Goal: Task Accomplishment & Management: Manage account settings

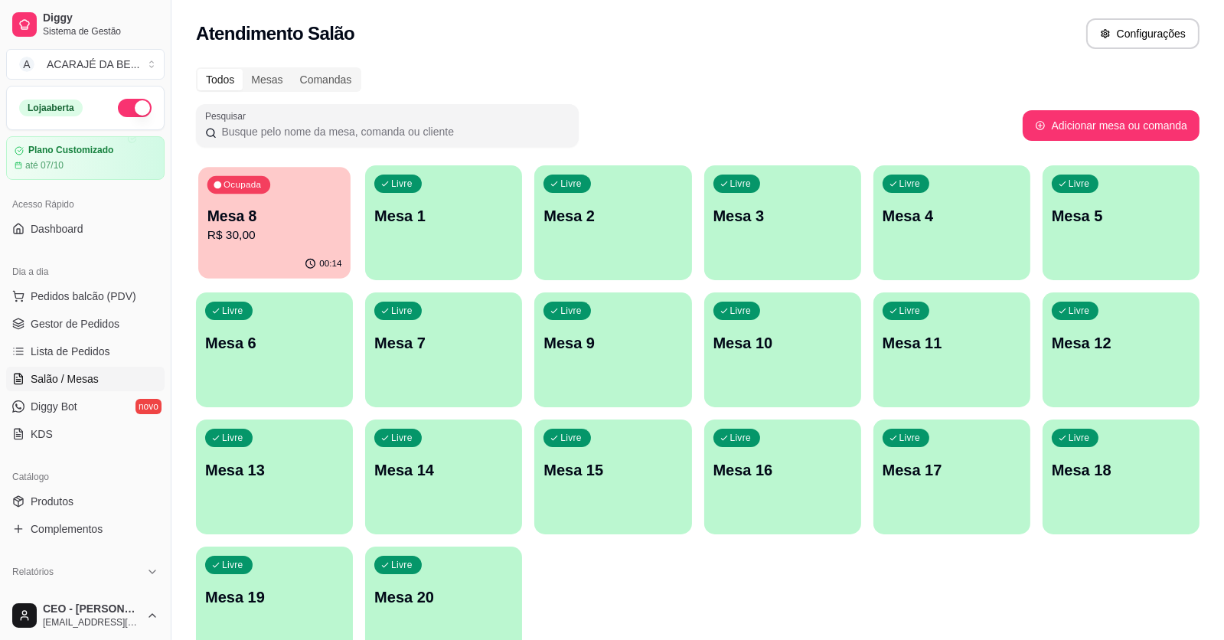
click at [249, 264] on div "00:14" at bounding box center [274, 263] width 152 height 29
click at [97, 331] on link "Gestor de Pedidos" at bounding box center [85, 323] width 158 height 24
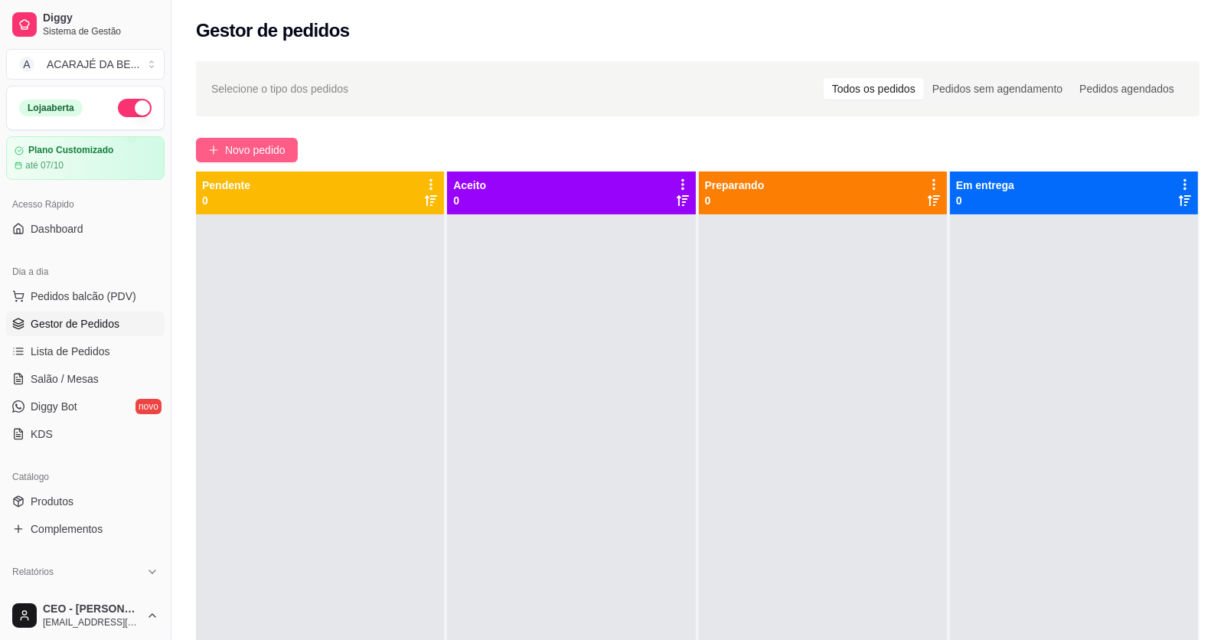
click at [223, 142] on button "Novo pedido" at bounding box center [247, 150] width 102 height 24
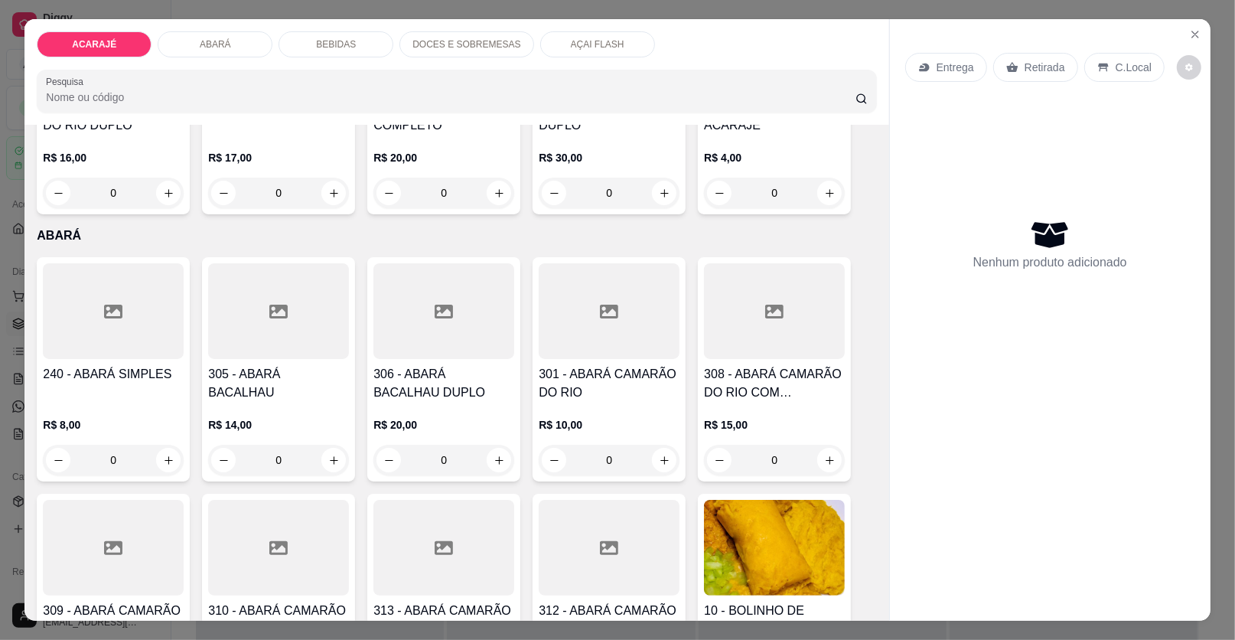
scroll to position [535, 0]
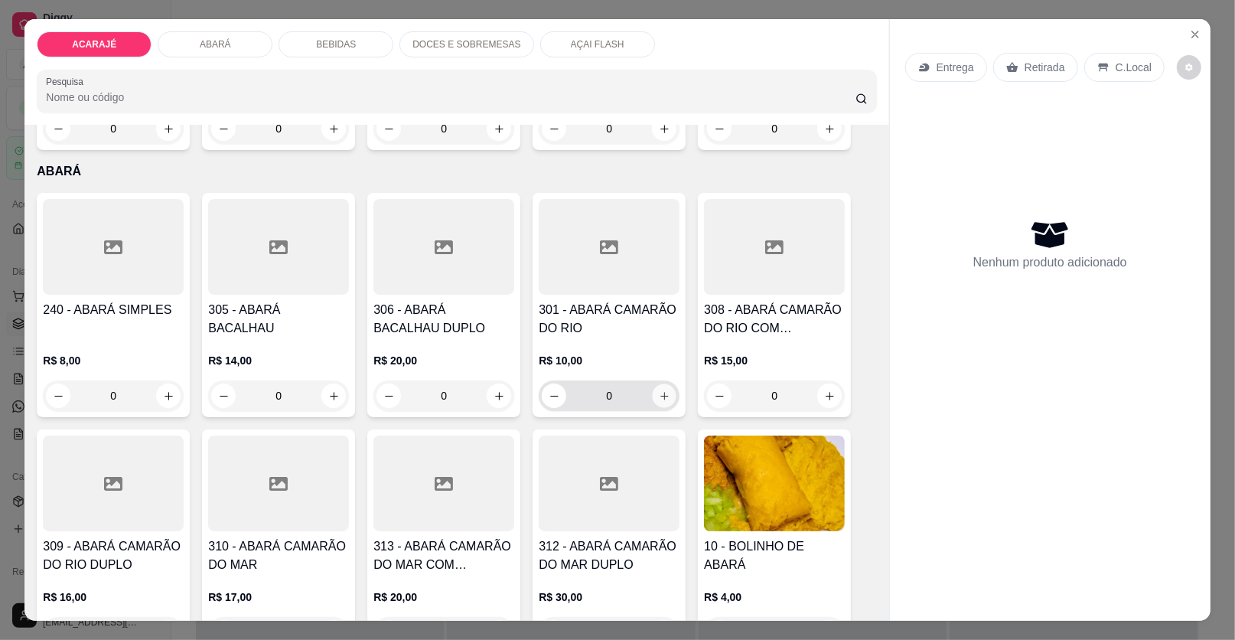
click at [660, 397] on icon "increase-product-quantity" at bounding box center [664, 395] width 11 height 11
type input "1"
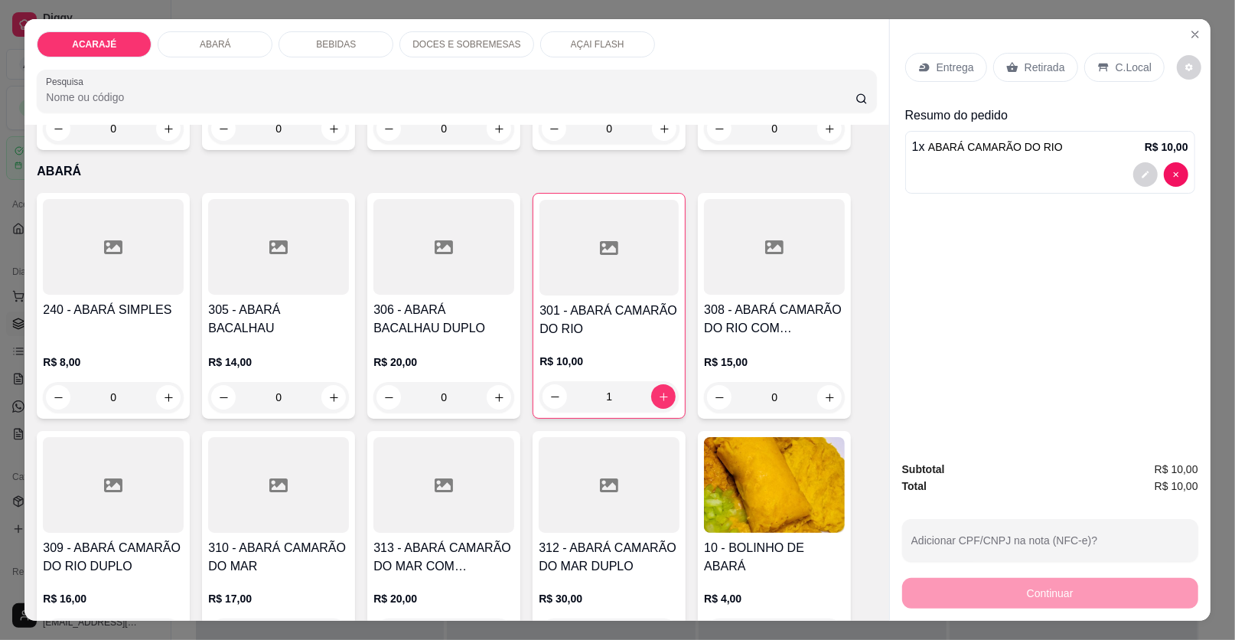
click at [1026, 57] on div "Retirada" at bounding box center [1035, 67] width 85 height 29
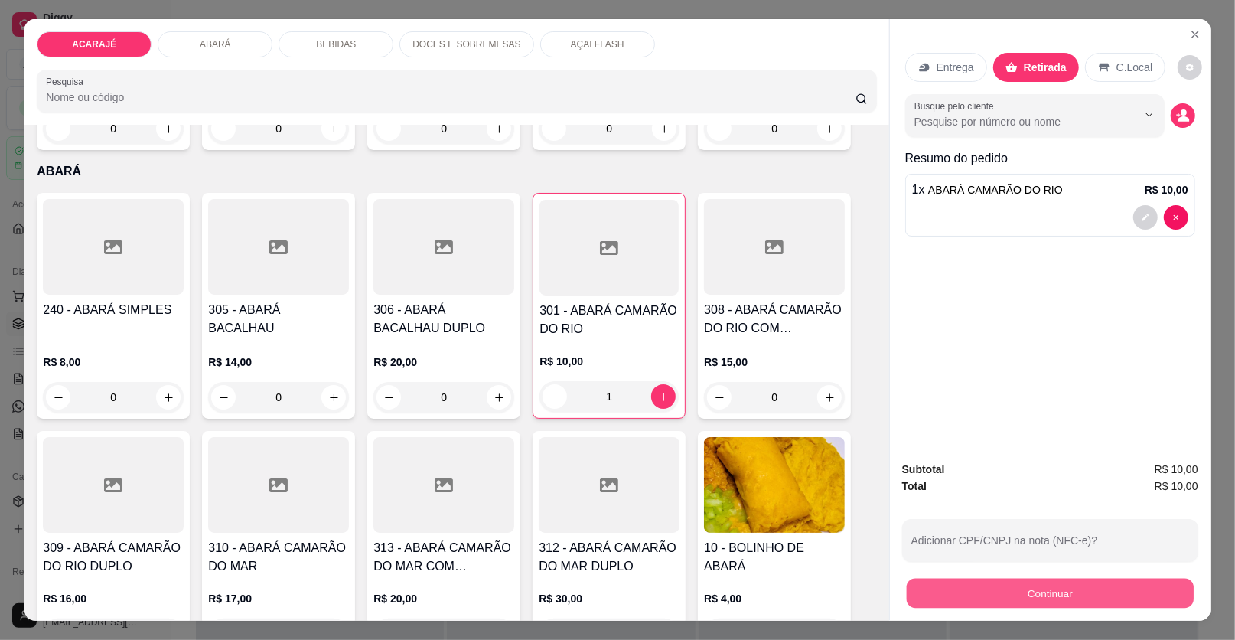
click at [1042, 585] on button "Continuar" at bounding box center [1050, 594] width 287 height 30
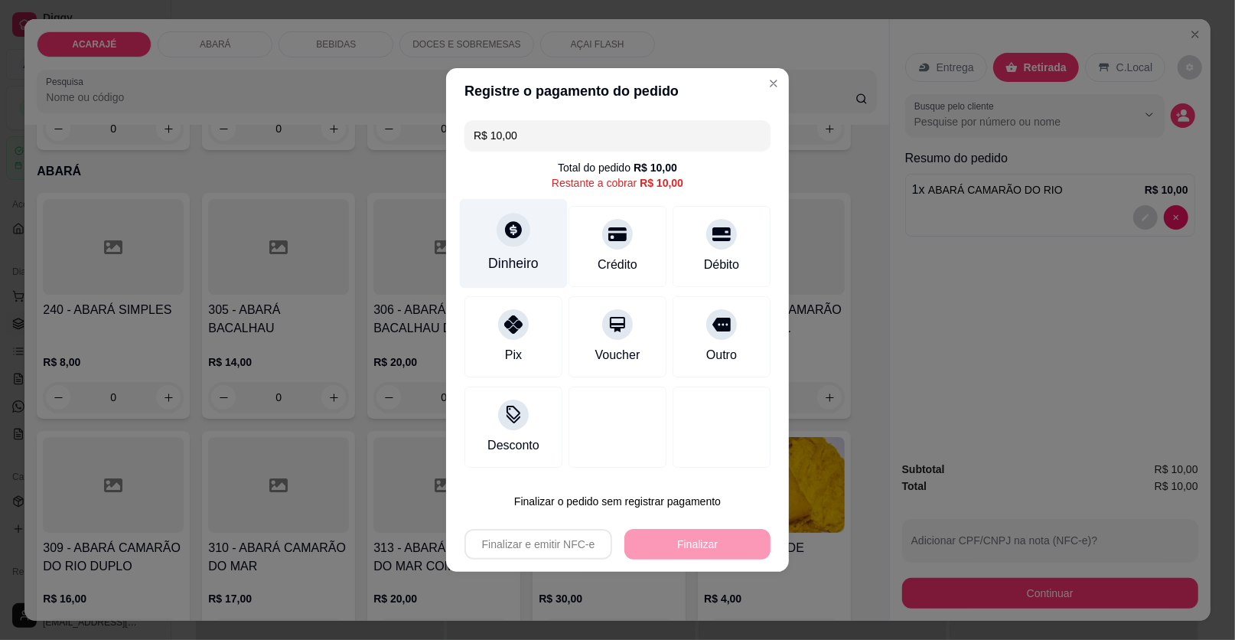
click at [523, 255] on div "Dinheiro" at bounding box center [513, 263] width 51 height 20
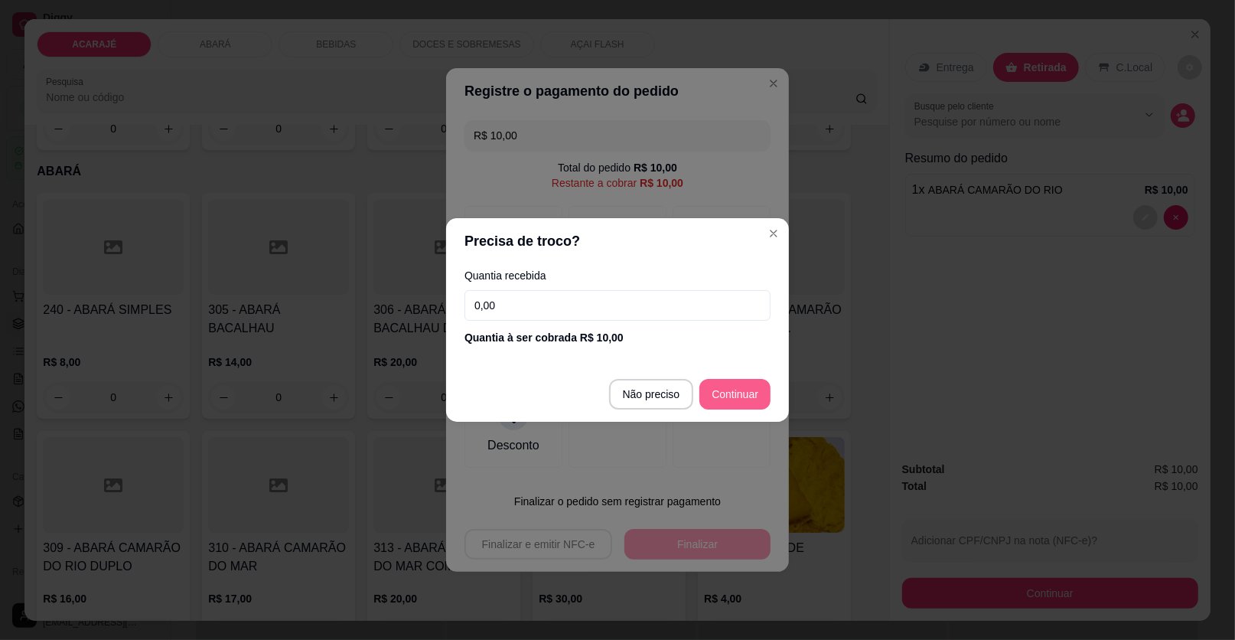
type input "R$ 0,00"
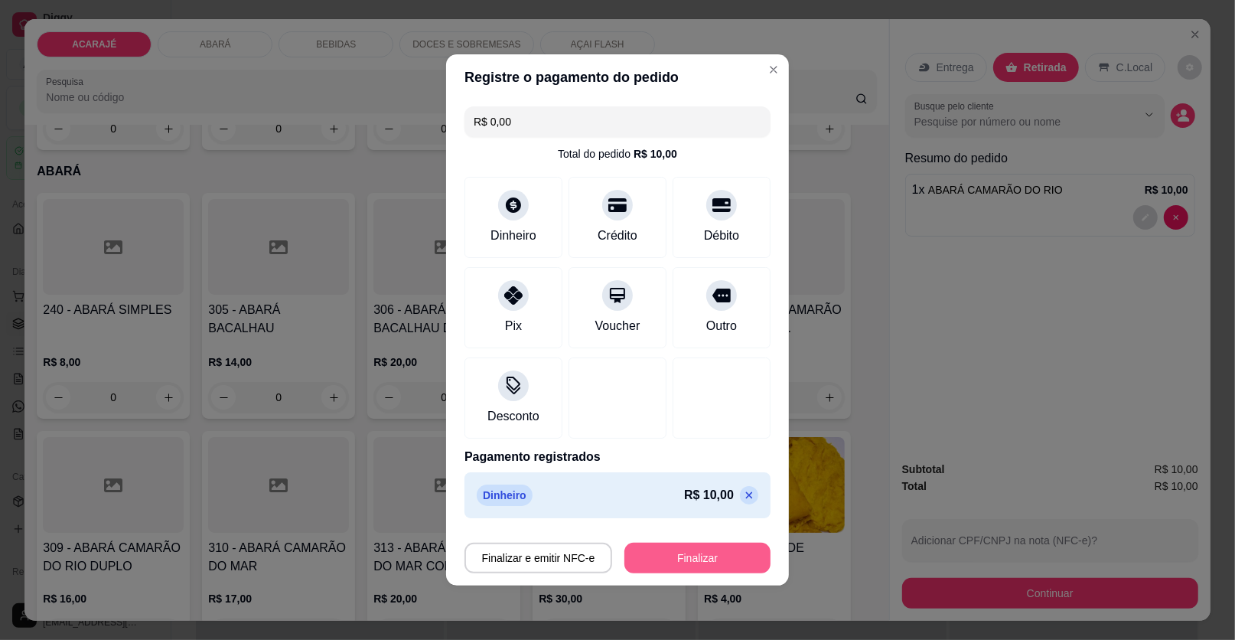
click at [637, 553] on button "Finalizar" at bounding box center [697, 558] width 146 height 31
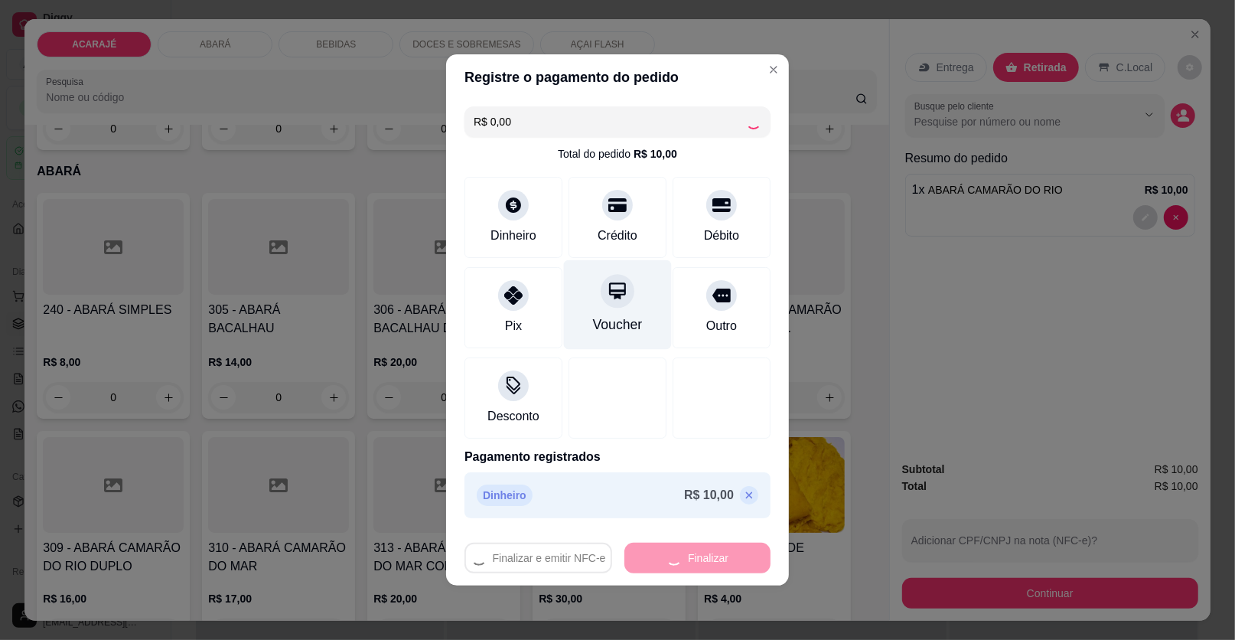
type input "0"
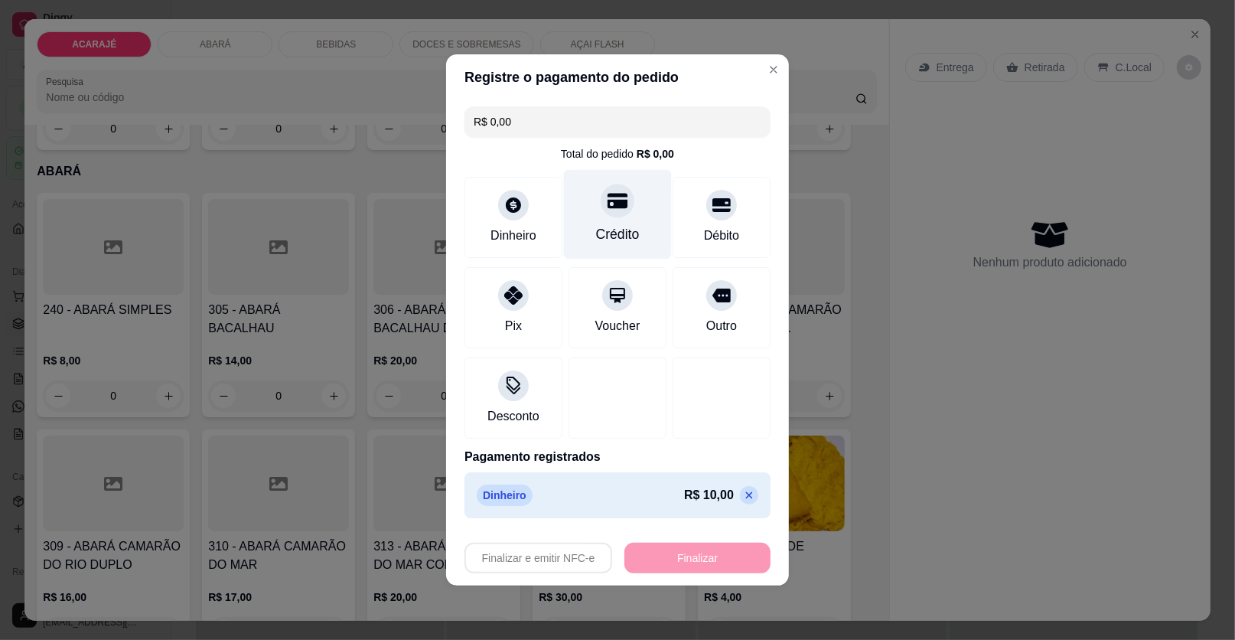
type input "-R$ 10,00"
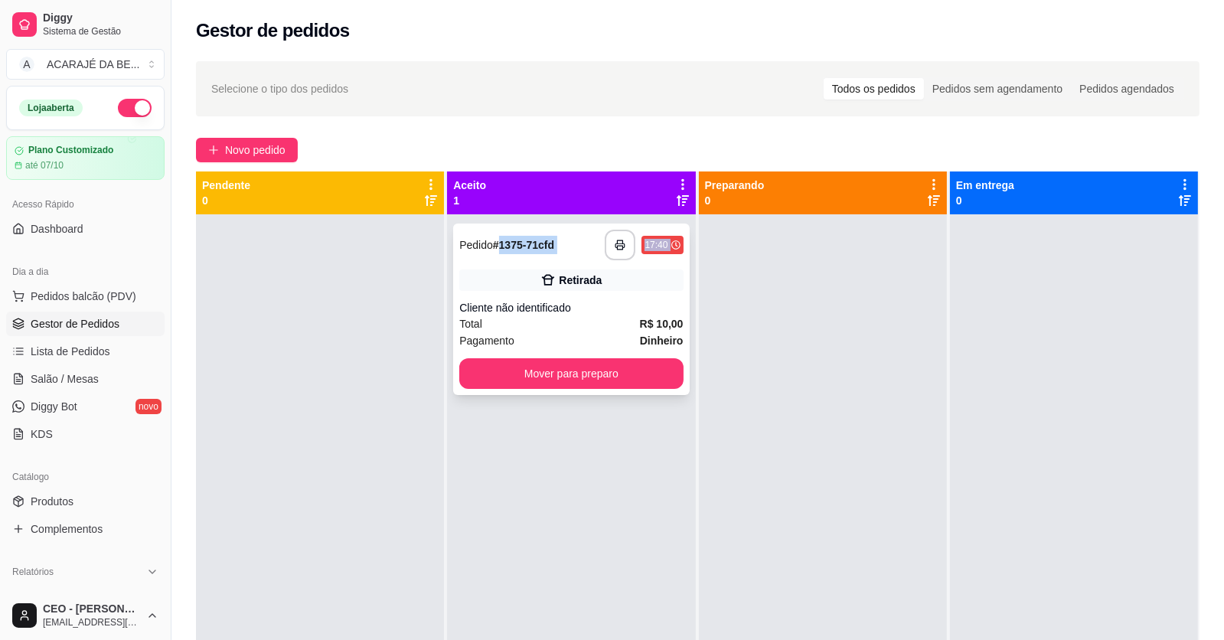
drag, startPoint x: 495, startPoint y: 254, endPoint x: 491, endPoint y: 271, distance: 17.5
click at [491, 271] on div "**********" at bounding box center [571, 308] width 236 height 171
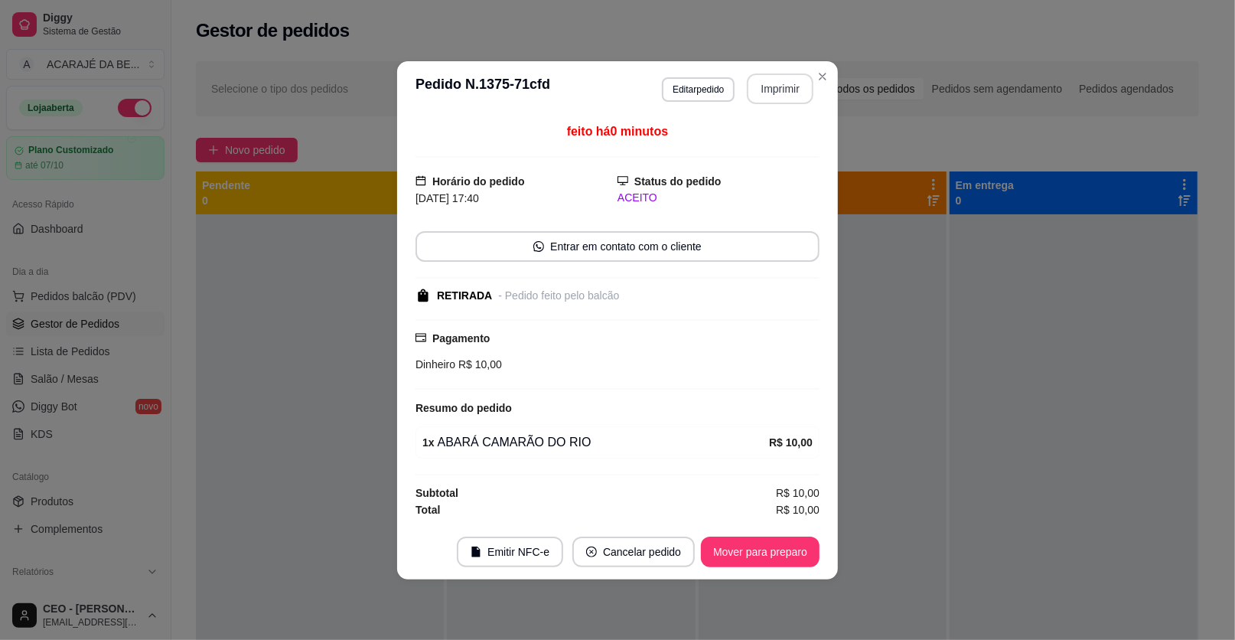
click at [768, 104] on button "Imprimir" at bounding box center [780, 88] width 67 height 31
click at [735, 546] on button "Mover para preparo" at bounding box center [760, 551] width 119 height 31
click at [735, 547] on div "Mover para preparo" at bounding box center [760, 551] width 119 height 31
click at [737, 548] on div "Mover para preparo" at bounding box center [750, 551] width 140 height 31
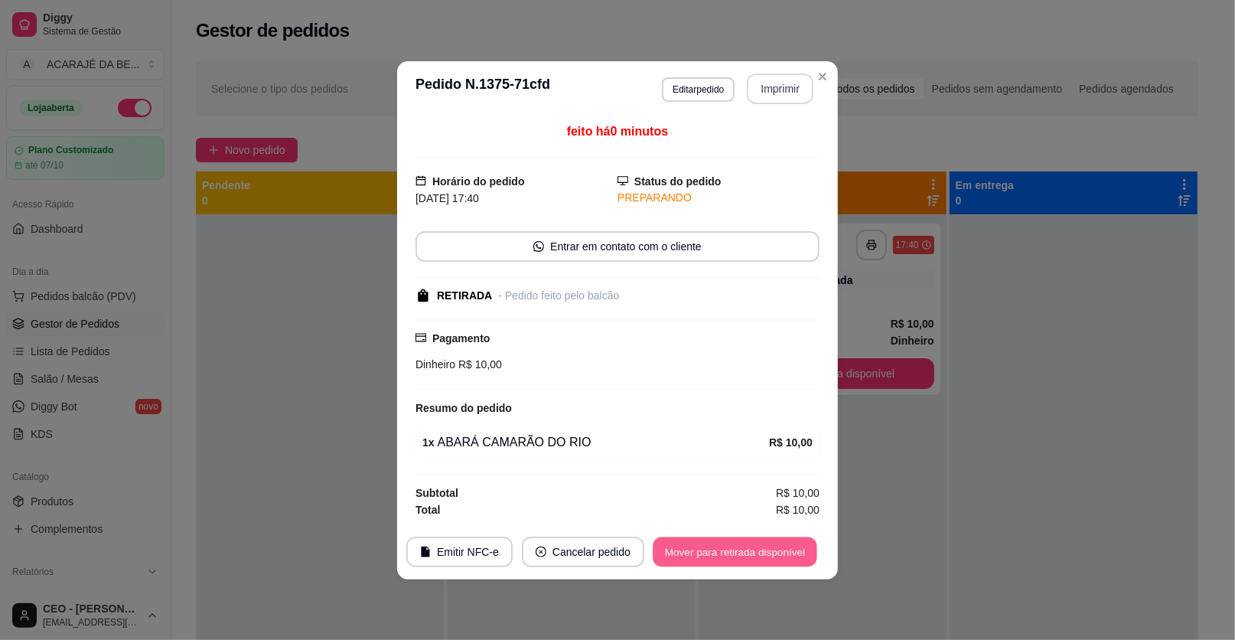
click at [738, 549] on button "Mover para retirada disponível" at bounding box center [735, 551] width 164 height 30
click at [739, 549] on div "Mover para retirada disponível" at bounding box center [724, 551] width 191 height 31
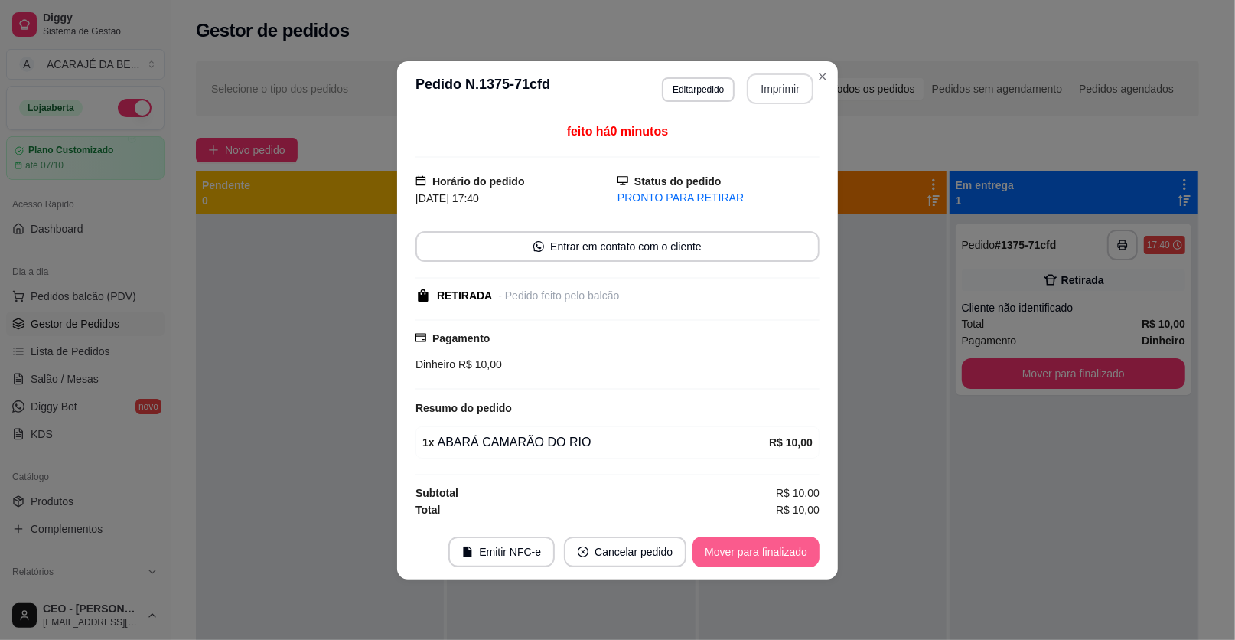
click at [739, 549] on button "Mover para finalizado" at bounding box center [756, 551] width 127 height 31
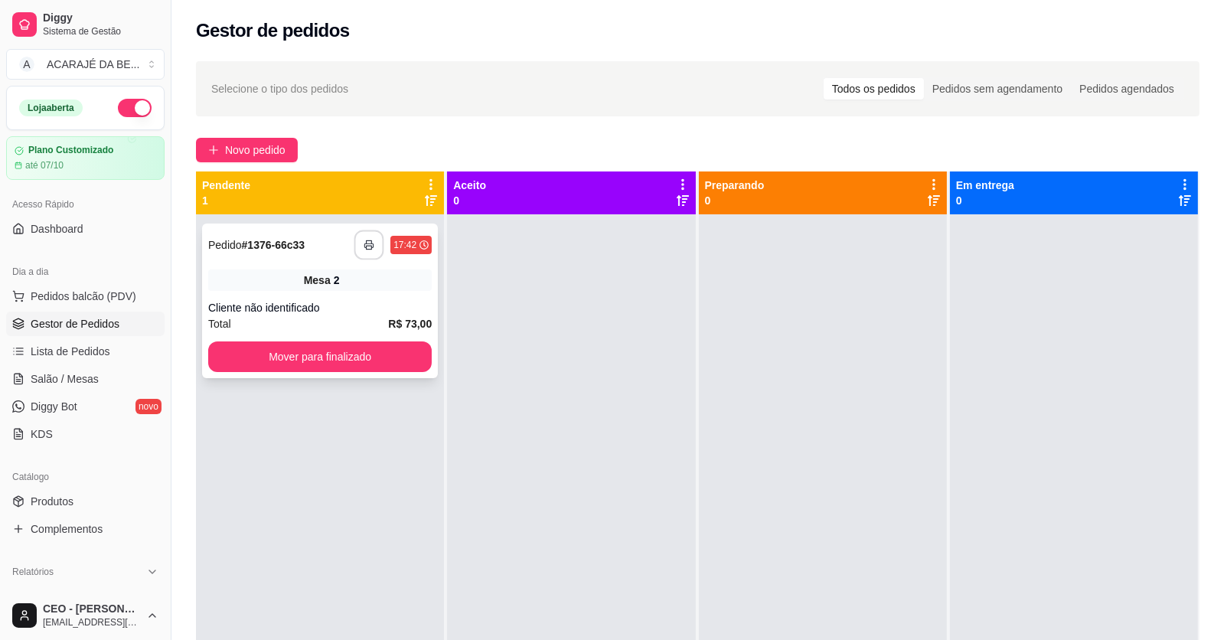
click at [366, 245] on icon "button" at bounding box center [369, 245] width 11 height 11
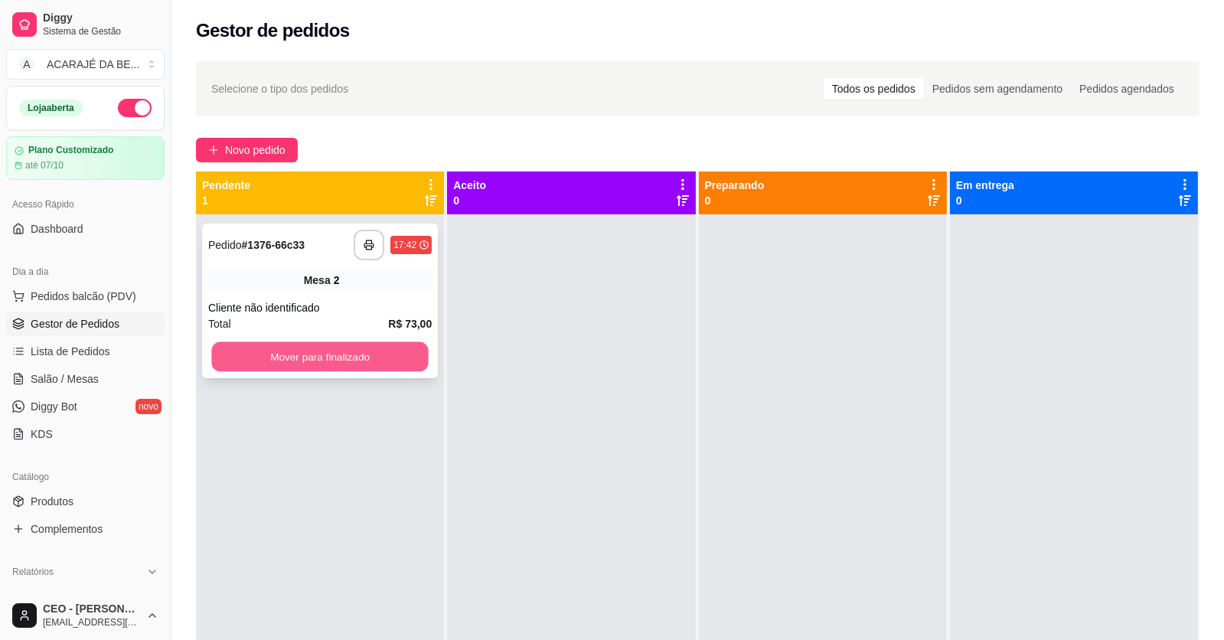
click at [338, 354] on button "Mover para finalizado" at bounding box center [319, 357] width 217 height 30
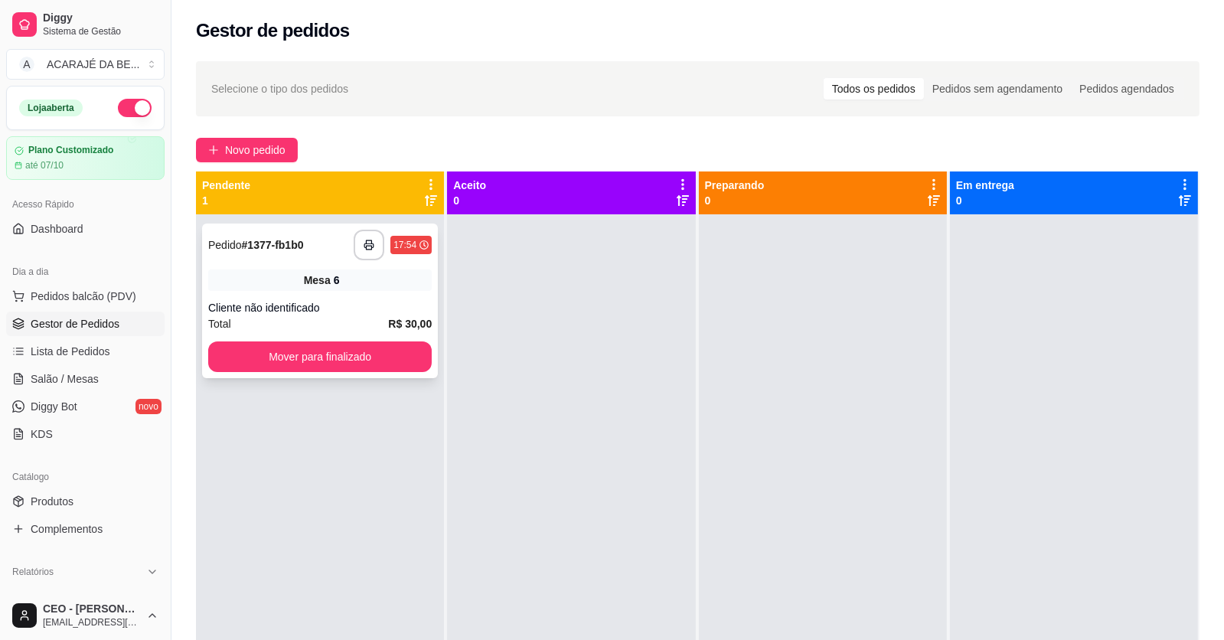
click at [355, 290] on div "**********" at bounding box center [320, 300] width 236 height 155
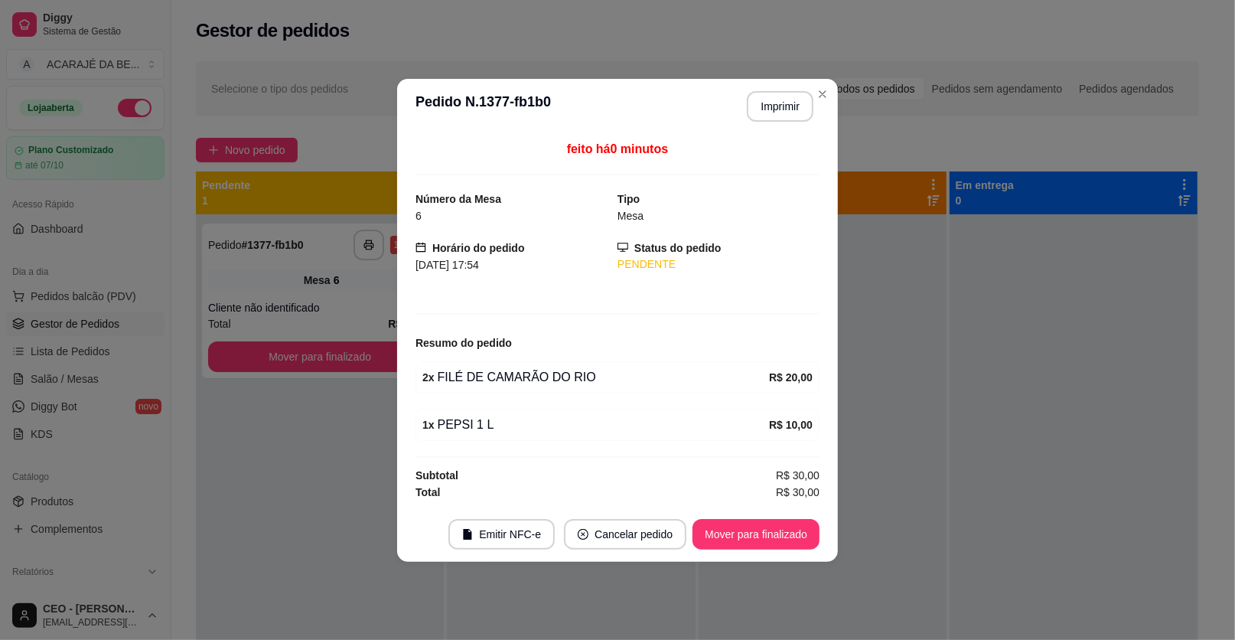
click at [801, 145] on div "feito há 0 minutos" at bounding box center [618, 157] width 404 height 35
drag, startPoint x: 799, startPoint y: 136, endPoint x: 797, endPoint y: 116, distance: 20.0
click at [797, 132] on section "**********" at bounding box center [617, 320] width 441 height 483
click at [797, 126] on header "**********" at bounding box center [617, 106] width 441 height 55
click at [797, 116] on button "Imprimir" at bounding box center [780, 106] width 67 height 31
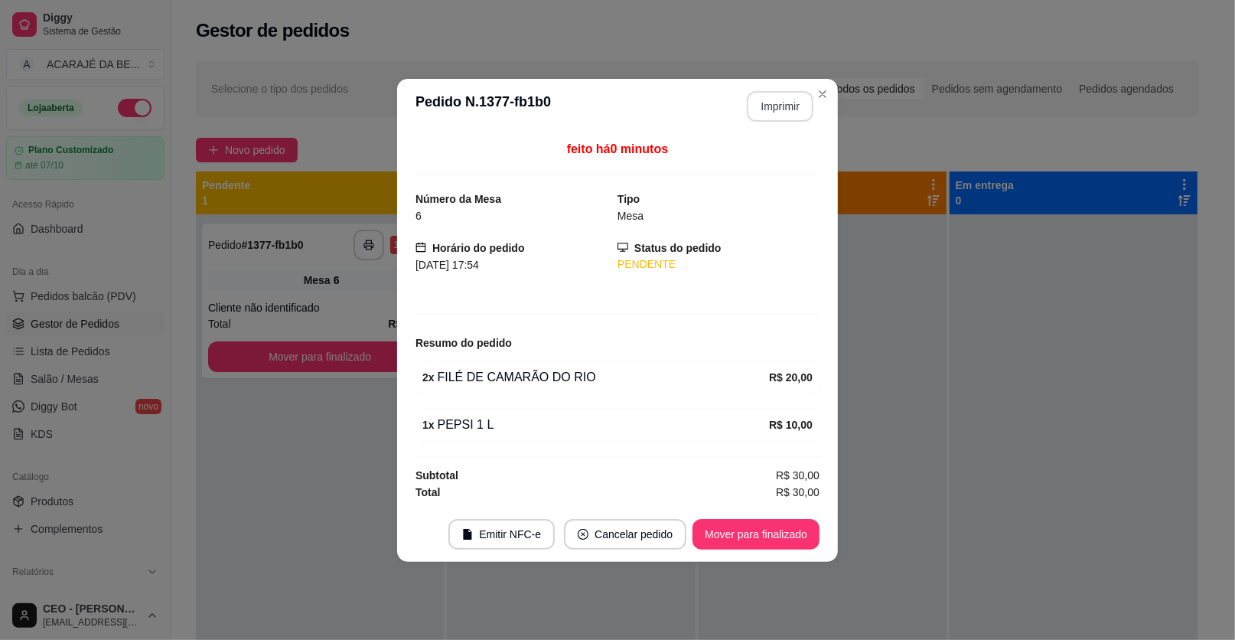
click at [771, 536] on button "Mover para finalizado" at bounding box center [756, 534] width 127 height 31
click at [773, 523] on button "Mover para finalizado" at bounding box center [756, 534] width 127 height 31
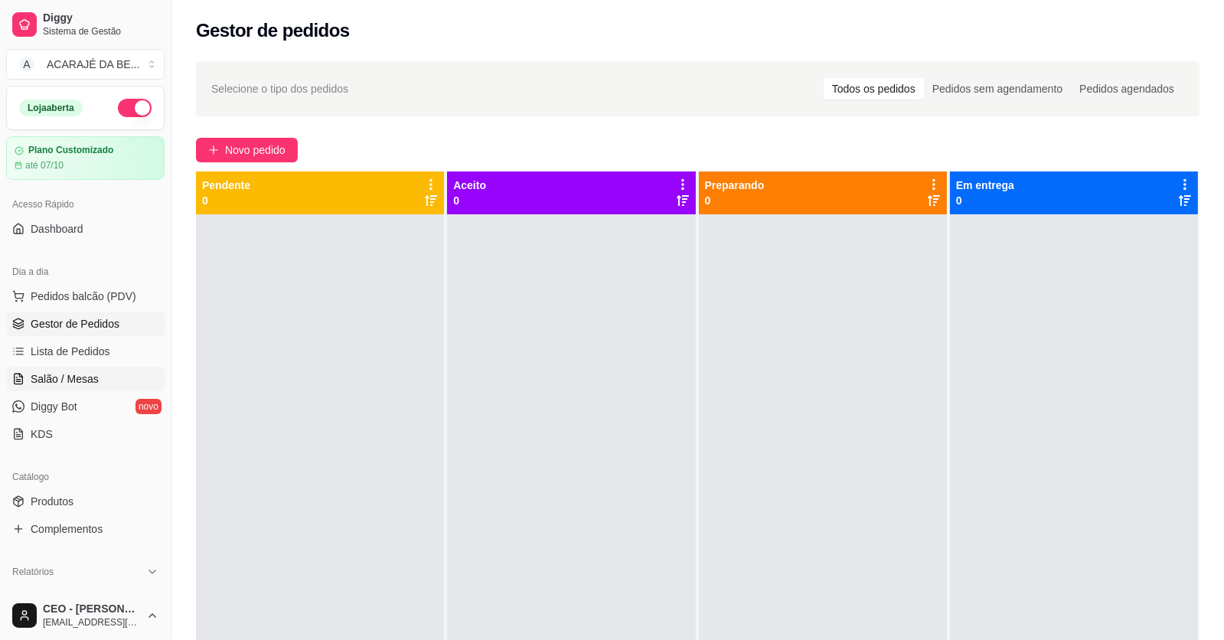
click at [31, 389] on link "Salão / Mesas" at bounding box center [85, 379] width 158 height 24
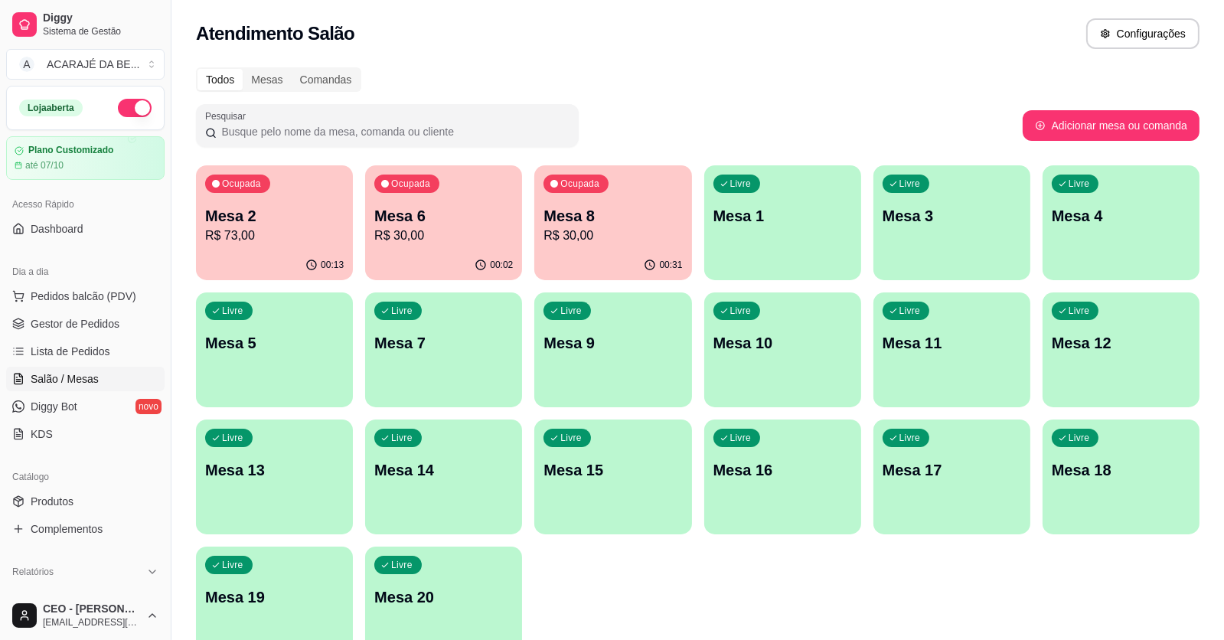
click at [629, 212] on p "Mesa 8" at bounding box center [612, 215] width 139 height 21
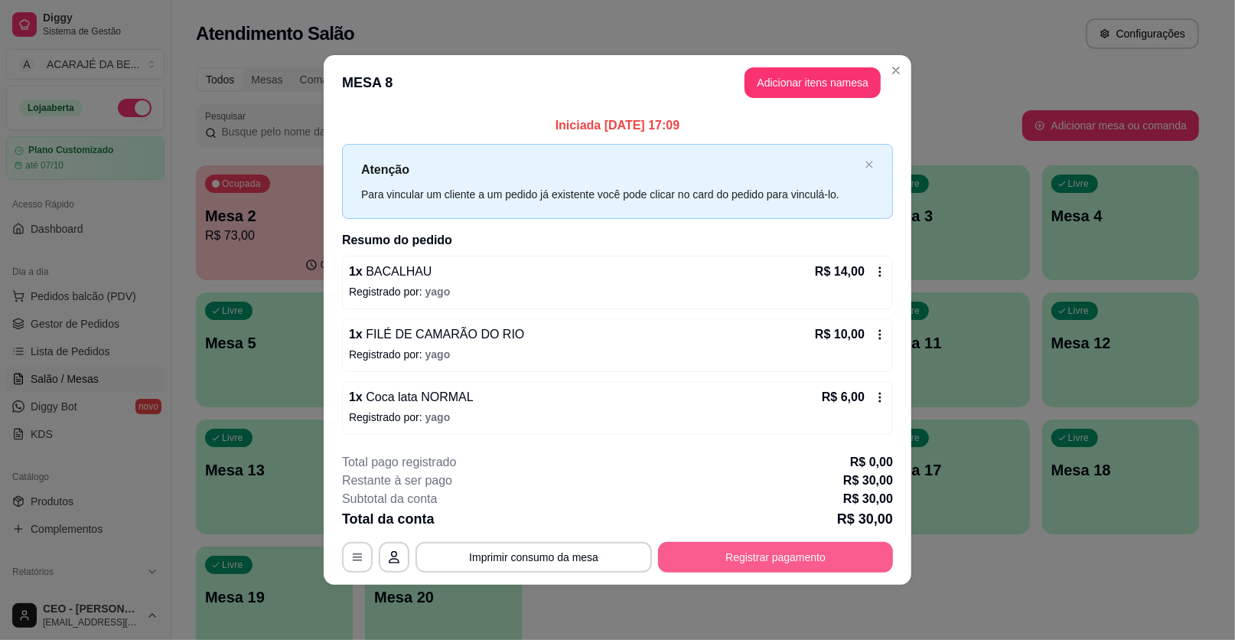
click at [781, 562] on button "Registrar pagamento" at bounding box center [775, 557] width 235 height 31
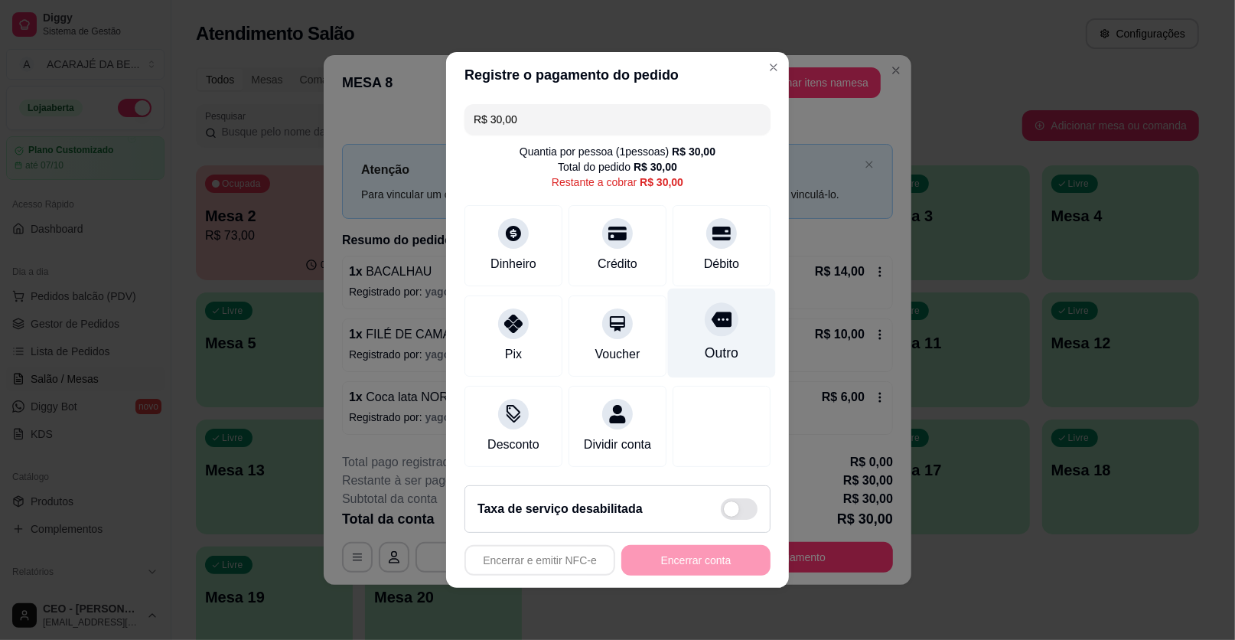
drag, startPoint x: 716, startPoint y: 224, endPoint x: 734, endPoint y: 298, distance: 75.5
click at [719, 227] on icon at bounding box center [722, 234] width 18 height 14
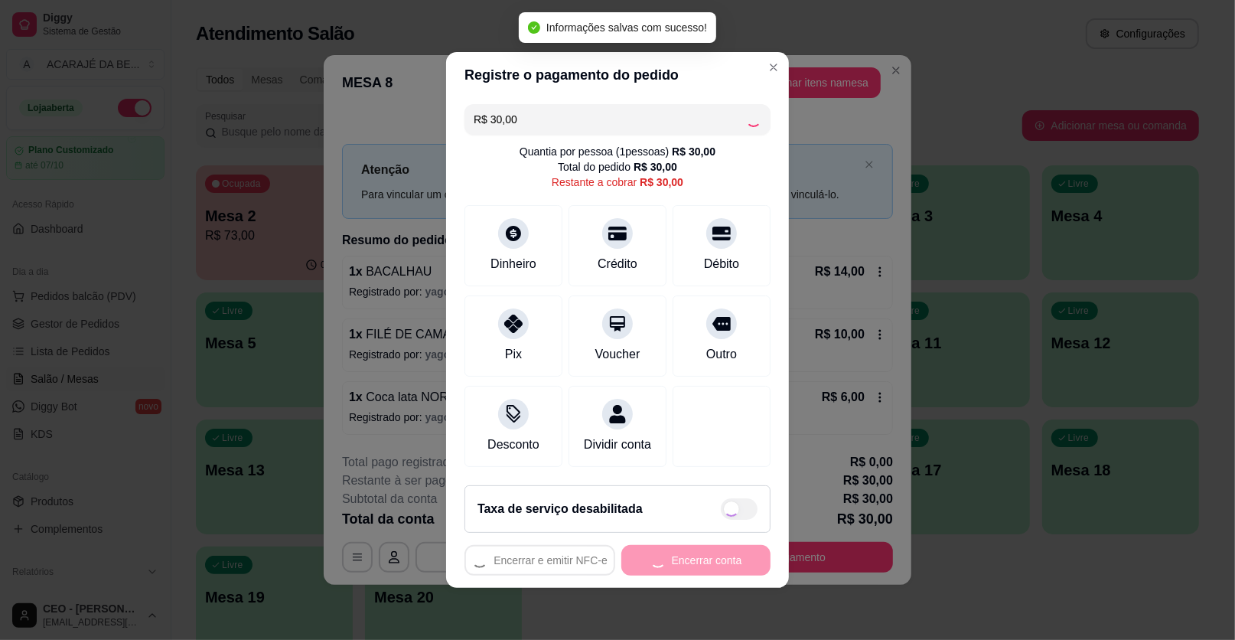
type input "R$ 0,00"
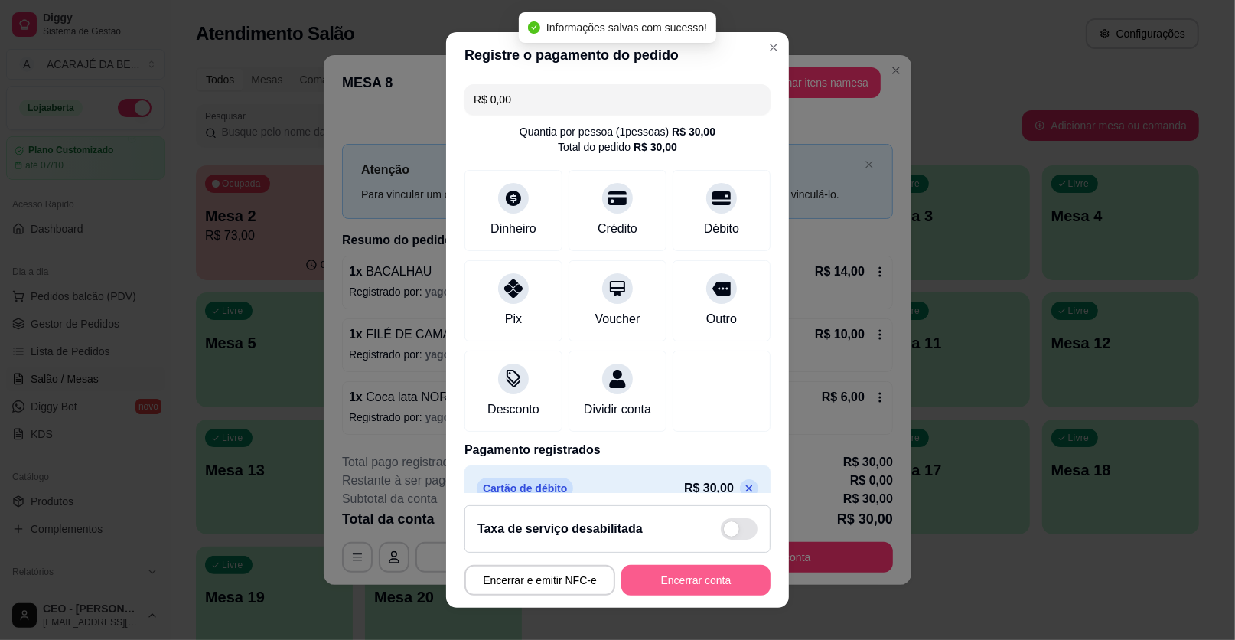
click at [688, 585] on button "Encerrar conta" at bounding box center [695, 580] width 149 height 31
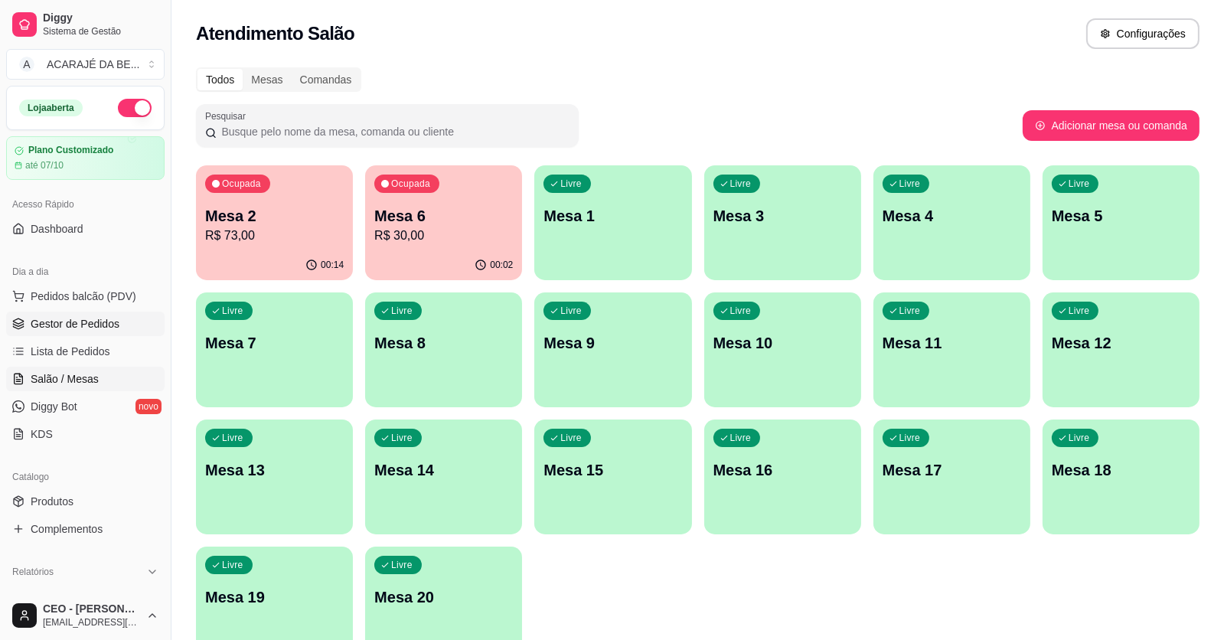
click at [73, 324] on span "Gestor de Pedidos" at bounding box center [75, 323] width 89 height 15
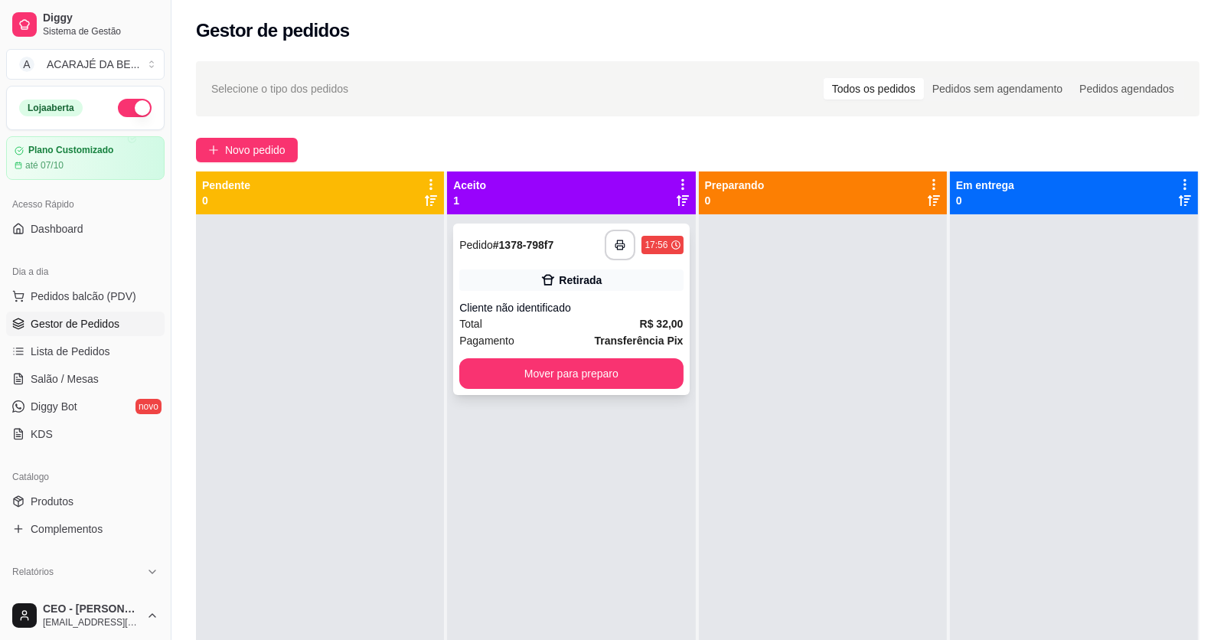
click at [643, 273] on div "Retirada" at bounding box center [570, 279] width 223 height 21
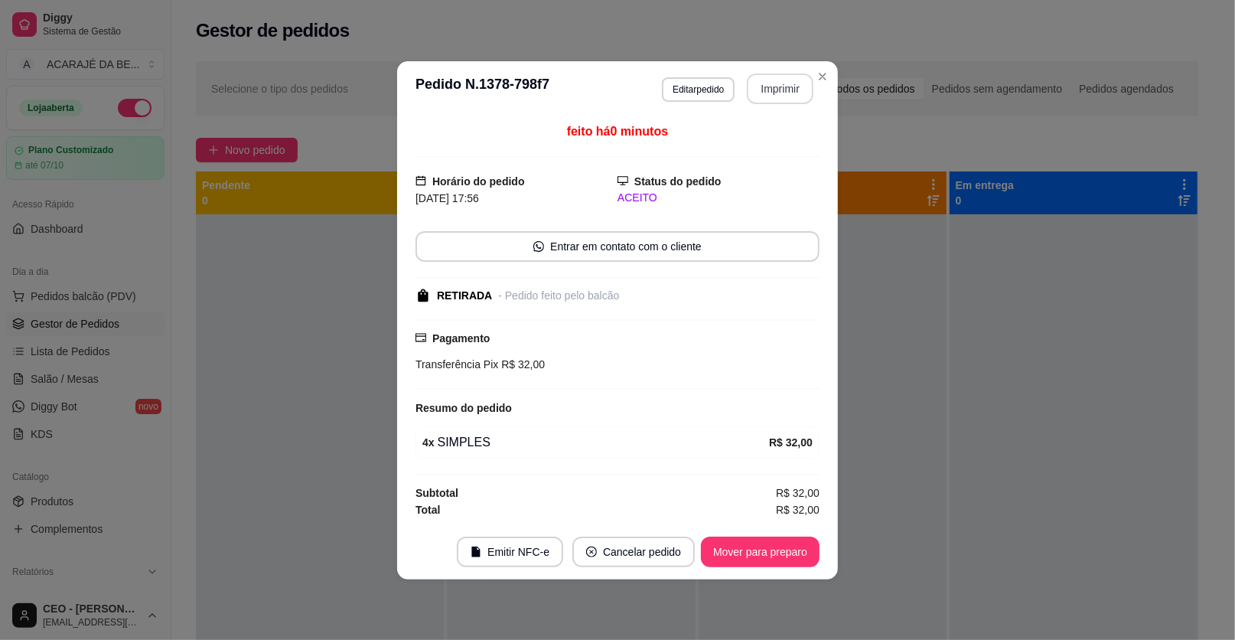
click at [799, 88] on button "Imprimir" at bounding box center [780, 88] width 67 height 31
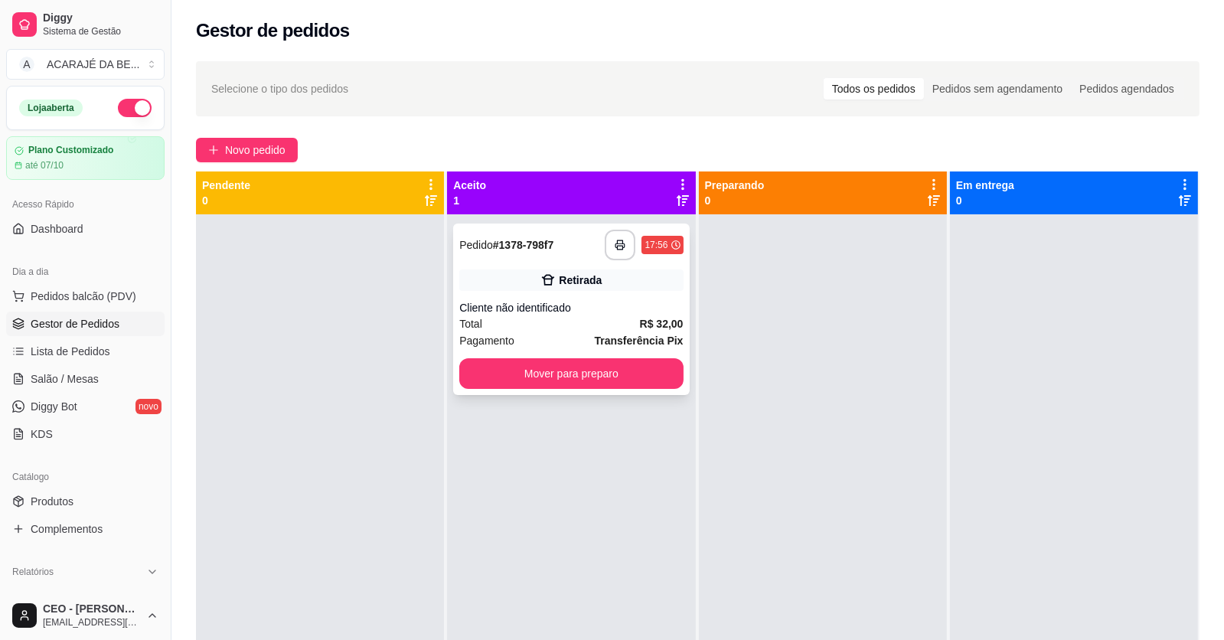
click at [595, 230] on div "**********" at bounding box center [570, 245] width 223 height 31
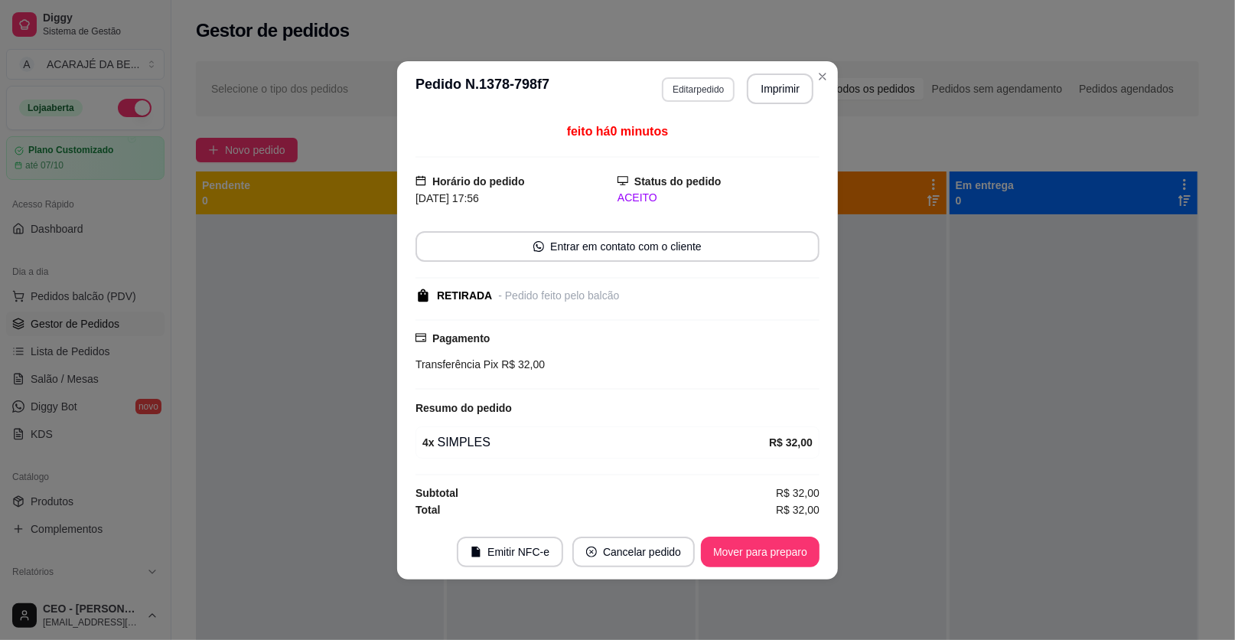
click at [717, 80] on button "Editar pedido" at bounding box center [698, 89] width 73 height 24
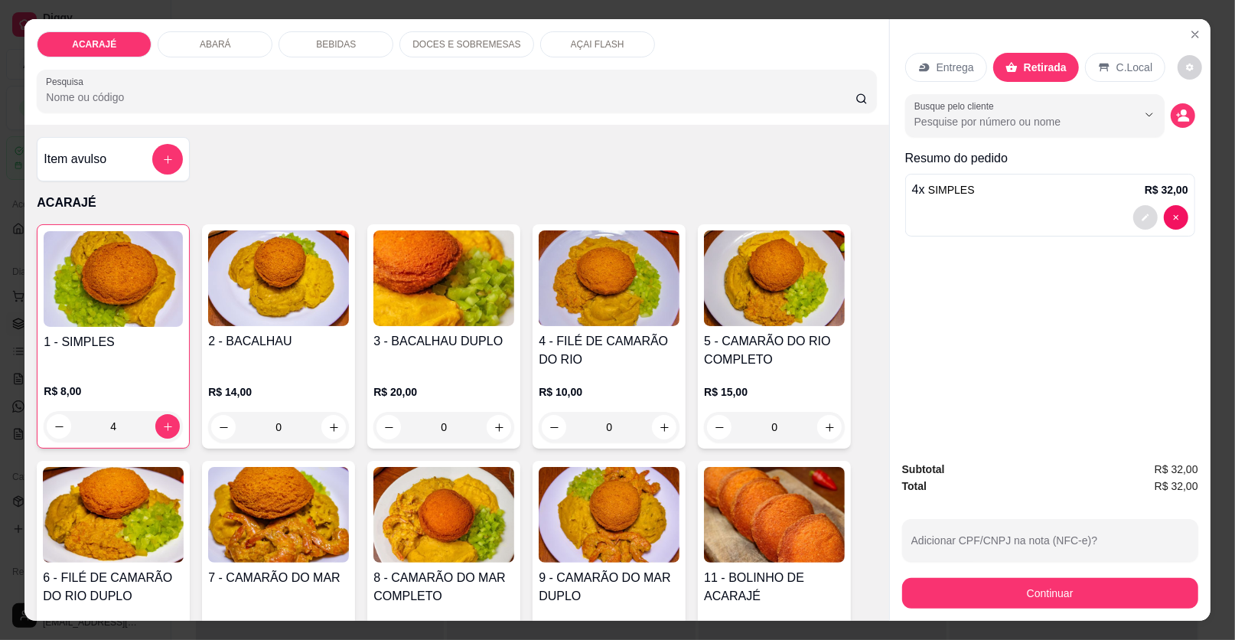
click at [1141, 213] on icon "decrease-product-quantity" at bounding box center [1145, 217] width 9 height 9
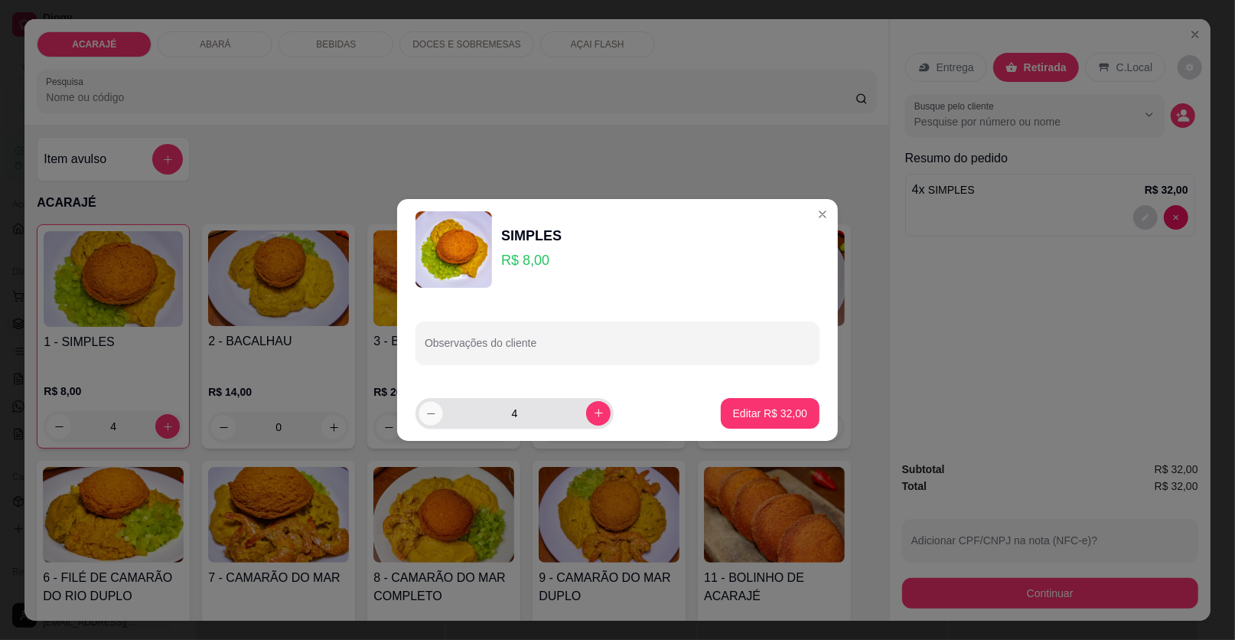
click at [426, 410] on icon "decrease-product-quantity" at bounding box center [431, 413] width 11 height 11
type input "3"
click at [742, 402] on button "Editar R$ 24,00" at bounding box center [770, 413] width 99 height 31
type input "3"
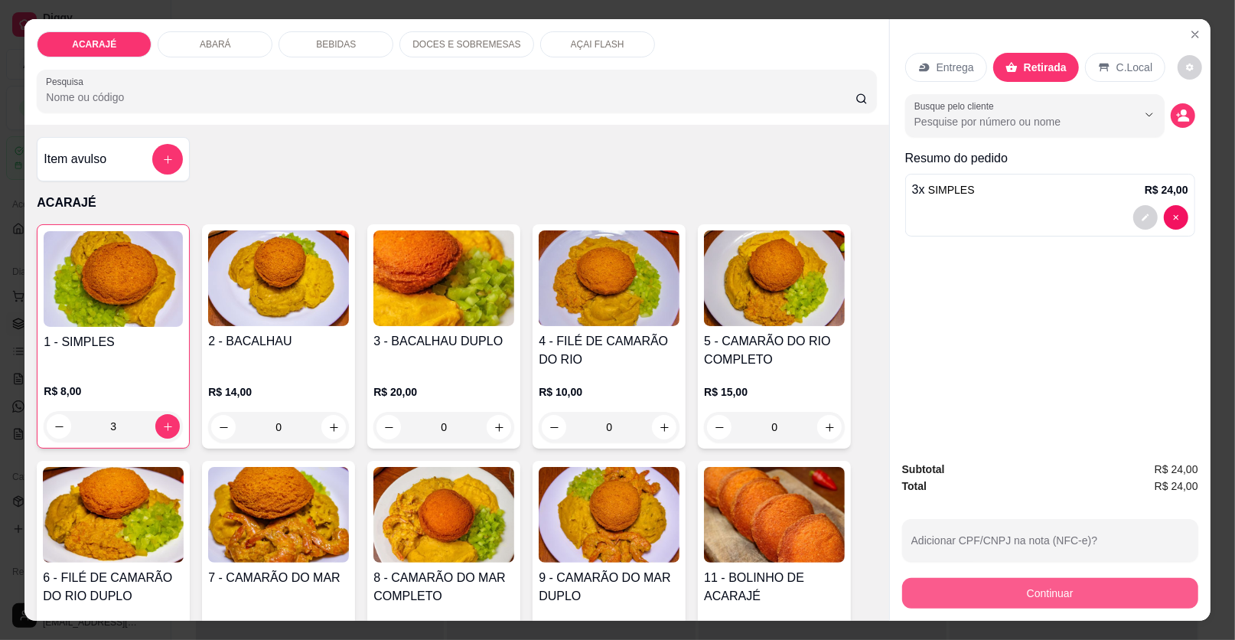
click at [1079, 585] on button "Continuar" at bounding box center [1050, 593] width 296 height 31
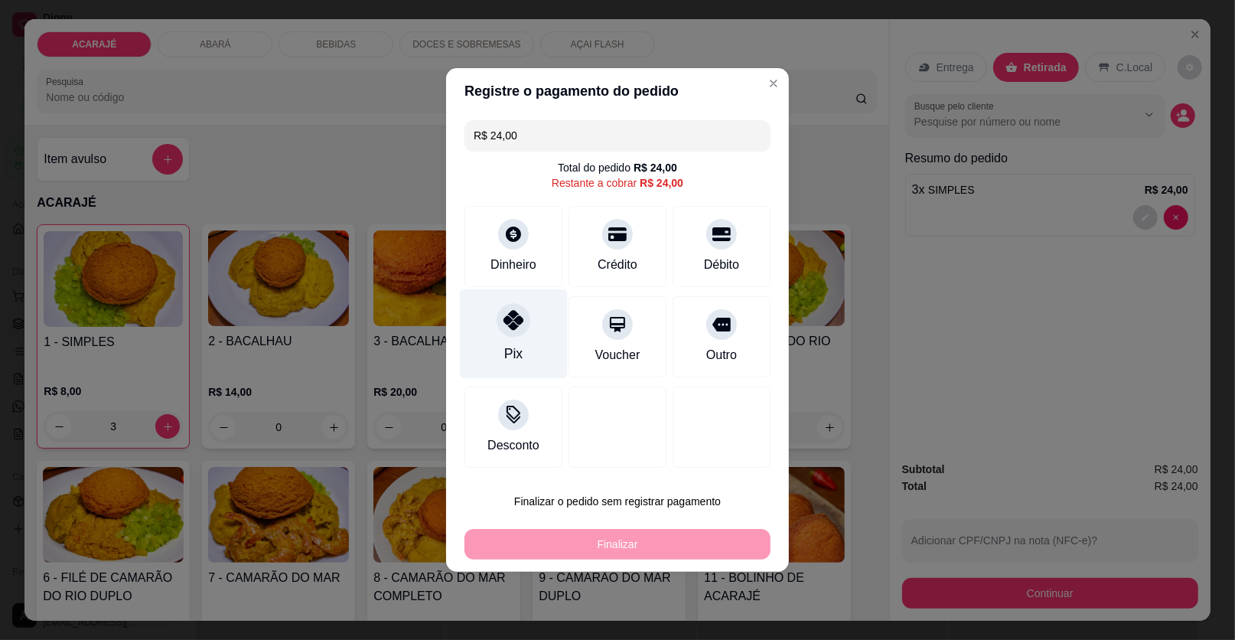
click at [529, 338] on div "Pix" at bounding box center [514, 334] width 108 height 90
type input "R$ 0,00"
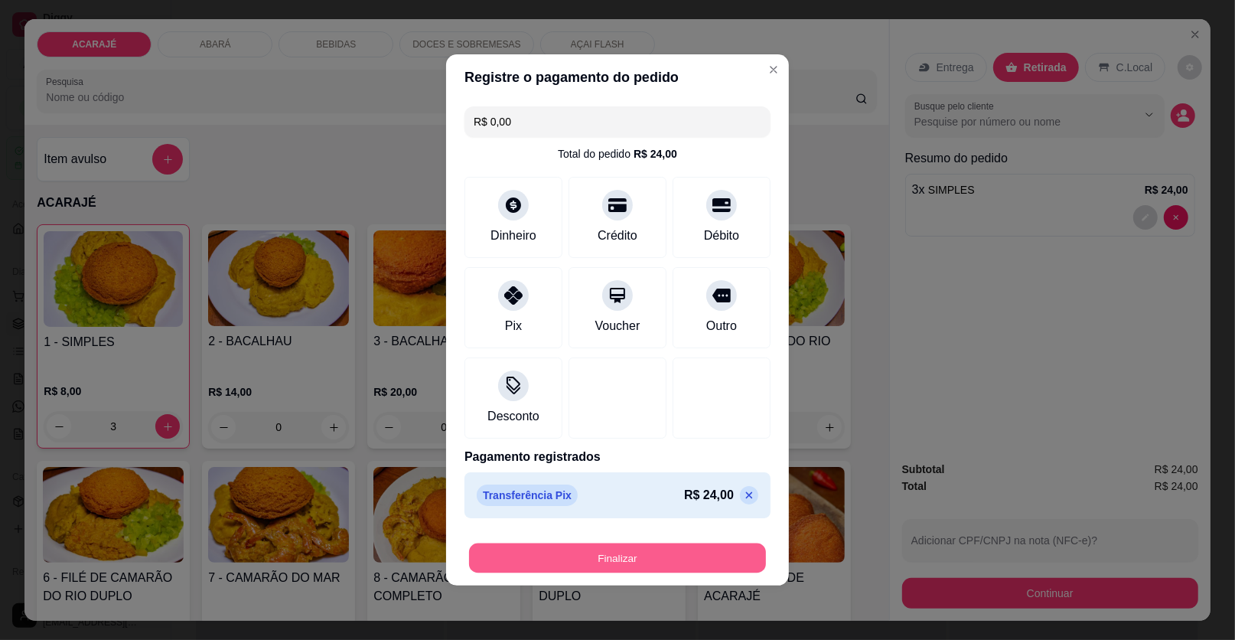
click at [636, 565] on button "Finalizar" at bounding box center [617, 558] width 297 height 30
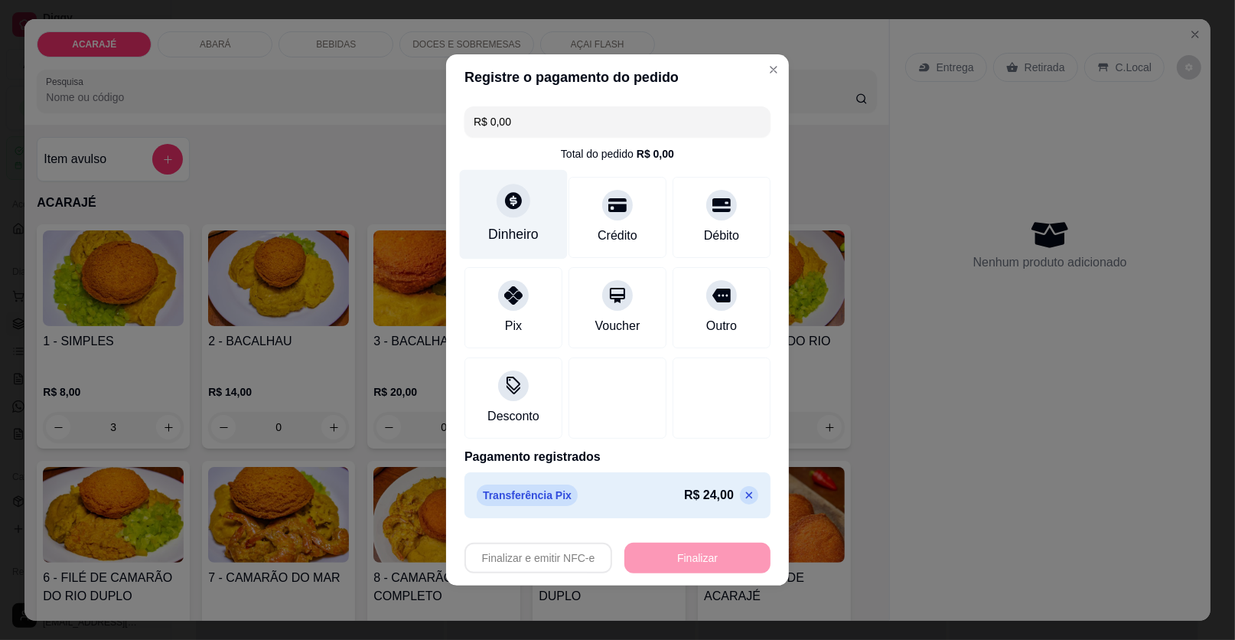
type input "0"
type input "-R$ 24,00"
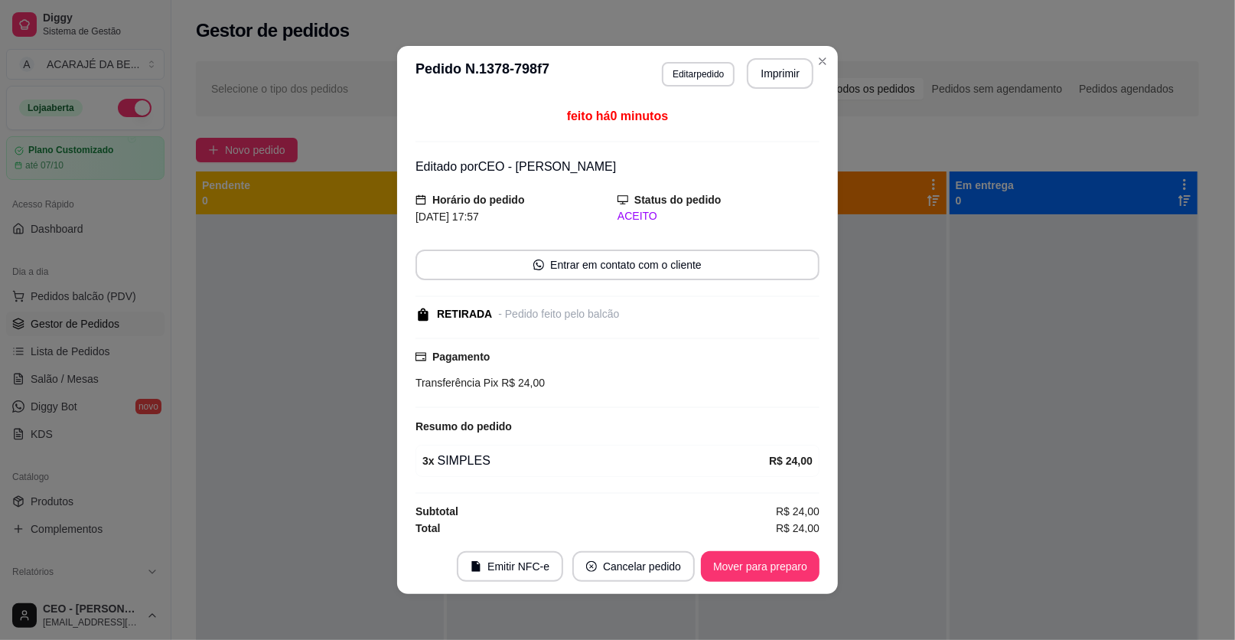
drag, startPoint x: 777, startPoint y: 582, endPoint x: 777, endPoint y: 574, distance: 8.4
click at [777, 581] on footer "Emitir NFC-e Cancelar pedido Mover para preparo" at bounding box center [617, 566] width 441 height 55
click at [770, 83] on button "Imprimir" at bounding box center [780, 73] width 67 height 31
click at [792, 564] on button "Mover para preparo" at bounding box center [760, 566] width 119 height 31
click at [792, 564] on button "Mover para preparo" at bounding box center [760, 567] width 115 height 30
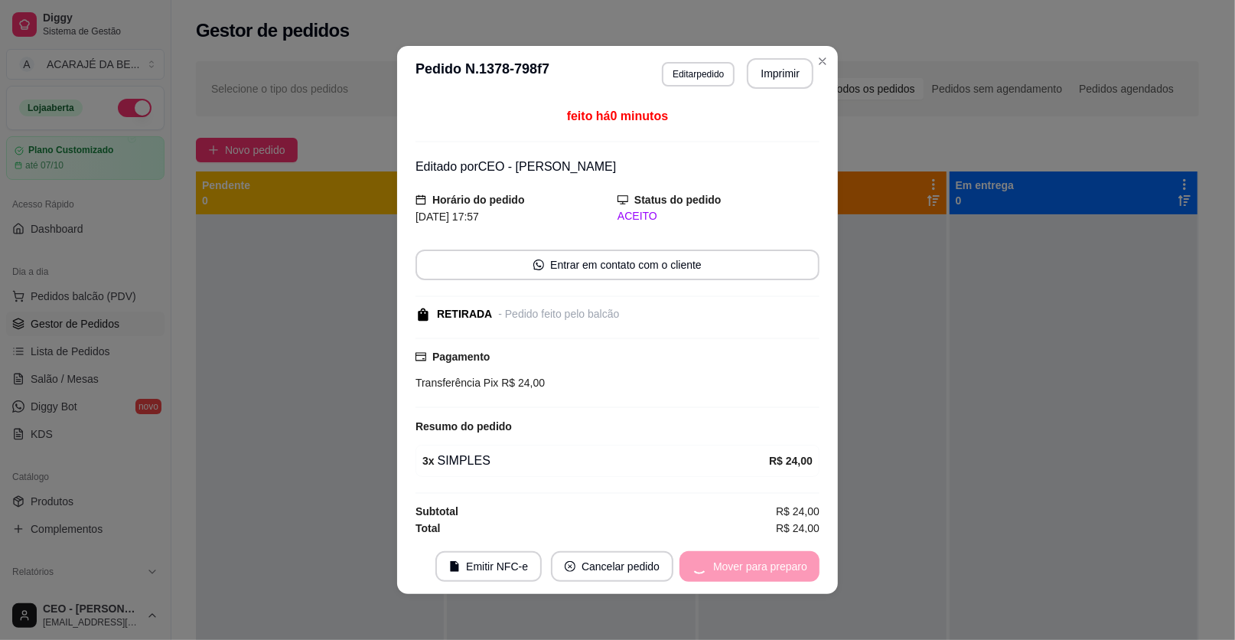
click at [792, 564] on div "Mover para preparo" at bounding box center [750, 566] width 140 height 31
click at [788, 564] on div "Mover para preparo" at bounding box center [750, 566] width 140 height 31
click at [787, 564] on div "Mover para preparo" at bounding box center [750, 566] width 140 height 31
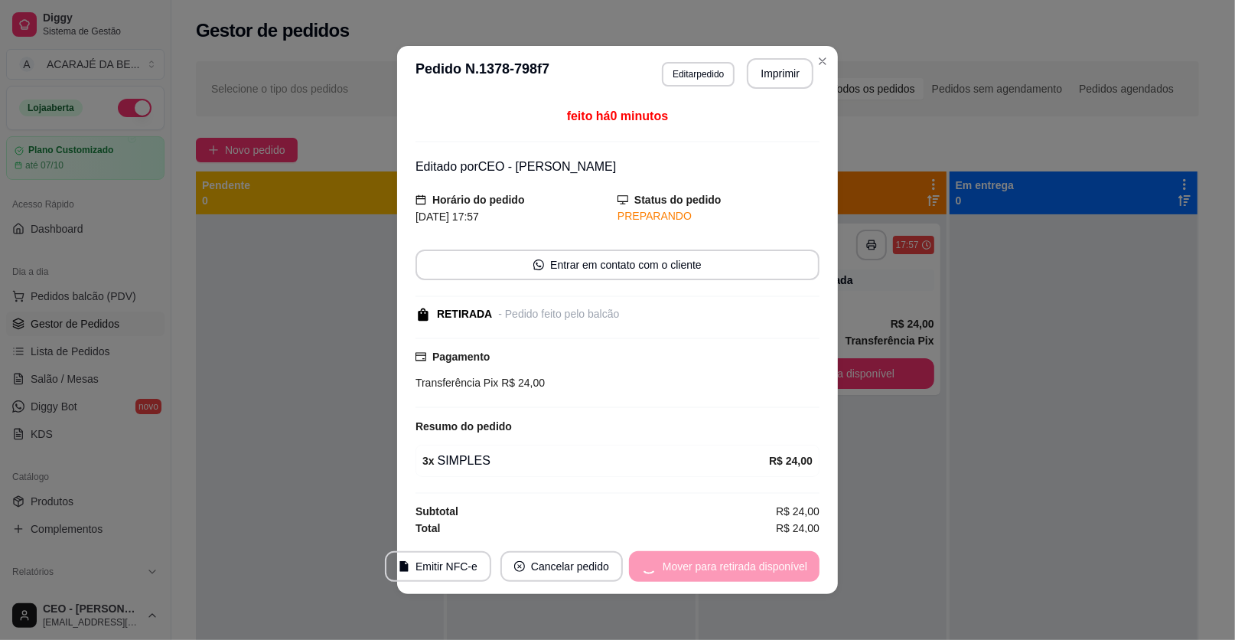
click at [785, 565] on div "Mover para retirada disponível" at bounding box center [724, 566] width 191 height 31
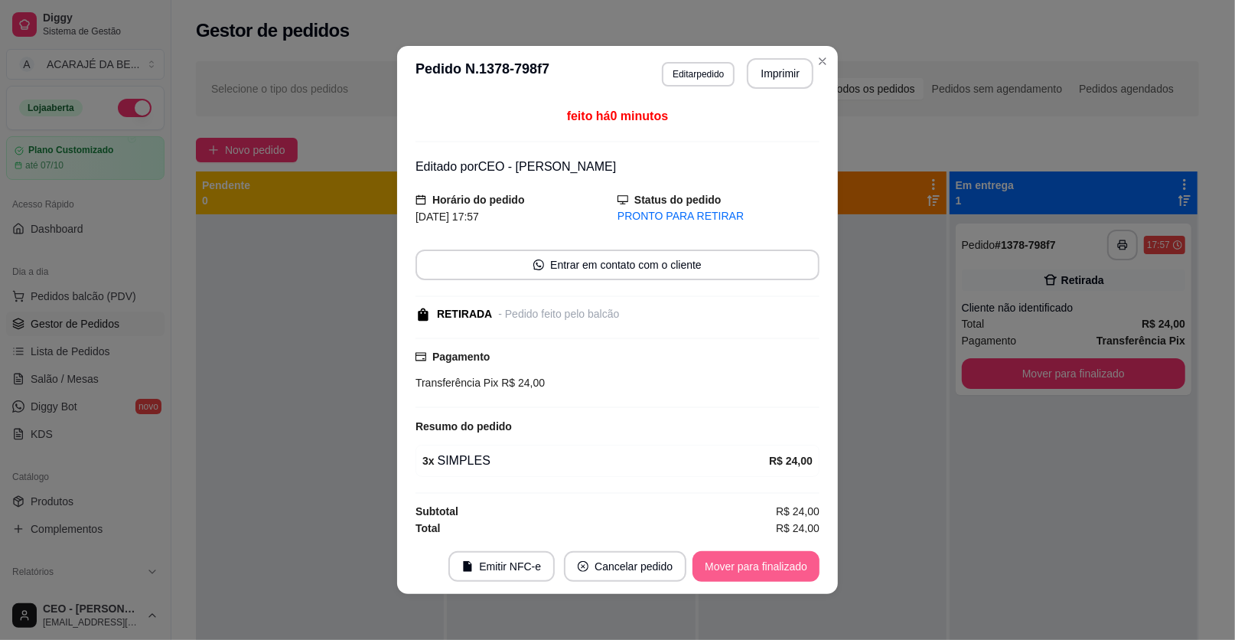
click at [784, 566] on button "Mover para finalizado" at bounding box center [756, 566] width 127 height 31
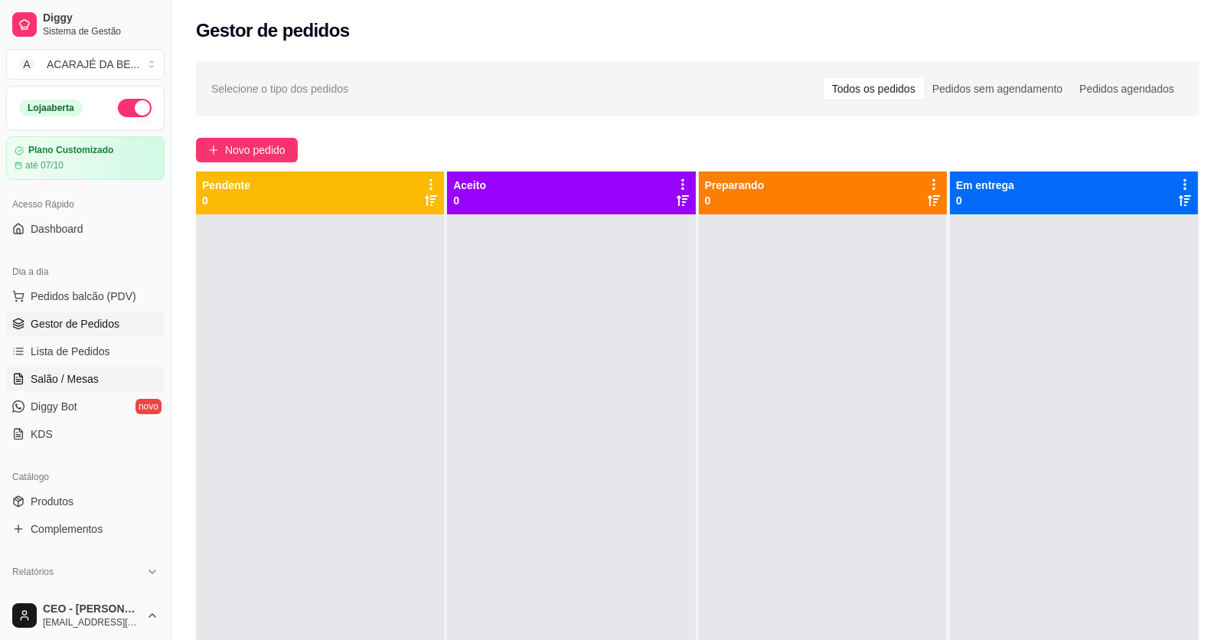
click at [116, 387] on link "Salão / Mesas" at bounding box center [85, 379] width 158 height 24
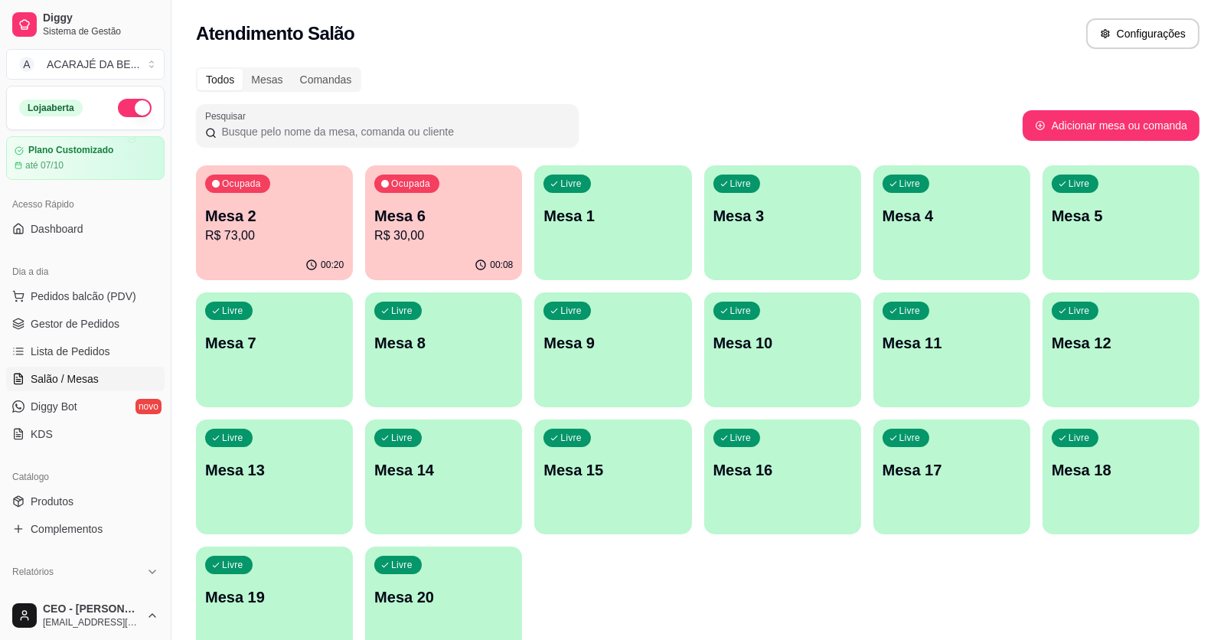
click at [302, 246] on div "Ocupada Mesa 2 R$ 73,00" at bounding box center [274, 207] width 157 height 85
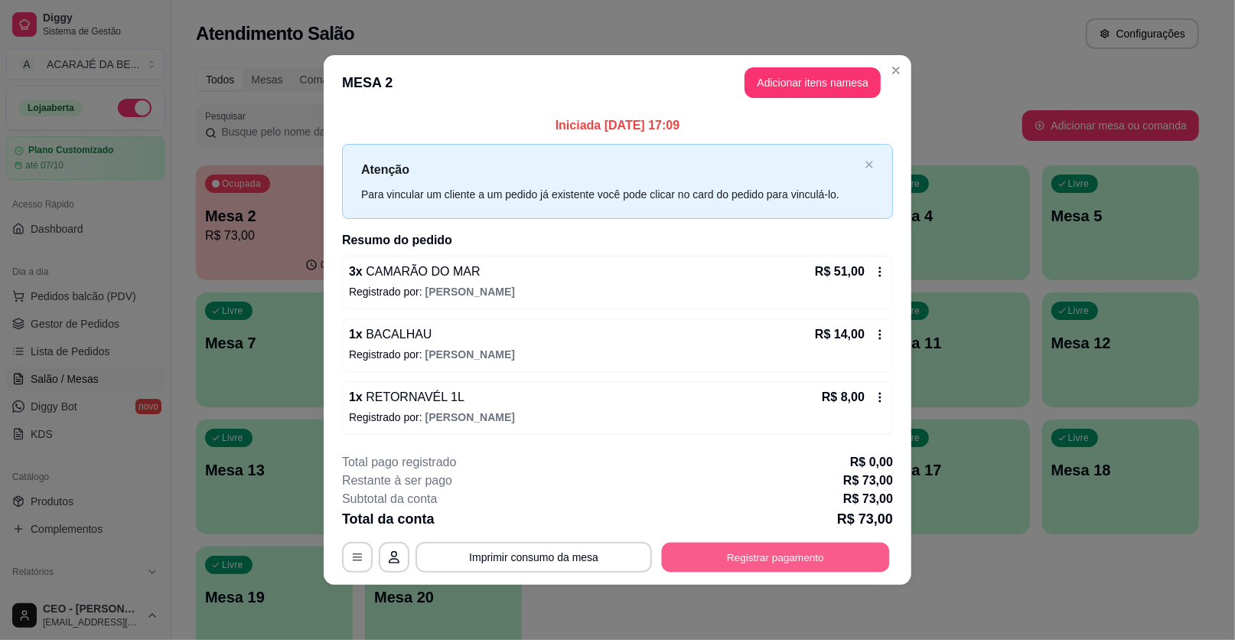
click at [788, 559] on button "Registrar pagamento" at bounding box center [776, 557] width 228 height 30
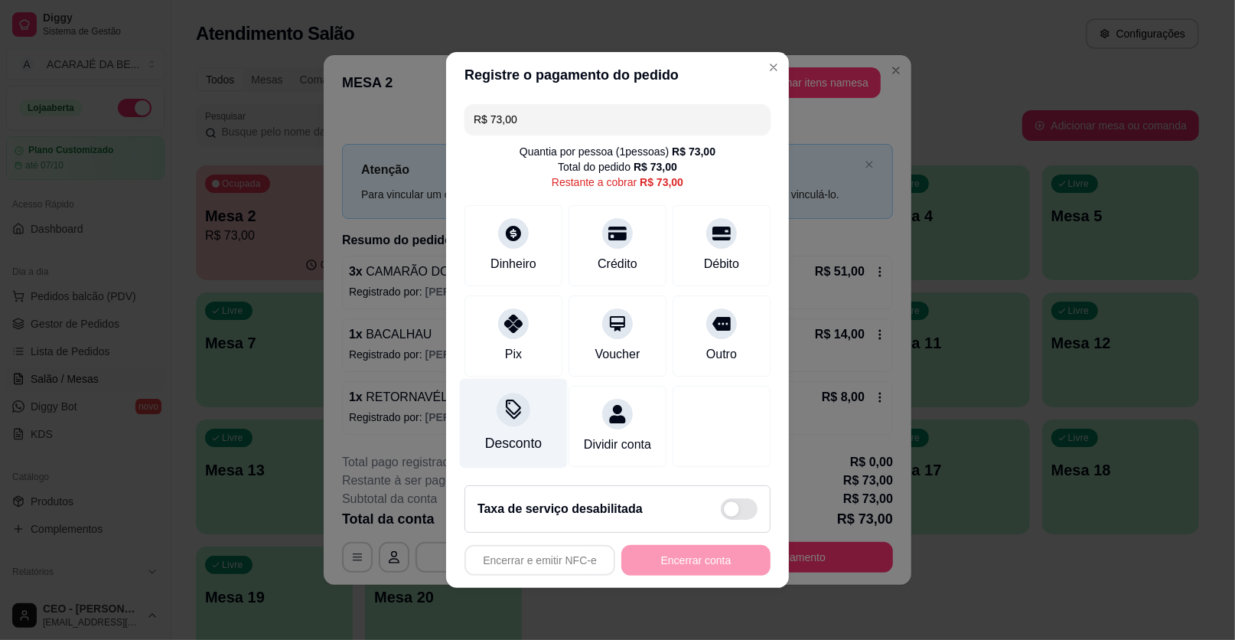
click at [527, 429] on div "Desconto" at bounding box center [514, 424] width 108 height 90
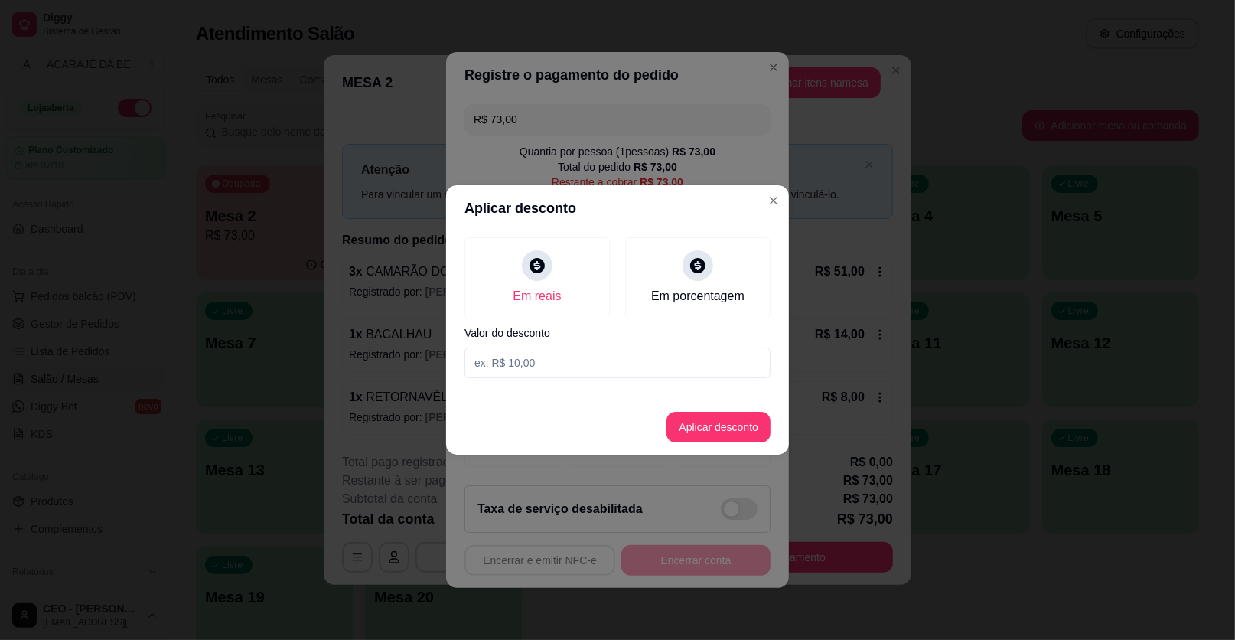
drag, startPoint x: 553, startPoint y: 370, endPoint x: 533, endPoint y: 386, distance: 25.1
click at [549, 376] on input at bounding box center [618, 362] width 306 height 31
type input "3,00"
click at [768, 426] on button "Aplicar desconto" at bounding box center [719, 427] width 104 height 31
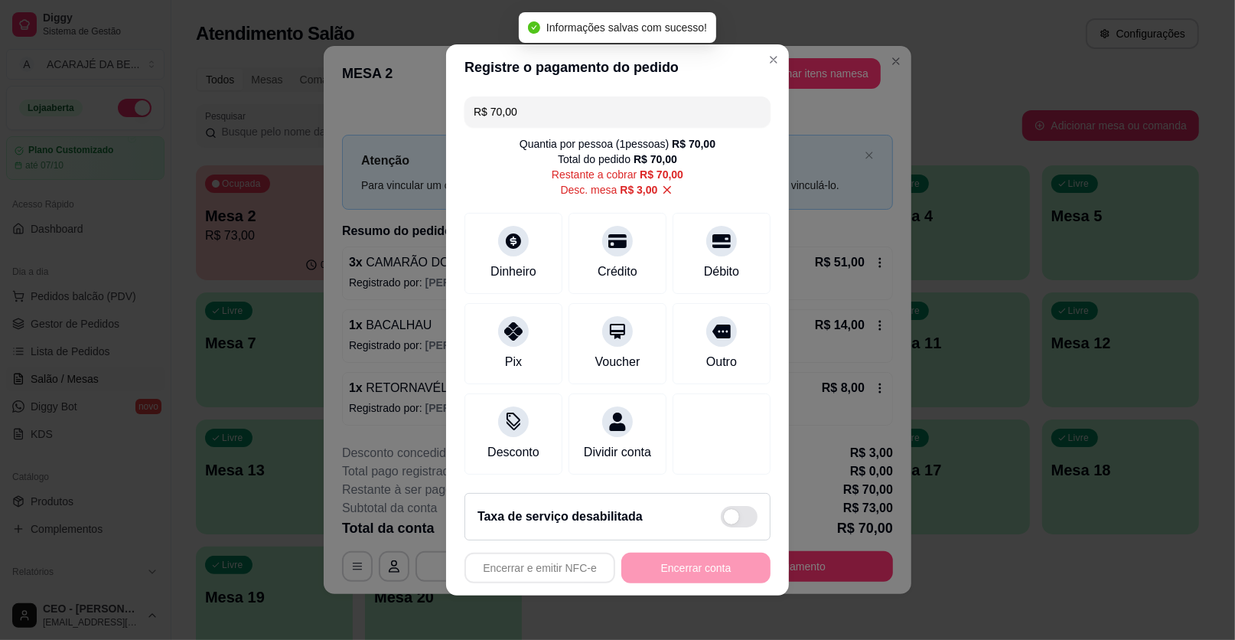
click at [693, 570] on div "Encerrar e emitir NFC-e Encerrar conta" at bounding box center [618, 568] width 306 height 31
click at [700, 571] on div "Encerrar e emitir NFC-e Encerrar conta" at bounding box center [618, 568] width 306 height 31
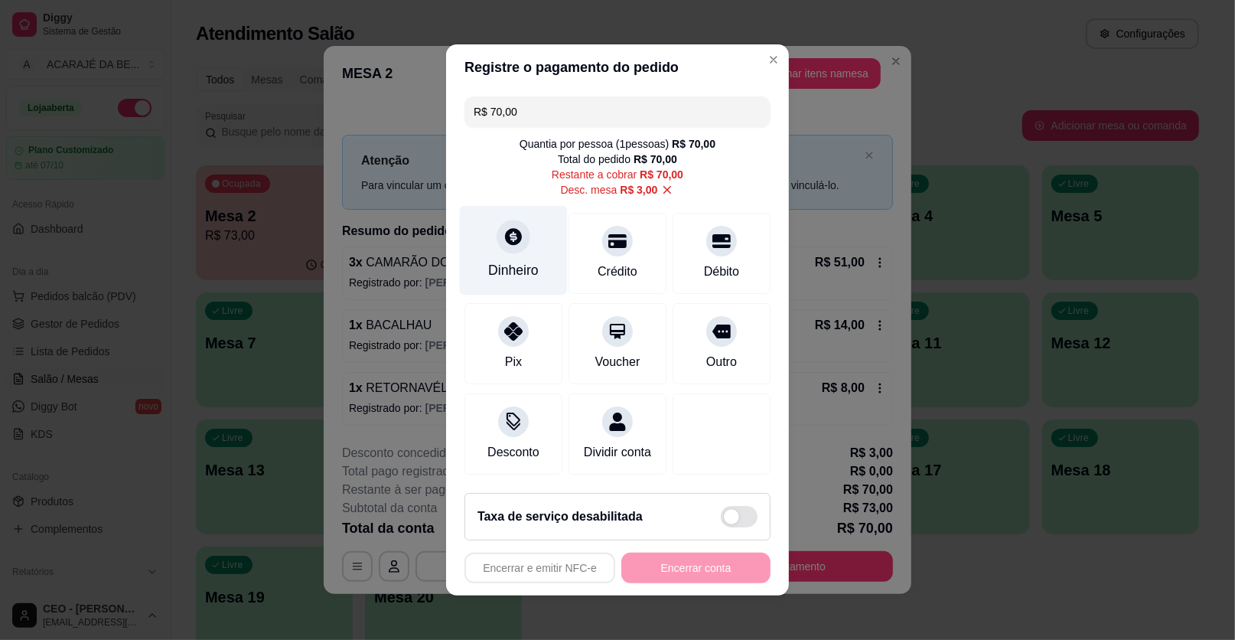
click at [521, 256] on div "Dinheiro" at bounding box center [514, 251] width 108 height 90
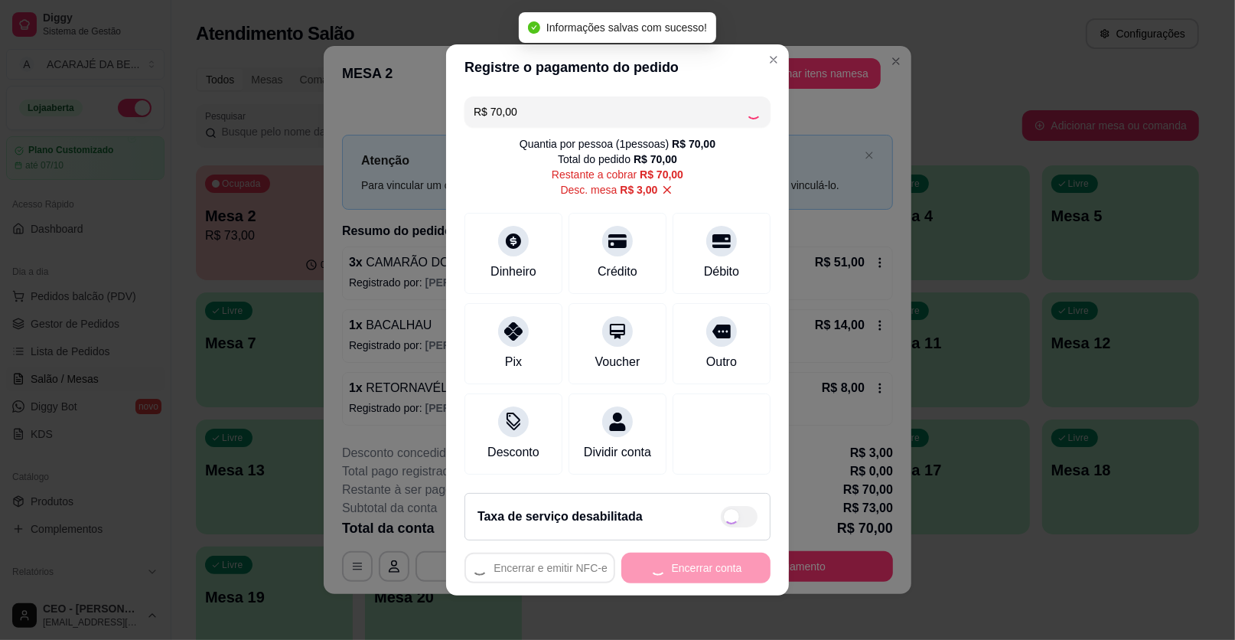
type input "R$ 0,00"
click at [675, 576] on button "Encerrar conta" at bounding box center [695, 568] width 149 height 31
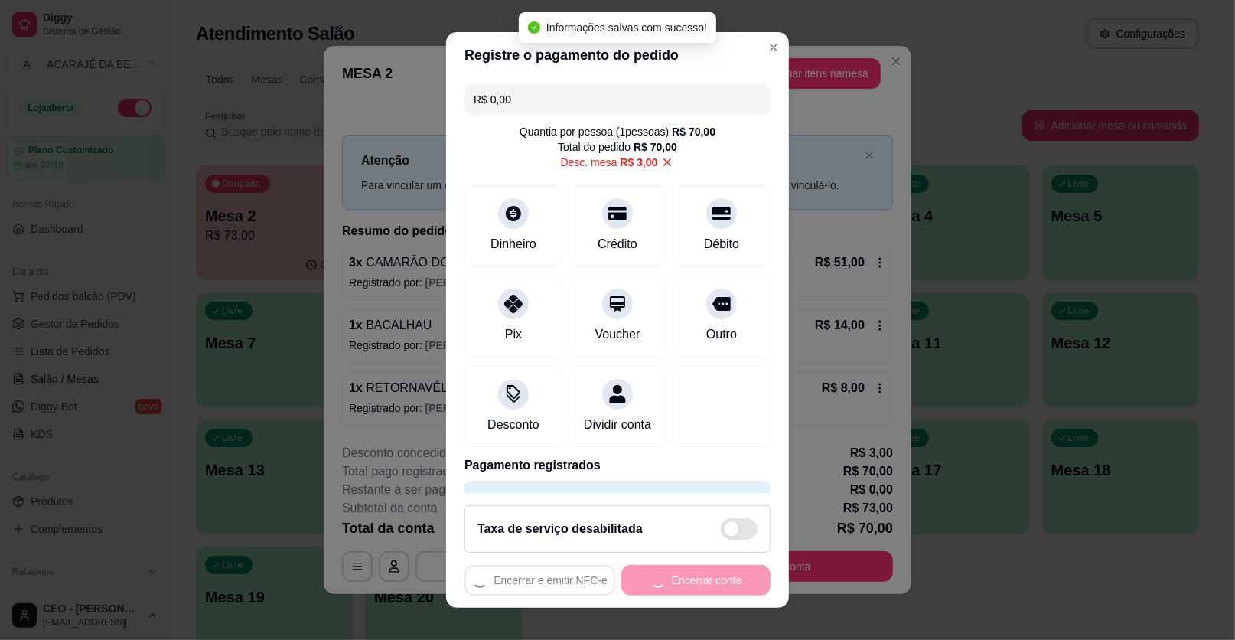
click at [675, 576] on div "Encerrar e emitir NFC-e Encerrar conta" at bounding box center [618, 580] width 306 height 31
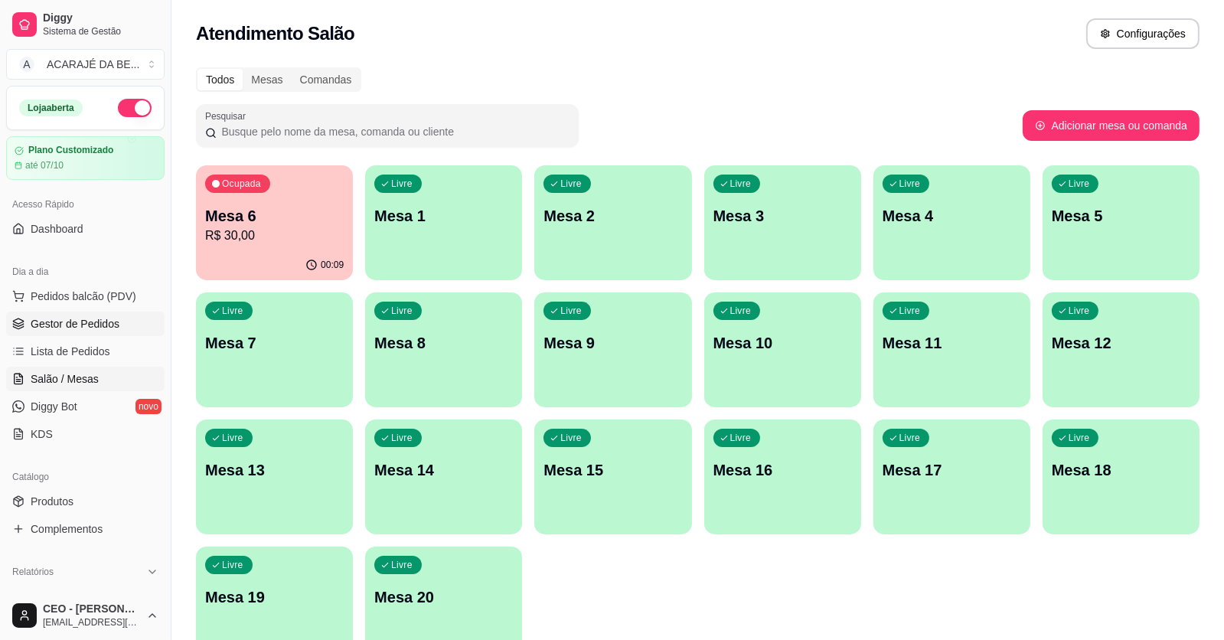
click at [100, 318] on span "Gestor de Pedidos" at bounding box center [75, 323] width 89 height 15
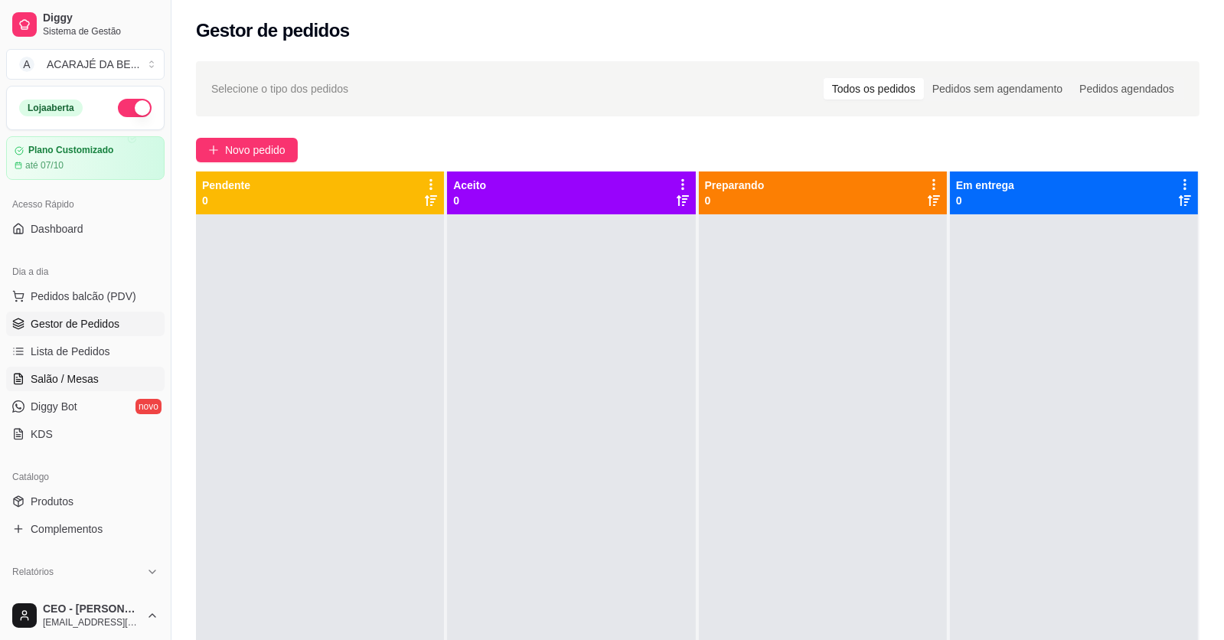
click at [52, 379] on span "Salão / Mesas" at bounding box center [65, 378] width 68 height 15
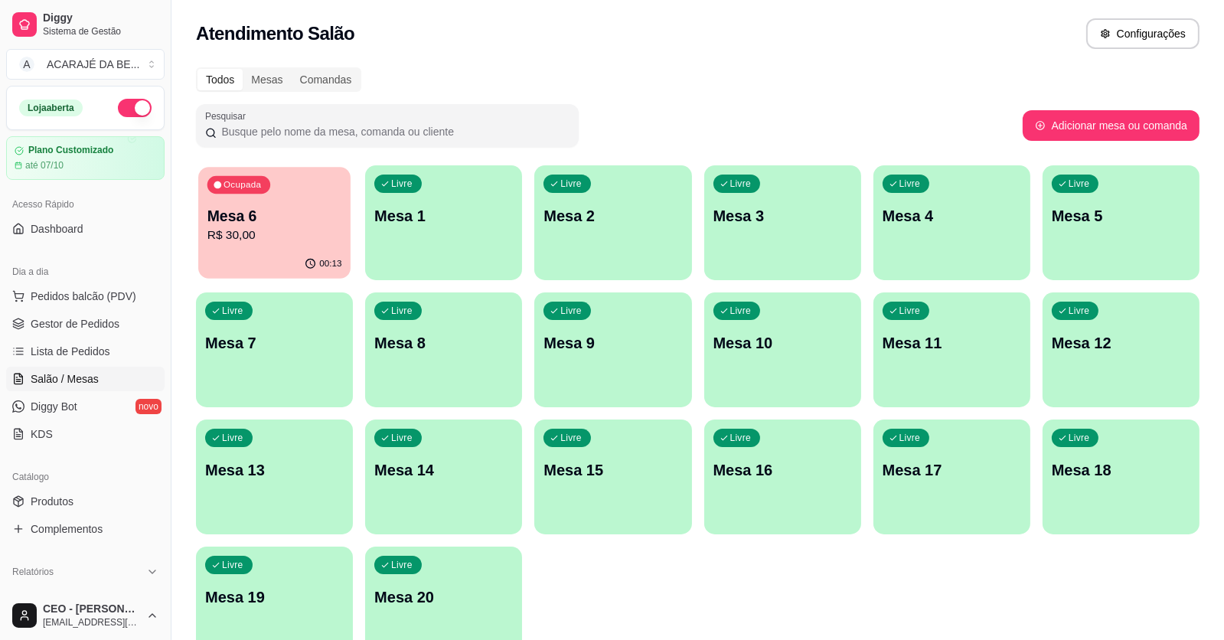
click at [300, 234] on p "R$ 30,00" at bounding box center [274, 236] width 135 height 18
click at [68, 316] on span "Gestor de Pedidos" at bounding box center [75, 323] width 89 height 15
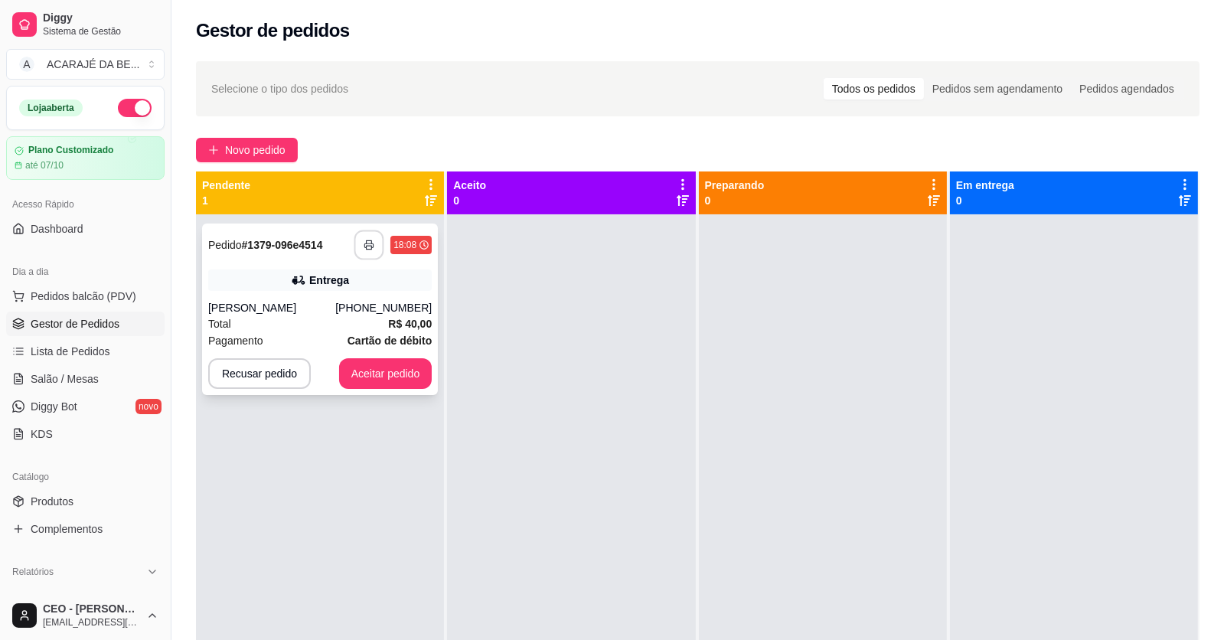
click at [358, 233] on button "button" at bounding box center [369, 245] width 30 height 30
click at [406, 369] on button "Aceitar pedido" at bounding box center [385, 373] width 93 height 31
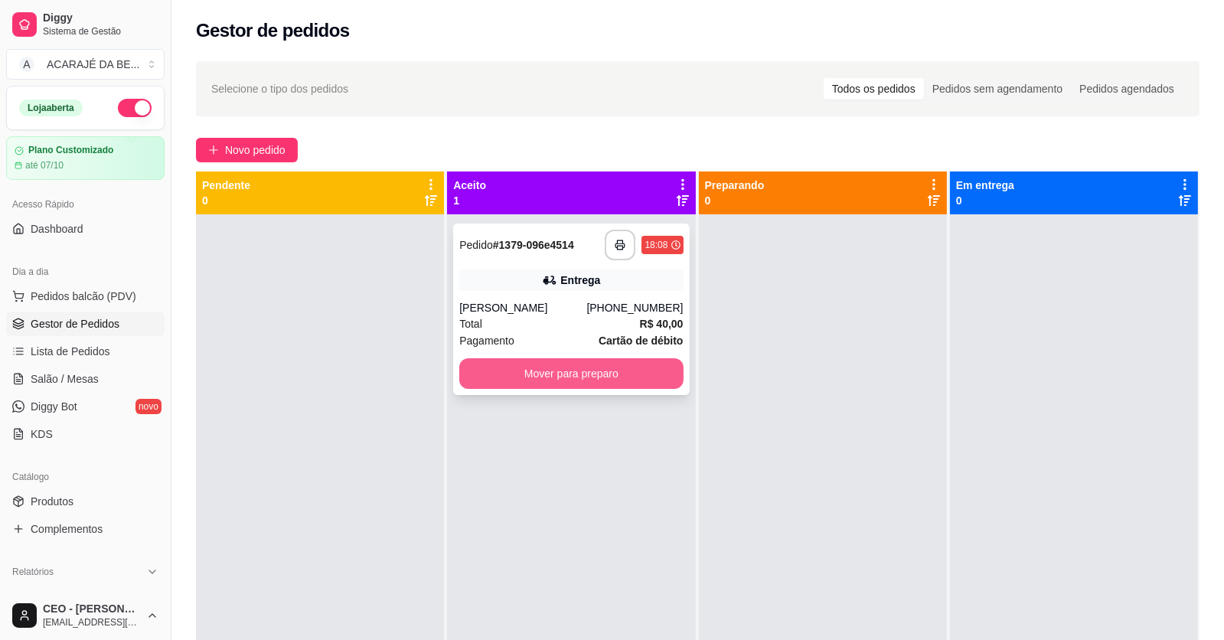
click at [600, 373] on button "Mover para preparo" at bounding box center [570, 373] width 223 height 31
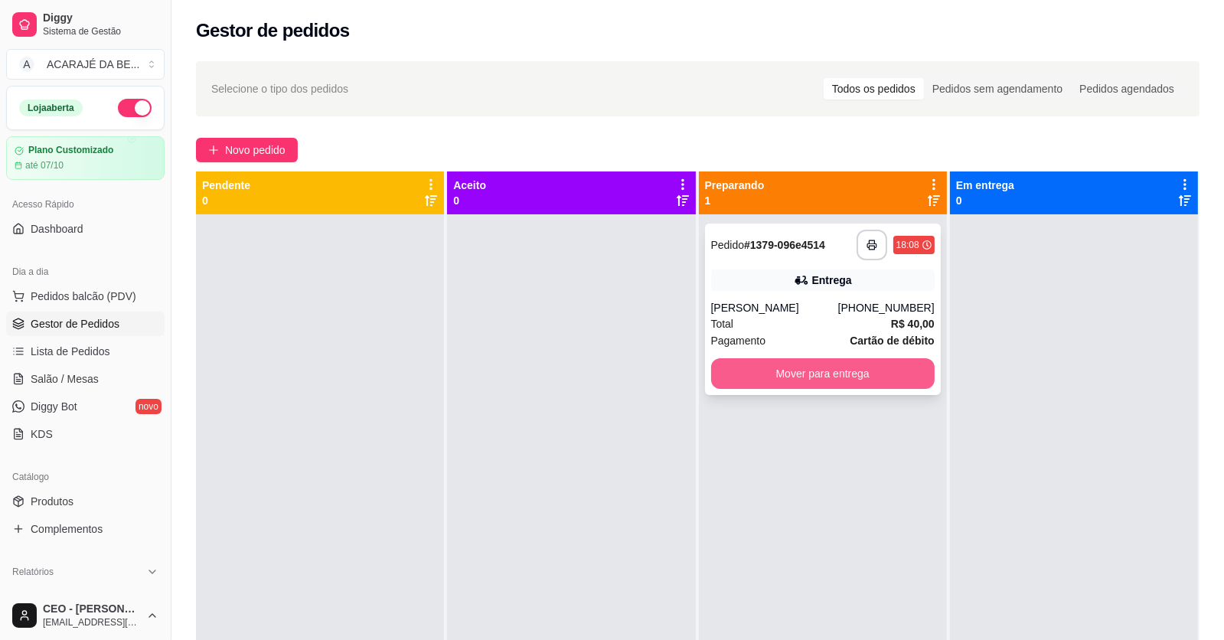
click at [890, 367] on button "Mover para entrega" at bounding box center [822, 373] width 223 height 31
click at [890, 367] on div "Mover para entrega" at bounding box center [822, 373] width 223 height 31
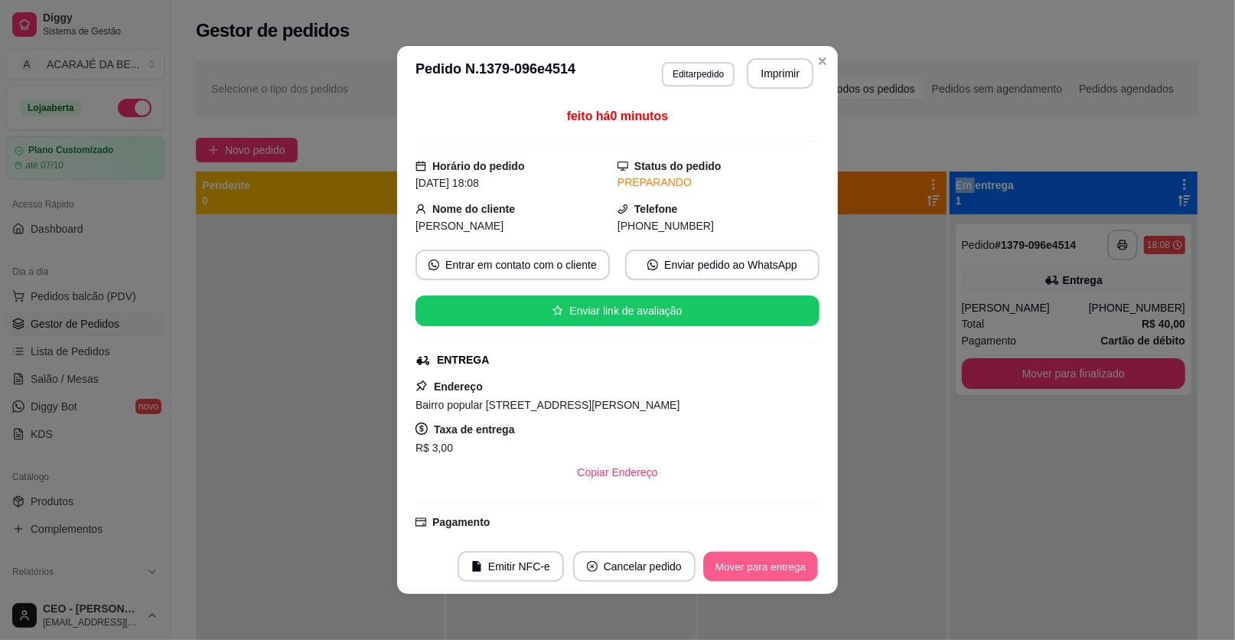
click at [744, 556] on button "Mover para entrega" at bounding box center [760, 567] width 115 height 30
click at [754, 557] on button "Mover para finalizado" at bounding box center [756, 567] width 123 height 30
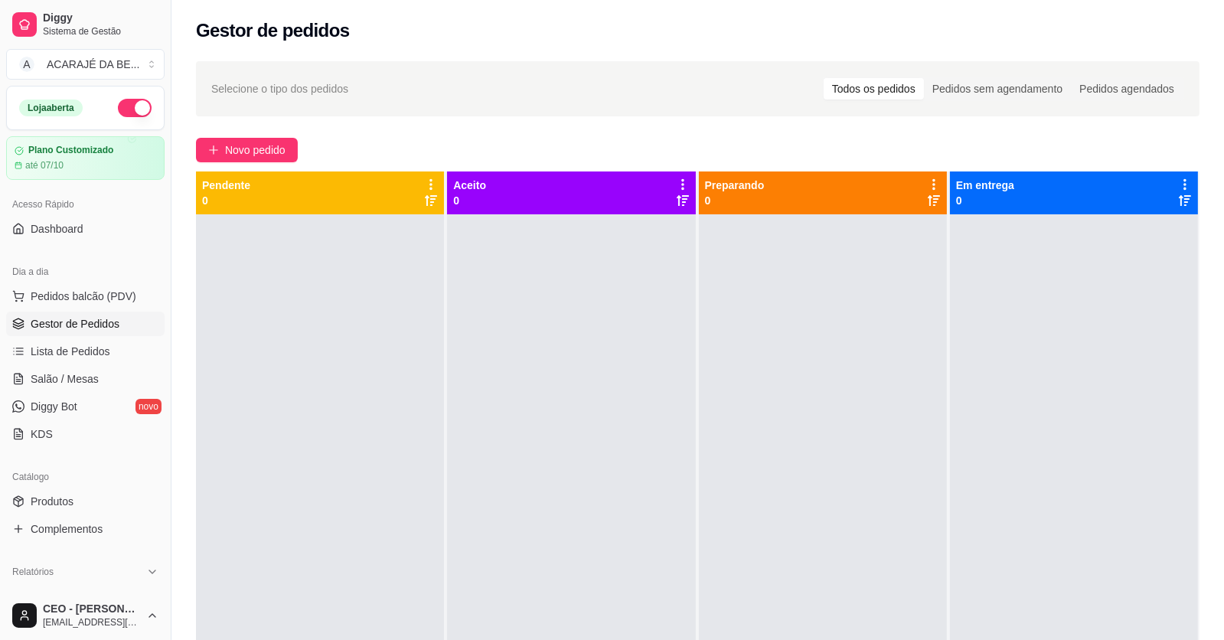
click at [32, 365] on ul "Pedidos balcão (PDV) Gestor de Pedidos Lista de Pedidos Salão / Mesas Diggy Bot…" at bounding box center [85, 365] width 158 height 162
click at [52, 403] on span "Diggy Bot" at bounding box center [54, 406] width 47 height 15
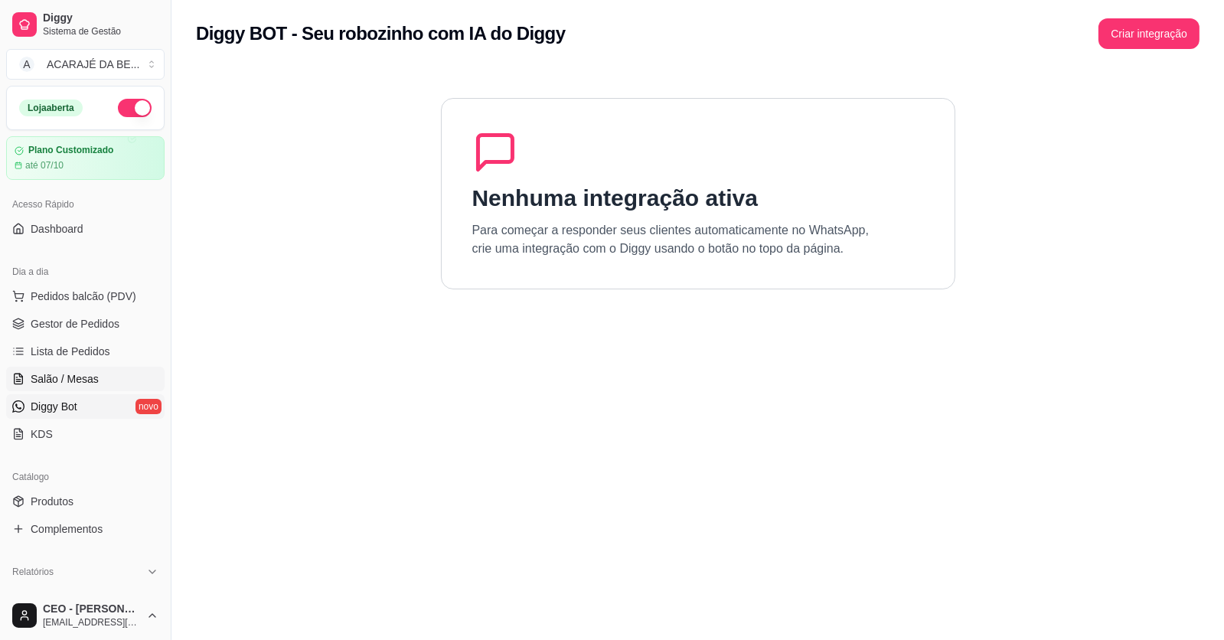
click at [49, 380] on span "Salão / Mesas" at bounding box center [65, 378] width 68 height 15
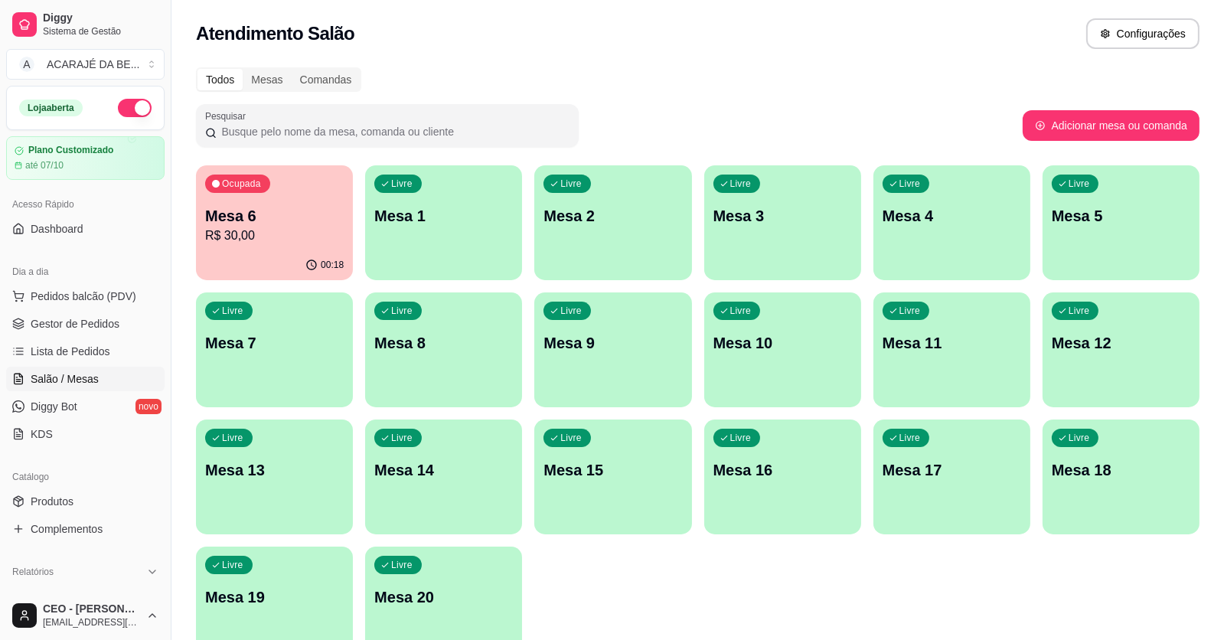
click at [223, 204] on div "Ocupada Mesa 6 R$ 30,00" at bounding box center [274, 207] width 157 height 85
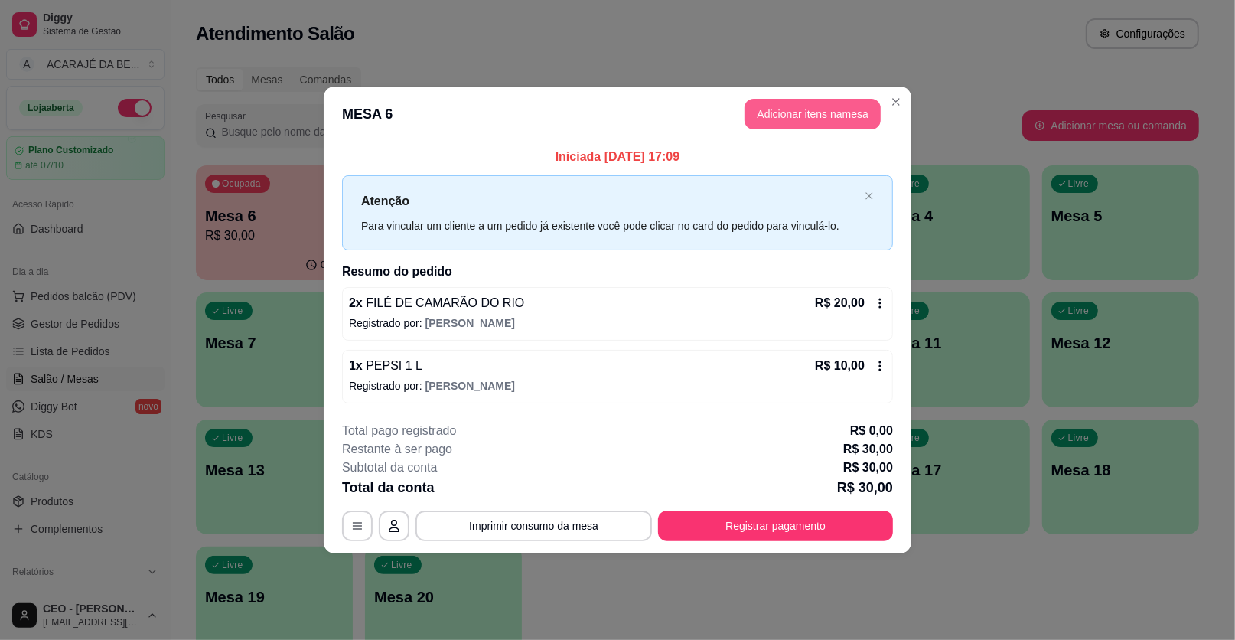
click at [812, 116] on button "Adicionar itens na mesa" at bounding box center [813, 114] width 136 height 31
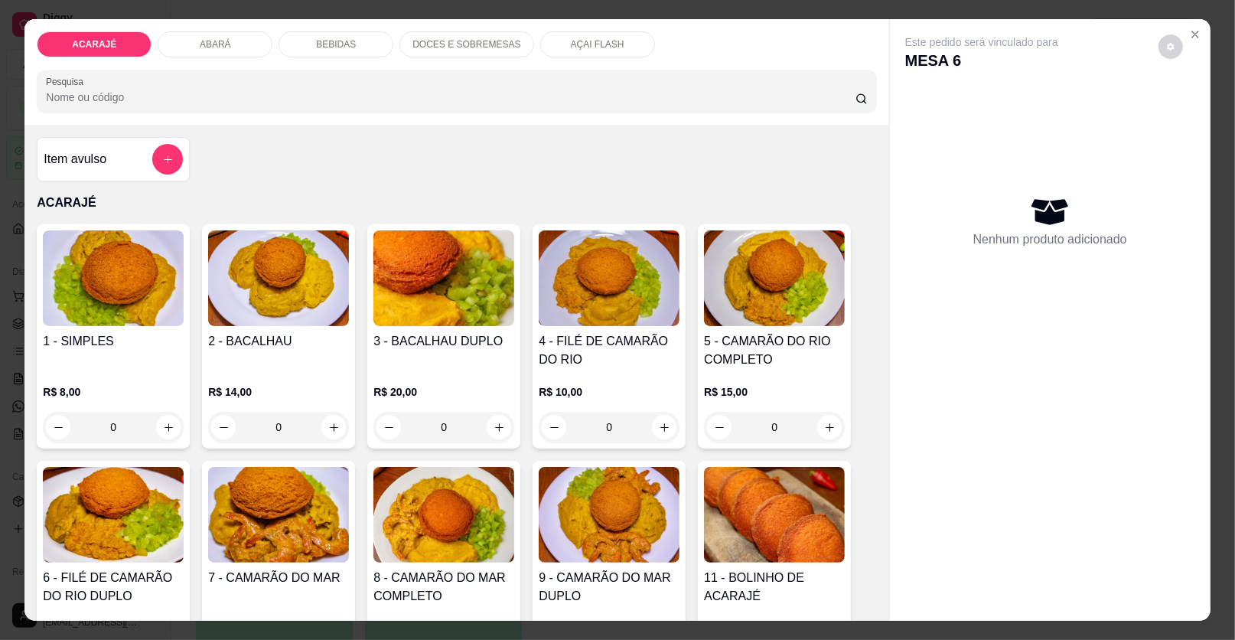
click at [966, 129] on div "Nenhum produto adicionado" at bounding box center [1050, 221] width 290 height 300
click at [1189, 31] on icon "Close" at bounding box center [1195, 34] width 12 height 12
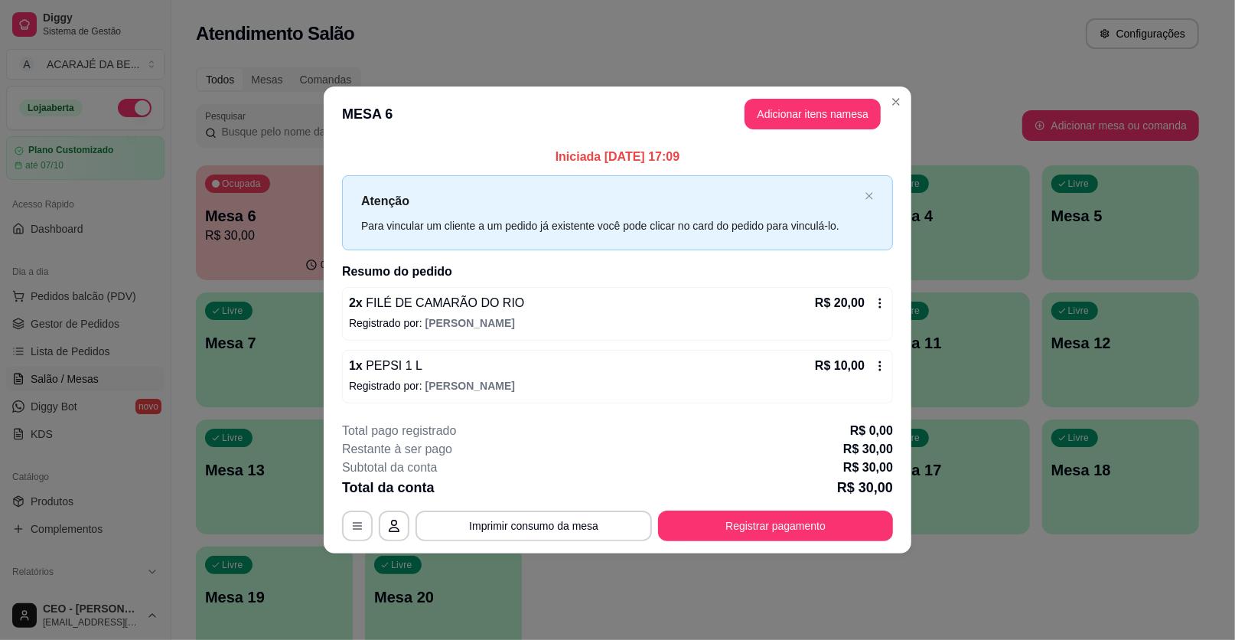
click at [722, 540] on footer "**********" at bounding box center [618, 481] width 588 height 144
click at [722, 524] on button "Registrar pagamento" at bounding box center [775, 525] width 235 height 31
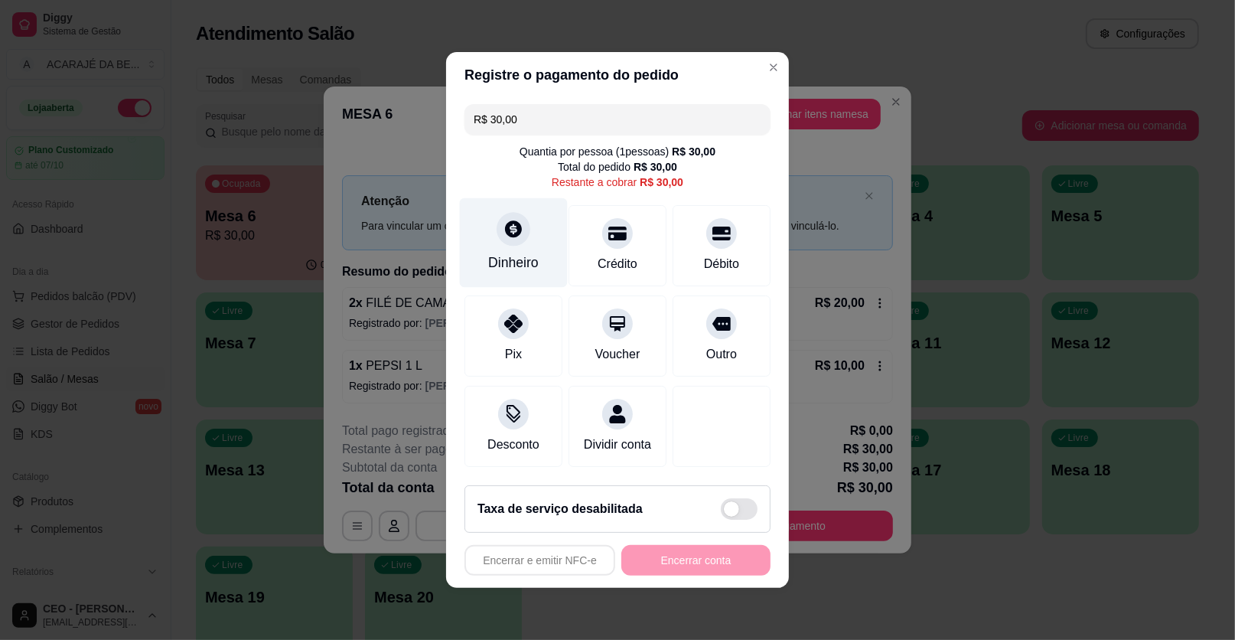
click at [520, 233] on icon at bounding box center [514, 229] width 20 height 20
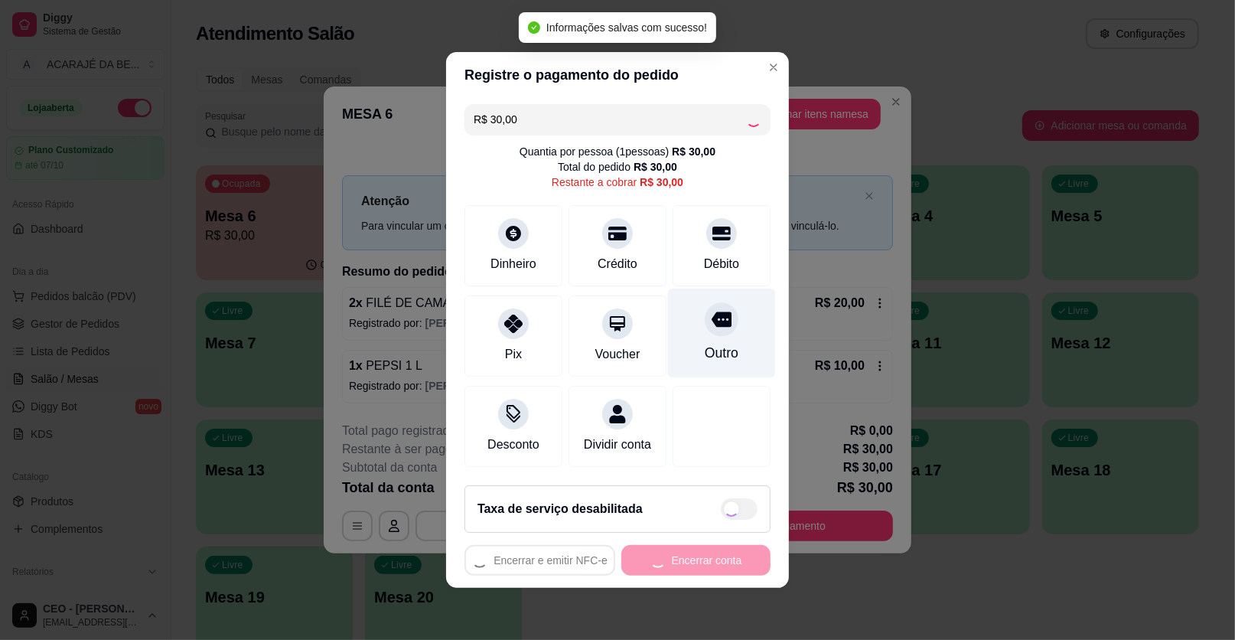
type input "R$ 0,00"
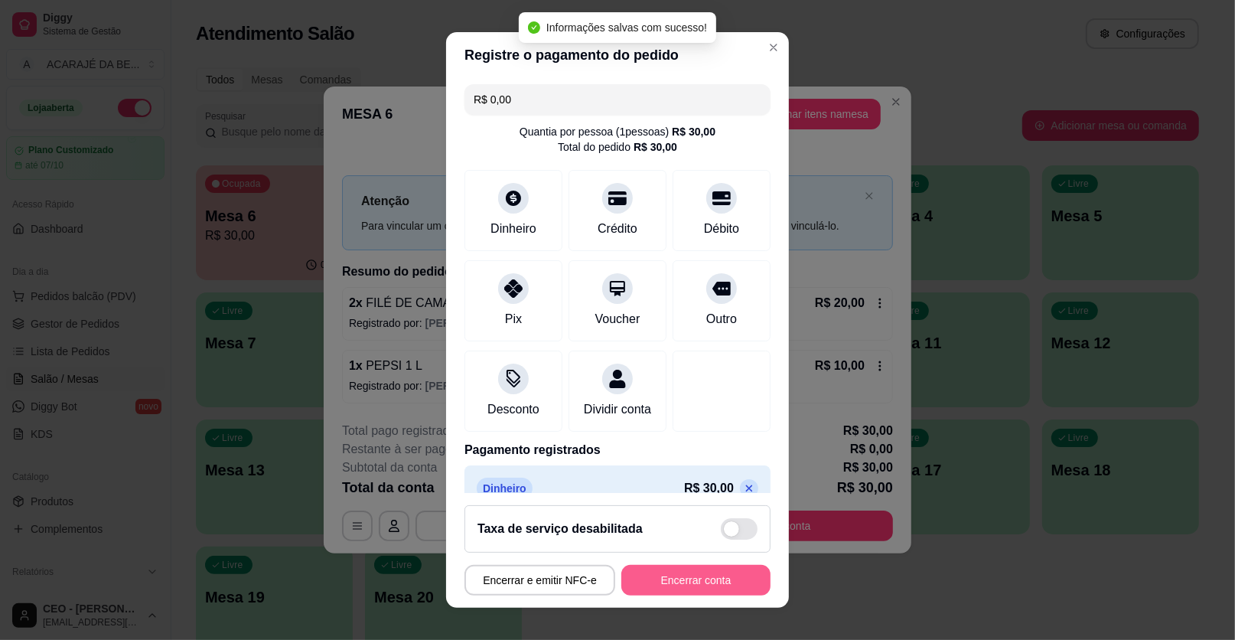
click at [635, 537] on footer "Taxa de serviço desabilitada Encerrar e emitir NFC-e Encerrar conta" at bounding box center [617, 550] width 343 height 115
click at [660, 567] on button "Encerrar conta" at bounding box center [696, 581] width 145 height 30
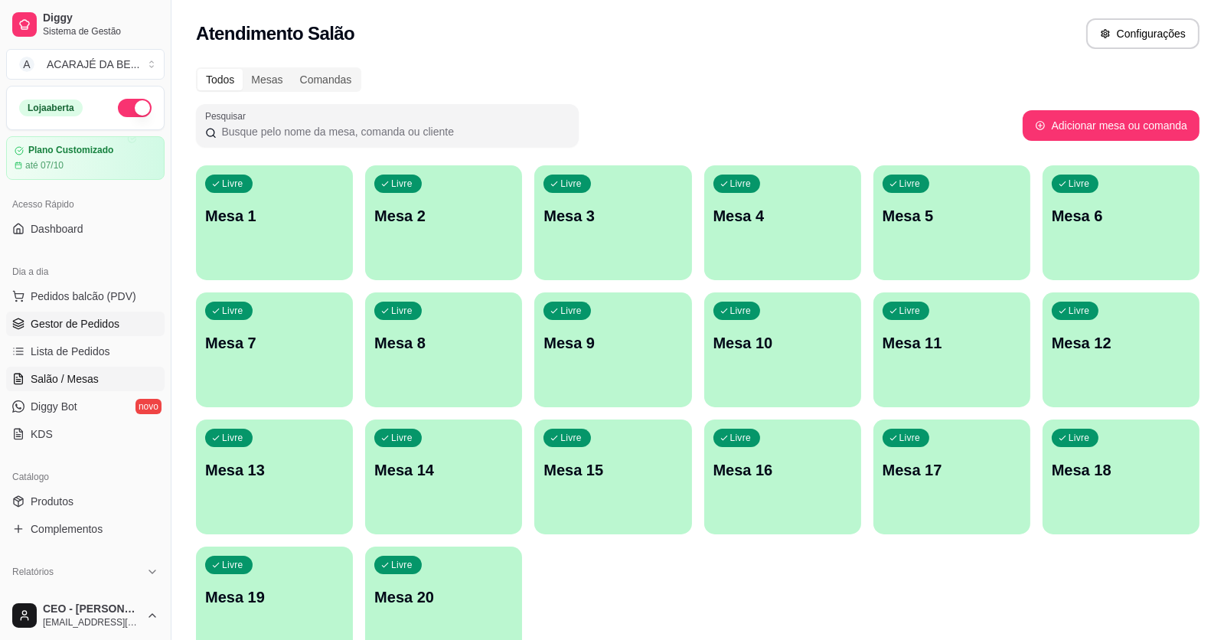
click at [84, 323] on span "Gestor de Pedidos" at bounding box center [75, 323] width 89 height 15
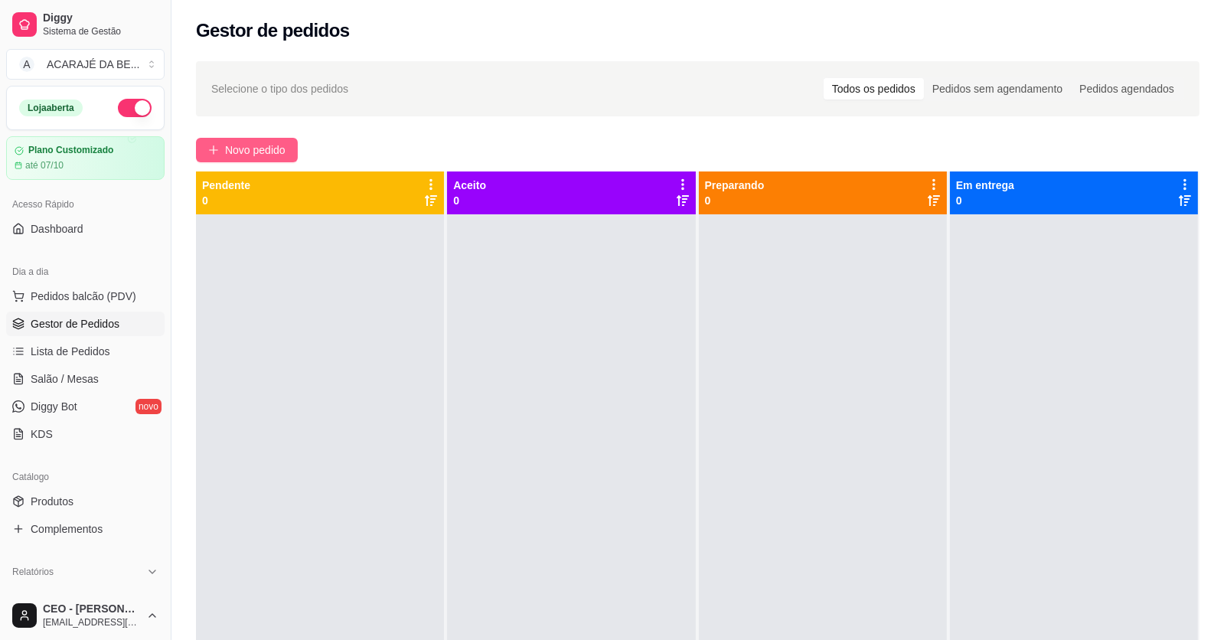
click at [281, 145] on span "Novo pedido" at bounding box center [255, 150] width 60 height 17
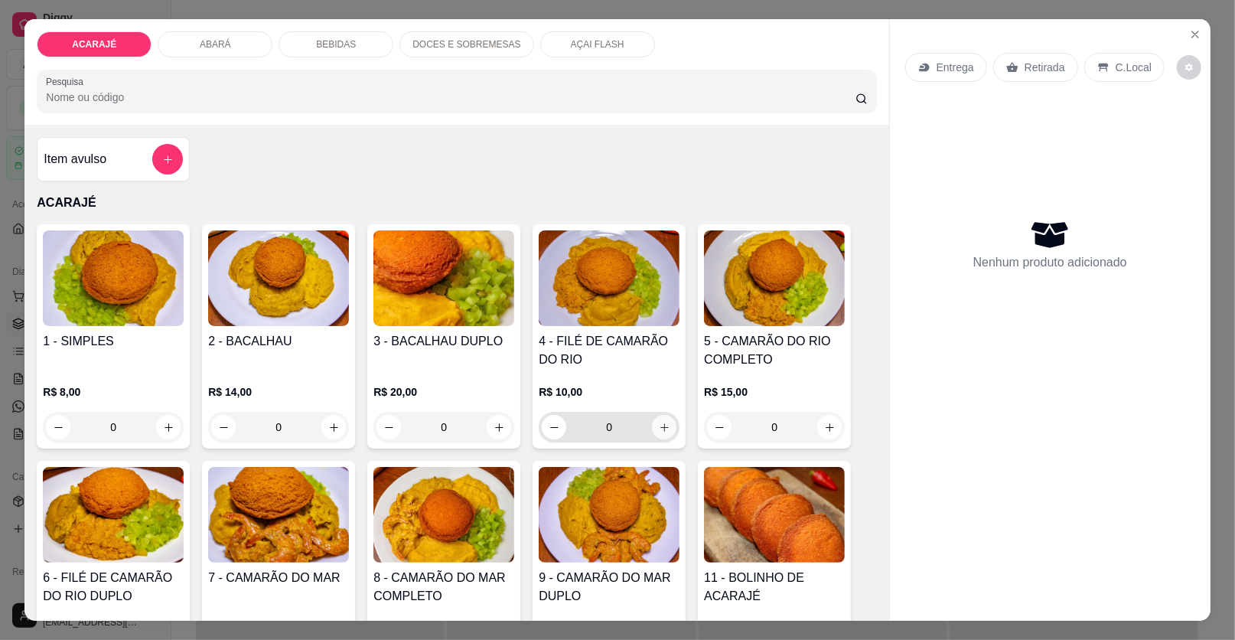
click at [657, 416] on button "increase-product-quantity" at bounding box center [664, 427] width 24 height 24
click at [654, 418] on button "increase-product-quantity" at bounding box center [664, 427] width 24 height 24
type input "2"
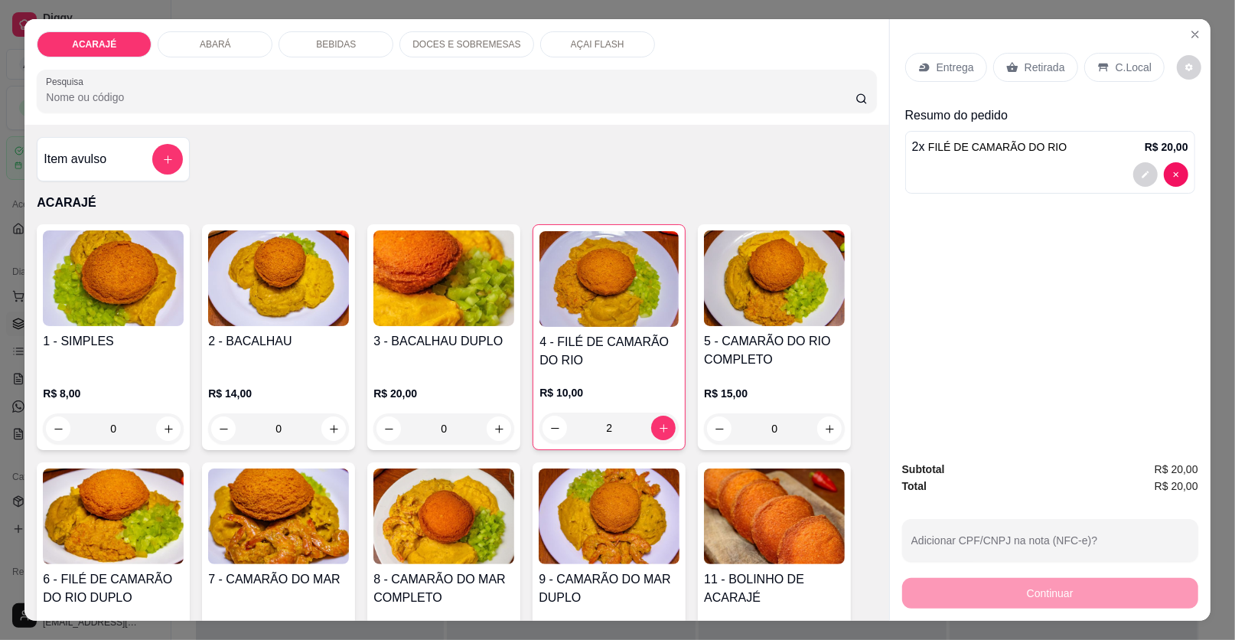
click at [1039, 69] on p "Retirada" at bounding box center [1045, 67] width 41 height 15
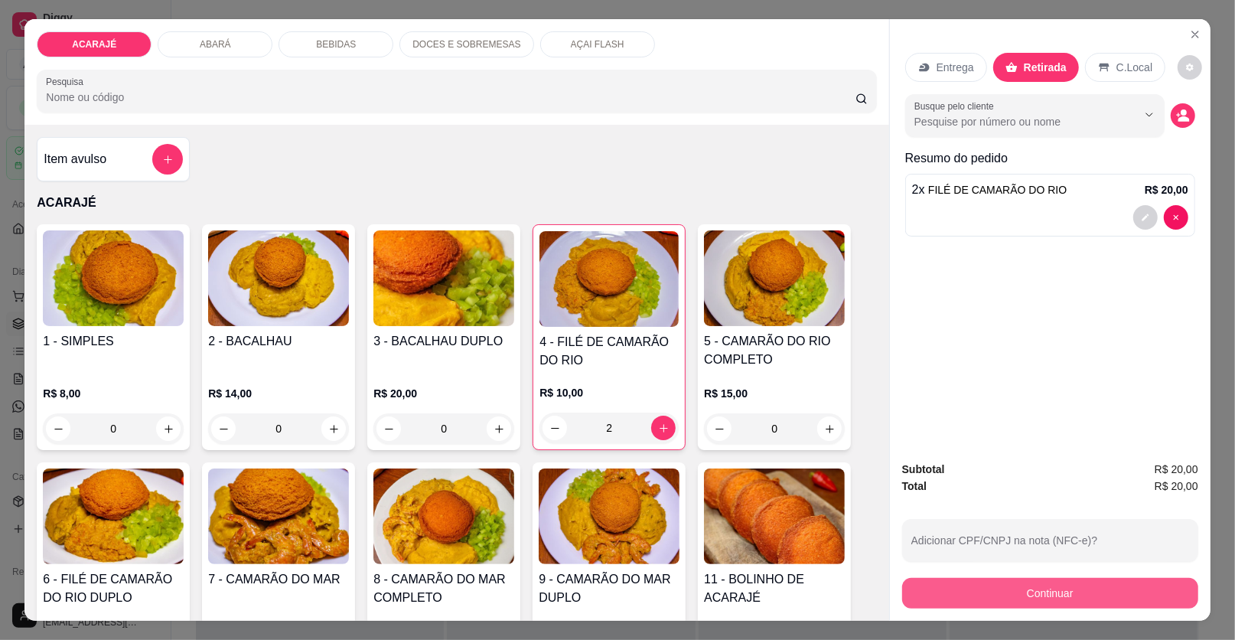
click at [1007, 594] on button "Continuar" at bounding box center [1050, 593] width 296 height 31
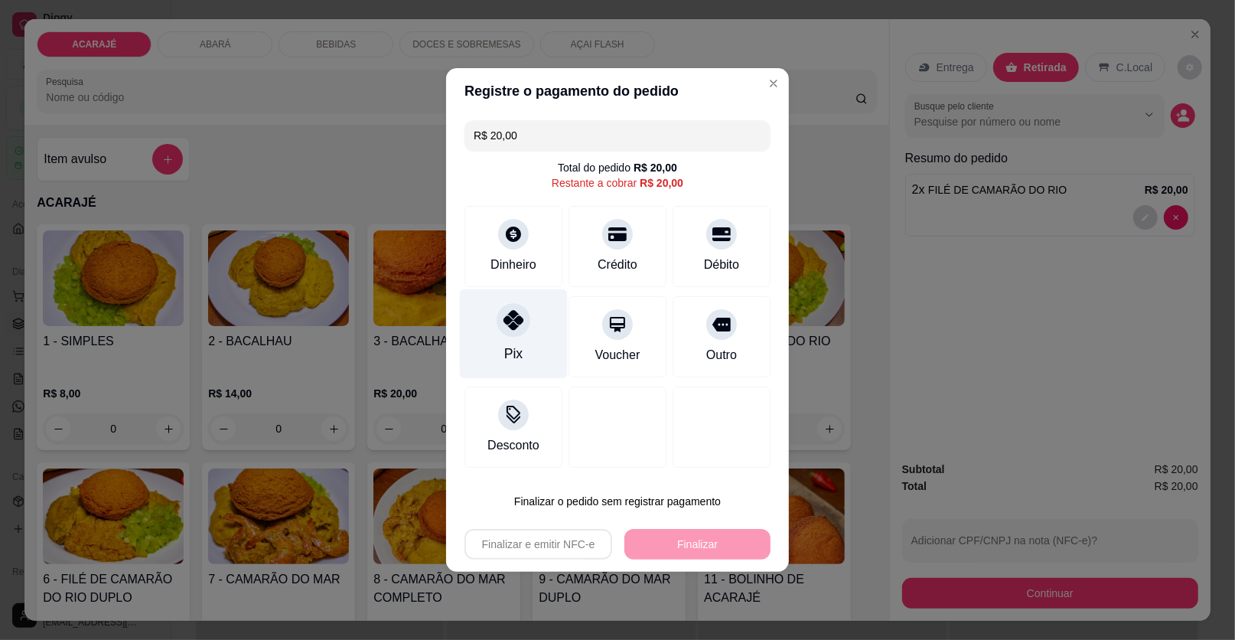
click at [505, 327] on icon at bounding box center [514, 320] width 20 height 20
type input "R$ 0,00"
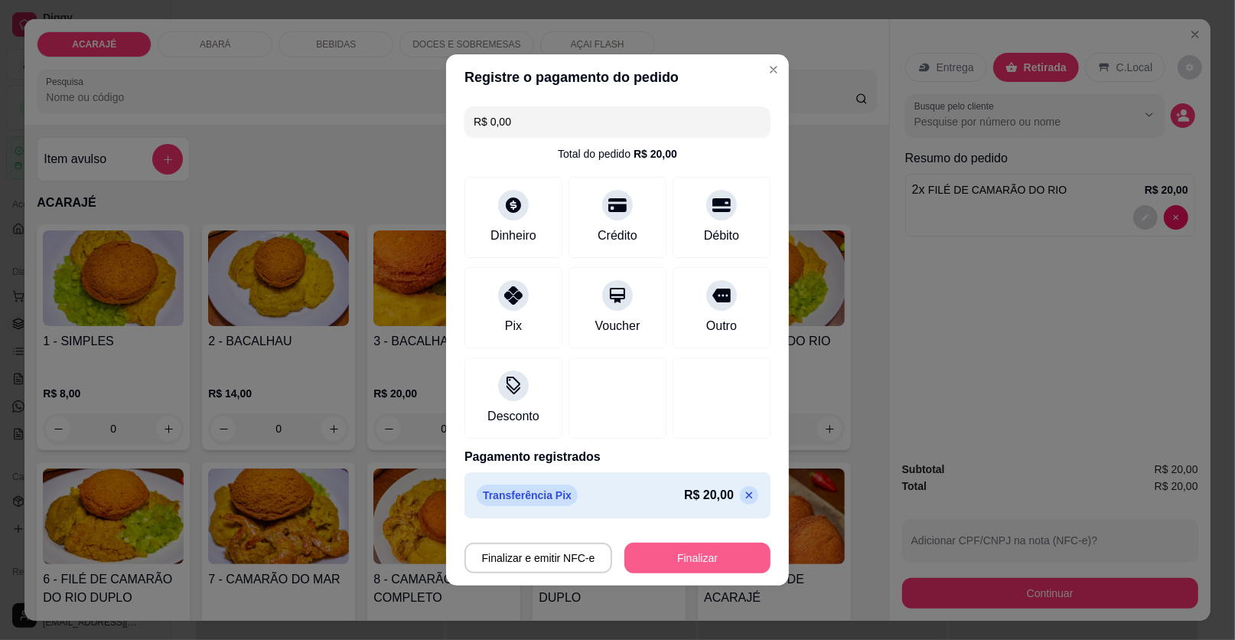
click at [688, 563] on button "Finalizar" at bounding box center [697, 558] width 146 height 31
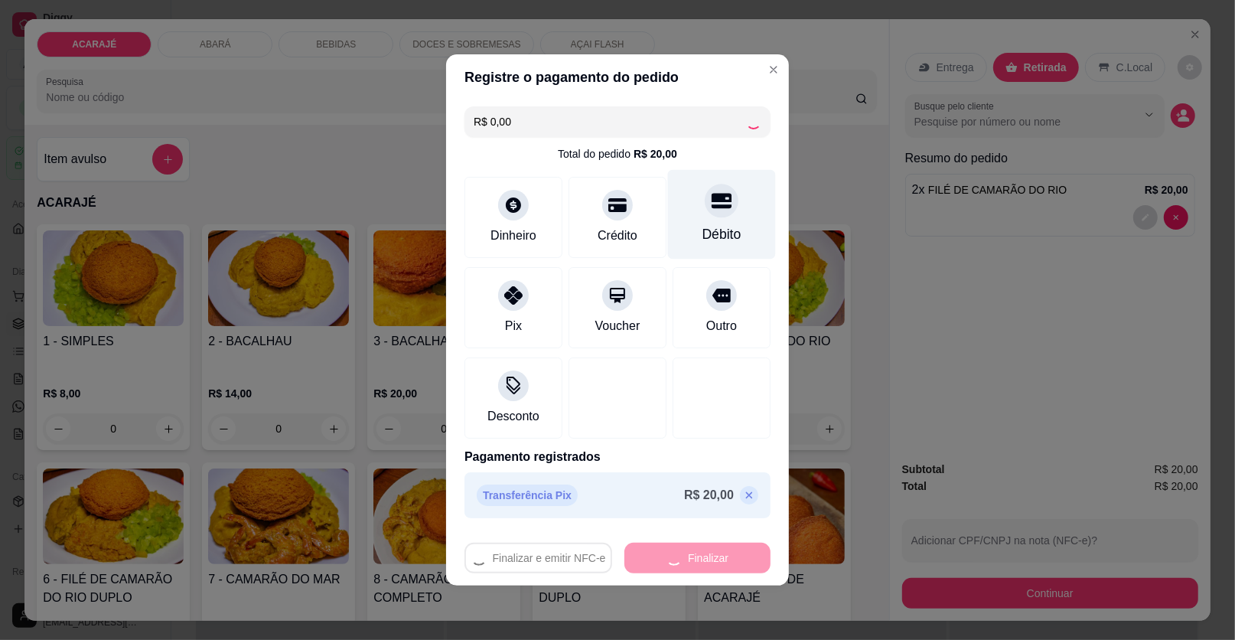
type input "0"
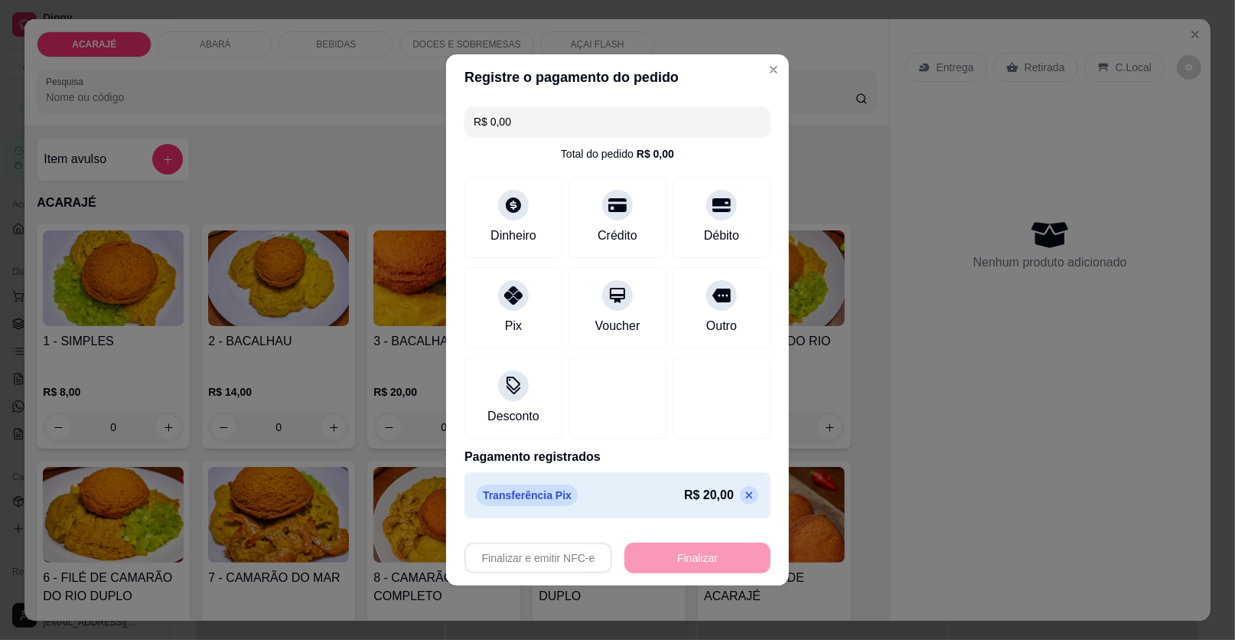
type input "-R$ 20,00"
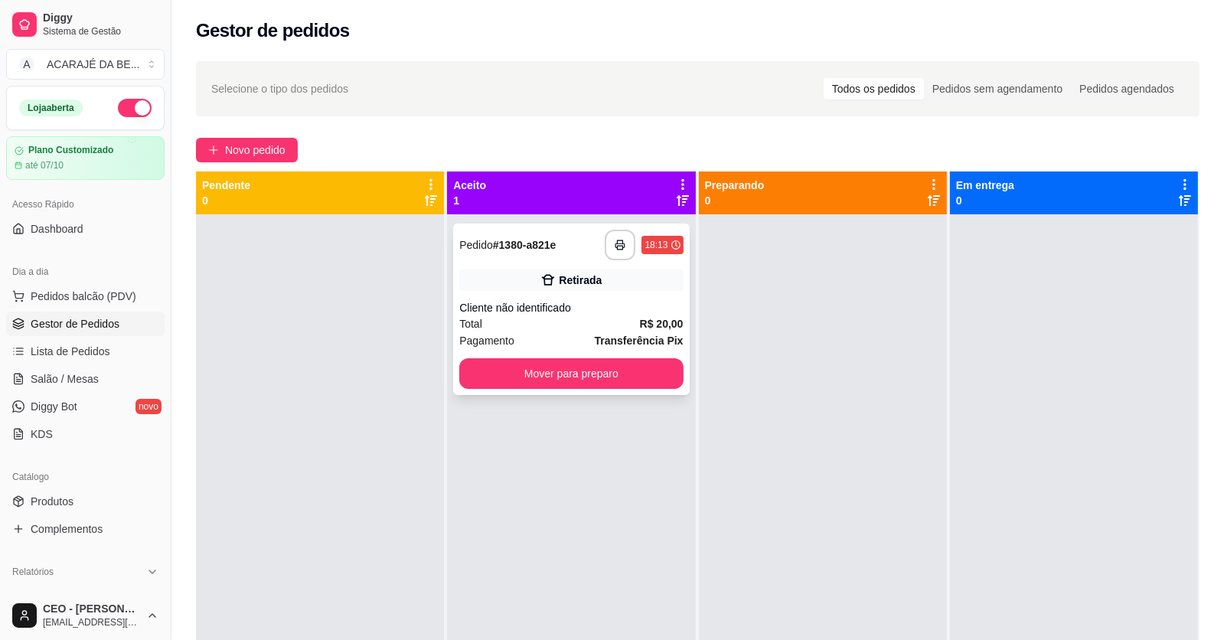
click at [590, 277] on div "Retirada" at bounding box center [580, 279] width 43 height 15
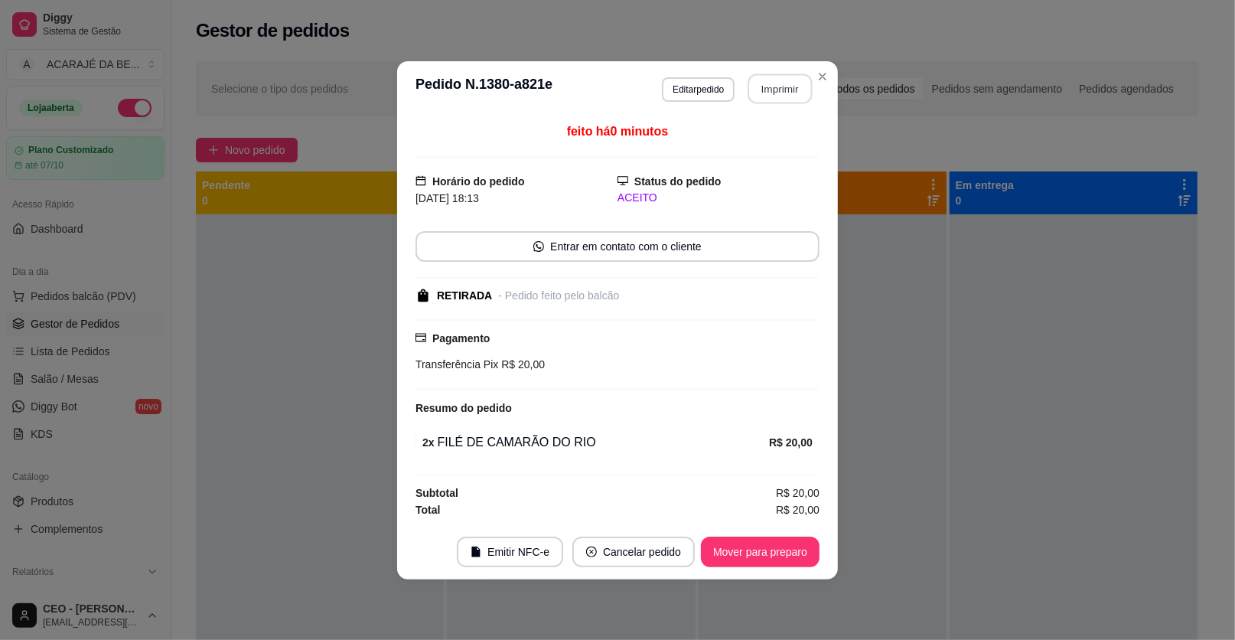
click at [769, 88] on button "Imprimir" at bounding box center [780, 88] width 64 height 30
click at [753, 548] on button "Mover para preparo" at bounding box center [760, 551] width 119 height 31
click at [753, 549] on button "Mover para preparo" at bounding box center [760, 551] width 115 height 30
click at [753, 549] on div "Mover para preparo" at bounding box center [750, 551] width 140 height 31
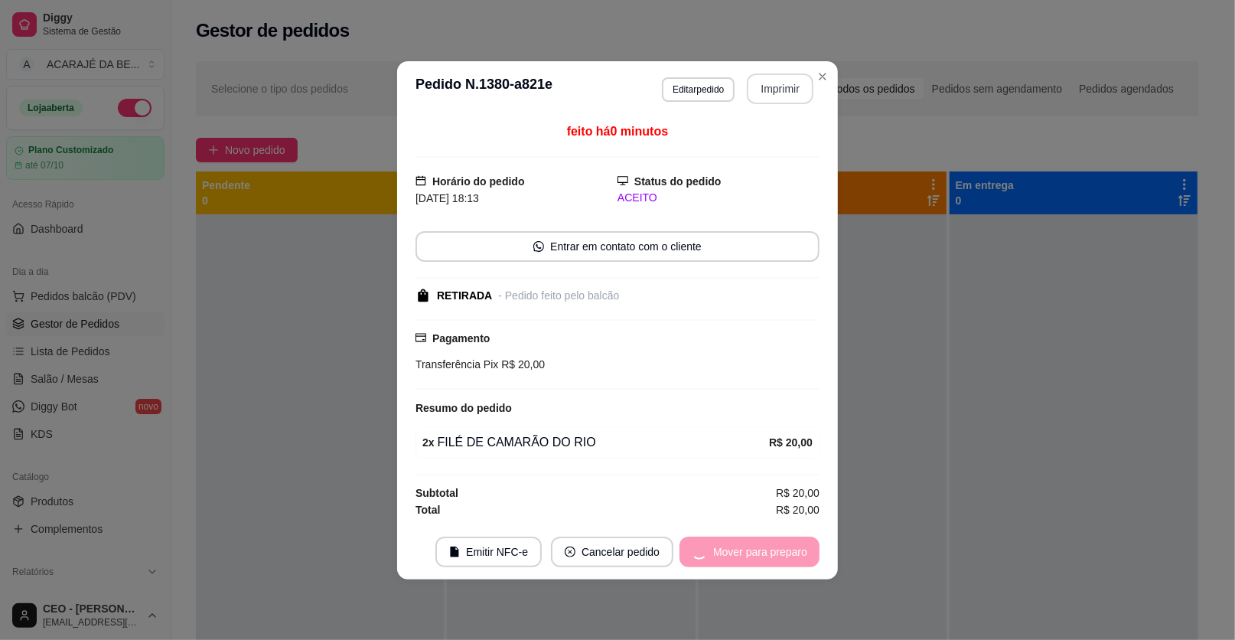
click at [752, 549] on div "Mover para preparo" at bounding box center [750, 551] width 140 height 31
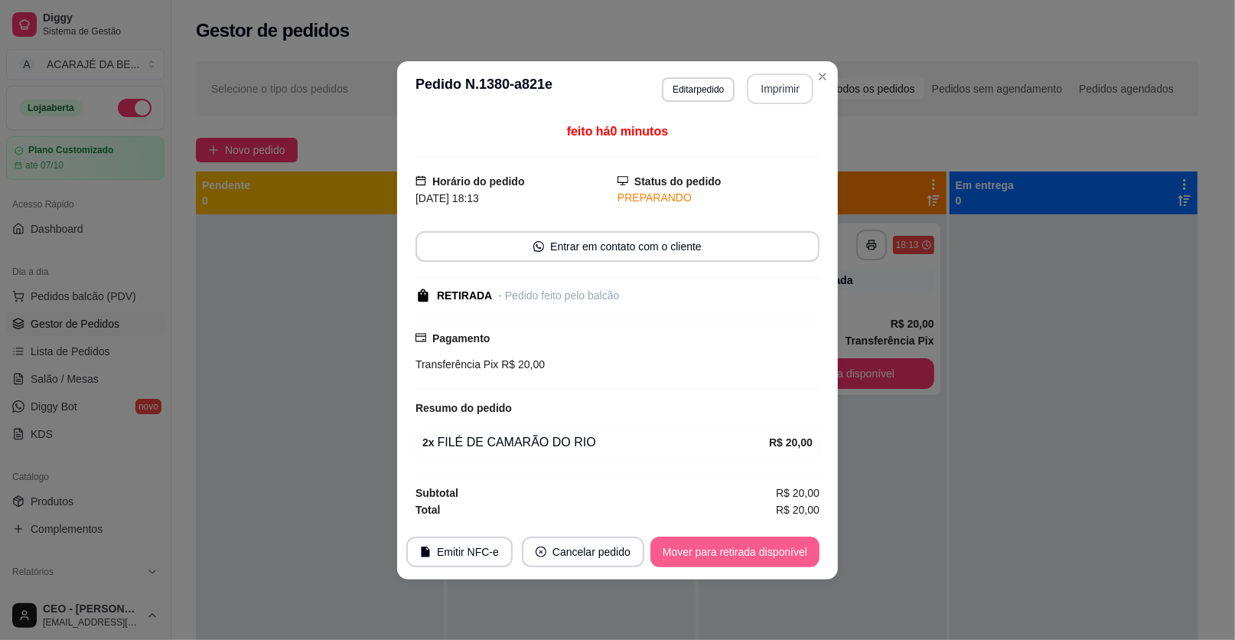
click at [752, 549] on button "Mover para retirada disponível" at bounding box center [735, 551] width 169 height 31
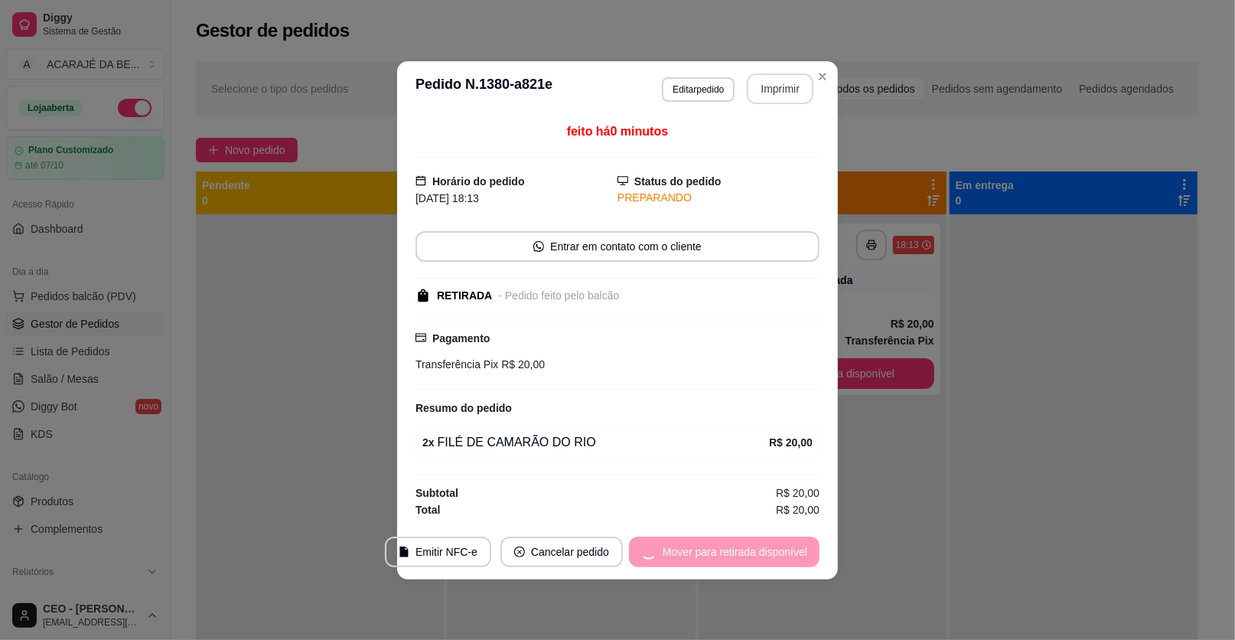
click at [752, 549] on div "Mover para retirada disponível" at bounding box center [724, 551] width 191 height 31
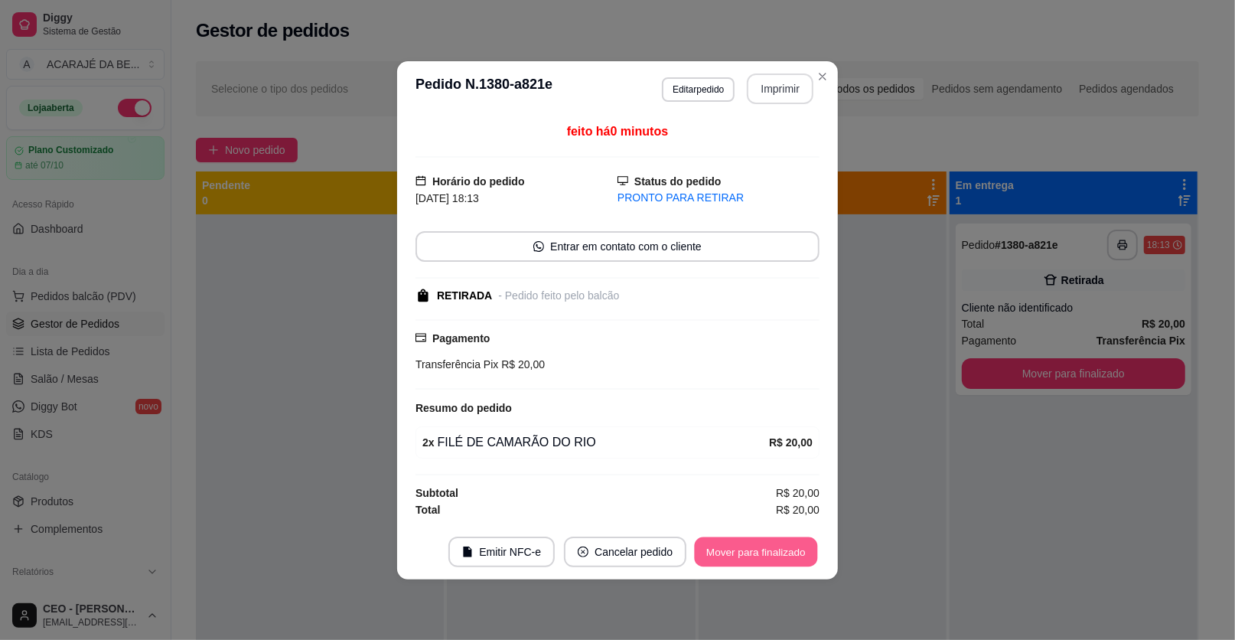
click at [752, 549] on button "Mover para finalizado" at bounding box center [756, 551] width 123 height 30
click at [752, 549] on div "Mover para finalizado" at bounding box center [745, 551] width 148 height 31
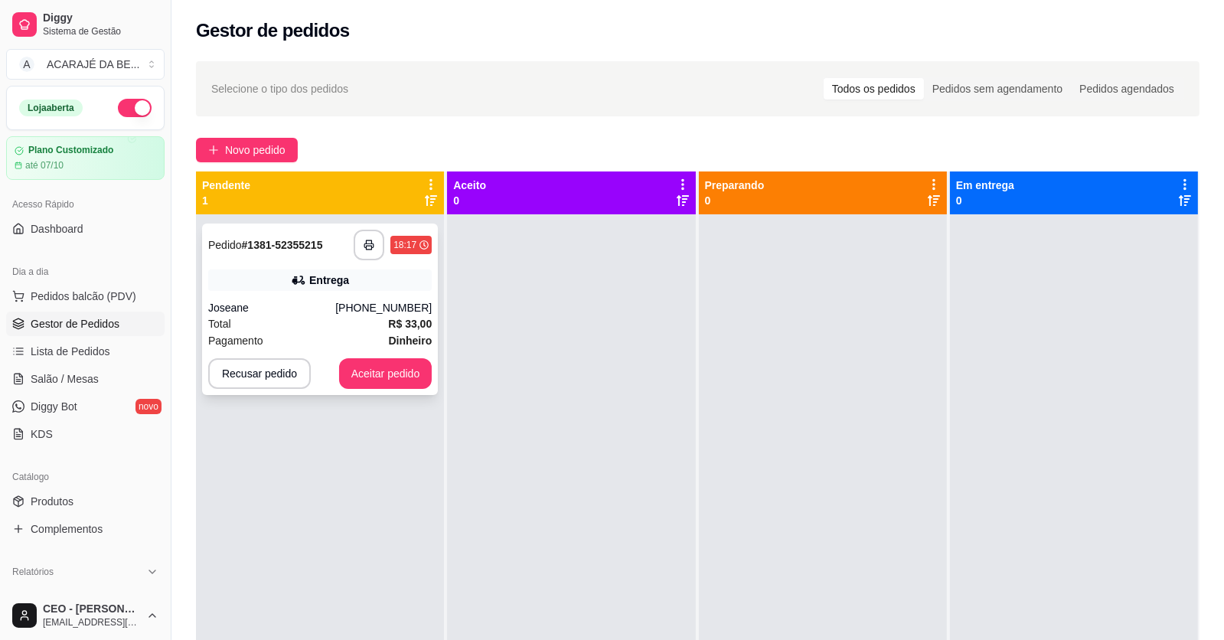
click at [242, 277] on div "Entrega" at bounding box center [319, 279] width 223 height 21
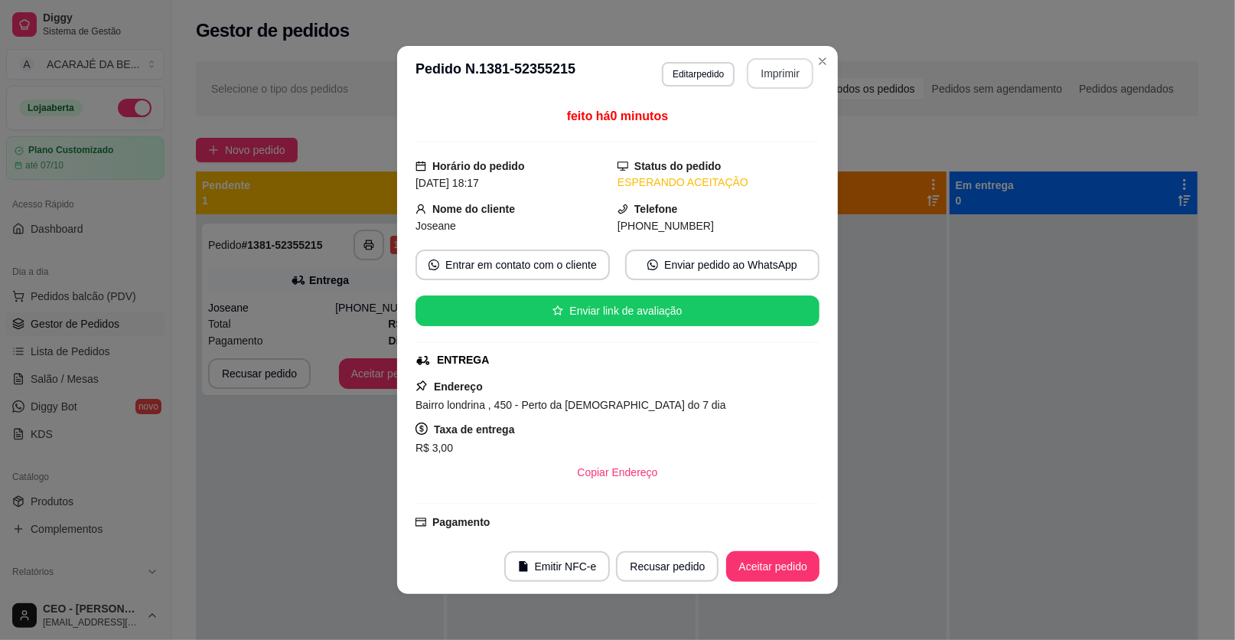
click at [751, 70] on button "Imprimir" at bounding box center [780, 73] width 67 height 31
click at [788, 564] on button "Aceitar pedido" at bounding box center [772, 566] width 93 height 31
click at [787, 564] on button "Aceitar pedido" at bounding box center [772, 566] width 93 height 31
click at [784, 564] on div "Recusar pedido Aceitar pedido" at bounding box center [696, 566] width 246 height 31
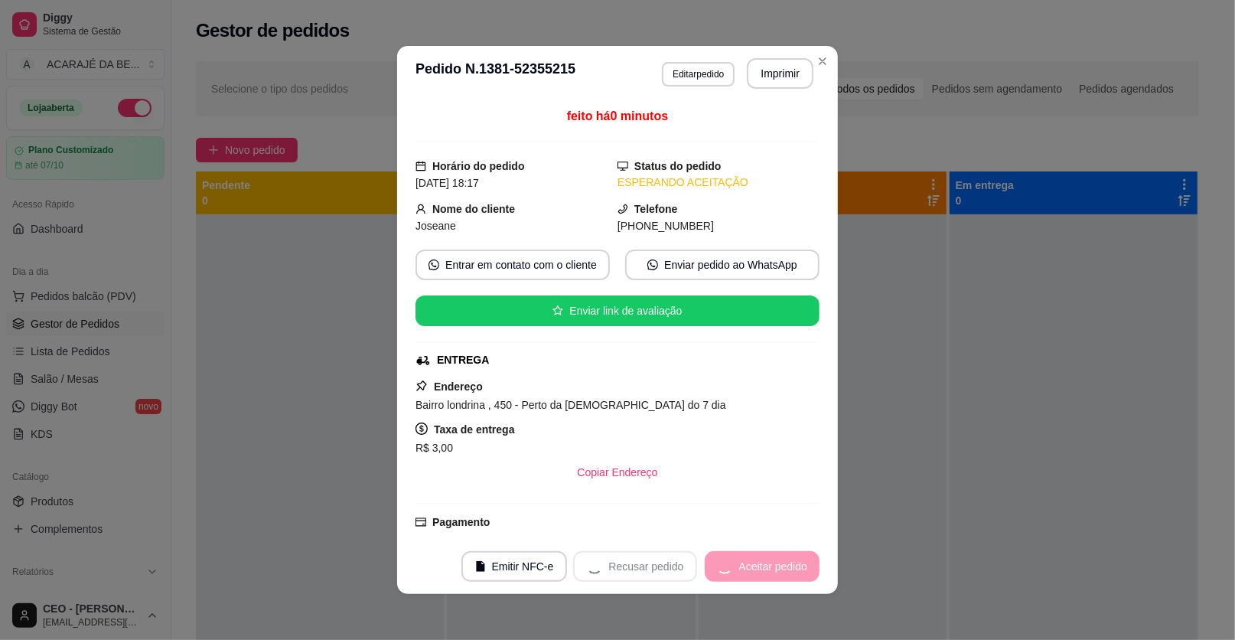
click at [784, 563] on div "Recusar pedido Aceitar pedido" at bounding box center [696, 566] width 246 height 31
click at [780, 559] on button "Mover para preparo" at bounding box center [760, 567] width 115 height 30
click at [777, 559] on div "Mover para preparo" at bounding box center [750, 566] width 140 height 31
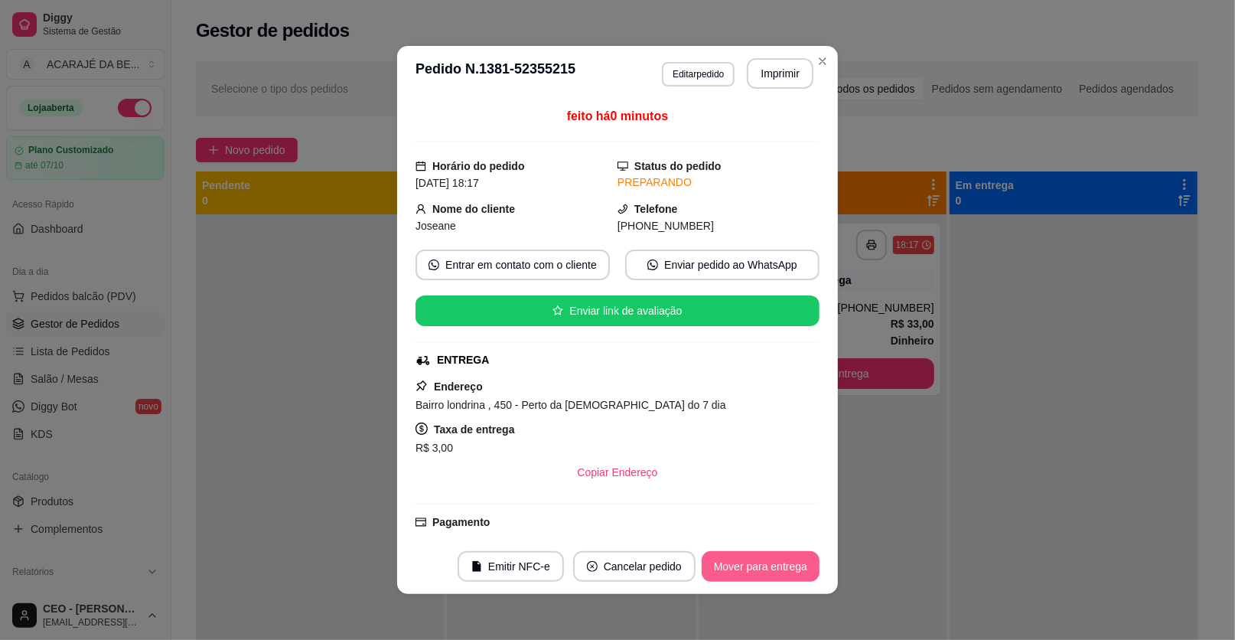
click at [775, 559] on button "Mover para entrega" at bounding box center [761, 566] width 118 height 31
click at [774, 560] on div "Mover para entrega" at bounding box center [749, 566] width 139 height 31
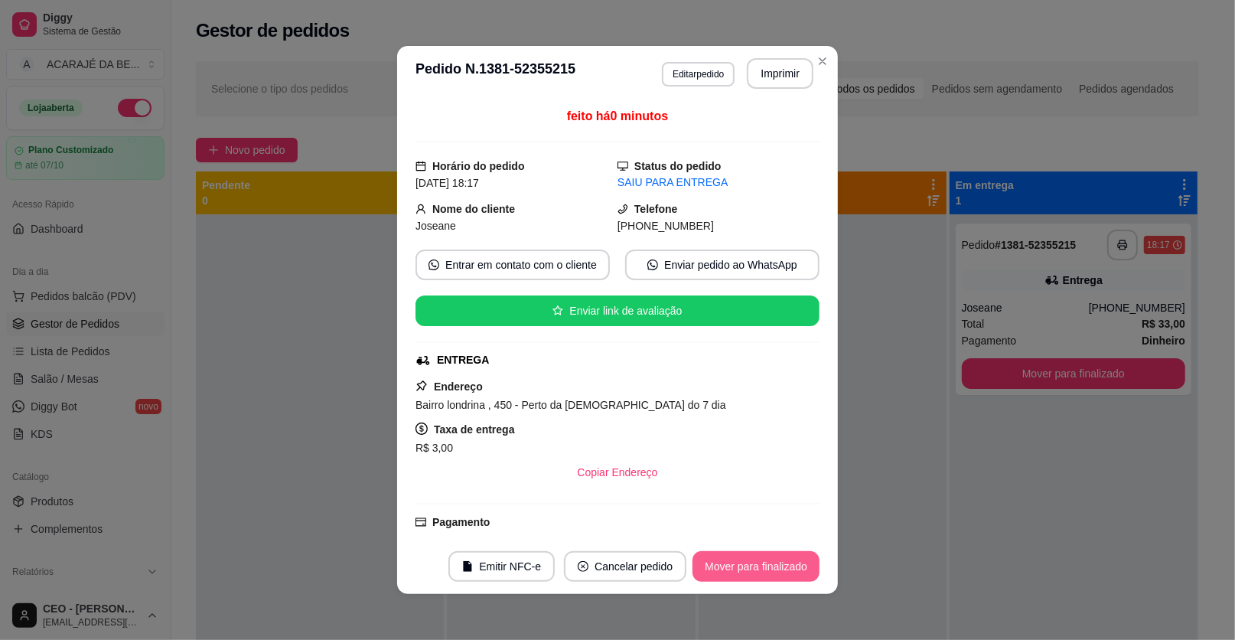
click at [774, 560] on button "Mover para finalizado" at bounding box center [756, 566] width 127 height 31
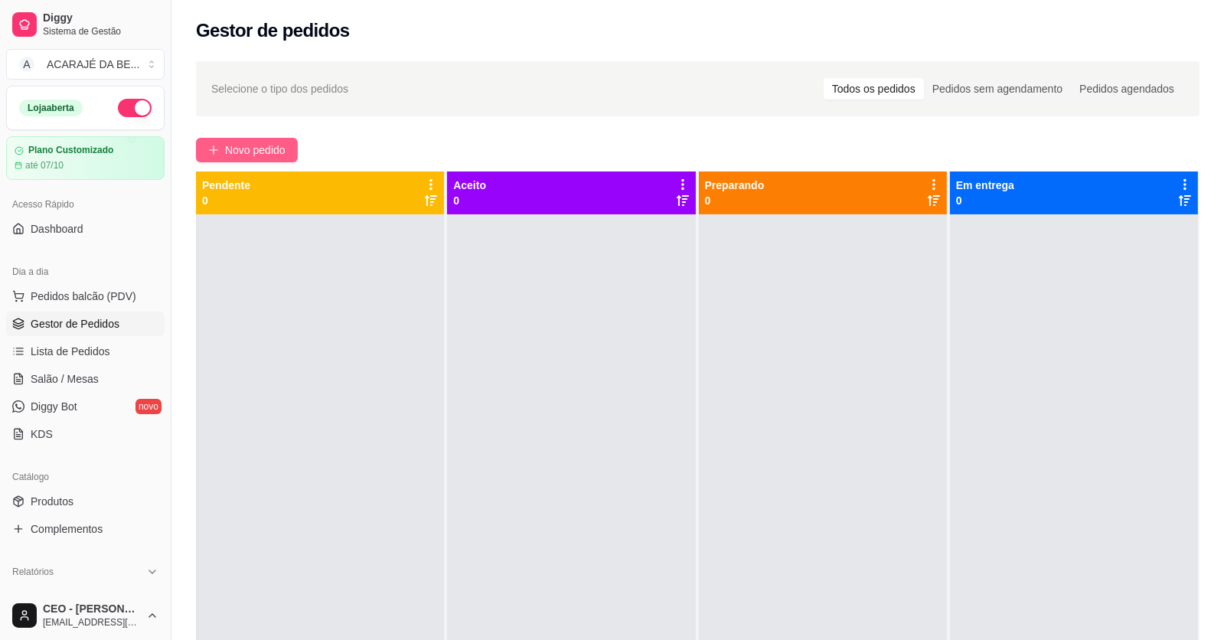
click at [266, 142] on span "Novo pedido" at bounding box center [255, 150] width 60 height 17
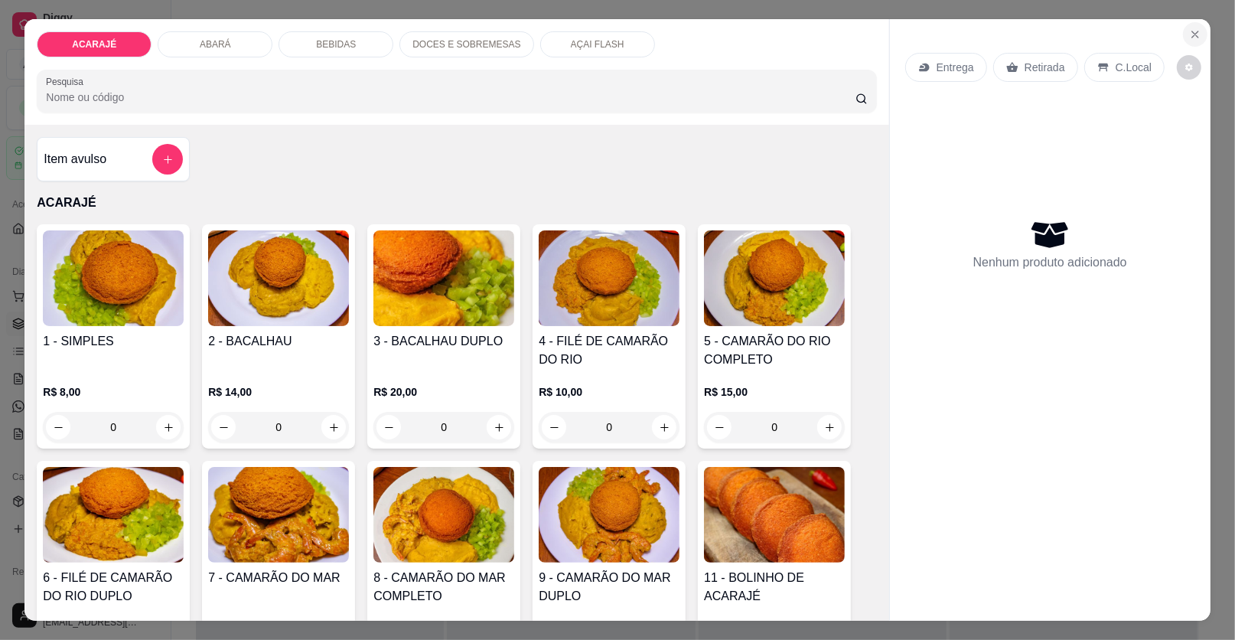
click at [1195, 31] on icon "Close" at bounding box center [1195, 34] width 12 height 12
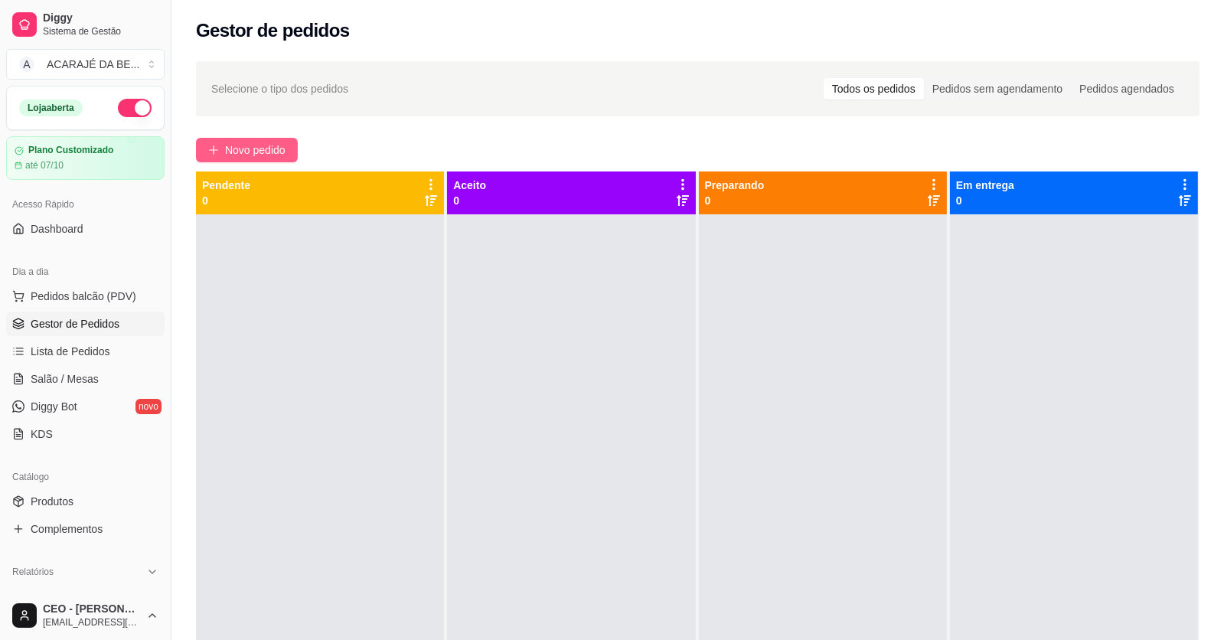
click at [275, 145] on span "Novo pedido" at bounding box center [255, 150] width 60 height 17
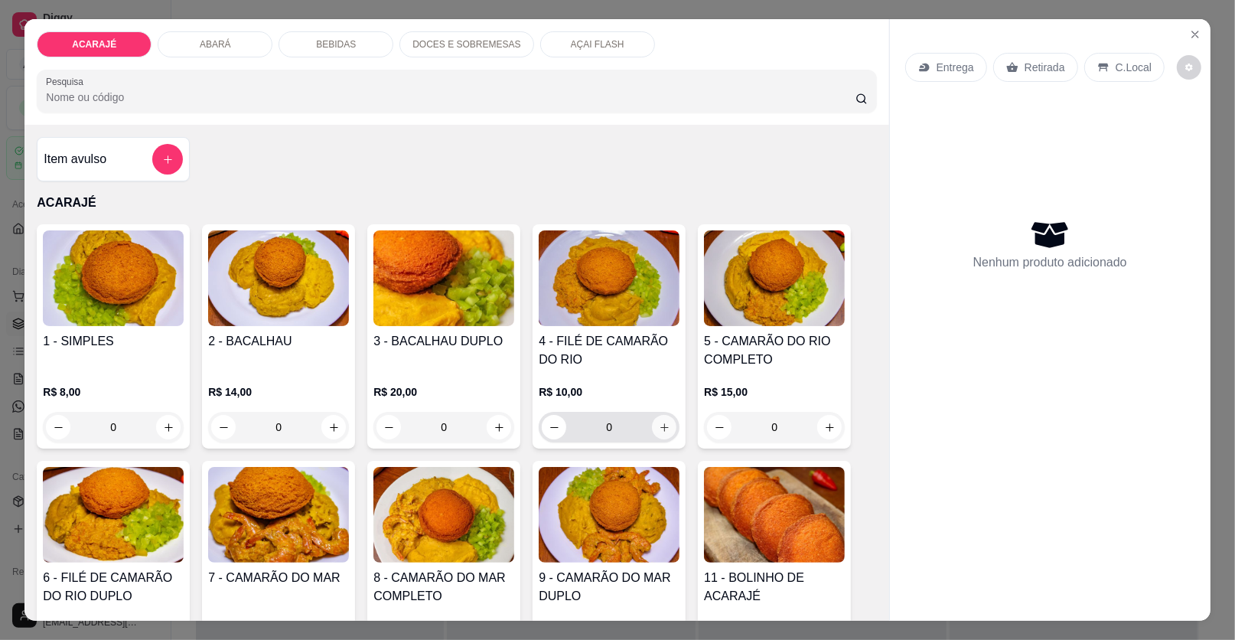
click at [663, 419] on button "increase-product-quantity" at bounding box center [664, 427] width 24 height 24
type input "1"
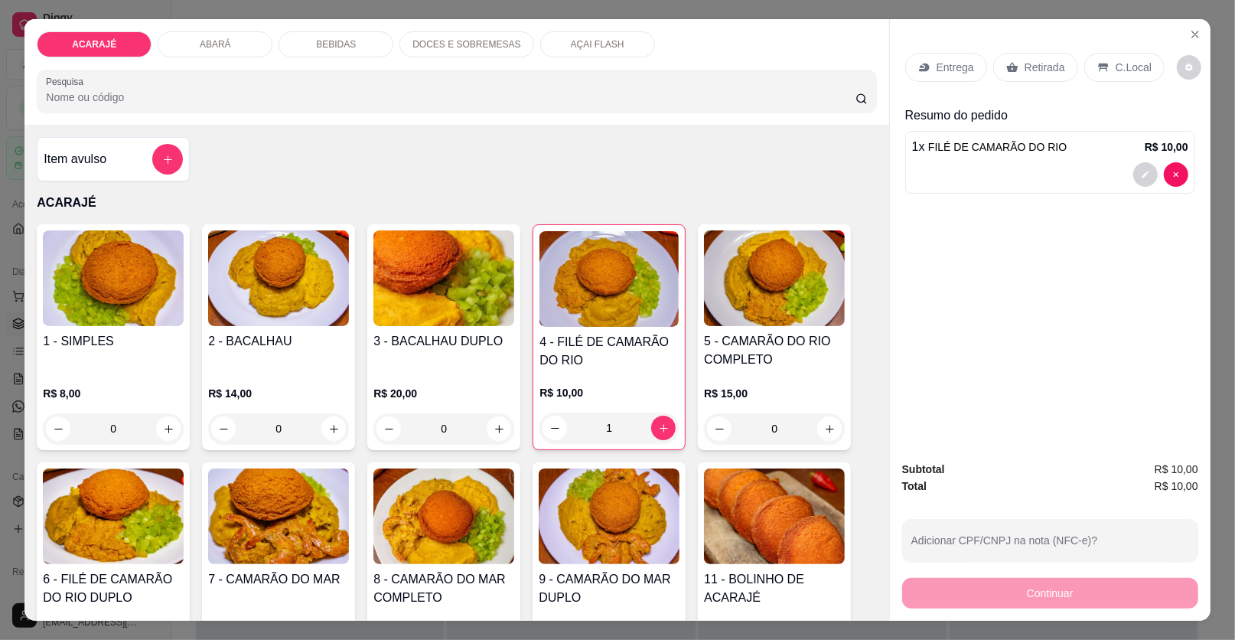
click at [1025, 66] on p "Retirada" at bounding box center [1045, 67] width 41 height 15
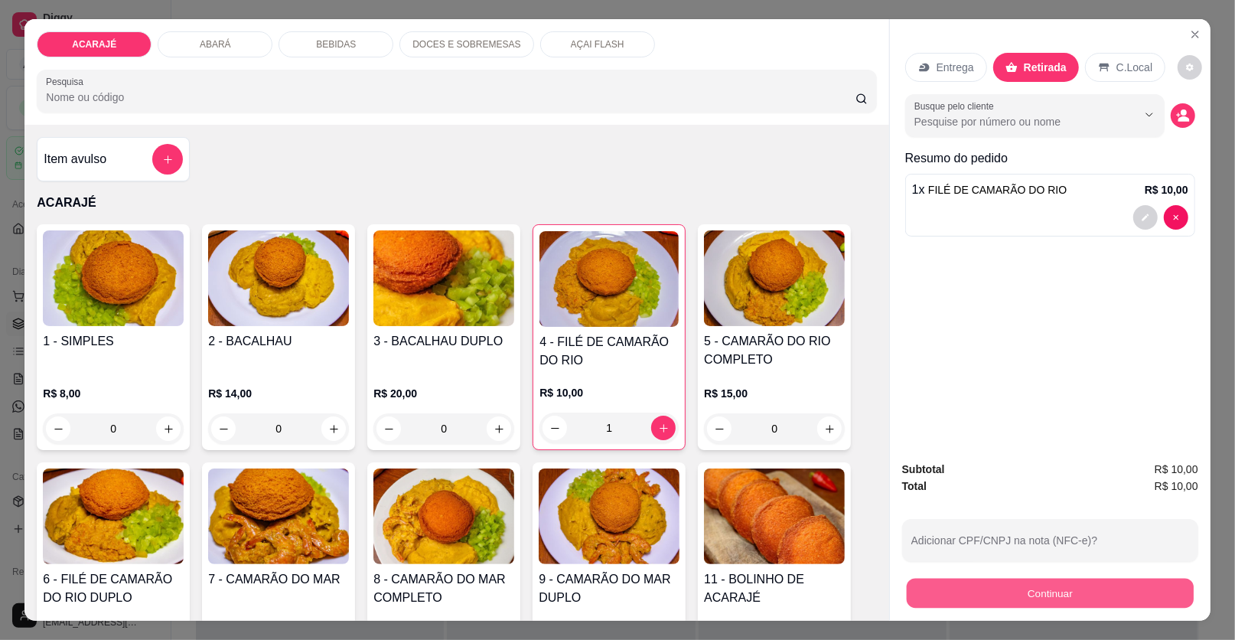
click at [1031, 598] on button "Continuar" at bounding box center [1050, 594] width 287 height 30
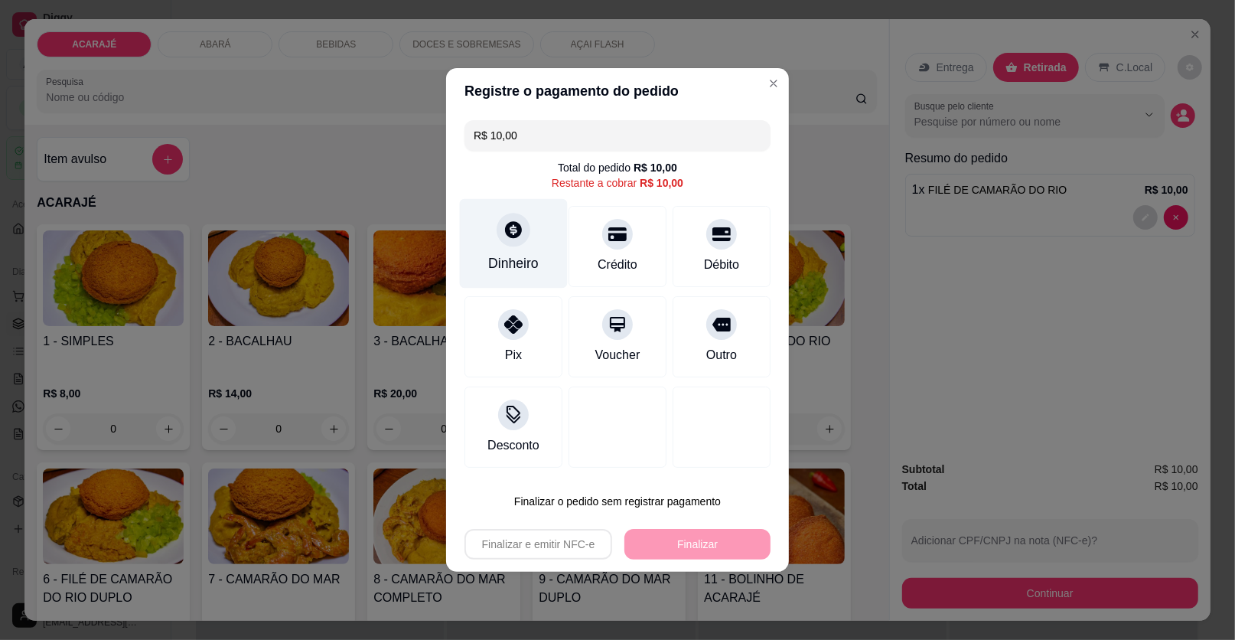
click at [483, 255] on div "Dinheiro" at bounding box center [514, 244] width 108 height 90
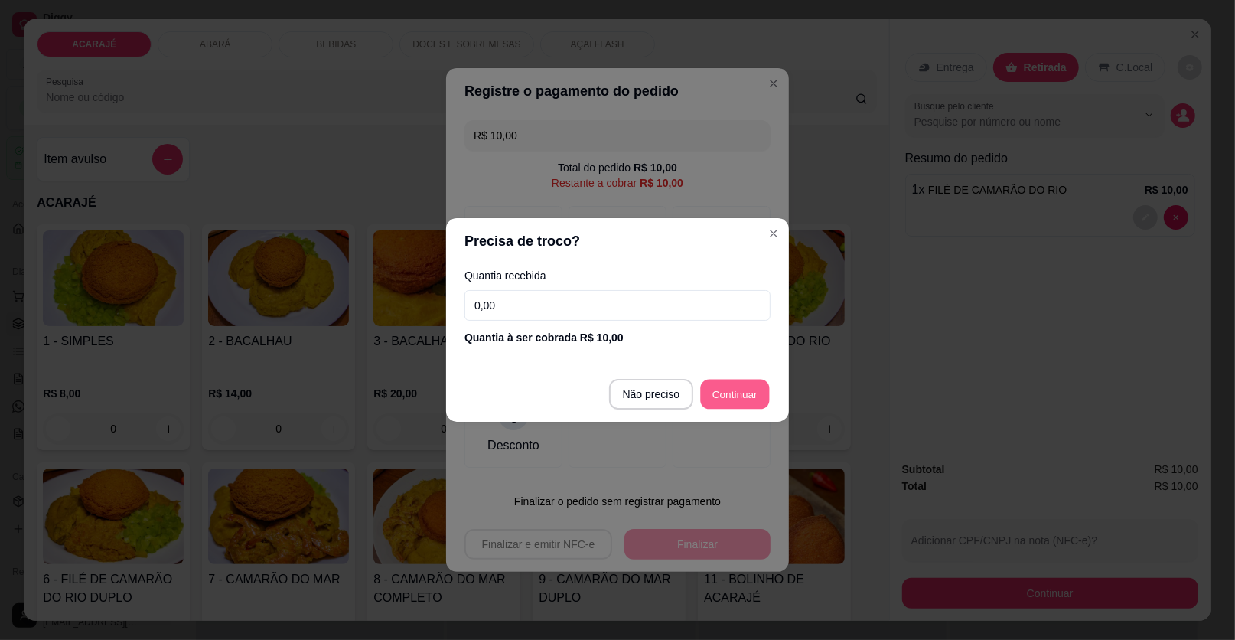
type input "R$ 0,00"
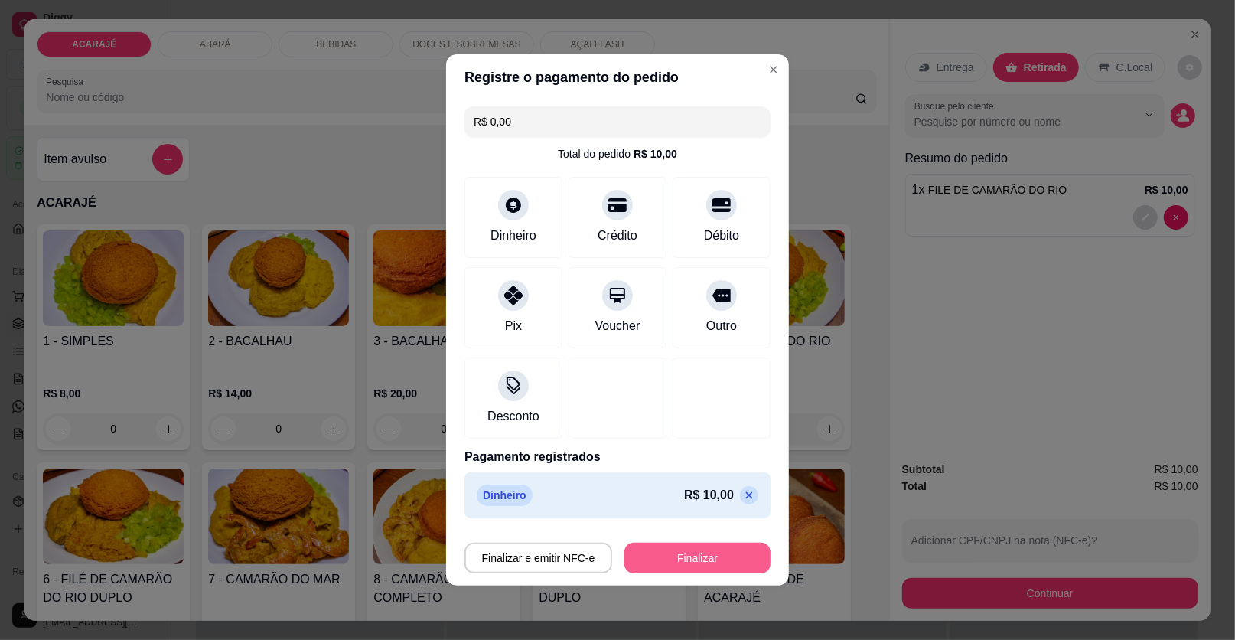
click at [689, 558] on button "Finalizar" at bounding box center [697, 558] width 146 height 31
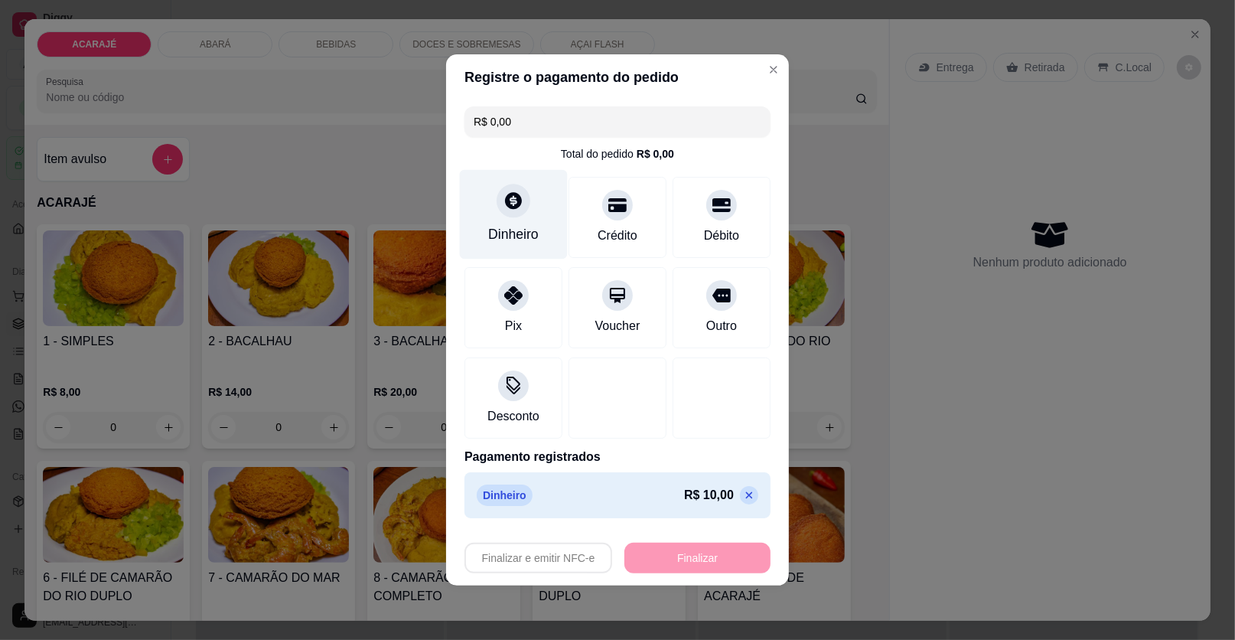
type input "0"
type input "-R$ 10,00"
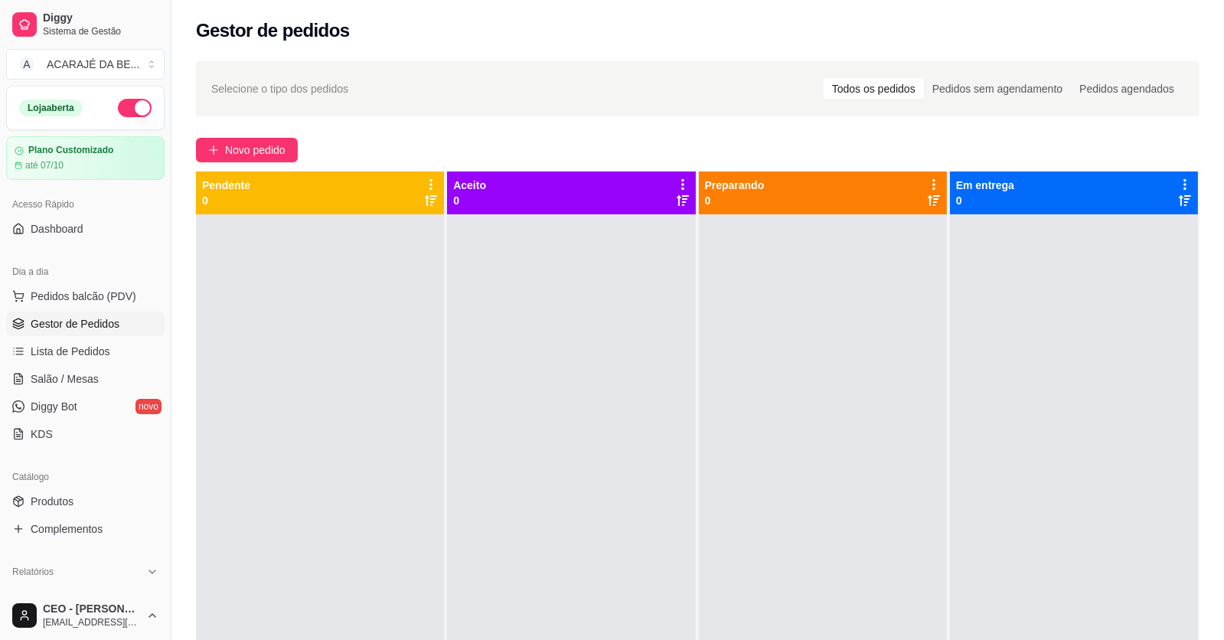
click at [43, 325] on span "Gestor de Pedidos" at bounding box center [75, 323] width 89 height 15
click at [48, 351] on span "Lista de Pedidos" at bounding box center [71, 351] width 80 height 15
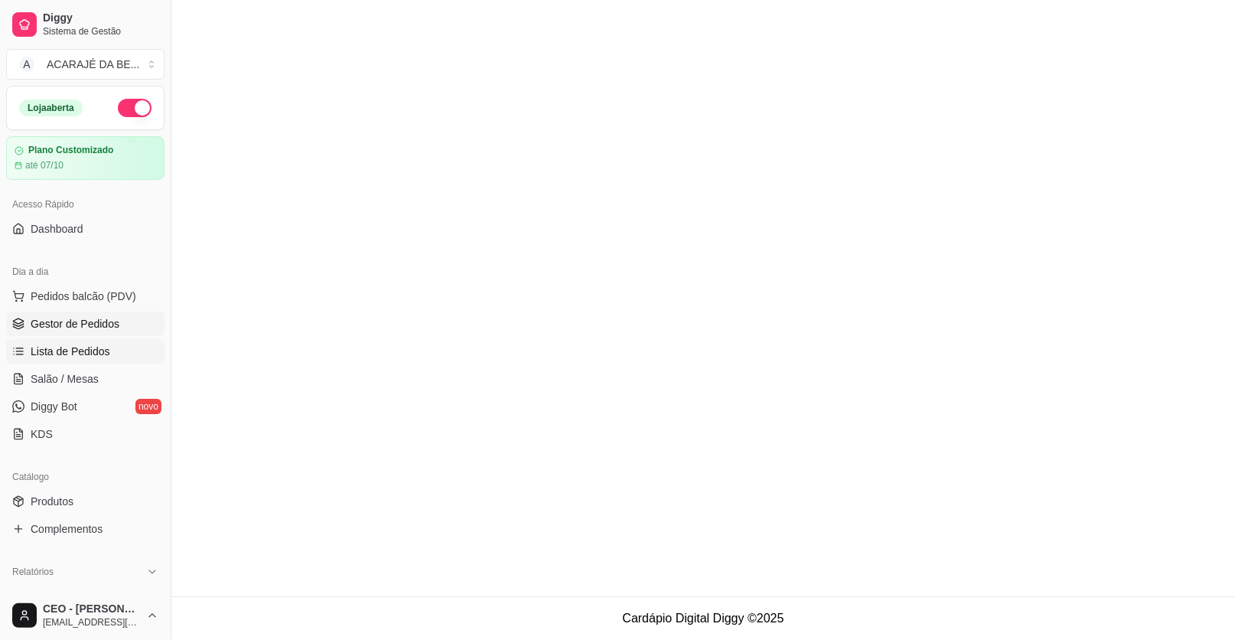
click at [80, 318] on span "Gestor de Pedidos" at bounding box center [75, 323] width 89 height 15
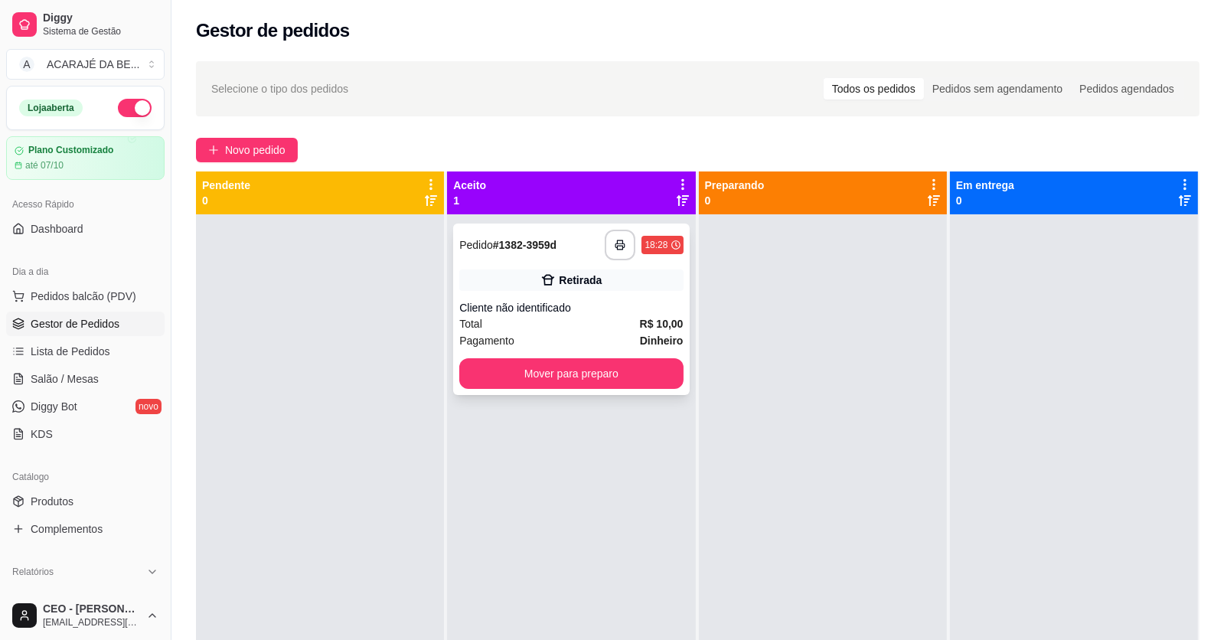
click at [528, 295] on div "**********" at bounding box center [571, 308] width 236 height 171
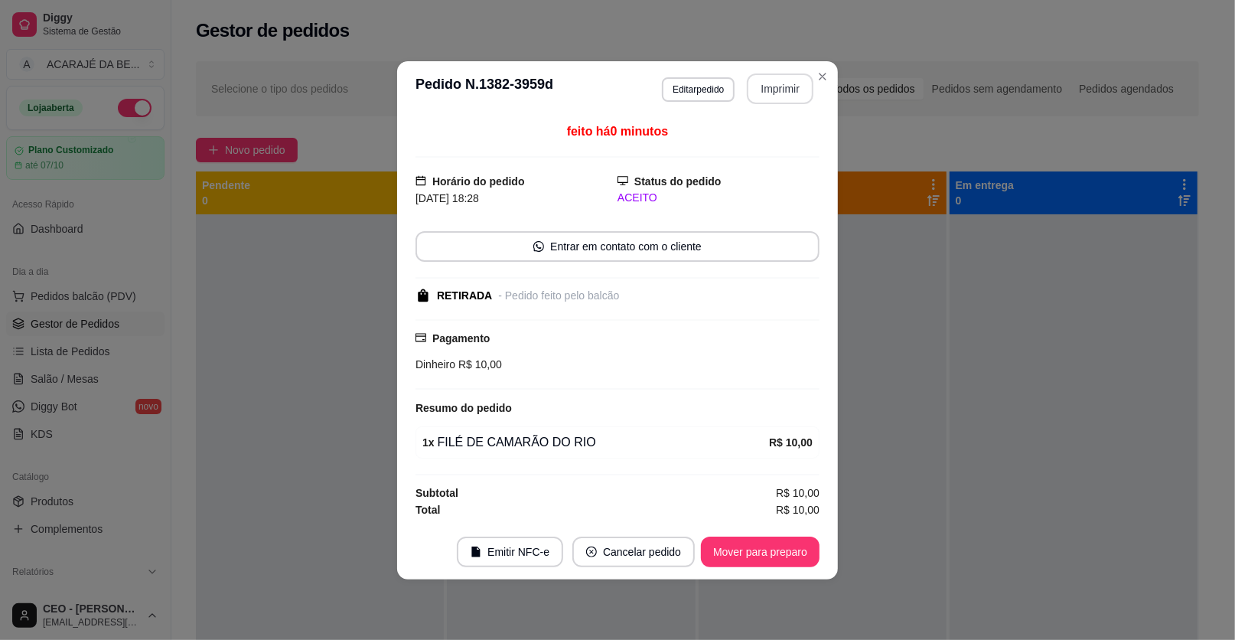
click at [773, 88] on button "Imprimir" at bounding box center [780, 88] width 67 height 31
drag, startPoint x: 697, startPoint y: 154, endPoint x: 791, endPoint y: 518, distance: 376.1
click at [791, 518] on div "feito há 0 minutos Horário do pedido 30/09/2025 18:28 Status do pedido ACEITO E…" at bounding box center [617, 320] width 441 height 408
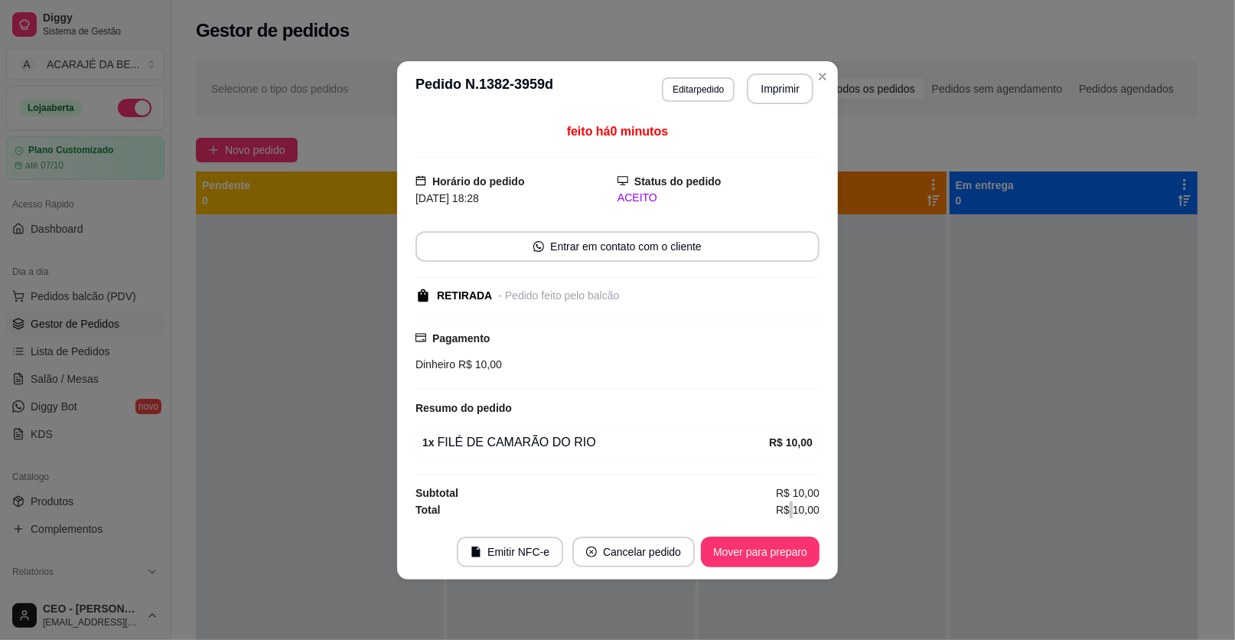
click at [791, 518] on div "feito há 0 minutos Horário do pedido 30/09/2025 18:28 Status do pedido ACEITO E…" at bounding box center [617, 320] width 441 height 408
click at [791, 519] on div "feito há 0 minutos Horário do pedido 30/09/2025 18:28 Status do pedido ACEITO E…" at bounding box center [617, 320] width 441 height 408
click at [789, 524] on footer "Emitir NFC-e Cancelar pedido Mover para preparo" at bounding box center [617, 551] width 441 height 55
click at [782, 542] on button "Mover para preparo" at bounding box center [760, 551] width 115 height 30
click at [781, 542] on div "Mover para preparo" at bounding box center [750, 551] width 140 height 31
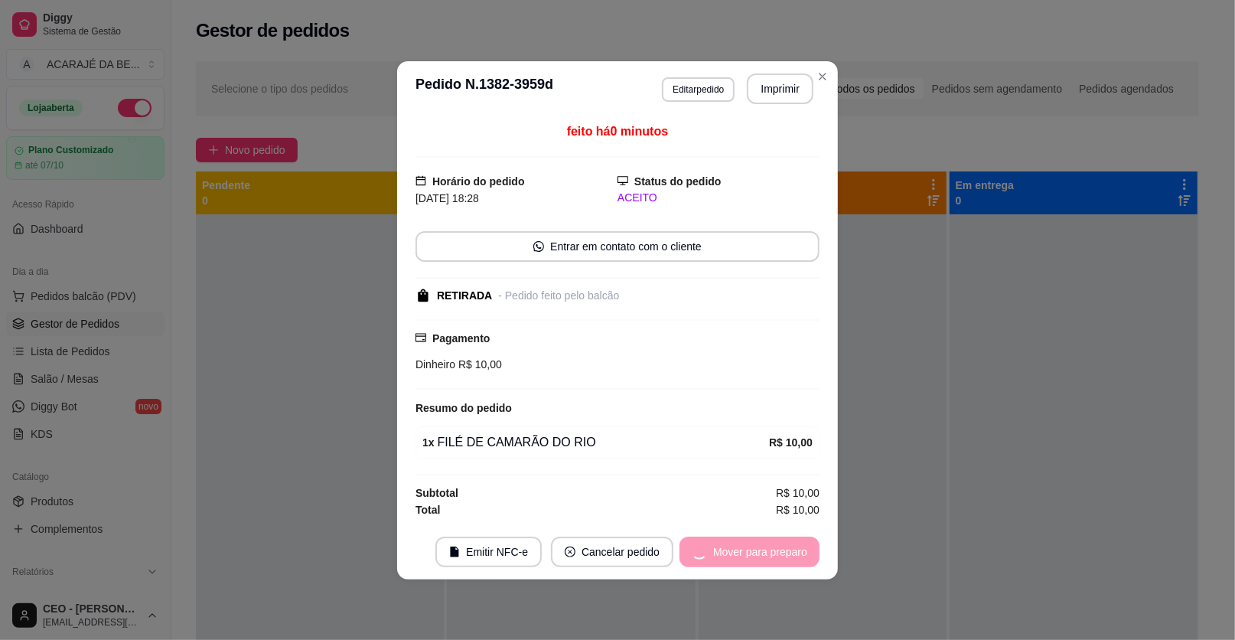
click at [781, 549] on div "Mover para preparo" at bounding box center [750, 551] width 140 height 31
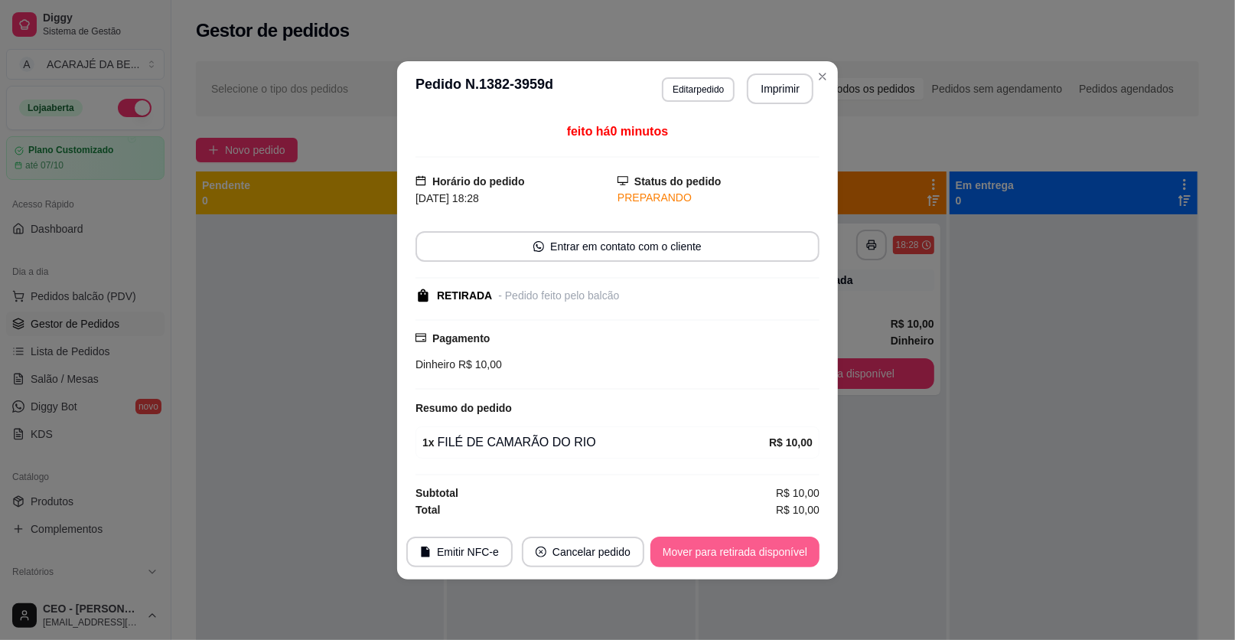
click at [781, 549] on button "Mover para retirada disponível" at bounding box center [735, 551] width 169 height 31
click at [781, 549] on div "Mover para retirada disponível" at bounding box center [735, 551] width 169 height 31
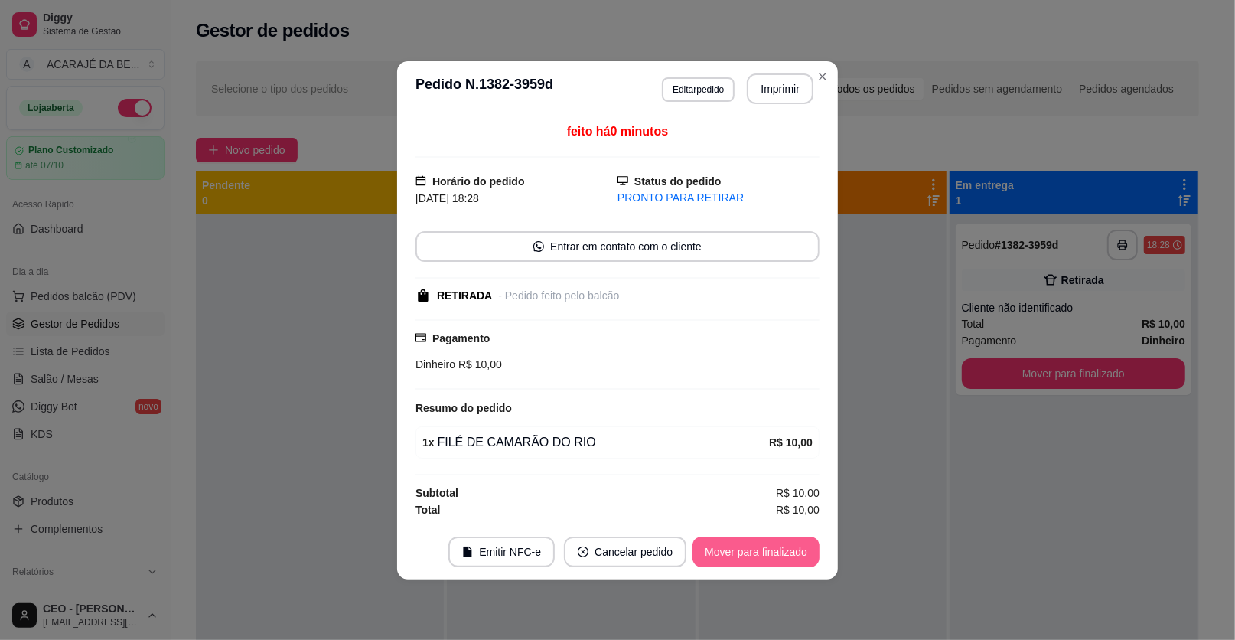
click at [773, 546] on button "Mover para finalizado" at bounding box center [756, 551] width 127 height 31
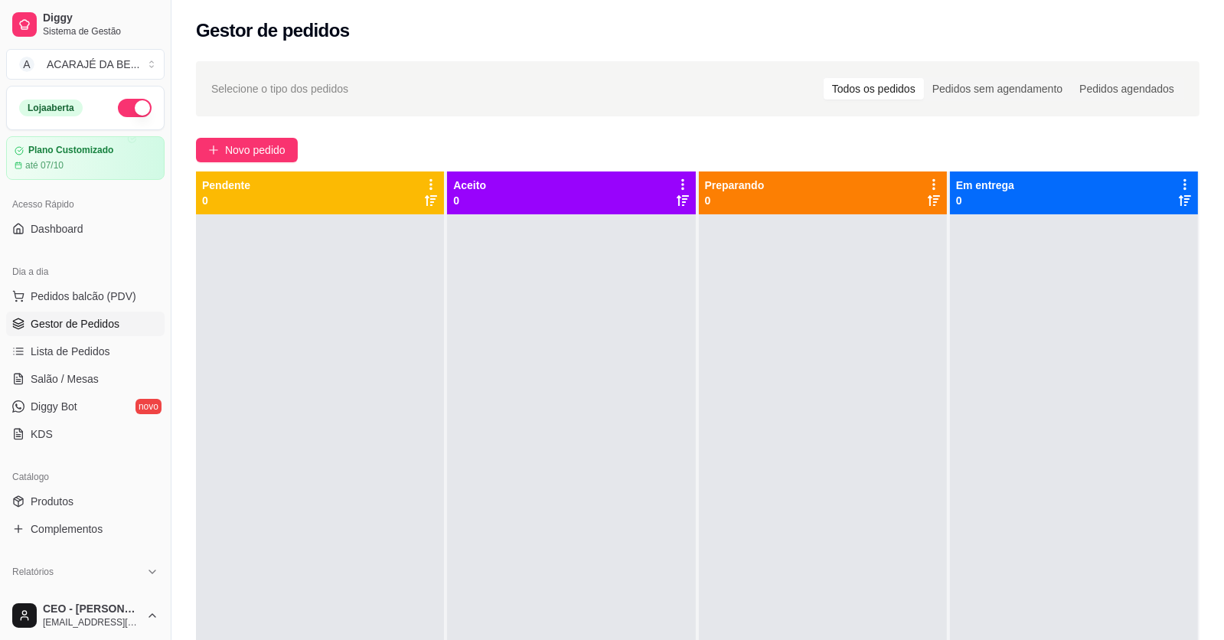
click at [246, 134] on div "Selecione o tipo dos pedidos Todos os pedidos Pedidos sem agendamento Pedidos a…" at bounding box center [697, 441] width 1052 height 778
click at [254, 150] on span "Novo pedido" at bounding box center [255, 150] width 60 height 17
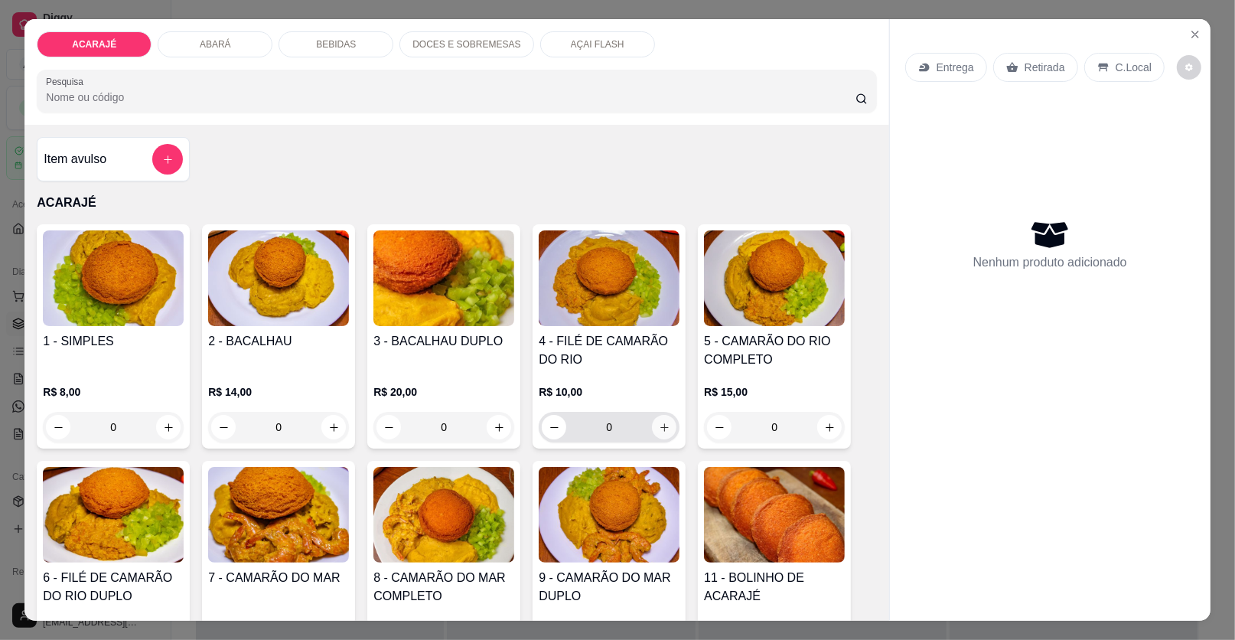
click at [665, 429] on button "increase-product-quantity" at bounding box center [664, 427] width 24 height 24
type input "2"
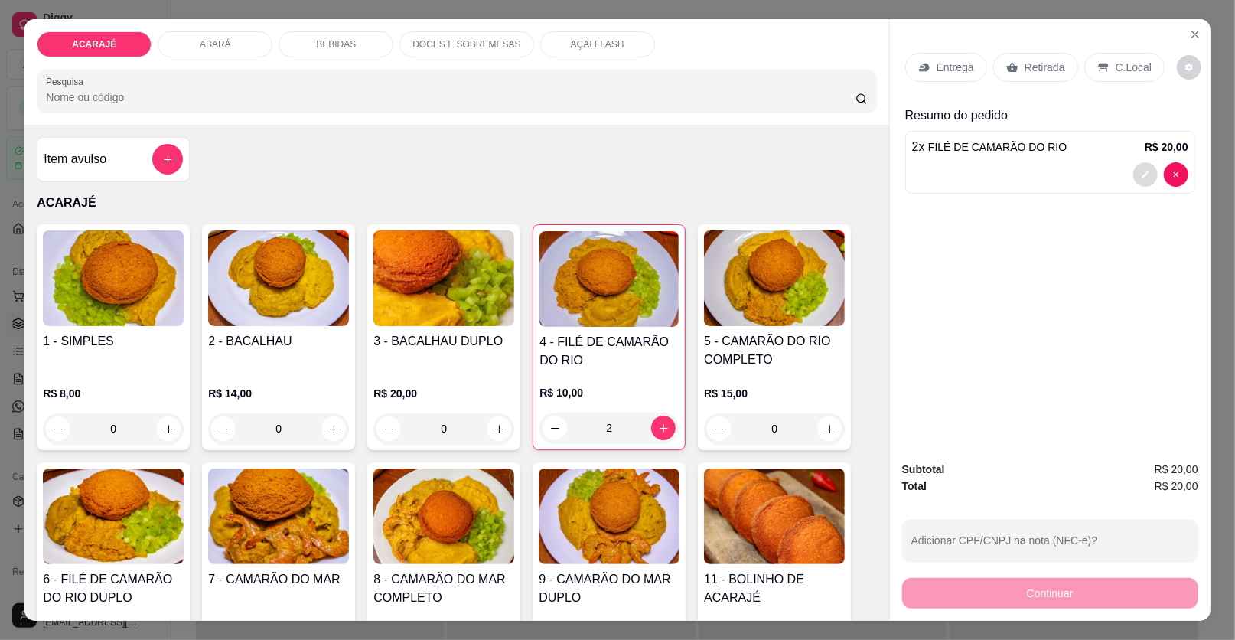
click at [1133, 166] on button "decrease-product-quantity" at bounding box center [1145, 174] width 24 height 24
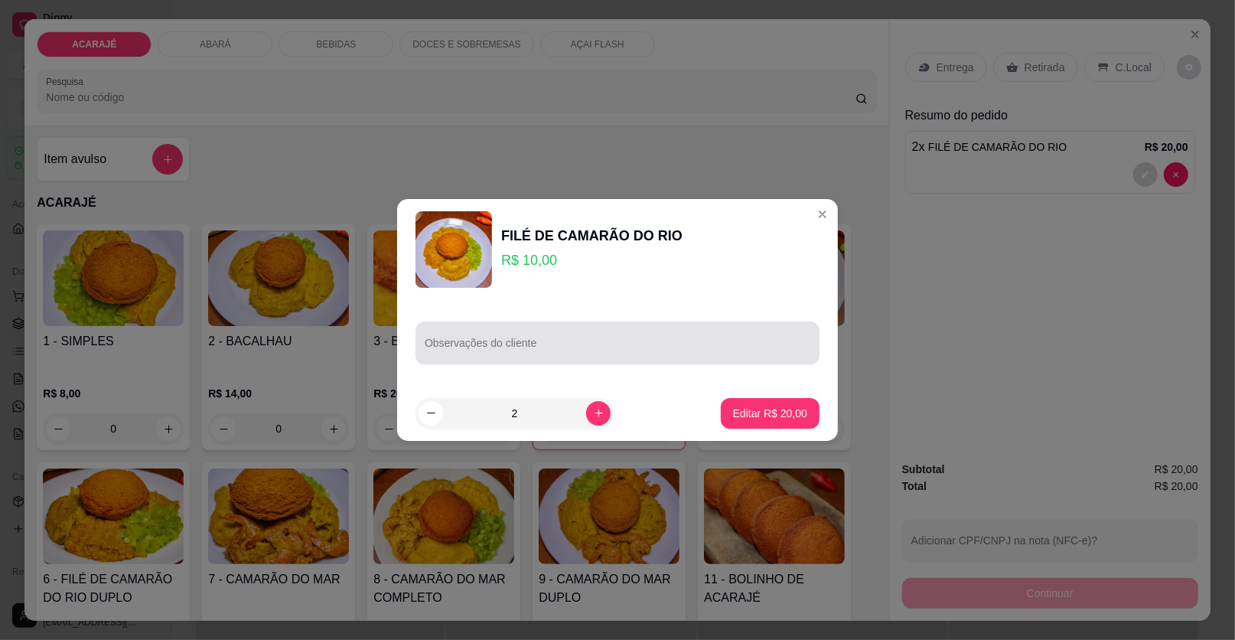
click at [464, 349] on input "Observações do cliente" at bounding box center [618, 348] width 386 height 15
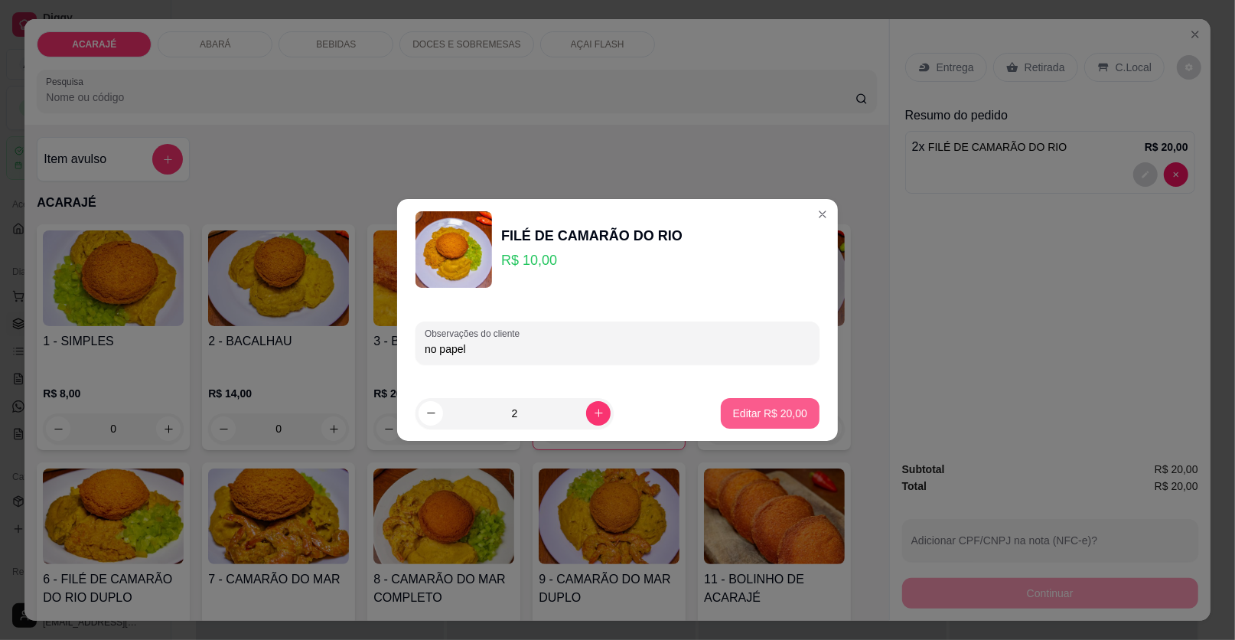
type input "no papel"
click at [733, 406] on p "Editar R$ 20,00" at bounding box center [770, 413] width 74 height 15
type input "0"
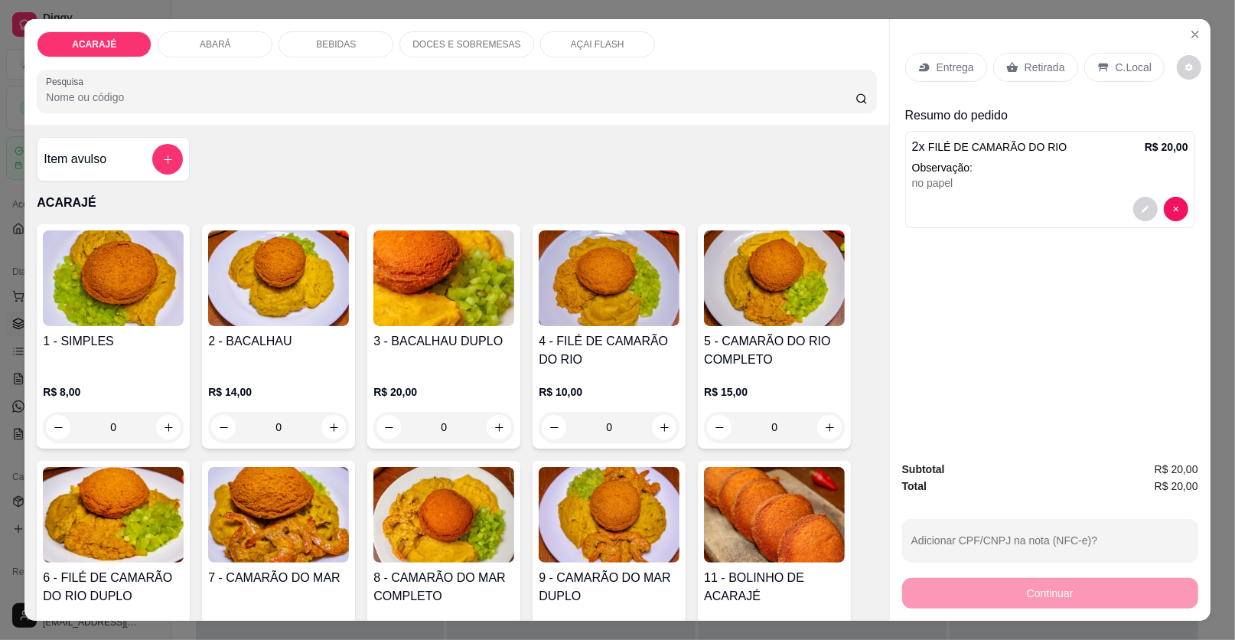
click at [1025, 60] on p "Retirada" at bounding box center [1045, 67] width 41 height 15
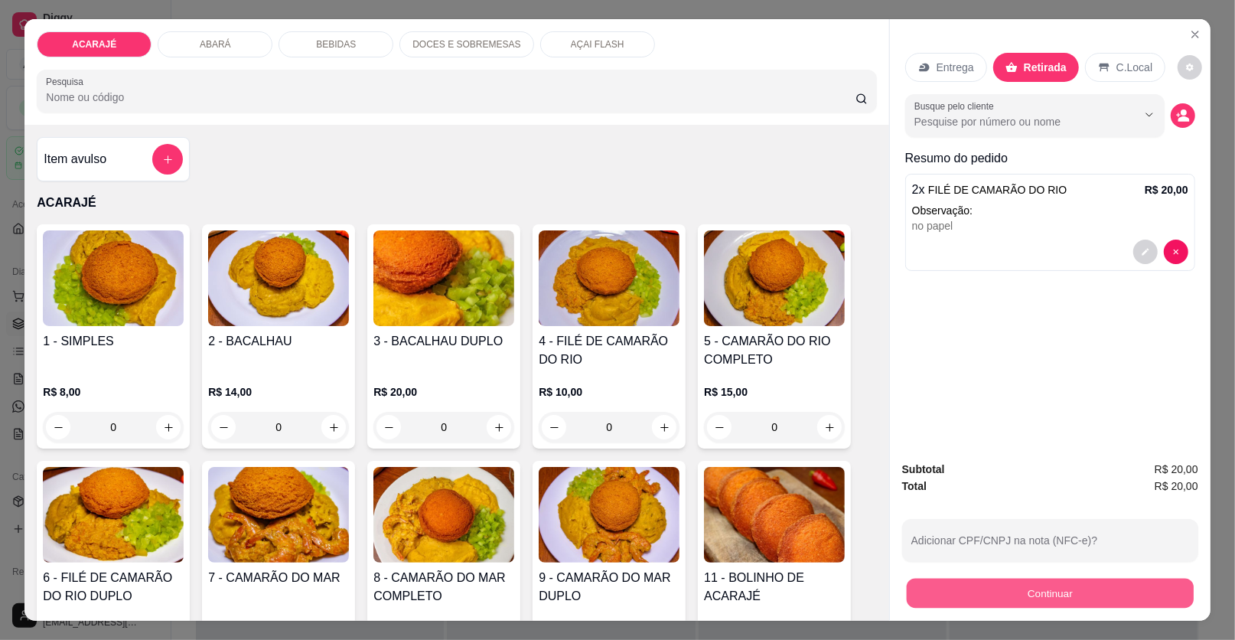
click at [1037, 593] on button "Continuar" at bounding box center [1050, 594] width 287 height 30
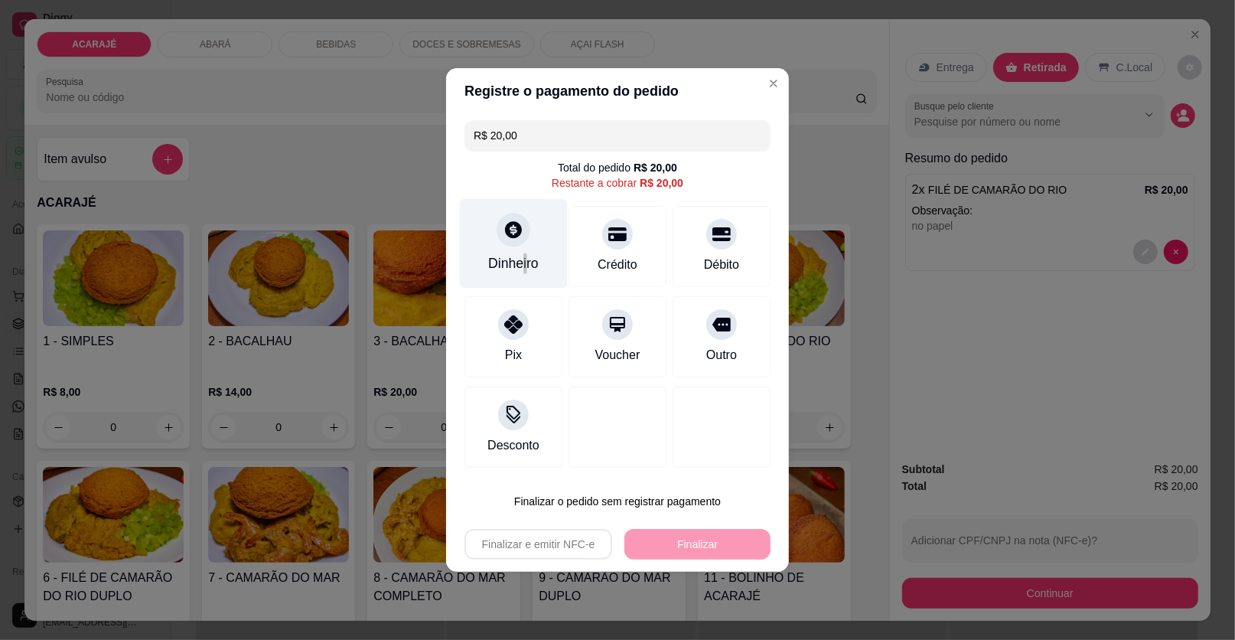
drag, startPoint x: 520, startPoint y: 257, endPoint x: 527, endPoint y: 253, distance: 8.3
click at [527, 253] on div "Dinheiro" at bounding box center [514, 244] width 108 height 90
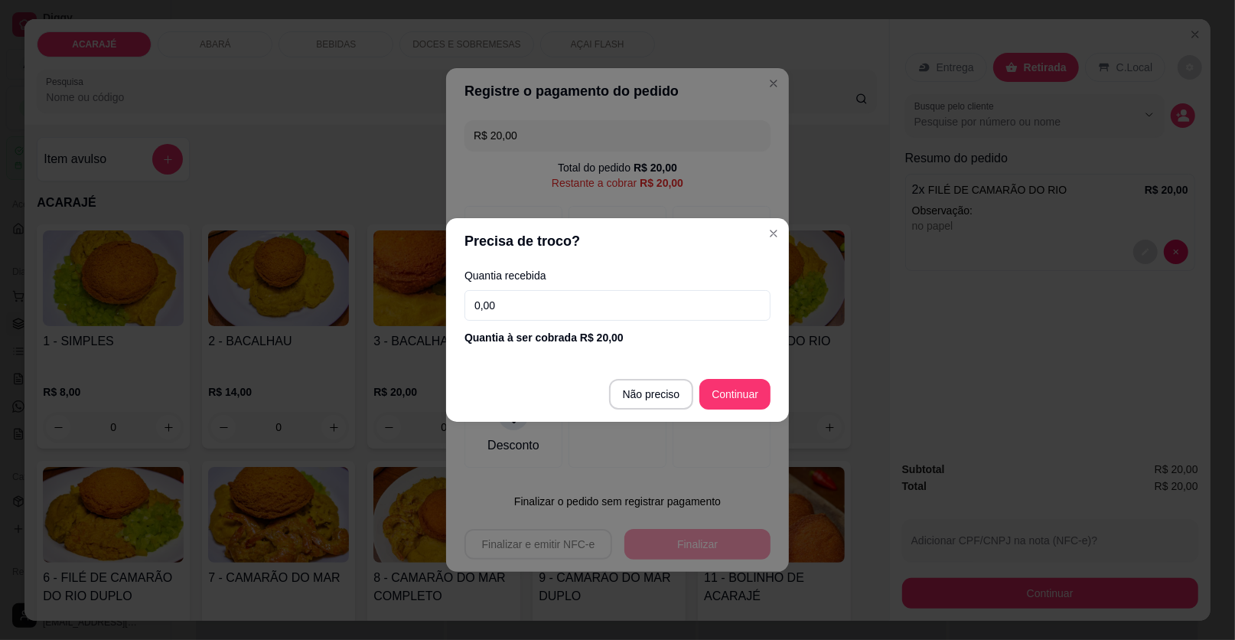
click at [556, 321] on div "Quantia recebida 0,00 Quantia à ser cobrada R$ 20,00" at bounding box center [617, 307] width 343 height 87
click at [555, 316] on input "0,00" at bounding box center [618, 305] width 306 height 31
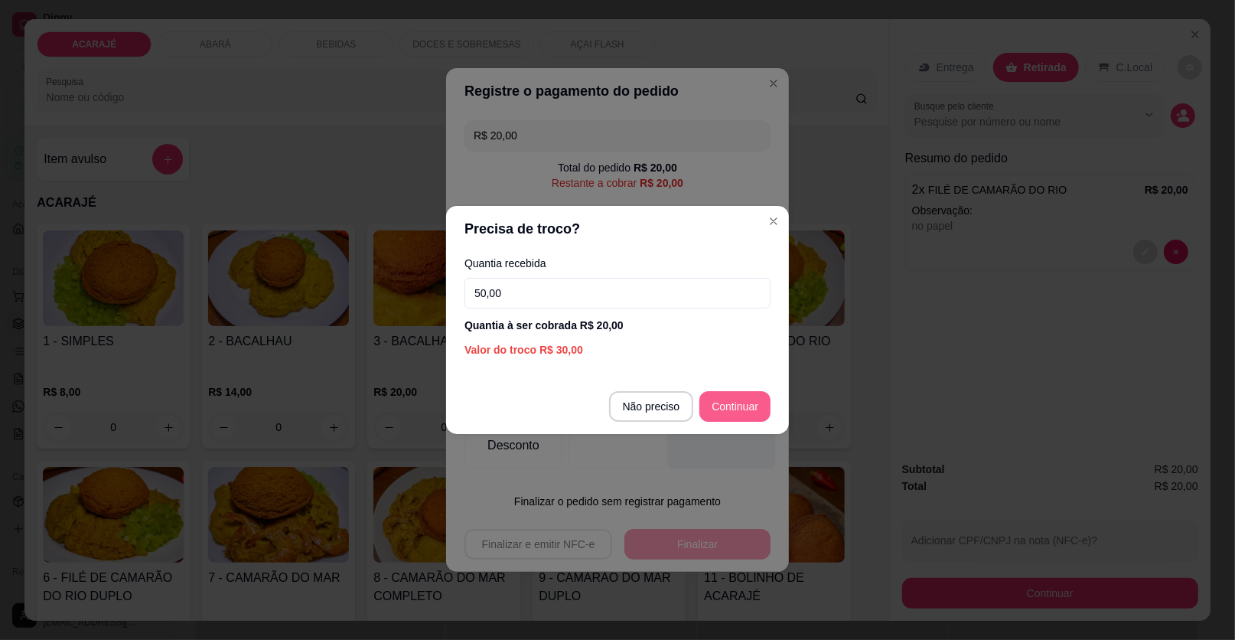
type input "50,00"
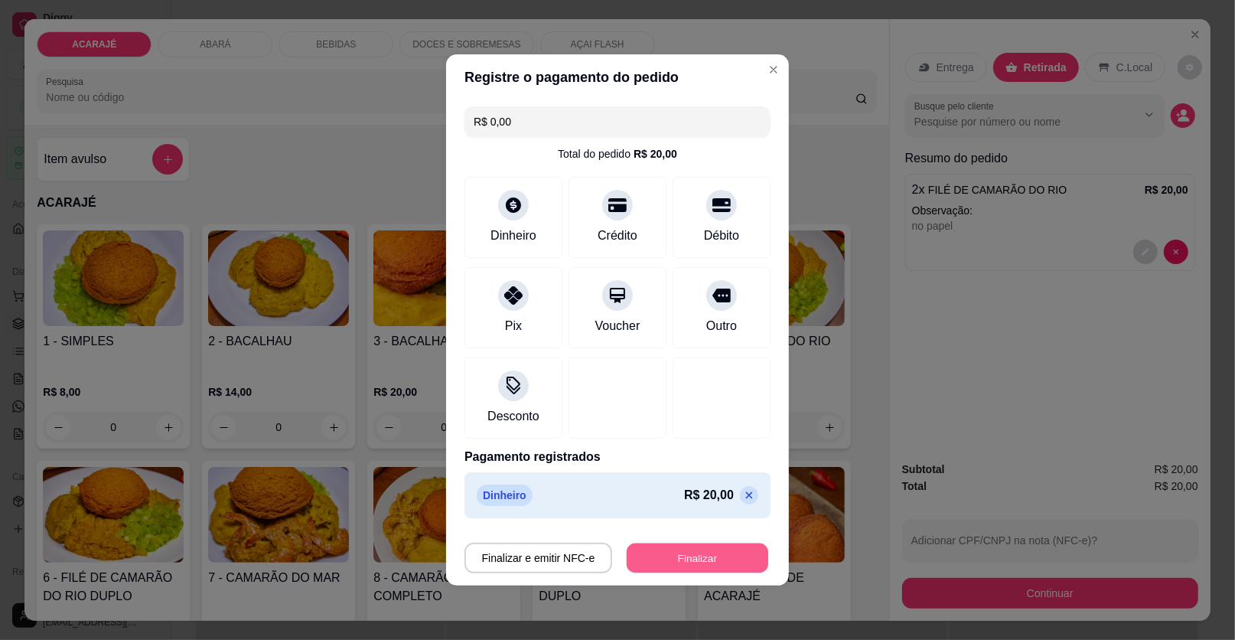
click at [698, 545] on button "Finalizar" at bounding box center [698, 558] width 142 height 30
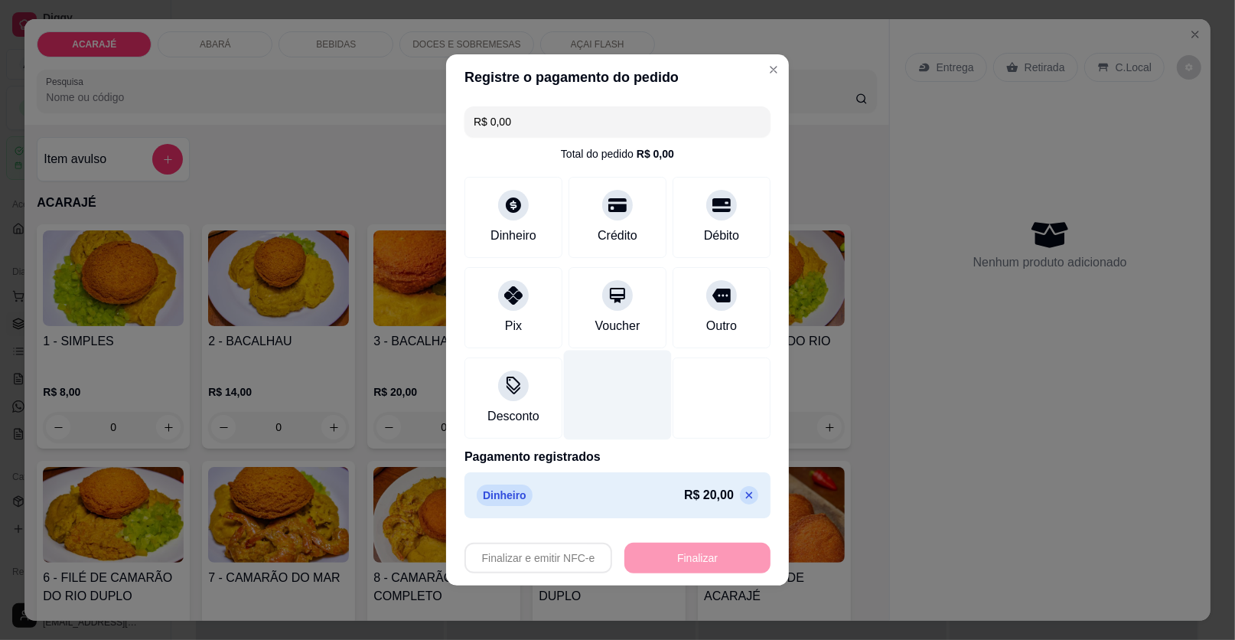
type input "-R$ 20,00"
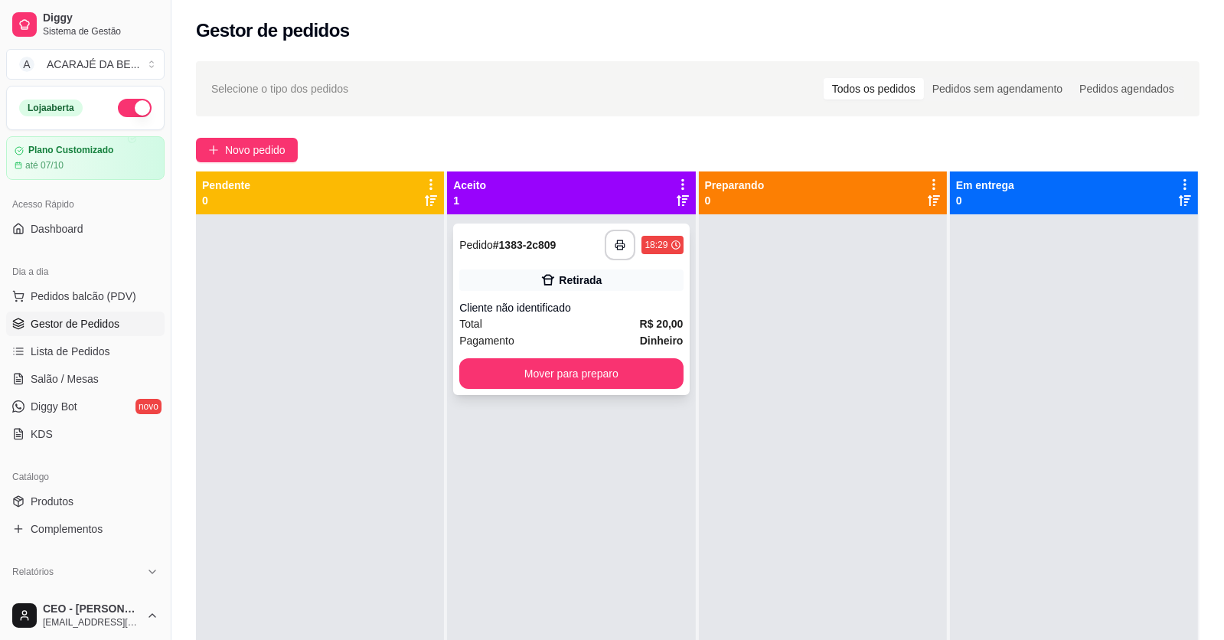
click at [544, 276] on icon at bounding box center [547, 279] width 15 height 15
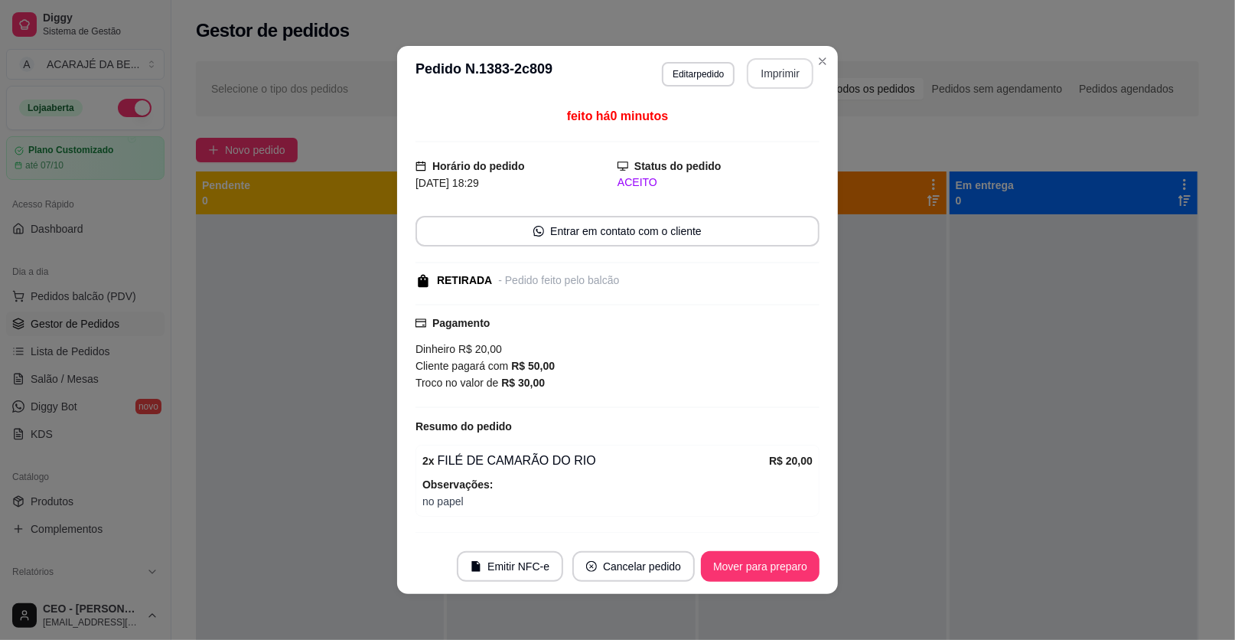
click at [778, 72] on button "Imprimir" at bounding box center [780, 73] width 67 height 31
click at [716, 573] on button "Mover para preparo" at bounding box center [760, 566] width 119 height 31
click at [717, 572] on button "Mover para preparo" at bounding box center [760, 566] width 119 height 31
click at [717, 560] on div "Mover para preparo" at bounding box center [750, 566] width 140 height 31
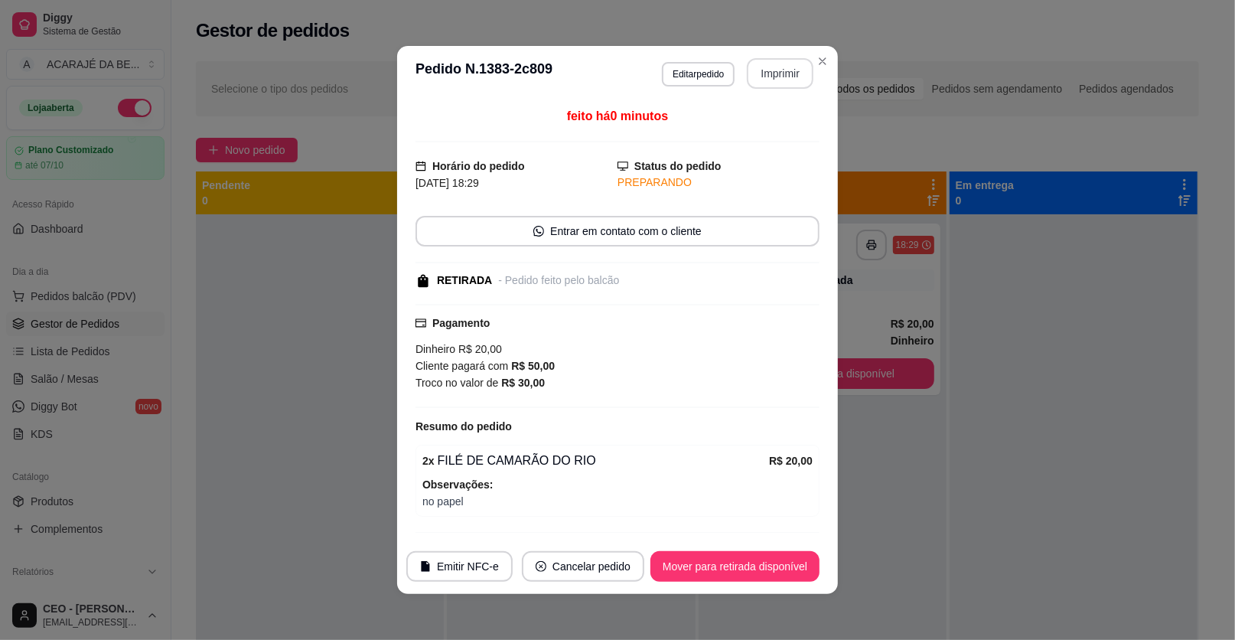
click at [717, 560] on button "Mover para retirada disponível" at bounding box center [735, 566] width 169 height 31
click at [717, 560] on div "Mover para retirada disponível" at bounding box center [724, 566] width 191 height 31
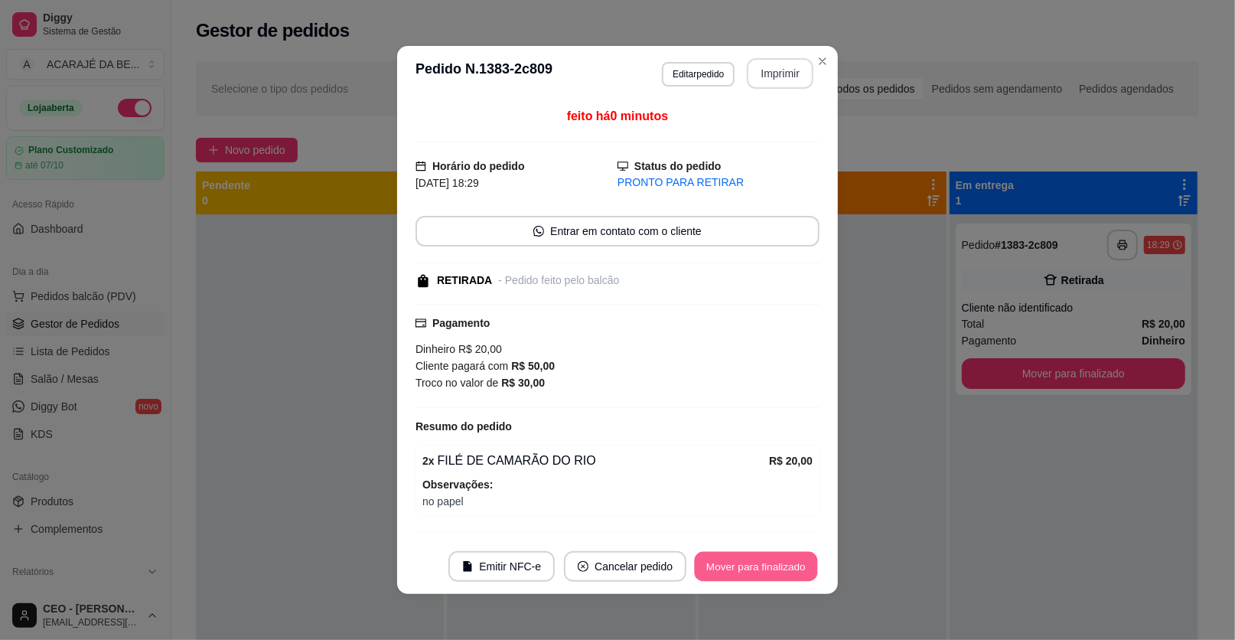
click at [717, 559] on button "Mover para finalizado" at bounding box center [756, 567] width 123 height 30
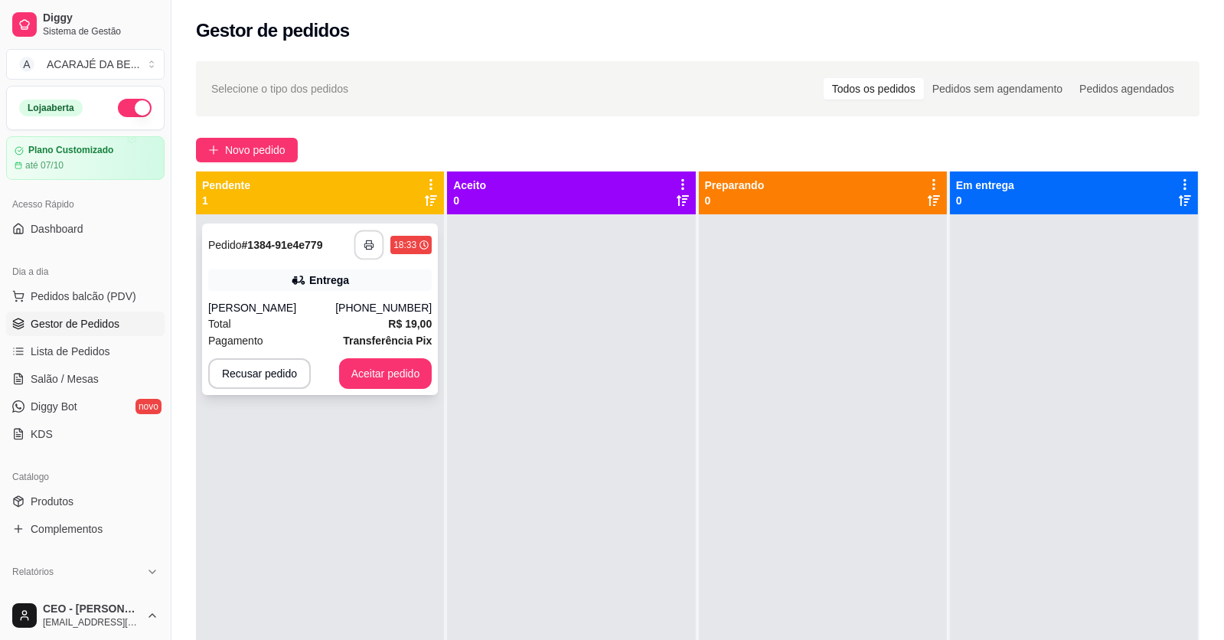
click at [369, 236] on button "button" at bounding box center [369, 245] width 30 height 30
click at [360, 368] on button "Aceitar pedido" at bounding box center [385, 373] width 93 height 31
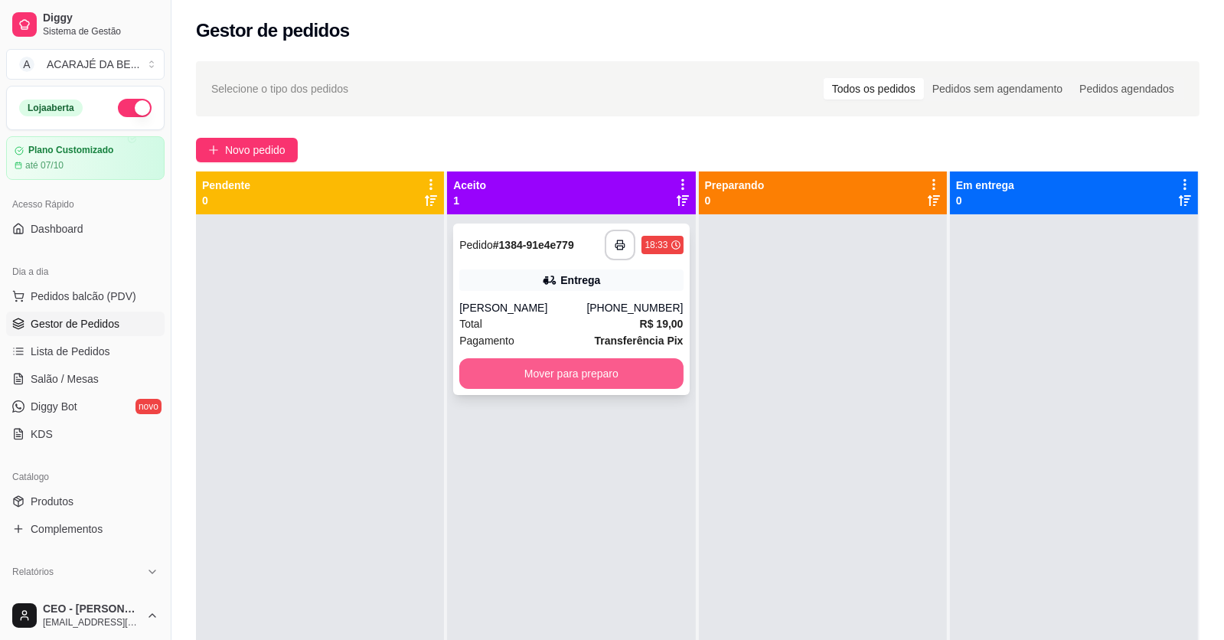
click at [501, 374] on button "Mover para preparo" at bounding box center [570, 373] width 223 height 31
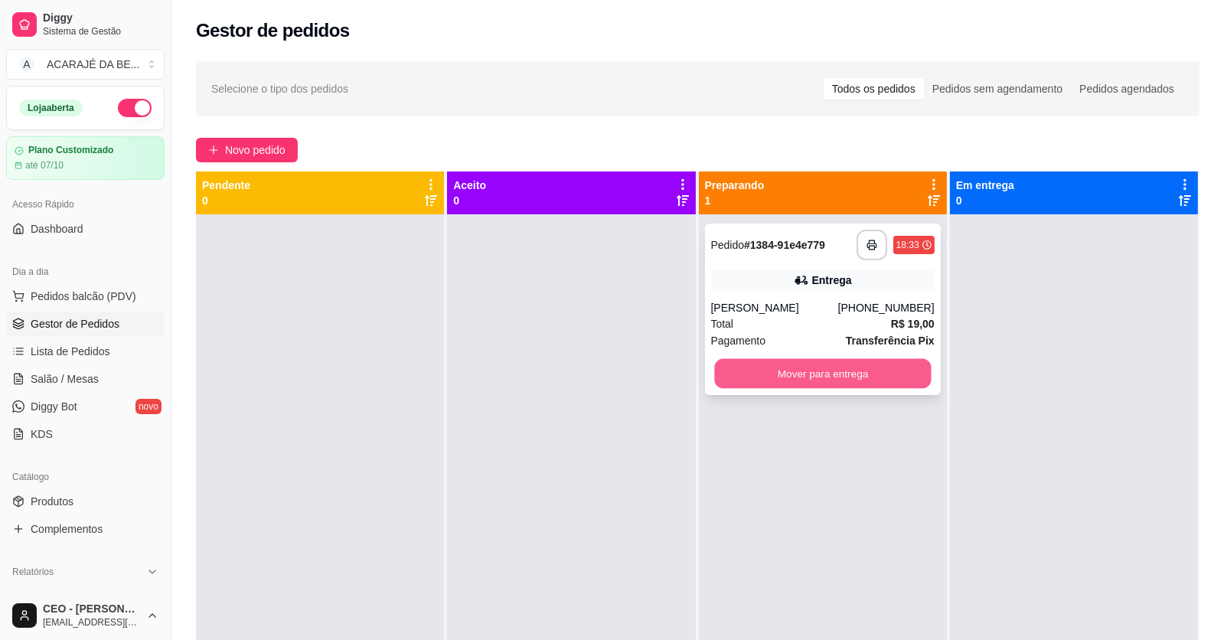
click at [797, 370] on button "Mover para entrega" at bounding box center [822, 374] width 217 height 30
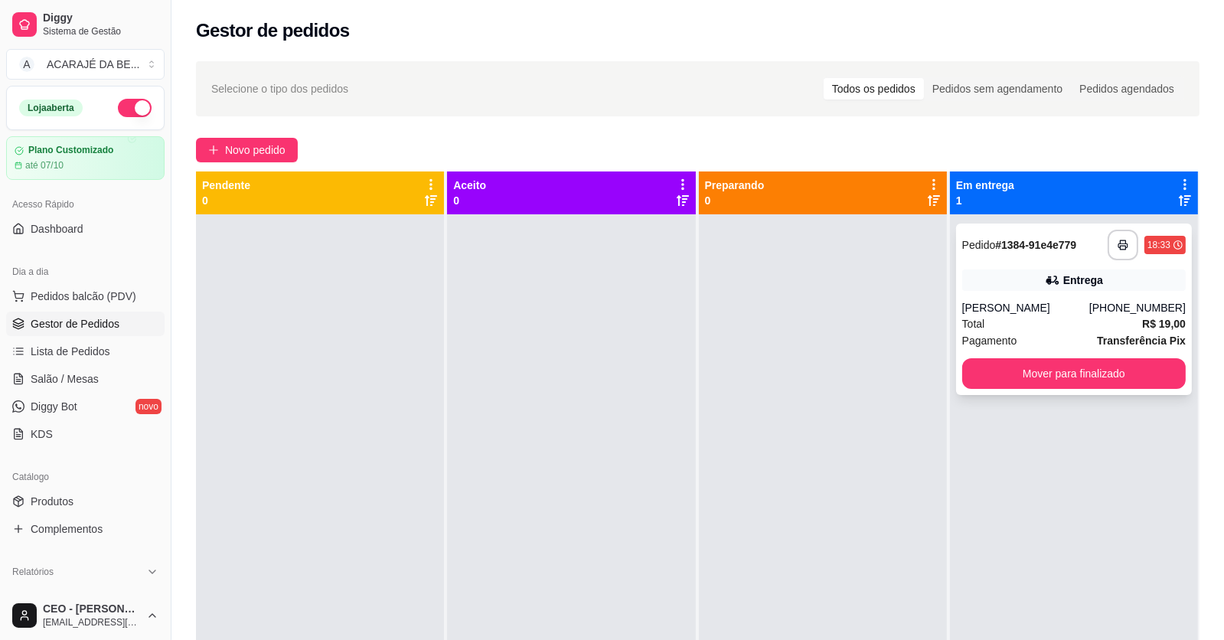
click at [956, 373] on div "**********" at bounding box center [1074, 308] width 236 height 171
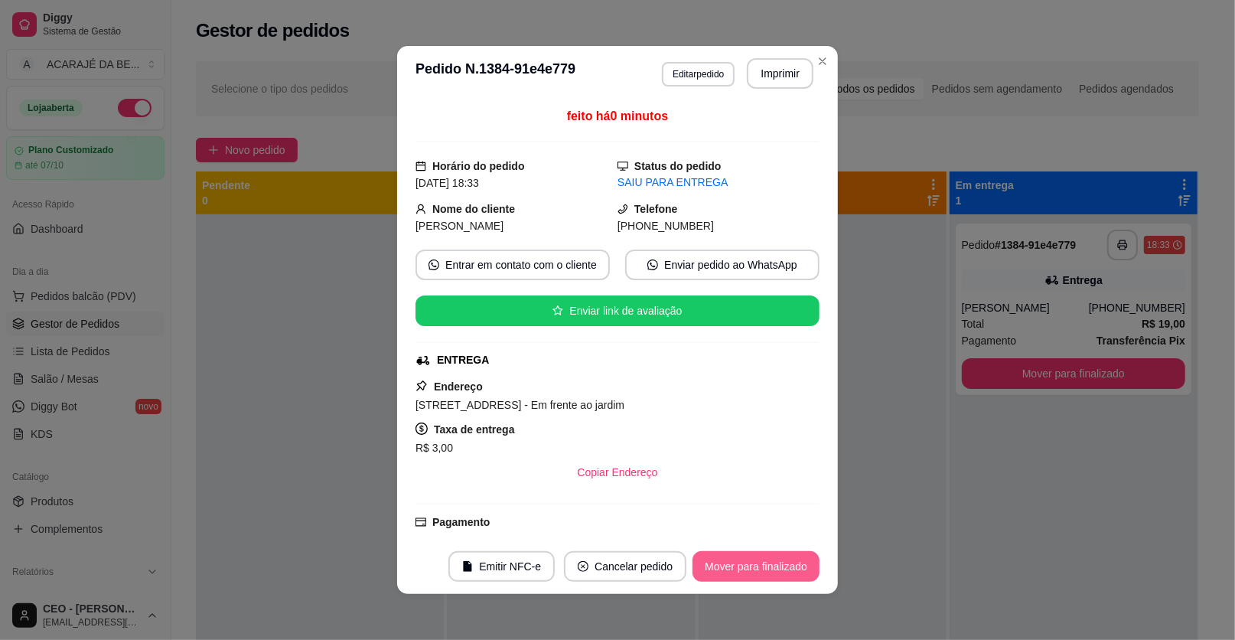
click at [741, 558] on button "Mover para finalizado" at bounding box center [756, 566] width 127 height 31
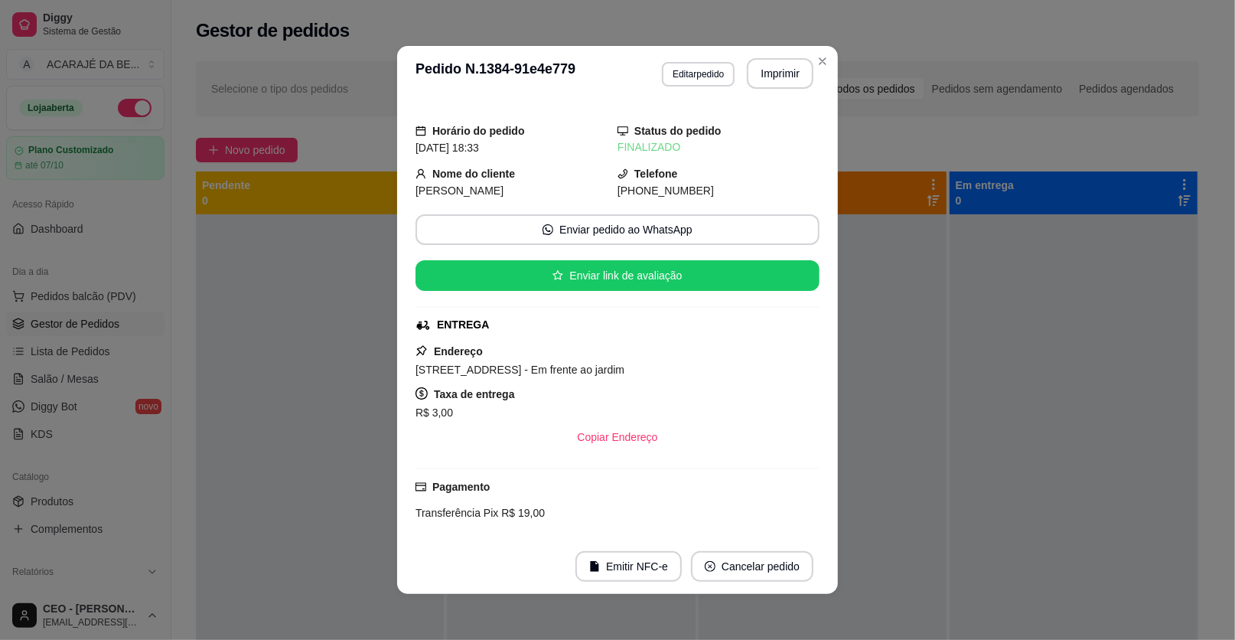
click at [1041, 527] on div at bounding box center [1074, 534] width 248 height 640
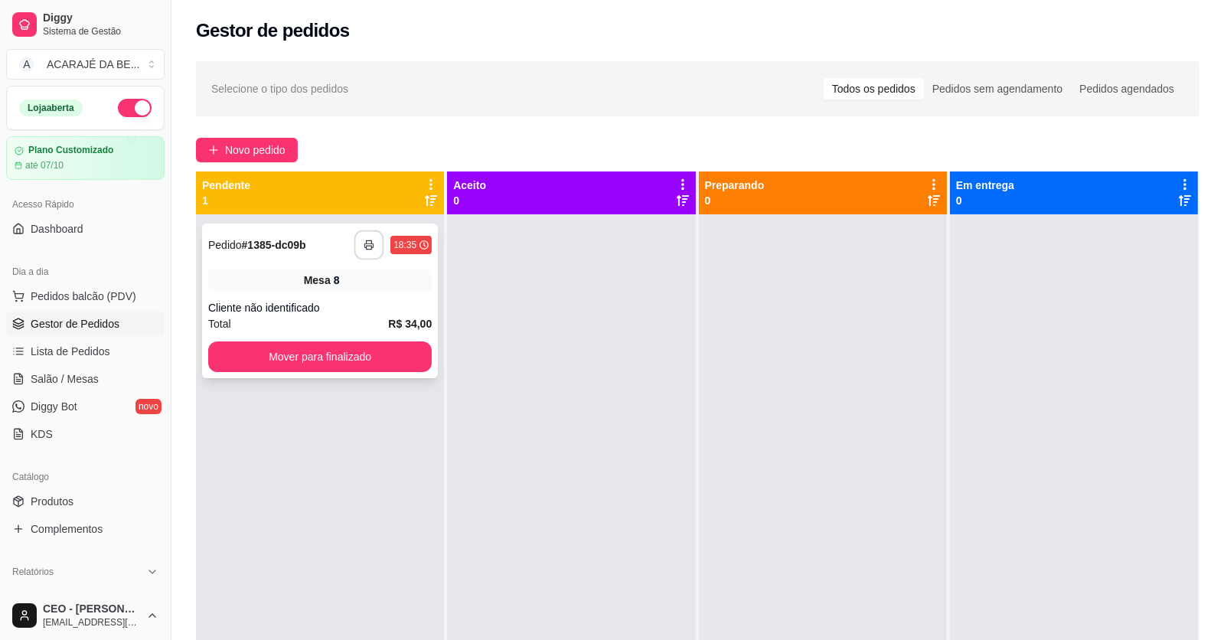
click at [364, 233] on button "button" at bounding box center [369, 245] width 30 height 30
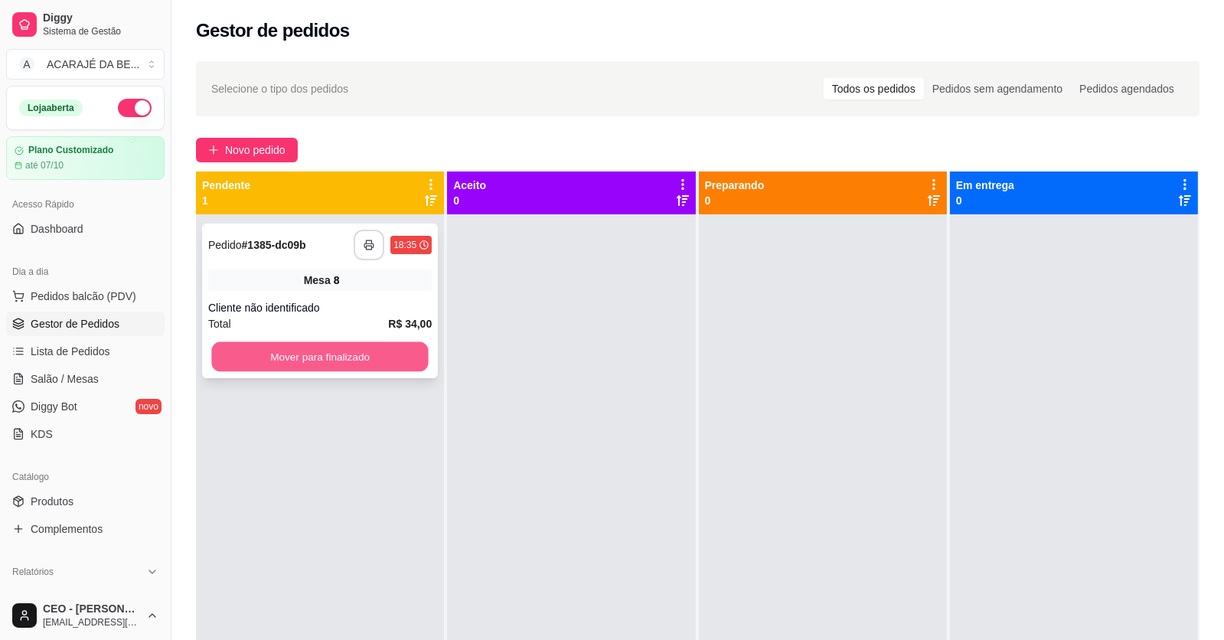
click at [349, 352] on button "Mover para finalizado" at bounding box center [319, 357] width 217 height 30
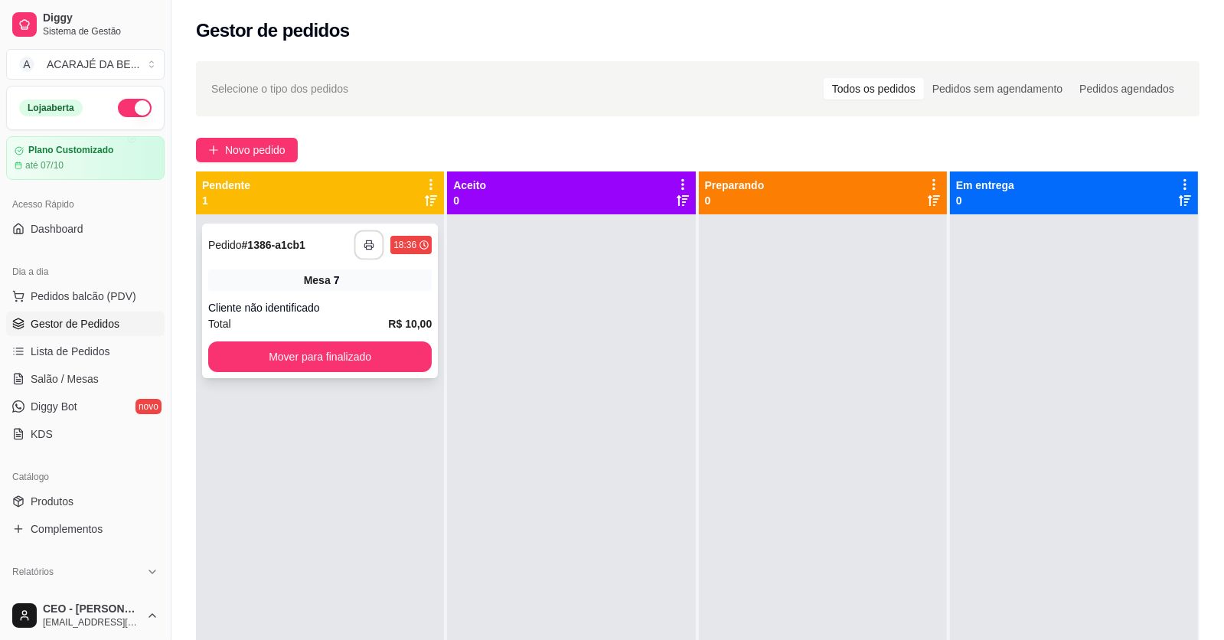
click at [356, 246] on button "button" at bounding box center [369, 245] width 30 height 30
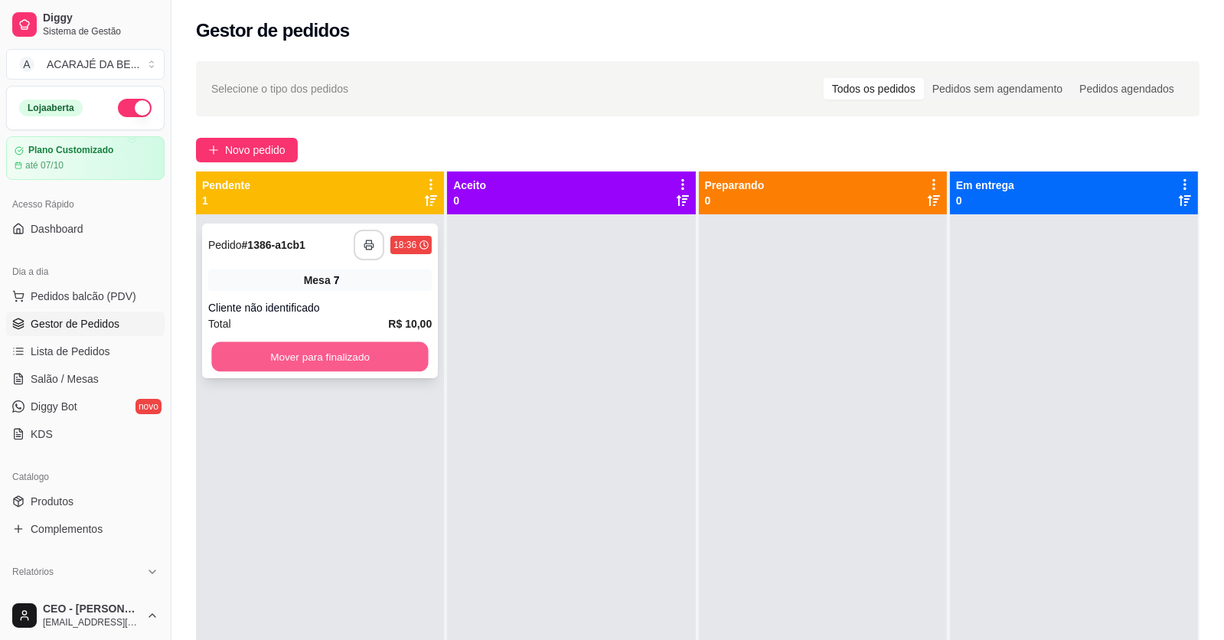
click at [380, 357] on button "Mover para finalizado" at bounding box center [319, 357] width 217 height 30
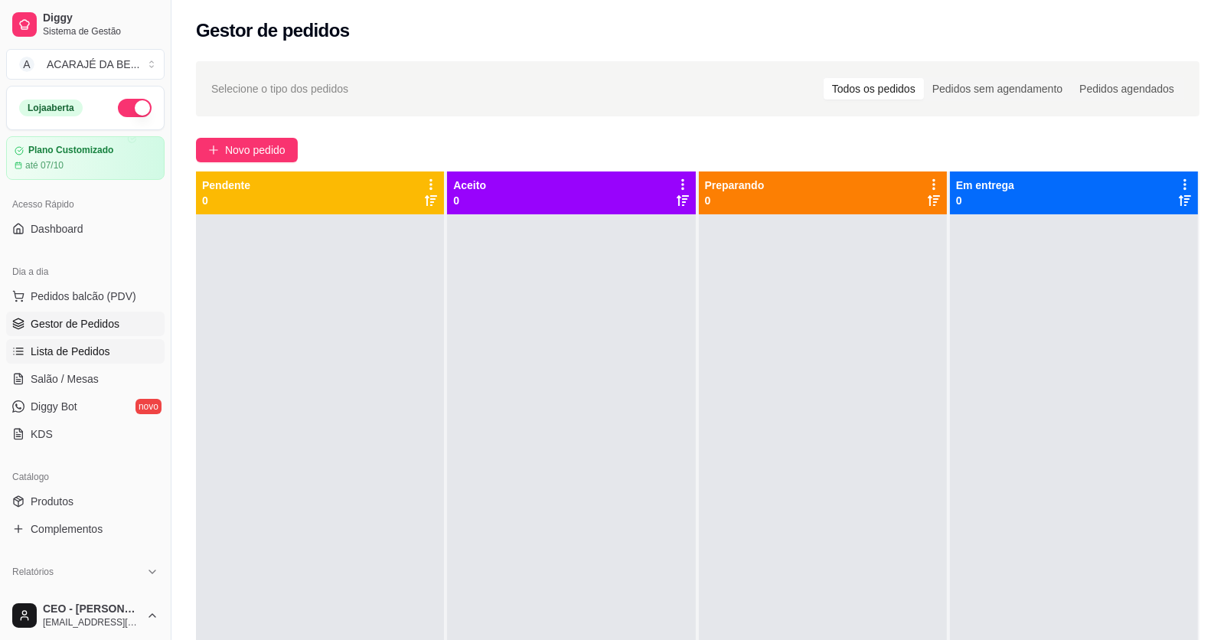
click at [90, 347] on span "Lista de Pedidos" at bounding box center [71, 351] width 80 height 15
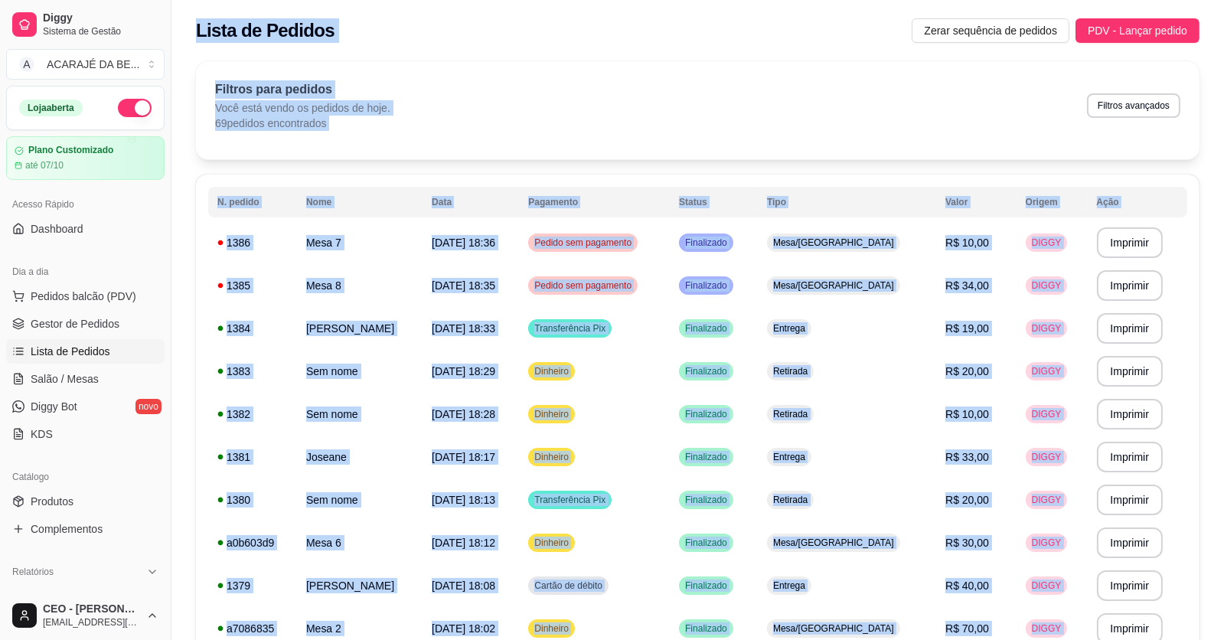
click at [295, 83] on p "Filtros para pedidos" at bounding box center [302, 89] width 175 height 18
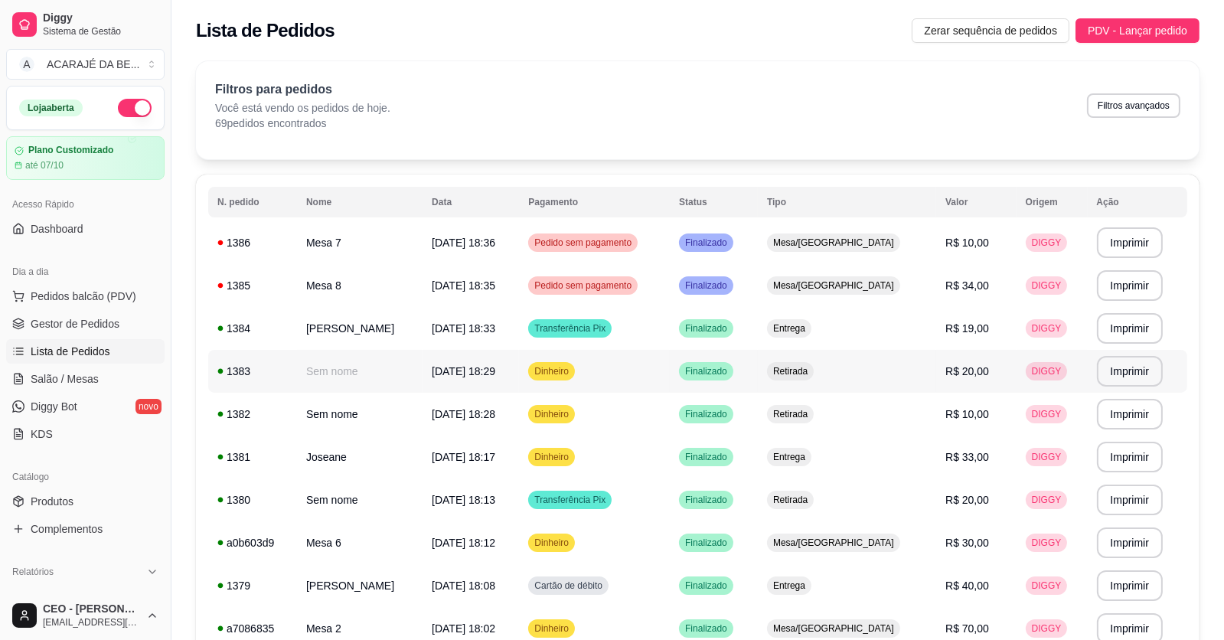
click at [829, 382] on td "Retirada" at bounding box center [847, 371] width 178 height 43
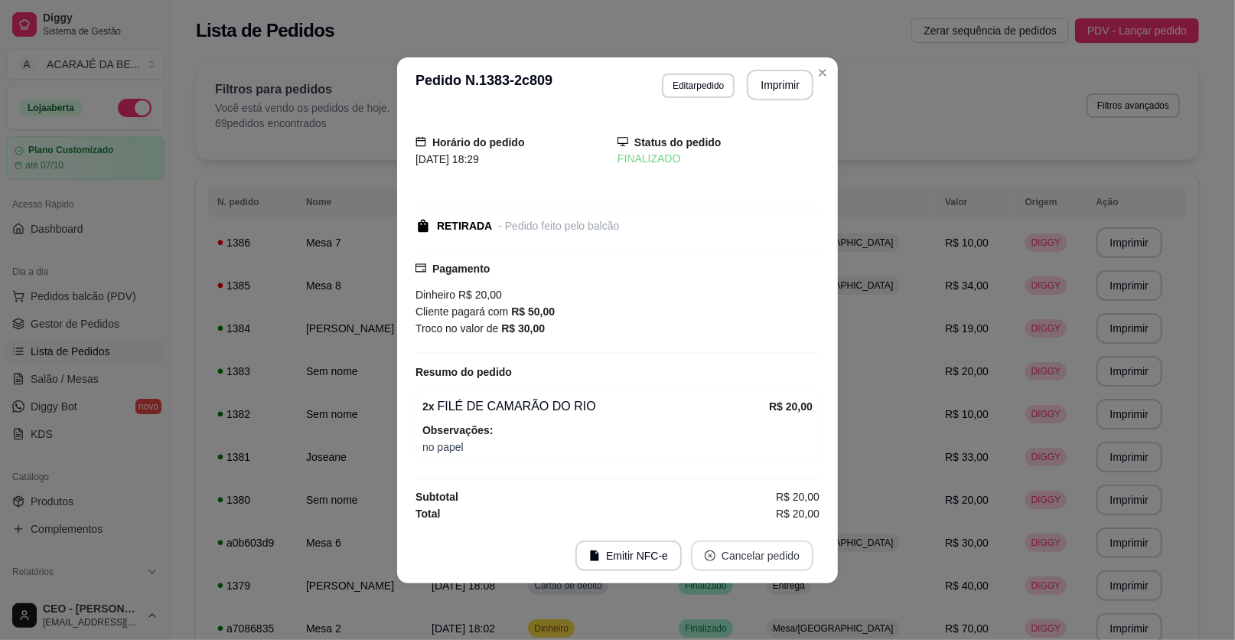
click at [764, 554] on button "Cancelar pedido" at bounding box center [752, 555] width 122 height 31
click at [769, 514] on button "Sim" at bounding box center [795, 516] width 61 height 31
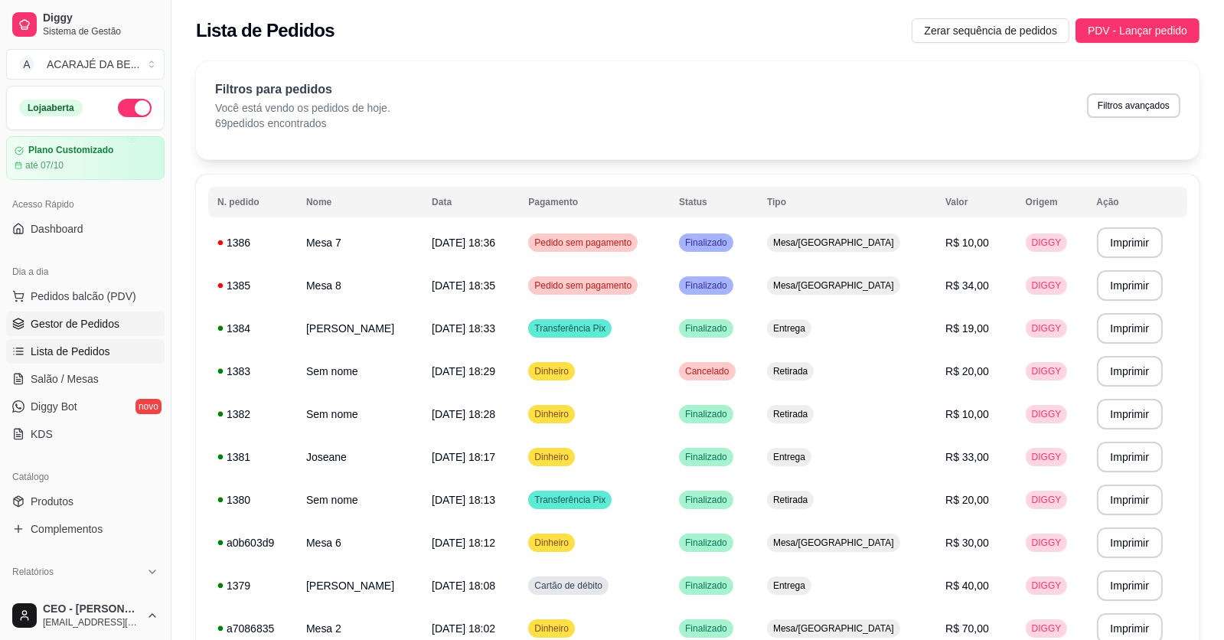
click at [71, 326] on span "Gestor de Pedidos" at bounding box center [75, 323] width 89 height 15
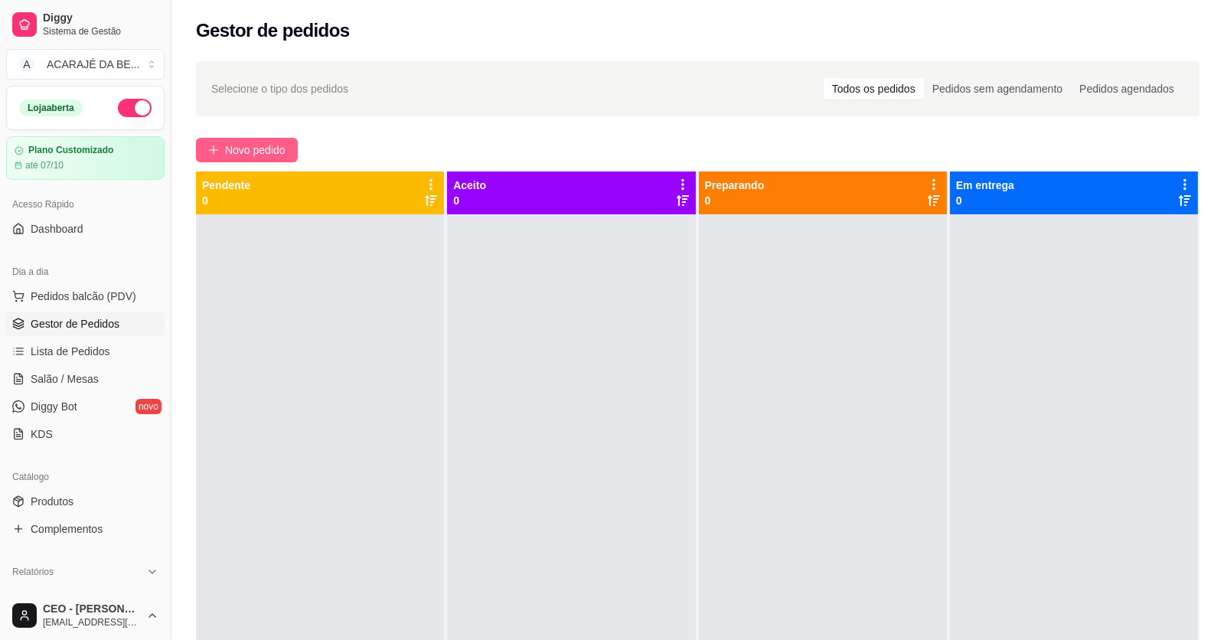
click at [241, 143] on span "Novo pedido" at bounding box center [255, 150] width 60 height 17
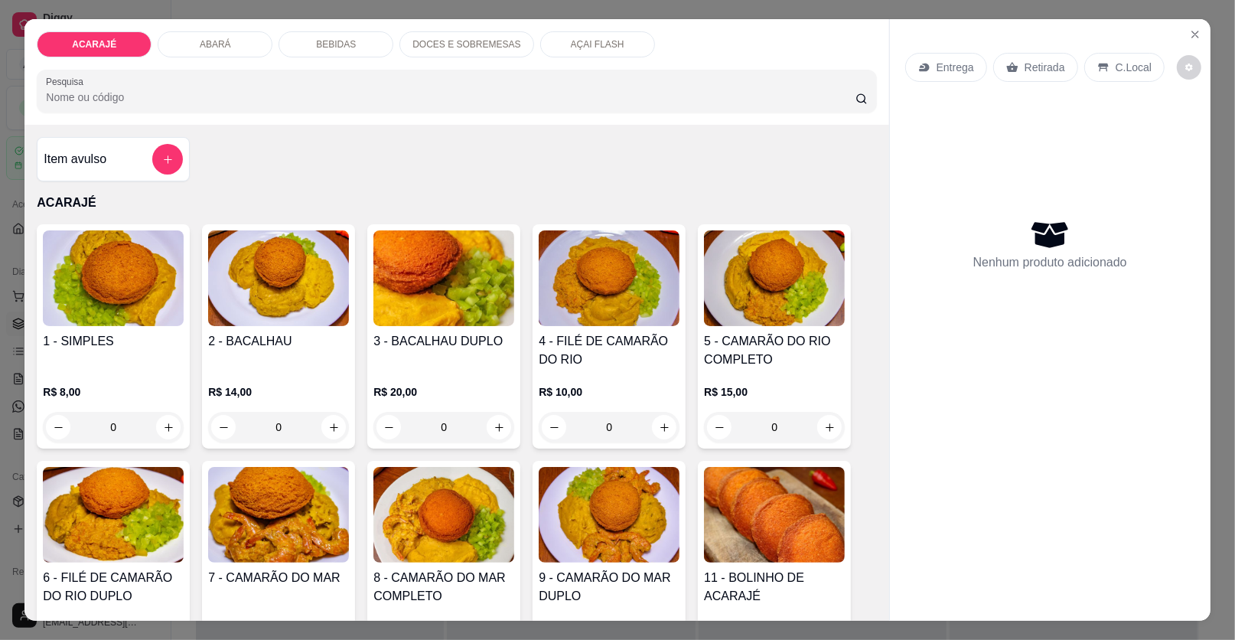
click at [320, 43] on p "BEBIDAS" at bounding box center [336, 44] width 40 height 12
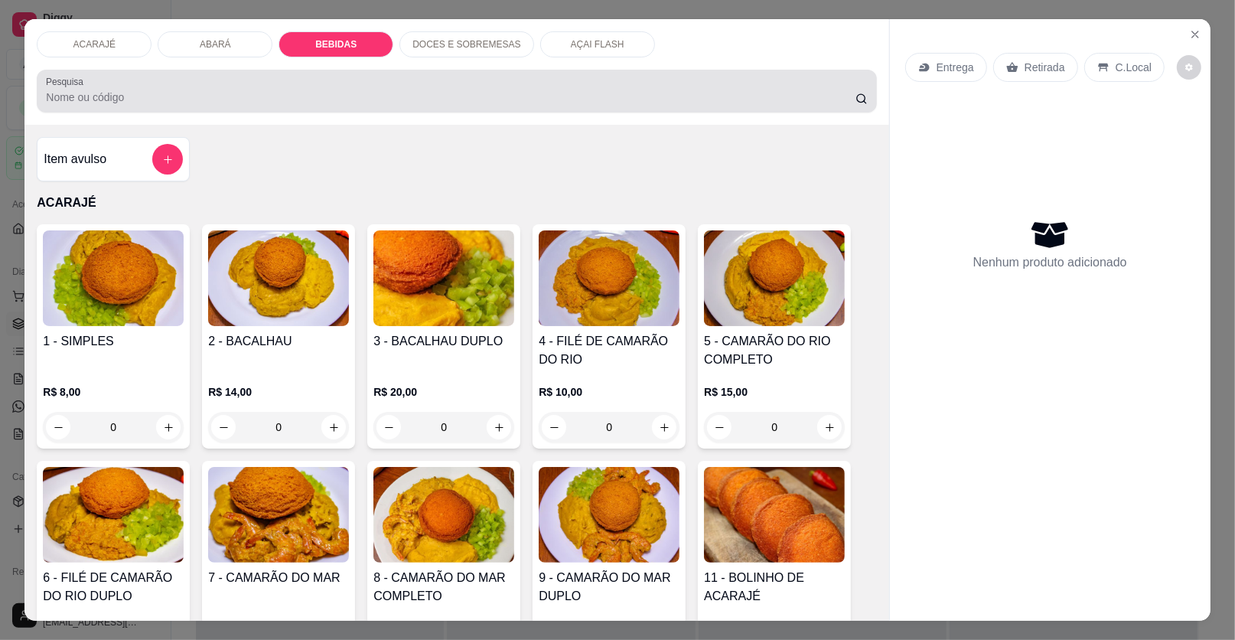
scroll to position [29, 0]
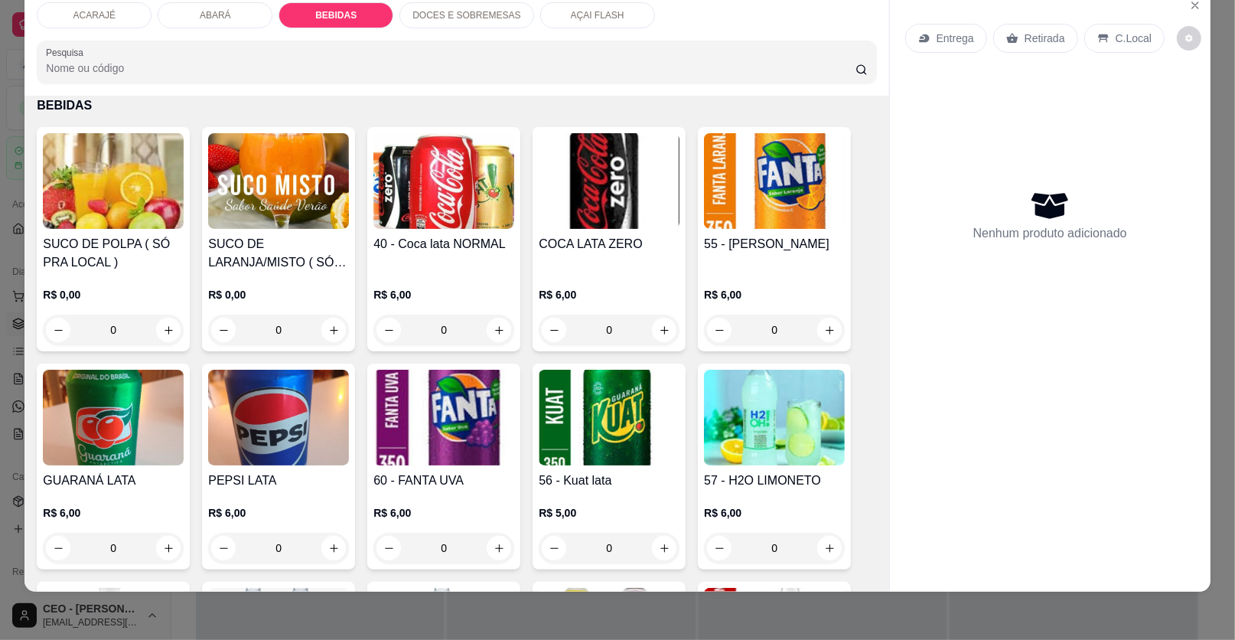
click at [90, 18] on p "ACARAJÉ" at bounding box center [94, 15] width 42 height 12
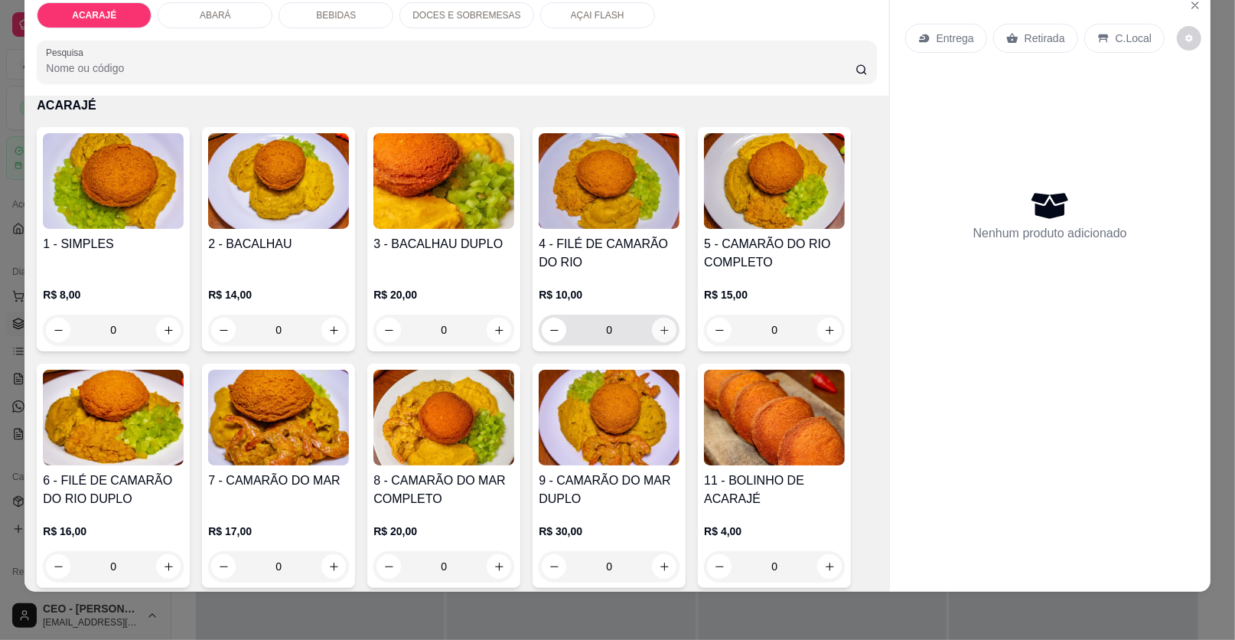
click at [659, 330] on icon "increase-product-quantity" at bounding box center [664, 329] width 11 height 11
type input "2"
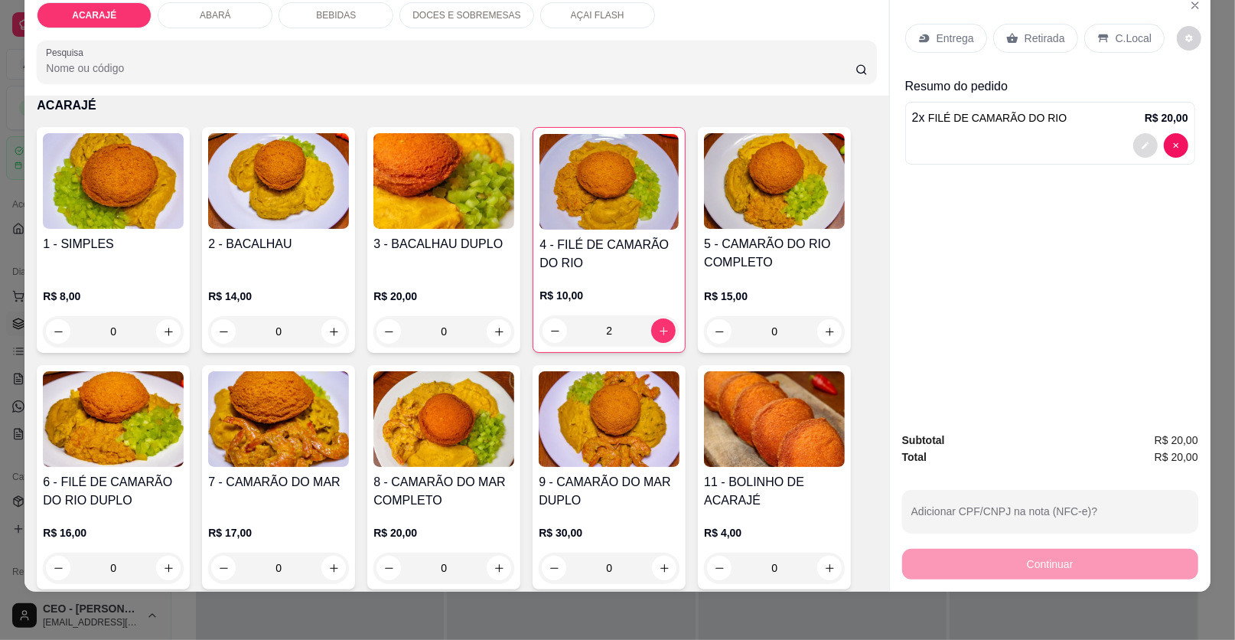
click at [1141, 141] on icon "decrease-product-quantity" at bounding box center [1145, 145] width 9 height 9
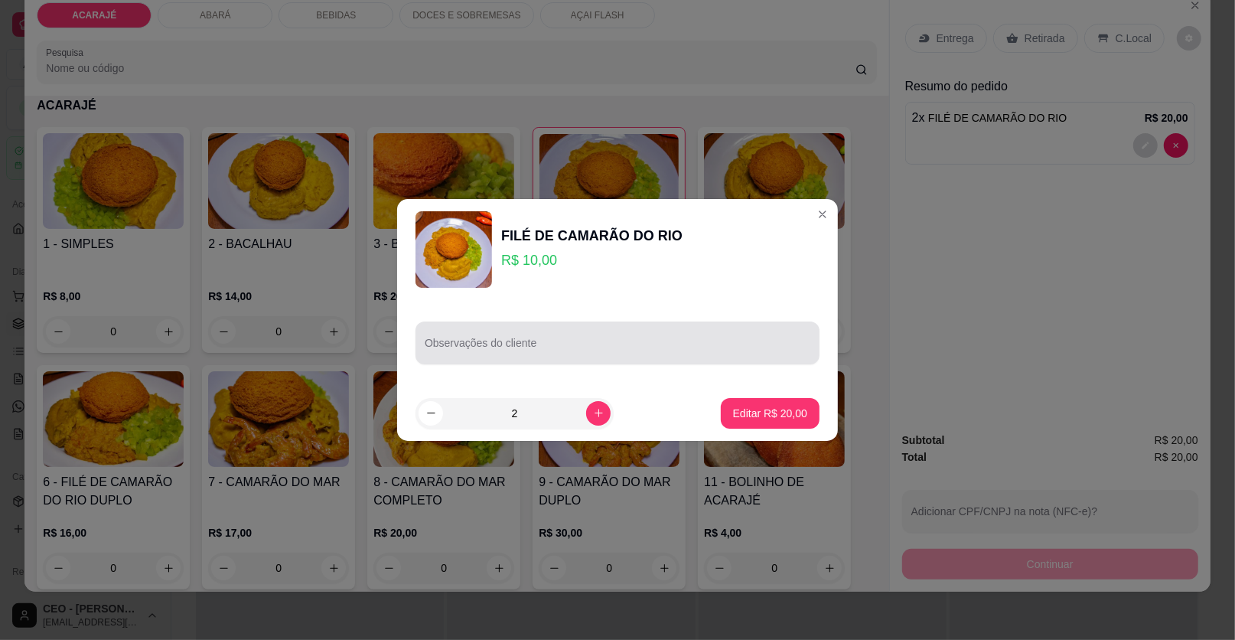
click at [600, 332] on div at bounding box center [618, 343] width 386 height 31
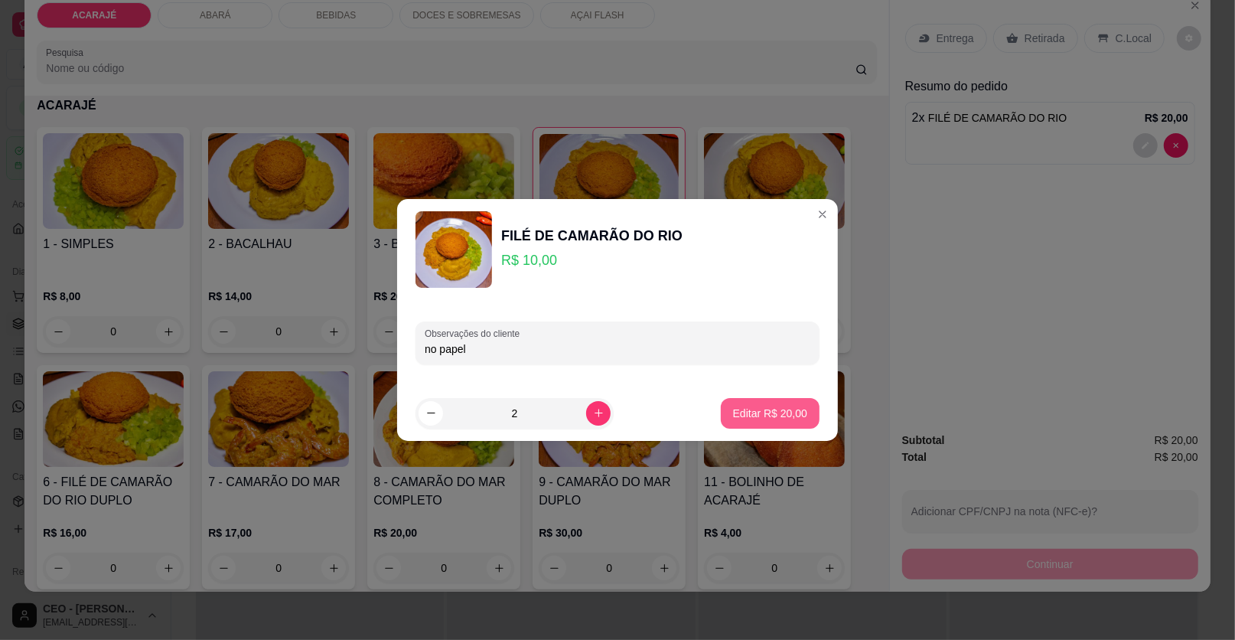
type input "no papel"
click at [778, 406] on p "Editar R$ 20,00" at bounding box center [770, 413] width 74 height 15
type input "0"
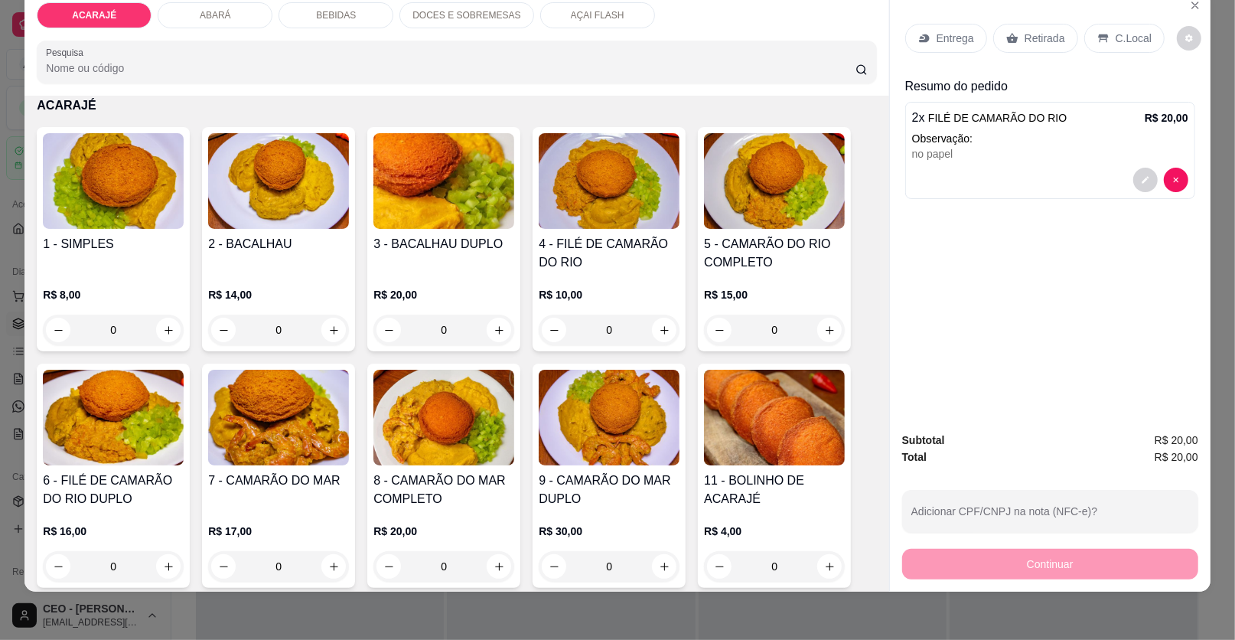
click at [937, 38] on p "Entrega" at bounding box center [956, 38] width 38 height 15
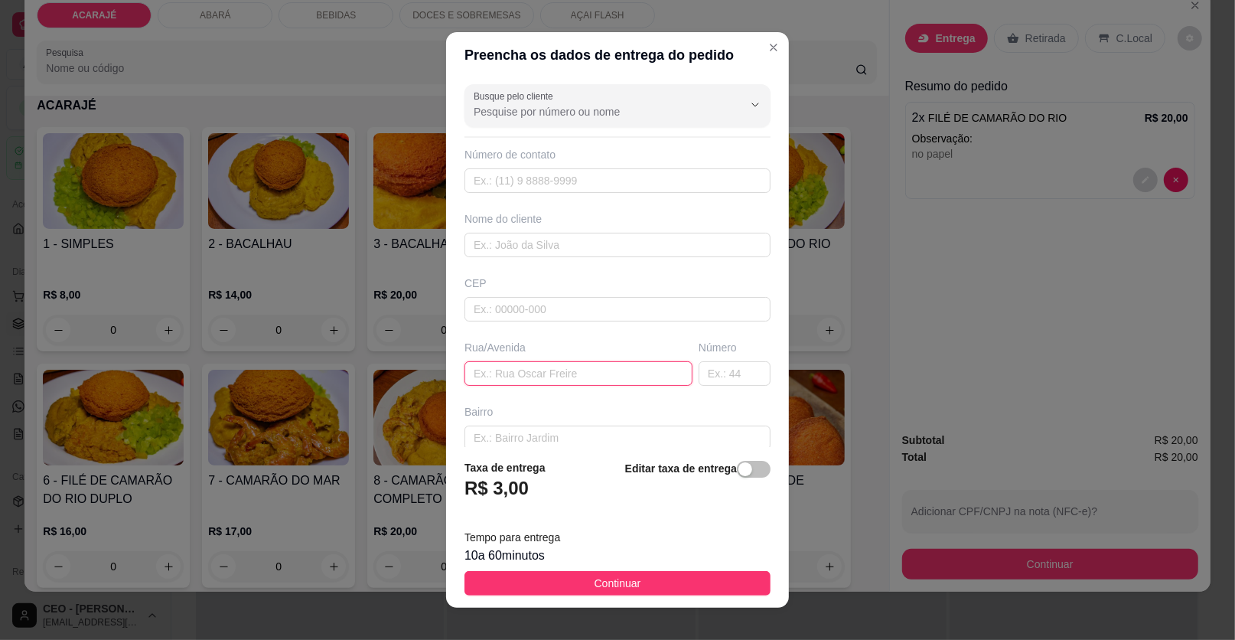
drag, startPoint x: 527, startPoint y: 366, endPoint x: 527, endPoint y: 357, distance: 8.5
click at [527, 363] on input "text" at bounding box center [579, 373] width 228 height 24
type input "casa de raquel"
click at [647, 243] on input "text" at bounding box center [618, 245] width 306 height 24
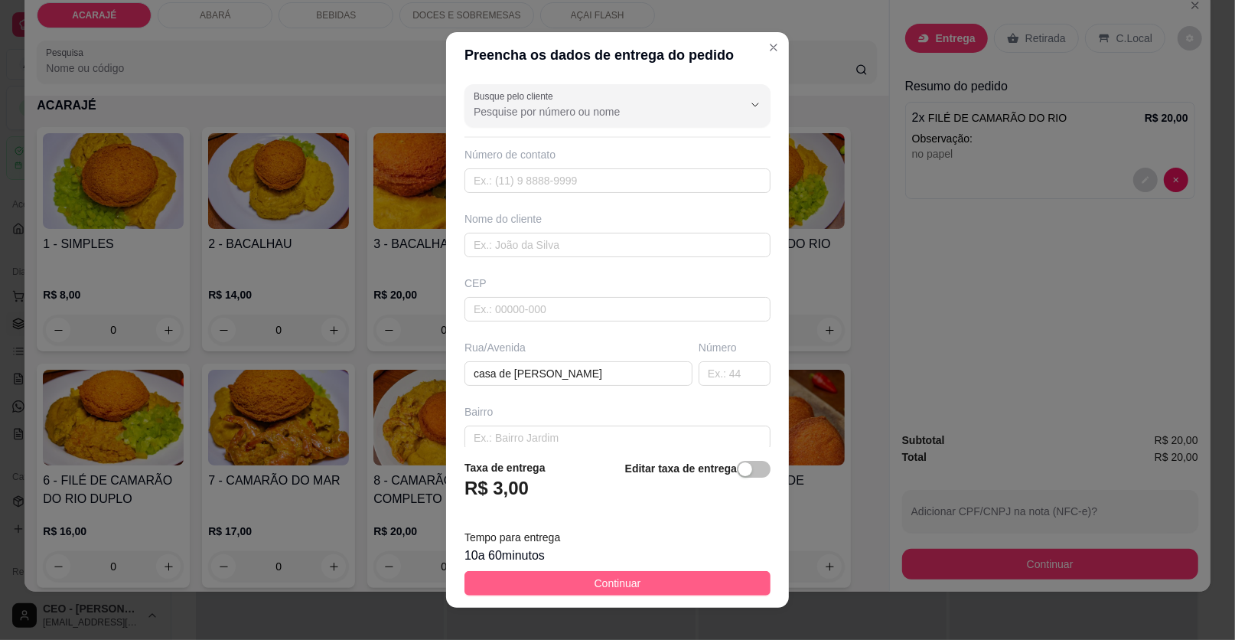
drag, startPoint x: 573, startPoint y: 582, endPoint x: 729, endPoint y: 574, distance: 156.3
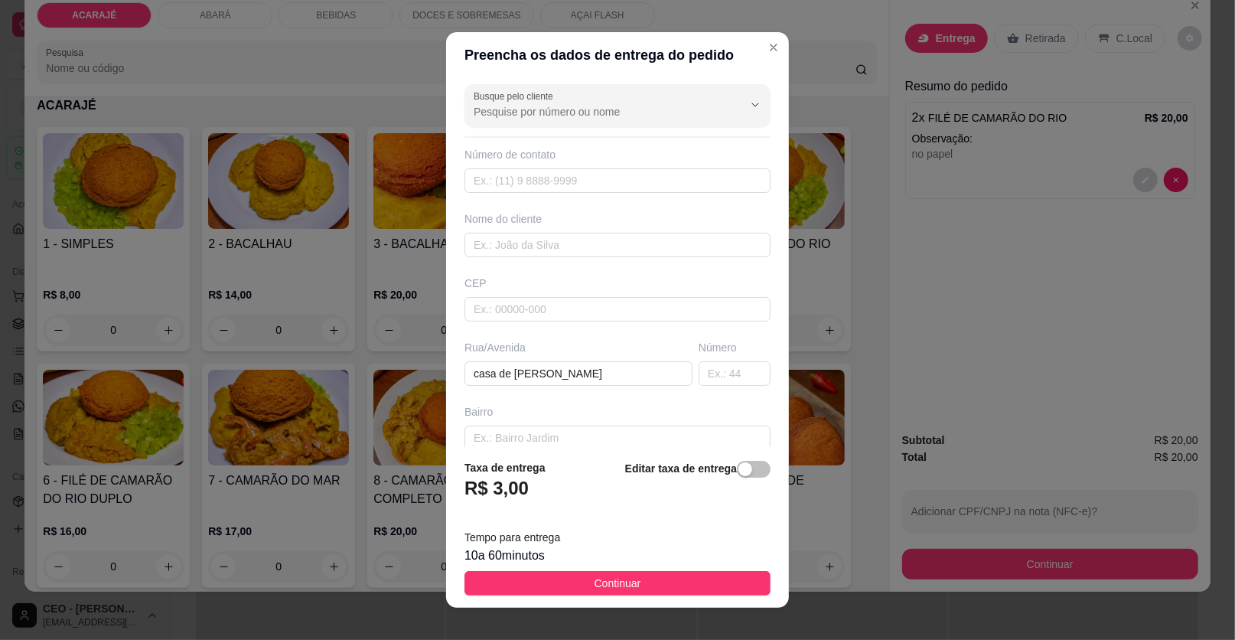
click at [574, 582] on button "Continuar" at bounding box center [618, 583] width 306 height 24
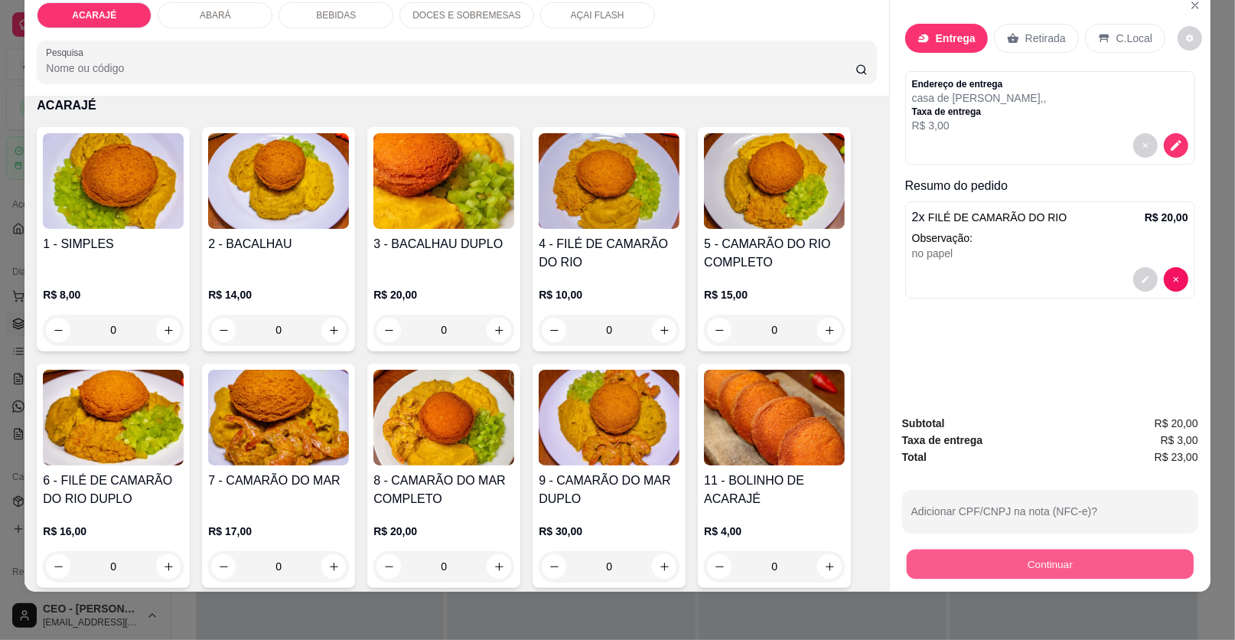
click at [1076, 558] on button "Continuar" at bounding box center [1050, 564] width 287 height 30
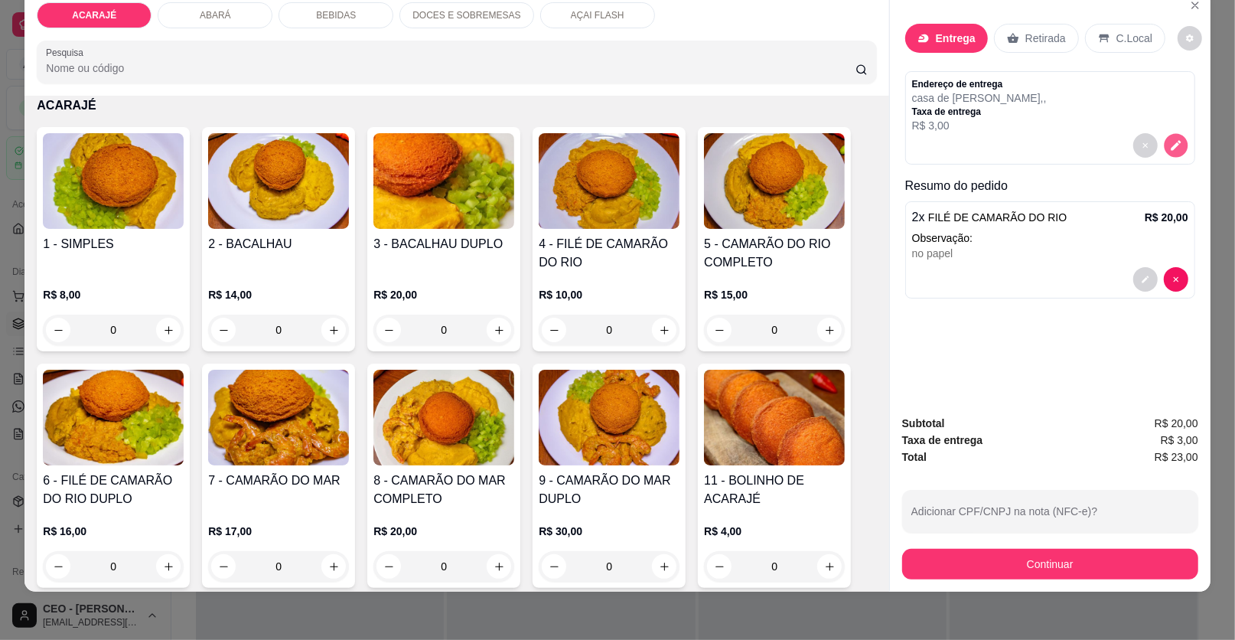
click at [1169, 142] on icon "decrease-product-quantity" at bounding box center [1175, 145] width 13 height 13
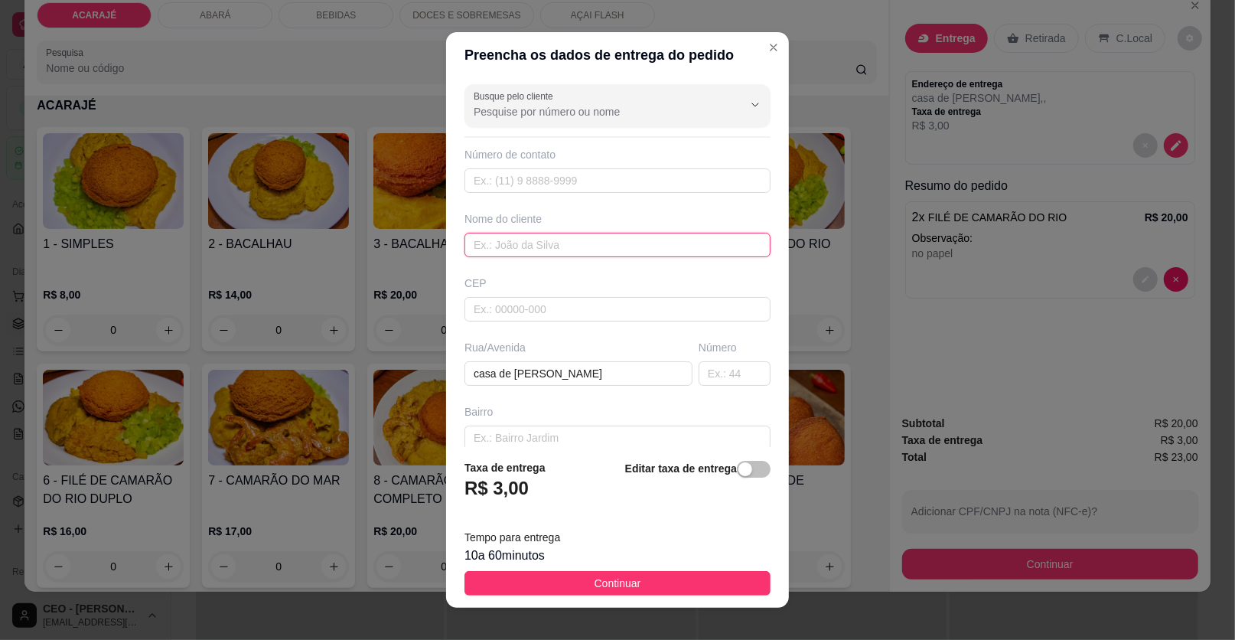
click at [581, 243] on input "text" at bounding box center [618, 245] width 306 height 24
type input "cassia"
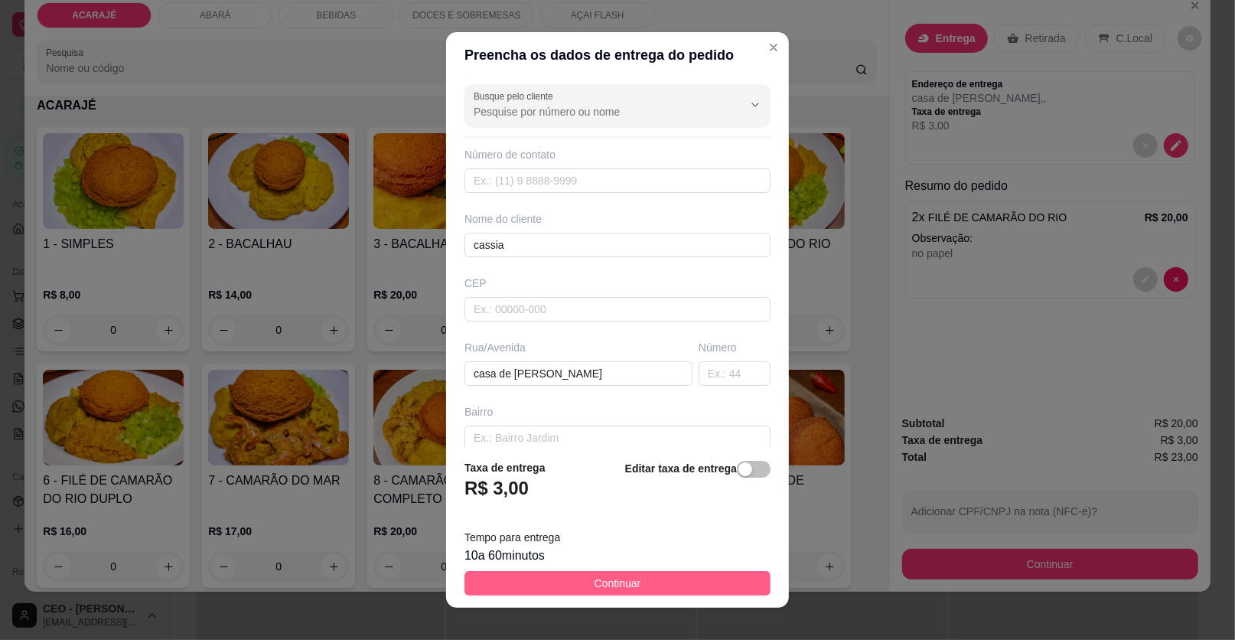
click at [598, 581] on span "Continuar" at bounding box center [618, 583] width 47 height 17
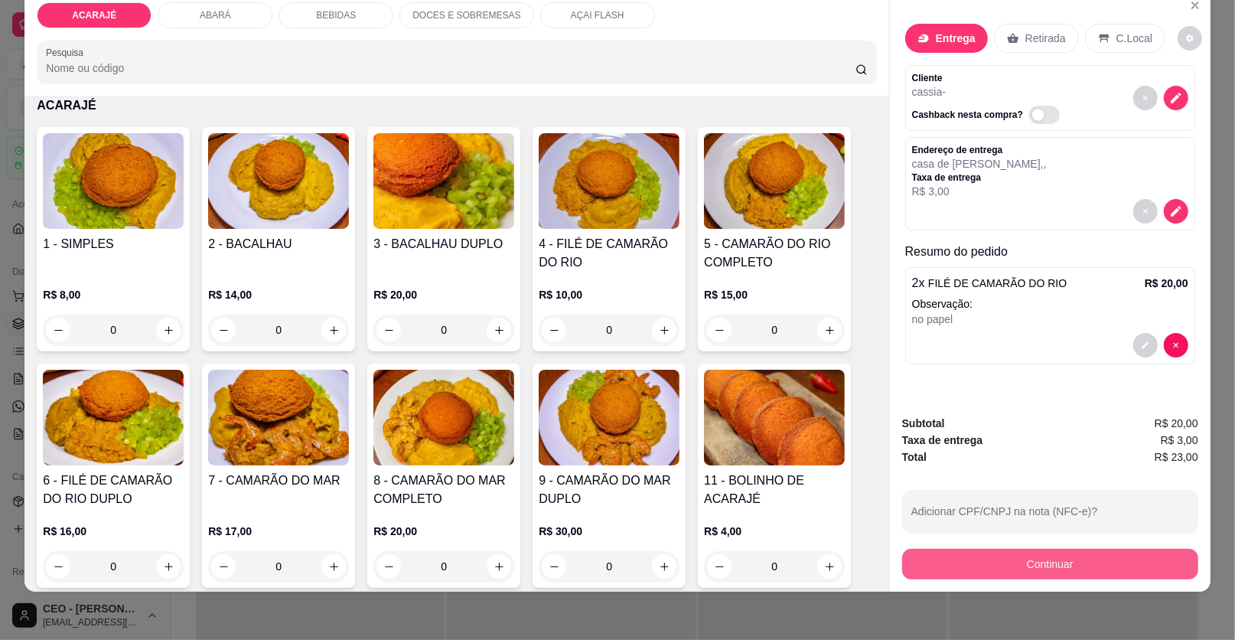
click at [957, 569] on button "Continuar" at bounding box center [1050, 564] width 296 height 31
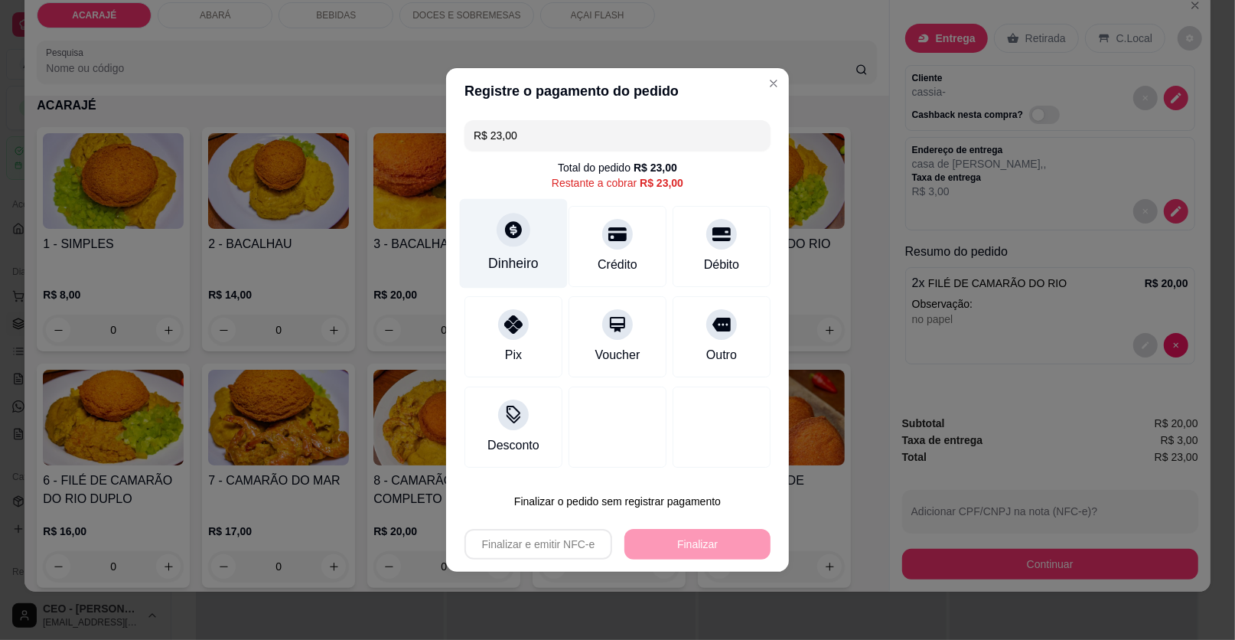
click at [514, 250] on div "Dinheiro" at bounding box center [514, 244] width 108 height 90
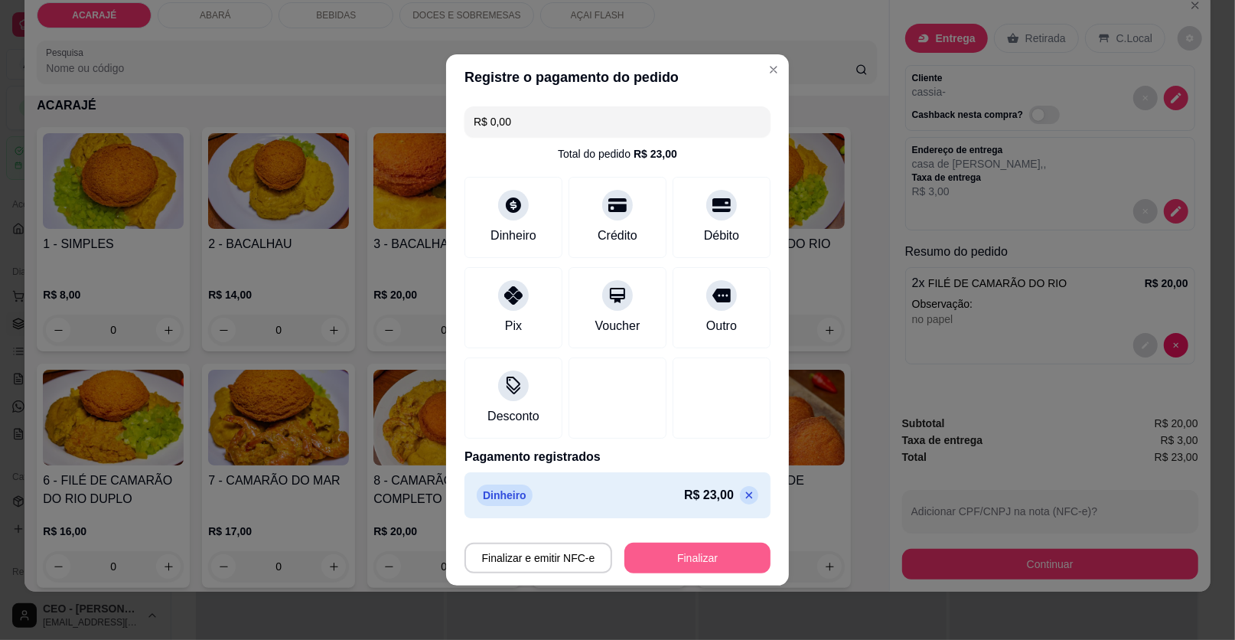
click at [719, 553] on button "Finalizar" at bounding box center [697, 558] width 146 height 31
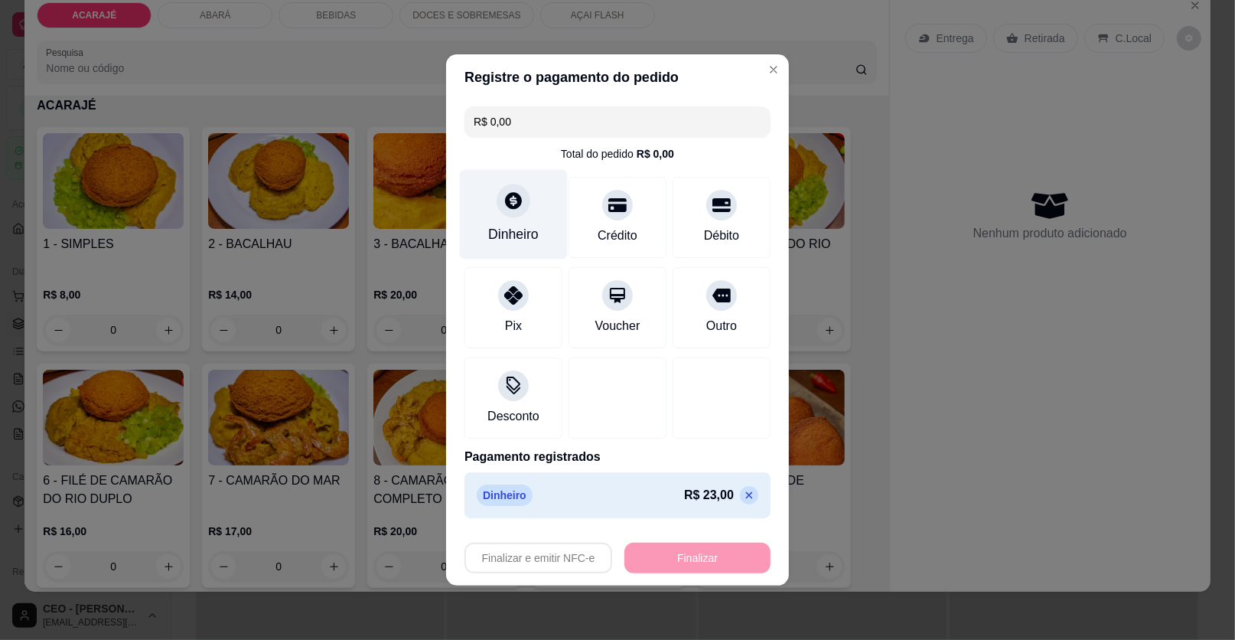
type input "-R$ 23,00"
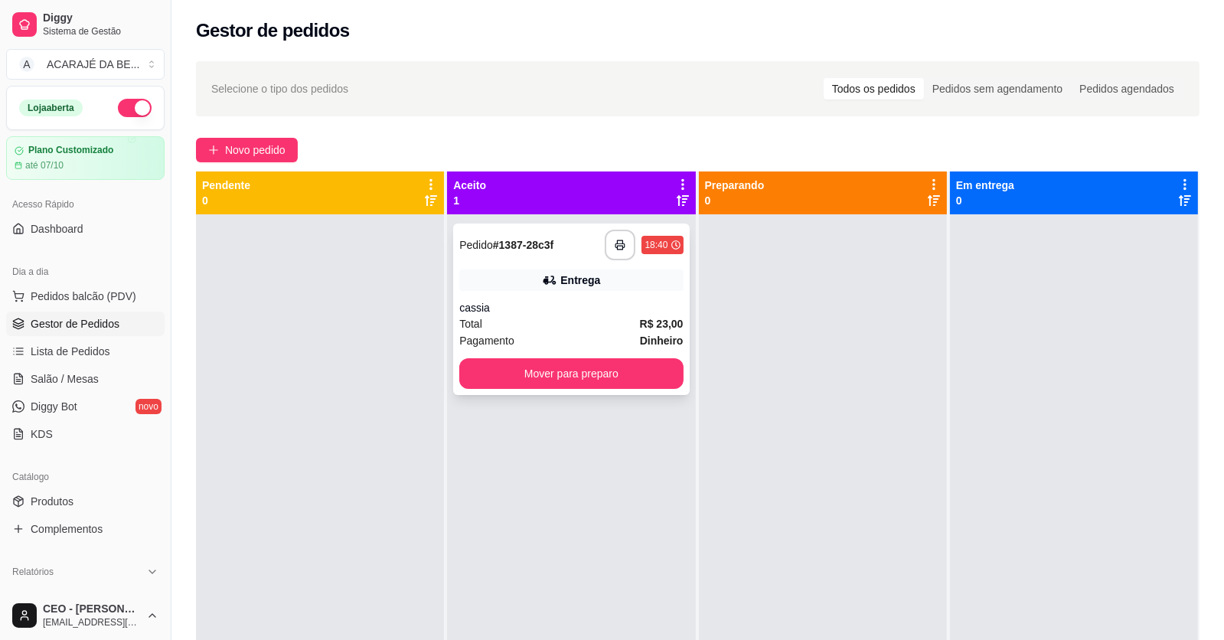
click at [514, 275] on div "Entrega" at bounding box center [570, 279] width 223 height 21
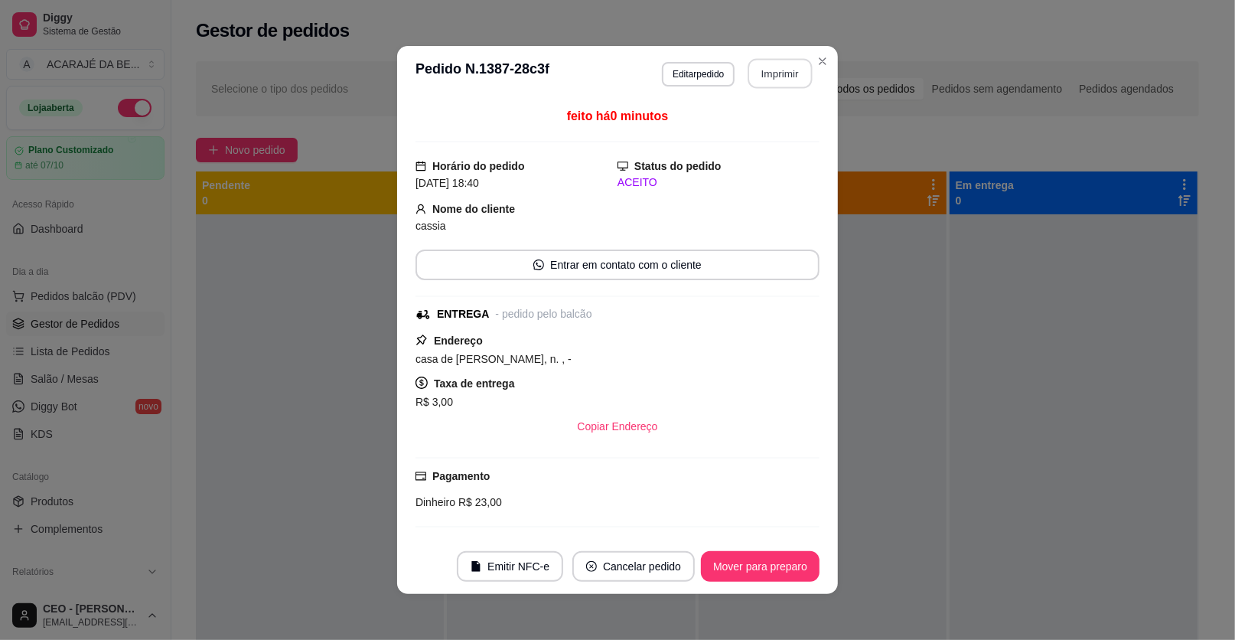
click at [760, 86] on button "Imprimir" at bounding box center [780, 74] width 64 height 30
click at [766, 562] on button "Mover para preparo" at bounding box center [760, 566] width 119 height 31
click at [766, 564] on button "Mover para preparo" at bounding box center [760, 567] width 115 height 30
click at [766, 564] on div "Mover para preparo" at bounding box center [760, 566] width 119 height 31
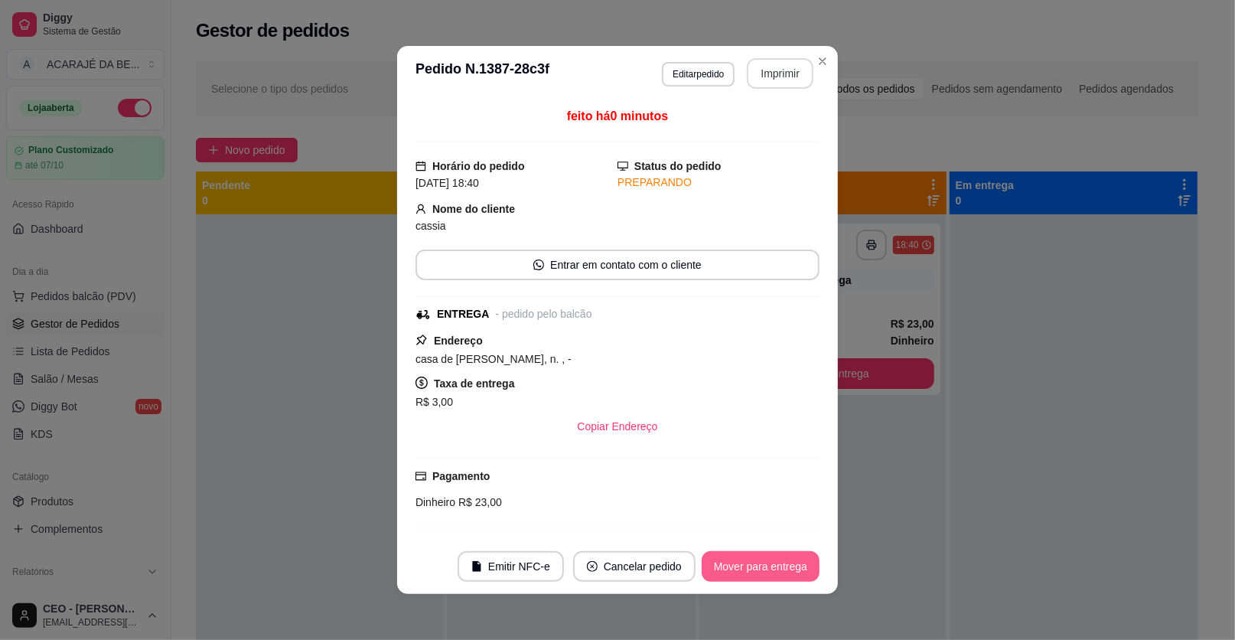
click at [760, 555] on button "Mover para entrega" at bounding box center [761, 566] width 118 height 31
click at [760, 556] on div "Mover para entrega" at bounding box center [749, 566] width 139 height 31
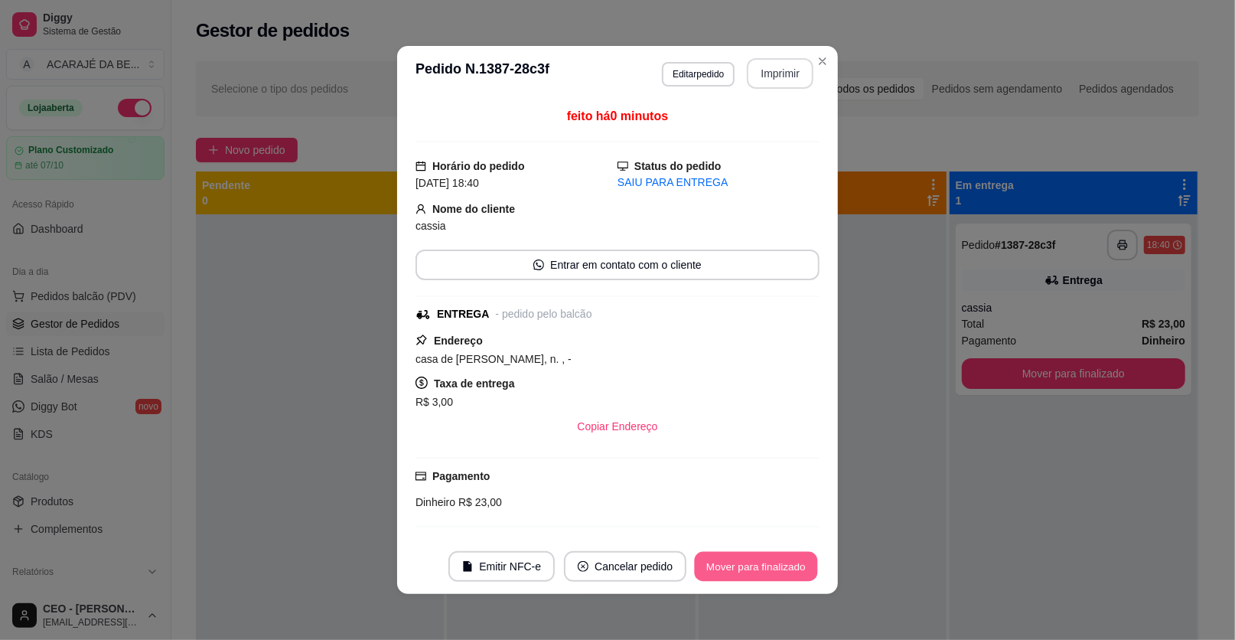
click at [760, 552] on button "Mover para finalizado" at bounding box center [756, 567] width 123 height 30
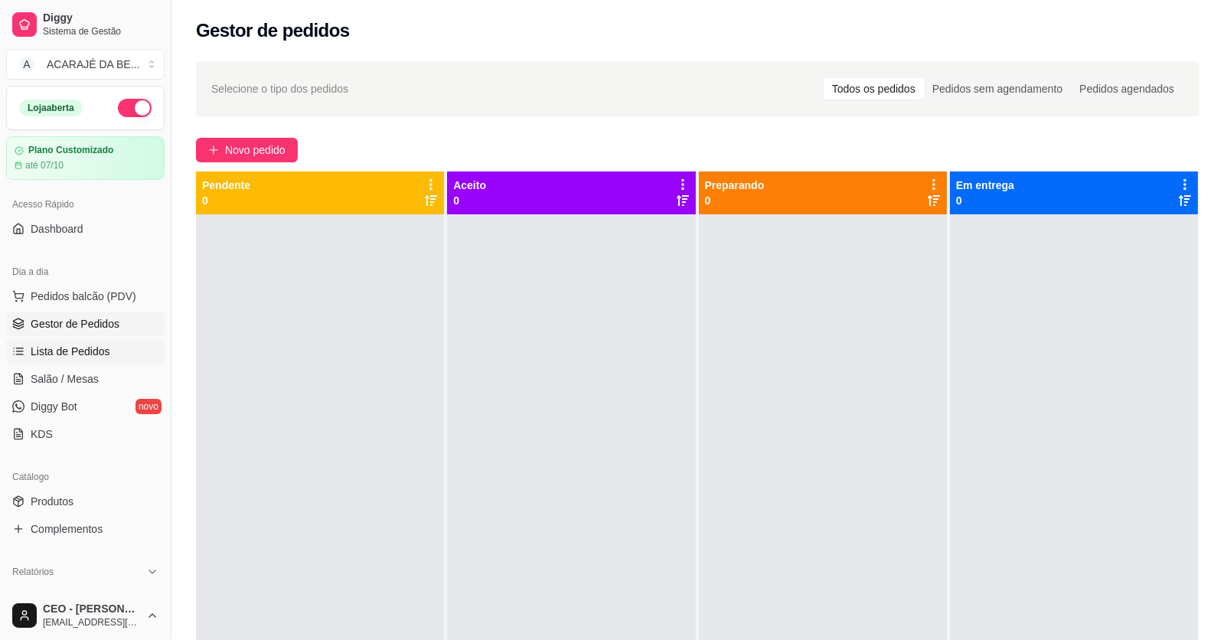
click at [70, 355] on span "Lista de Pedidos" at bounding box center [71, 351] width 80 height 15
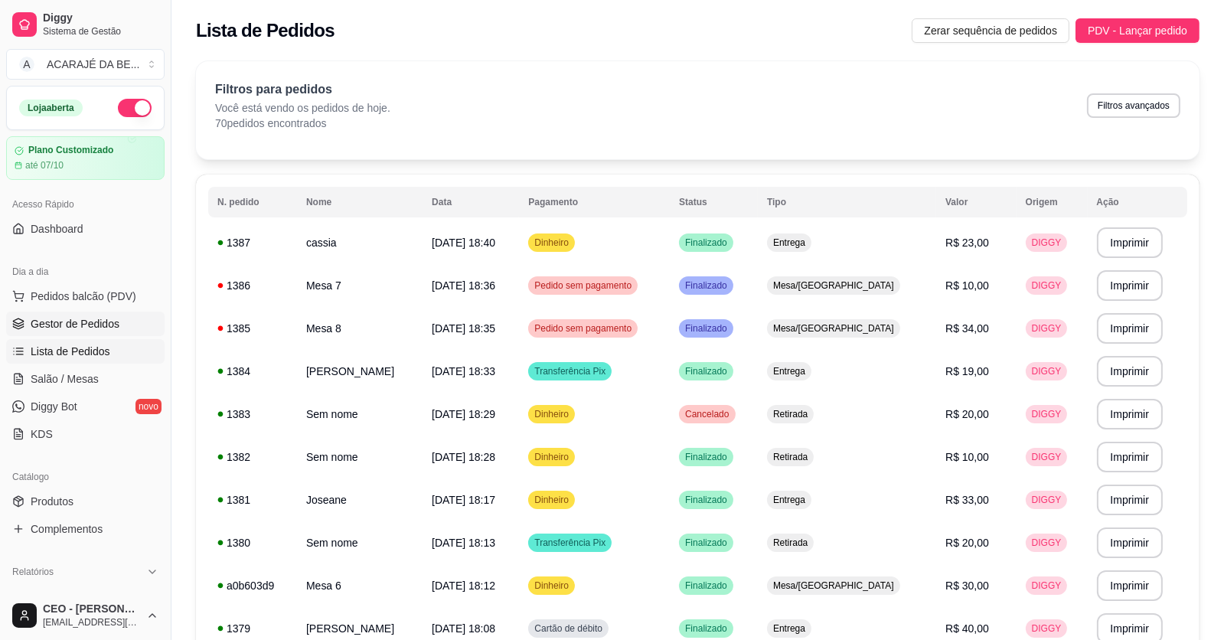
click at [86, 316] on span "Gestor de Pedidos" at bounding box center [75, 323] width 89 height 15
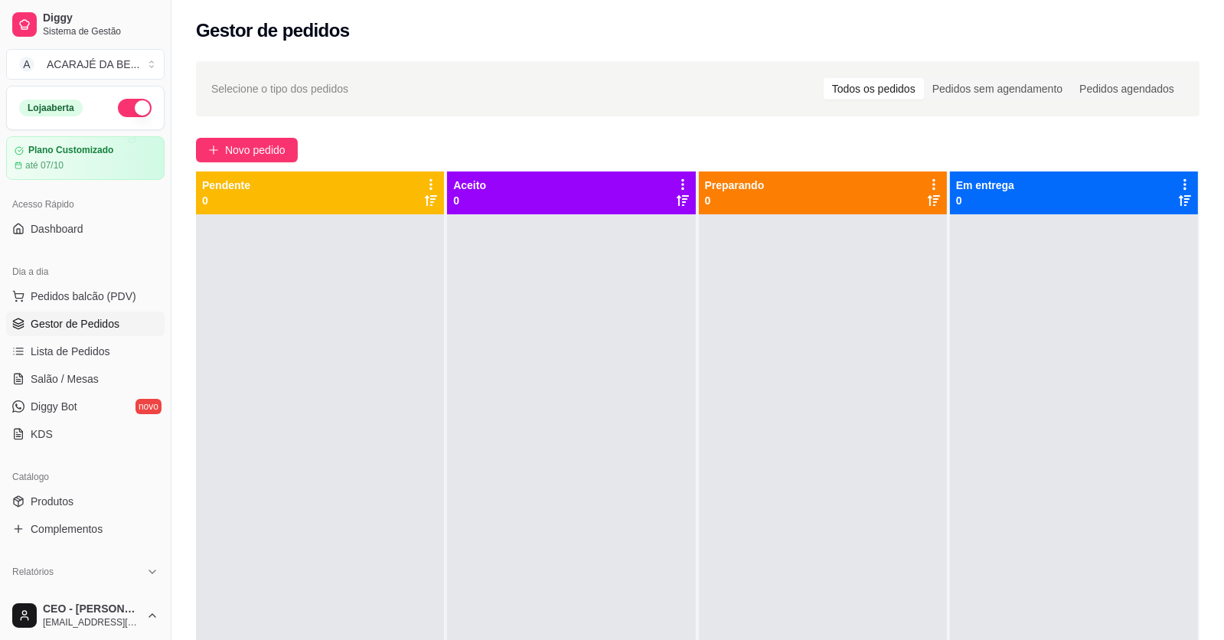
click at [106, 364] on ul "Pedidos balcão (PDV) Gestor de Pedidos Lista de Pedidos Salão / Mesas Diggy Bot…" at bounding box center [85, 365] width 158 height 162
click at [103, 374] on link "Salão / Mesas" at bounding box center [85, 379] width 158 height 24
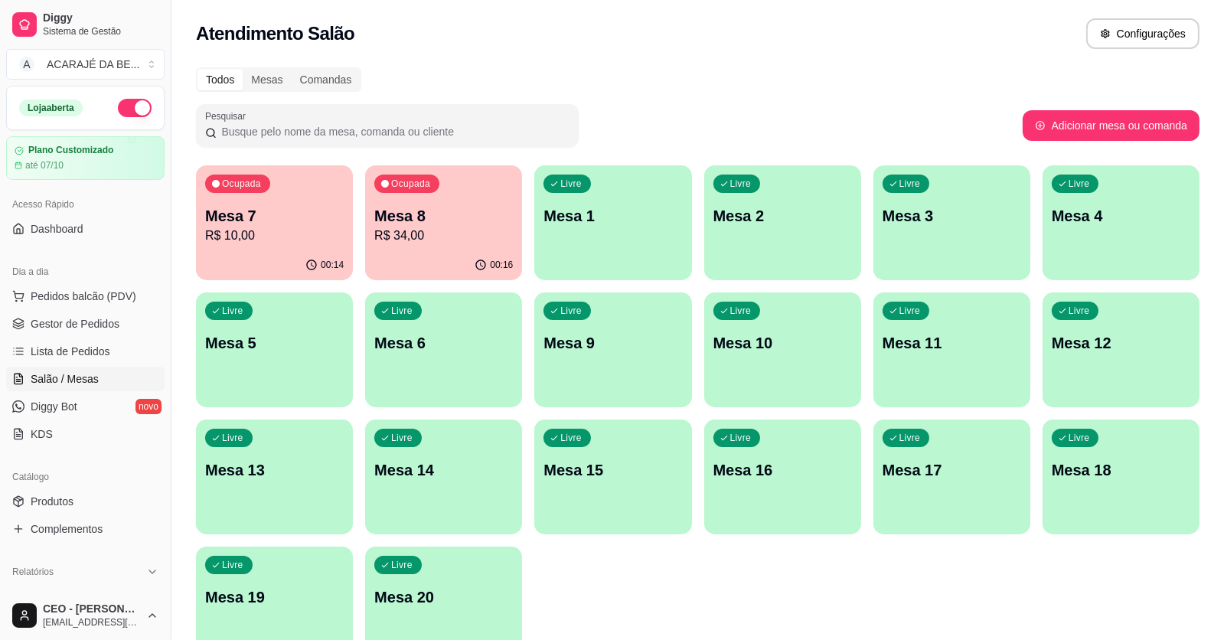
click at [254, 223] on p "Mesa 7" at bounding box center [274, 215] width 139 height 21
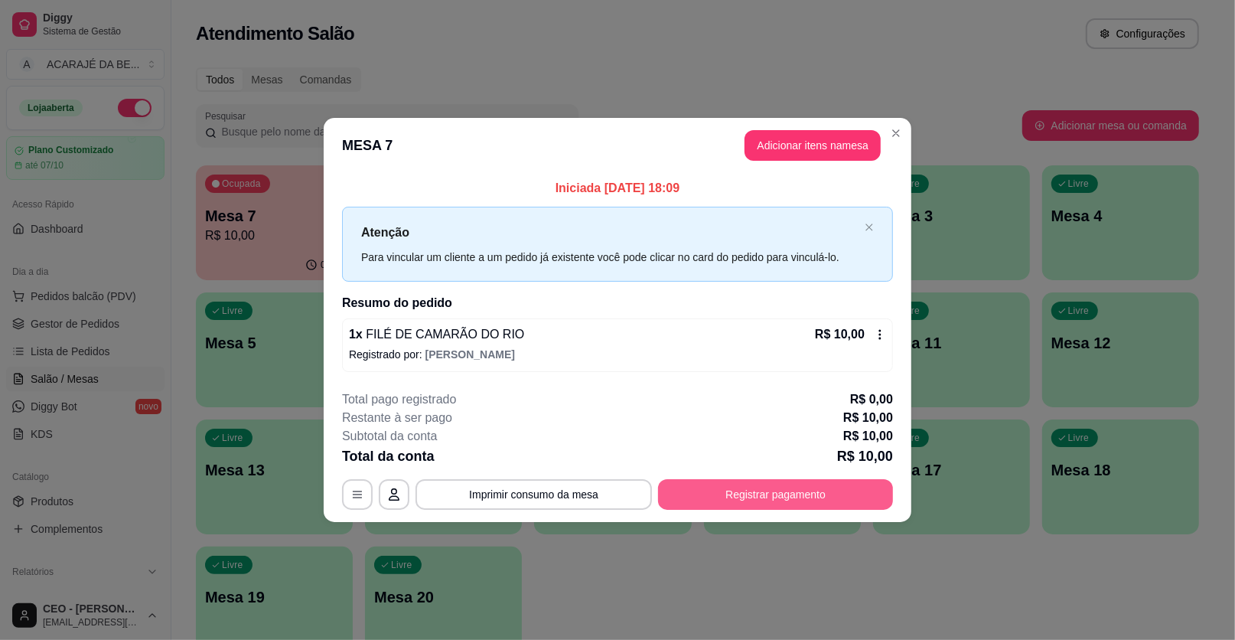
click at [801, 484] on button "Registrar pagamento" at bounding box center [775, 494] width 235 height 31
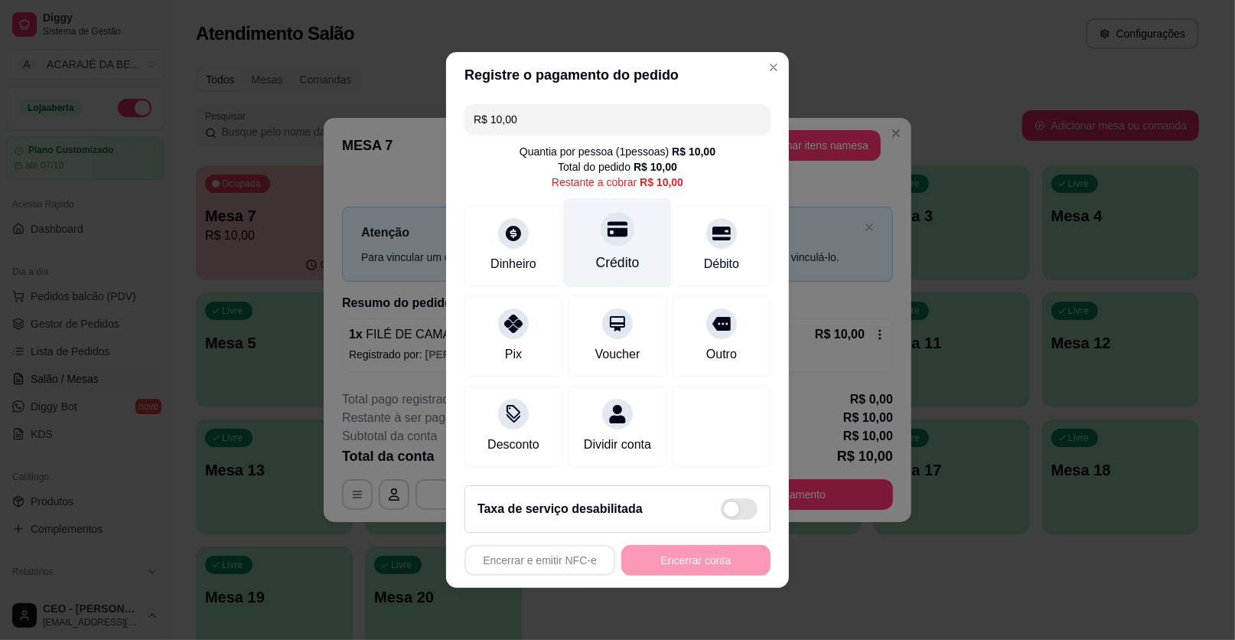
click at [636, 265] on div "Crédito" at bounding box center [618, 243] width 108 height 90
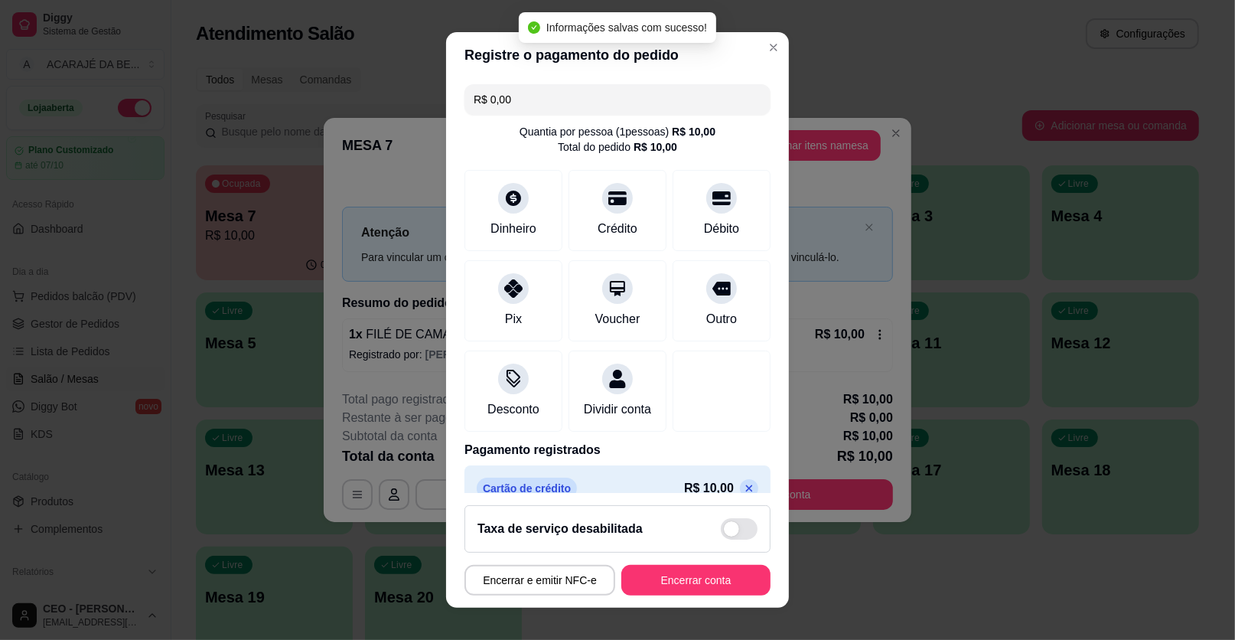
type input "R$ 0,00"
click at [704, 560] on footer "Taxa de serviço desabilitada Encerrar e emitir NFC-e Encerrar conta" at bounding box center [617, 550] width 343 height 115
click at [701, 569] on button "Encerrar conta" at bounding box center [695, 580] width 149 height 31
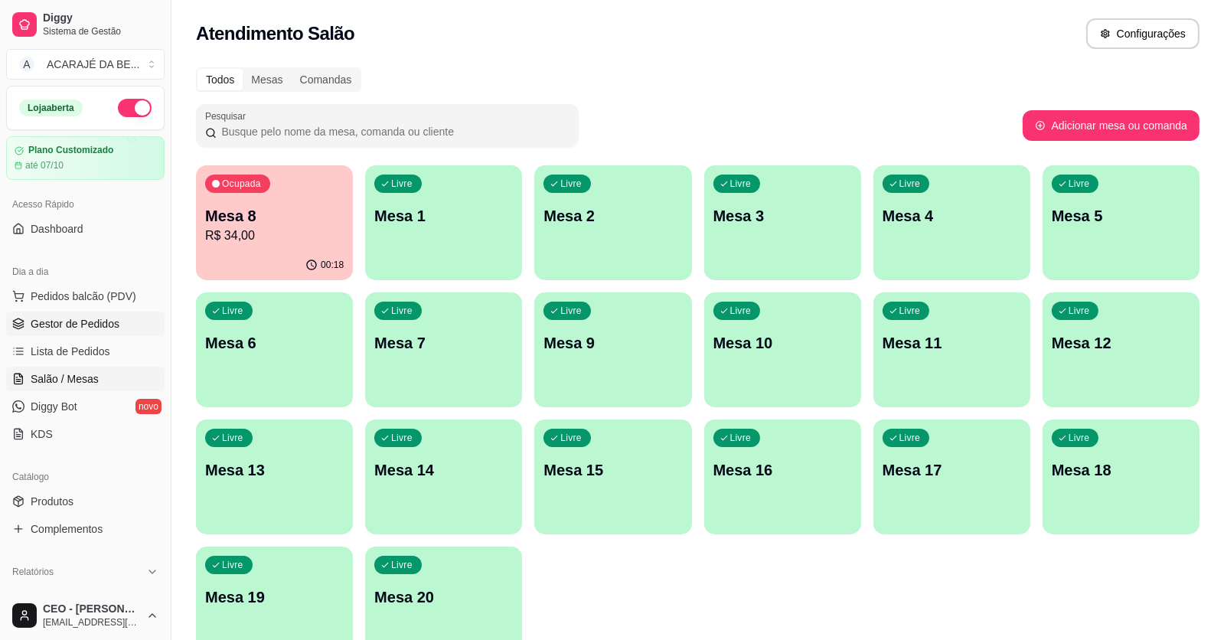
click at [88, 320] on span "Gestor de Pedidos" at bounding box center [75, 323] width 89 height 15
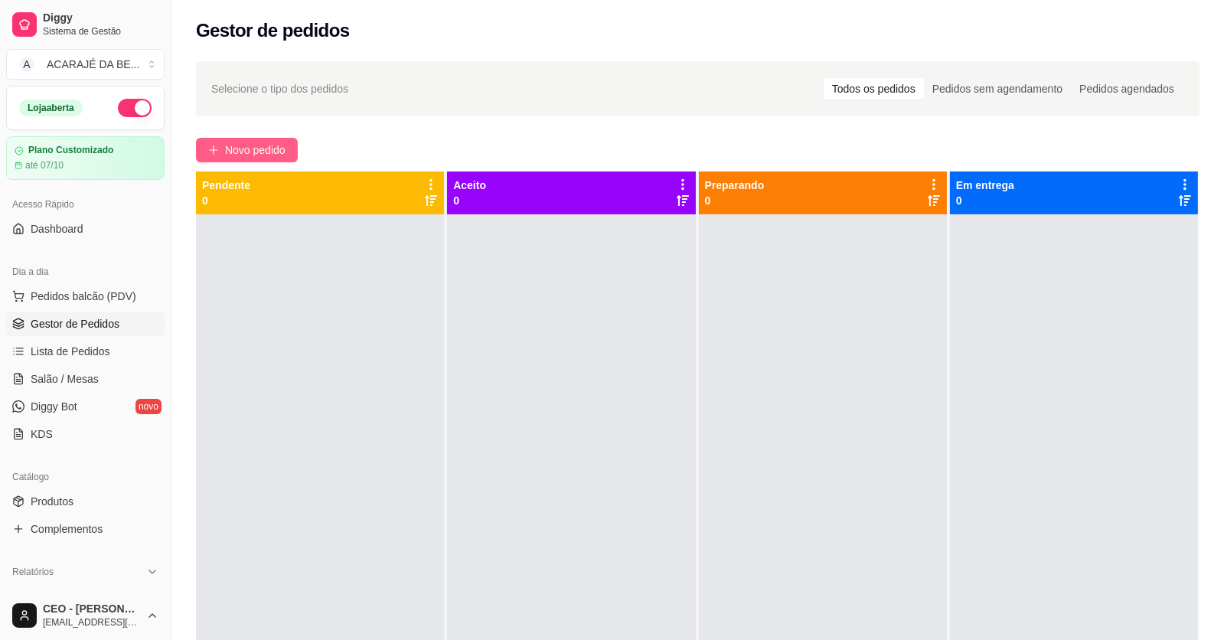
click at [253, 148] on span "Novo pedido" at bounding box center [255, 150] width 60 height 17
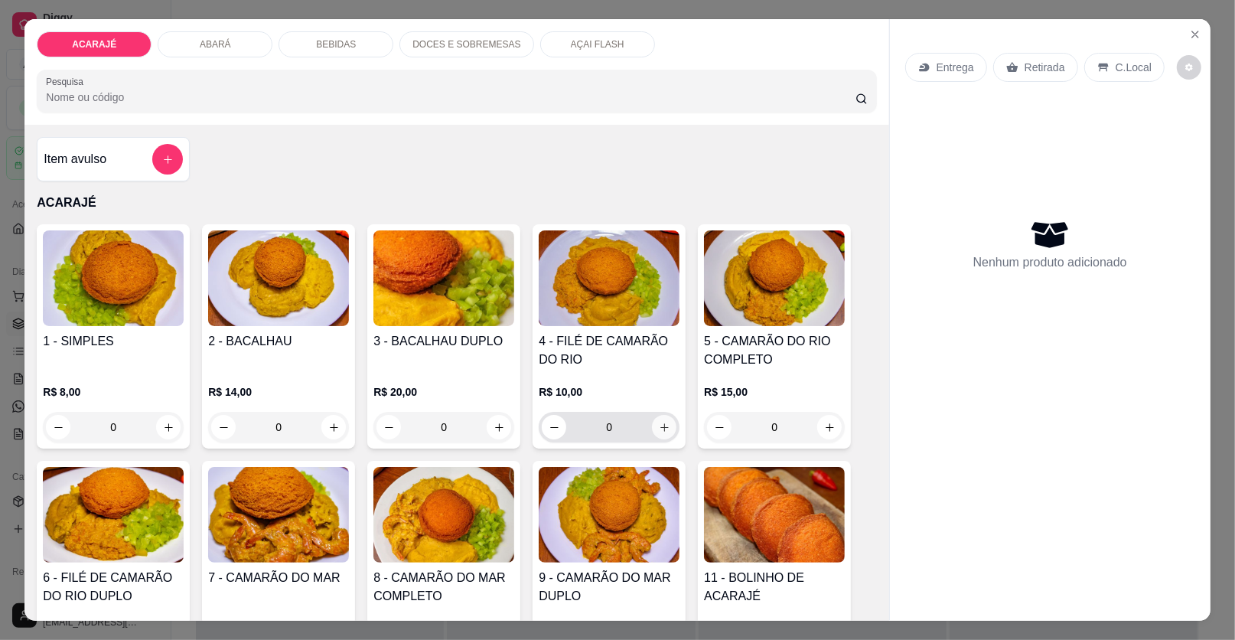
click at [660, 422] on icon "increase-product-quantity" at bounding box center [664, 427] width 11 height 11
type input "1"
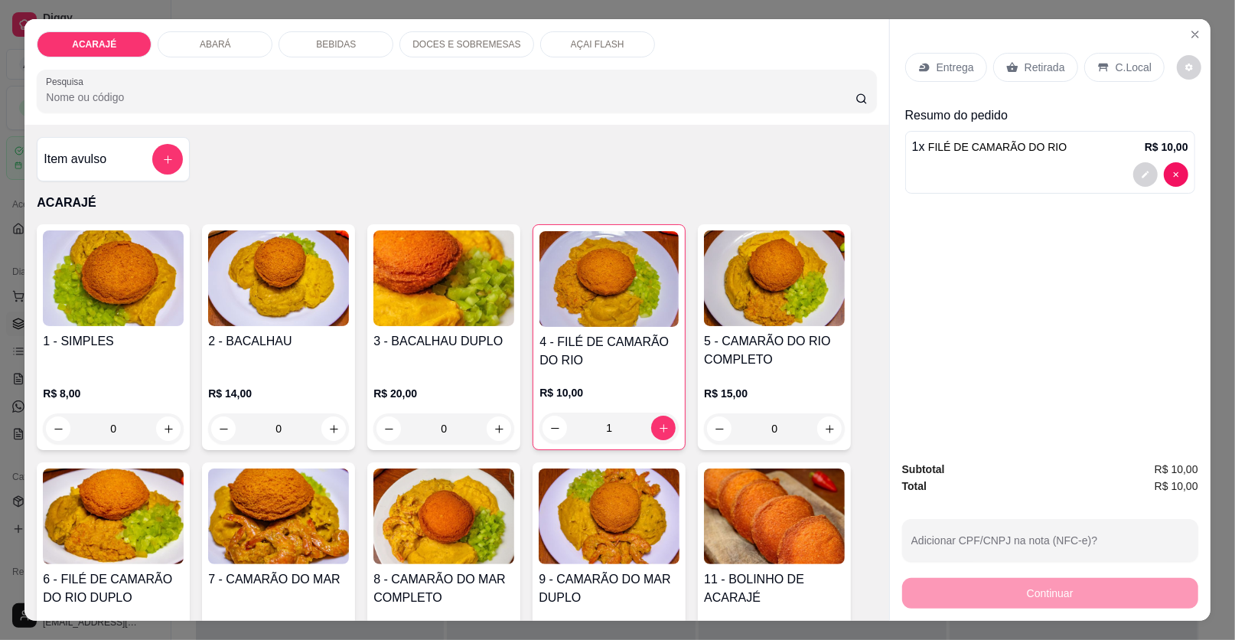
click at [1025, 60] on p "Retirada" at bounding box center [1045, 67] width 41 height 15
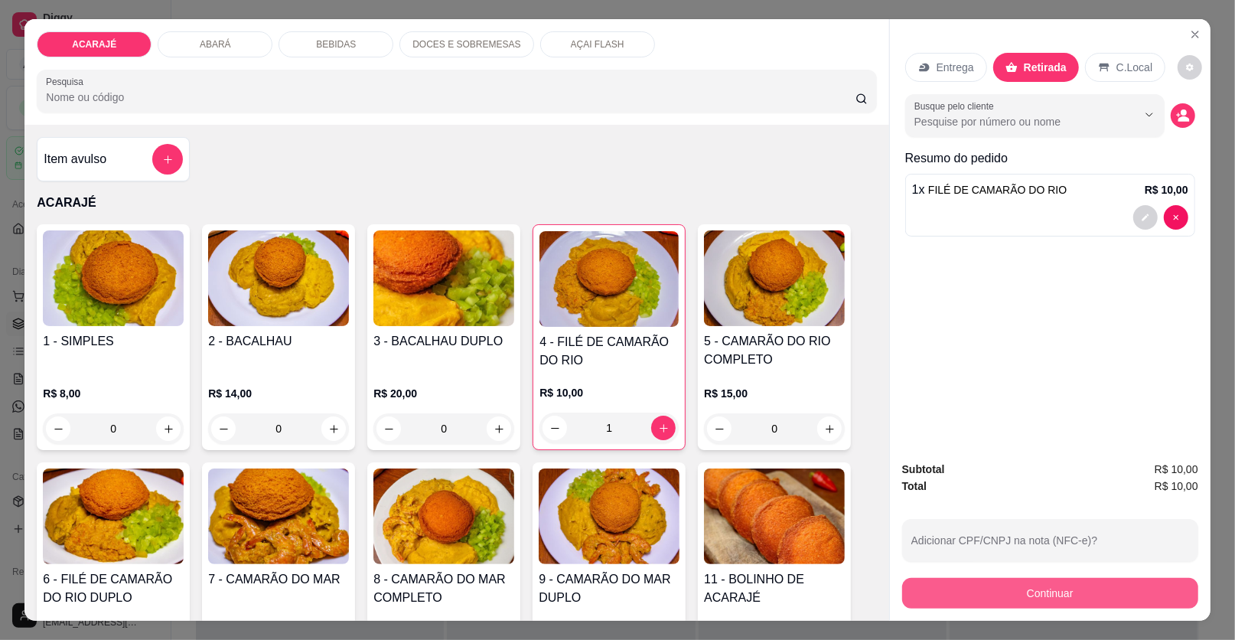
click at [955, 589] on button "Continuar" at bounding box center [1050, 593] width 296 height 31
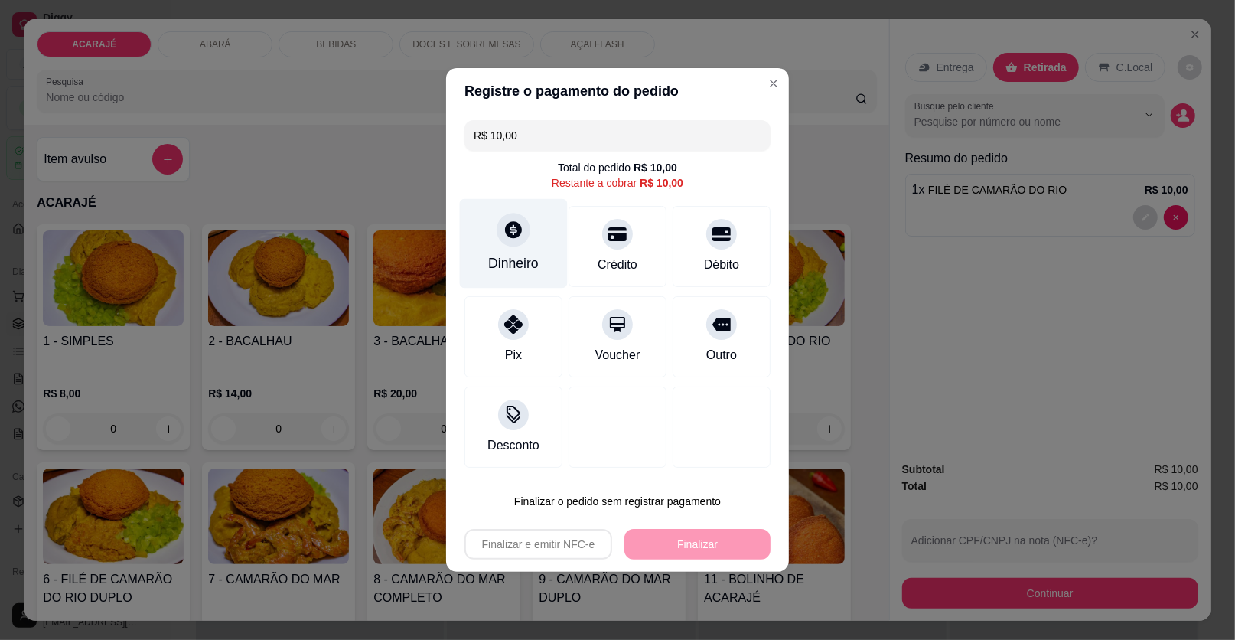
click at [539, 233] on div "Dinheiro" at bounding box center [514, 244] width 108 height 90
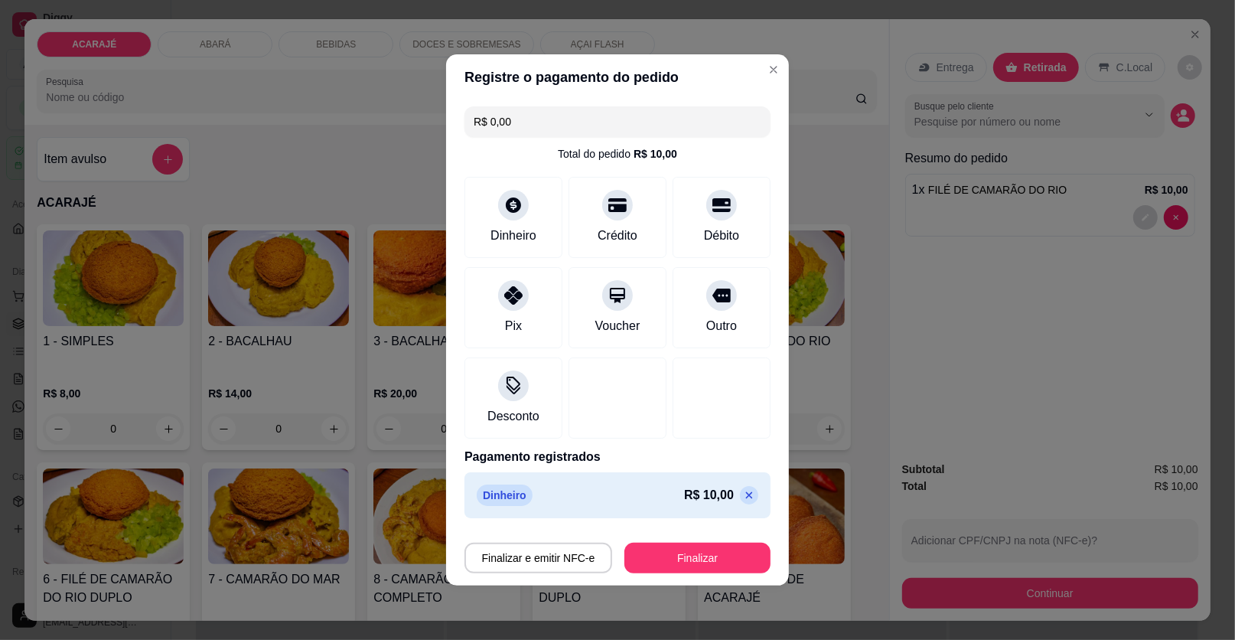
type input "R$ 0,00"
click at [739, 567] on button "Finalizar" at bounding box center [698, 558] width 142 height 30
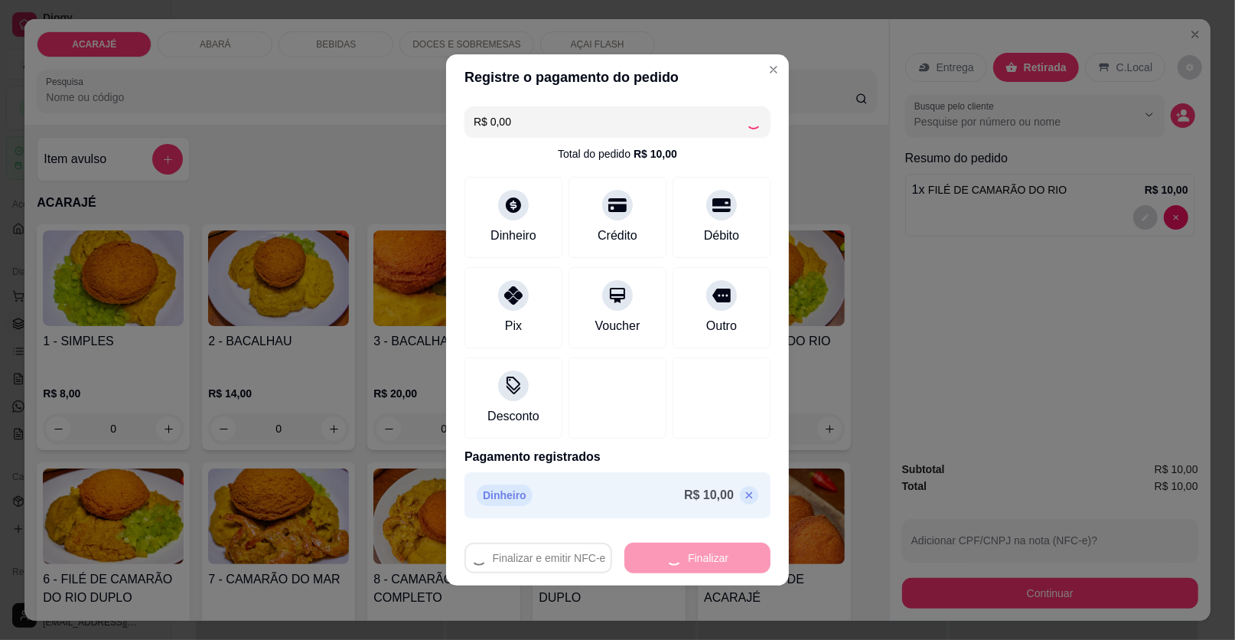
type input "0"
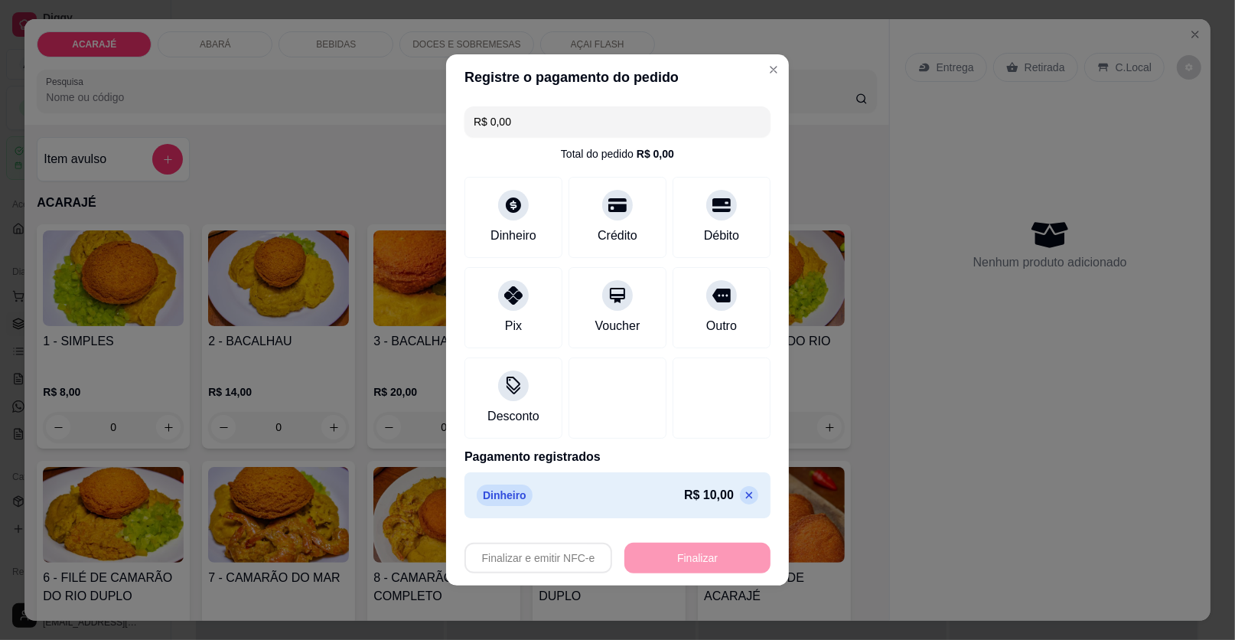
type input "-R$ 10,00"
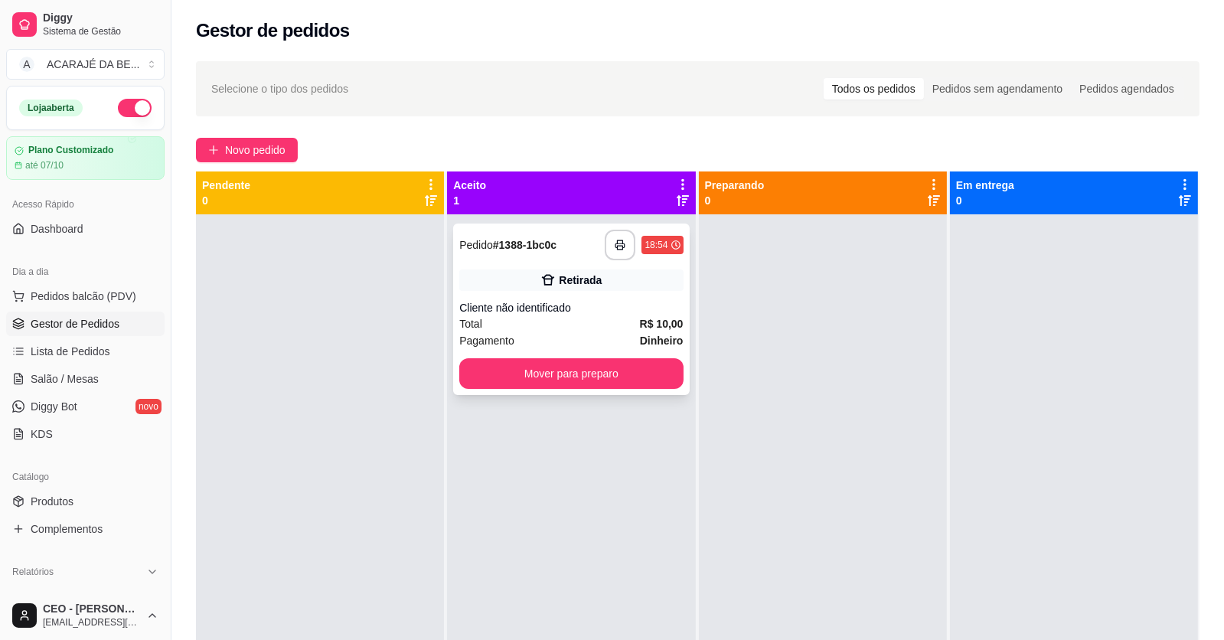
click at [510, 263] on div "**********" at bounding box center [571, 308] width 236 height 171
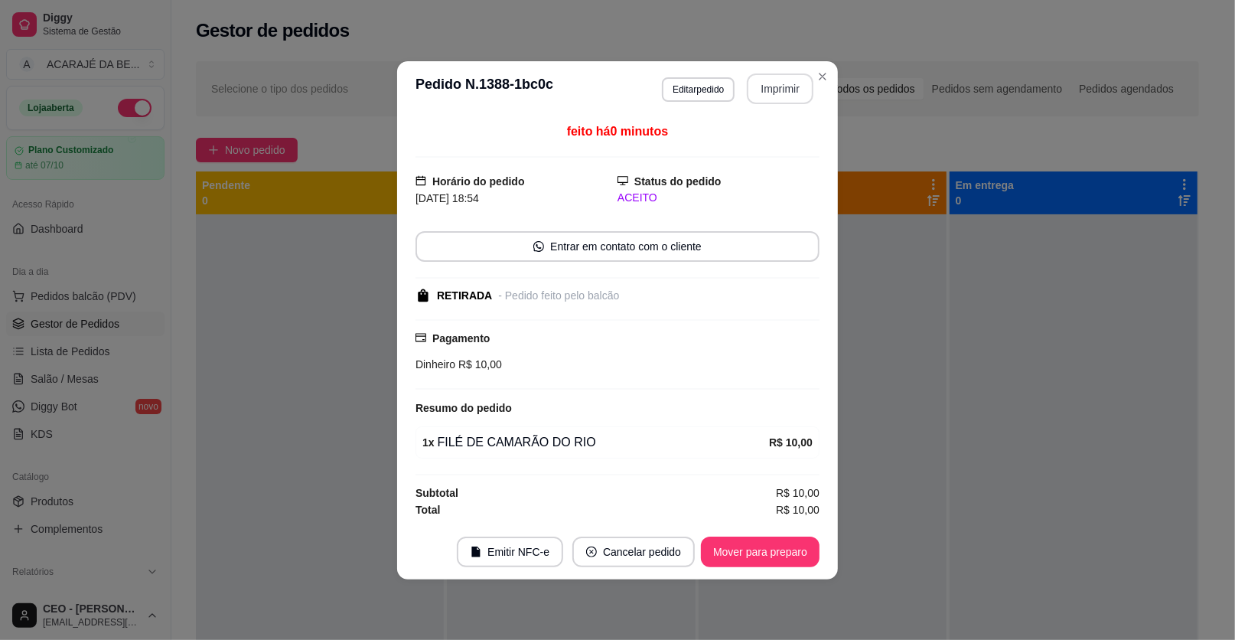
click at [776, 99] on button "Imprimir" at bounding box center [780, 88] width 67 height 31
click at [756, 543] on button "Mover para preparo" at bounding box center [760, 551] width 119 height 31
click at [753, 542] on div "Mover para preparo" at bounding box center [750, 551] width 140 height 31
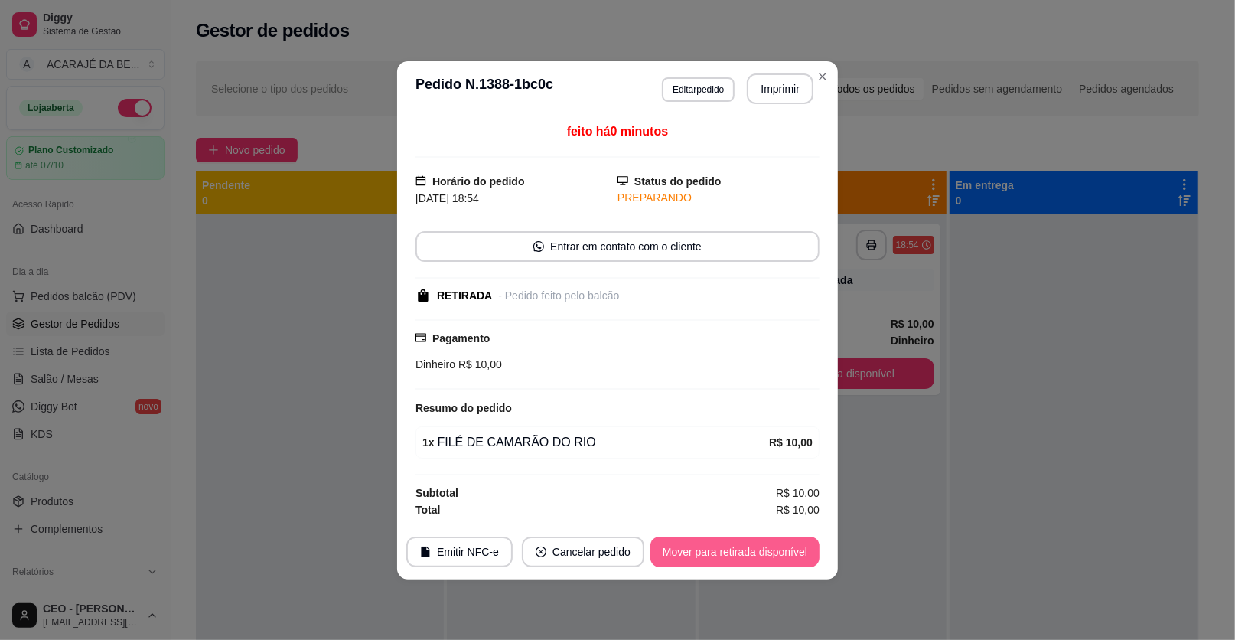
click at [748, 542] on button "Mover para retirada disponível" at bounding box center [735, 551] width 169 height 31
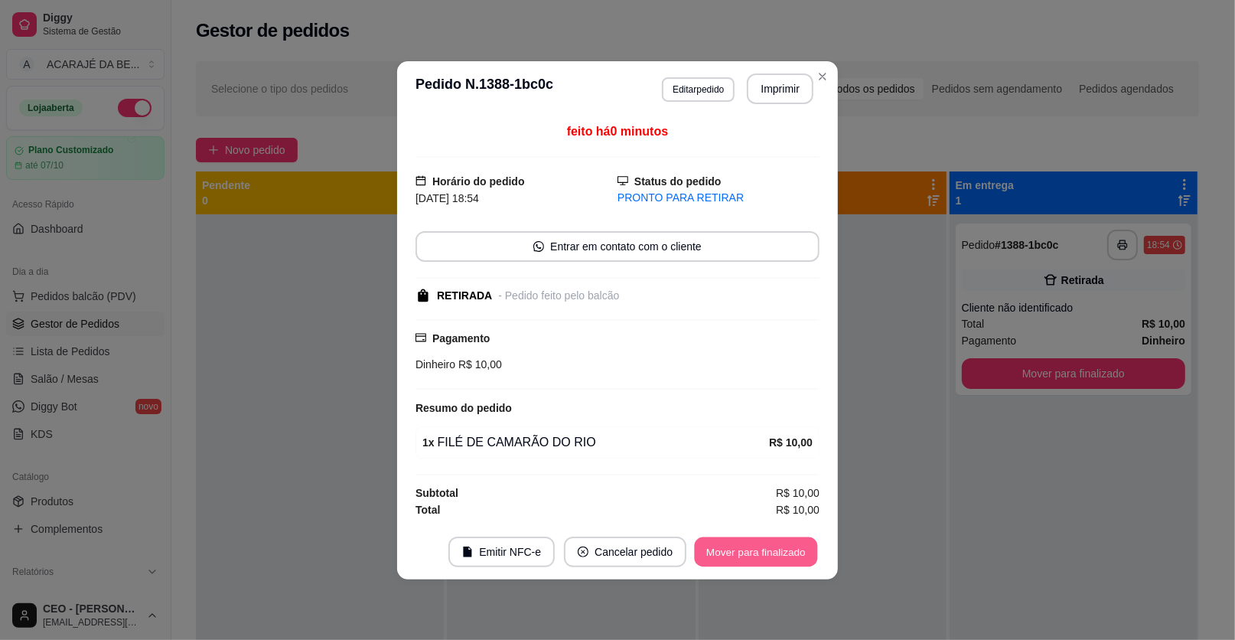
click at [737, 540] on button "Mover para finalizado" at bounding box center [756, 551] width 123 height 30
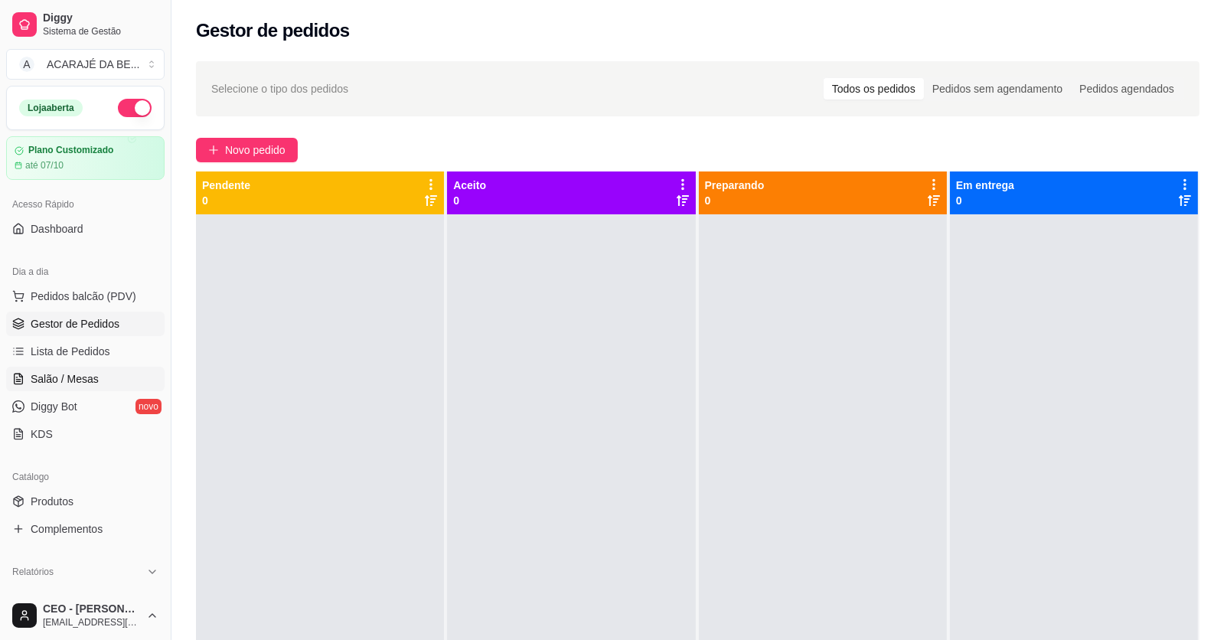
click at [90, 382] on span "Salão / Mesas" at bounding box center [65, 378] width 68 height 15
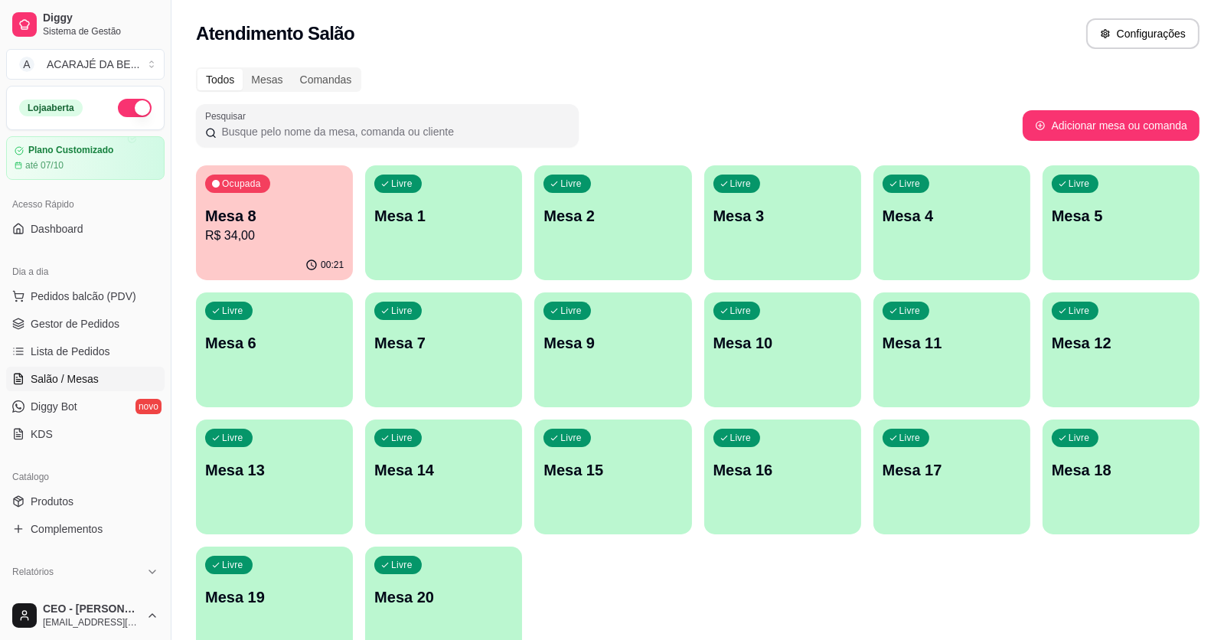
click at [311, 230] on p "R$ 34,00" at bounding box center [274, 236] width 139 height 18
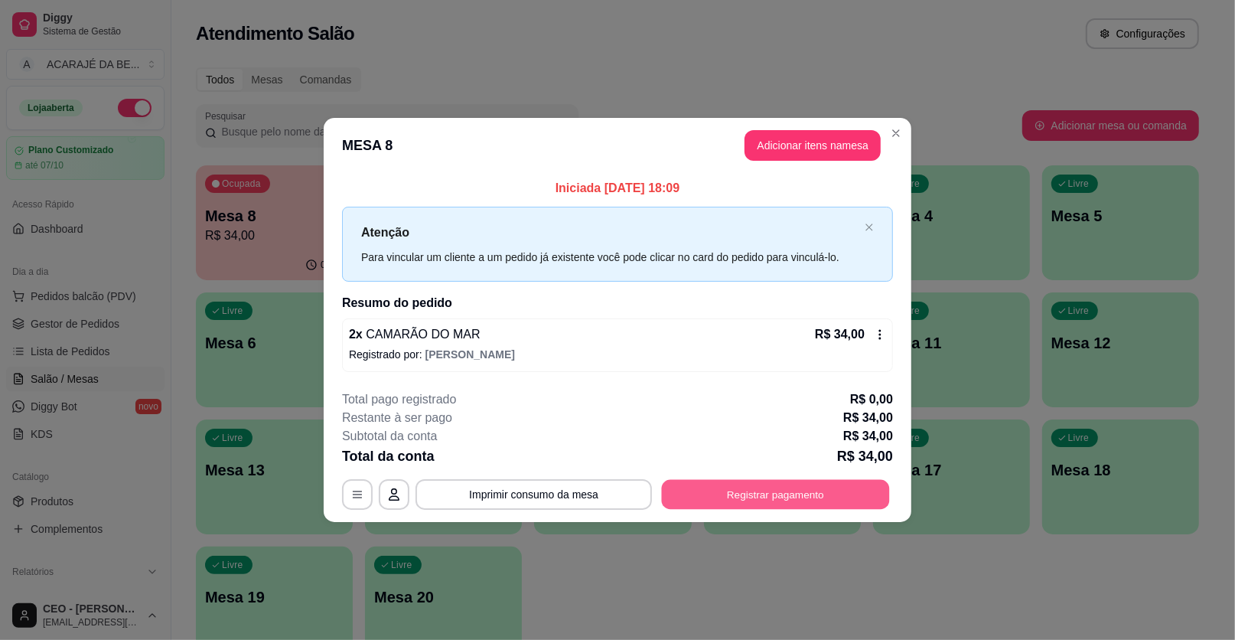
click at [821, 484] on button "Registrar pagamento" at bounding box center [776, 494] width 228 height 30
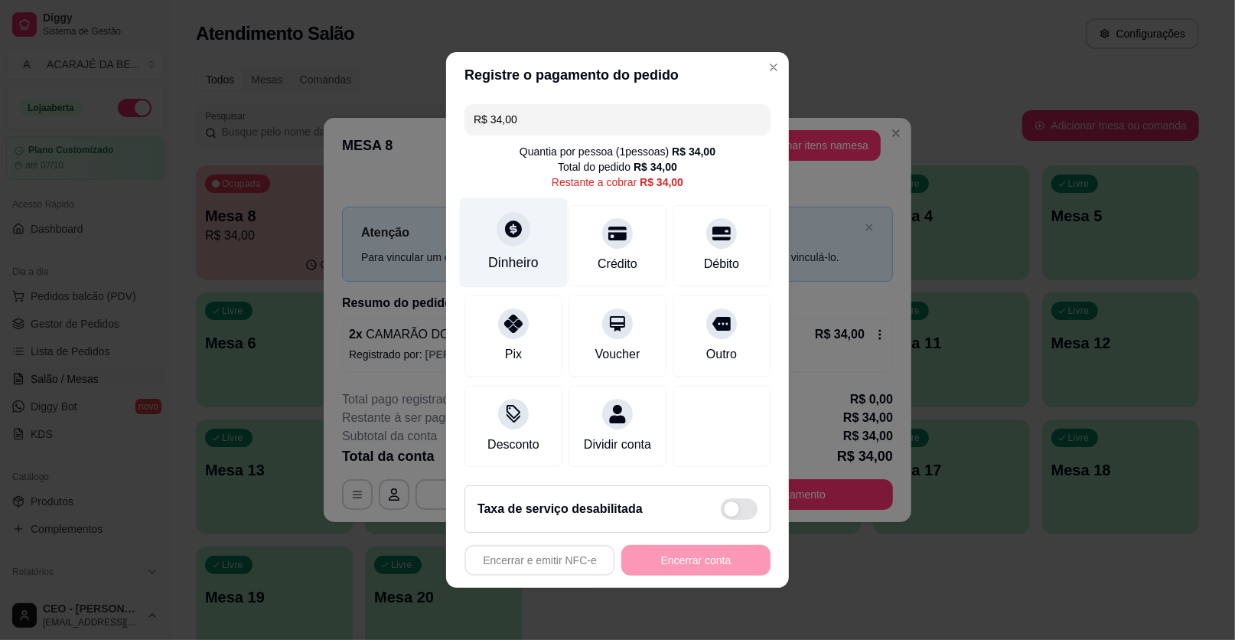
click at [519, 255] on div "Dinheiro" at bounding box center [513, 263] width 51 height 20
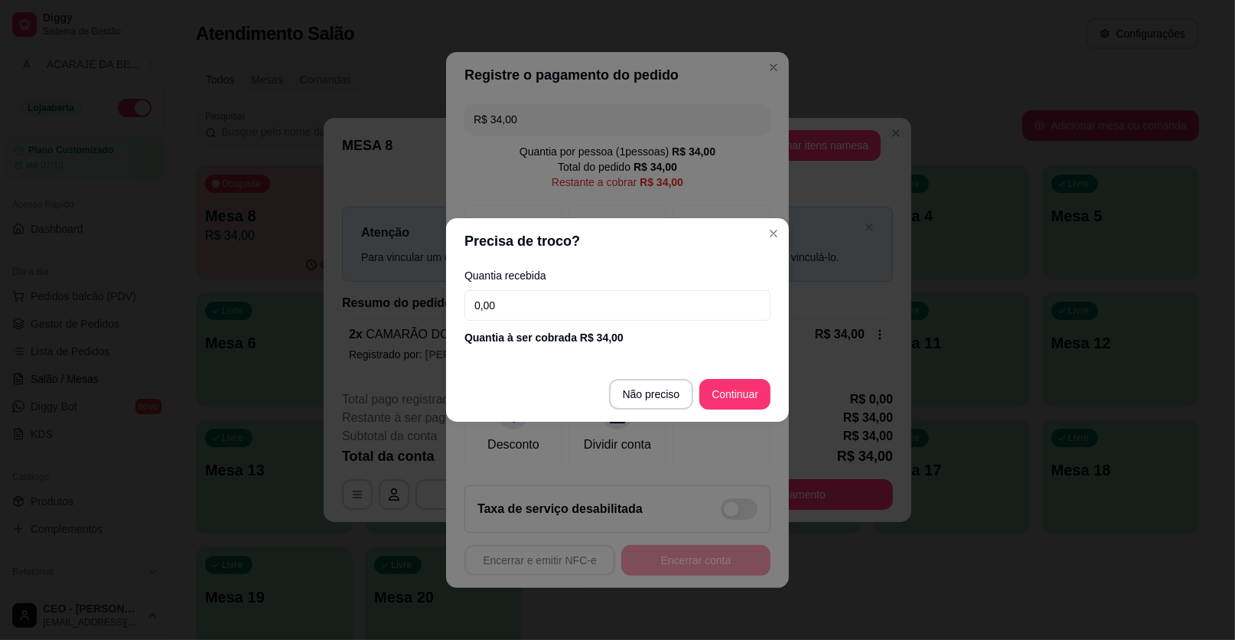
click at [535, 311] on input "0,00" at bounding box center [618, 305] width 306 height 31
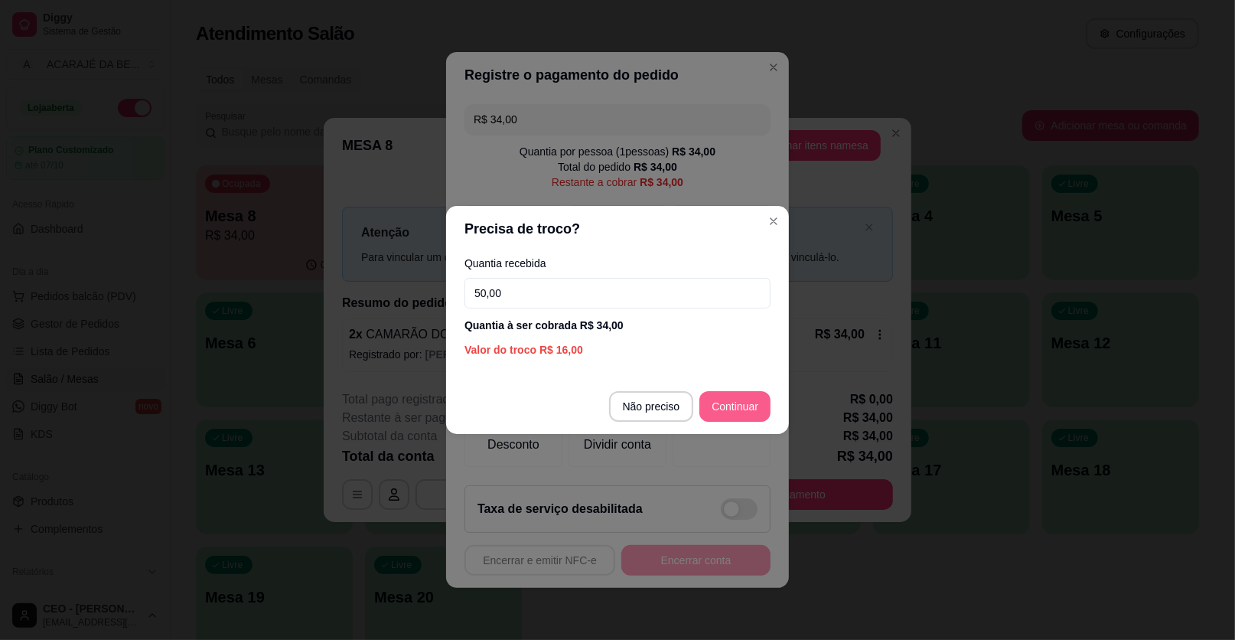
type input "50,00"
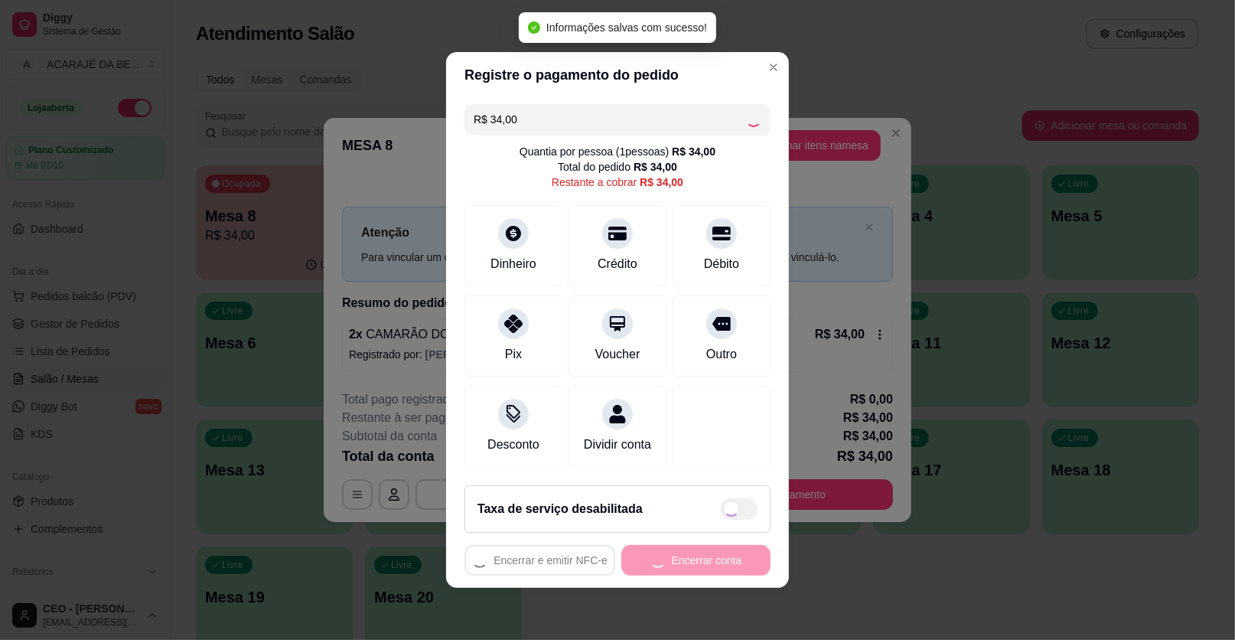
type input "R$ 0,00"
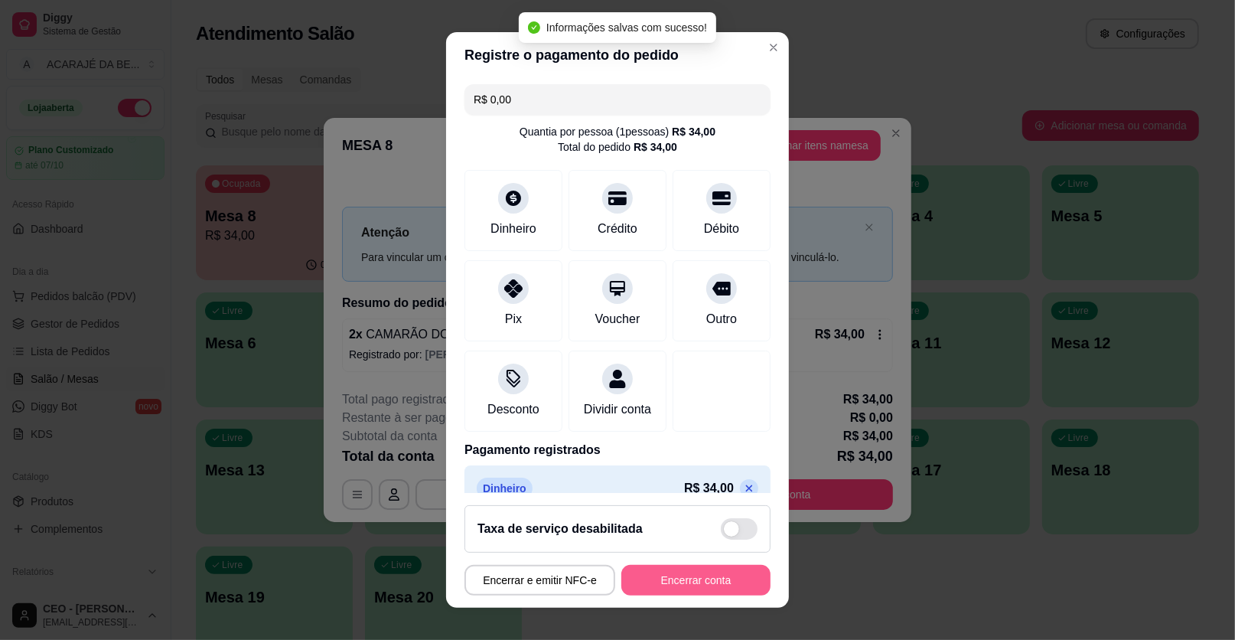
click at [690, 583] on button "Encerrar conta" at bounding box center [695, 580] width 149 height 31
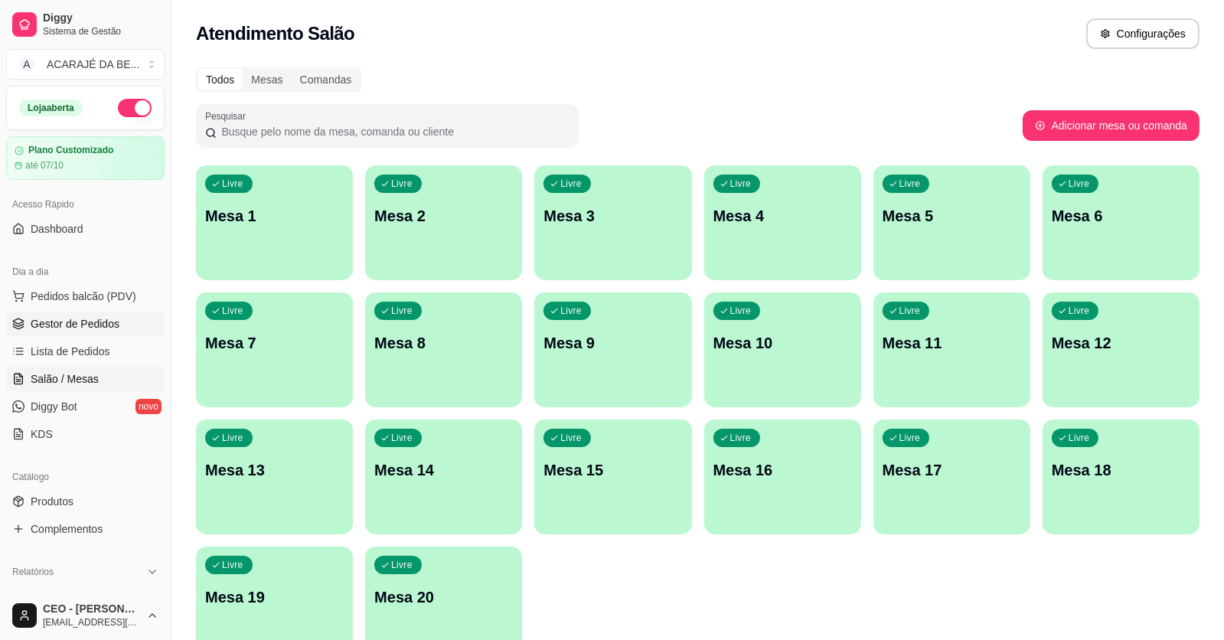
click at [108, 325] on span "Gestor de Pedidos" at bounding box center [75, 323] width 89 height 15
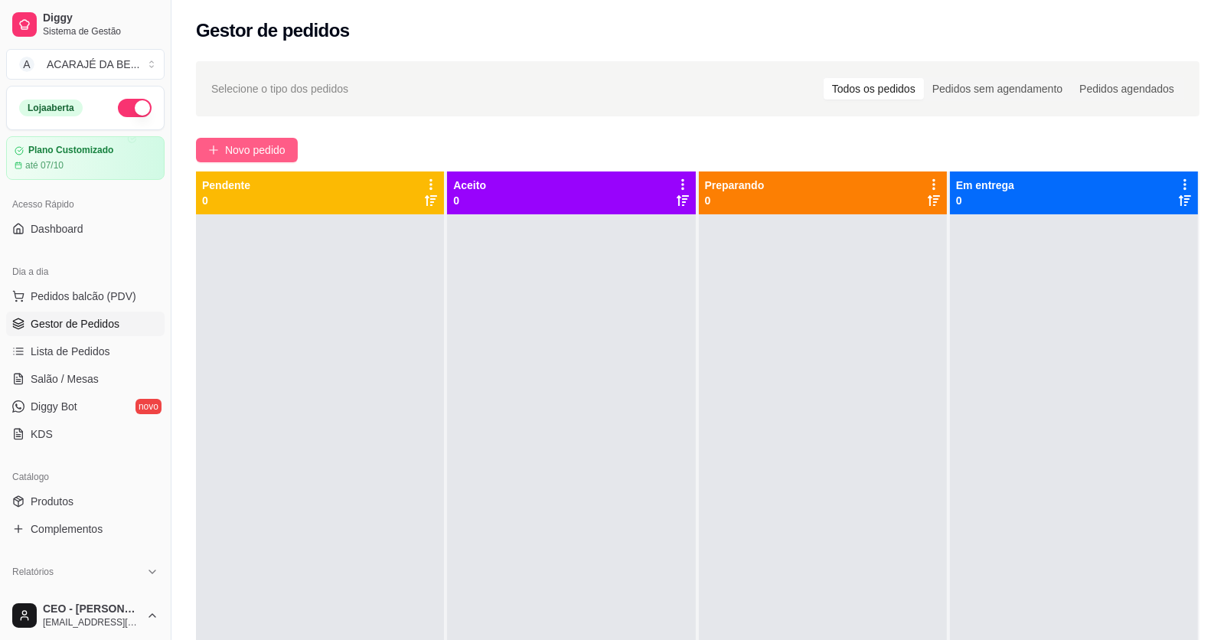
click at [223, 152] on button "Novo pedido" at bounding box center [247, 150] width 102 height 24
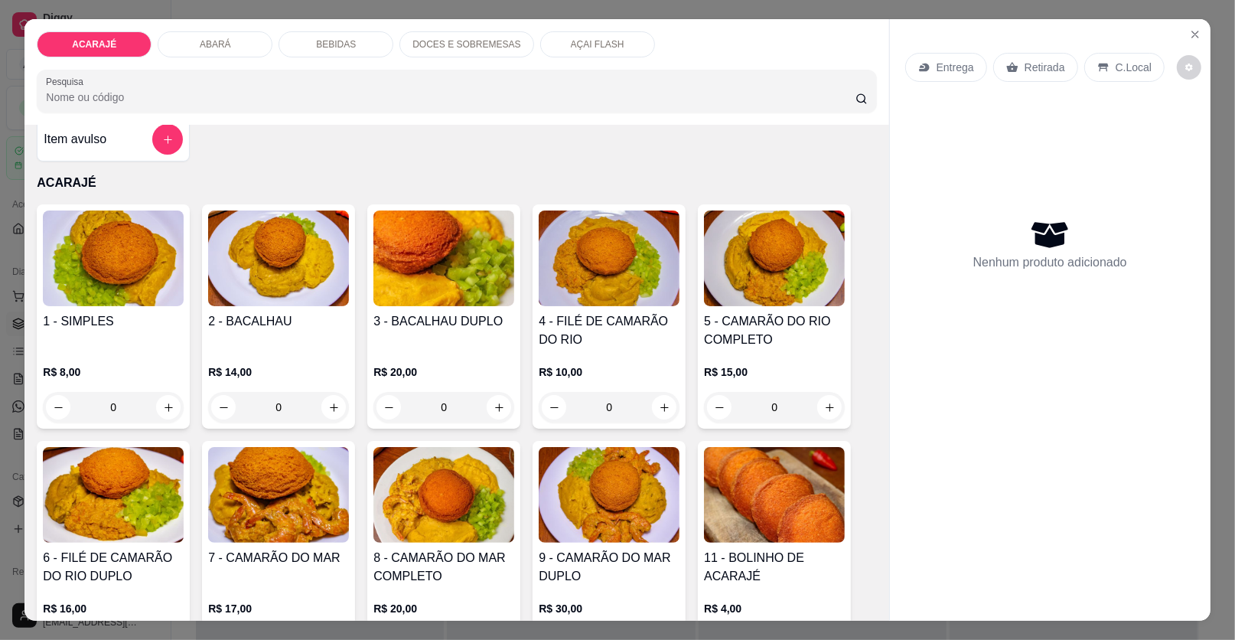
scroll to position [76, 0]
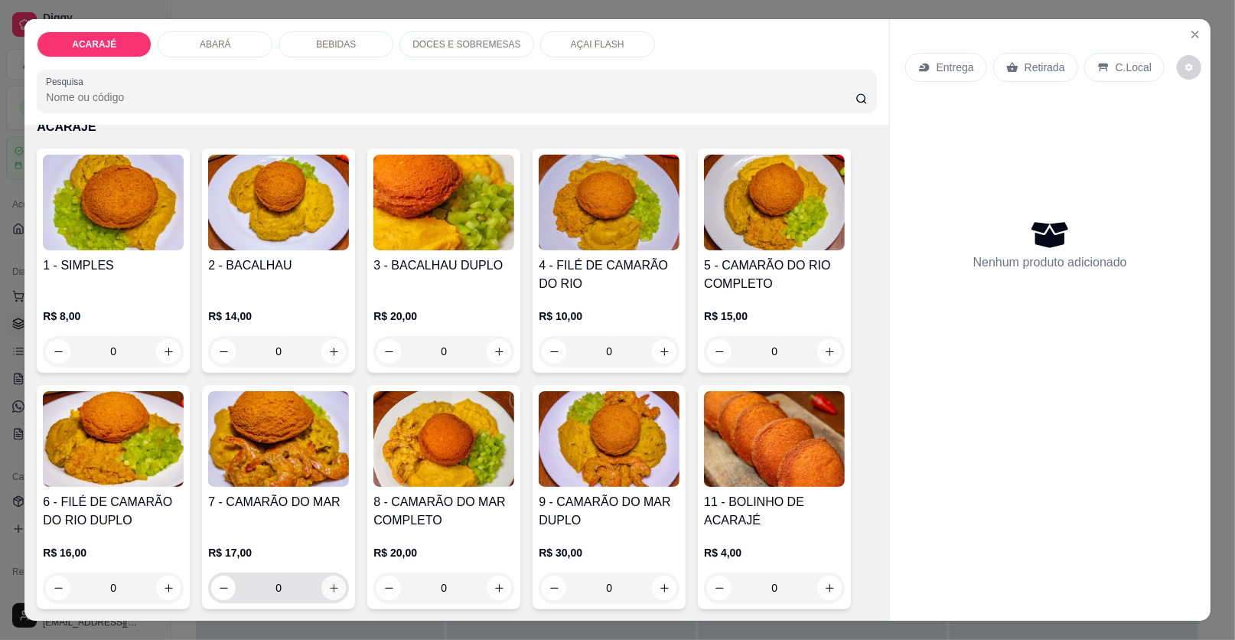
click at [330, 588] on icon "increase-product-quantity" at bounding box center [334, 588] width 8 height 8
click at [328, 587] on icon "increase-product-quantity" at bounding box center [333, 587] width 11 height 11
type input "3"
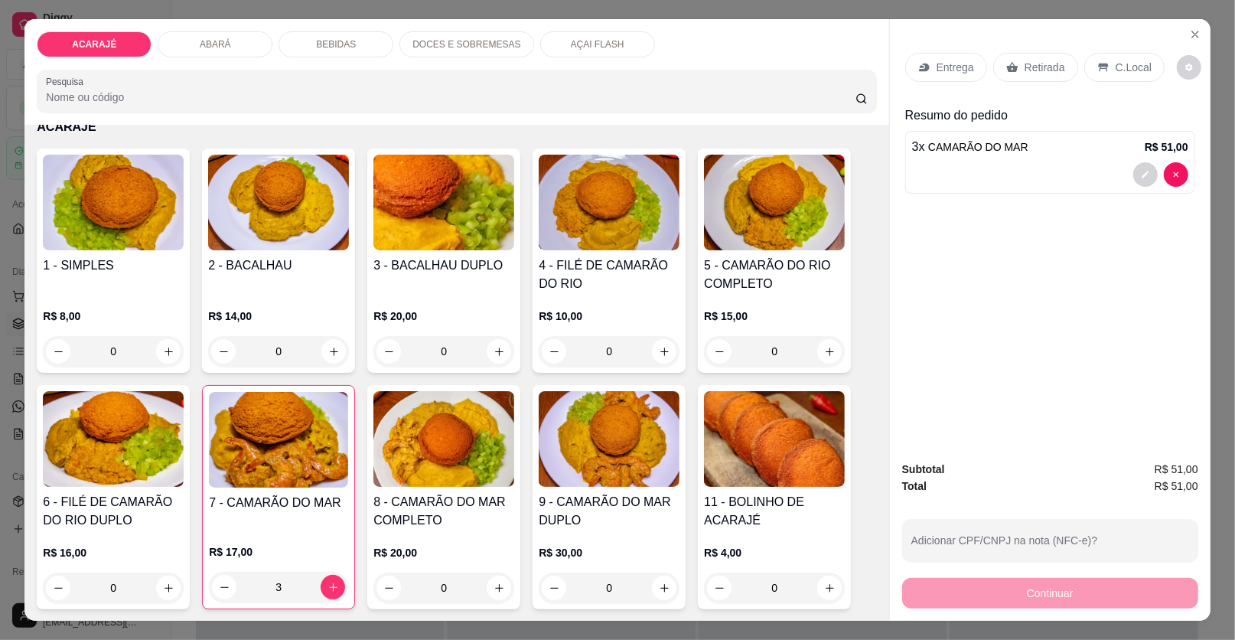
click at [919, 76] on div "Entrega" at bounding box center [946, 67] width 82 height 29
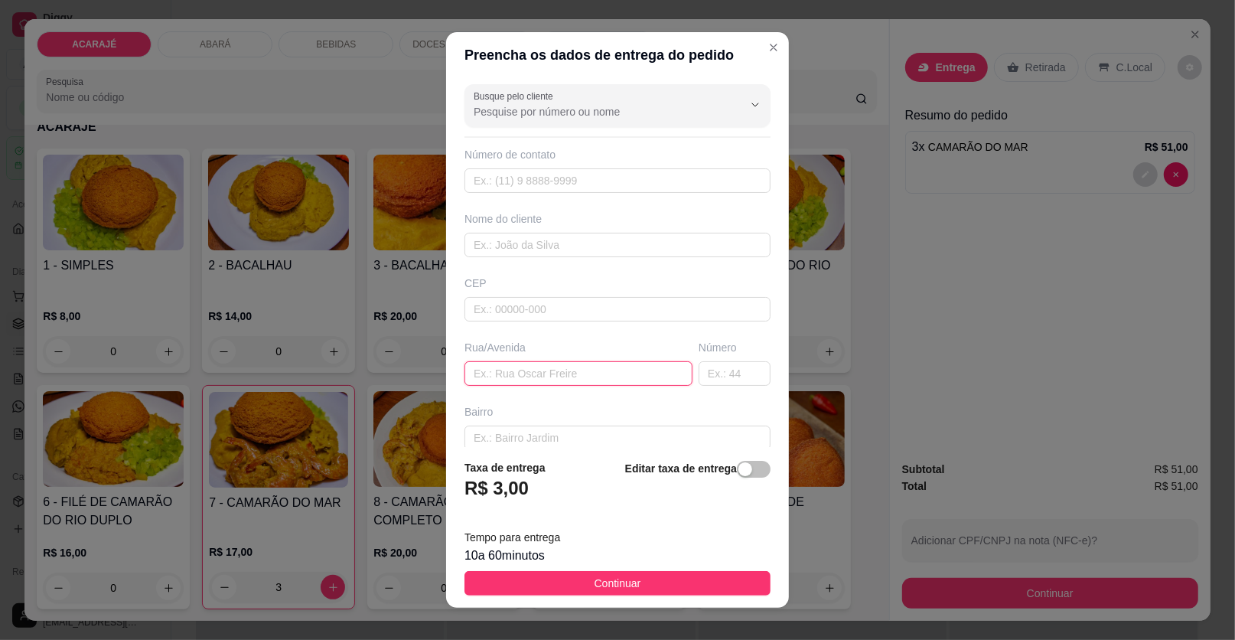
click at [510, 374] on input "text" at bounding box center [579, 373] width 228 height 24
paste input "Pra entregar aqui atrás da antiga escola Edson neves 13"
type input "Pra entregar aqui atrás da antiga escola Edson neves 13"
click at [556, 233] on input "text" at bounding box center [618, 245] width 306 height 24
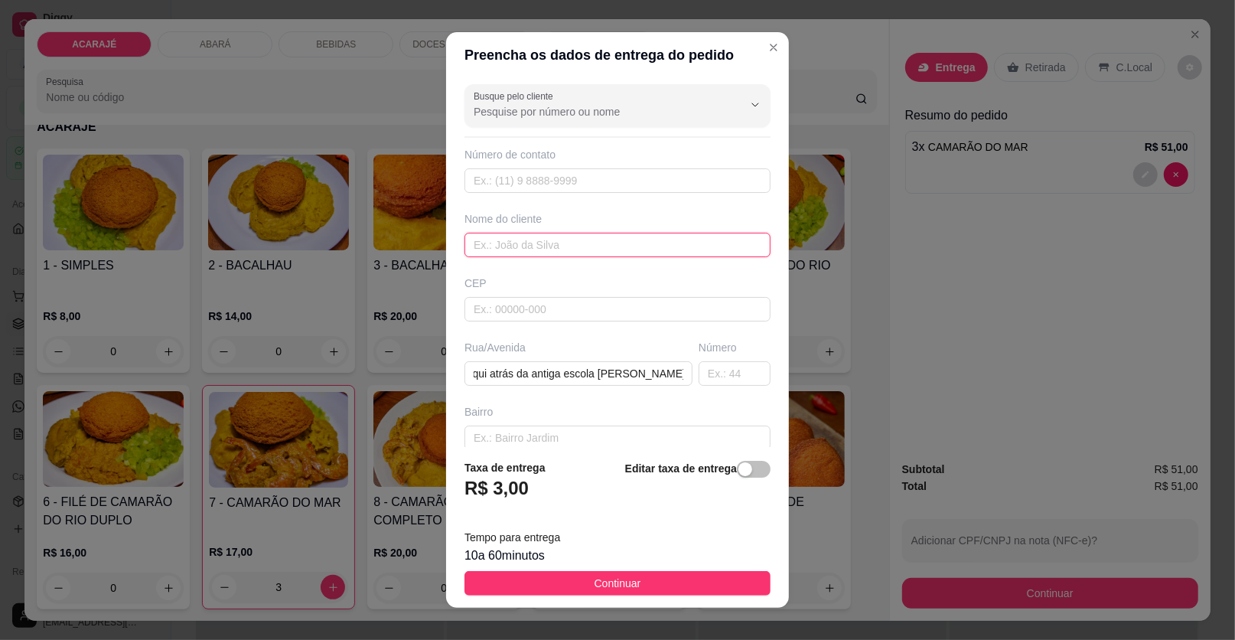
scroll to position [0, 0]
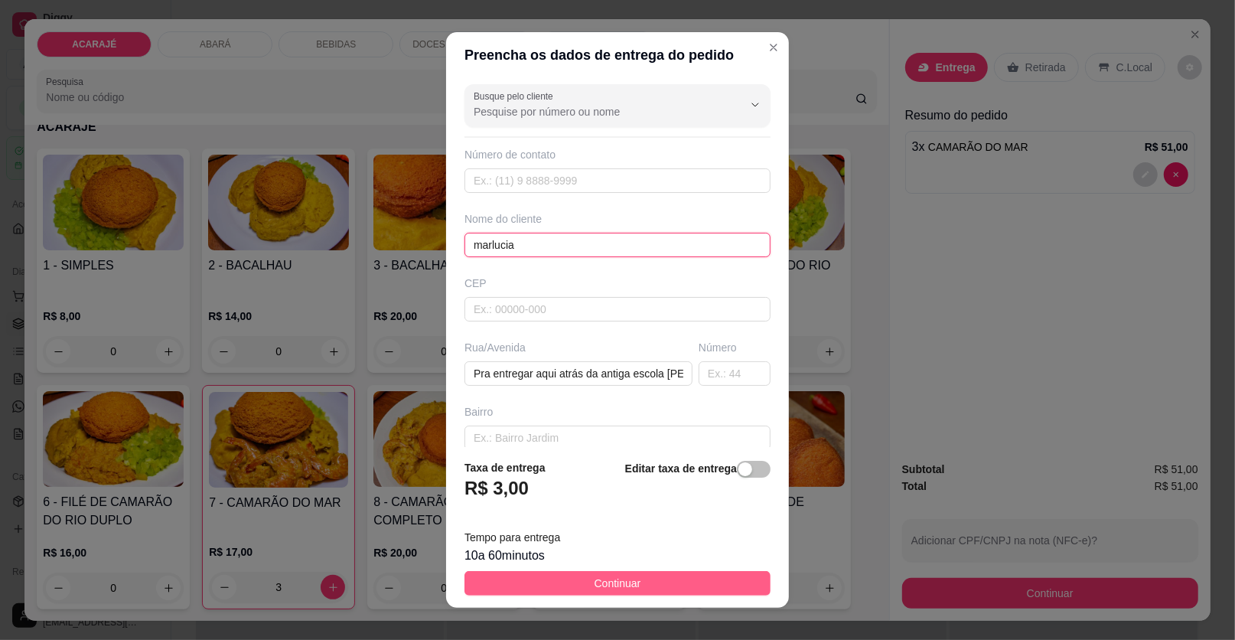
type input "marlucia"
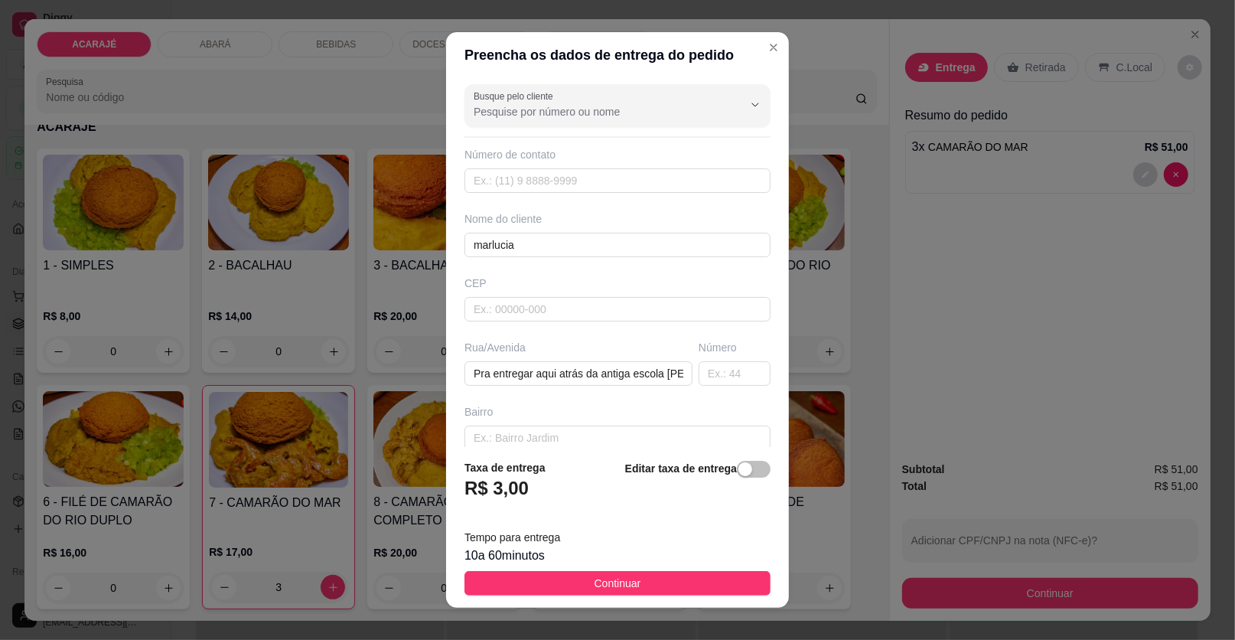
drag, startPoint x: 713, startPoint y: 579, endPoint x: 696, endPoint y: 553, distance: 30.6
click at [713, 578] on button "Continuar" at bounding box center [618, 583] width 306 height 24
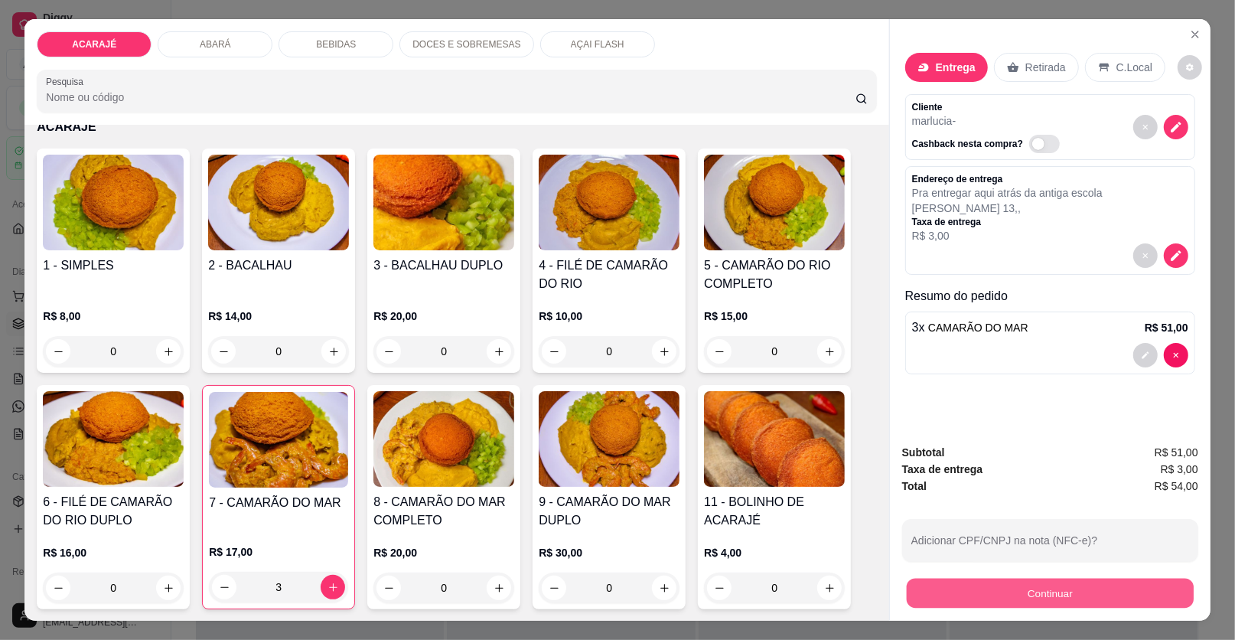
click at [921, 592] on button "Continuar" at bounding box center [1050, 594] width 287 height 30
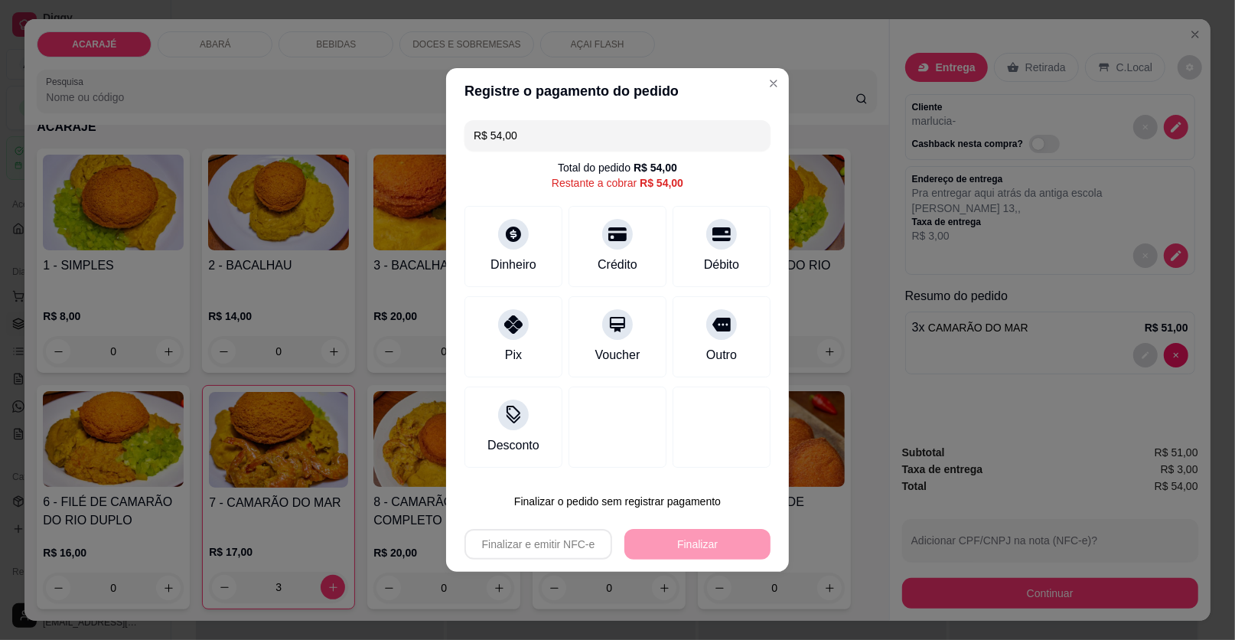
click at [606, 242] on div at bounding box center [617, 234] width 31 height 31
type input "R$ 0,00"
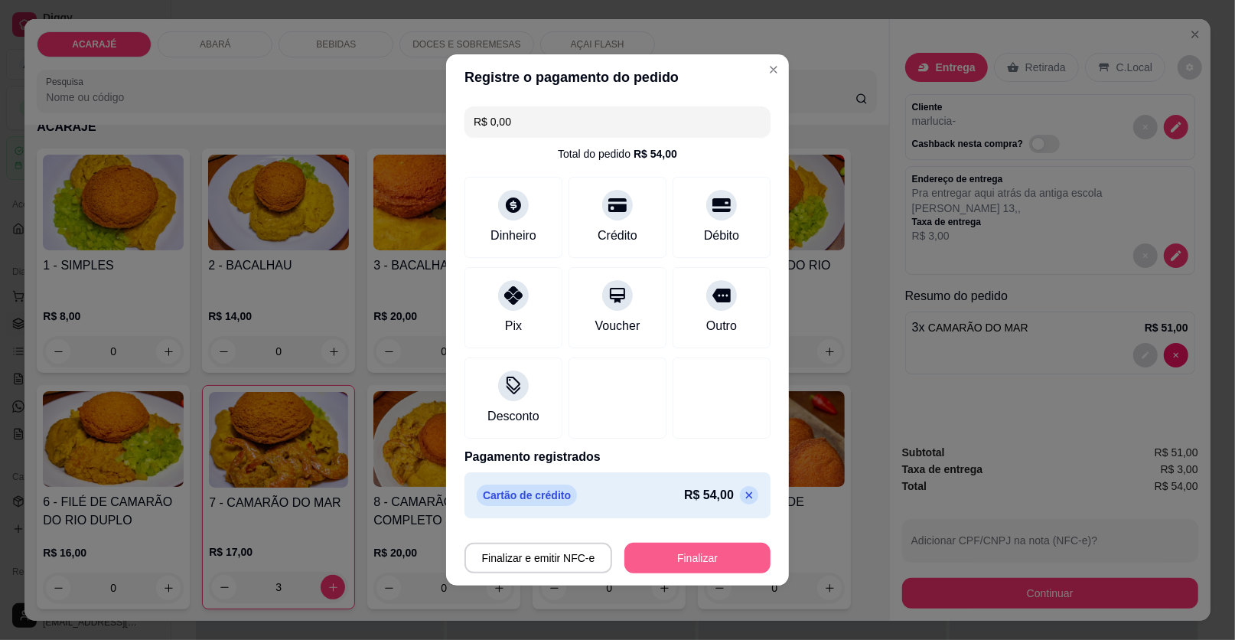
click at [691, 556] on button "Finalizar" at bounding box center [697, 558] width 146 height 31
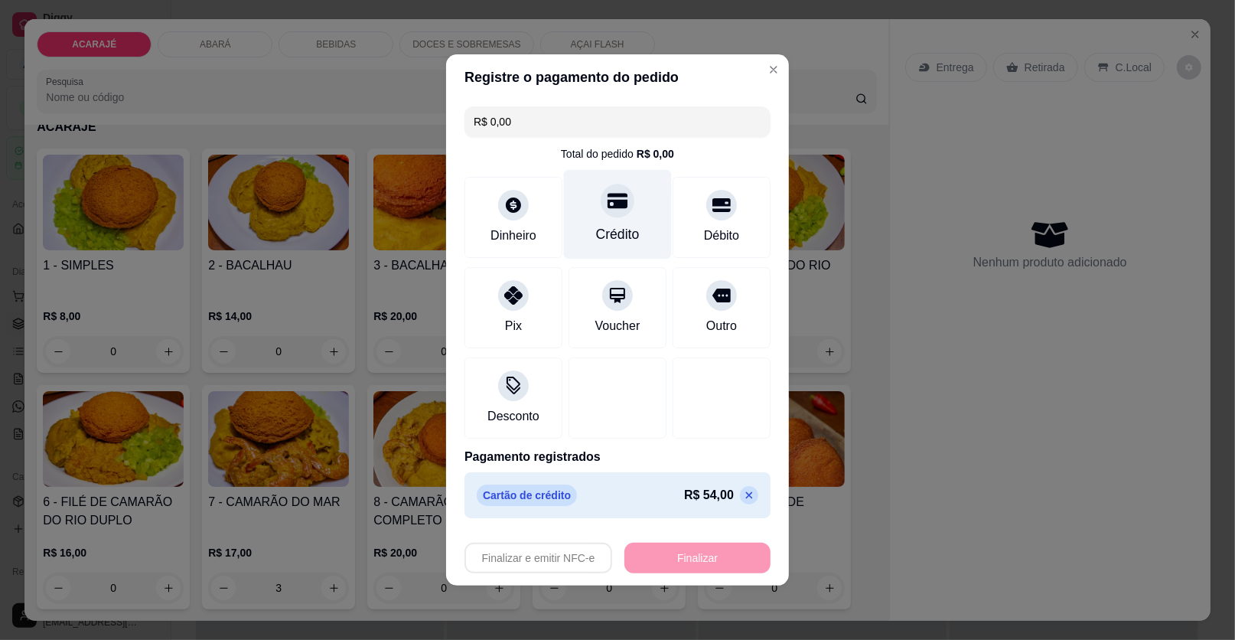
type input "0"
type input "-R$ 54,00"
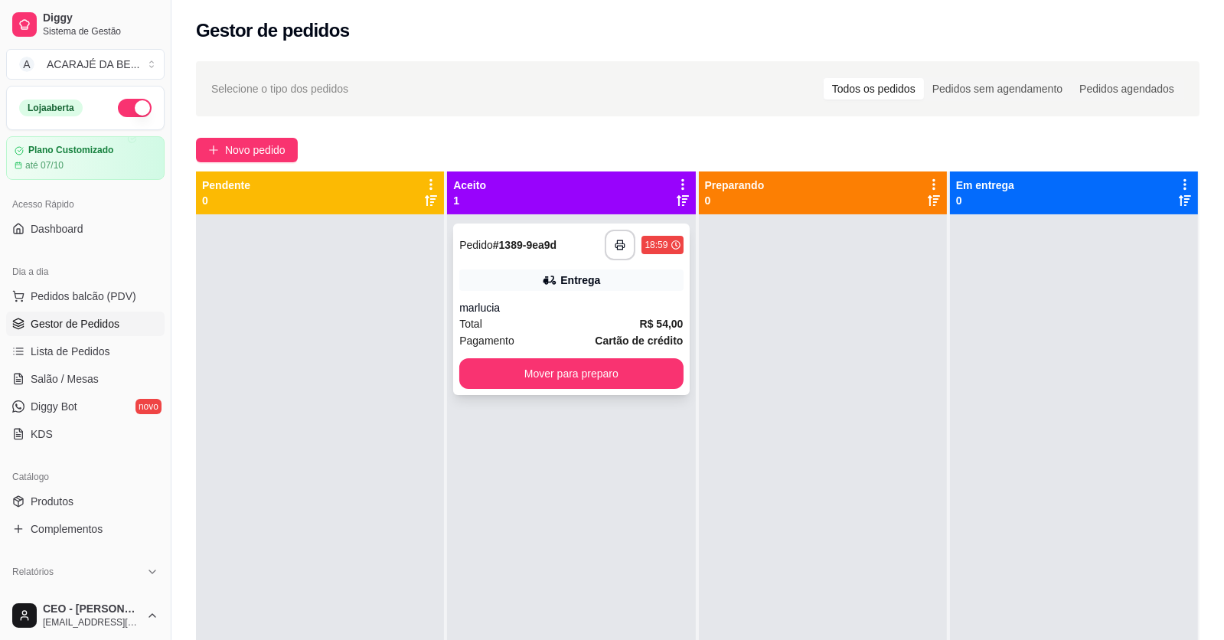
click at [604, 264] on div "**********" at bounding box center [571, 308] width 236 height 171
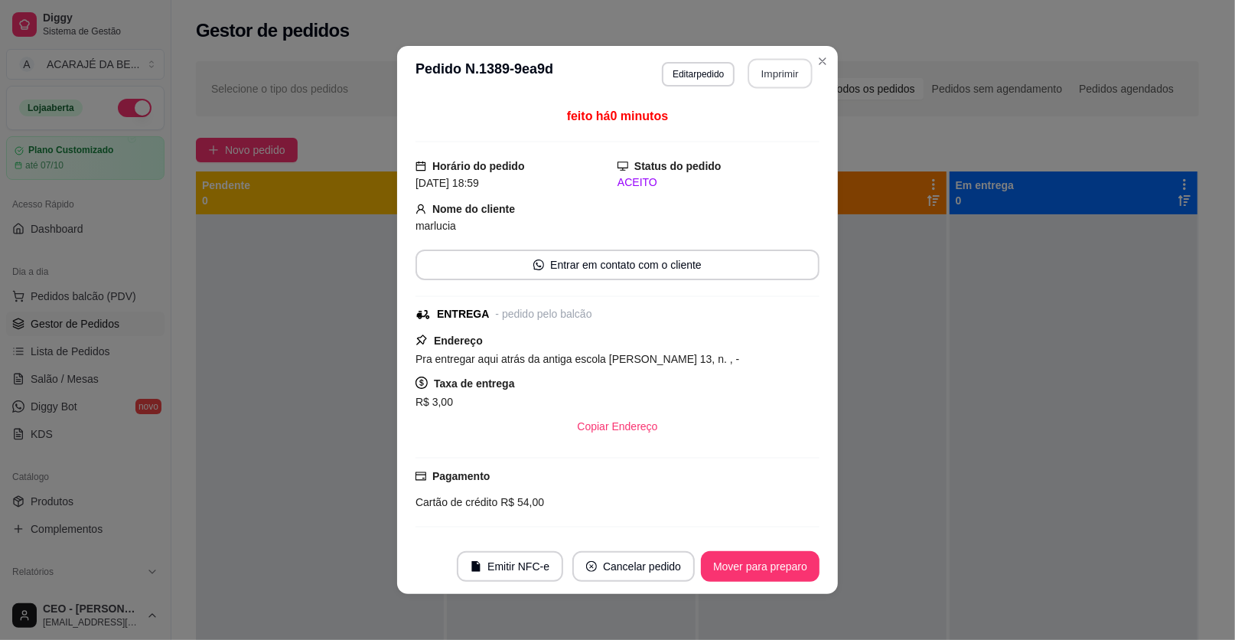
click at [776, 70] on button "Imprimir" at bounding box center [780, 74] width 64 height 30
click at [778, 559] on button "Mover para preparo" at bounding box center [760, 567] width 115 height 30
click at [778, 559] on div "Mover para preparo" at bounding box center [750, 566] width 140 height 31
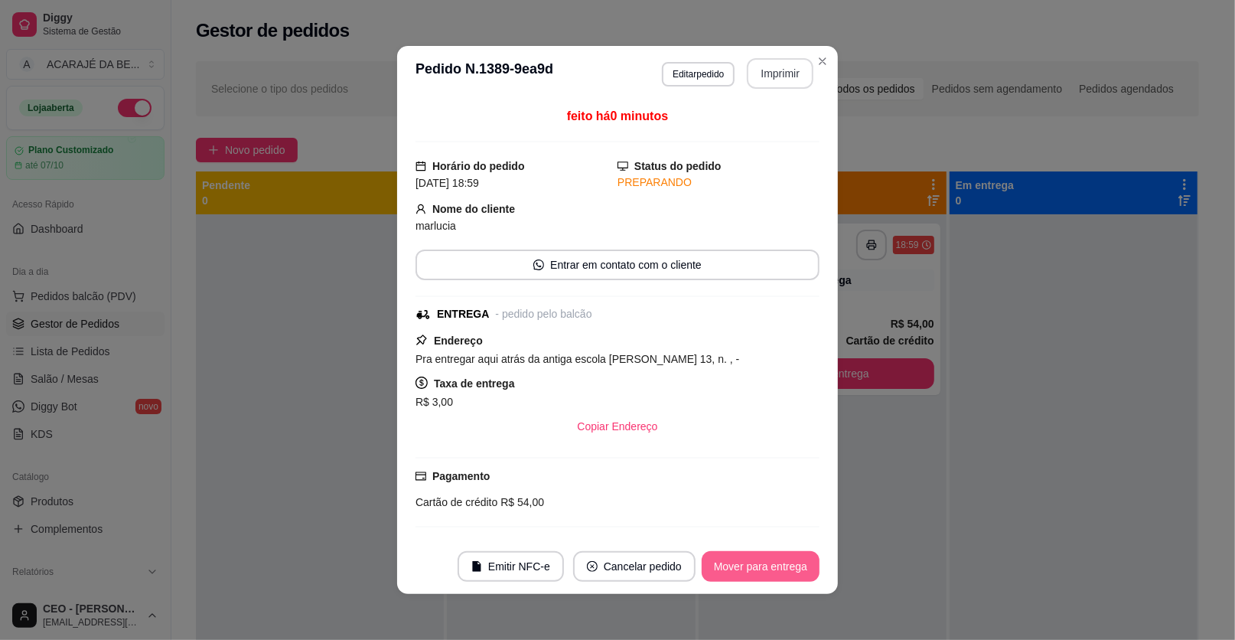
click at [778, 559] on button "Mover para entrega" at bounding box center [761, 566] width 118 height 31
drag, startPoint x: 777, startPoint y: 70, endPoint x: 778, endPoint y: 559, distance: 489.0
click at [778, 559] on div "Mover para entrega" at bounding box center [749, 566] width 139 height 31
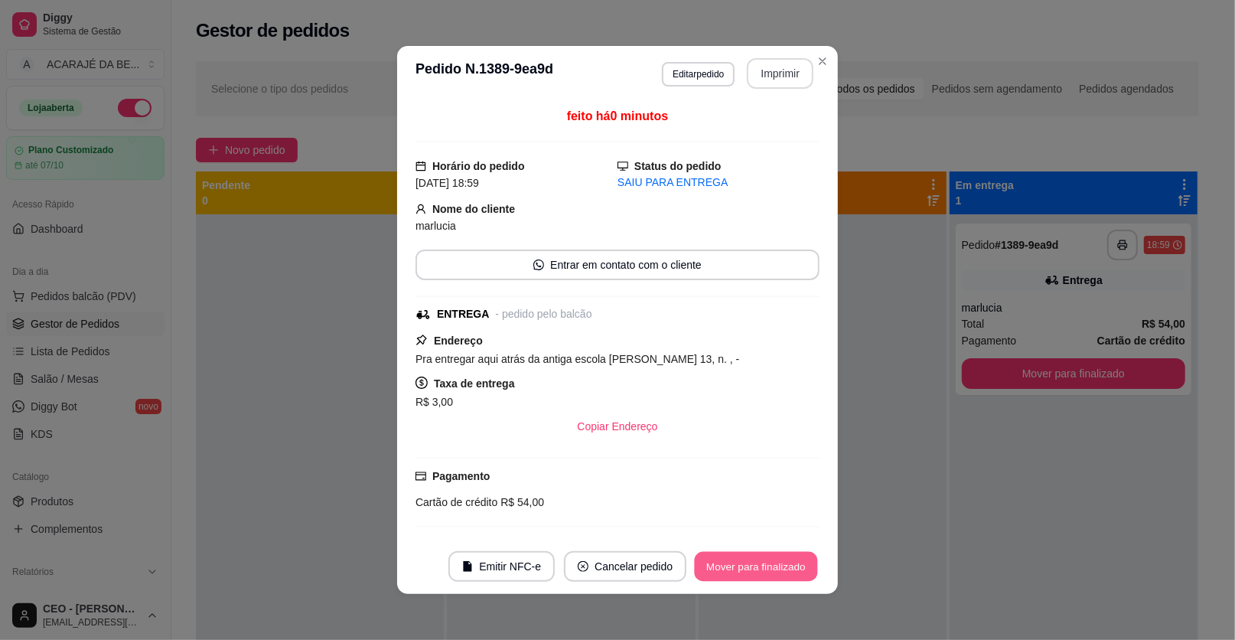
click at [778, 558] on button "Mover para finalizado" at bounding box center [756, 567] width 123 height 30
click at [778, 558] on div "Mover para finalizado" at bounding box center [756, 566] width 127 height 31
click at [778, 558] on div "Mover para finalizado" at bounding box center [745, 566] width 148 height 31
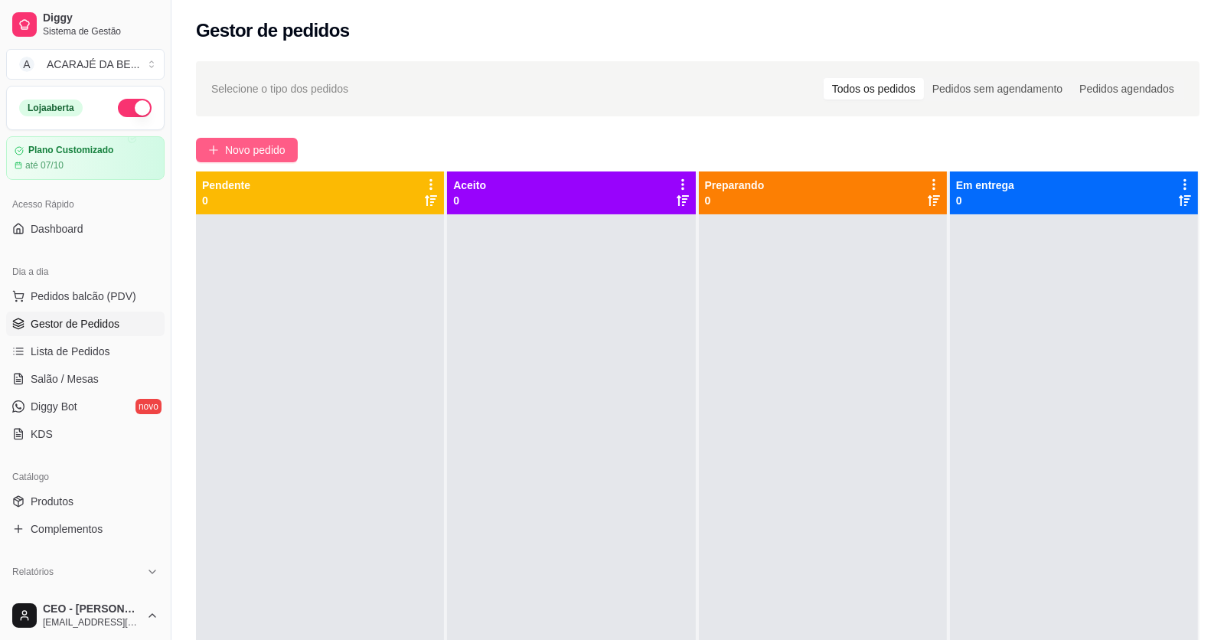
click at [204, 150] on button "Novo pedido" at bounding box center [247, 150] width 102 height 24
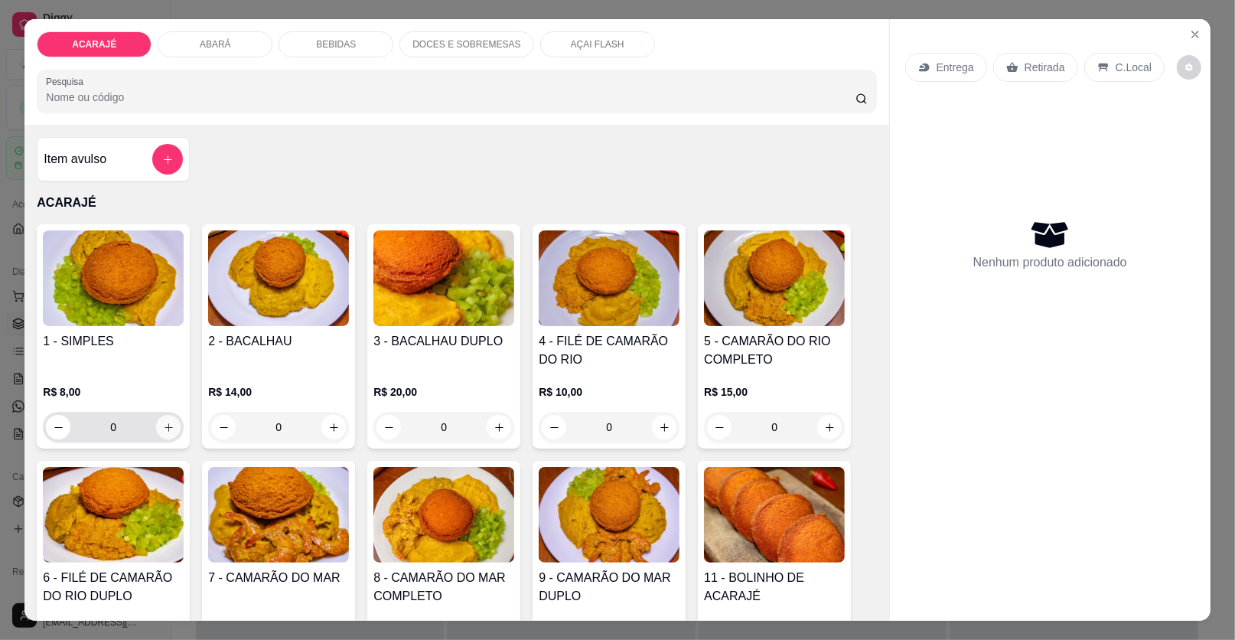
click at [171, 426] on button "increase-product-quantity" at bounding box center [168, 427] width 24 height 24
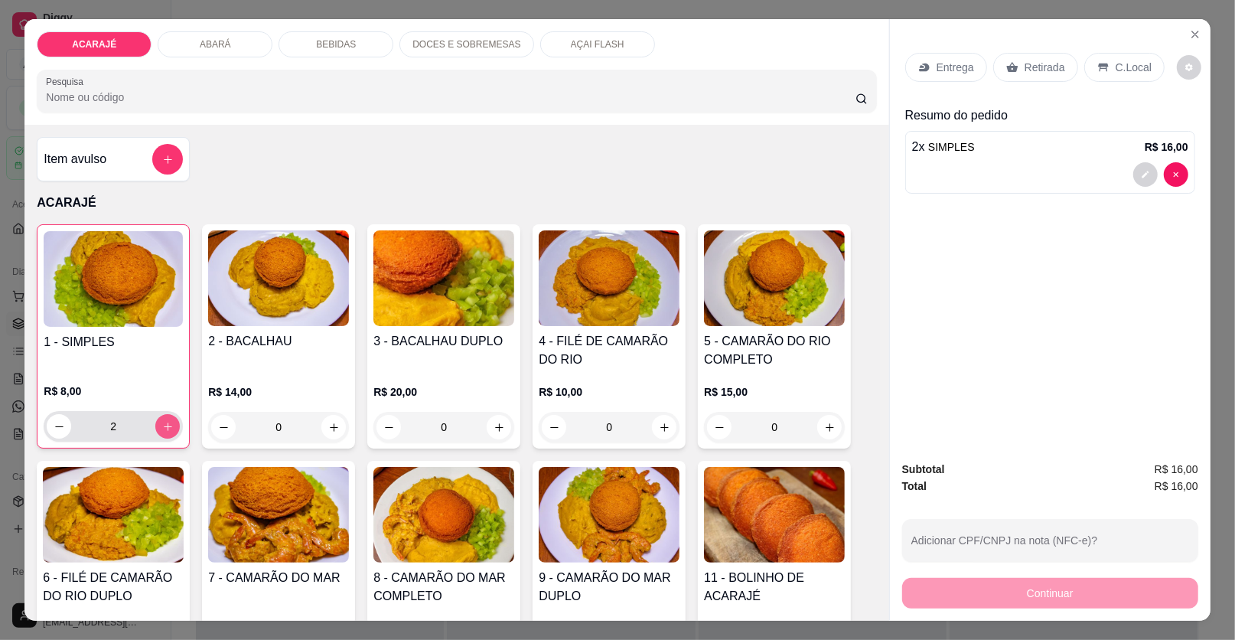
type input "2"
click at [331, 429] on icon "increase-product-quantity" at bounding box center [333, 427] width 11 height 11
type input "1"
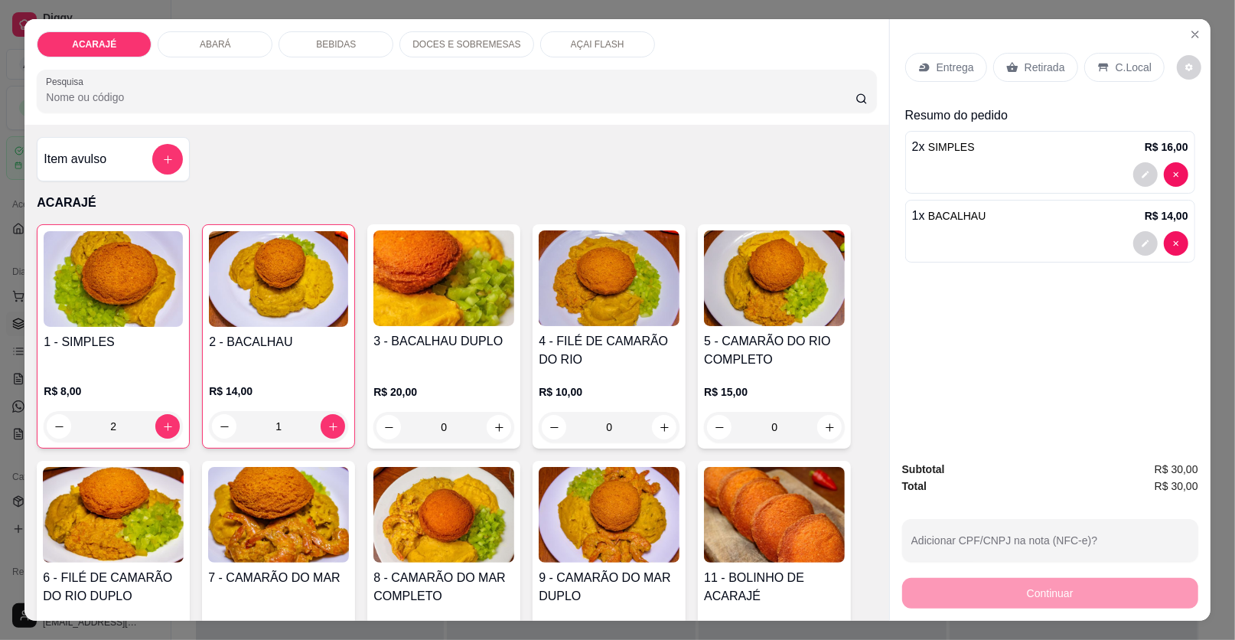
click at [929, 67] on div "Entrega" at bounding box center [946, 67] width 82 height 29
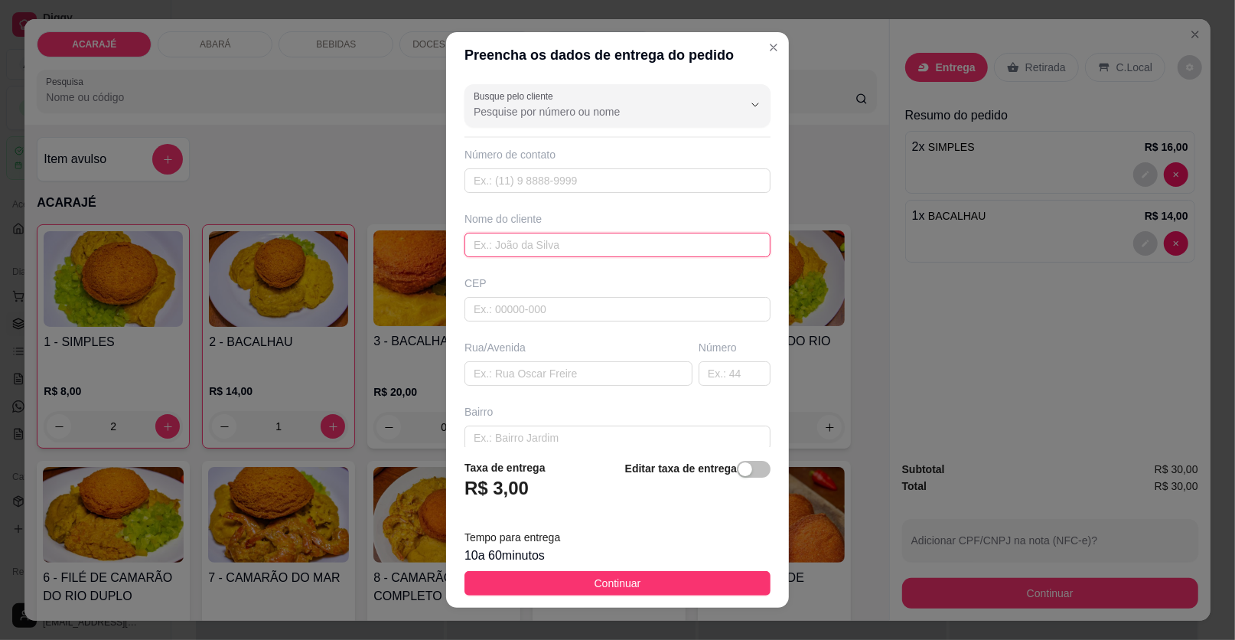
click at [563, 245] on input "text" at bounding box center [618, 245] width 306 height 24
type input "lanny"
click at [556, 362] on input "text" at bounding box center [579, 373] width 228 height 24
paste input "De Frente Ao Caiz Que A Prefeitura Fez"
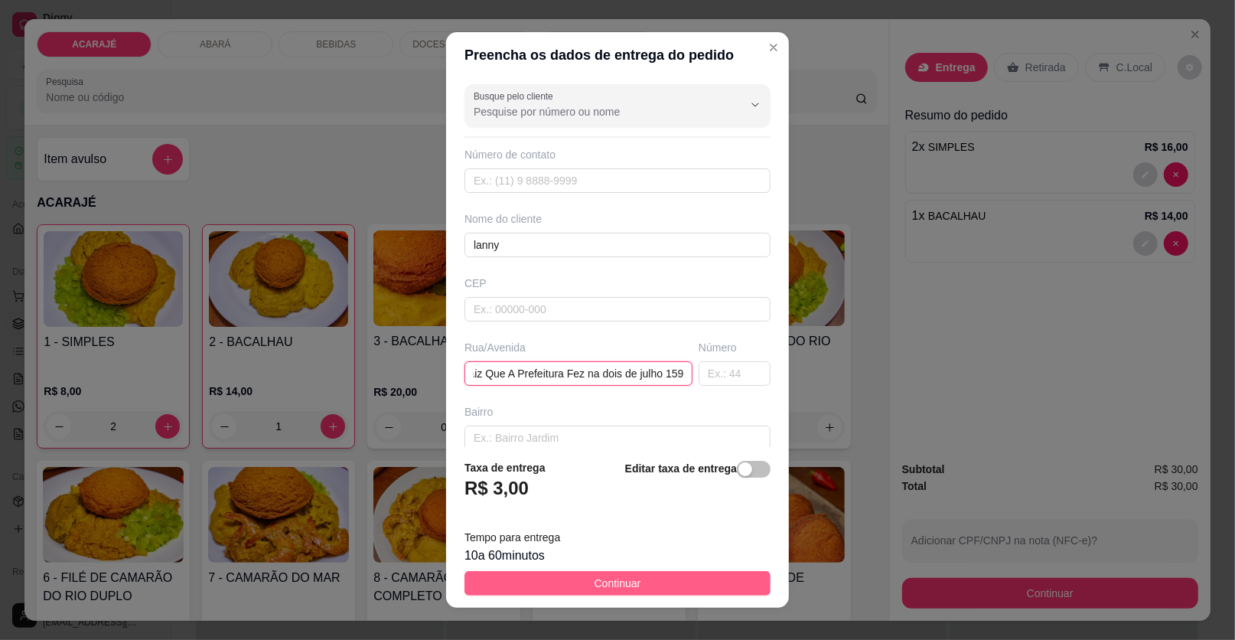
type input "De Frente Ao Caiz Que A Prefeitura Fez na dois de julho 159"
click at [647, 583] on button "Continuar" at bounding box center [618, 583] width 306 height 24
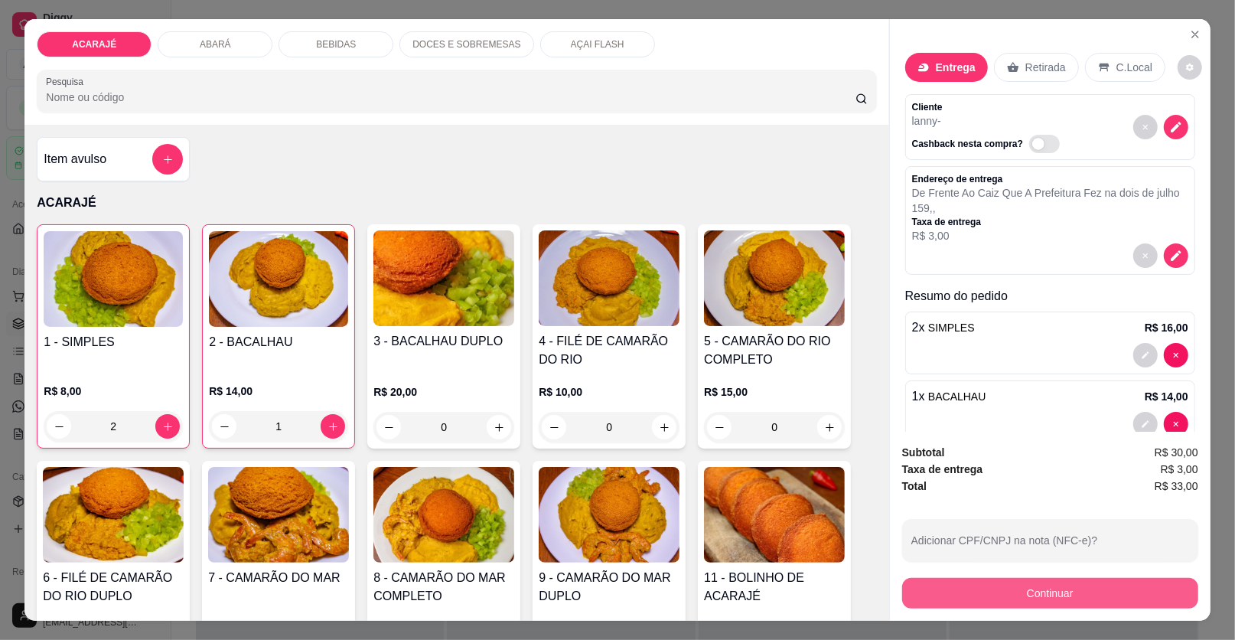
click at [1068, 593] on button "Continuar" at bounding box center [1050, 593] width 296 height 31
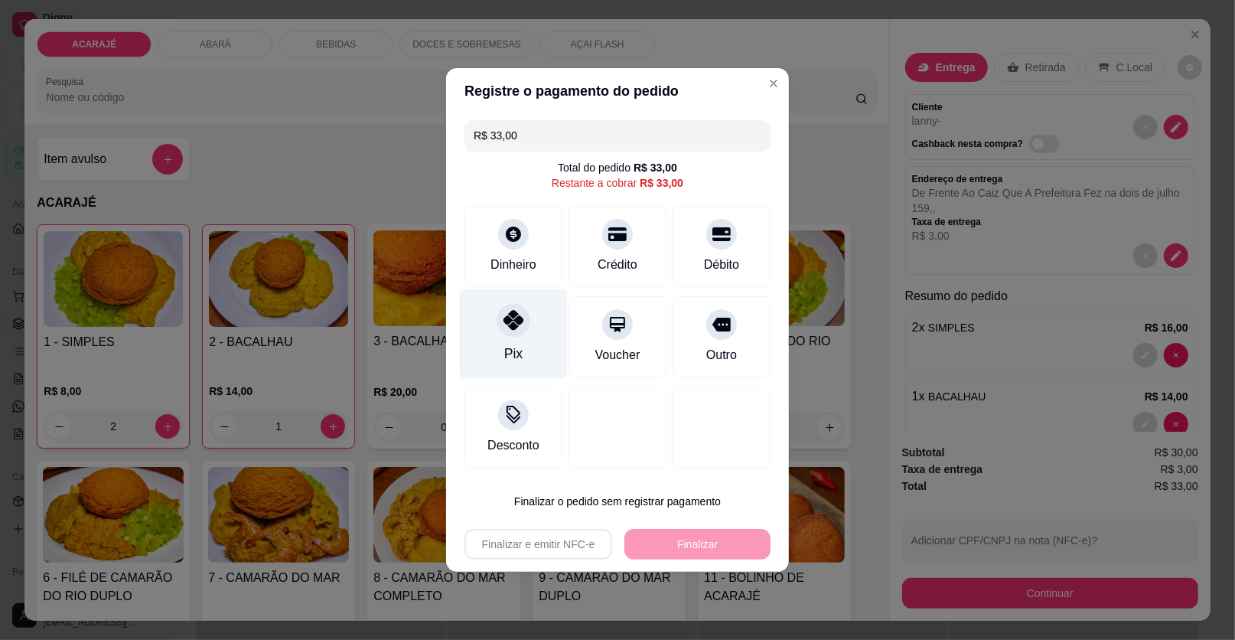
click at [542, 346] on div "Pix" at bounding box center [514, 334] width 108 height 90
type input "R$ 0,00"
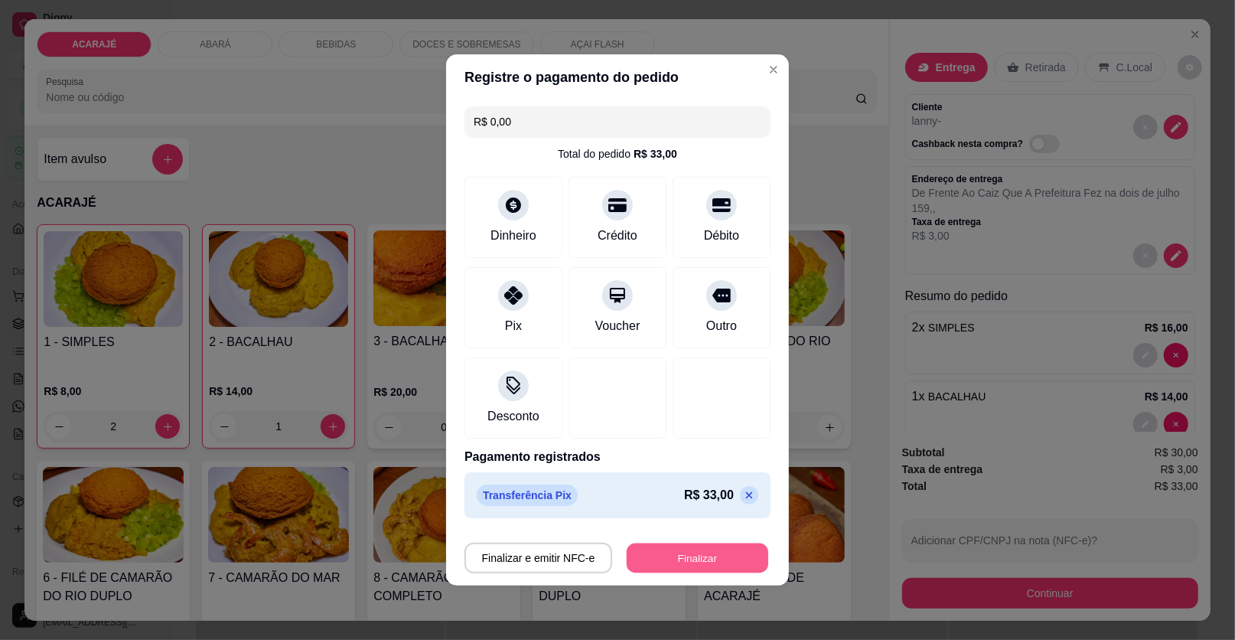
click at [677, 554] on button "Finalizar" at bounding box center [698, 558] width 142 height 30
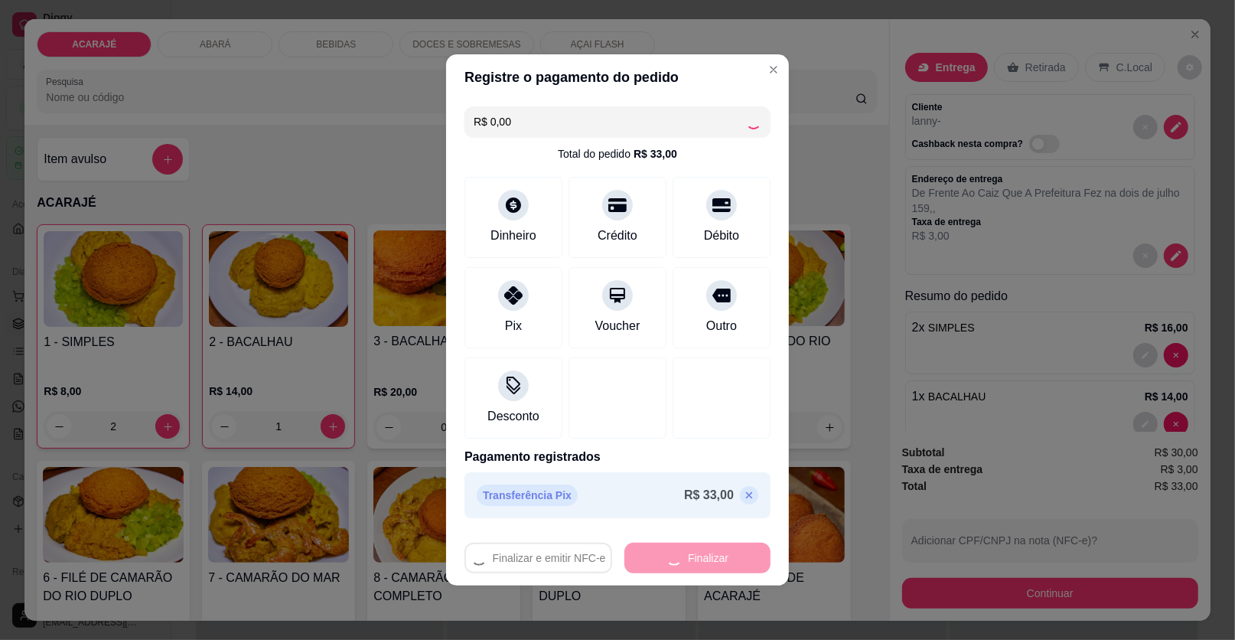
type input "0"
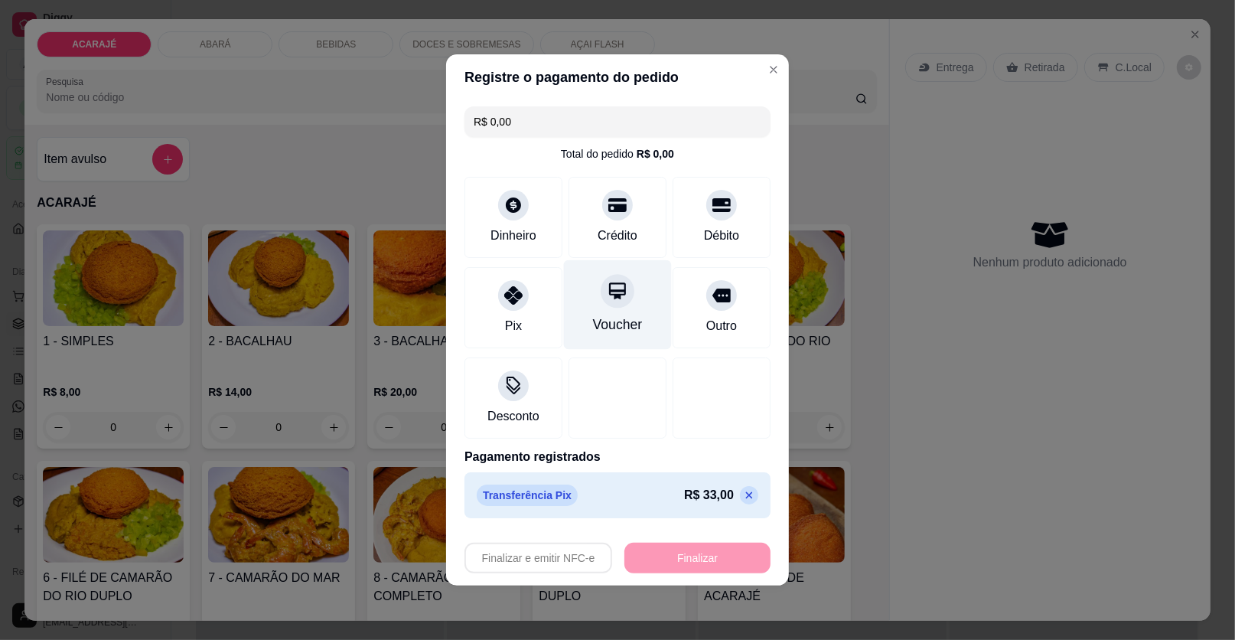
type input "-R$ 33,00"
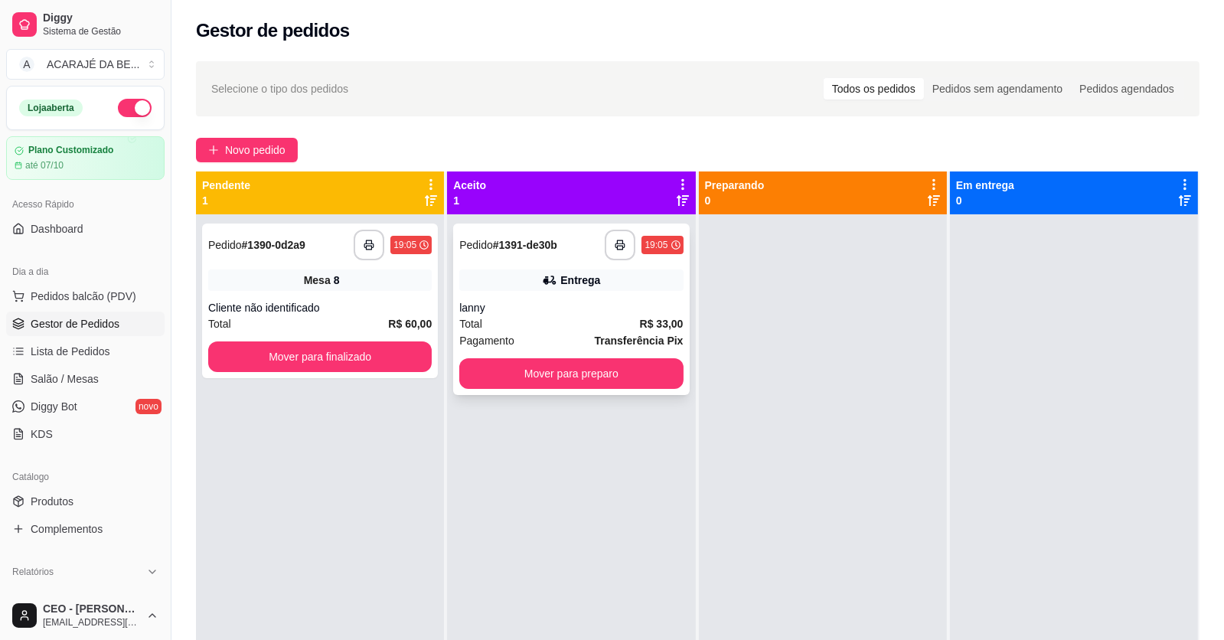
click at [528, 295] on div "**********" at bounding box center [571, 308] width 236 height 171
click at [276, 279] on div "Mesa 8" at bounding box center [319, 279] width 223 height 21
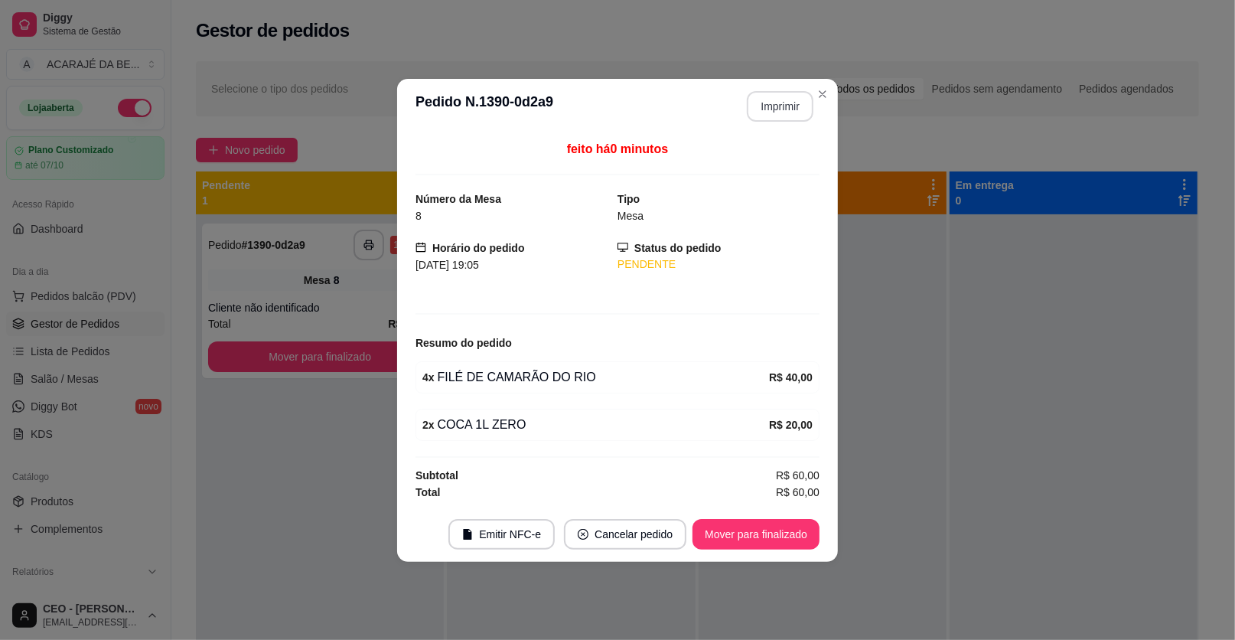
click at [783, 116] on button "Imprimir" at bounding box center [780, 106] width 67 height 31
click at [737, 528] on button "Mover para finalizado" at bounding box center [756, 534] width 127 height 31
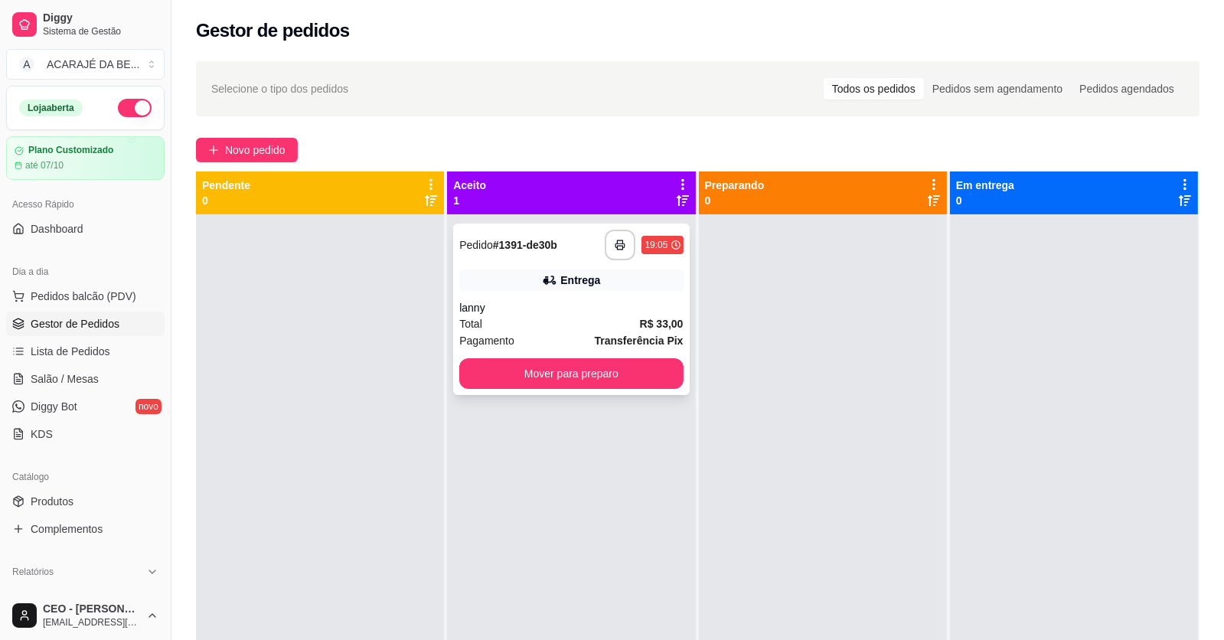
click at [670, 308] on div "**********" at bounding box center [571, 308] width 236 height 171
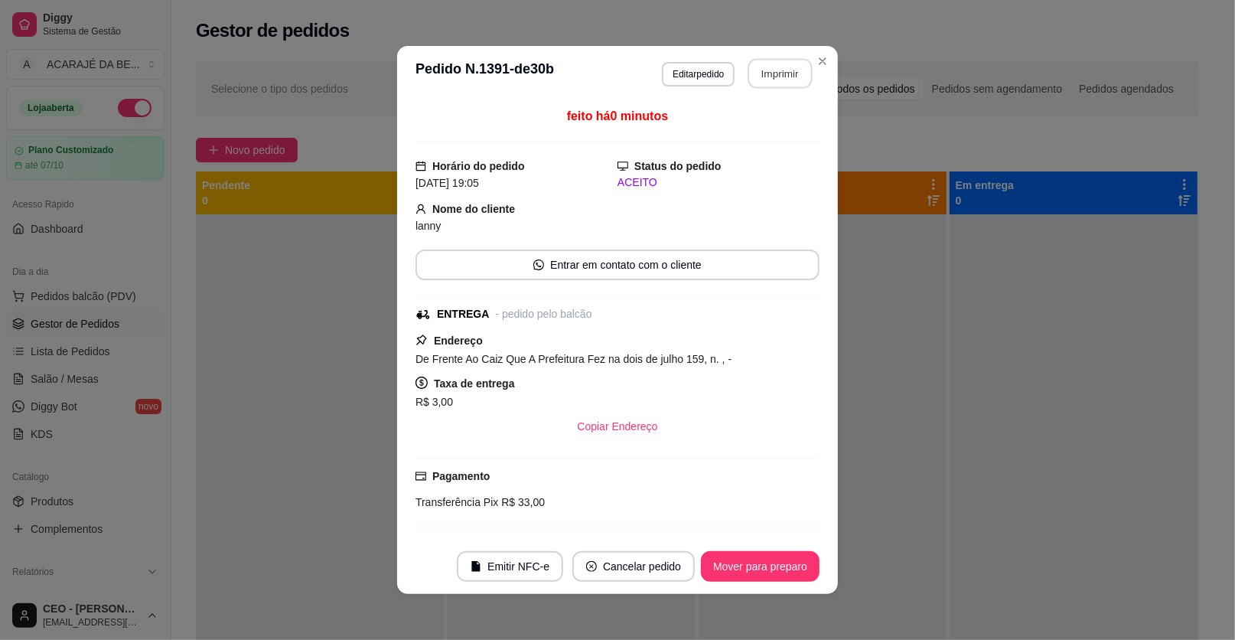
click at [795, 76] on button "Imprimir" at bounding box center [780, 74] width 64 height 30
click at [747, 567] on button "Mover para preparo" at bounding box center [760, 566] width 119 height 31
click at [747, 564] on button "Mover para preparo" at bounding box center [760, 566] width 119 height 31
click at [745, 563] on div "Mover para preparo" at bounding box center [760, 566] width 119 height 31
click at [744, 561] on div "Mover para preparo" at bounding box center [750, 566] width 140 height 31
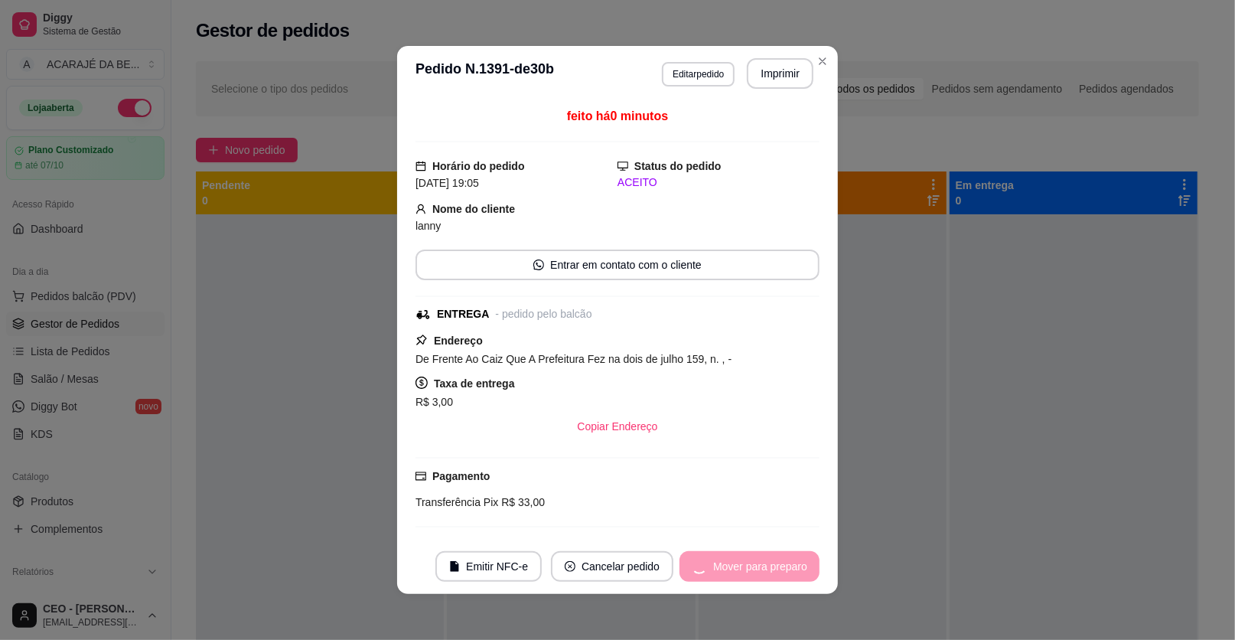
click at [744, 561] on div "Mover para preparo" at bounding box center [750, 566] width 140 height 31
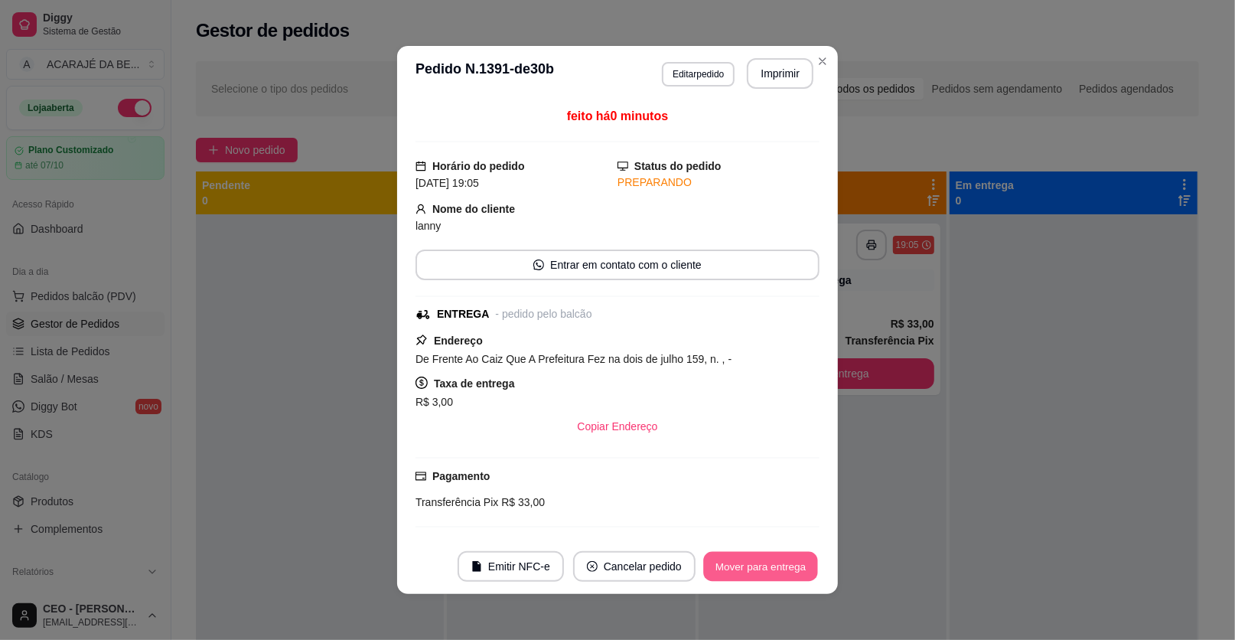
click at [742, 559] on button "Mover para entrega" at bounding box center [760, 567] width 115 height 30
click at [742, 559] on div "Mover para entrega" at bounding box center [749, 566] width 139 height 31
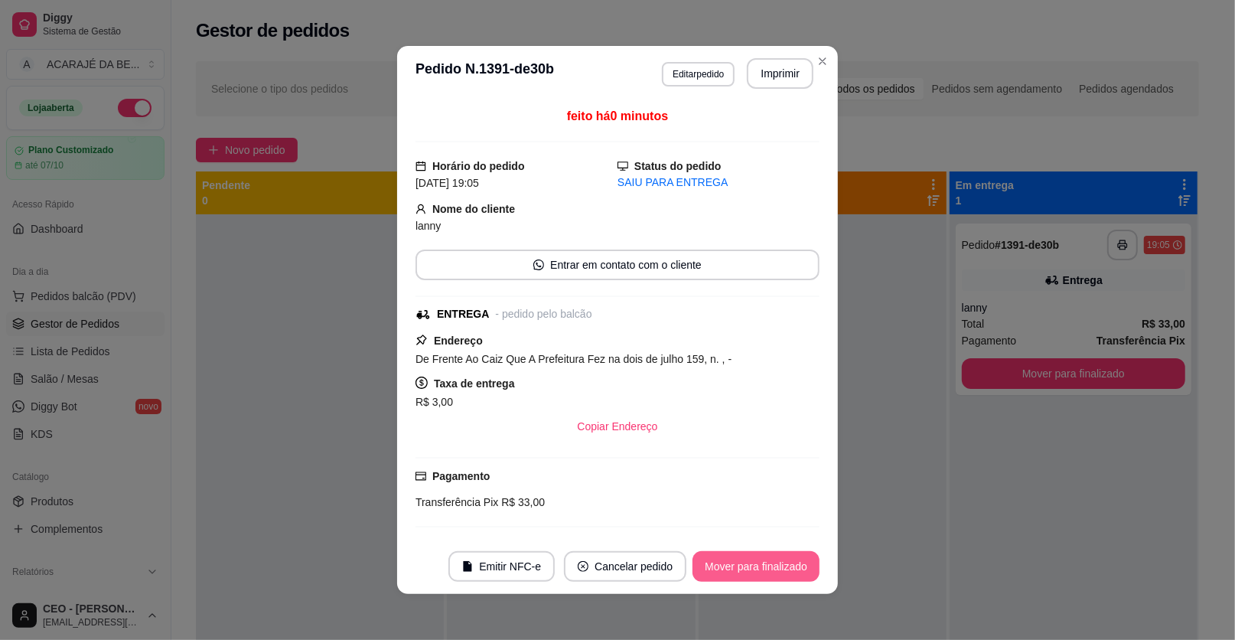
click at [742, 559] on button "Mover para finalizado" at bounding box center [756, 566] width 127 height 31
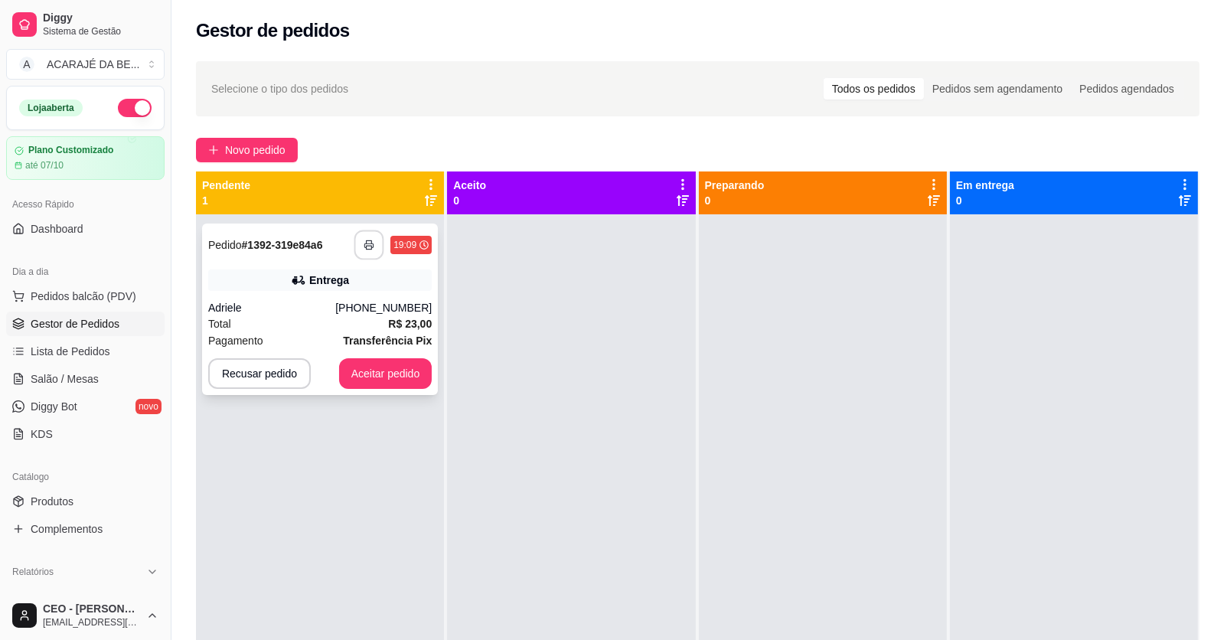
click at [365, 243] on icon "button" at bounding box center [369, 245] width 8 height 4
click at [367, 374] on button "Aceitar pedido" at bounding box center [386, 374] width 90 height 30
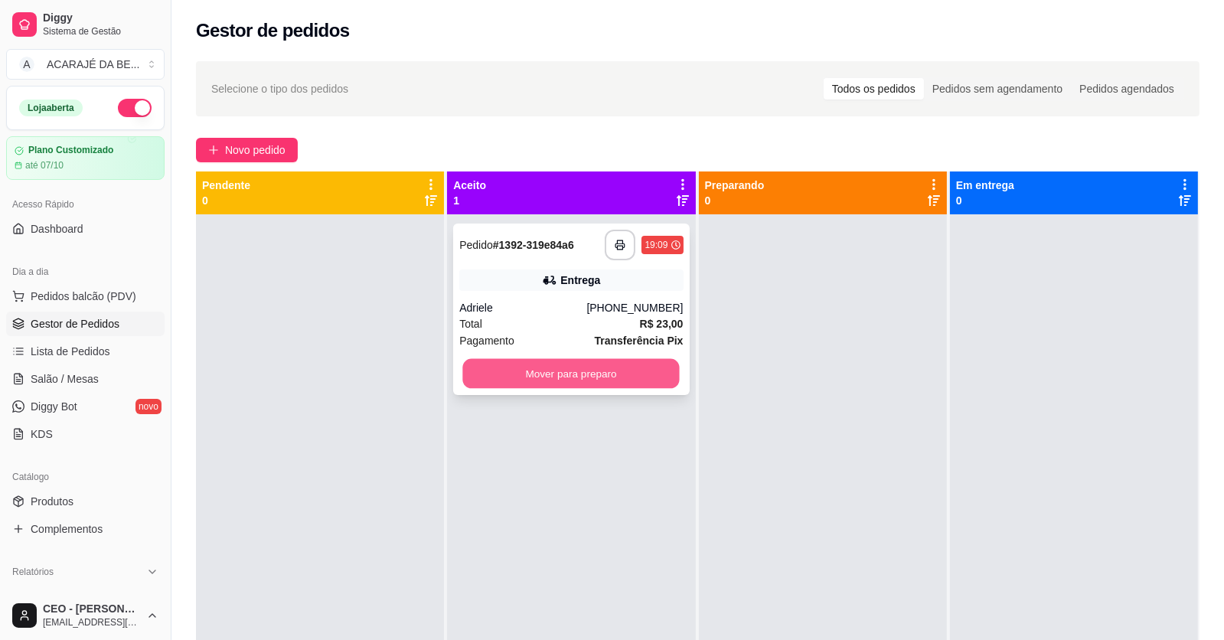
click at [584, 369] on button "Mover para preparo" at bounding box center [571, 374] width 217 height 30
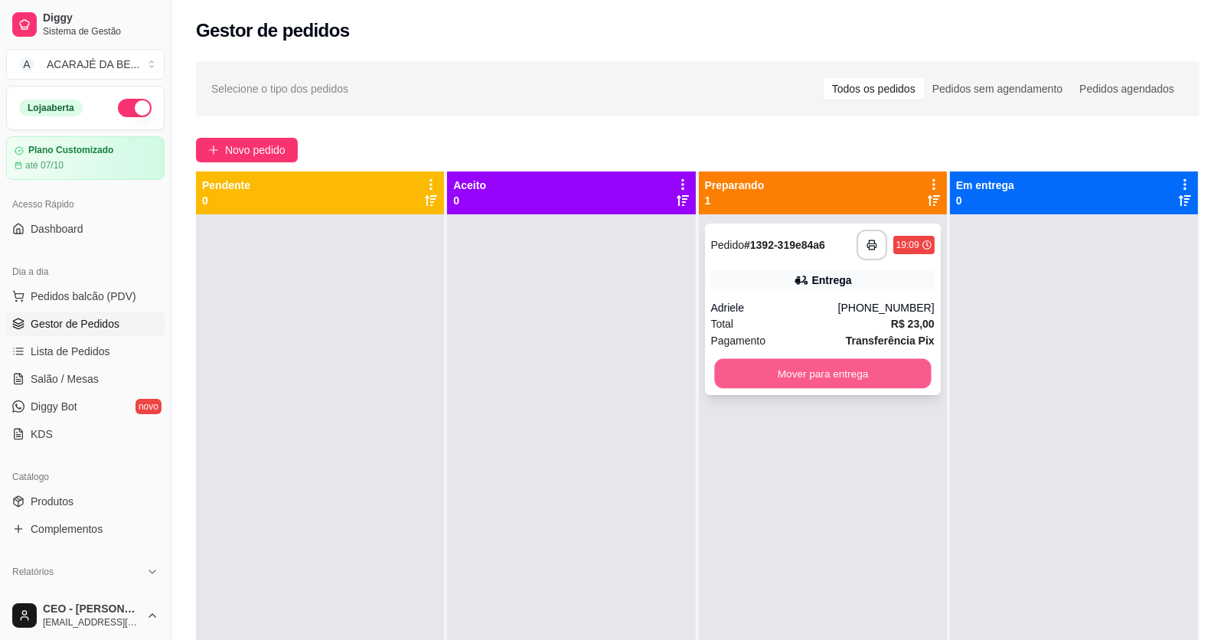
click at [900, 368] on button "Mover para entrega" at bounding box center [822, 374] width 217 height 30
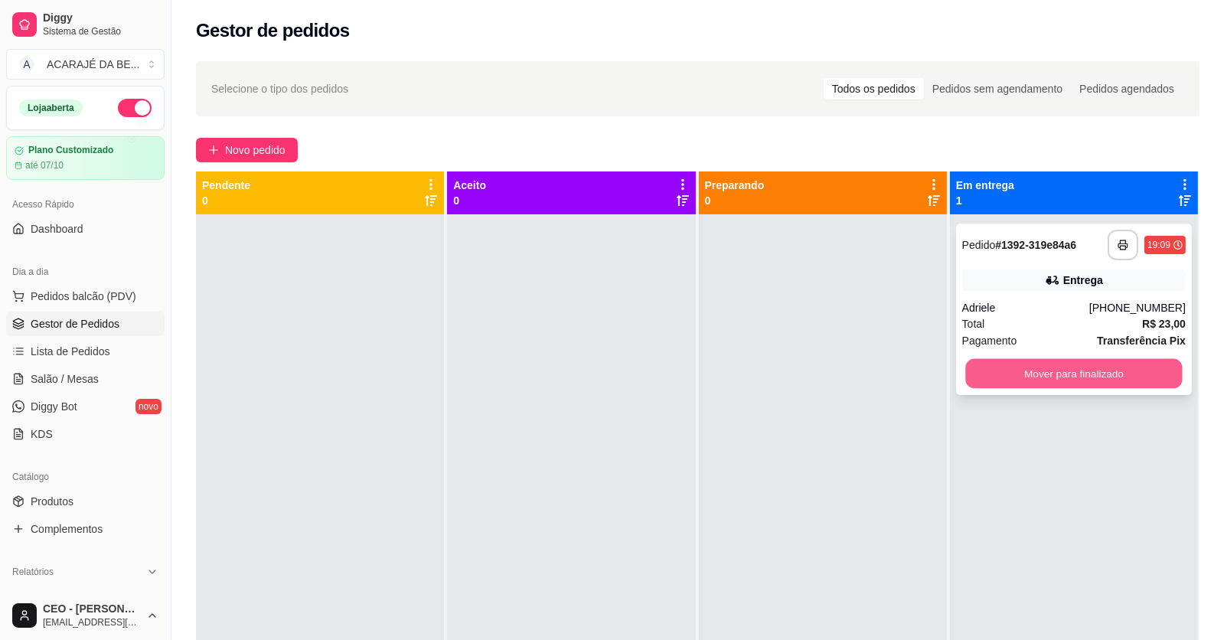
click at [1146, 368] on button "Mover para finalizado" at bounding box center [1073, 374] width 217 height 30
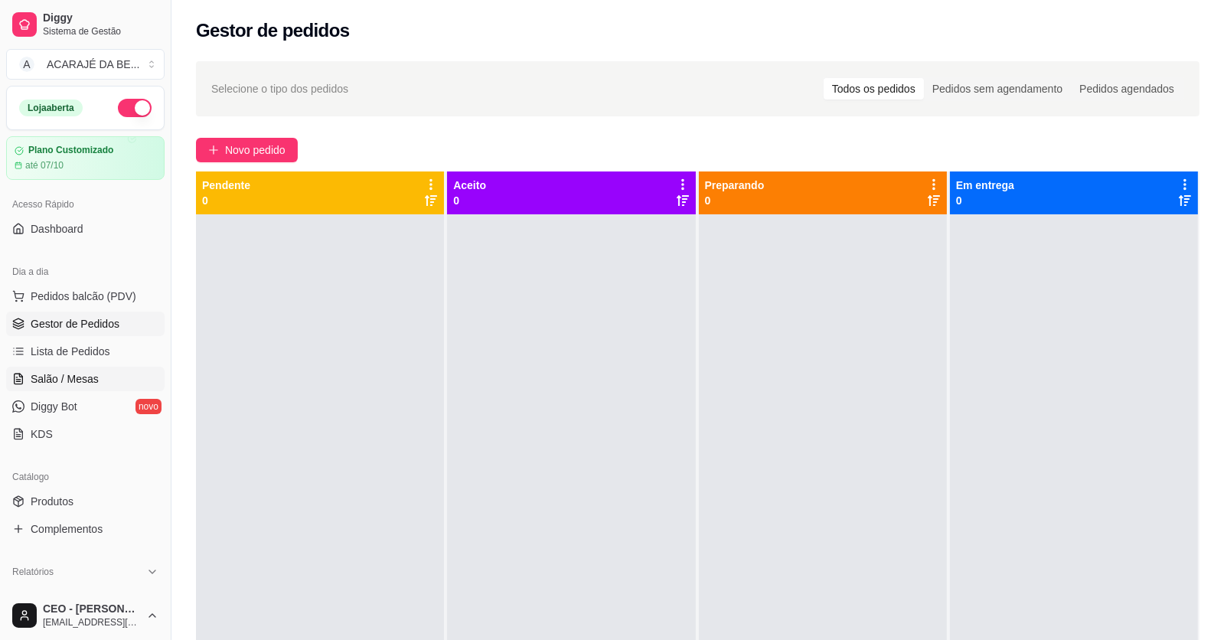
click at [35, 375] on span "Salão / Mesas" at bounding box center [65, 378] width 68 height 15
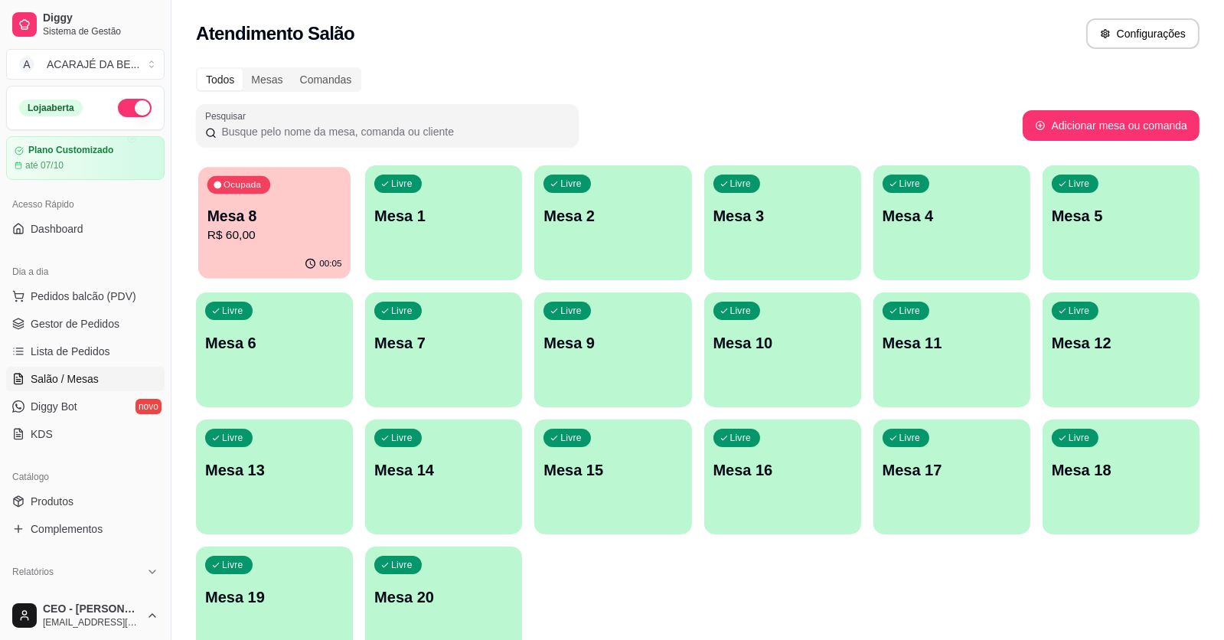
click at [281, 236] on p "R$ 60,00" at bounding box center [274, 236] width 135 height 18
click at [51, 316] on span "Gestor de Pedidos" at bounding box center [75, 323] width 89 height 15
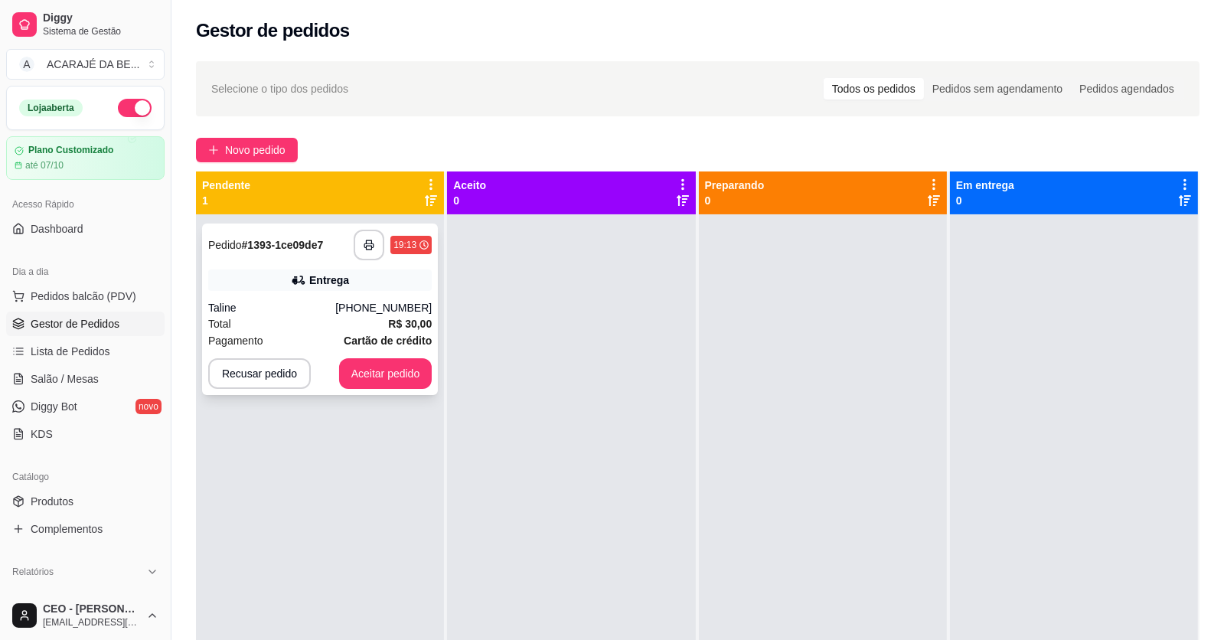
click at [334, 253] on div "**********" at bounding box center [319, 245] width 223 height 31
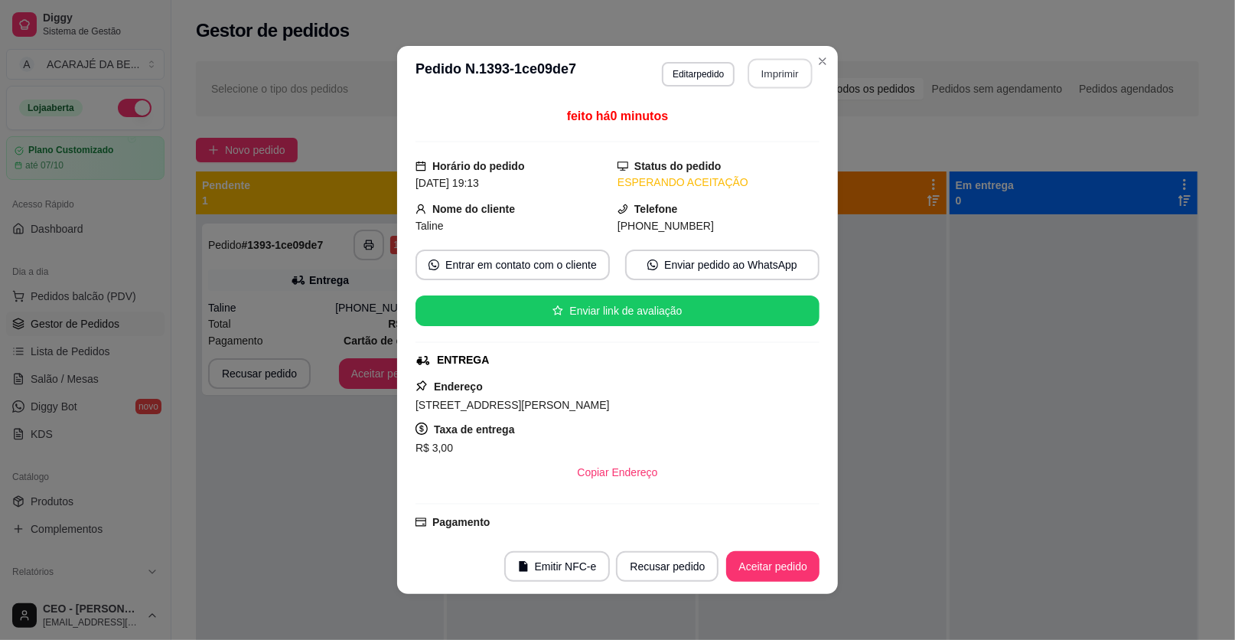
click at [778, 71] on button "Imprimir" at bounding box center [780, 74] width 64 height 30
click at [765, 559] on button "Aceitar pedido" at bounding box center [773, 567] width 90 height 30
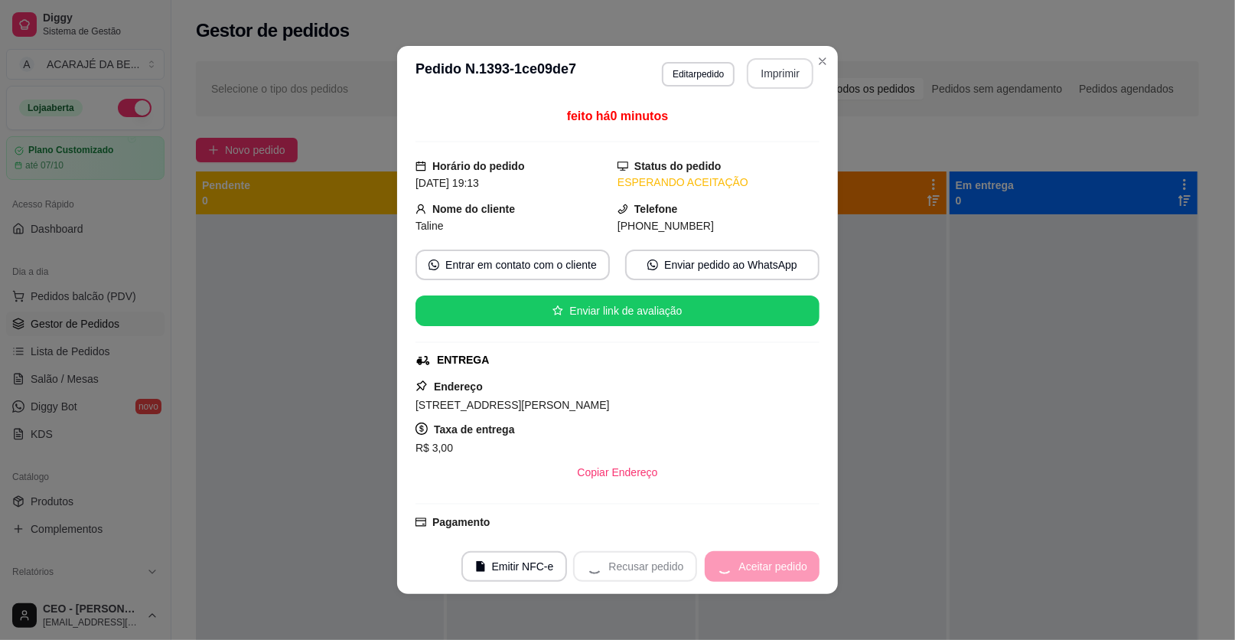
click at [765, 559] on div "Recusar pedido Aceitar pedido" at bounding box center [696, 566] width 246 height 31
click at [765, 559] on button "Mover para preparo" at bounding box center [760, 567] width 115 height 30
click at [764, 559] on div "Mover para preparo" at bounding box center [760, 566] width 119 height 31
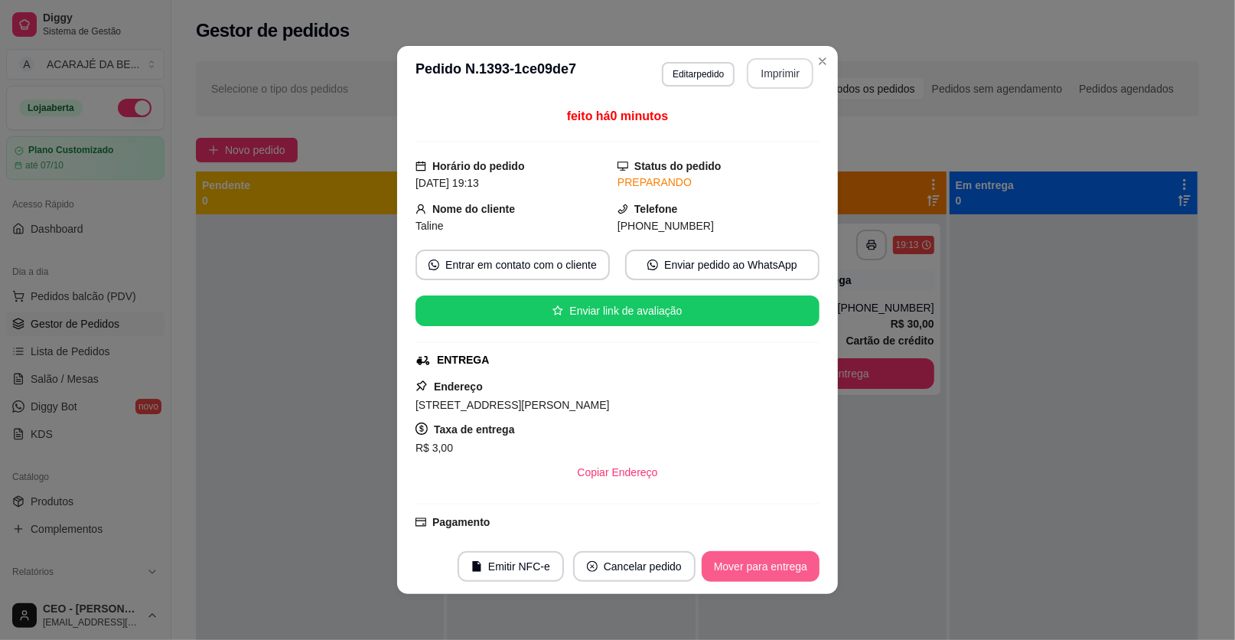
click at [761, 559] on div "Mover para entrega" at bounding box center [761, 566] width 118 height 31
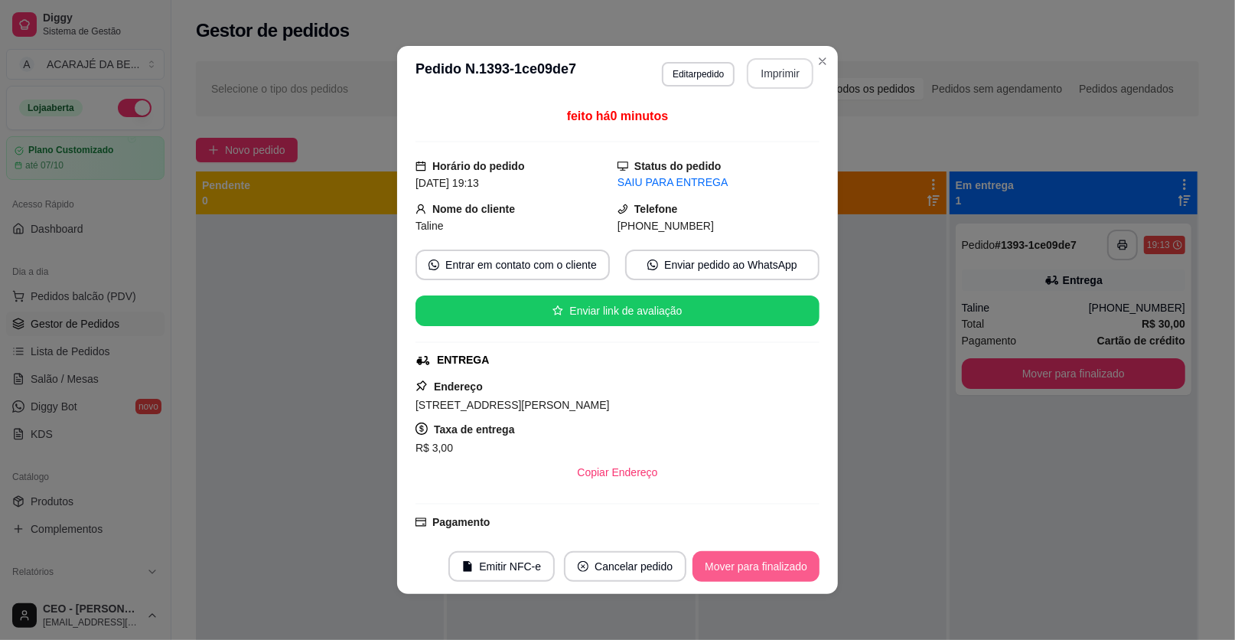
click at [761, 559] on button "Mover para finalizado" at bounding box center [756, 566] width 127 height 31
click at [761, 559] on div "Mover para finalizado" at bounding box center [745, 566] width 148 height 31
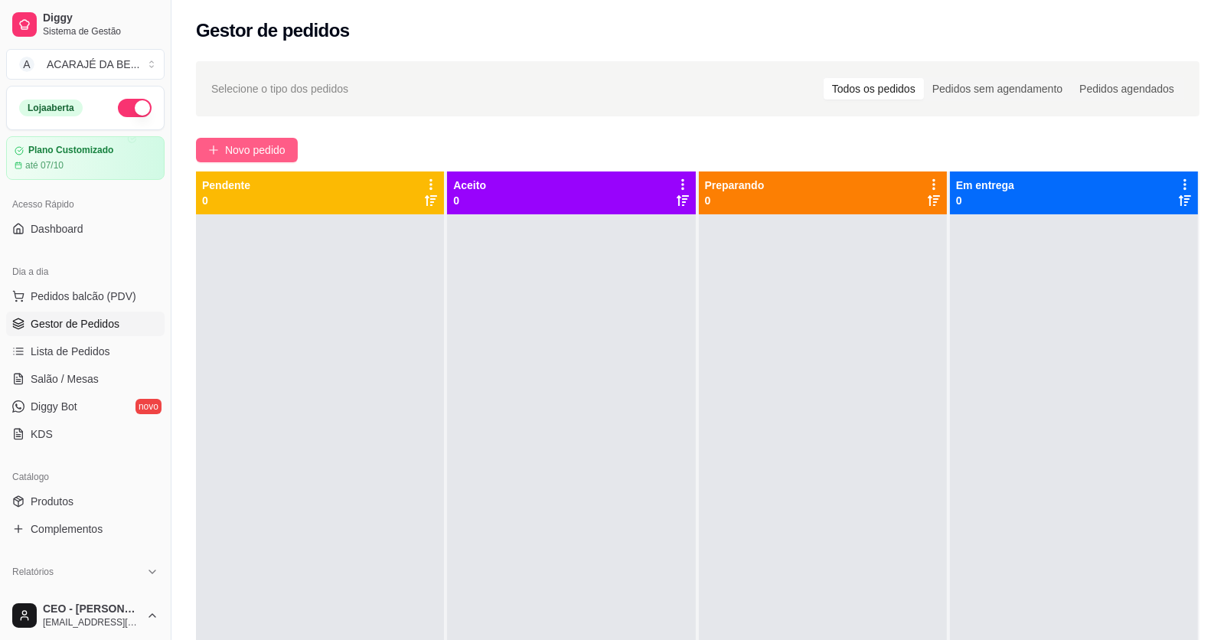
click at [247, 155] on span "Novo pedido" at bounding box center [255, 150] width 60 height 17
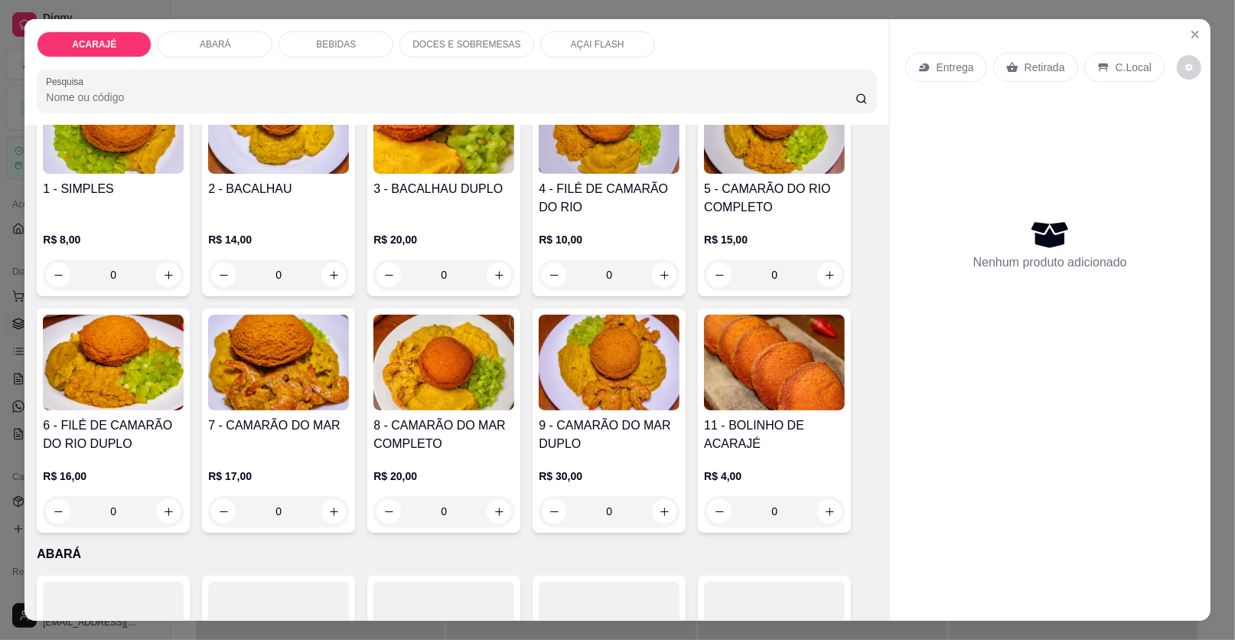
scroll to position [152, 0]
click at [330, 503] on button "increase-product-quantity" at bounding box center [334, 512] width 24 height 24
type input "1"
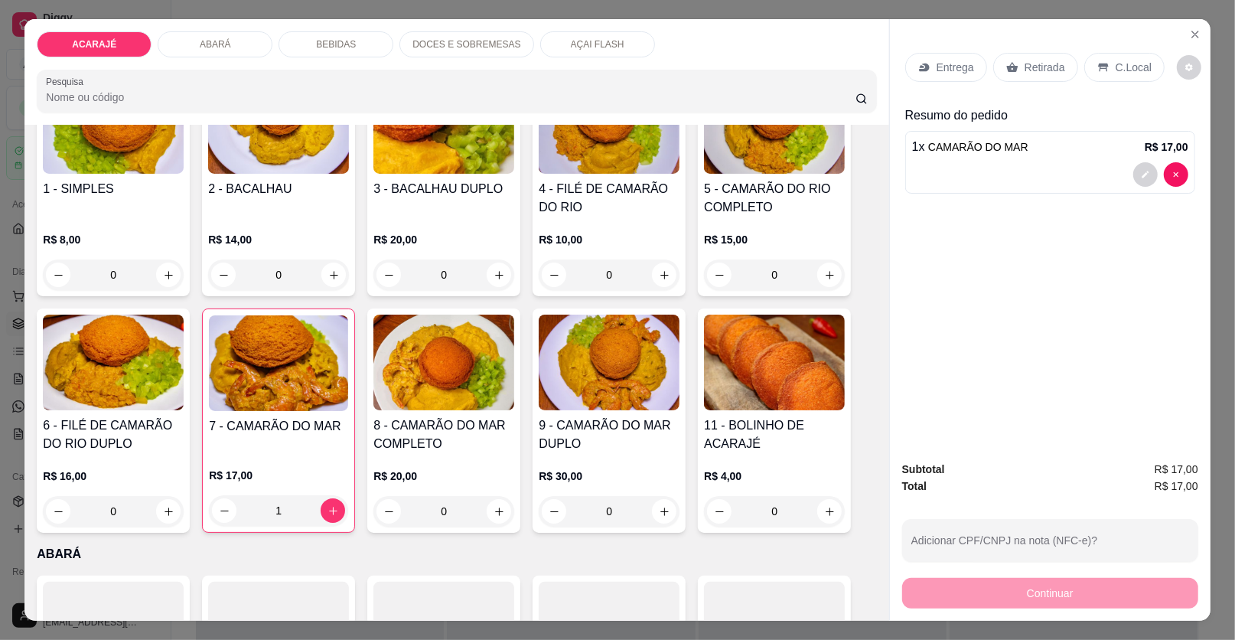
click at [954, 76] on div "Entrega" at bounding box center [946, 67] width 82 height 29
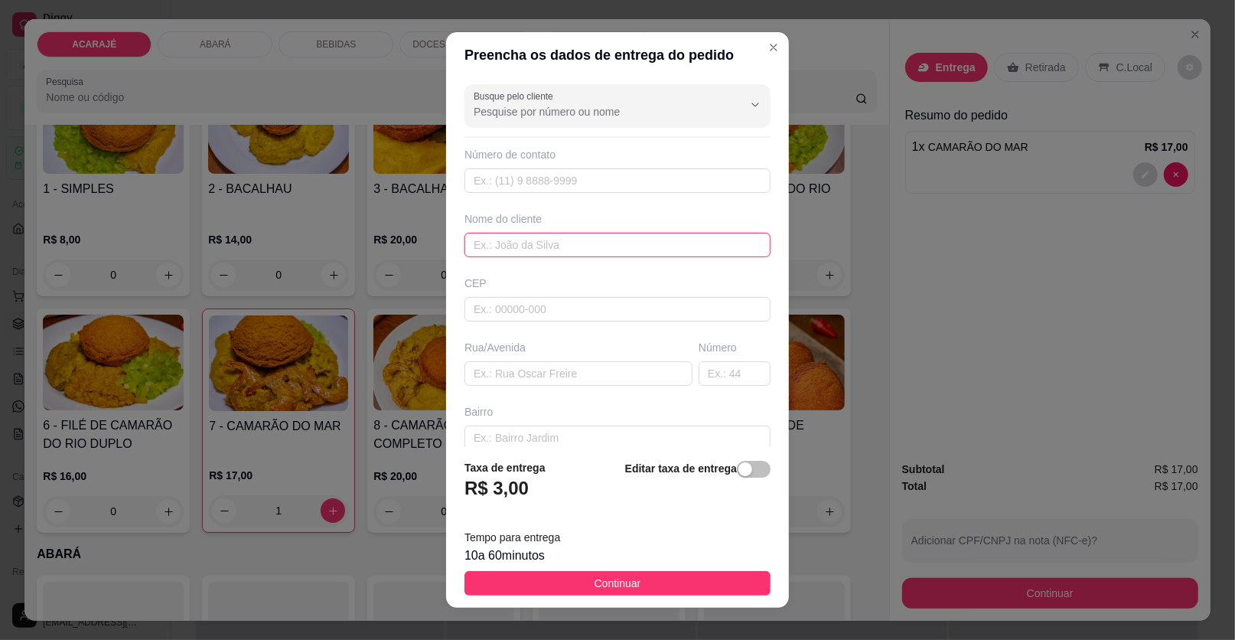
click at [698, 246] on input "text" at bounding box center [618, 245] width 306 height 24
type input "i"
type input "erika"
click at [481, 360] on div "Rua/Avenida" at bounding box center [578, 363] width 234 height 46
click at [490, 368] on input "text" at bounding box center [579, 373] width 228 height 24
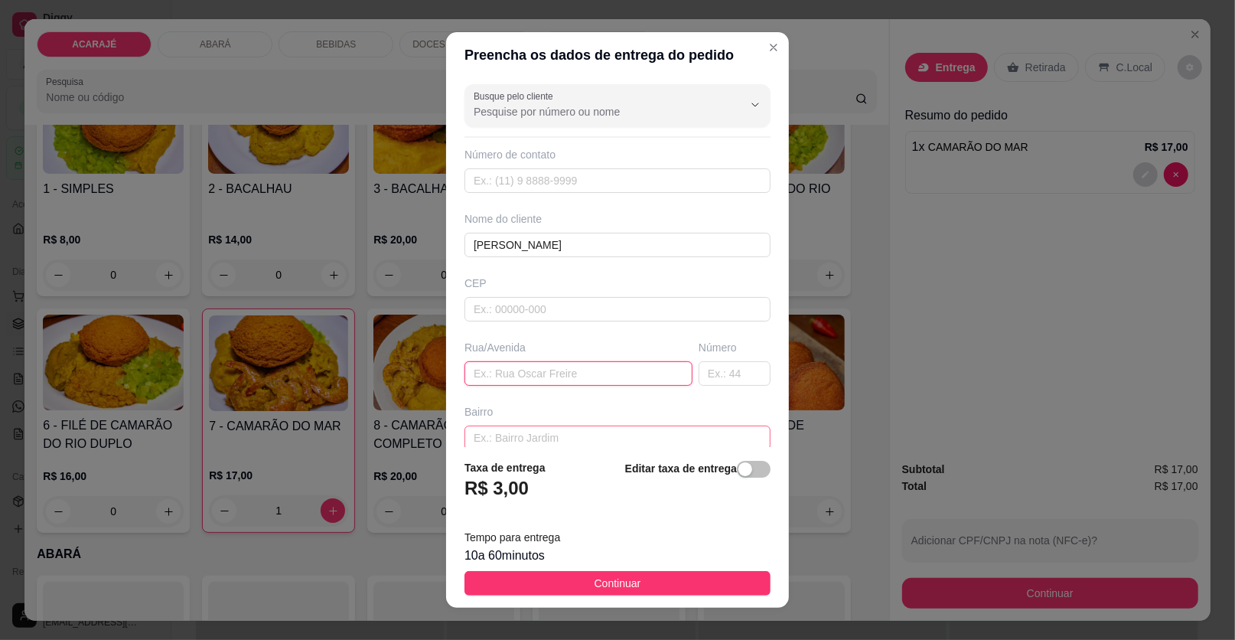
paste input "entregar casa de Erika prédio verde ao lado de sassa lava jato"
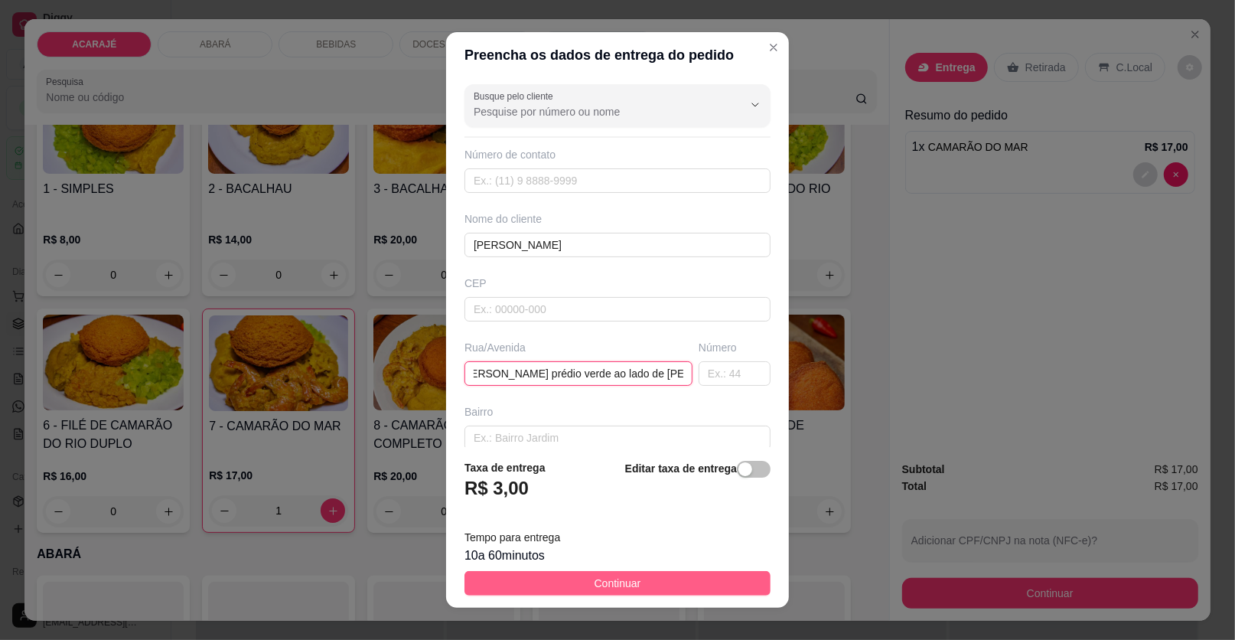
type input "entregar casa de Erika prédio verde ao lado de sassa lava jato"
click at [679, 583] on button "Continuar" at bounding box center [618, 583] width 306 height 24
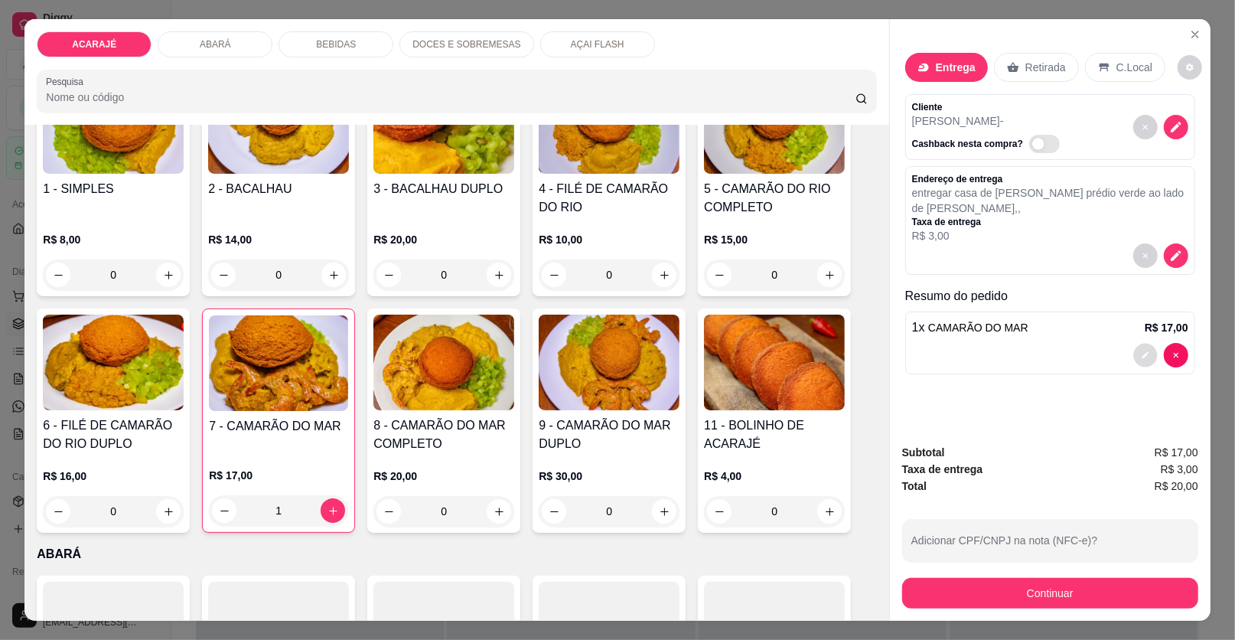
click at [1147, 345] on button "decrease-product-quantity" at bounding box center [1145, 356] width 24 height 24
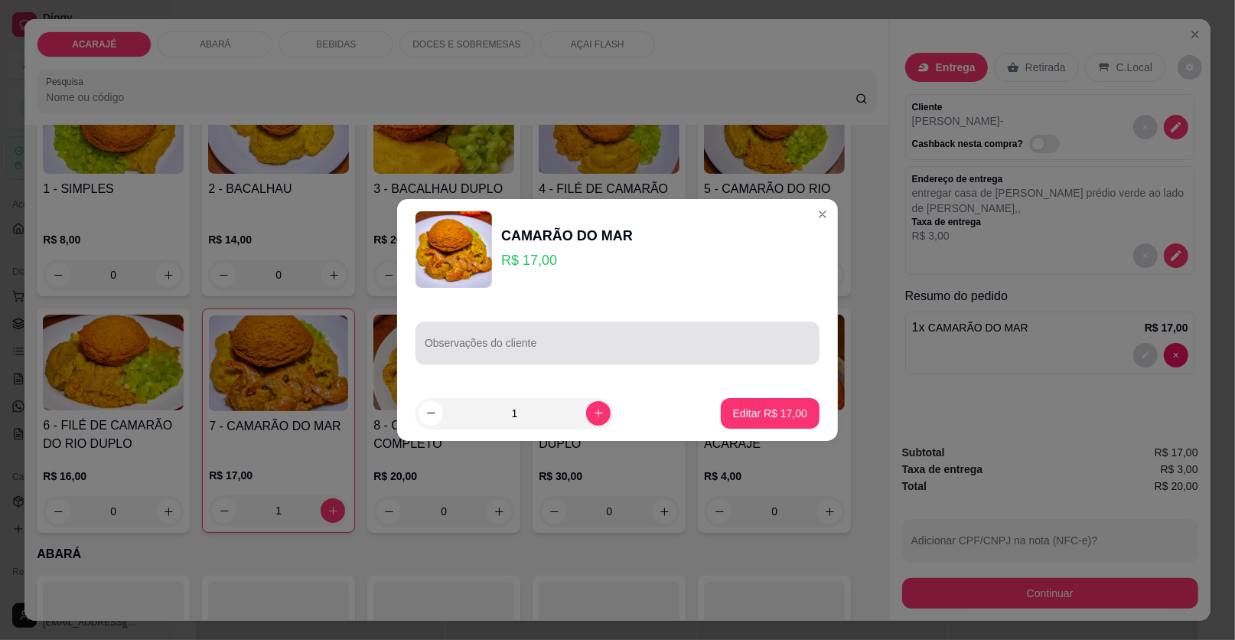
click at [697, 360] on div "Observações do cliente" at bounding box center [618, 342] width 404 height 43
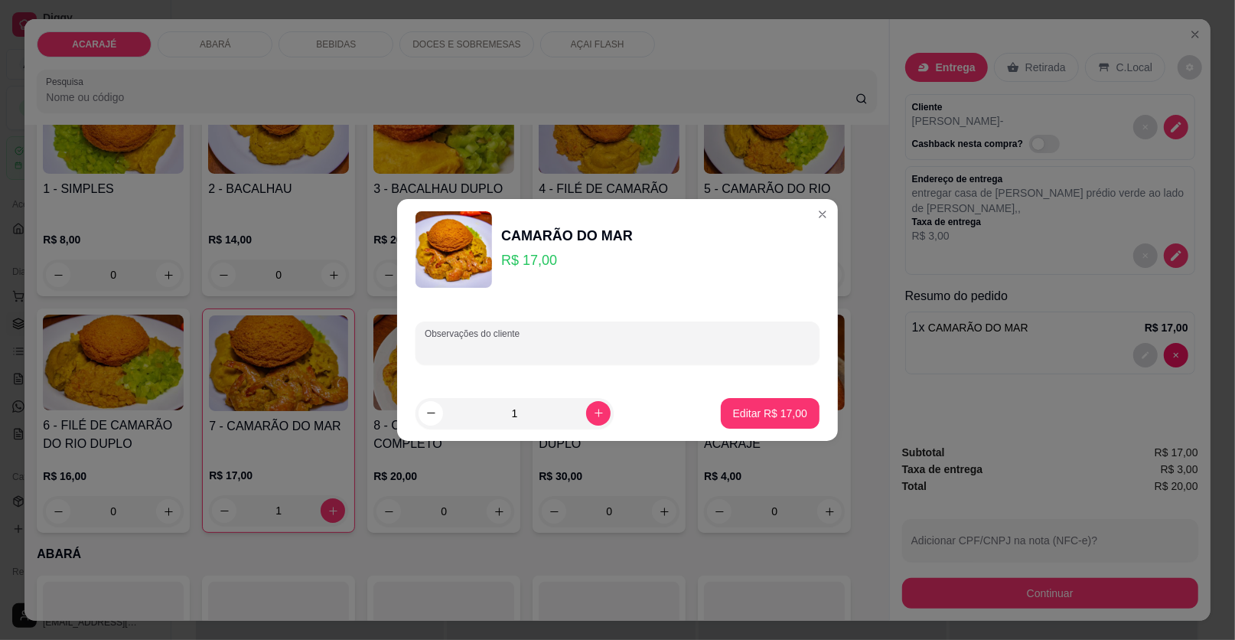
type input "n"
type input "bolinho cortado"
click at [774, 417] on p "Editar R$ 17,00" at bounding box center [770, 413] width 74 height 15
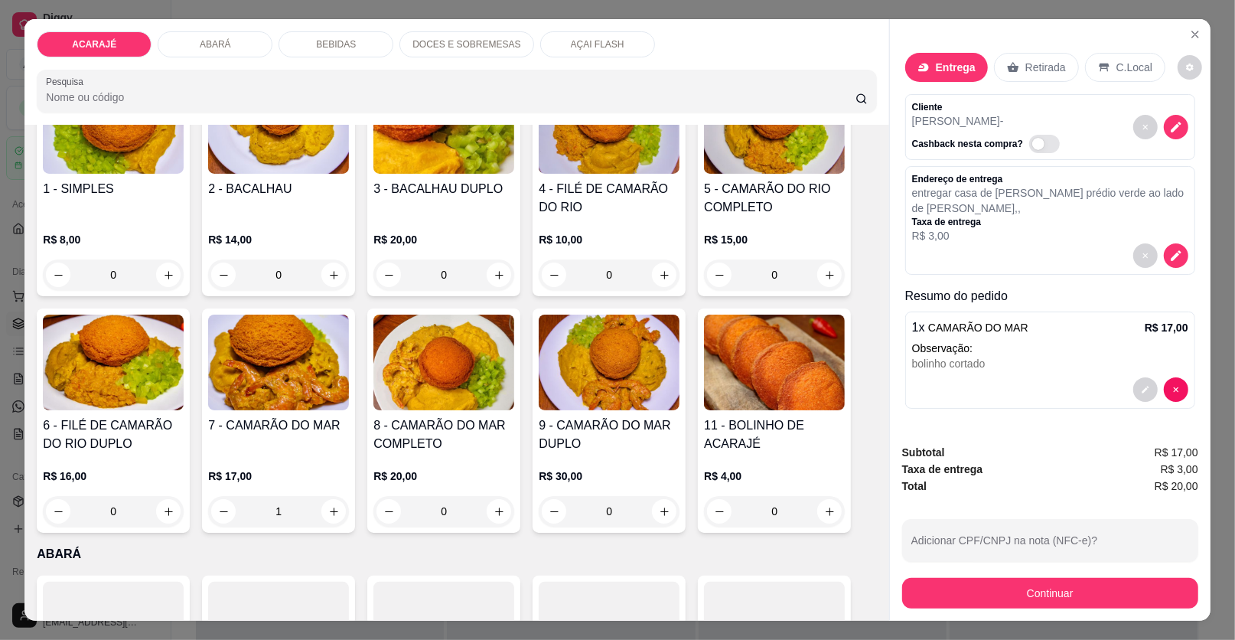
type input "0"
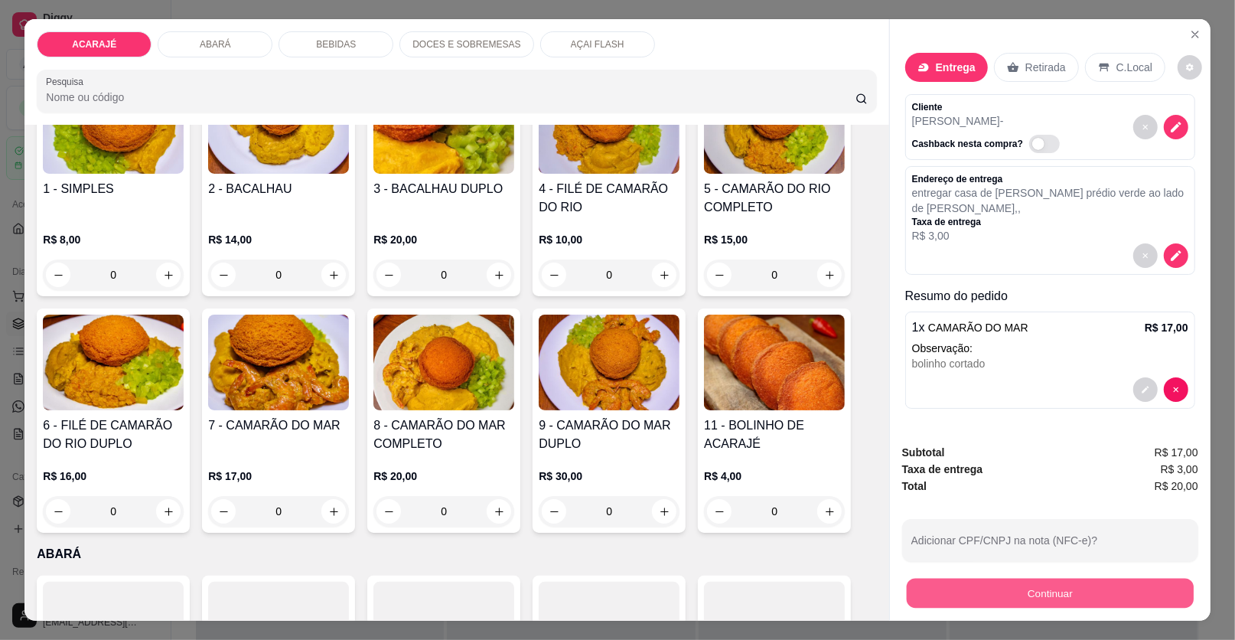
click at [1045, 594] on button "Continuar" at bounding box center [1050, 594] width 287 height 30
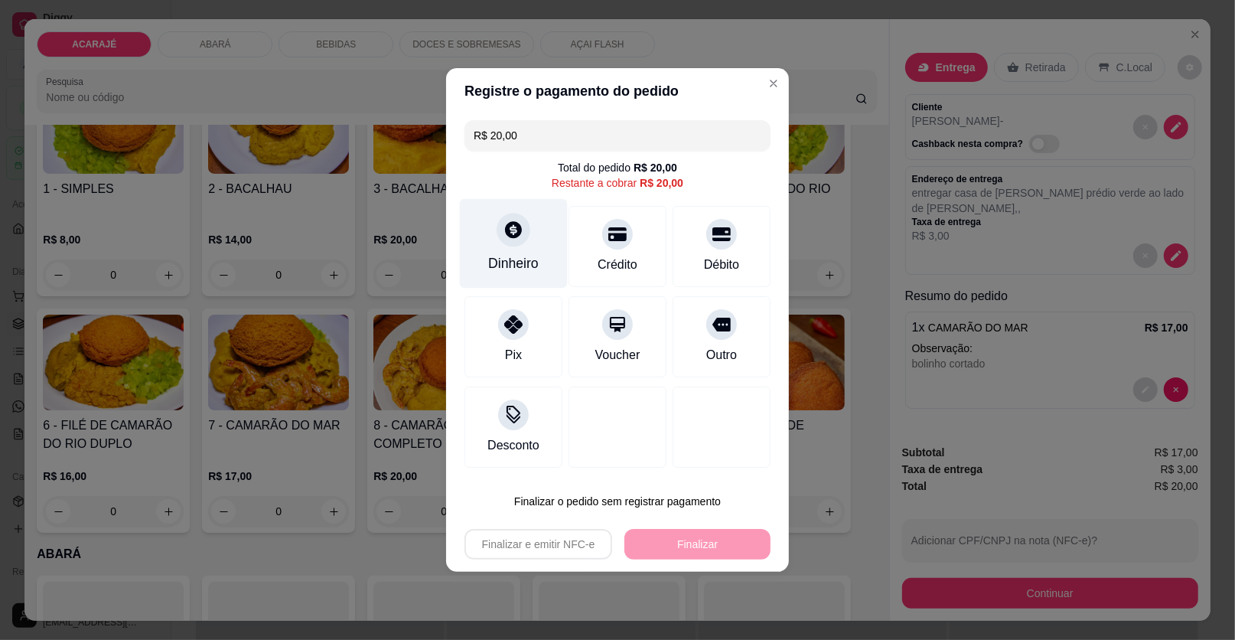
click at [512, 236] on icon at bounding box center [513, 229] width 17 height 17
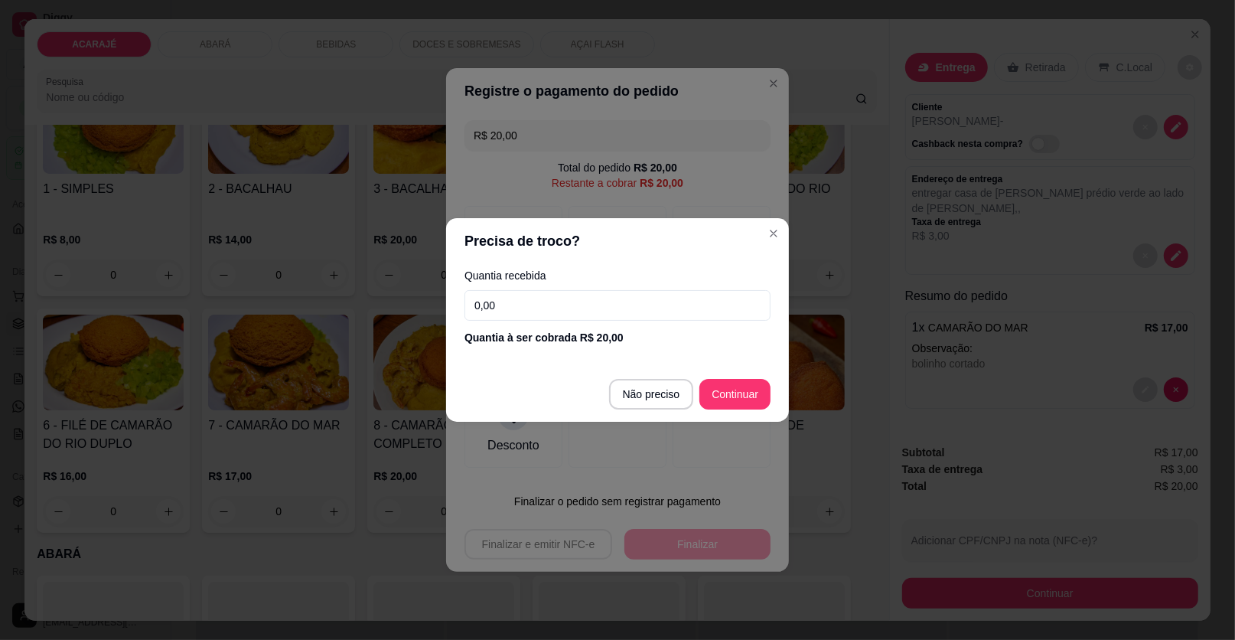
click at [517, 306] on input "0,00" at bounding box center [618, 305] width 306 height 31
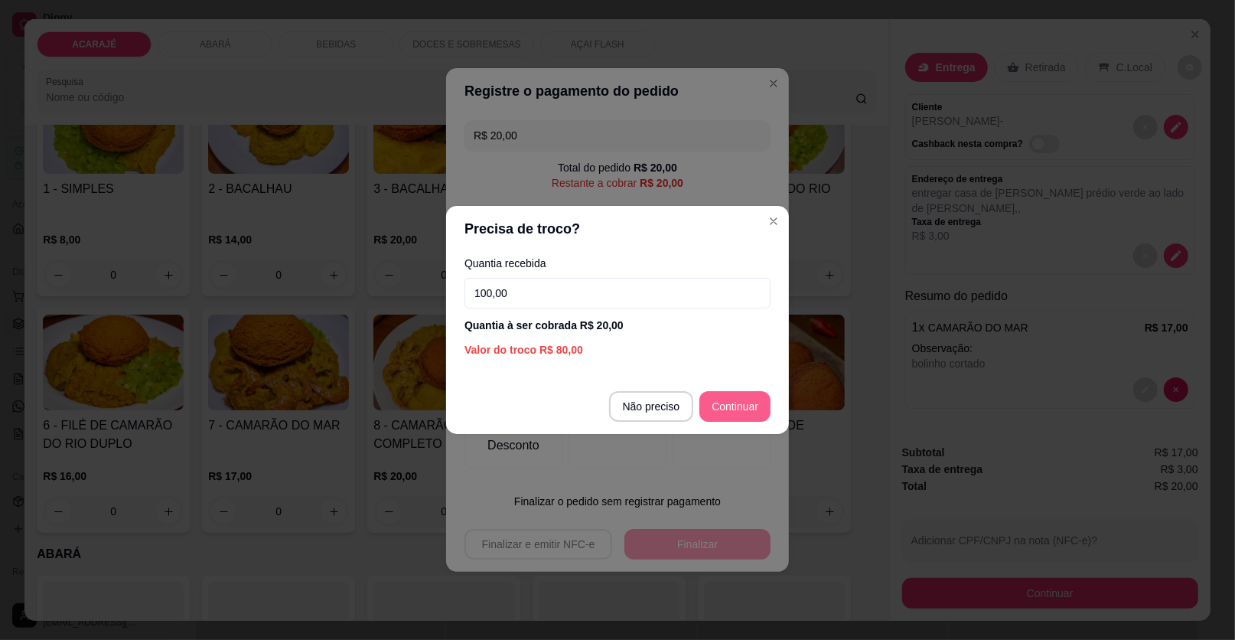
type input "100,00"
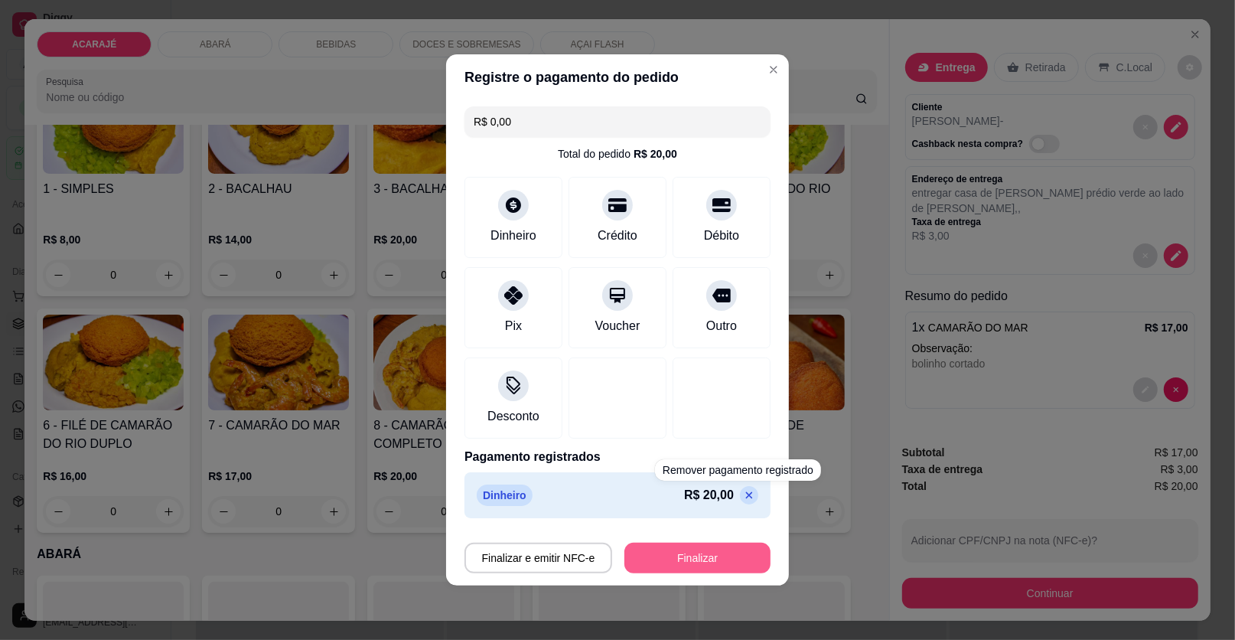
click at [703, 551] on button "Finalizar" at bounding box center [697, 558] width 146 height 31
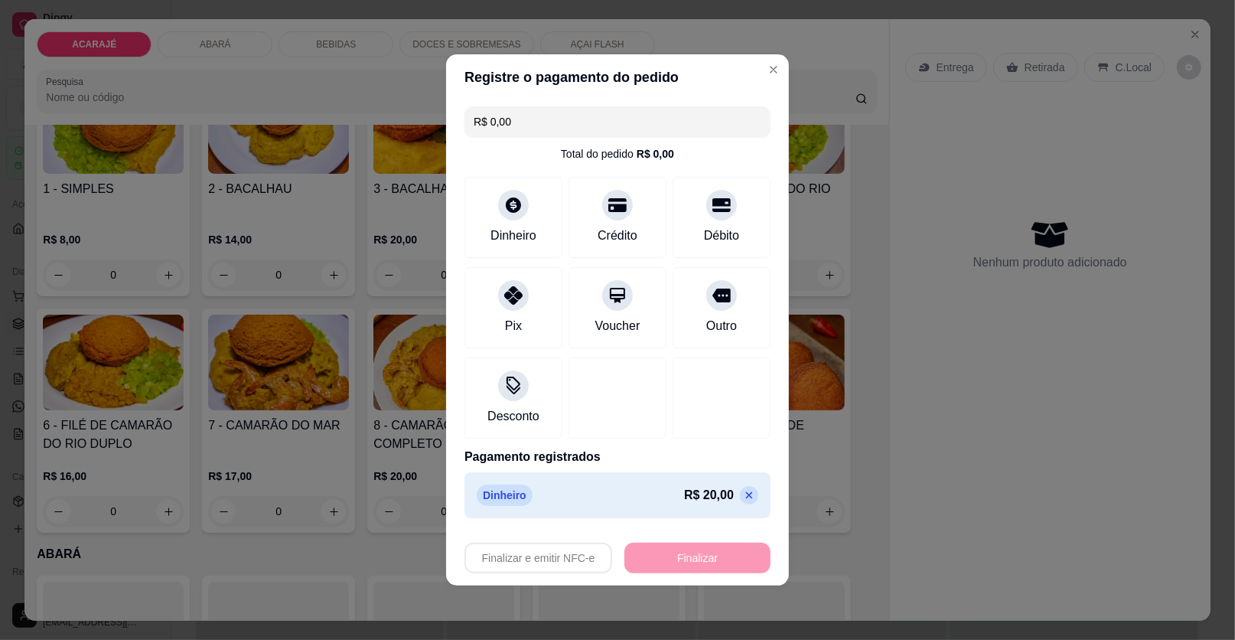
type input "-R$ 20,00"
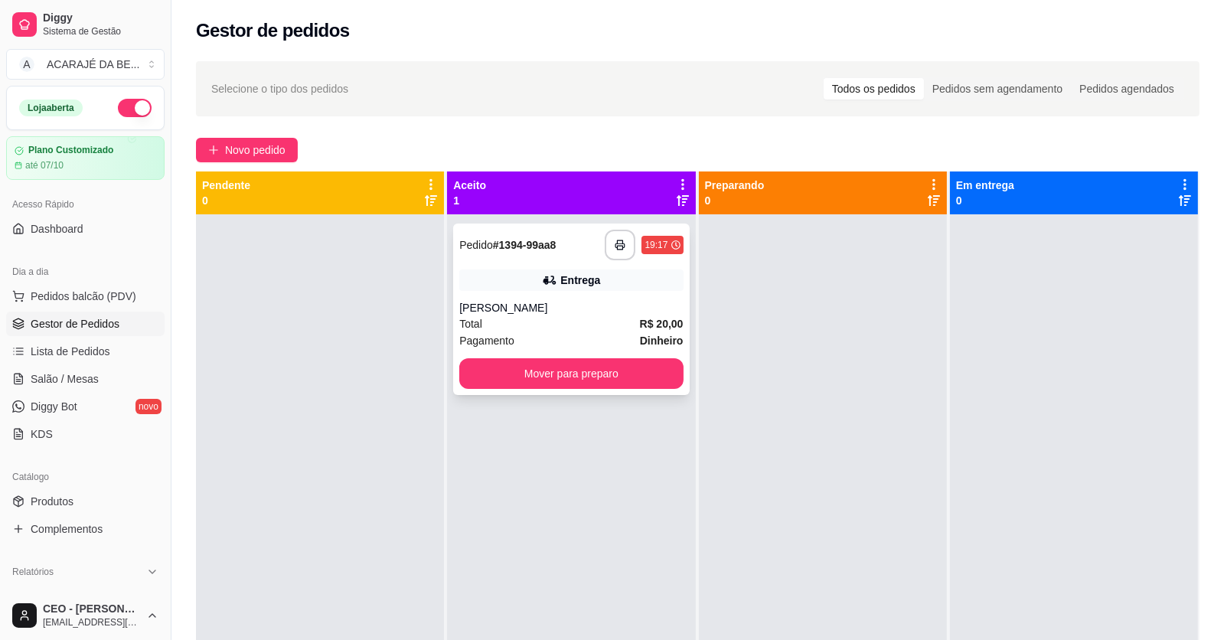
click at [584, 273] on div "**********" at bounding box center [571, 308] width 236 height 171
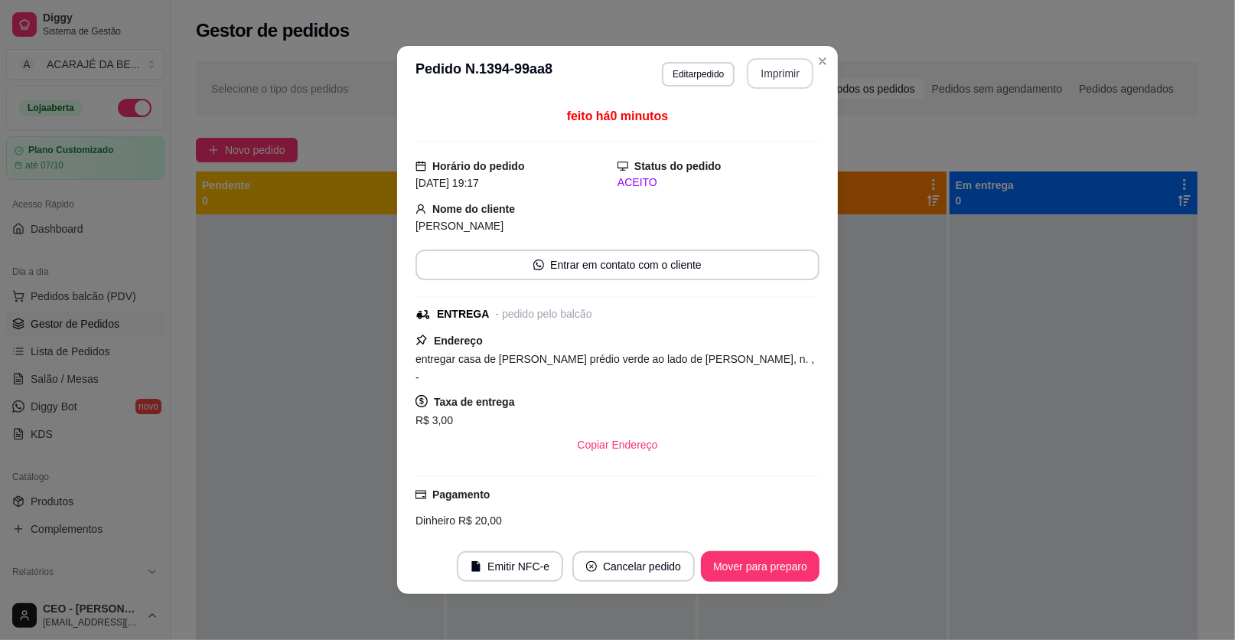
click at [771, 83] on button "Imprimir" at bounding box center [780, 73] width 67 height 31
click at [776, 559] on button "Mover para preparo" at bounding box center [760, 567] width 115 height 30
click at [776, 559] on div "Mover para preparo" at bounding box center [750, 566] width 140 height 31
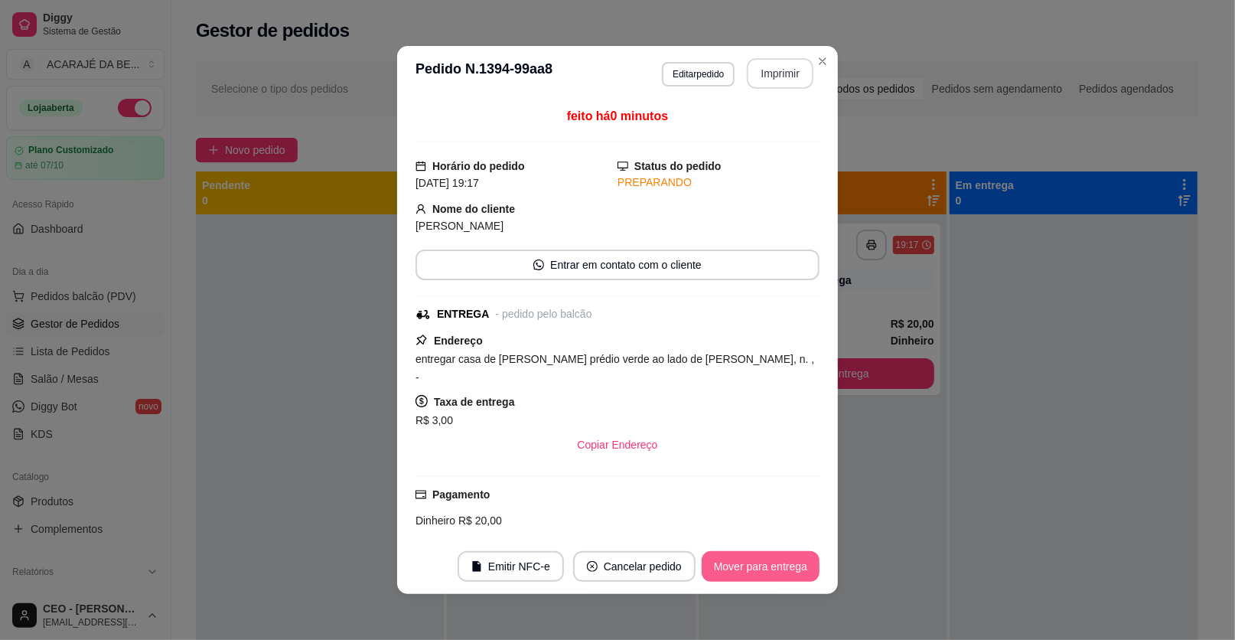
click at [776, 559] on button "Mover para entrega" at bounding box center [761, 566] width 118 height 31
click at [776, 559] on div "Mover para entrega" at bounding box center [749, 566] width 139 height 31
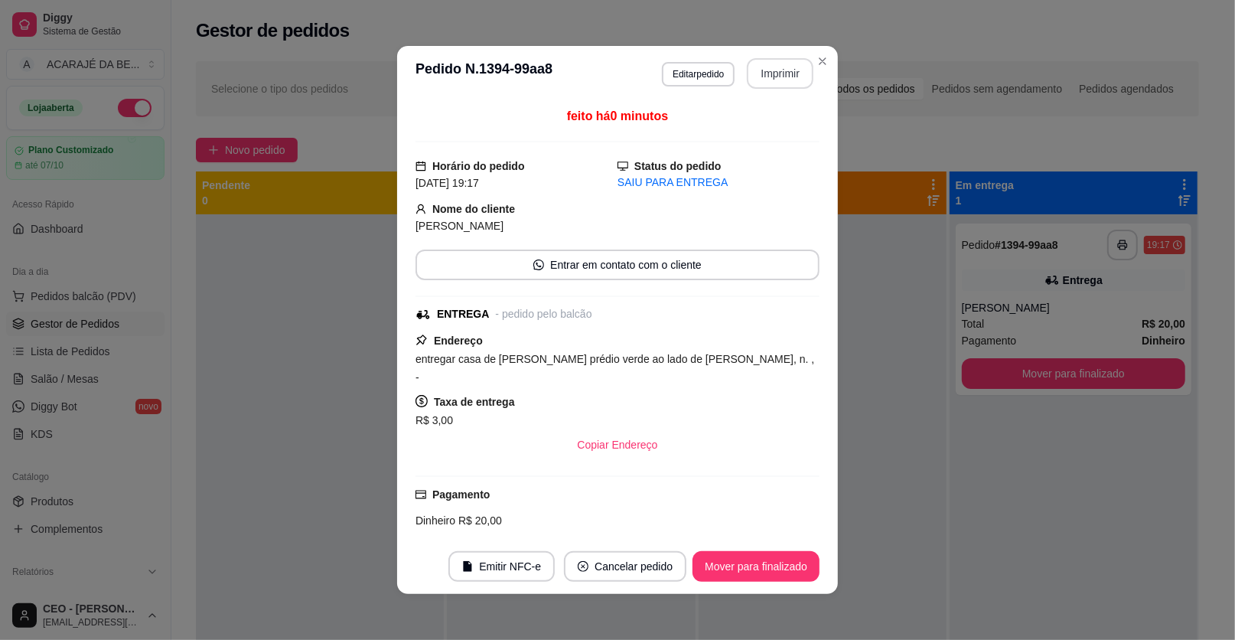
click at [776, 559] on button "Mover para finalizado" at bounding box center [756, 566] width 127 height 31
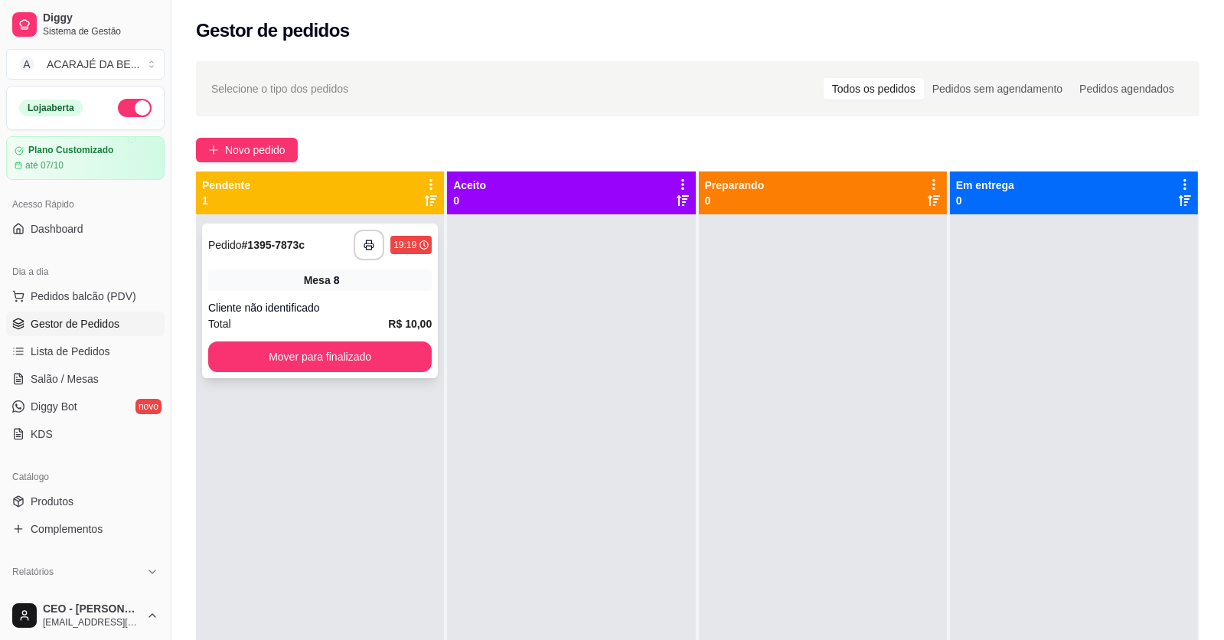
click at [269, 260] on div "**********" at bounding box center [320, 300] width 236 height 155
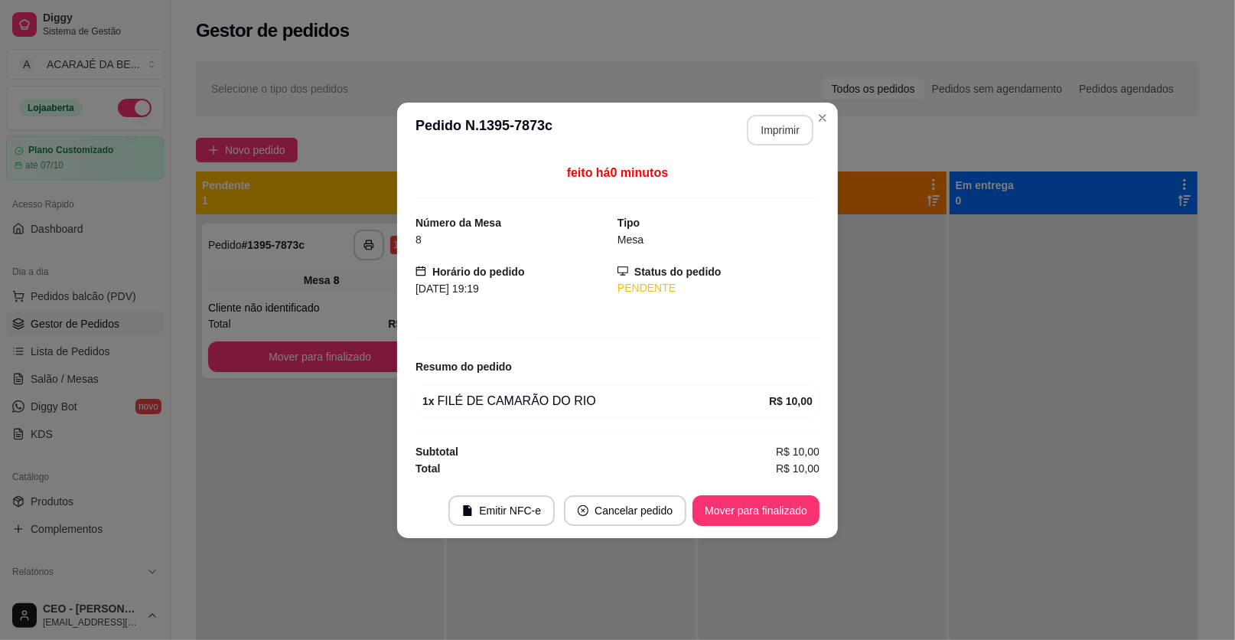
click at [797, 141] on button "Imprimir" at bounding box center [780, 130] width 67 height 31
click at [781, 517] on button "Mover para finalizado" at bounding box center [756, 510] width 127 height 31
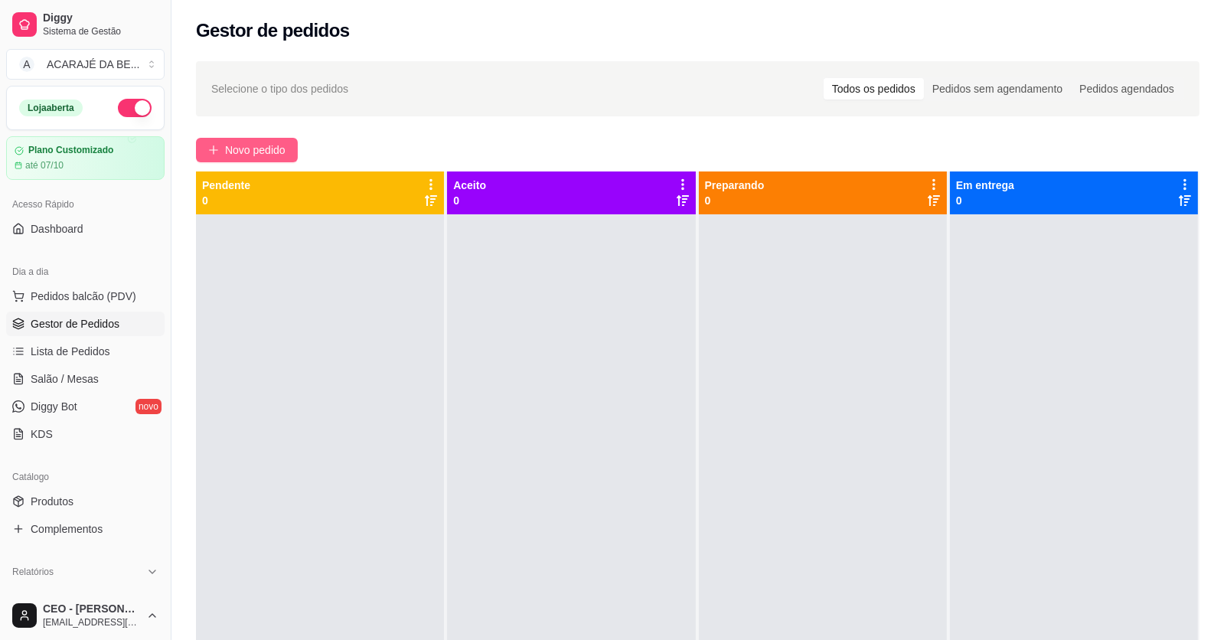
click at [240, 156] on span "Novo pedido" at bounding box center [255, 150] width 60 height 17
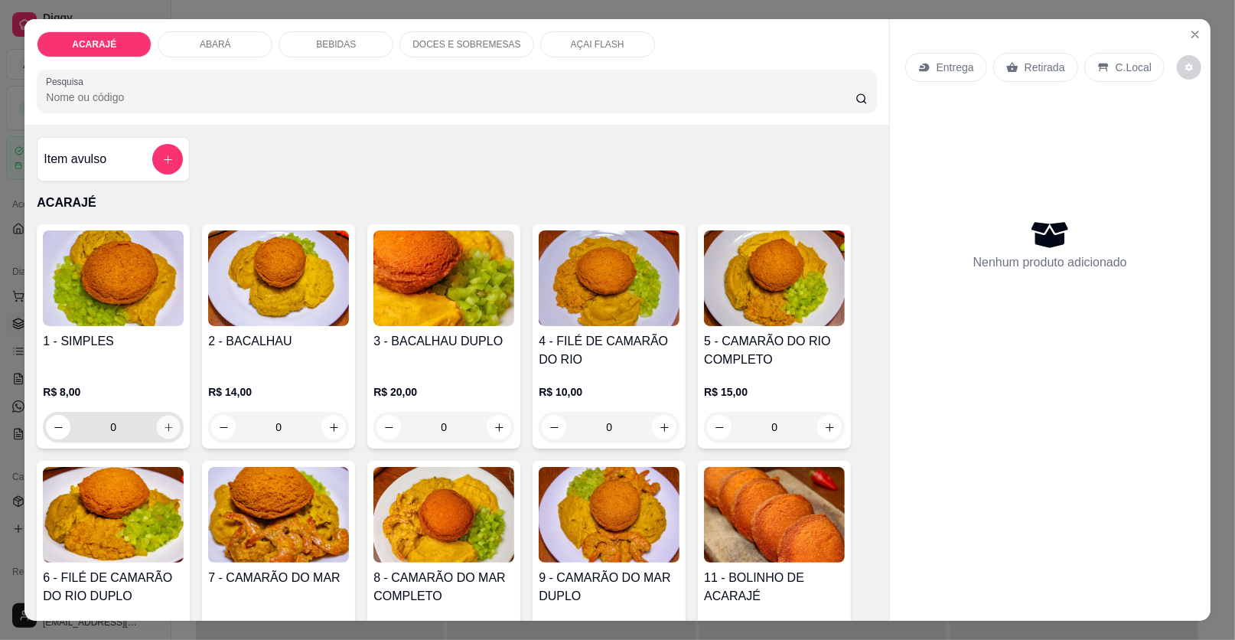
click at [157, 426] on button "increase-product-quantity" at bounding box center [169, 428] width 24 height 24
click at [163, 422] on icon "increase-product-quantity" at bounding box center [168, 427] width 11 height 11
type input "2"
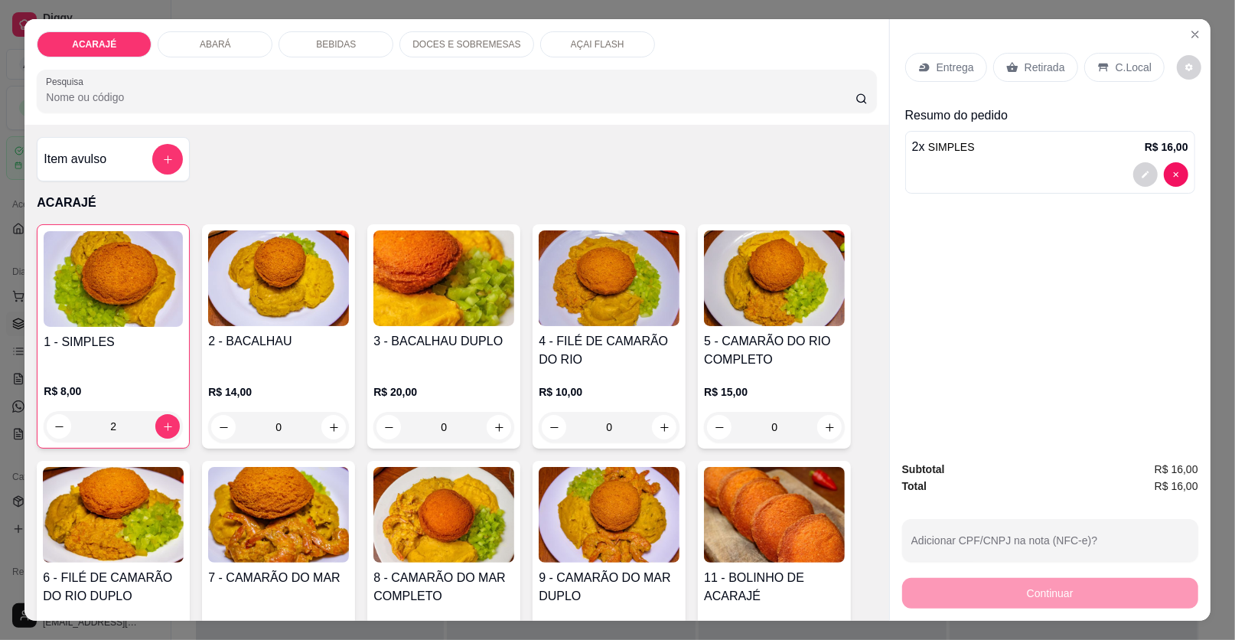
click at [942, 76] on div "Entrega" at bounding box center [946, 67] width 82 height 29
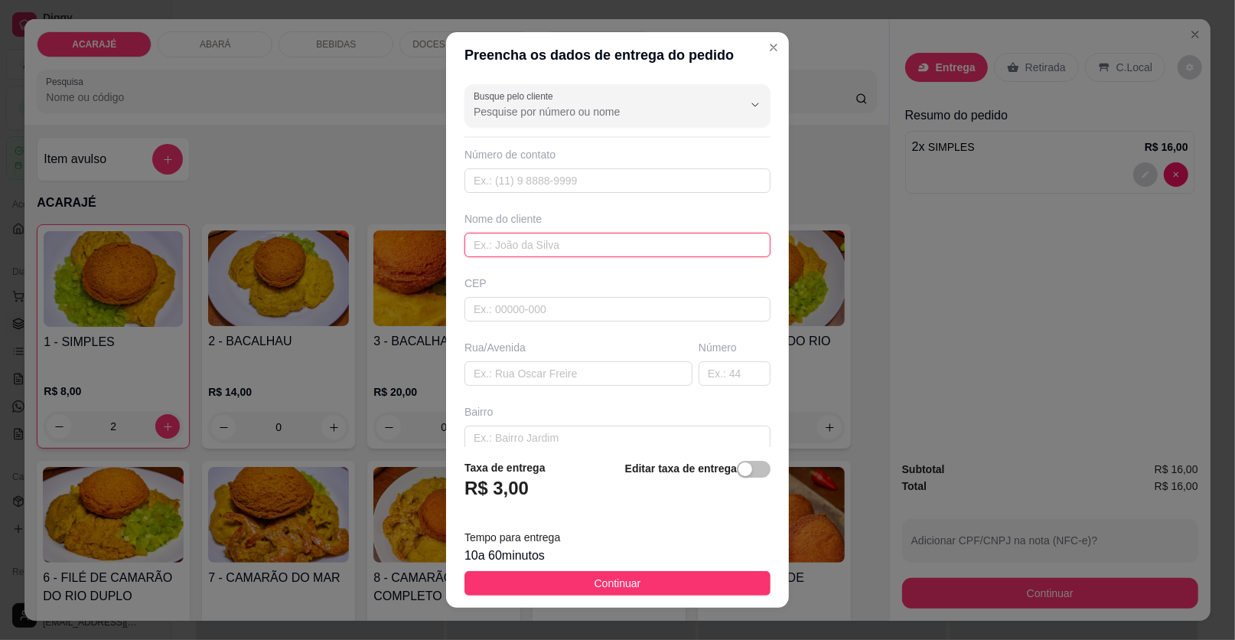
click at [548, 241] on input "text" at bounding box center [618, 245] width 306 height 24
type input "giovanna"
click at [545, 378] on input "text" at bounding box center [579, 373] width 228 height 24
paste input "Juscelino kubcheq n27 são Raimundo"
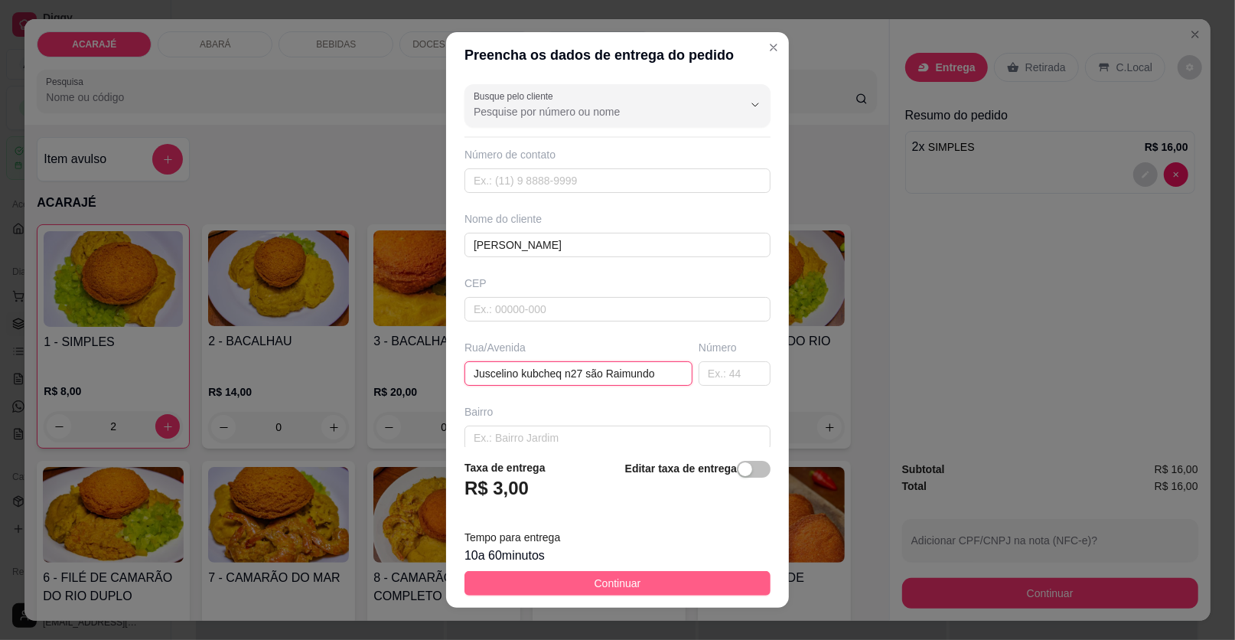
type input "Juscelino kubcheq n27 são Raimundo"
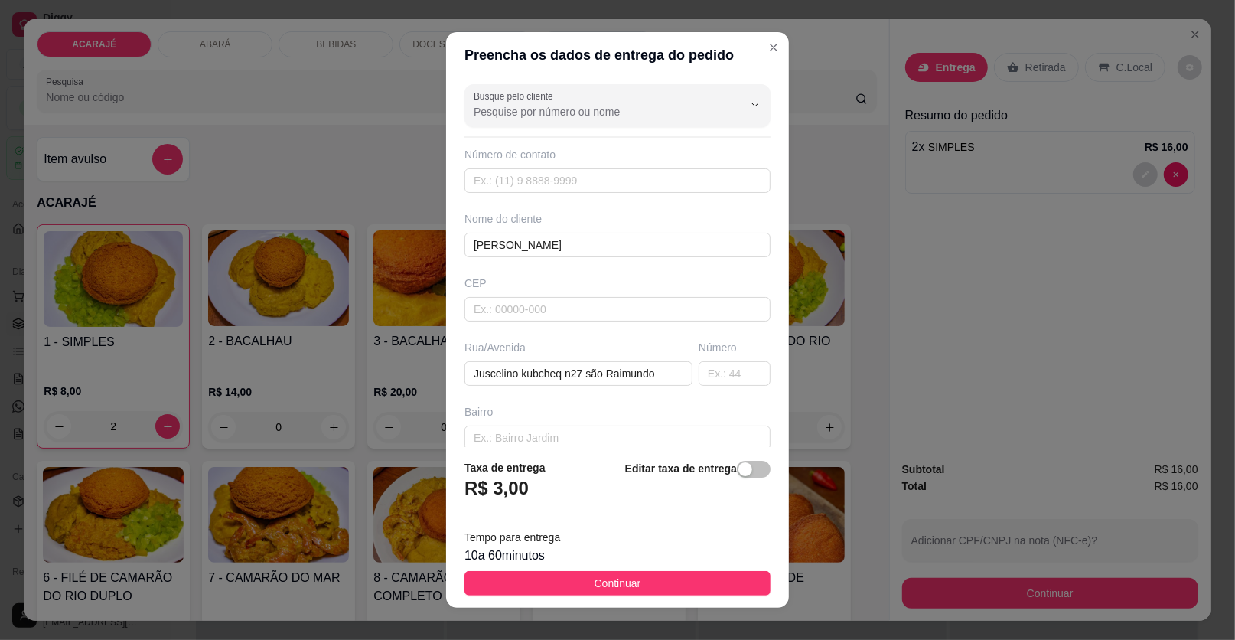
drag, startPoint x: 722, startPoint y: 576, endPoint x: 722, endPoint y: 565, distance: 10.7
click at [722, 568] on footer "Taxa de entrega R$ 3,00 Editar taxa de entrega Tempo para entrega 10 a 60 minut…" at bounding box center [617, 527] width 343 height 161
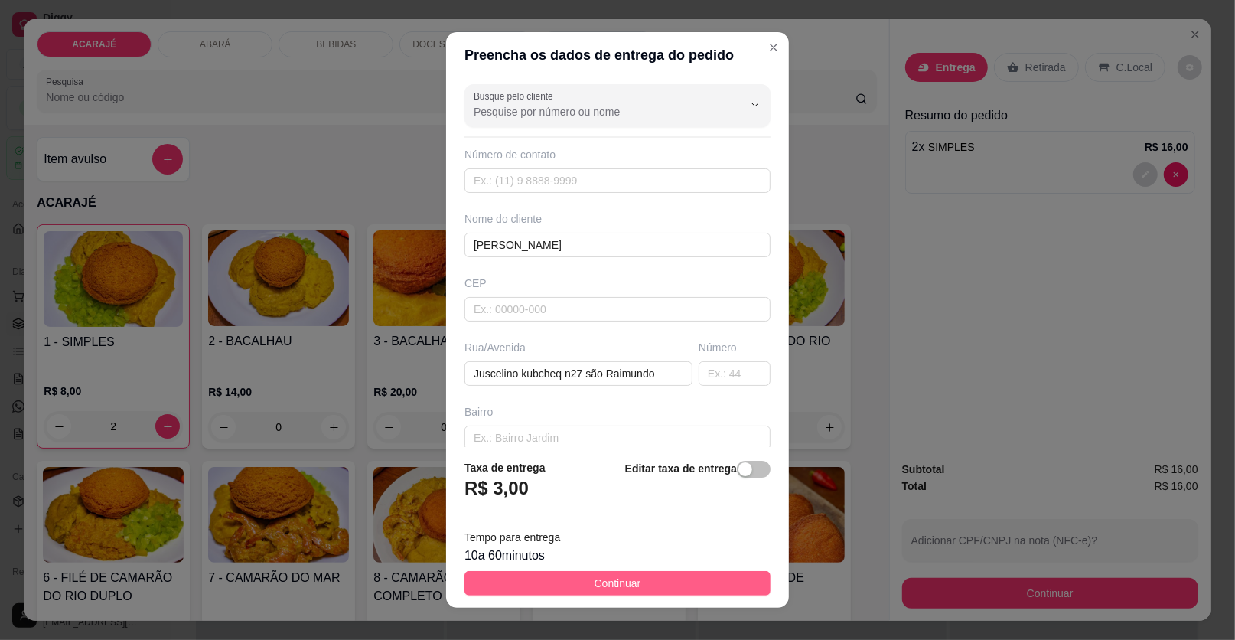
click at [675, 582] on button "Continuar" at bounding box center [618, 583] width 306 height 24
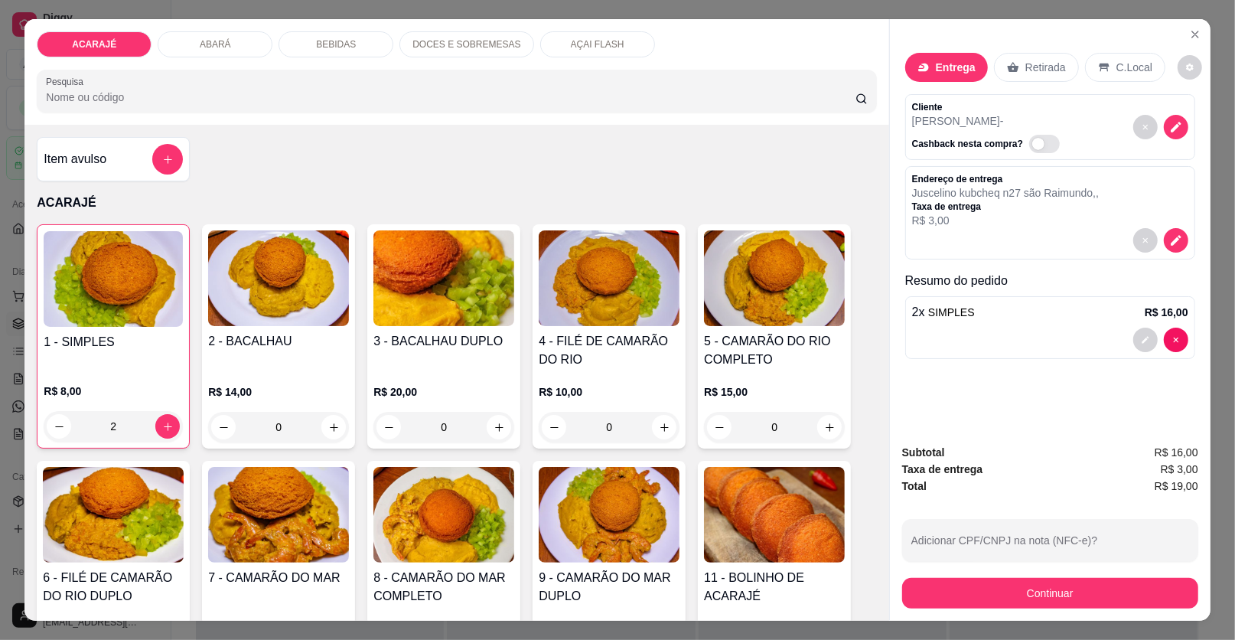
click at [1015, 564] on div "Subtotal R$ 16,00 Taxa de entrega R$ 3,00 Total R$ 19,00 Adicionar CPF/CNPJ na …" at bounding box center [1050, 526] width 296 height 165
click at [996, 590] on button "Continuar" at bounding box center [1050, 593] width 296 height 31
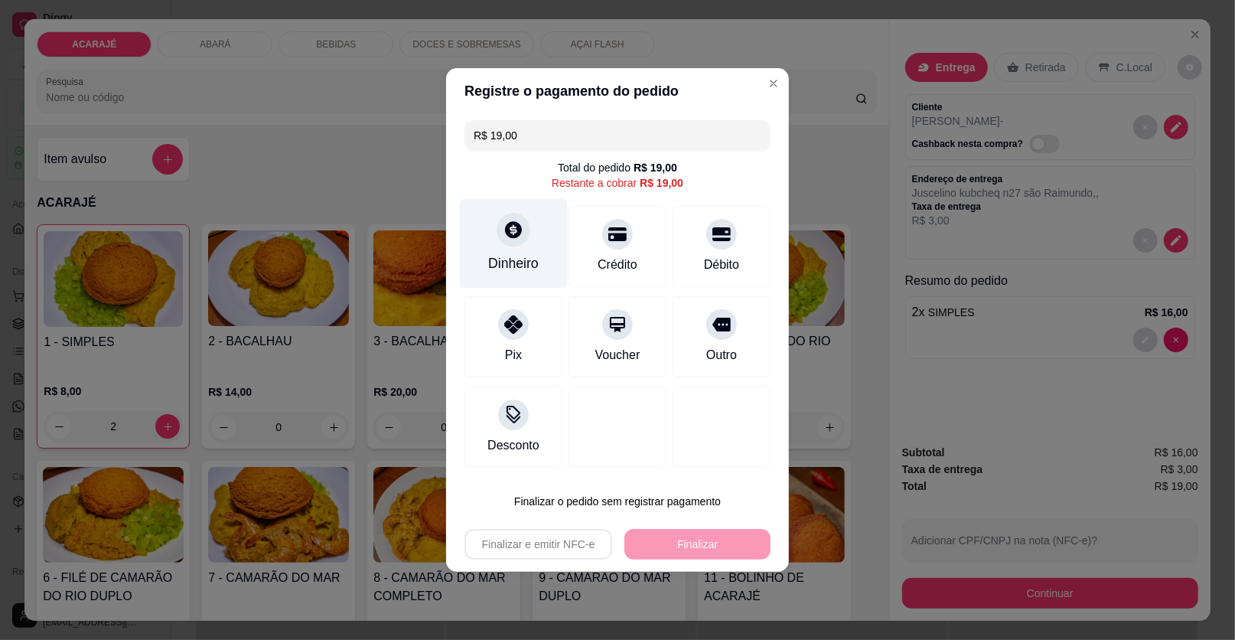
click at [519, 241] on div at bounding box center [514, 230] width 34 height 34
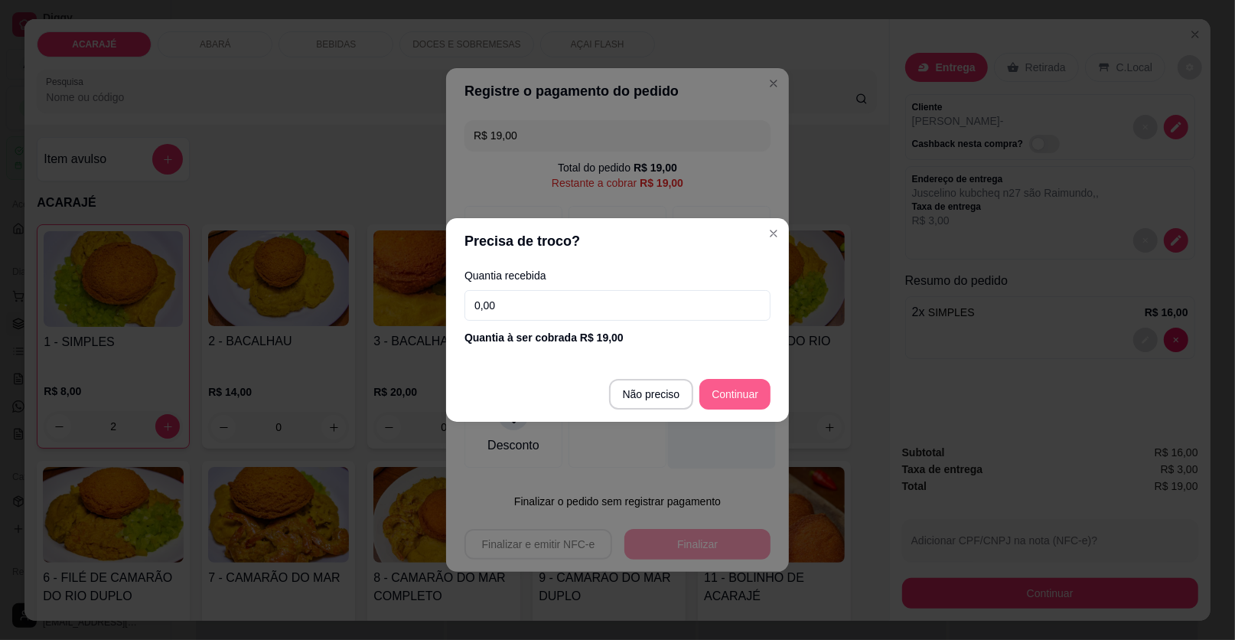
type input "R$ 0,00"
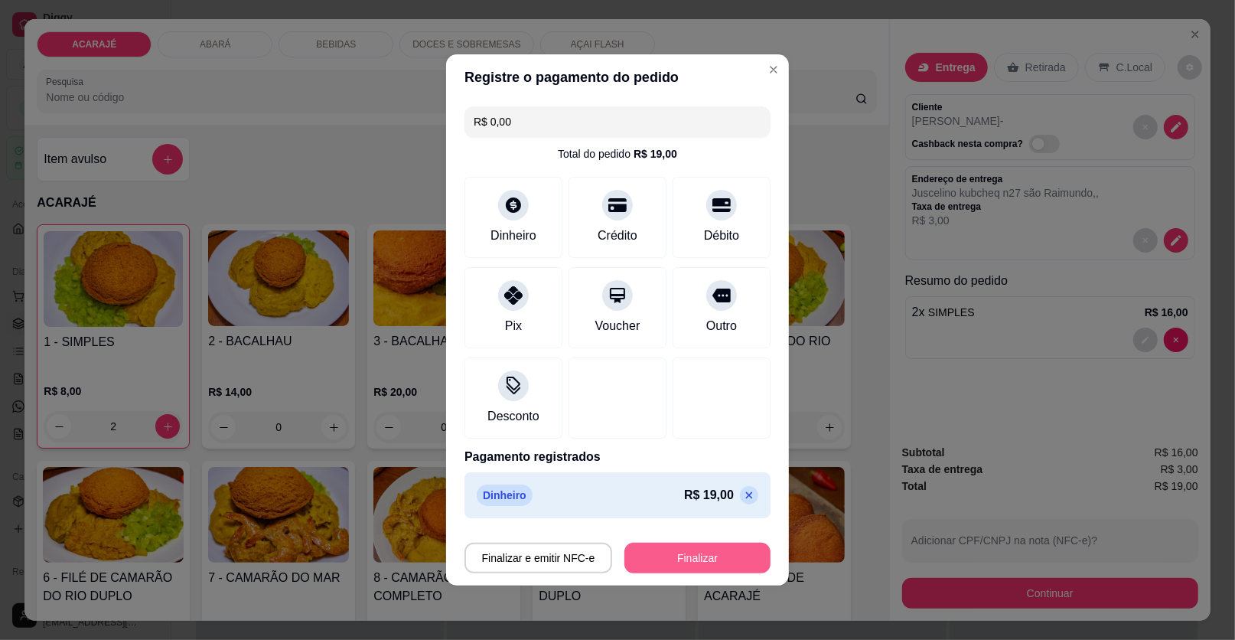
click at [708, 546] on button "Finalizar" at bounding box center [697, 558] width 146 height 31
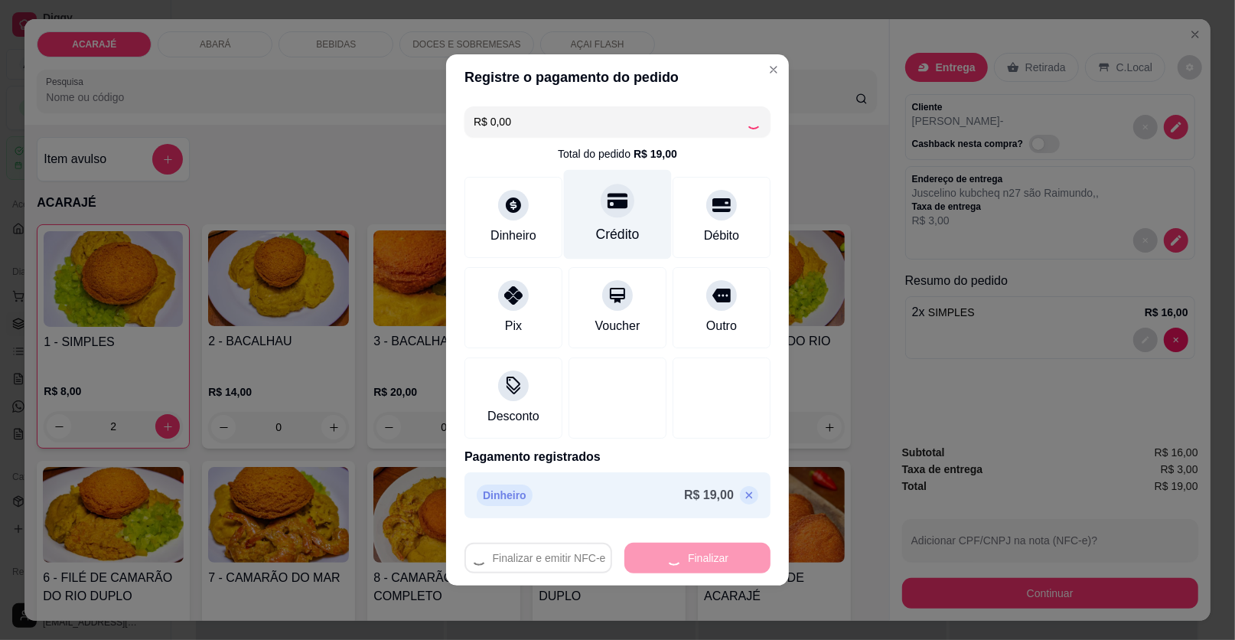
type input "0"
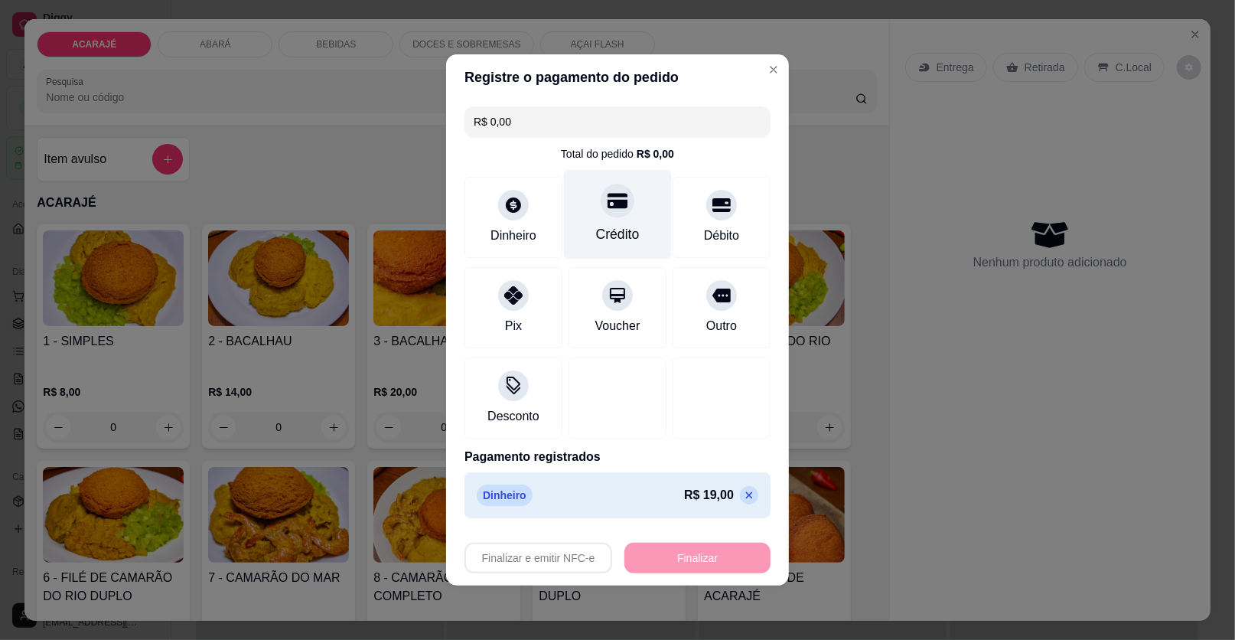
type input "-R$ 19,00"
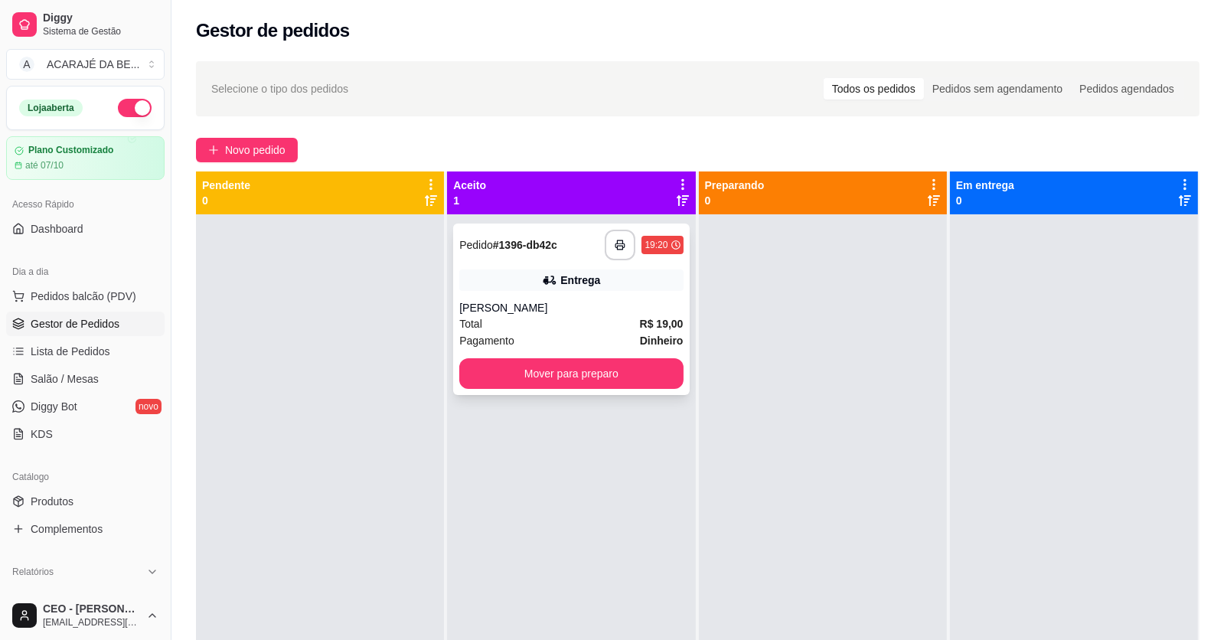
click at [615, 304] on div "giovanna" at bounding box center [570, 307] width 223 height 15
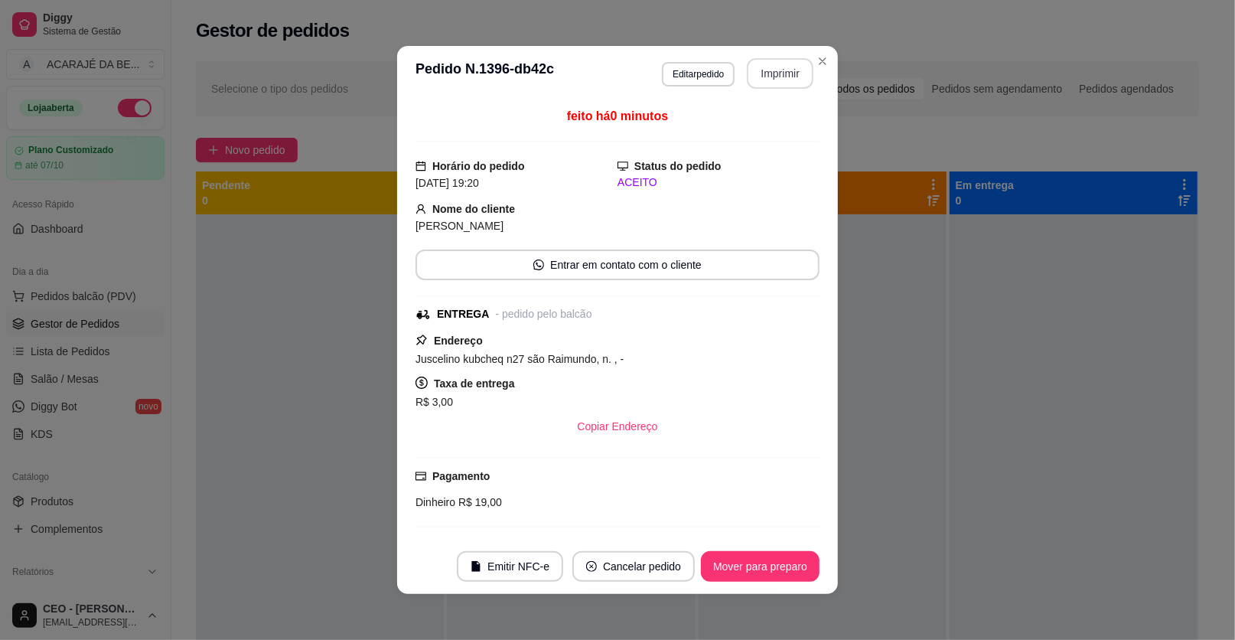
click at [765, 73] on button "Imprimir" at bounding box center [780, 73] width 67 height 31
click at [753, 559] on button "Mover para preparo" at bounding box center [760, 566] width 119 height 31
click at [748, 560] on div "Mover para preparo" at bounding box center [750, 566] width 140 height 31
click at [748, 561] on div "Mover para preparo" at bounding box center [750, 566] width 140 height 31
click at [748, 563] on div "Mover para preparo" at bounding box center [750, 566] width 140 height 31
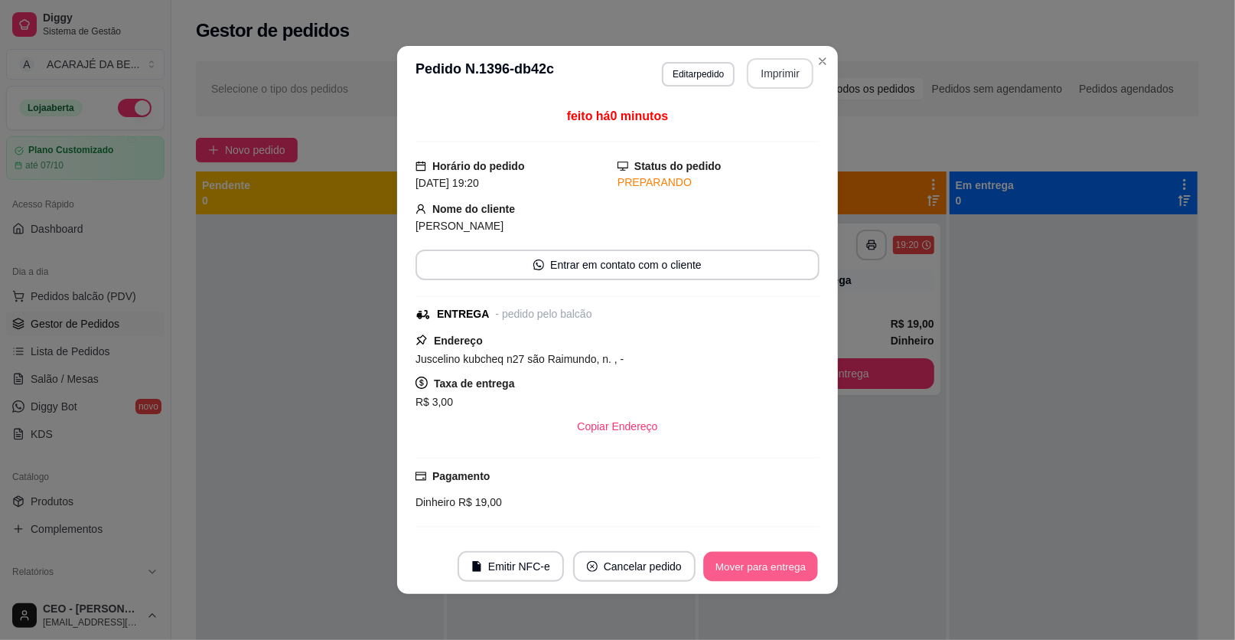
click at [745, 563] on button "Mover para entrega" at bounding box center [760, 567] width 115 height 30
click at [745, 563] on div "Mover para entrega" at bounding box center [761, 566] width 118 height 31
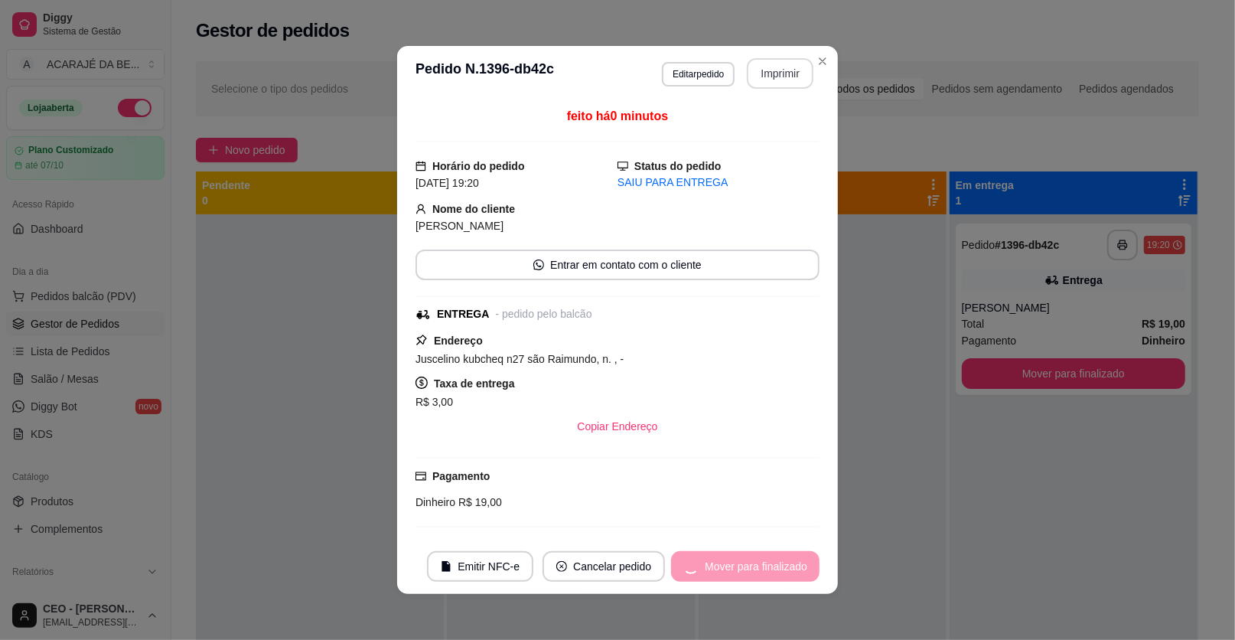
click at [742, 564] on div "Mover para finalizado" at bounding box center [745, 566] width 148 height 31
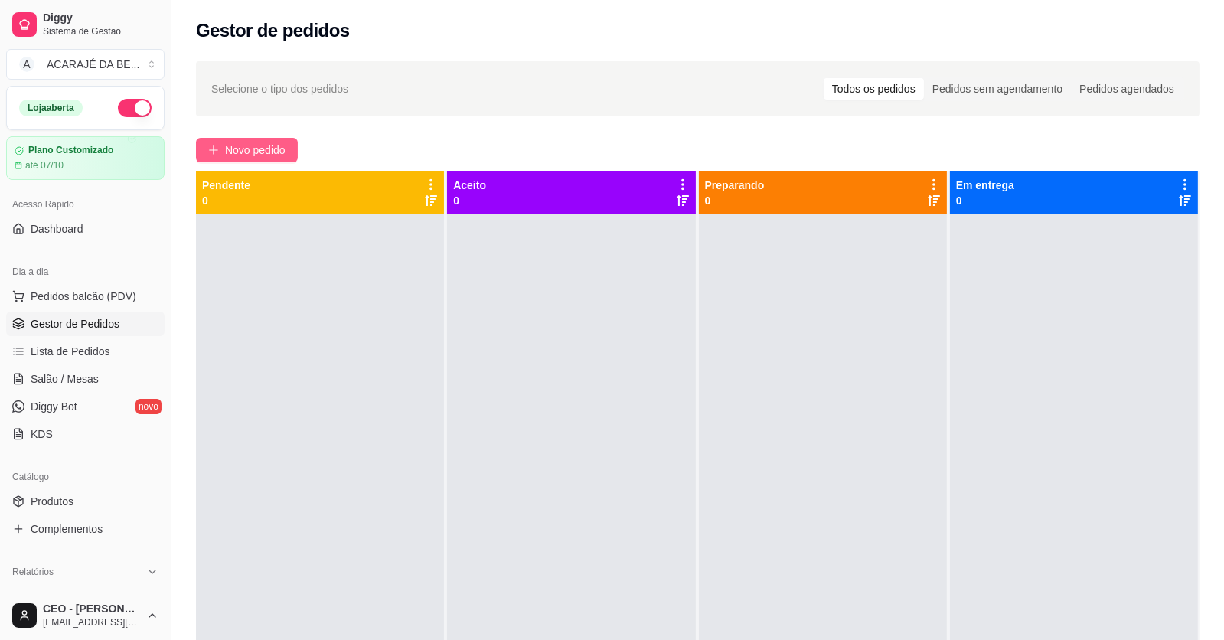
click at [221, 147] on button "Novo pedido" at bounding box center [247, 150] width 102 height 24
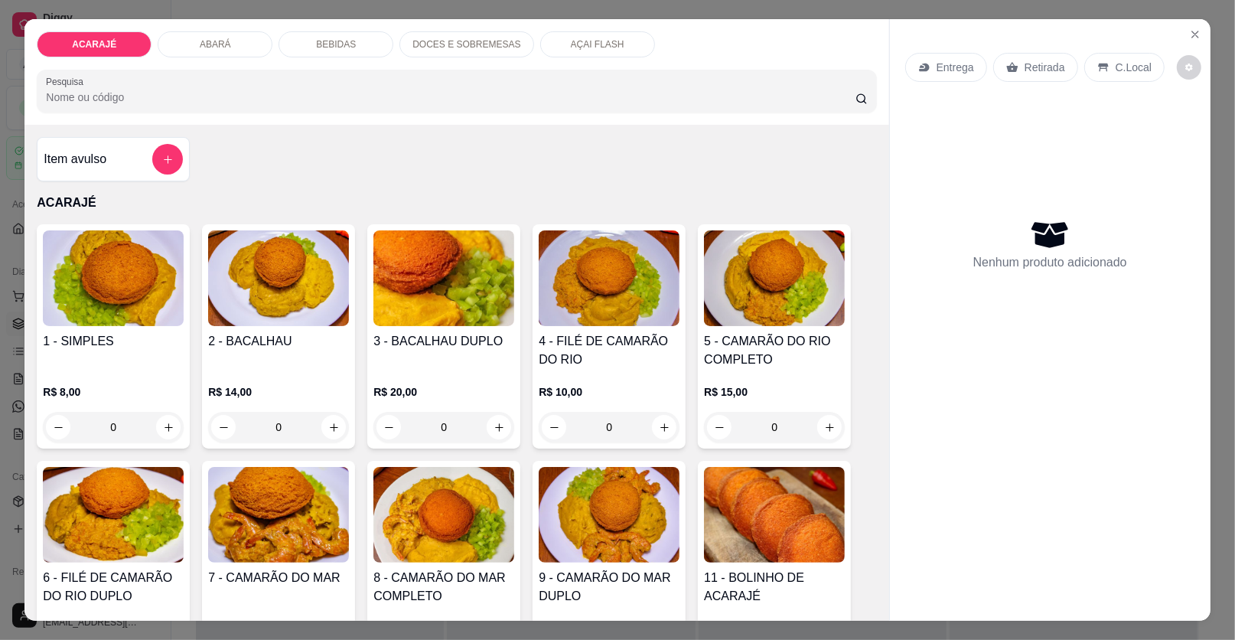
click at [578, 324] on div "4 - FILÉ DE CAMARÃO DO RIO R$ 10,00 0" at bounding box center [609, 336] width 153 height 224
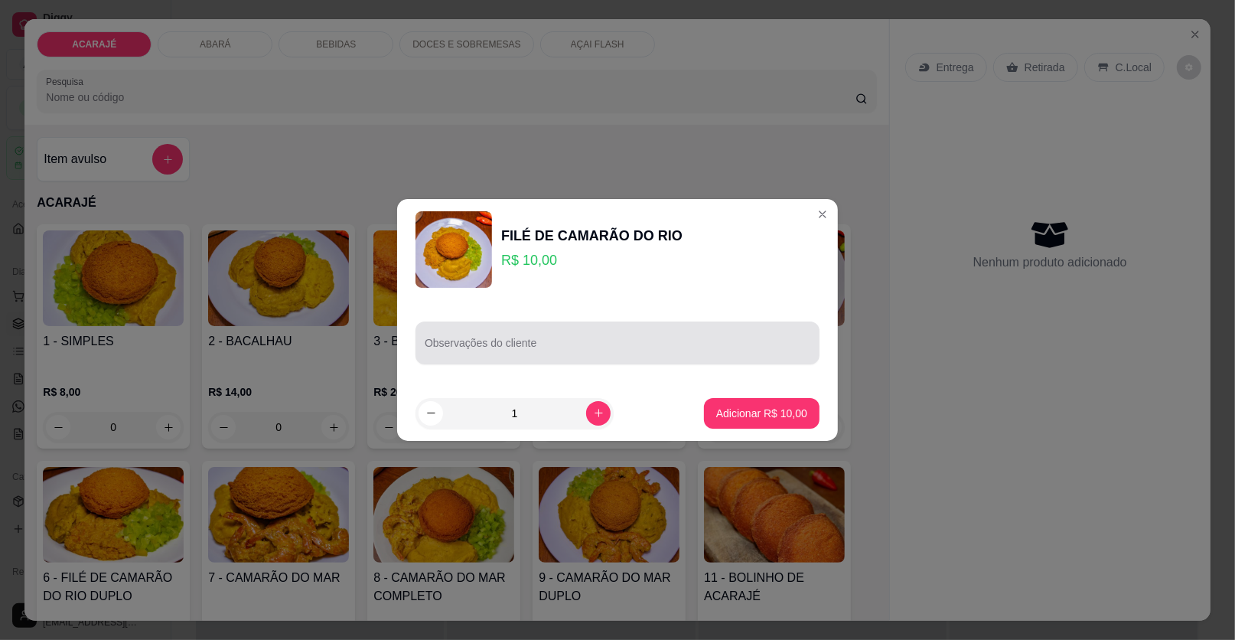
click at [493, 331] on div at bounding box center [618, 343] width 386 height 31
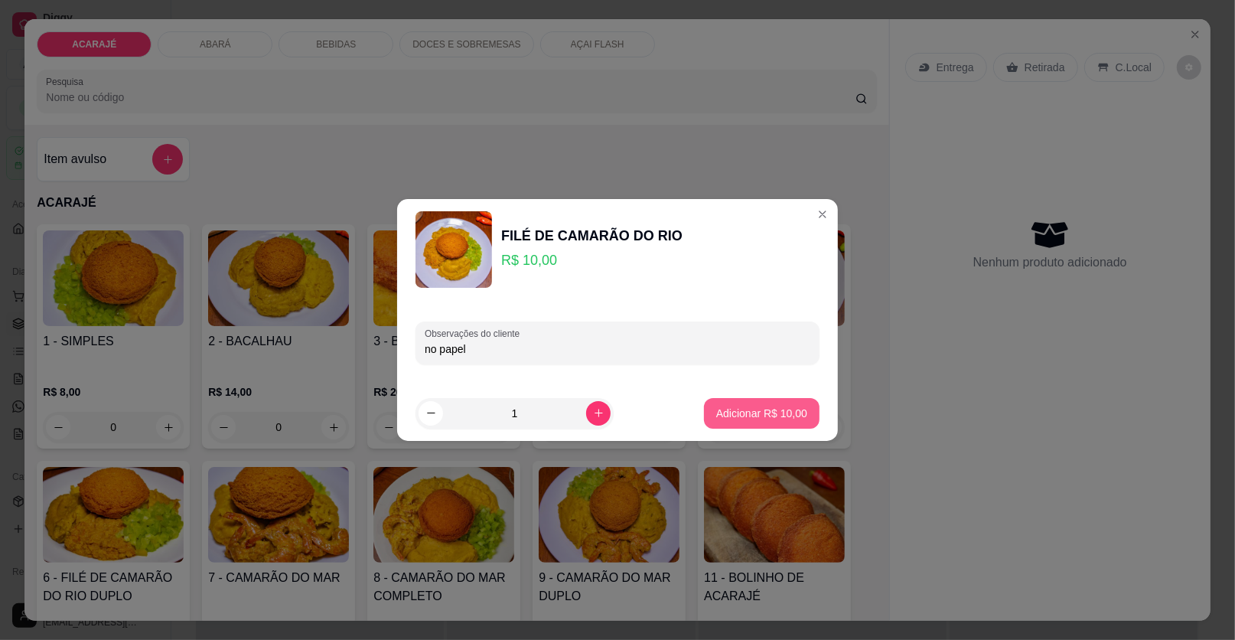
type input "no papel"
click at [719, 405] on button "Adicionar R$ 10,00" at bounding box center [762, 413] width 116 height 31
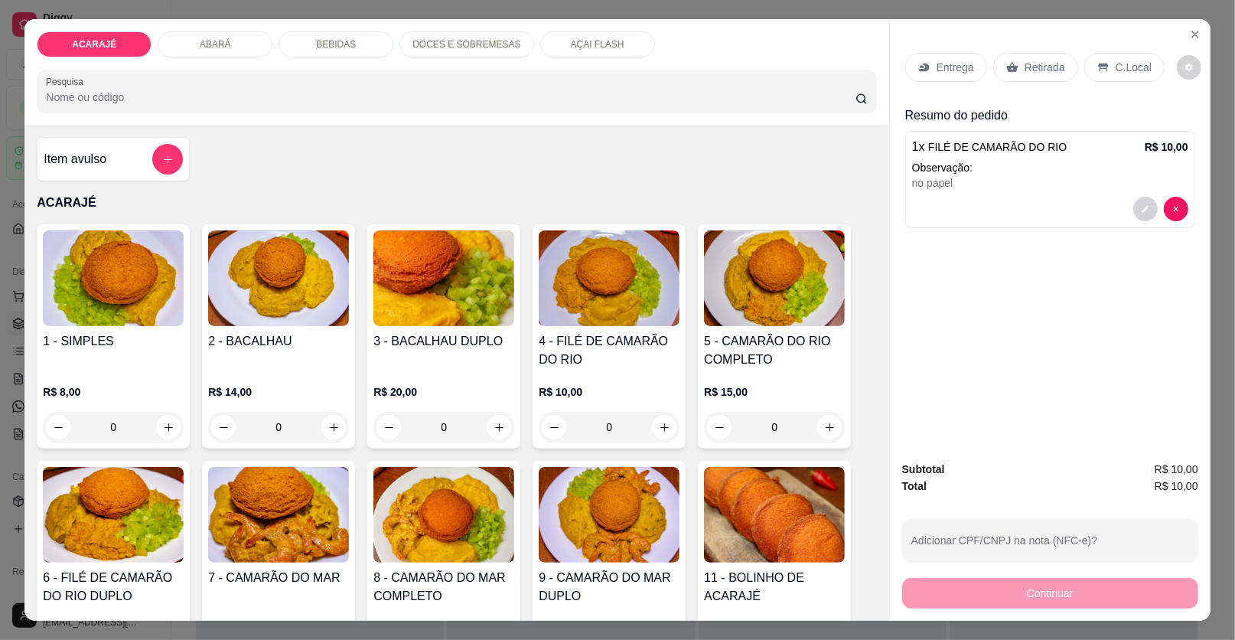
click at [1009, 67] on icon at bounding box center [1011, 67] width 11 height 10
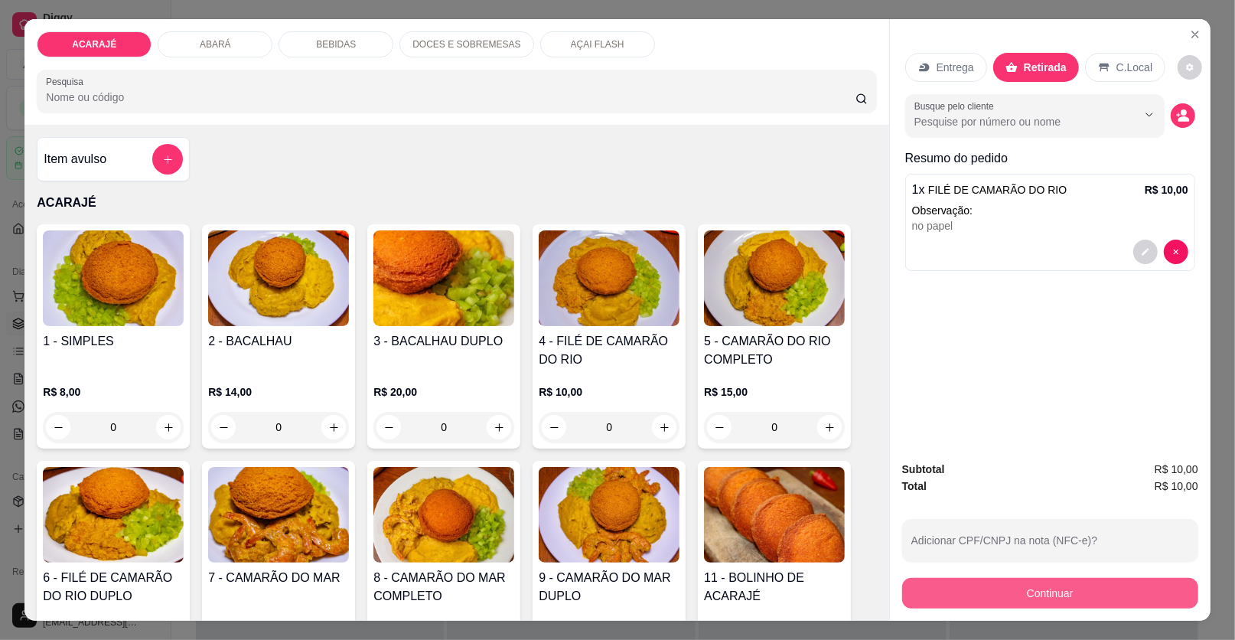
click at [1068, 587] on button "Continuar" at bounding box center [1050, 593] width 296 height 31
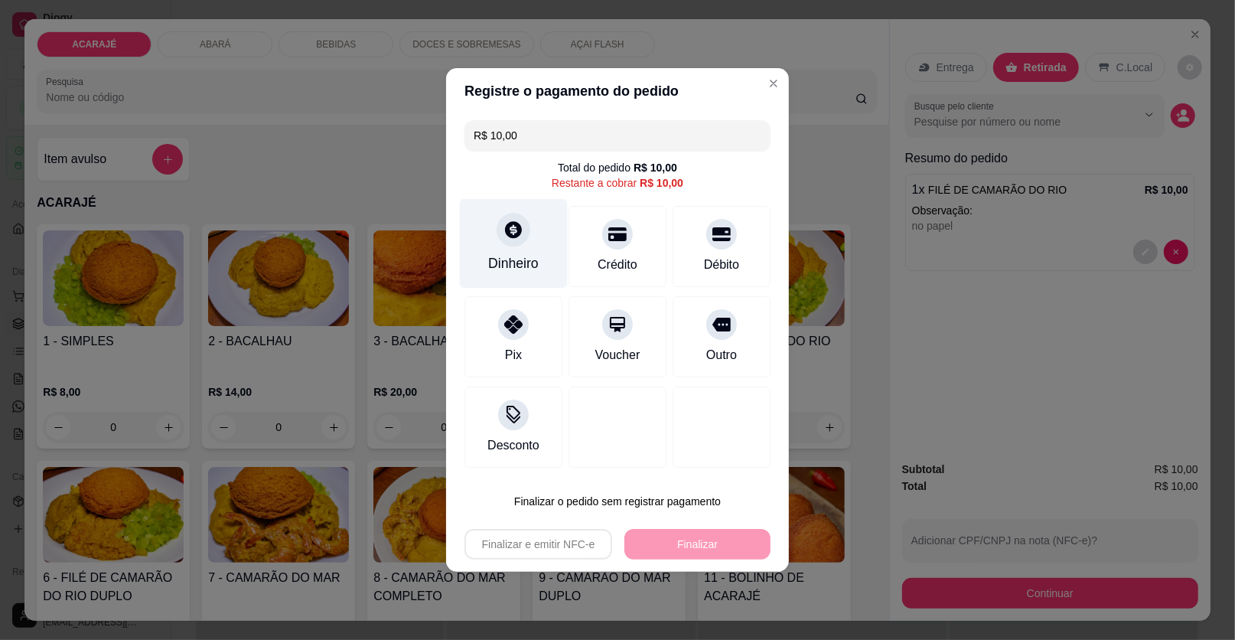
click at [511, 257] on div "Dinheiro" at bounding box center [513, 263] width 51 height 20
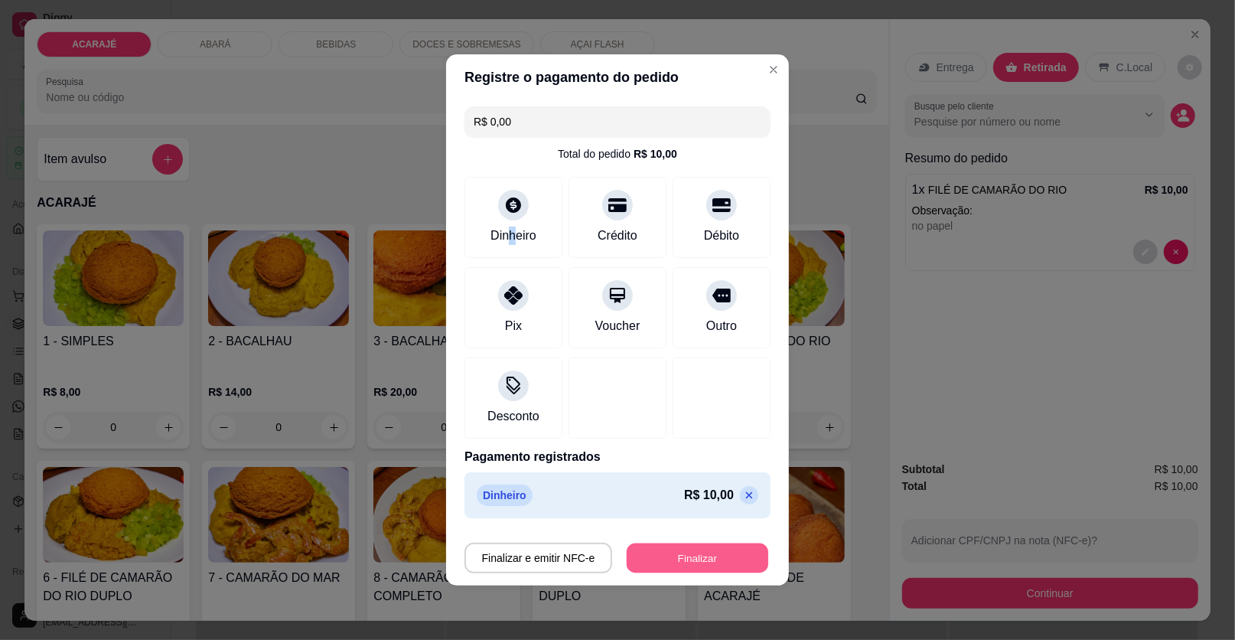
click at [681, 556] on button "Finalizar" at bounding box center [698, 558] width 142 height 30
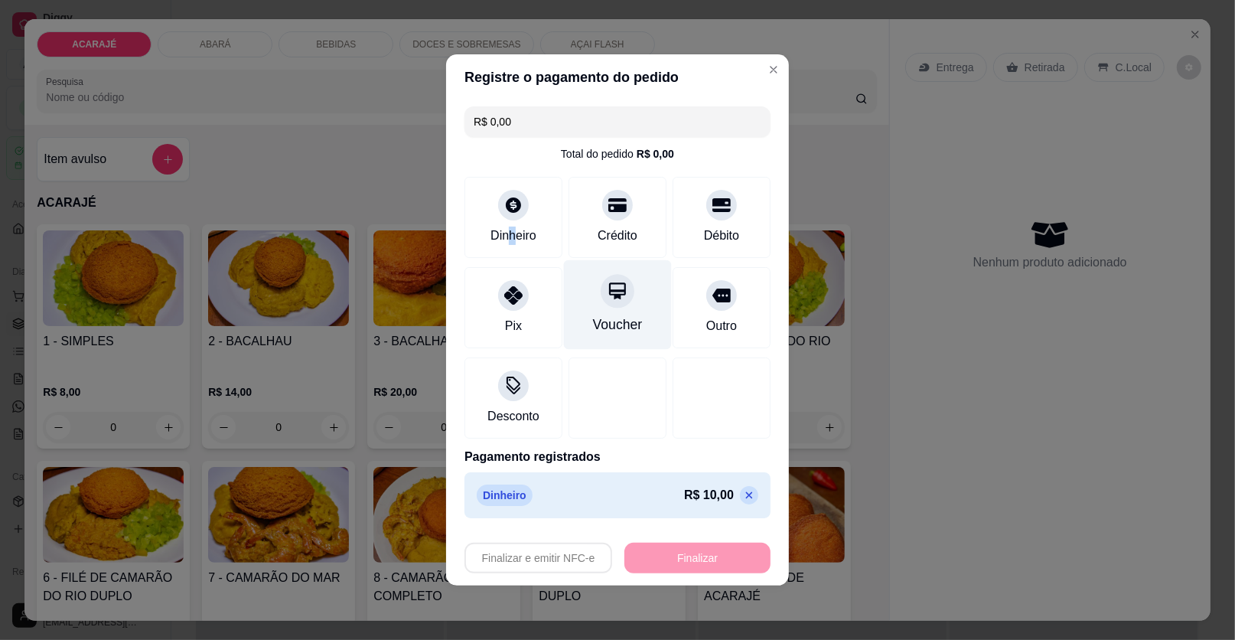
type input "-R$ 10,00"
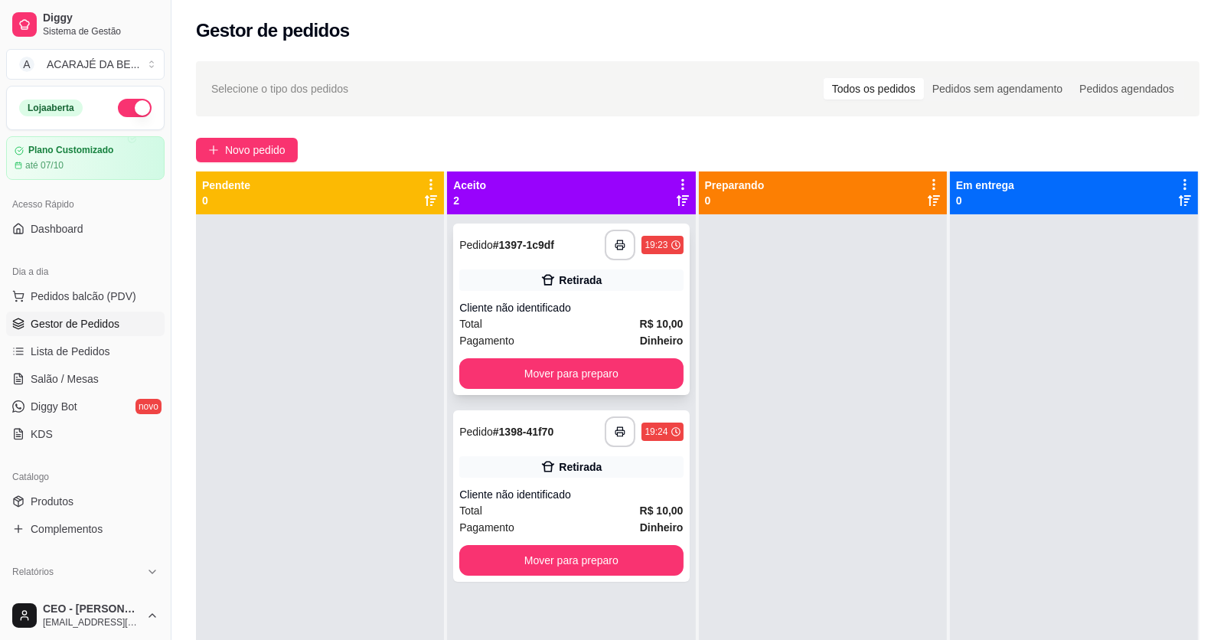
click at [544, 285] on icon at bounding box center [548, 280] width 13 height 11
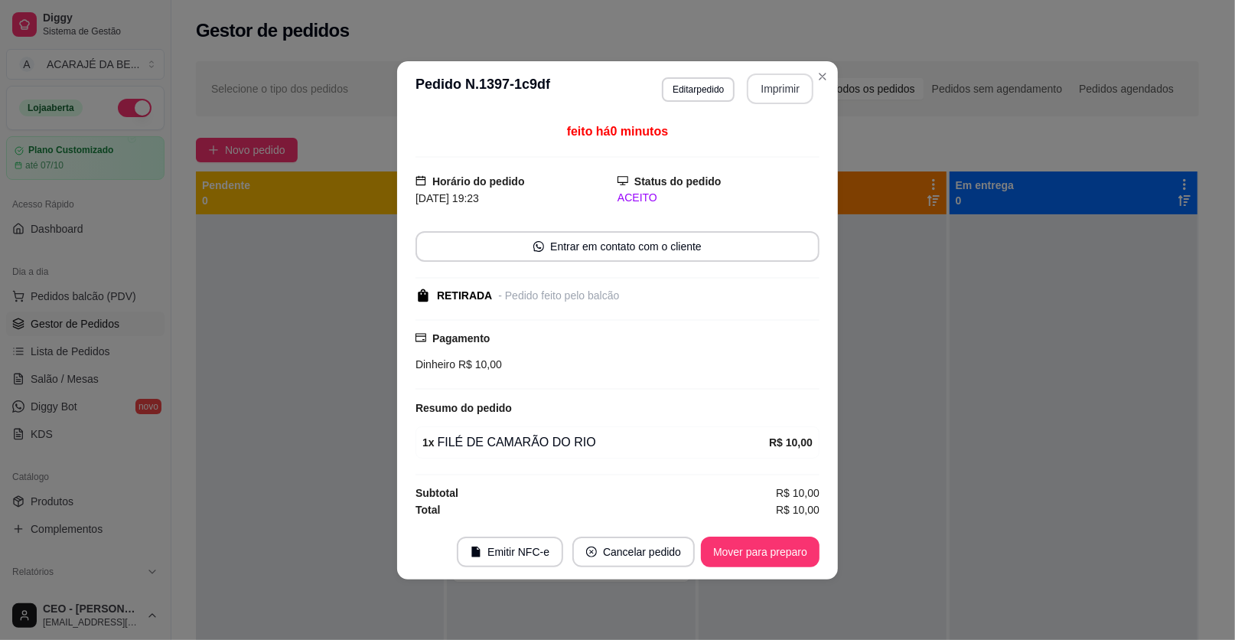
click at [758, 90] on button "Imprimir" at bounding box center [780, 88] width 67 height 31
click at [736, 549] on button "Mover para preparo" at bounding box center [760, 551] width 119 height 31
click at [737, 549] on div "Mover para preparo" at bounding box center [750, 551] width 140 height 31
click at [738, 549] on div "Mover para preparo" at bounding box center [750, 551] width 140 height 31
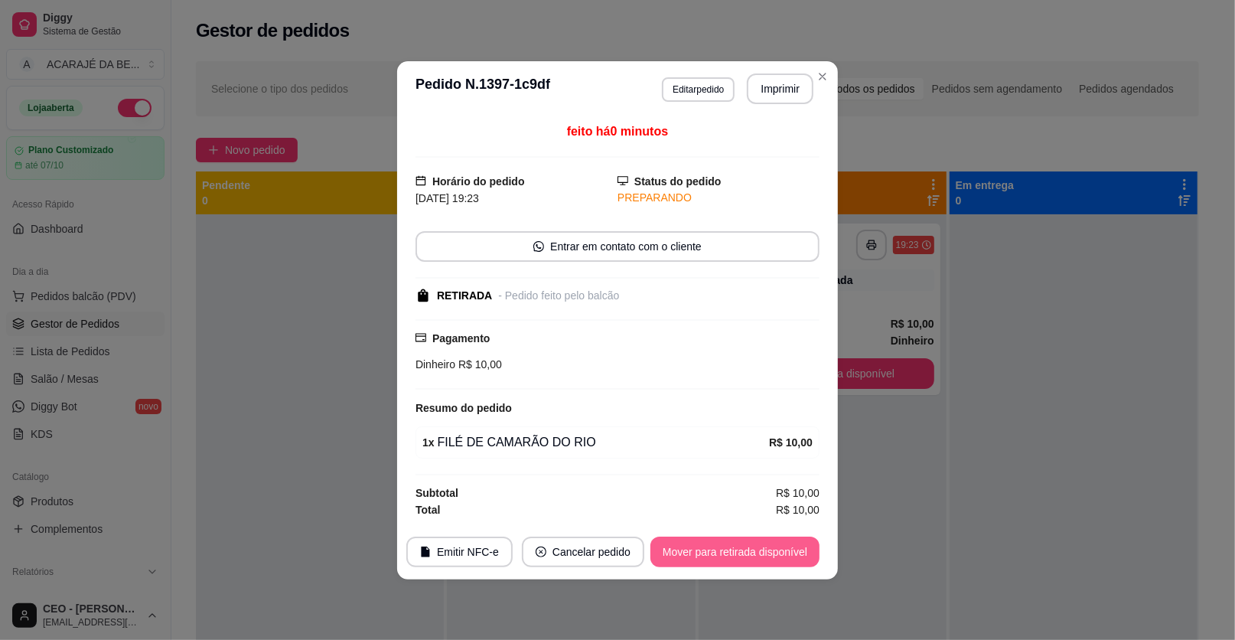
click at [739, 549] on button "Mover para retirada disponível" at bounding box center [735, 551] width 169 height 31
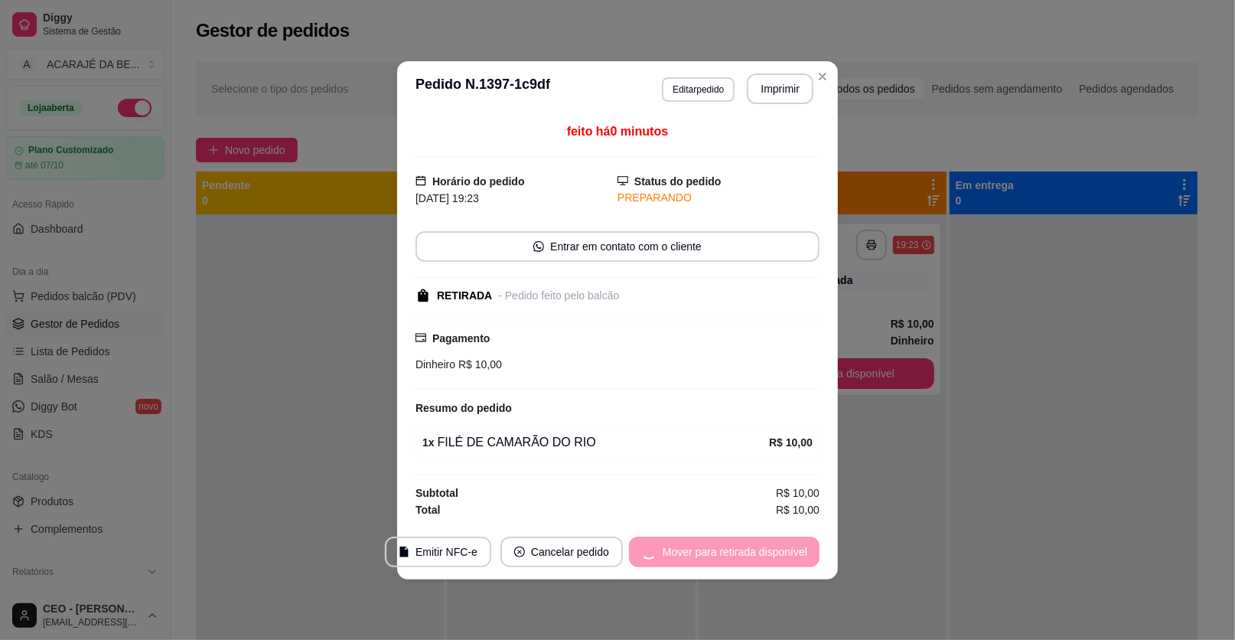
click at [739, 549] on div "Mover para retirada disponível" at bounding box center [724, 551] width 191 height 31
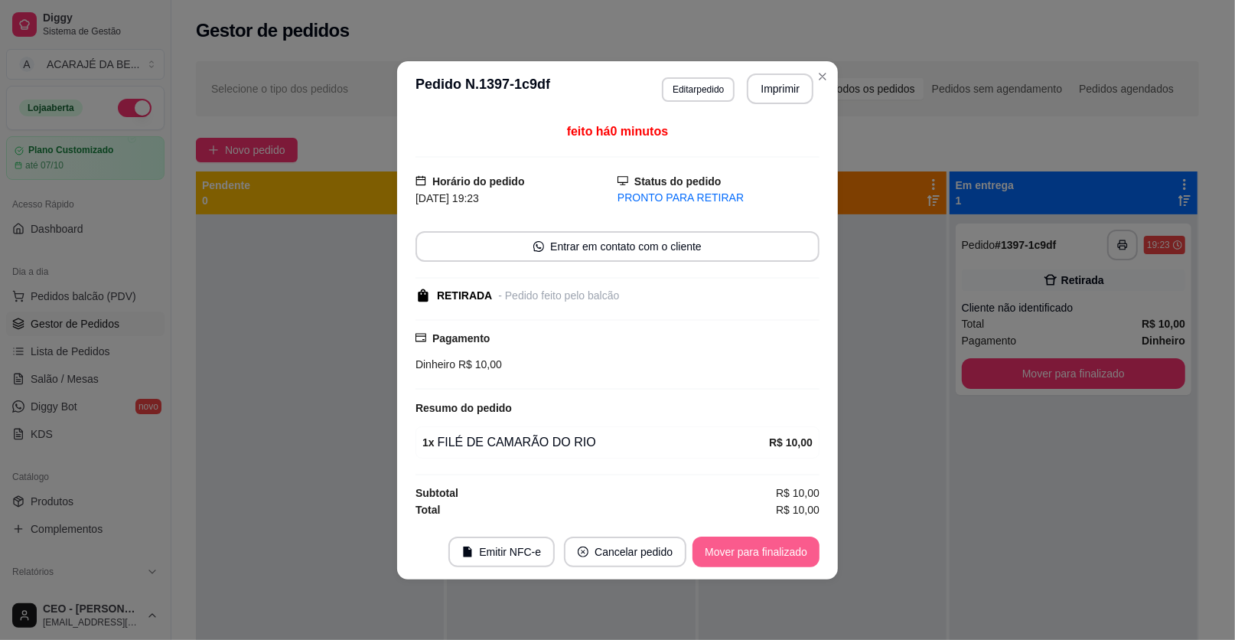
click at [741, 549] on button "Mover para finalizado" at bounding box center [756, 551] width 127 height 31
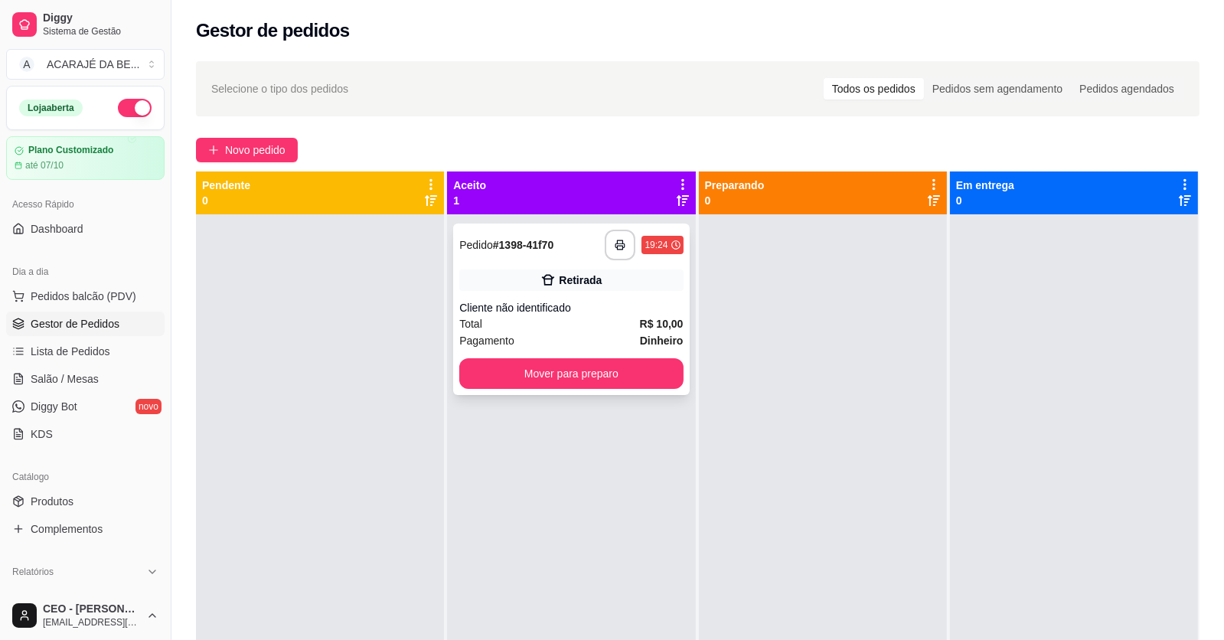
click at [567, 302] on div "Cliente não identificado" at bounding box center [570, 307] width 223 height 15
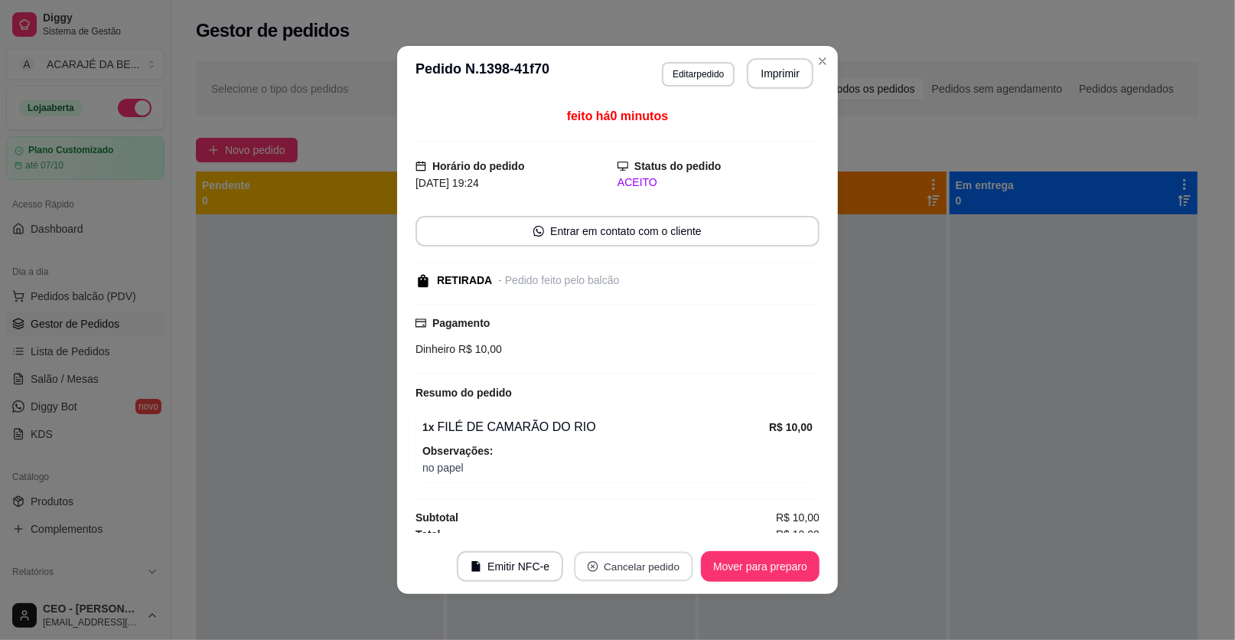
click at [644, 558] on button "Cancelar pedido" at bounding box center [633, 567] width 119 height 30
click at [683, 520] on button "Sim" at bounding box center [670, 528] width 61 height 31
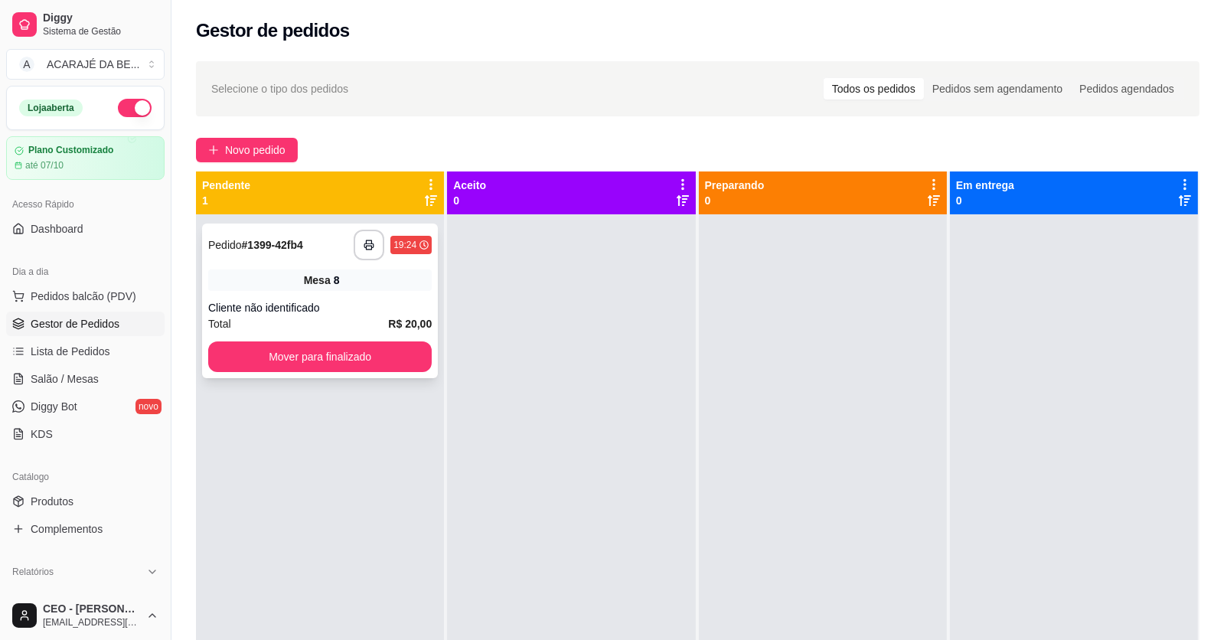
click at [378, 329] on div "**********" at bounding box center [320, 300] width 236 height 155
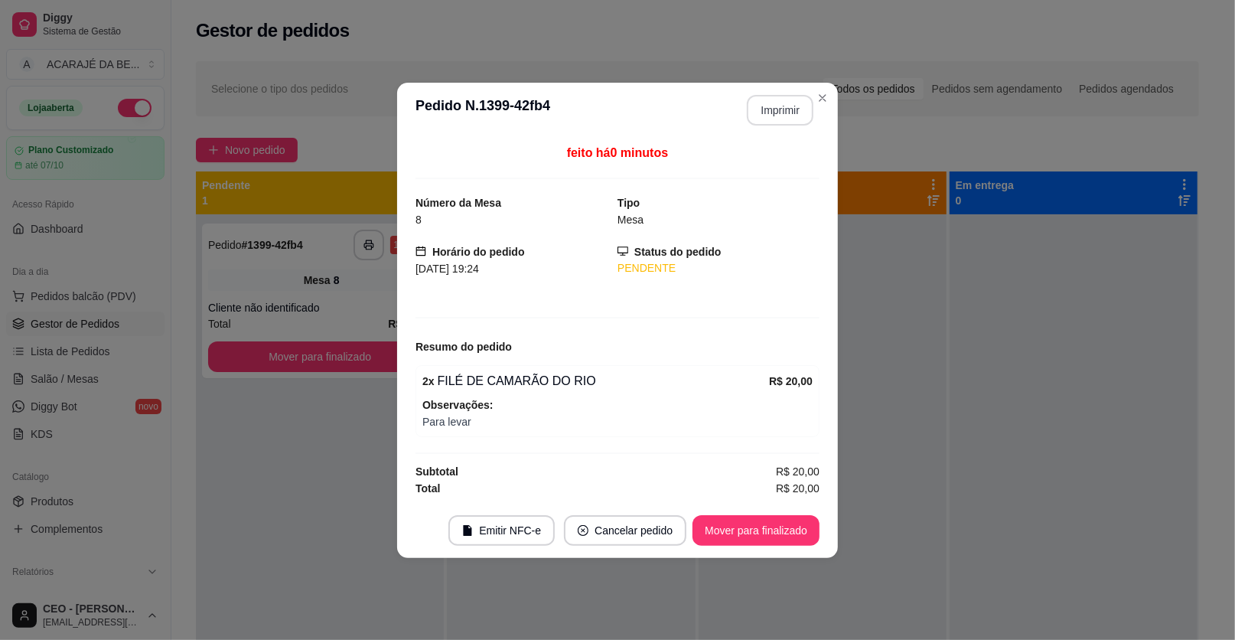
click at [769, 109] on button "Imprimir" at bounding box center [780, 110] width 67 height 31
click at [748, 531] on button "Mover para finalizado" at bounding box center [756, 530] width 127 height 31
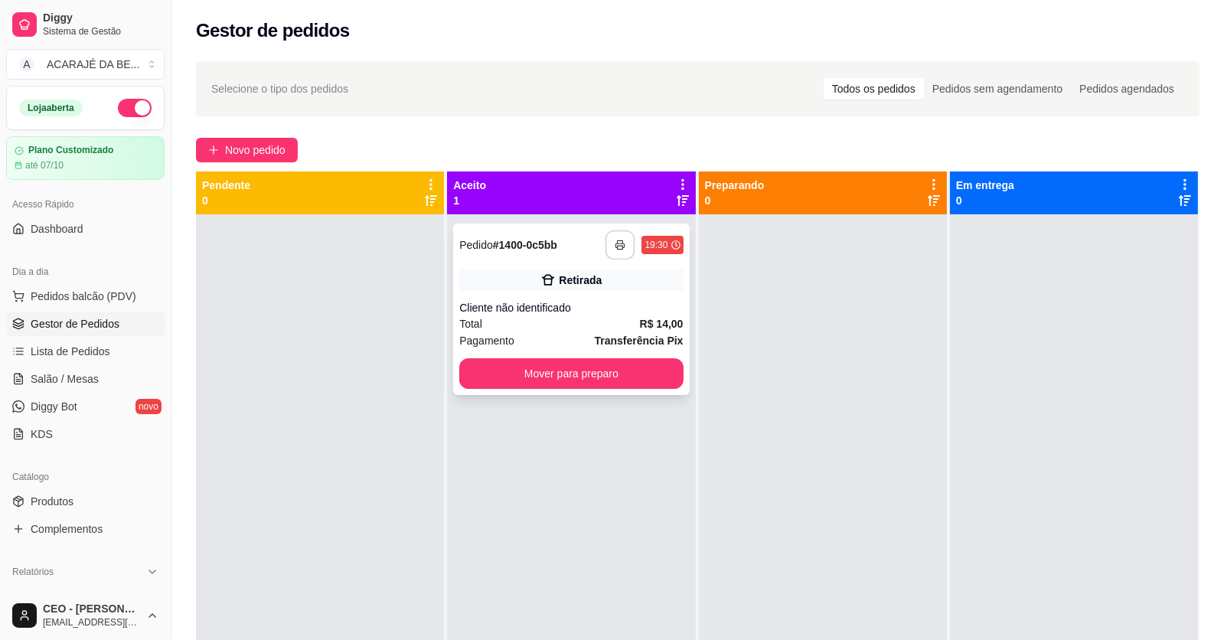
click at [616, 240] on icon "button" at bounding box center [620, 245] width 11 height 11
click at [533, 368] on button "Mover para preparo" at bounding box center [571, 374] width 217 height 30
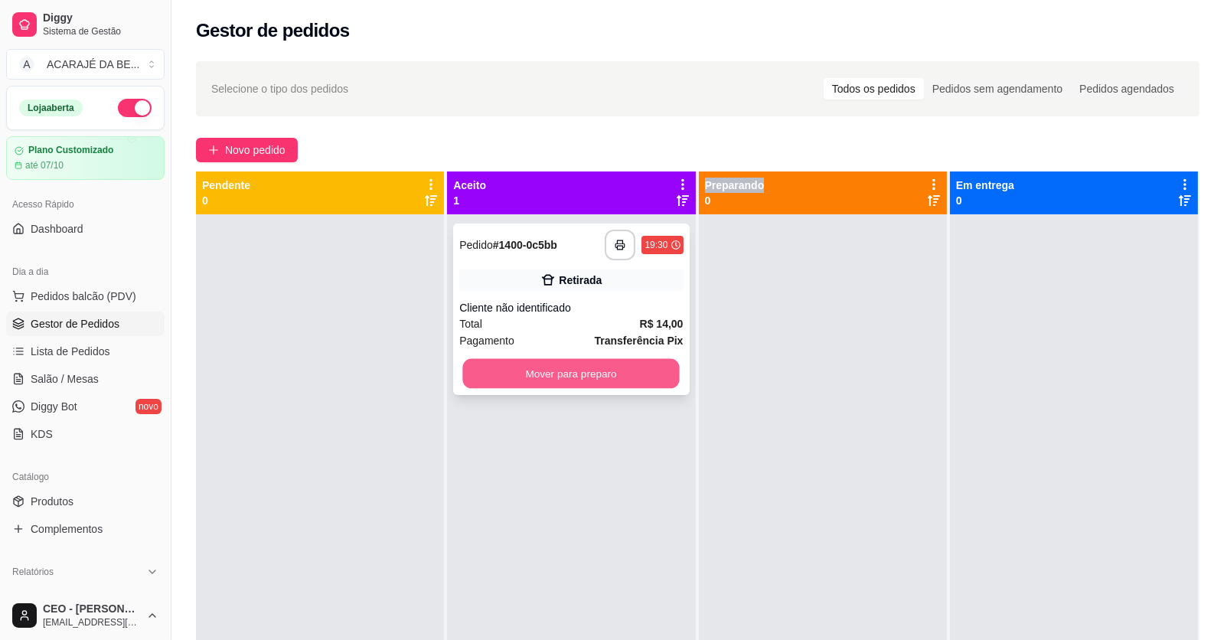
click at [533, 368] on div "Mover para preparo" at bounding box center [570, 373] width 223 height 31
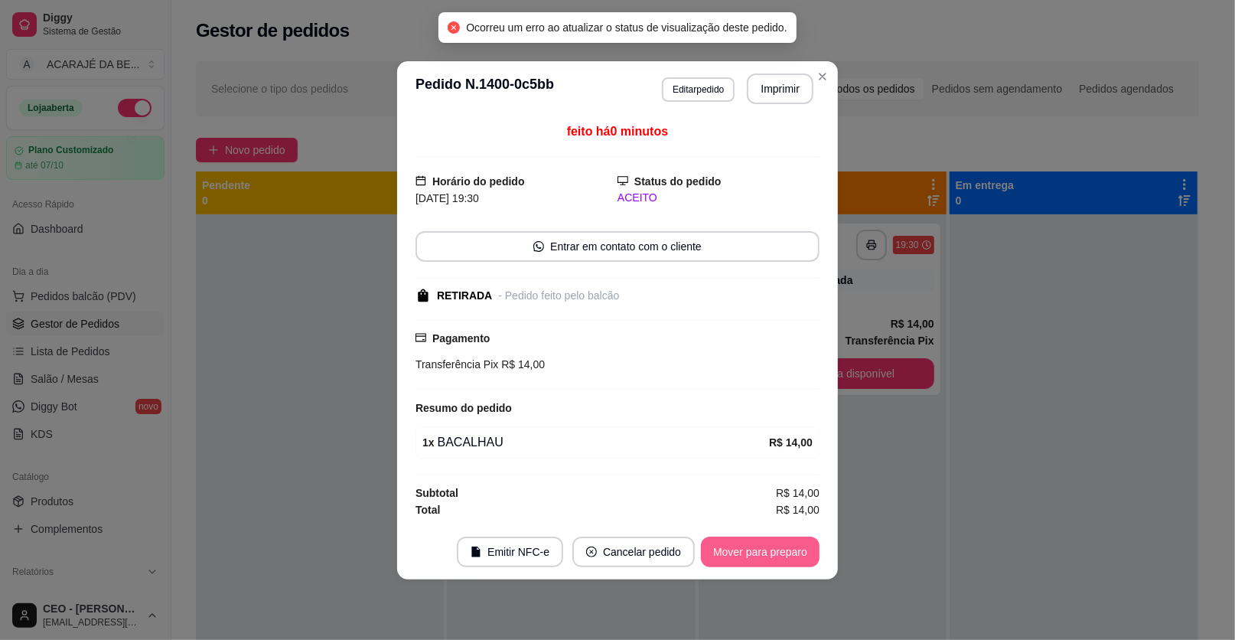
click at [725, 546] on button "Mover para preparo" at bounding box center [760, 551] width 119 height 31
click at [742, 555] on button "Mover para retirada disponível" at bounding box center [735, 551] width 169 height 31
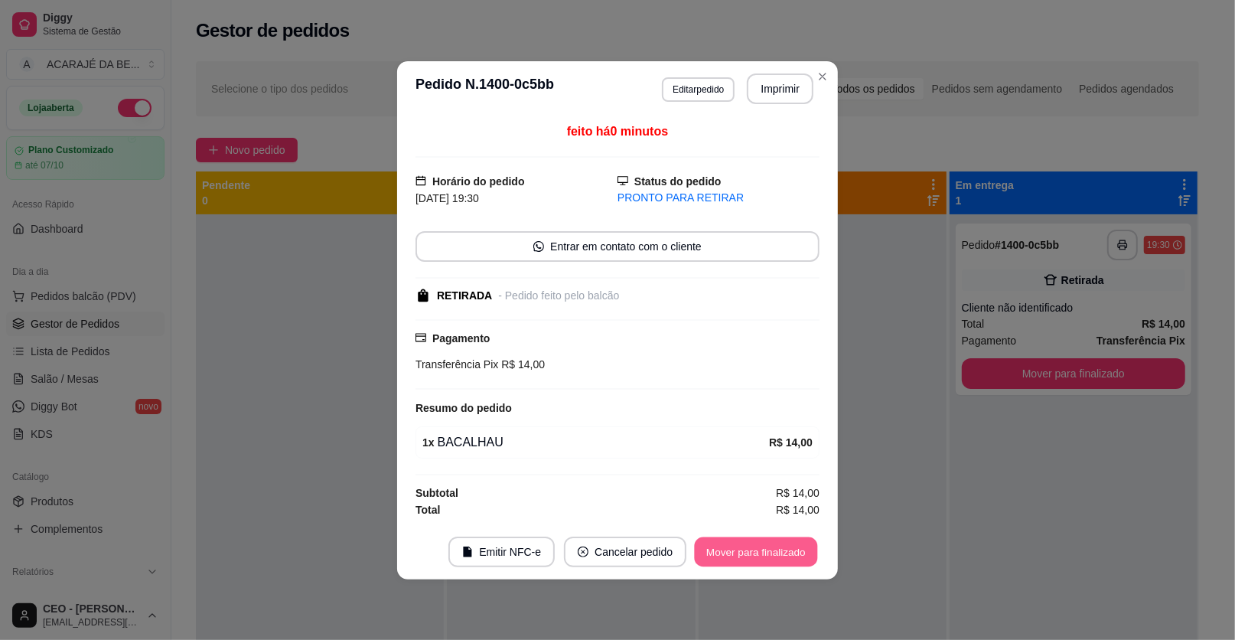
click at [742, 555] on button "Mover para finalizado" at bounding box center [756, 551] width 123 height 30
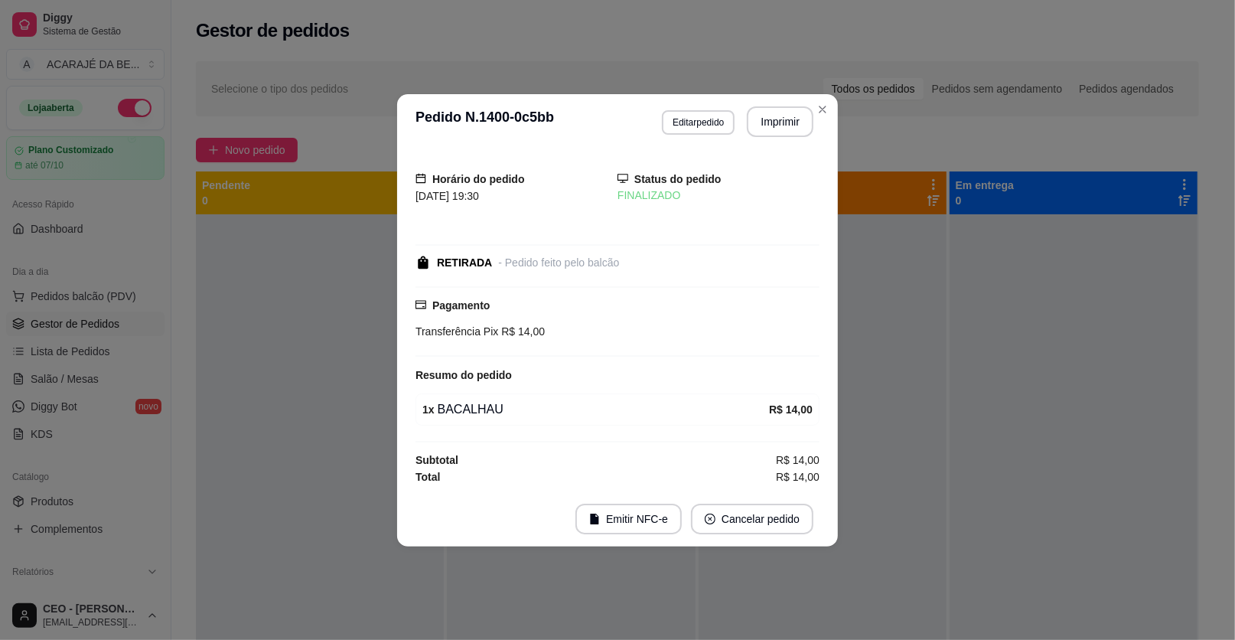
click at [744, 567] on div at bounding box center [823, 534] width 248 height 640
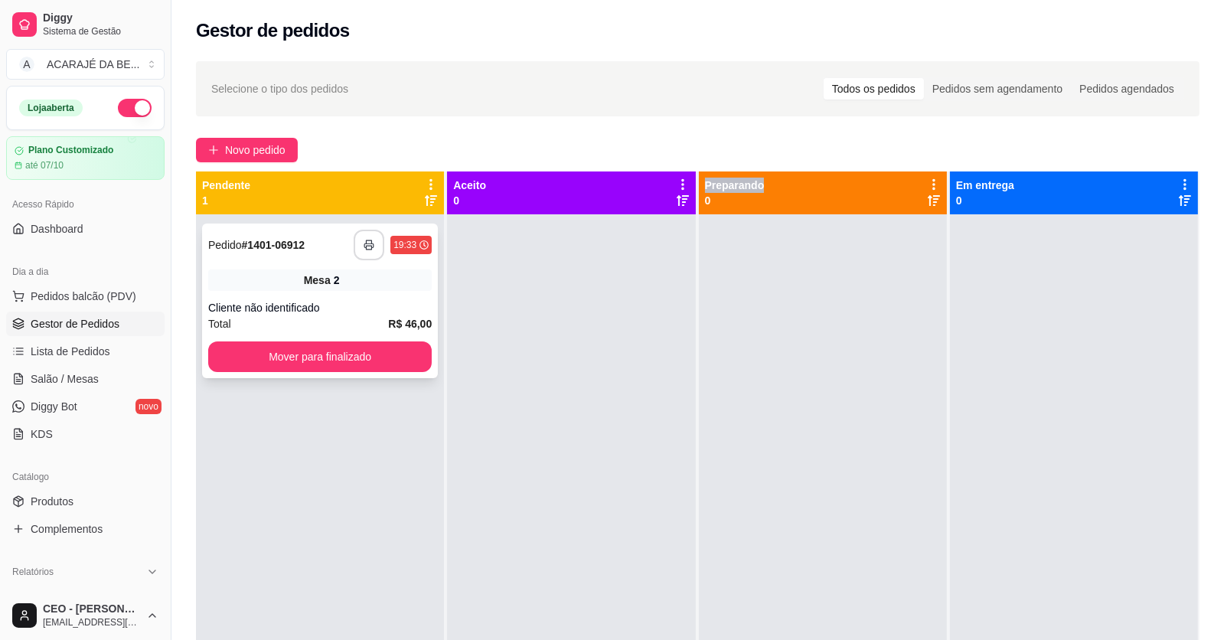
click at [369, 246] on rect "button" at bounding box center [369, 248] width 5 height 4
click at [387, 358] on button "Mover para finalizado" at bounding box center [319, 356] width 223 height 31
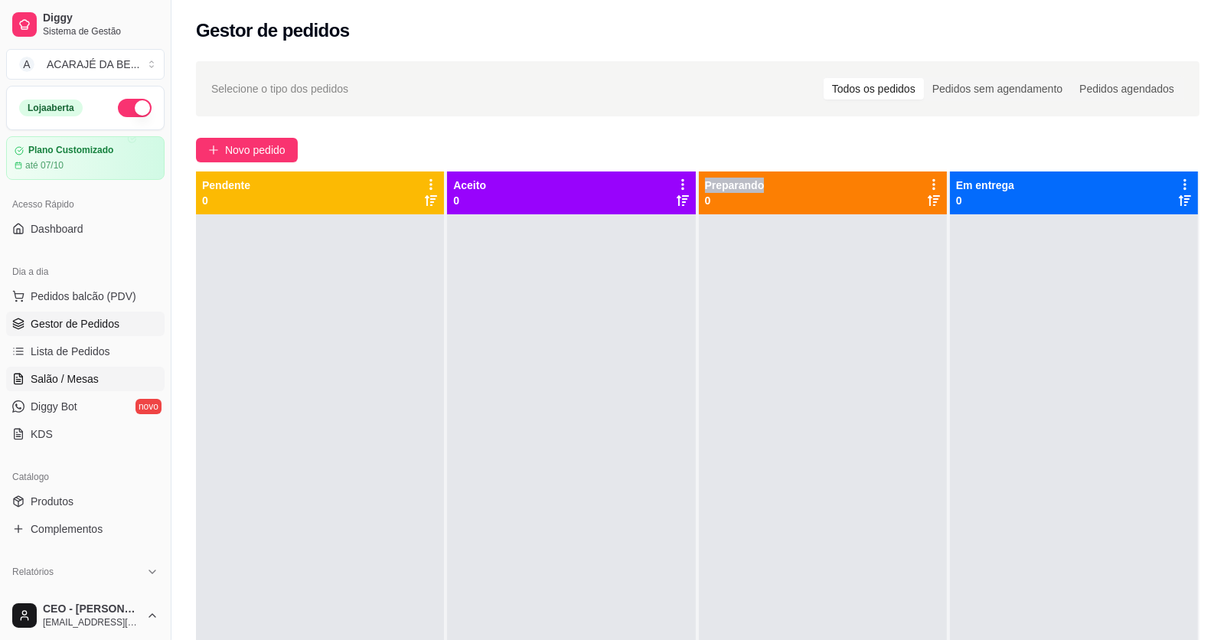
click at [37, 376] on span "Salão / Mesas" at bounding box center [65, 378] width 68 height 15
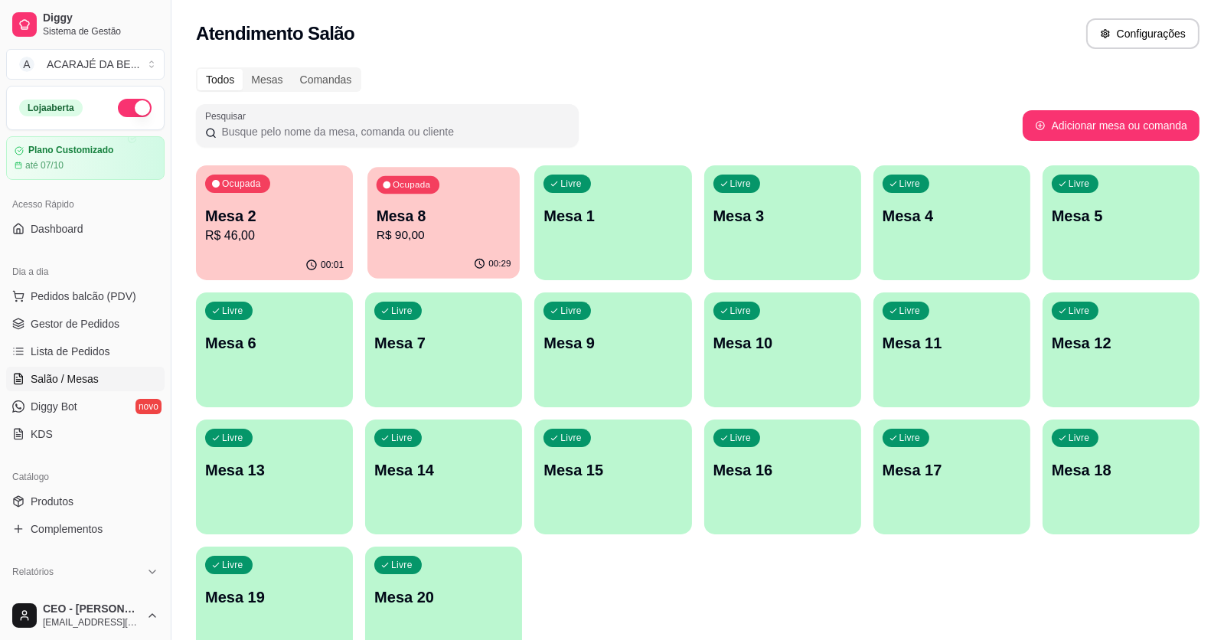
click at [438, 241] on p "R$ 90,00" at bounding box center [444, 236] width 135 height 18
click at [72, 341] on link "Lista de Pedidos" at bounding box center [85, 351] width 158 height 24
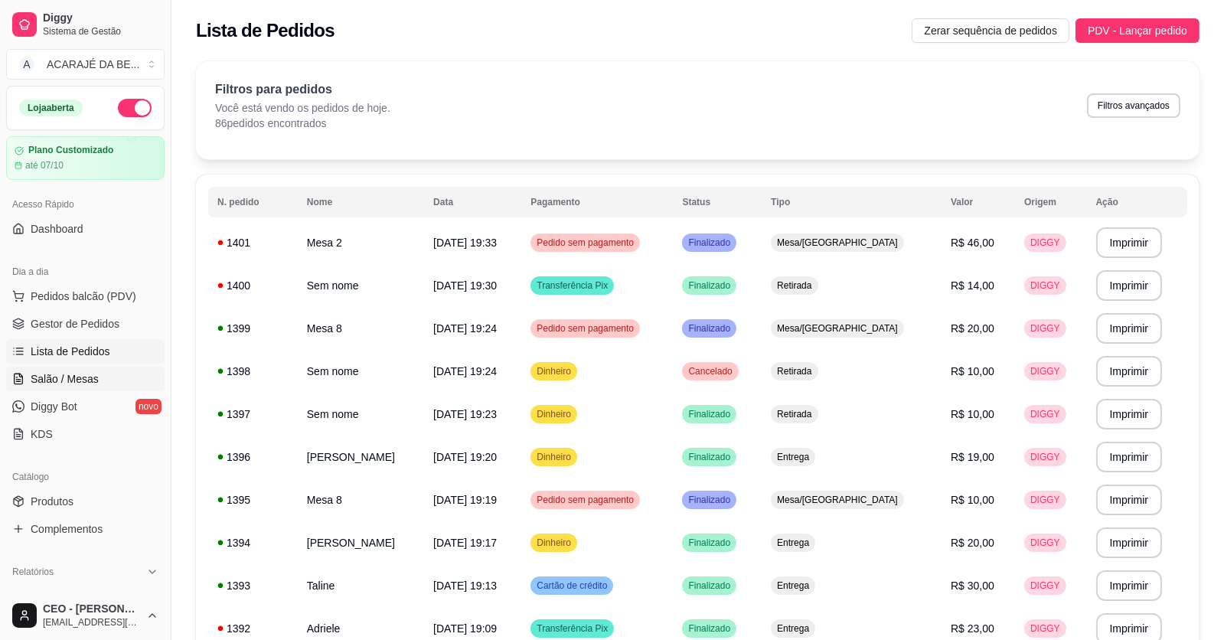
click at [46, 383] on span "Salão / Mesas" at bounding box center [65, 378] width 68 height 15
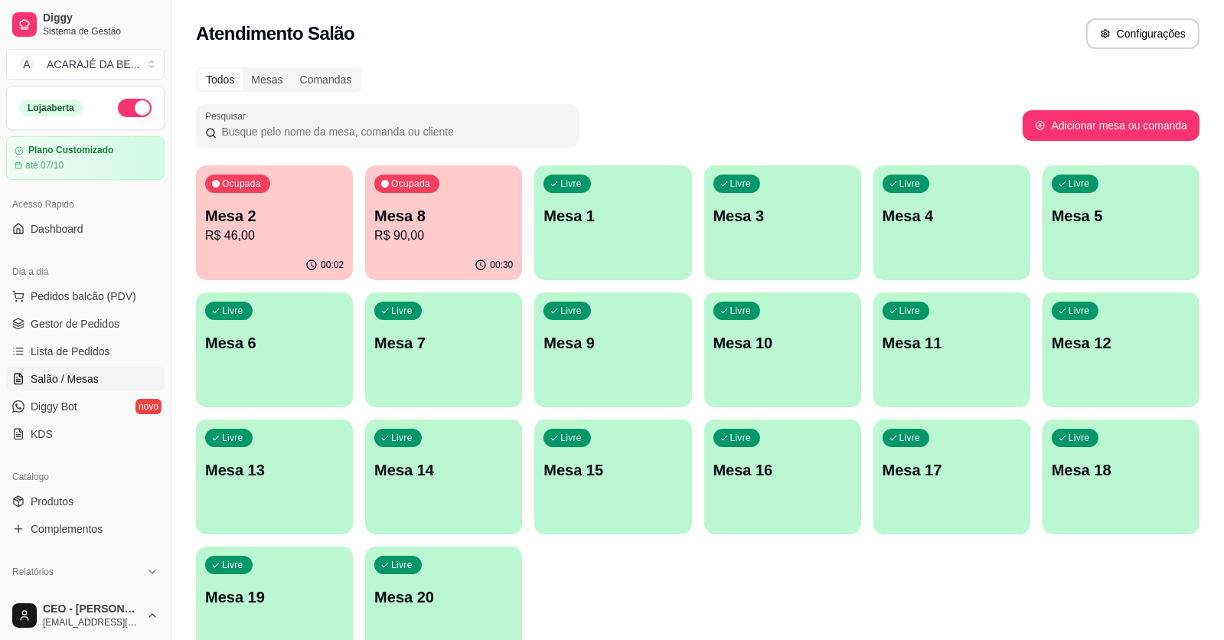
click at [457, 220] on p "Mesa 8" at bounding box center [443, 215] width 139 height 21
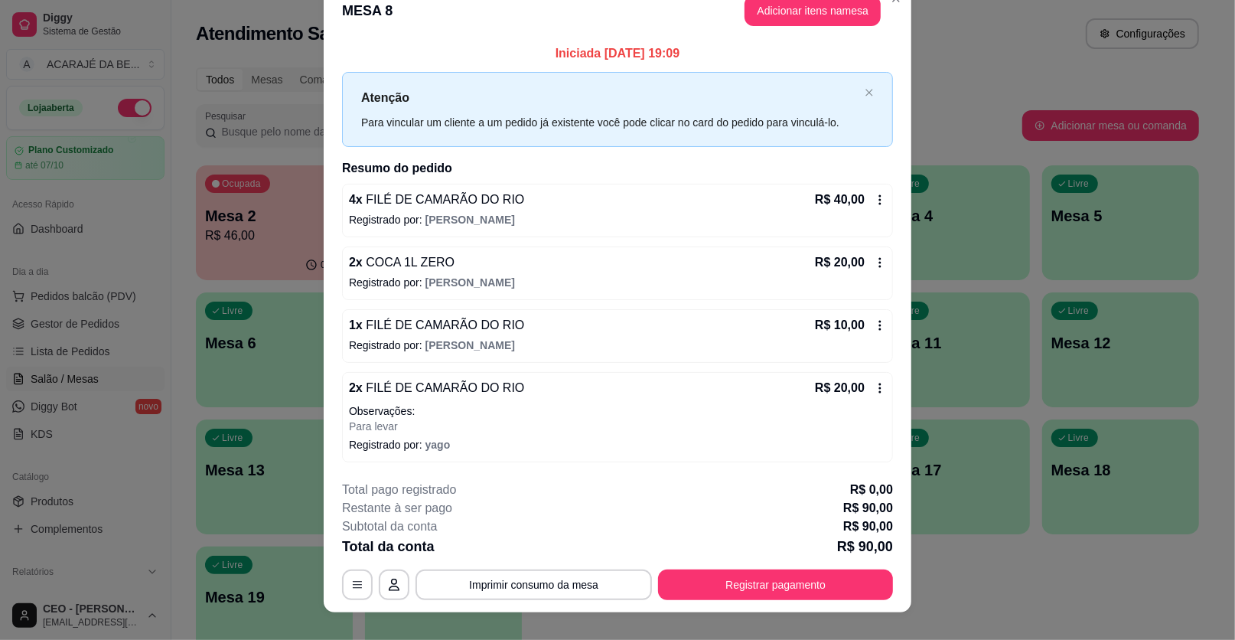
scroll to position [42, 0]
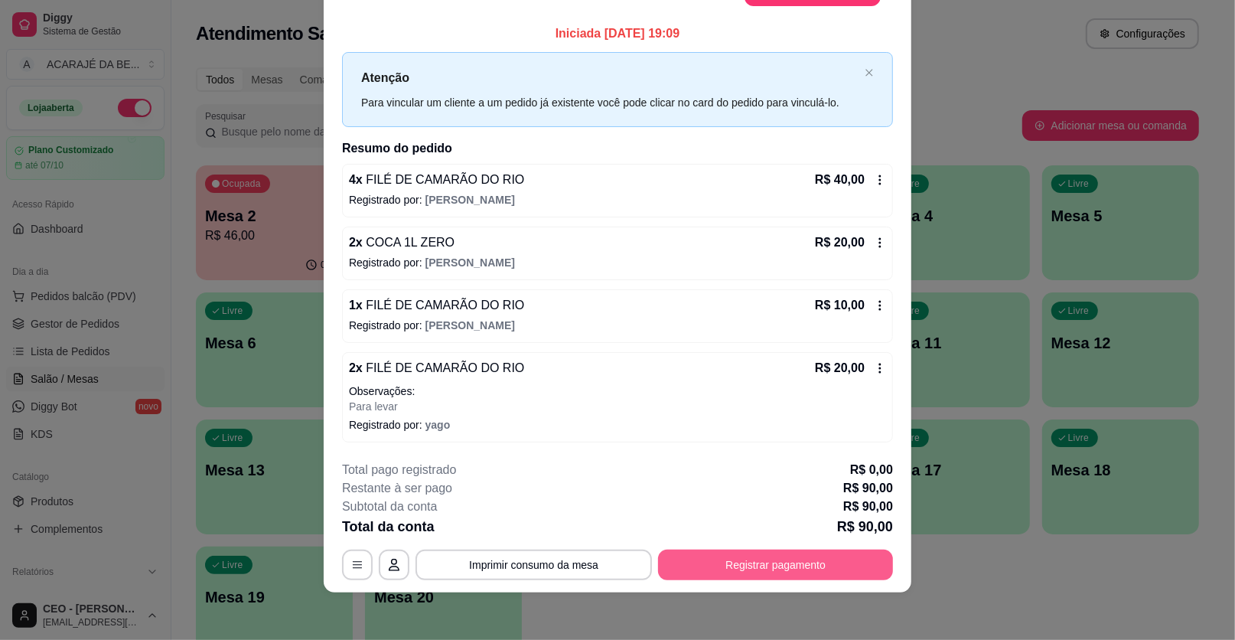
click at [771, 559] on button "Registrar pagamento" at bounding box center [775, 564] width 235 height 31
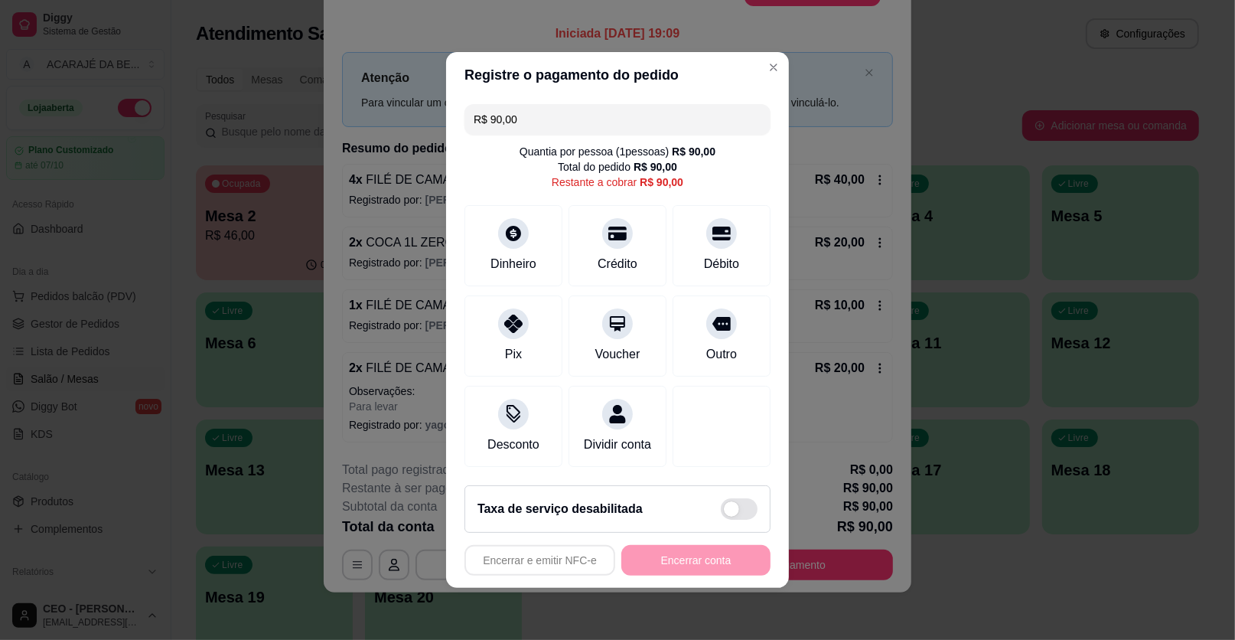
click at [631, 128] on input "R$ 90,00" at bounding box center [618, 119] width 288 height 31
drag, startPoint x: 499, startPoint y: 243, endPoint x: 507, endPoint y: 241, distance: 8.6
click at [507, 241] on div "Dinheiro" at bounding box center [514, 243] width 108 height 90
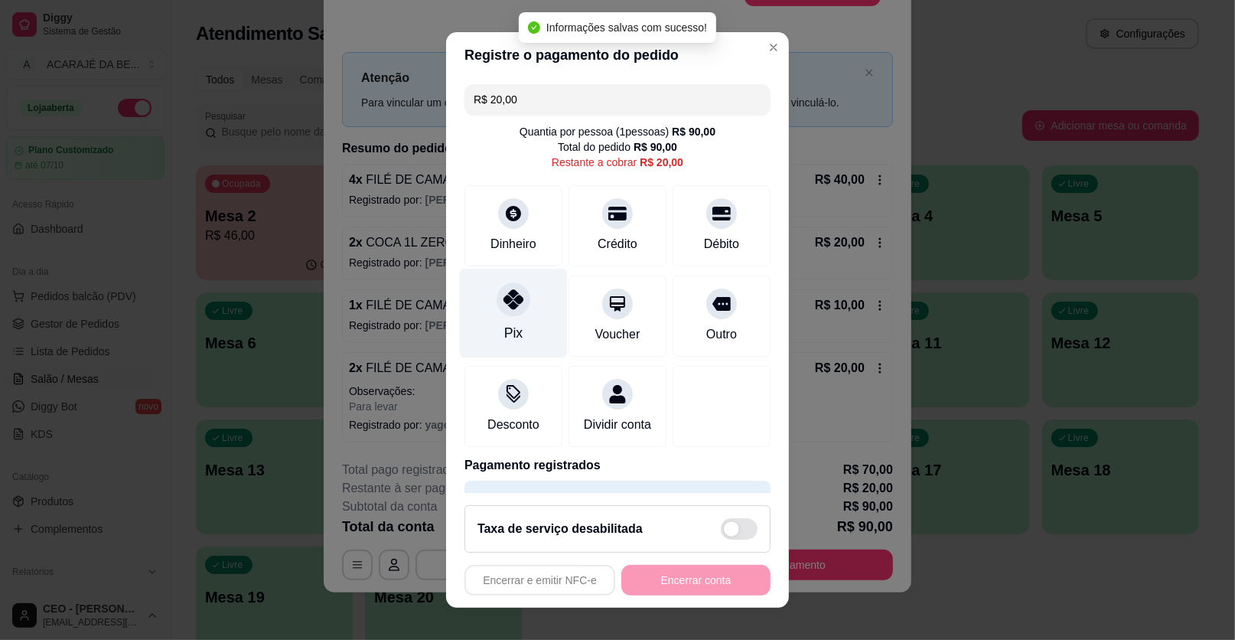
click at [514, 319] on div "Pix" at bounding box center [514, 314] width 108 height 90
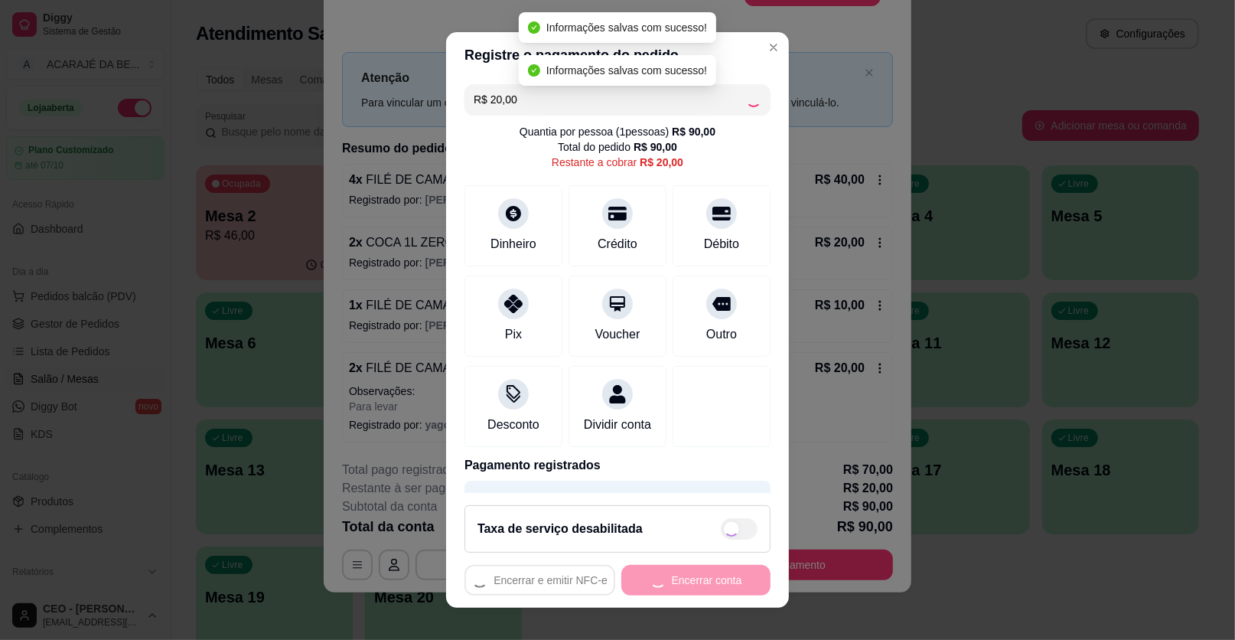
type input "R$ 0,00"
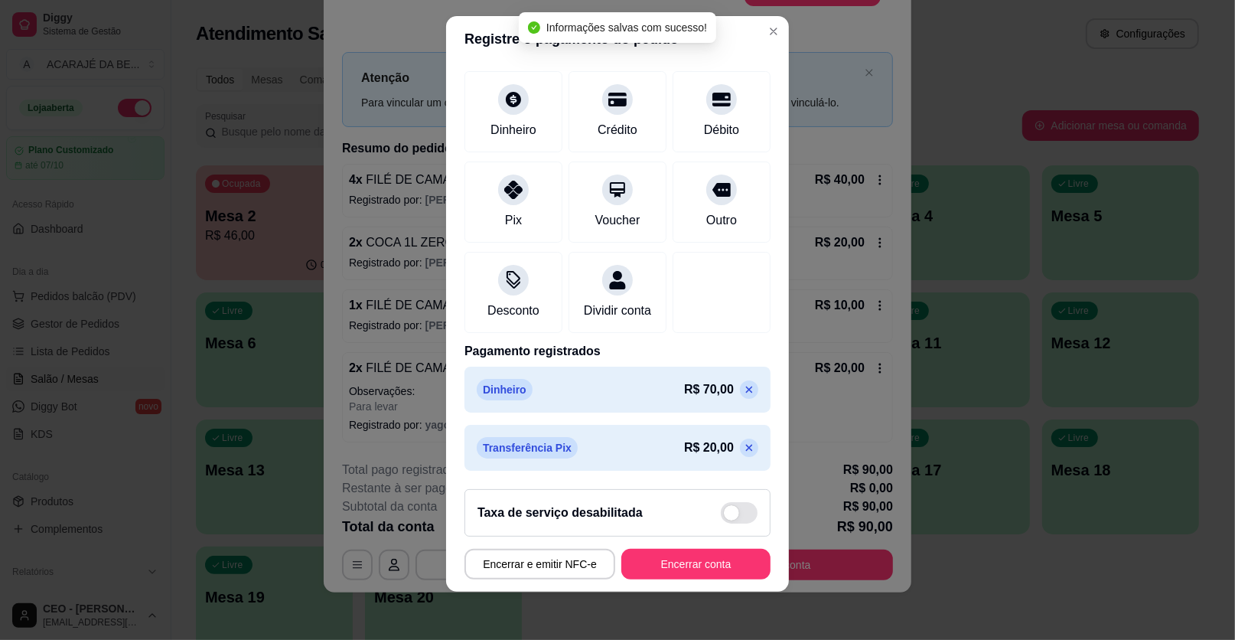
scroll to position [99, 0]
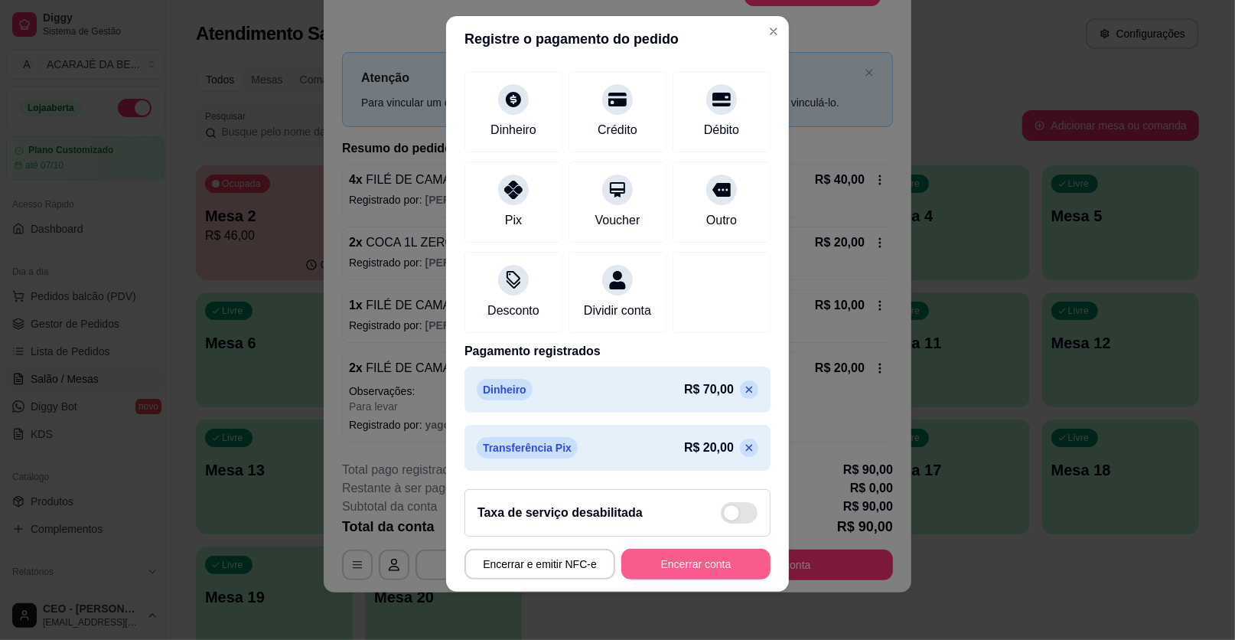
click at [654, 570] on button "Encerrar conta" at bounding box center [695, 564] width 149 height 31
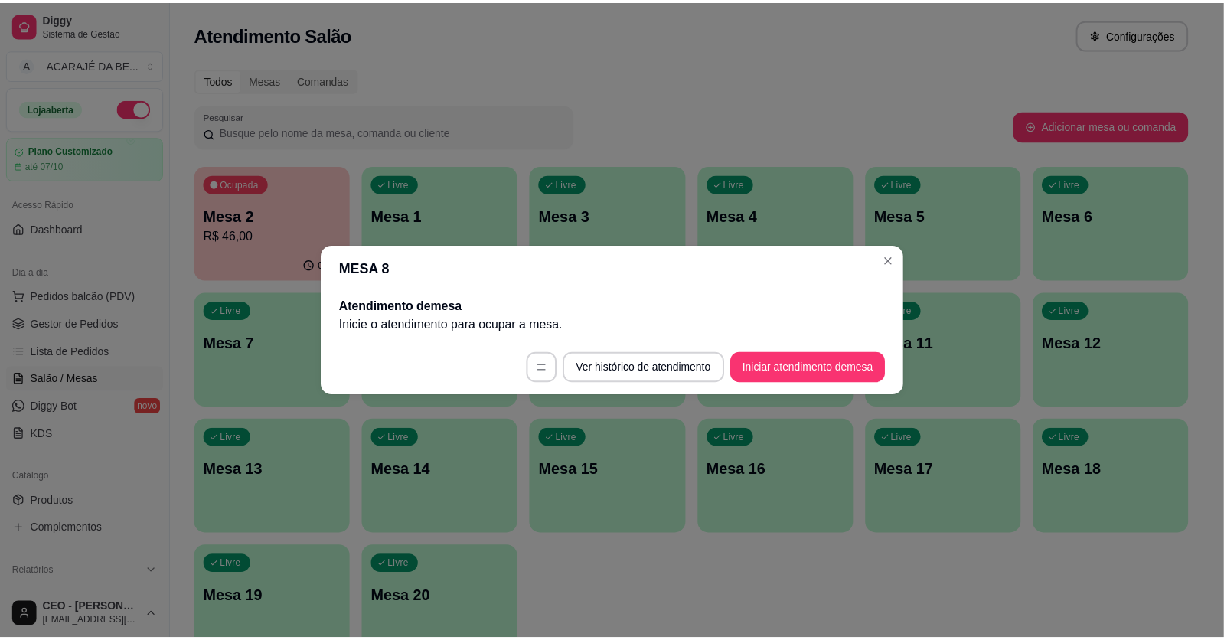
scroll to position [0, 0]
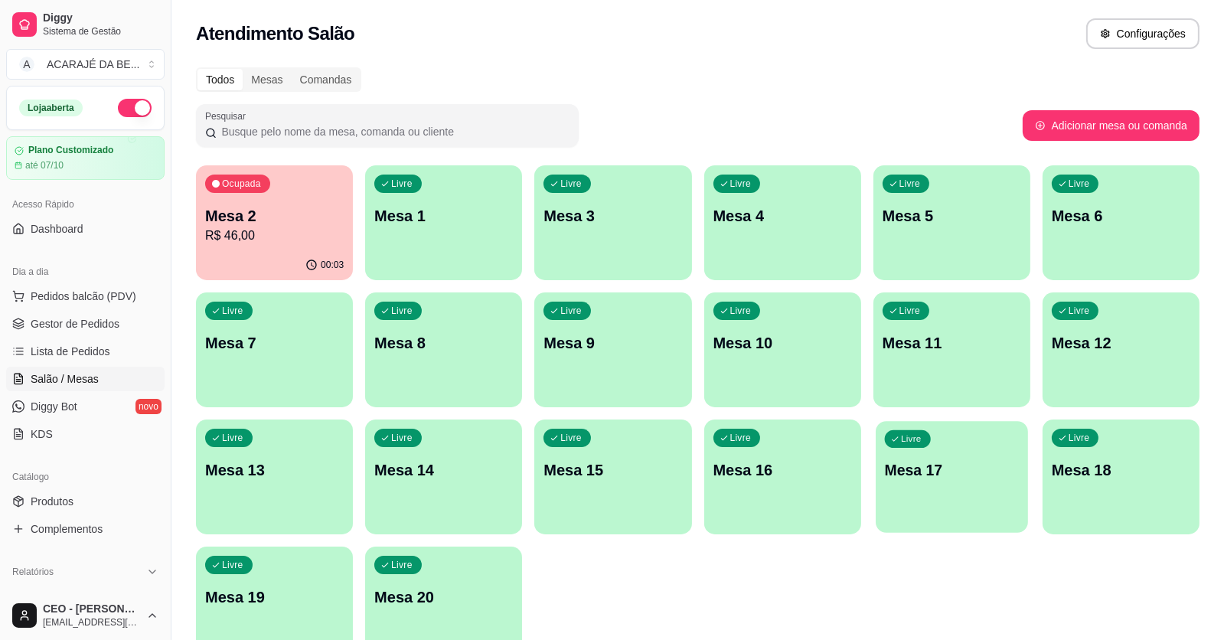
click at [915, 437] on p "Livre" at bounding box center [911, 439] width 21 height 12
click at [918, 518] on div "button" at bounding box center [952, 523] width 152 height 18
click at [527, 414] on div "Ocupada Mesa 2 R$ 46,00 00:04 Livre Mesa 1 Livre Mesa 3 Livre Mesa 4 Livre Mesa…" at bounding box center [697, 413] width 1003 height 496
click at [527, 413] on div "Ocupada Mesa 2 R$ 46,00 00:04 Livre Mesa 1 Livre Mesa 3 Livre Mesa 4 Livre Mesa…" at bounding box center [697, 413] width 1003 height 496
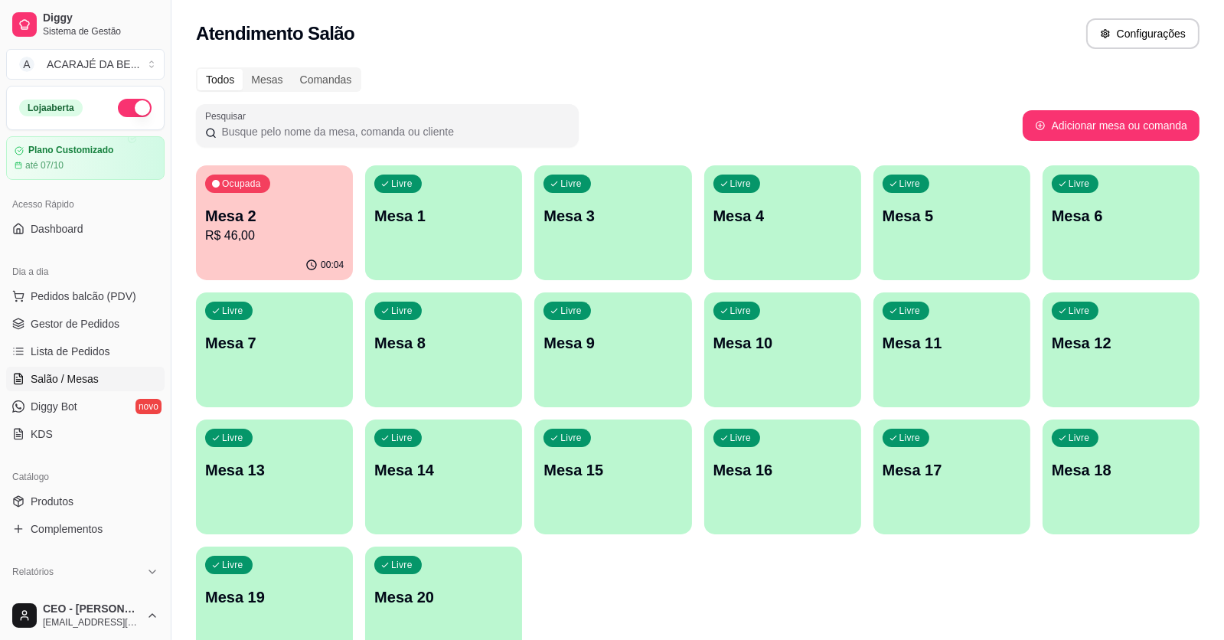
click at [527, 413] on div "Ocupada Mesa 2 R$ 46,00 00:04 Livre Mesa 1 Livre Mesa 3 Livre Mesa 4 Livre Mesa…" at bounding box center [697, 413] width 1003 height 496
click at [521, 412] on div "Ocupada Mesa 2 R$ 46,00 00:04 Livre Mesa 1 Livre Mesa 3 Livre Mesa 4 Livre Mesa…" at bounding box center [697, 413] width 1003 height 496
click at [520, 412] on div "Ocupada Mesa 2 R$ 46,00 00:04 Livre Mesa 1 Livre Mesa 3 Livre Mesa 4 Livre Mesa…" at bounding box center [697, 413] width 1003 height 496
click at [523, 420] on div "Ocupada Mesa 2 R$ 46,00 00:04 Livre Mesa 1 Livre Mesa 3 Livre Mesa 4 Livre Mesa…" at bounding box center [697, 413] width 1003 height 496
click at [690, 288] on div "Ocupada Mesa 2 R$ 46,00 00:04 Livre Mesa 1 Livre Mesa 3 Livre Mesa 4 Livre Mesa…" at bounding box center [697, 413] width 1003 height 496
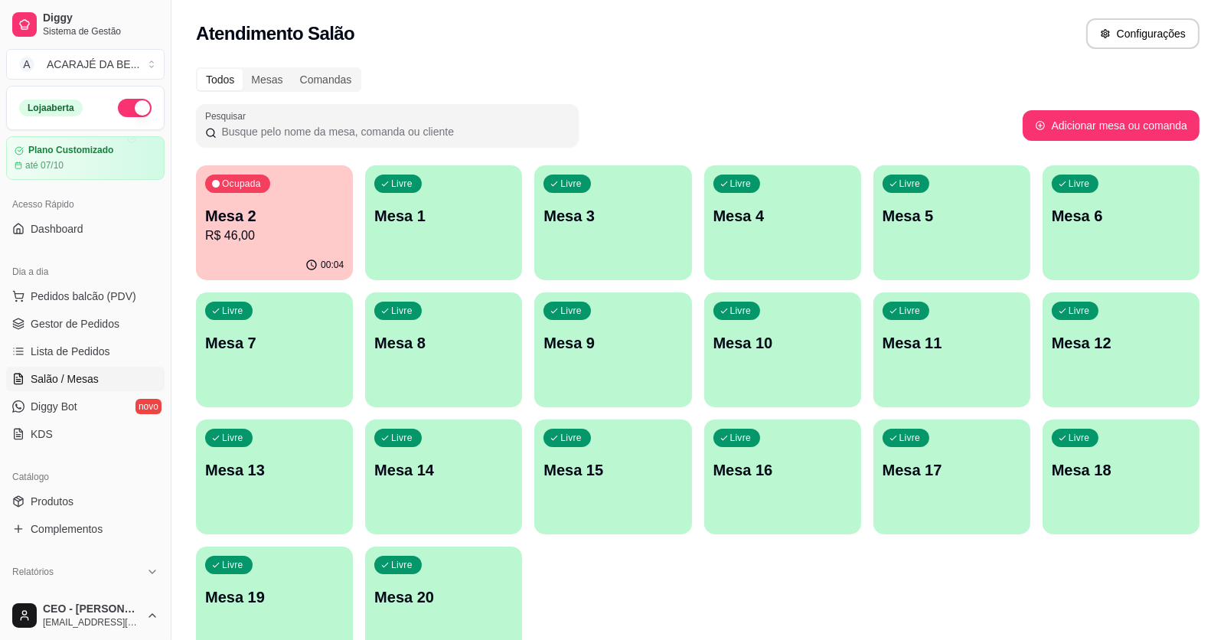
click at [692, 230] on div "Ocupada Mesa 2 R$ 46,00 00:04 Livre Mesa 1 Livre Mesa 3 Livre Mesa 4 Livre Mesa…" at bounding box center [697, 413] width 1003 height 496
click at [858, 206] on div "Livre Mesa 4" at bounding box center [782, 213] width 157 height 96
click at [866, 210] on div "Ocupada Mesa 2 R$ 46,00 00:06 Livre Mesa 1 Livre Mesa 3 Livre Mesa 4 Livre Mesa…" at bounding box center [697, 413] width 1003 height 496
click at [1031, 214] on div "Ocupada Mesa 2 R$ 46,00 00:06 Livre Mesa 1 Livre Mesa 3 Livre Mesa 4 Livre Mesa…" at bounding box center [697, 413] width 1003 height 496
click at [1200, 212] on div "Todos Mesas Comandas Pesquisar Adicionar mesa ou comanda Ocupada Mesa 2 R$ 46,0…" at bounding box center [697, 368] width 1052 height 621
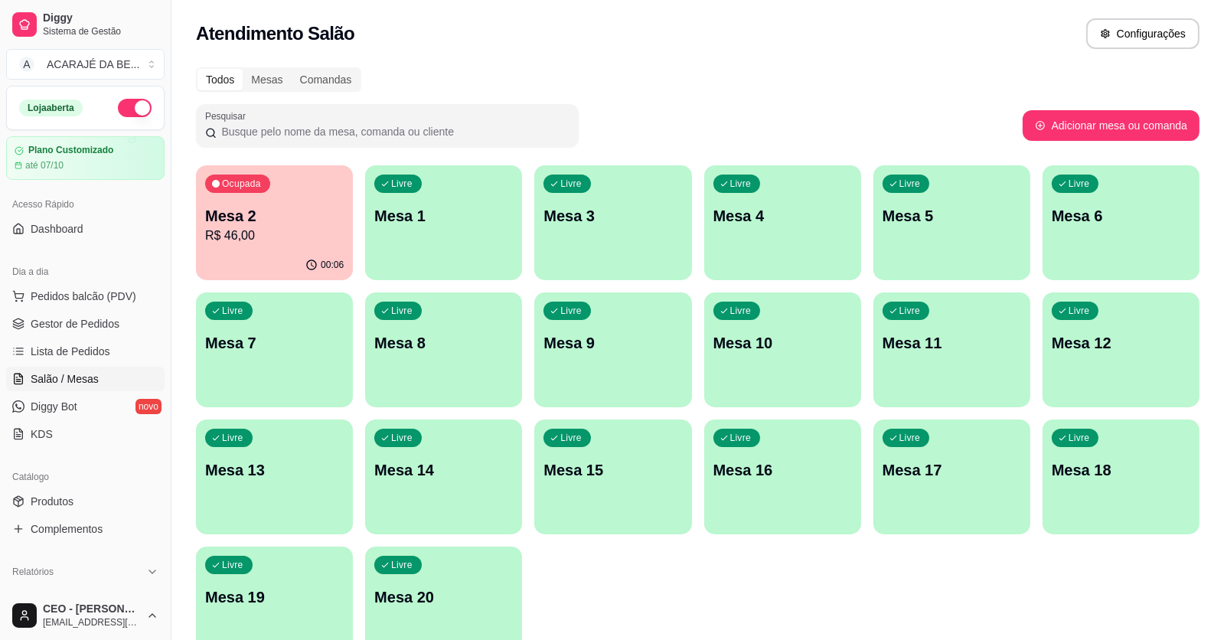
click at [1203, 318] on div "Todos Mesas Comandas Pesquisar Adicionar mesa ou comanda Ocupada Mesa 2 R$ 46,0…" at bounding box center [697, 368] width 1052 height 621
click at [1031, 358] on div "Ocupada Mesa 2 R$ 46,00 00:06 Livre Mesa 1 Livre Mesa 3 Livre Mesa 4 Livre Mesa…" at bounding box center [697, 413] width 1003 height 496
click at [861, 369] on div "Ocupada Mesa 2 R$ 46,00 00:06 Livre Mesa 1 Livre Mesa 3 Livre Mesa 4 Livre Mesa…" at bounding box center [697, 413] width 1003 height 496
click at [697, 370] on div "Ocupada Mesa 2 R$ 46,00 00:06 Livre Mesa 1 Livre Mesa 3 Livre Mesa 4 Livre Mesa…" at bounding box center [697, 413] width 1003 height 496
click at [693, 364] on div "Ocupada Mesa 2 R$ 46,00 00:06 Livre Mesa 1 Livre Mesa 3 Livre Mesa 4 Livre Mesa…" at bounding box center [697, 413] width 1003 height 496
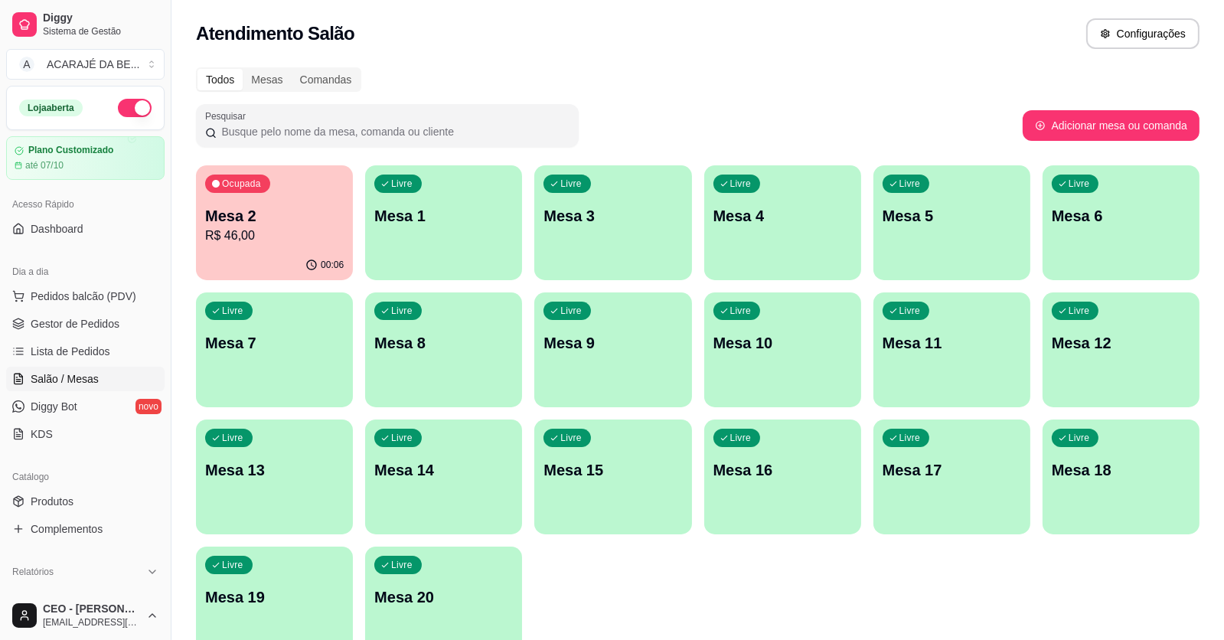
click at [523, 373] on div "Ocupada Mesa 2 R$ 46,00 00:06 Livre Mesa 1 Livre Mesa 3 Livre Mesa 4 Livre Mesa…" at bounding box center [697, 413] width 1003 height 496
click at [357, 365] on div "Ocupada Mesa 2 R$ 46,00 00:06 Livre Mesa 1 Livre Mesa 3 Livre Mesa 4 Livre Mesa…" at bounding box center [697, 413] width 1003 height 496
click at [226, 413] on div "Ocupada Mesa 2 R$ 46,00 00:06 Livre Mesa 1 Livre Mesa 3 Livre Mesa 4 Livre Mesa…" at bounding box center [697, 413] width 1003 height 496
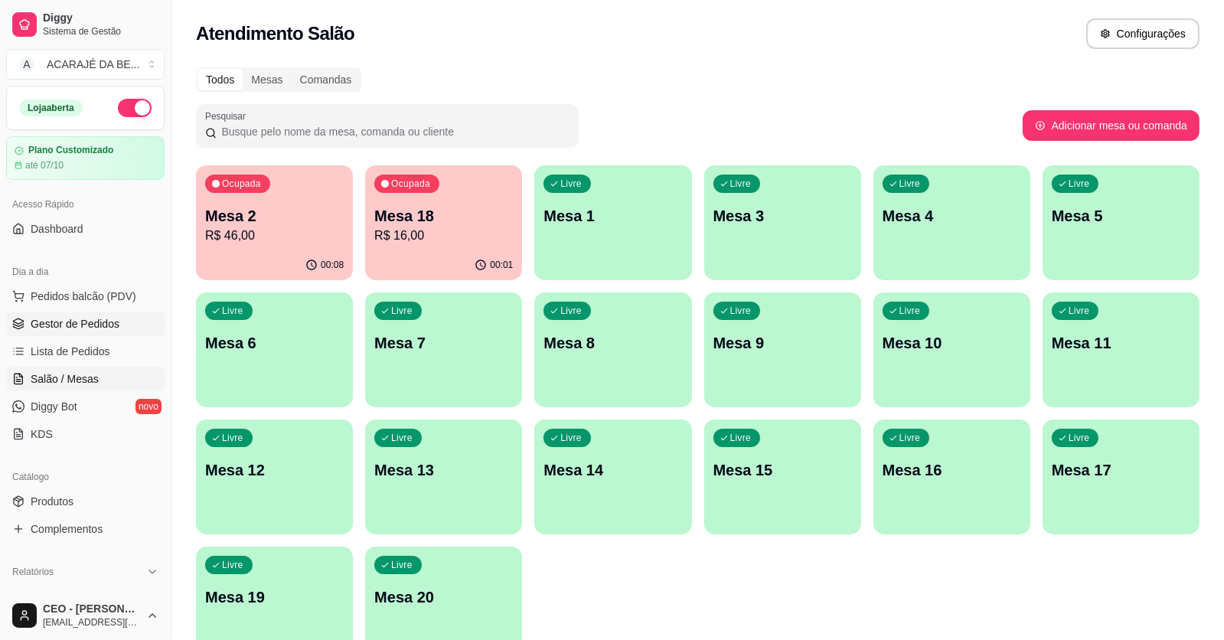
click at [124, 322] on link "Gestor de Pedidos" at bounding box center [85, 323] width 158 height 24
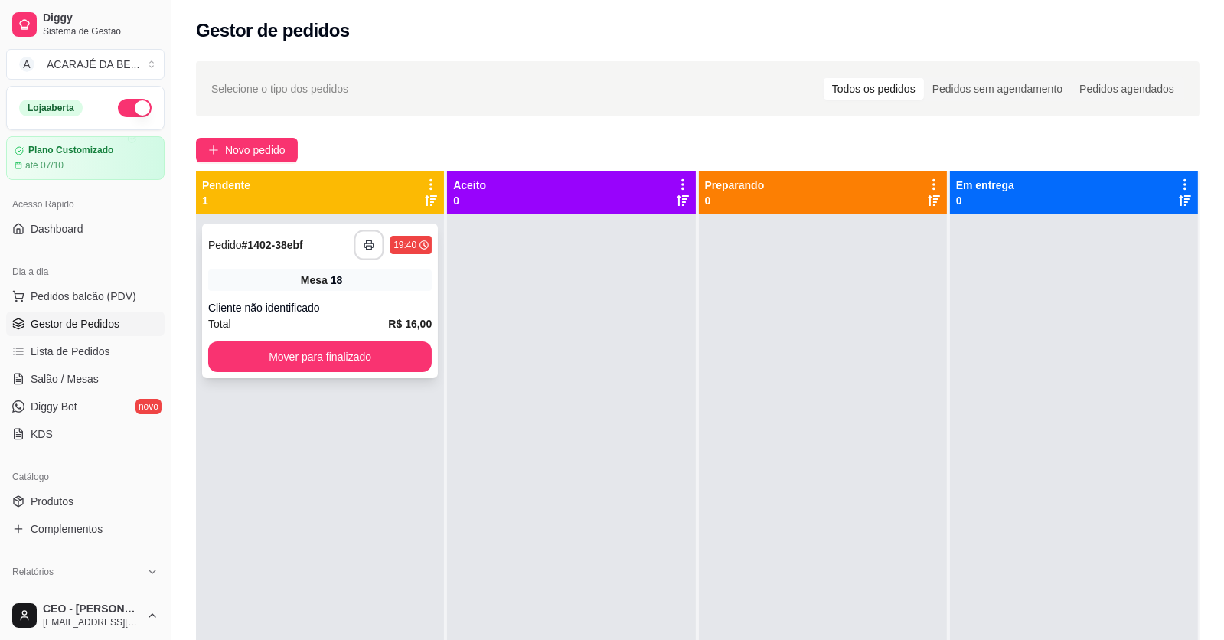
click at [360, 241] on button "button" at bounding box center [369, 245] width 30 height 30
click at [370, 354] on button "Mover para finalizado" at bounding box center [319, 356] width 223 height 31
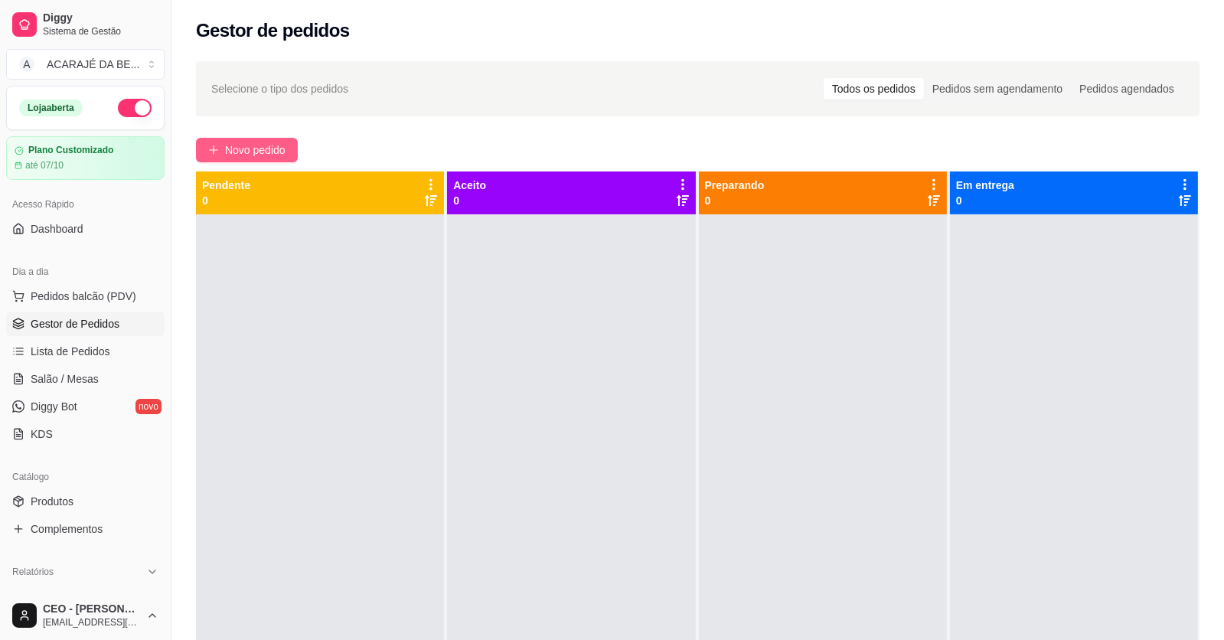
click at [227, 139] on button "Novo pedido" at bounding box center [247, 150] width 102 height 24
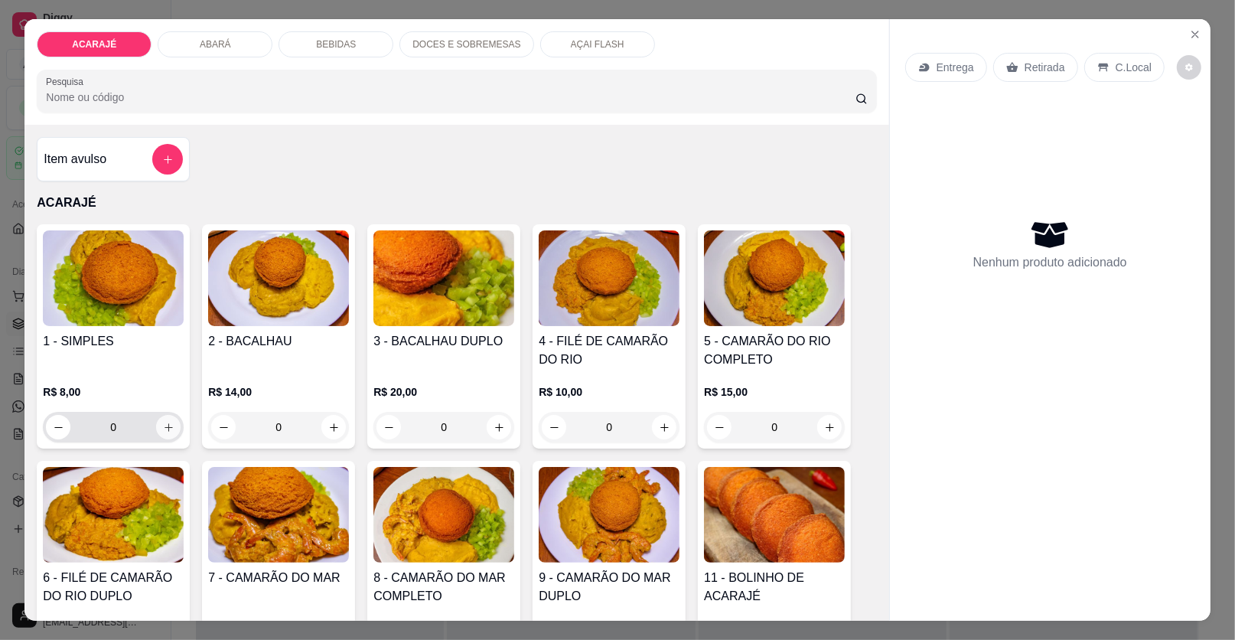
click at [161, 432] on button "increase-product-quantity" at bounding box center [168, 427] width 24 height 24
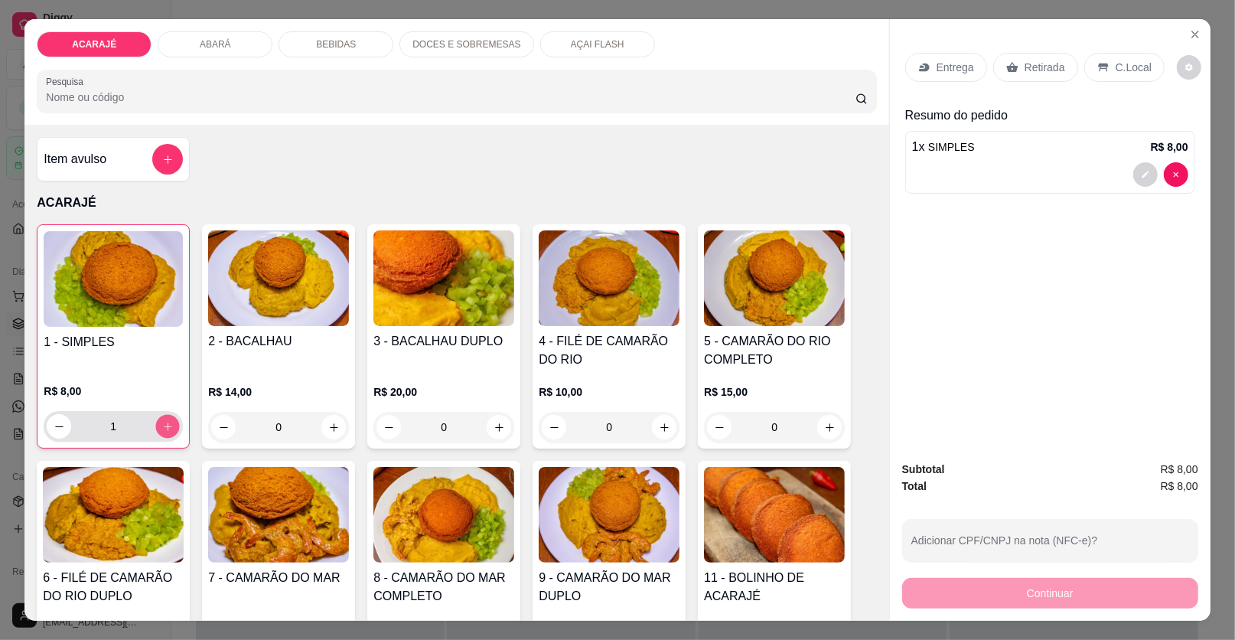
click at [163, 429] on icon "increase-product-quantity" at bounding box center [167, 426] width 11 height 11
type input "2"
click at [1006, 61] on icon at bounding box center [1012, 67] width 12 height 12
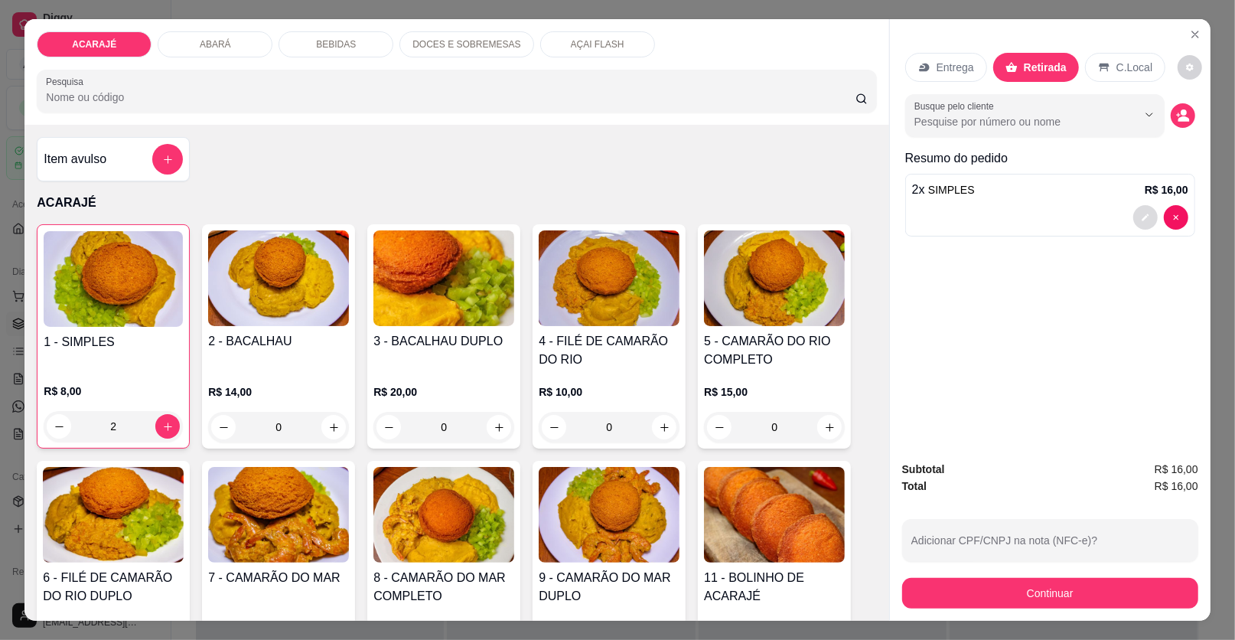
click at [1133, 210] on button "decrease-product-quantity" at bounding box center [1145, 217] width 24 height 24
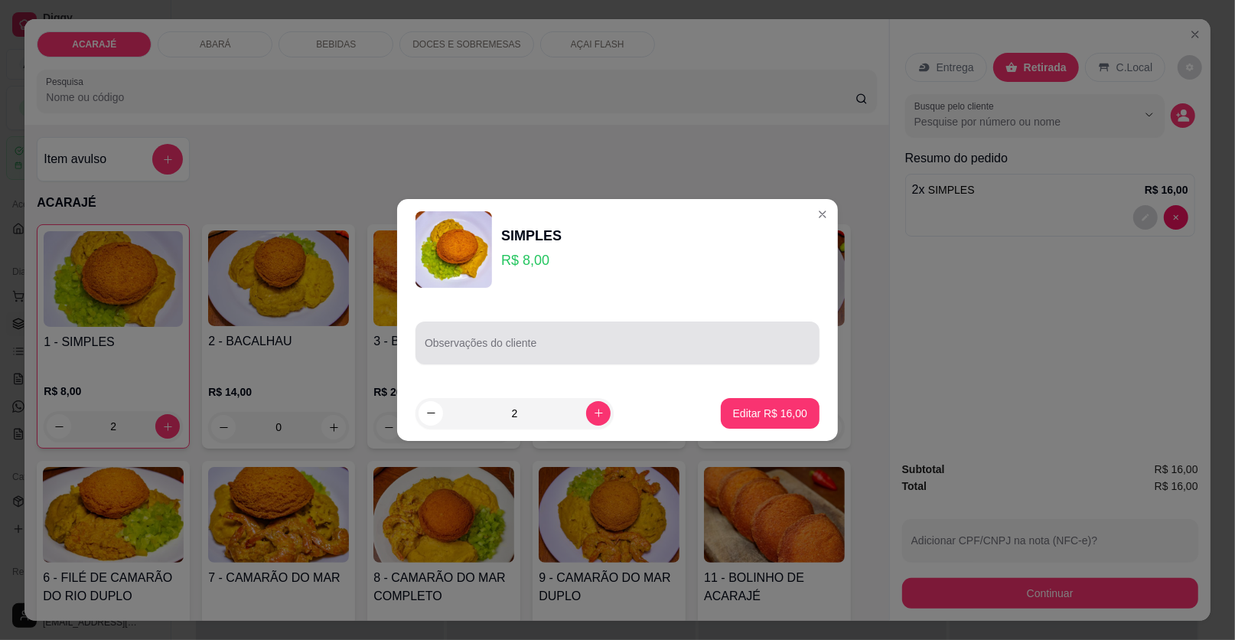
click at [650, 338] on div at bounding box center [618, 343] width 386 height 31
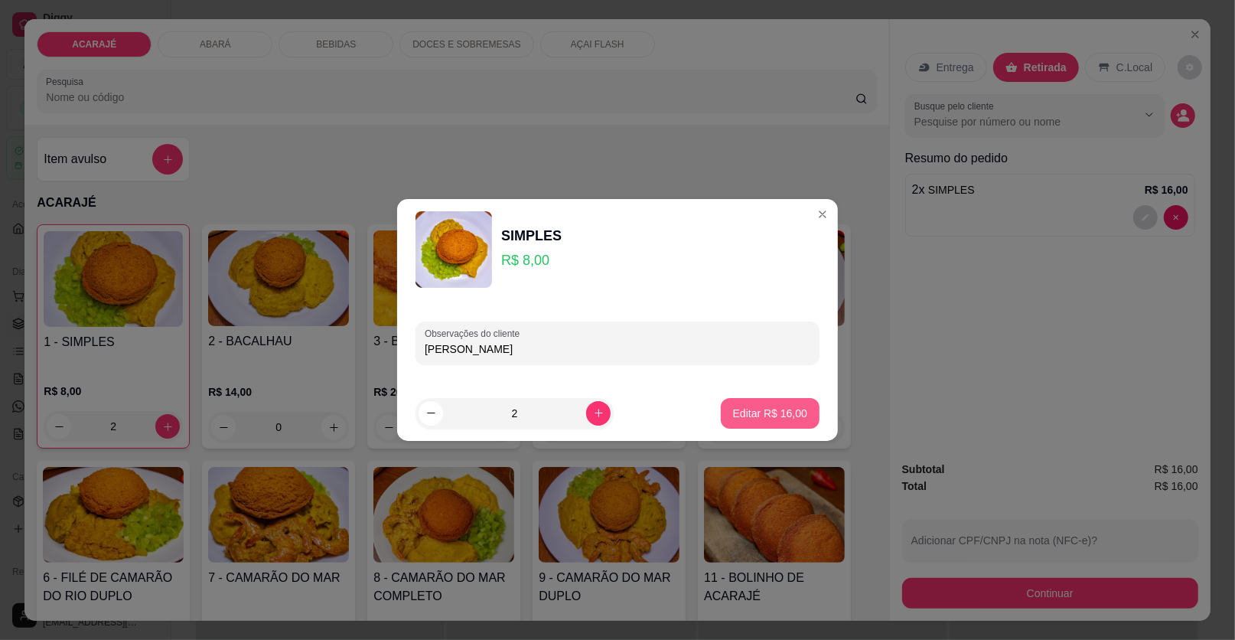
type input "[PERSON_NAME]"
click at [751, 404] on button "Editar R$ 16,00" at bounding box center [770, 413] width 96 height 30
type input "0"
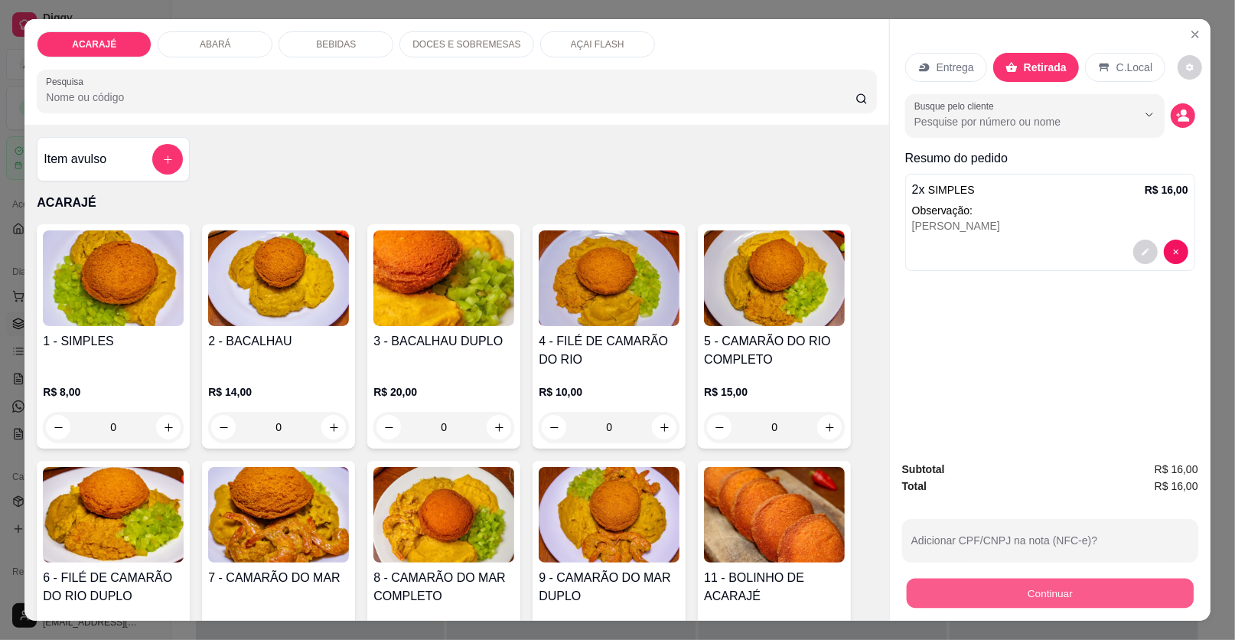
click at [951, 594] on button "Continuar" at bounding box center [1050, 594] width 287 height 30
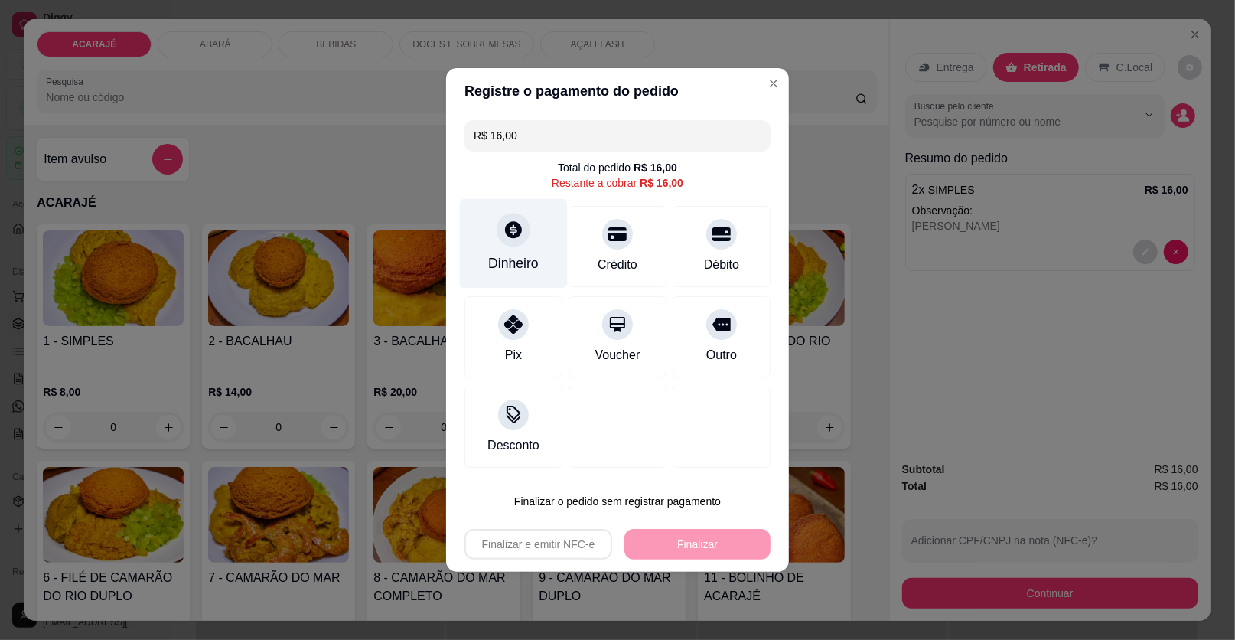
click at [531, 272] on div "Dinheiro" at bounding box center [513, 263] width 51 height 20
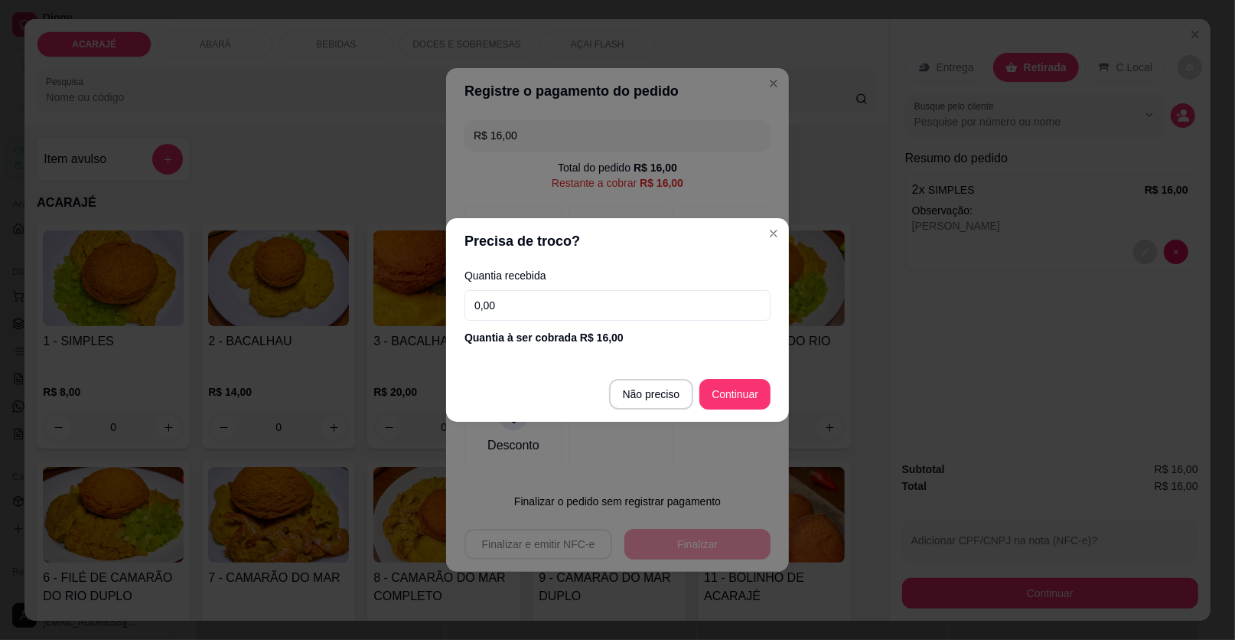
click at [547, 309] on input "0,00" at bounding box center [618, 305] width 306 height 31
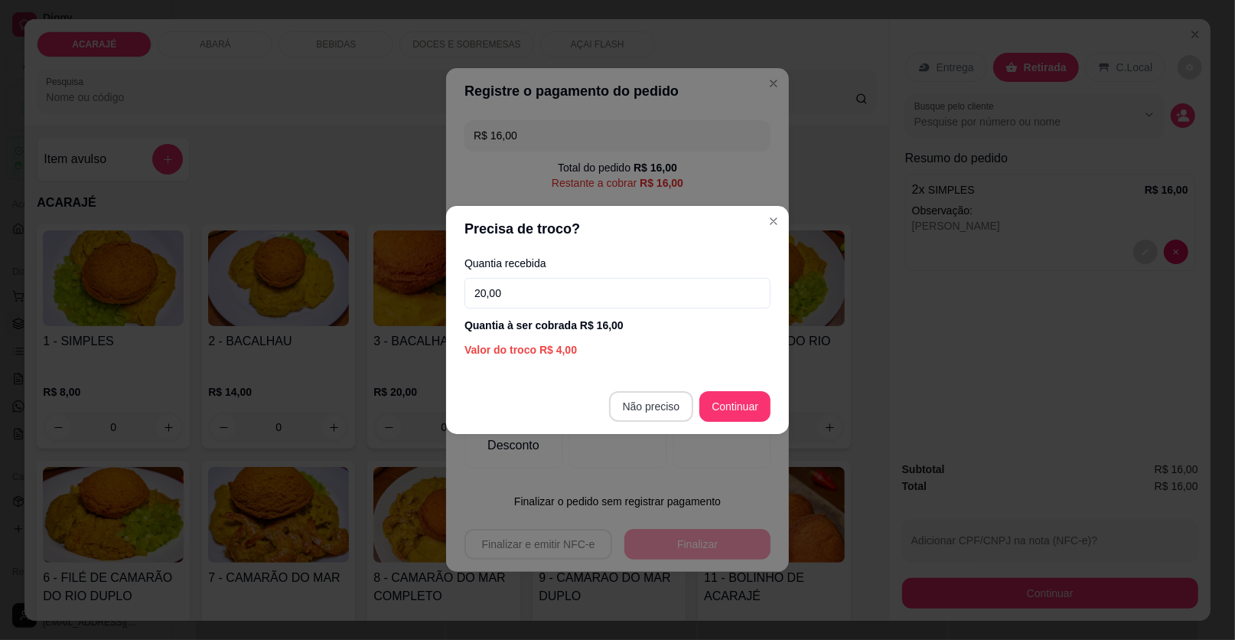
type input "20,00"
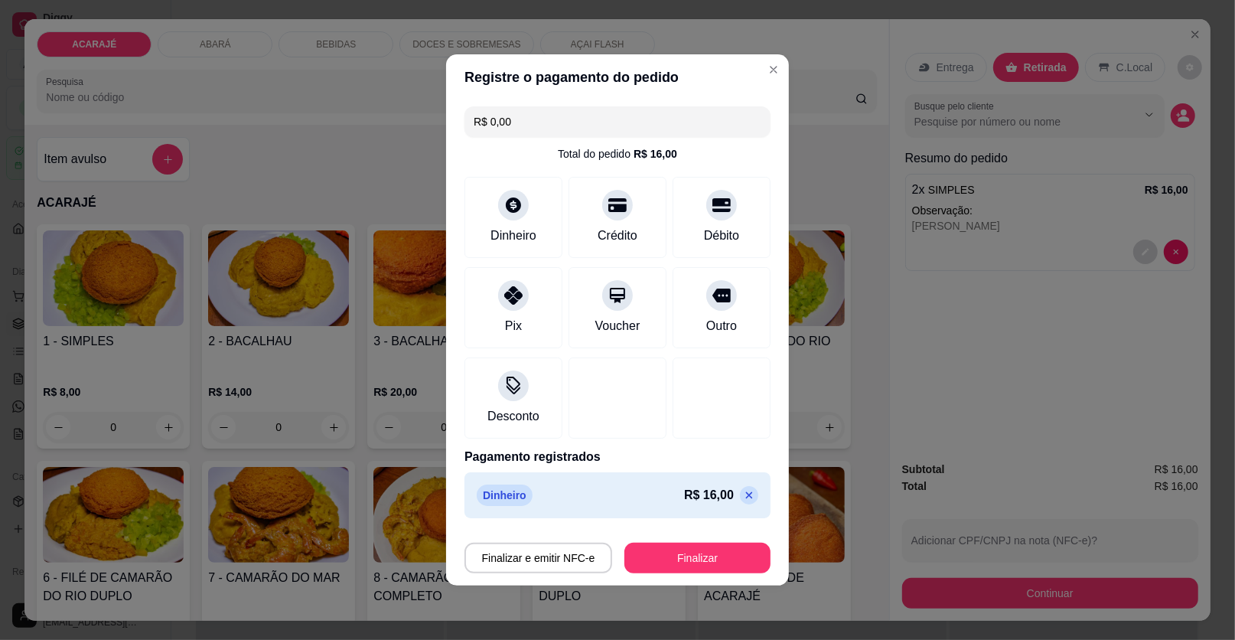
click at [743, 494] on icon at bounding box center [749, 495] width 12 height 12
type input "R$ 16,00"
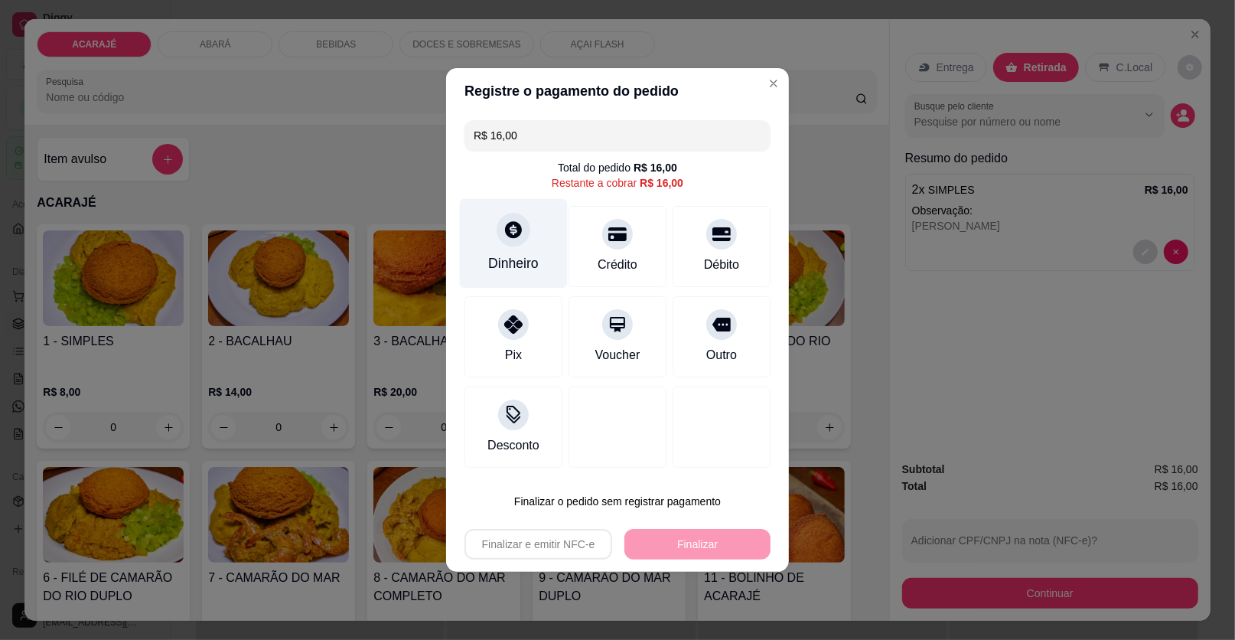
click at [488, 230] on div "Dinheiro" at bounding box center [514, 244] width 108 height 90
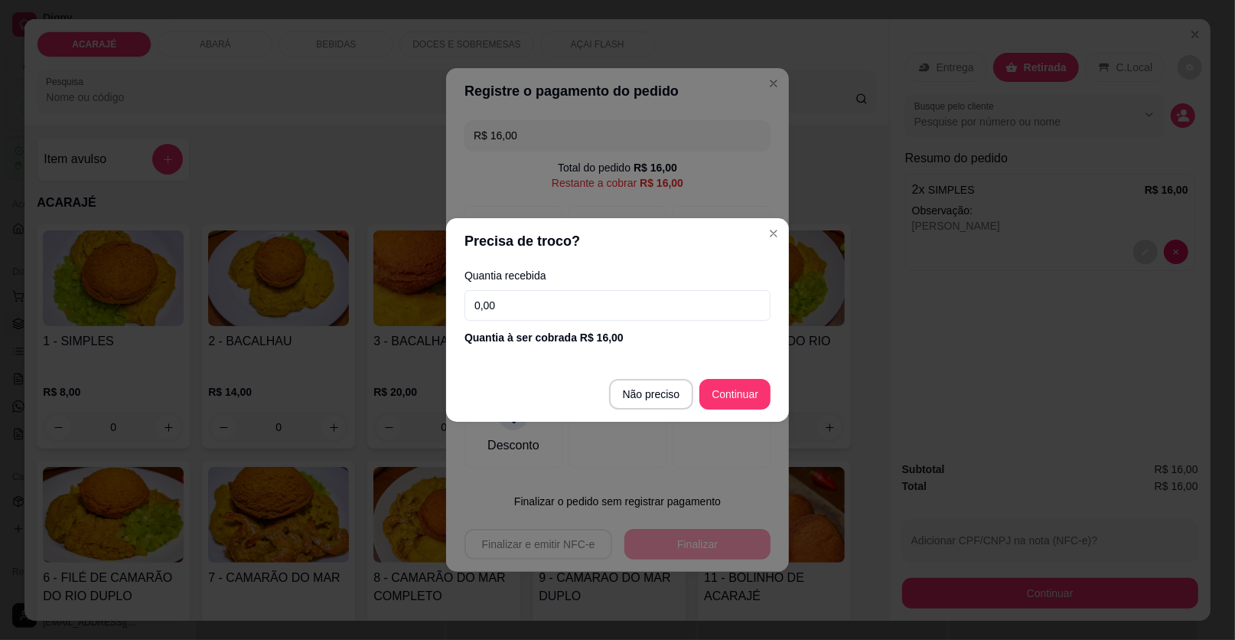
click at [518, 312] on input "0,00" at bounding box center [618, 305] width 306 height 31
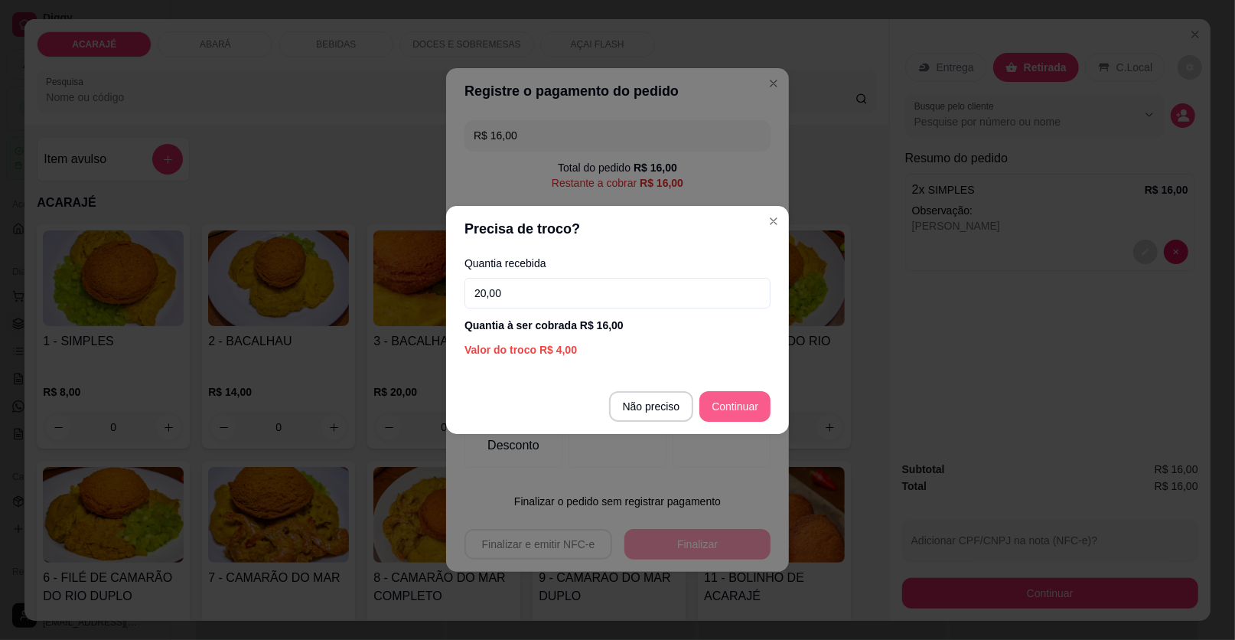
type input "20,00"
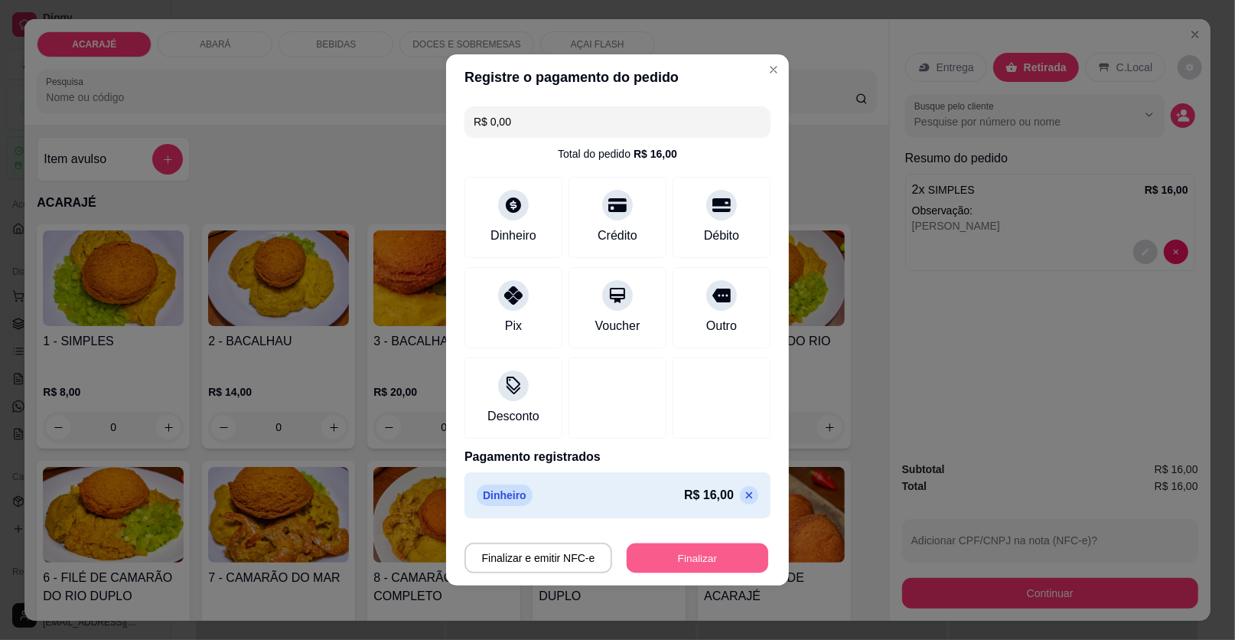
click at [677, 549] on button "Finalizar" at bounding box center [698, 558] width 142 height 30
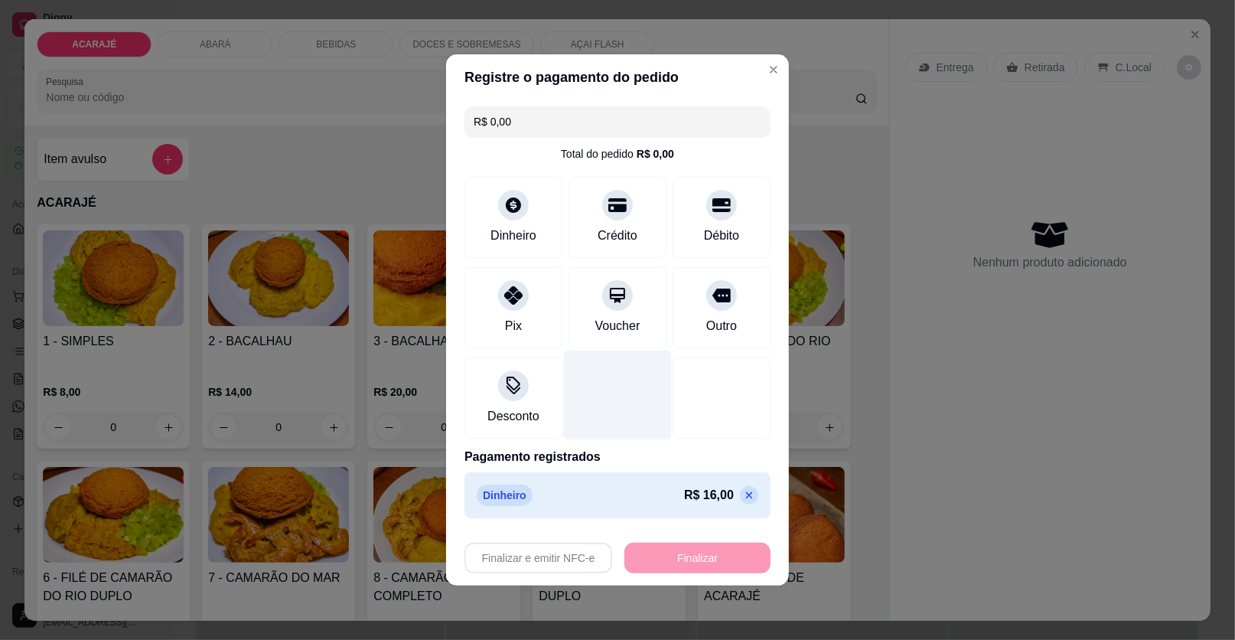
type input "-R$ 16,00"
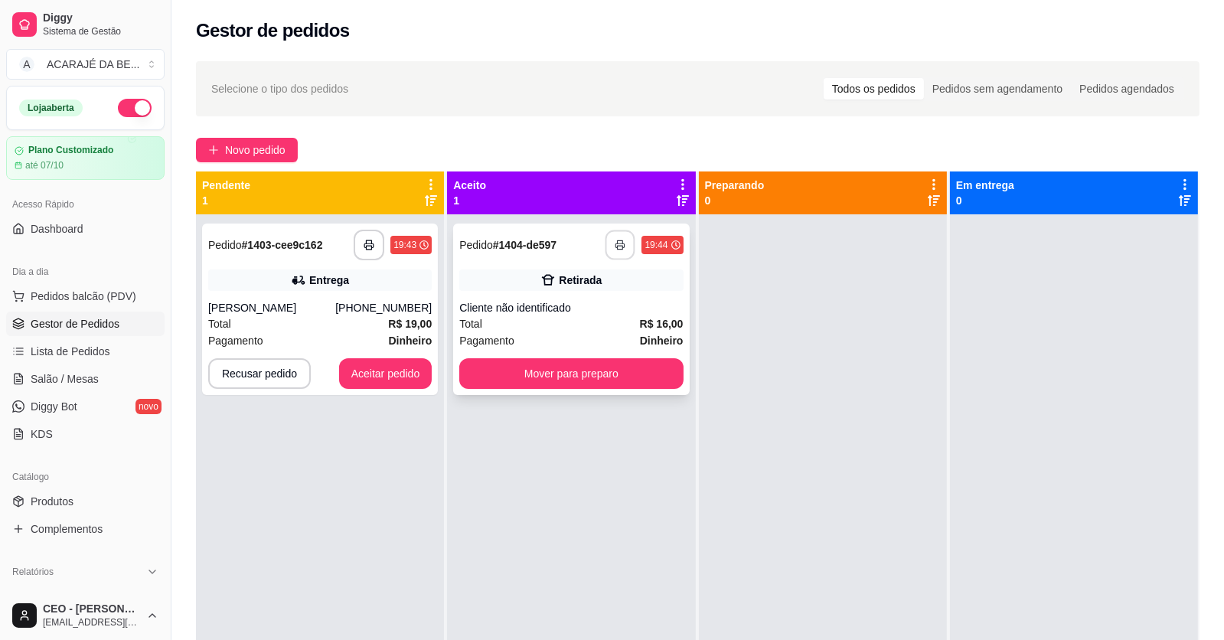
click at [609, 243] on button "button" at bounding box center [620, 245] width 30 height 30
click at [657, 366] on button "Mover para preparo" at bounding box center [570, 373] width 223 height 31
click at [660, 368] on button "Mover para preparo" at bounding box center [570, 373] width 223 height 31
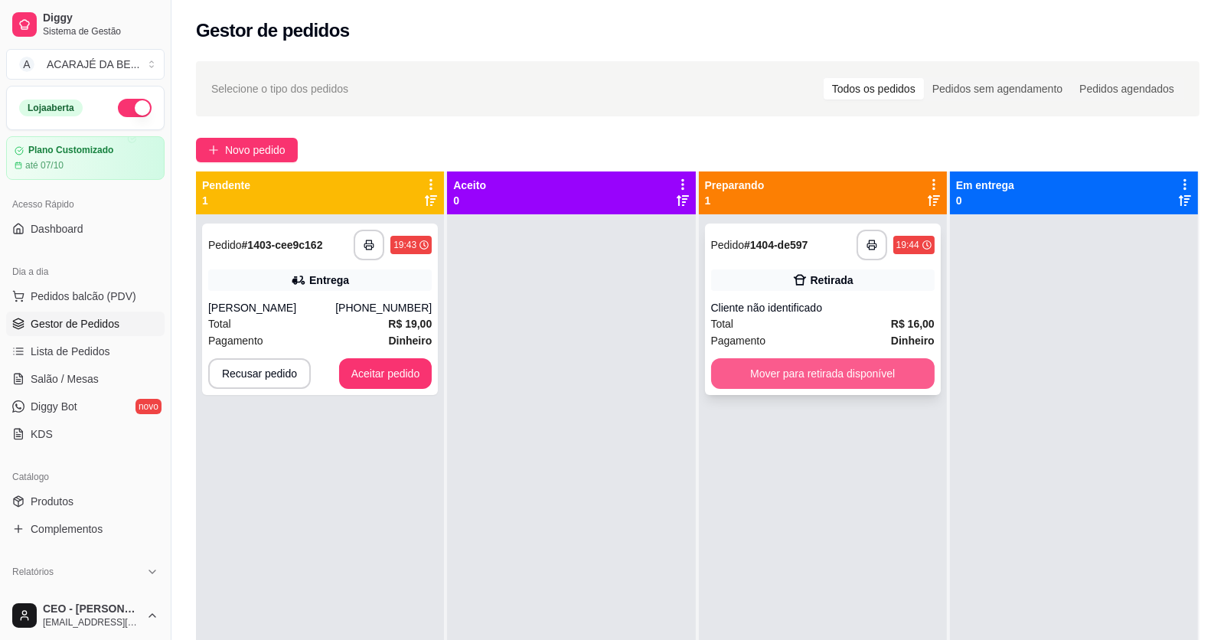
click at [765, 370] on button "Mover para retirada disponível" at bounding box center [822, 373] width 223 height 31
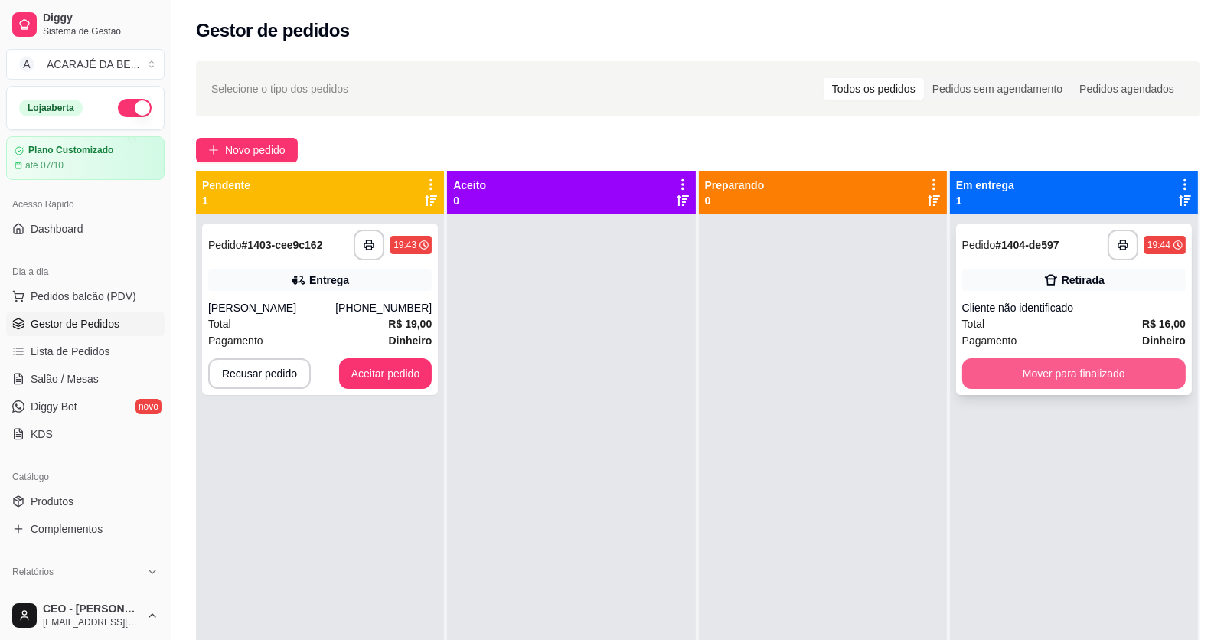
click at [1022, 364] on button "Mover para finalizado" at bounding box center [1073, 373] width 223 height 31
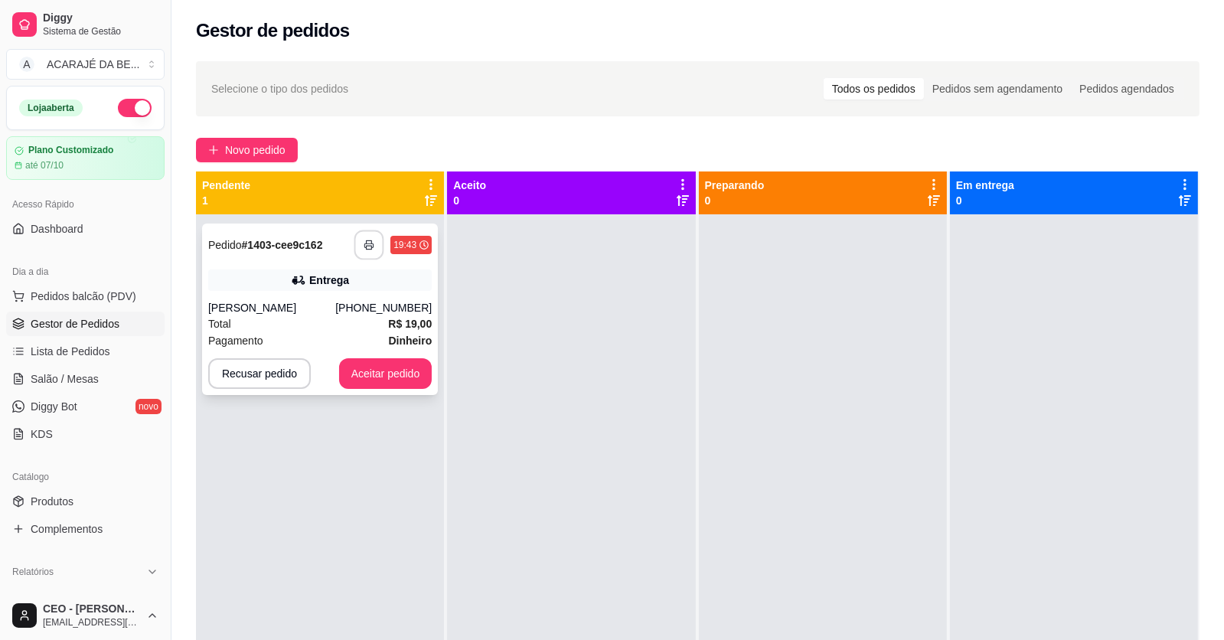
click at [374, 245] on button "button" at bounding box center [369, 245] width 30 height 30
click at [380, 372] on button "Aceitar pedido" at bounding box center [385, 373] width 93 height 31
click at [412, 295] on div "**********" at bounding box center [320, 308] width 236 height 171
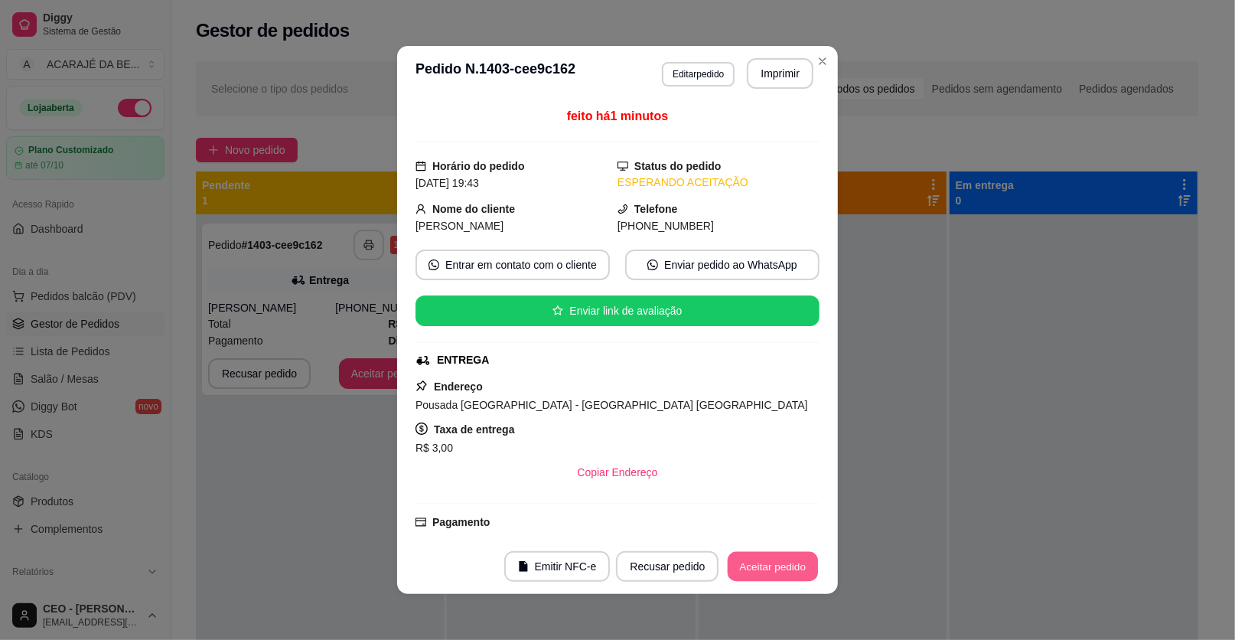
click at [781, 570] on button "Aceitar pedido" at bounding box center [773, 567] width 90 height 30
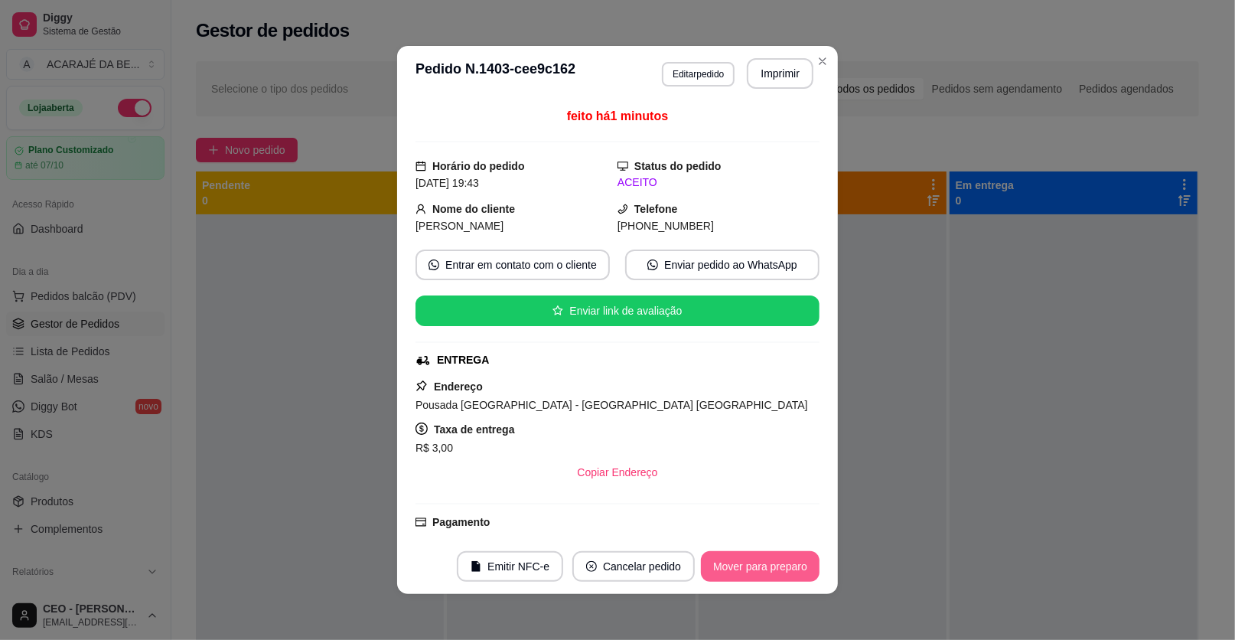
click at [781, 570] on button "Mover para preparo" at bounding box center [760, 566] width 119 height 31
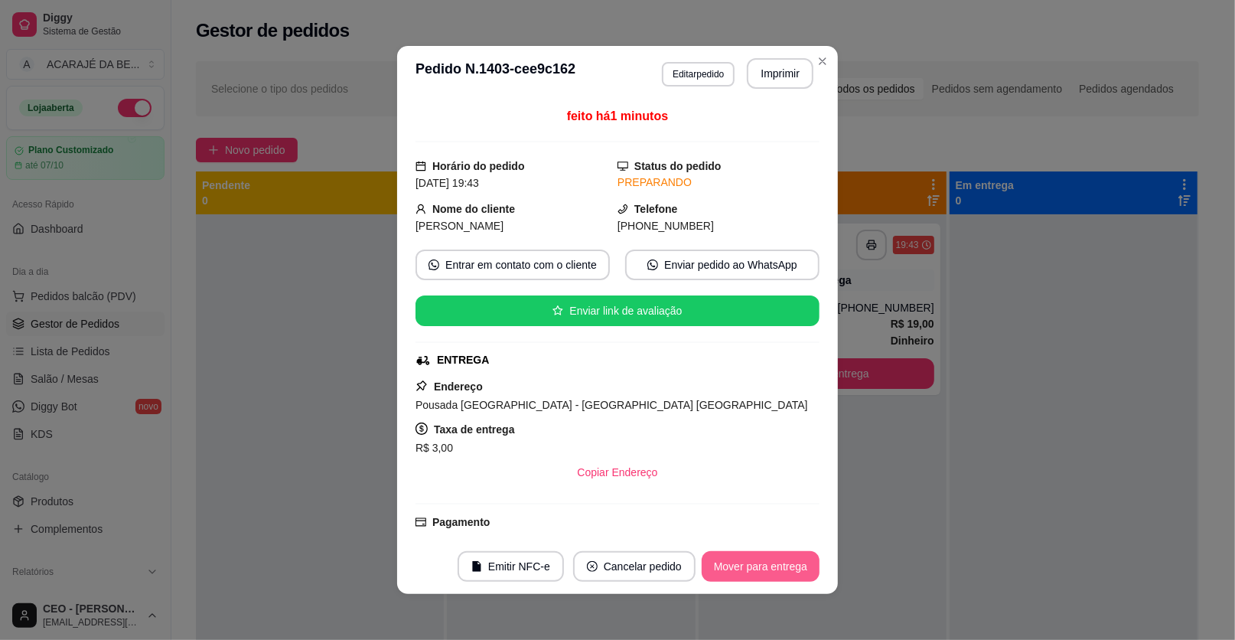
click at [782, 570] on button "Mover para entrega" at bounding box center [761, 566] width 118 height 31
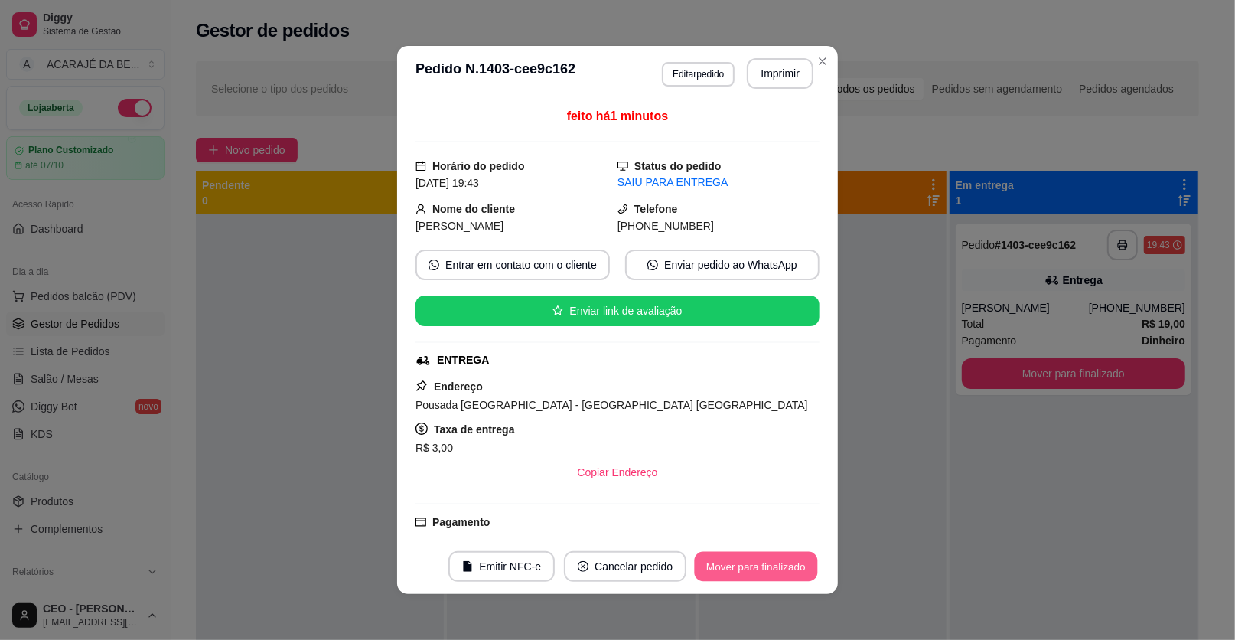
click at [794, 572] on button "Mover para finalizado" at bounding box center [756, 567] width 123 height 30
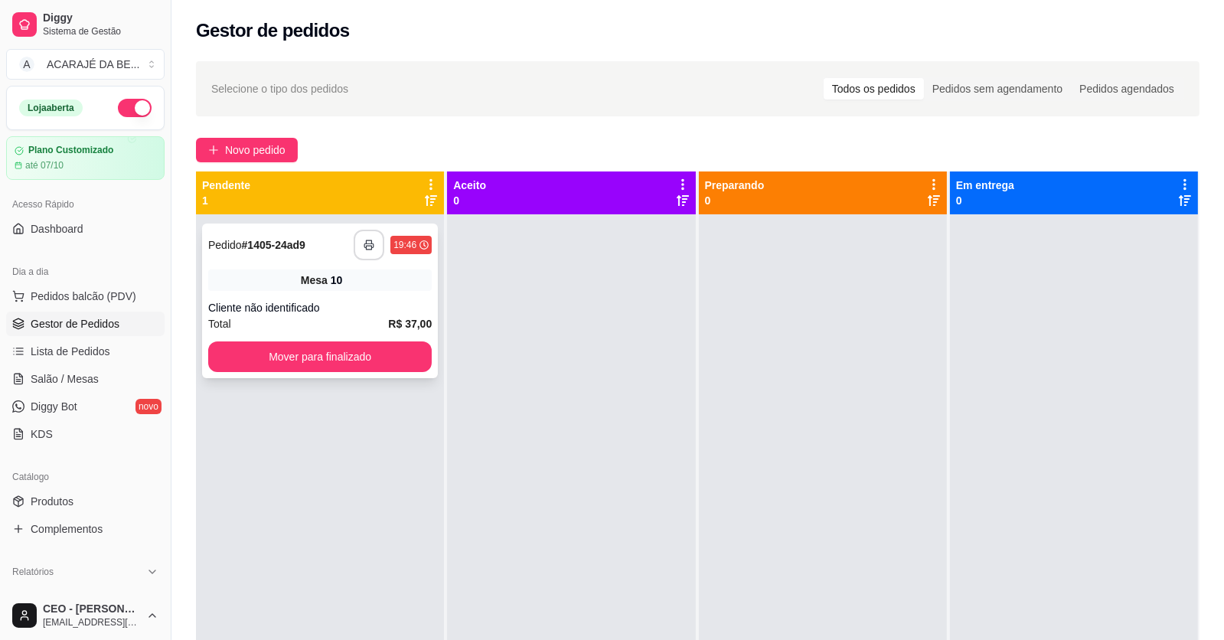
click at [354, 239] on button "button" at bounding box center [369, 245] width 31 height 31
click at [346, 377] on div "**********" at bounding box center [320, 300] width 236 height 155
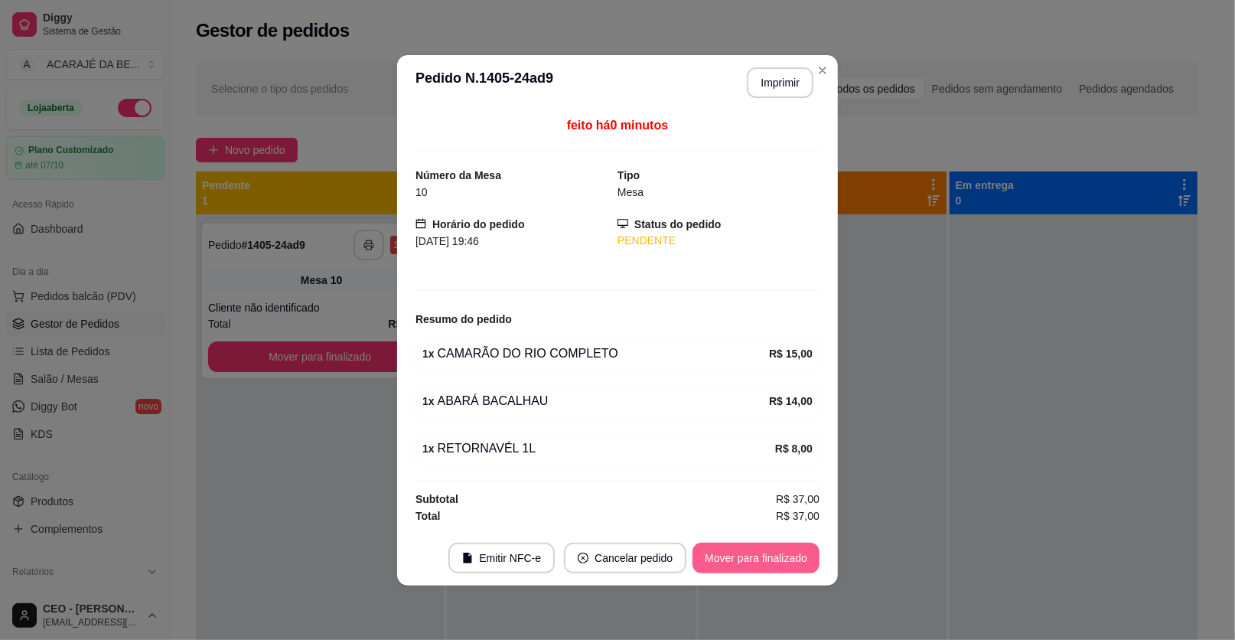
click at [706, 552] on button "Mover para finalizado" at bounding box center [756, 558] width 127 height 31
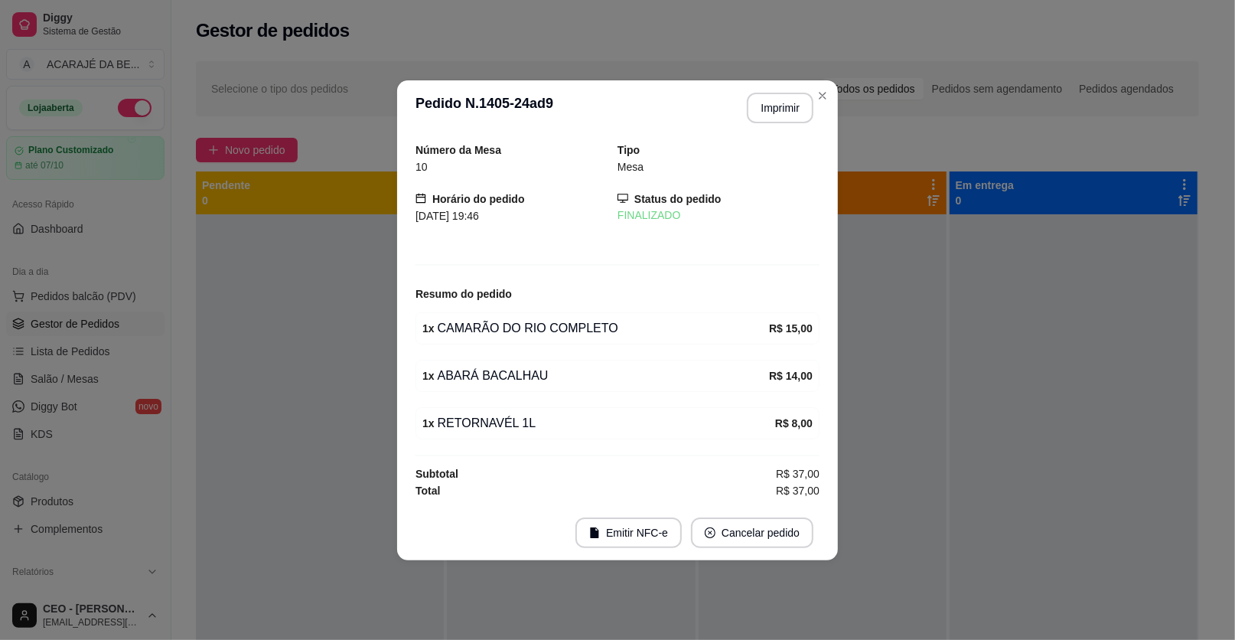
click at [631, 168] on span "Mesa" at bounding box center [631, 167] width 26 height 12
click at [647, 161] on div "Mesa" at bounding box center [719, 166] width 202 height 17
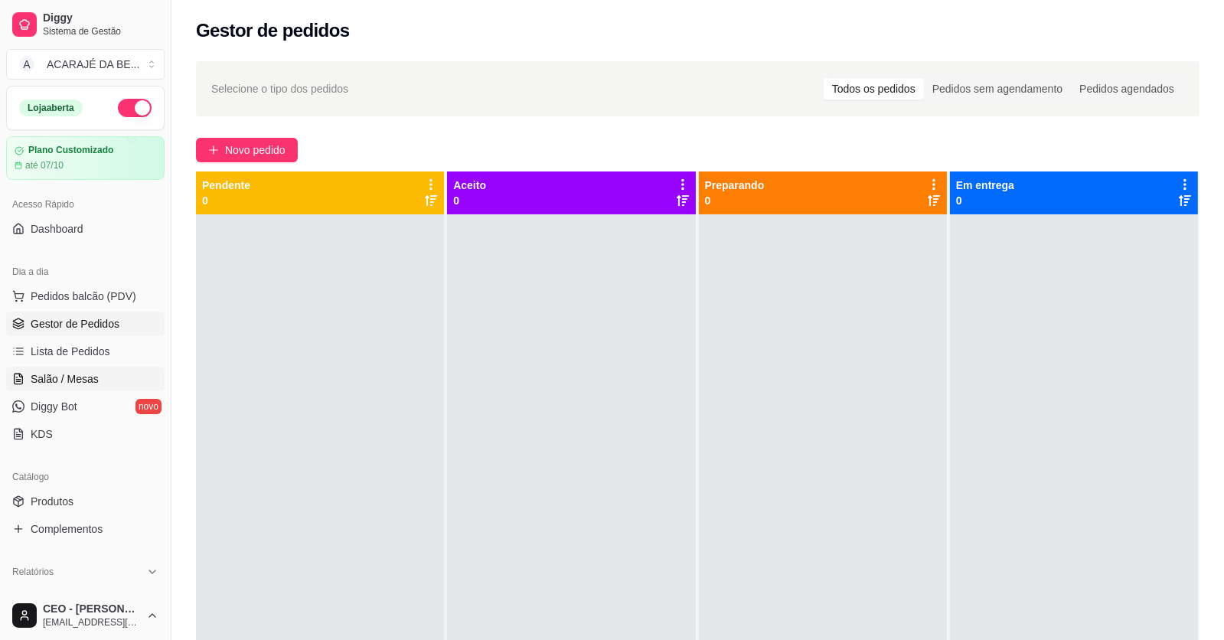
click at [57, 370] on link "Salão / Mesas" at bounding box center [85, 379] width 158 height 24
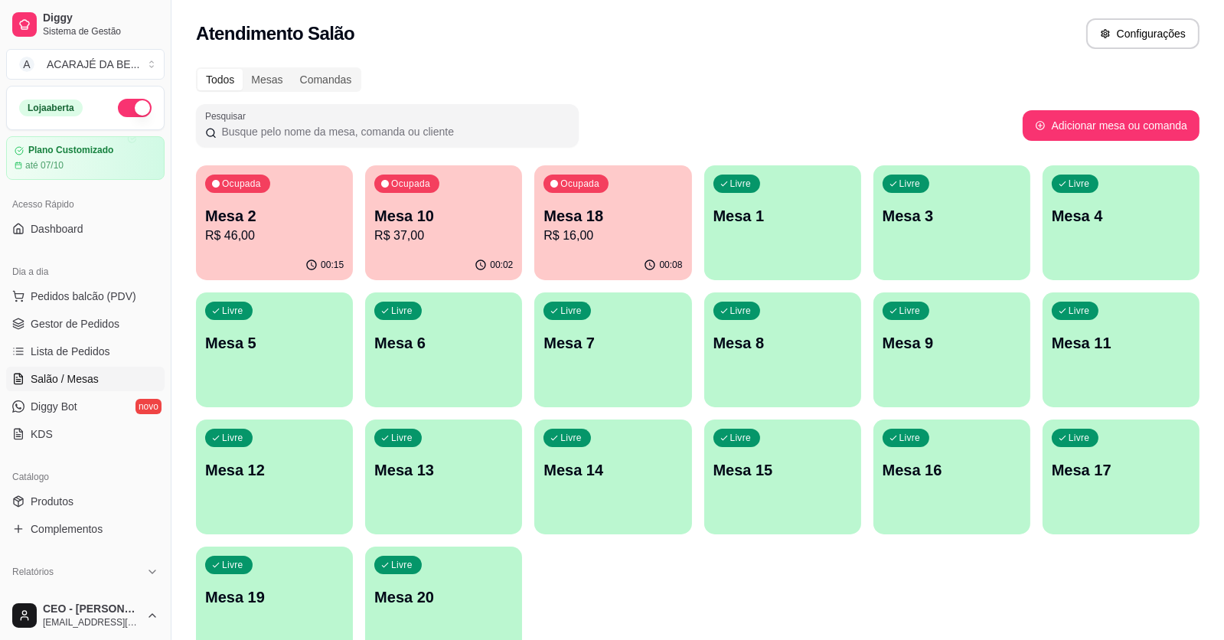
click at [299, 217] on p "Mesa 2" at bounding box center [274, 215] width 139 height 21
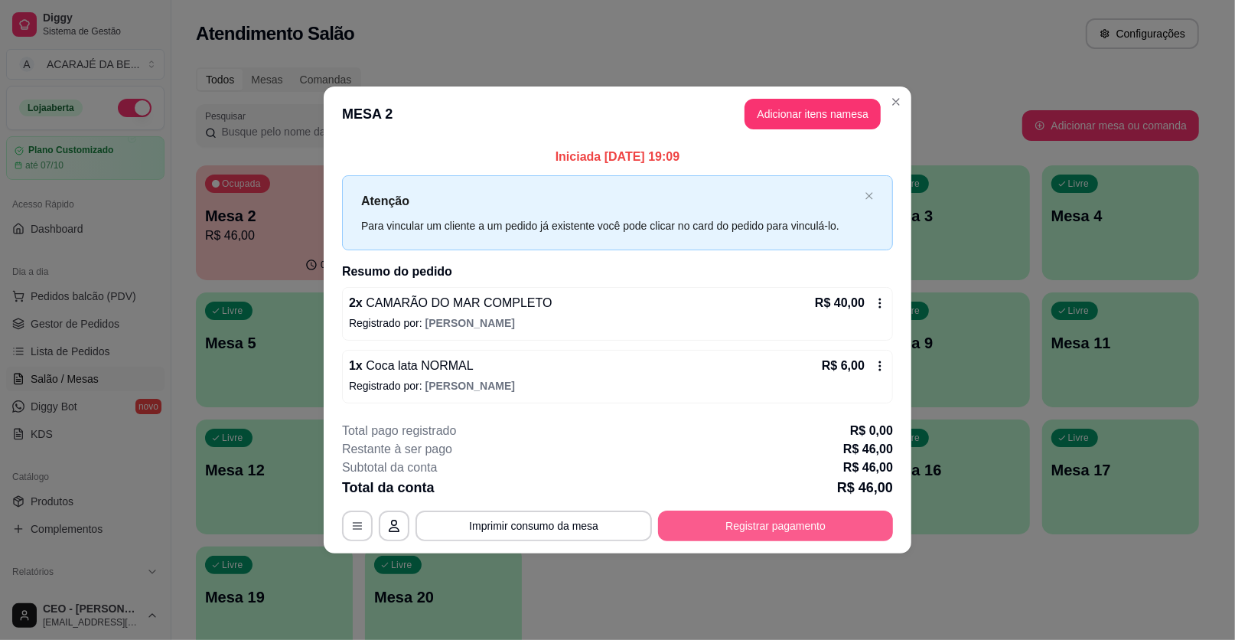
click at [706, 524] on button "Registrar pagamento" at bounding box center [775, 525] width 235 height 31
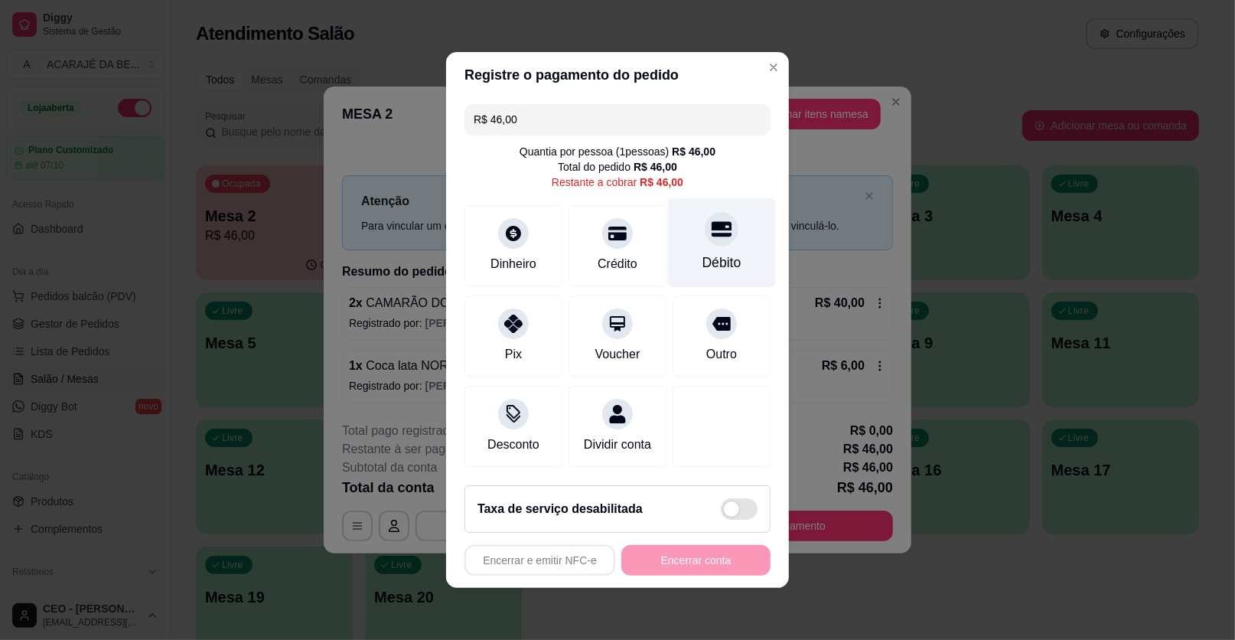
click at [745, 266] on div "Débito" at bounding box center [722, 243] width 108 height 90
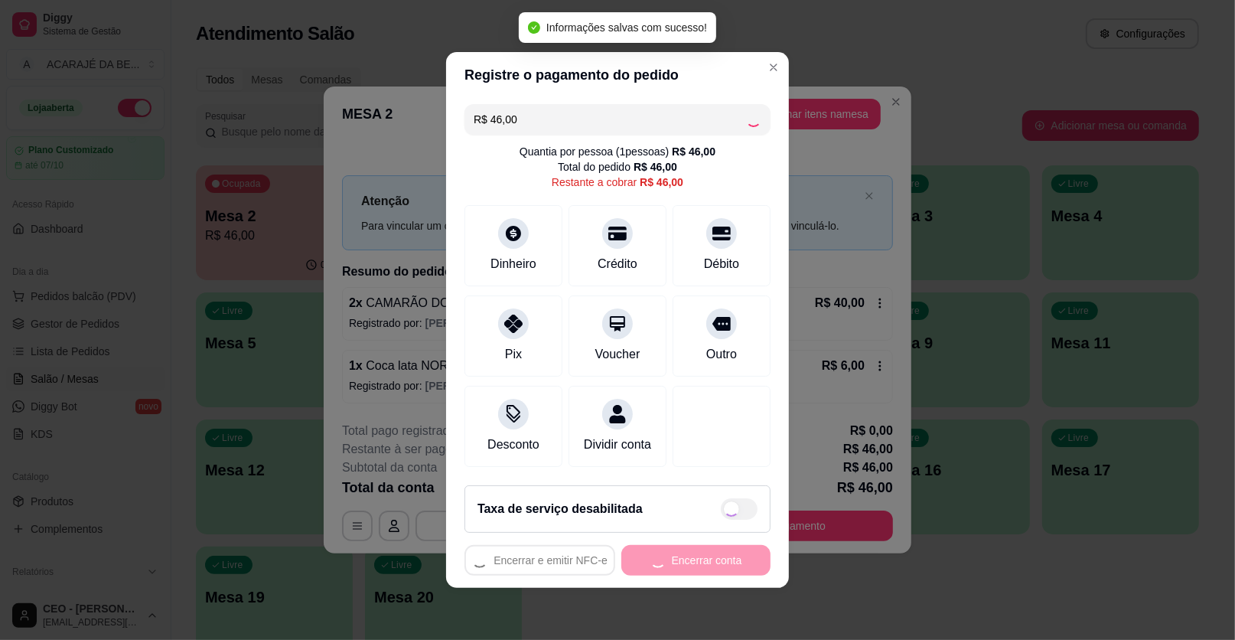
type input "R$ 0,00"
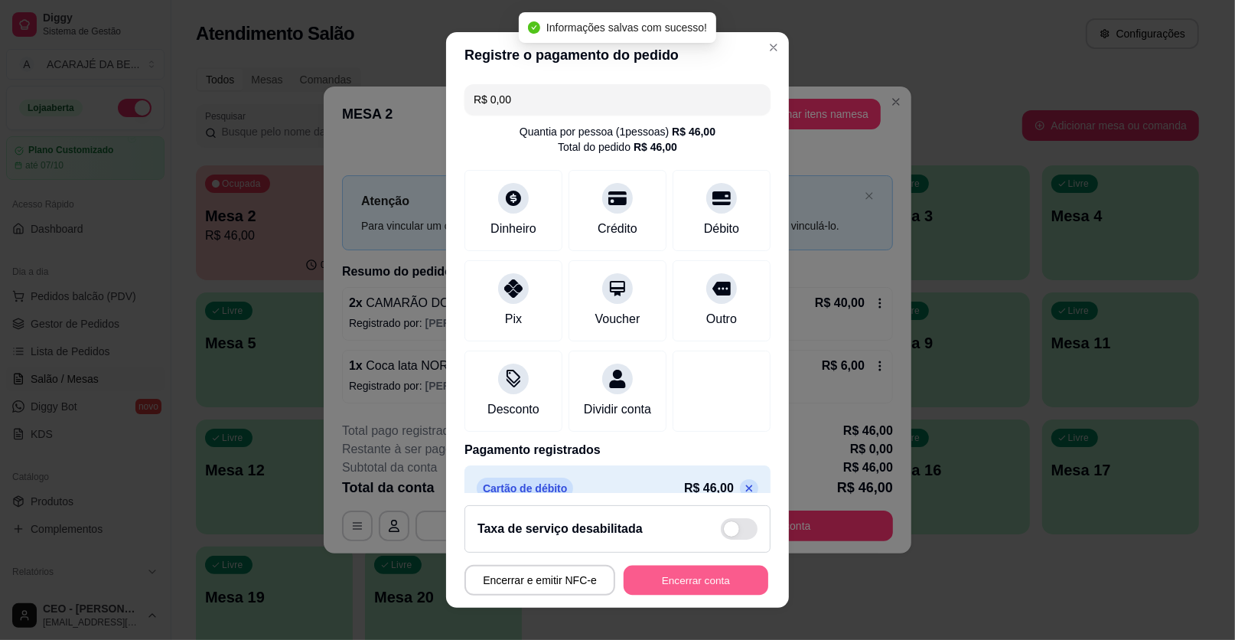
click at [673, 572] on button "Encerrar conta" at bounding box center [696, 581] width 145 height 30
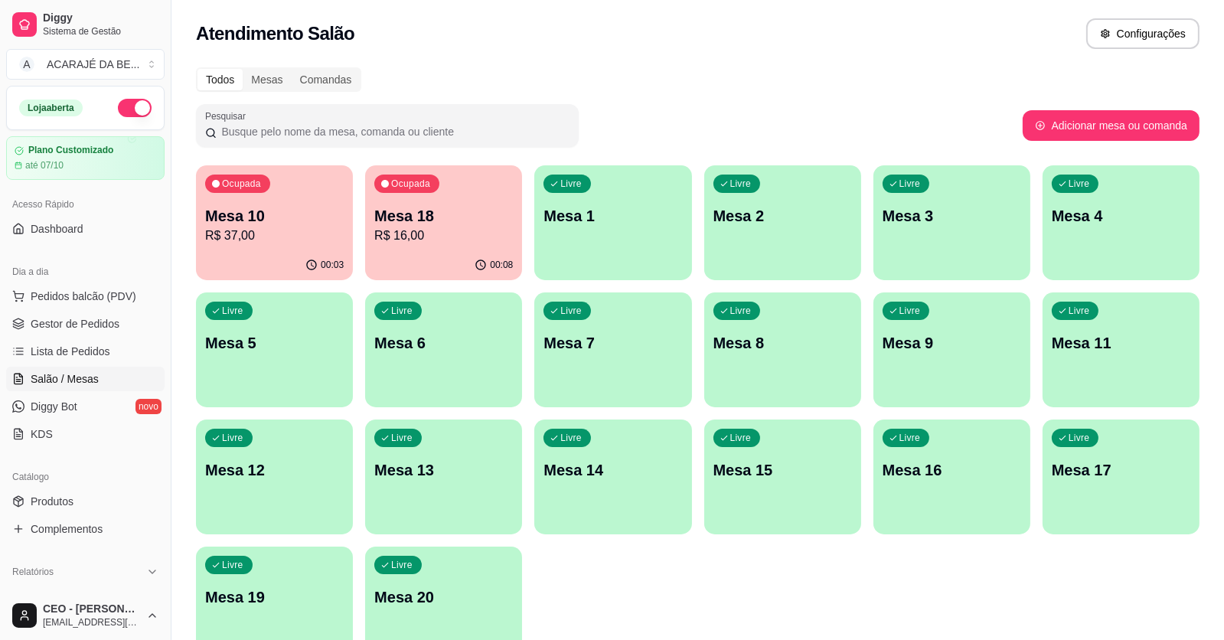
click at [399, 252] on div "00:08" at bounding box center [443, 265] width 157 height 30
click at [82, 318] on span "Gestor de Pedidos" at bounding box center [75, 323] width 89 height 15
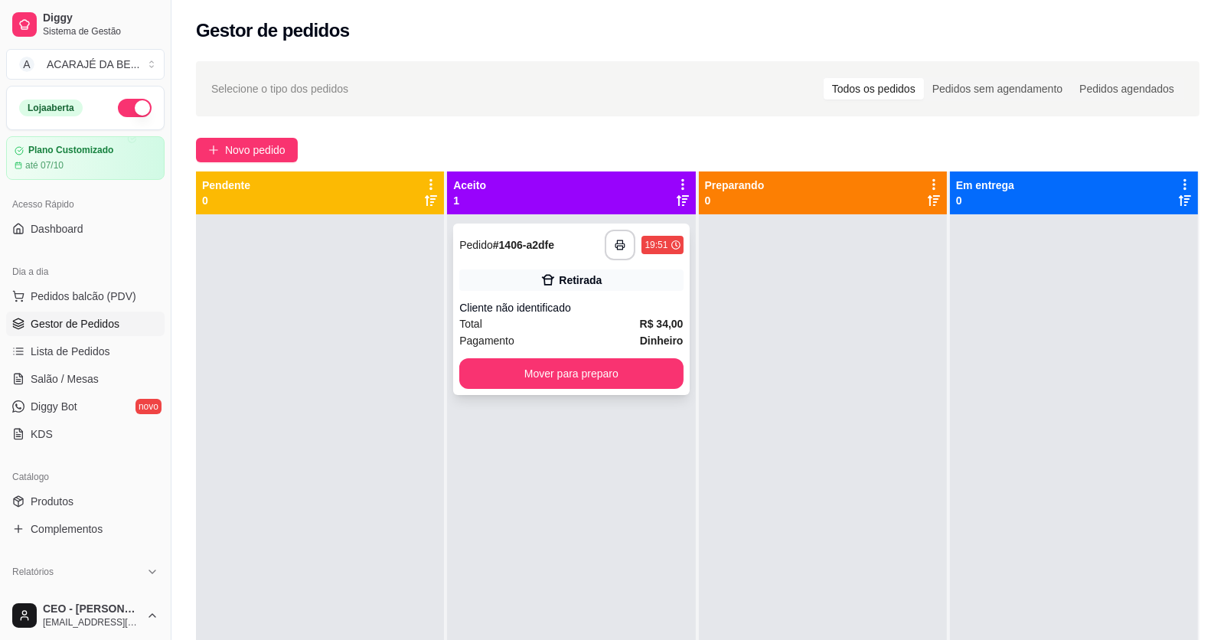
click at [509, 277] on div "Retirada" at bounding box center [570, 279] width 223 height 21
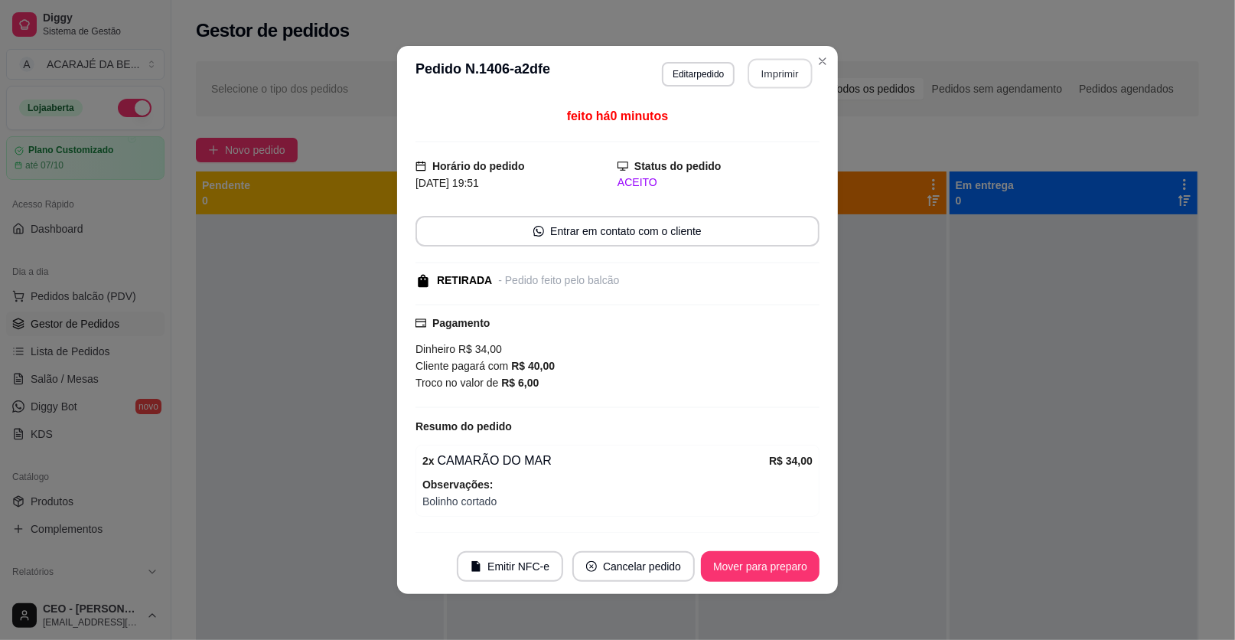
click at [774, 61] on button "Imprimir" at bounding box center [780, 74] width 64 height 30
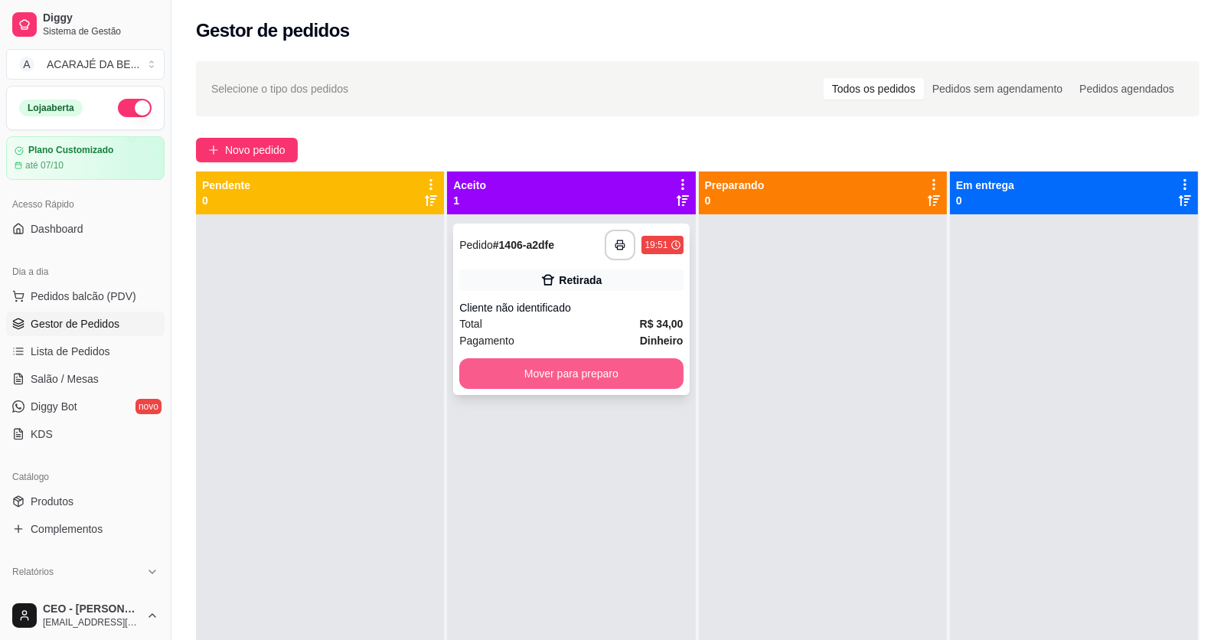
click at [654, 370] on button "Mover para preparo" at bounding box center [570, 373] width 223 height 31
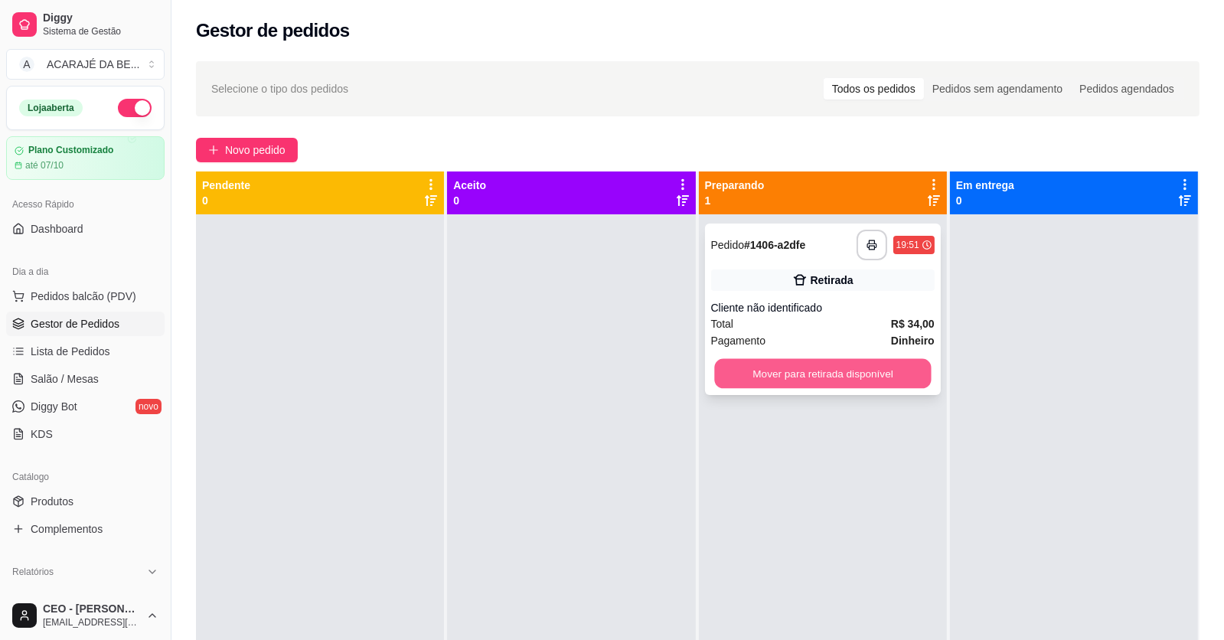
click at [764, 370] on button "Mover para retirada disponível" at bounding box center [822, 374] width 217 height 30
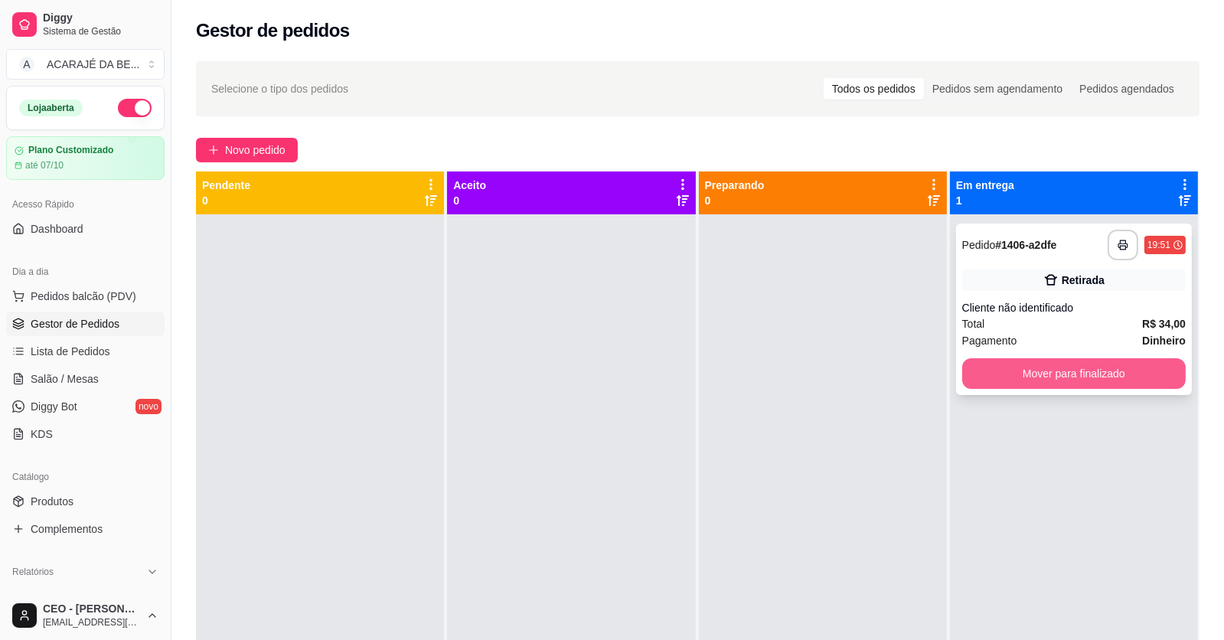
click at [995, 362] on button "Mover para finalizado" at bounding box center [1073, 373] width 223 height 31
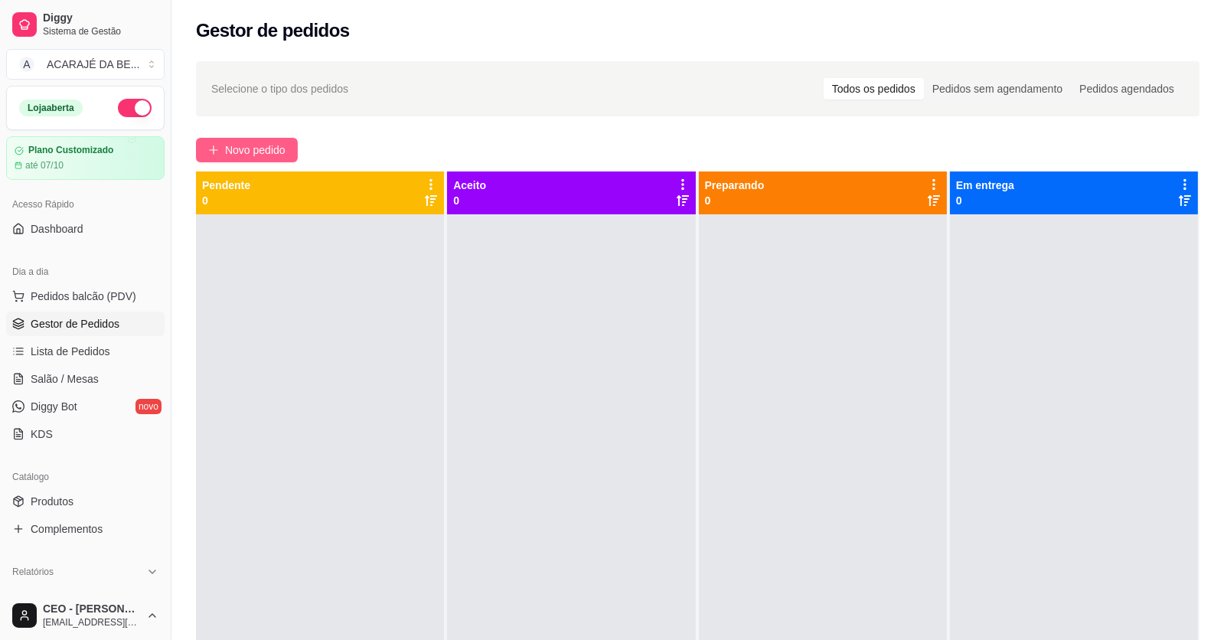
click at [222, 148] on button "Novo pedido" at bounding box center [247, 150] width 102 height 24
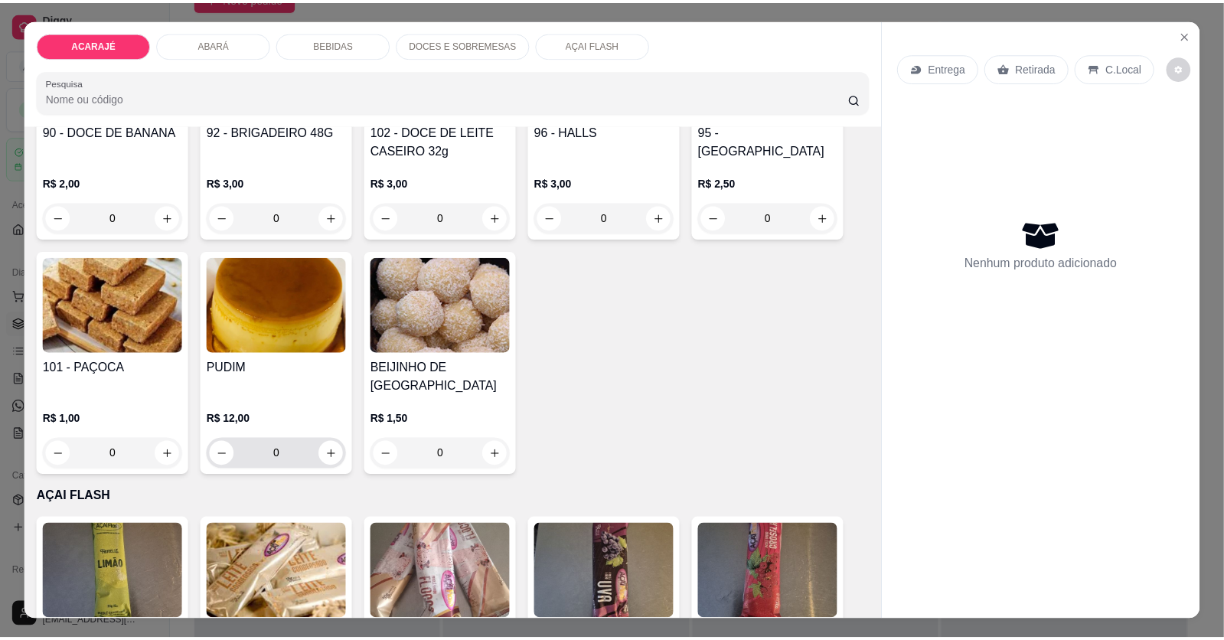
scroll to position [2295, 0]
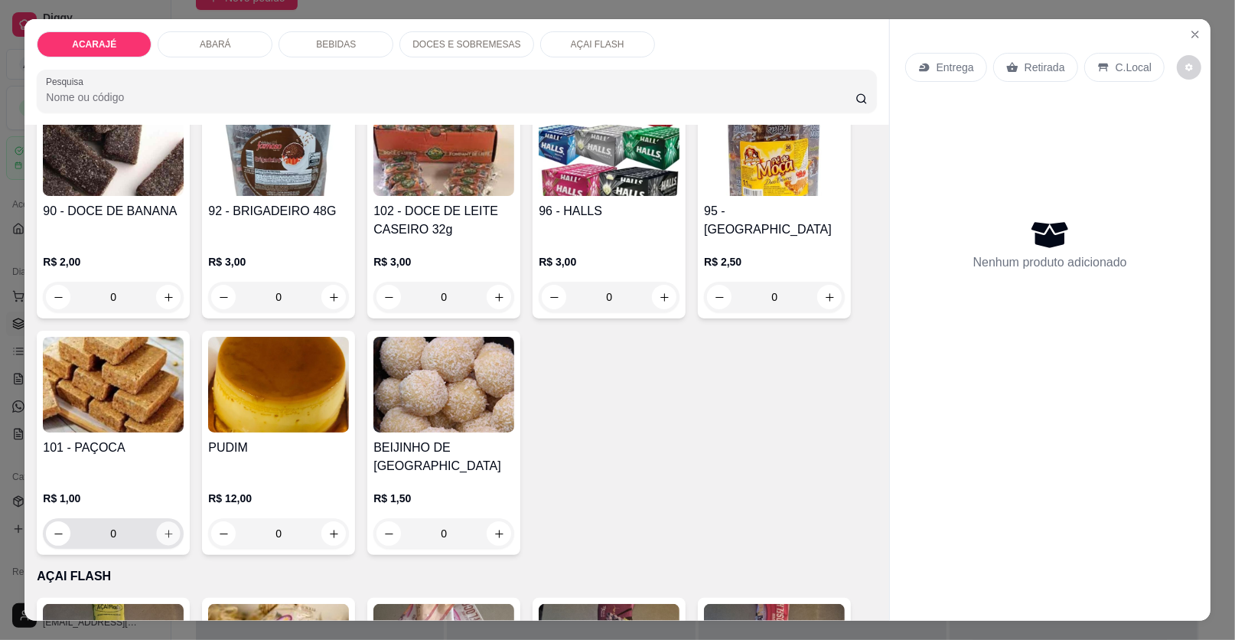
click at [163, 528] on icon "increase-product-quantity" at bounding box center [168, 533] width 11 height 11
type input "1"
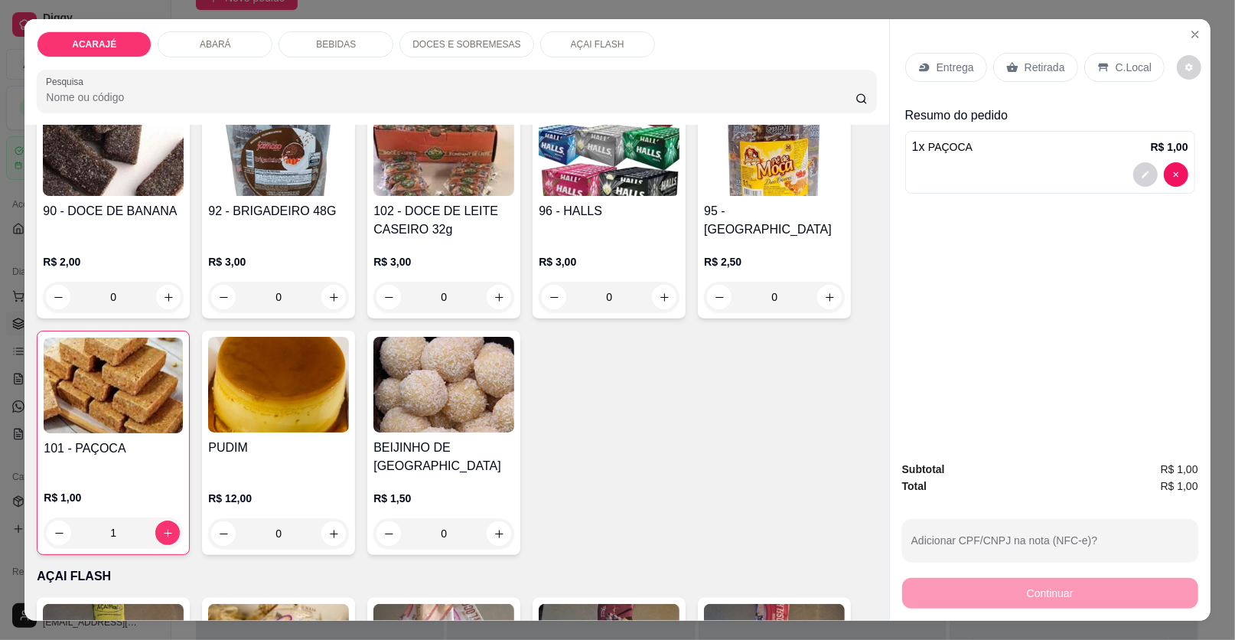
click at [1051, 69] on p "Retirada" at bounding box center [1045, 67] width 41 height 15
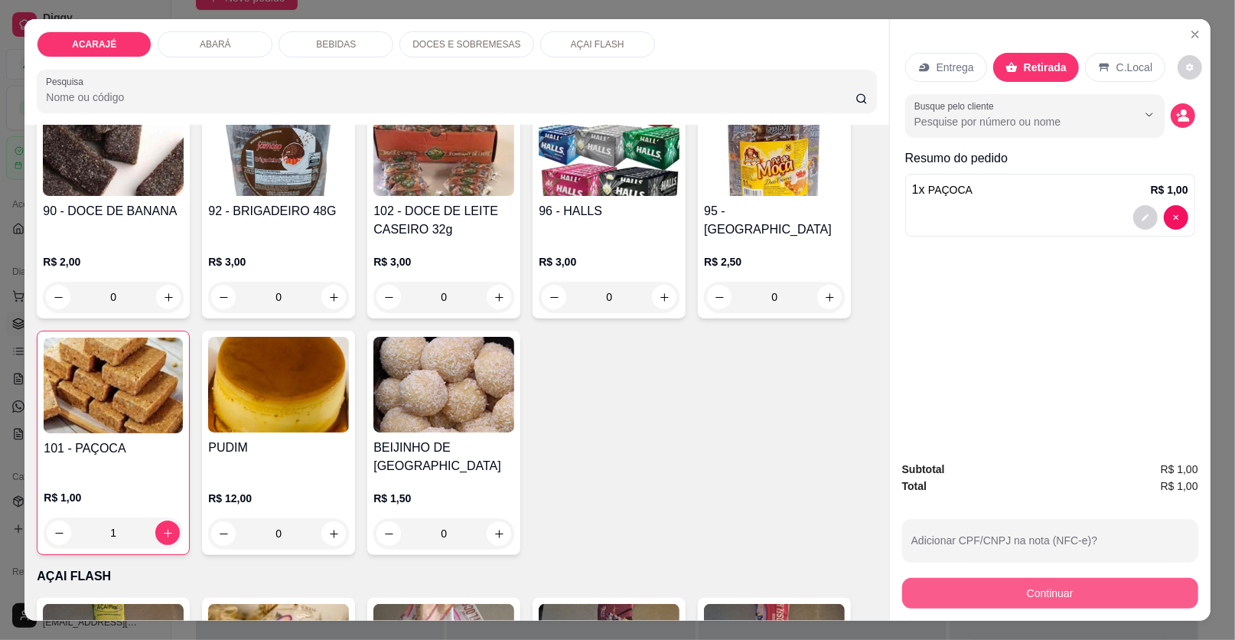
click at [903, 590] on button "Continuar" at bounding box center [1050, 593] width 296 height 31
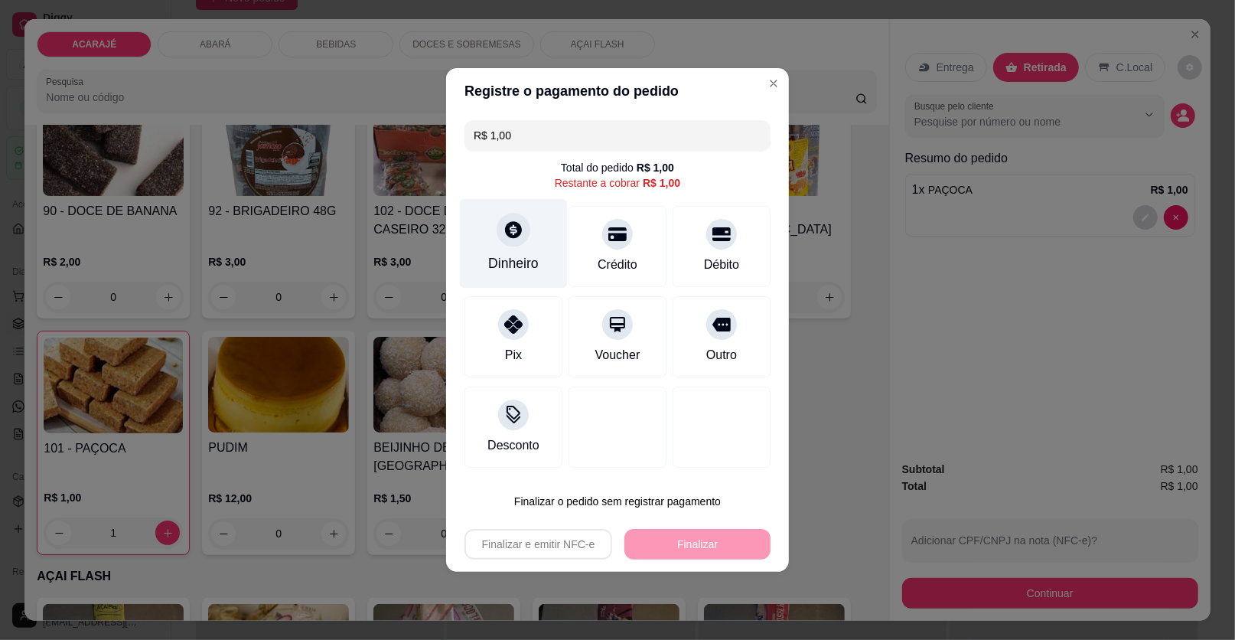
click at [521, 259] on div "Dinheiro" at bounding box center [513, 263] width 51 height 20
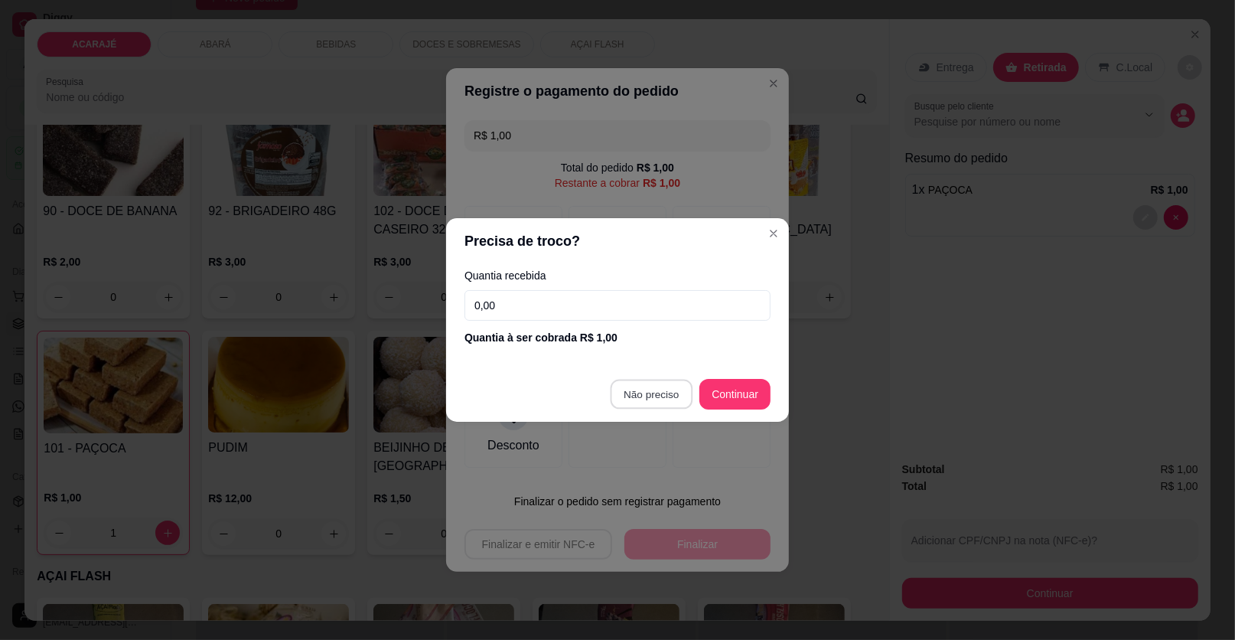
type input "R$ 0,00"
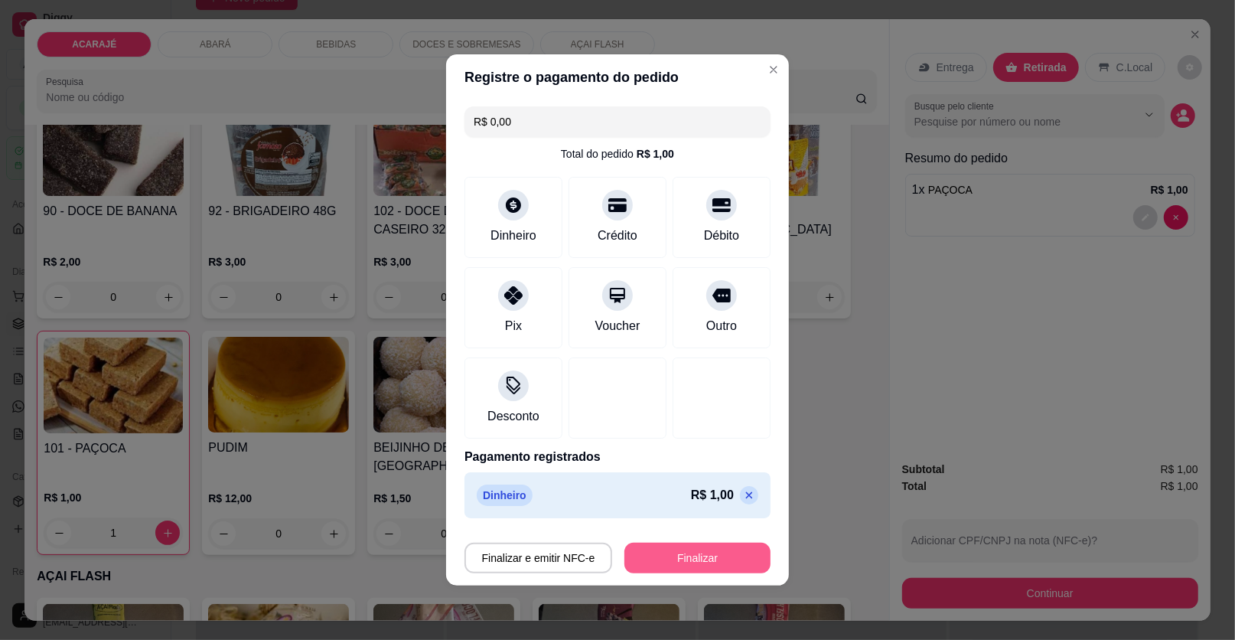
click at [693, 546] on button "Finalizar" at bounding box center [697, 558] width 146 height 31
type input "0"
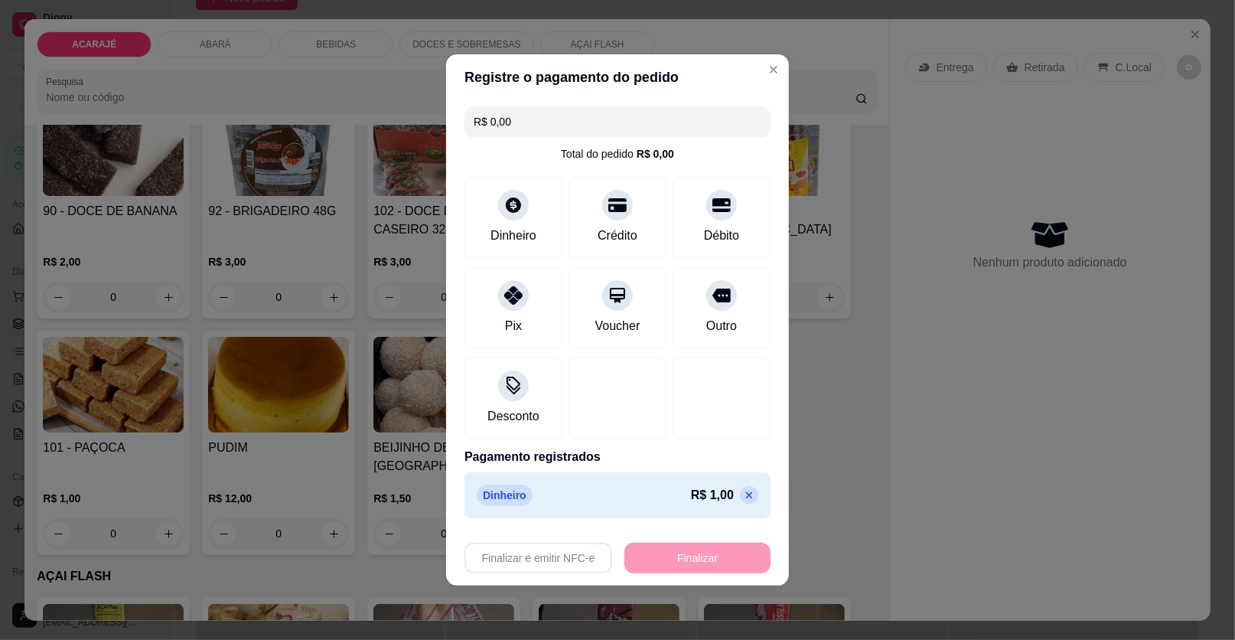
type input "-R$ 1,00"
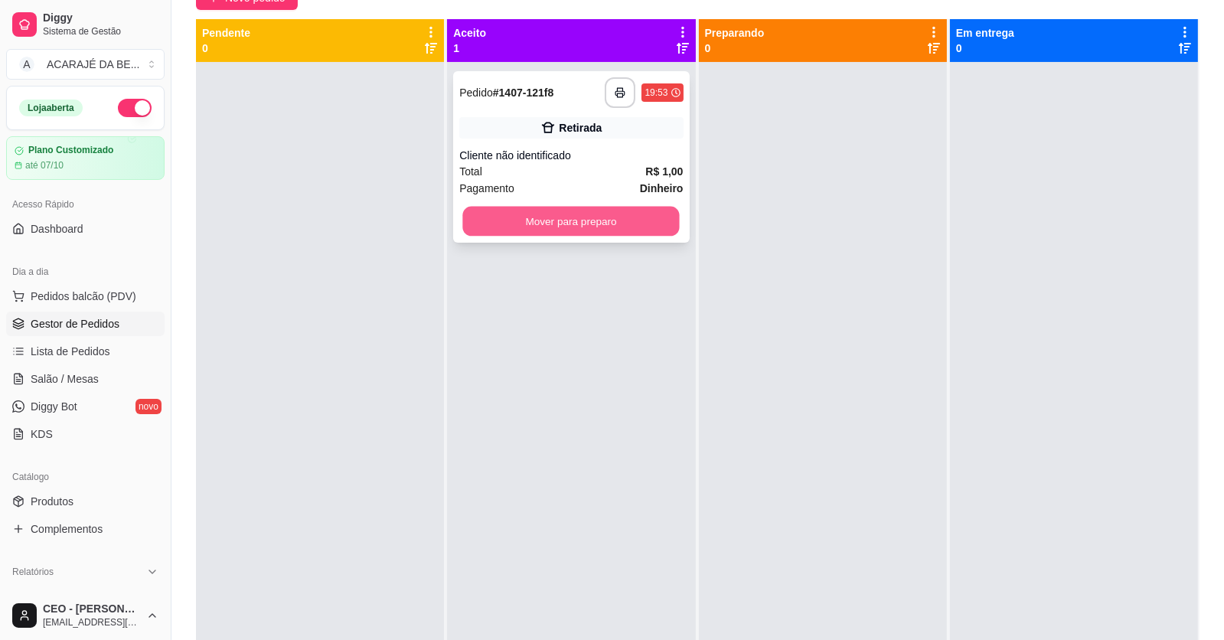
click at [579, 225] on button "Mover para preparo" at bounding box center [571, 222] width 217 height 30
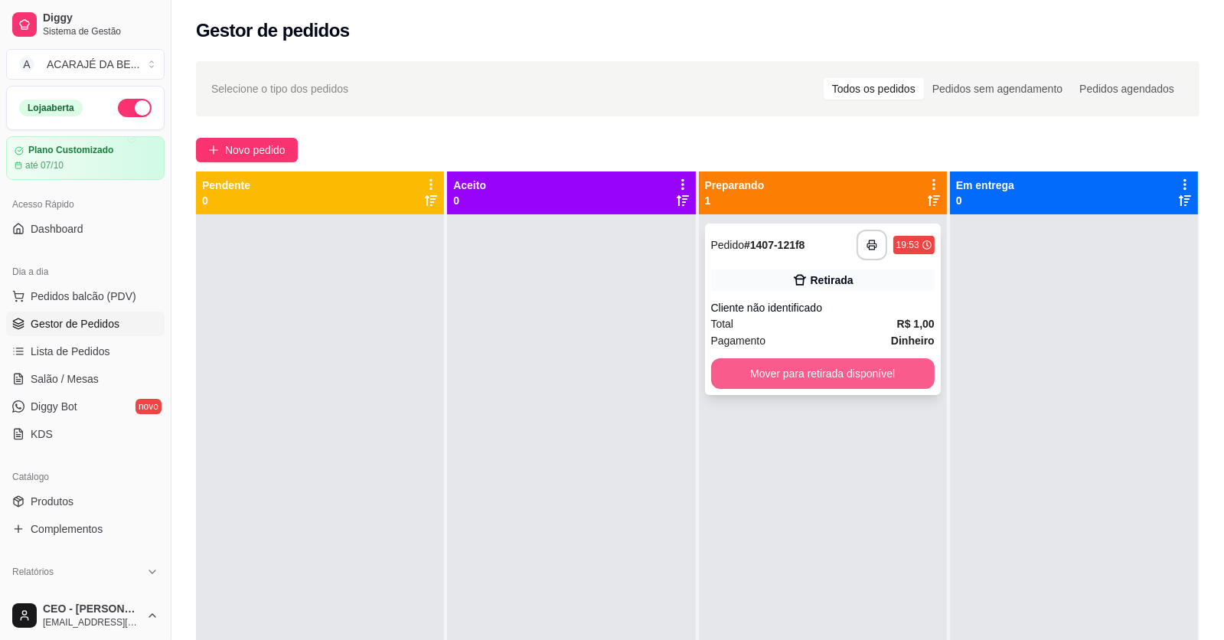
click at [898, 366] on button "Mover para retirada disponível" at bounding box center [822, 373] width 223 height 31
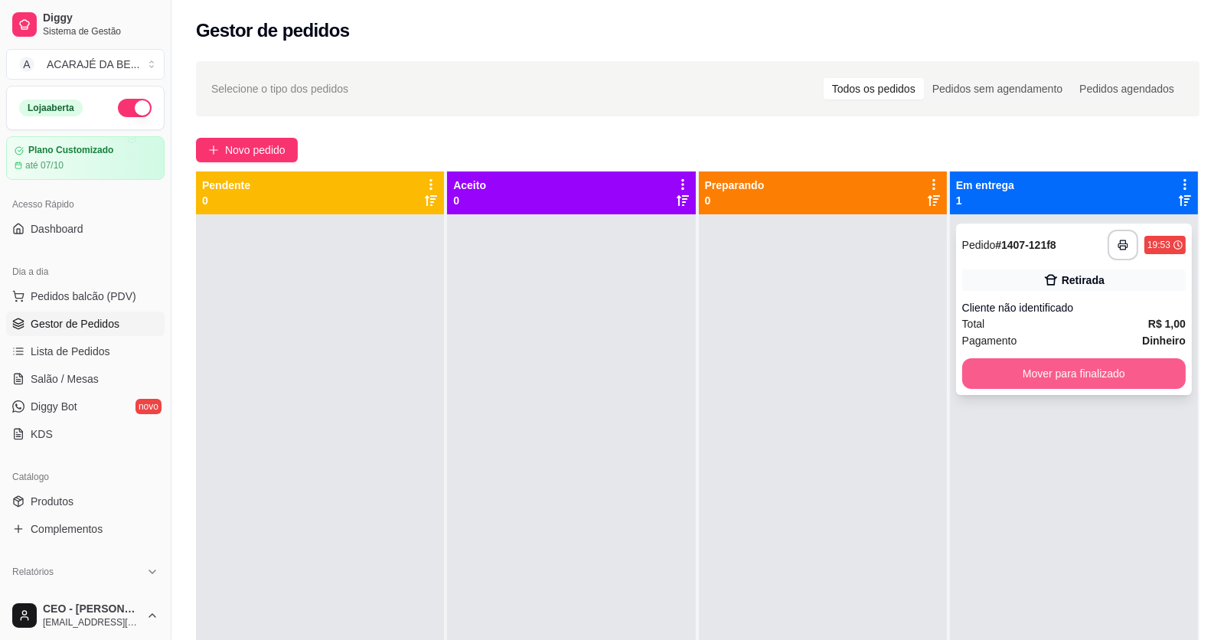
click at [990, 364] on button "Mover para finalizado" at bounding box center [1073, 373] width 223 height 31
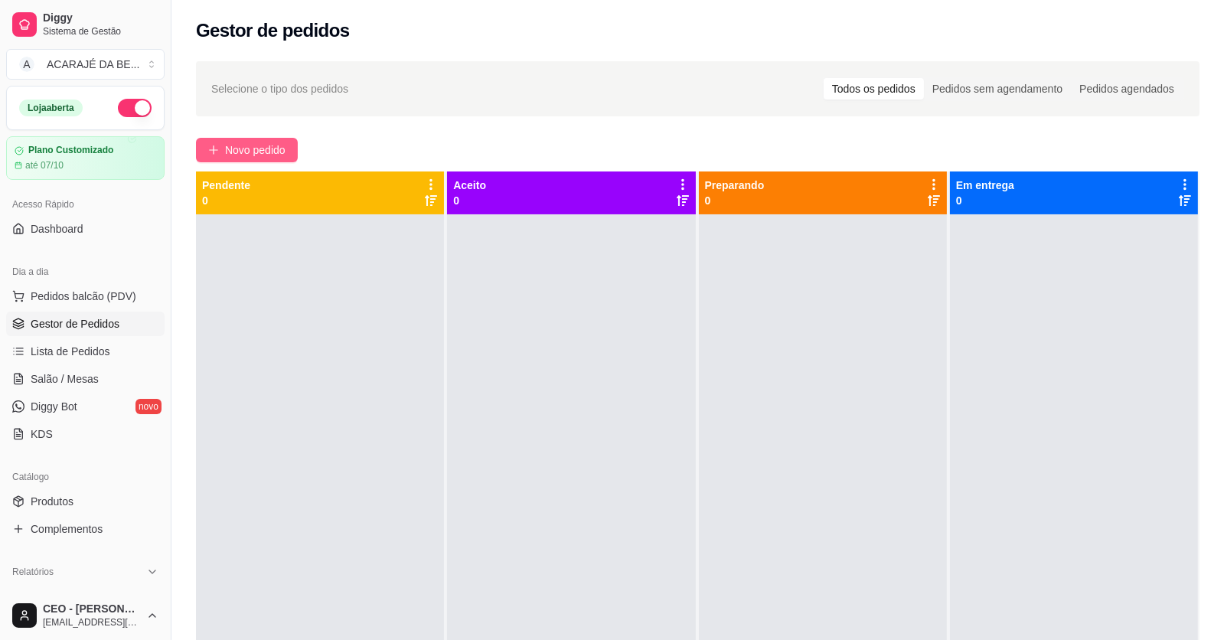
click at [236, 155] on span "Novo pedido" at bounding box center [255, 150] width 60 height 17
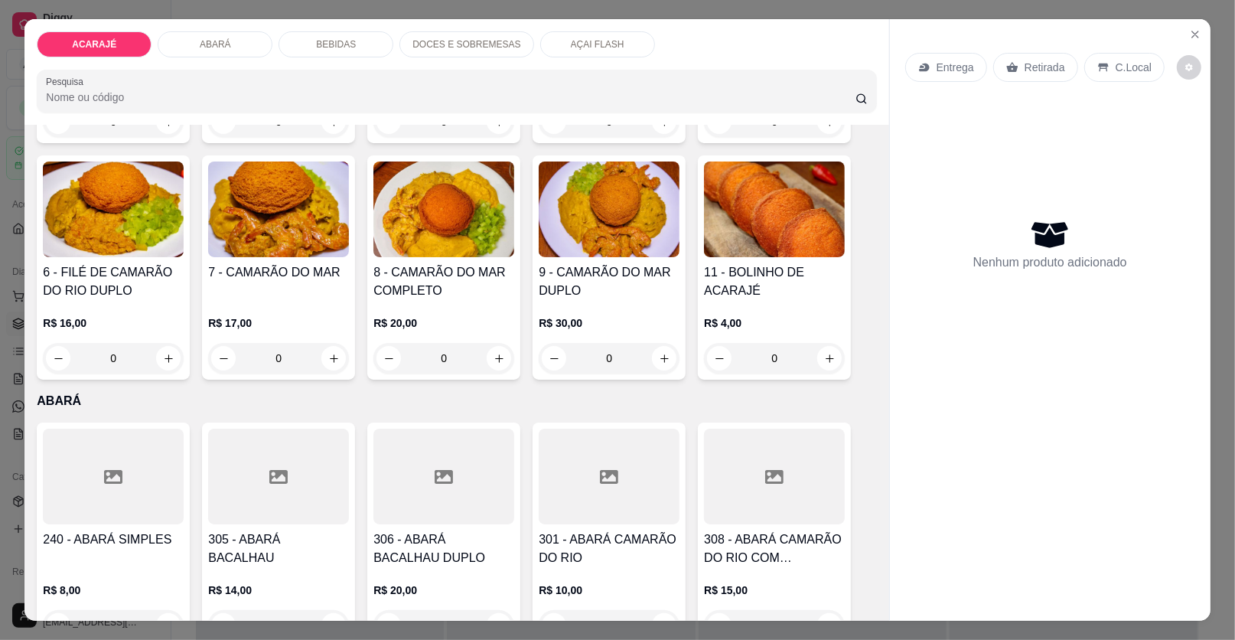
scroll to position [611, 0]
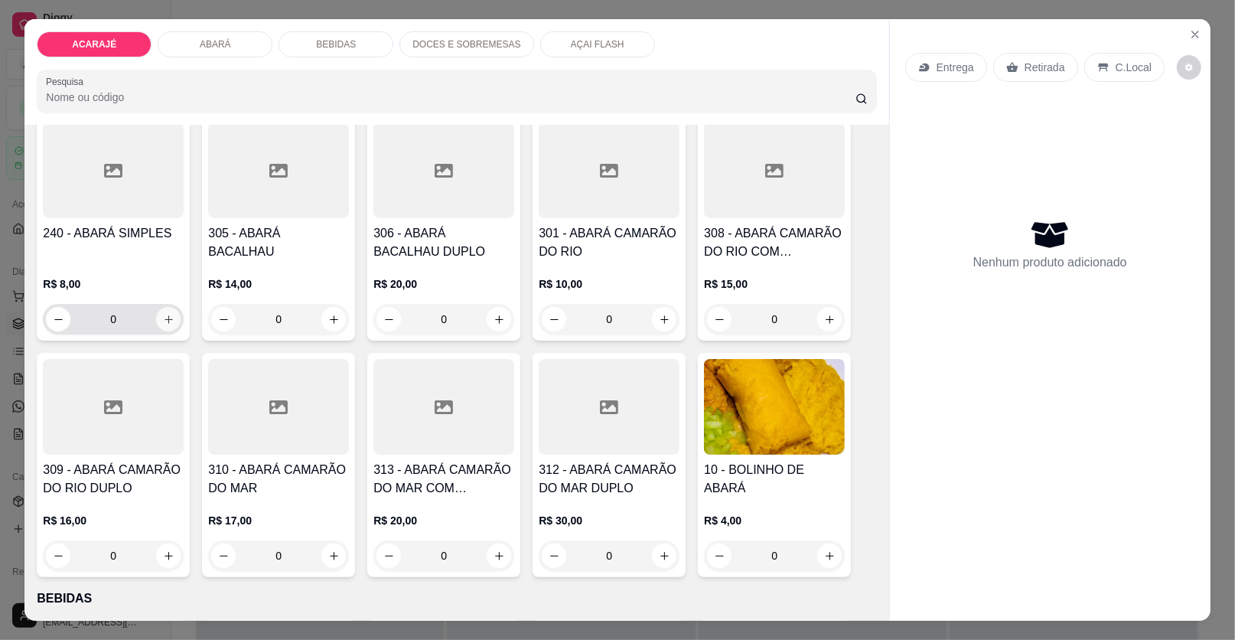
click at [163, 318] on icon "increase-product-quantity" at bounding box center [168, 319] width 11 height 11
type input "1"
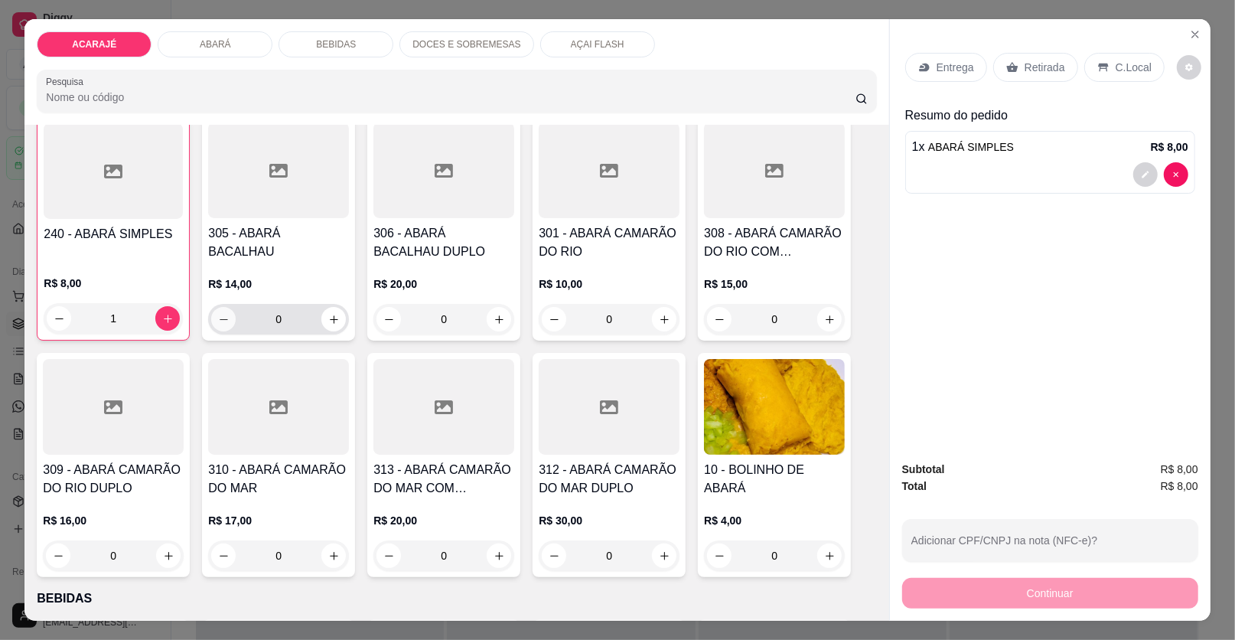
scroll to position [612, 0]
click at [328, 321] on icon "increase-product-quantity" at bounding box center [333, 318] width 11 height 11
type input "1"
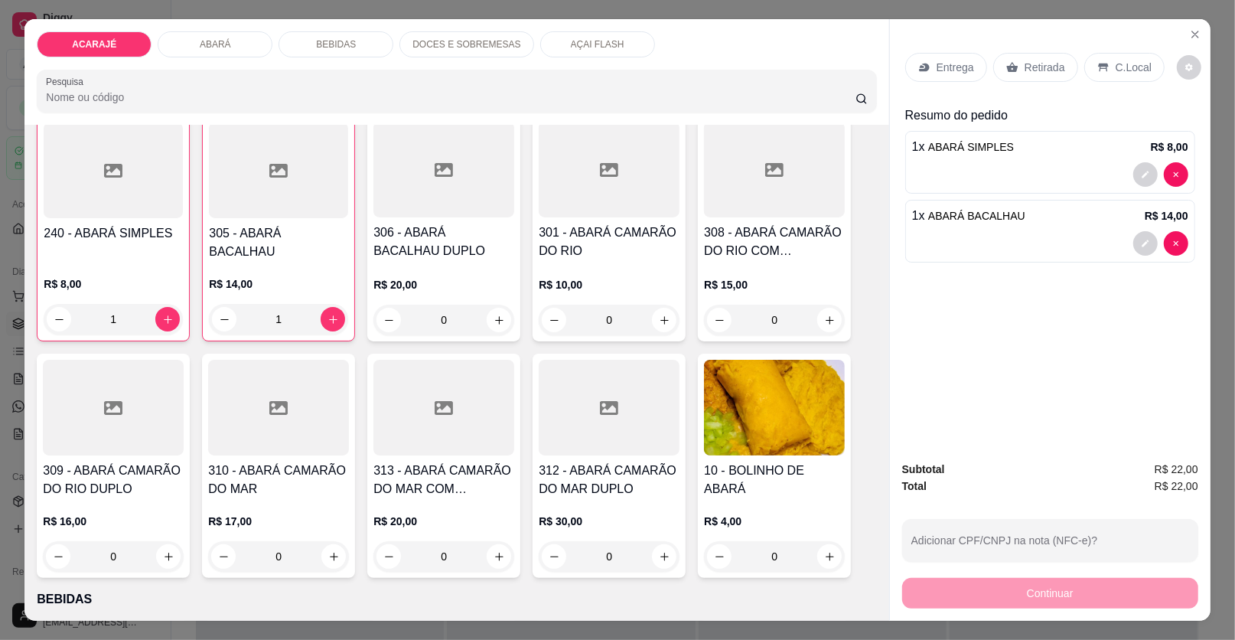
click at [1023, 56] on div "Retirada" at bounding box center [1035, 67] width 85 height 29
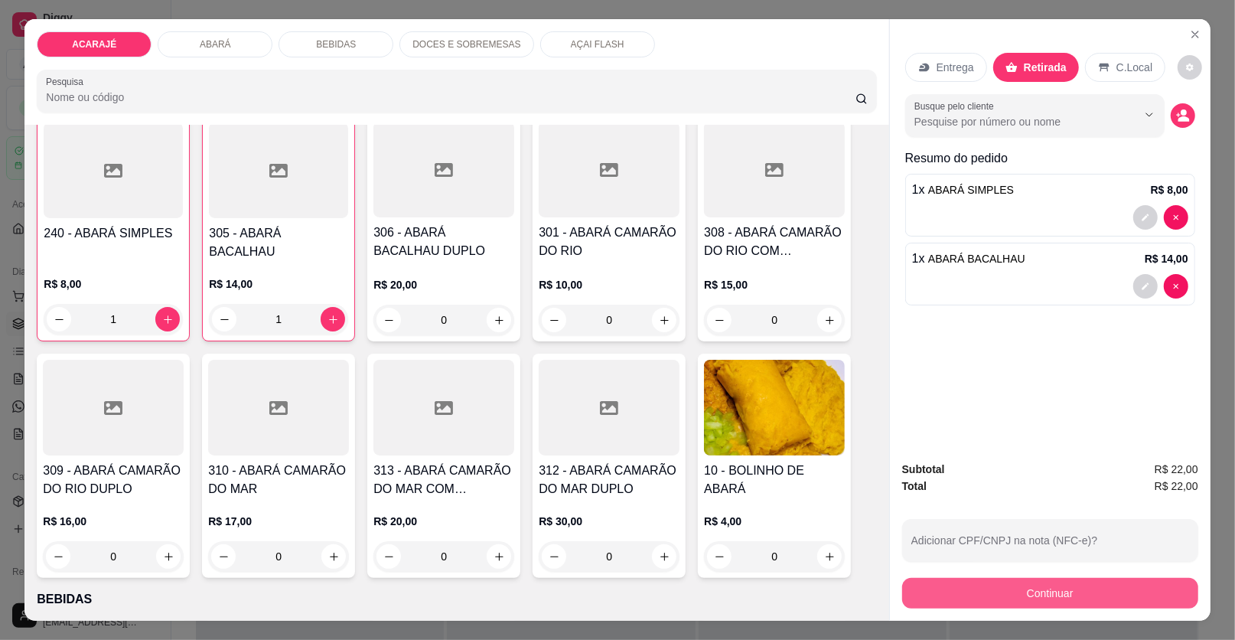
click at [999, 596] on button "Continuar" at bounding box center [1050, 593] width 296 height 31
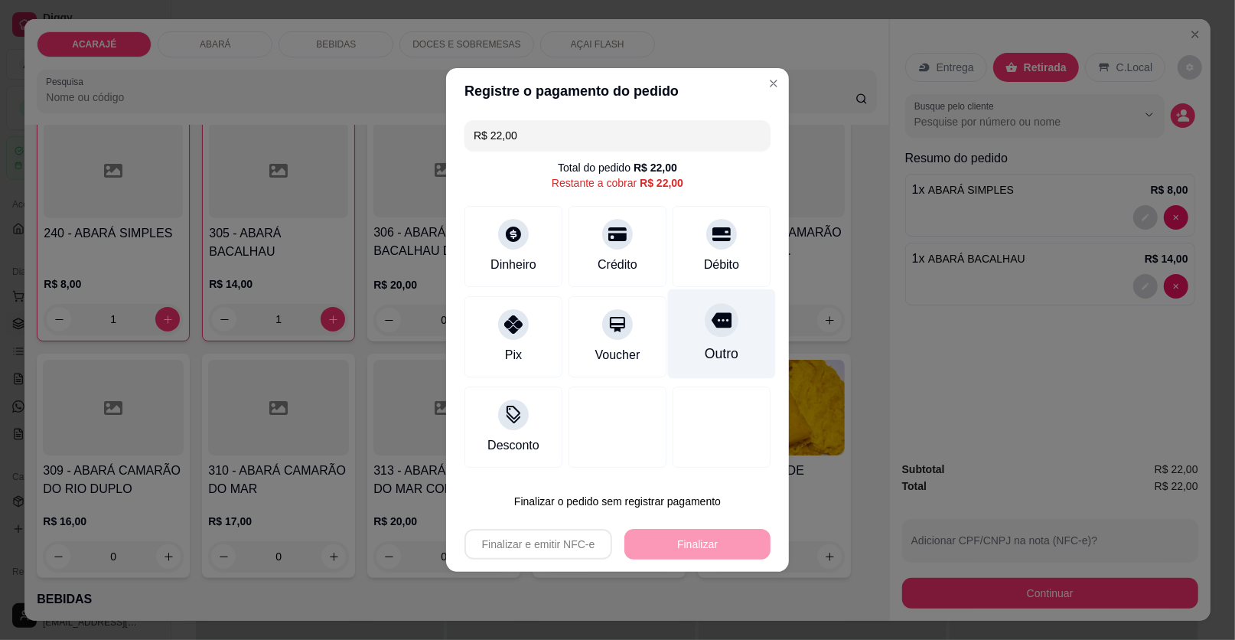
click at [721, 339] on div "Outro" at bounding box center [722, 334] width 108 height 90
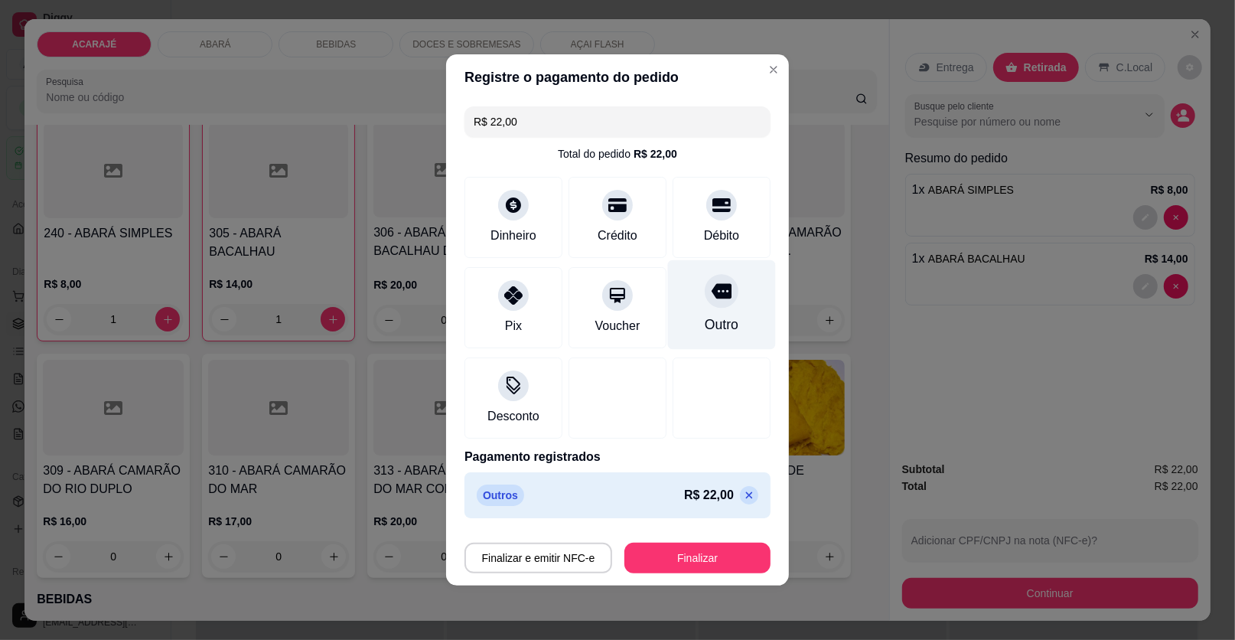
type input "R$ 0,00"
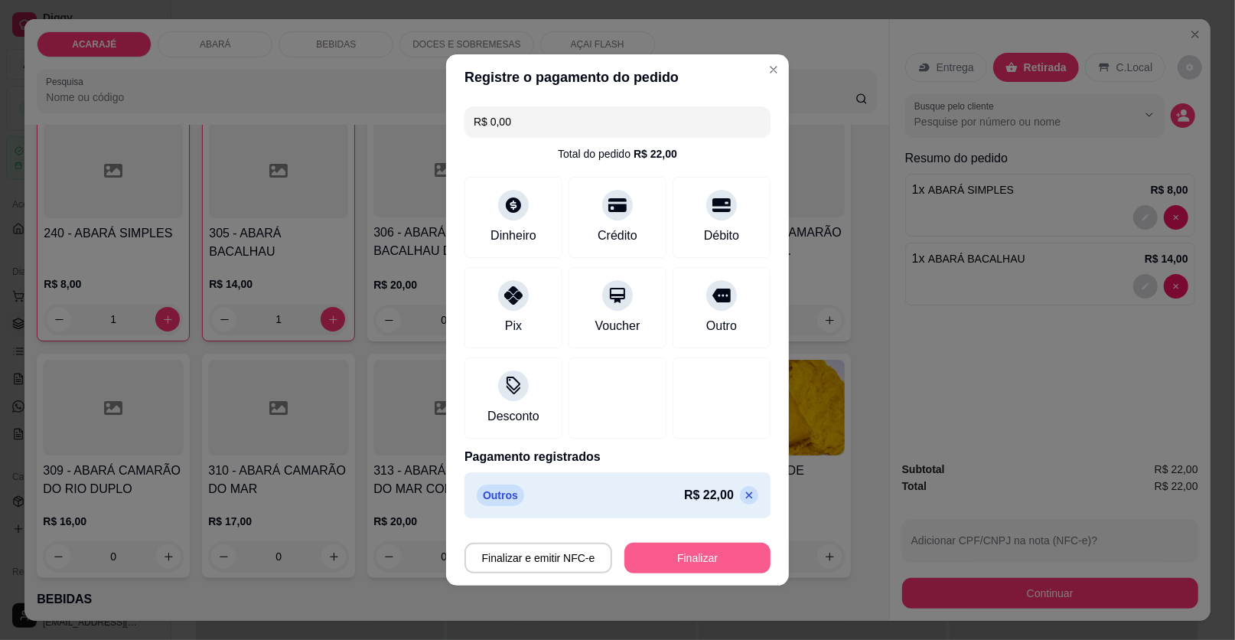
click at [709, 555] on button "Finalizar" at bounding box center [697, 558] width 146 height 31
type input "0"
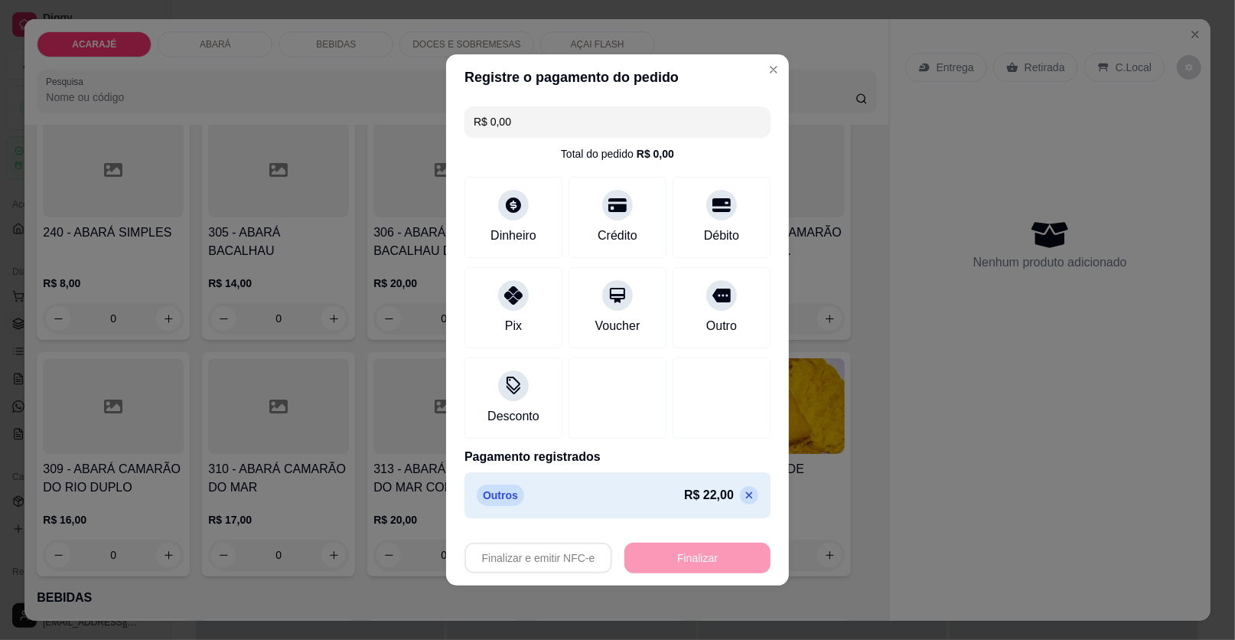
type input "-R$ 22,00"
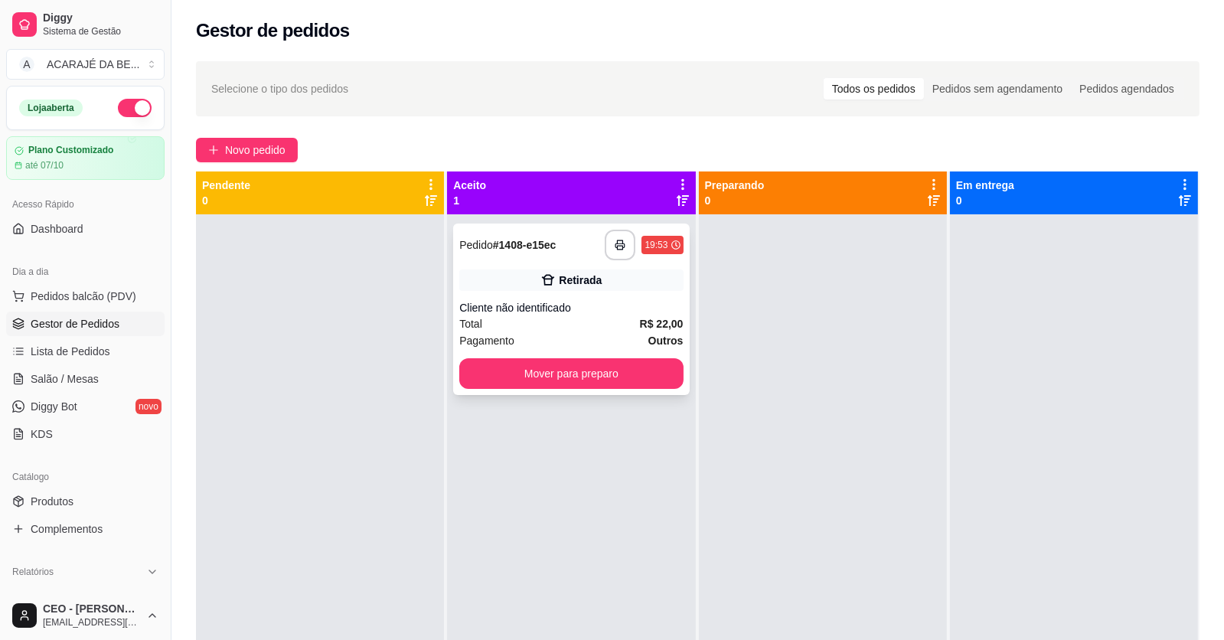
click at [630, 285] on div "Retirada" at bounding box center [570, 279] width 223 height 21
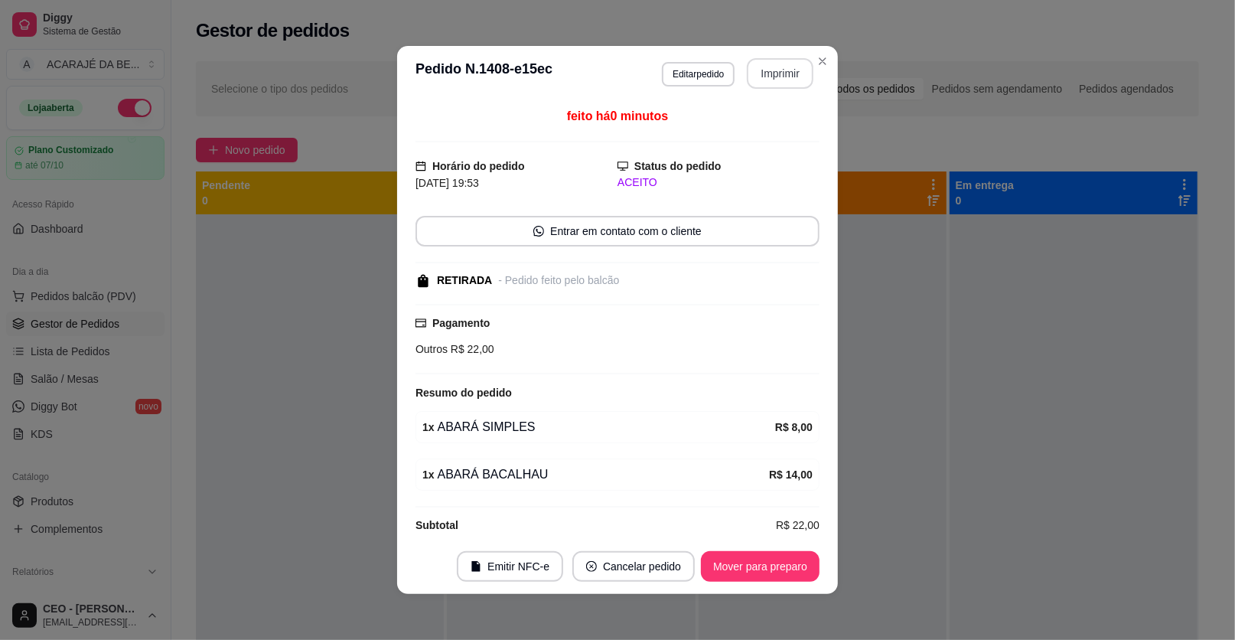
click at [789, 87] on button "Imprimir" at bounding box center [780, 73] width 67 height 31
click at [775, 562] on button "Mover para preparo" at bounding box center [760, 566] width 119 height 31
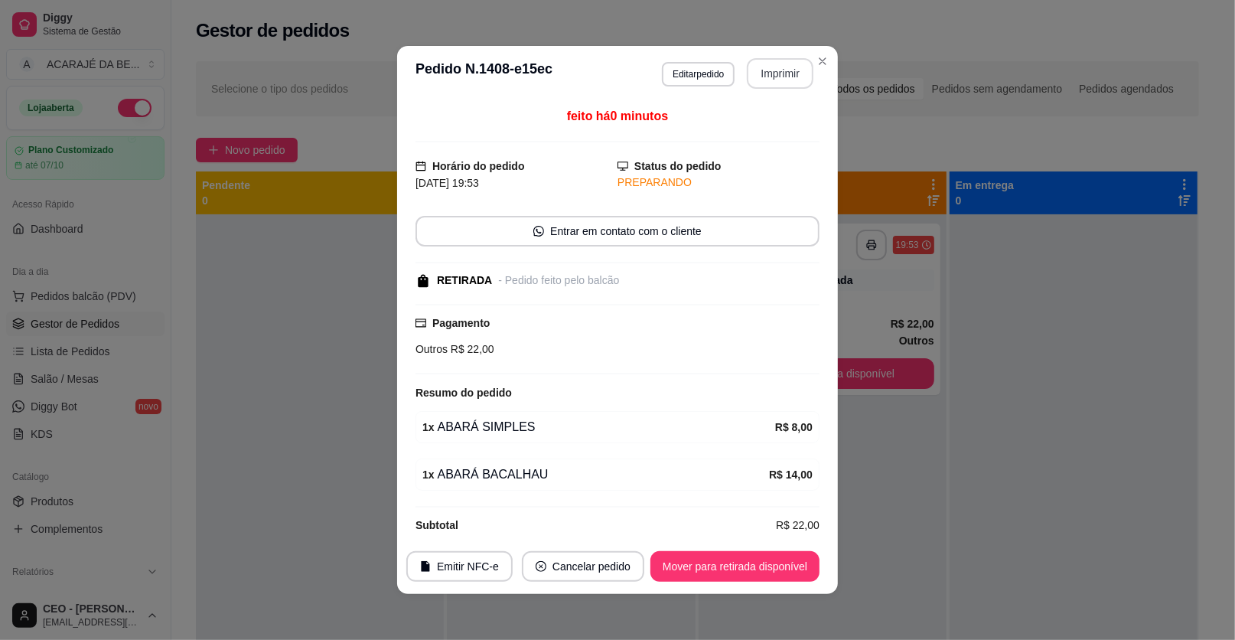
click at [775, 562] on button "Mover para retirada disponível" at bounding box center [735, 566] width 169 height 31
click at [775, 562] on div "Mover para retirada disponível" at bounding box center [724, 566] width 191 height 31
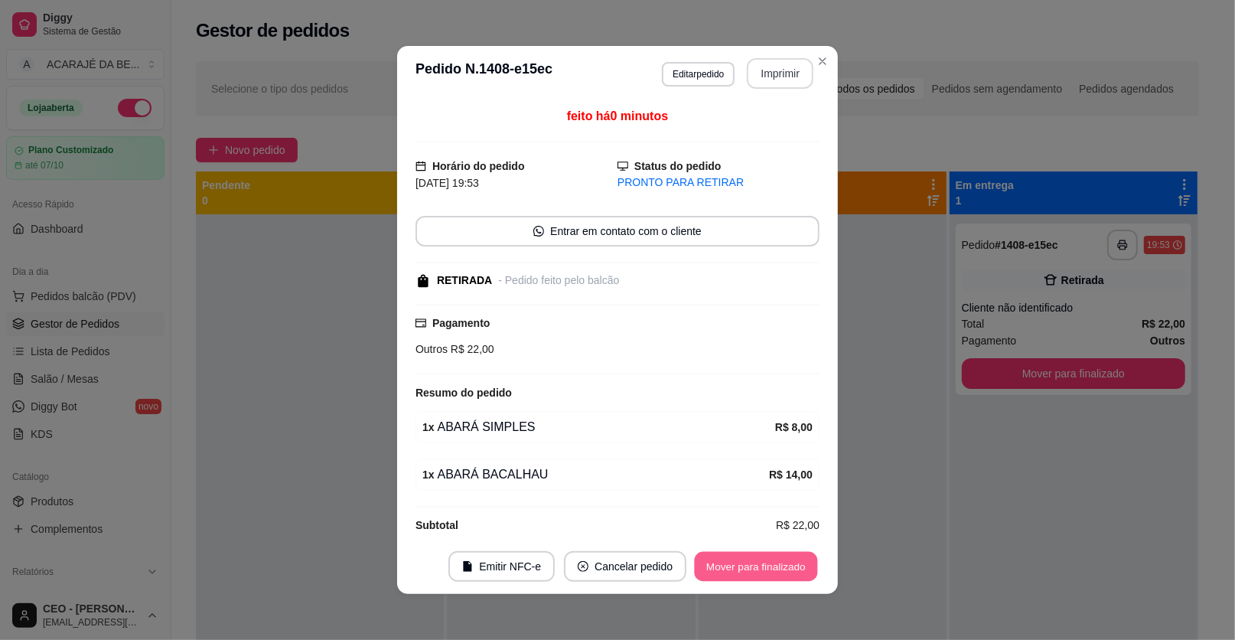
click at [775, 562] on button "Mover para finalizado" at bounding box center [756, 567] width 123 height 30
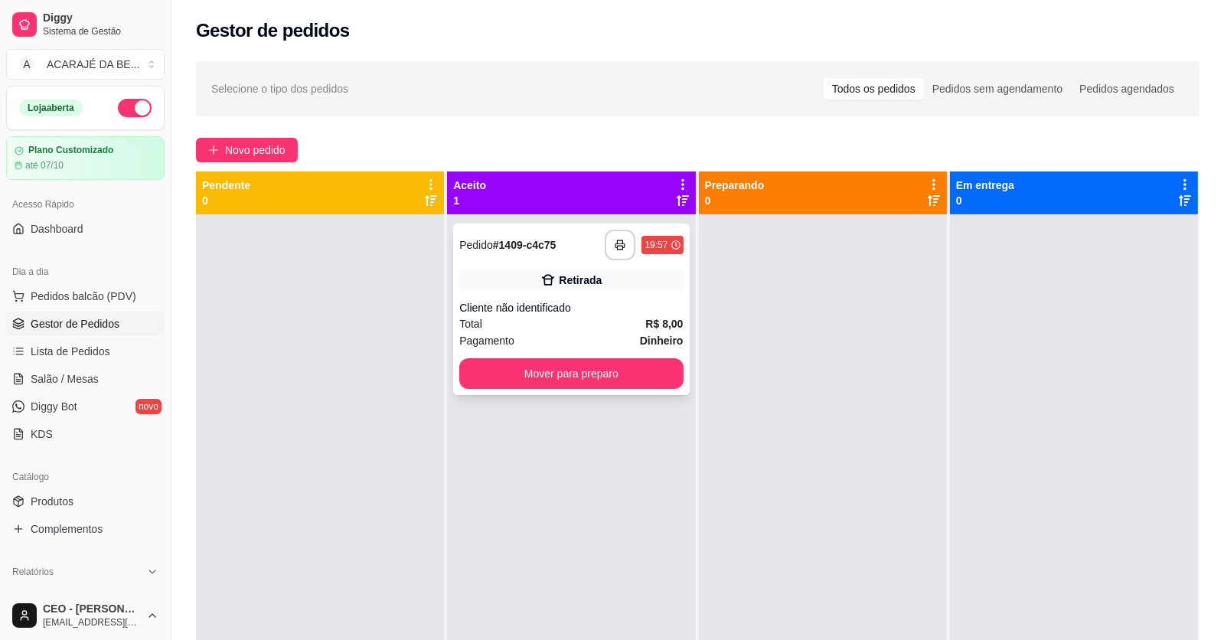
click at [507, 349] on div "**********" at bounding box center [571, 308] width 236 height 171
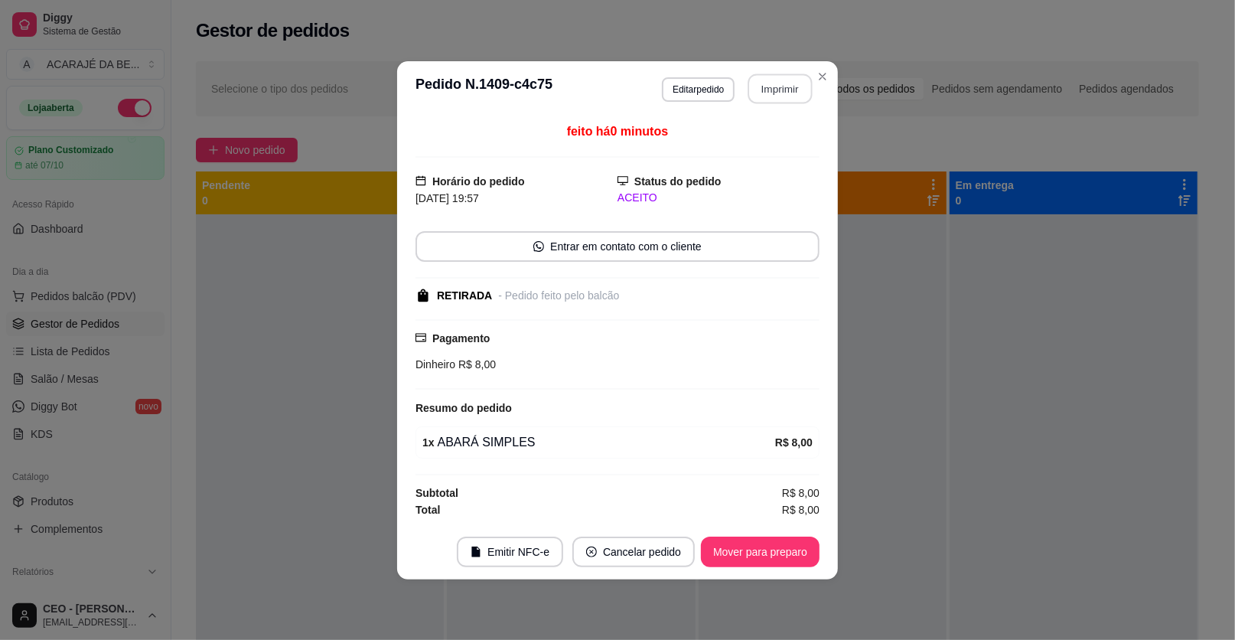
click at [787, 93] on button "Imprimir" at bounding box center [780, 88] width 64 height 30
click at [794, 549] on button "Mover para preparo" at bounding box center [760, 551] width 119 height 31
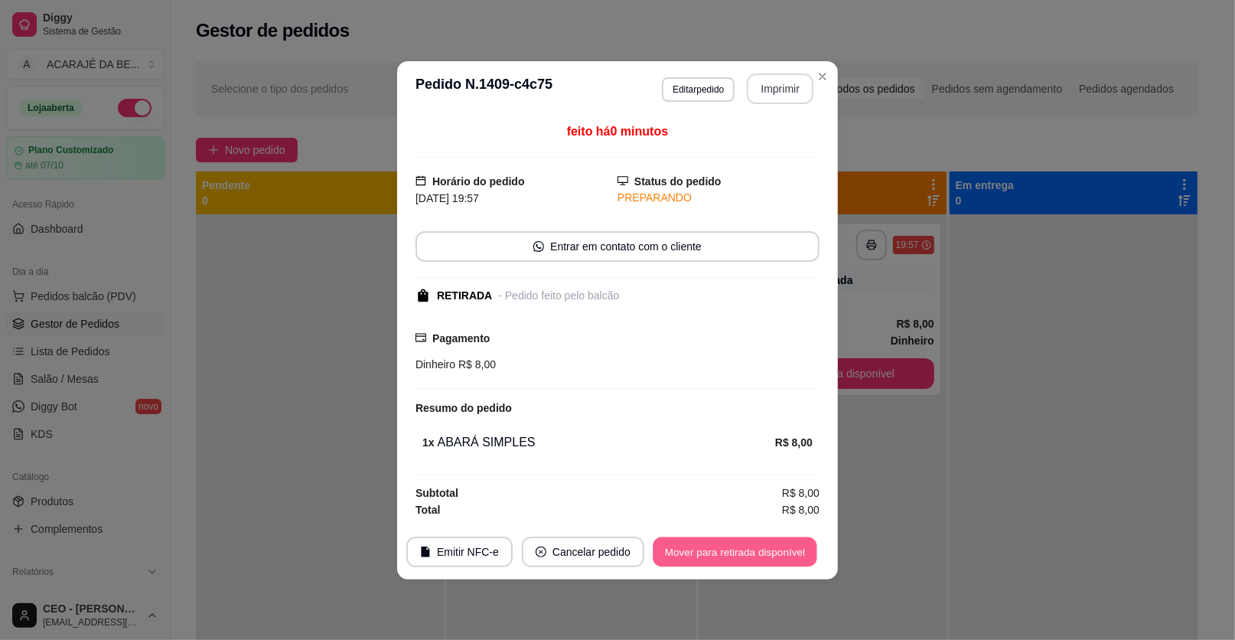
click at [790, 546] on button "Mover para retirada disponível" at bounding box center [735, 551] width 164 height 30
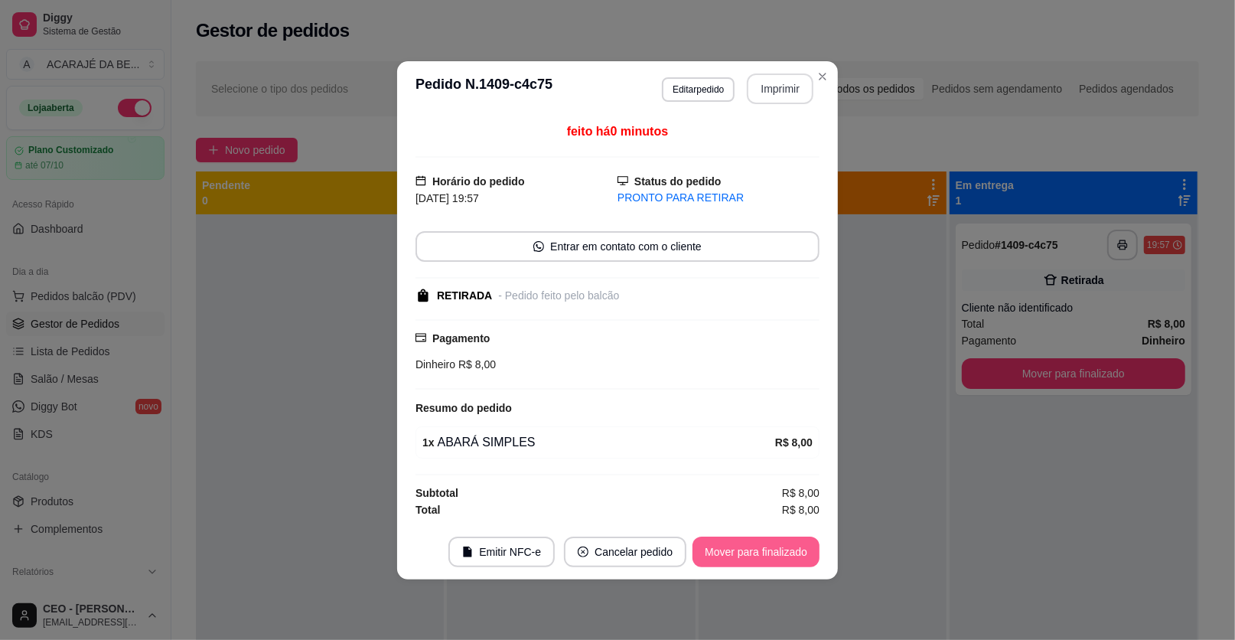
click at [790, 546] on button "Mover para finalizado" at bounding box center [756, 551] width 127 height 31
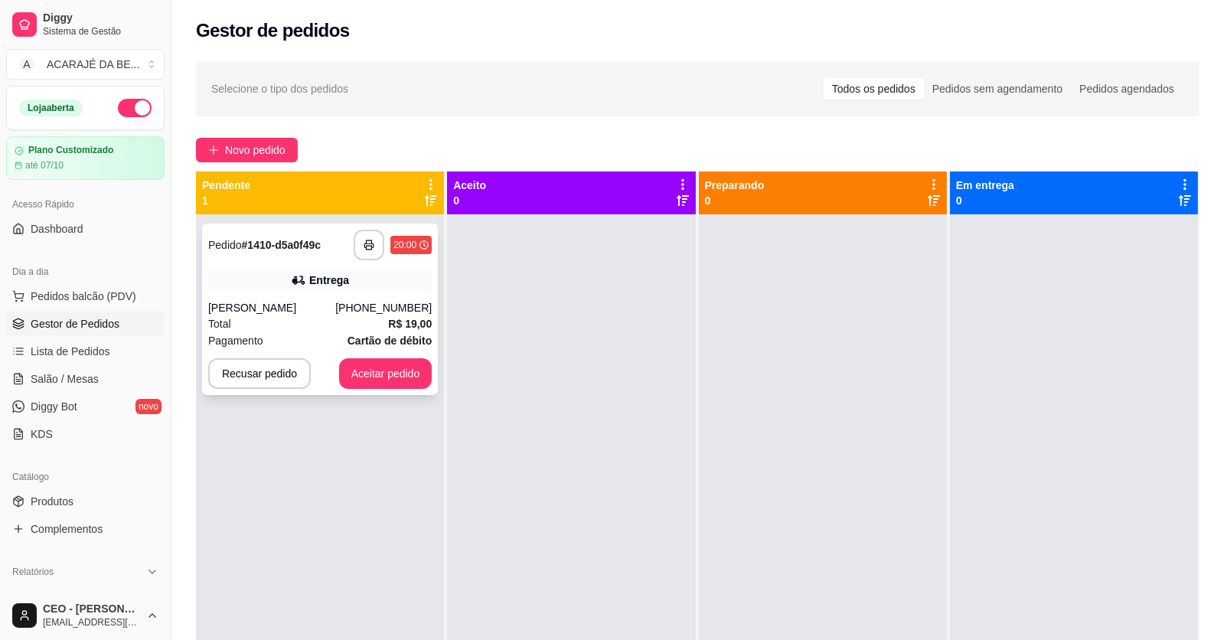
click at [302, 250] on strong "# 1410-d5a0f49c" at bounding box center [282, 245] width 80 height 12
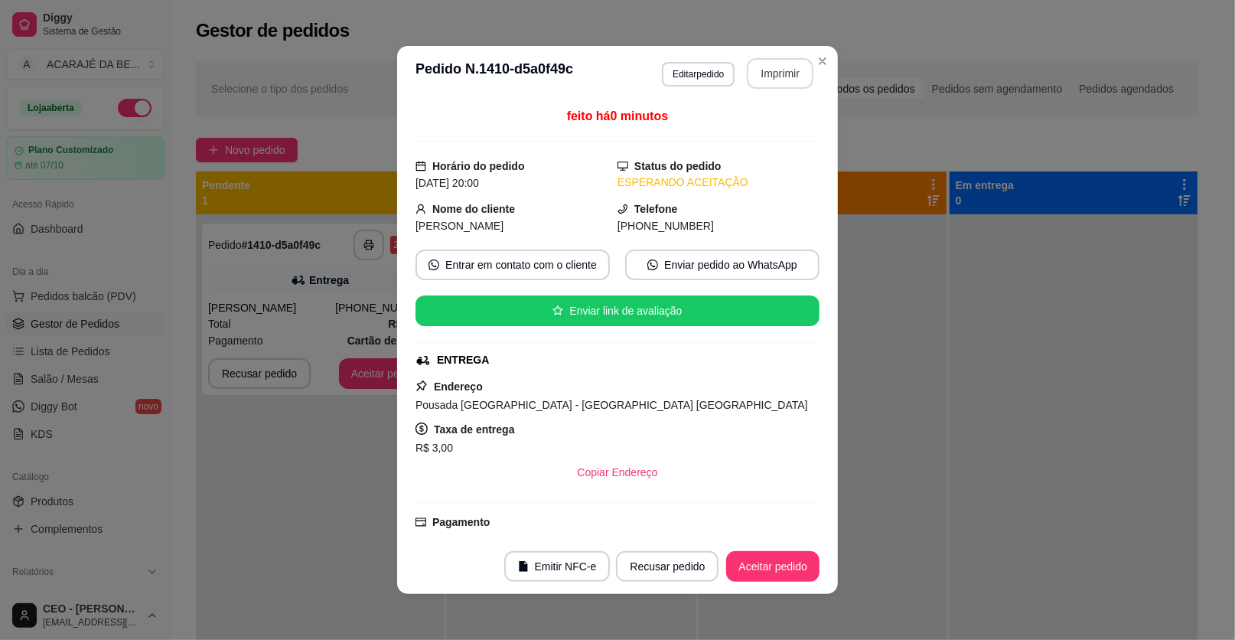
click at [793, 66] on button "Imprimir" at bounding box center [780, 73] width 67 height 31
click at [765, 567] on button "Aceitar pedido" at bounding box center [772, 566] width 93 height 31
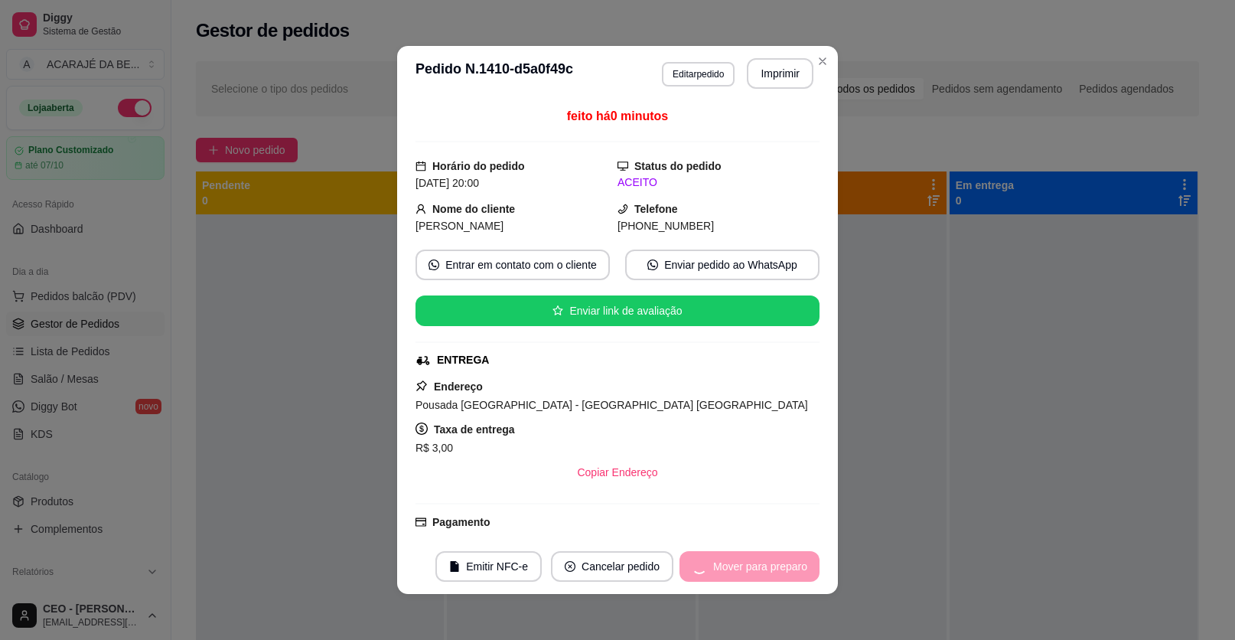
click at [766, 568] on div "Mover para preparo" at bounding box center [750, 566] width 140 height 31
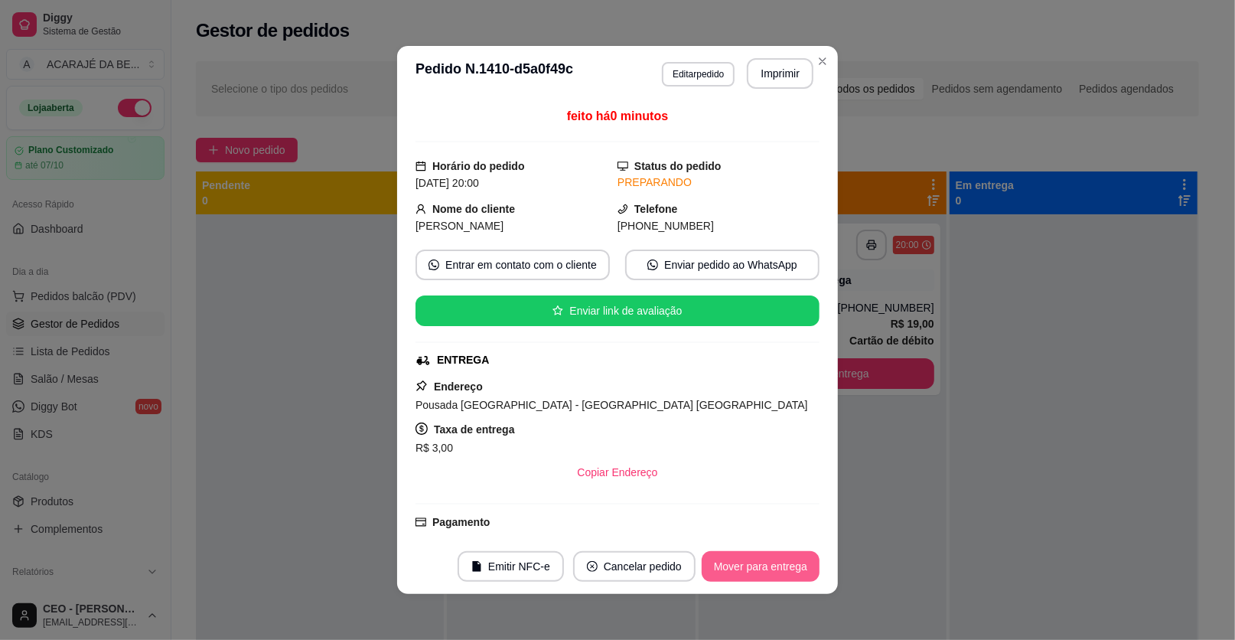
click at [766, 568] on button "Mover para entrega" at bounding box center [761, 566] width 118 height 31
click at [766, 568] on div "Mover para entrega" at bounding box center [749, 566] width 139 height 31
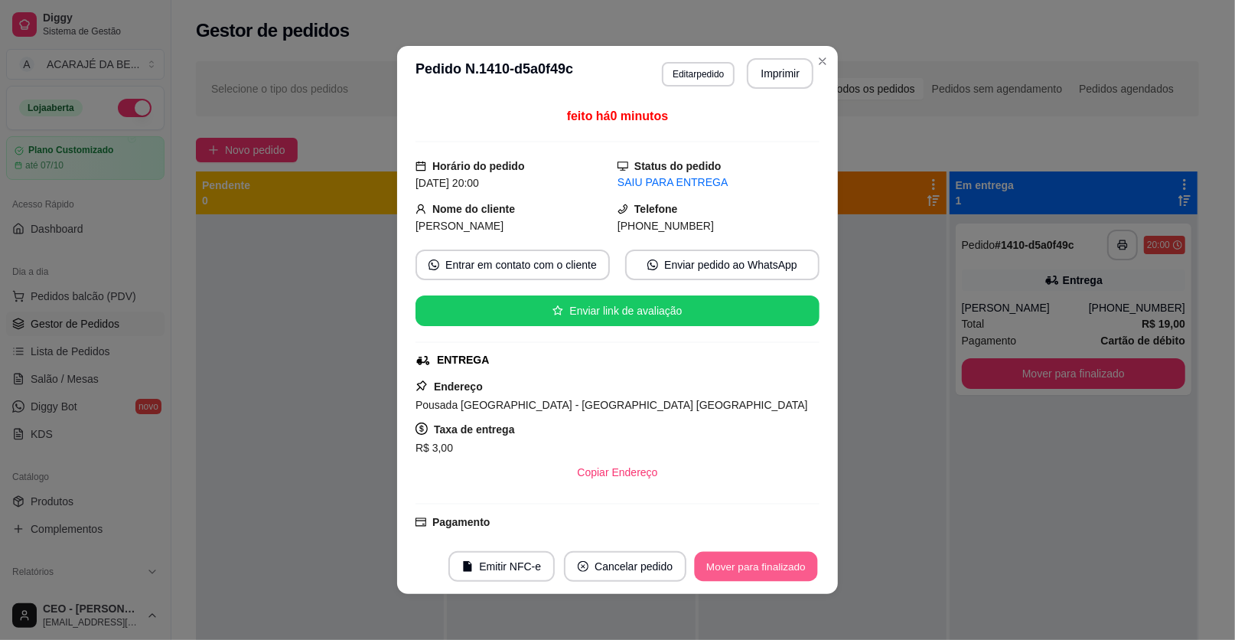
click at [766, 568] on button "Mover para finalizado" at bounding box center [756, 567] width 123 height 30
click at [766, 568] on div "Mover para finalizado" at bounding box center [745, 566] width 148 height 31
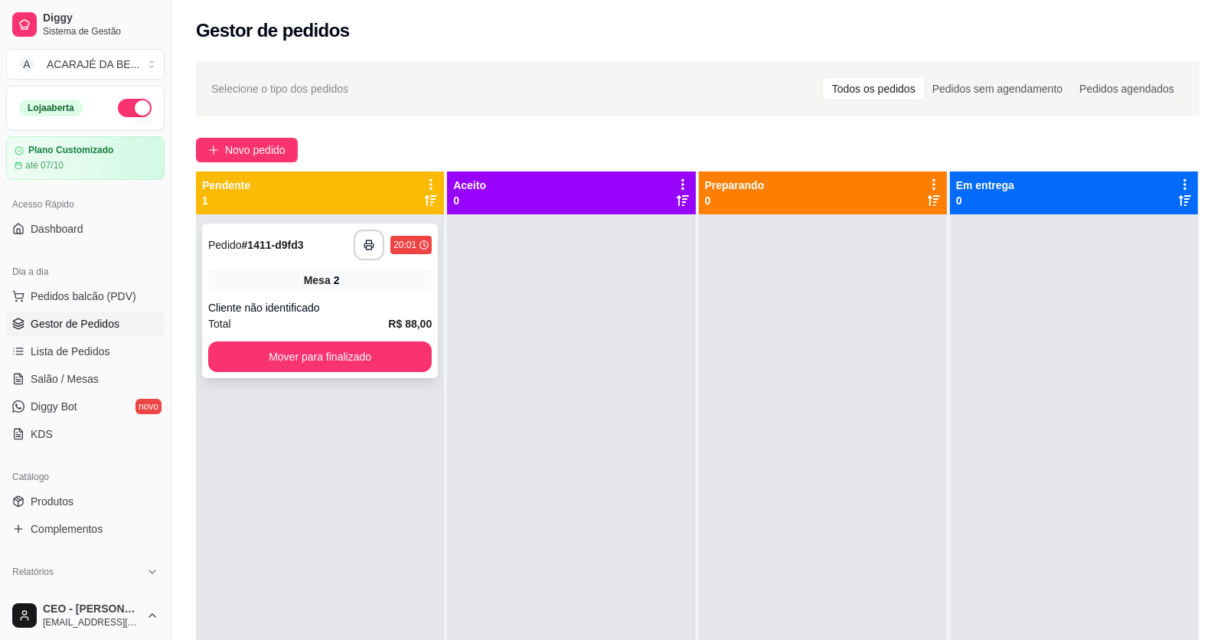
click at [331, 248] on div "**********" at bounding box center [319, 245] width 223 height 31
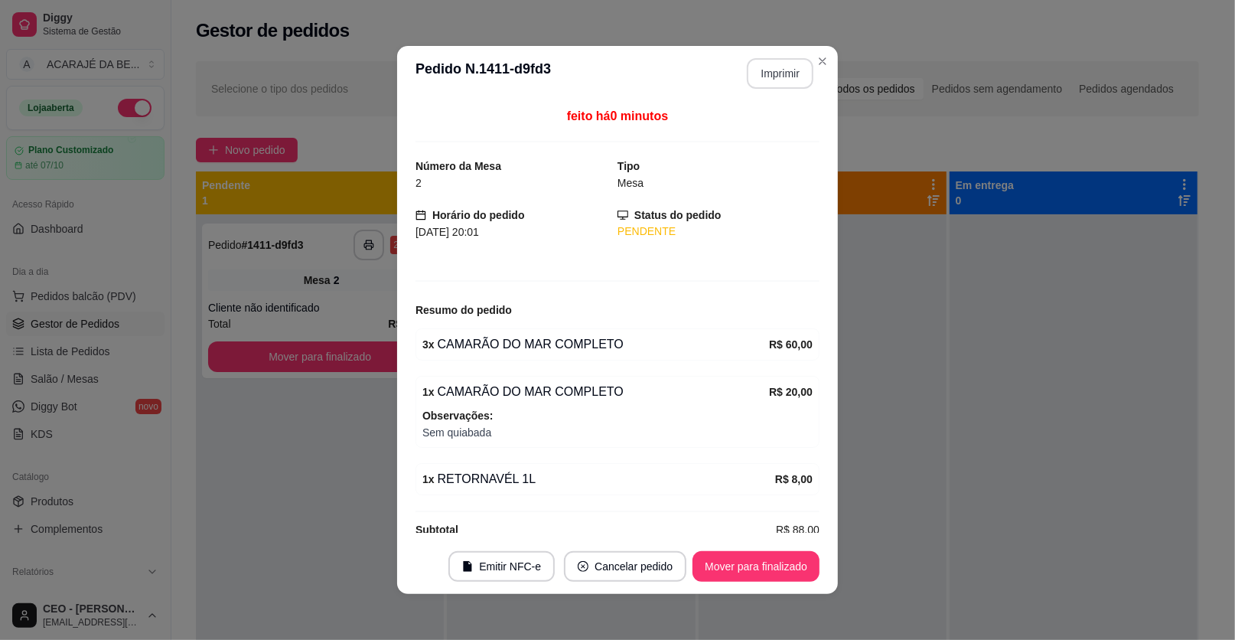
click at [788, 76] on button "Imprimir" at bounding box center [780, 73] width 67 height 31
click at [772, 566] on button "Mover para finalizado" at bounding box center [756, 566] width 127 height 31
click at [772, 566] on div "Mover para finalizado" at bounding box center [756, 566] width 127 height 31
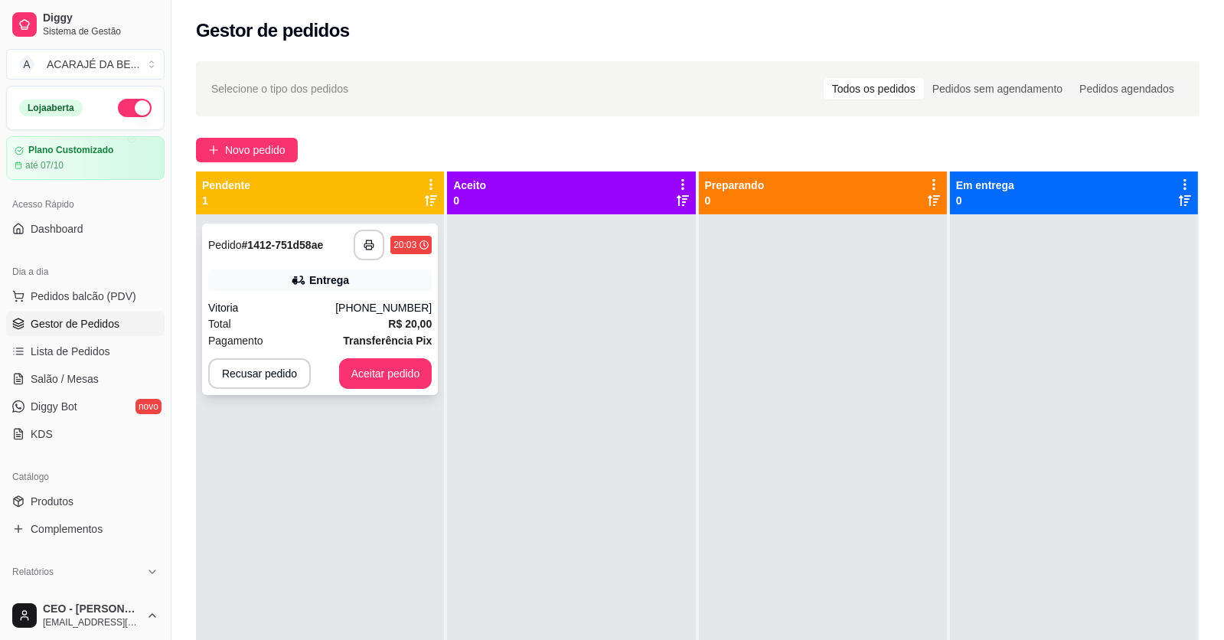
click at [290, 264] on div "**********" at bounding box center [320, 308] width 236 height 171
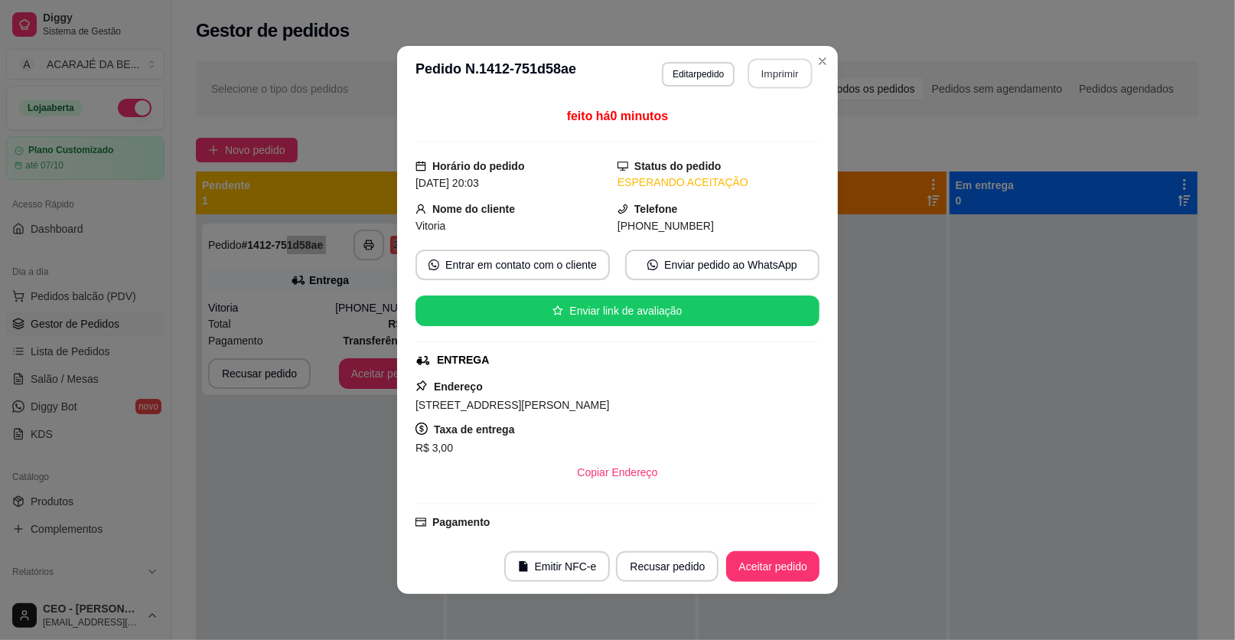
click at [773, 78] on button "Imprimir" at bounding box center [780, 74] width 64 height 30
click at [755, 566] on button "Aceitar pedido" at bounding box center [772, 566] width 93 height 31
click at [752, 567] on button "Aceitar pedido" at bounding box center [772, 566] width 93 height 31
click at [748, 567] on div "Recusar pedido Aceitar pedido" at bounding box center [696, 566] width 246 height 31
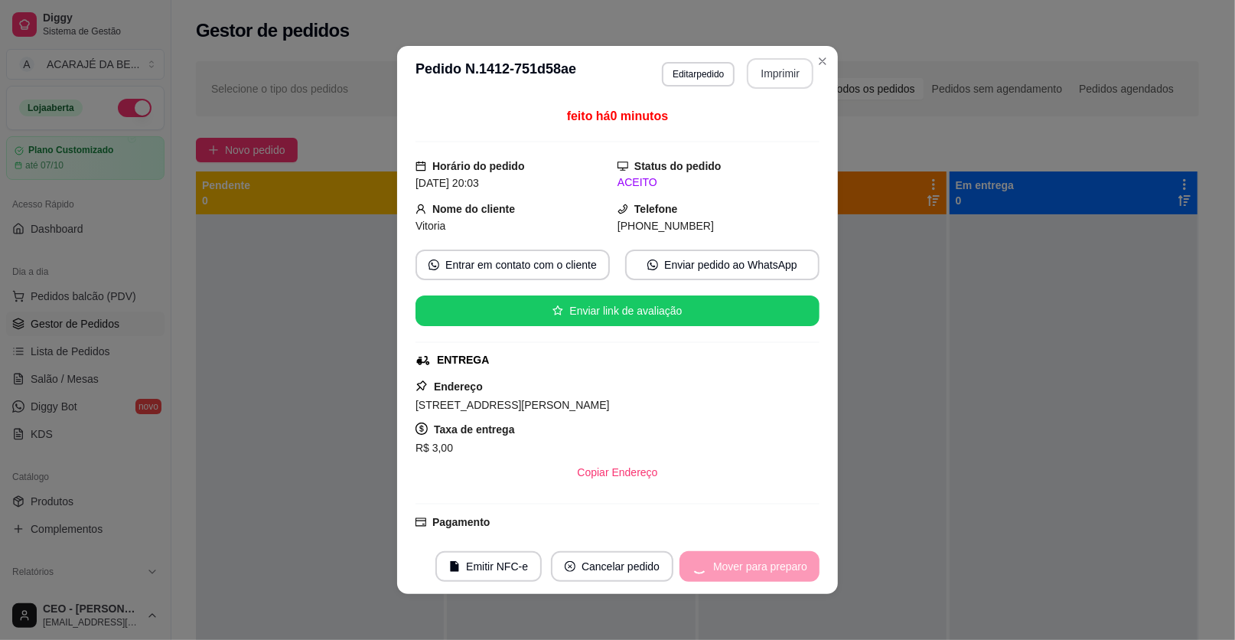
click at [748, 566] on div "Mover para preparo" at bounding box center [750, 566] width 140 height 31
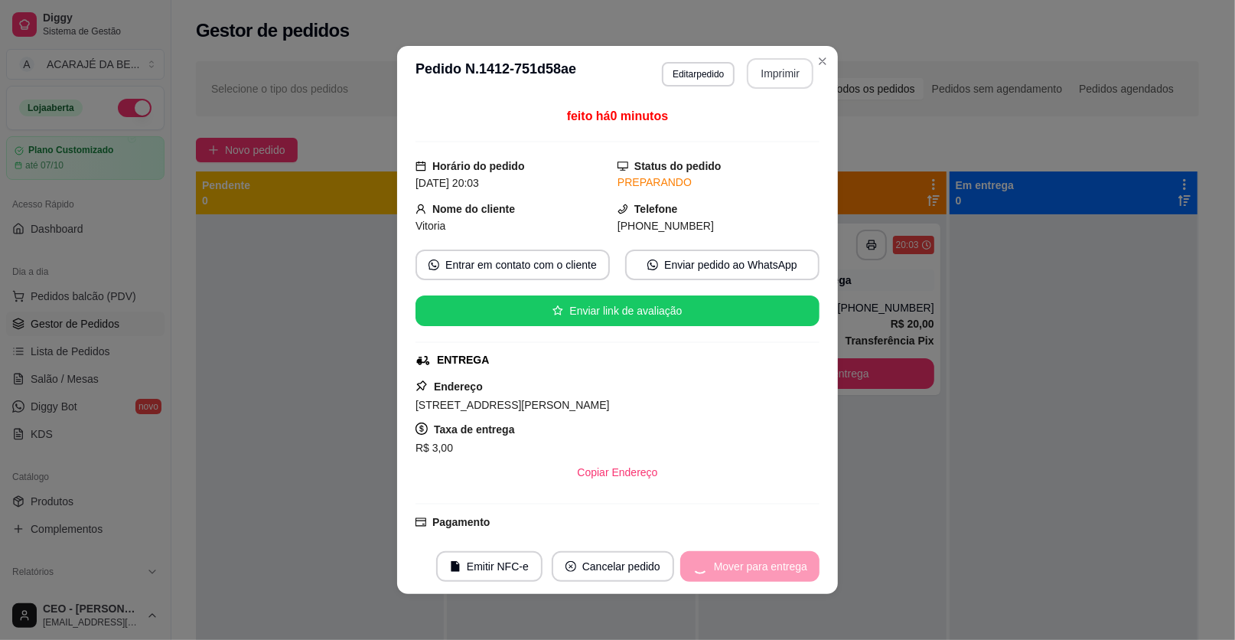
click at [748, 565] on div "Mover para entrega" at bounding box center [749, 566] width 139 height 31
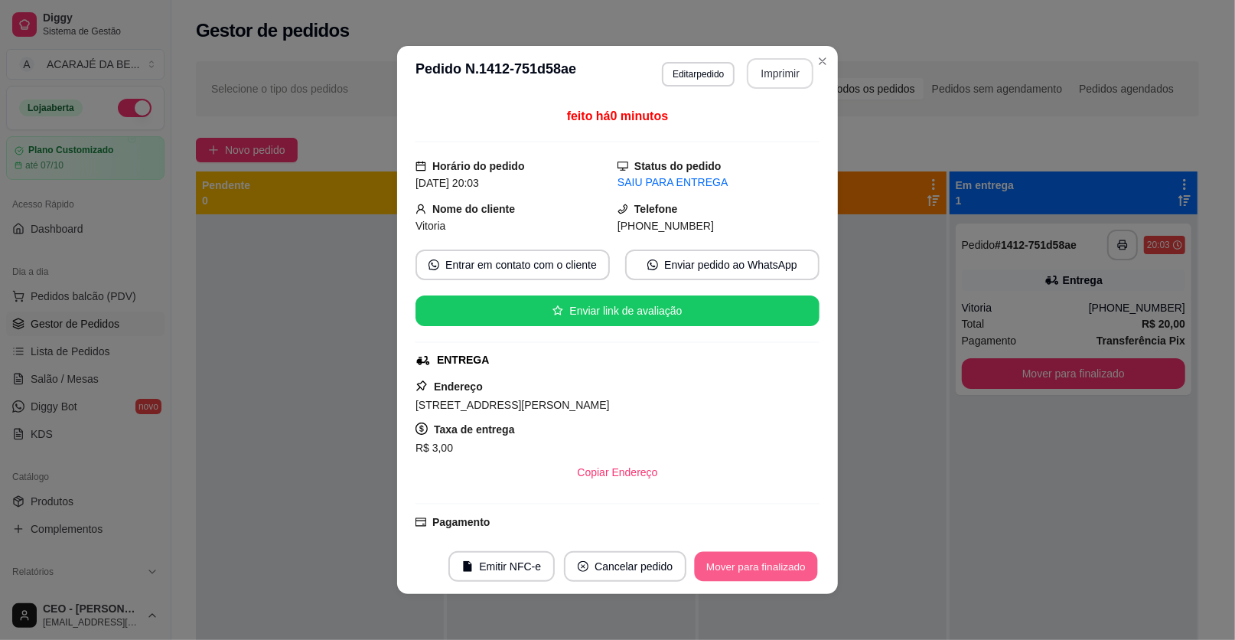
click at [748, 565] on button "Mover para finalizado" at bounding box center [756, 567] width 123 height 30
click at [748, 566] on div "Mover para finalizado" at bounding box center [756, 566] width 127 height 31
click at [747, 567] on div "Mover para finalizado" at bounding box center [745, 566] width 148 height 31
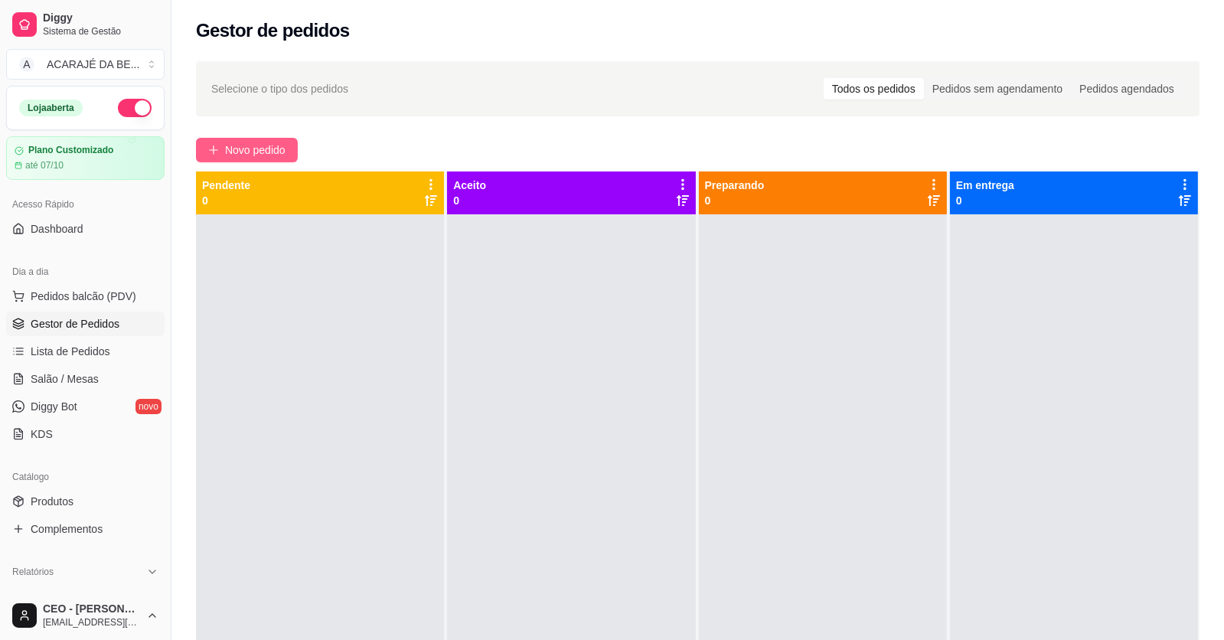
click at [260, 142] on span "Novo pedido" at bounding box center [255, 150] width 60 height 17
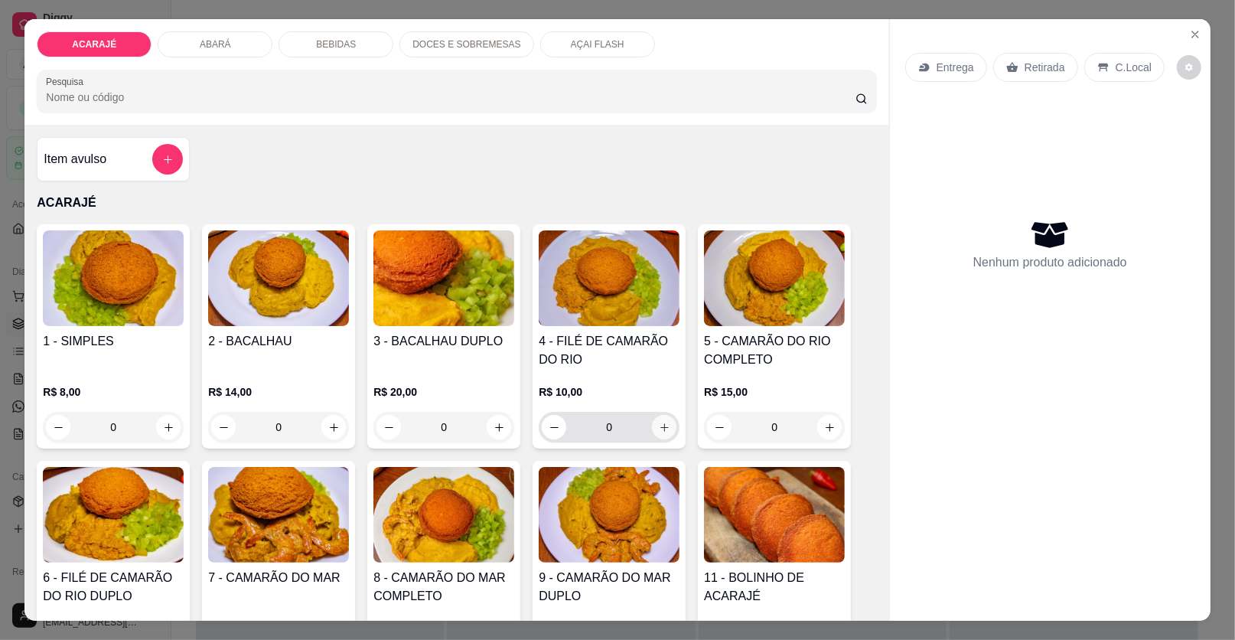
click at [661, 434] on button "increase-product-quantity" at bounding box center [664, 427] width 24 height 24
type input "1"
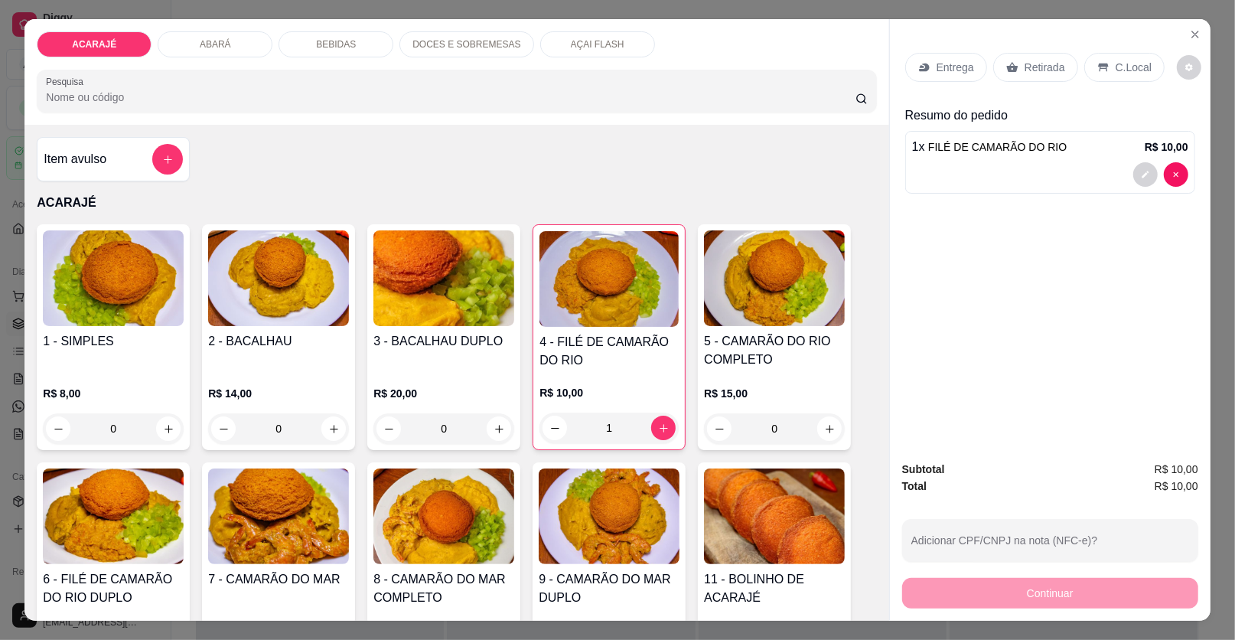
click at [1032, 64] on p "Retirada" at bounding box center [1045, 67] width 41 height 15
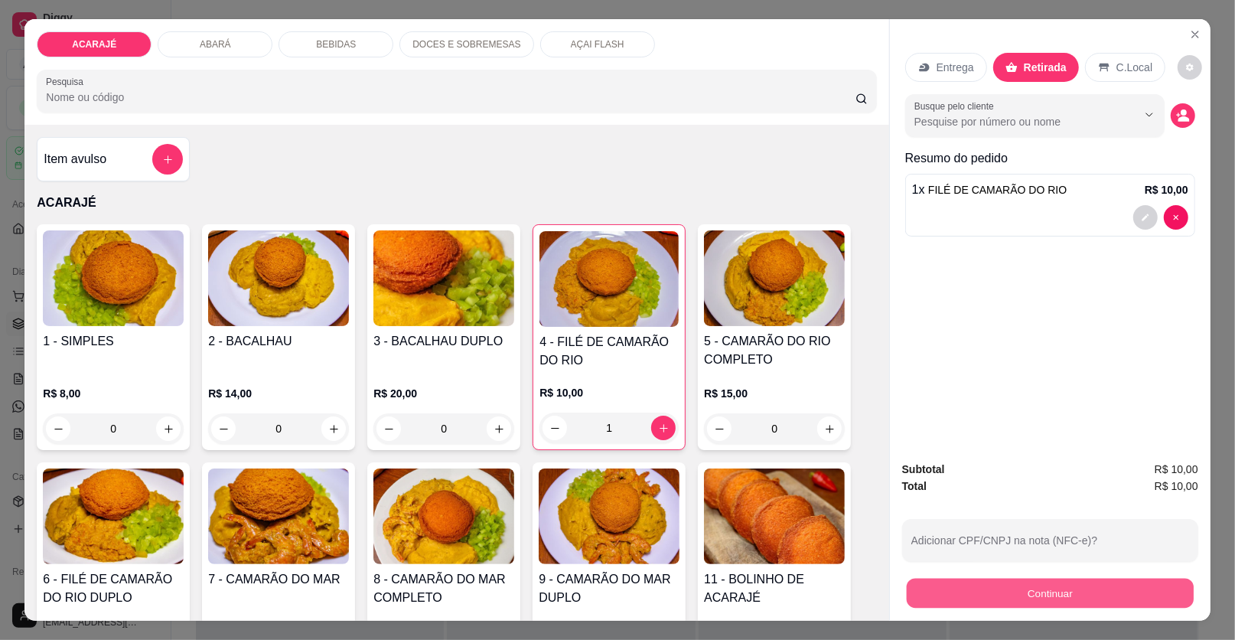
click at [1046, 582] on button "Continuar" at bounding box center [1050, 594] width 287 height 30
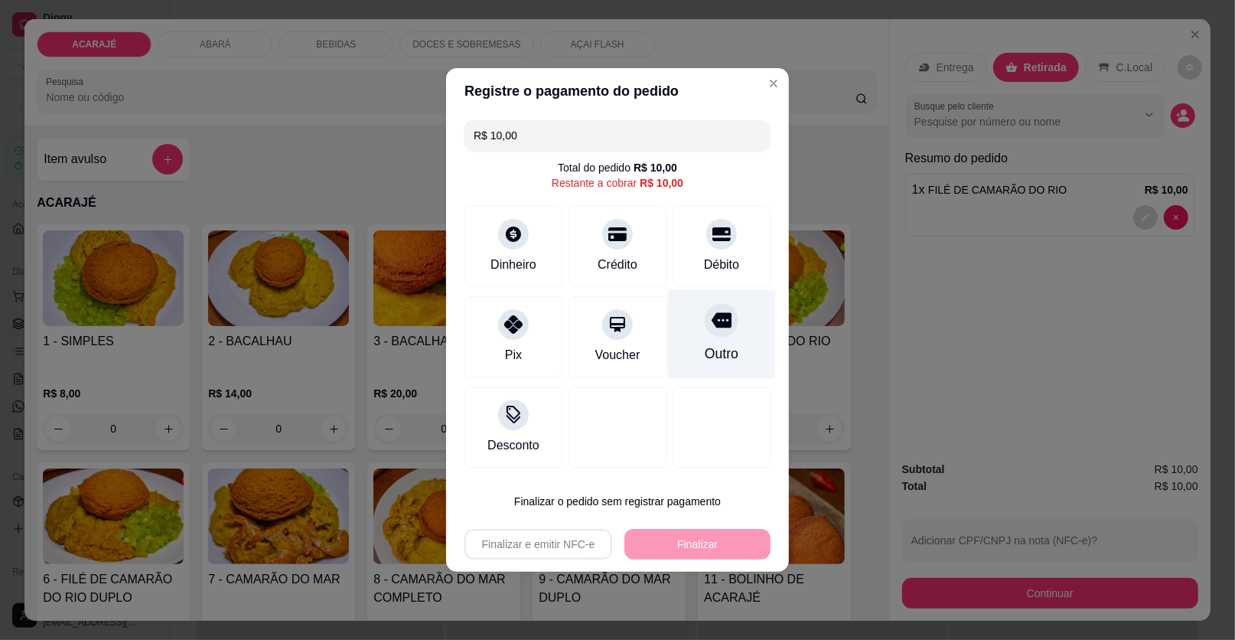
click at [719, 335] on div "Outro" at bounding box center [722, 334] width 108 height 90
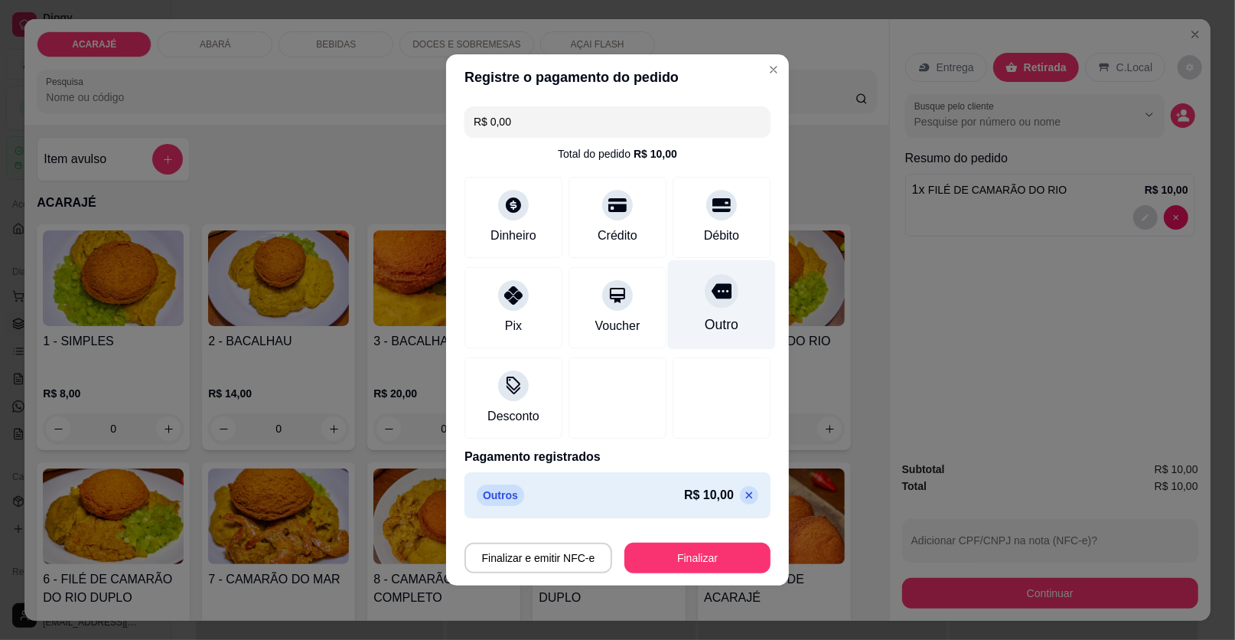
type input "R$ 0,00"
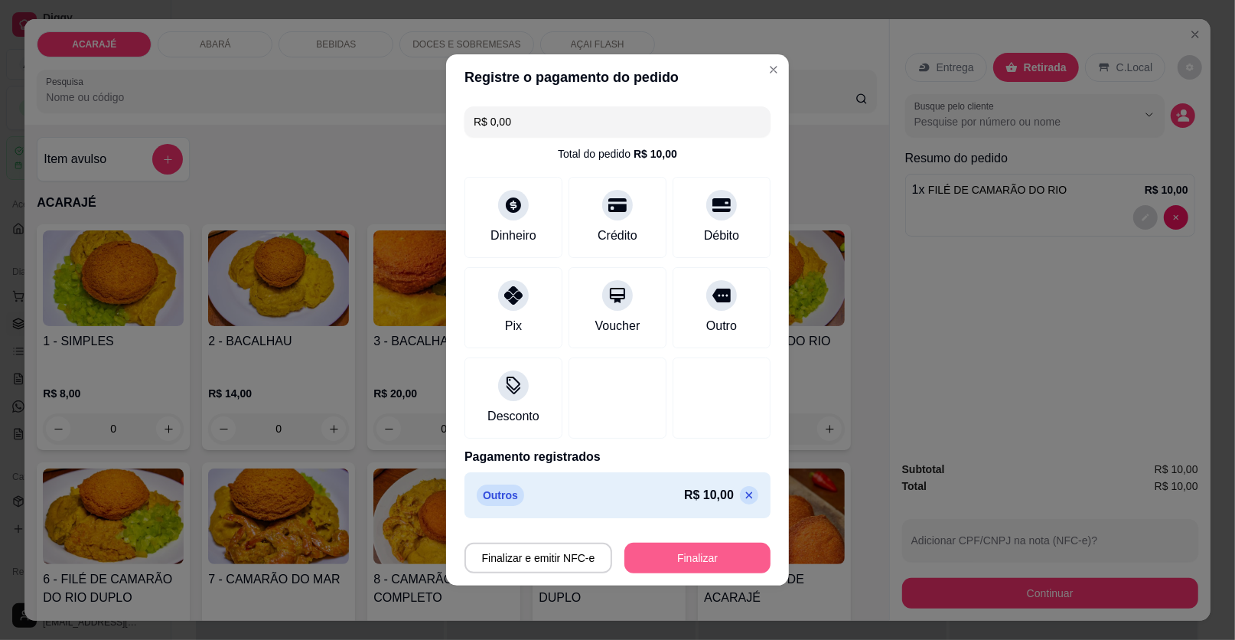
click at [685, 558] on button "Finalizar" at bounding box center [697, 558] width 146 height 31
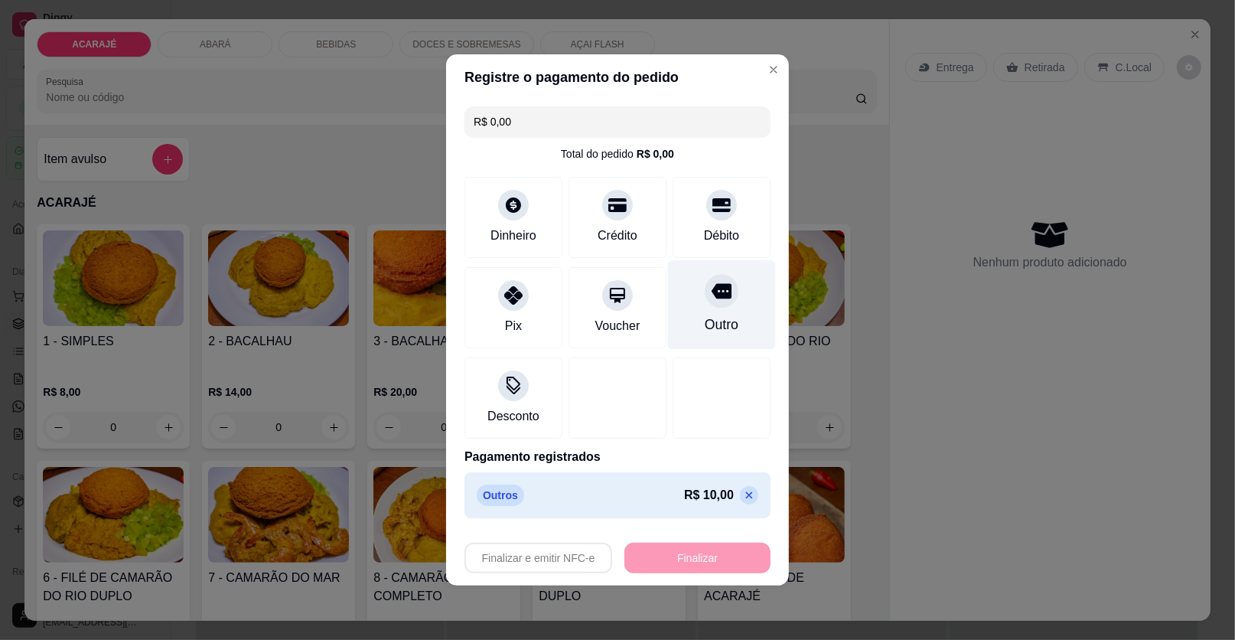
type input "0"
type input "-R$ 10,00"
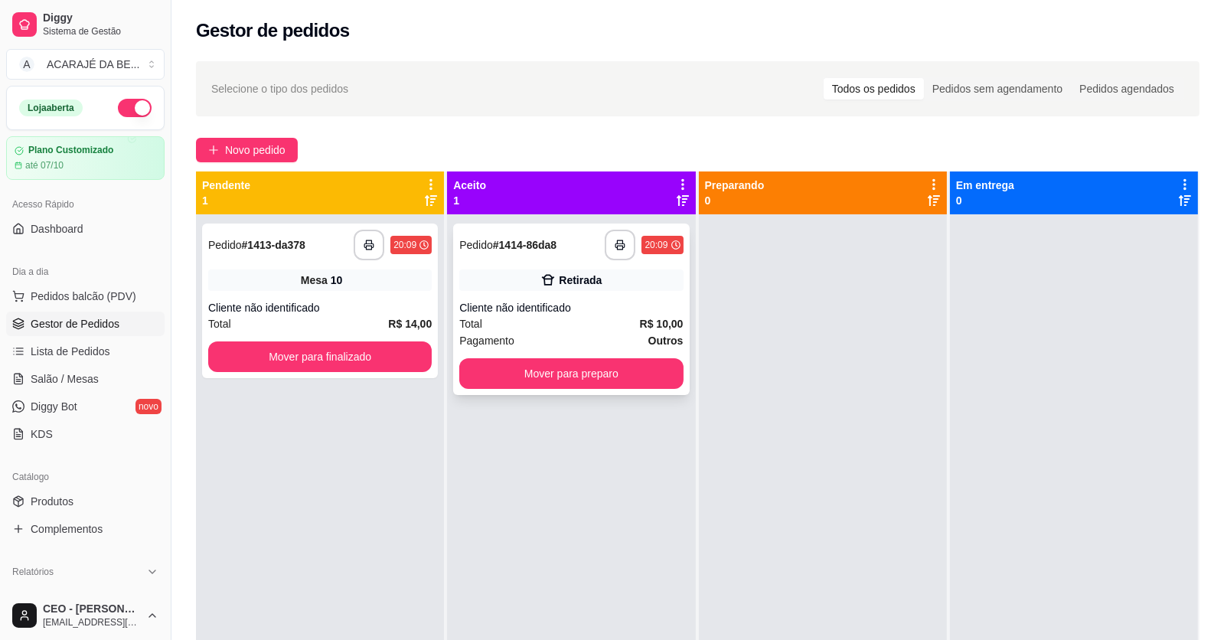
click at [604, 323] on div "Total R$ 10,00" at bounding box center [570, 323] width 223 height 17
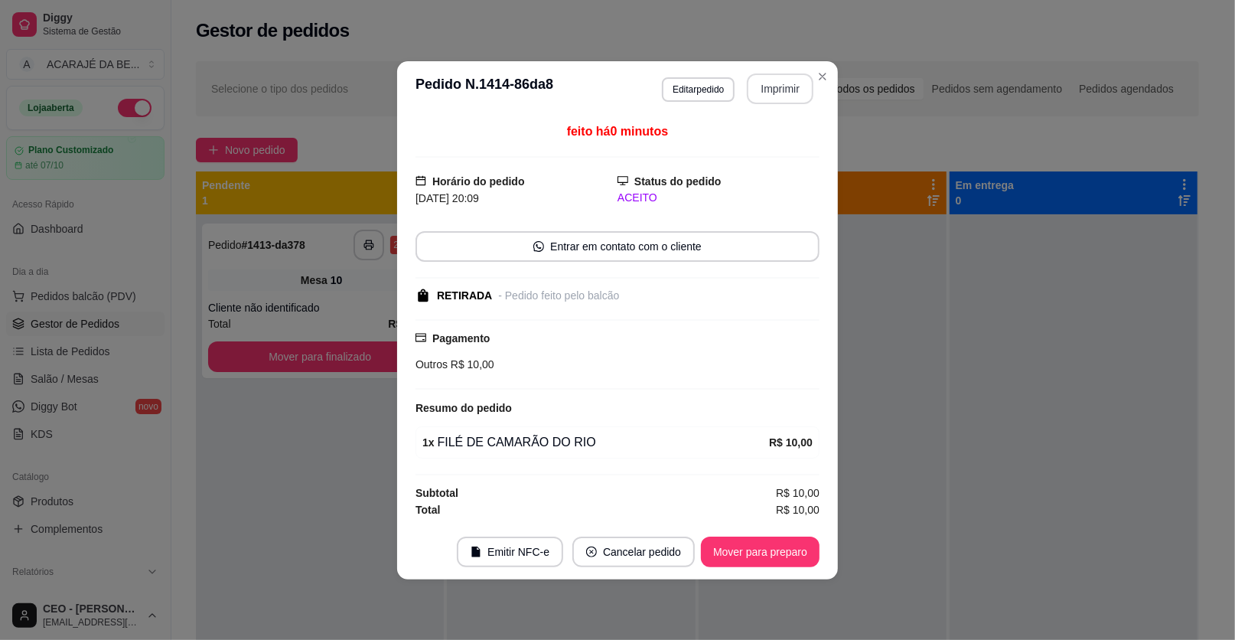
click at [788, 98] on button "Imprimir" at bounding box center [780, 88] width 67 height 31
click at [723, 546] on button "Mover para preparo" at bounding box center [760, 551] width 119 height 31
click at [723, 545] on button "Mover para preparo" at bounding box center [760, 551] width 115 height 30
click at [723, 545] on div "Mover para preparo" at bounding box center [760, 551] width 119 height 31
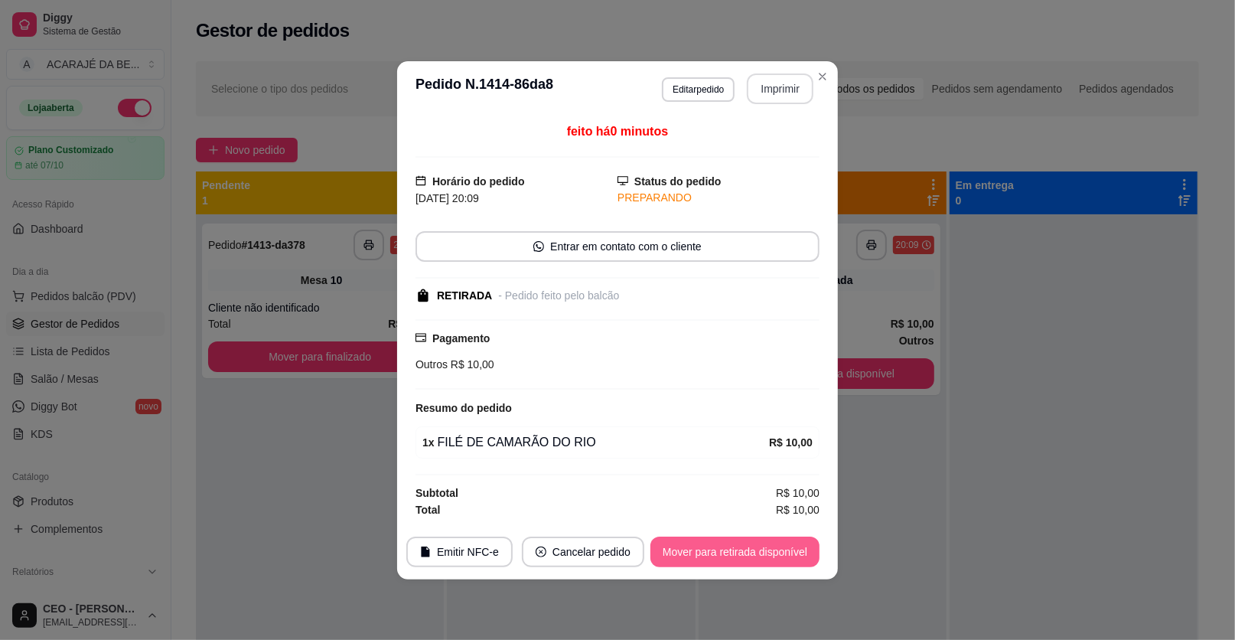
click at [723, 545] on button "Mover para retirada disponível" at bounding box center [735, 551] width 169 height 31
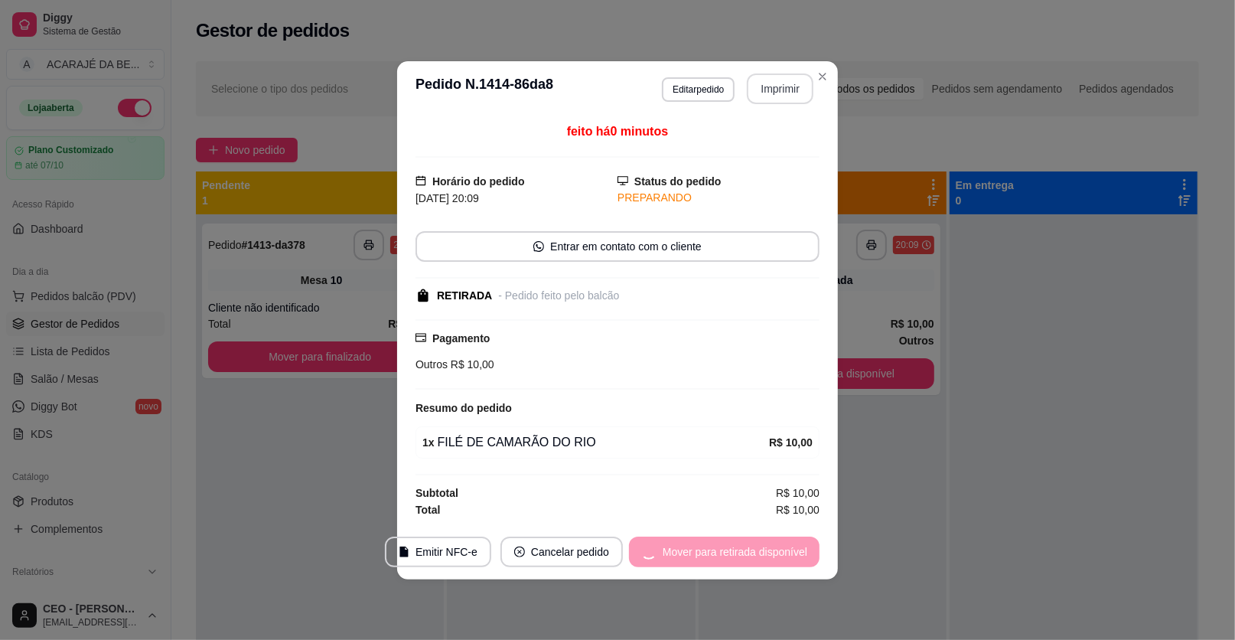
click at [722, 545] on div "Mover para retirada disponível" at bounding box center [724, 551] width 191 height 31
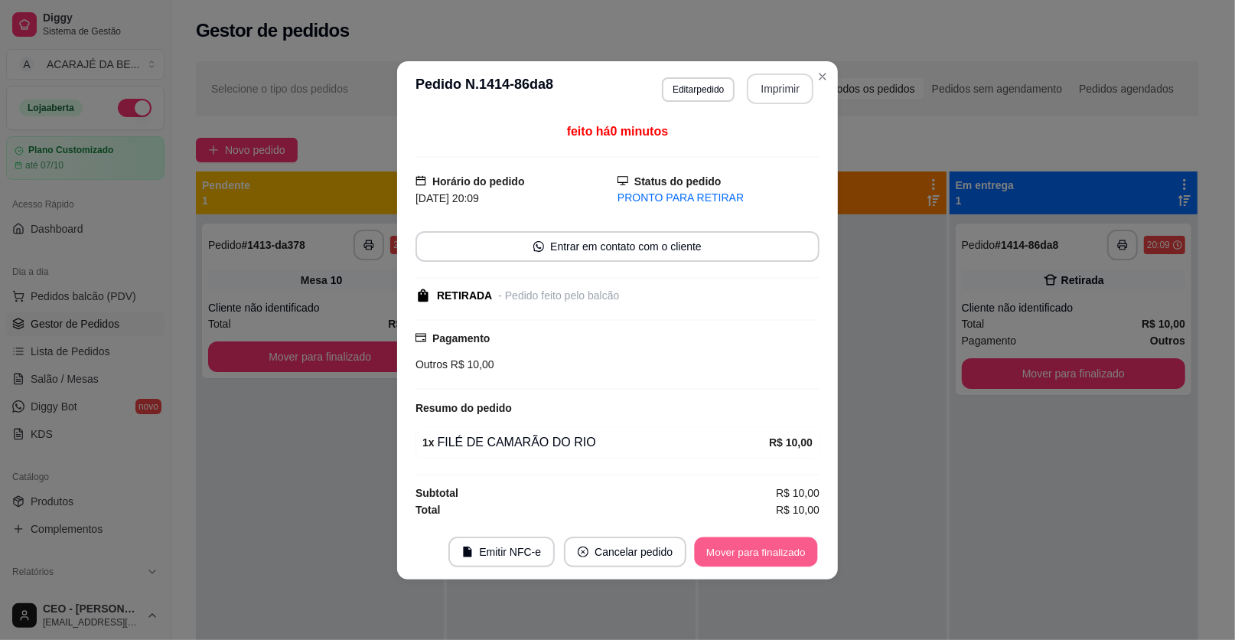
click at [722, 545] on button "Mover para finalizado" at bounding box center [756, 551] width 123 height 30
click at [722, 545] on div "Mover para finalizado" at bounding box center [756, 551] width 127 height 31
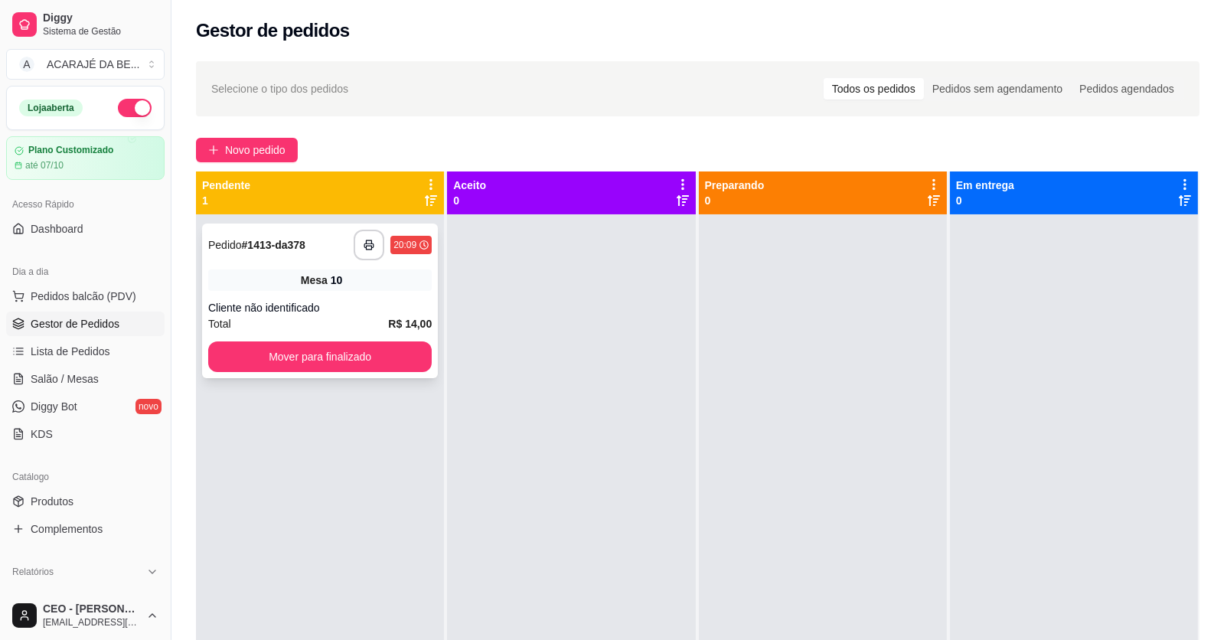
drag, startPoint x: 291, startPoint y: 285, endPoint x: 298, endPoint y: 276, distance: 11.5
click at [298, 276] on div "Mesa 10" at bounding box center [319, 279] width 223 height 21
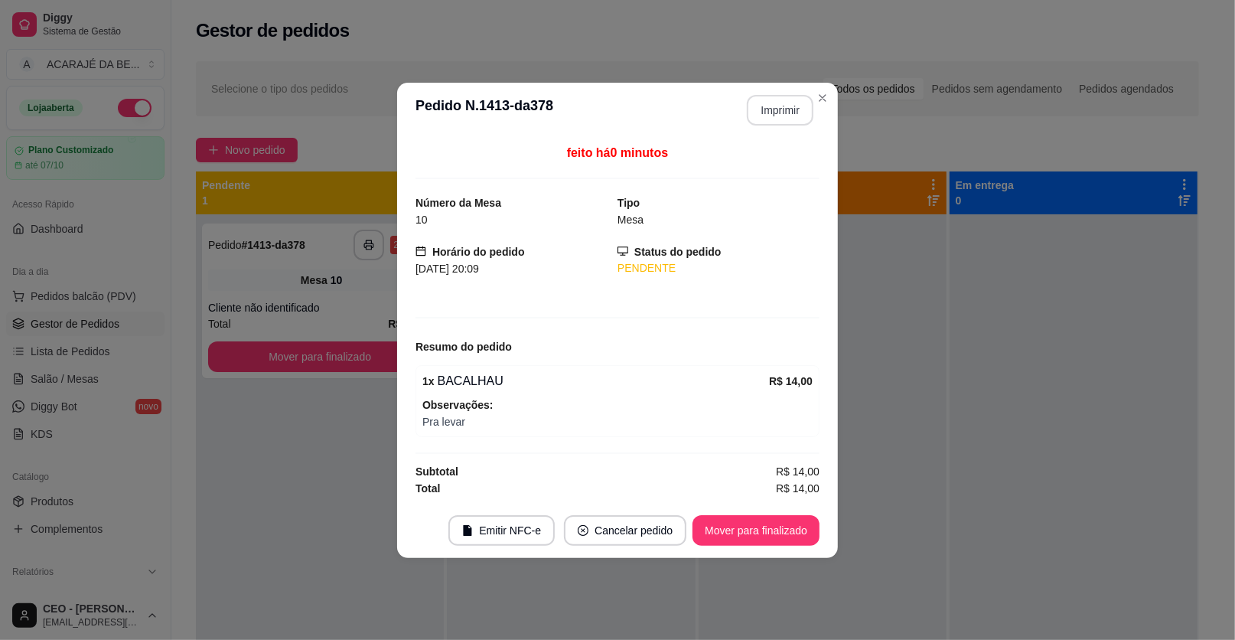
click at [782, 110] on button "Imprimir" at bounding box center [780, 110] width 67 height 31
click at [761, 535] on button "Mover para finalizado" at bounding box center [756, 530] width 127 height 31
click at [761, 535] on div "Mover para finalizado" at bounding box center [745, 530] width 148 height 31
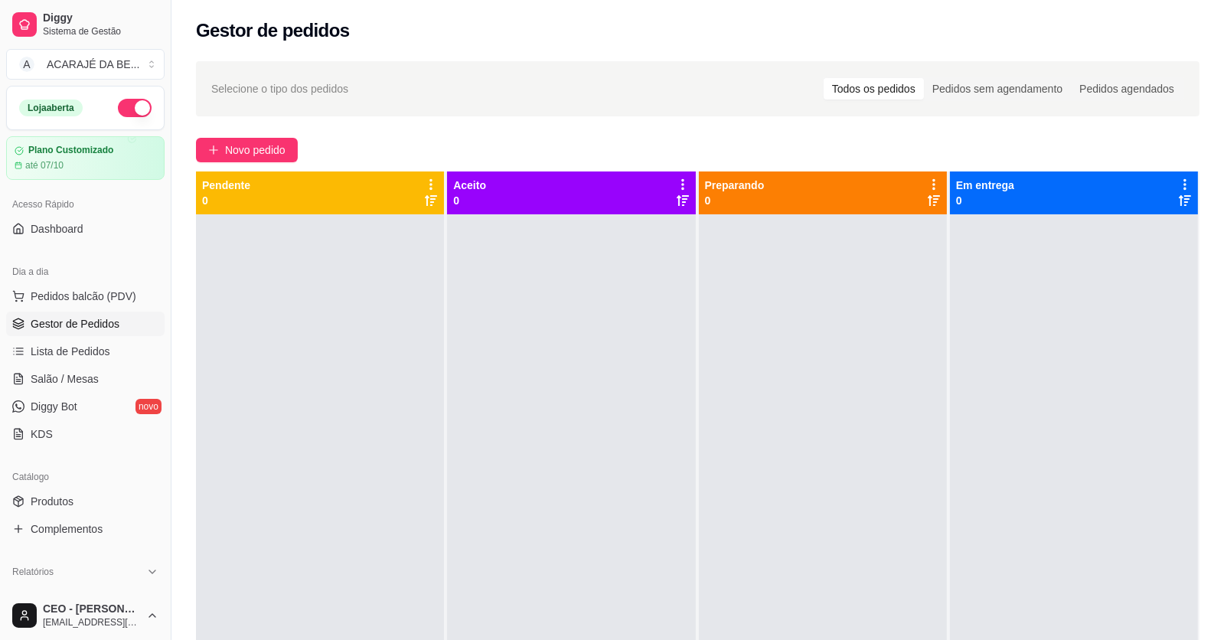
click at [761, 535] on div at bounding box center [823, 534] width 248 height 640
click at [75, 375] on span "Salão / Mesas" at bounding box center [65, 378] width 68 height 15
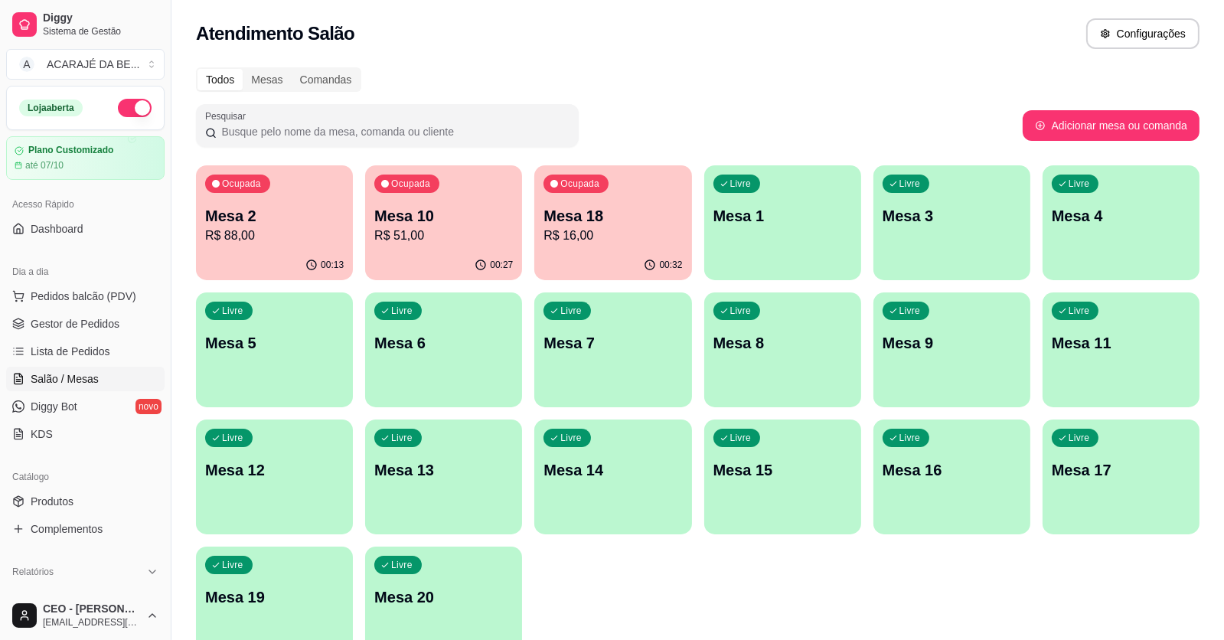
click at [458, 221] on p "Mesa 10" at bounding box center [443, 215] width 139 height 21
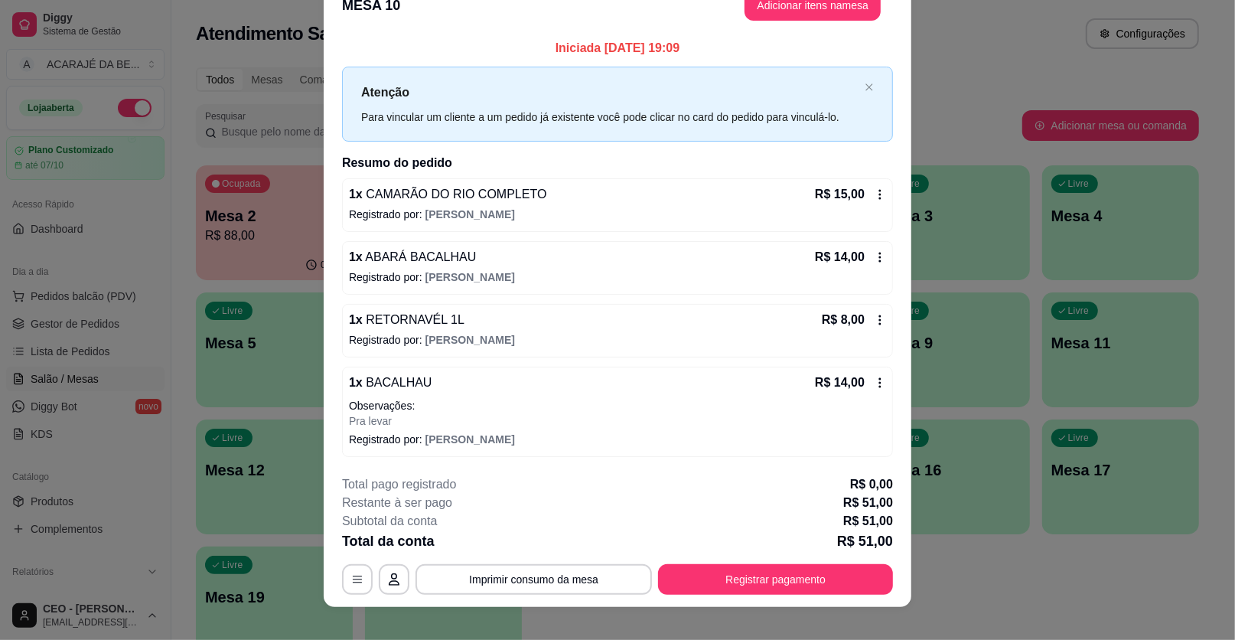
scroll to position [42, 0]
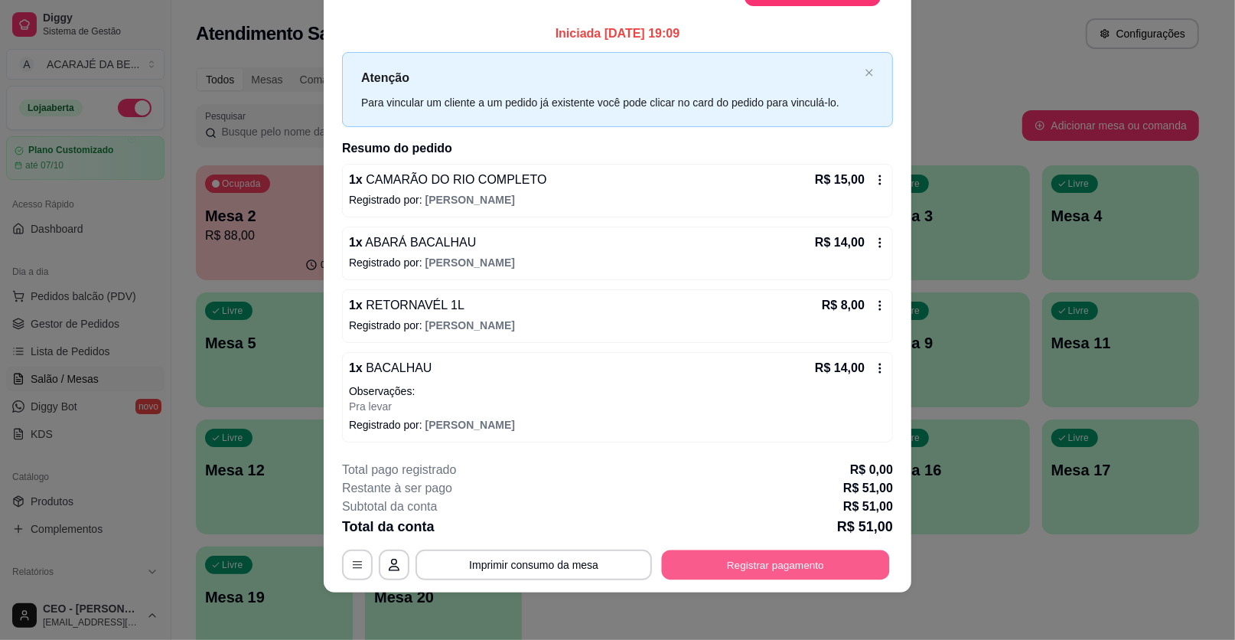
click at [707, 557] on button "Registrar pagamento" at bounding box center [776, 564] width 228 height 30
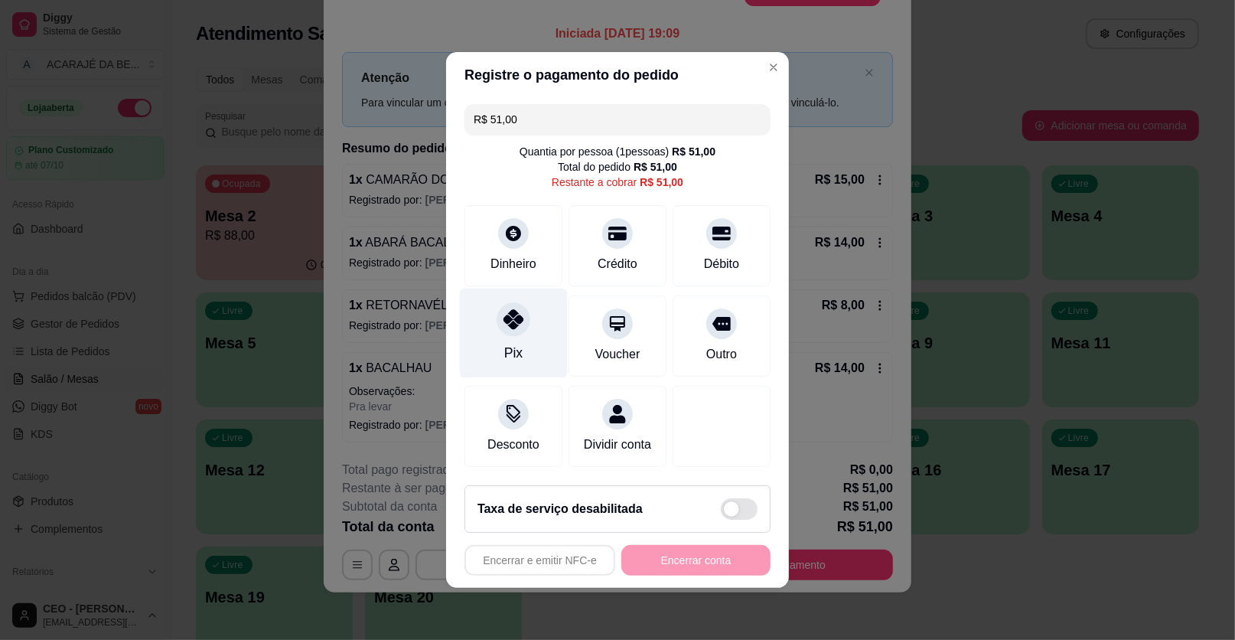
click at [523, 338] on div "Pix" at bounding box center [514, 334] width 108 height 90
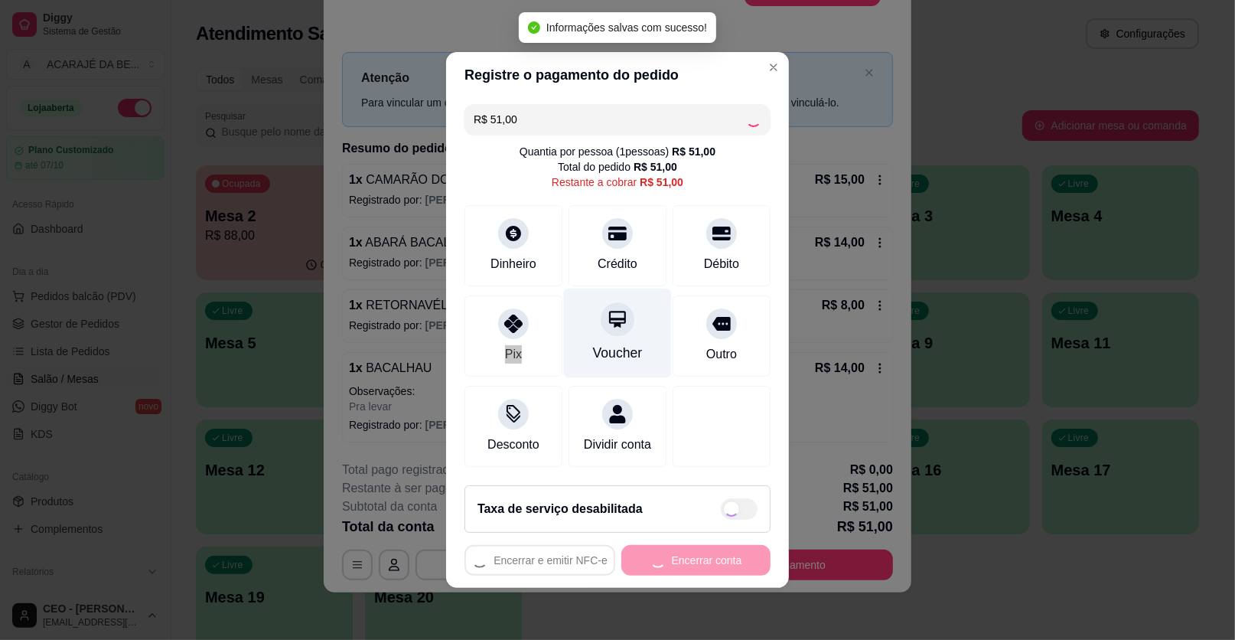
type input "R$ 0,00"
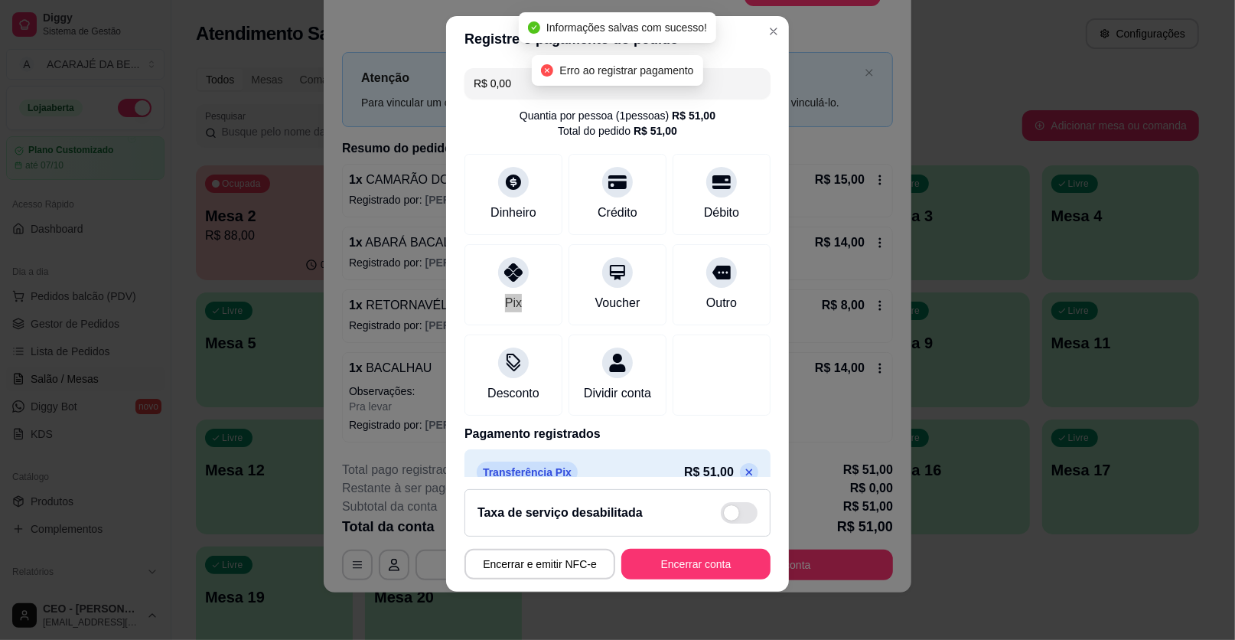
scroll to position [41, 0]
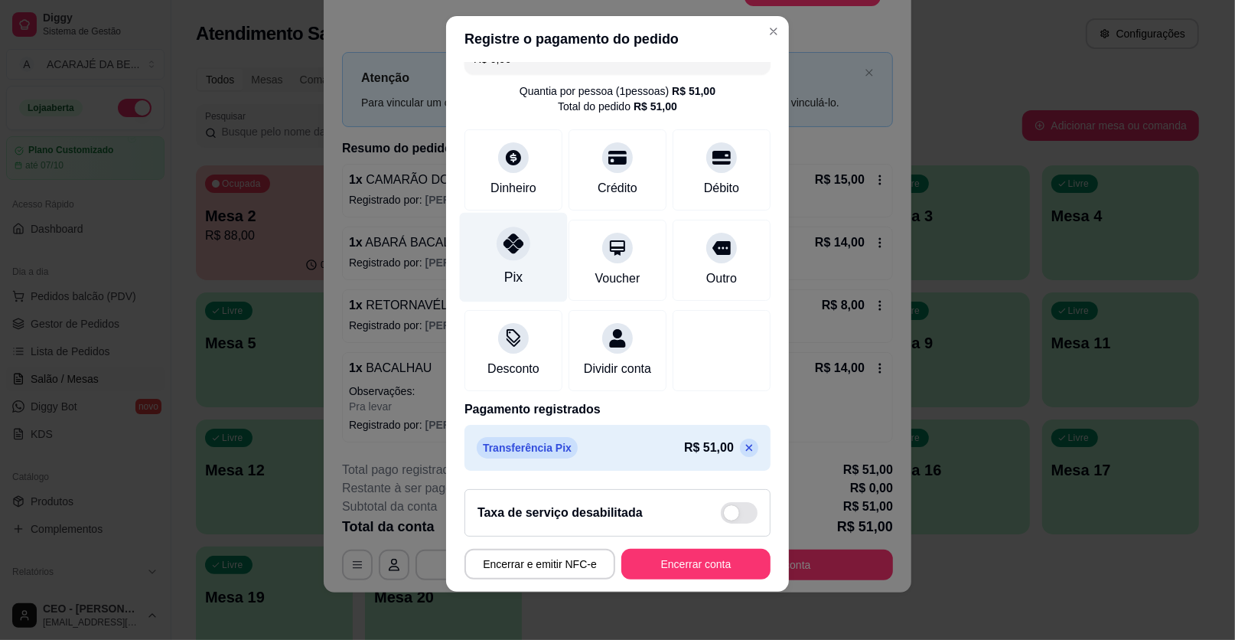
click at [523, 232] on div "Pix" at bounding box center [514, 258] width 108 height 90
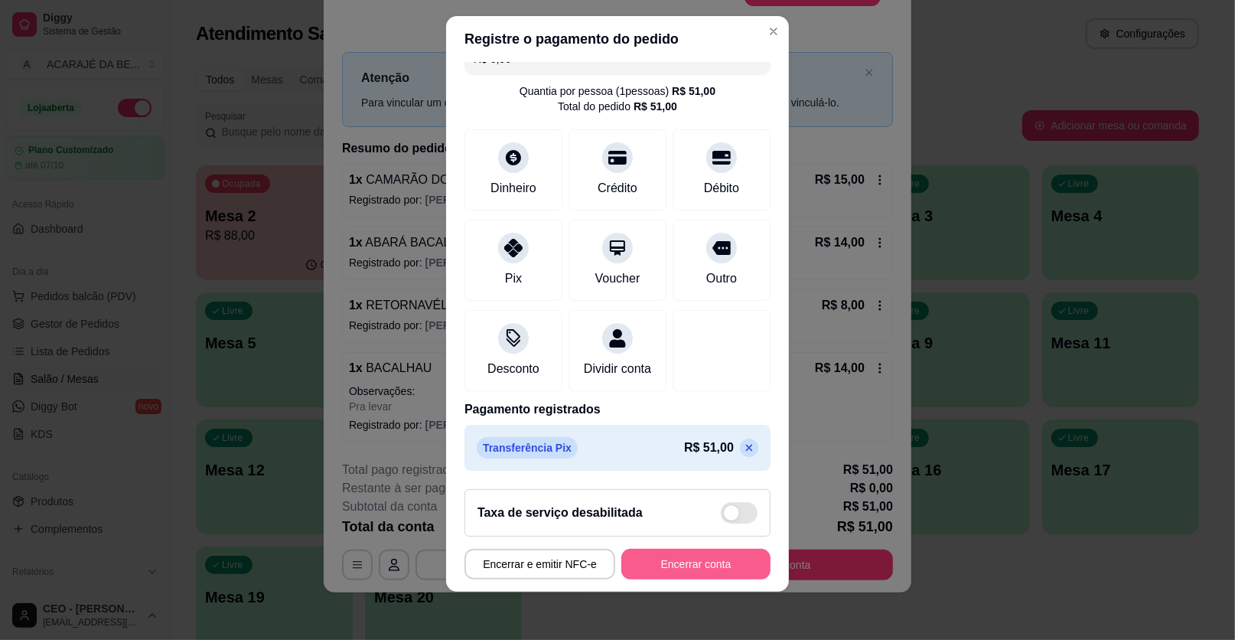
click at [702, 559] on button "Encerrar conta" at bounding box center [695, 564] width 149 height 31
click at [703, 559] on div "Encerrar e emitir NFC-e Encerrar conta" at bounding box center [618, 564] width 306 height 31
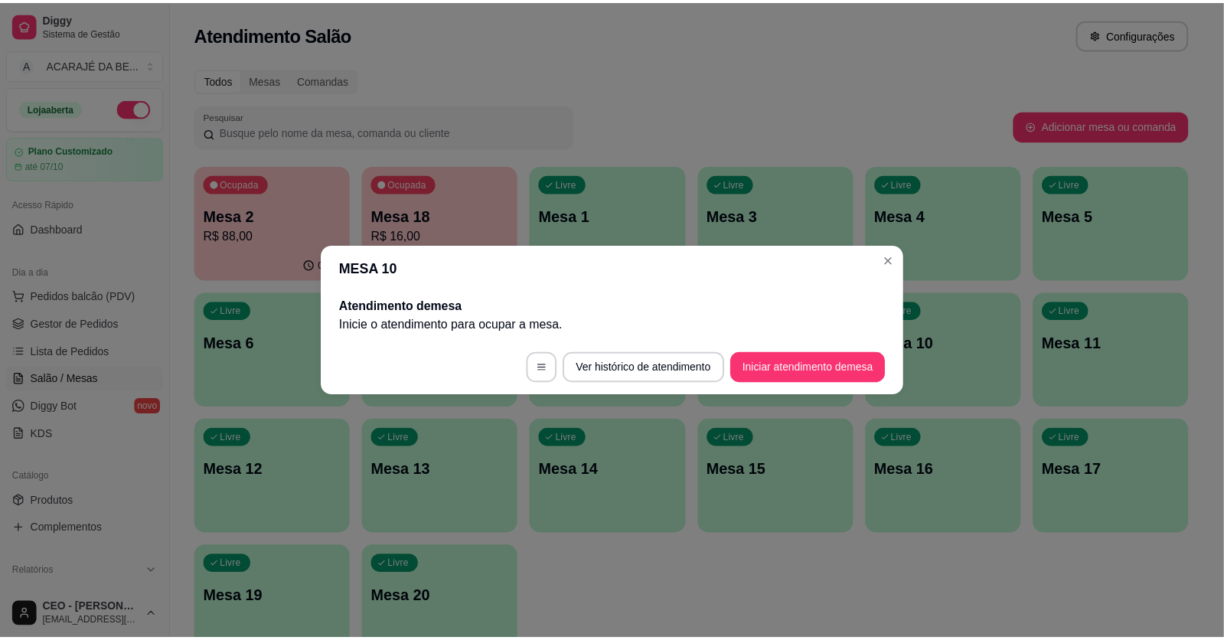
scroll to position [0, 0]
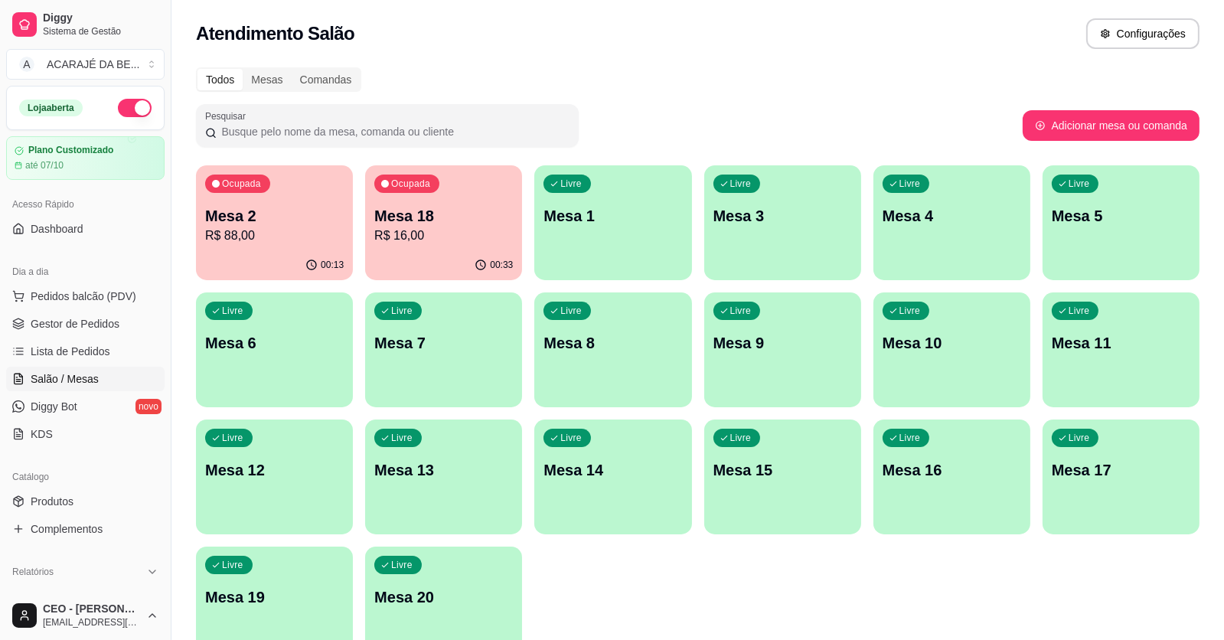
click at [499, 233] on p "R$ 16,00" at bounding box center [443, 236] width 139 height 18
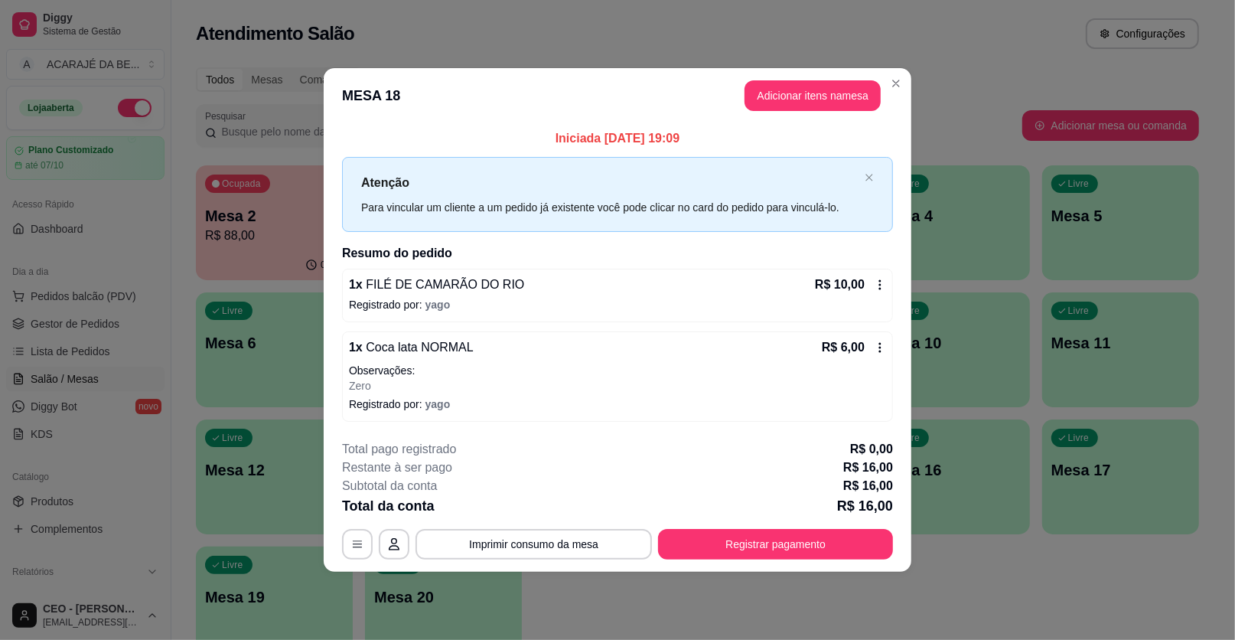
drag, startPoint x: 344, startPoint y: 209, endPoint x: 238, endPoint y: 221, distance: 107.1
click at [338, 210] on div "Iniciada [DATE] 19:09 Atenção Para vincular um cliente a um pedido já existente…" at bounding box center [618, 275] width 588 height 304
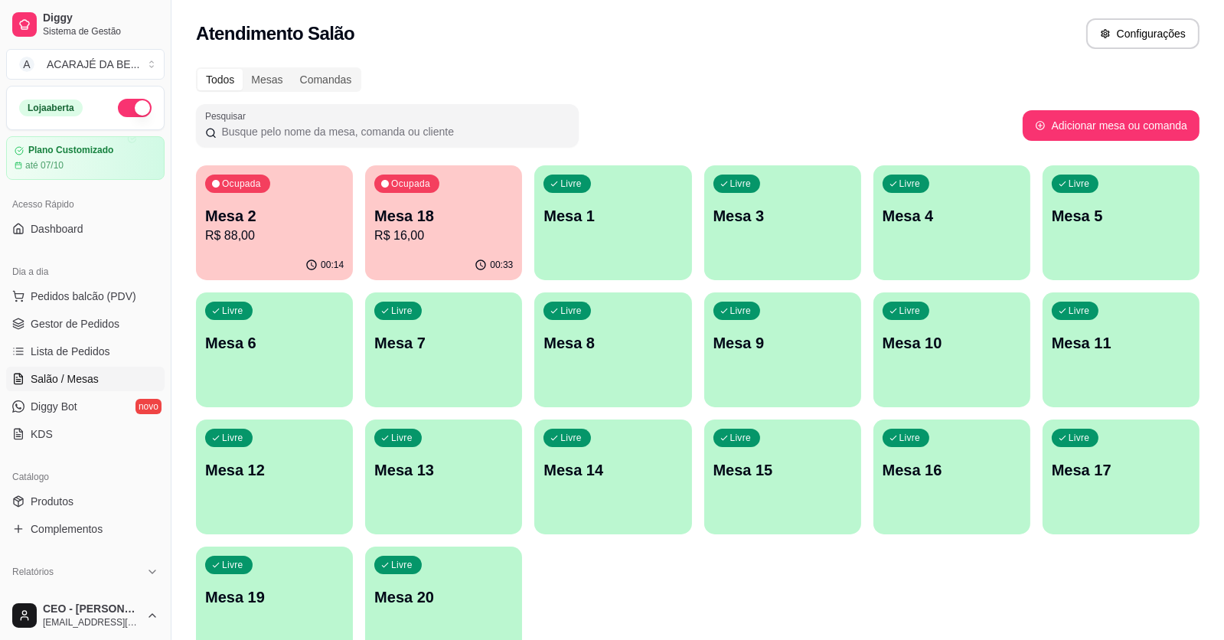
click at [258, 243] on p "R$ 88,00" at bounding box center [274, 236] width 139 height 18
click at [80, 316] on span "Gestor de Pedidos" at bounding box center [75, 323] width 89 height 15
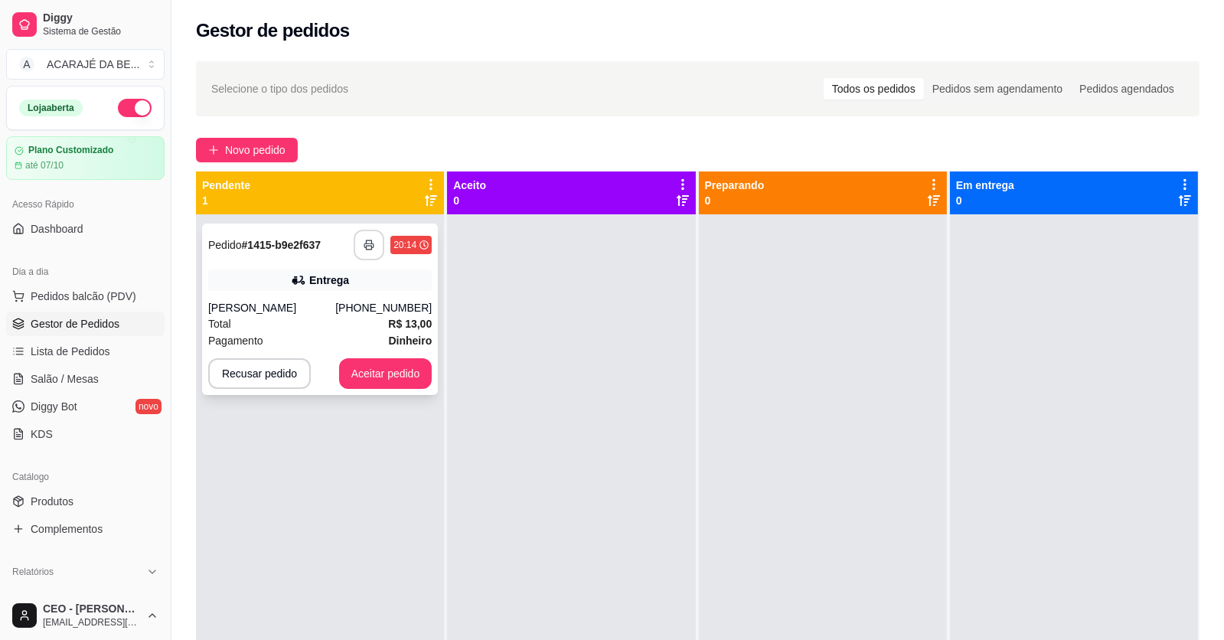
click at [367, 241] on icon "button" at bounding box center [369, 245] width 11 height 11
click at [370, 362] on button "Aceitar pedido" at bounding box center [385, 373] width 93 height 31
click at [374, 367] on button "Aceitar pedido" at bounding box center [386, 374] width 90 height 30
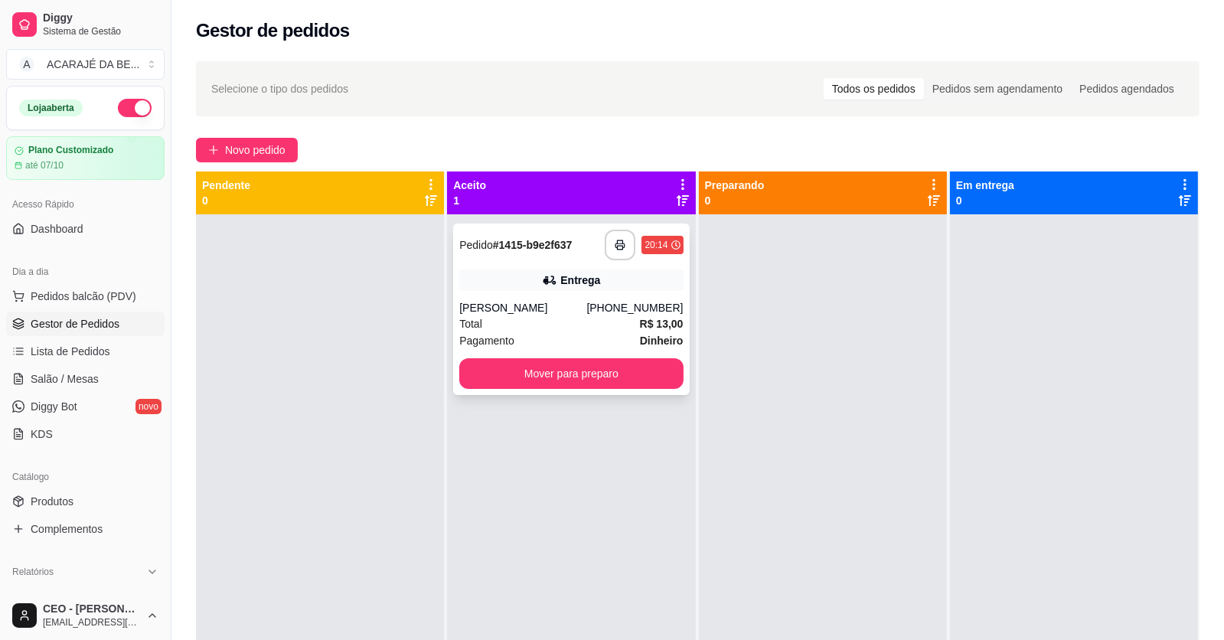
click at [528, 329] on div "Total R$ 13,00" at bounding box center [570, 323] width 223 height 17
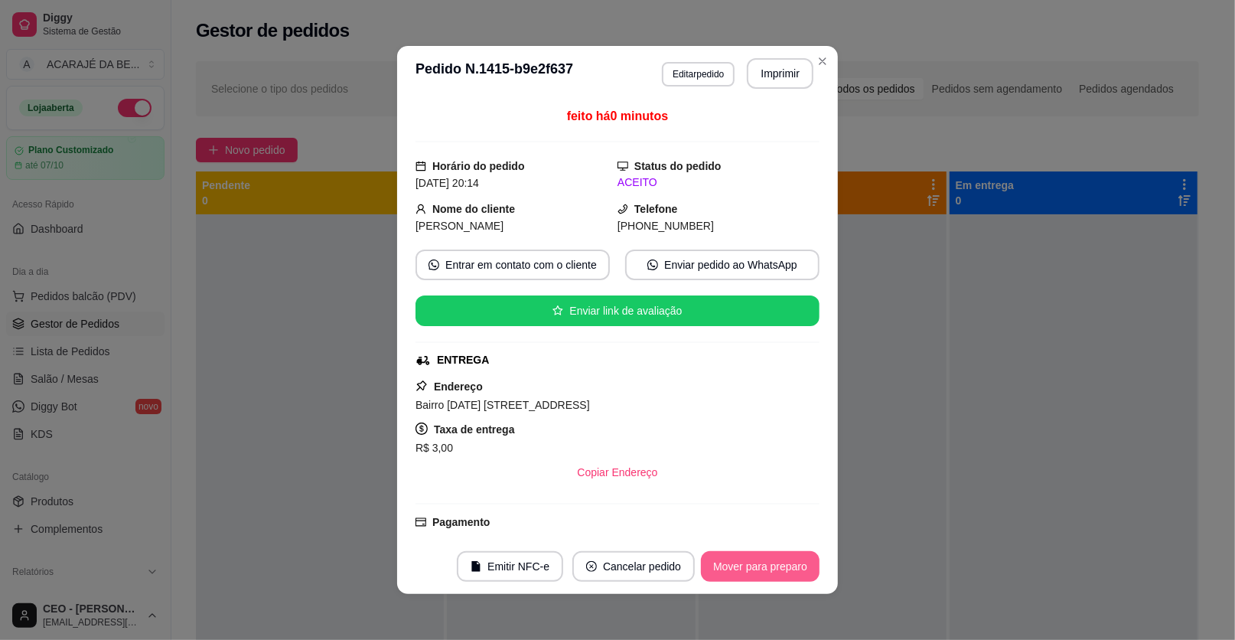
click at [743, 559] on button "Mover para preparo" at bounding box center [760, 566] width 119 height 31
click at [743, 559] on div "Mover para preparo" at bounding box center [750, 566] width 140 height 31
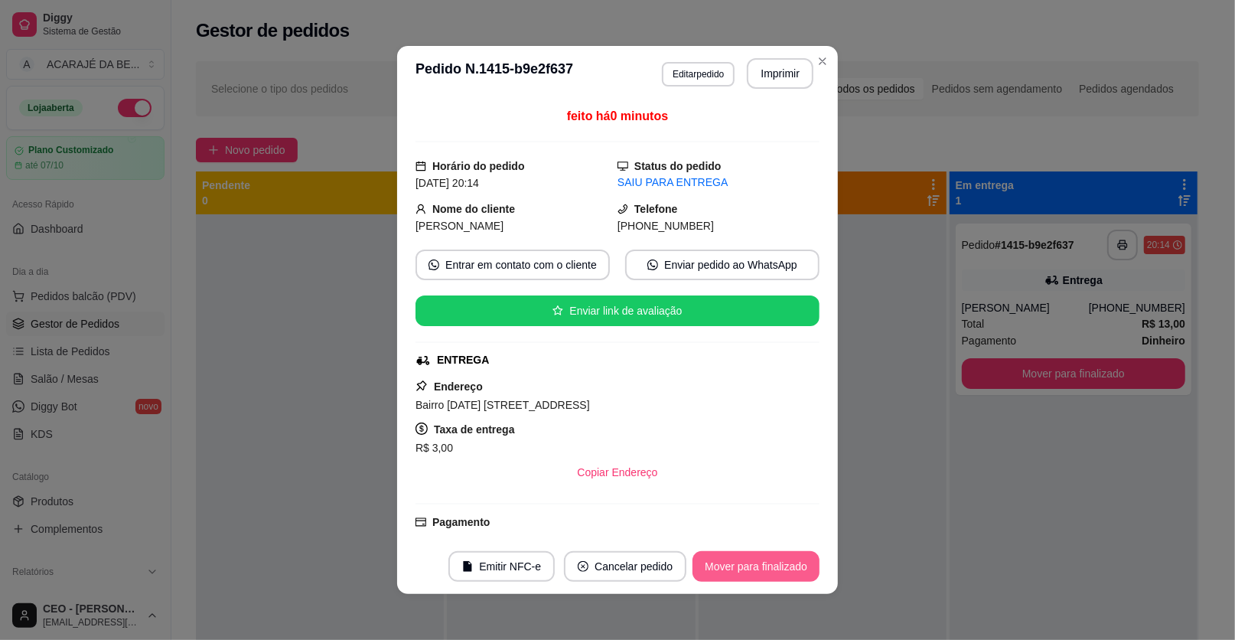
click at [743, 559] on button "Mover para finalizado" at bounding box center [756, 566] width 127 height 31
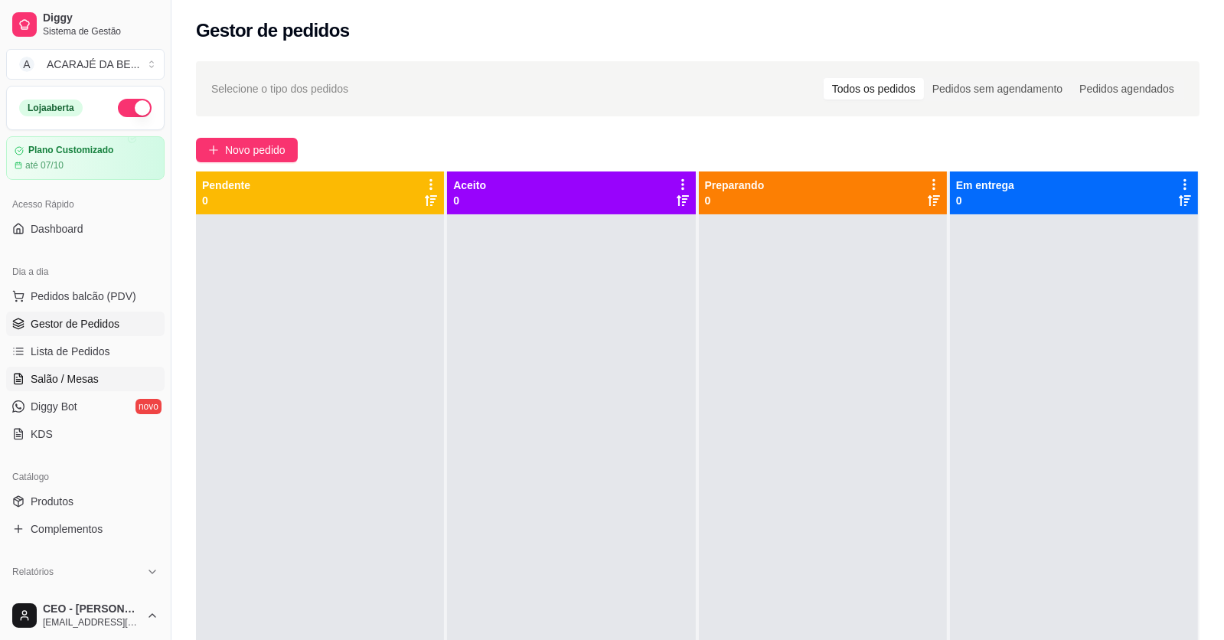
click at [93, 371] on span "Salão / Mesas" at bounding box center [65, 378] width 68 height 15
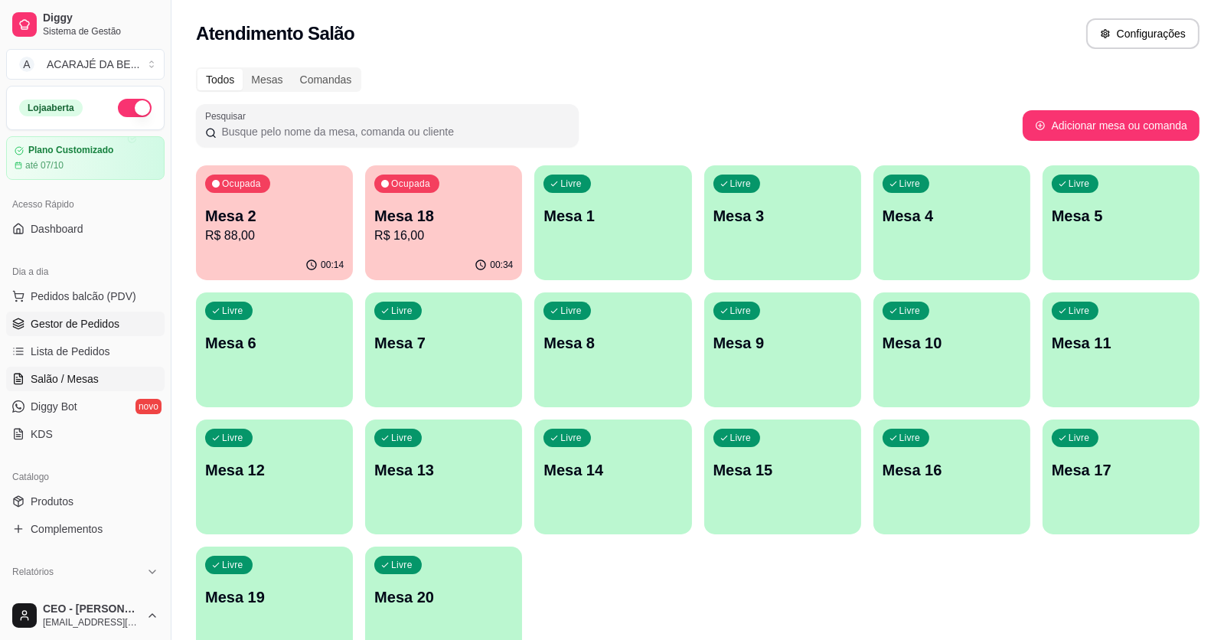
click at [101, 330] on span "Gestor de Pedidos" at bounding box center [75, 323] width 89 height 15
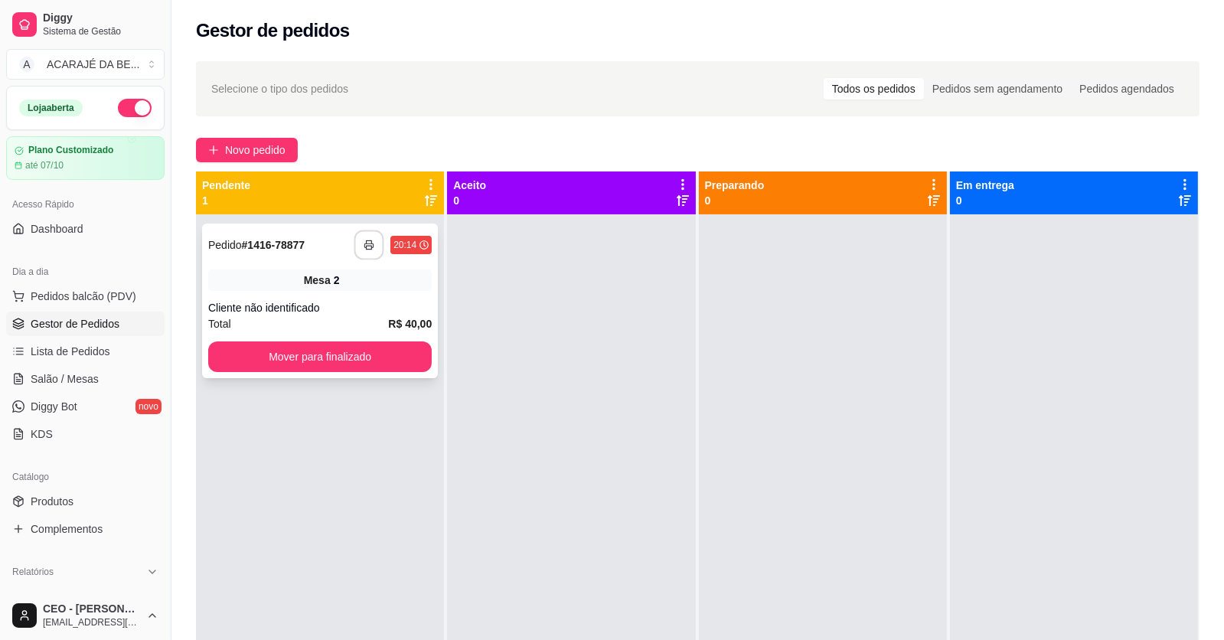
click at [368, 241] on icon "button" at bounding box center [369, 245] width 11 height 11
click at [276, 354] on button "Mover para finalizado" at bounding box center [319, 357] width 217 height 30
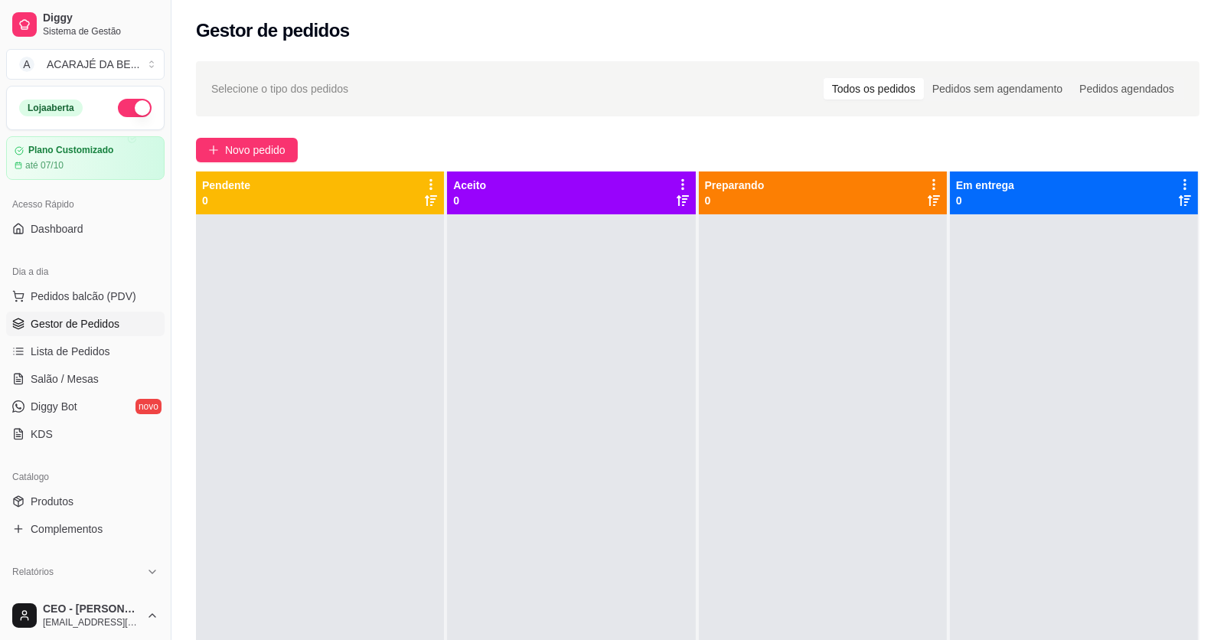
click at [721, 61] on div "Selecione o tipo dos pedidos Todos os pedidos Pedidos sem agendamento Pedidos a…" at bounding box center [697, 88] width 1003 height 55
click at [276, 143] on span "Novo pedido" at bounding box center [255, 150] width 60 height 17
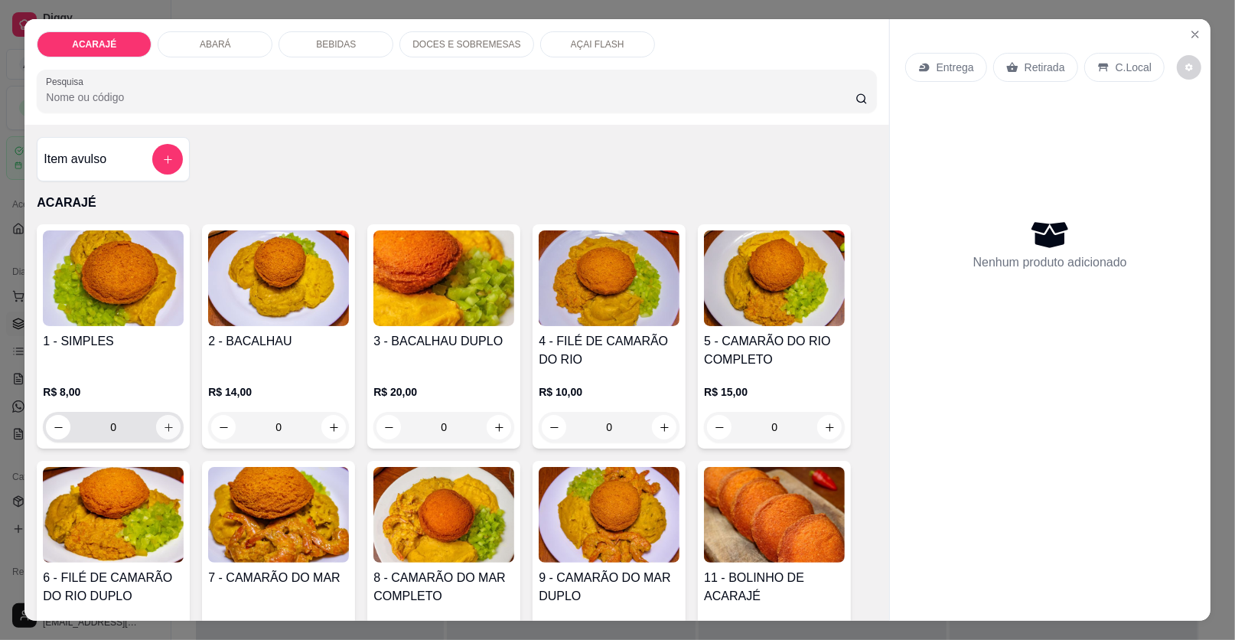
click at [165, 426] on icon "increase-product-quantity" at bounding box center [169, 427] width 8 height 8
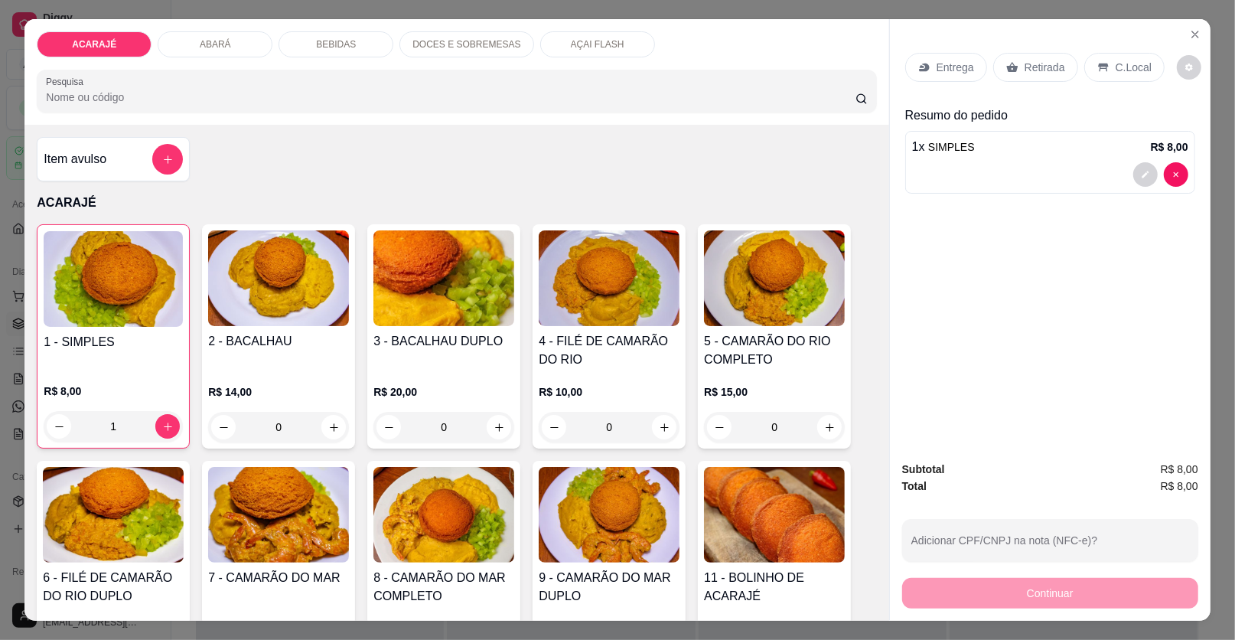
click at [1032, 64] on p "Retirada" at bounding box center [1045, 67] width 41 height 15
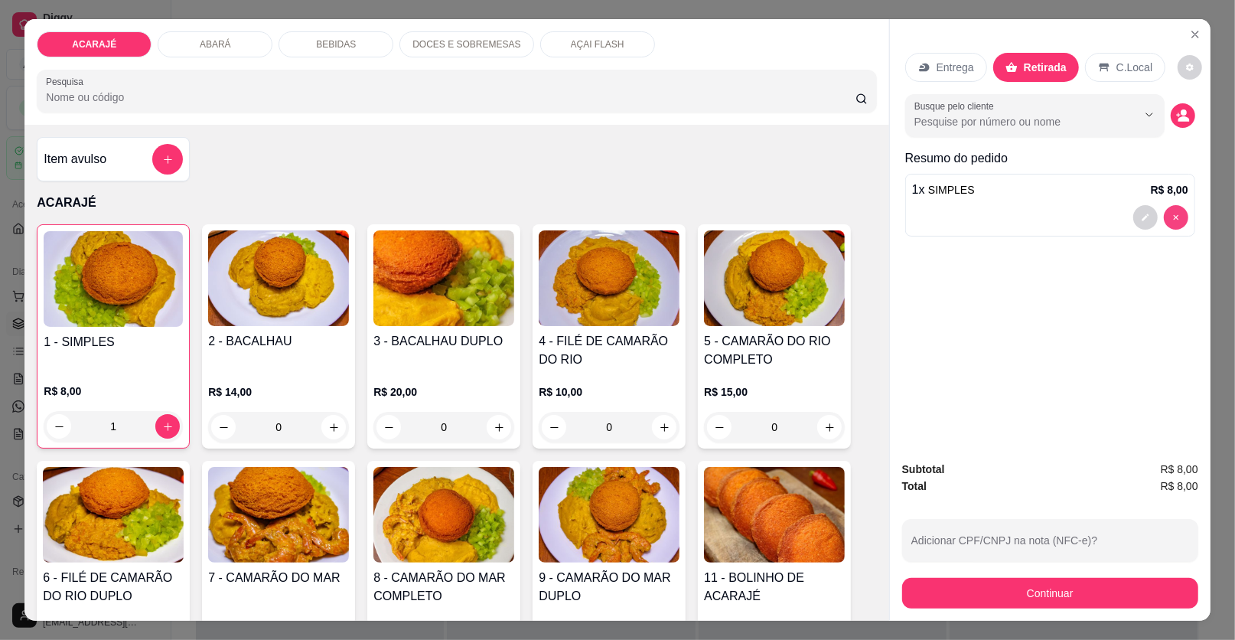
type input "0"
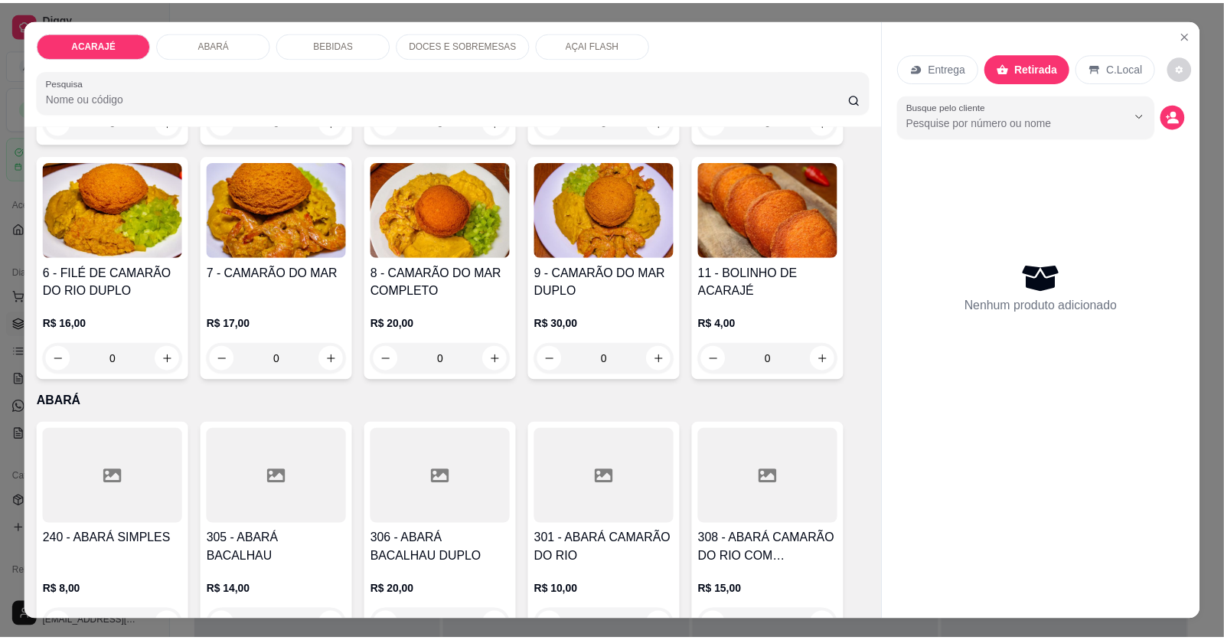
scroll to position [535, 0]
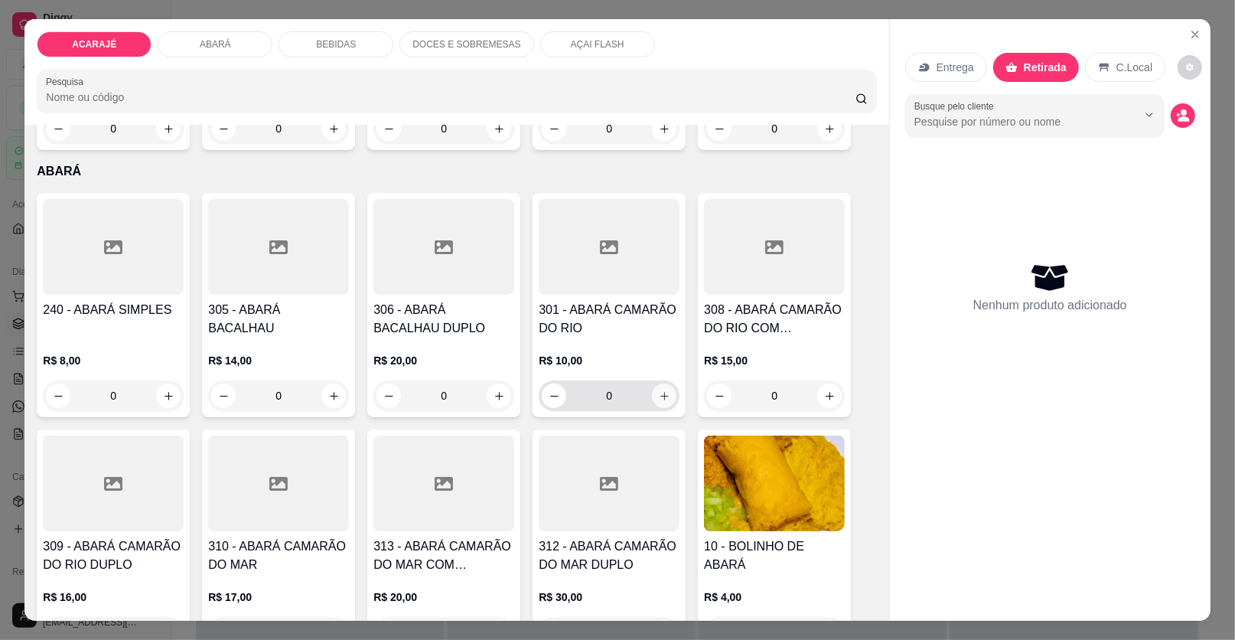
click at [657, 387] on button "increase-product-quantity" at bounding box center [664, 395] width 24 height 24
type input "1"
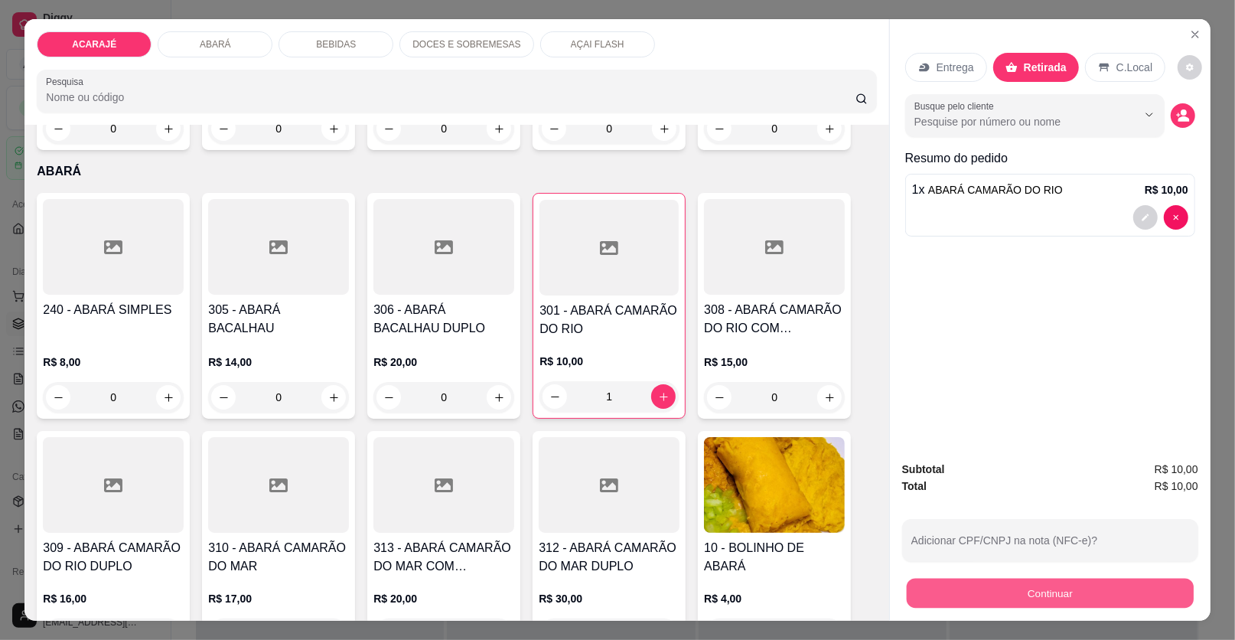
click at [1009, 599] on button "Continuar" at bounding box center [1050, 594] width 287 height 30
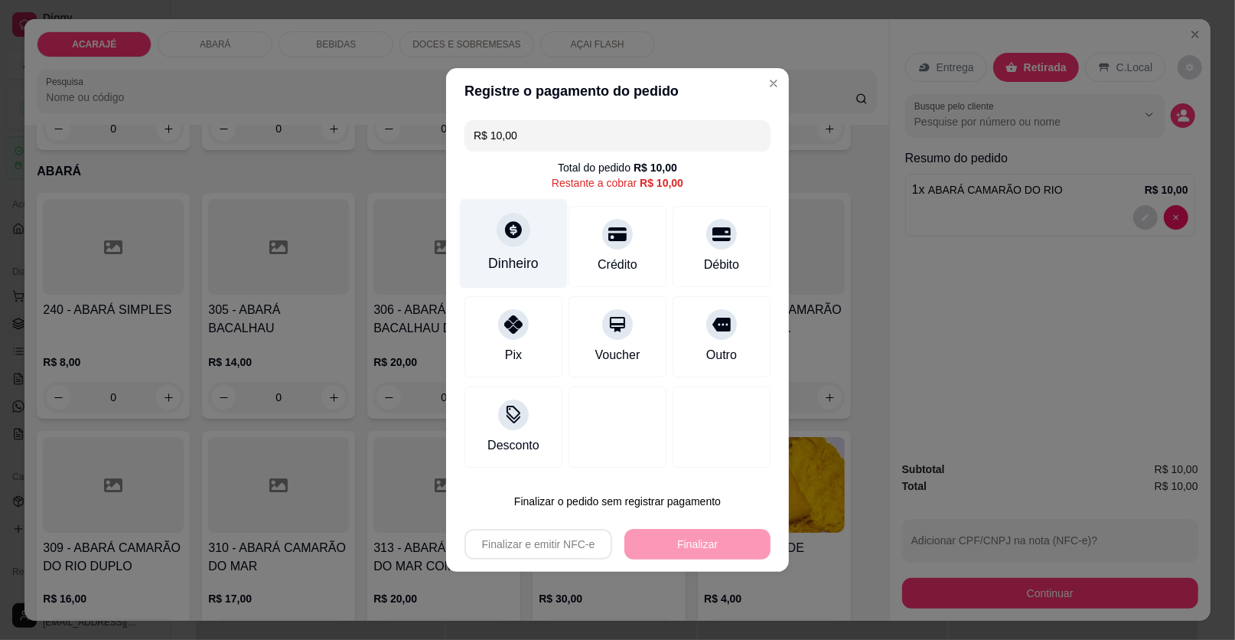
click at [527, 263] on div "Dinheiro" at bounding box center [513, 263] width 51 height 20
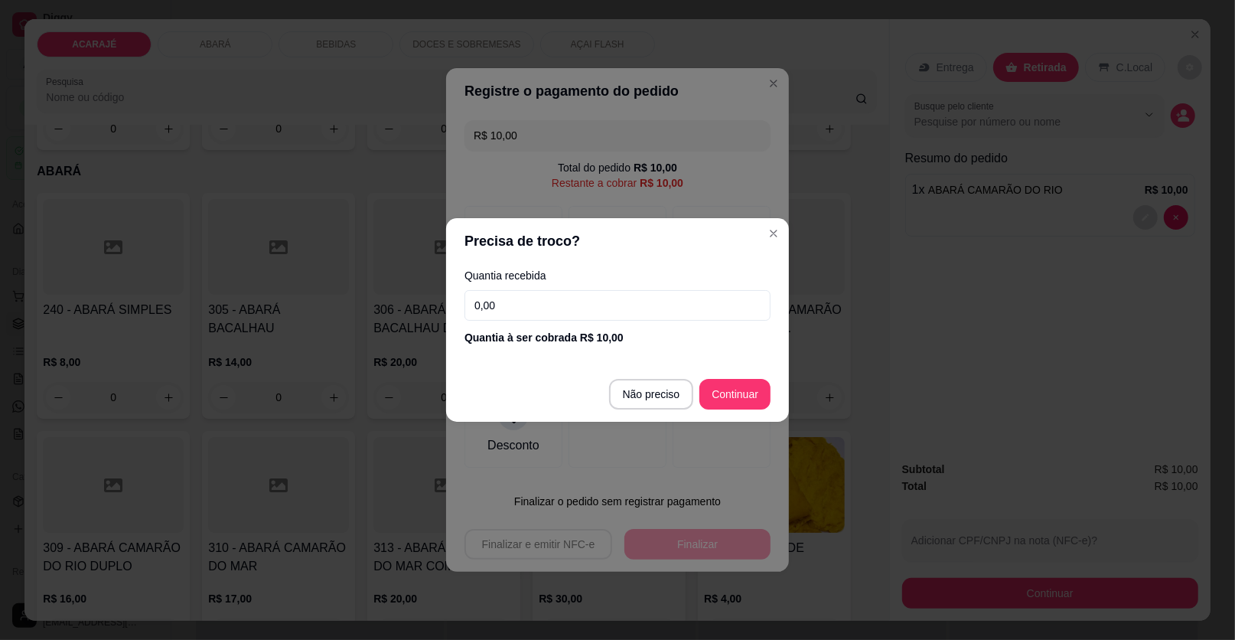
click at [595, 294] on input "0,00" at bounding box center [618, 305] width 306 height 31
type input "10,00"
type input "R$ 0,00"
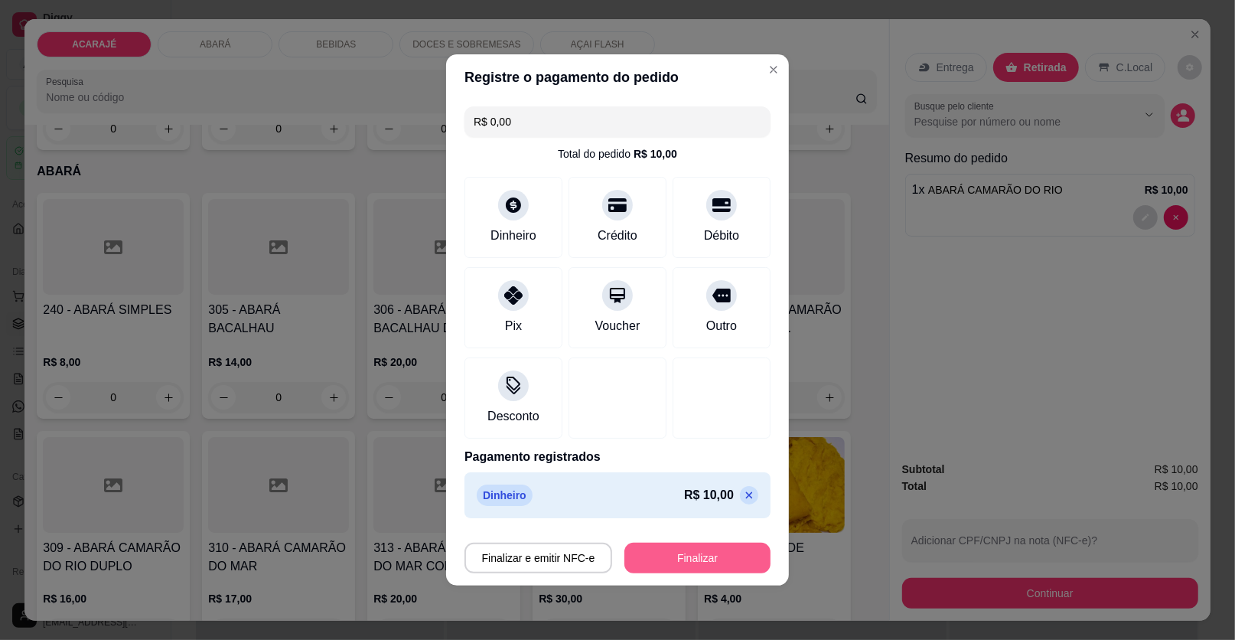
click at [742, 563] on button "Finalizar" at bounding box center [697, 558] width 146 height 31
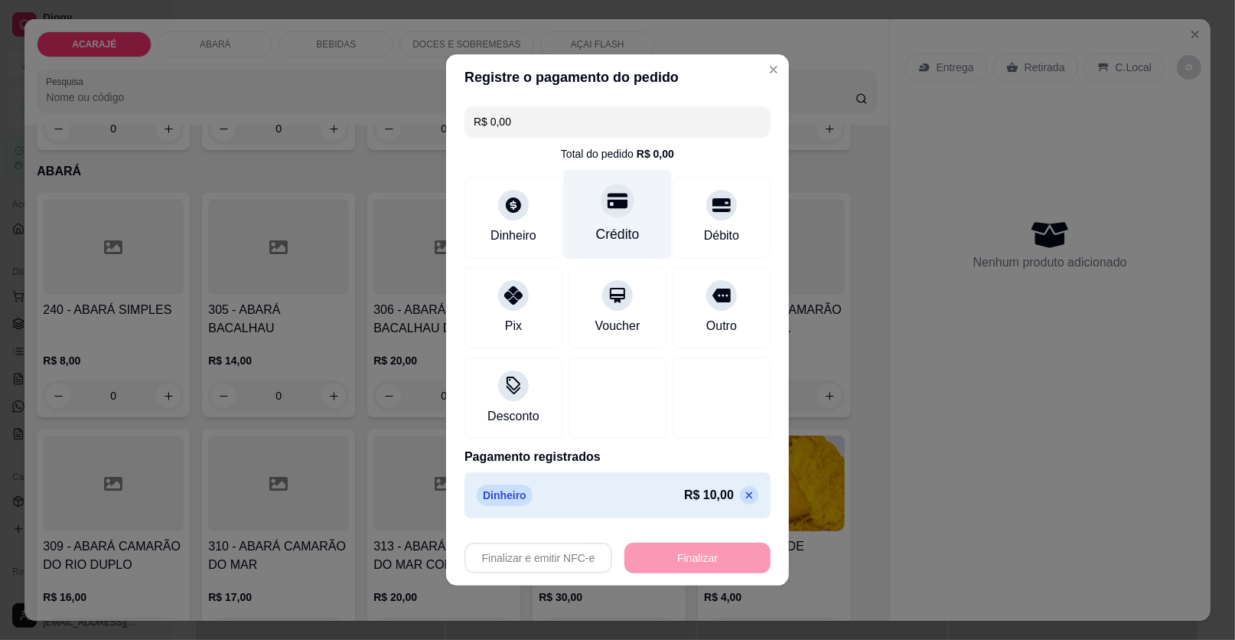
type input "0"
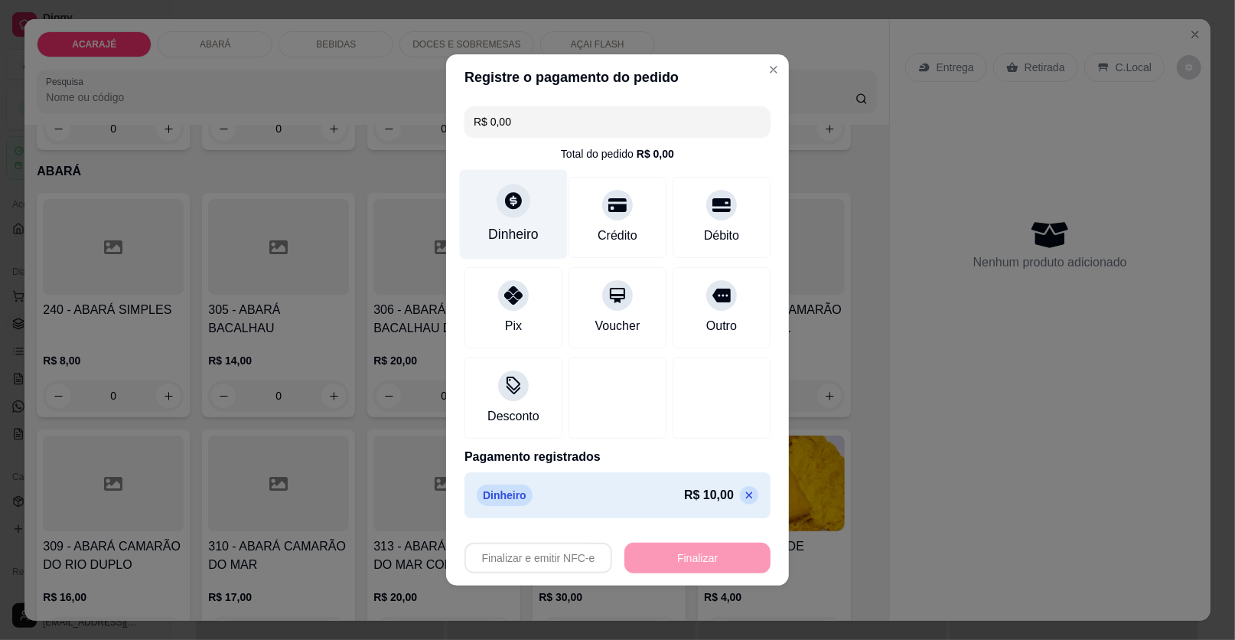
type input "-R$ 10,00"
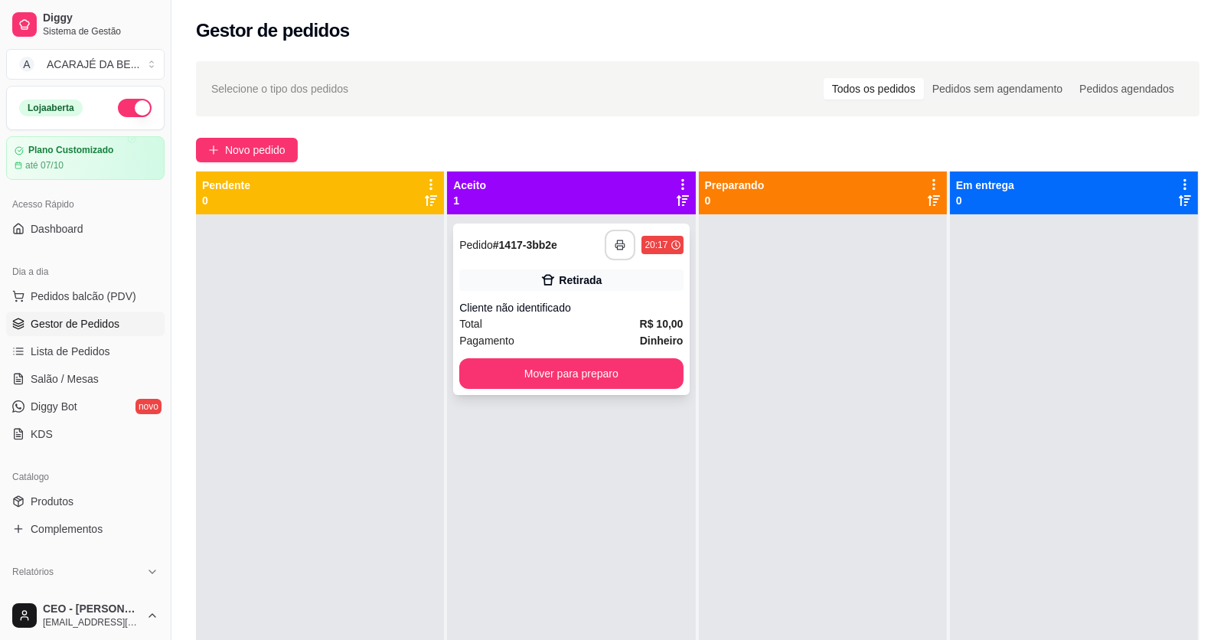
click at [608, 242] on button "button" at bounding box center [620, 245] width 31 height 31
click at [599, 368] on button "Mover para preparo" at bounding box center [570, 373] width 223 height 31
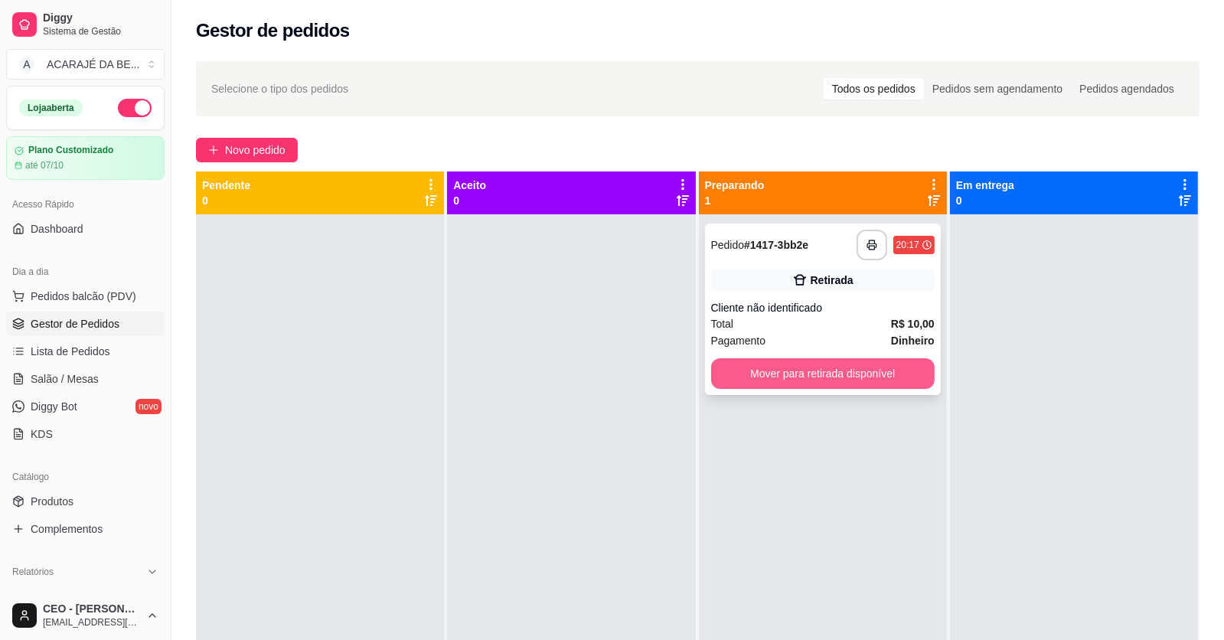
click at [730, 363] on button "Mover para retirada disponível" at bounding box center [822, 373] width 223 height 31
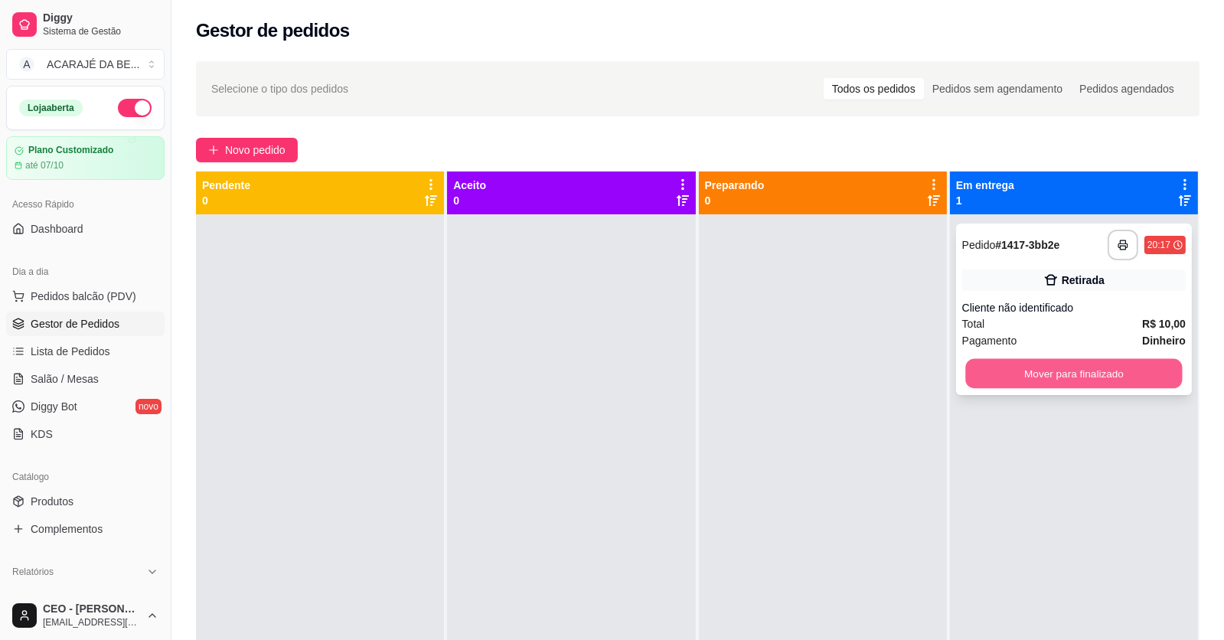
click at [986, 374] on button "Mover para finalizado" at bounding box center [1073, 374] width 217 height 30
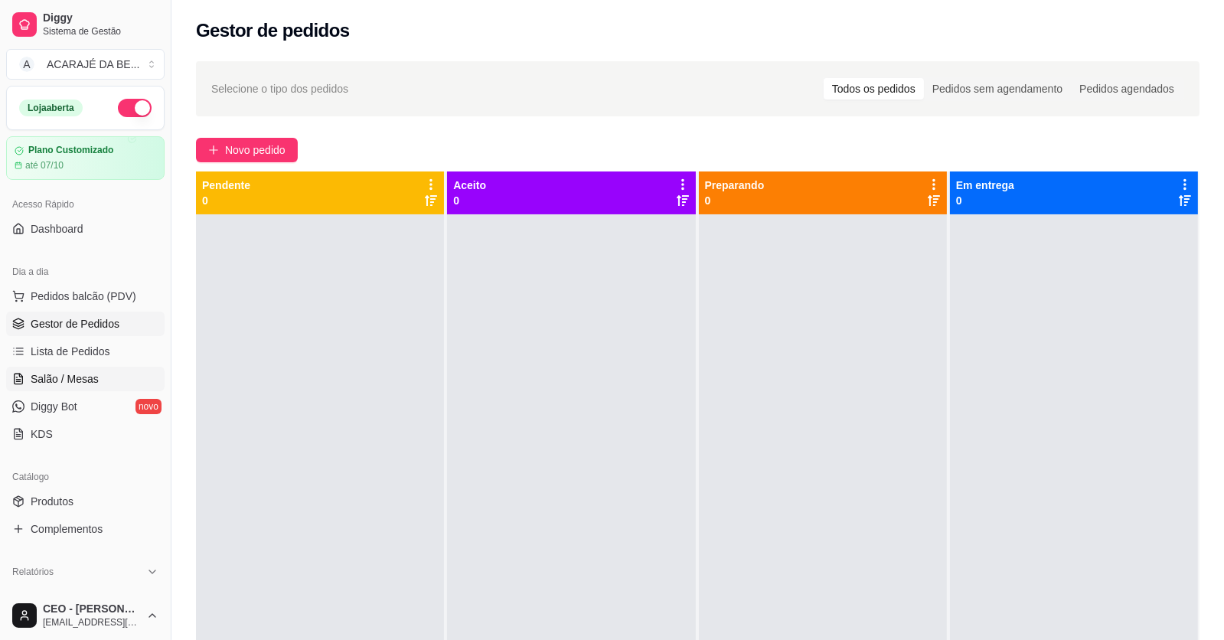
click at [86, 374] on span "Salão / Mesas" at bounding box center [65, 378] width 68 height 15
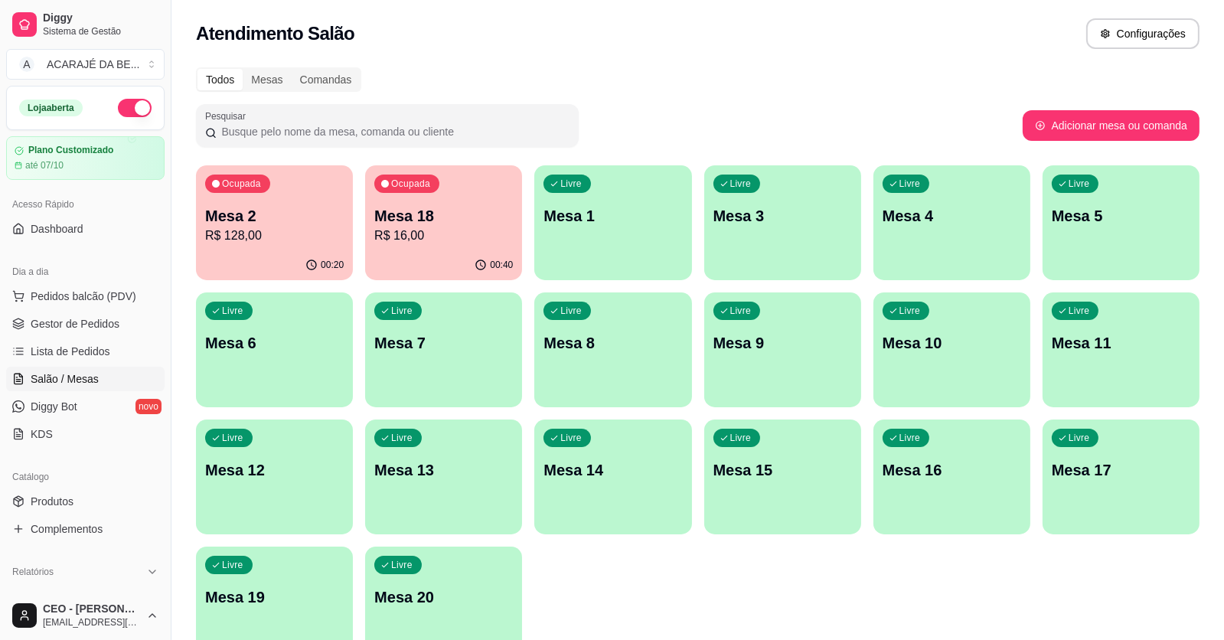
click at [447, 245] on div "Ocupada Mesa 18 R$ 16,00" at bounding box center [443, 207] width 157 height 85
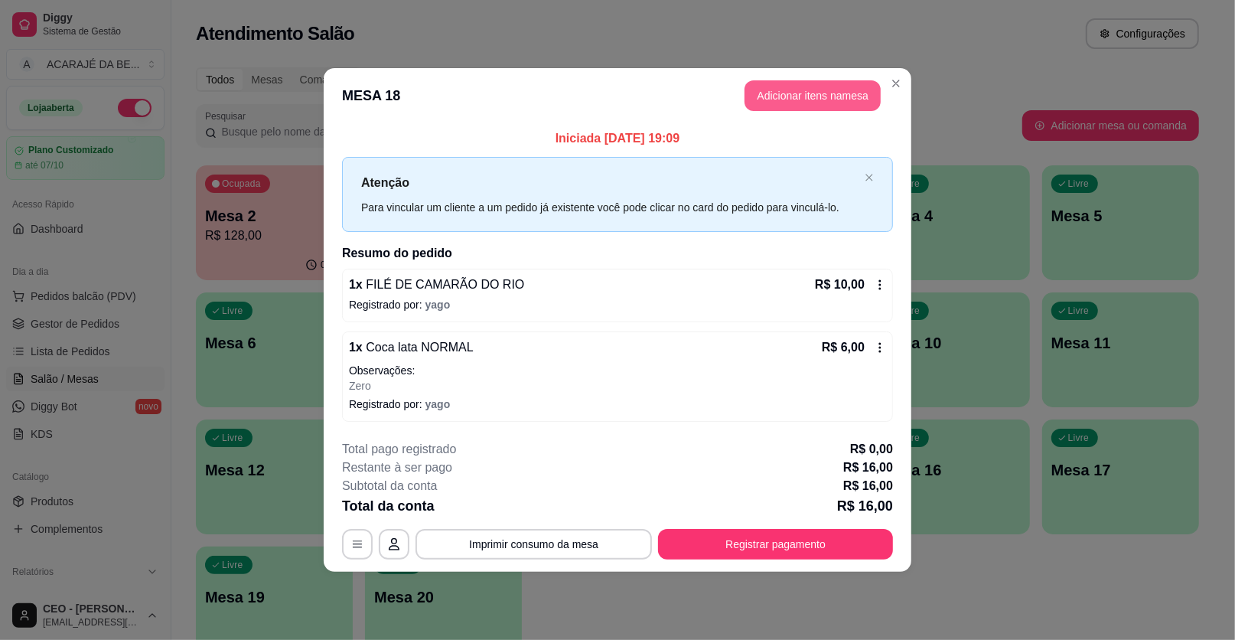
click at [810, 90] on button "Adicionar itens na mesa" at bounding box center [813, 95] width 136 height 31
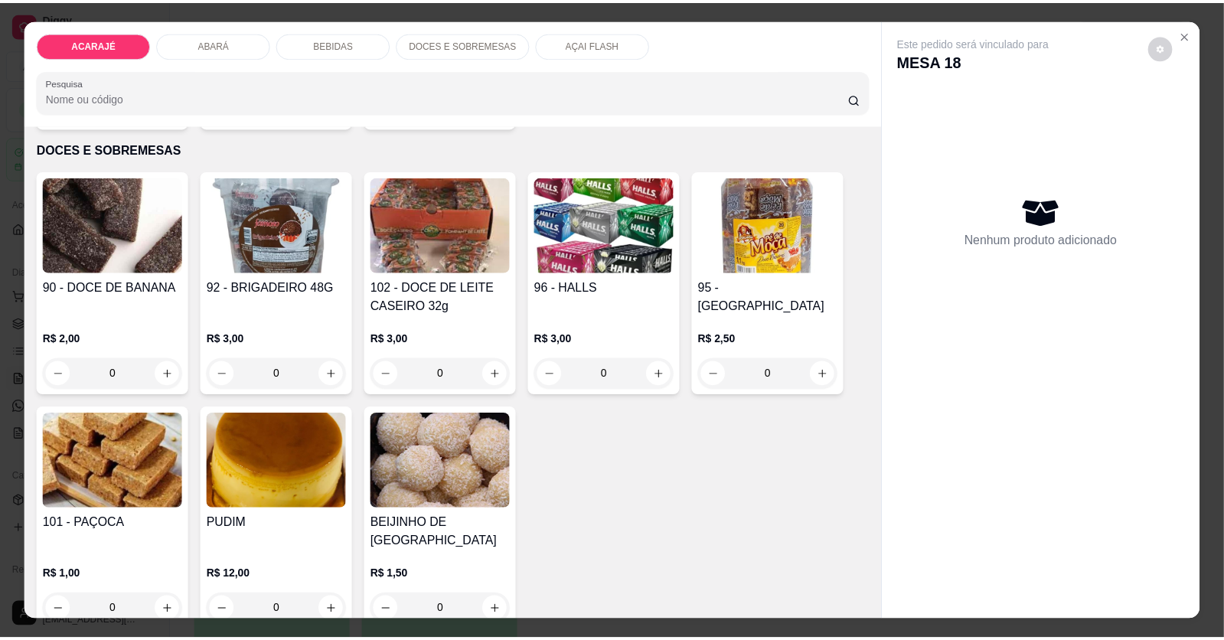
scroll to position [2295, 0]
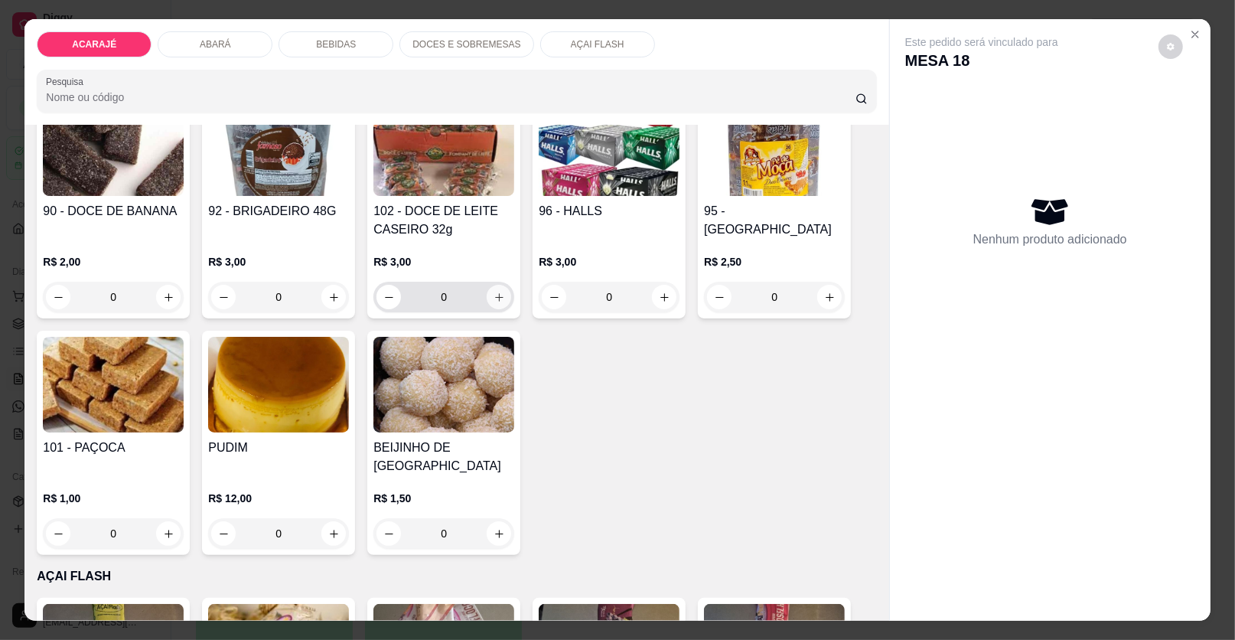
click at [494, 293] on icon "increase-product-quantity" at bounding box center [499, 297] width 11 height 11
type input "1"
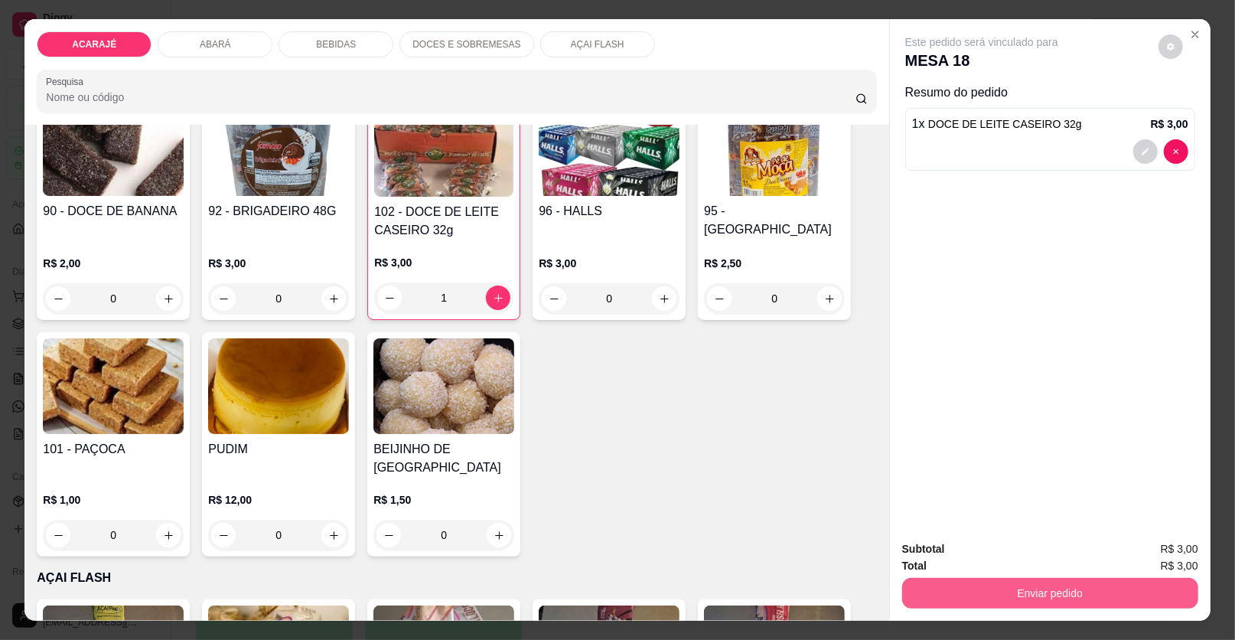
click at [960, 585] on button "Enviar pedido" at bounding box center [1050, 593] width 296 height 31
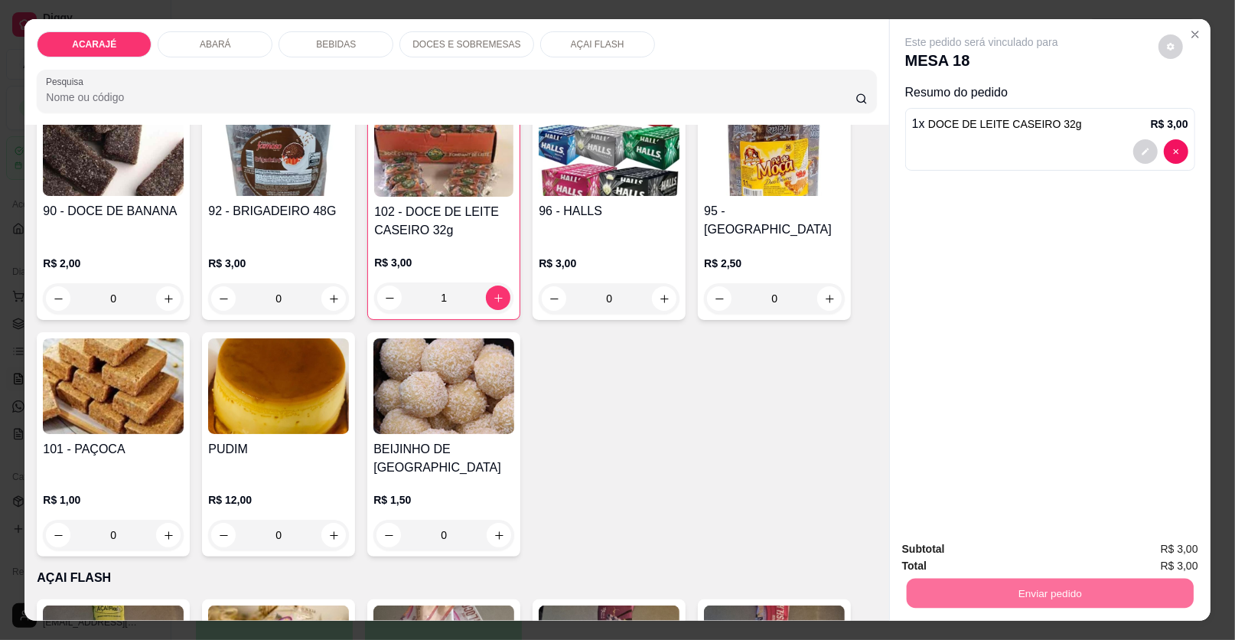
click at [1151, 551] on button "Enviar pedido" at bounding box center [1158, 555] width 86 height 29
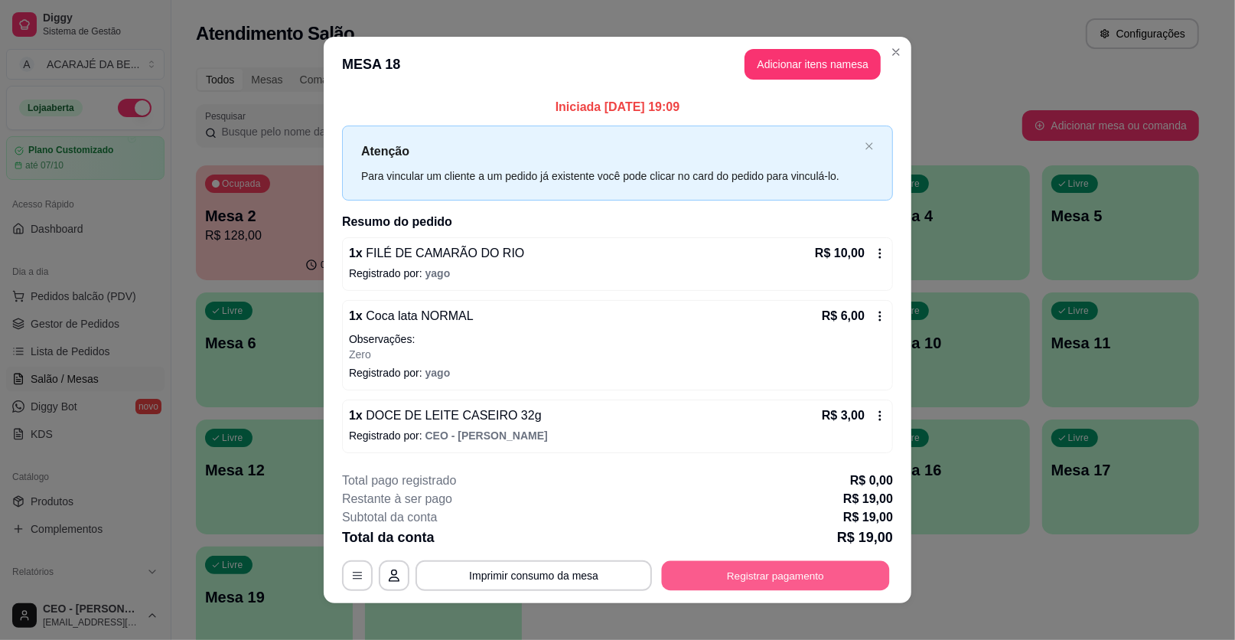
click at [815, 570] on button "Registrar pagamento" at bounding box center [776, 575] width 228 height 30
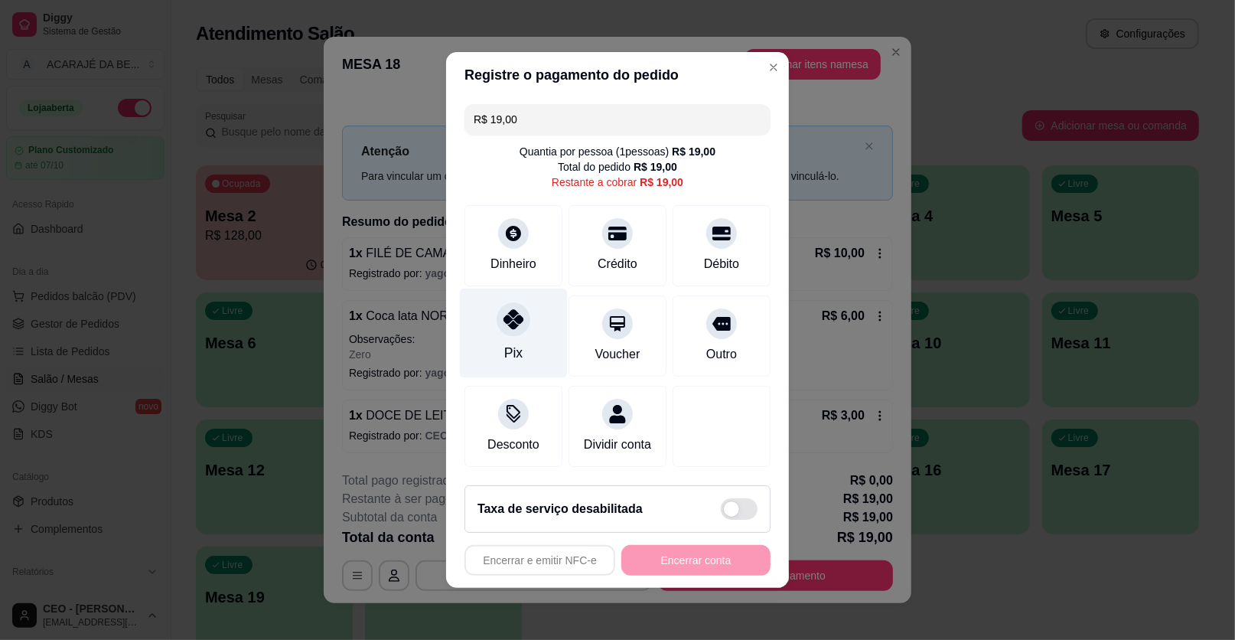
click at [511, 325] on icon at bounding box center [514, 319] width 20 height 20
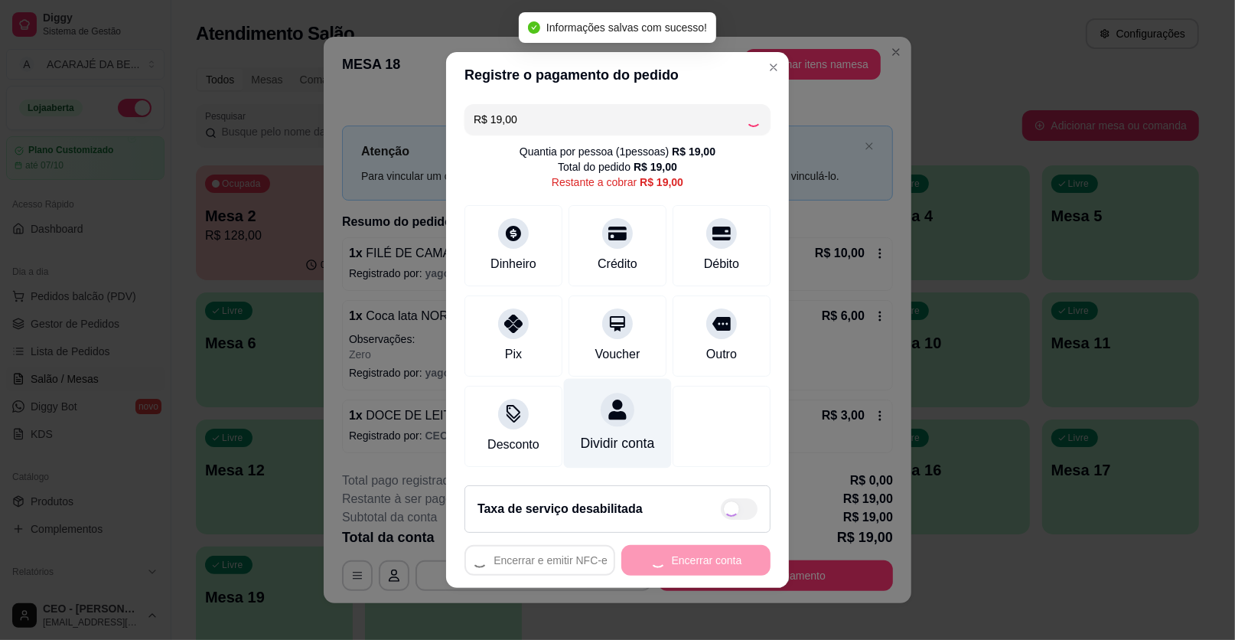
type input "R$ 0,00"
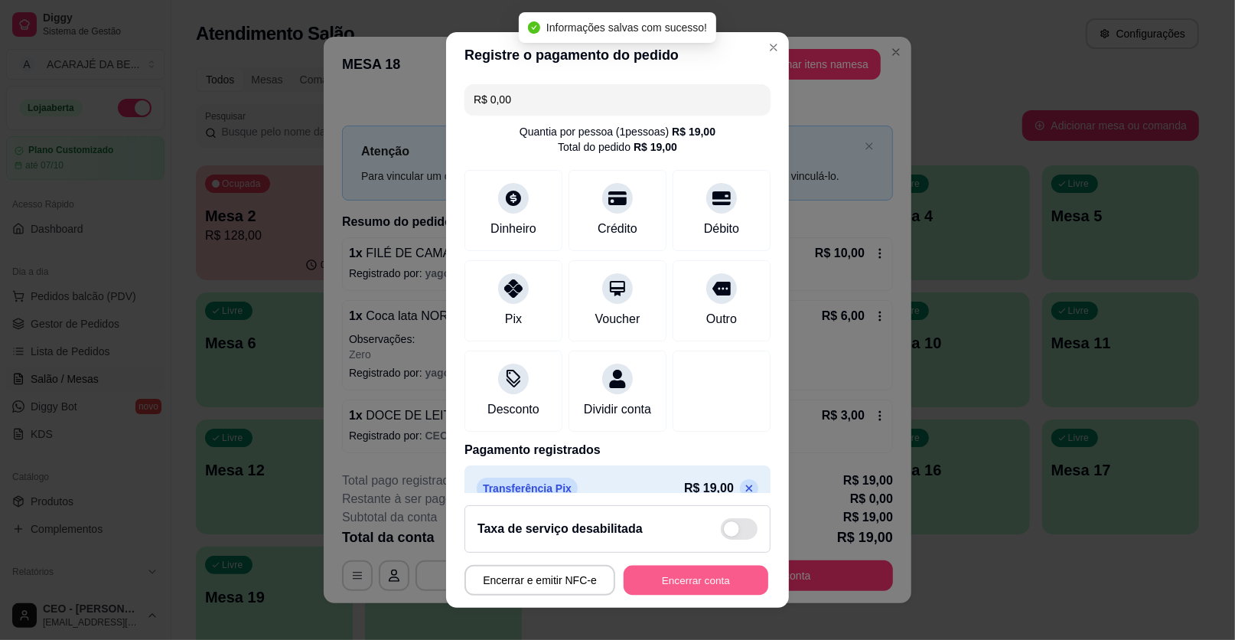
click at [634, 585] on button "Encerrar conta" at bounding box center [696, 581] width 145 height 30
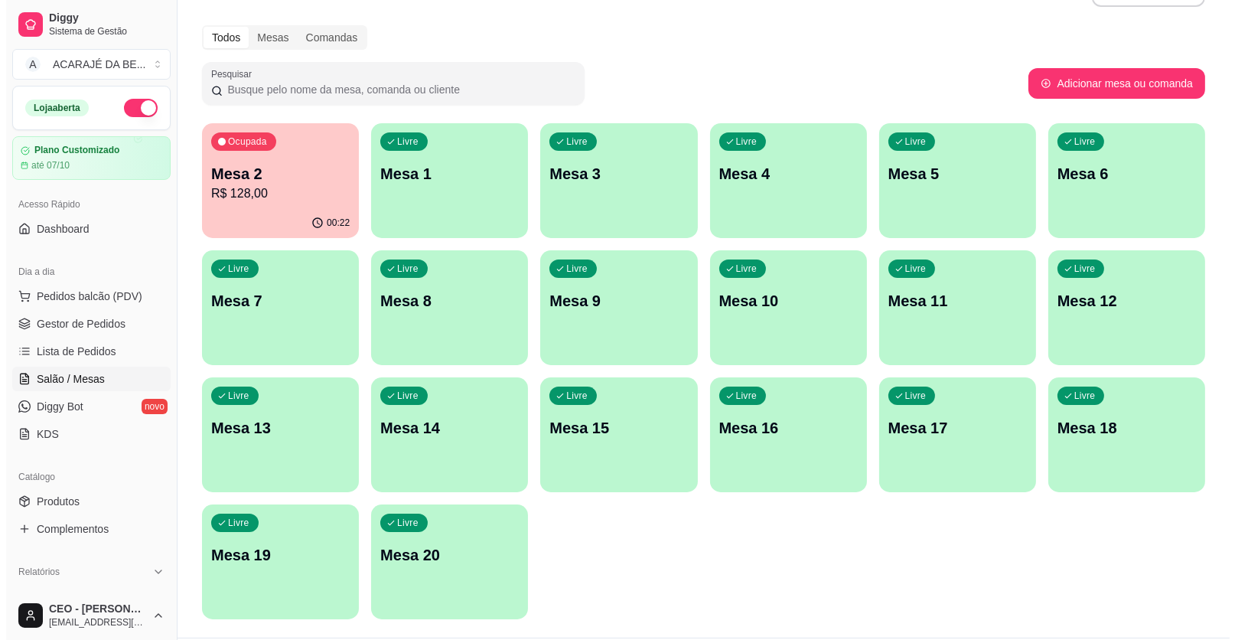
scroll to position [83, 0]
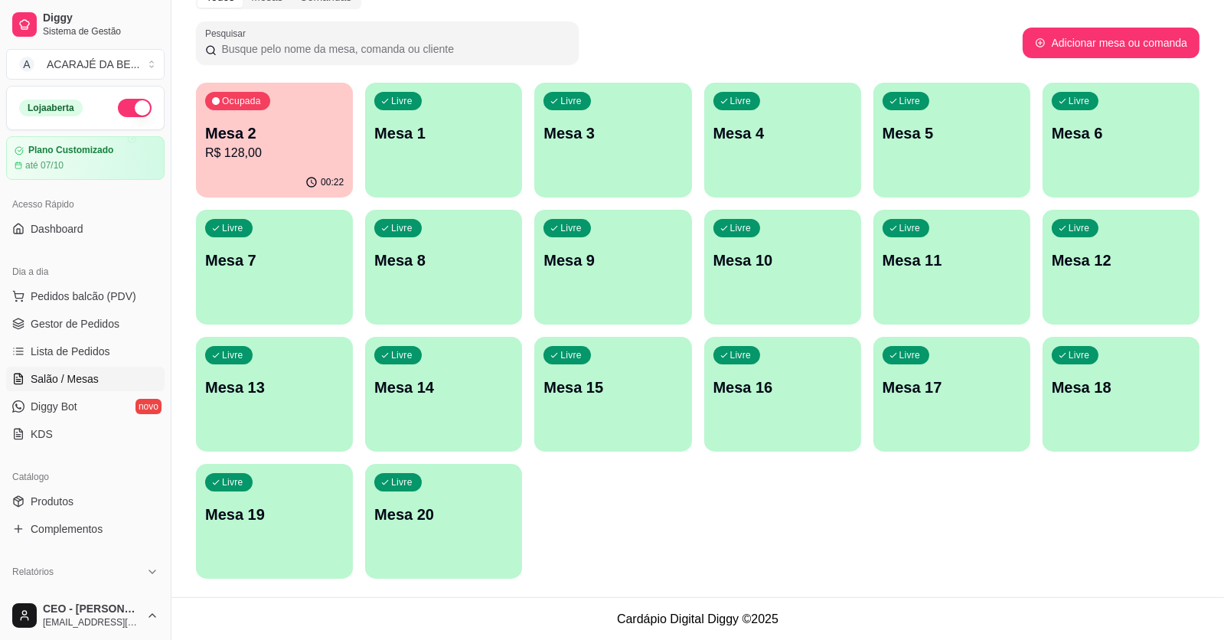
click at [694, 204] on div "Ocupada Mesa 2 R$ 128,00 00:22 Livre Mesa 1 Livre Mesa 3 Livre Mesa 4 Livre Mes…" at bounding box center [697, 331] width 1003 height 496
click at [525, 328] on div "Ocupada Mesa 2 R$ 128,00 00:22 Livre Mesa 1 Livre Mesa 3 Livre Mesa 4 Livre Mes…" at bounding box center [697, 331] width 1003 height 496
click at [523, 449] on div "Ocupada Mesa 2 R$ 128,00 00:22 Livre Mesa 1 Livre Mesa 3 Livre Mesa 4 Livre Mes…" at bounding box center [697, 331] width 1003 height 496
click at [355, 452] on div "Ocupada Mesa 2 R$ 128,00 00:22 Livre Mesa 1 Livre Mesa 3 Livre Mesa 4 Livre Mes…" at bounding box center [697, 331] width 1003 height 496
click at [354, 325] on div "Ocupada Mesa 2 R$ 128,00 00:22 Livre Mesa 1 Livre Mesa 3 Livre Mesa 4 Livre Mes…" at bounding box center [697, 331] width 1003 height 496
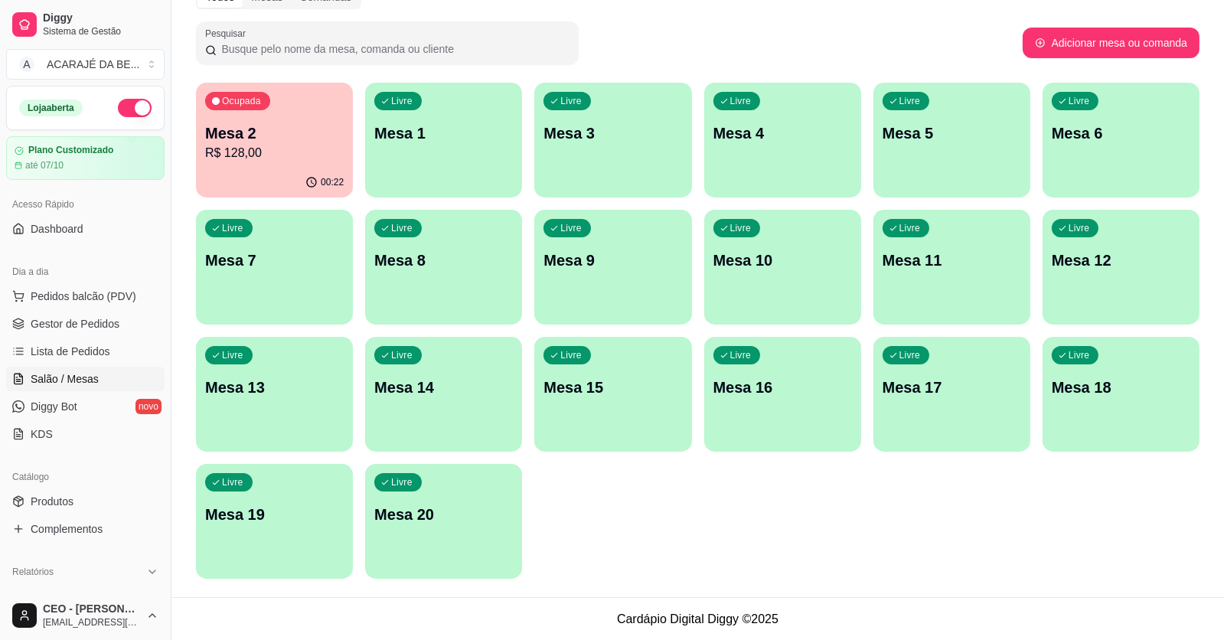
click at [355, 194] on div "Ocupada Mesa 2 R$ 128,00 00:22 Livre Mesa 1 Livre Mesa 3 Livre Mesa 4 Livre Mes…" at bounding box center [697, 331] width 1003 height 496
click at [533, 191] on div "Ocupada Mesa 2 R$ 128,00 00:22 Livre Mesa 1 Livre Mesa 3 Livre Mesa 4 Livre Mes…" at bounding box center [697, 331] width 1003 height 496
click at [700, 197] on div "Ocupada Mesa 2 R$ 128,00 00:22 Livre Mesa 1 Livre Mesa 3 Livre Mesa 4 Livre Mes…" at bounding box center [697, 331] width 1003 height 496
click at [861, 207] on div "Ocupada Mesa 2 R$ 128,00 00:22 Livre Mesa 1 Livre Mesa 3 Livre Mesa 4 Livre Mes…" at bounding box center [697, 331] width 1003 height 496
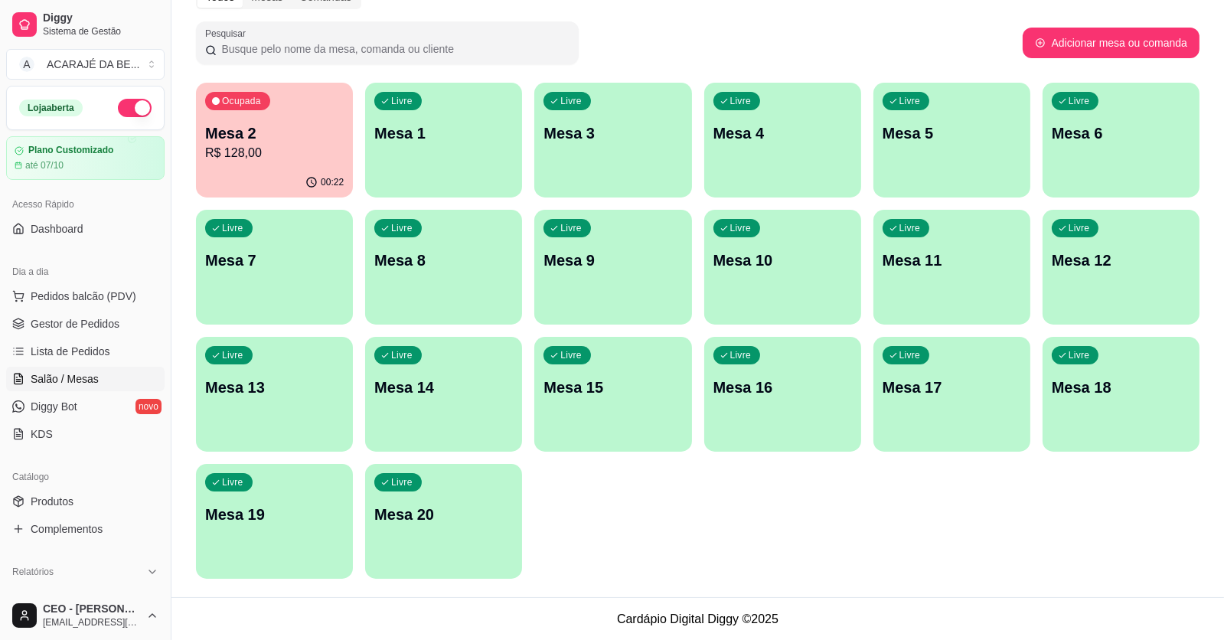
click at [252, 145] on p "R$ 128,00" at bounding box center [274, 153] width 139 height 18
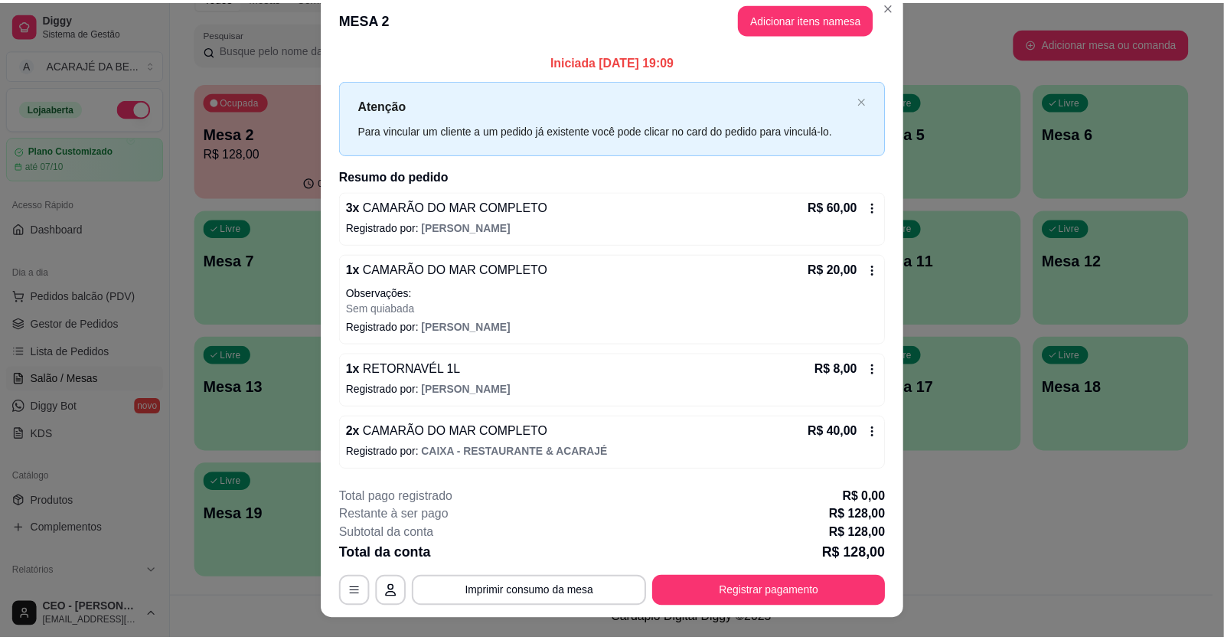
scroll to position [0, 0]
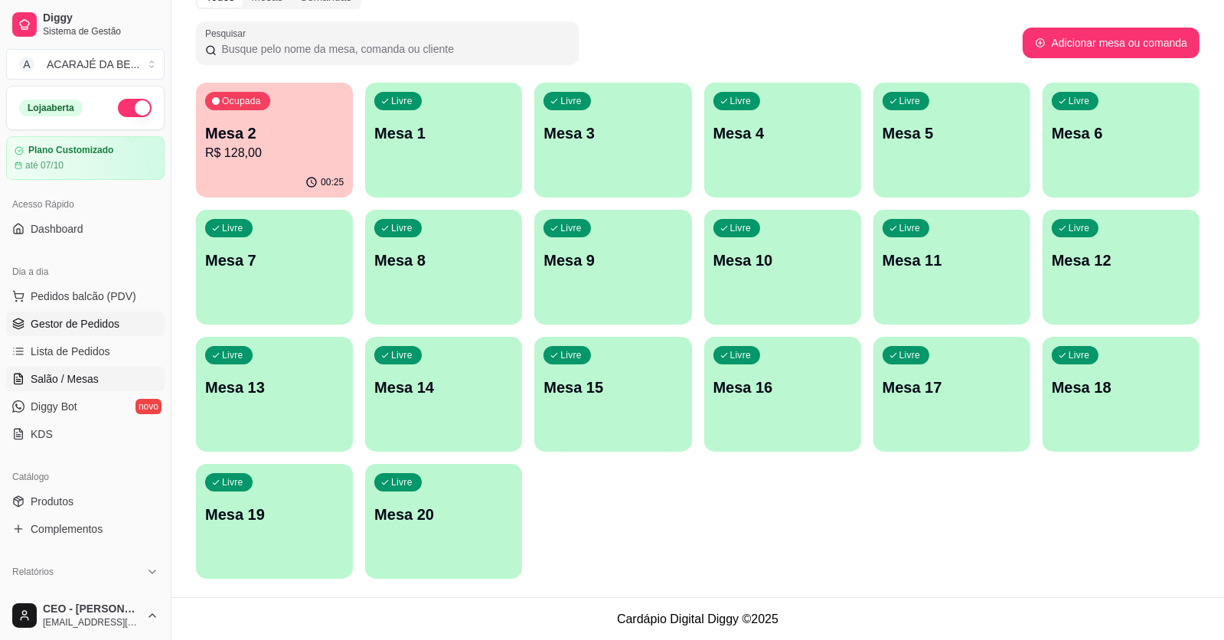
click at [75, 329] on span "Gestor de Pedidos" at bounding box center [75, 323] width 89 height 15
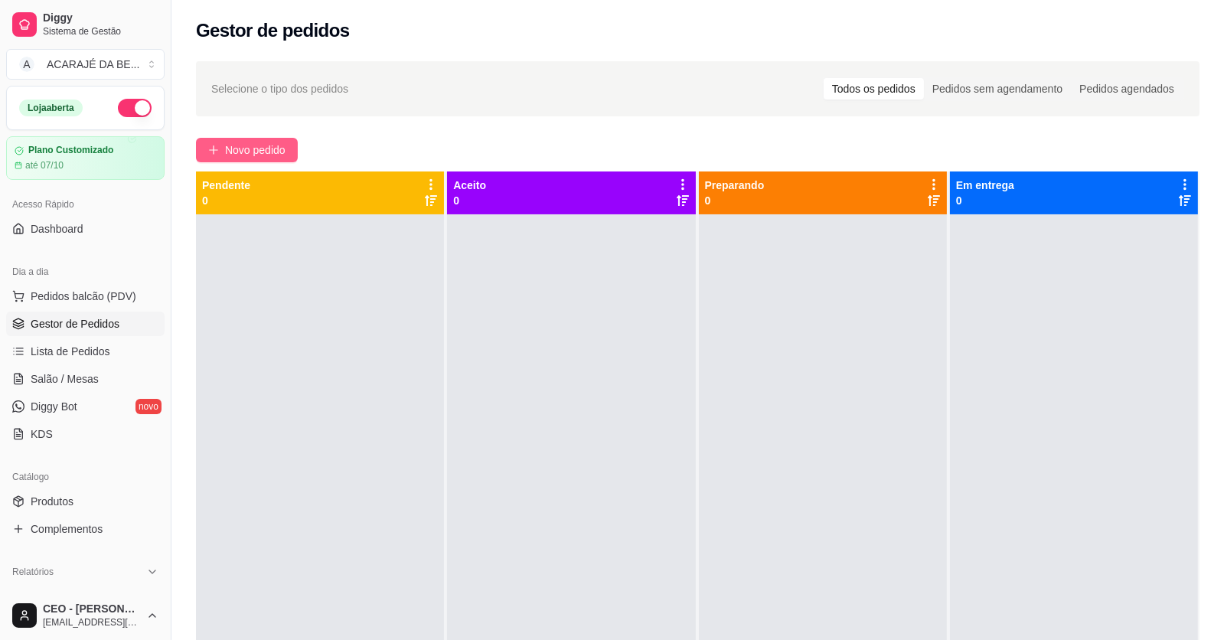
click at [207, 145] on button "Novo pedido" at bounding box center [247, 150] width 102 height 24
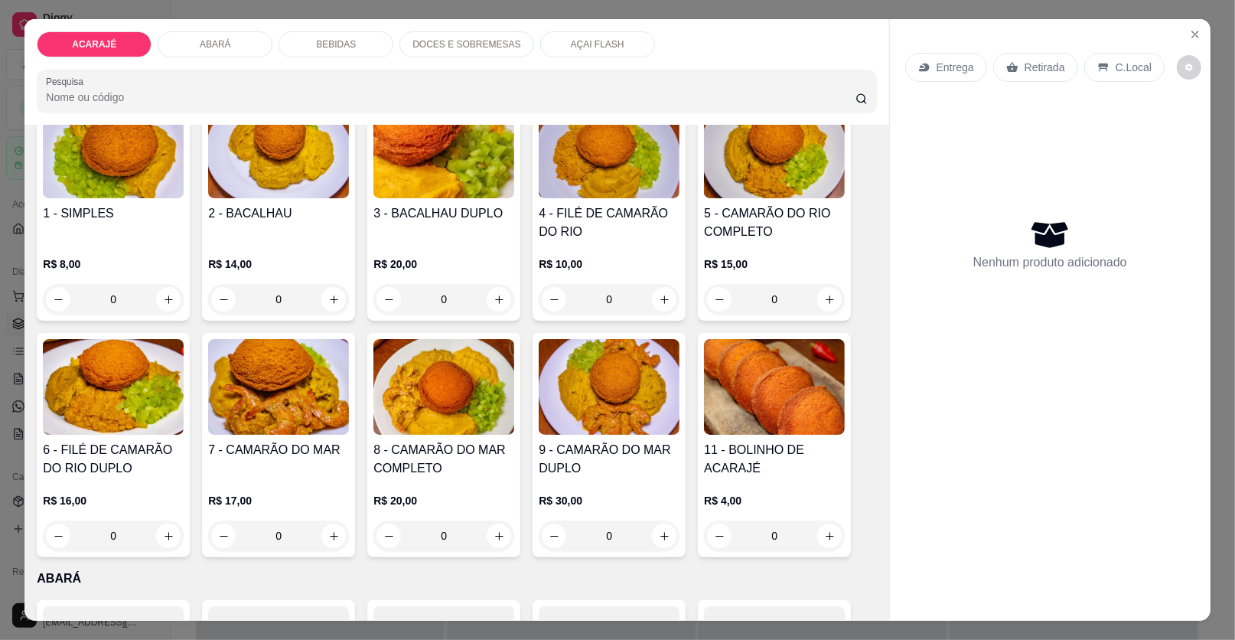
scroll to position [152, 0]
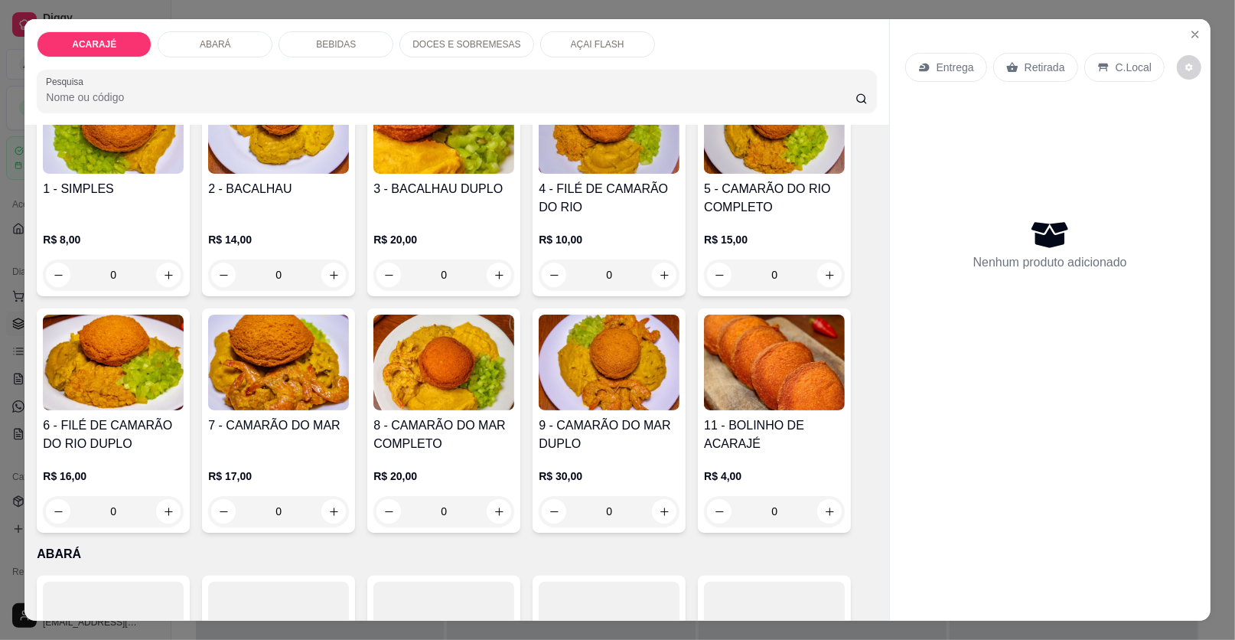
click at [242, 395] on img at bounding box center [278, 363] width 141 height 96
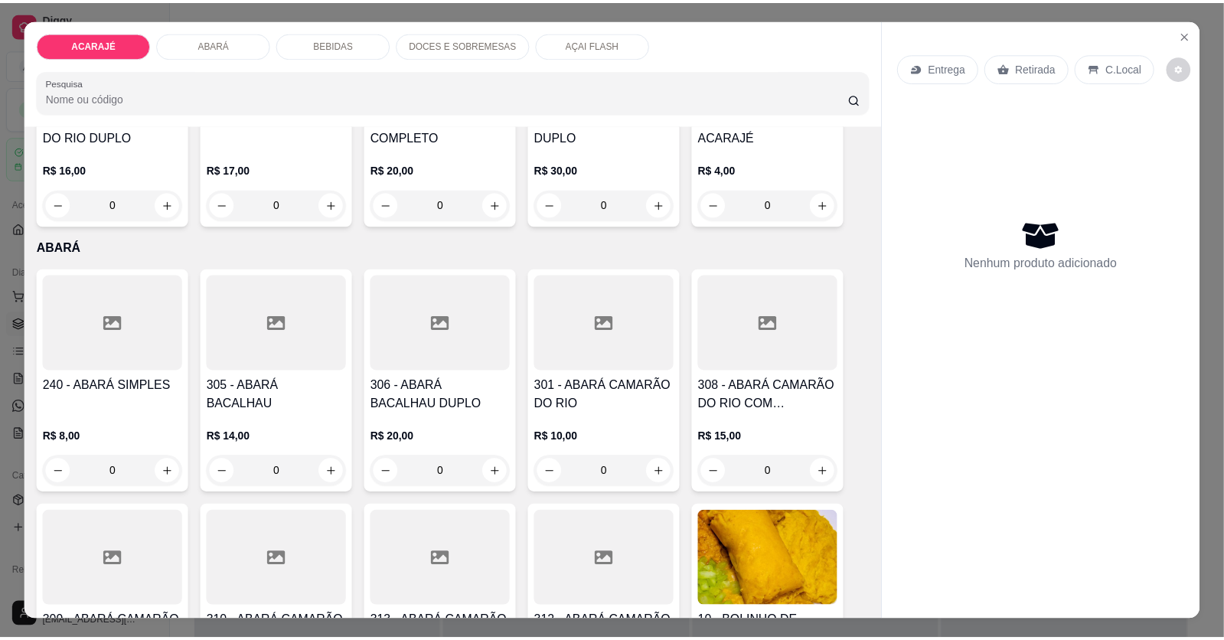
scroll to position [611, 0]
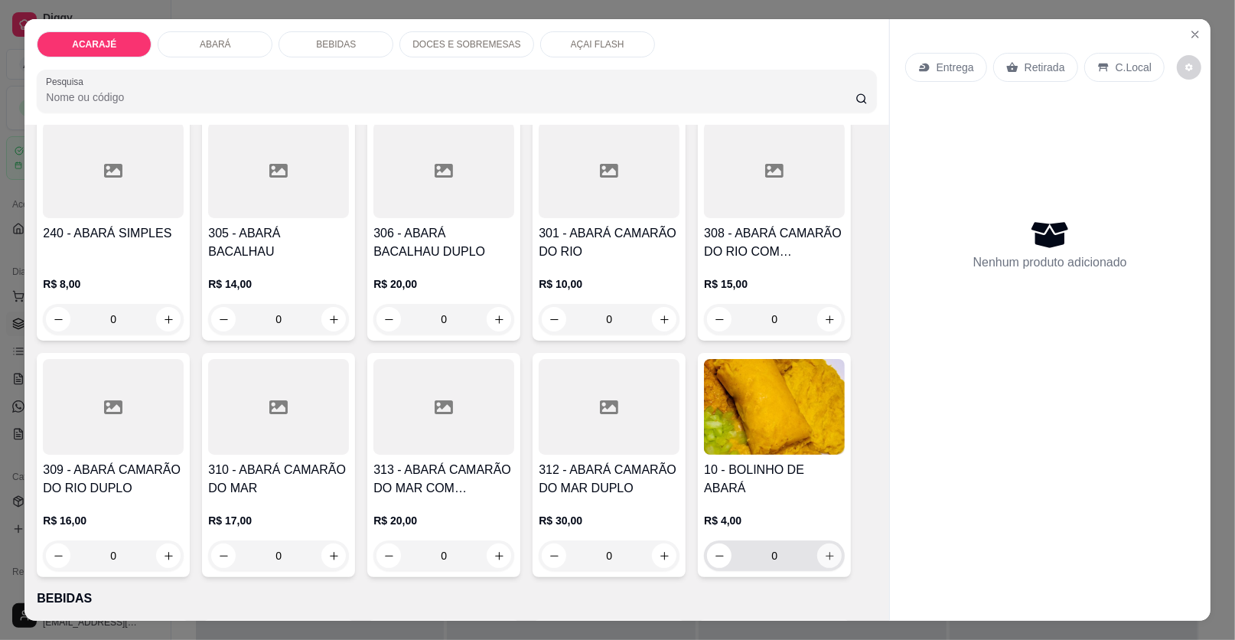
click at [824, 556] on icon "increase-product-quantity" at bounding box center [829, 555] width 11 height 11
type input "2"
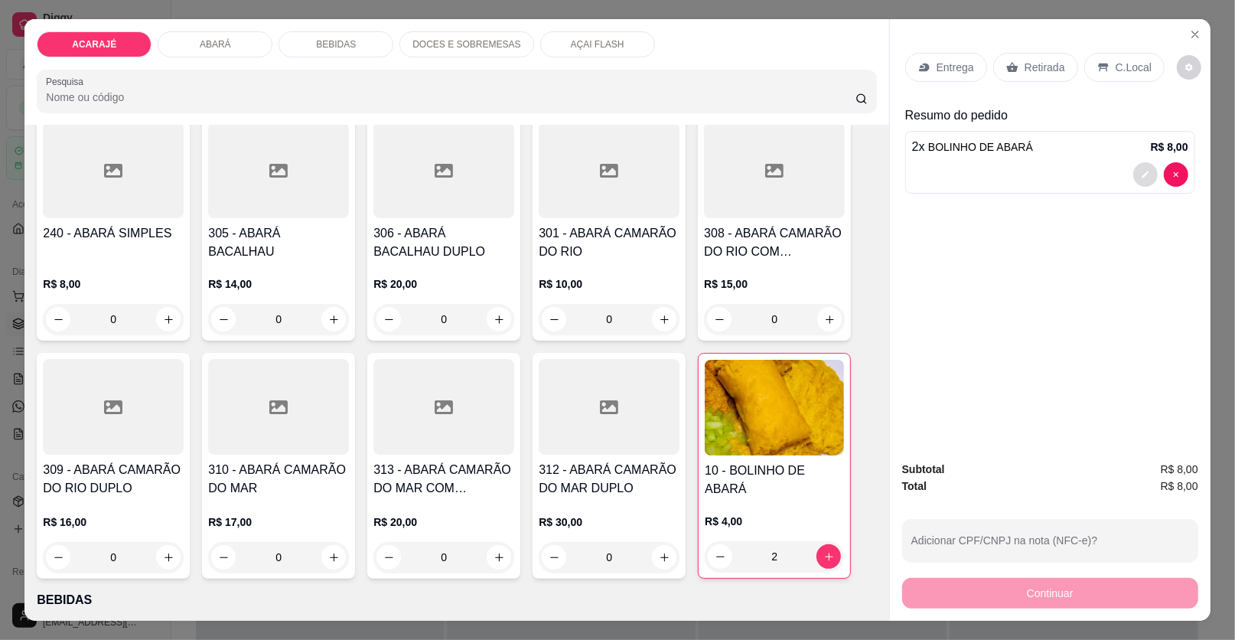
click at [1146, 172] on button "decrease-product-quantity" at bounding box center [1145, 174] width 24 height 24
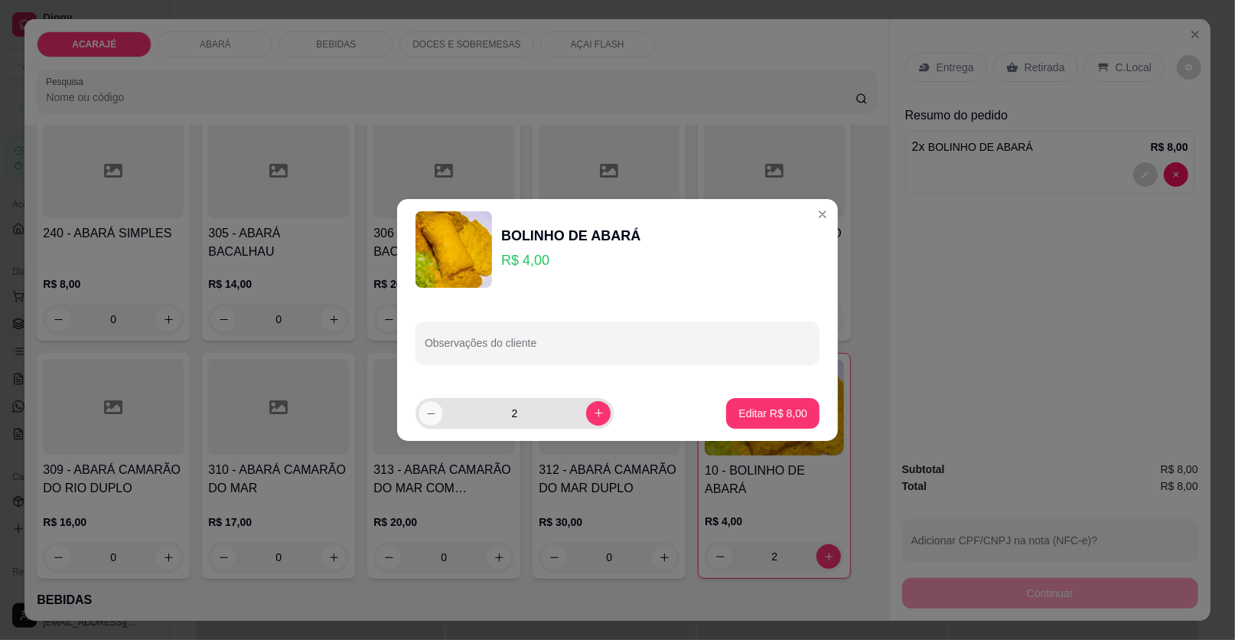
click at [426, 404] on button "decrease-product-quantity" at bounding box center [431, 413] width 24 height 24
type input "1"
click at [797, 412] on button "Editar R$ 4,00" at bounding box center [773, 413] width 90 height 30
type input "1"
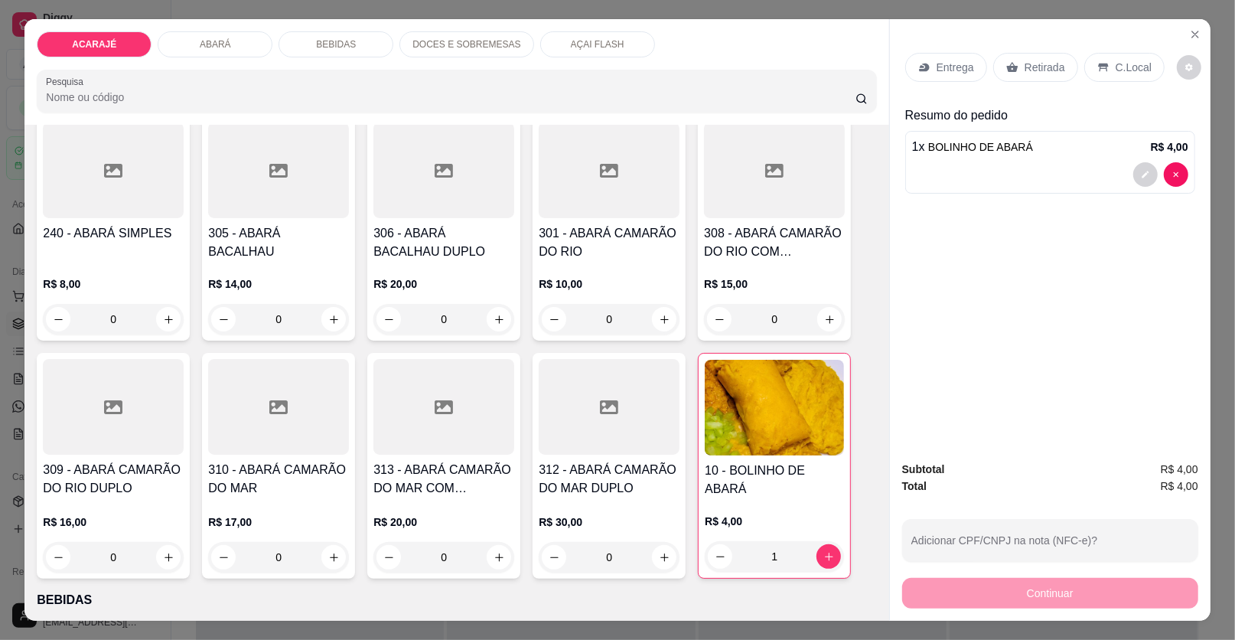
click at [1015, 62] on div "Retirada" at bounding box center [1035, 67] width 85 height 29
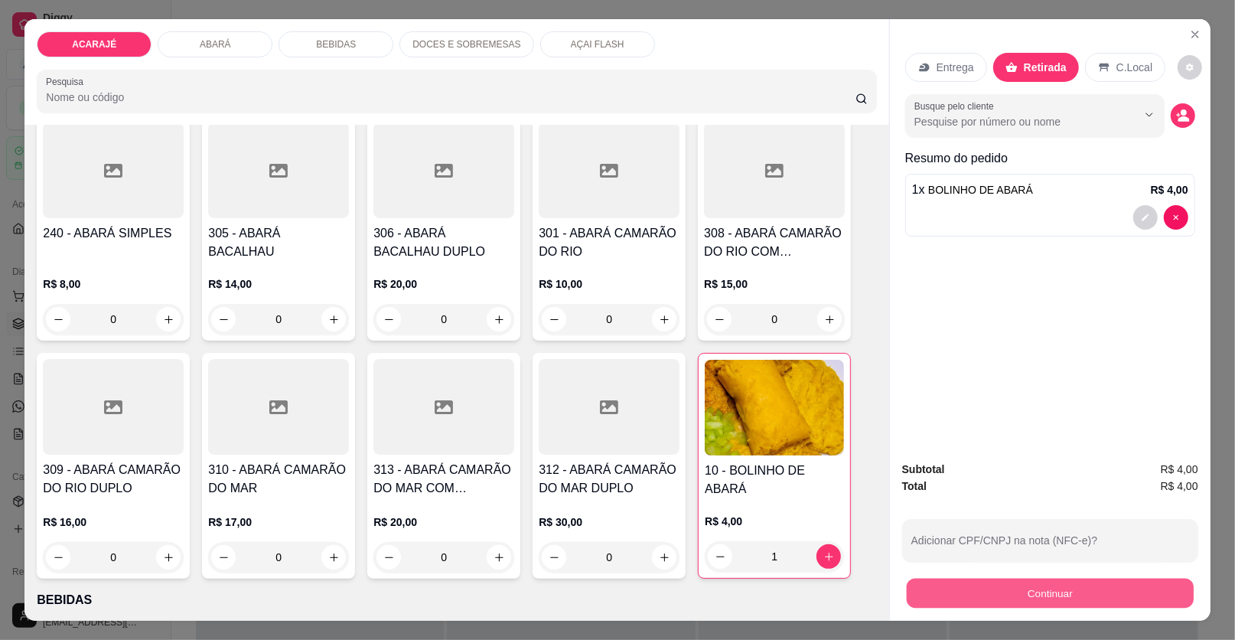
click at [921, 585] on button "Continuar" at bounding box center [1050, 594] width 287 height 30
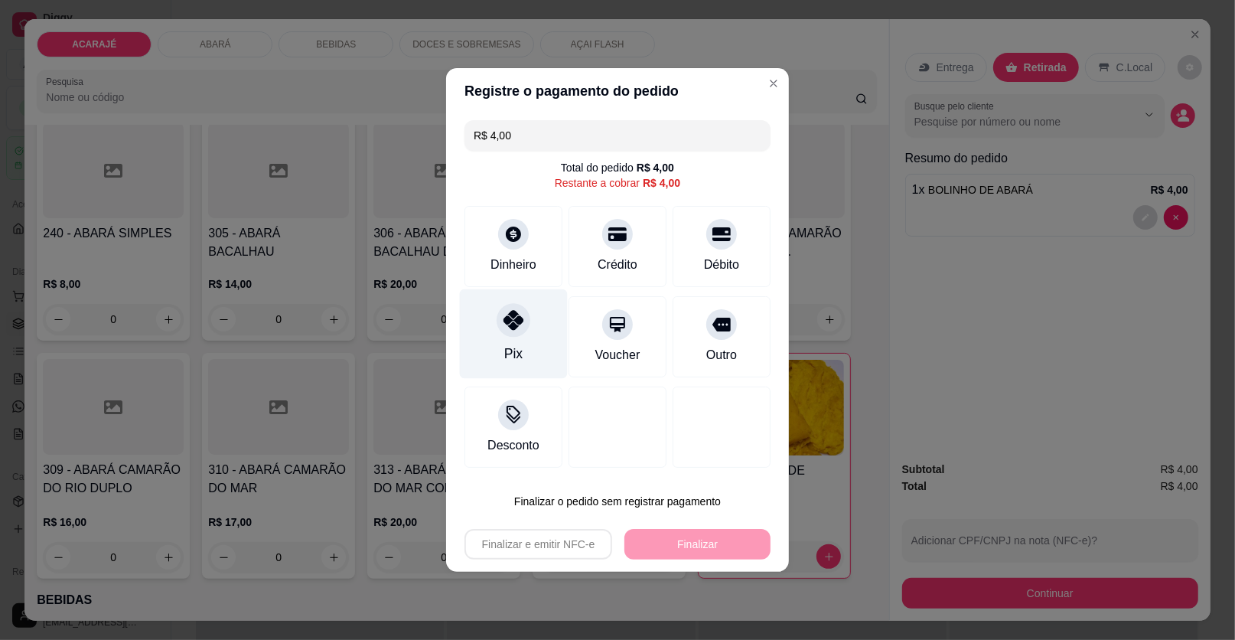
click at [504, 324] on icon at bounding box center [514, 320] width 20 height 20
type input "R$ 0,00"
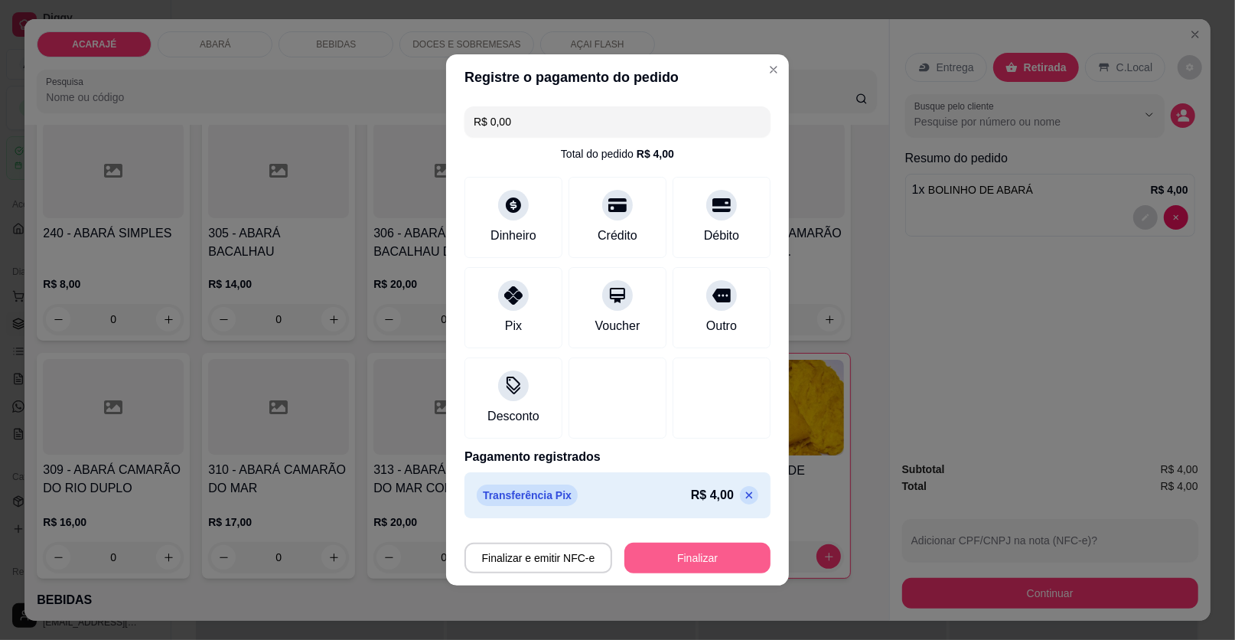
click at [680, 556] on button "Finalizar" at bounding box center [697, 558] width 146 height 31
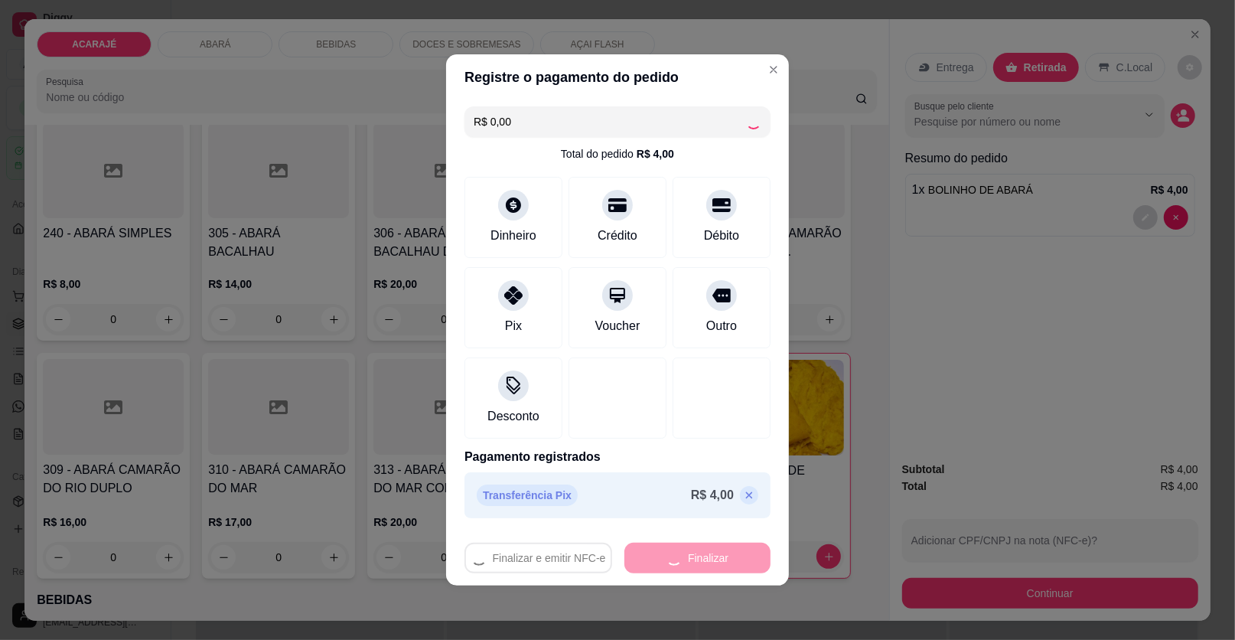
type input "0"
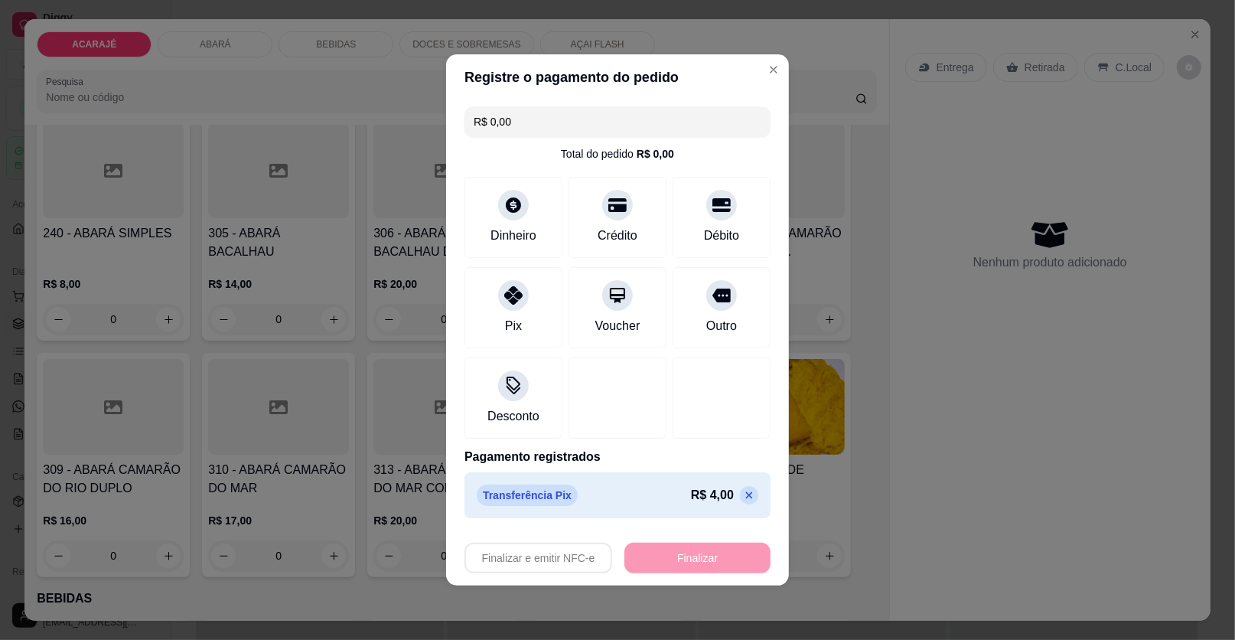
type input "-R$ 4,00"
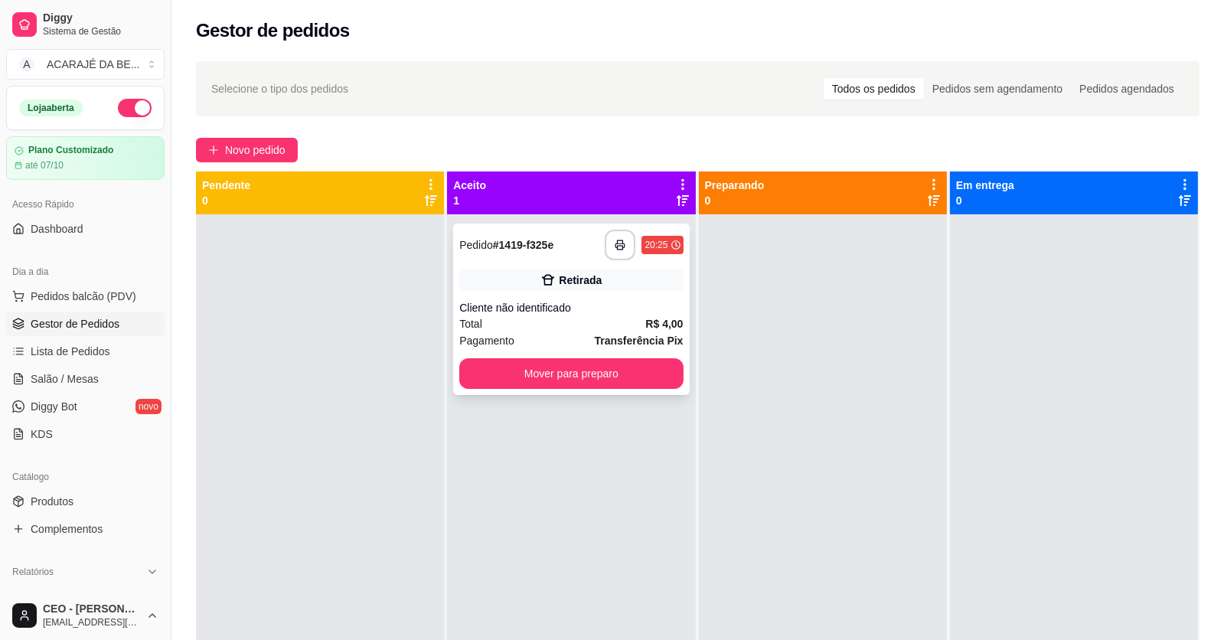
click at [628, 360] on button "Mover para preparo" at bounding box center [570, 373] width 223 height 31
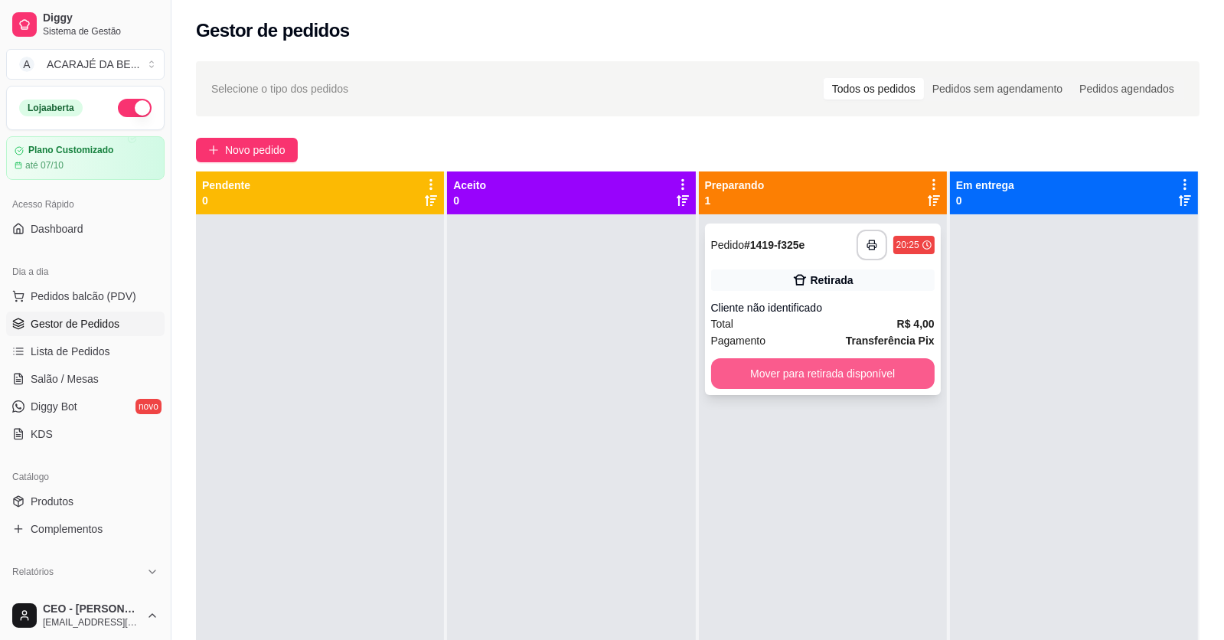
click at [711, 380] on button "Mover para retirada disponível" at bounding box center [822, 373] width 223 height 31
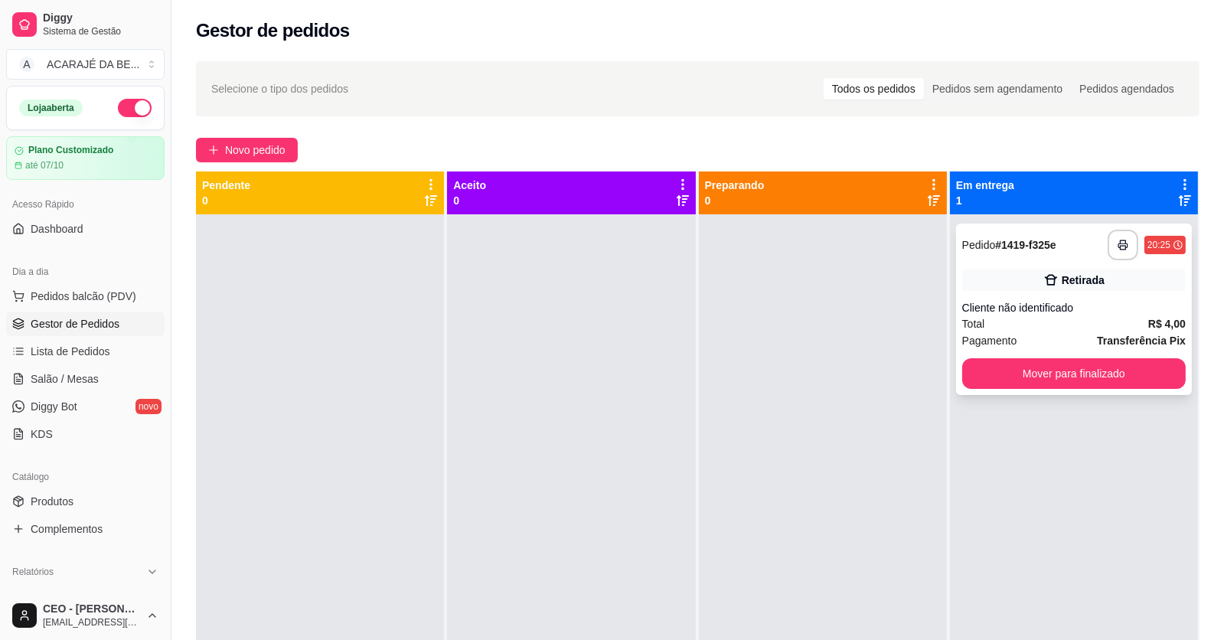
click at [1004, 355] on div "**********" at bounding box center [1074, 308] width 236 height 171
click at [994, 367] on button "Mover para finalizado" at bounding box center [1073, 373] width 223 height 31
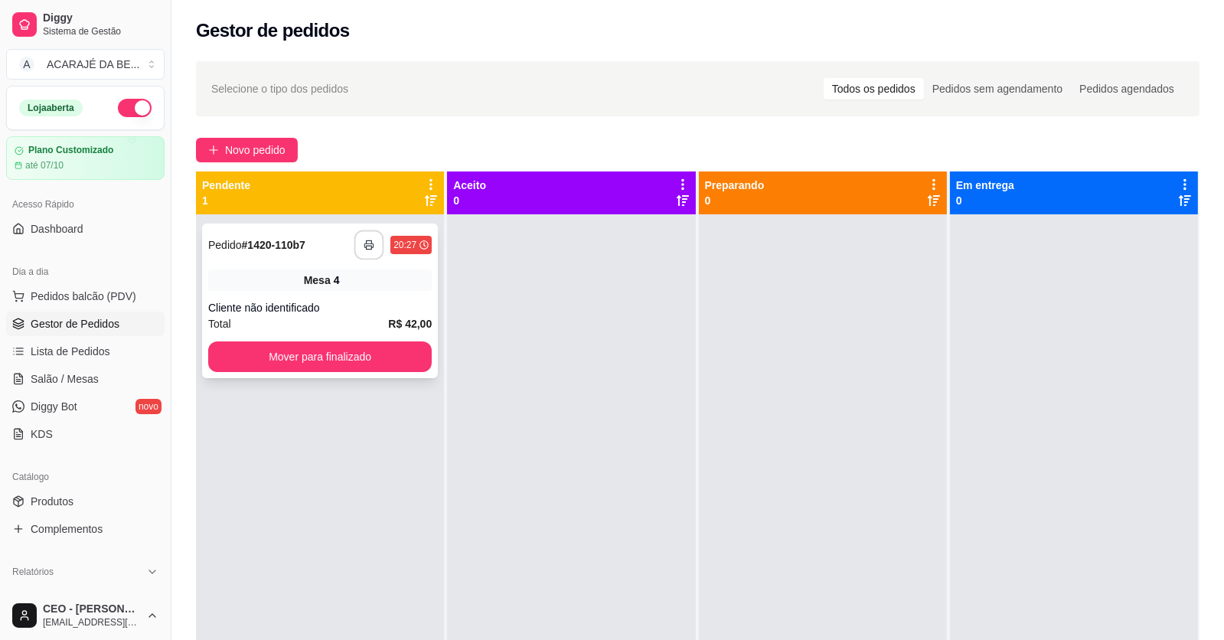
click at [366, 233] on button "button" at bounding box center [369, 245] width 30 height 30
click at [283, 281] on div "Mesa 4" at bounding box center [319, 279] width 223 height 21
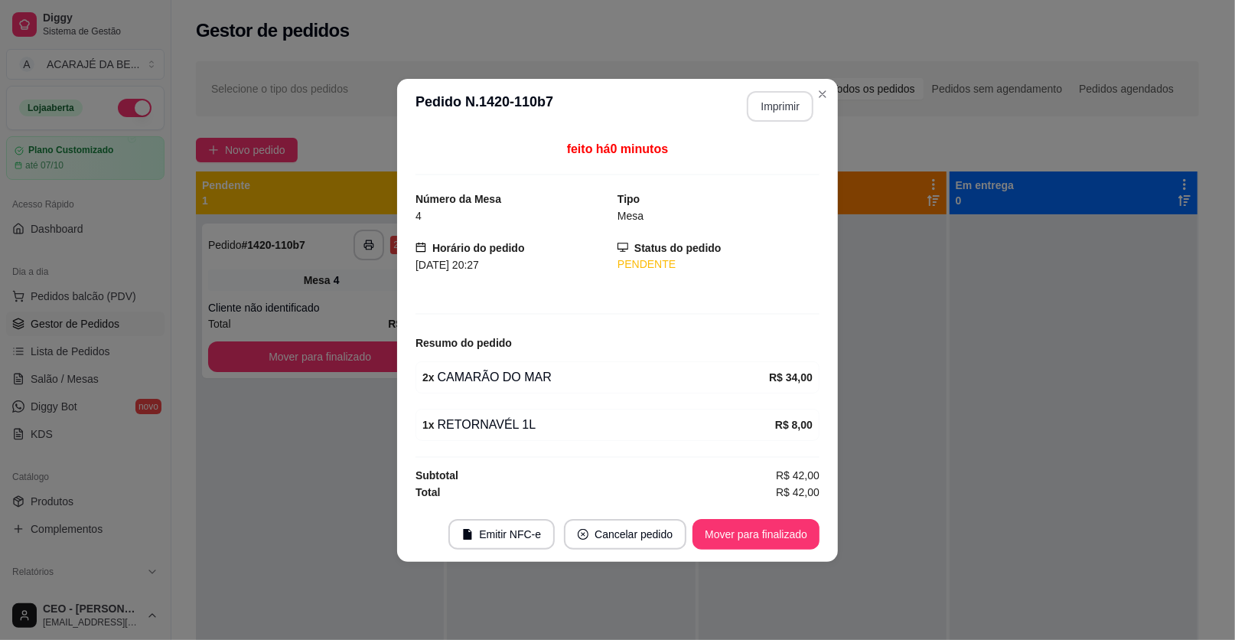
click at [780, 110] on button "Imprimir" at bounding box center [780, 106] width 67 height 31
click at [714, 531] on button "Mover para finalizado" at bounding box center [756, 534] width 127 height 31
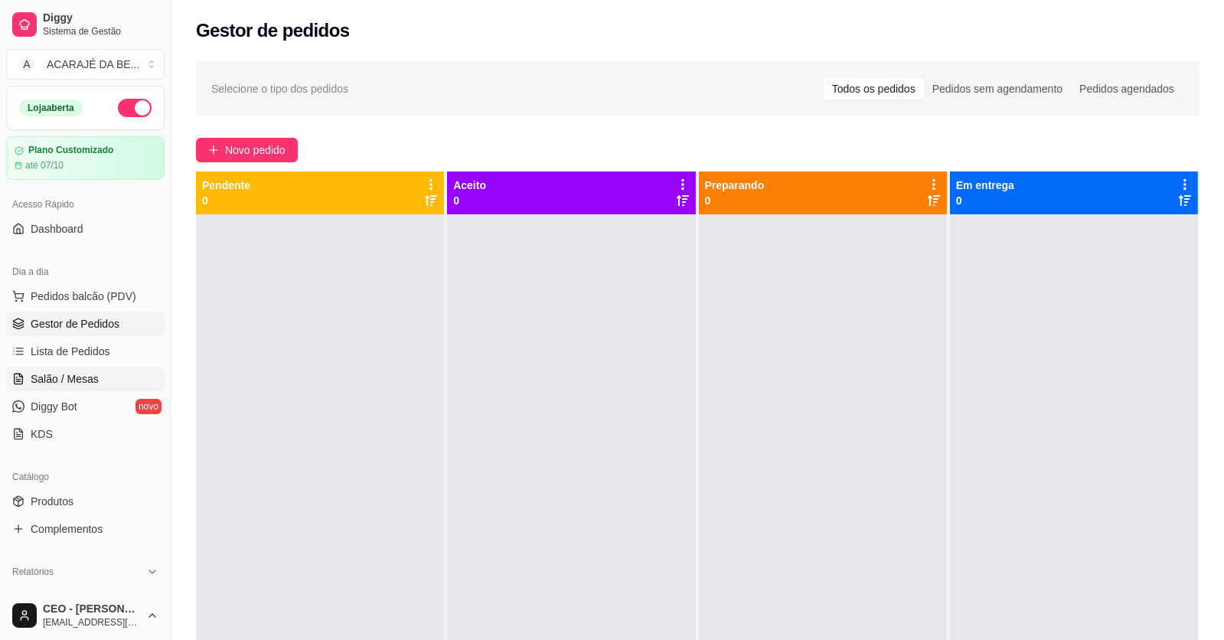
click at [103, 376] on link "Salão / Mesas" at bounding box center [85, 379] width 158 height 24
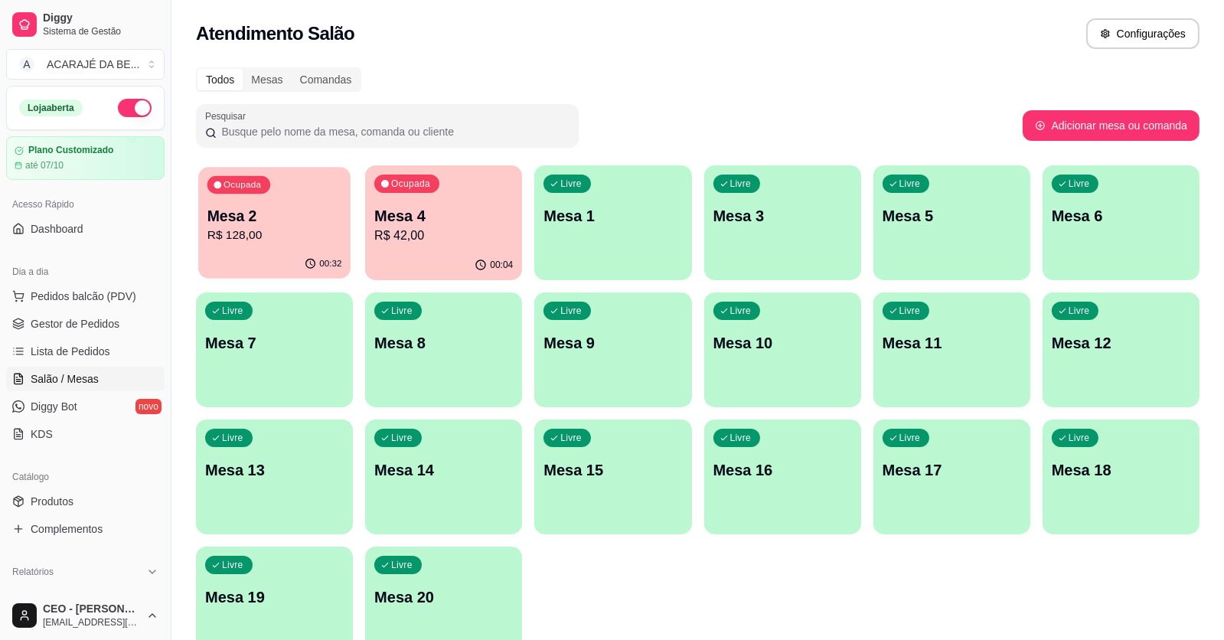
click at [328, 221] on p "Mesa 2" at bounding box center [274, 216] width 135 height 21
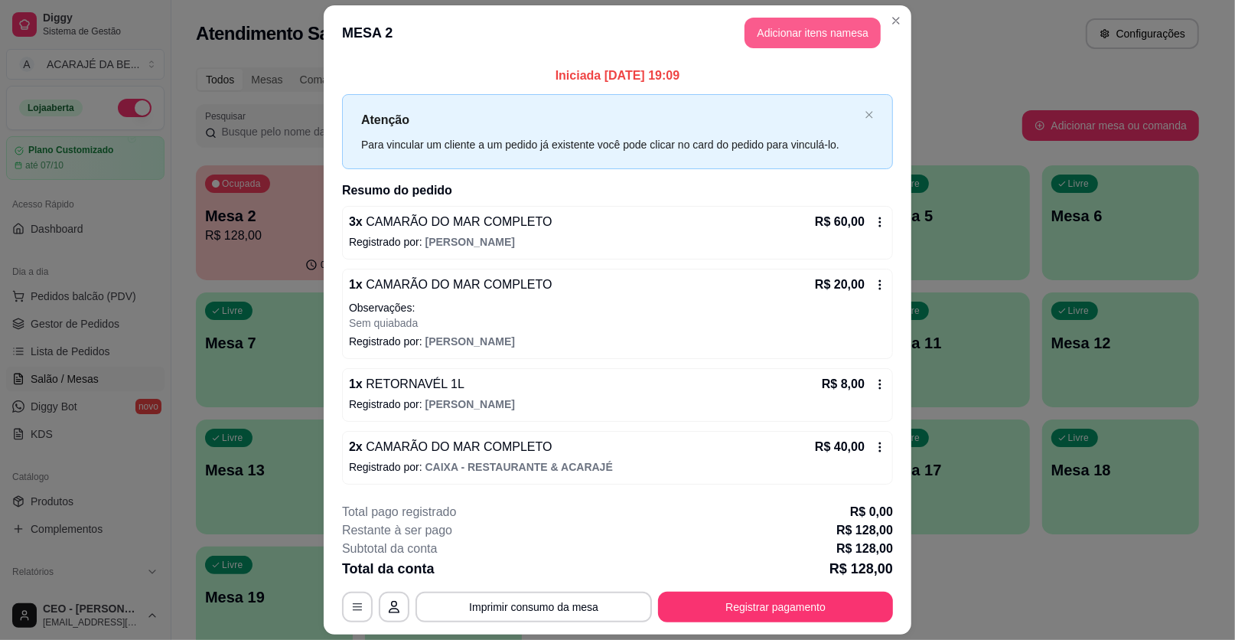
click at [817, 40] on button "Adicionar itens na mesa" at bounding box center [813, 33] width 136 height 31
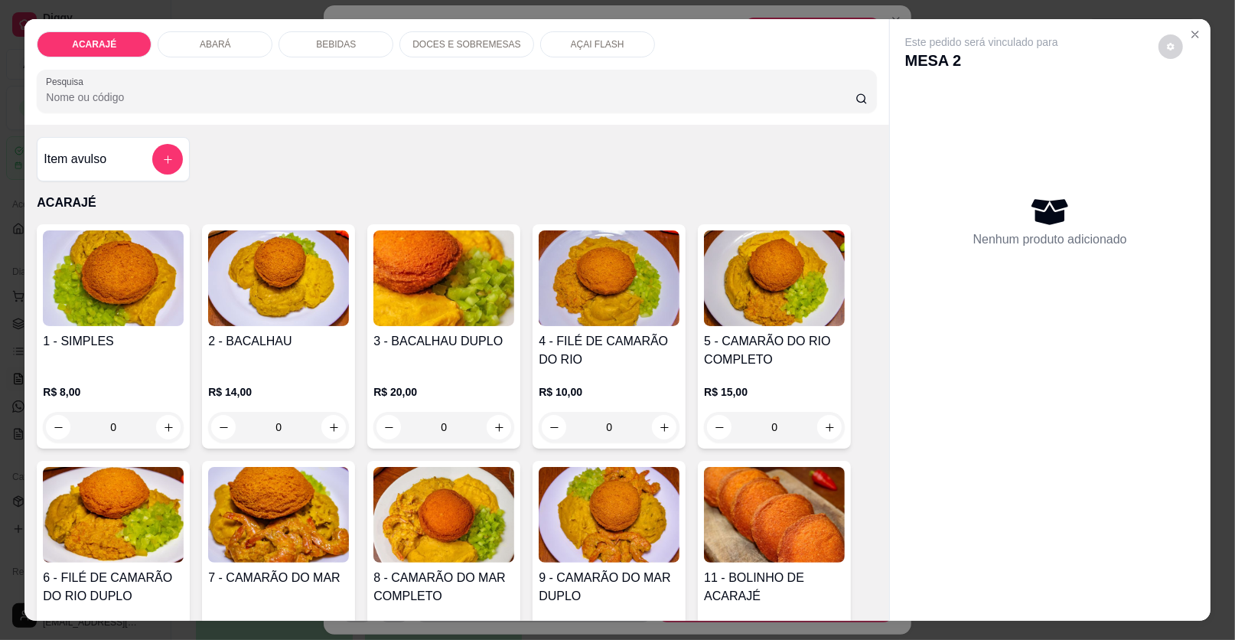
click at [361, 56] on div "BEBIDAS" at bounding box center [336, 44] width 115 height 26
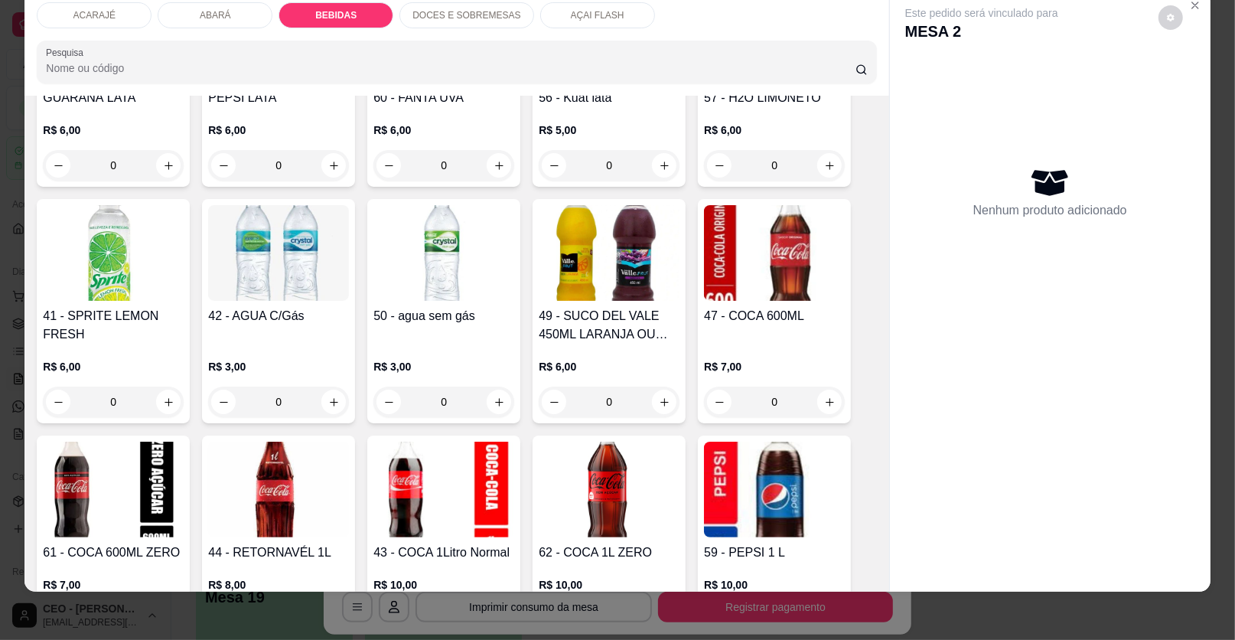
scroll to position [1611, 0]
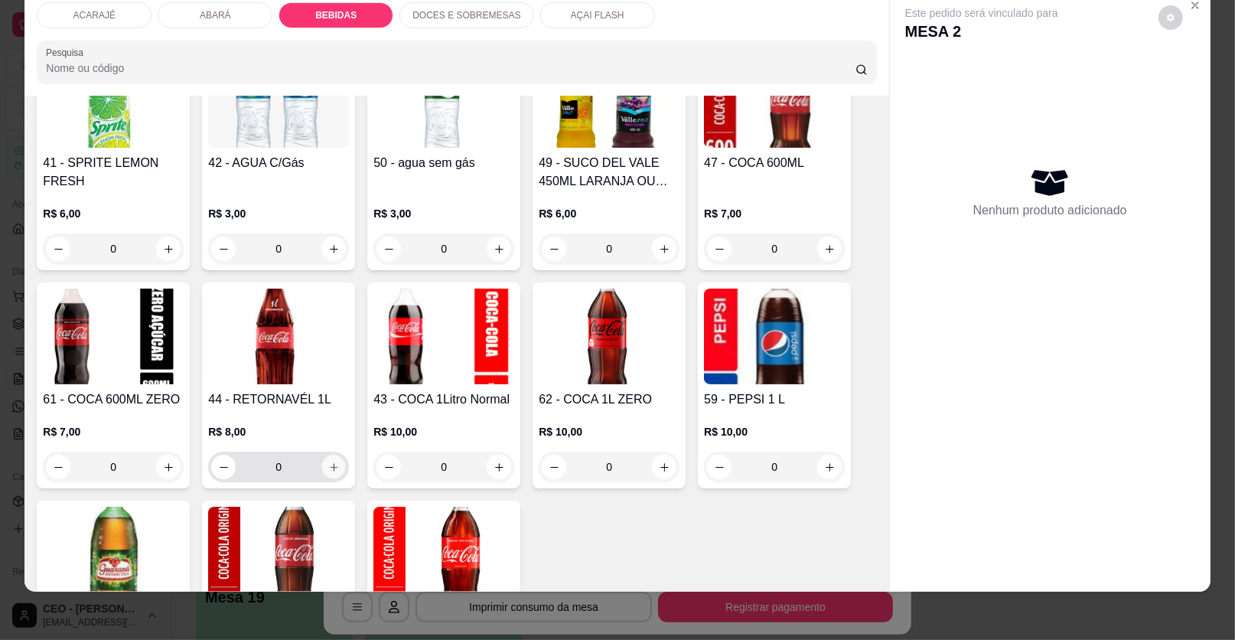
click at [331, 461] on icon "increase-product-quantity" at bounding box center [333, 466] width 11 height 11
type input "1"
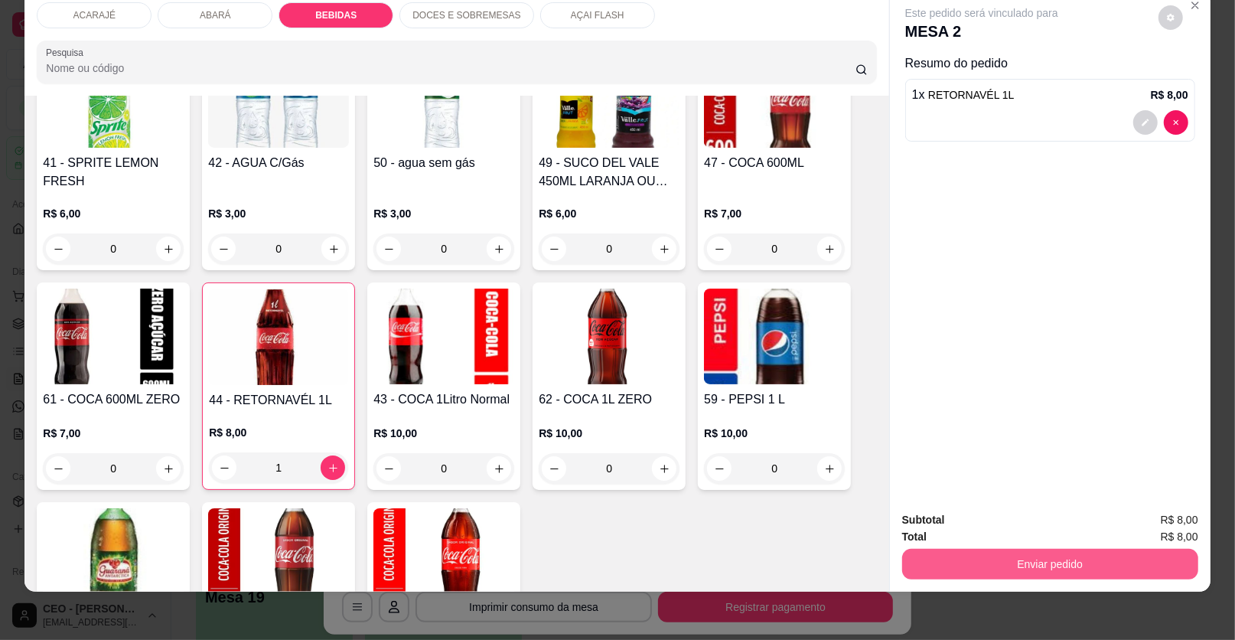
click at [947, 553] on button "Enviar pedido" at bounding box center [1050, 564] width 296 height 31
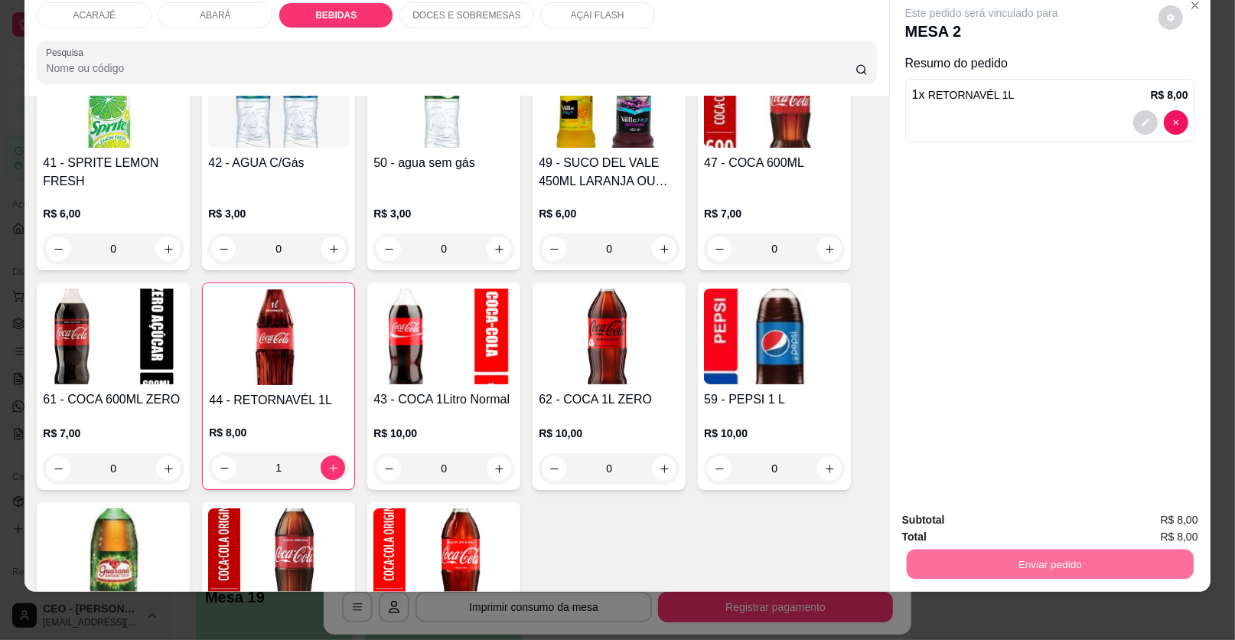
click at [1131, 526] on button "Enviar pedido" at bounding box center [1159, 525] width 84 height 28
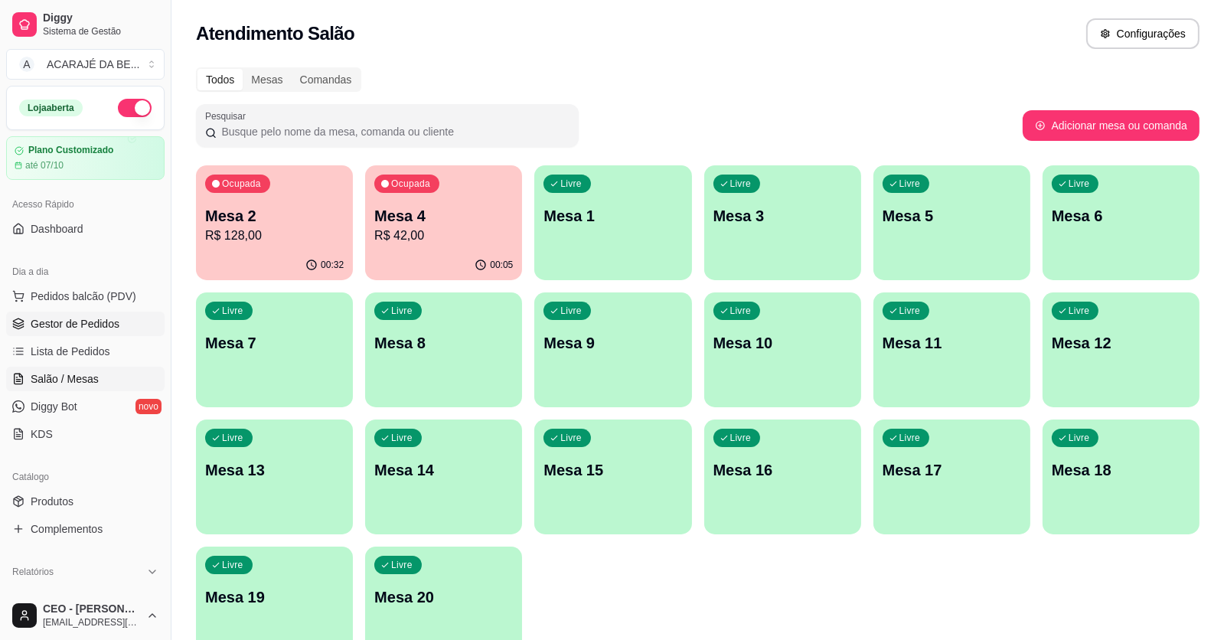
click at [122, 324] on link "Gestor de Pedidos" at bounding box center [85, 323] width 158 height 24
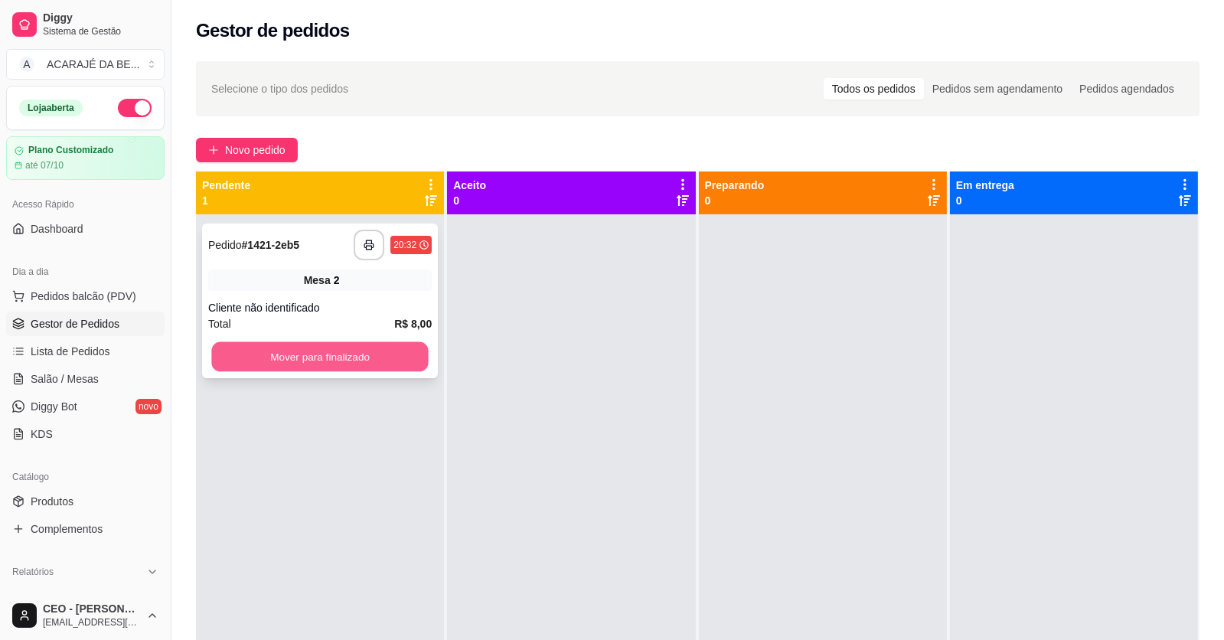
click at [315, 354] on button "Mover para finalizado" at bounding box center [319, 357] width 217 height 30
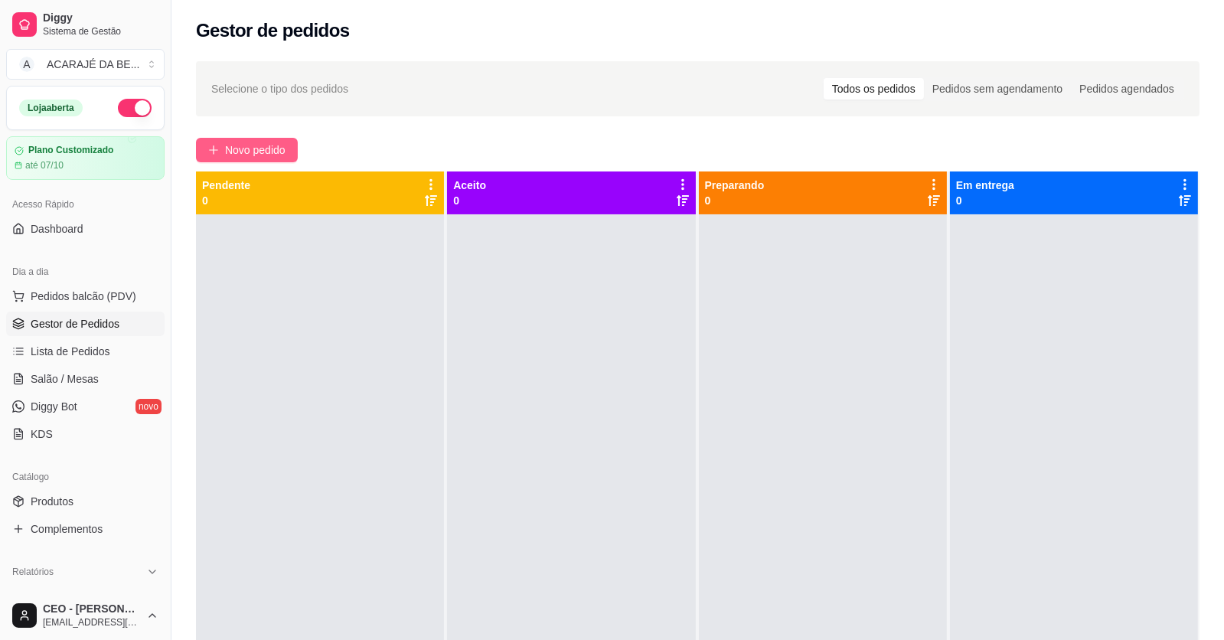
click at [230, 152] on span "Novo pedido" at bounding box center [255, 150] width 60 height 17
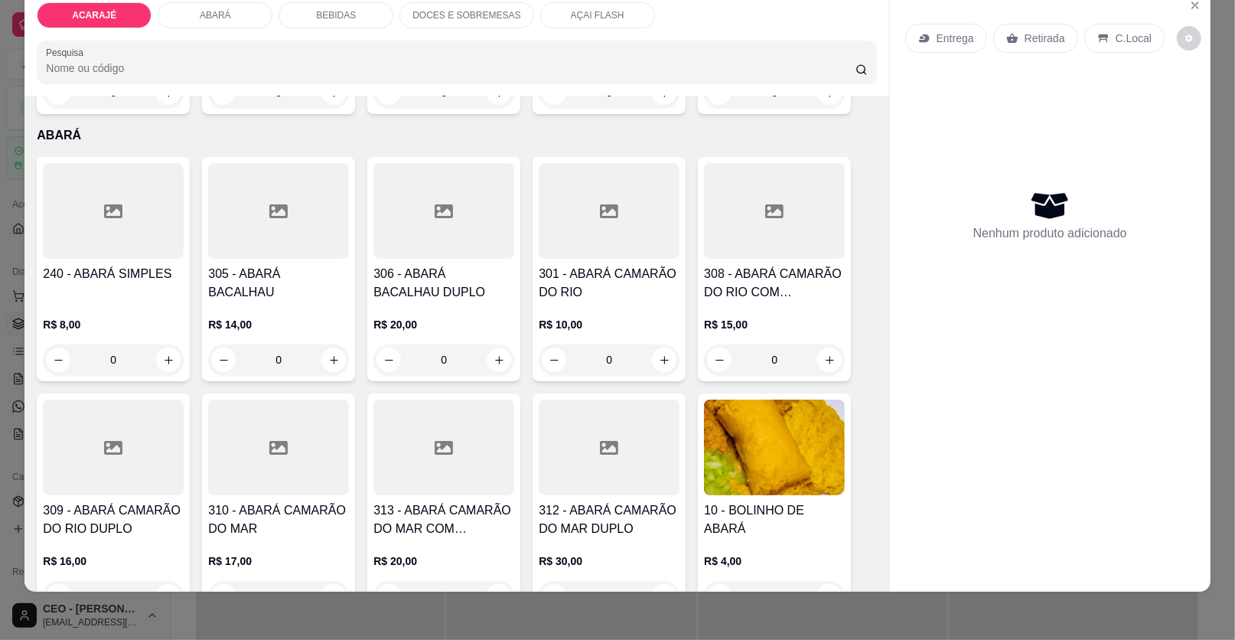
scroll to position [688, 0]
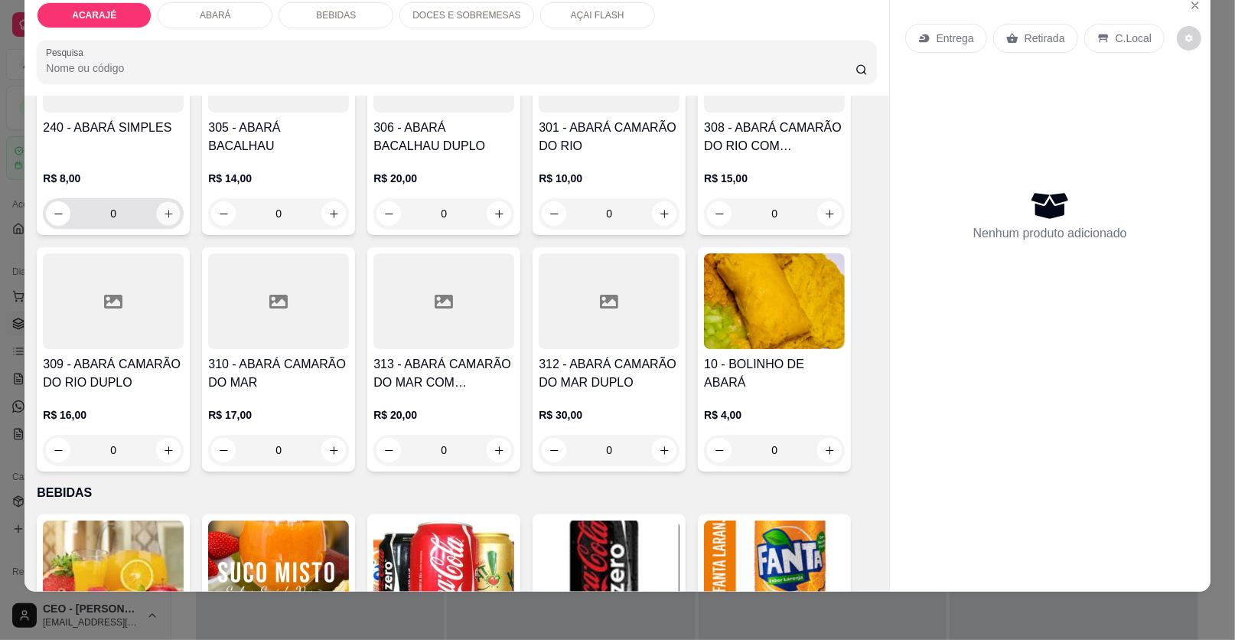
click at [163, 210] on icon "increase-product-quantity" at bounding box center [168, 213] width 11 height 11
type input "1"
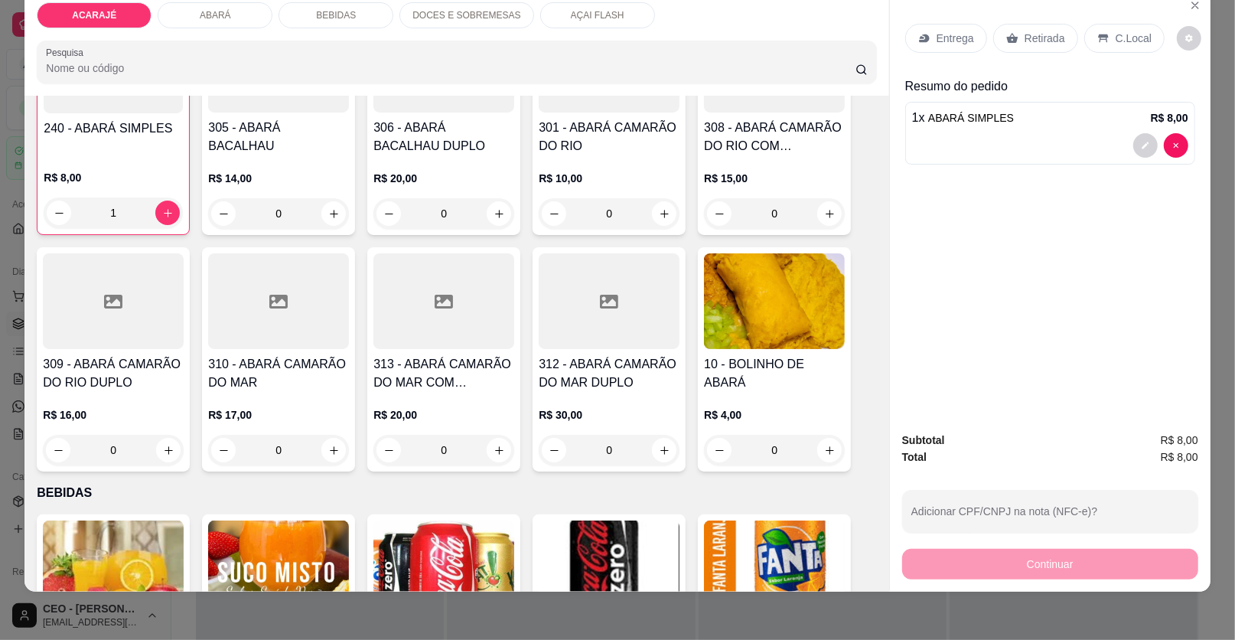
scroll to position [689, 0]
click at [1046, 39] on p "Retirada" at bounding box center [1045, 38] width 41 height 15
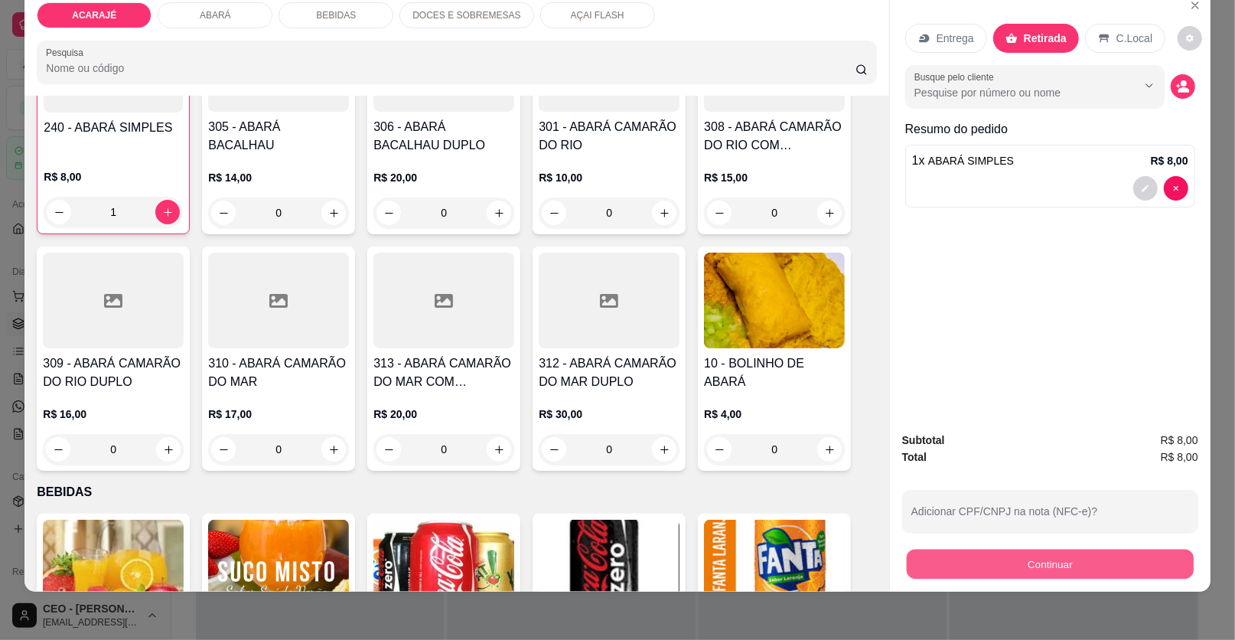
click at [1036, 568] on button "Continuar" at bounding box center [1050, 564] width 287 height 30
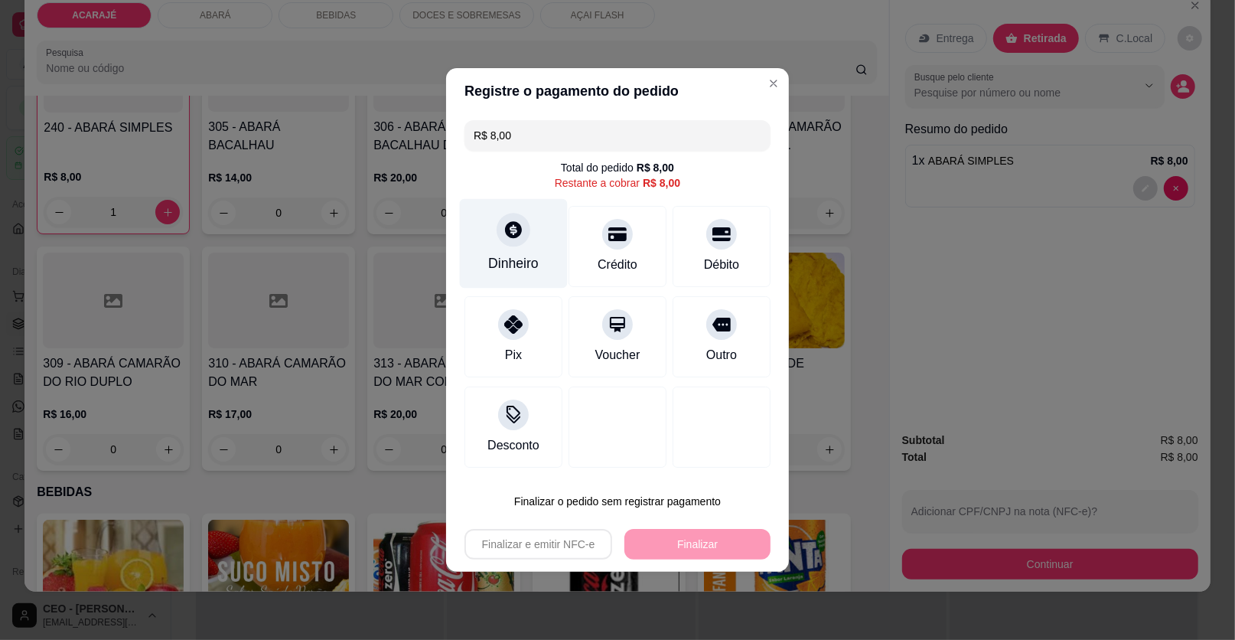
click at [543, 252] on div "Dinheiro" at bounding box center [514, 244] width 108 height 90
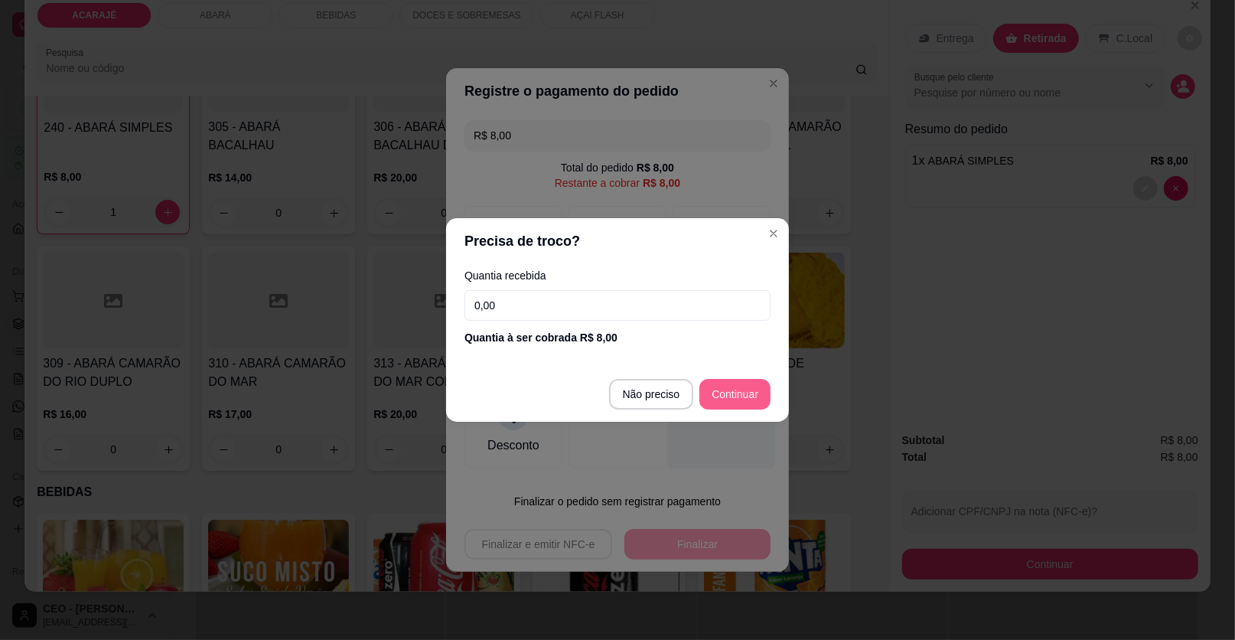
type input "R$ 0,00"
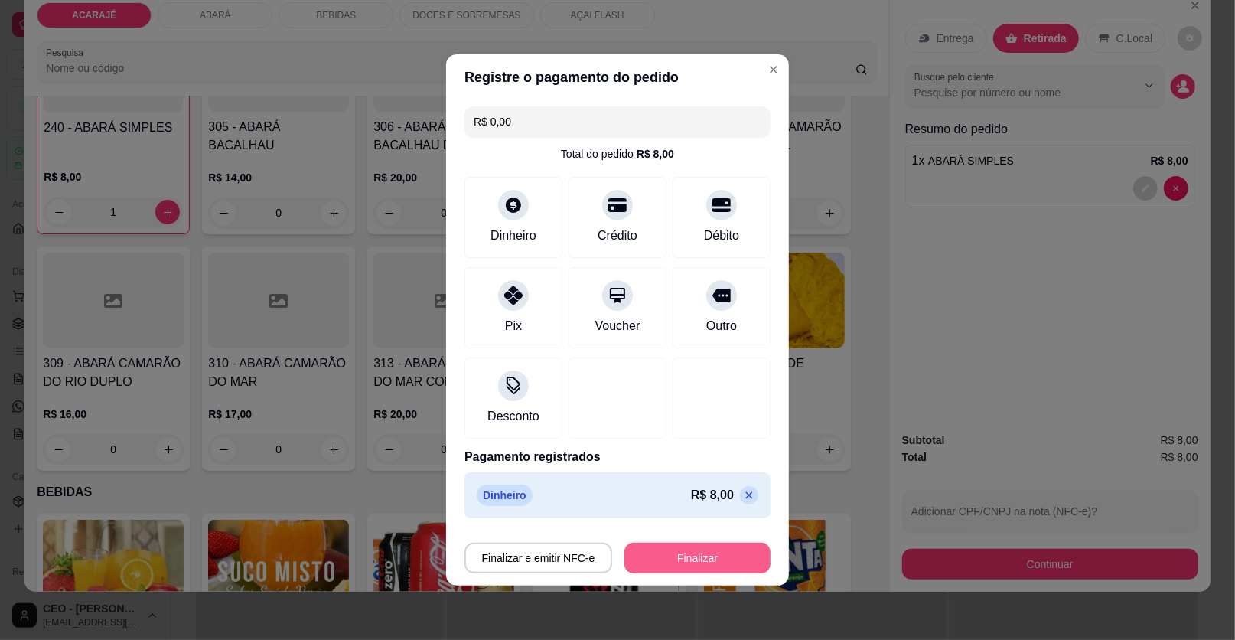
click at [665, 550] on button "Finalizar" at bounding box center [697, 558] width 146 height 31
type input "0"
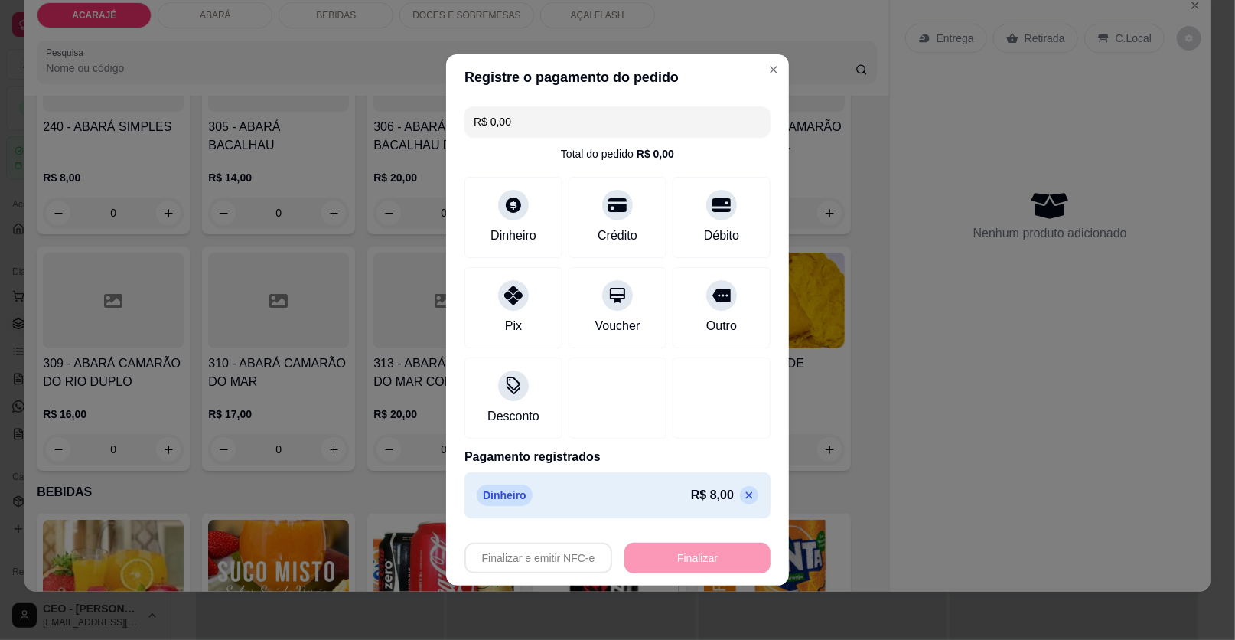
type input "-R$ 8,00"
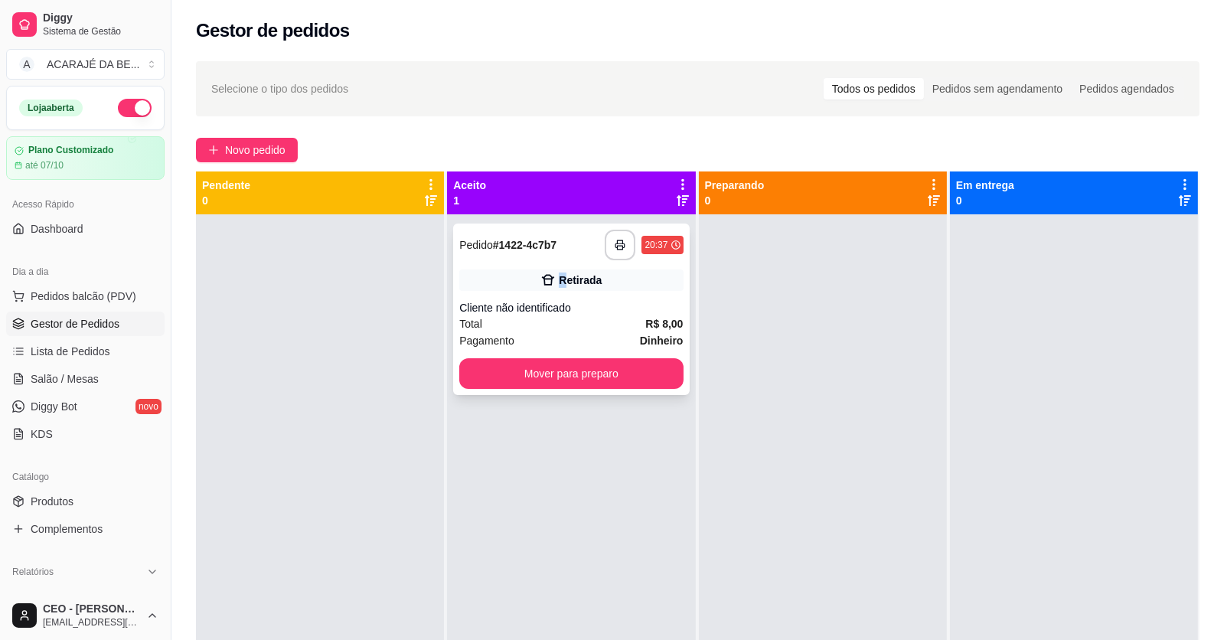
drag, startPoint x: 549, startPoint y: 269, endPoint x: 582, endPoint y: 269, distance: 32.9
click at [582, 269] on div "**********" at bounding box center [571, 308] width 236 height 171
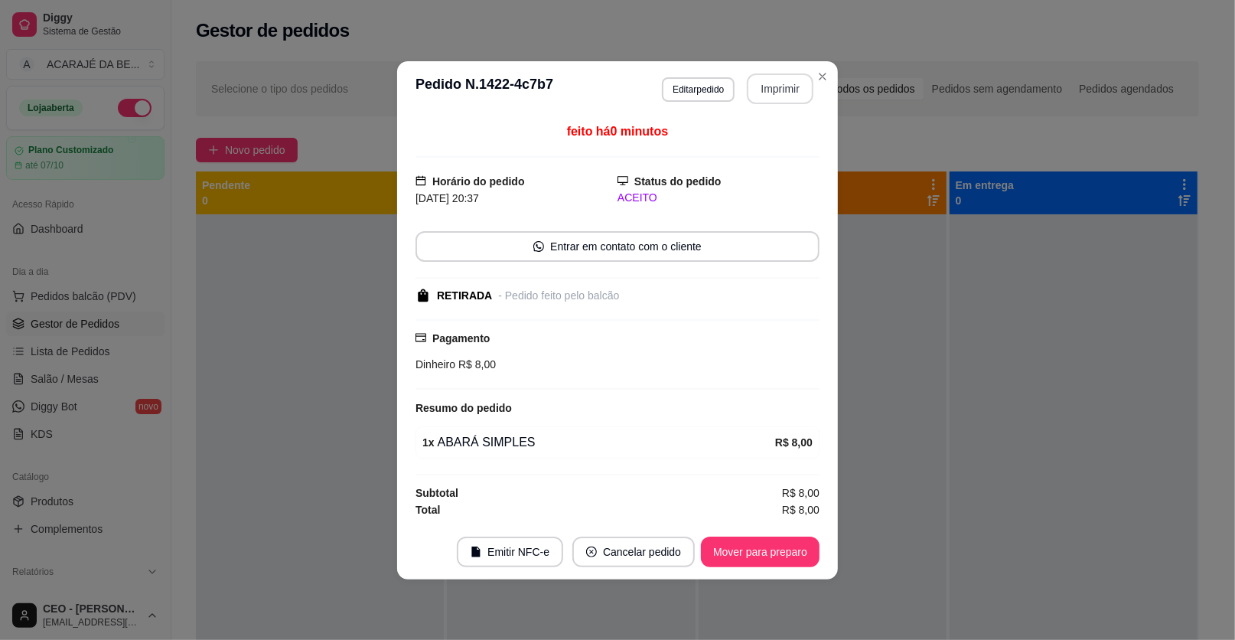
click at [797, 90] on button "Imprimir" at bounding box center [780, 88] width 67 height 31
drag, startPoint x: 748, startPoint y: 98, endPoint x: 758, endPoint y: 547, distance: 449.4
click at [760, 538] on footer "Emitir NFC-e Cancelar pedido Mover para preparo" at bounding box center [617, 551] width 441 height 55
click at [758, 547] on button "Mover para preparo" at bounding box center [760, 551] width 119 height 31
click at [758, 547] on div "Mover para preparo" at bounding box center [760, 551] width 119 height 31
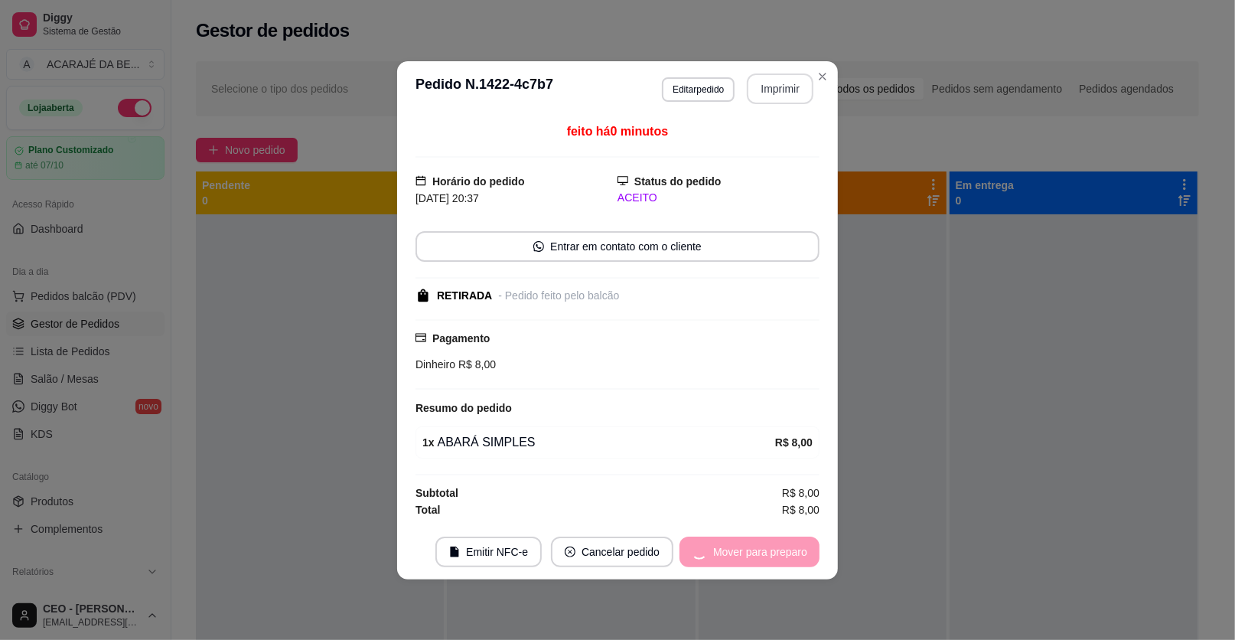
click at [758, 547] on div "Mover para preparo" at bounding box center [750, 551] width 140 height 31
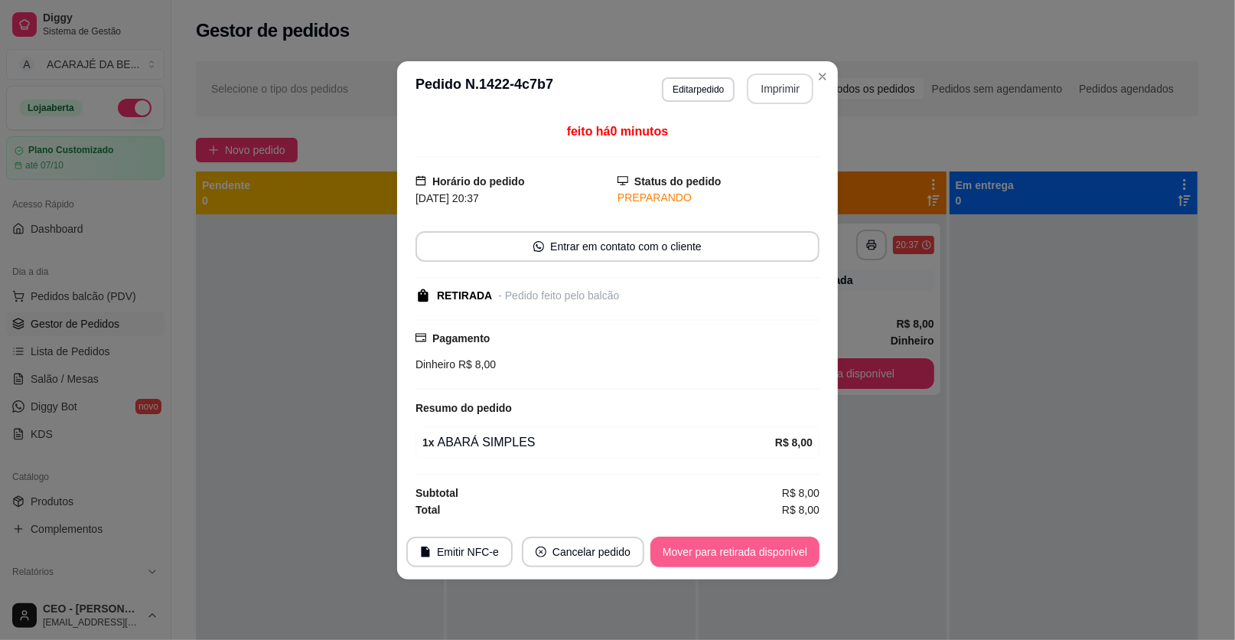
click at [758, 547] on button "Mover para retirada disponível" at bounding box center [735, 551] width 169 height 31
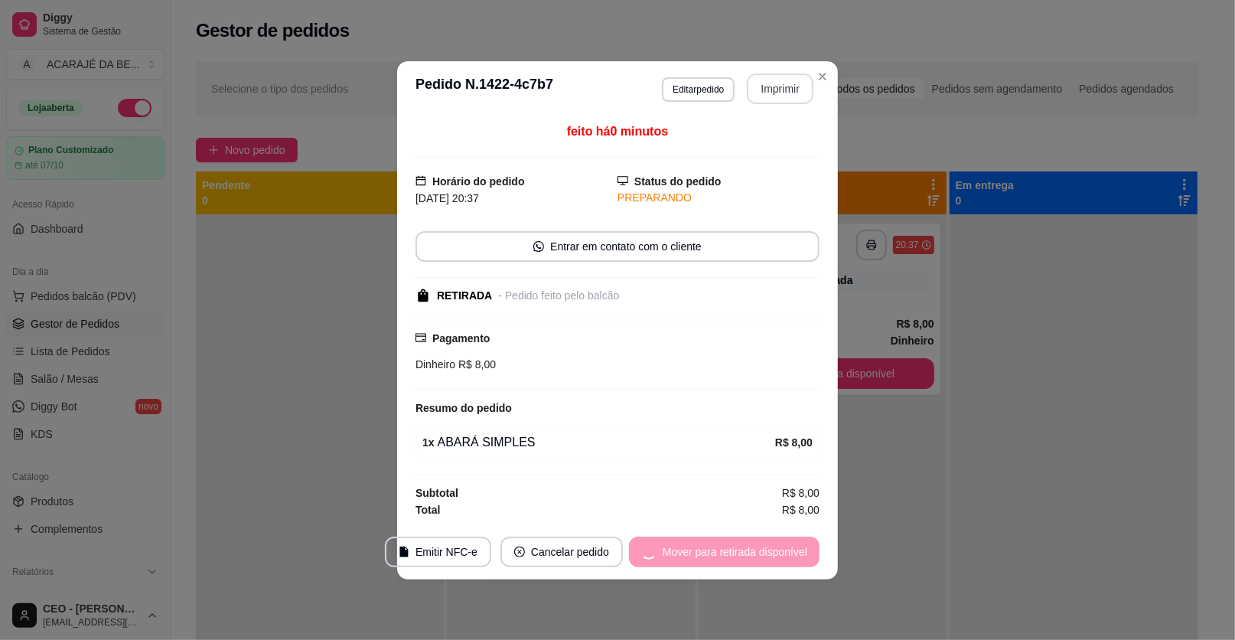
click at [758, 547] on div "Mover para retirada disponível" at bounding box center [724, 551] width 191 height 31
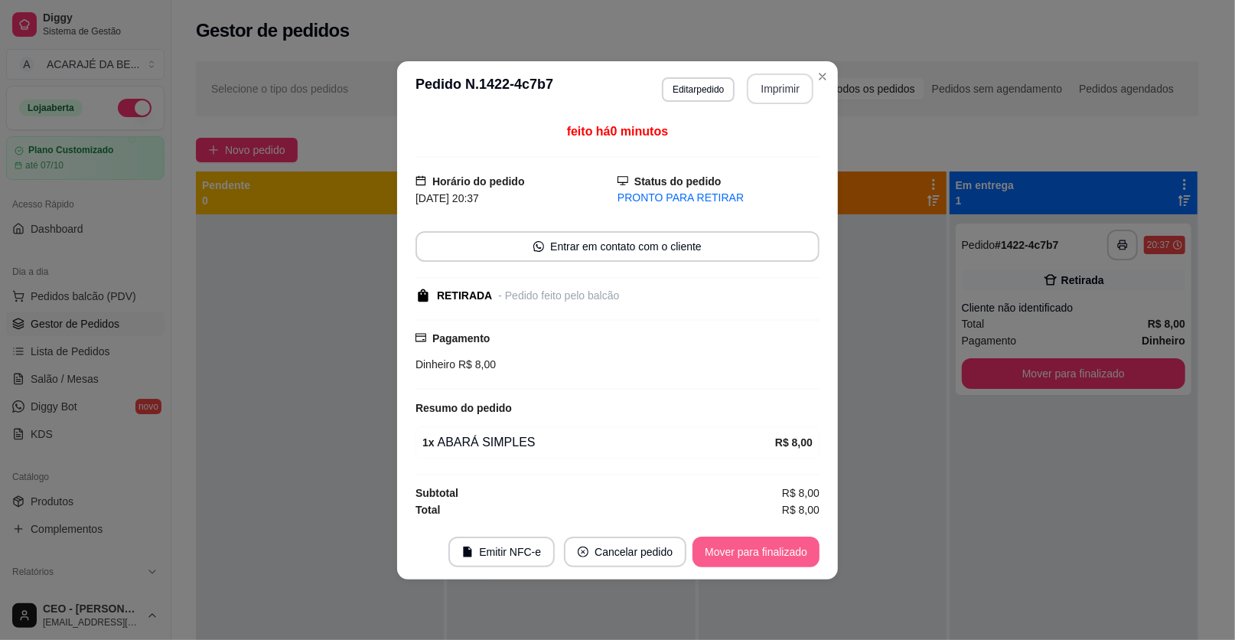
click at [758, 547] on button "Mover para finalizado" at bounding box center [756, 551] width 127 height 31
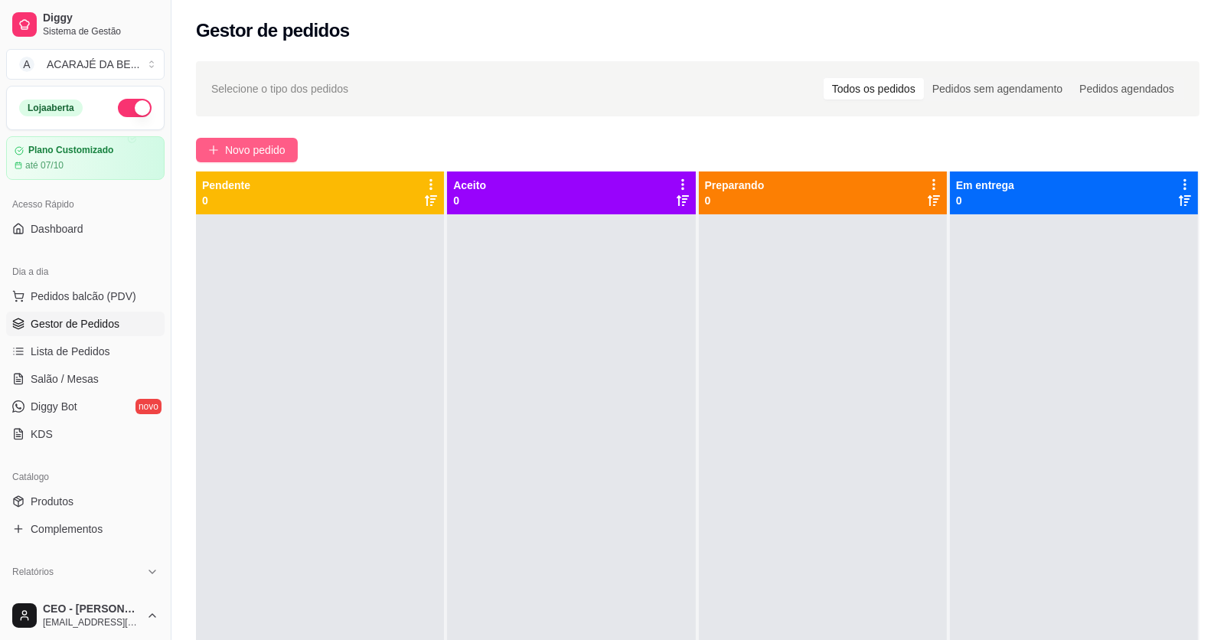
click at [263, 143] on span "Novo pedido" at bounding box center [255, 150] width 60 height 17
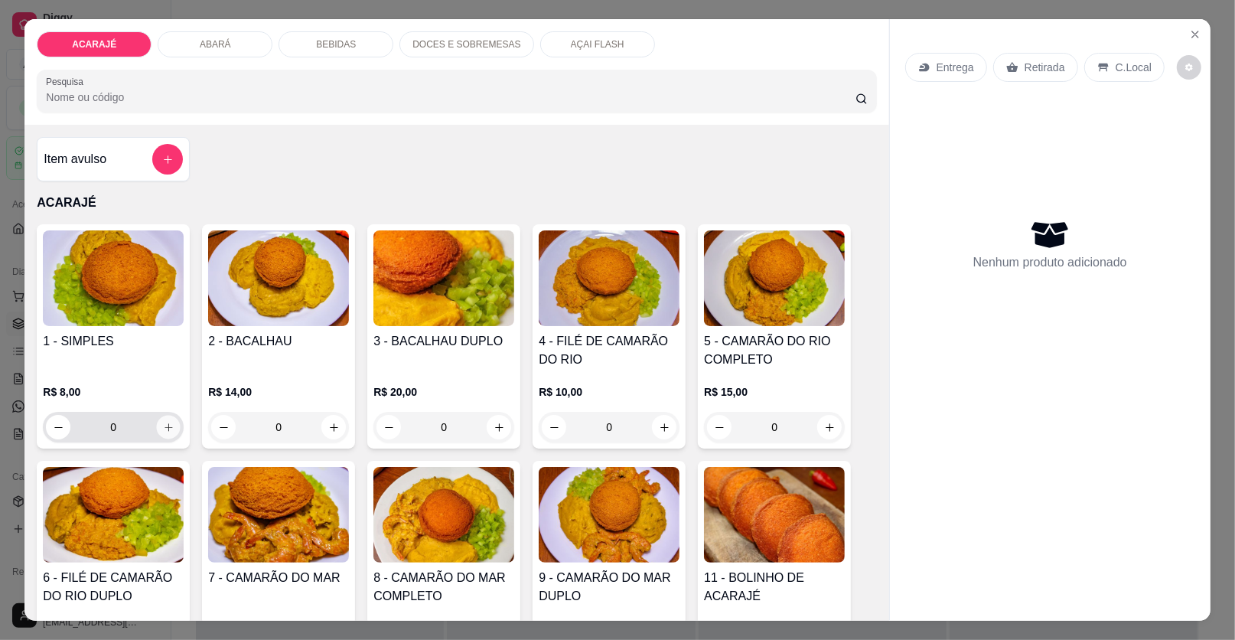
click at [163, 426] on icon "increase-product-quantity" at bounding box center [168, 427] width 11 height 11
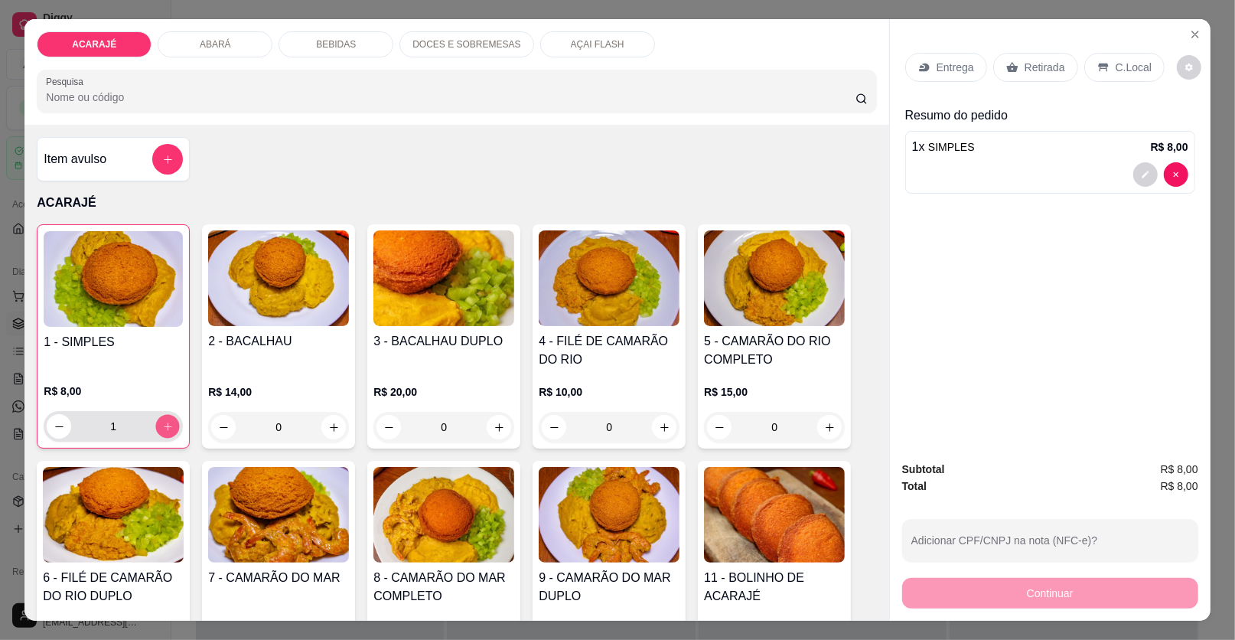
click at [162, 426] on icon "increase-product-quantity" at bounding box center [167, 426] width 11 height 11
click at [164, 426] on icon "increase-product-quantity" at bounding box center [168, 426] width 8 height 8
type input "5"
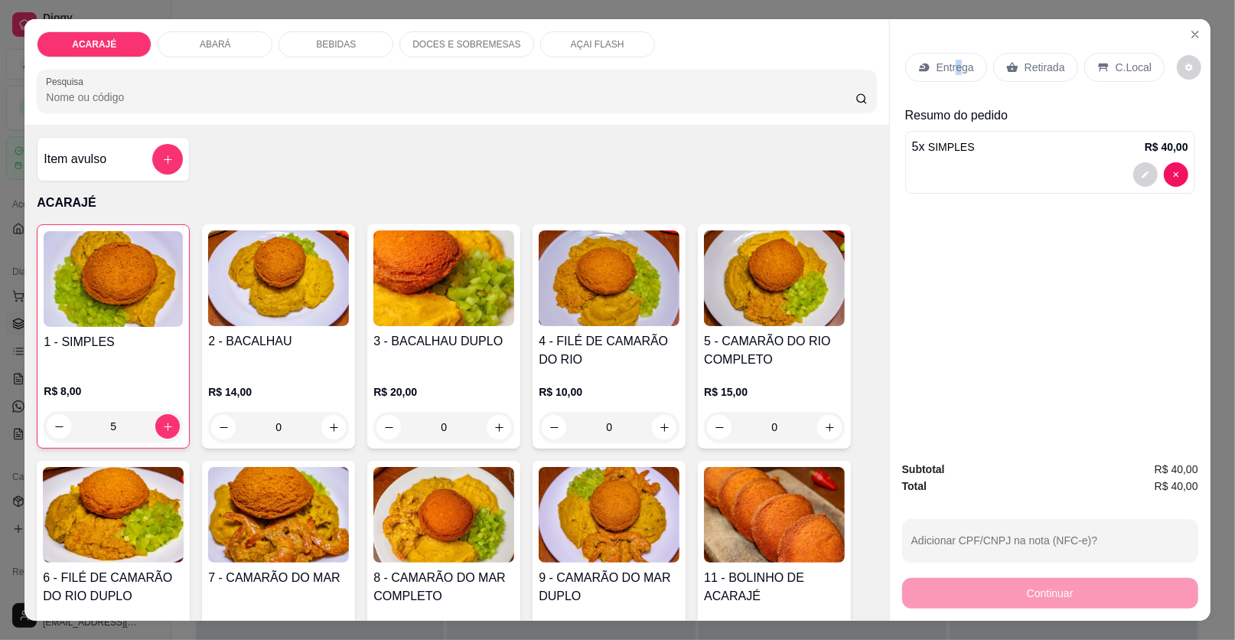
click at [950, 67] on p "Entrega" at bounding box center [956, 67] width 38 height 15
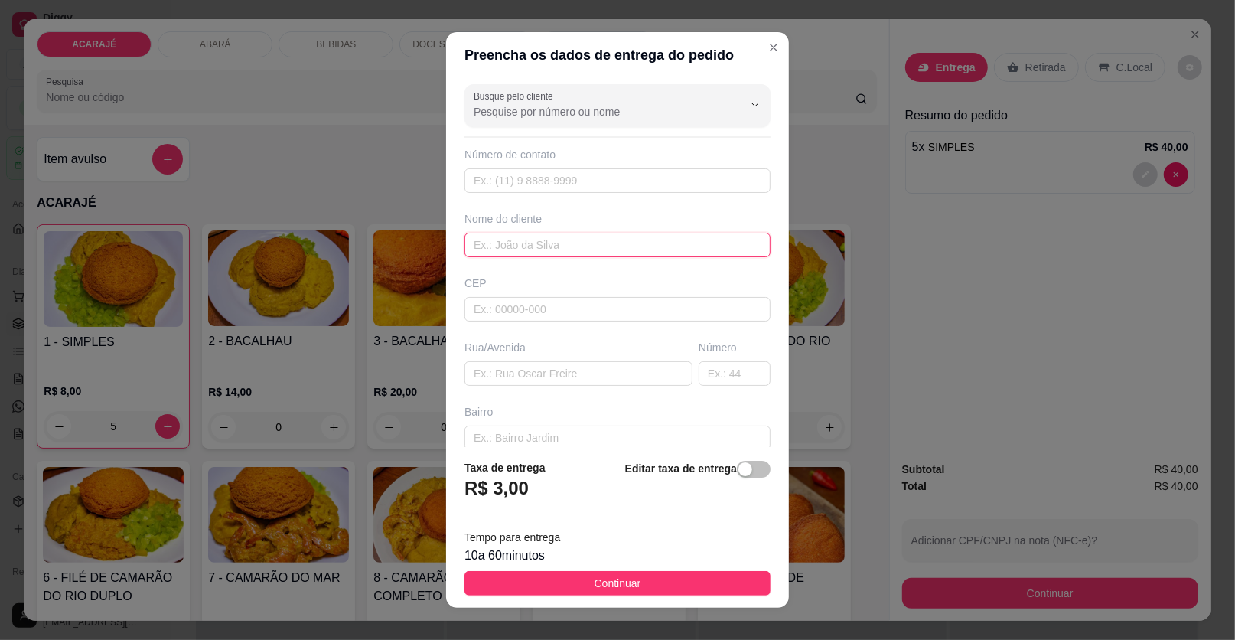
click at [620, 247] on input "text" at bounding box center [618, 245] width 306 height 24
type input "[PERSON_NAME]"
click at [605, 371] on input "text" at bounding box center [579, 373] width 228 height 24
paste input "Rua [PERSON_NAME] próximo ao complexo n6 final da [GEOGRAPHIC_DATA]"
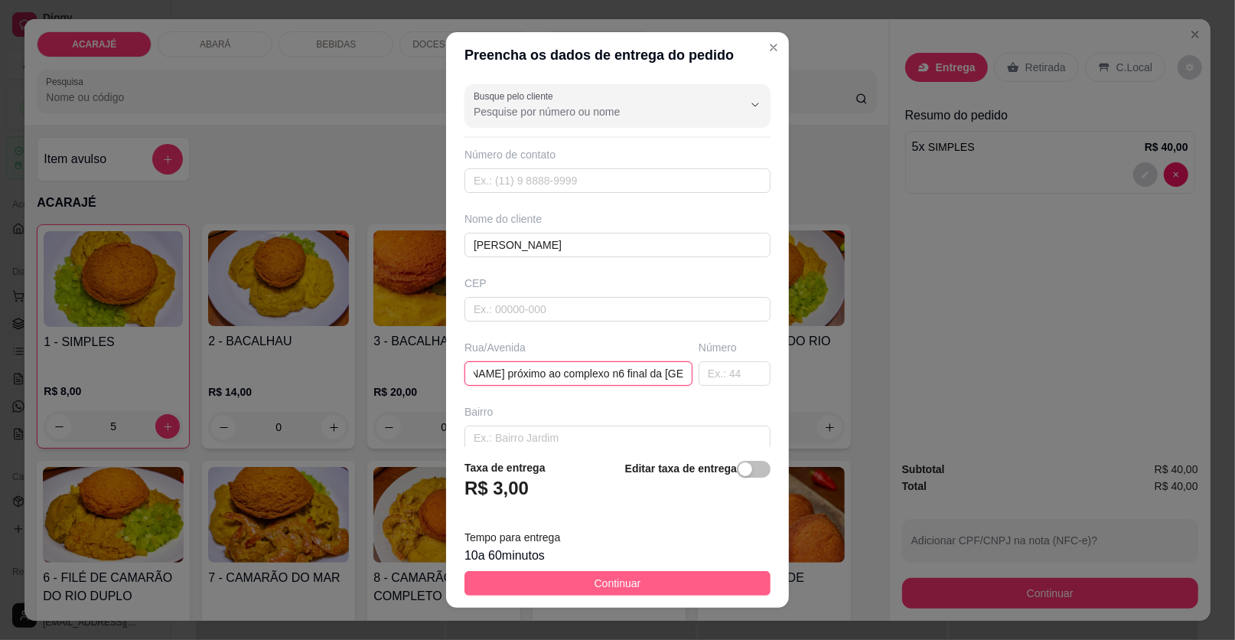
type input "Rua [PERSON_NAME] próximo ao complexo n6 final da [GEOGRAPHIC_DATA]"
click at [611, 581] on span "Continuar" at bounding box center [618, 583] width 47 height 17
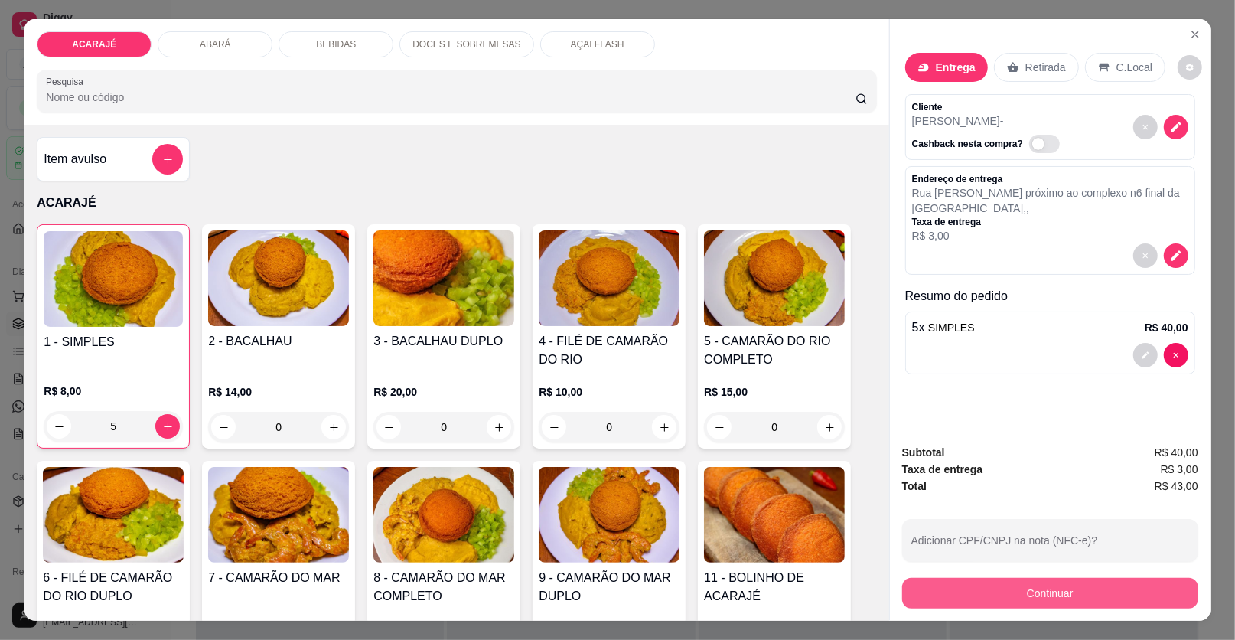
click at [1091, 587] on button "Continuar" at bounding box center [1050, 593] width 296 height 31
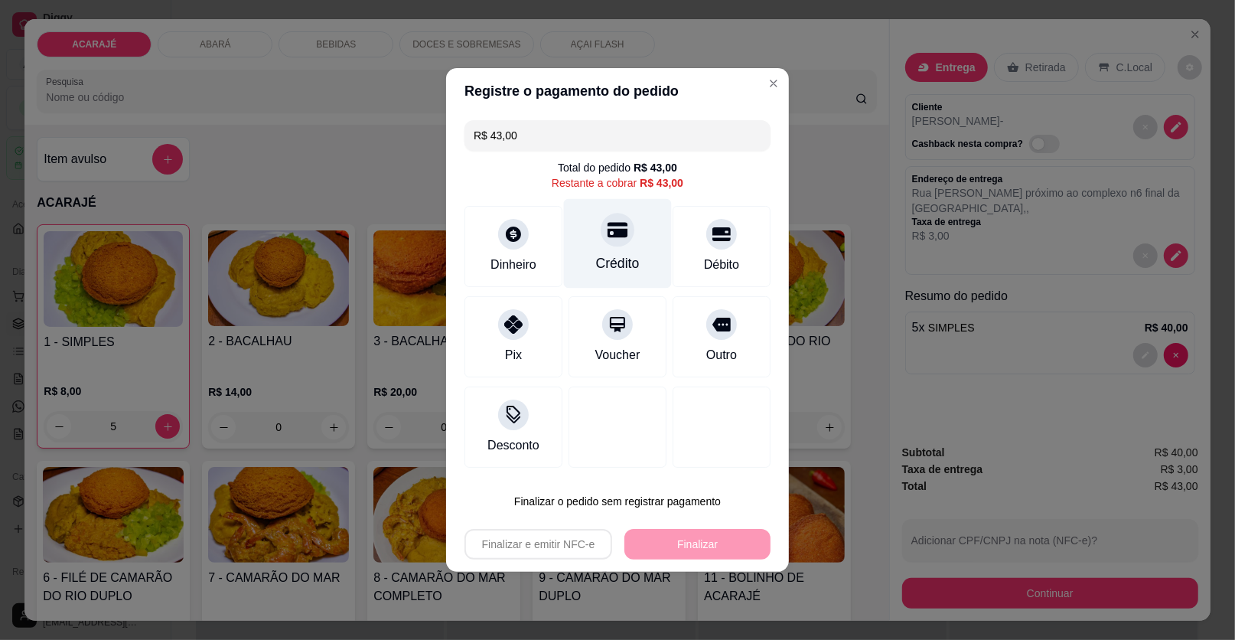
click at [619, 235] on icon at bounding box center [618, 230] width 20 height 15
type input "R$ 0,00"
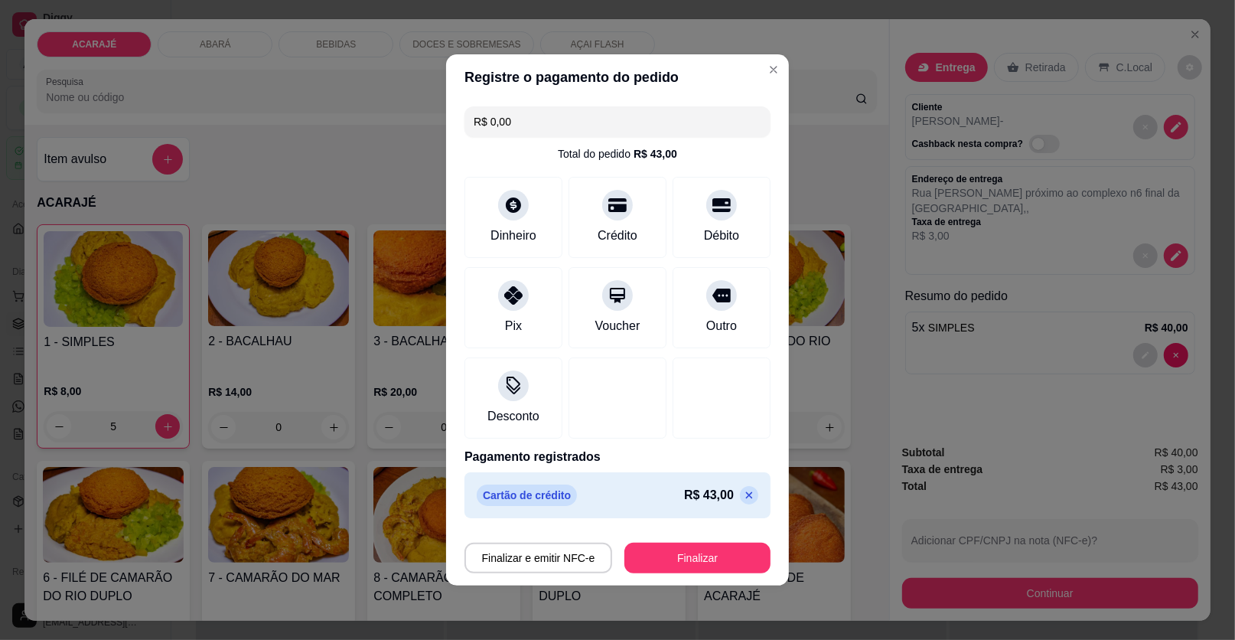
click at [667, 547] on button "Finalizar" at bounding box center [697, 558] width 146 height 31
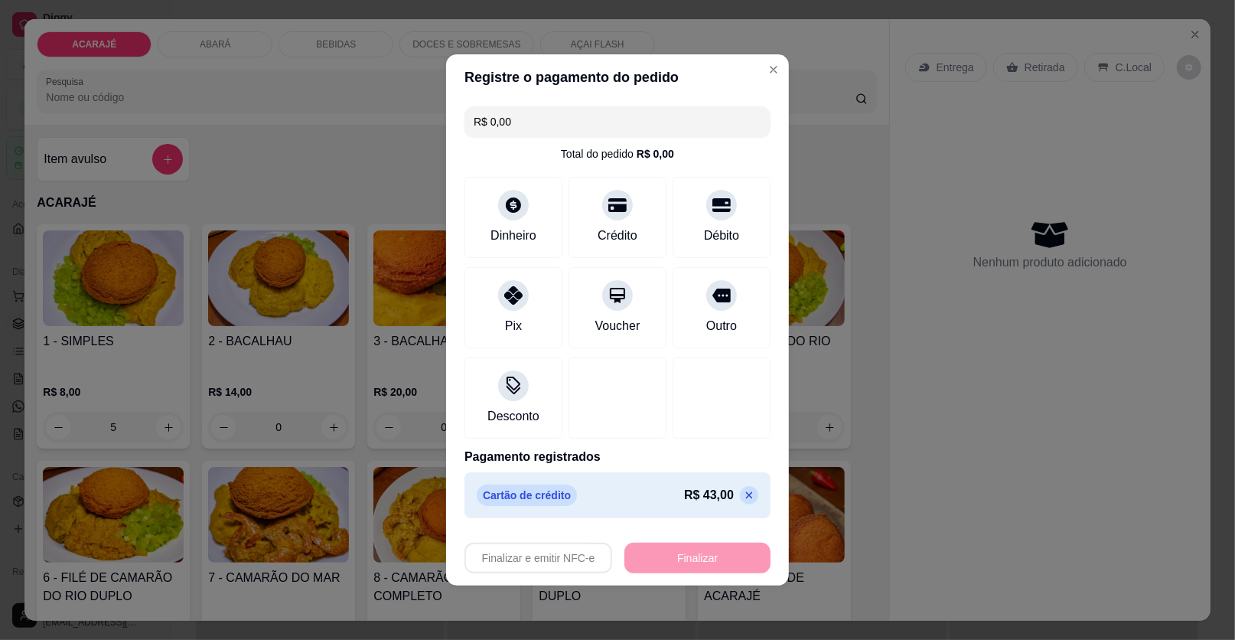
type input "0"
type input "-R$ 43,00"
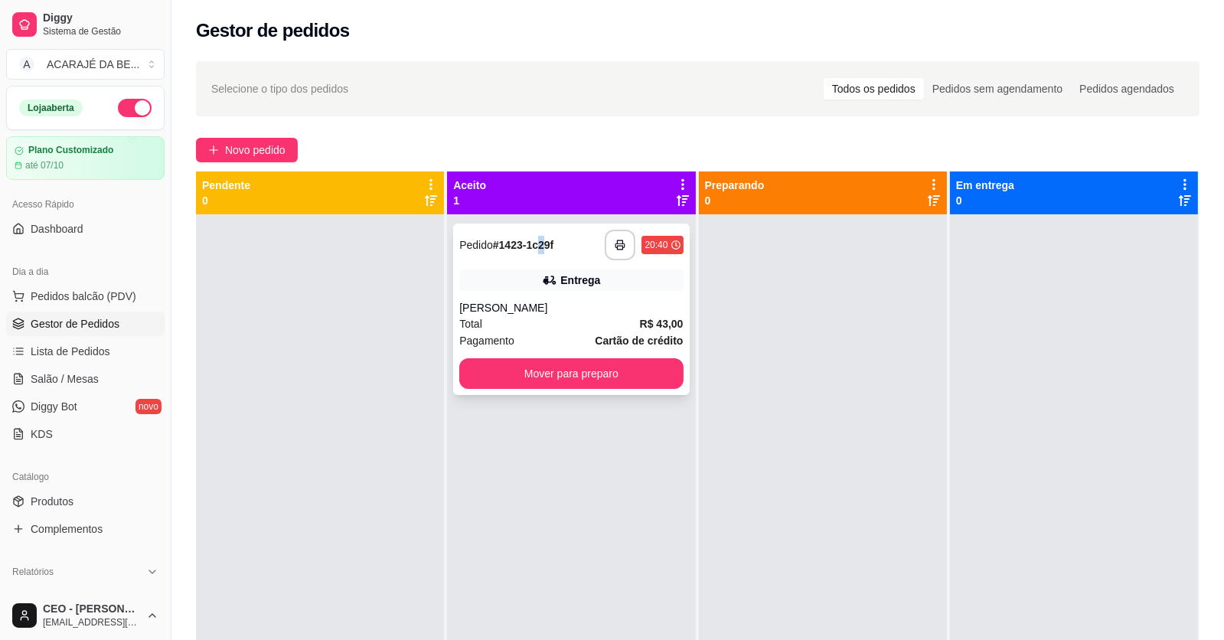
click at [535, 258] on div "**********" at bounding box center [570, 245] width 223 height 31
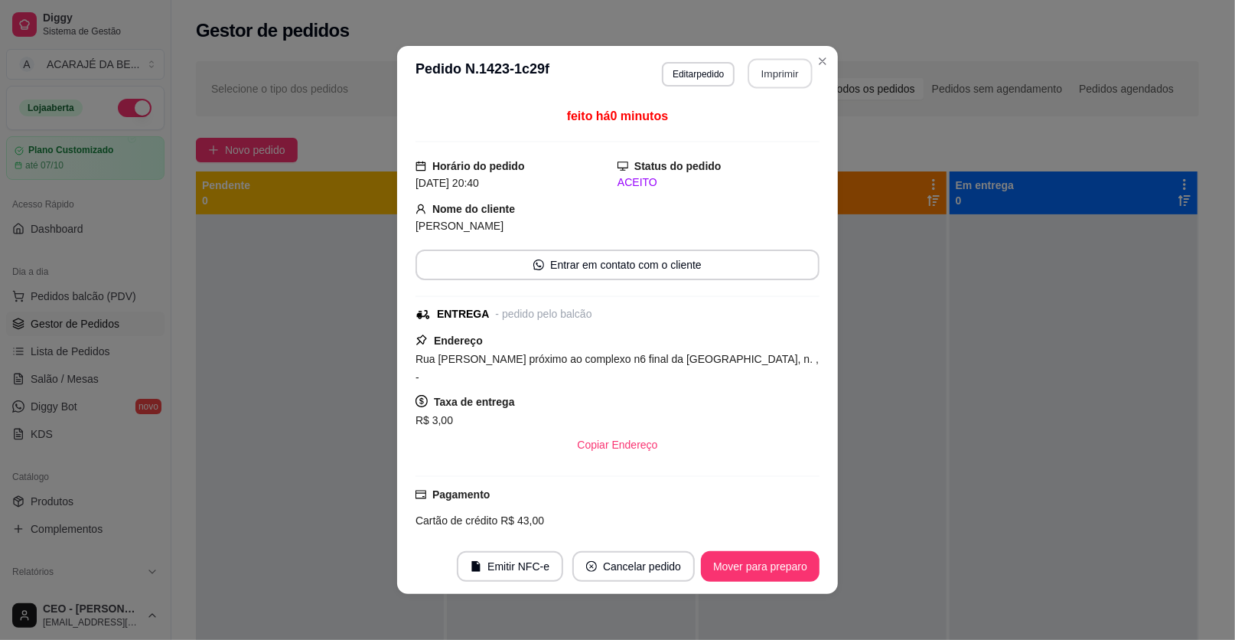
click at [768, 83] on button "Imprimir" at bounding box center [780, 74] width 64 height 30
drag, startPoint x: 820, startPoint y: 573, endPoint x: 786, endPoint y: 573, distance: 33.7
click at [814, 573] on footer "Emitir NFC-e Cancelar pedido Mover para preparo" at bounding box center [617, 566] width 441 height 55
click at [786, 573] on button "Mover para preparo" at bounding box center [760, 567] width 115 height 30
click at [784, 573] on div "Mover para preparo" at bounding box center [750, 566] width 140 height 31
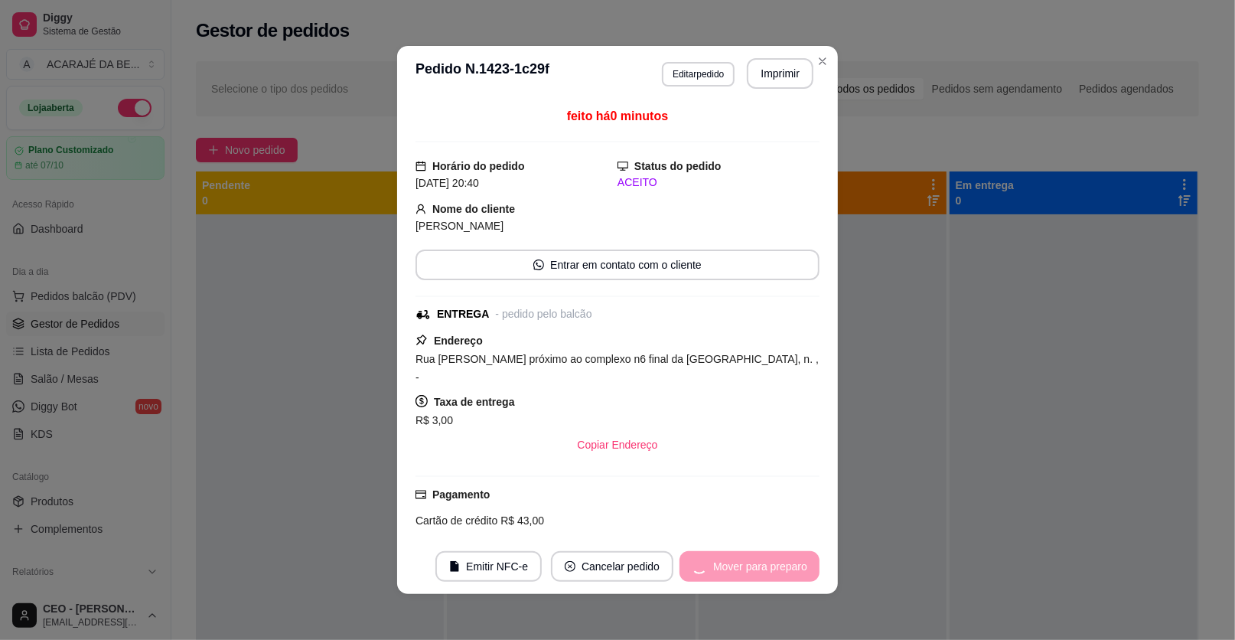
click at [784, 573] on div "Mover para preparo" at bounding box center [750, 566] width 140 height 31
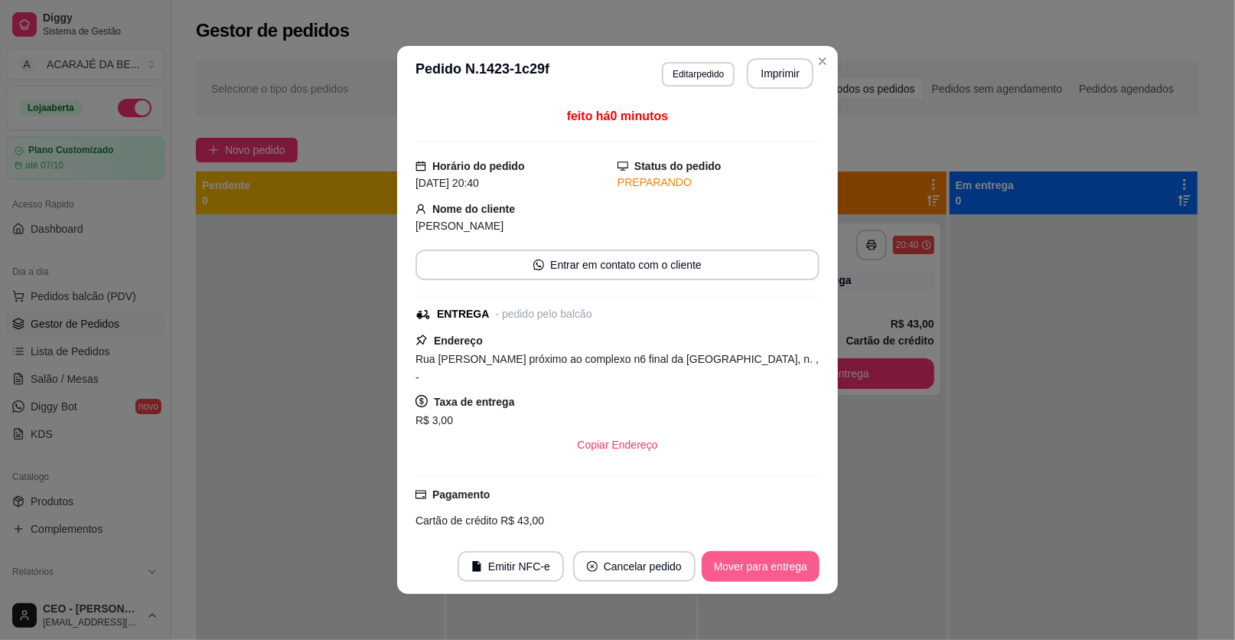
click at [784, 573] on button "Mover para entrega" at bounding box center [761, 566] width 118 height 31
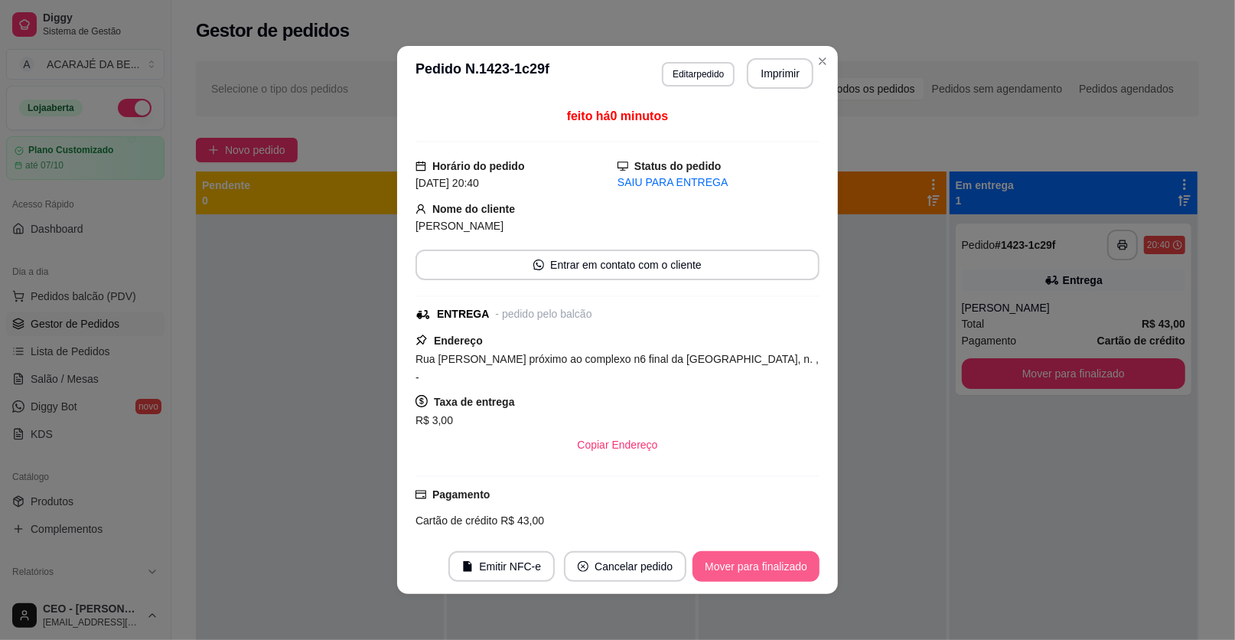
click at [784, 573] on button "Mover para finalizado" at bounding box center [756, 566] width 127 height 31
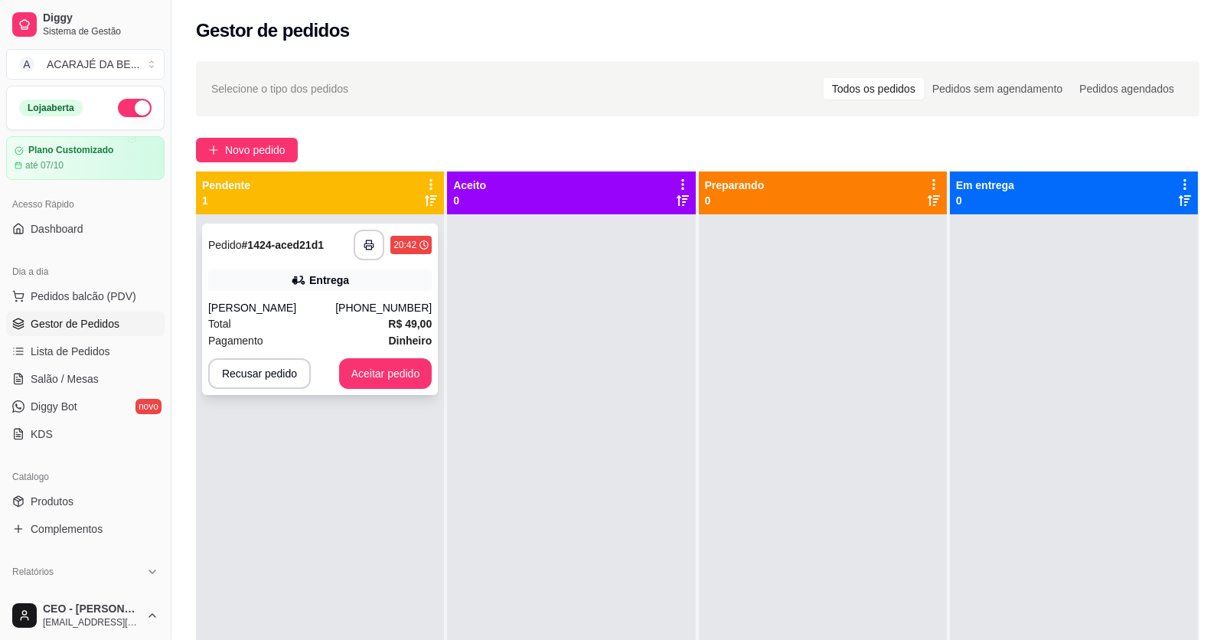
click at [269, 300] on div "[PERSON_NAME]" at bounding box center [271, 307] width 127 height 15
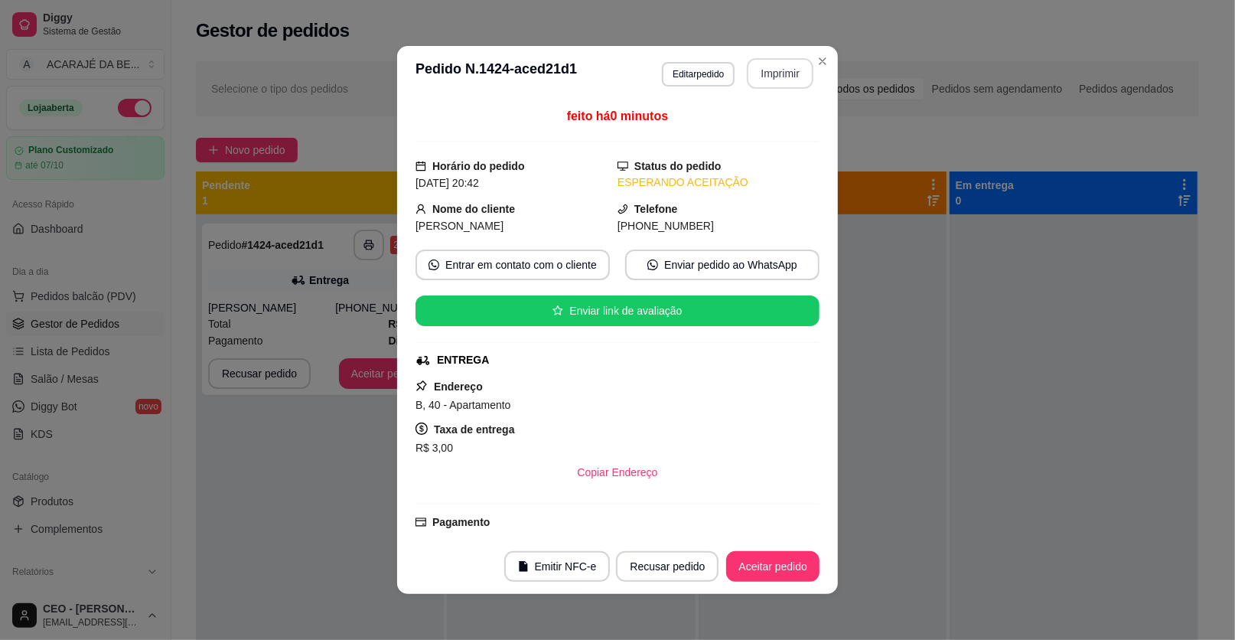
click at [783, 69] on button "Imprimir" at bounding box center [780, 73] width 67 height 31
click at [798, 565] on button "Aceitar pedido" at bounding box center [773, 567] width 90 height 30
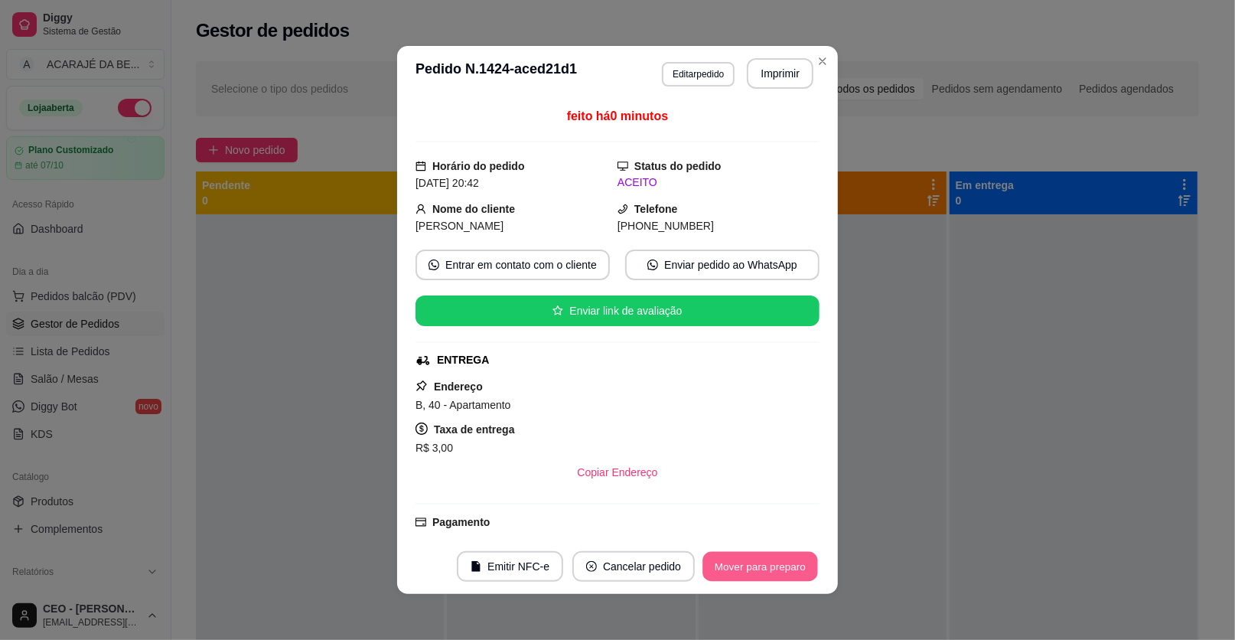
click at [797, 565] on button "Mover para preparo" at bounding box center [760, 567] width 115 height 30
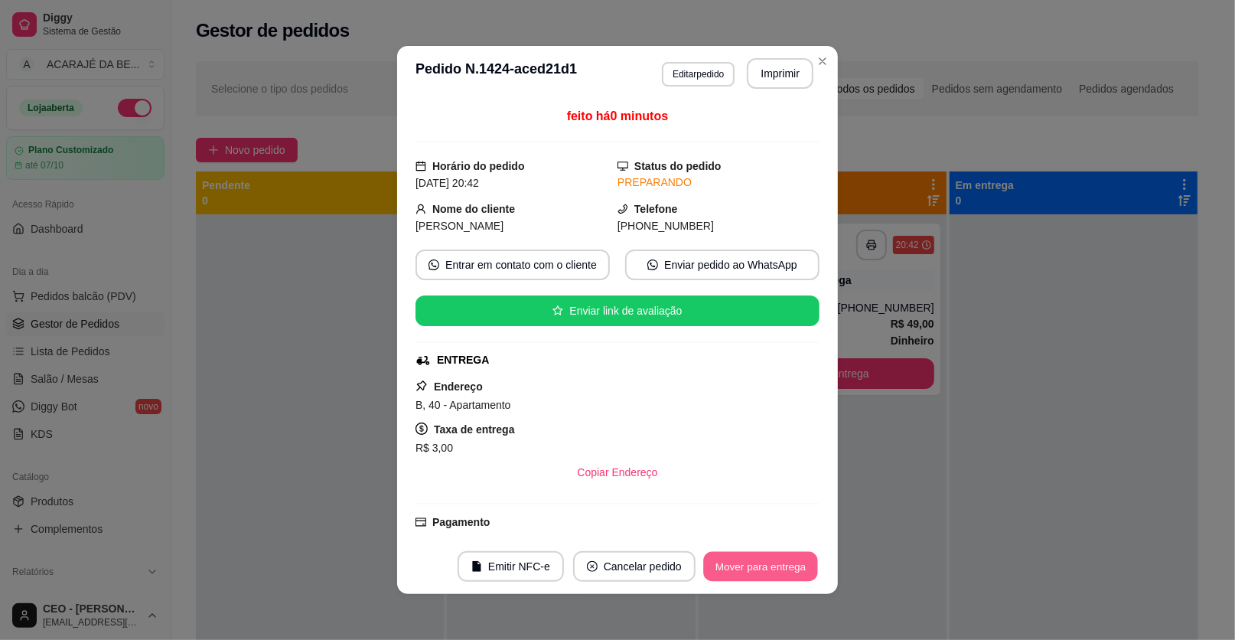
click at [797, 565] on button "Mover para entrega" at bounding box center [760, 567] width 115 height 30
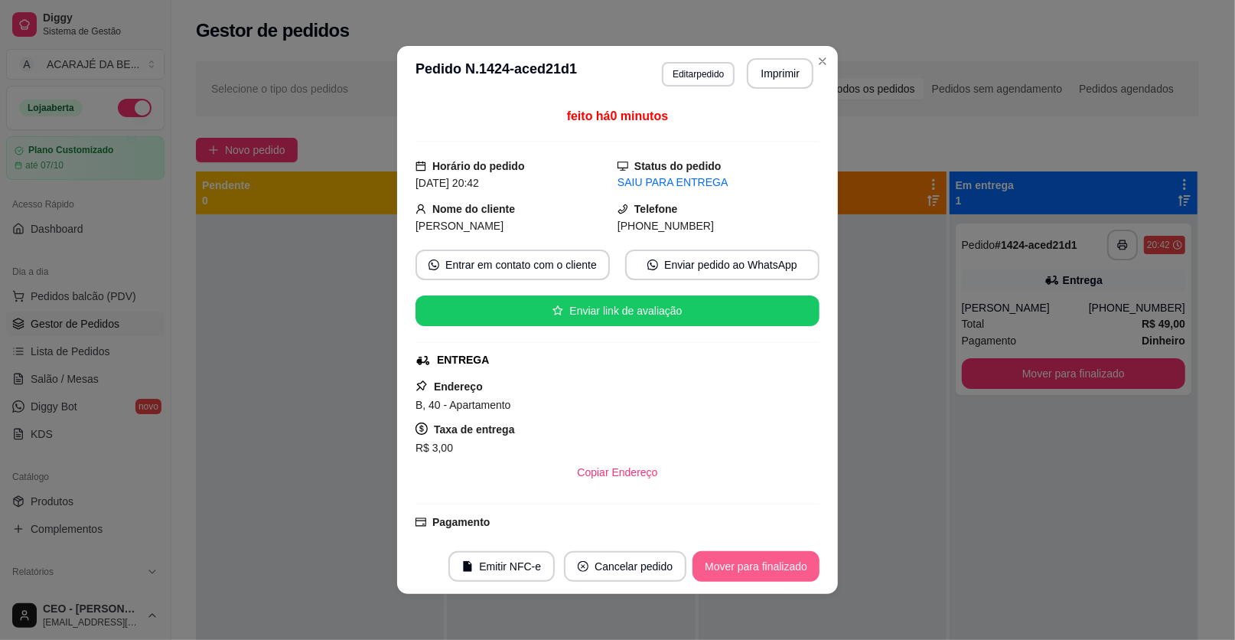
click at [797, 565] on button "Mover para finalizado" at bounding box center [756, 566] width 127 height 31
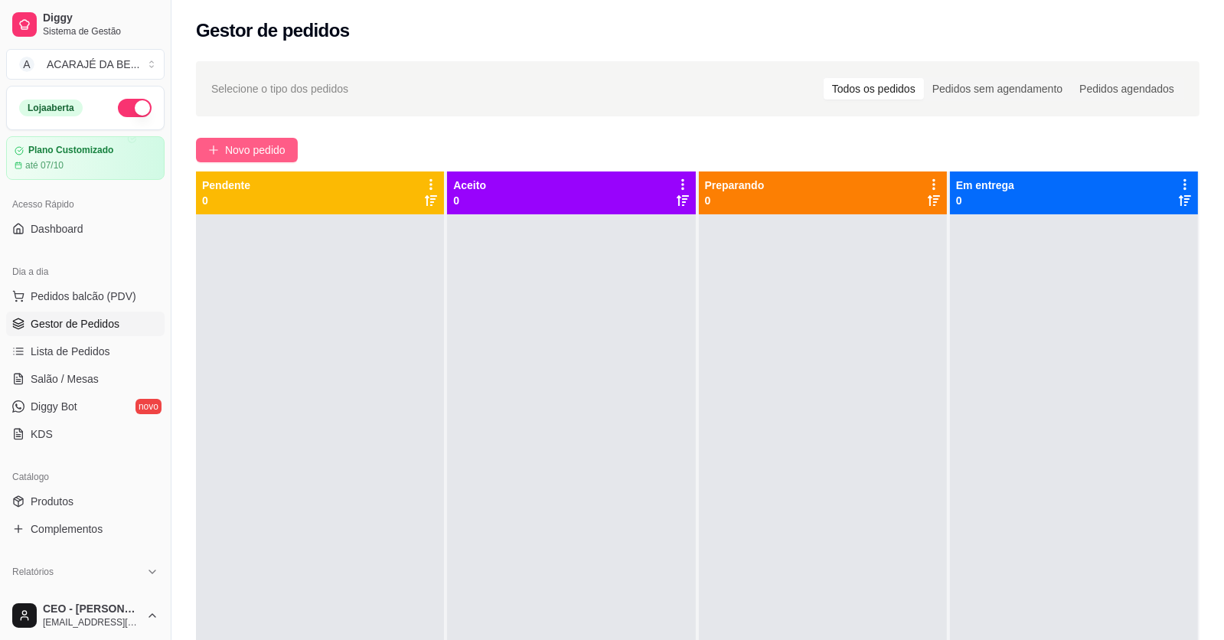
click at [256, 139] on button "Novo pedido" at bounding box center [247, 150] width 102 height 24
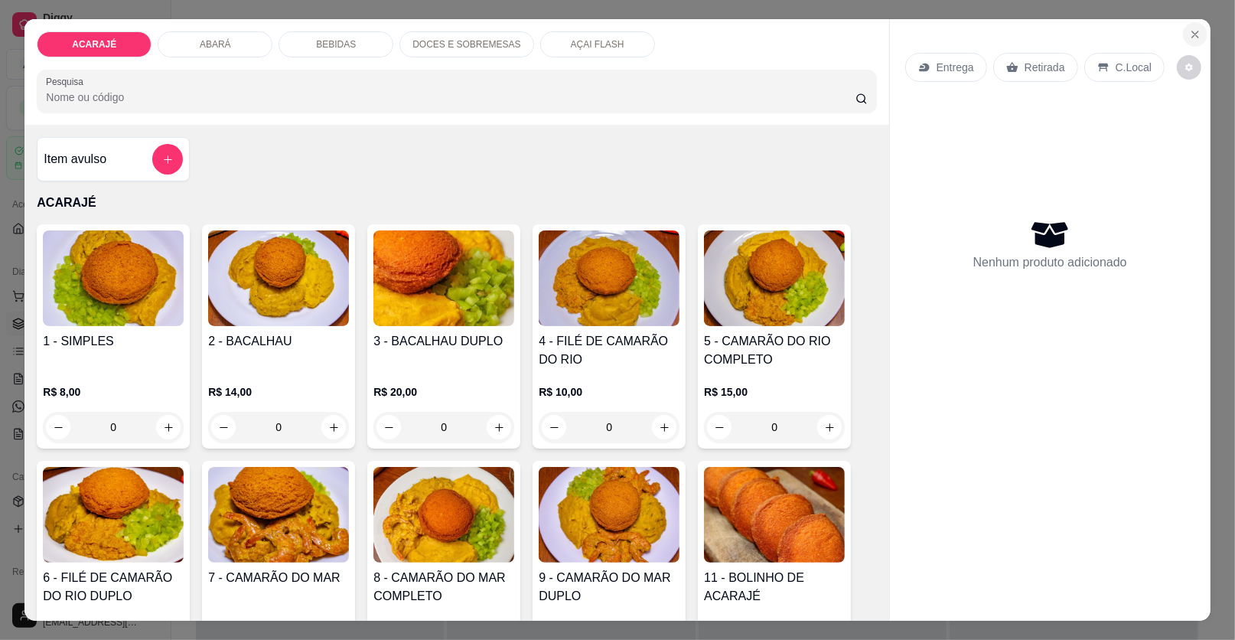
click at [1189, 36] on icon "Close" at bounding box center [1195, 34] width 12 height 12
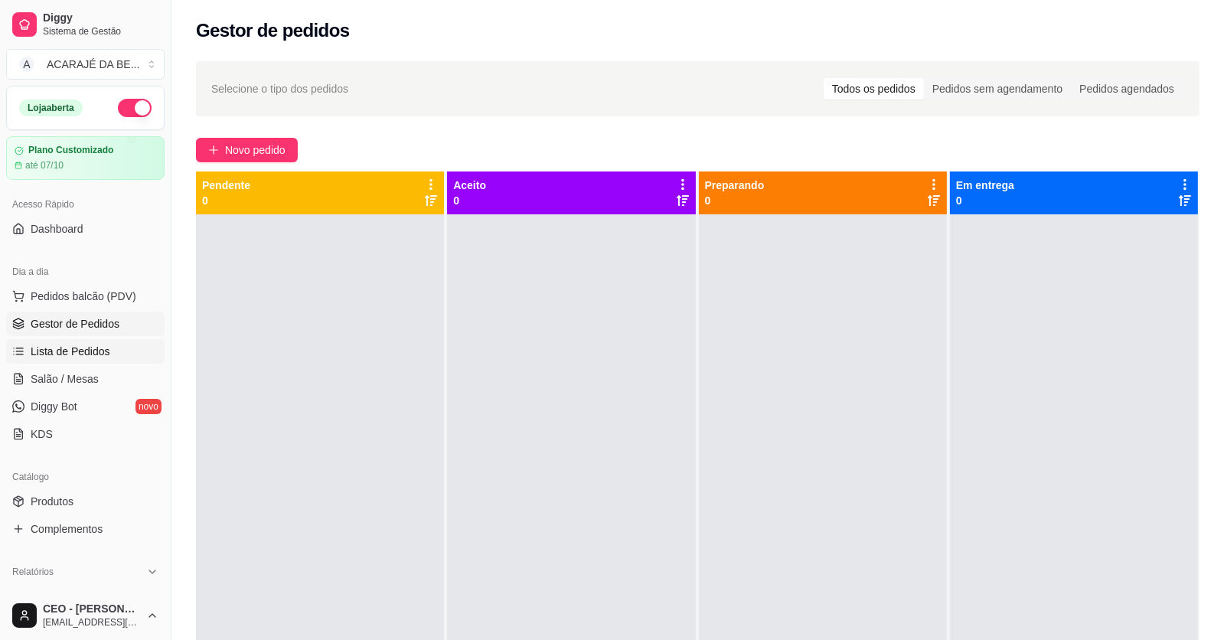
drag, startPoint x: 109, startPoint y: 344, endPoint x: 119, endPoint y: 342, distance: 9.5
click at [111, 344] on link "Lista de Pedidos" at bounding box center [85, 351] width 158 height 24
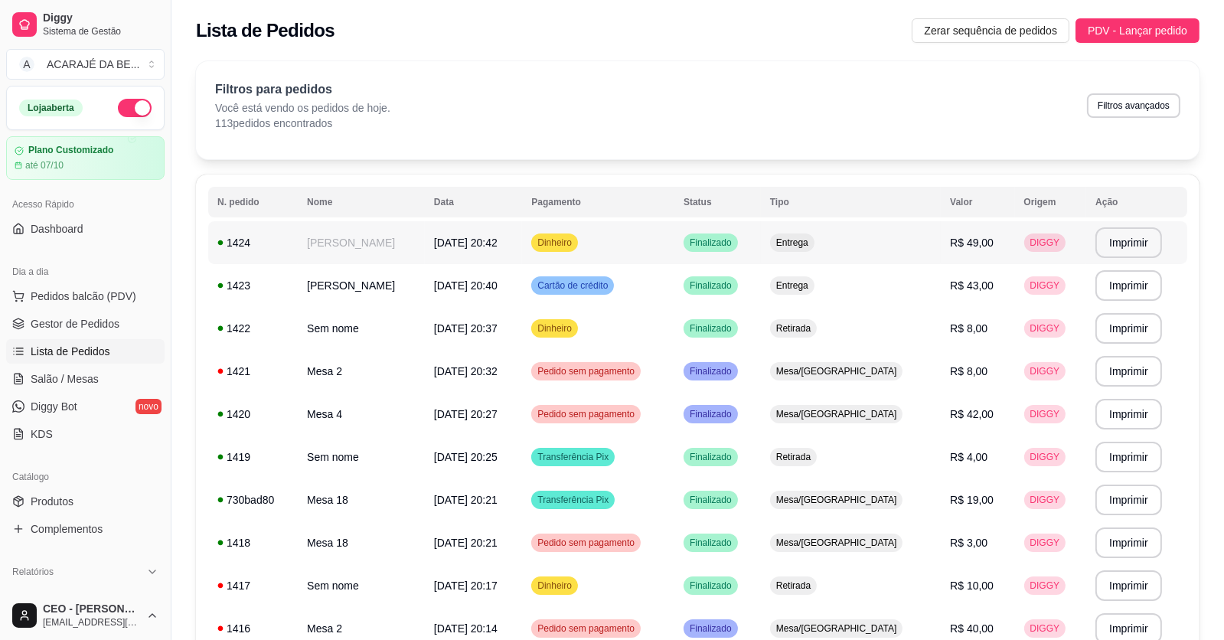
click at [595, 230] on td "Dinheiro" at bounding box center [598, 242] width 152 height 43
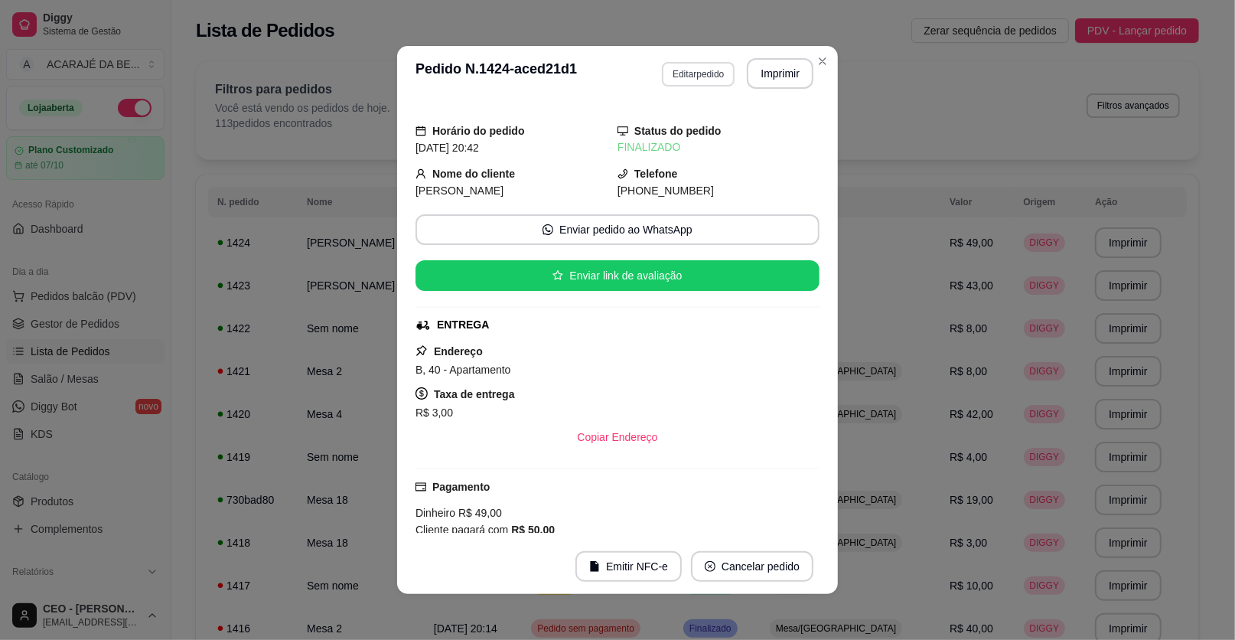
click at [686, 79] on button "Editar pedido" at bounding box center [698, 74] width 73 height 24
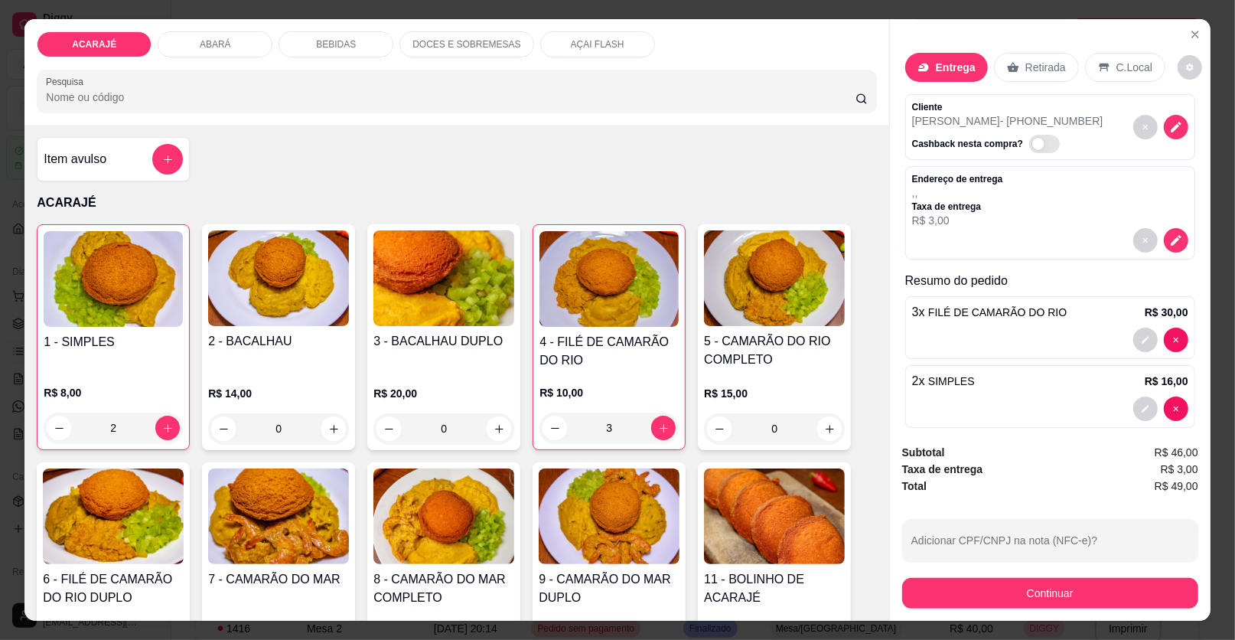
drag, startPoint x: 1176, startPoint y: 126, endPoint x: 1156, endPoint y: 128, distance: 20.0
click at [1172, 128] on div "Cliente [PERSON_NAME] - [PHONE_NUMBER] Cashback nesta compra?" at bounding box center [1050, 127] width 290 height 66
click at [1169, 128] on icon "decrease-product-quantity" at bounding box center [1176, 127] width 14 height 14
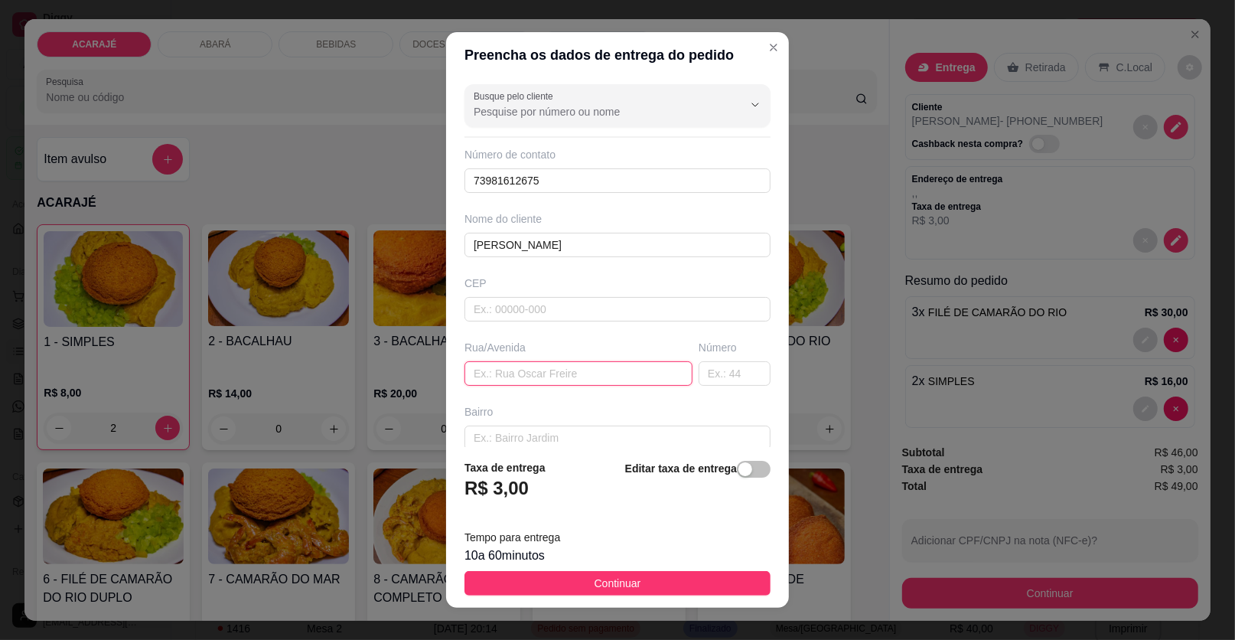
click at [514, 380] on input "text" at bounding box center [579, 373] width 228 height 24
paste input "Rua b Número [GEOGRAPHIC_DATA] Em frente a [GEOGRAPHIC_DATA][PERSON_NAME]"
type input "Rua b Número [GEOGRAPHIC_DATA] Em frente a [GEOGRAPHIC_DATA][PERSON_NAME]"
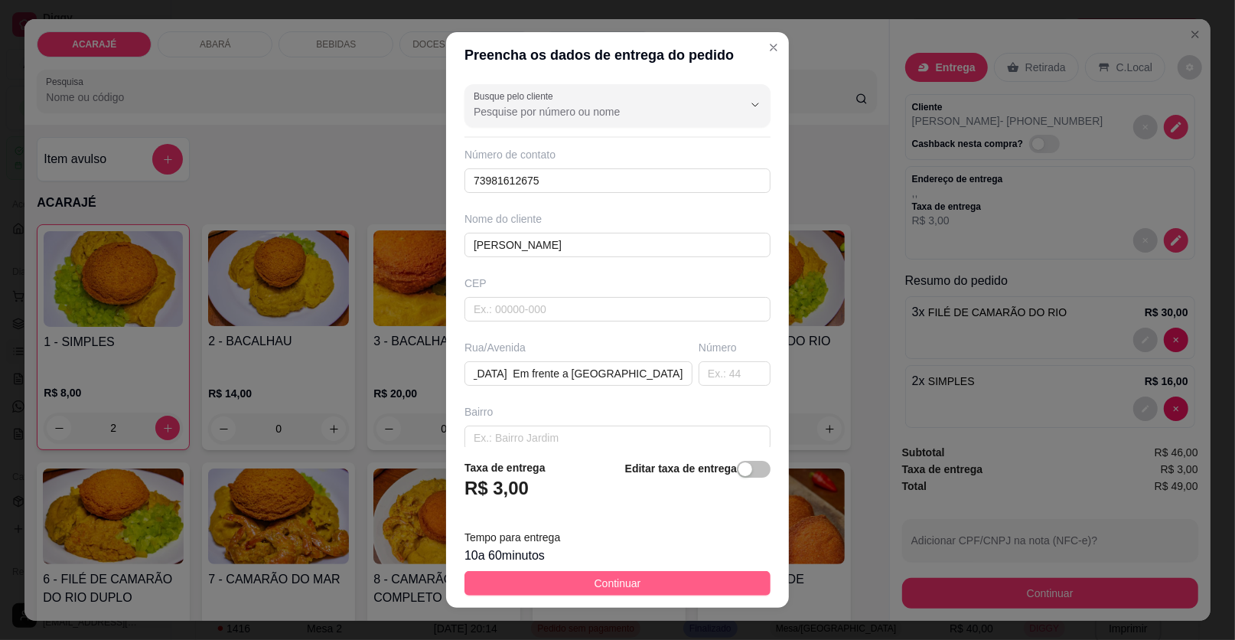
click at [657, 585] on button "Continuar" at bounding box center [618, 583] width 306 height 24
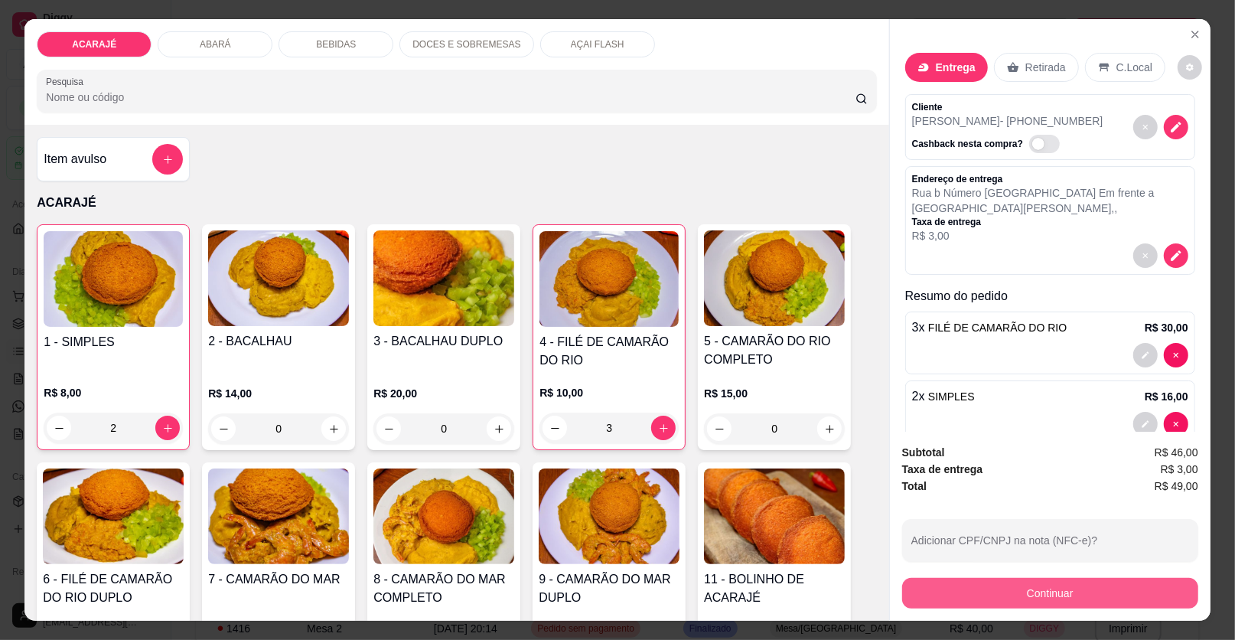
click at [951, 587] on button "Continuar" at bounding box center [1050, 593] width 296 height 31
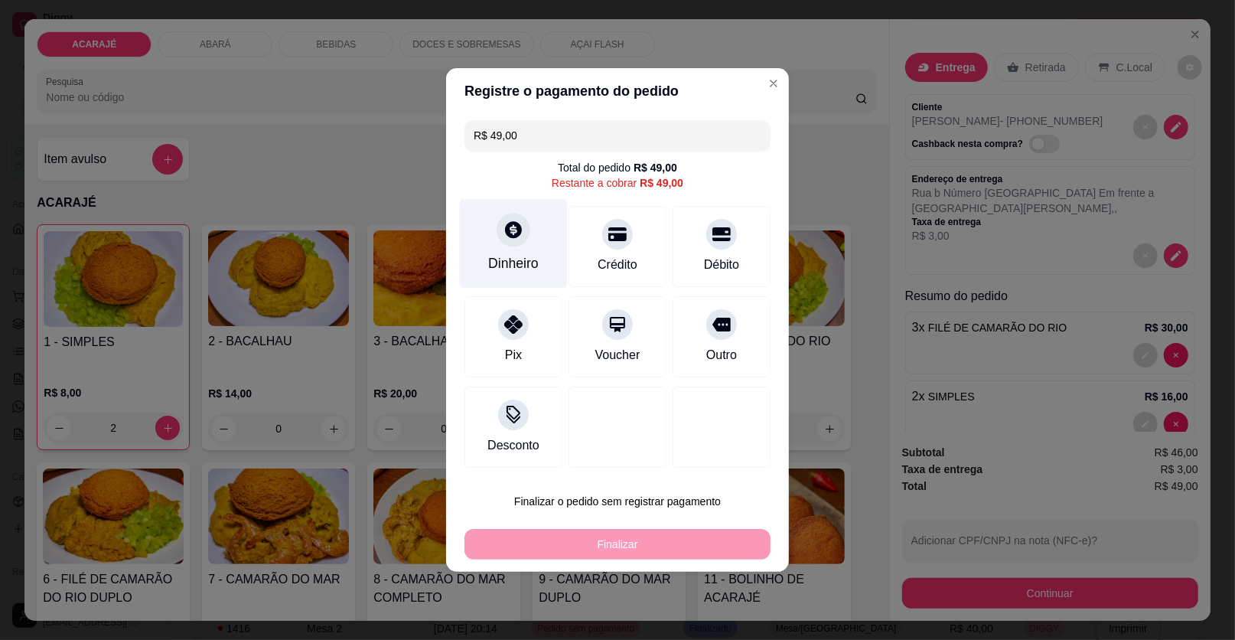
click at [510, 245] on div at bounding box center [514, 230] width 34 height 34
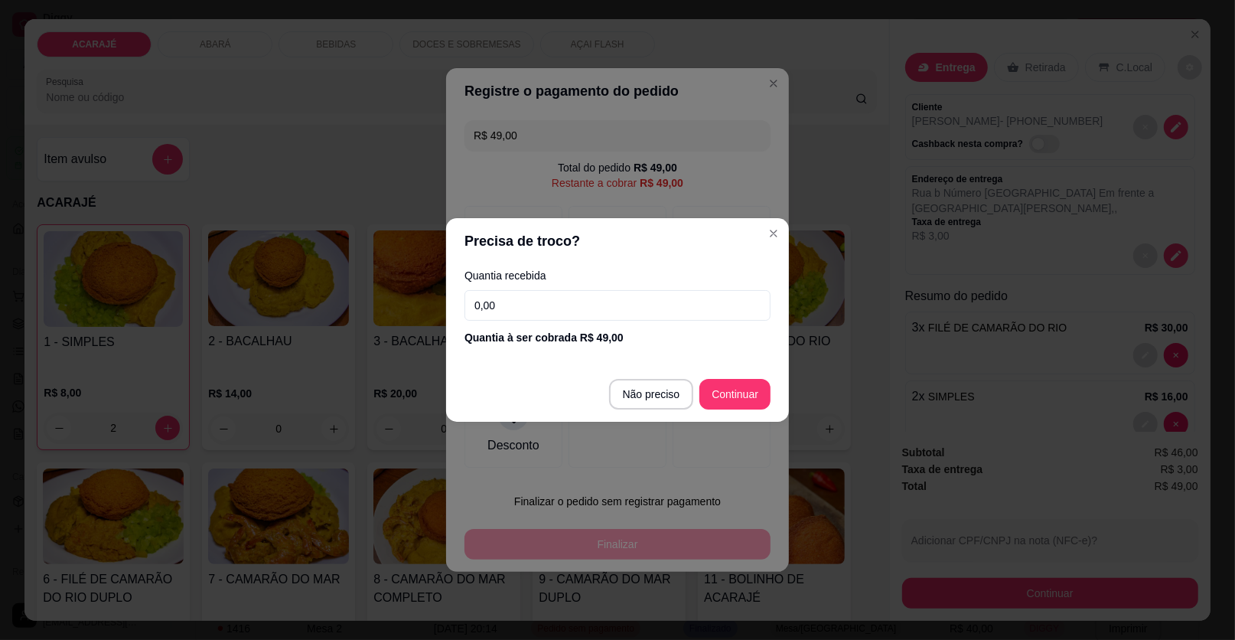
click at [575, 309] on input "0,00" at bounding box center [618, 305] width 306 height 31
type input "50,00"
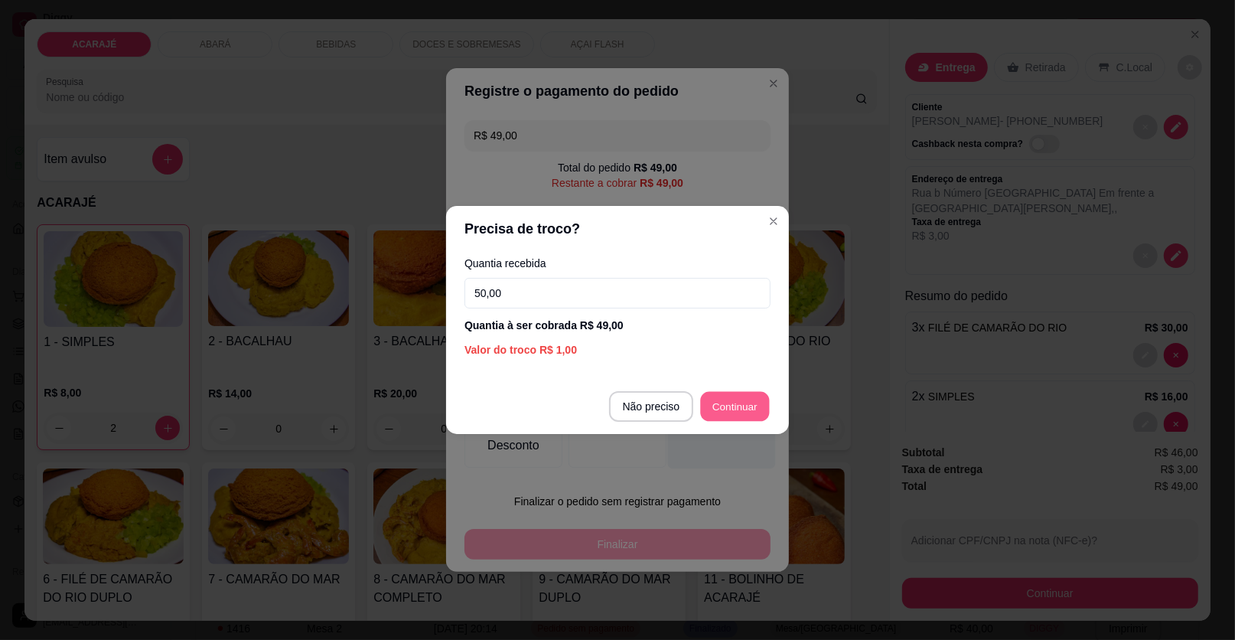
type input "R$ 0,00"
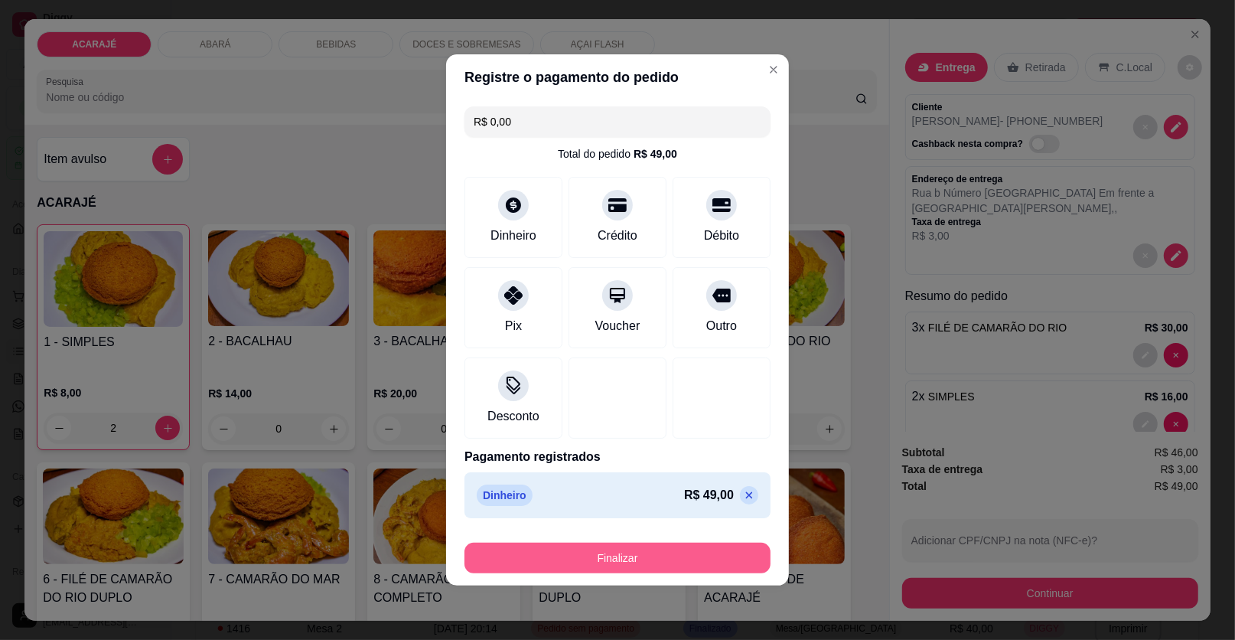
click at [620, 549] on button "Finalizar" at bounding box center [618, 558] width 306 height 31
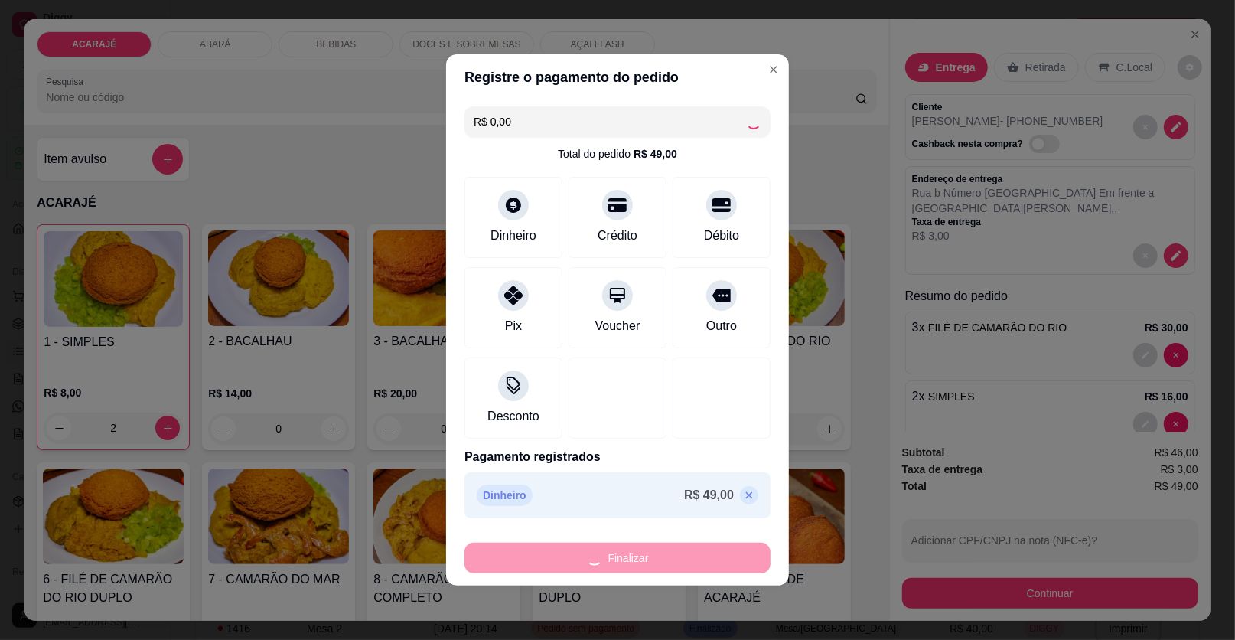
click at [614, 554] on div "Finalizar" at bounding box center [618, 558] width 306 height 31
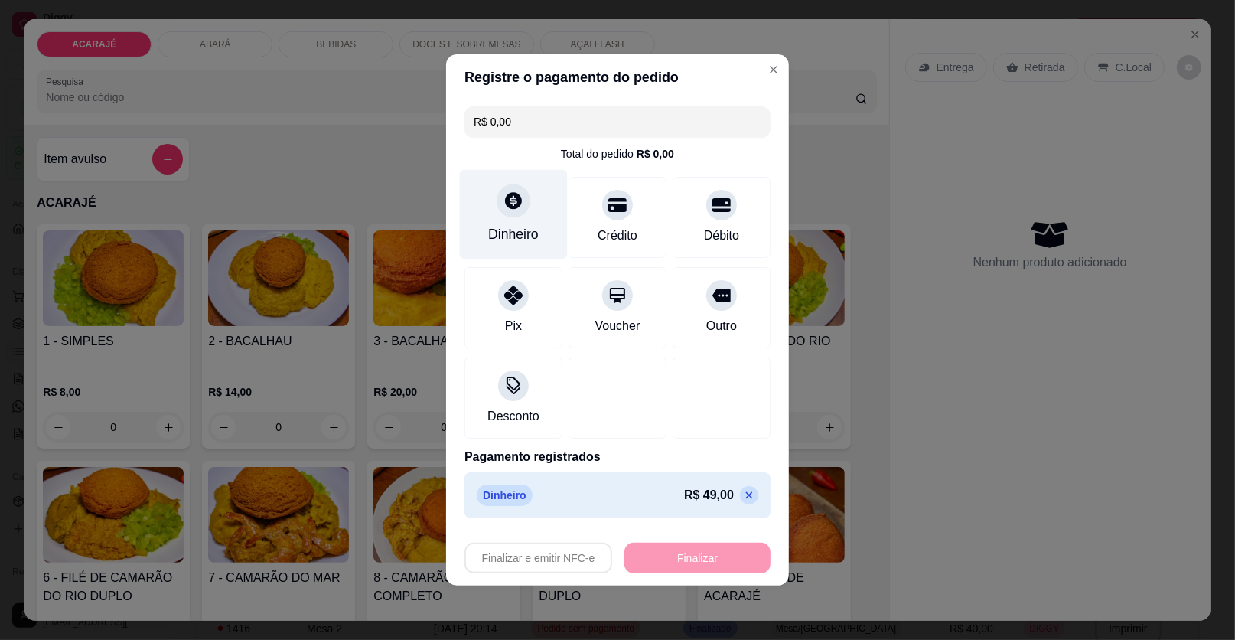
type input "0"
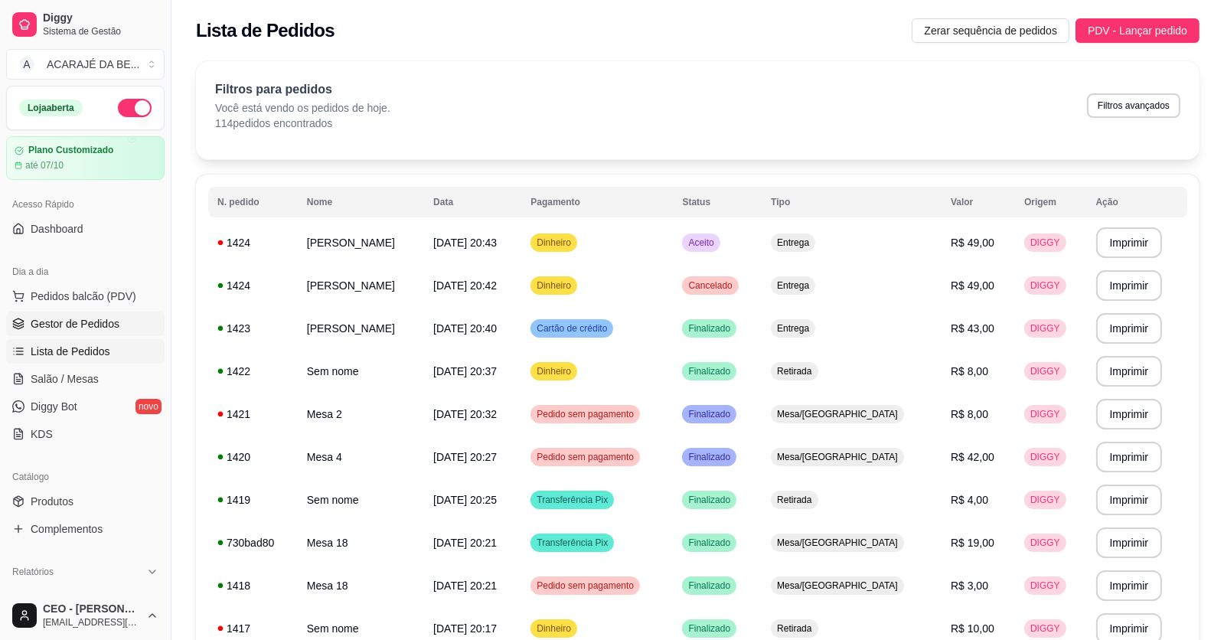
drag, startPoint x: 104, startPoint y: 322, endPoint x: 106, endPoint y: 314, distance: 8.6
click at [104, 322] on span "Gestor de Pedidos" at bounding box center [75, 323] width 89 height 15
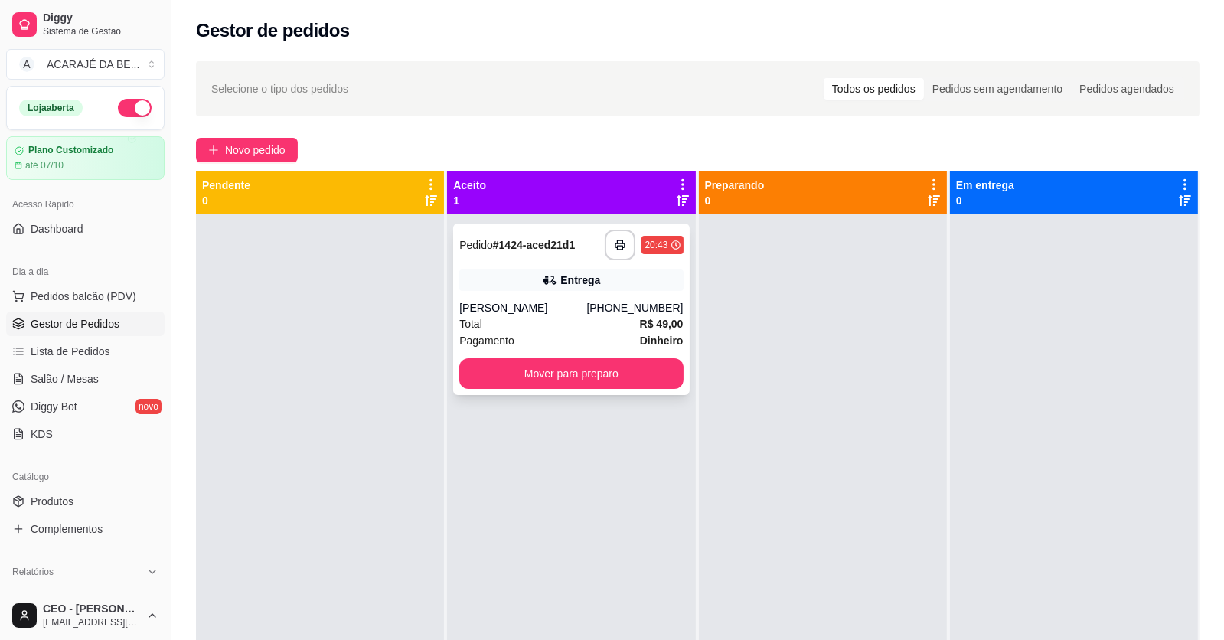
click at [586, 312] on div "[PERSON_NAME]" at bounding box center [522, 307] width 127 height 15
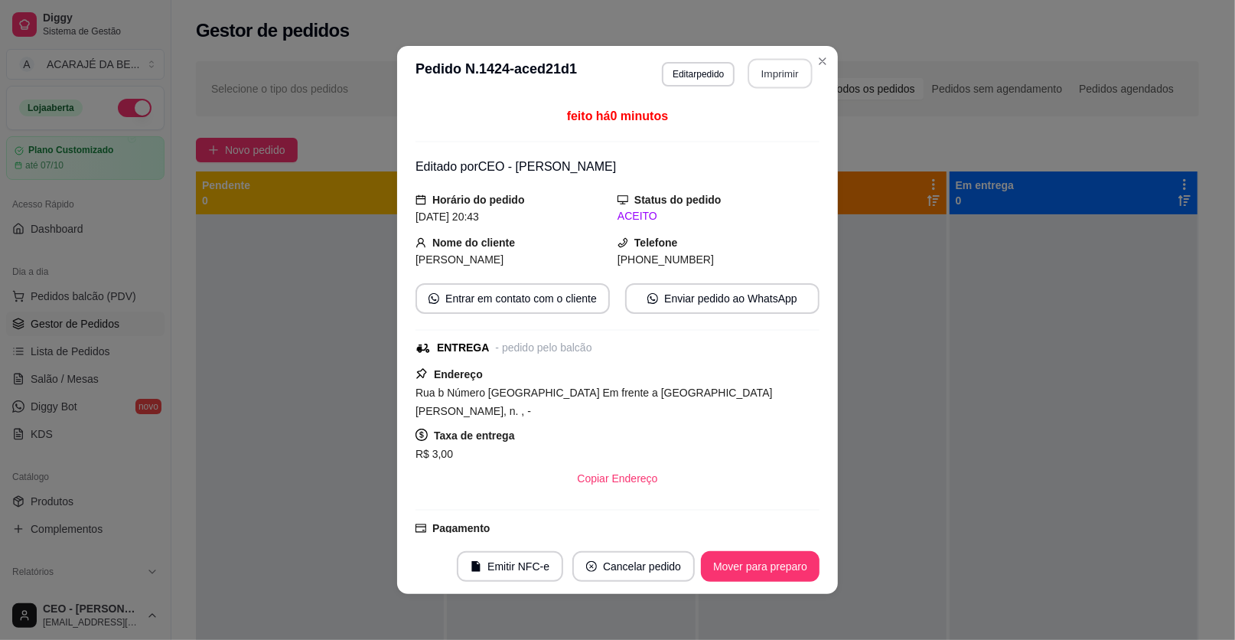
click at [765, 70] on button "Imprimir" at bounding box center [780, 74] width 64 height 30
click at [751, 574] on button "Mover para preparo" at bounding box center [760, 567] width 115 height 30
click at [751, 574] on div "Mover para preparo" at bounding box center [750, 566] width 140 height 31
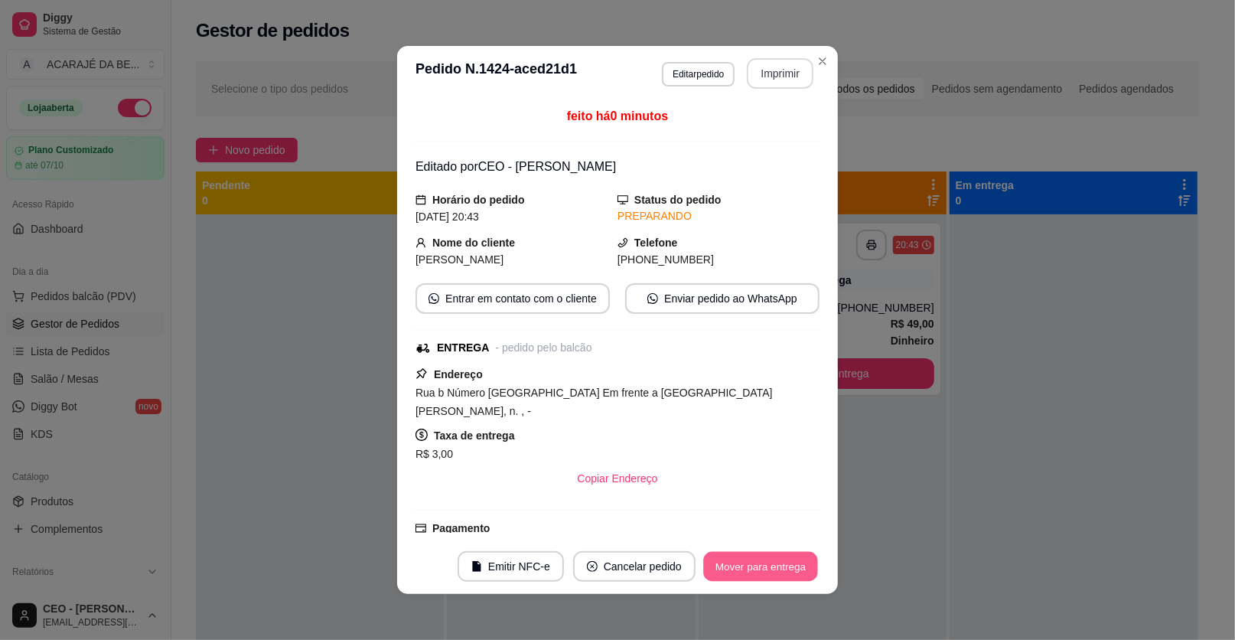
click at [751, 574] on button "Mover para entrega" at bounding box center [760, 567] width 115 height 30
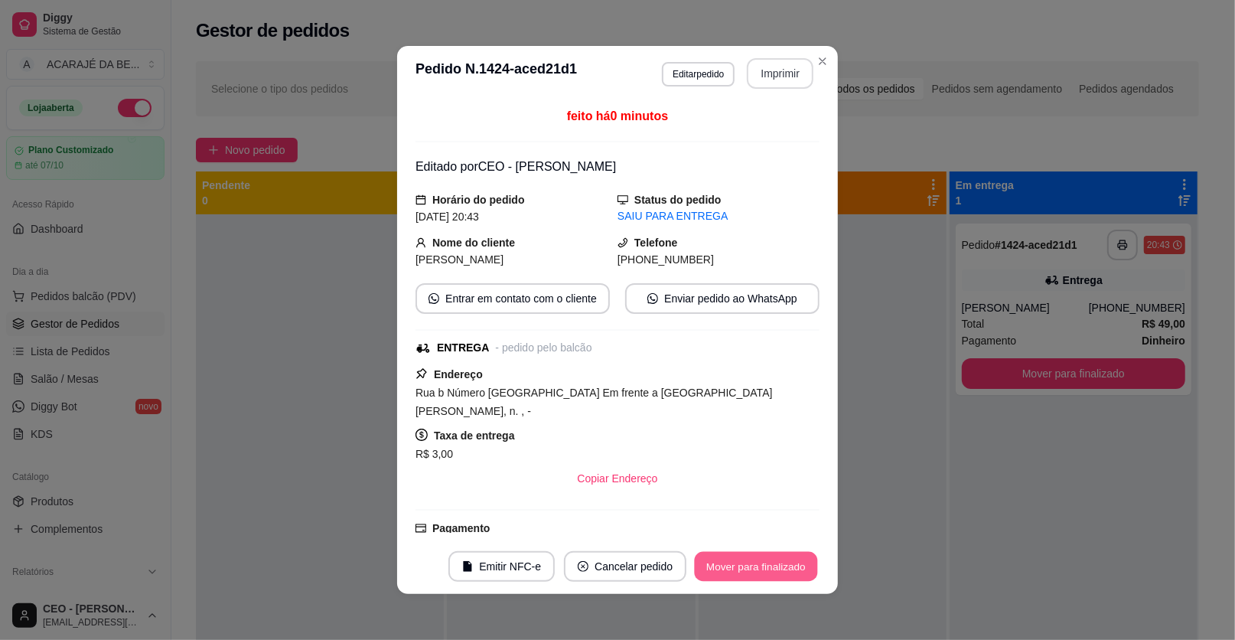
click at [751, 573] on button "Mover para finalizado" at bounding box center [756, 567] width 123 height 30
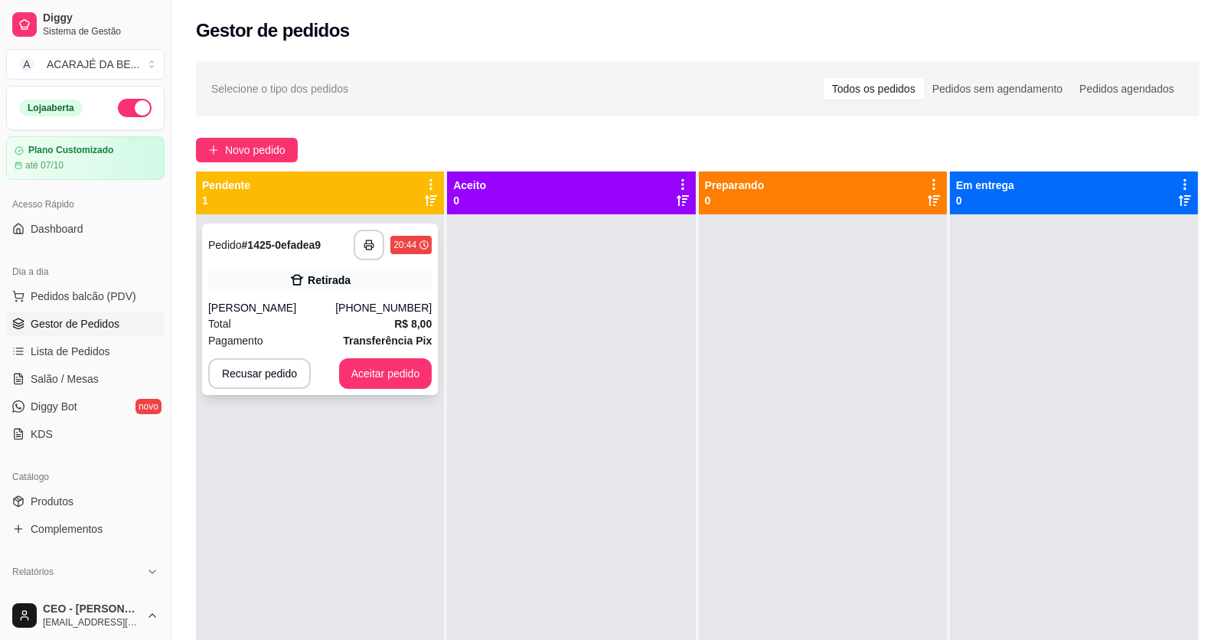
click at [289, 261] on div "**********" at bounding box center [320, 308] width 236 height 171
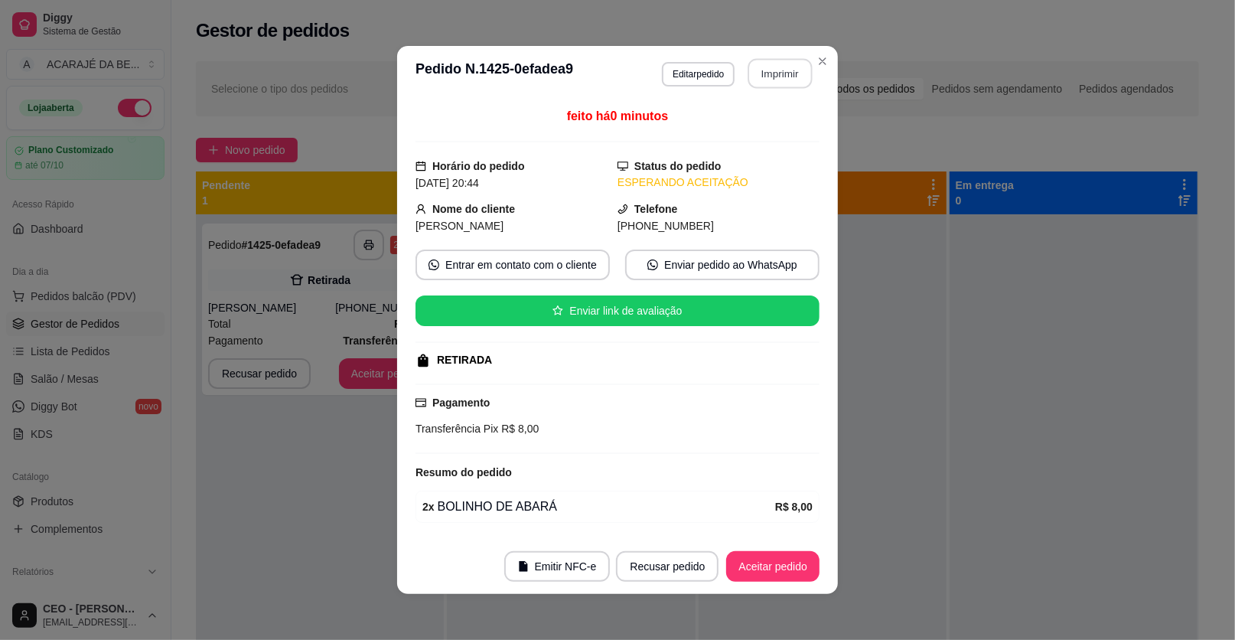
click at [748, 76] on button "Imprimir" at bounding box center [780, 74] width 64 height 30
click at [785, 571] on button "Aceitar pedido" at bounding box center [772, 566] width 93 height 31
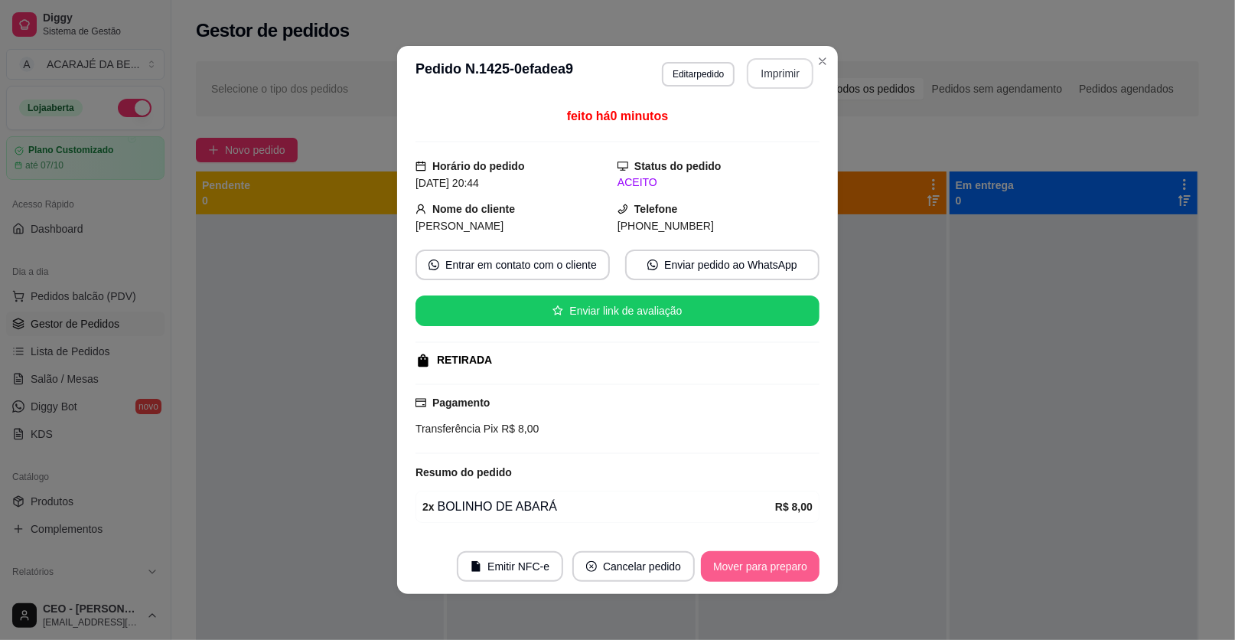
click at [785, 571] on button "Mover para preparo" at bounding box center [760, 566] width 119 height 31
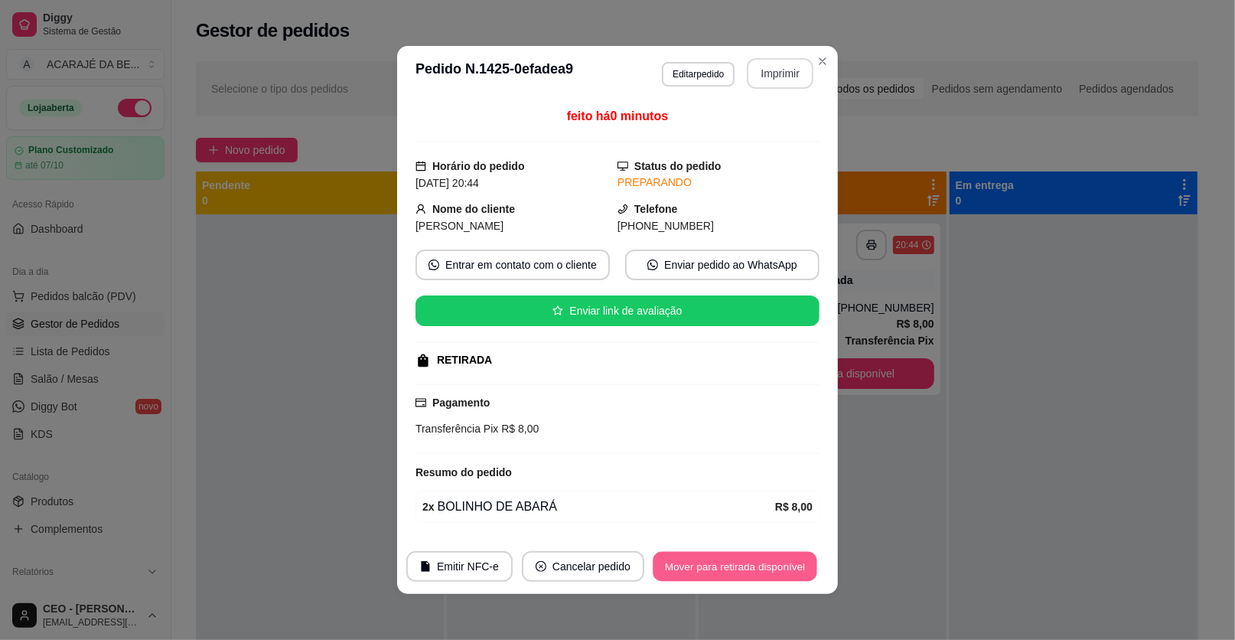
click at [785, 569] on button "Mover para retirada disponível" at bounding box center [735, 567] width 164 height 30
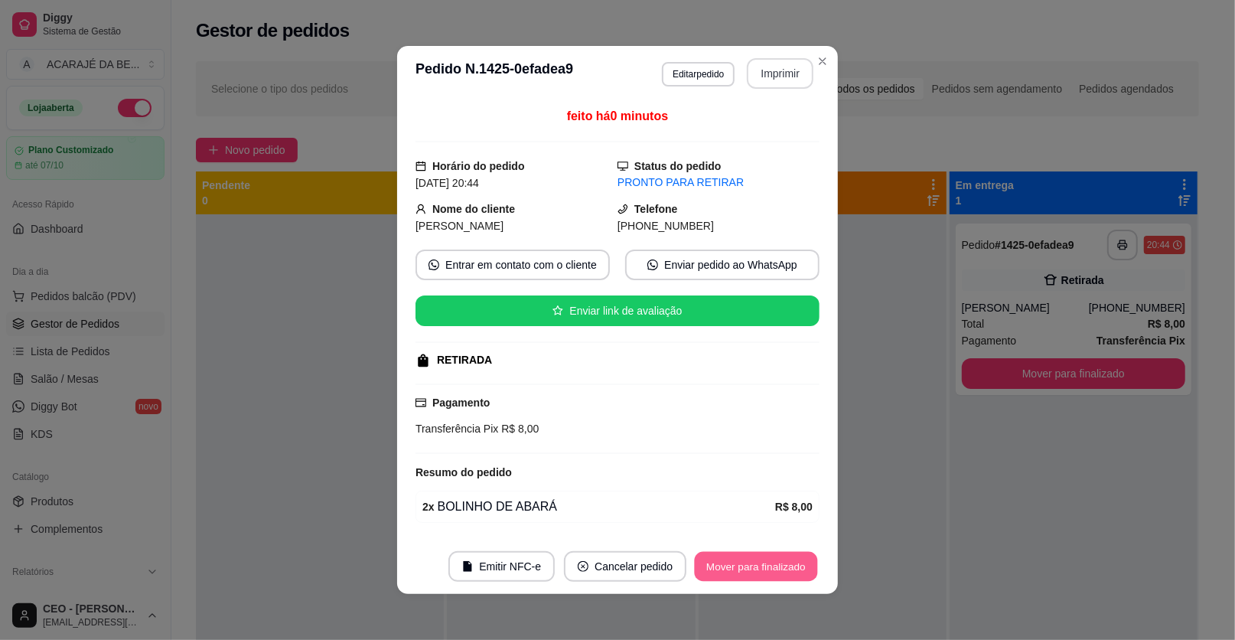
click at [785, 569] on button "Mover para finalizado" at bounding box center [756, 567] width 123 height 30
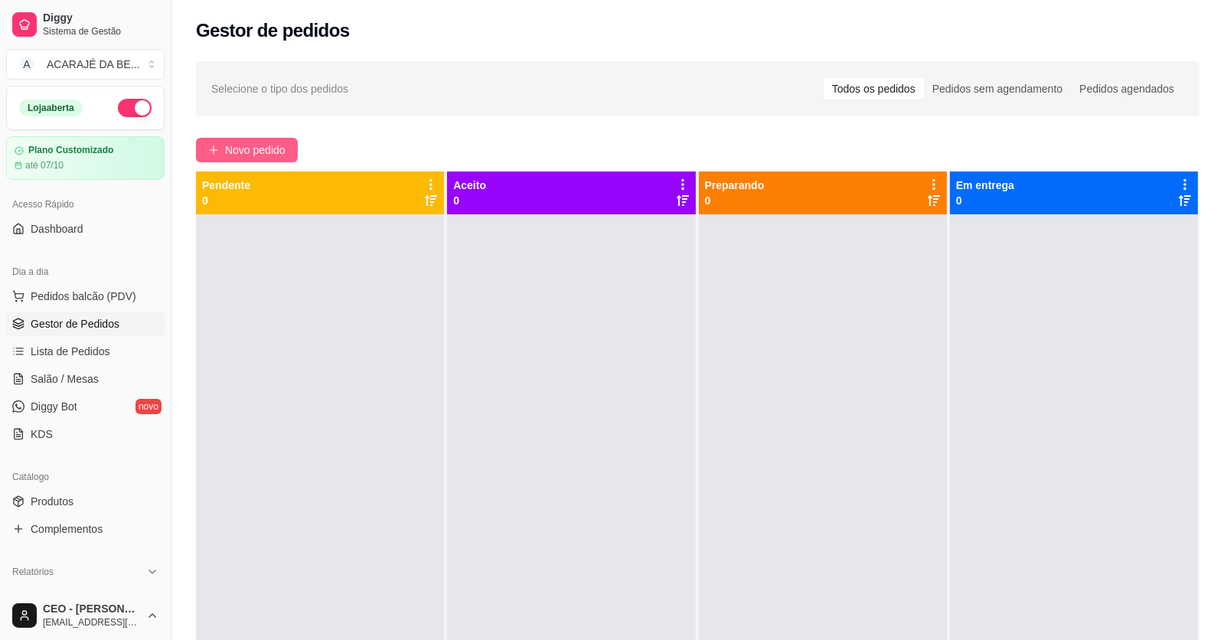
click at [236, 161] on button "Novo pedido" at bounding box center [247, 150] width 102 height 24
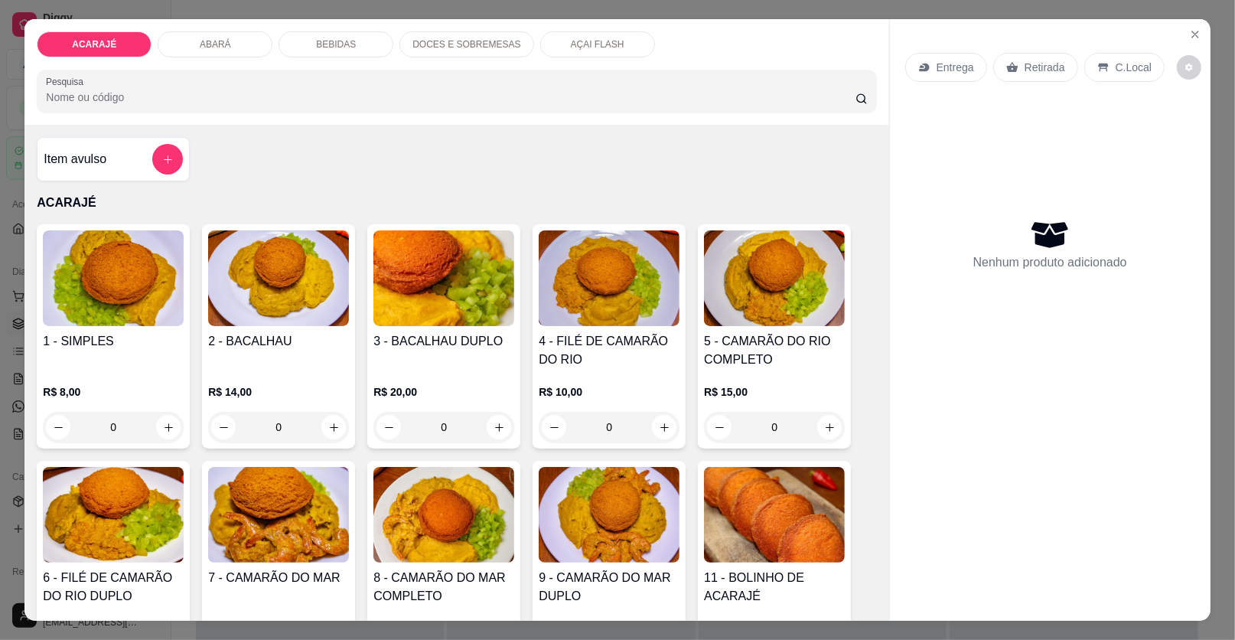
scroll to position [152, 0]
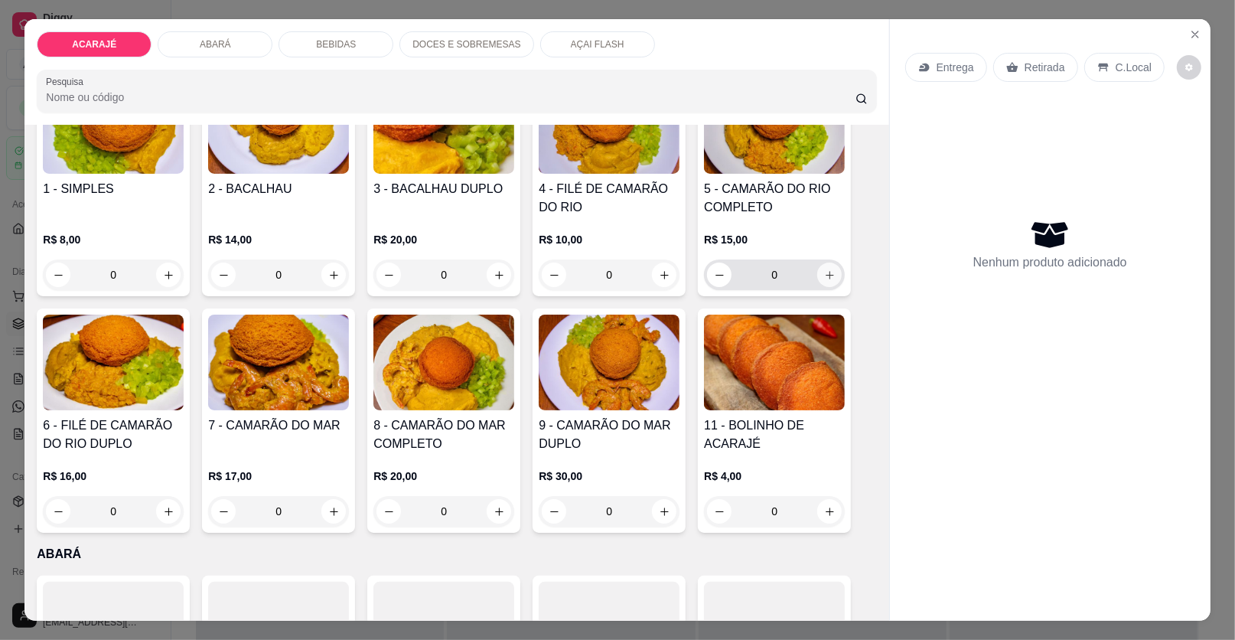
click at [824, 277] on icon "increase-product-quantity" at bounding box center [829, 274] width 11 height 11
type input "1"
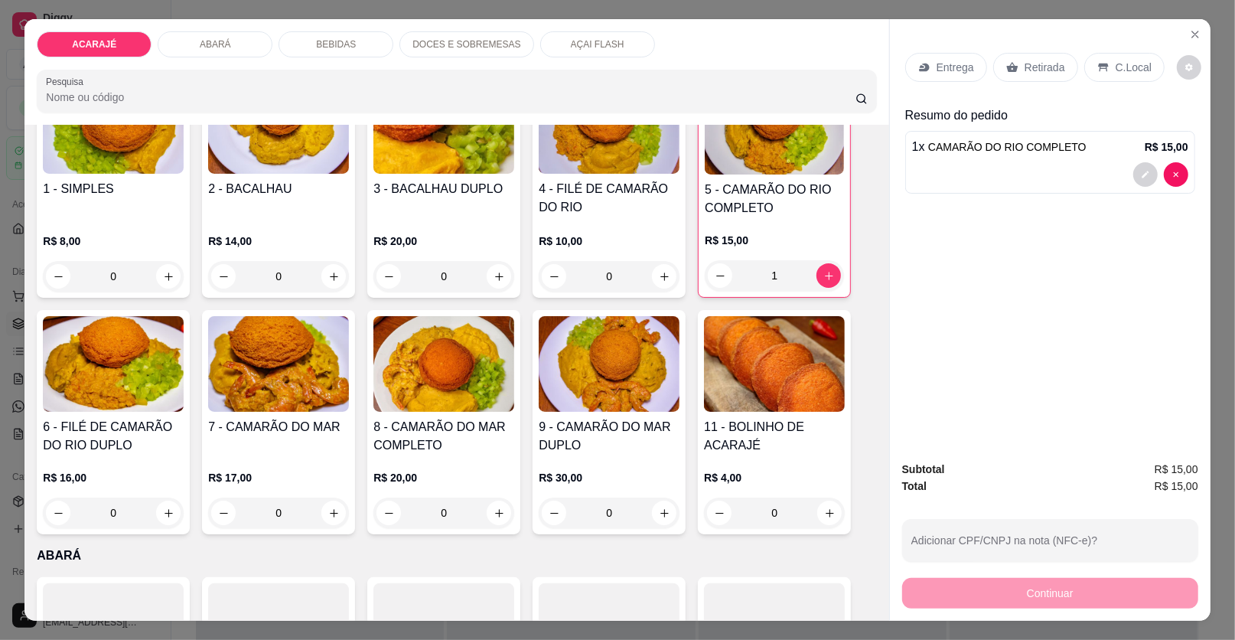
drag, startPoint x: 1014, startPoint y: 57, endPoint x: 926, endPoint y: 427, distance: 380.7
click at [1014, 60] on div "Retirada" at bounding box center [1035, 67] width 85 height 29
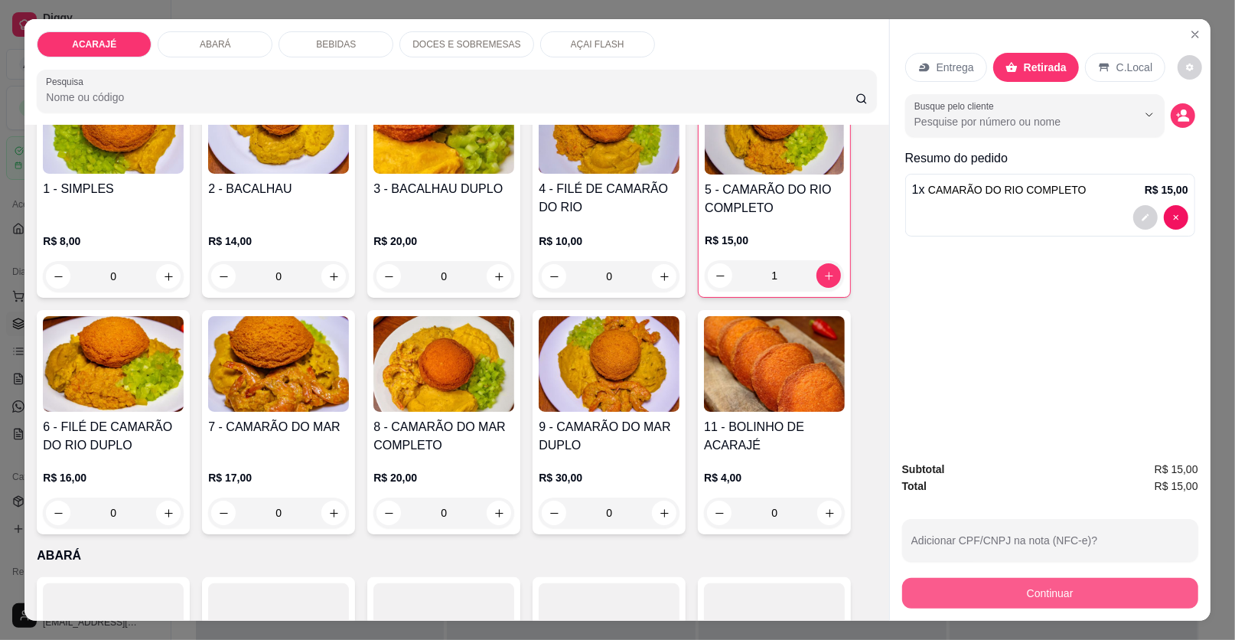
click at [1075, 559] on div "Adicionar CPF/CNPJ na nota (NFC-e)?" at bounding box center [1050, 540] width 296 height 43
click at [1061, 602] on button "Continuar" at bounding box center [1050, 593] width 296 height 31
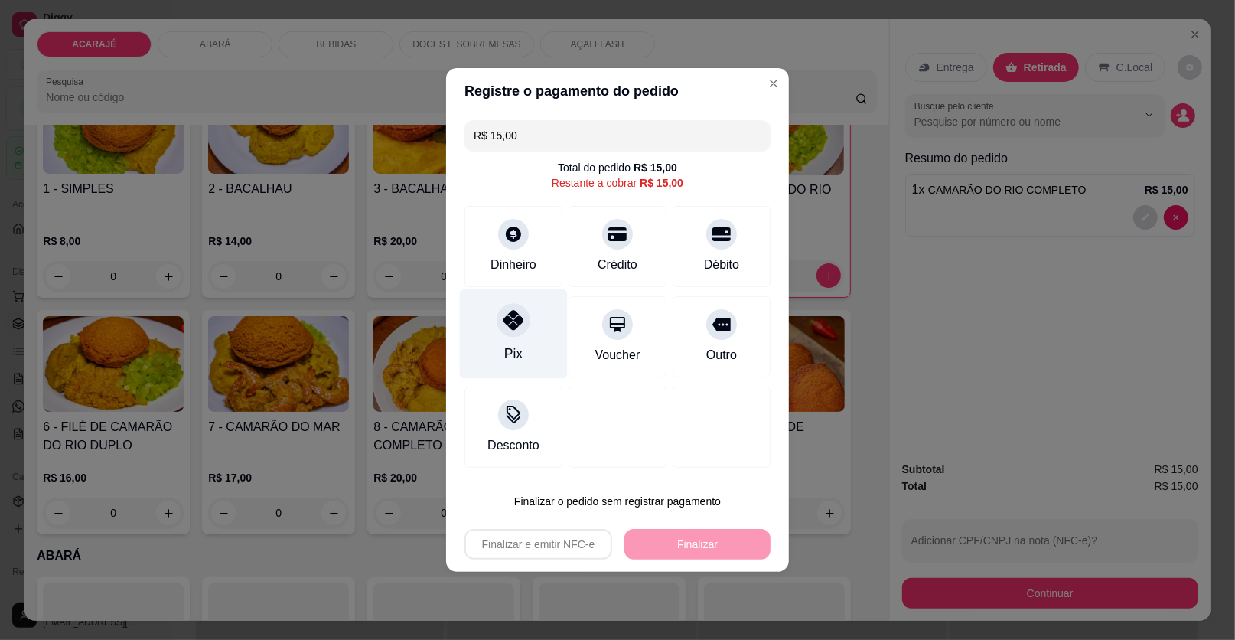
click at [513, 324] on icon at bounding box center [514, 320] width 20 height 20
type input "R$ 0,00"
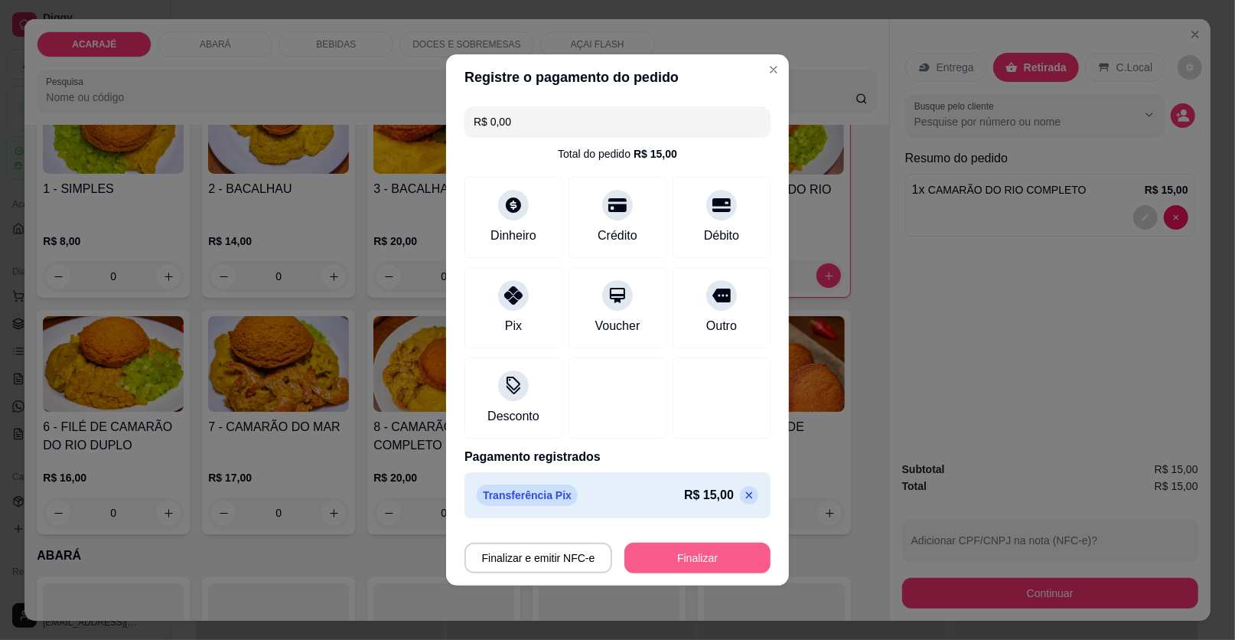
click at [714, 554] on button "Finalizar" at bounding box center [697, 558] width 146 height 31
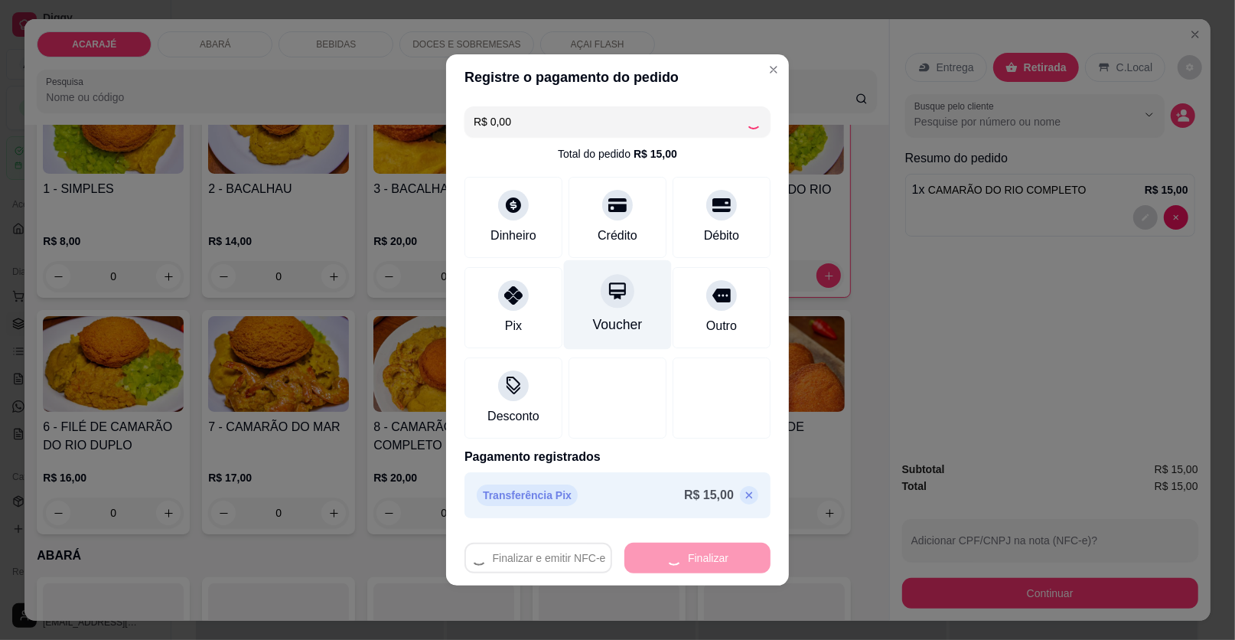
type input "0"
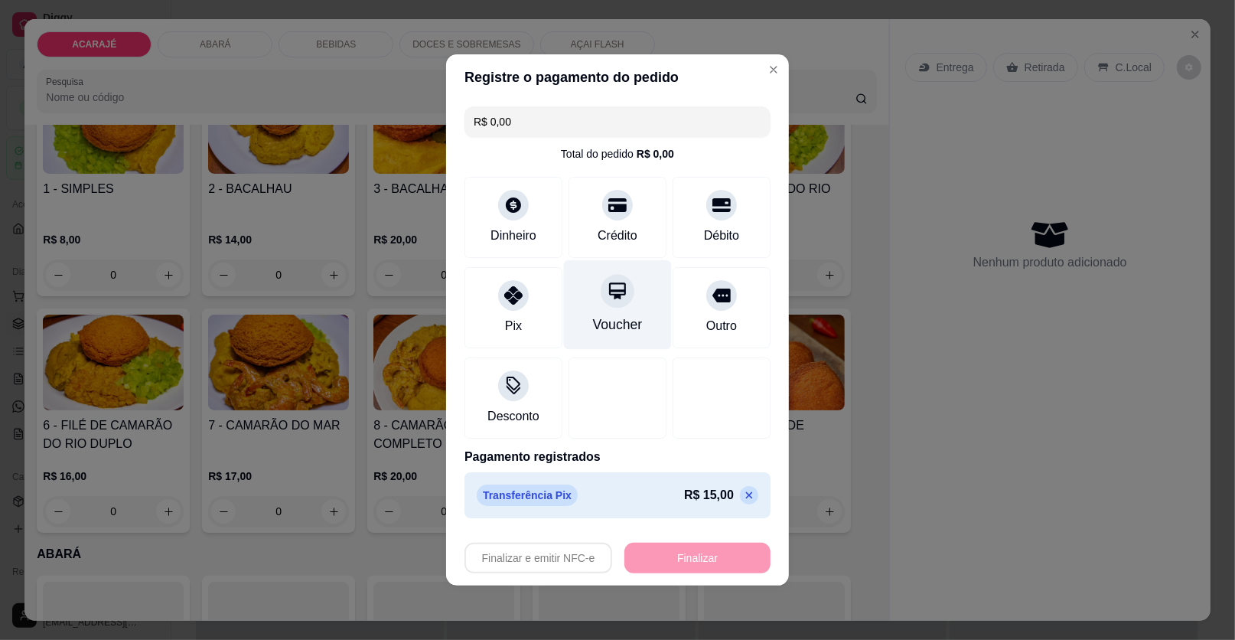
type input "-R$ 15,00"
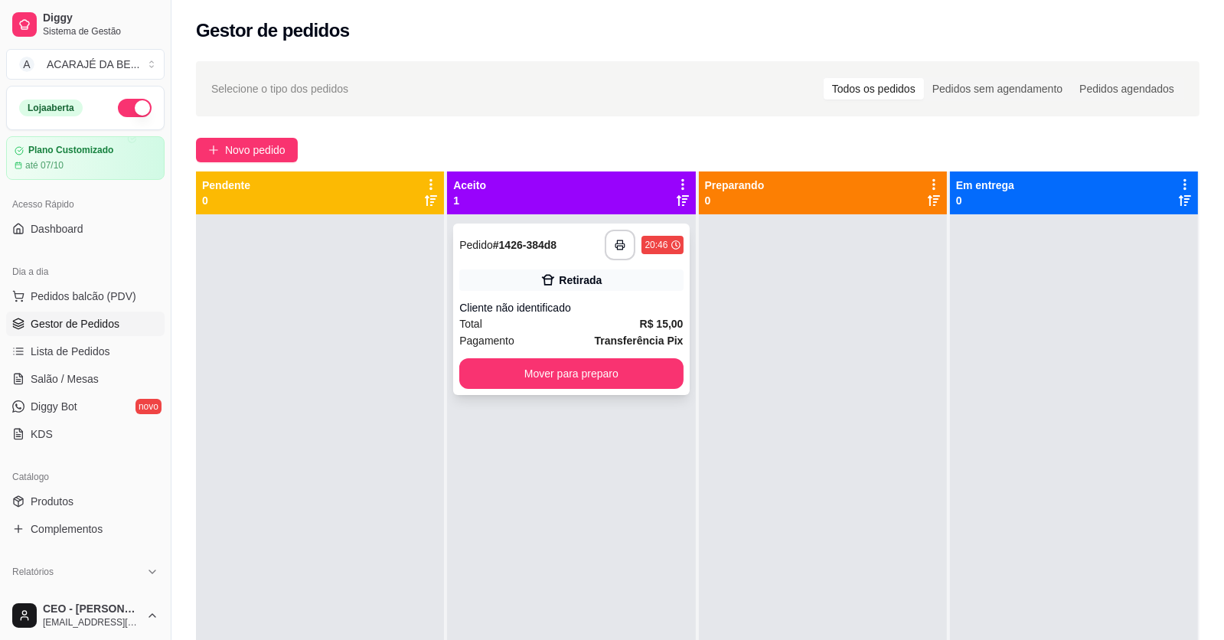
click at [600, 283] on div "Retirada" at bounding box center [570, 279] width 223 height 21
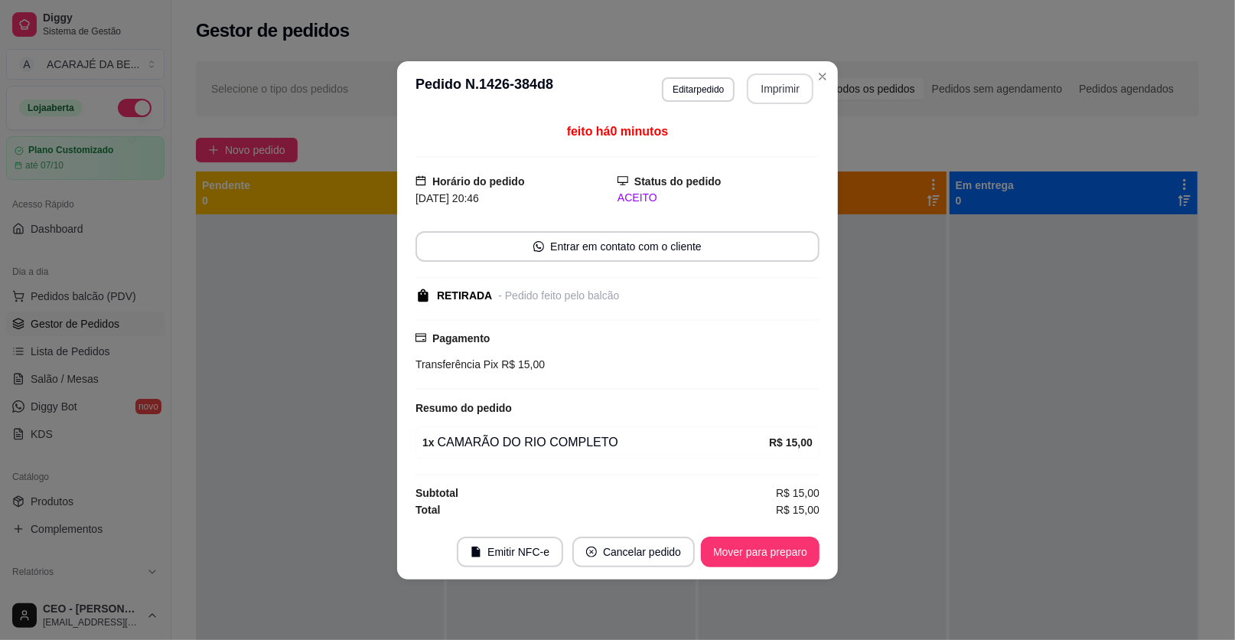
click at [753, 96] on button "Imprimir" at bounding box center [780, 88] width 67 height 31
click at [793, 545] on button "Mover para preparo" at bounding box center [760, 551] width 119 height 31
click at [793, 545] on button "Mover para preparo" at bounding box center [760, 551] width 115 height 30
click at [793, 545] on div "Mover para preparo" at bounding box center [750, 551] width 140 height 31
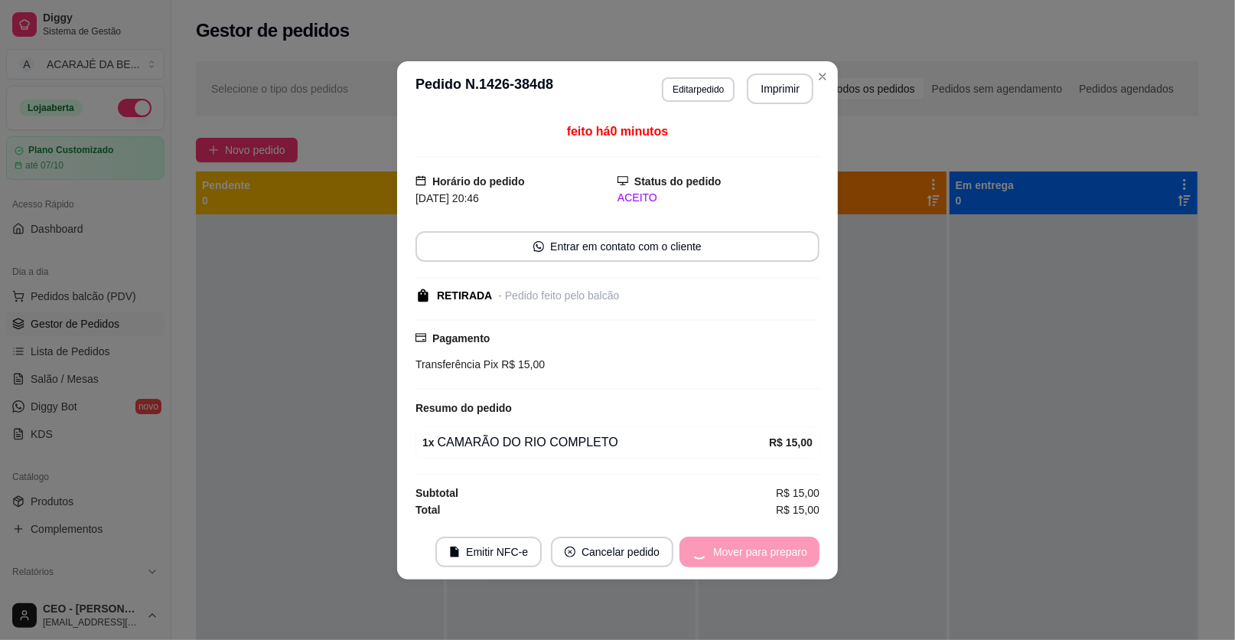
click at [793, 545] on div "Mover para preparo" at bounding box center [750, 551] width 140 height 31
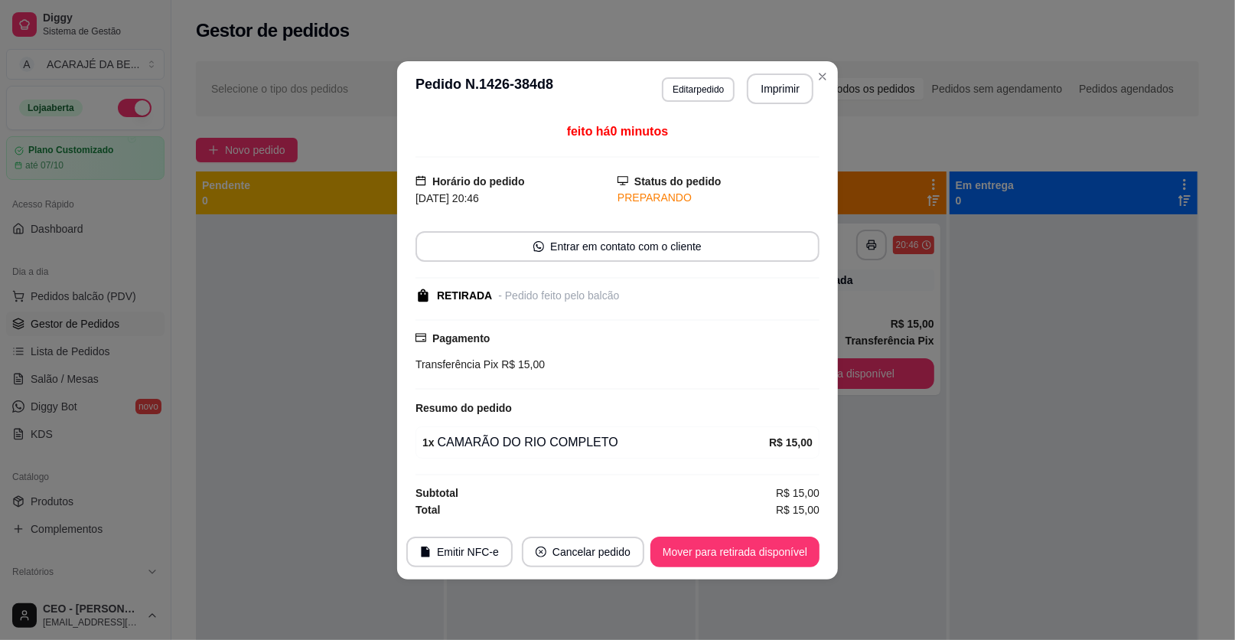
click at [792, 546] on button "Mover para retirada disponível" at bounding box center [735, 551] width 169 height 31
click at [792, 546] on div "Mover para retirada disponível" at bounding box center [724, 551] width 191 height 31
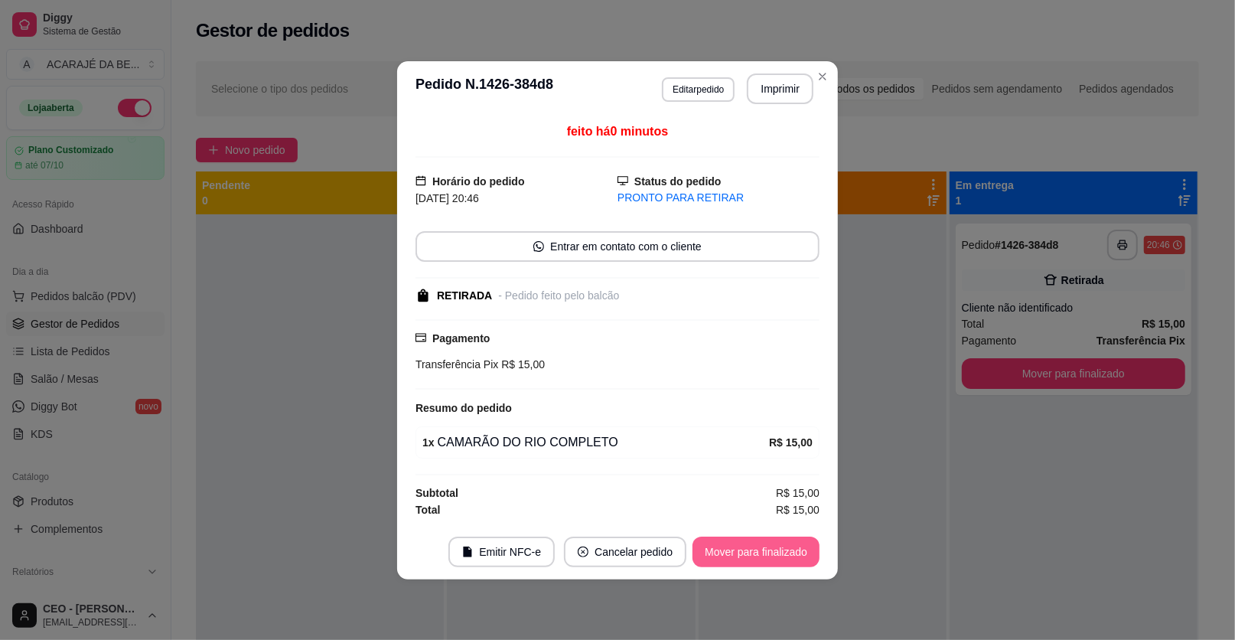
click at [792, 546] on button "Mover para finalizado" at bounding box center [756, 551] width 127 height 31
click at [792, 546] on div "Mover para finalizado" at bounding box center [745, 551] width 148 height 31
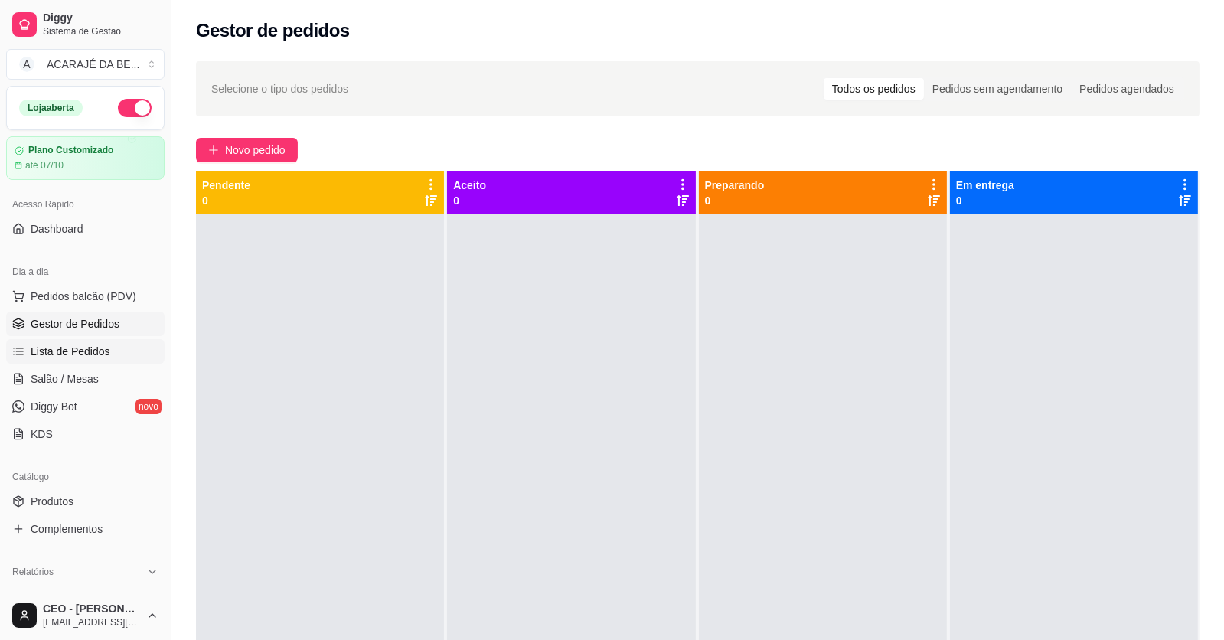
click at [115, 359] on link "Lista de Pedidos" at bounding box center [85, 351] width 158 height 24
click at [96, 391] on ul "Pedidos balcão (PDV) Gestor de Pedidos Lista de Pedidos Salão / Mesas Diggy Bot…" at bounding box center [85, 365] width 158 height 162
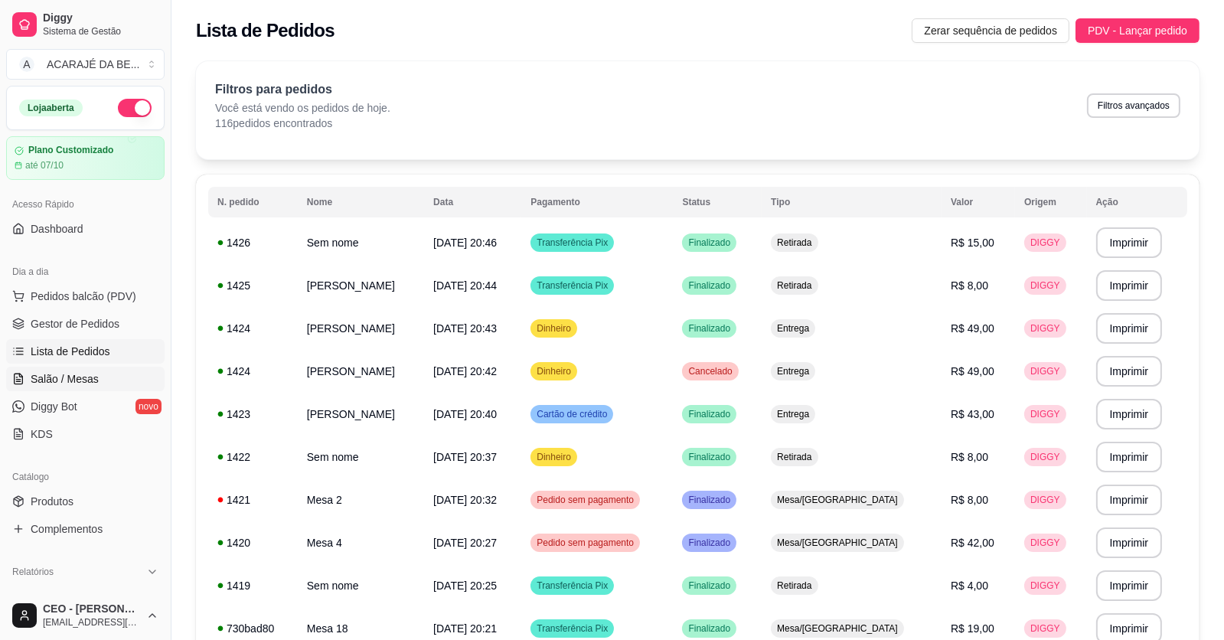
click at [96, 390] on link "Salão / Mesas" at bounding box center [85, 379] width 158 height 24
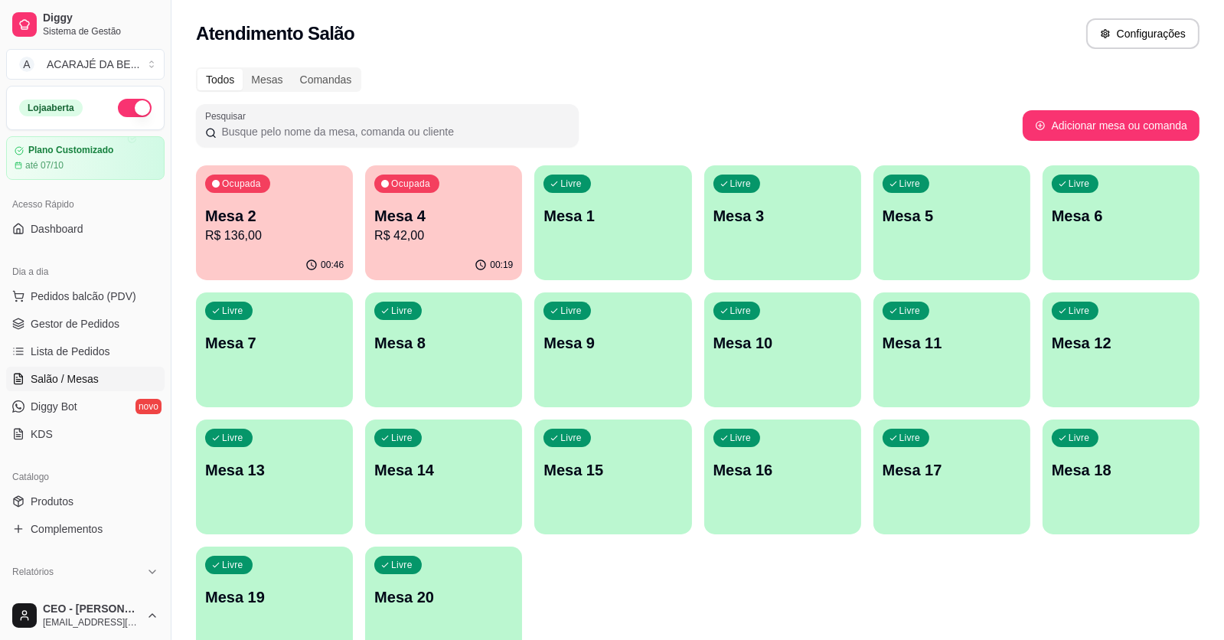
click at [225, 214] on p "Mesa 2" at bounding box center [274, 215] width 139 height 21
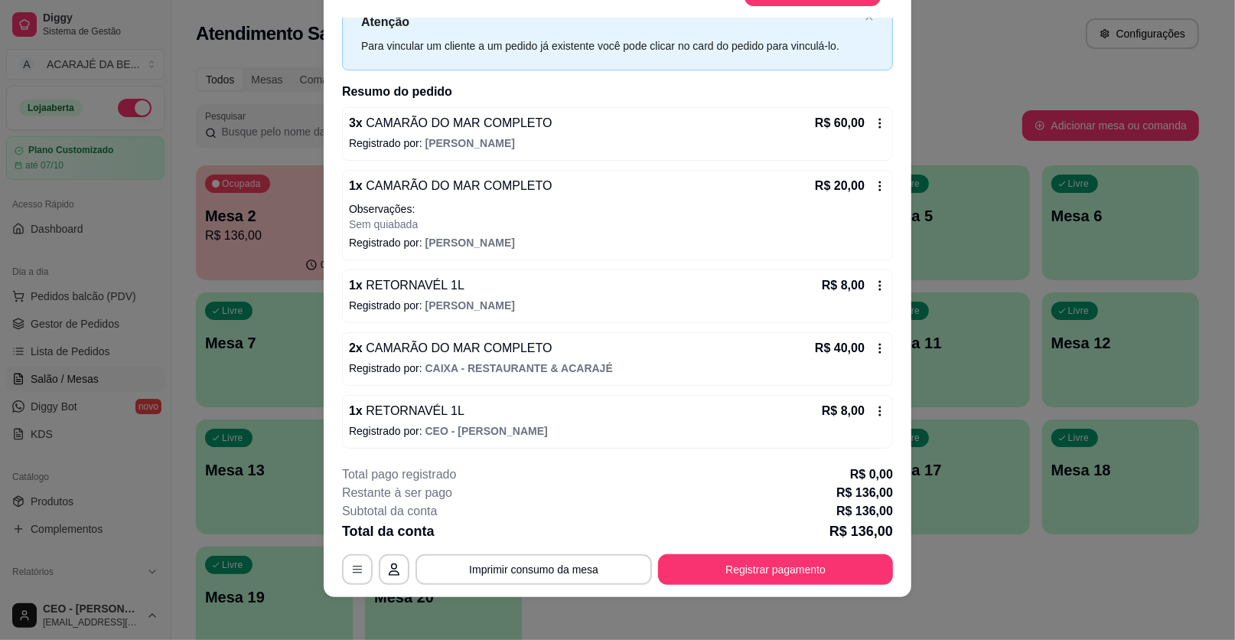
scroll to position [45, 0]
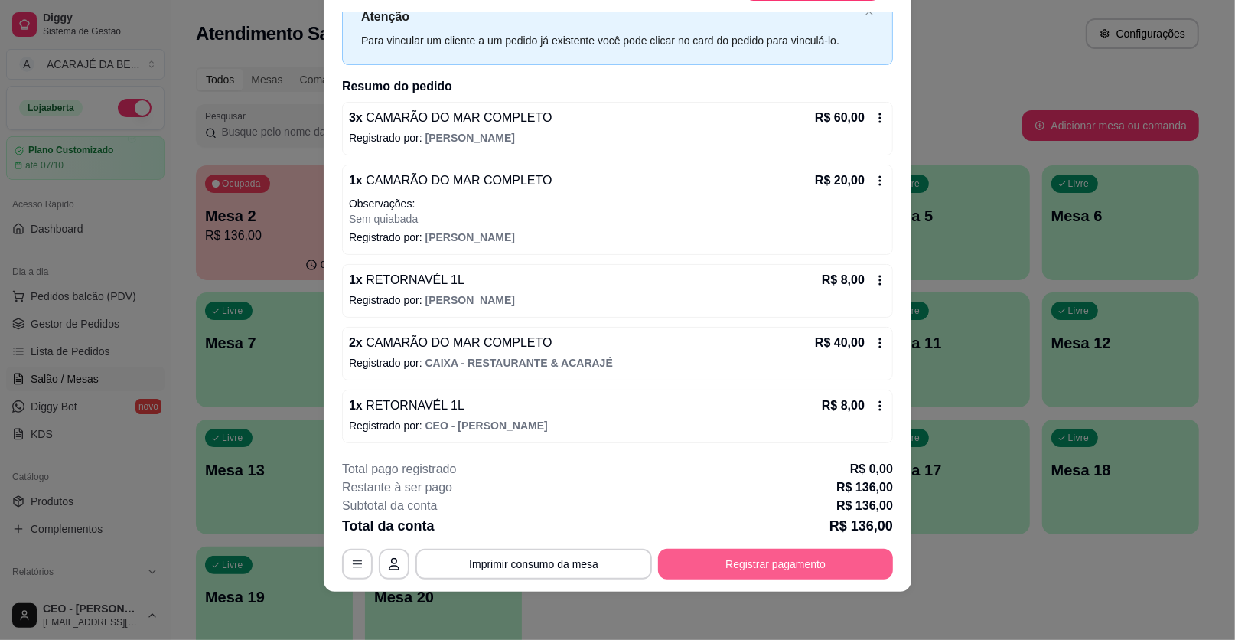
click at [757, 561] on button "Registrar pagamento" at bounding box center [775, 564] width 235 height 31
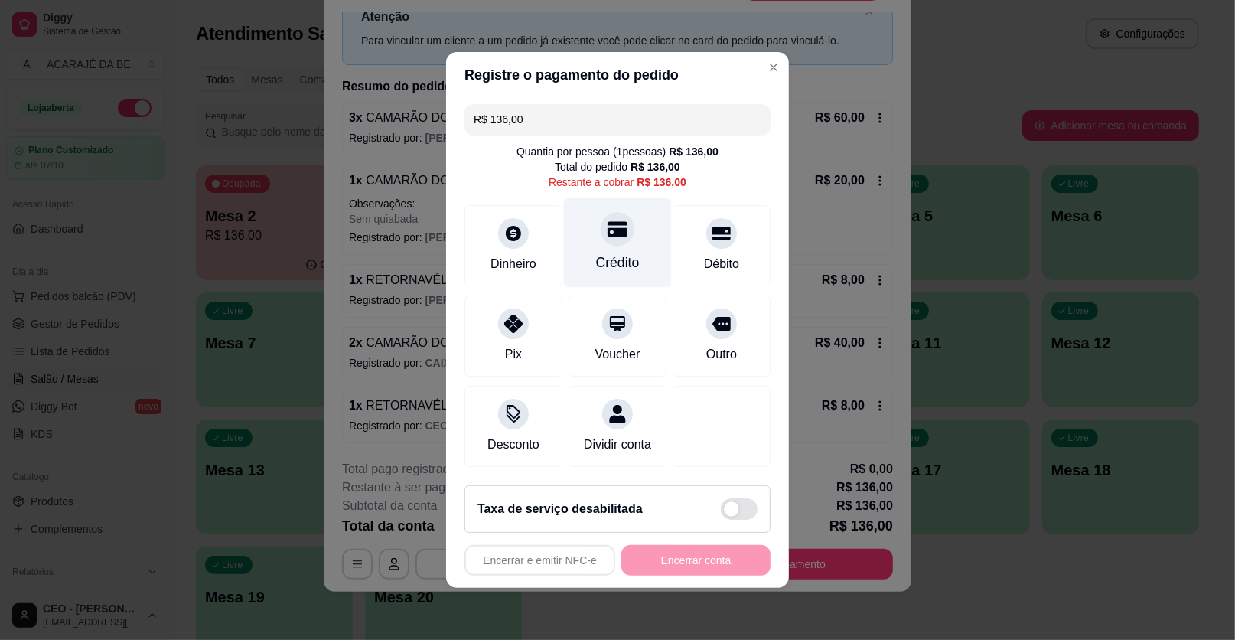
click at [611, 237] on icon at bounding box center [618, 229] width 20 height 20
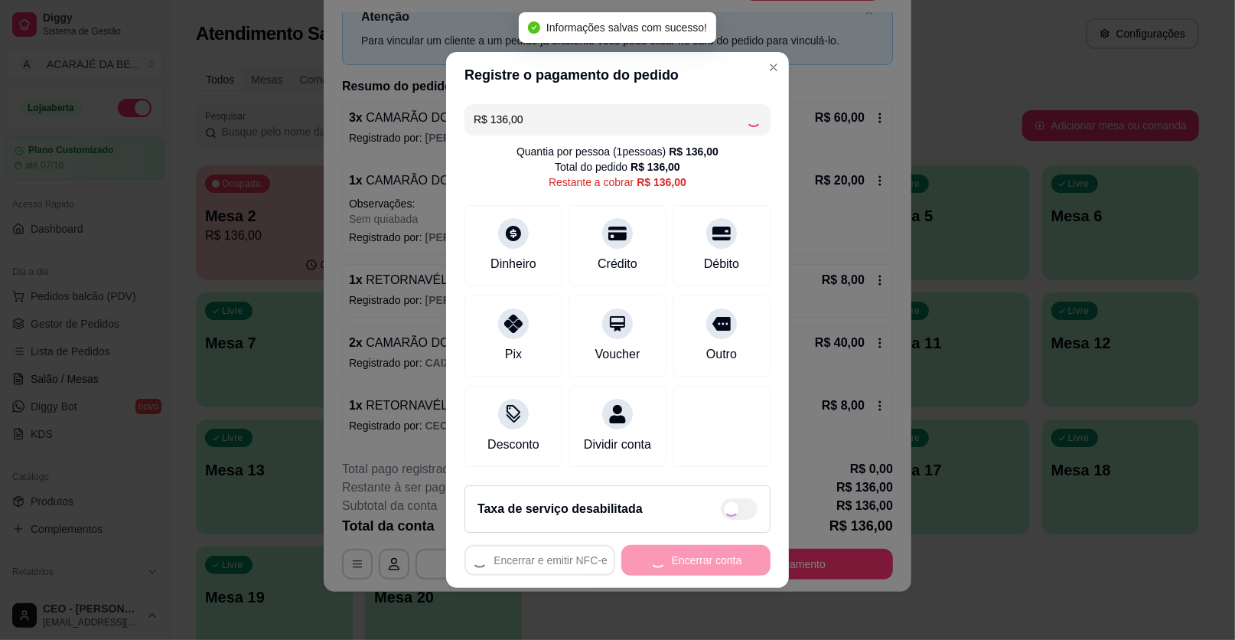
type input "R$ 0,00"
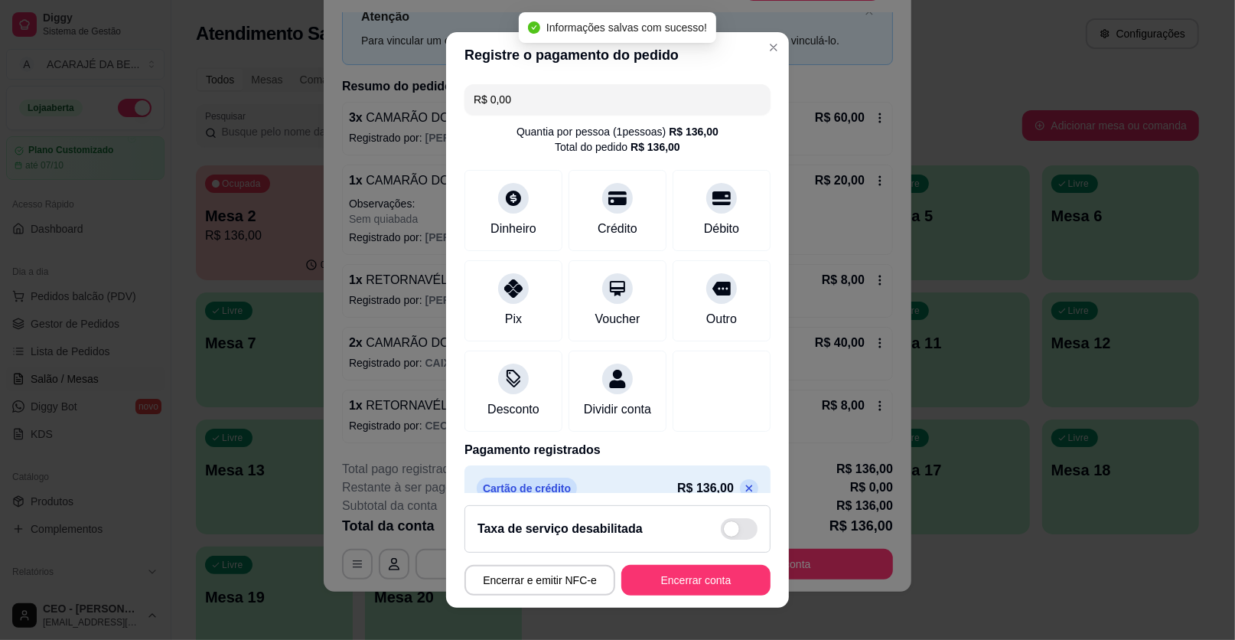
click at [683, 565] on footer "Taxa de serviço desabilitada Encerrar e emitir NFC-e Encerrar conta" at bounding box center [617, 550] width 343 height 115
click at [676, 585] on button "Encerrar conta" at bounding box center [696, 581] width 145 height 30
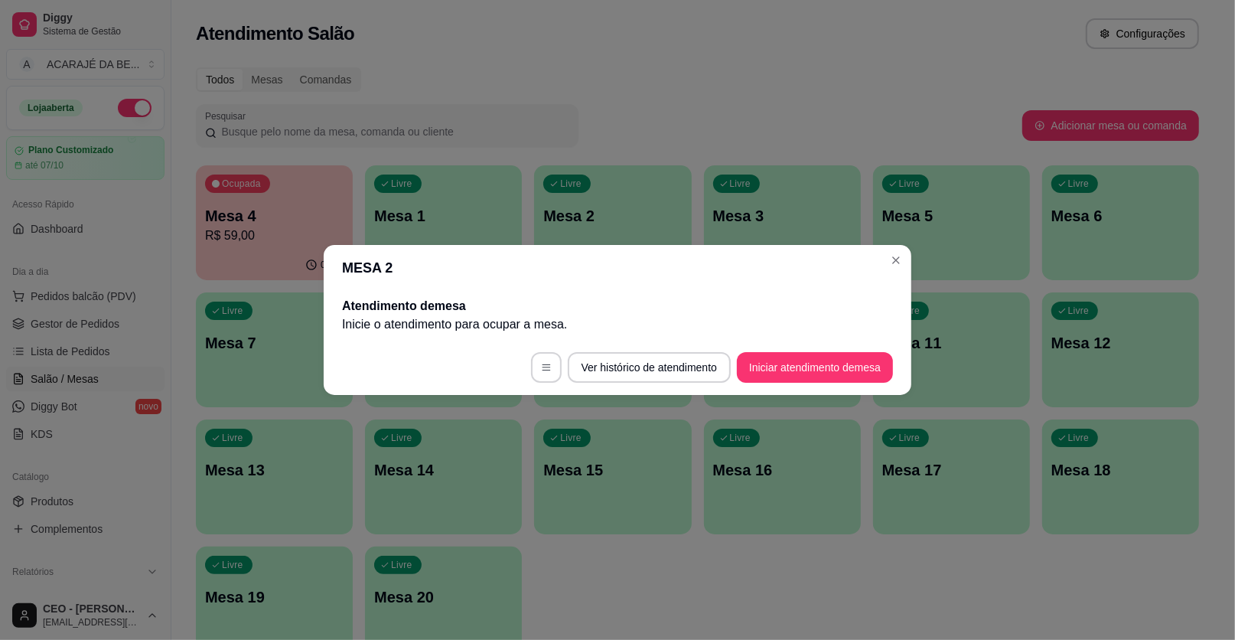
scroll to position [0, 0]
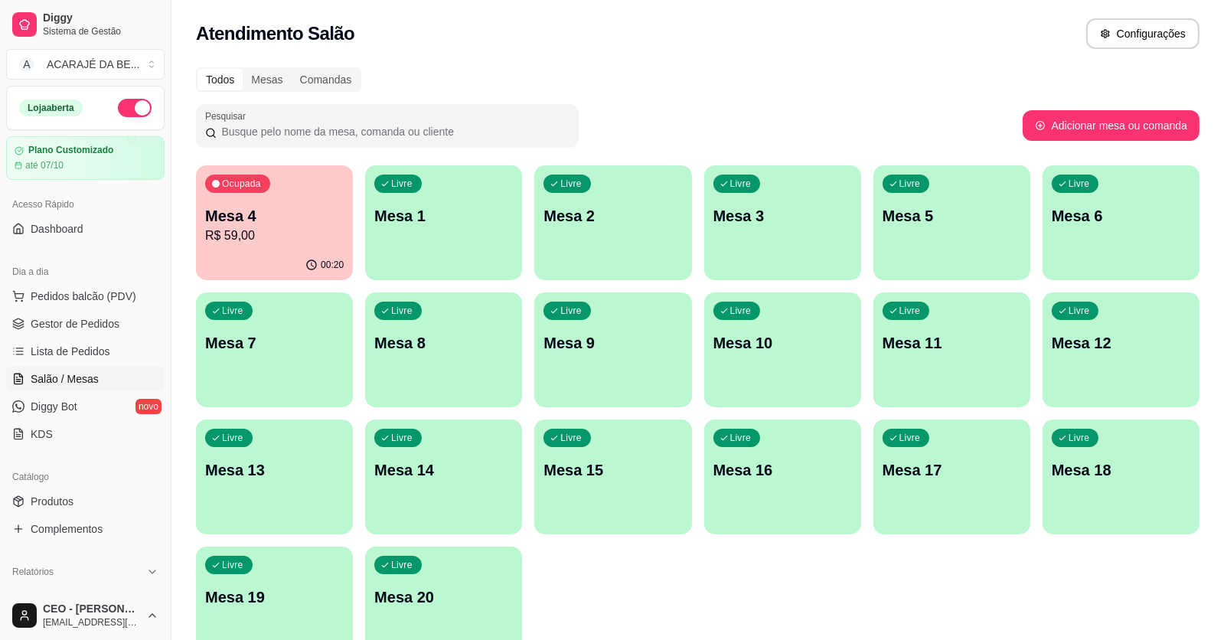
click at [105, 338] on ul "Pedidos balcão (PDV) Gestor de Pedidos Lista de Pedidos Salão / Mesas Diggy Bot…" at bounding box center [85, 365] width 158 height 162
click at [105, 325] on span "Gestor de Pedidos" at bounding box center [75, 323] width 89 height 15
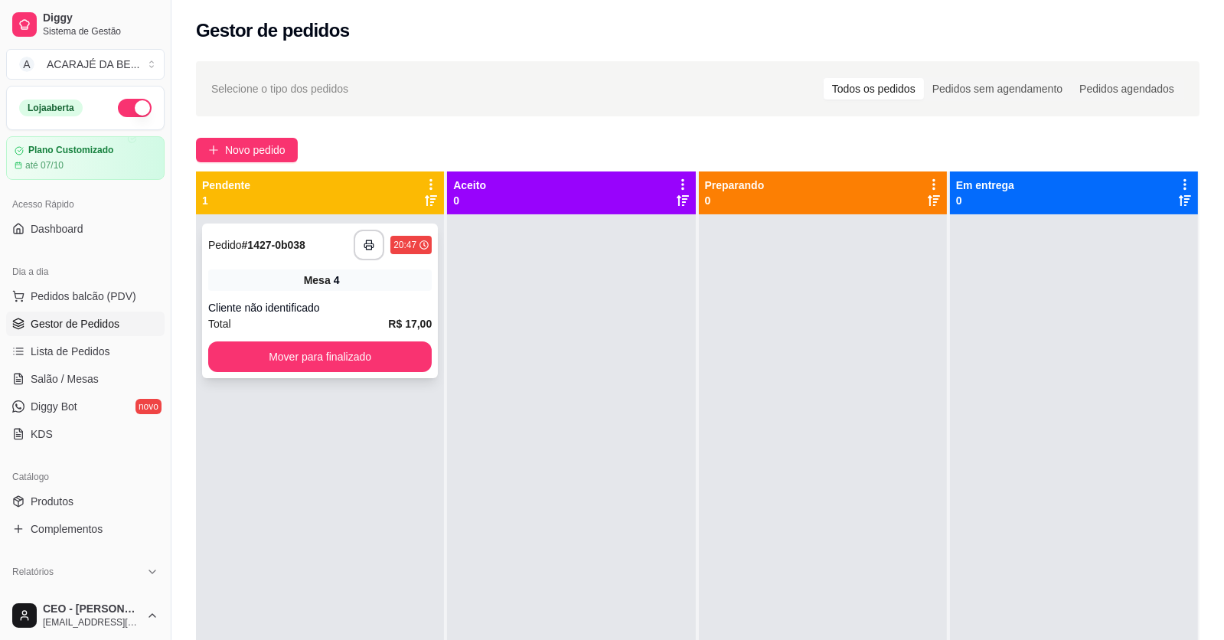
click at [326, 298] on div "**********" at bounding box center [320, 300] width 236 height 155
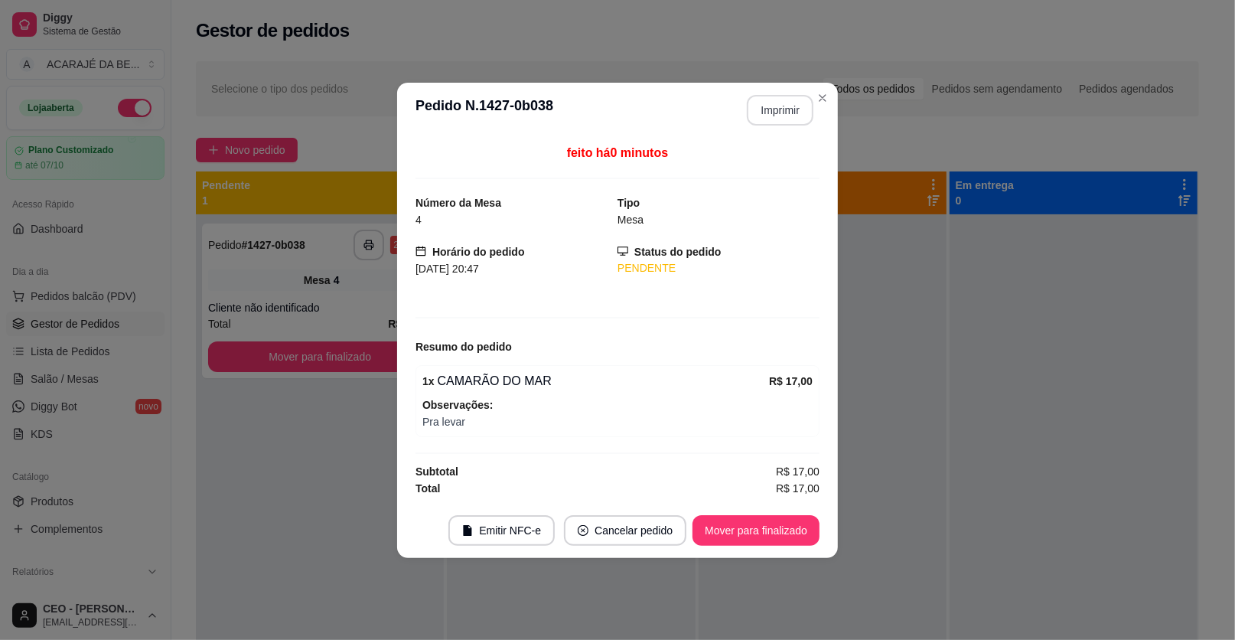
click at [781, 104] on button "Imprimir" at bounding box center [780, 110] width 67 height 31
click at [771, 530] on button "Mover para finalizado" at bounding box center [756, 530] width 127 height 31
click at [772, 527] on button "Mover para finalizado" at bounding box center [756, 530] width 127 height 31
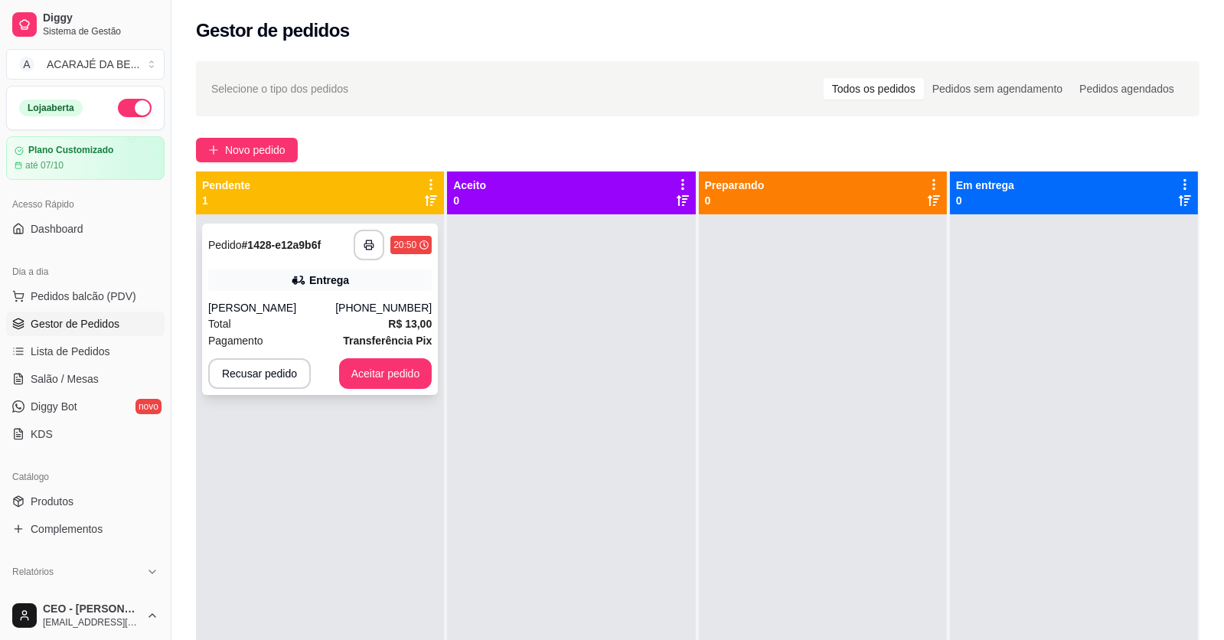
click at [327, 302] on div "[PERSON_NAME]" at bounding box center [271, 307] width 127 height 15
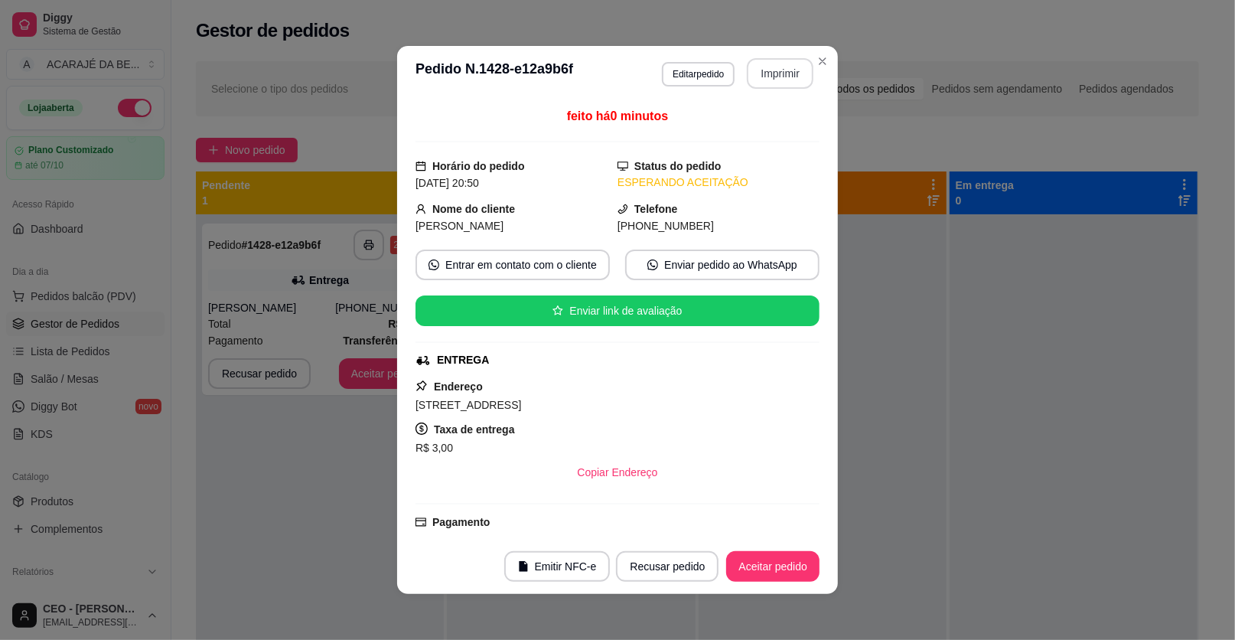
click at [765, 77] on button "Imprimir" at bounding box center [780, 73] width 67 height 31
click at [755, 563] on button "Aceitar pedido" at bounding box center [772, 566] width 93 height 31
click at [755, 563] on div "Recusar pedido Aceitar pedido" at bounding box center [718, 566] width 204 height 31
click at [756, 563] on div "Recusar pedido Aceitar pedido" at bounding box center [696, 566] width 246 height 31
click at [756, 562] on div "Recusar pedido Aceitar pedido" at bounding box center [696, 566] width 246 height 31
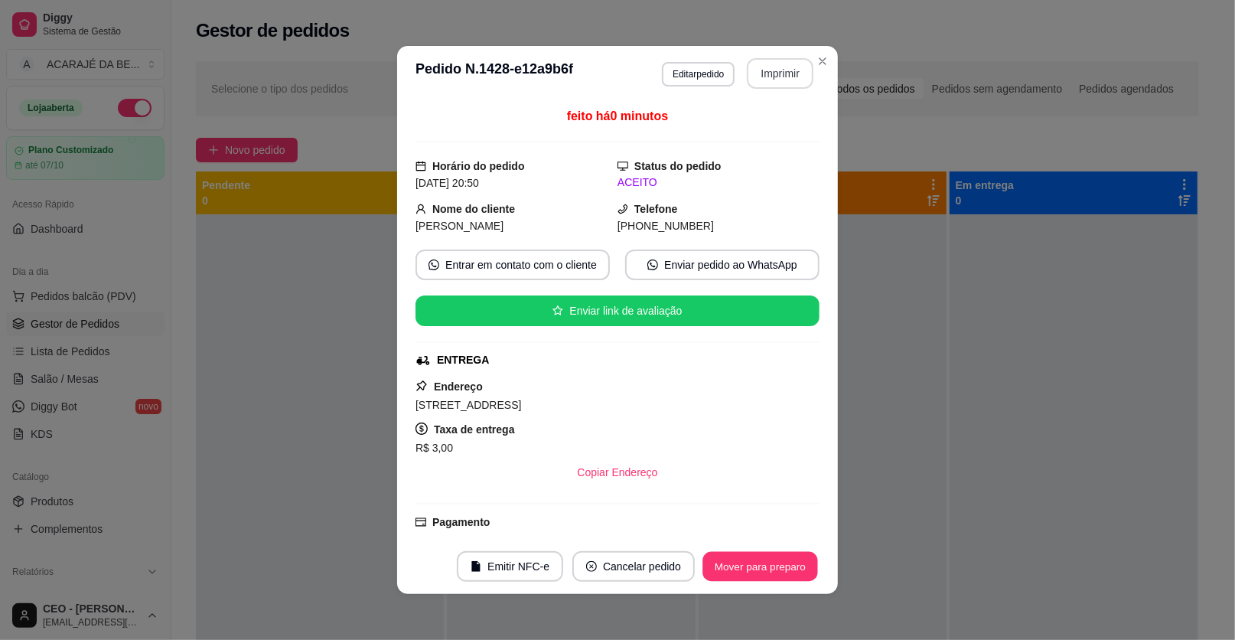
click at [756, 562] on button "Mover para preparo" at bounding box center [760, 567] width 115 height 30
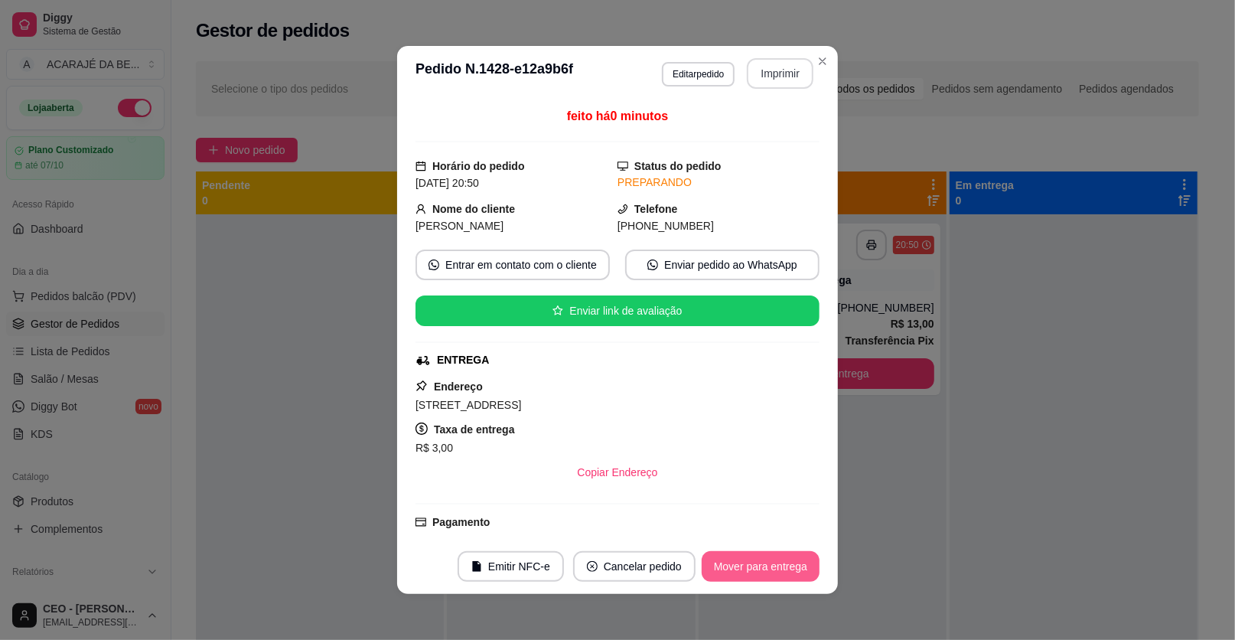
click at [753, 562] on button "Mover para entrega" at bounding box center [761, 566] width 118 height 31
click at [753, 561] on div "Mover para entrega" at bounding box center [749, 566] width 139 height 31
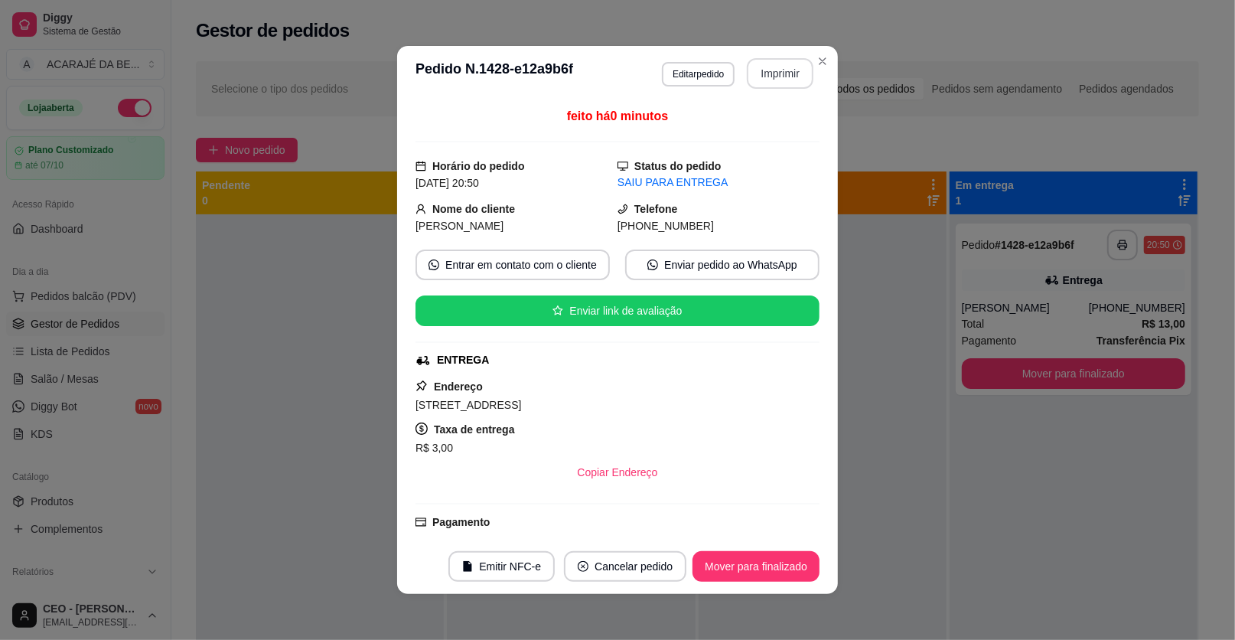
click at [753, 561] on button "Mover para finalizado" at bounding box center [756, 566] width 127 height 31
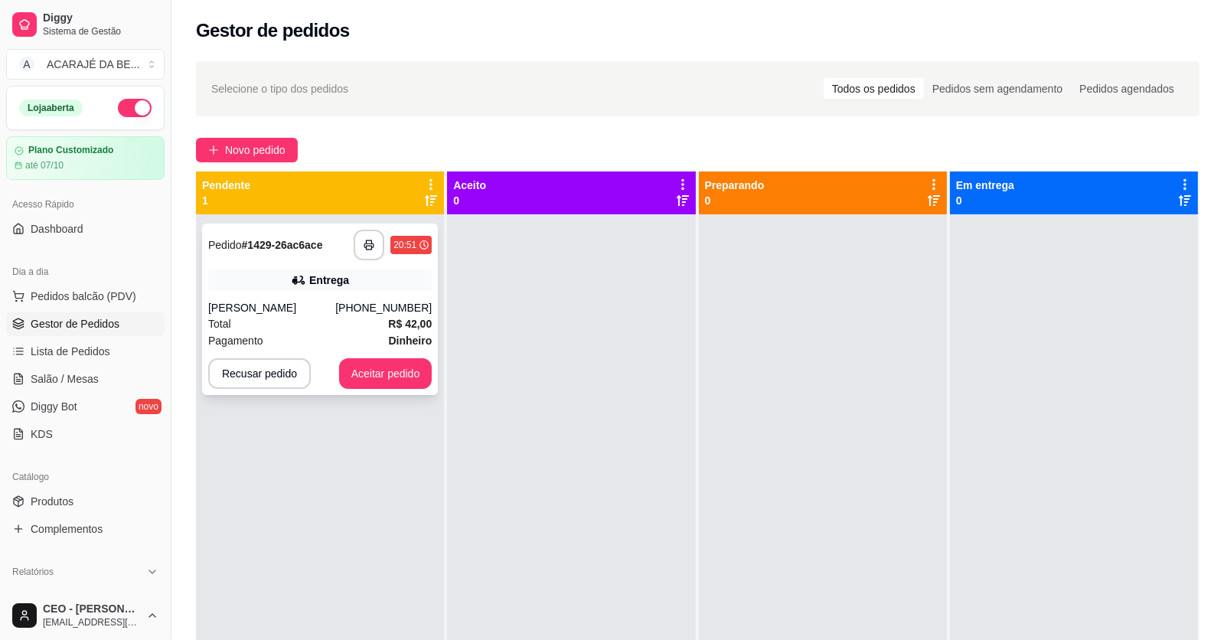
click at [322, 331] on div "**********" at bounding box center [320, 308] width 236 height 171
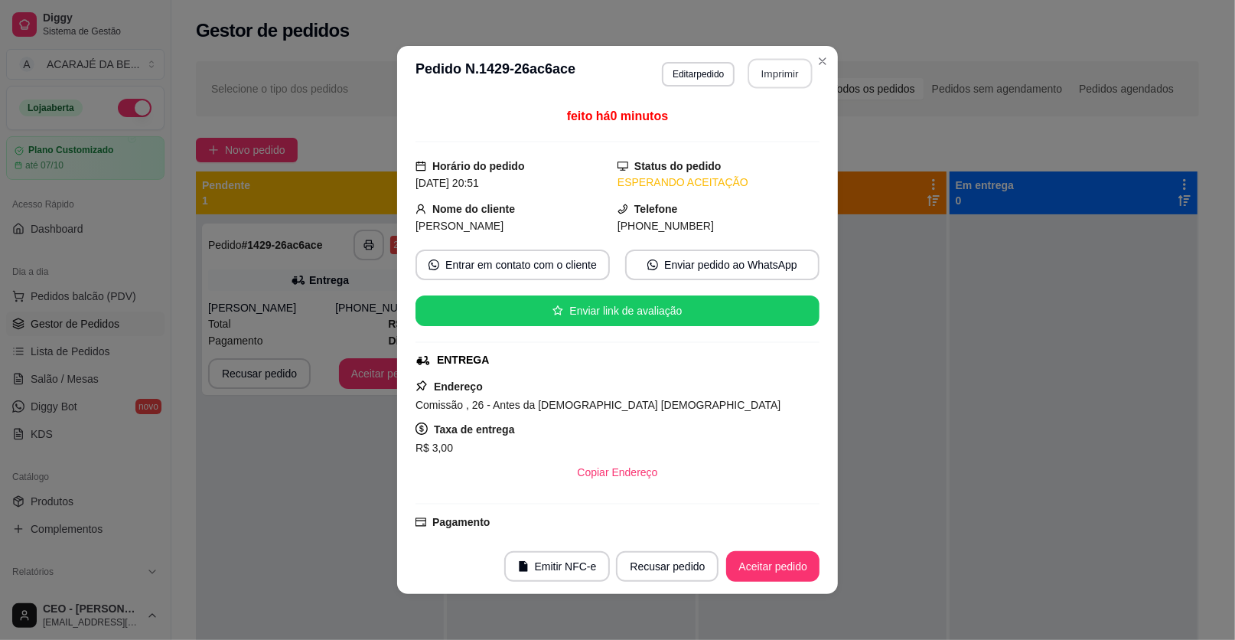
click at [774, 72] on button "Imprimir" at bounding box center [780, 74] width 64 height 30
click at [748, 554] on button "Aceitar pedido" at bounding box center [772, 566] width 93 height 31
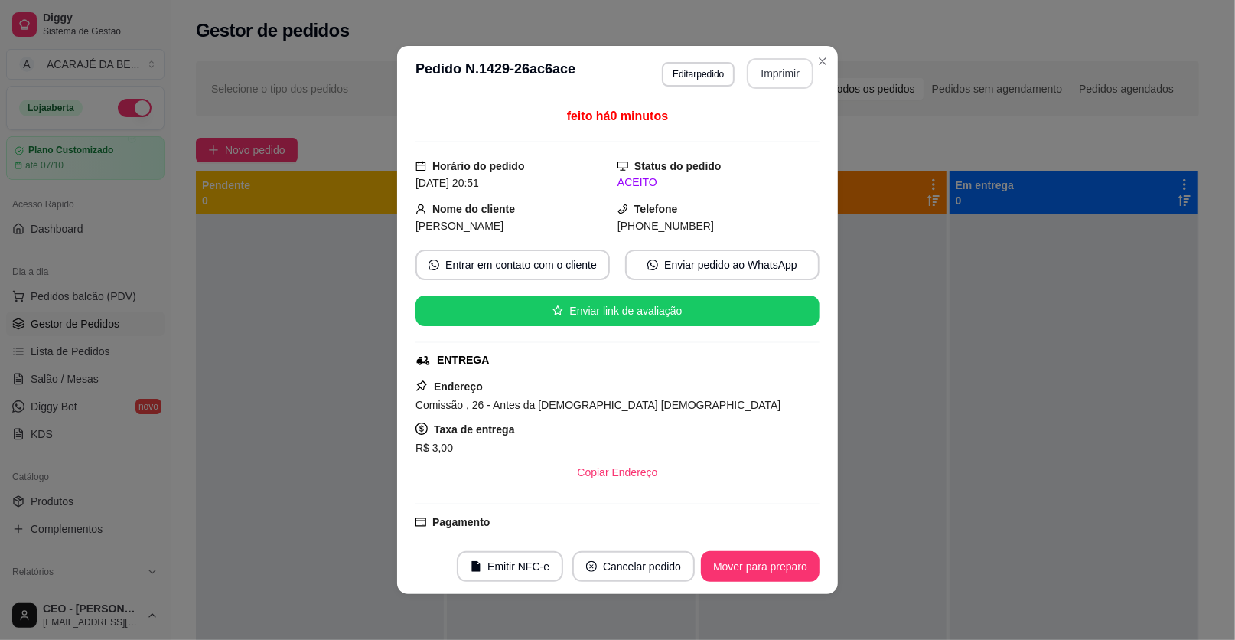
click at [742, 547] on footer "Emitir NFC-e Cancelar pedido Mover para preparo" at bounding box center [617, 566] width 441 height 55
drag, startPoint x: 741, startPoint y: 547, endPoint x: 732, endPoint y: 567, distance: 21.6
click at [735, 563] on footer "Emitir NFC-e Cancelar pedido Mover para preparo" at bounding box center [617, 566] width 441 height 55
click at [729, 577] on button "Mover para preparo" at bounding box center [760, 567] width 115 height 30
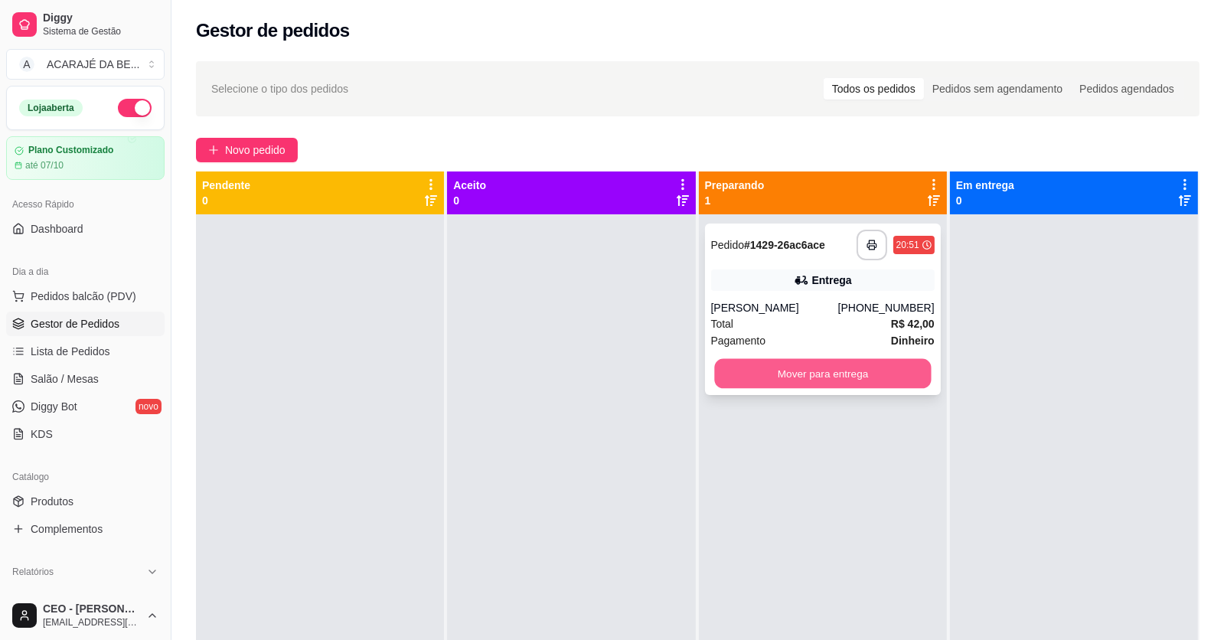
click at [753, 379] on button "Mover para entrega" at bounding box center [822, 374] width 217 height 30
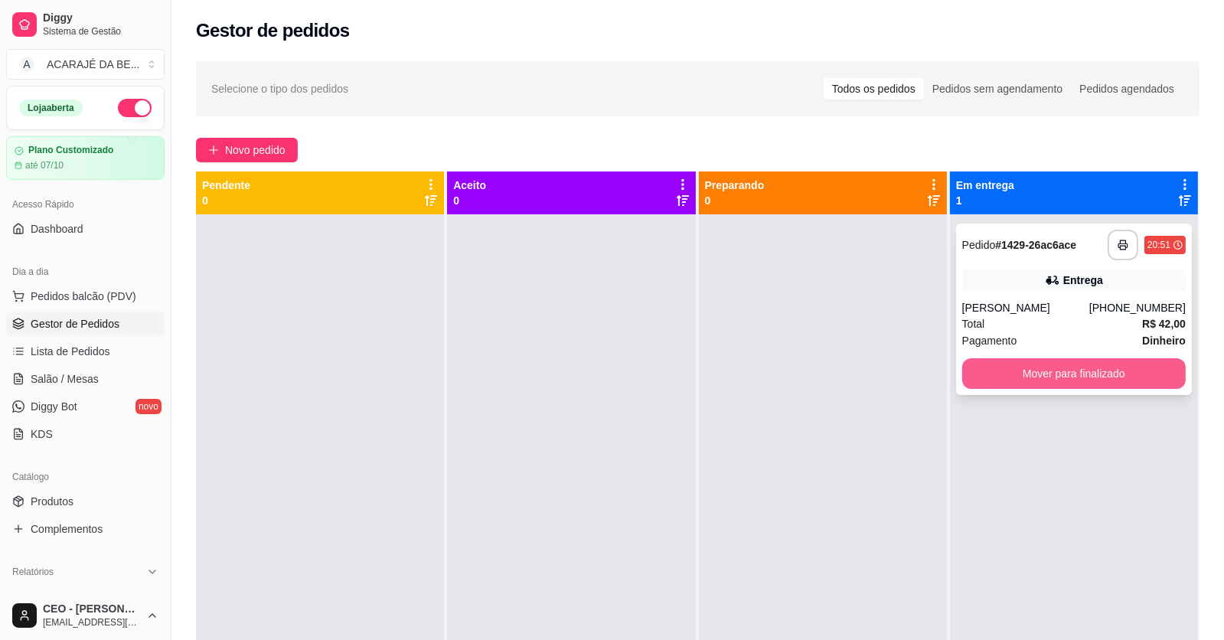
click at [1048, 372] on button "Mover para finalizado" at bounding box center [1073, 373] width 223 height 31
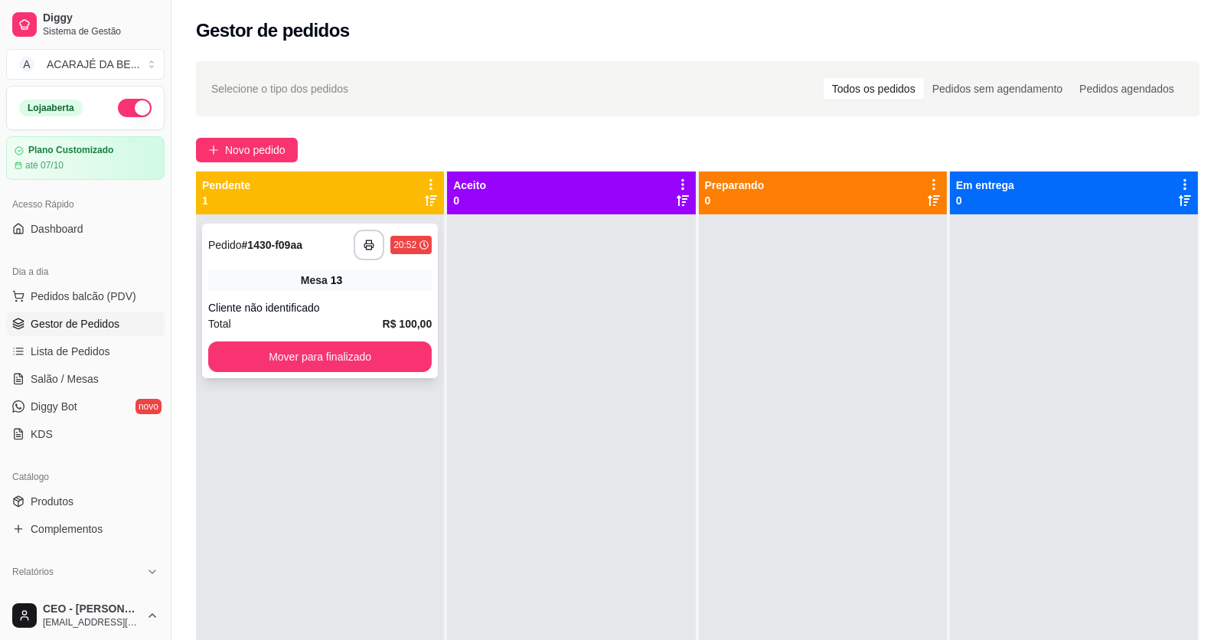
click at [342, 300] on div "Cliente não identificado" at bounding box center [319, 307] width 223 height 15
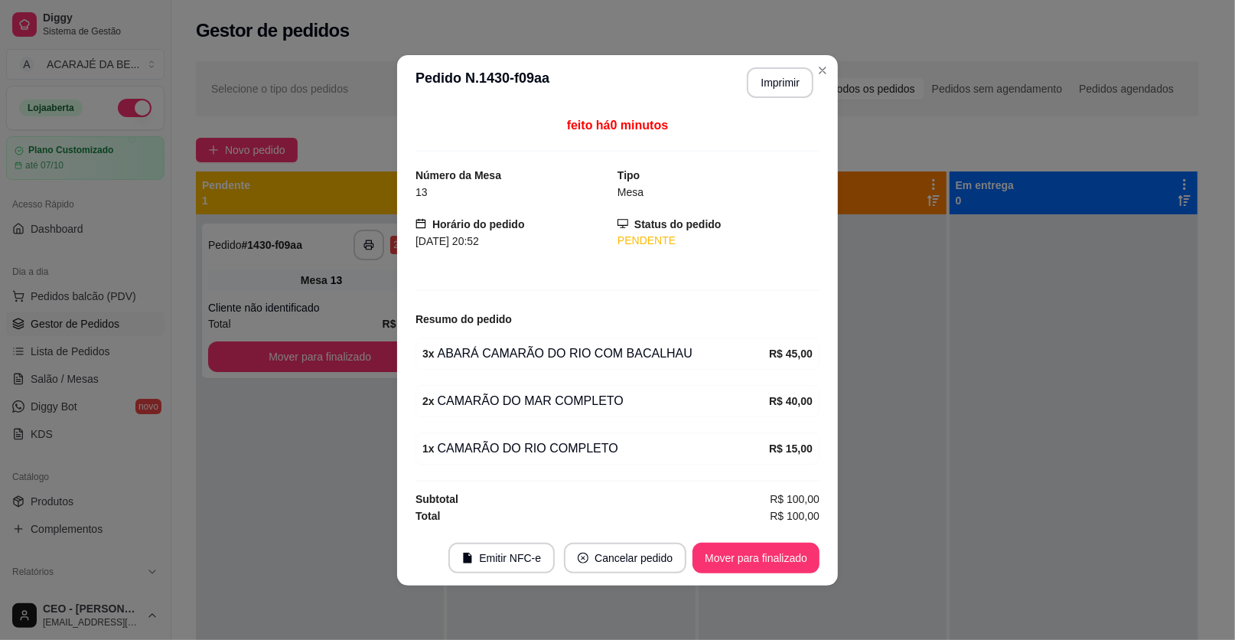
click at [768, 101] on header "**********" at bounding box center [617, 82] width 441 height 55
click at [781, 93] on button "Imprimir" at bounding box center [780, 82] width 67 height 31
click at [771, 544] on button "Mover para finalizado" at bounding box center [756, 558] width 127 height 31
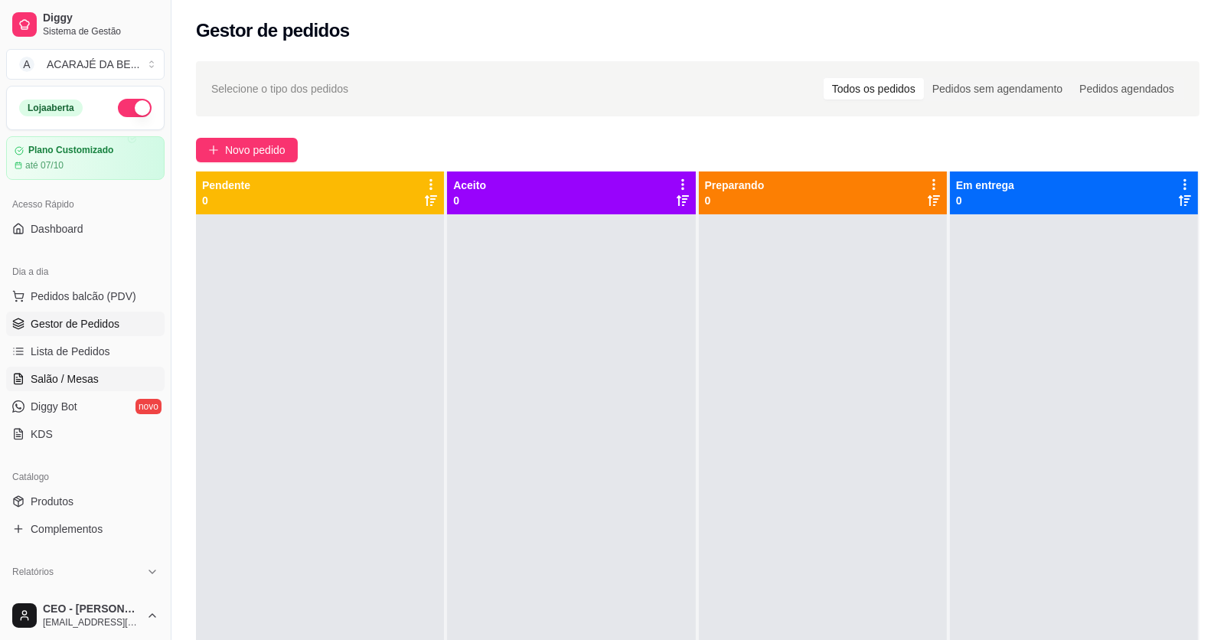
click at [38, 373] on span "Salão / Mesas" at bounding box center [65, 378] width 68 height 15
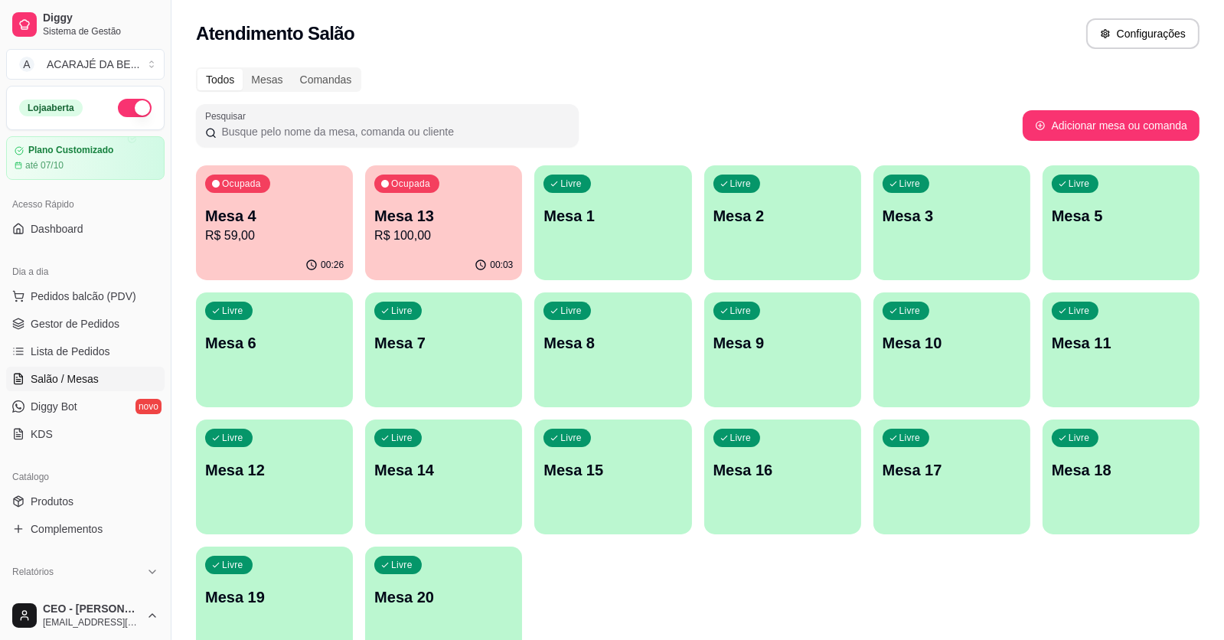
click at [311, 207] on p "Mesa 4" at bounding box center [274, 215] width 139 height 21
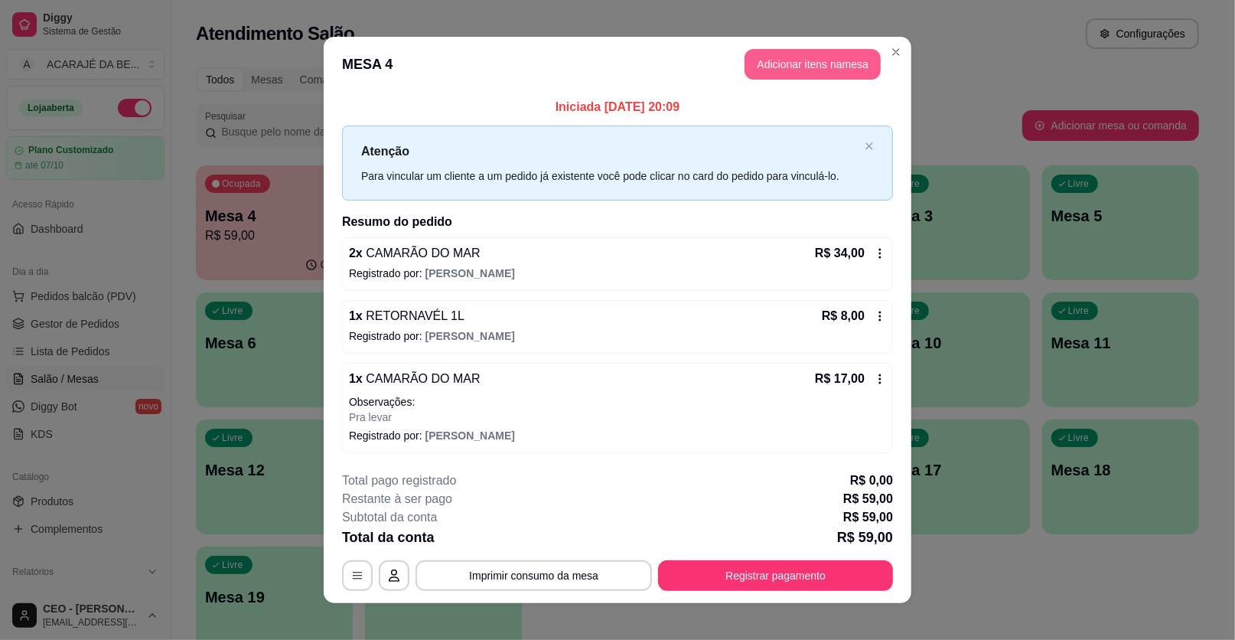
click at [788, 57] on button "Adicionar itens na mesa" at bounding box center [813, 64] width 136 height 31
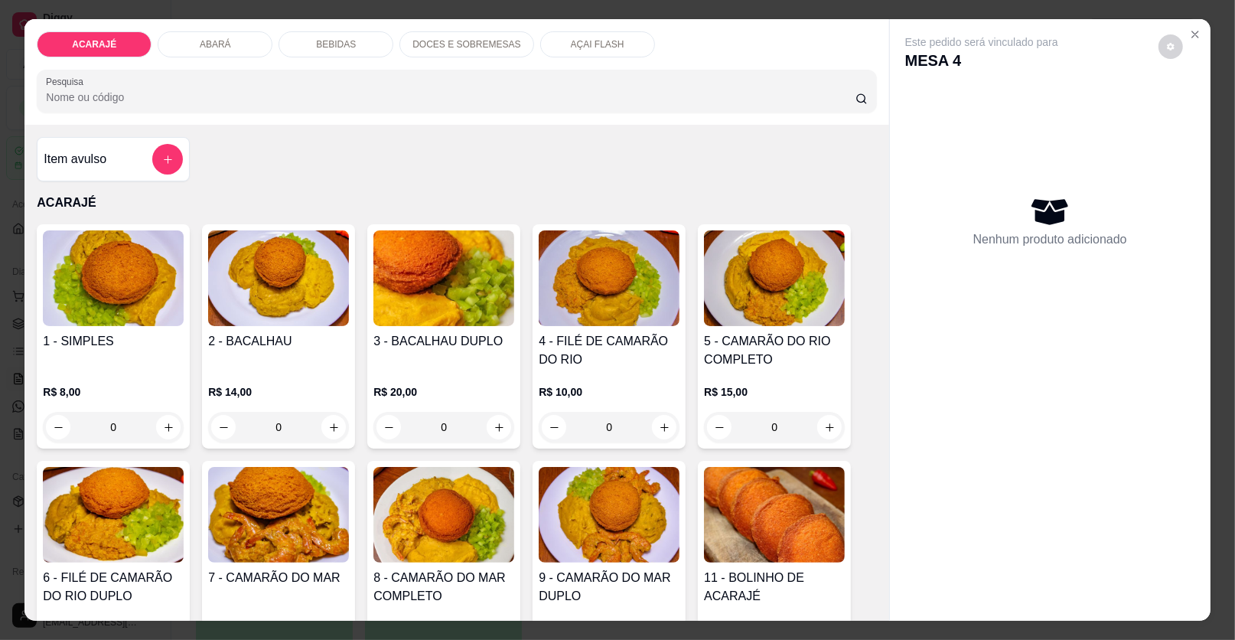
drag, startPoint x: 298, startPoint y: 44, endPoint x: 237, endPoint y: 166, distance: 136.6
click at [296, 44] on div "BEBIDAS" at bounding box center [336, 44] width 115 height 26
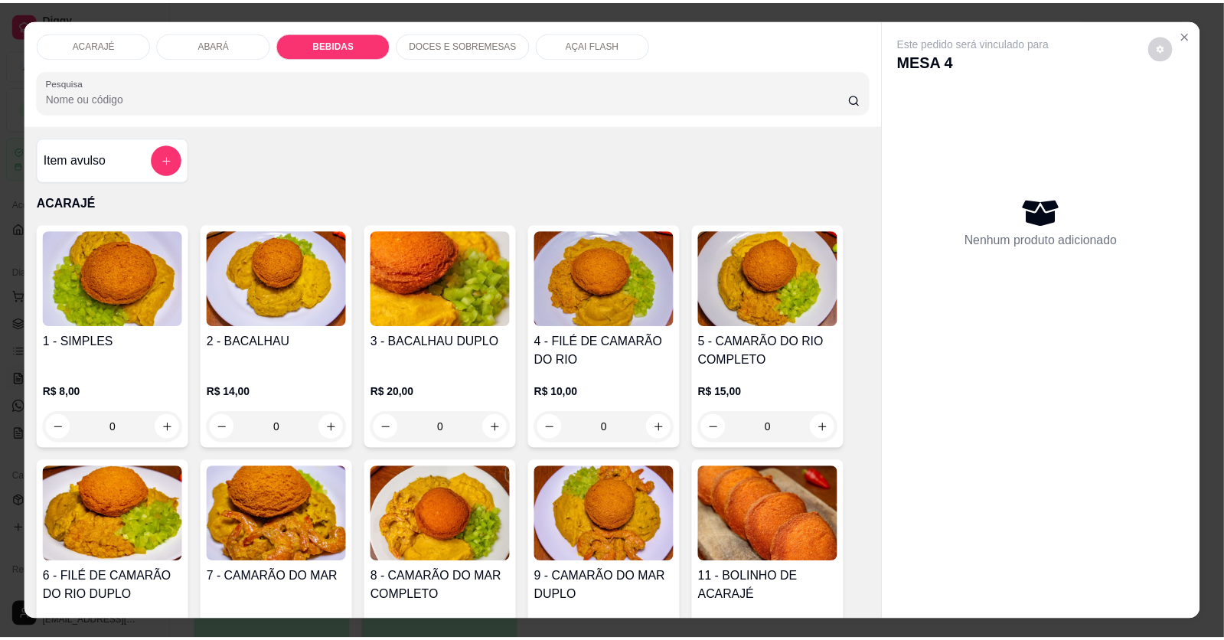
scroll to position [29, 0]
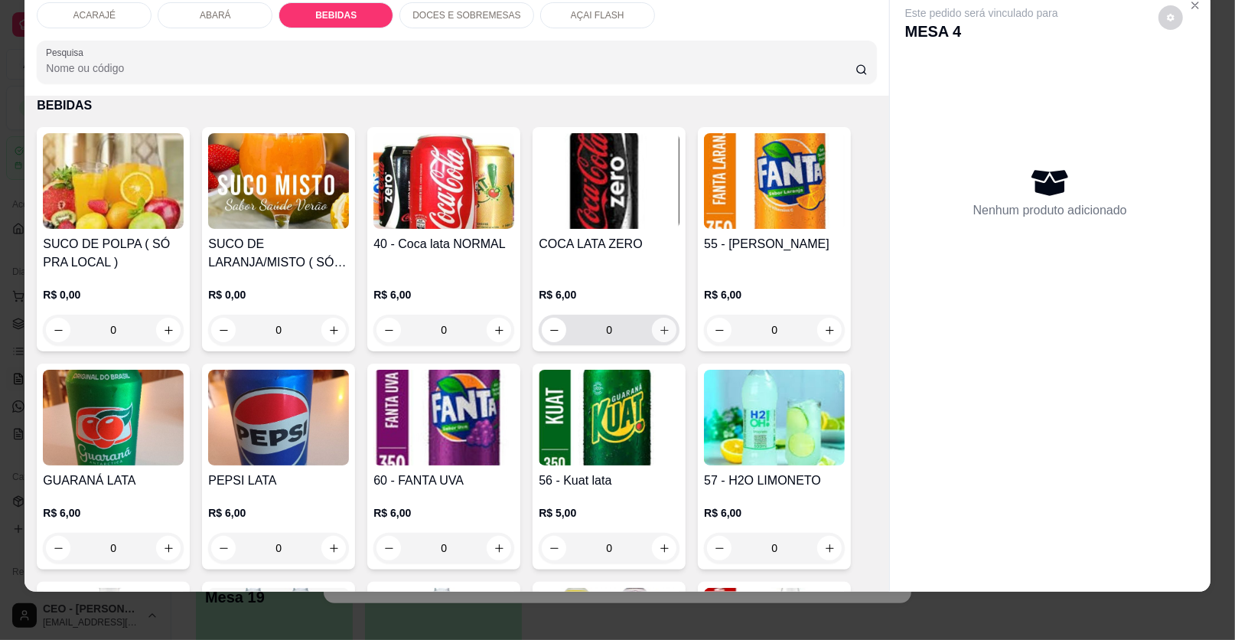
click at [662, 326] on icon "increase-product-quantity" at bounding box center [664, 329] width 11 height 11
type input "1"
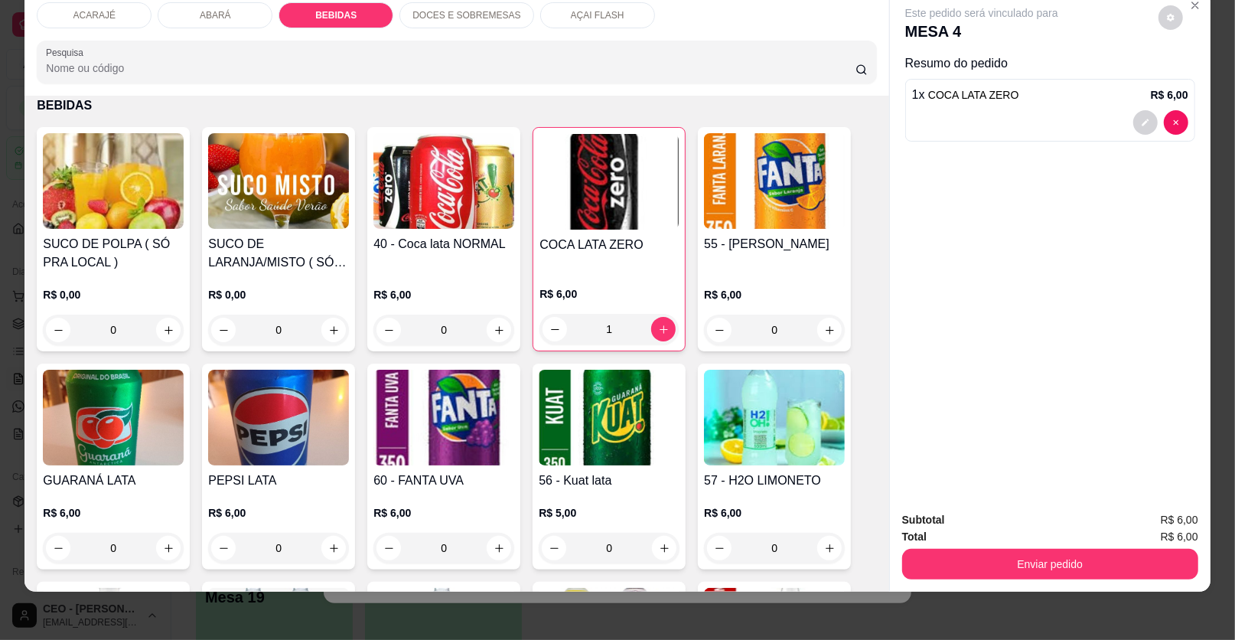
click at [1112, 545] on div "Enviar pedido" at bounding box center [1050, 562] width 296 height 34
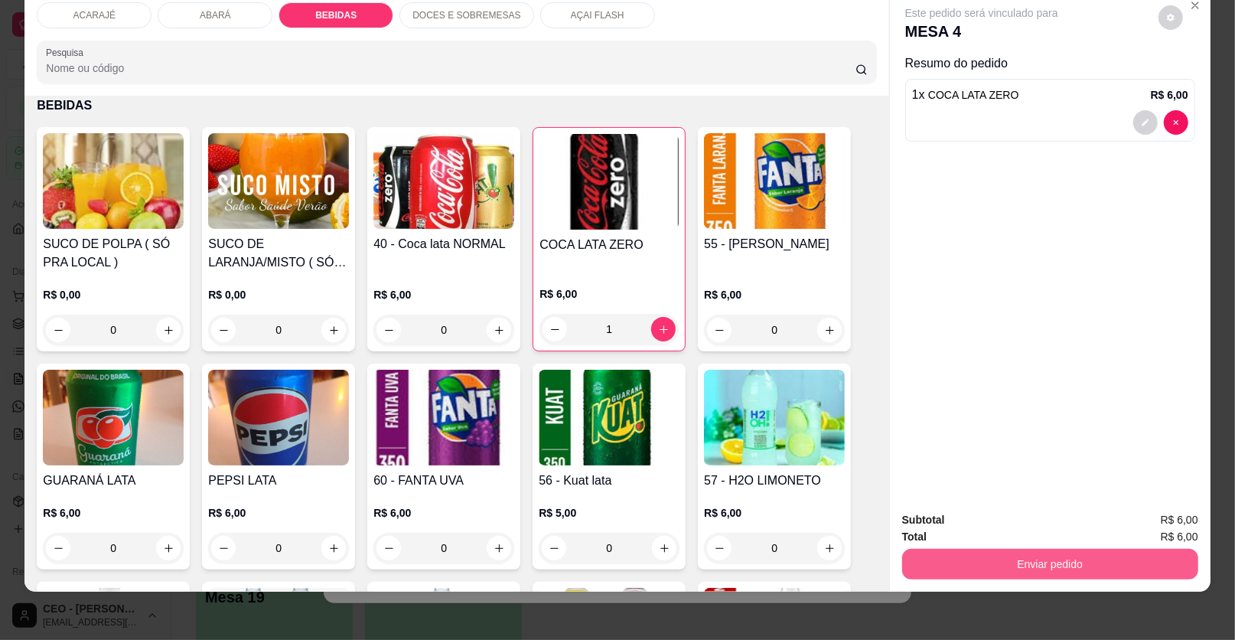
click at [1101, 559] on button "Enviar pedido" at bounding box center [1050, 564] width 296 height 31
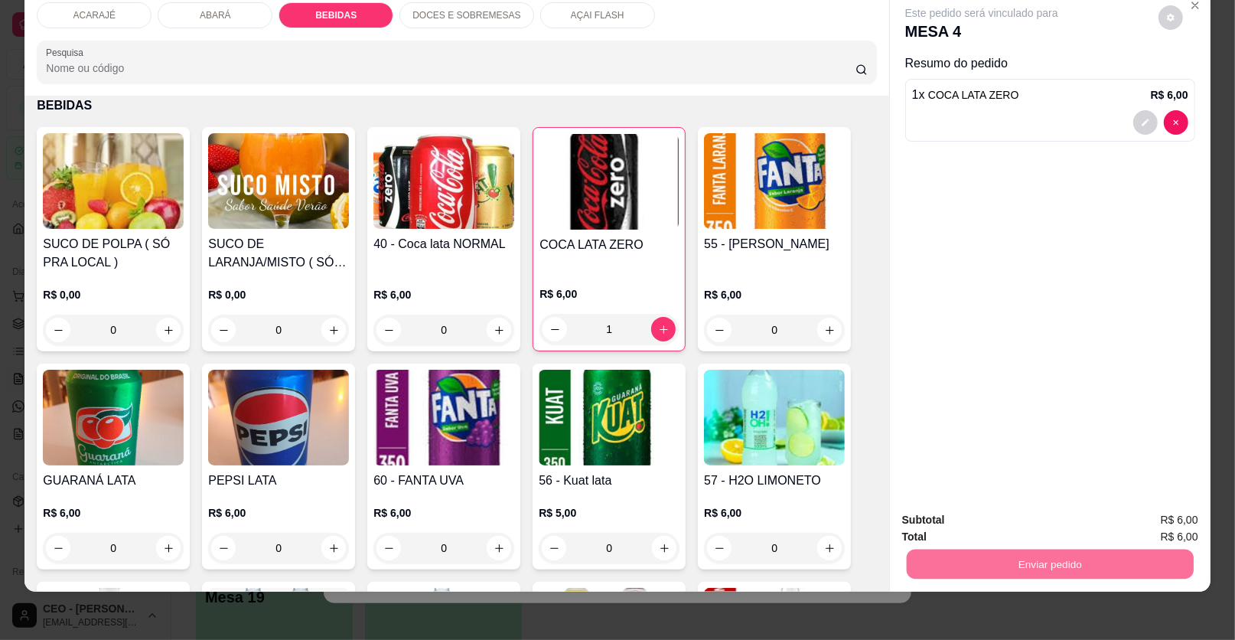
click at [1139, 528] on button "Enviar pedido" at bounding box center [1159, 525] width 84 height 28
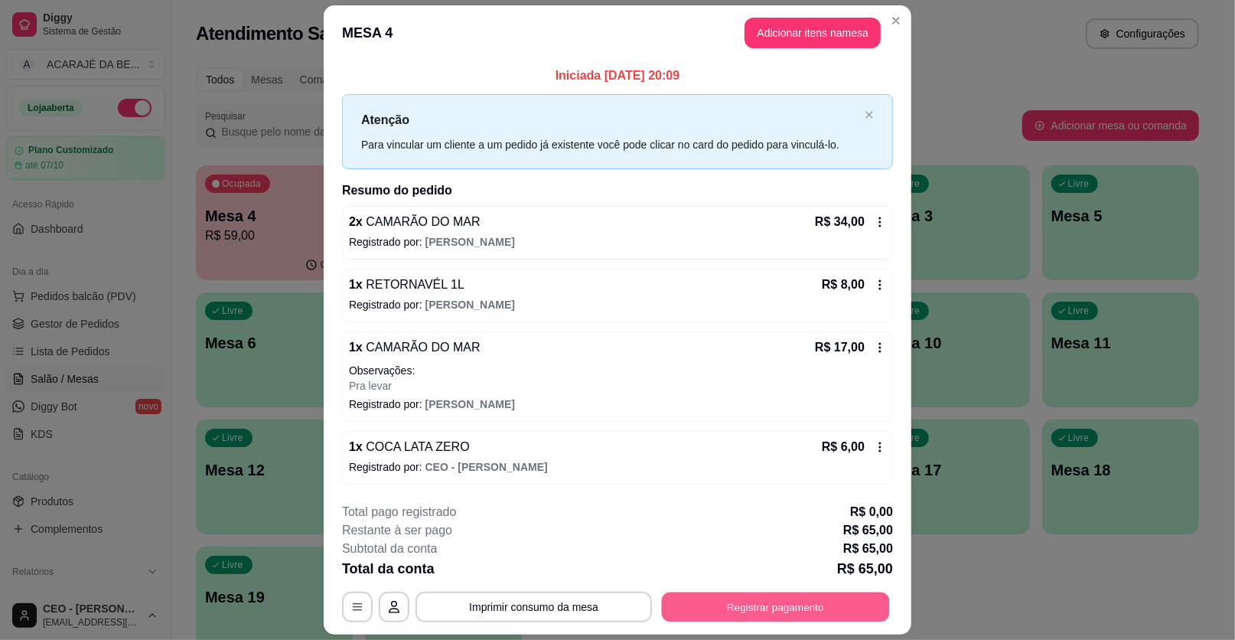
click at [821, 598] on button "Registrar pagamento" at bounding box center [776, 607] width 228 height 30
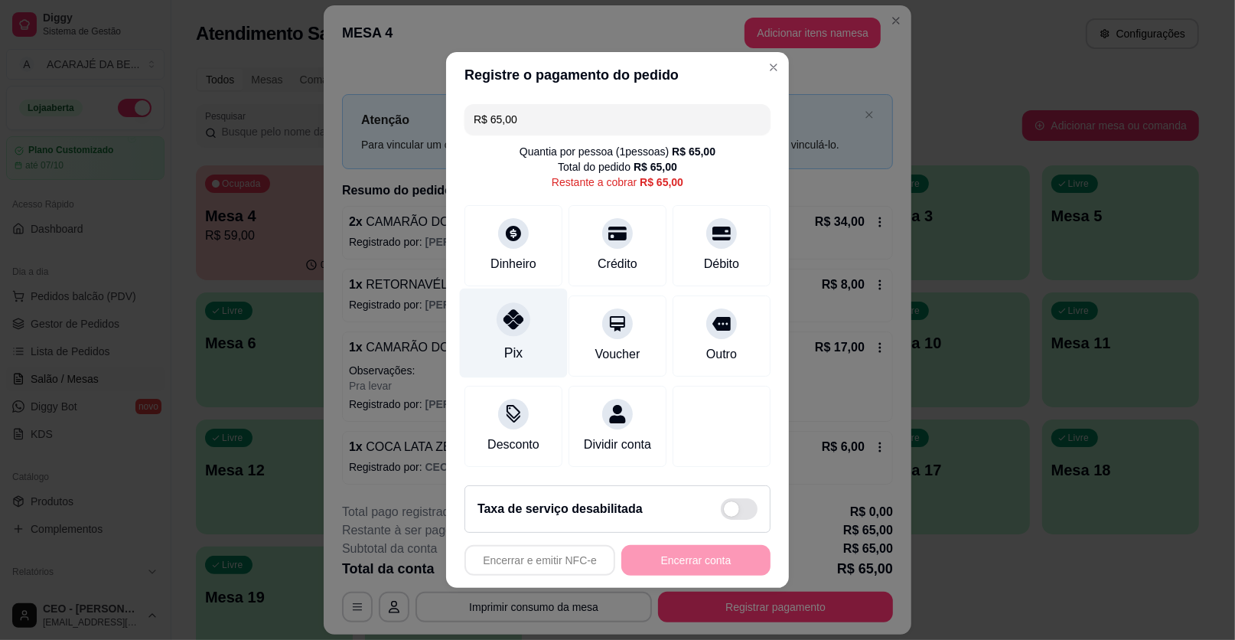
click at [531, 322] on div "Pix" at bounding box center [514, 334] width 108 height 90
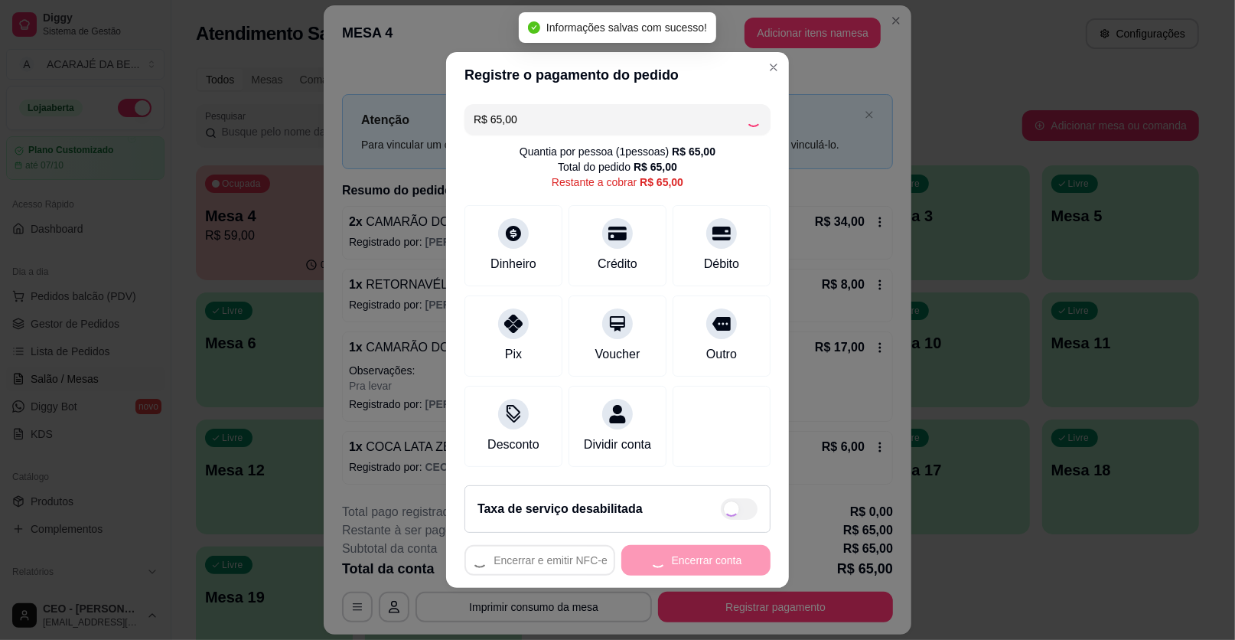
type input "R$ 0,00"
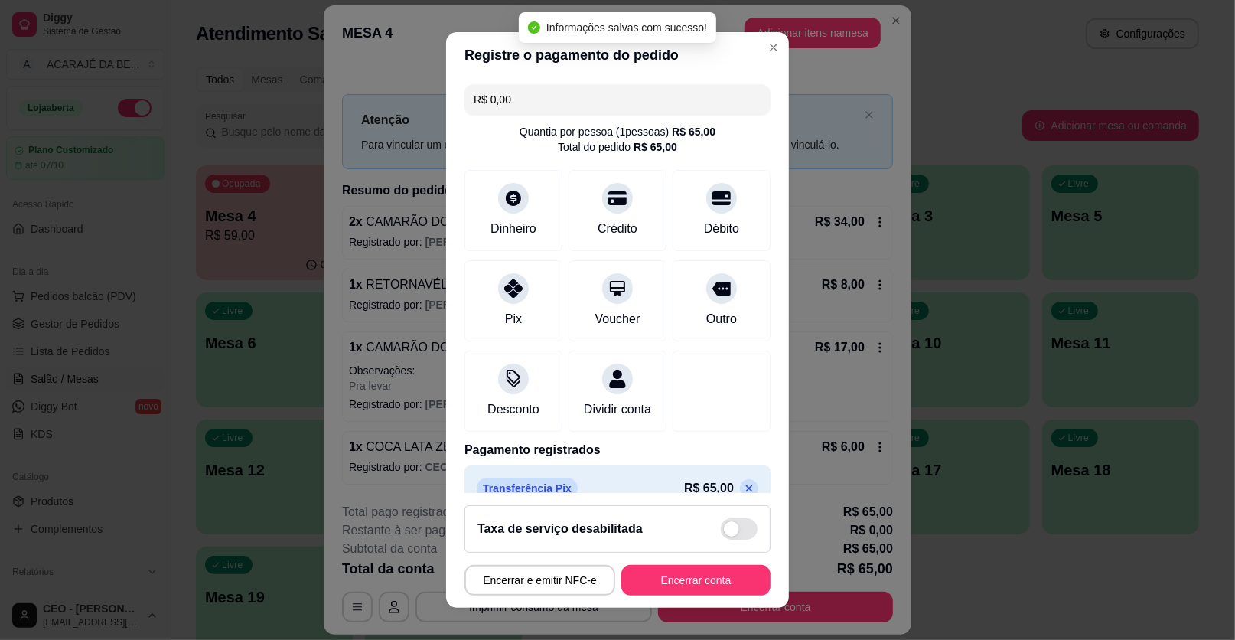
click at [677, 565] on div "Encerrar e emitir NFC-e Encerrar conta" at bounding box center [618, 580] width 306 height 31
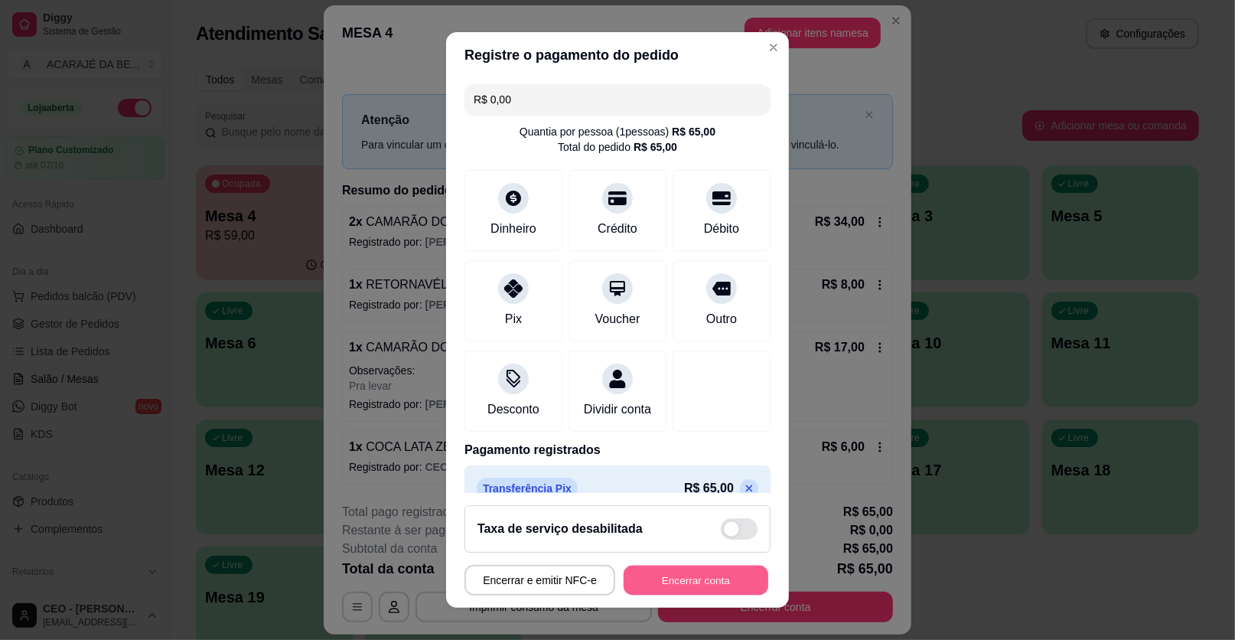
click at [663, 576] on button "Encerrar conta" at bounding box center [696, 581] width 145 height 30
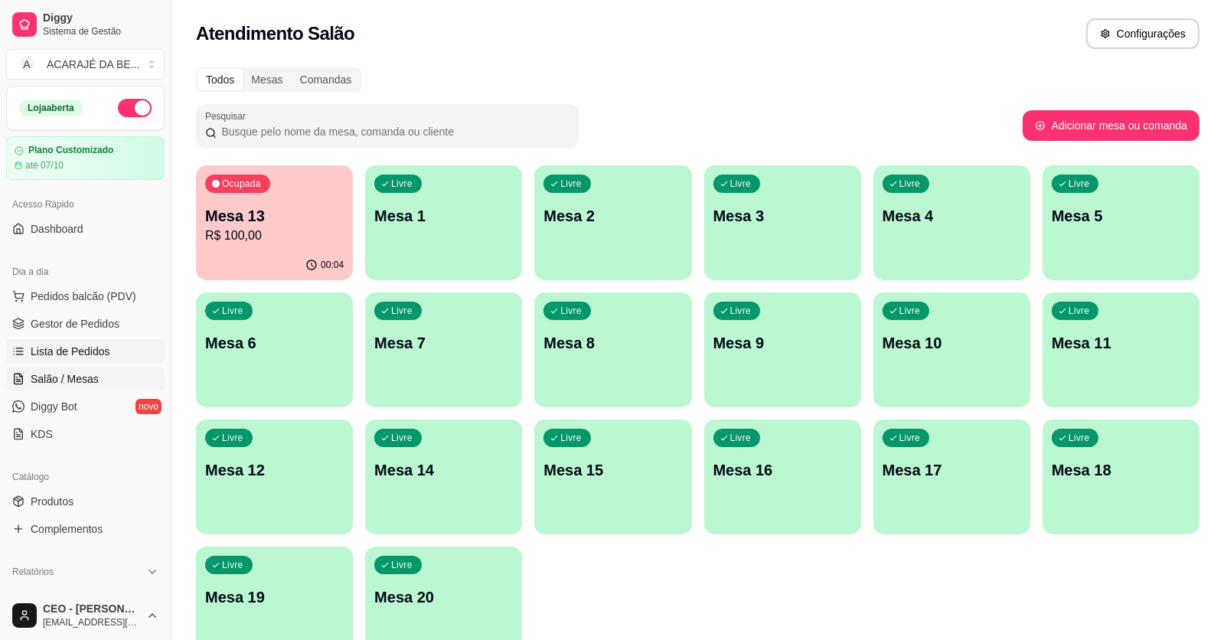
click at [119, 341] on link "Lista de Pedidos" at bounding box center [85, 351] width 158 height 24
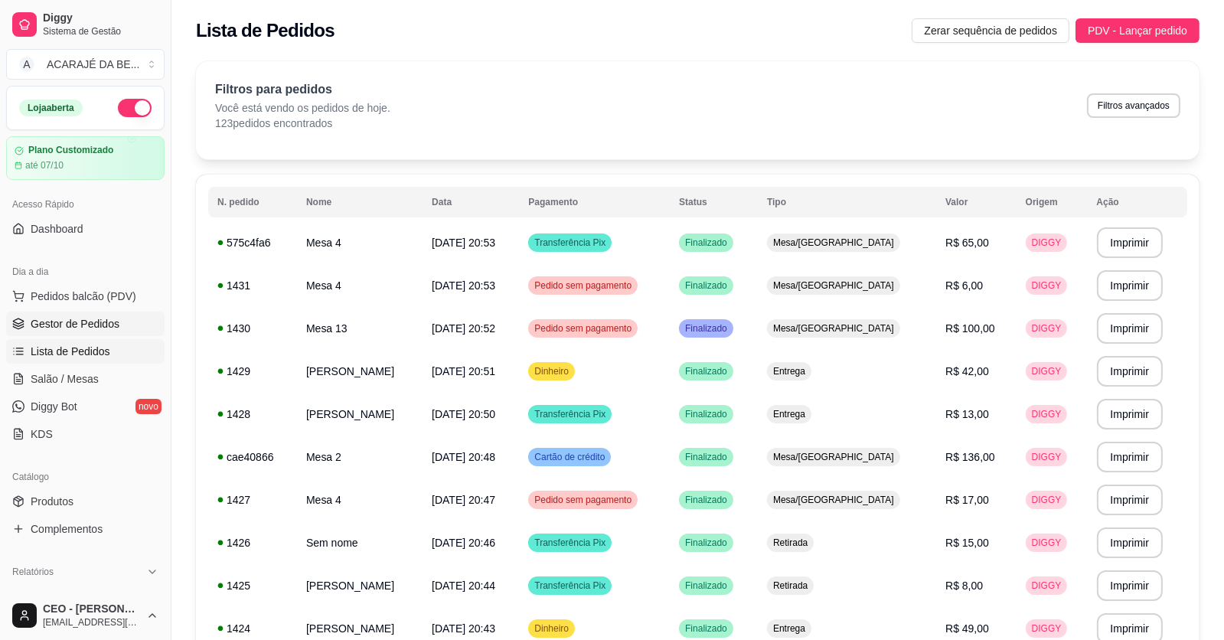
click at [139, 322] on link "Gestor de Pedidos" at bounding box center [85, 323] width 158 height 24
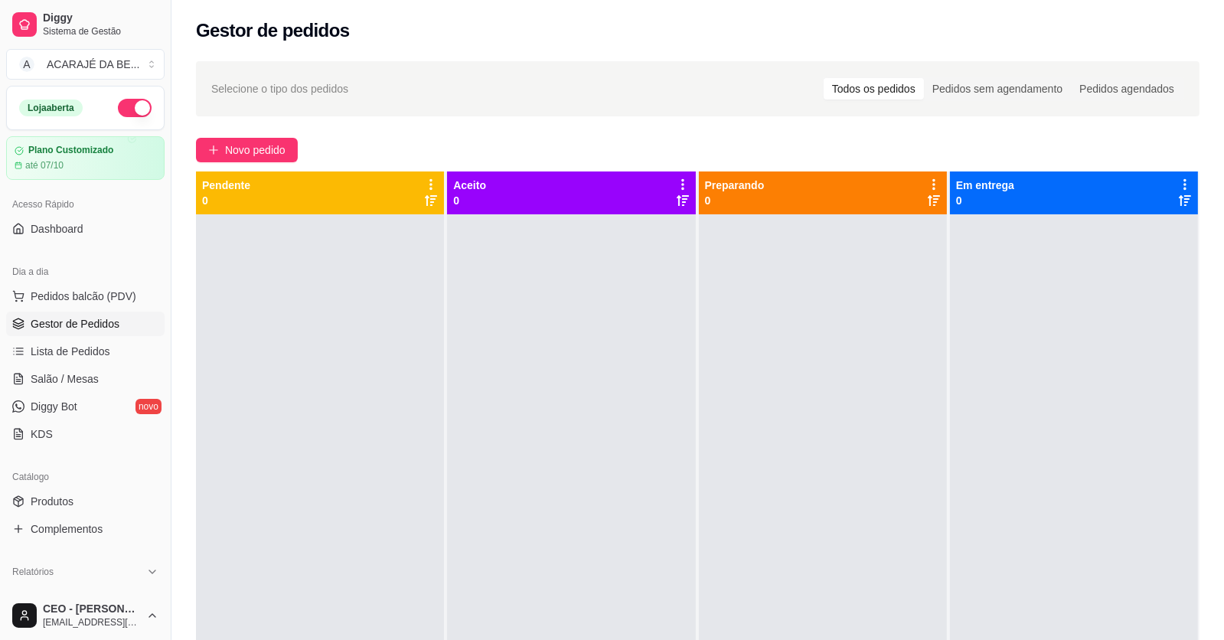
click at [429, 181] on icon at bounding box center [431, 185] width 14 height 14
click at [264, 363] on div at bounding box center [320, 534] width 248 height 640
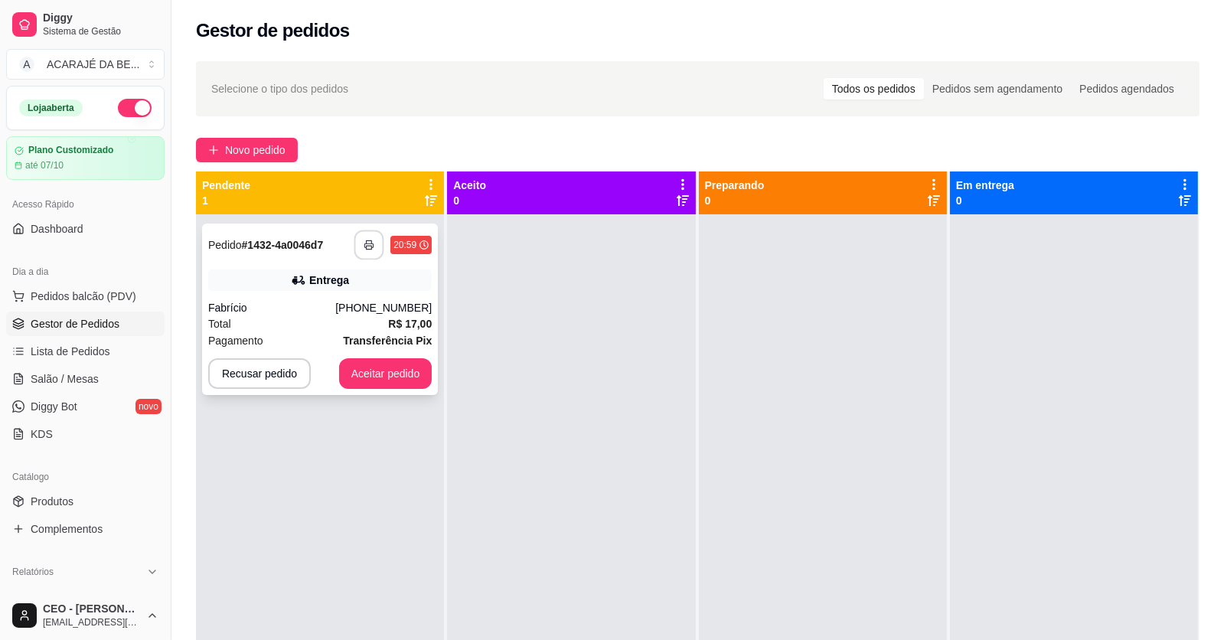
click at [369, 246] on icon "button" at bounding box center [369, 245] width 11 height 11
drag, startPoint x: 369, startPoint y: 245, endPoint x: 374, endPoint y: 311, distance: 66.8
click at [374, 311] on div "[PHONE_NUMBER]" at bounding box center [383, 307] width 96 height 15
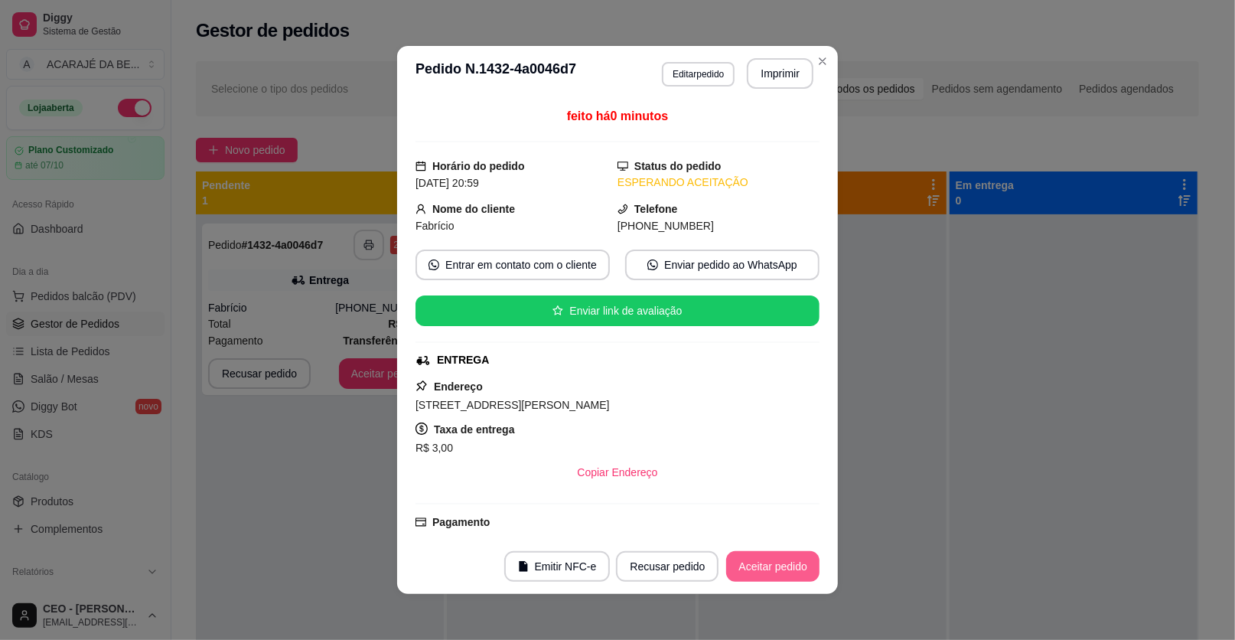
click at [782, 562] on button "Aceitar pedido" at bounding box center [772, 566] width 93 height 31
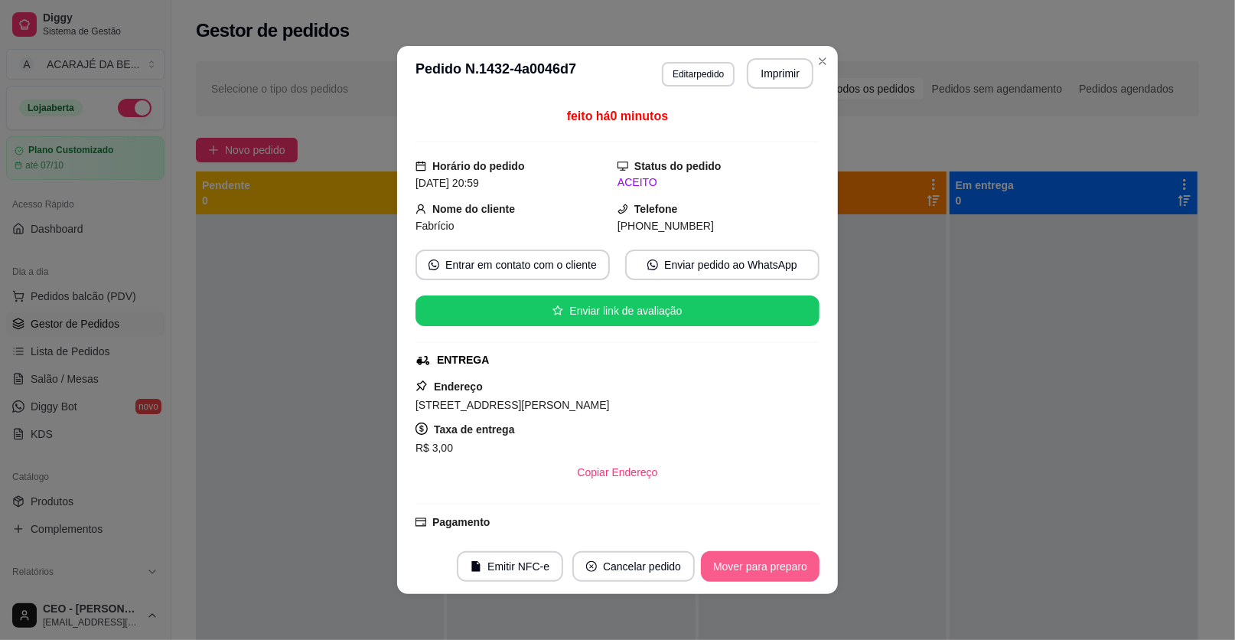
click at [785, 559] on button "Mover para preparo" at bounding box center [760, 566] width 119 height 31
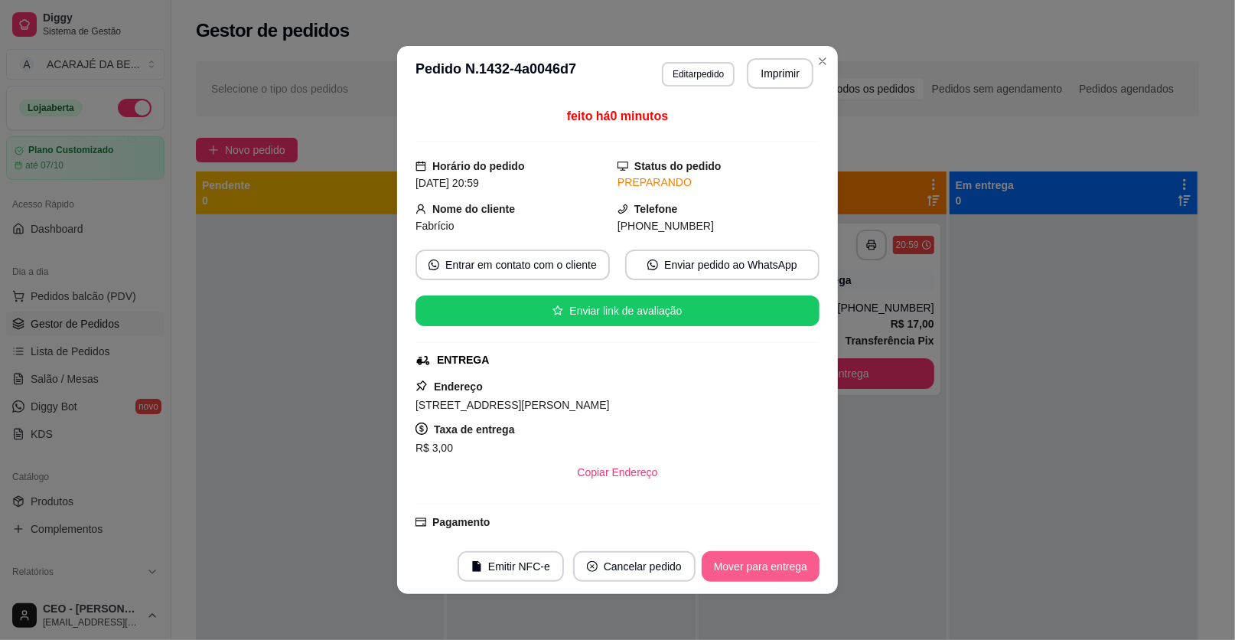
click at [799, 564] on button "Mover para entrega" at bounding box center [761, 566] width 118 height 31
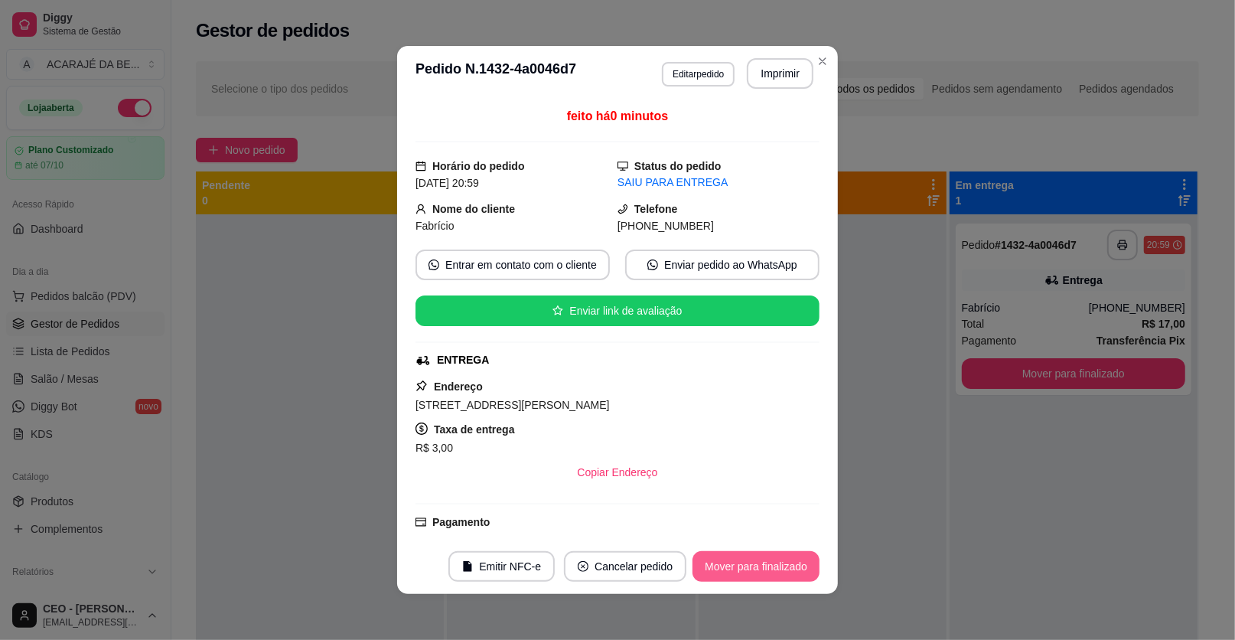
click at [787, 562] on button "Mover para finalizado" at bounding box center [756, 566] width 127 height 31
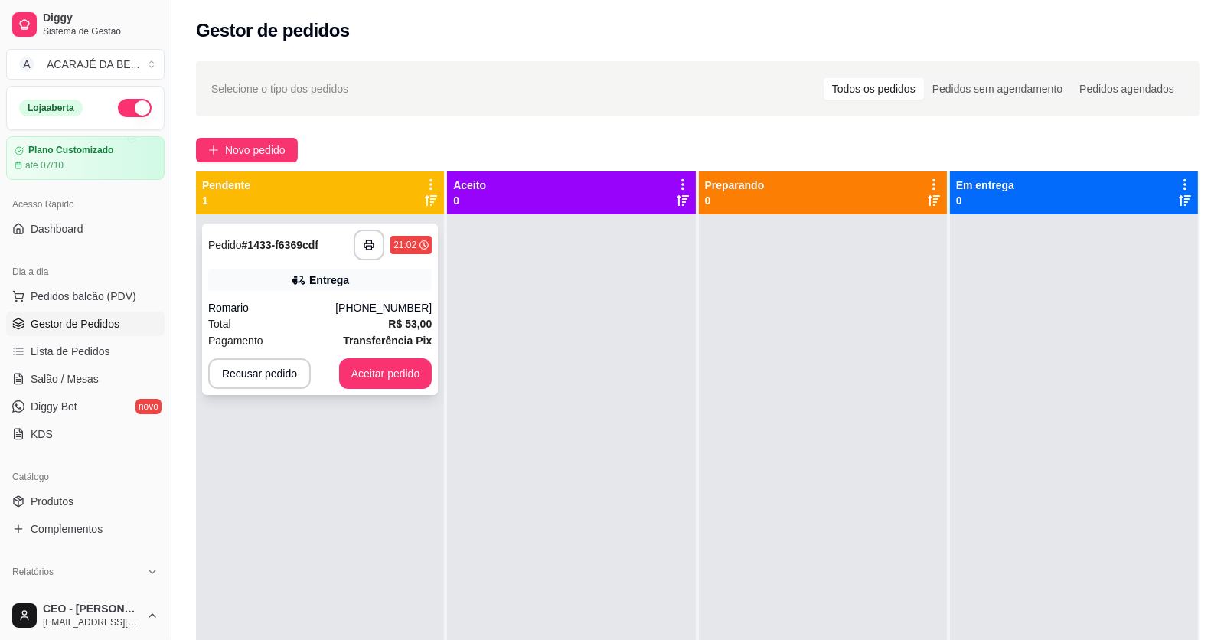
click at [322, 311] on div "Romario" at bounding box center [271, 307] width 127 height 15
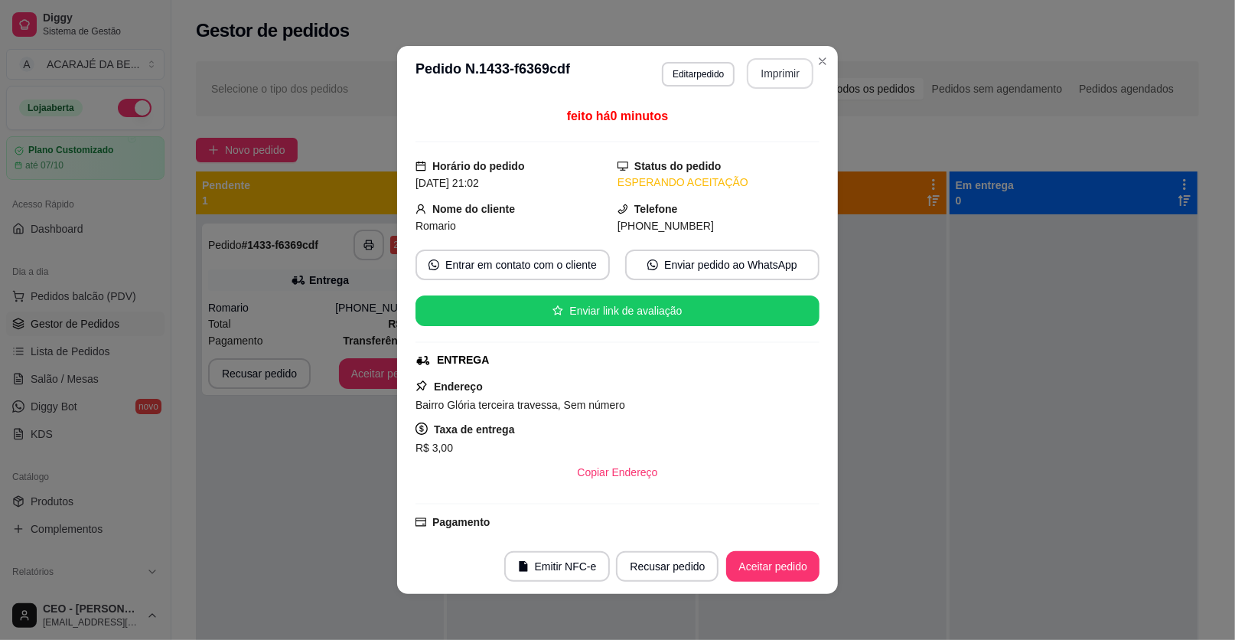
click at [750, 70] on button "Imprimir" at bounding box center [780, 73] width 67 height 31
click at [773, 556] on button "Aceitar pedido" at bounding box center [772, 566] width 93 height 31
click at [773, 556] on div "Recusar pedido Aceitar pedido" at bounding box center [696, 566] width 246 height 31
drag, startPoint x: 750, startPoint y: 70, endPoint x: 773, endPoint y: 556, distance: 485.7
click at [773, 556] on div "Recusar pedido Aceitar pedido" at bounding box center [696, 566] width 246 height 31
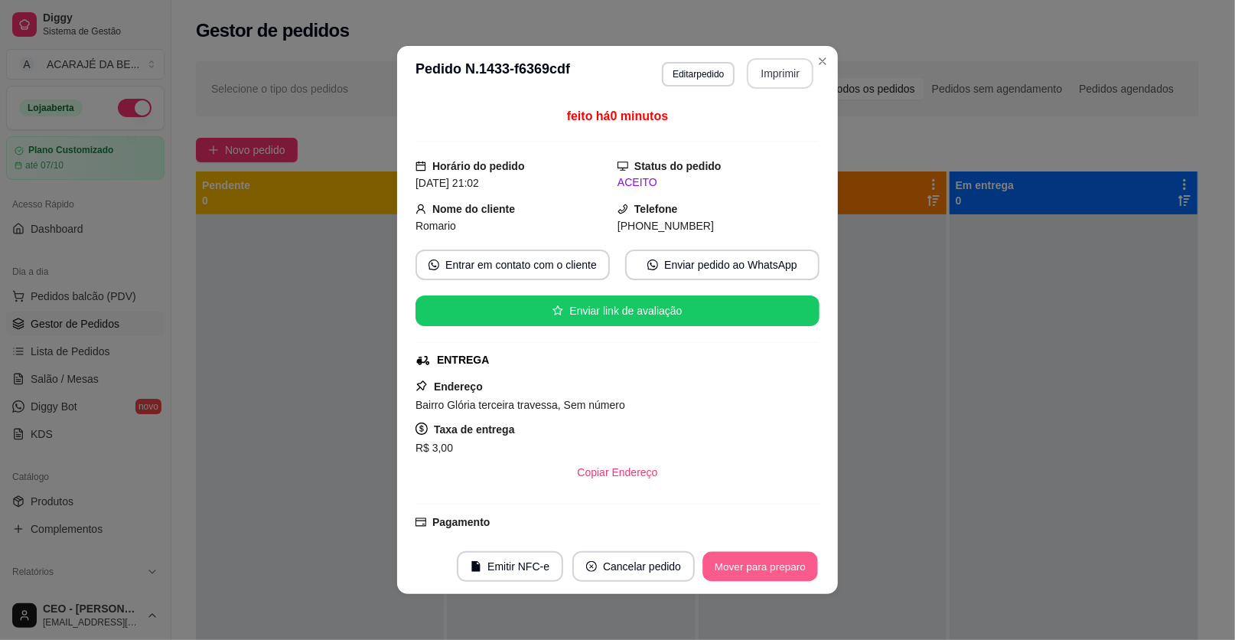
click at [774, 555] on button "Mover para preparo" at bounding box center [760, 567] width 115 height 30
click at [774, 555] on div "Mover para preparo" at bounding box center [760, 566] width 119 height 31
click at [774, 555] on div "Mover para preparo" at bounding box center [750, 566] width 140 height 31
click at [783, 553] on div "Mover para preparo" at bounding box center [750, 566] width 140 height 31
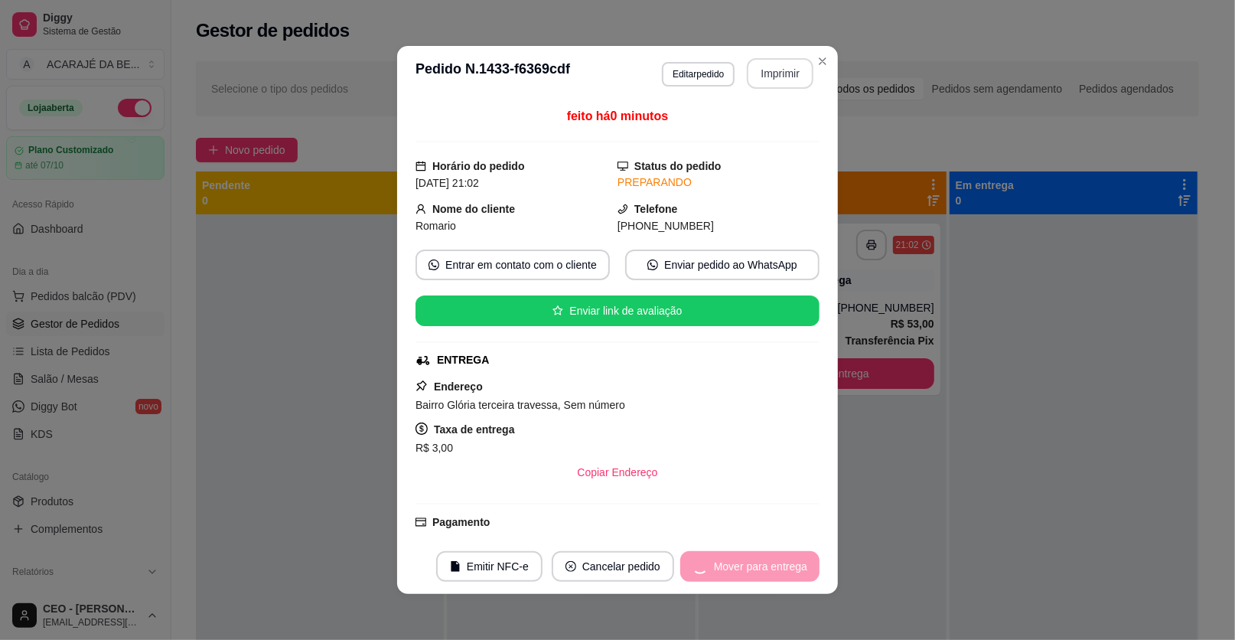
click at [790, 543] on footer "Emitir NFC-e Cancelar pedido Mover para entrega" at bounding box center [617, 566] width 441 height 55
click at [791, 540] on footer "Emitir NFC-e Cancelar pedido Mover para entrega" at bounding box center [617, 566] width 441 height 55
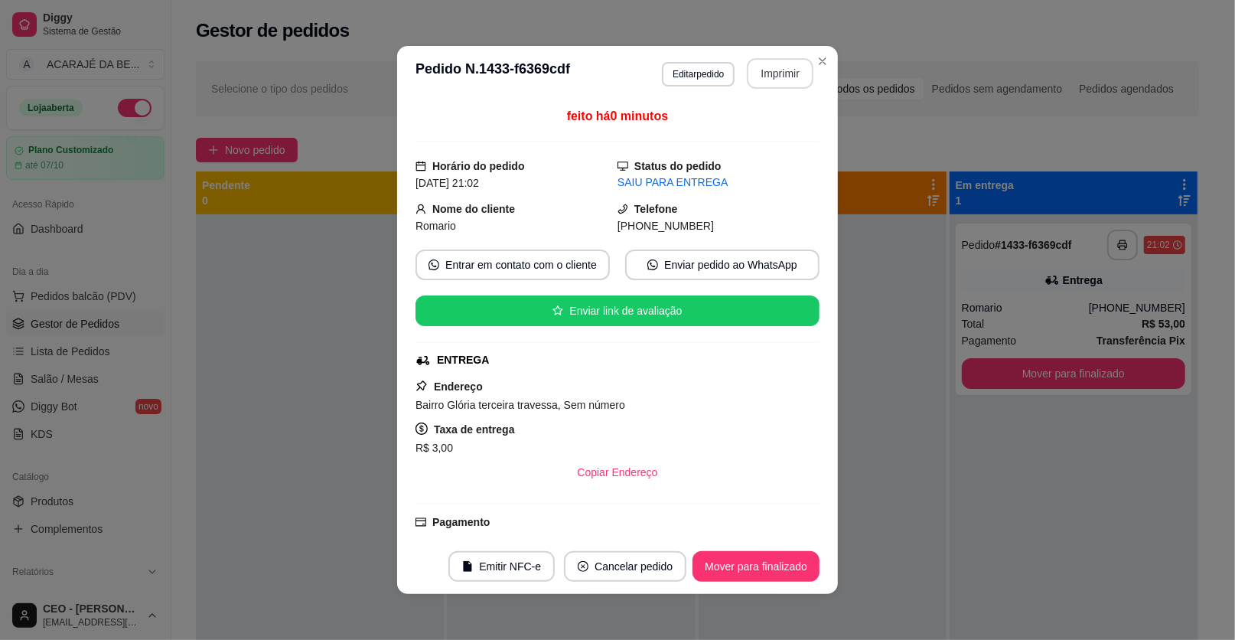
click at [740, 582] on footer "Emitir NFC-e Cancelar pedido Mover para finalizado" at bounding box center [617, 566] width 441 height 55
click at [742, 570] on button "Mover para finalizado" at bounding box center [756, 566] width 127 height 31
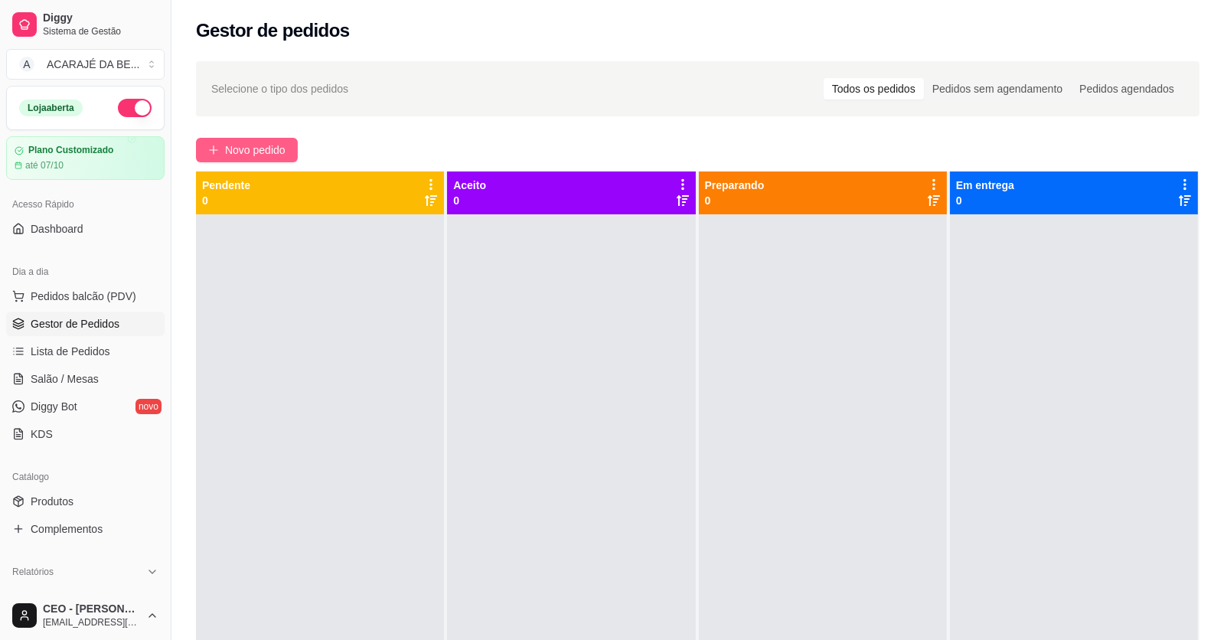
click at [289, 161] on button "Novo pedido" at bounding box center [247, 150] width 102 height 24
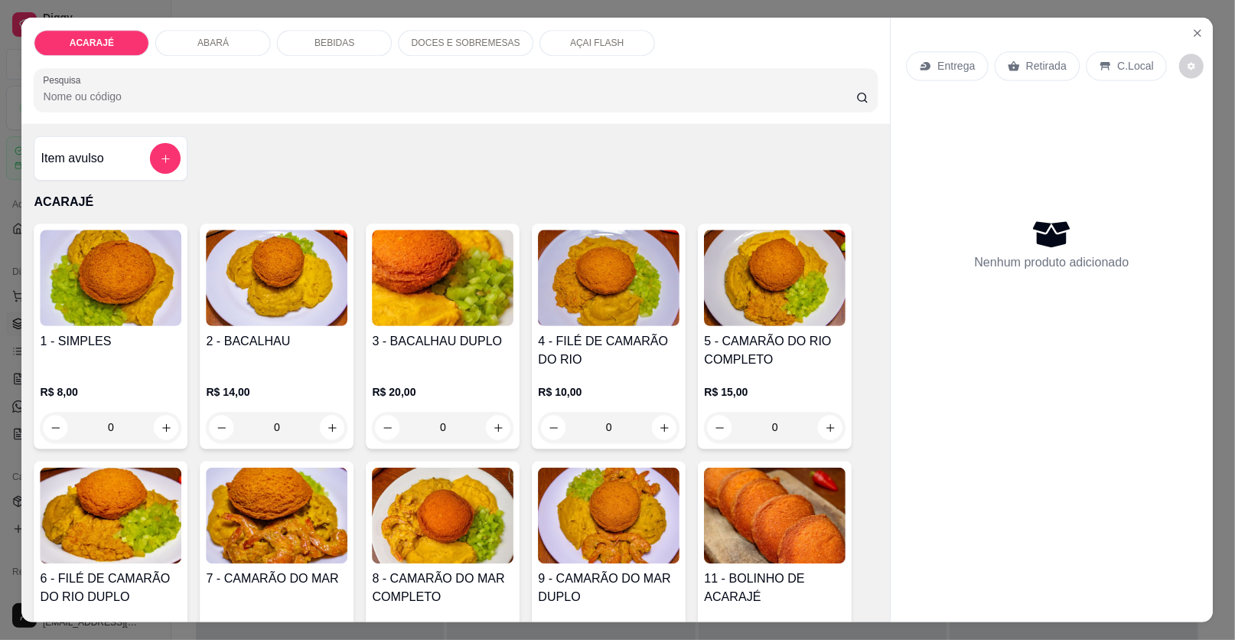
click at [243, 152] on div "Item avulso ACARAJÉ 1 - SIMPLES R$ 8,00 0 2 - BACALHAU R$ 14,00 0 3 - BACALHAU …" at bounding box center [456, 373] width 869 height 498
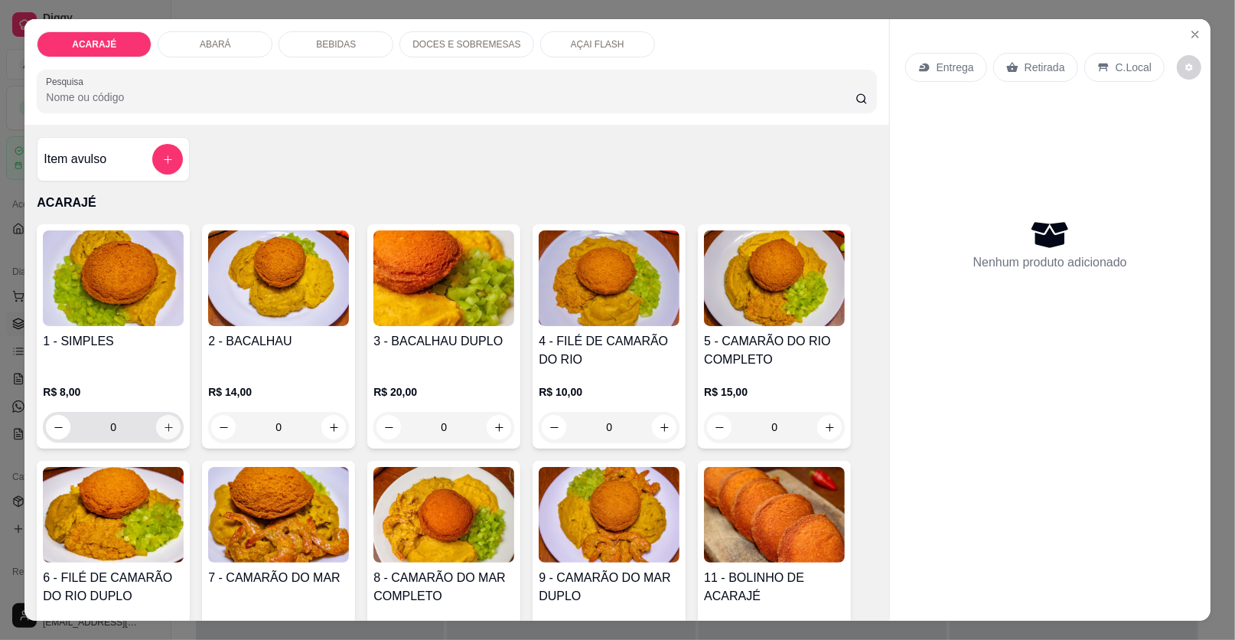
click at [168, 423] on button "increase-product-quantity" at bounding box center [168, 427] width 24 height 24
type input "1"
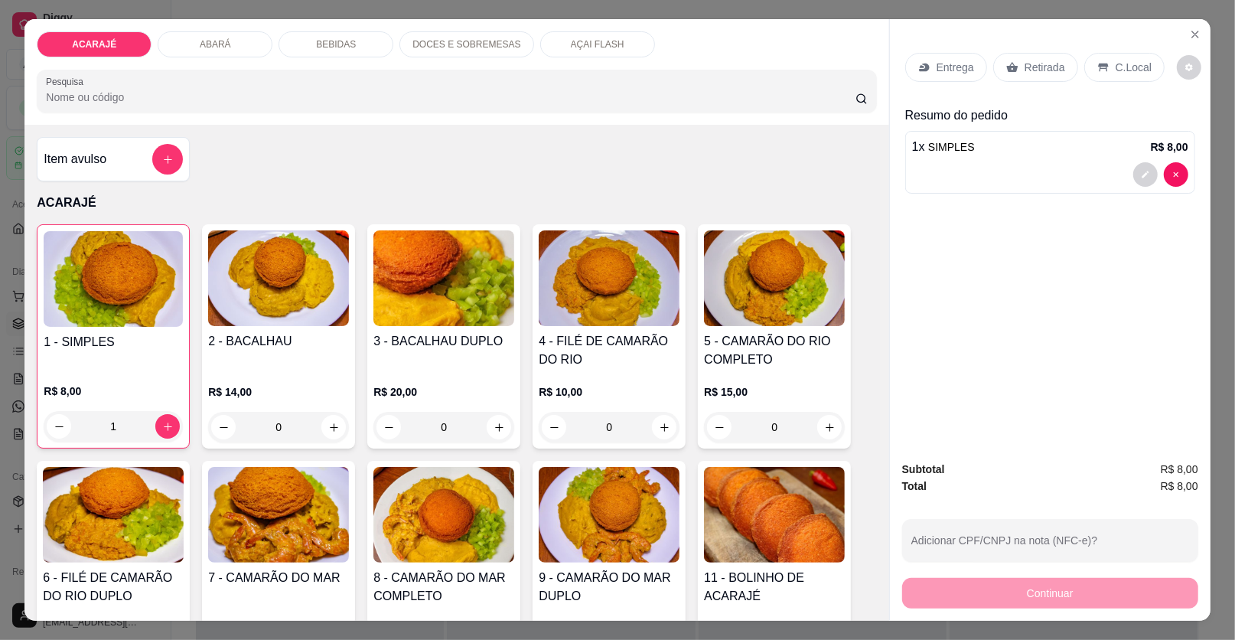
click at [953, 76] on div "Entrega" at bounding box center [946, 67] width 82 height 29
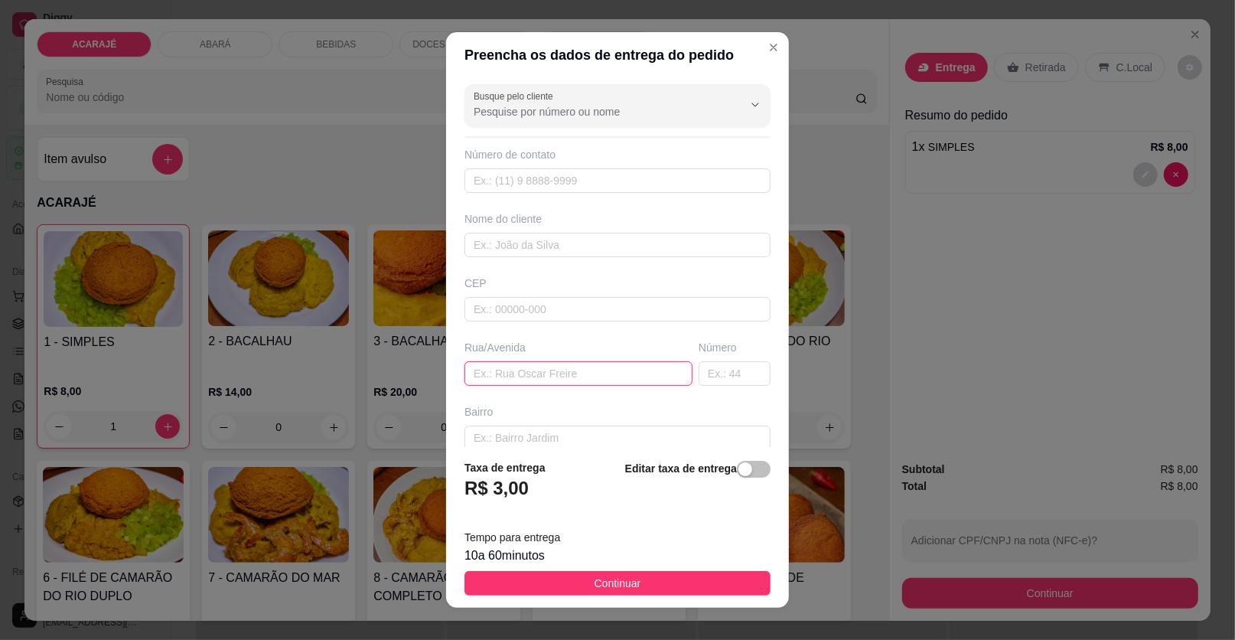
click at [556, 370] on input "text" at bounding box center [579, 373] width 228 height 24
paste input "Rua [PERSON_NAME]"
type input "Rua [PERSON_NAME]"
click at [721, 374] on input "text" at bounding box center [735, 373] width 72 height 24
type input "10"
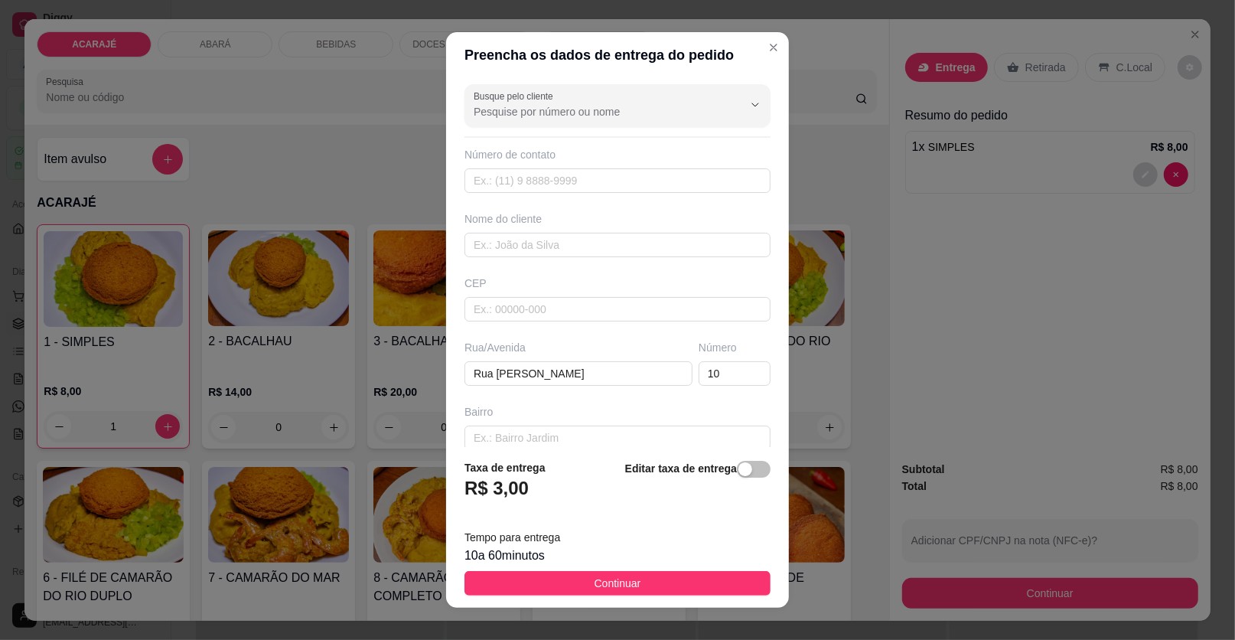
click at [624, 354] on div "Rua/Avenida" at bounding box center [579, 347] width 228 height 15
click at [621, 366] on input "Rua [PERSON_NAME]" at bounding box center [579, 373] width 228 height 24
type input "Rua Durval [GEOGRAPHIC_DATA]"
click at [618, 546] on div "10 a 60 minutos" at bounding box center [618, 555] width 306 height 18
click at [606, 576] on span "Continuar" at bounding box center [618, 583] width 47 height 17
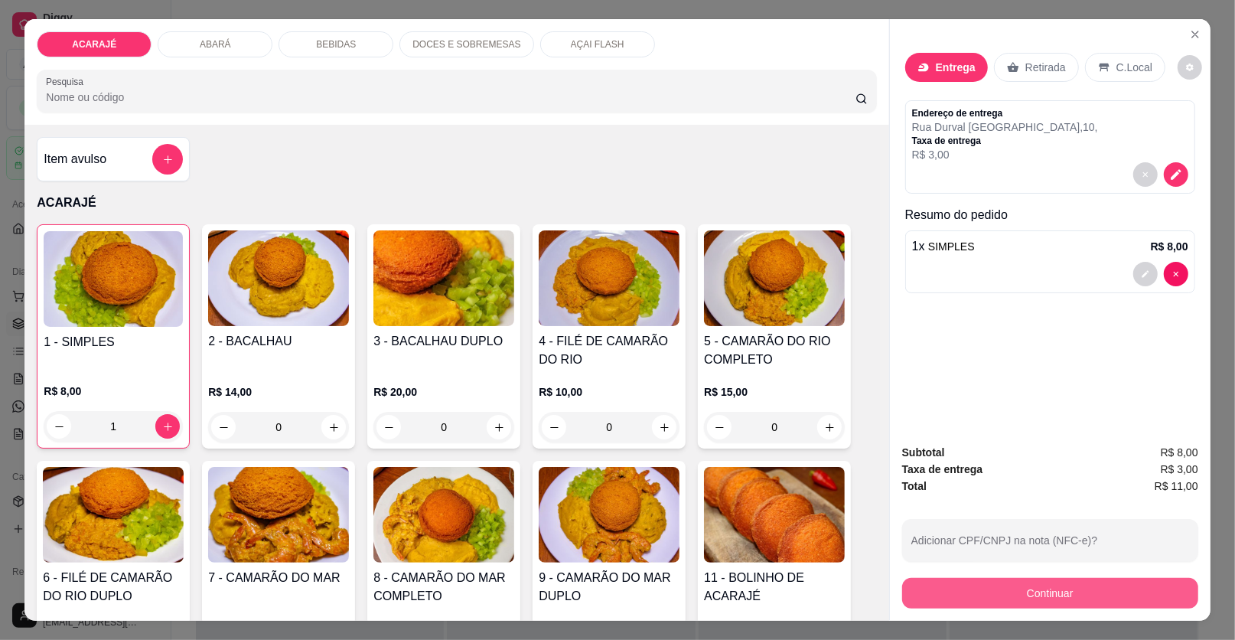
click at [924, 580] on button "Continuar" at bounding box center [1050, 593] width 296 height 31
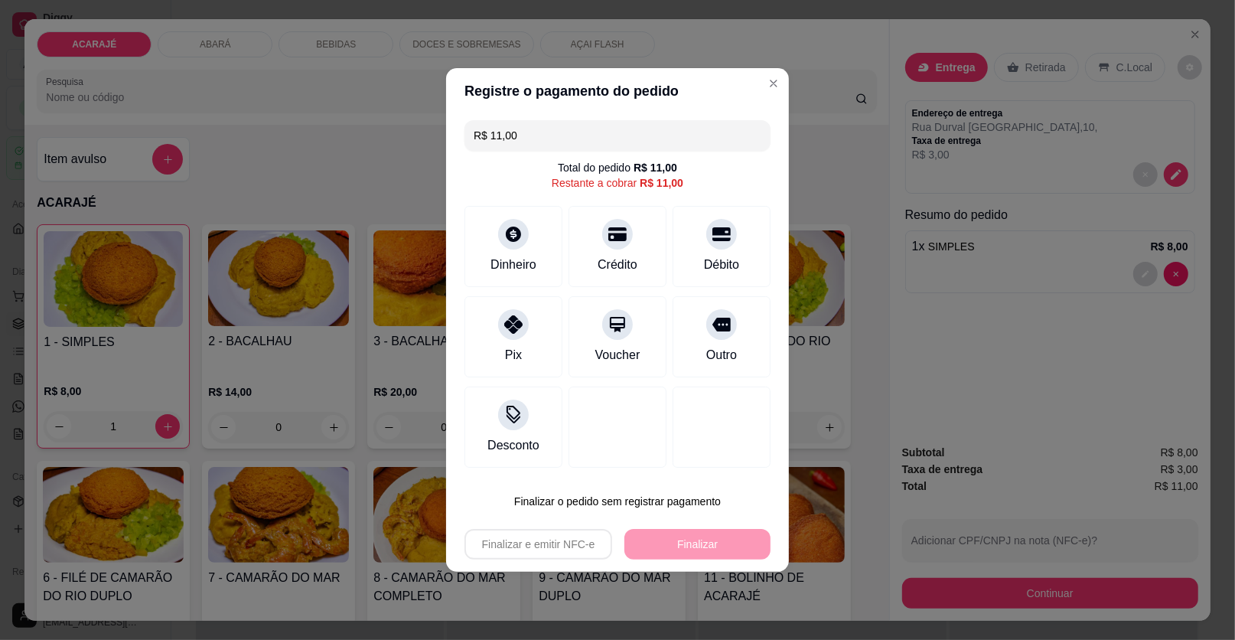
click at [449, 344] on div "R$ 11,00 Total do pedido R$ 11,00 Restante a cobrar R$ 11,00 Dinheiro Crédito D…" at bounding box center [617, 294] width 343 height 360
click at [495, 351] on div "Pix" at bounding box center [514, 334] width 108 height 90
type input "R$ 0,00"
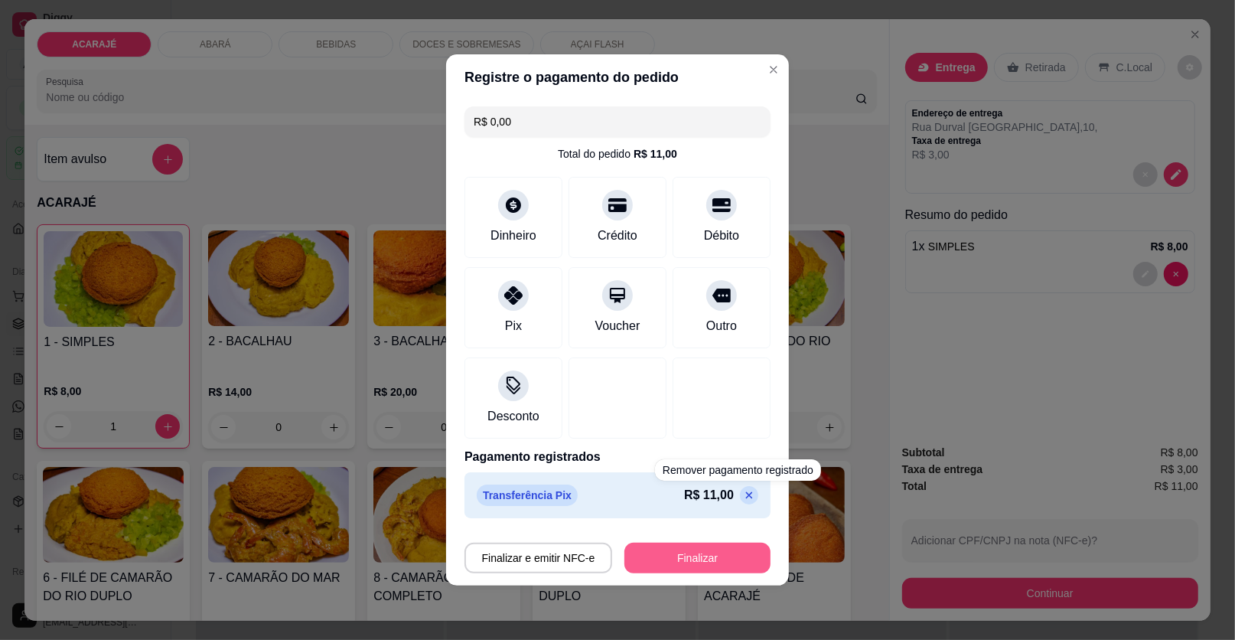
click at [736, 553] on button "Finalizar" at bounding box center [697, 558] width 146 height 31
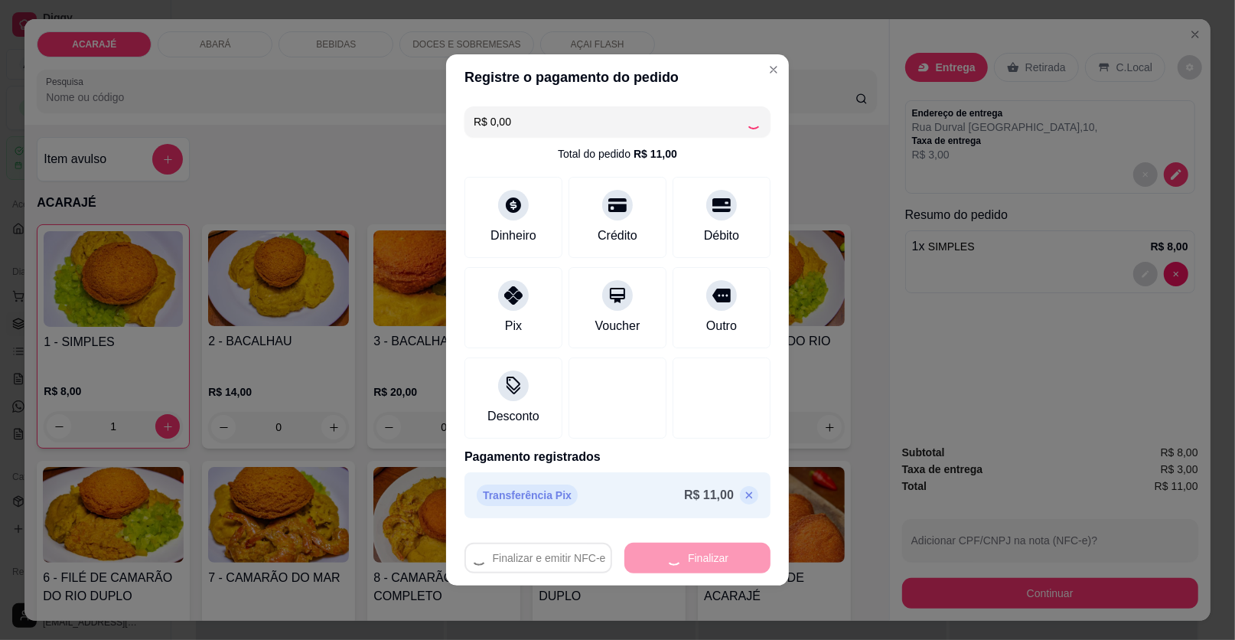
type input "0"
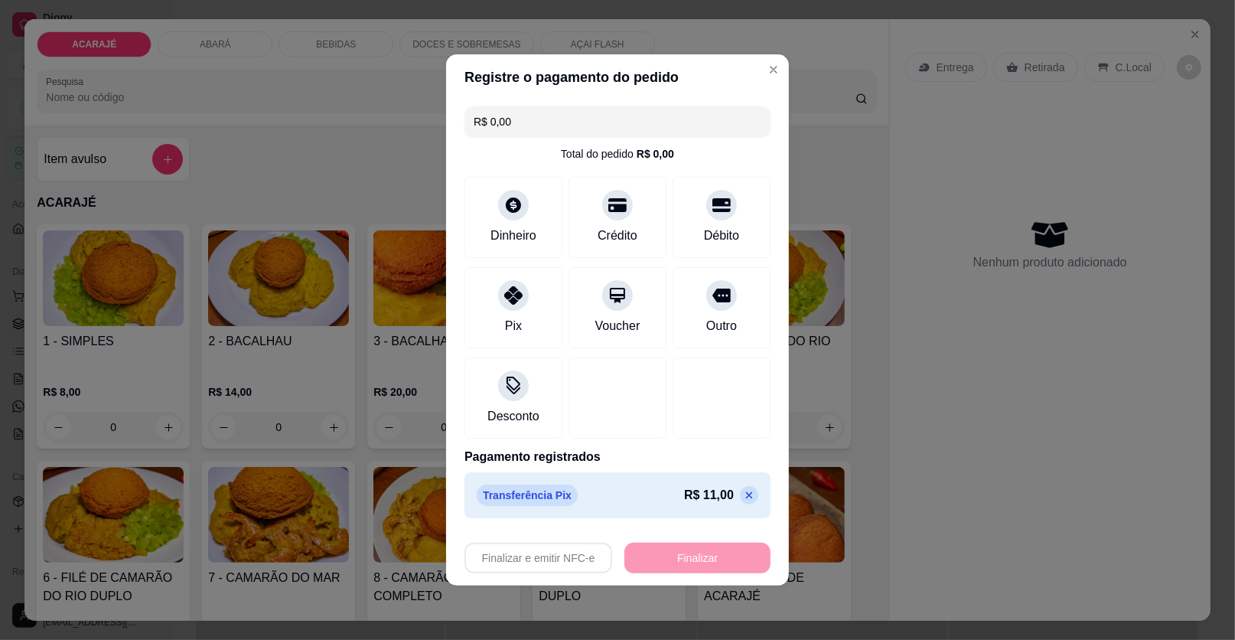
type input "-R$ 11,00"
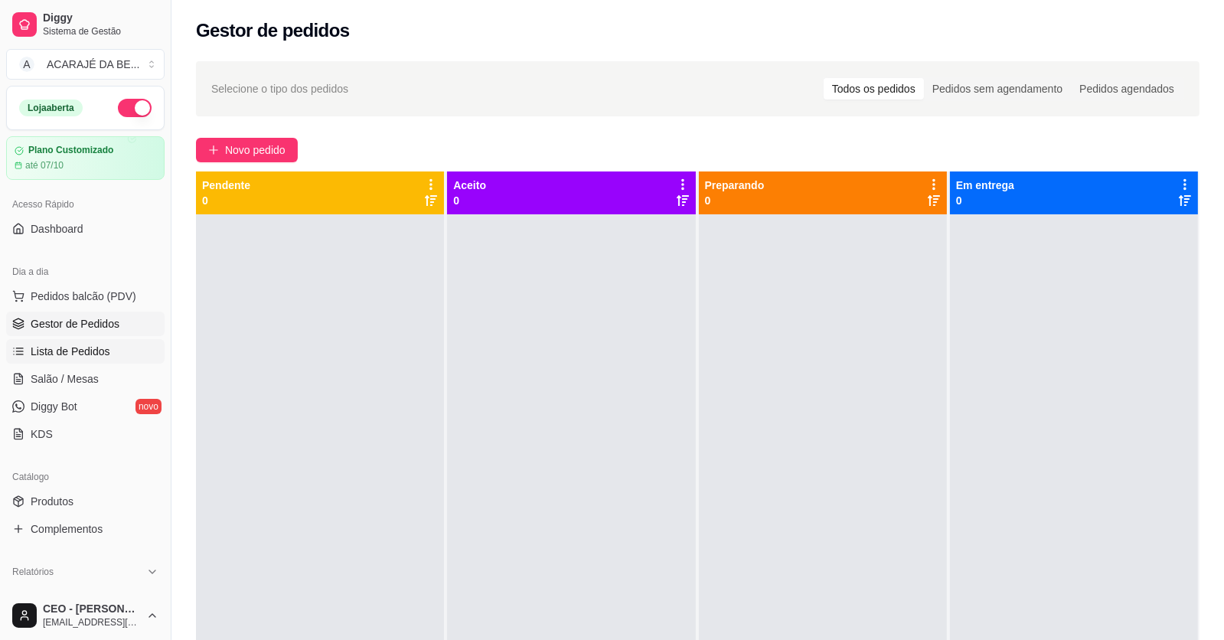
click at [46, 348] on span "Lista de Pedidos" at bounding box center [71, 351] width 80 height 15
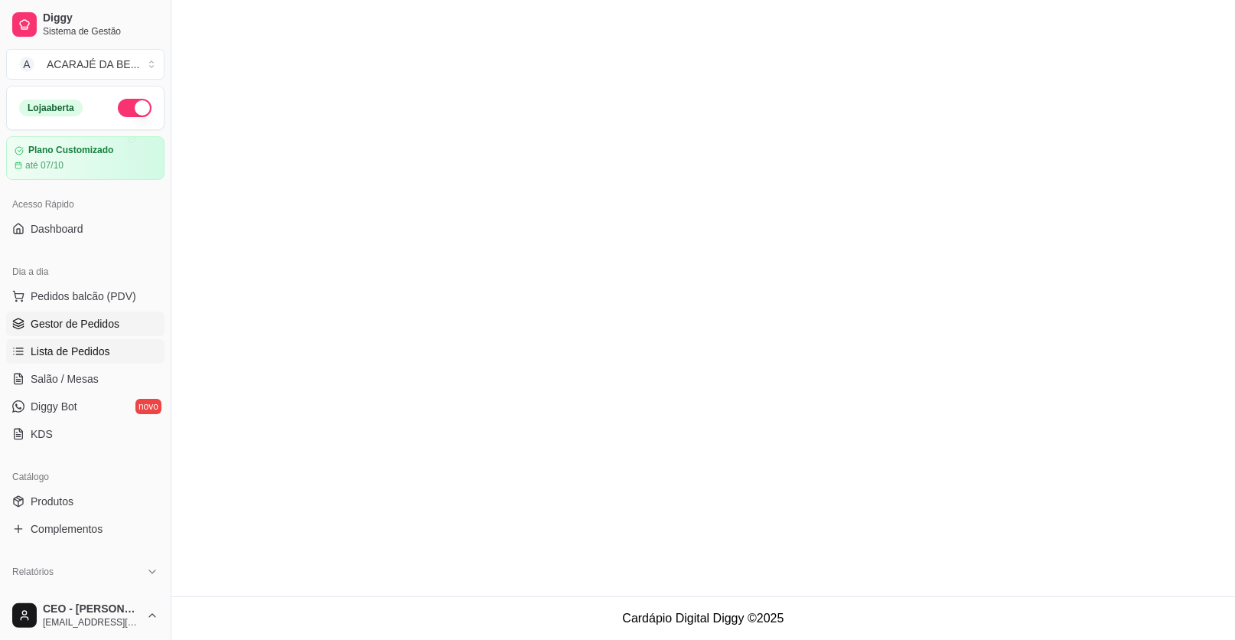
drag, startPoint x: 73, startPoint y: 302, endPoint x: 75, endPoint y: 325, distance: 23.8
click at [74, 304] on button "Pedidos balcão (PDV)" at bounding box center [85, 296] width 158 height 24
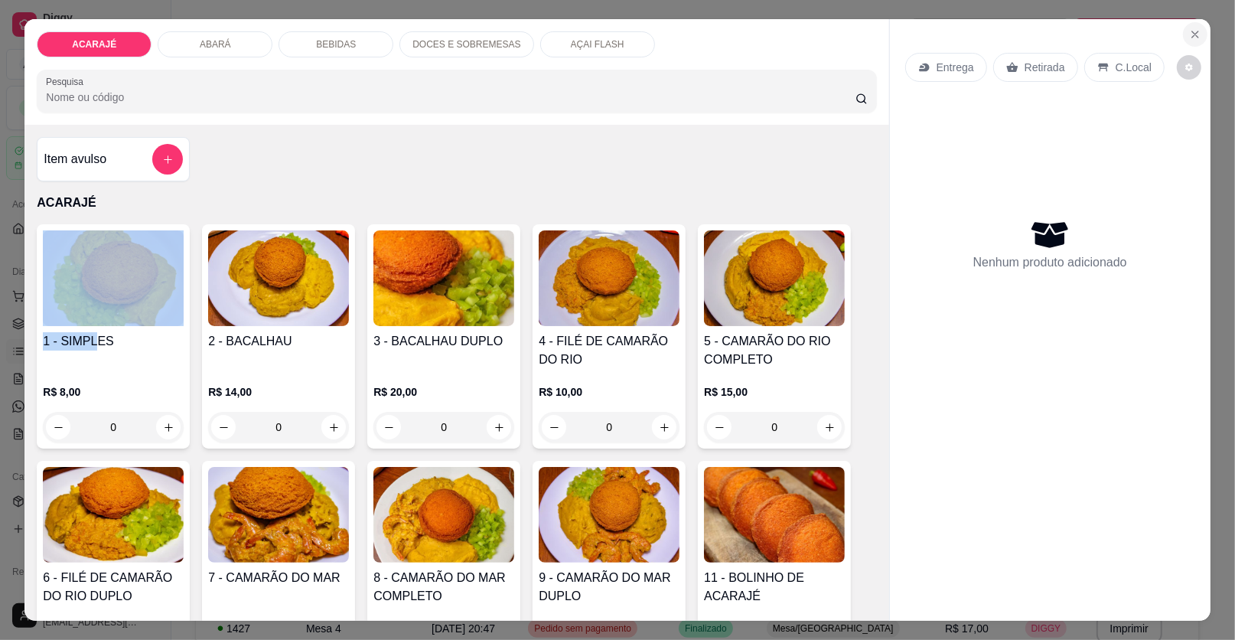
click at [1189, 31] on icon "Close" at bounding box center [1195, 34] width 12 height 12
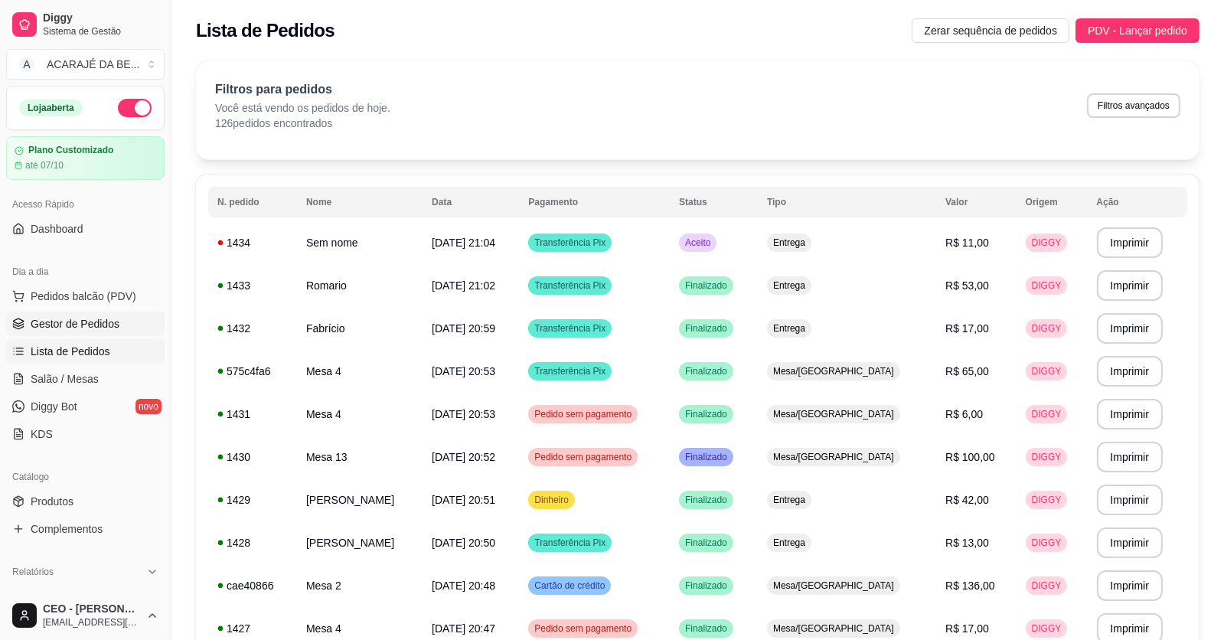
click at [71, 331] on link "Gestor de Pedidos" at bounding box center [85, 323] width 158 height 24
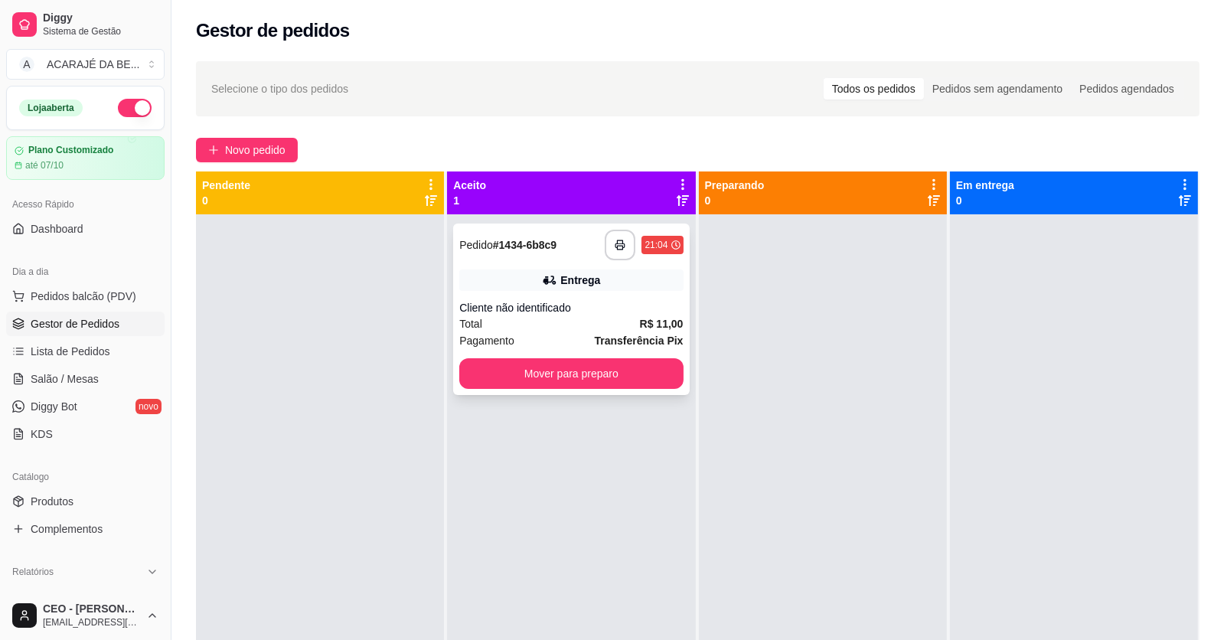
click at [600, 276] on div "Entrega" at bounding box center [570, 279] width 223 height 21
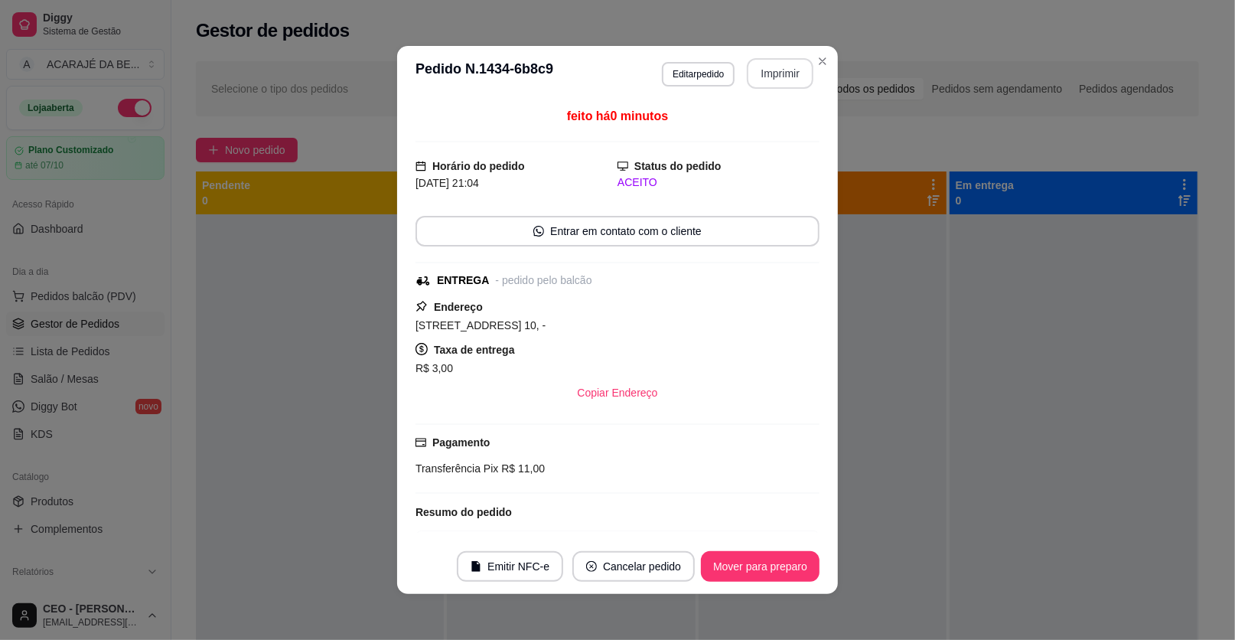
click at [786, 70] on button "Imprimir" at bounding box center [780, 73] width 67 height 31
click at [758, 566] on button "Mover para preparo" at bounding box center [760, 566] width 119 height 31
click at [758, 566] on div "Mover para preparo" at bounding box center [760, 566] width 119 height 31
click at [758, 567] on div "Mover para preparo" at bounding box center [750, 566] width 140 height 31
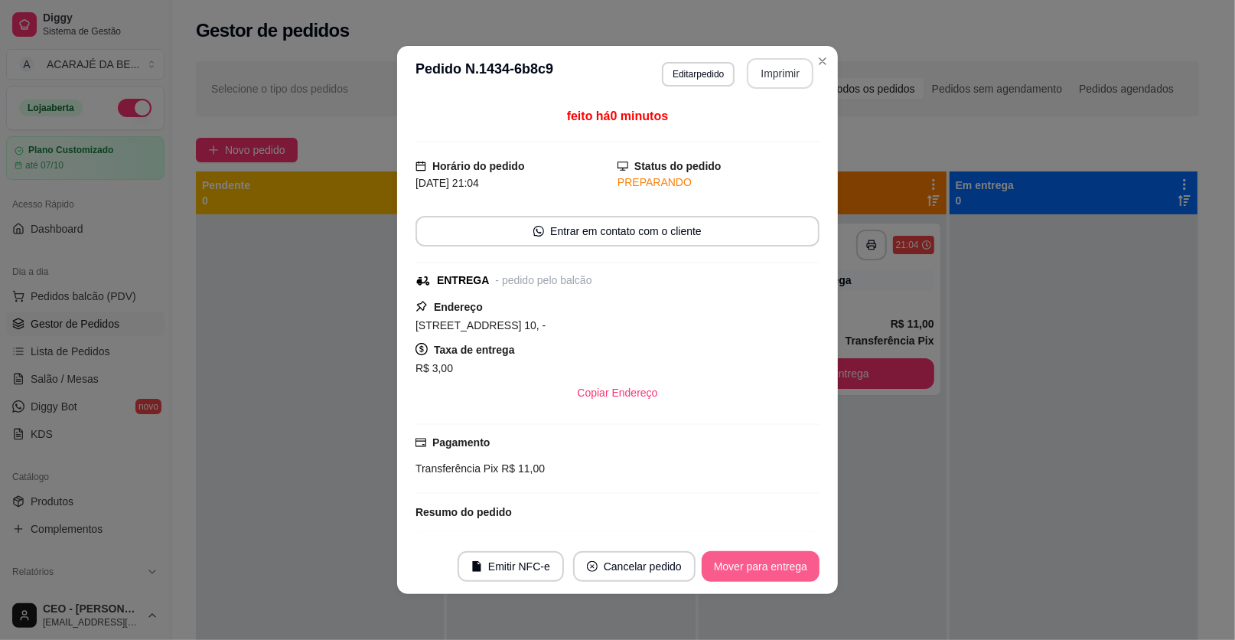
click at [752, 570] on button "Mover para entrega" at bounding box center [761, 566] width 118 height 31
click at [752, 571] on div "Mover para entrega" at bounding box center [749, 566] width 139 height 31
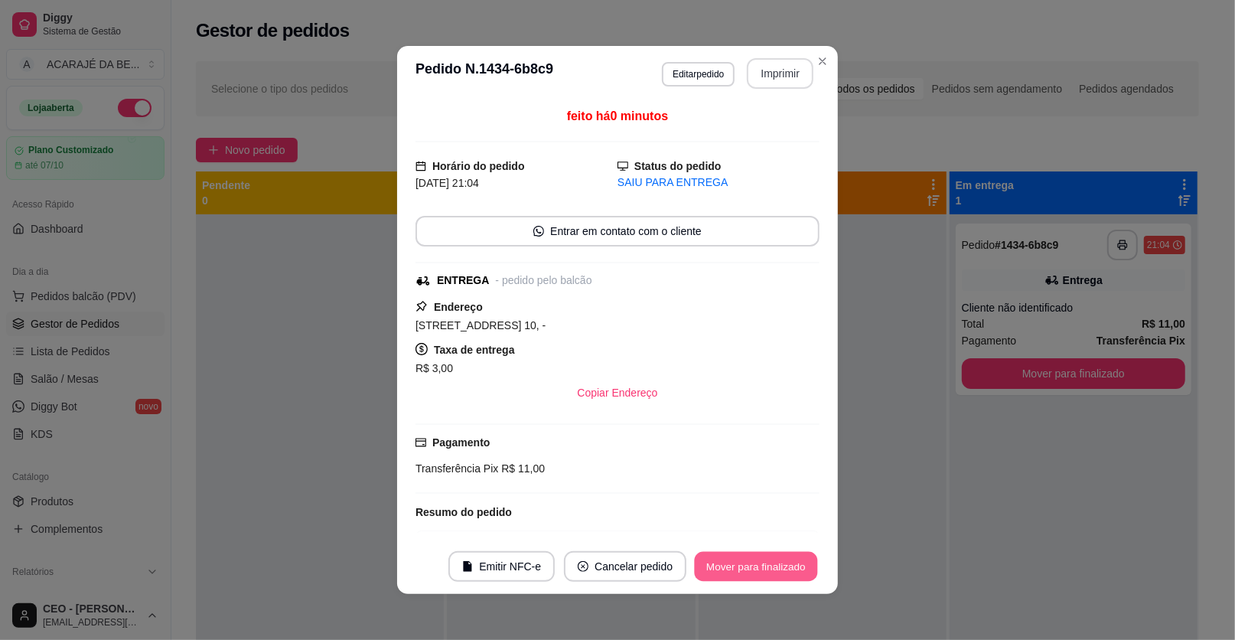
click at [755, 563] on button "Mover para finalizado" at bounding box center [756, 567] width 123 height 30
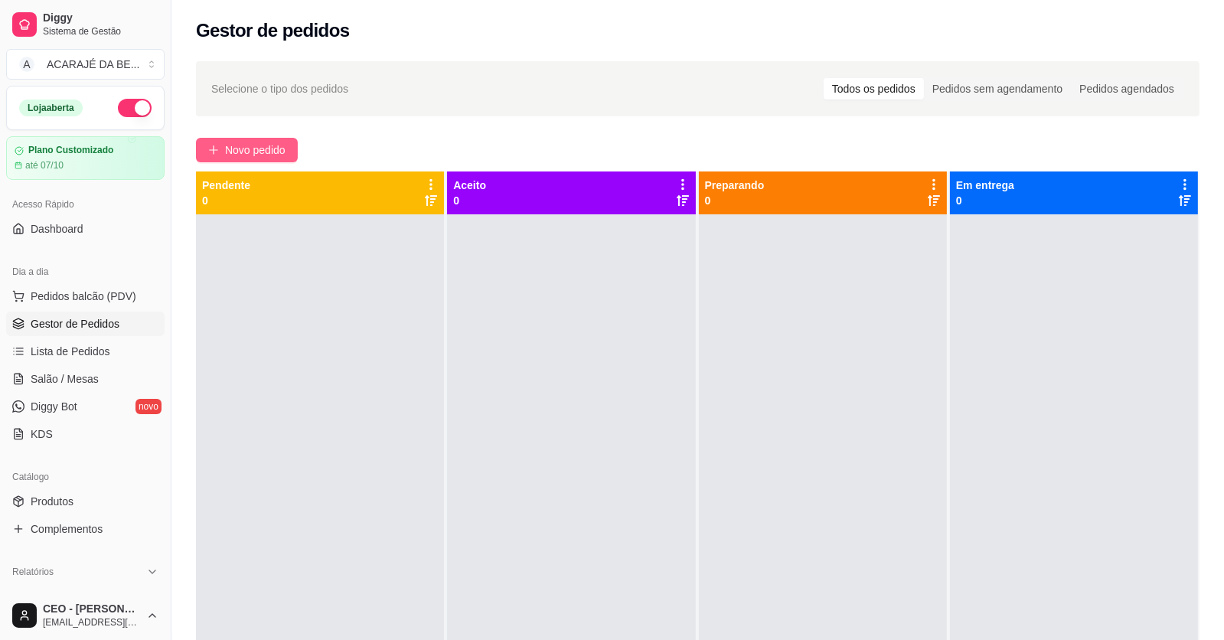
click at [245, 151] on span "Novo pedido" at bounding box center [255, 150] width 60 height 17
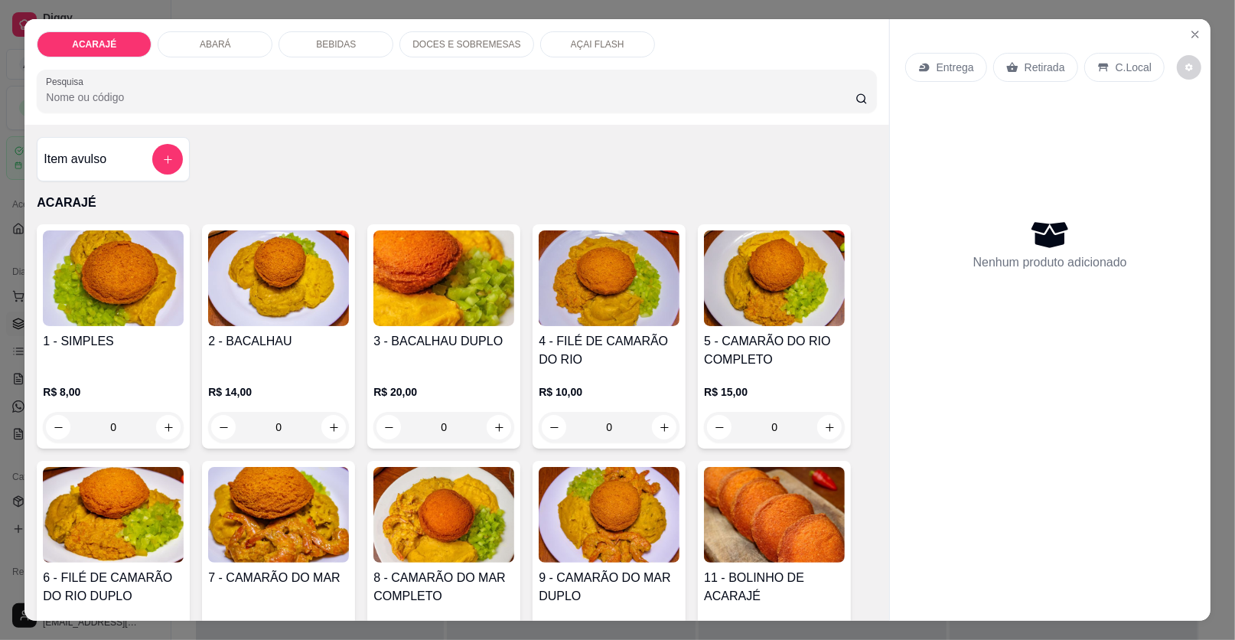
scroll to position [230, 0]
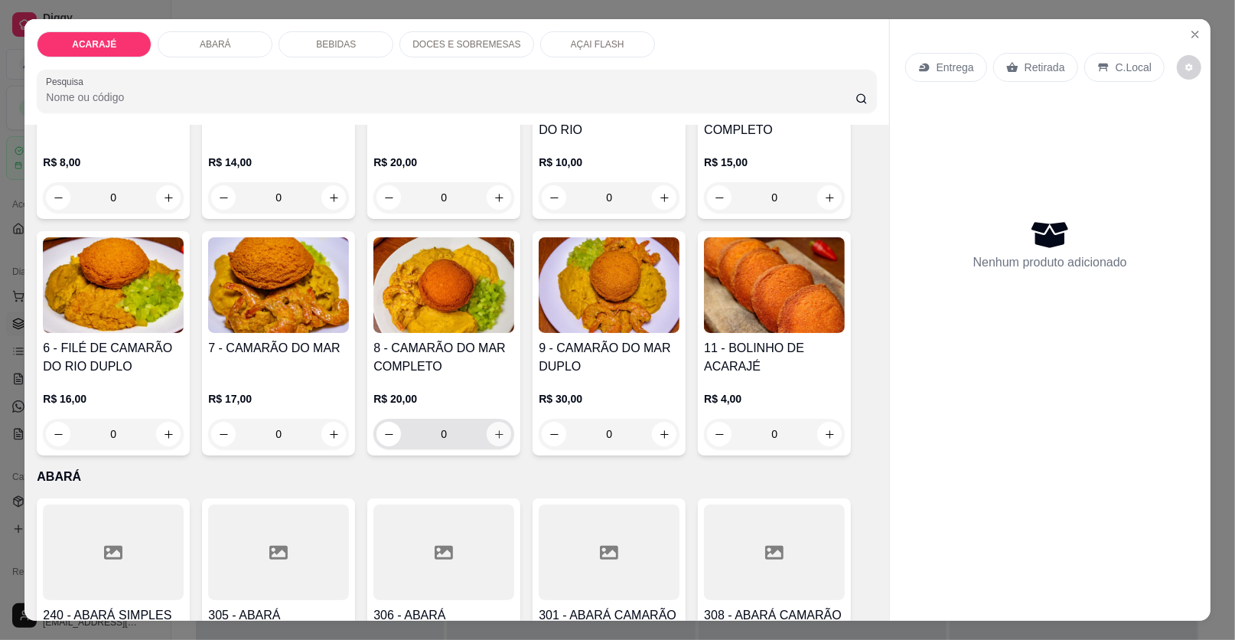
click at [495, 435] on icon "increase-product-quantity" at bounding box center [499, 434] width 8 height 8
type input "1"
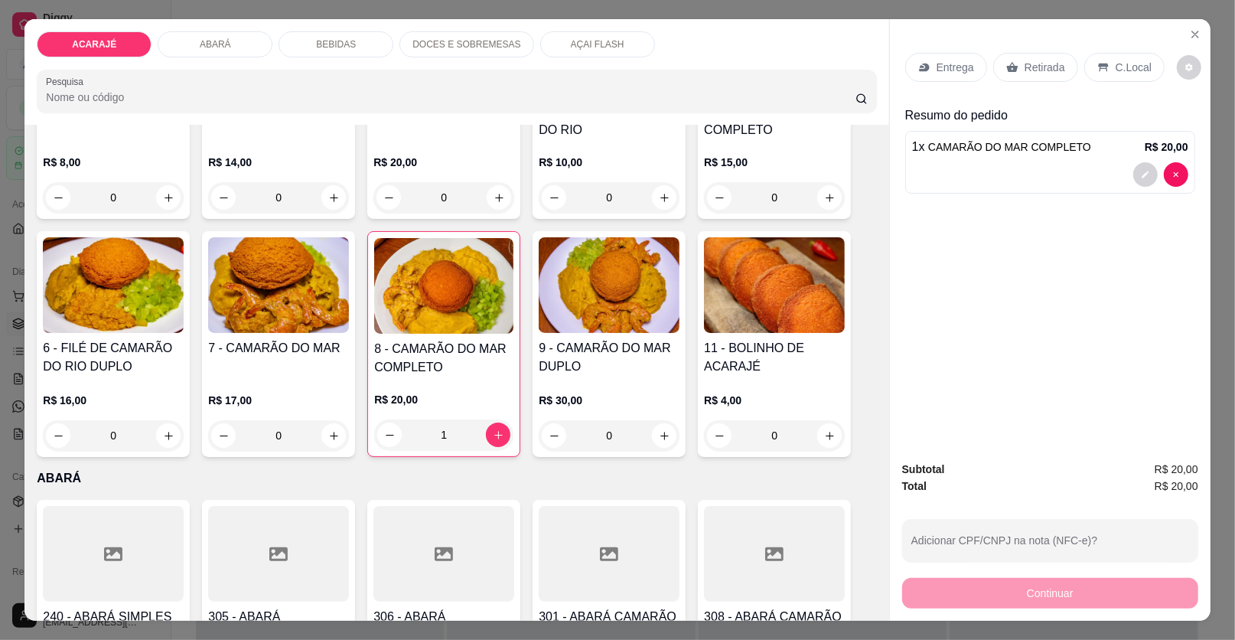
click at [1007, 72] on icon at bounding box center [1012, 67] width 12 height 12
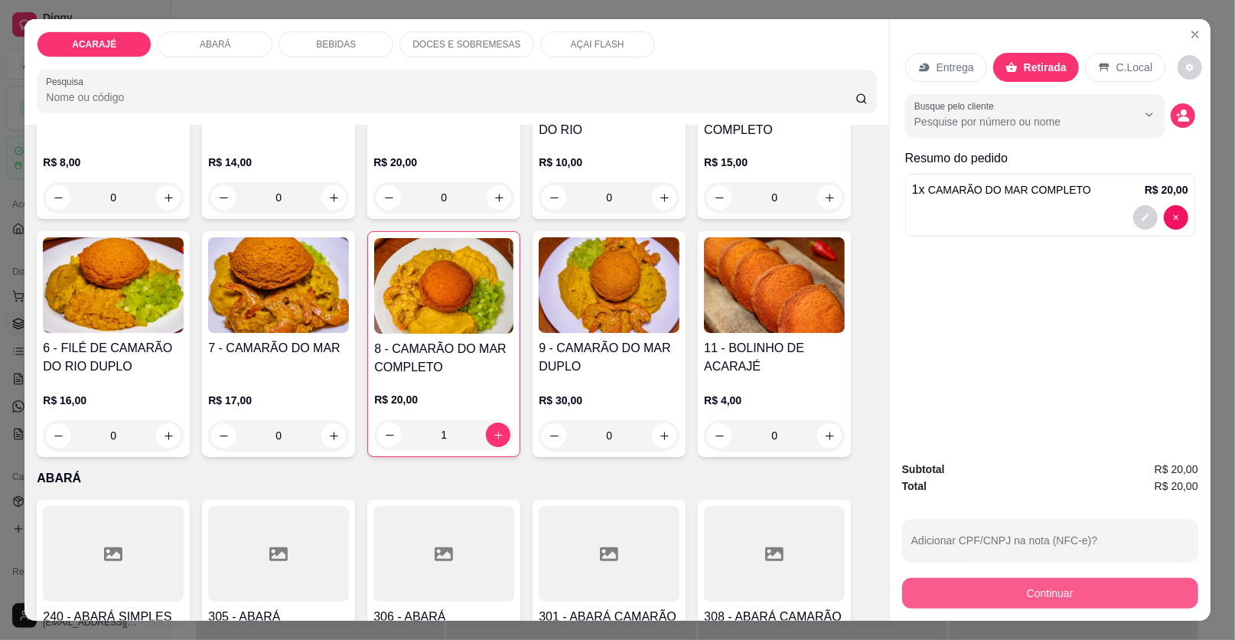
click at [1057, 587] on button "Continuar" at bounding box center [1050, 593] width 296 height 31
drag, startPoint x: 358, startPoint y: 52, endPoint x: 461, endPoint y: 156, distance: 146.7
click at [360, 52] on div "BEBIDAS" at bounding box center [336, 44] width 115 height 26
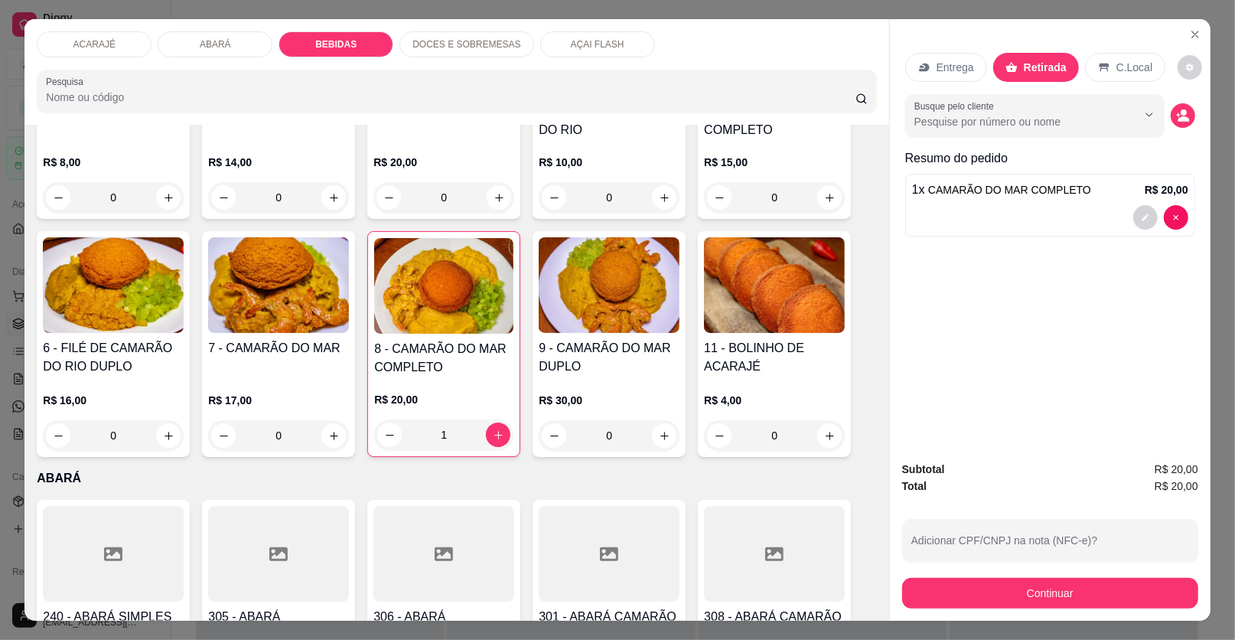
scroll to position [29, 0]
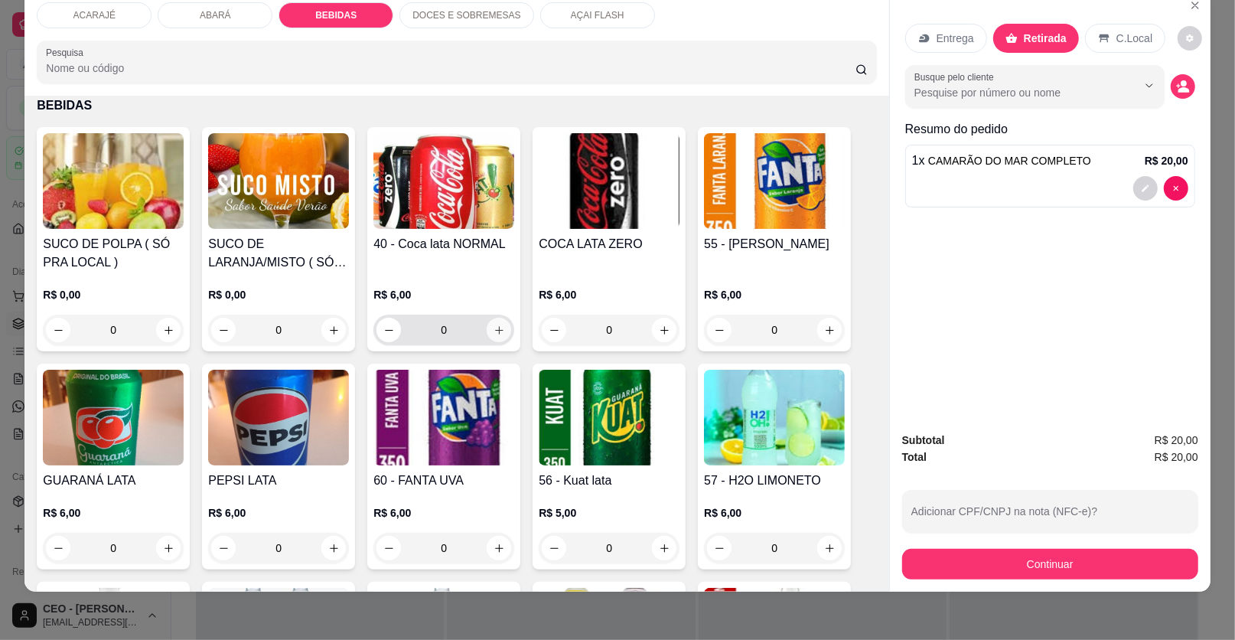
click at [490, 318] on button "increase-product-quantity" at bounding box center [499, 330] width 24 height 24
type input "1"
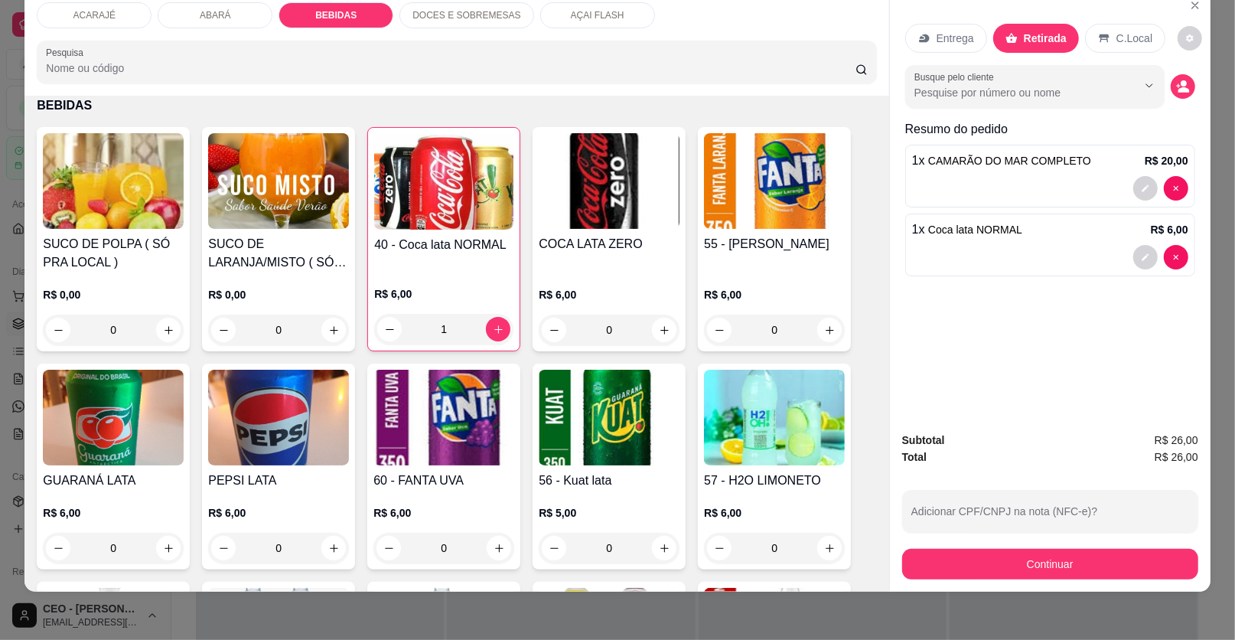
click at [1101, 581] on div "Subtotal R$ 26,00 Total R$ 26,00 Adicionar CPF/CNPJ na nota (NFC-e)? Continuar" at bounding box center [1050, 505] width 321 height 172
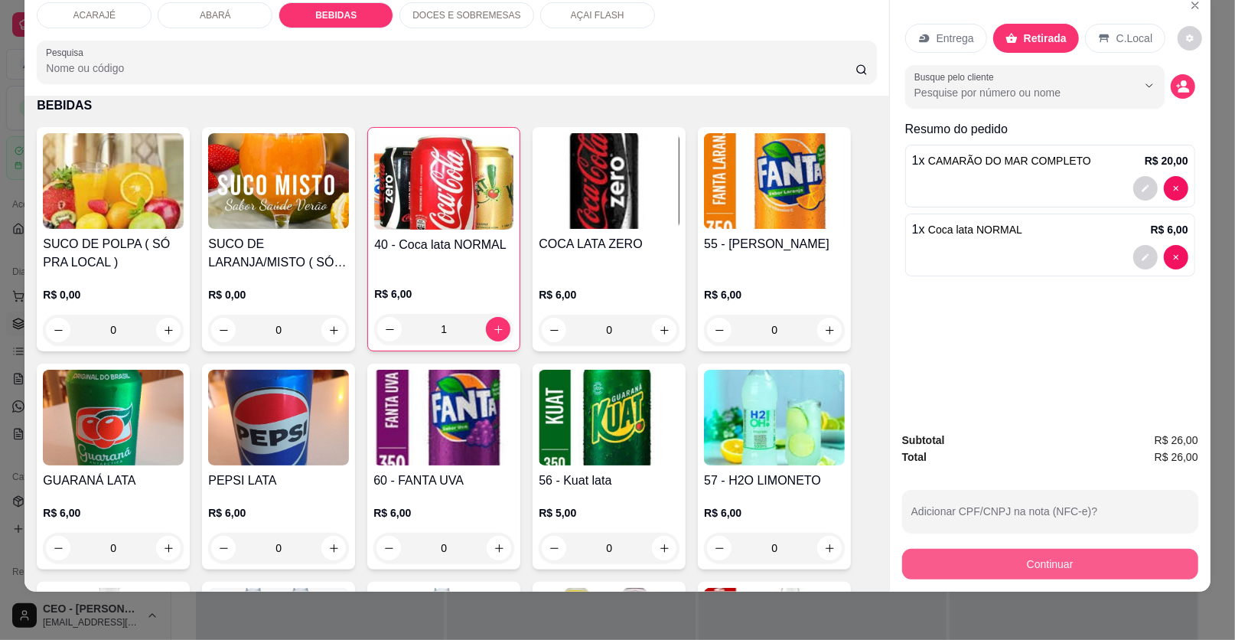
click at [1072, 563] on button "Continuar" at bounding box center [1050, 564] width 296 height 31
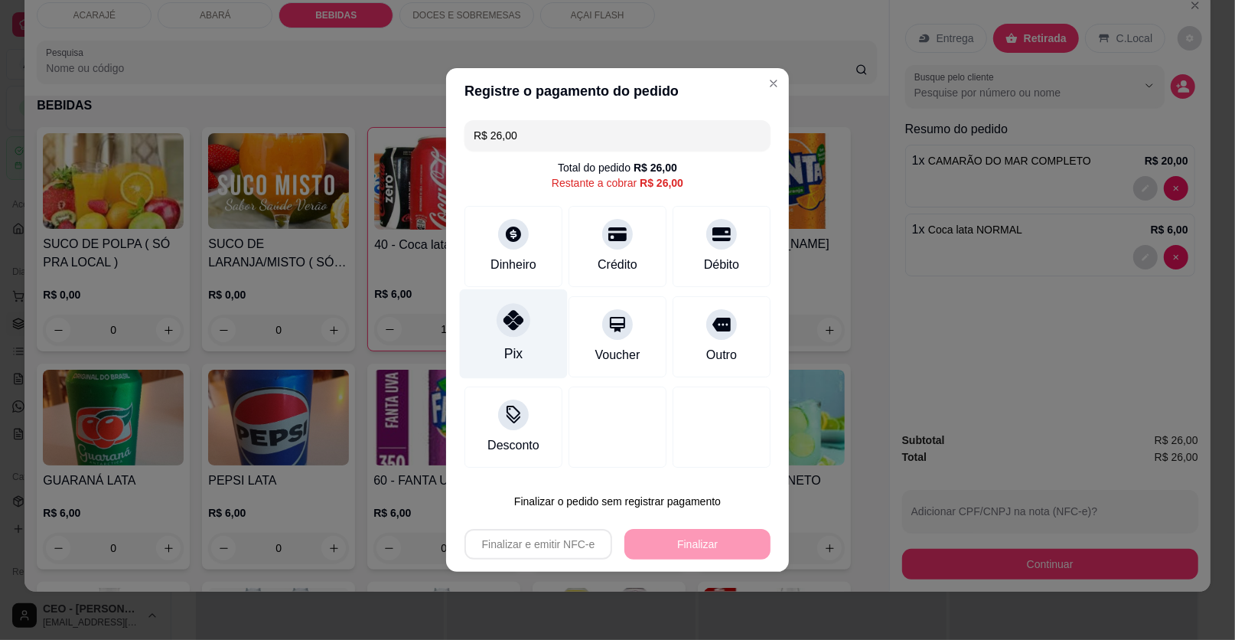
click at [535, 317] on div "Pix" at bounding box center [514, 334] width 108 height 90
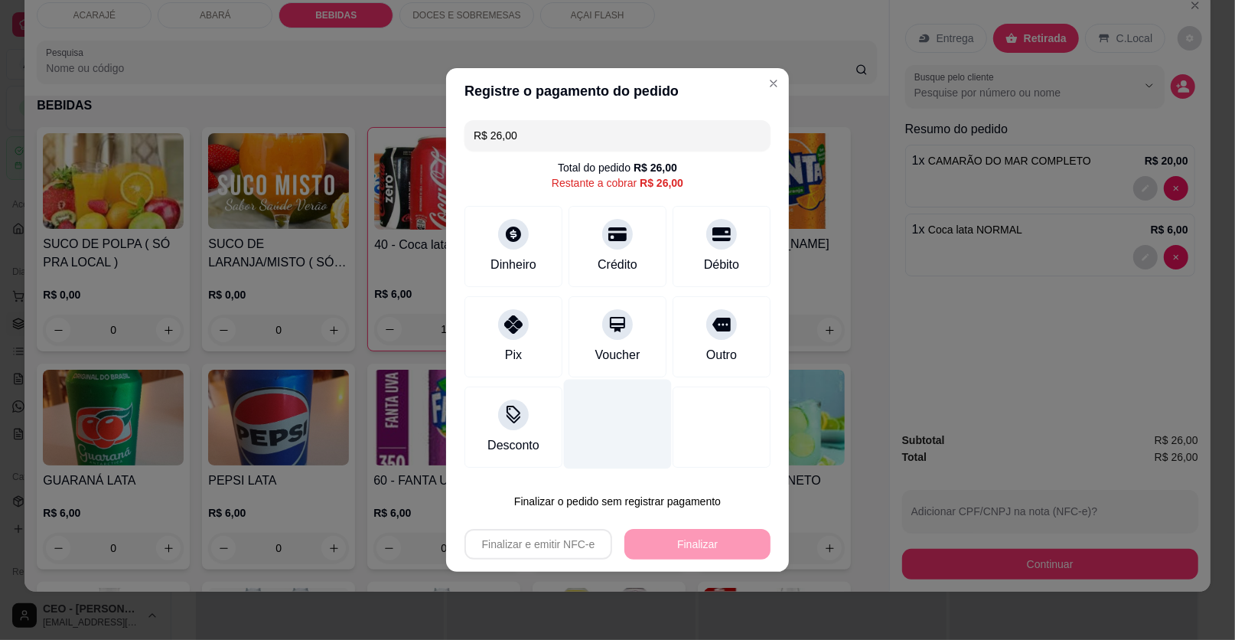
type input "R$ 0,00"
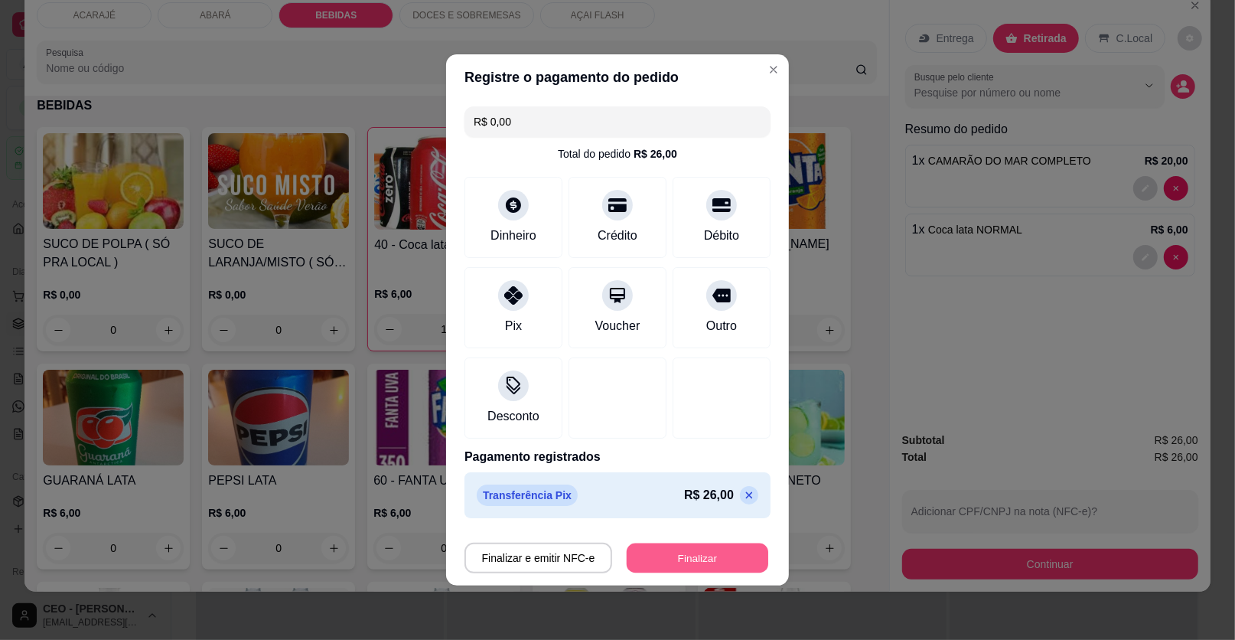
click at [716, 557] on button "Finalizar" at bounding box center [698, 558] width 142 height 30
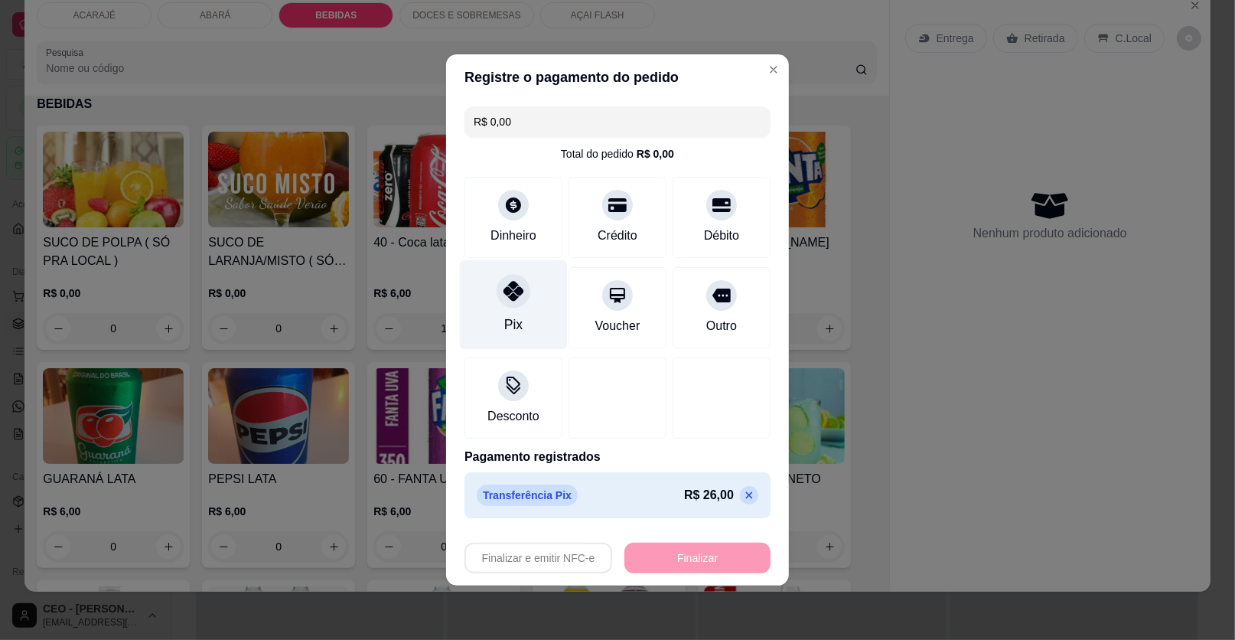
type input "0"
type input "-R$ 26,00"
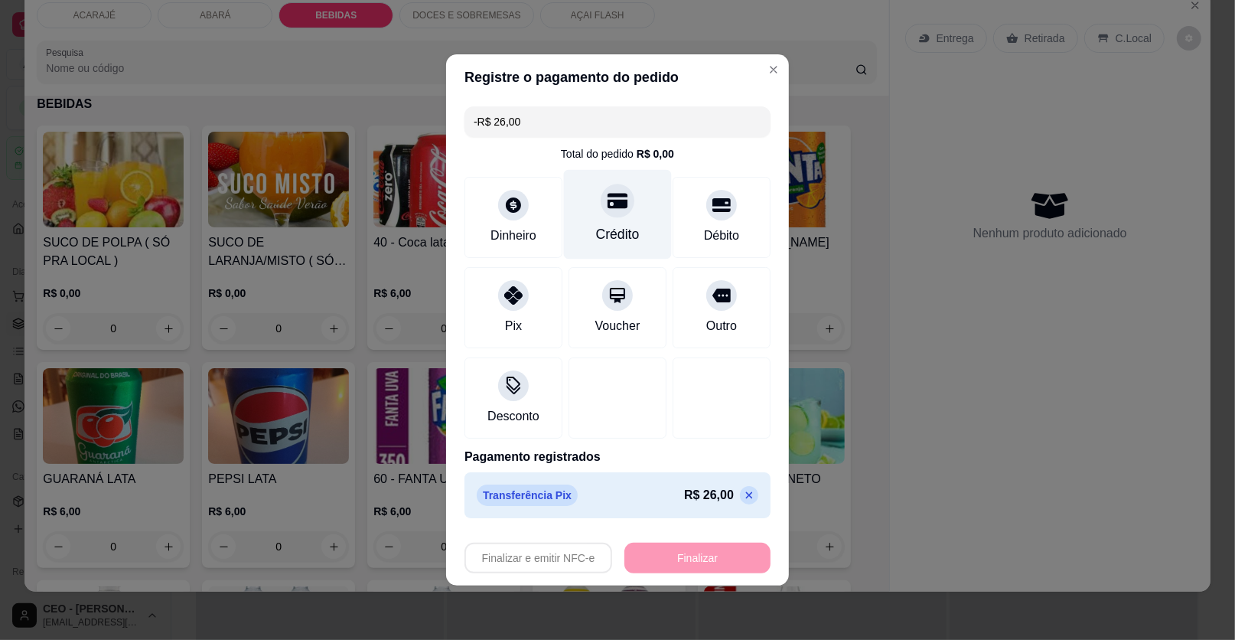
scroll to position [1075, 0]
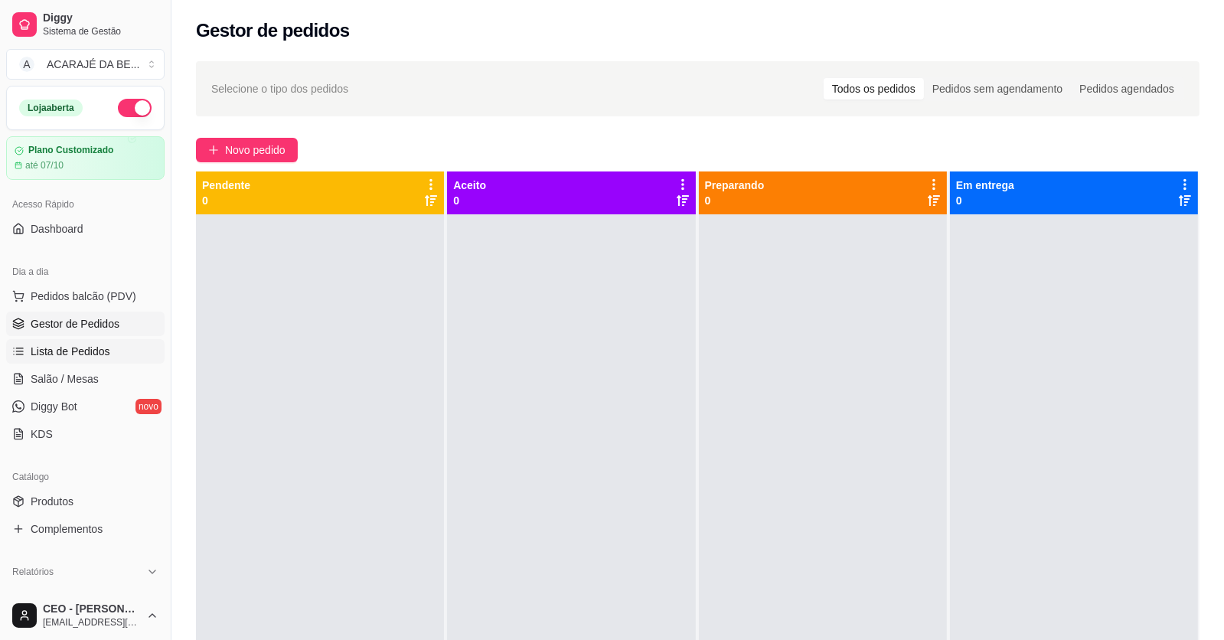
click at [139, 354] on link "Lista de Pedidos" at bounding box center [85, 351] width 158 height 24
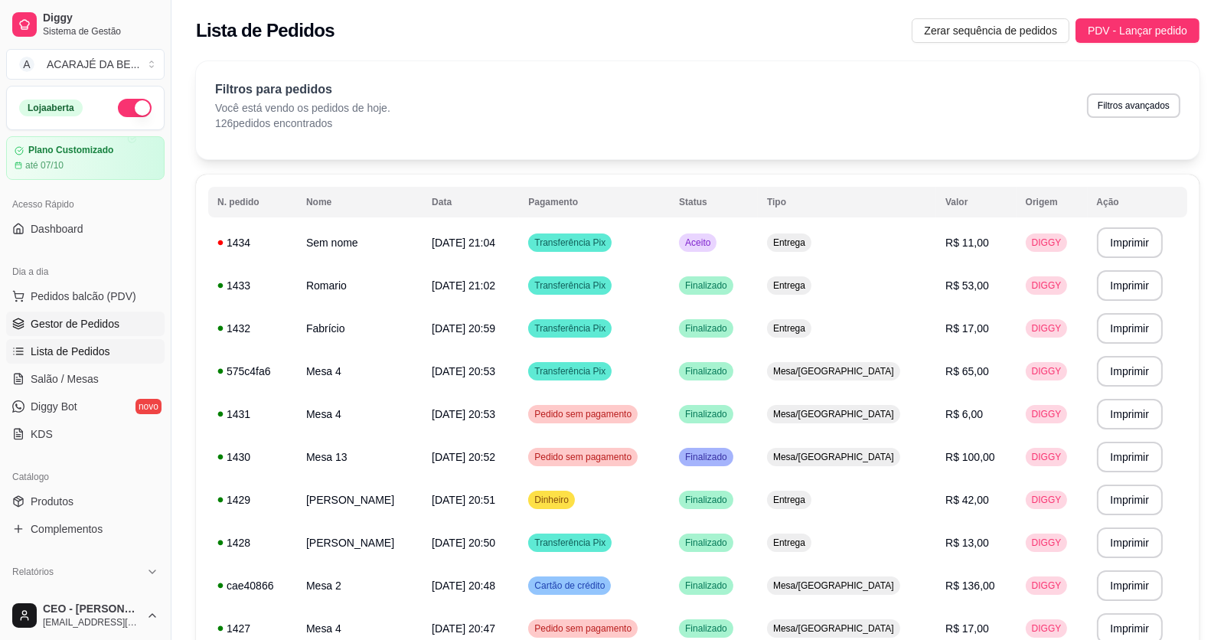
click at [141, 321] on link "Gestor de Pedidos" at bounding box center [85, 323] width 158 height 24
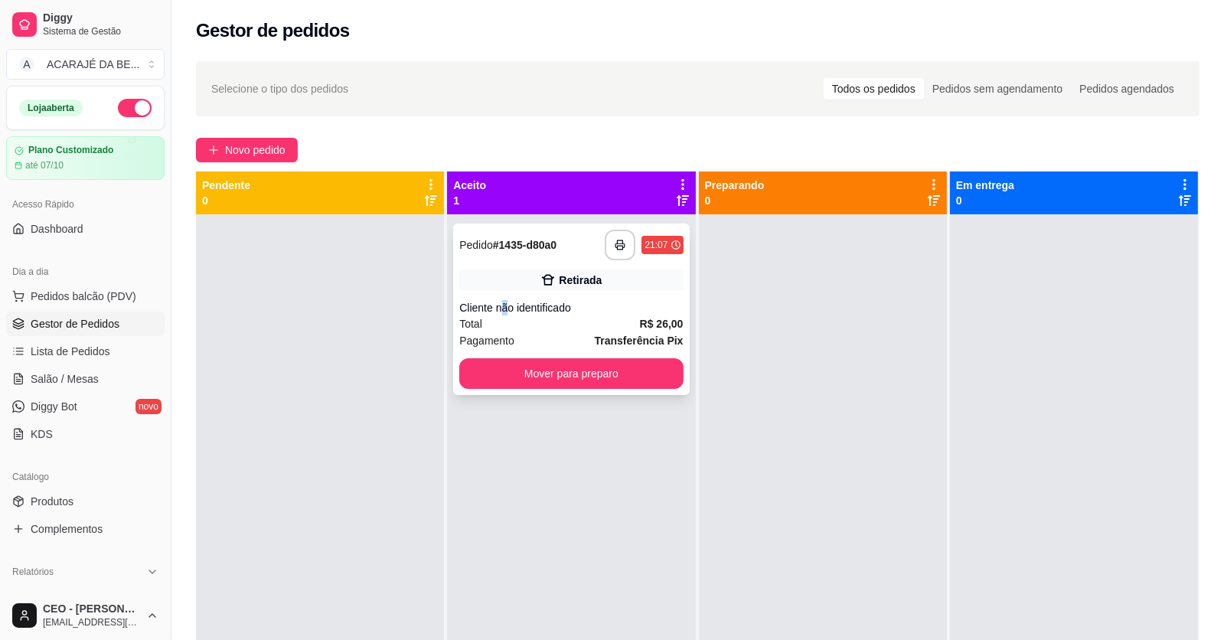
click at [504, 300] on div "Cliente não identificado" at bounding box center [570, 307] width 223 height 15
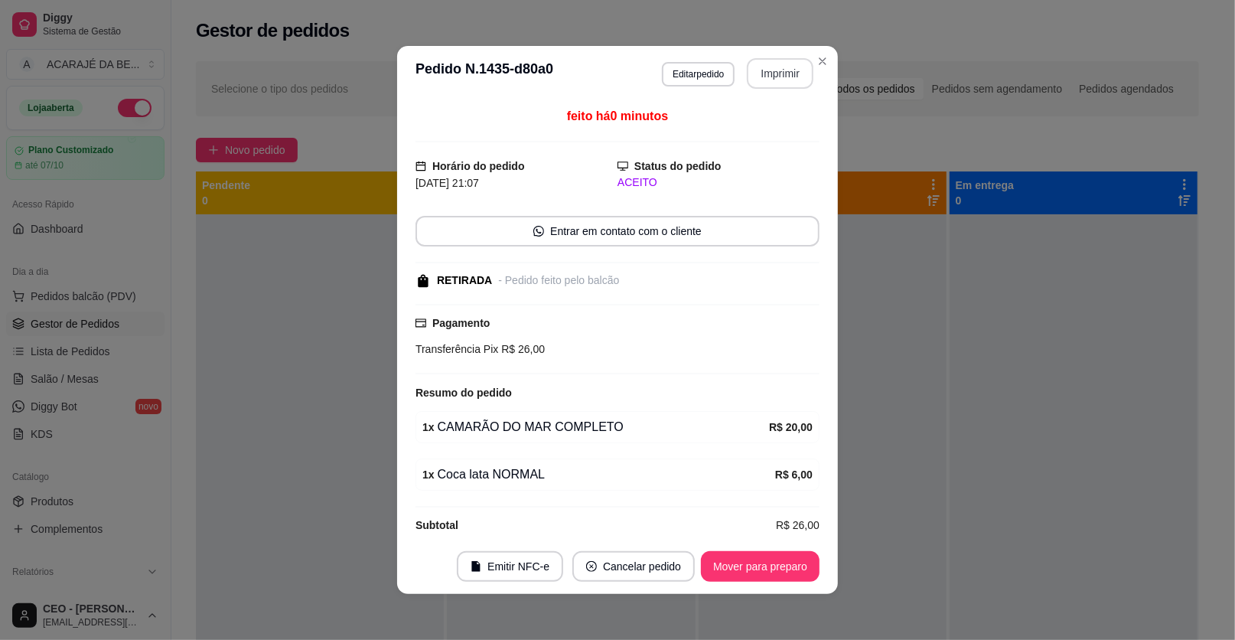
click at [748, 69] on button "Imprimir" at bounding box center [780, 73] width 67 height 31
click at [754, 558] on button "Mover para preparo" at bounding box center [760, 566] width 119 height 31
click at [754, 558] on button "Mover para preparo" at bounding box center [760, 567] width 115 height 30
drag, startPoint x: 772, startPoint y: 73, endPoint x: 761, endPoint y: 556, distance: 483.0
click at [757, 558] on div "Mover para preparo" at bounding box center [750, 566] width 140 height 31
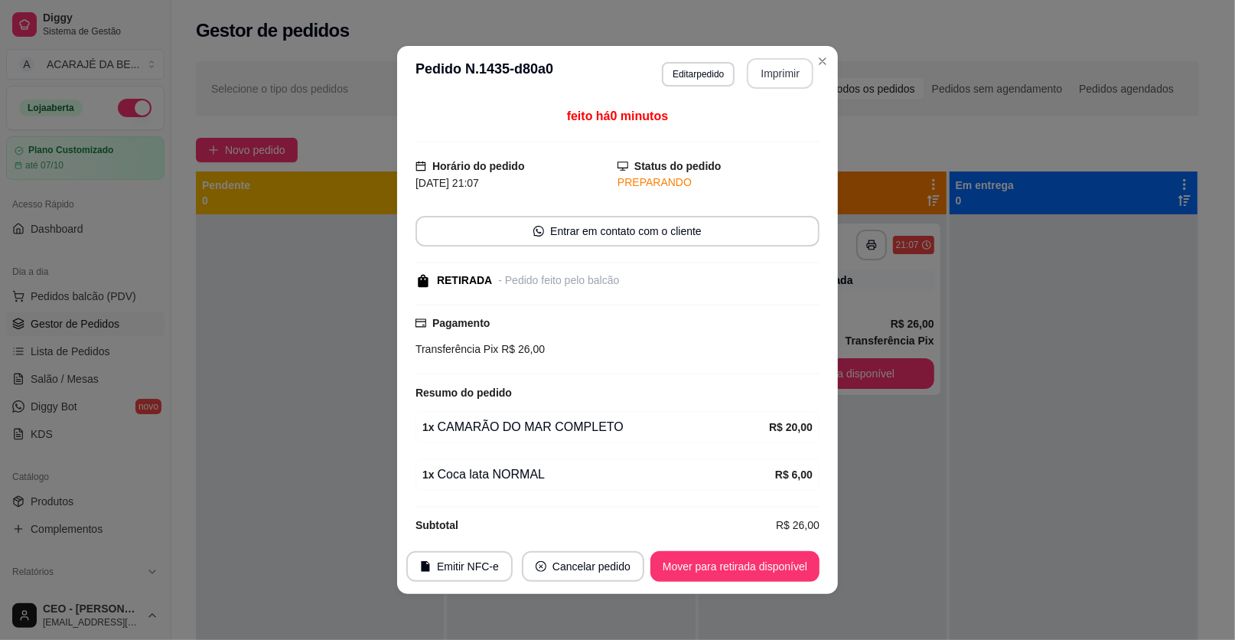
drag, startPoint x: 761, startPoint y: 556, endPoint x: 765, endPoint y: 542, distance: 15.0
click at [696, 567] on button "Mover para retirada disponível" at bounding box center [735, 566] width 169 height 31
click at [696, 567] on div "Mover para retirada disponível" at bounding box center [724, 566] width 191 height 31
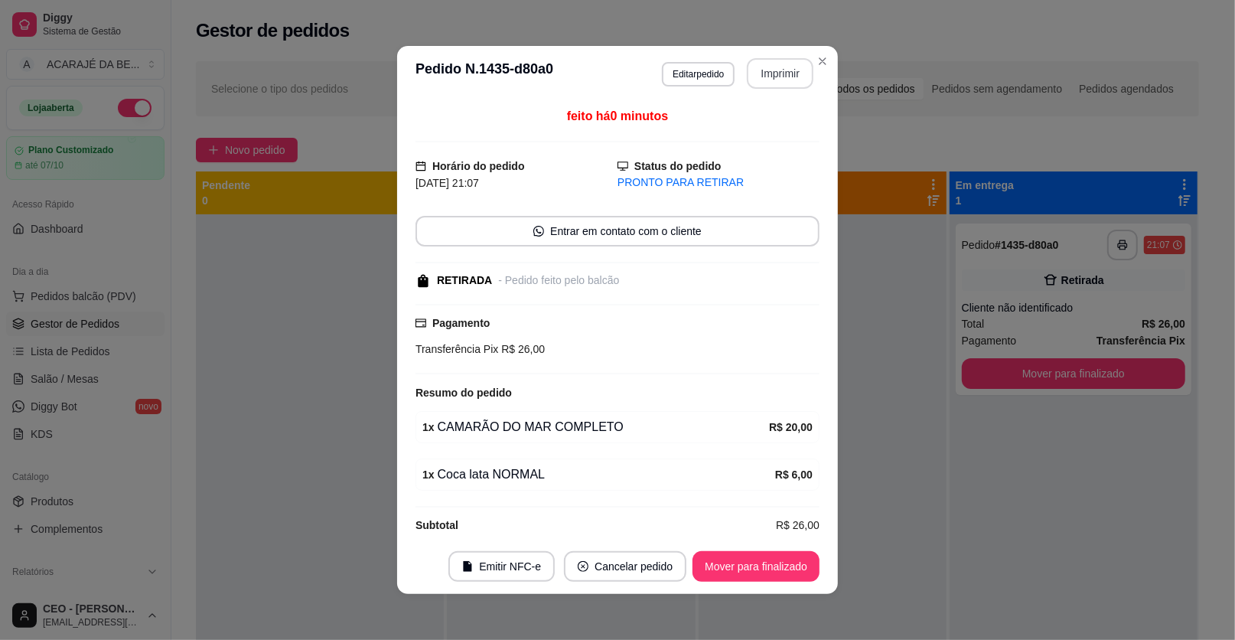
drag, startPoint x: 748, startPoint y: 510, endPoint x: 752, endPoint y: 535, distance: 24.8
click at [748, 512] on div "feito há 0 minutos Horário do pedido [DATE] 21:07 Status do pedido PRONTO PARA …" at bounding box center [618, 320] width 404 height 426
click at [753, 552] on button "Mover para finalizado" at bounding box center [756, 567] width 123 height 30
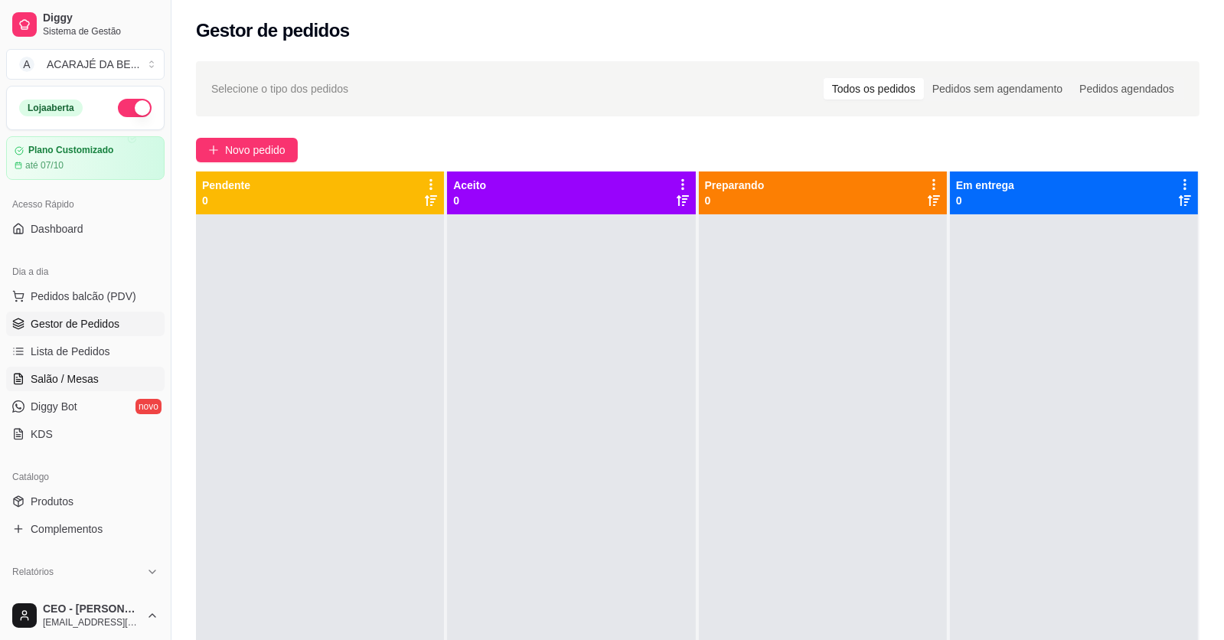
click at [74, 376] on span "Salão / Mesas" at bounding box center [65, 378] width 68 height 15
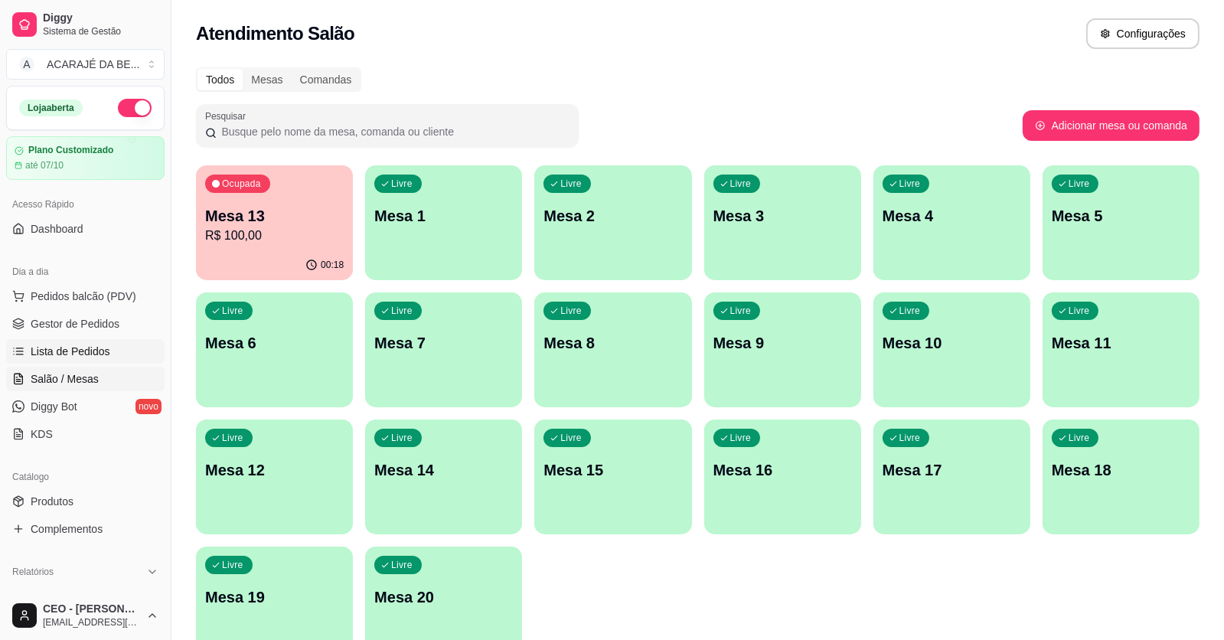
click at [76, 354] on span "Lista de Pedidos" at bounding box center [71, 351] width 80 height 15
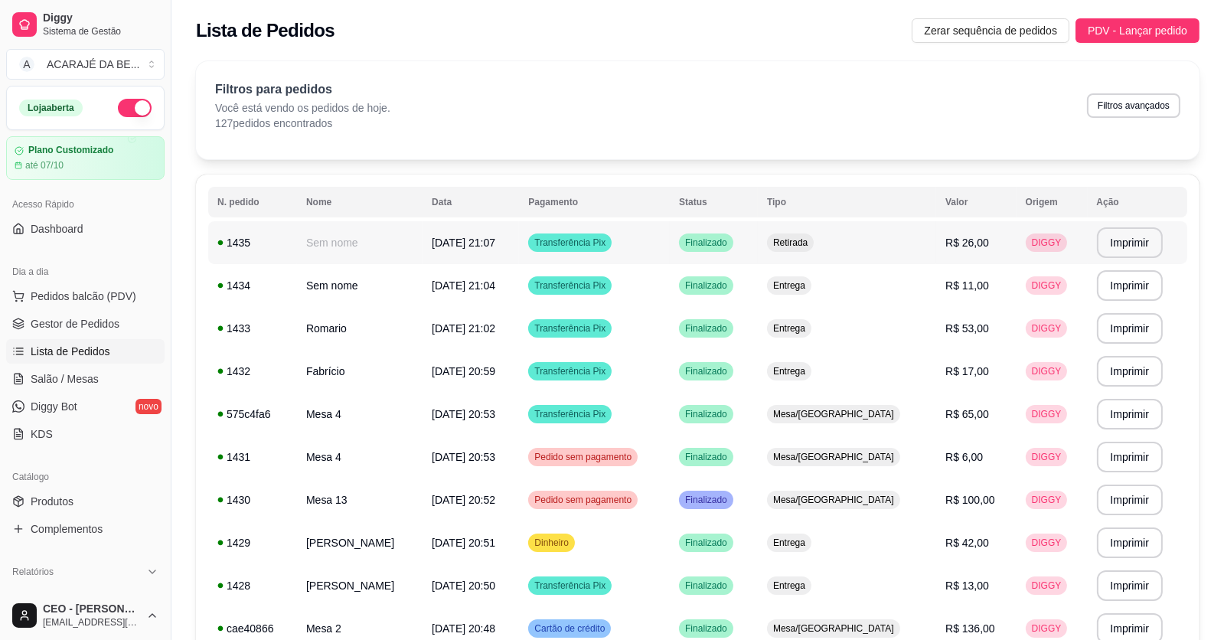
click at [906, 230] on td "Retirada" at bounding box center [847, 242] width 178 height 43
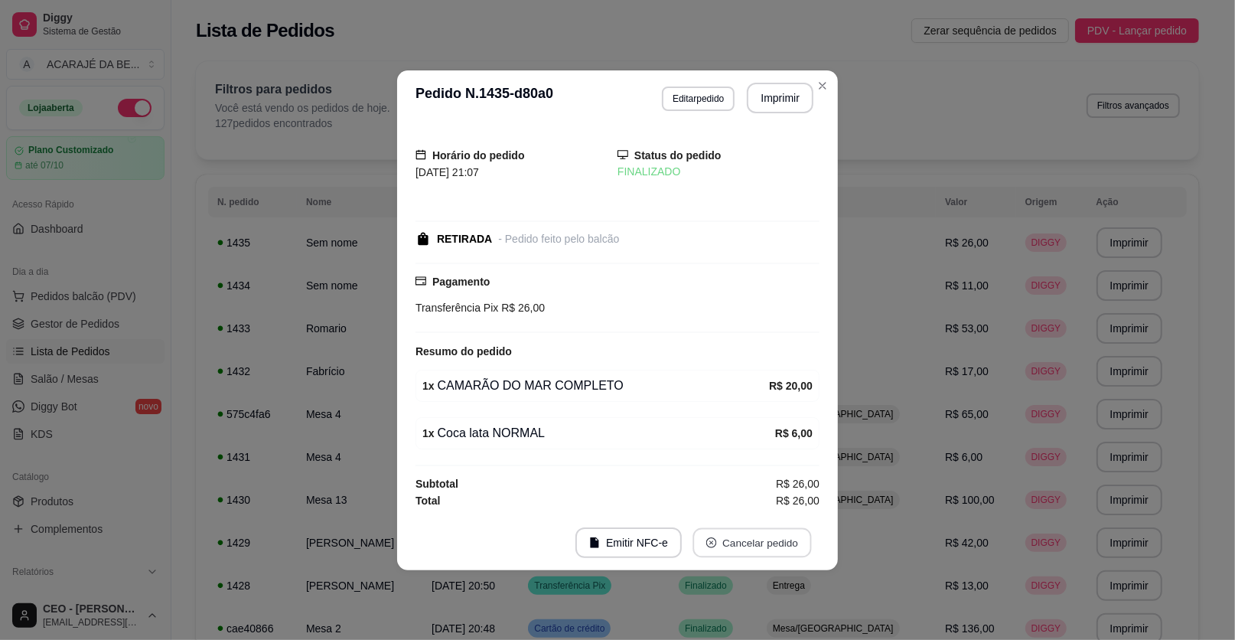
click at [769, 543] on button "Cancelar pedido" at bounding box center [752, 542] width 119 height 30
click at [773, 505] on button "Sim" at bounding box center [795, 504] width 60 height 30
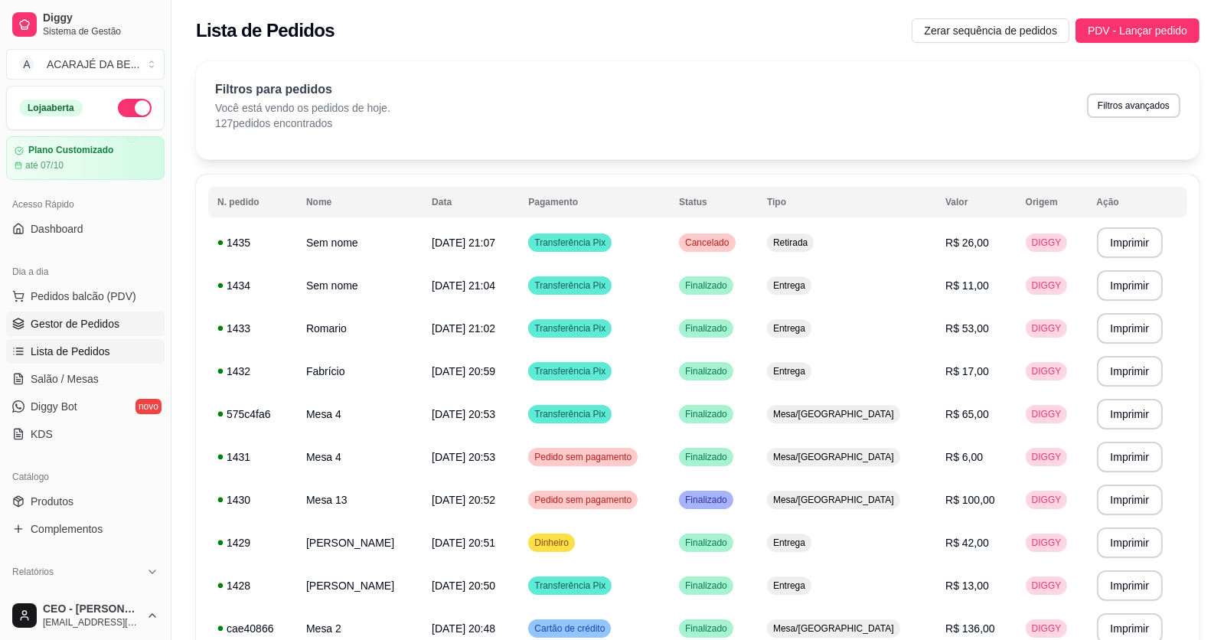
click at [78, 314] on link "Gestor de Pedidos" at bounding box center [85, 323] width 158 height 24
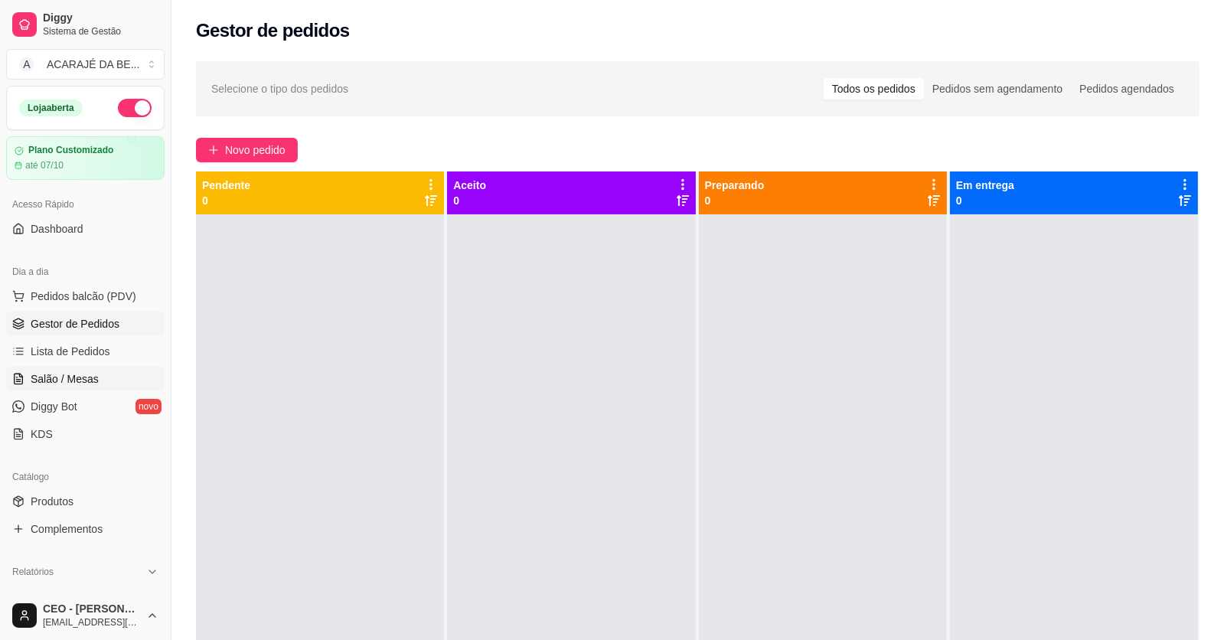
click at [135, 377] on link "Salão / Mesas" at bounding box center [85, 379] width 158 height 24
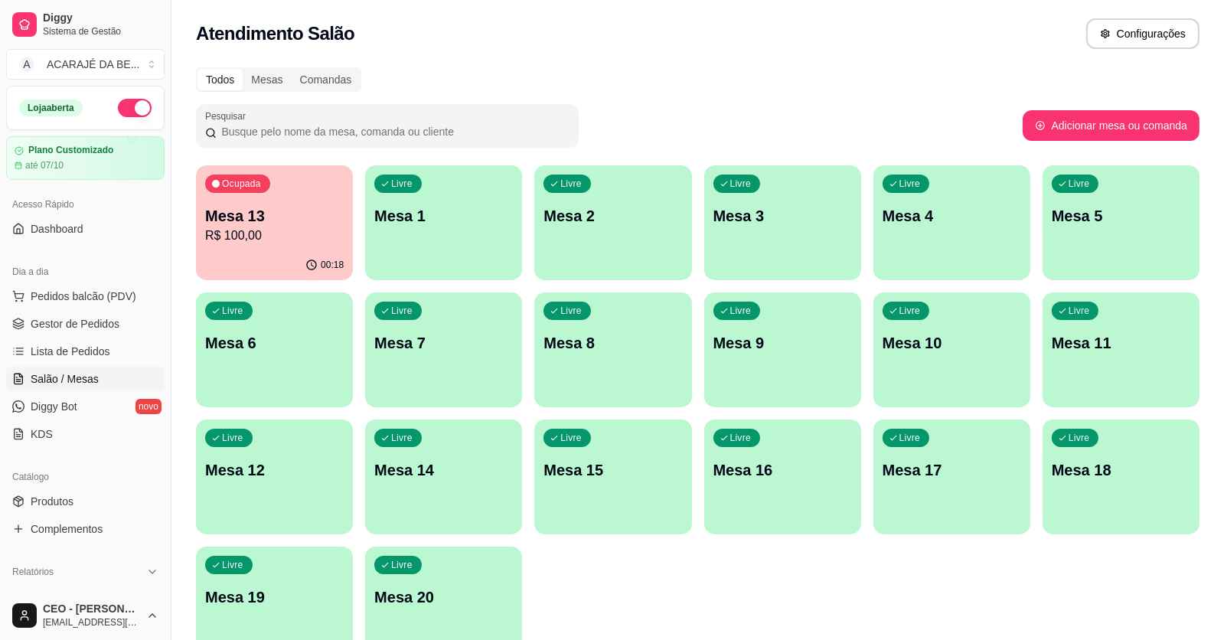
click at [278, 230] on p "R$ 100,00" at bounding box center [274, 236] width 139 height 18
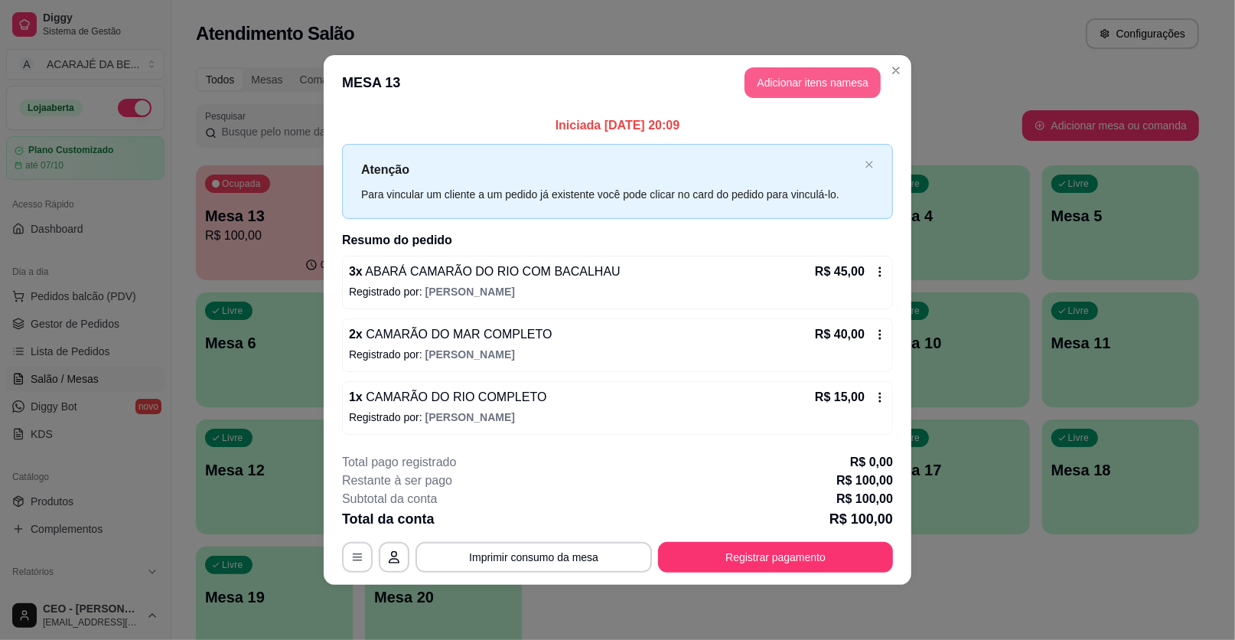
click at [793, 78] on button "Adicionar itens na mesa" at bounding box center [813, 82] width 136 height 31
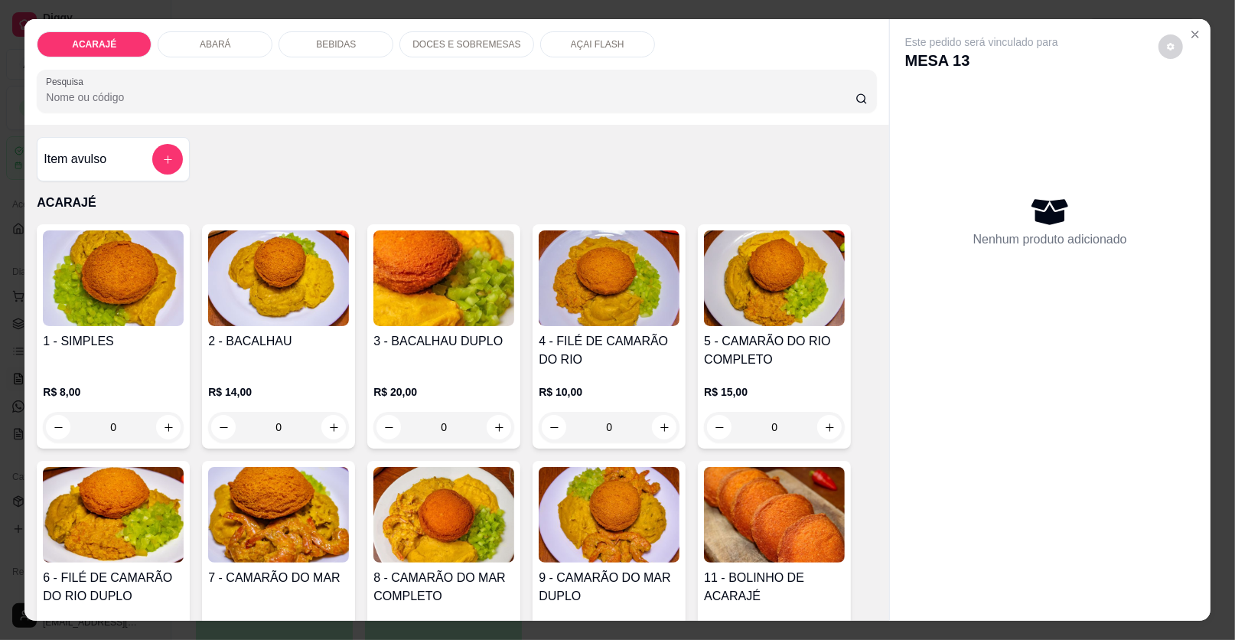
click at [304, 42] on div "BEBIDAS" at bounding box center [336, 44] width 115 height 26
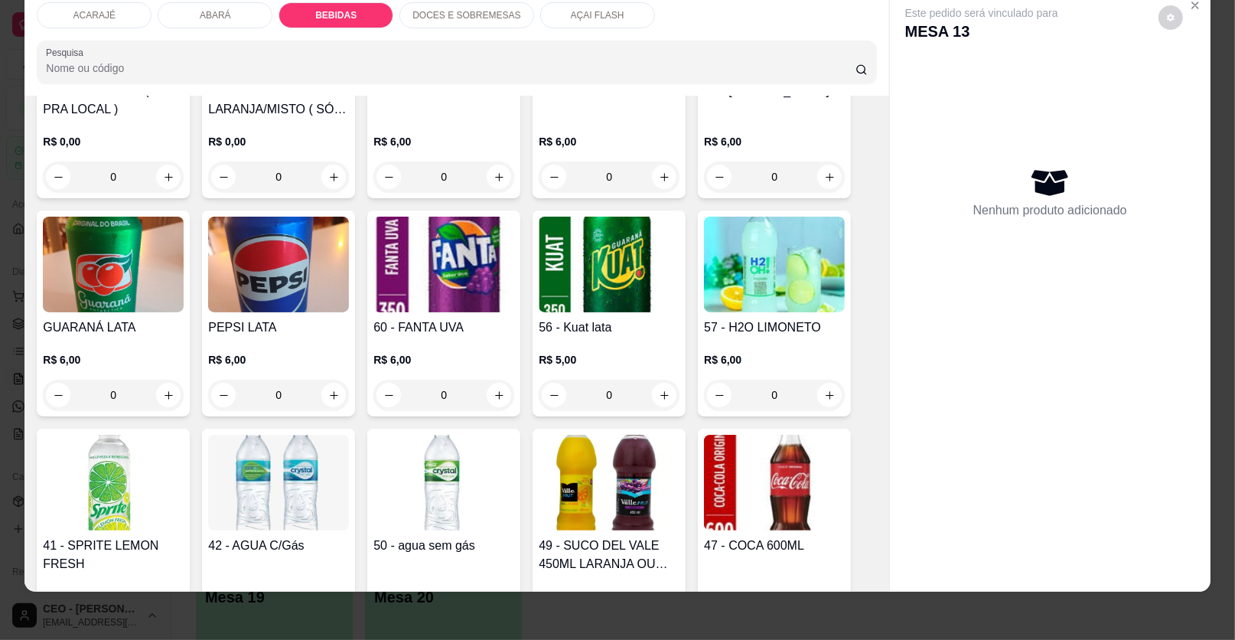
scroll to position [1305, 0]
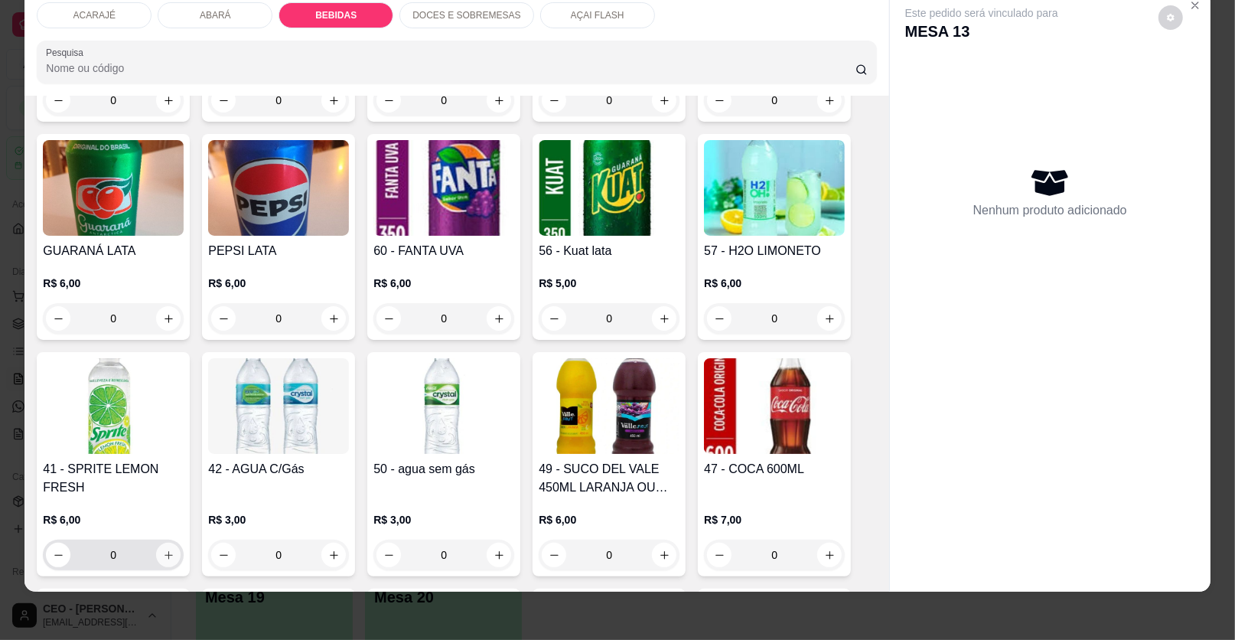
click at [165, 552] on icon "increase-product-quantity" at bounding box center [169, 555] width 8 height 8
type input "1"
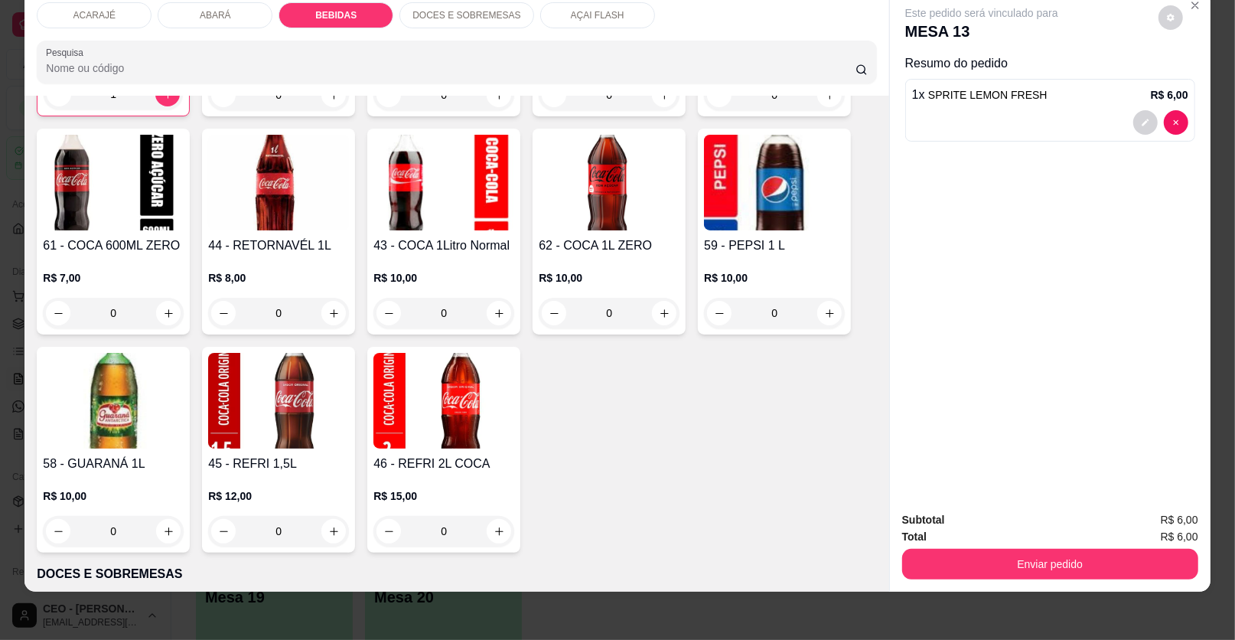
scroll to position [1841, 0]
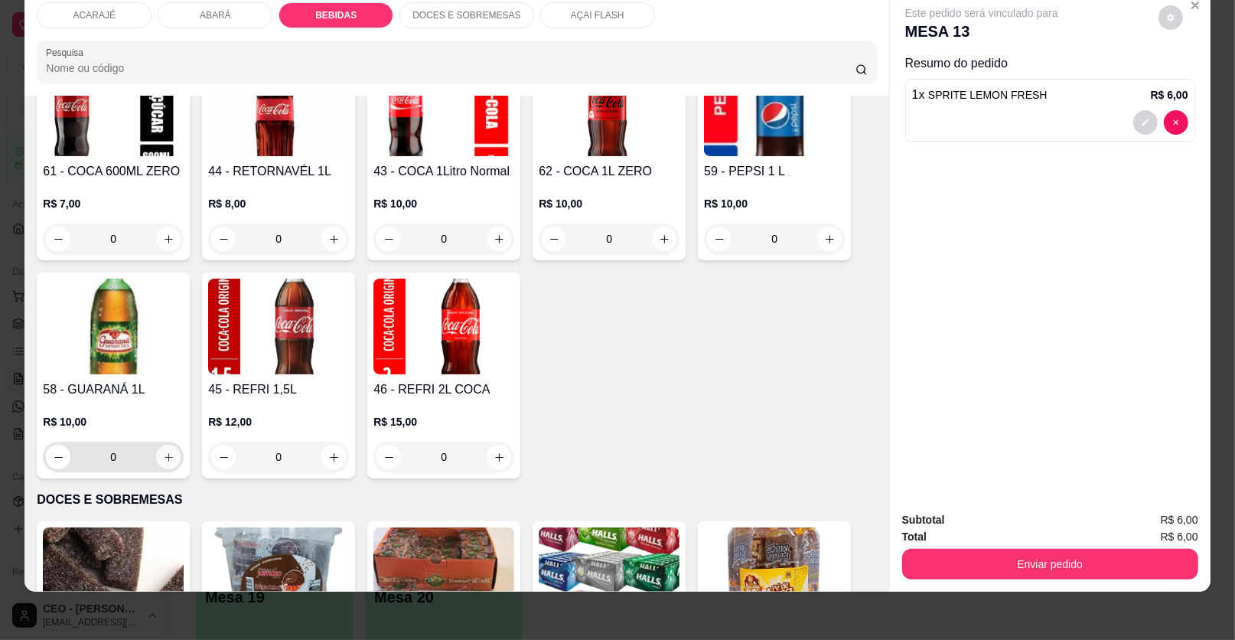
click at [163, 458] on icon "increase-product-quantity" at bounding box center [168, 457] width 11 height 11
type input "1"
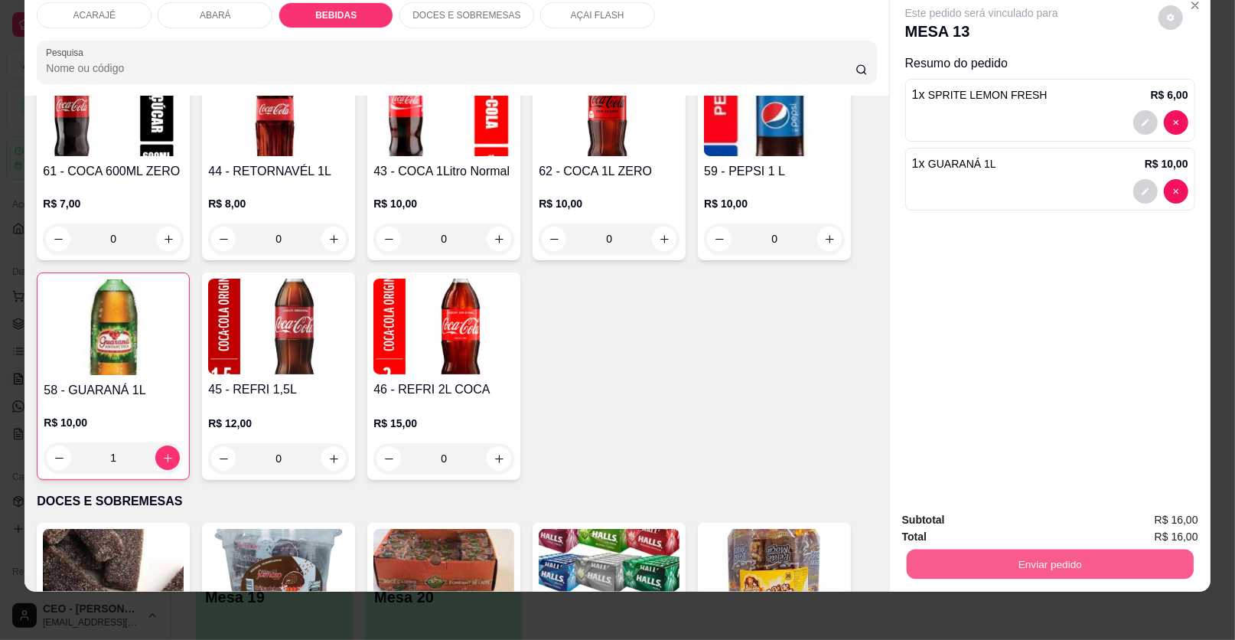
click at [1052, 553] on button "Enviar pedido" at bounding box center [1050, 564] width 287 height 30
click at [1182, 528] on button "Enviar pedido" at bounding box center [1159, 525] width 84 height 28
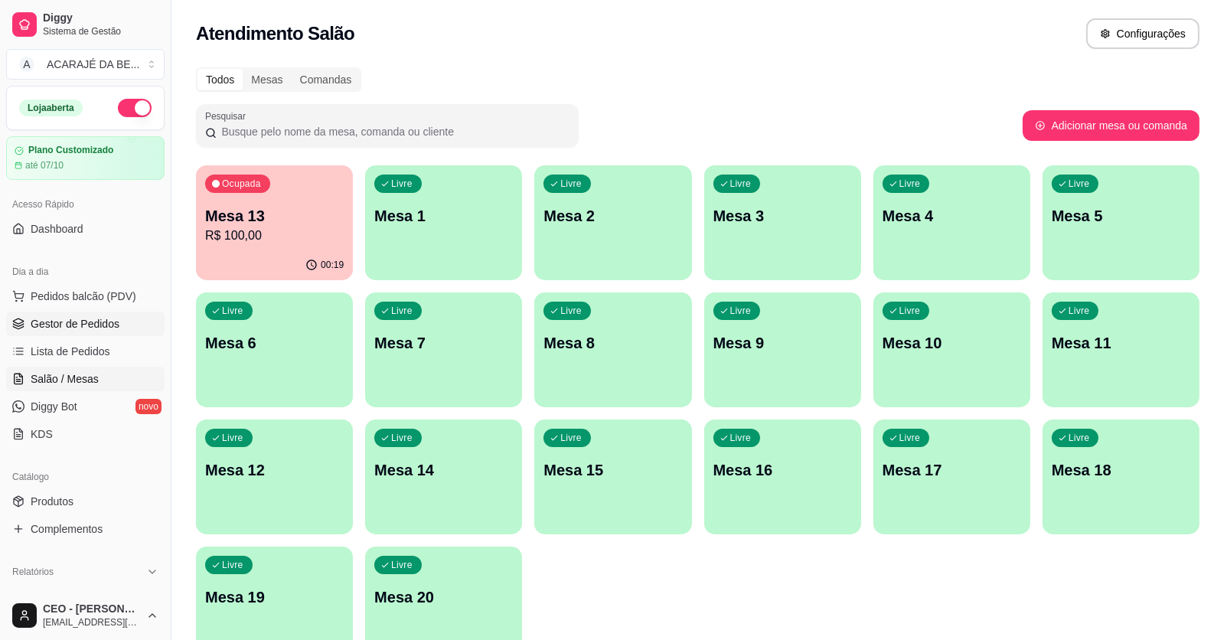
click at [145, 328] on link "Gestor de Pedidos" at bounding box center [85, 323] width 158 height 24
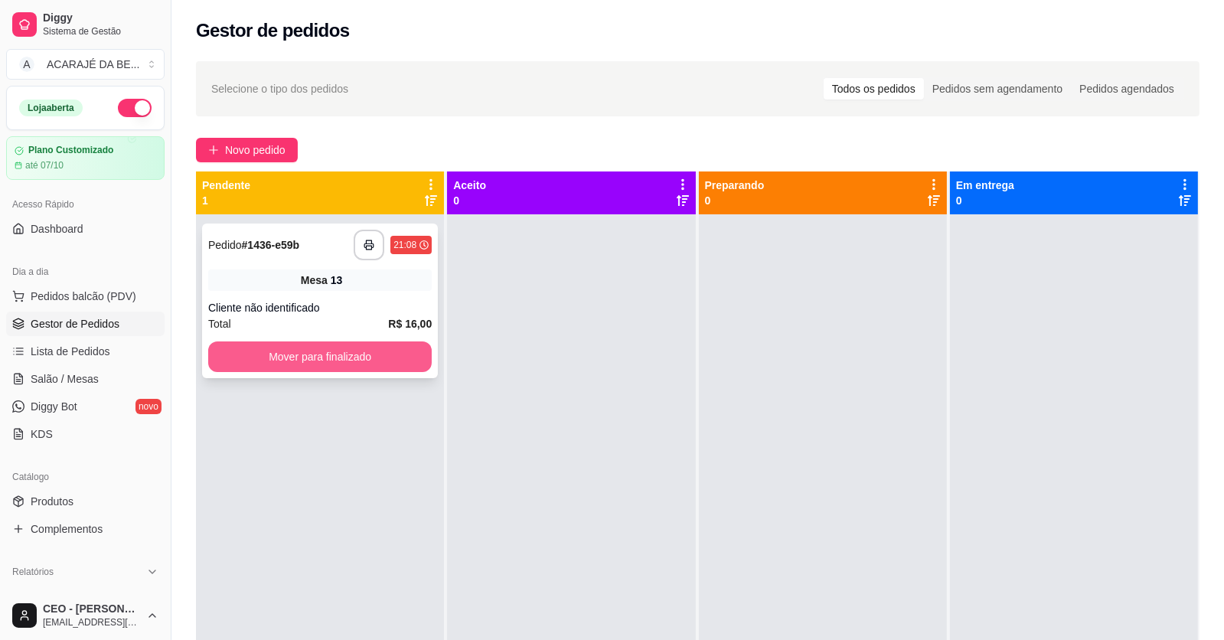
click at [393, 371] on button "Mover para finalizado" at bounding box center [319, 356] width 223 height 31
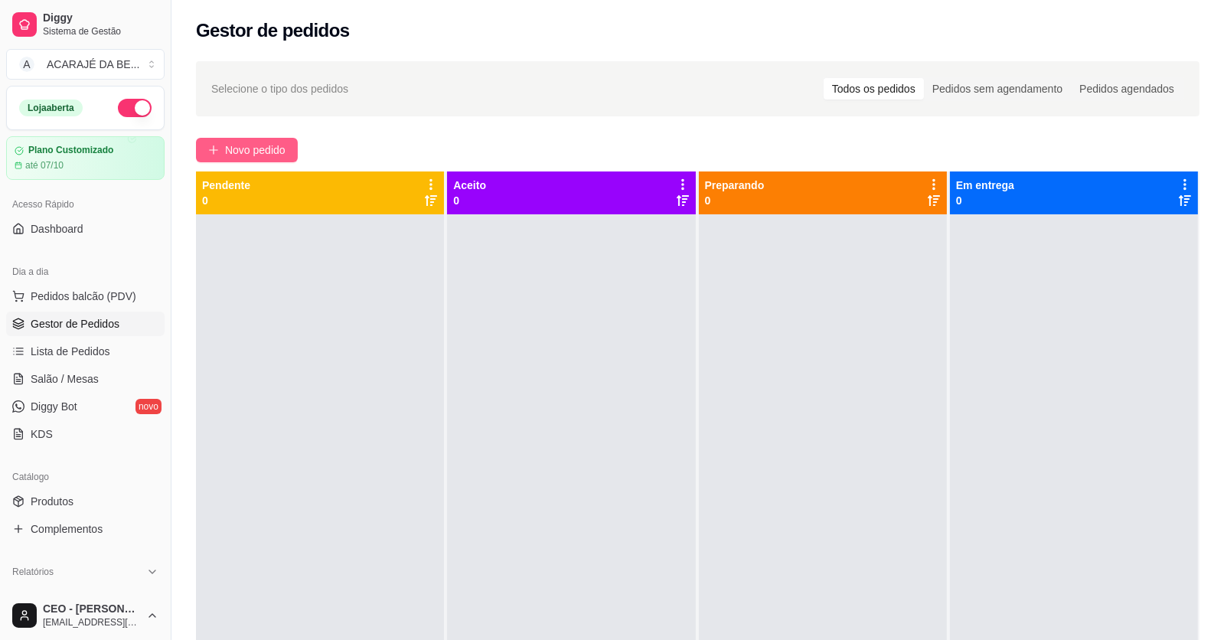
click at [205, 148] on button "Novo pedido" at bounding box center [247, 150] width 102 height 24
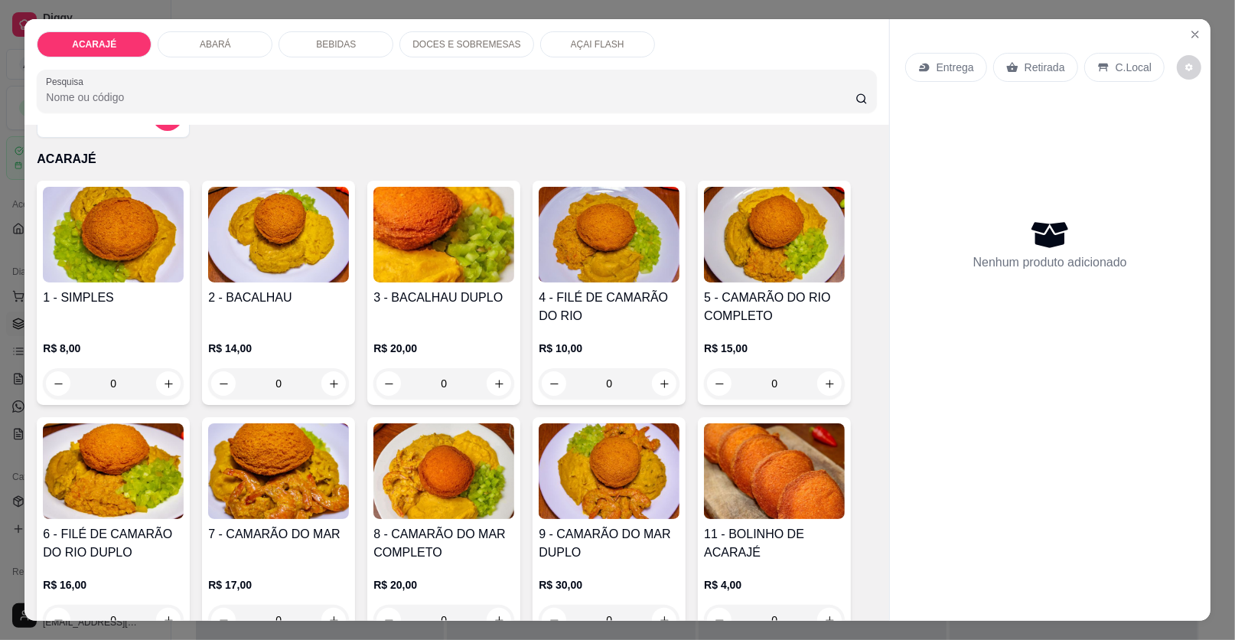
scroll to position [76, 0]
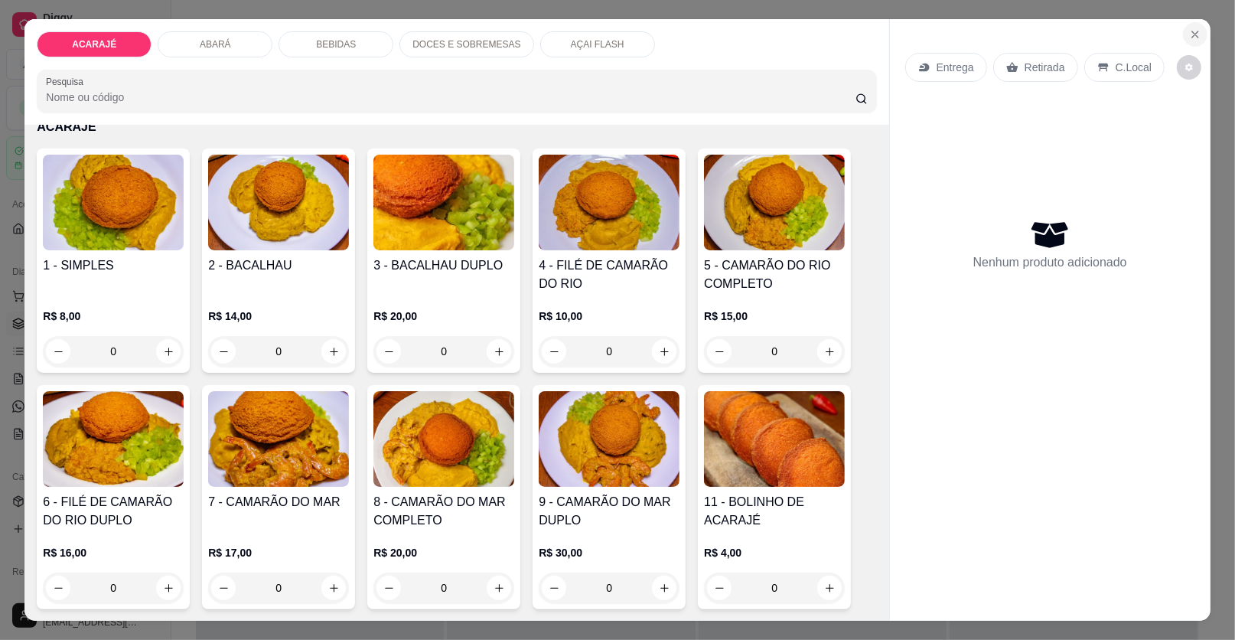
click at [1189, 33] on icon "Close" at bounding box center [1195, 34] width 12 height 12
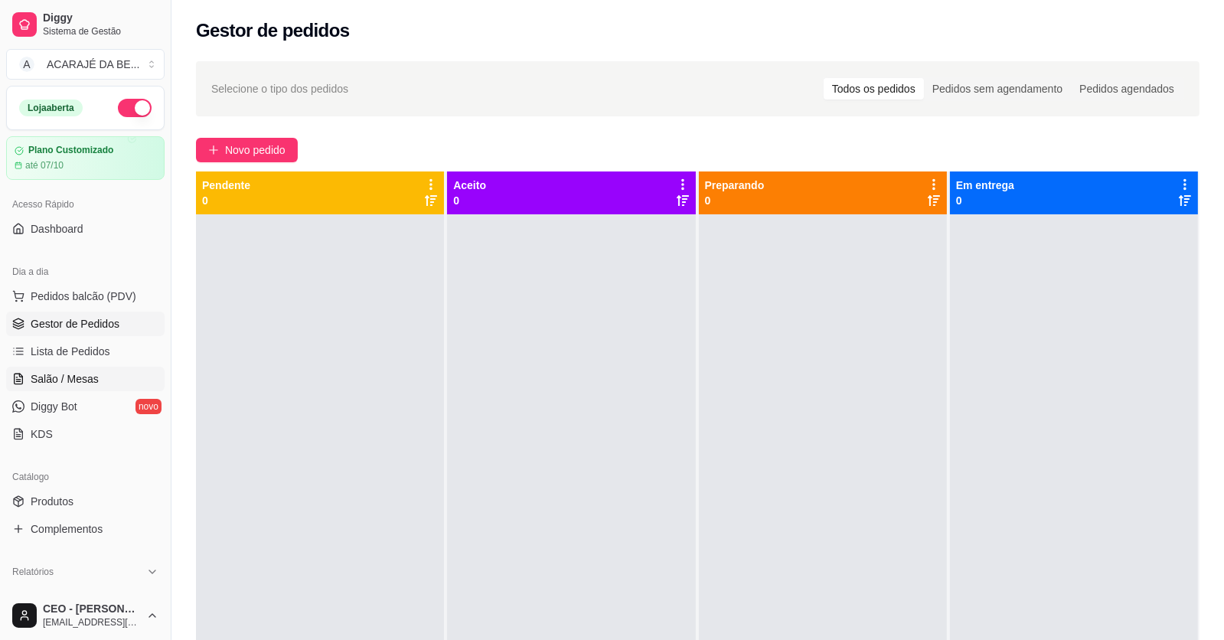
click at [90, 381] on span "Salão / Mesas" at bounding box center [65, 378] width 68 height 15
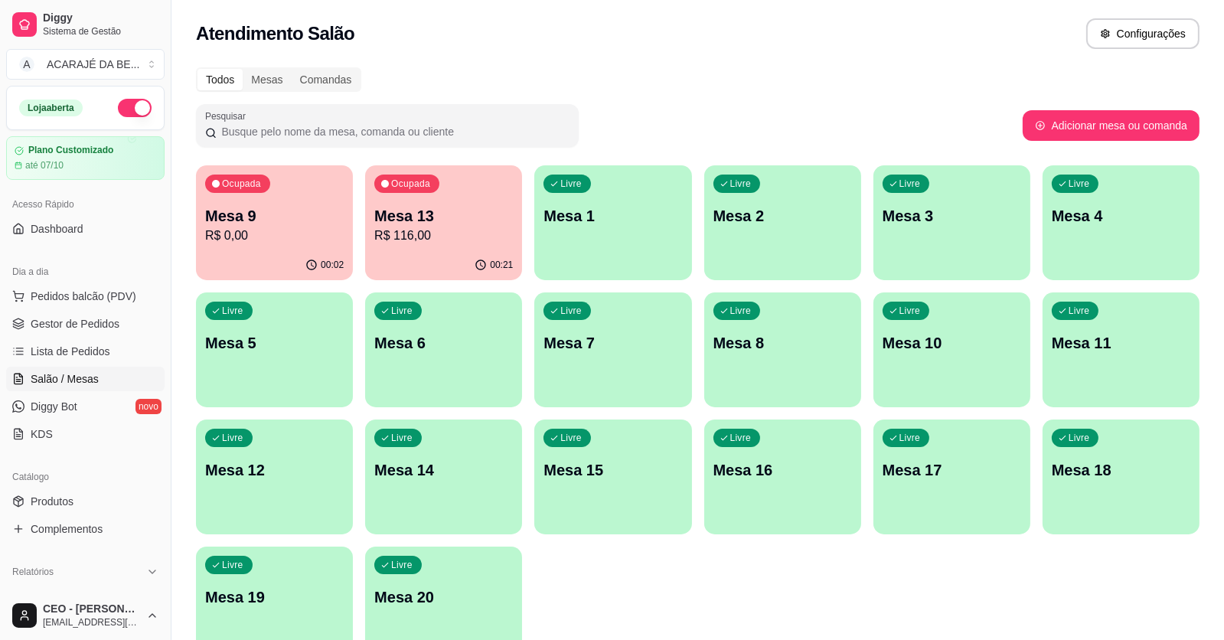
click at [396, 236] on p "R$ 116,00" at bounding box center [443, 236] width 139 height 18
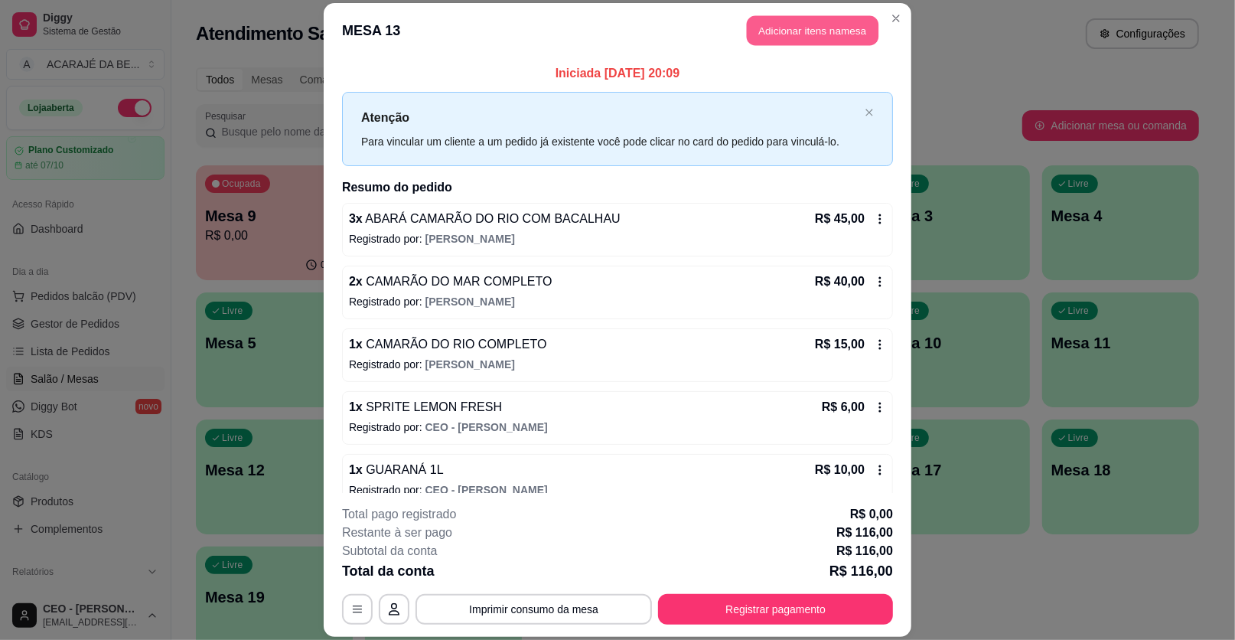
click at [830, 19] on button "Adicionar itens na mesa" at bounding box center [813, 31] width 132 height 30
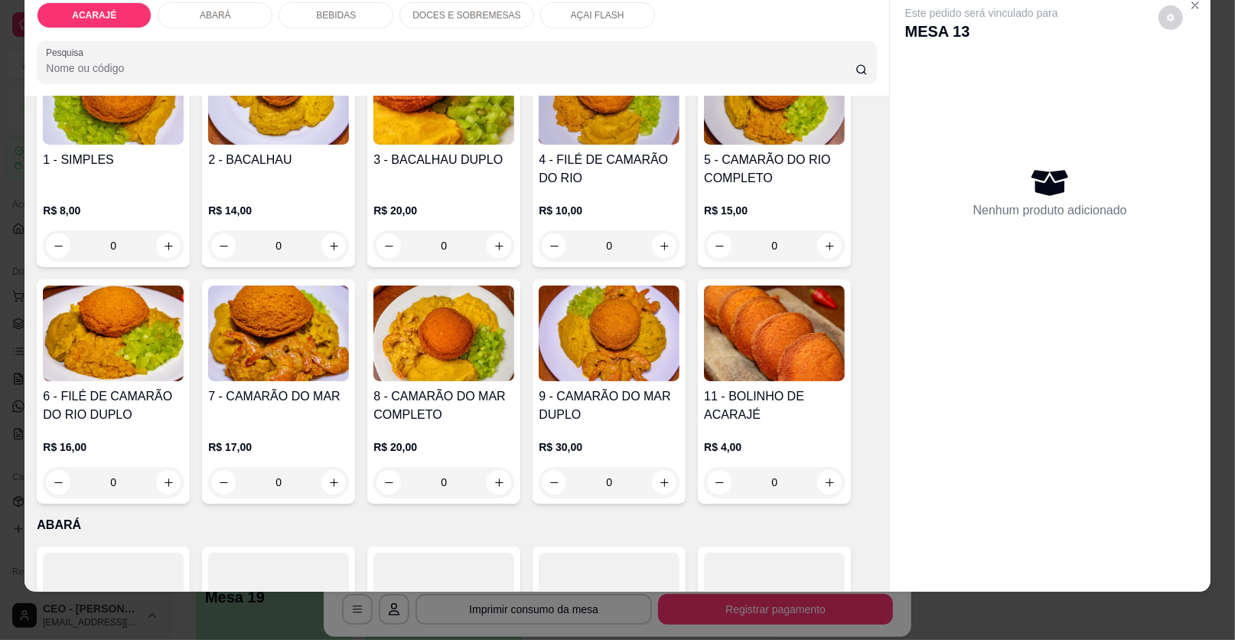
scroll to position [230, 0]
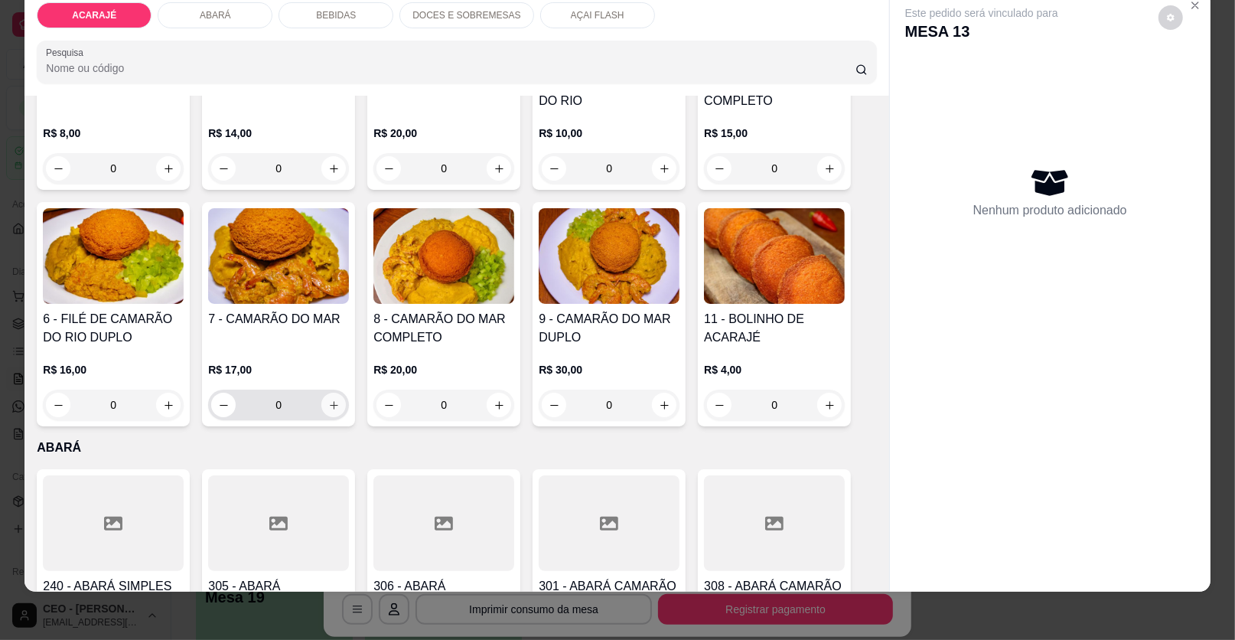
click at [328, 401] on icon "increase-product-quantity" at bounding box center [333, 404] width 11 height 11
click at [328, 402] on icon "increase-product-quantity" at bounding box center [333, 404] width 11 height 11
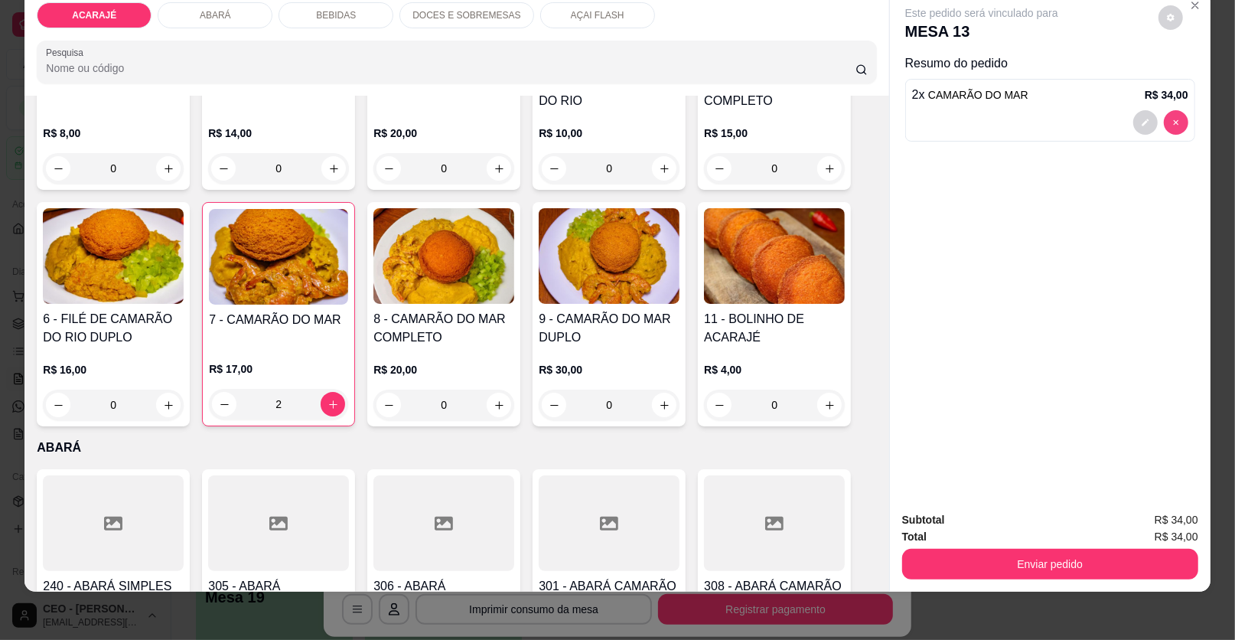
type input "0"
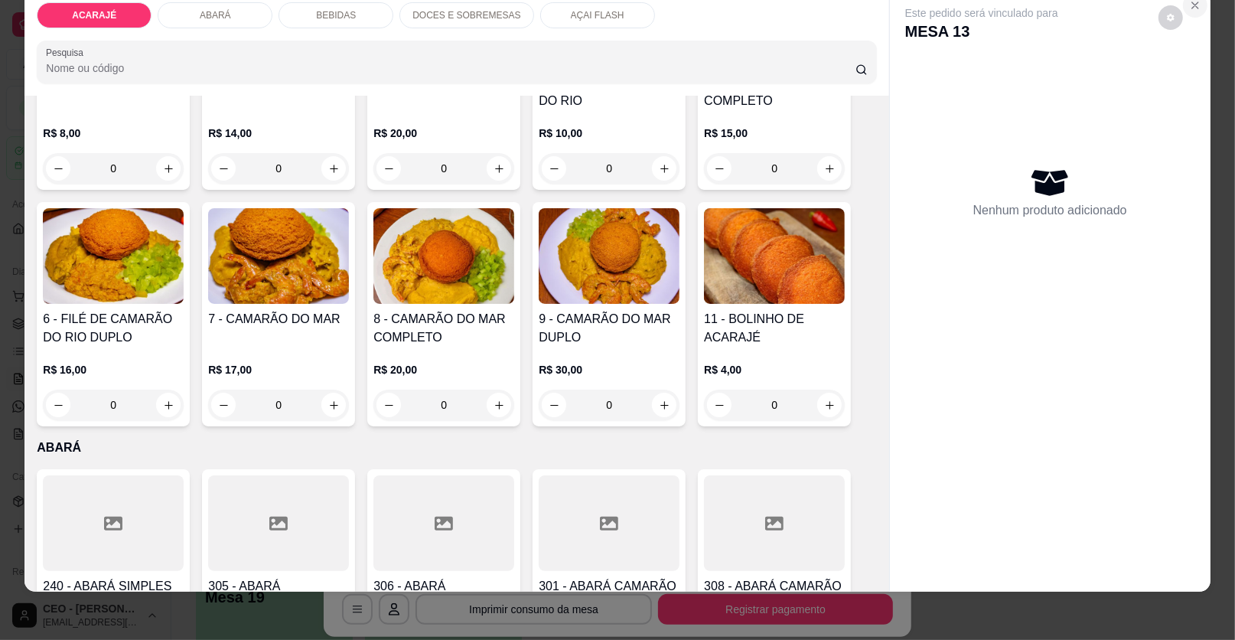
click at [1192, 5] on icon "Close" at bounding box center [1195, 5] width 12 height 12
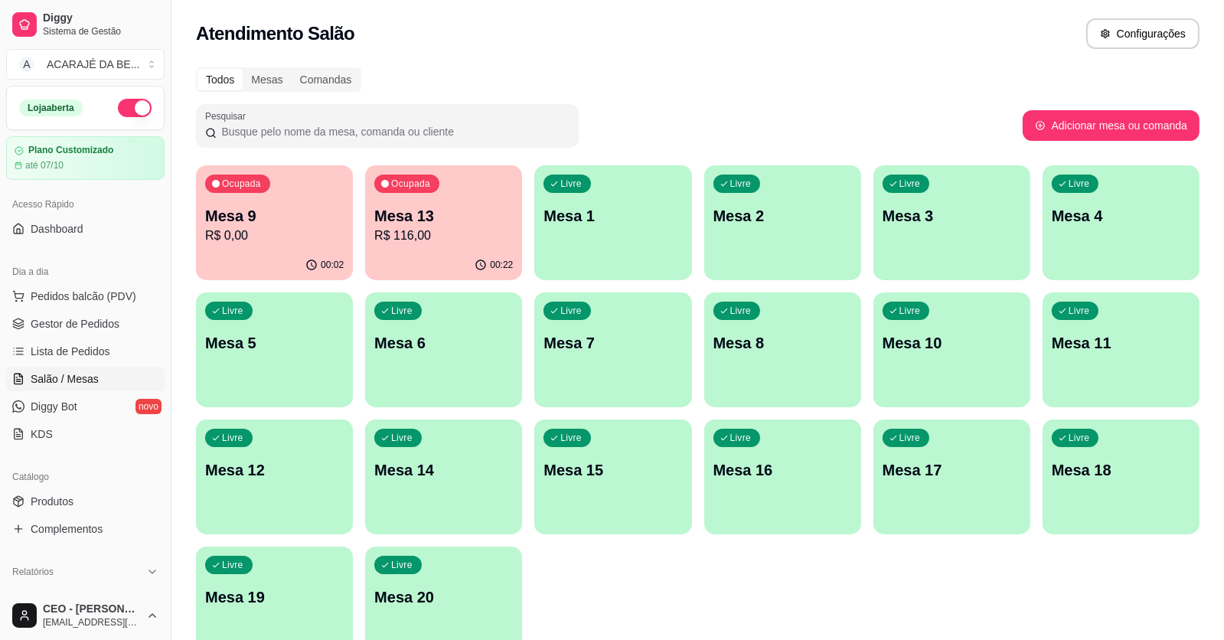
drag, startPoint x: 0, startPoint y: 17, endPoint x: 0, endPoint y: 31, distance: 14.5
click at [0, 24] on div "Diggy Sistema de Gestão A ACARAJÉ DA BE ..." at bounding box center [85, 43] width 171 height 86
click at [136, 334] on link "Gestor de Pedidos" at bounding box center [85, 323] width 158 height 24
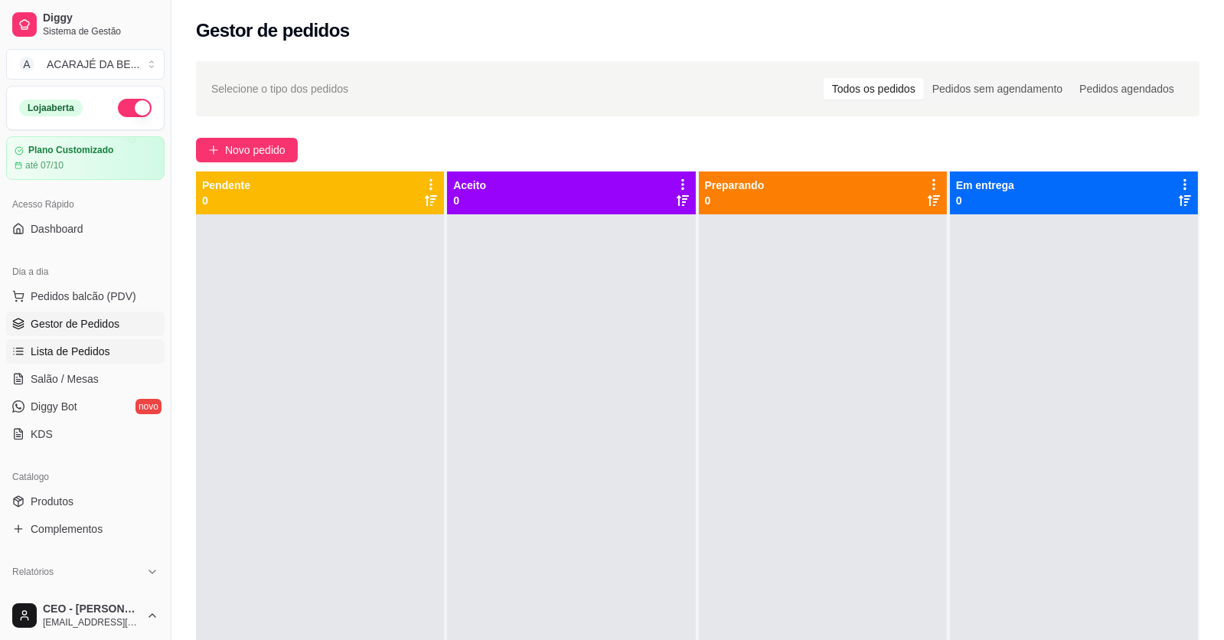
click at [100, 357] on span "Lista de Pedidos" at bounding box center [71, 351] width 80 height 15
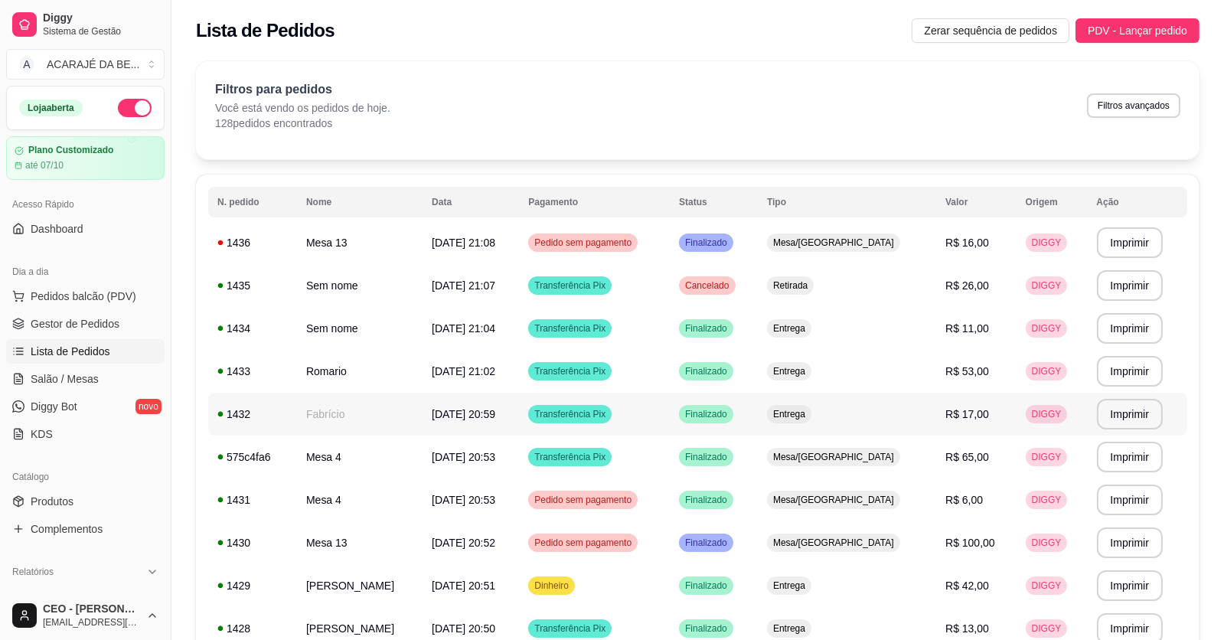
drag, startPoint x: 0, startPoint y: 399, endPoint x: 220, endPoint y: 660, distance: 341.1
click at [608, 369] on span "Transferência Pix" at bounding box center [569, 371] width 77 height 12
click at [451, 324] on td "[DATE] 21:04" at bounding box center [470, 328] width 96 height 43
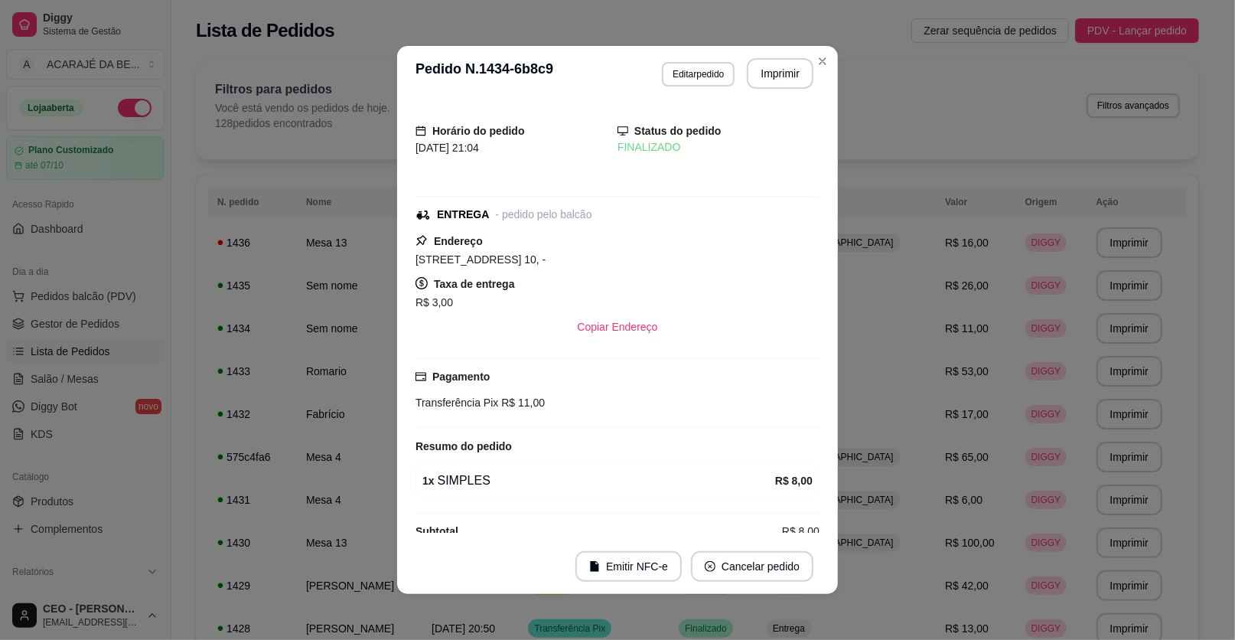
click at [730, 78] on div "**********" at bounding box center [738, 73] width 152 height 31
click at [719, 77] on button "Editar pedido" at bounding box center [698, 74] width 73 height 24
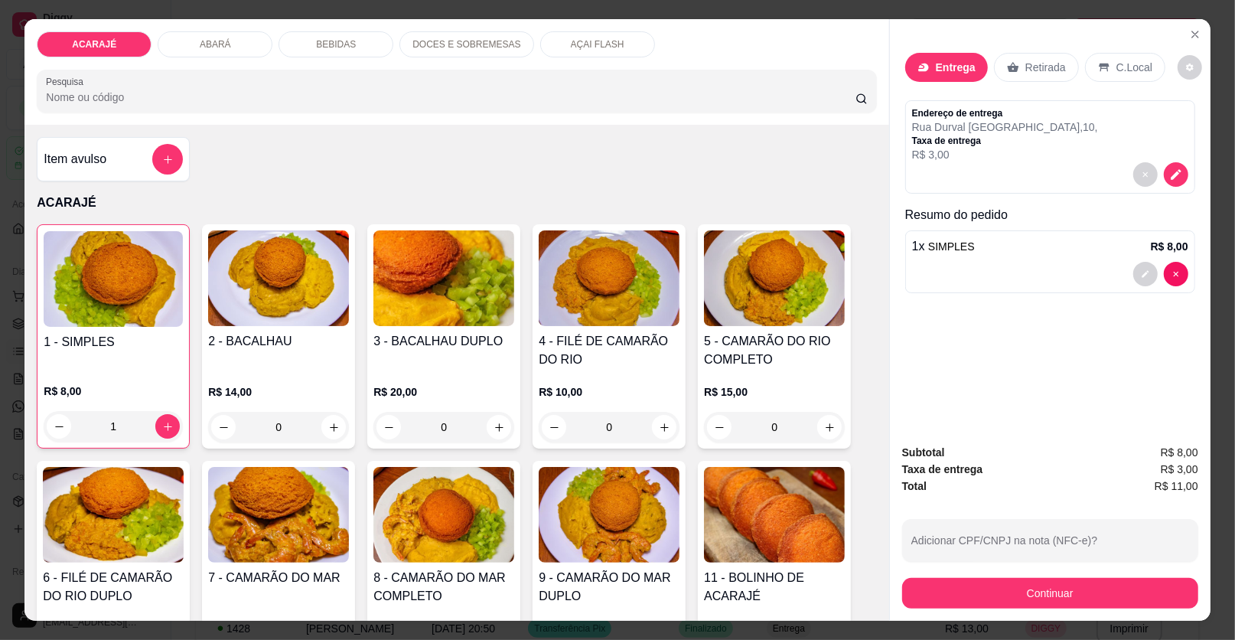
click at [599, 50] on div "AÇAI FLASH" at bounding box center [597, 44] width 115 height 26
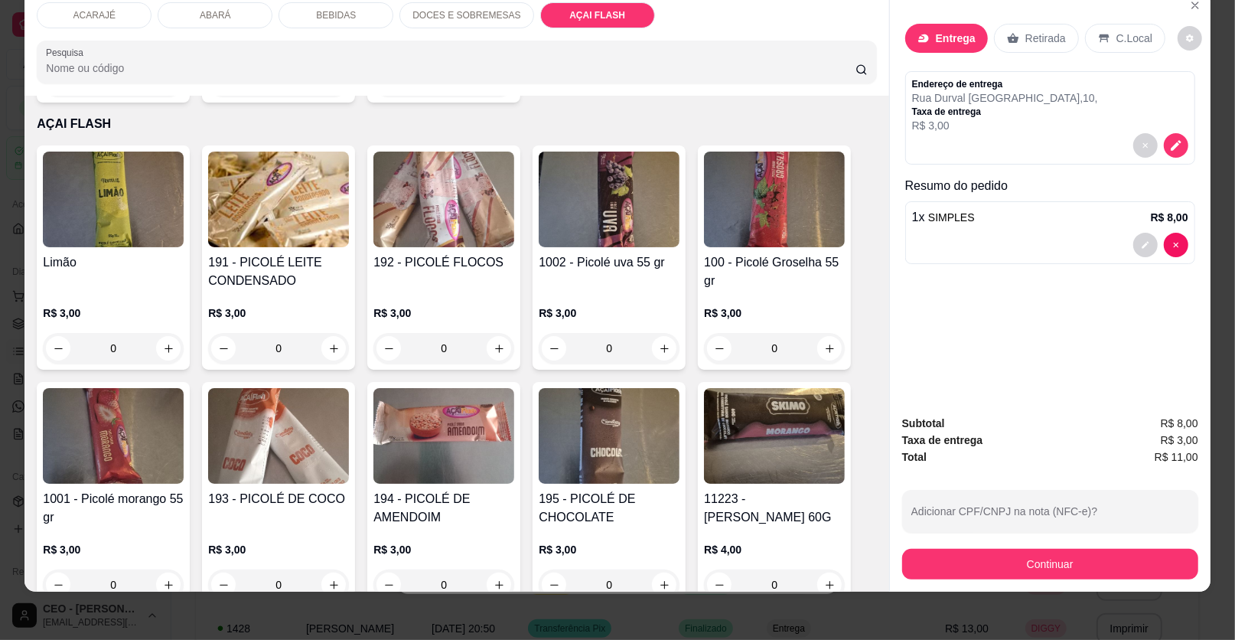
scroll to position [2795, 0]
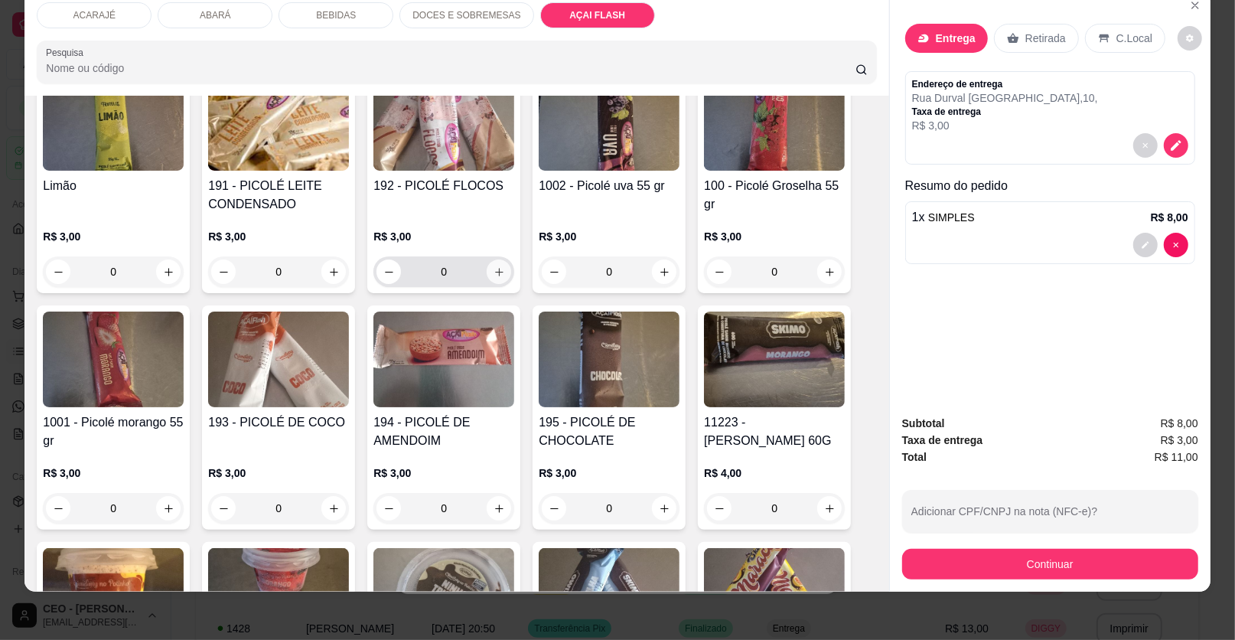
click at [495, 266] on icon "increase-product-quantity" at bounding box center [499, 271] width 11 height 11
type input "1"
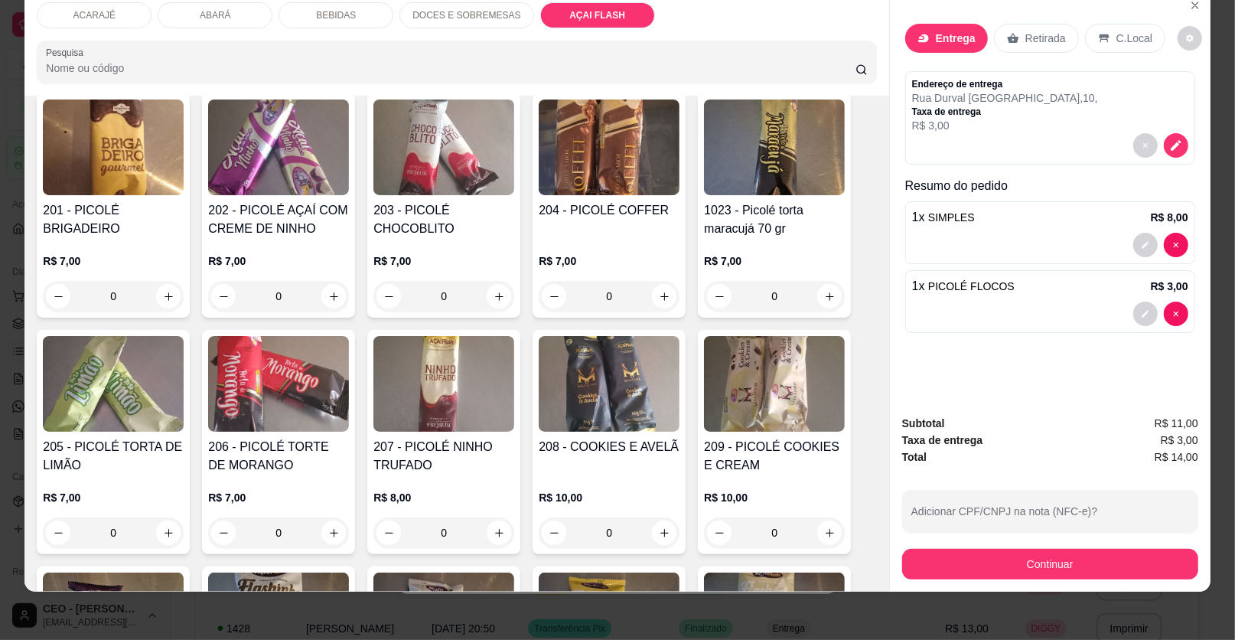
scroll to position [3484, 0]
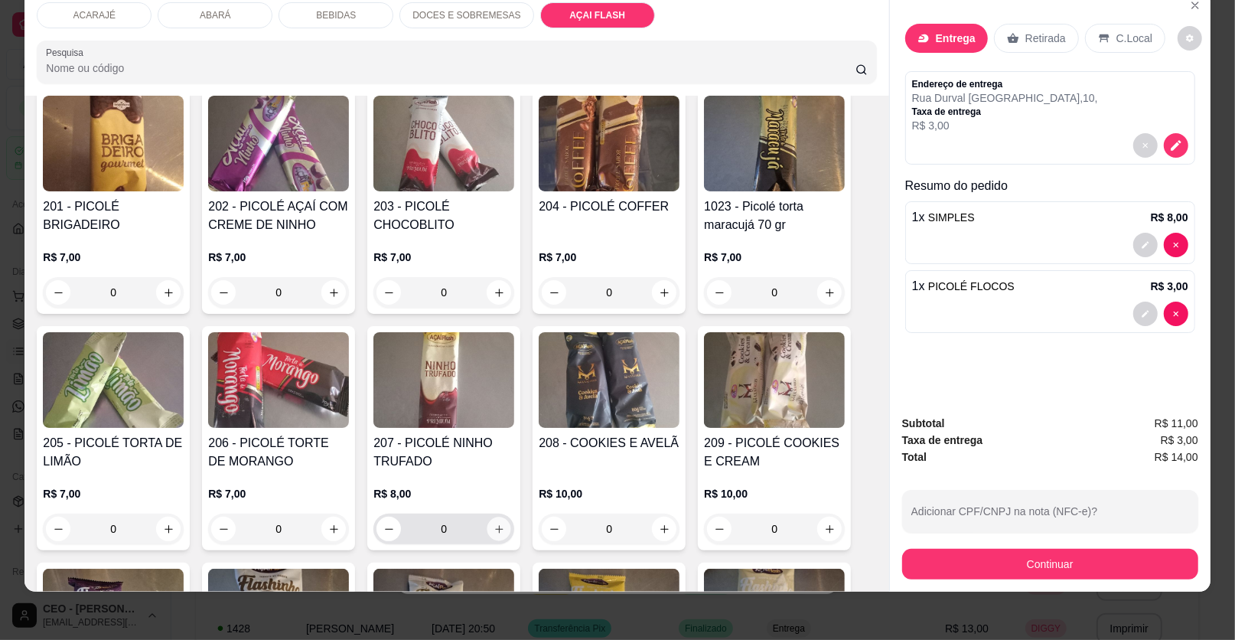
click at [497, 525] on icon "increase-product-quantity" at bounding box center [499, 529] width 8 height 8
type input "1"
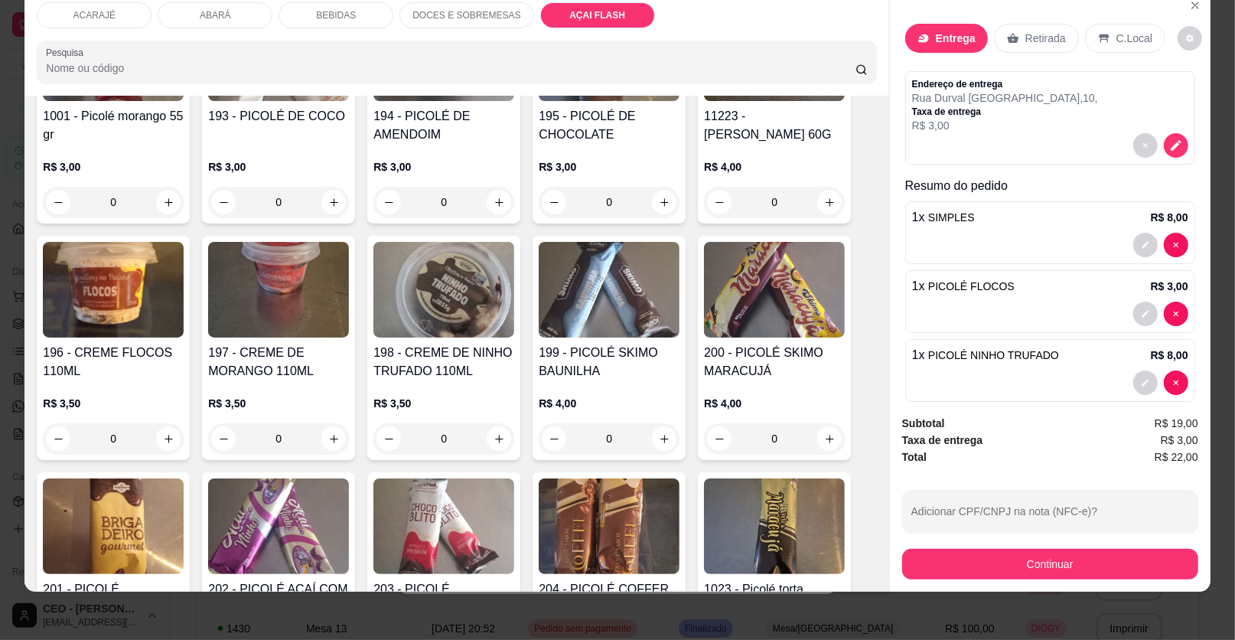
scroll to position [2948, 0]
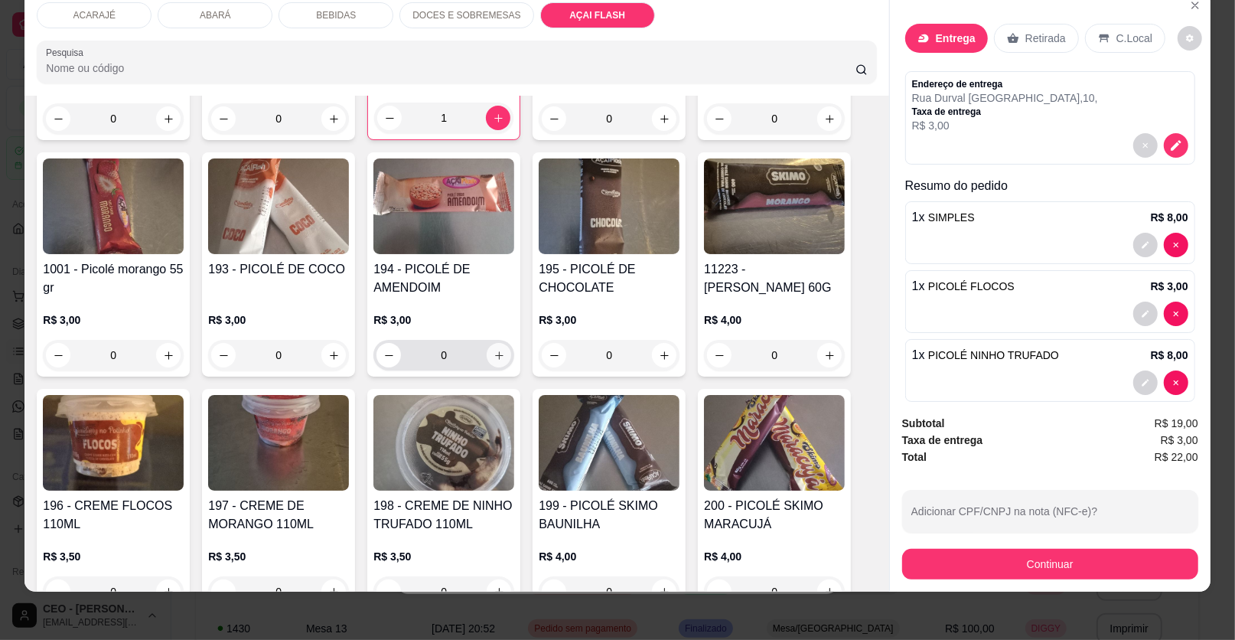
click at [494, 350] on icon "increase-product-quantity" at bounding box center [499, 355] width 11 height 11
type input "1"
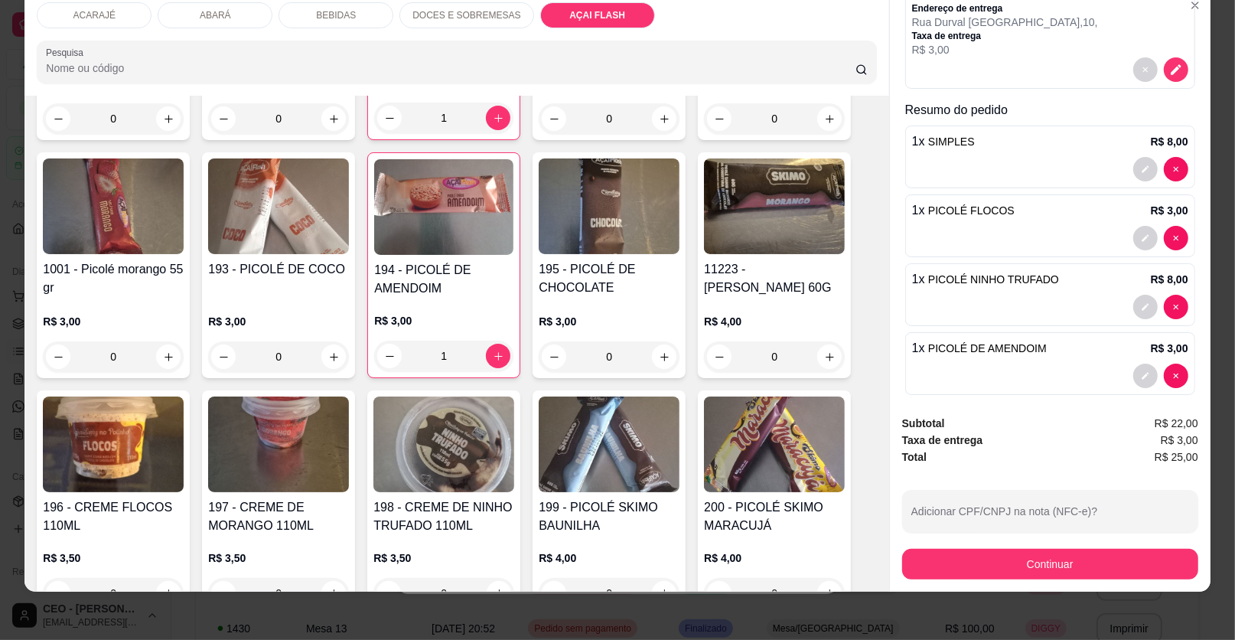
scroll to position [88, 0]
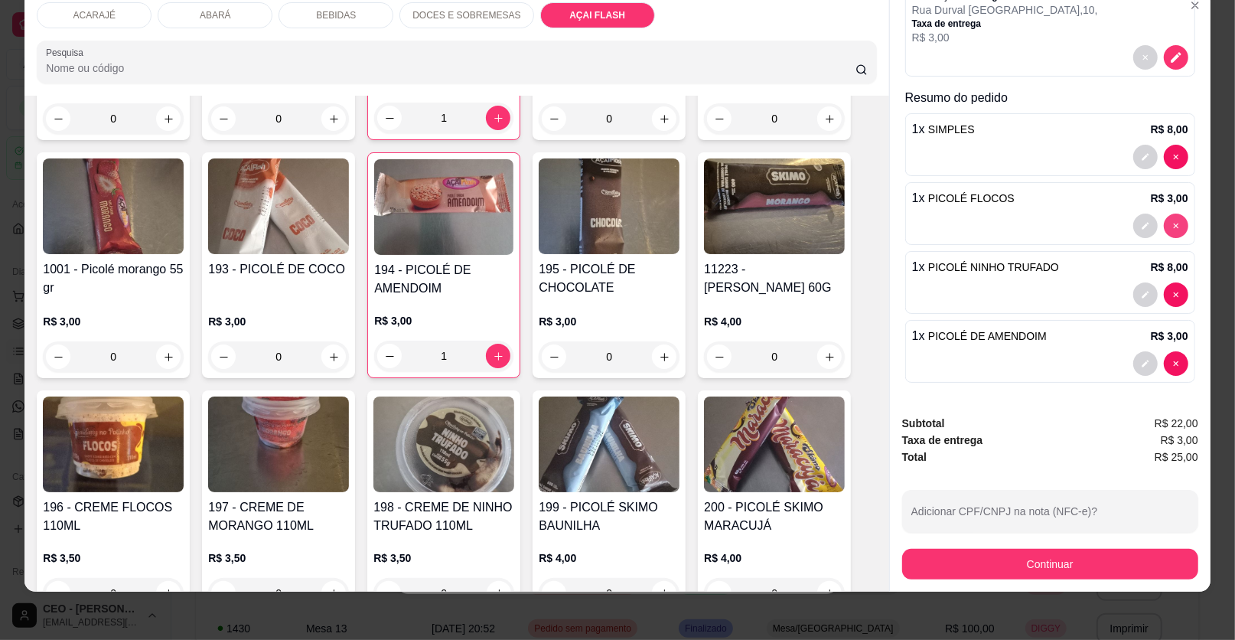
type input "0"
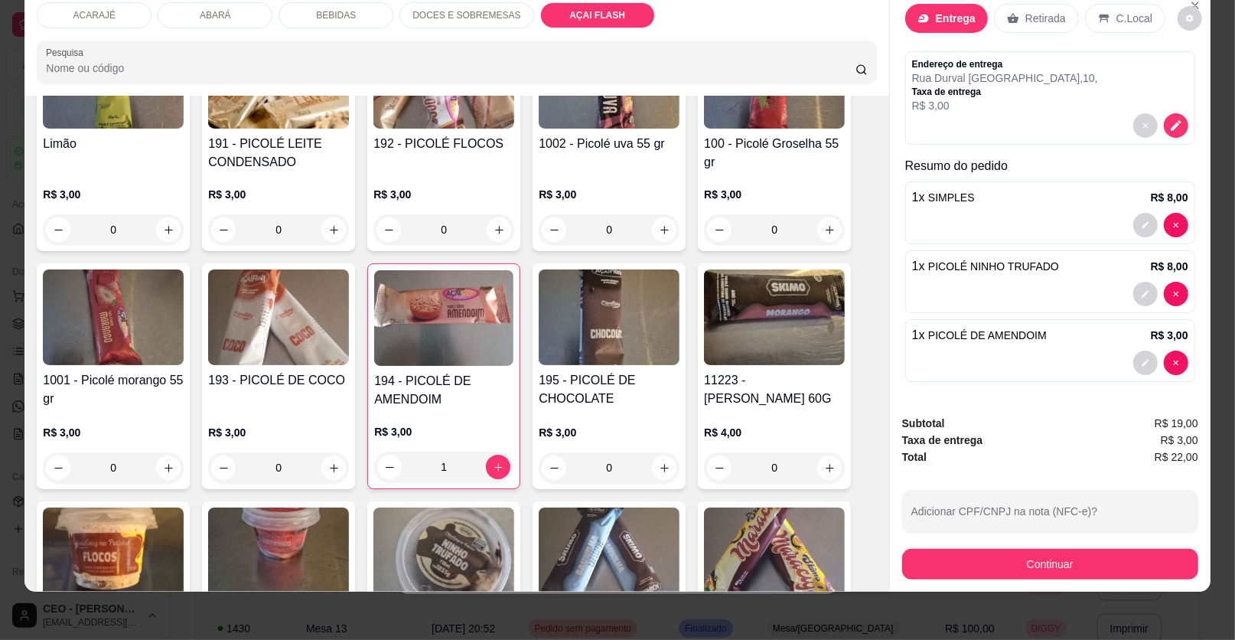
scroll to position [2871, 0]
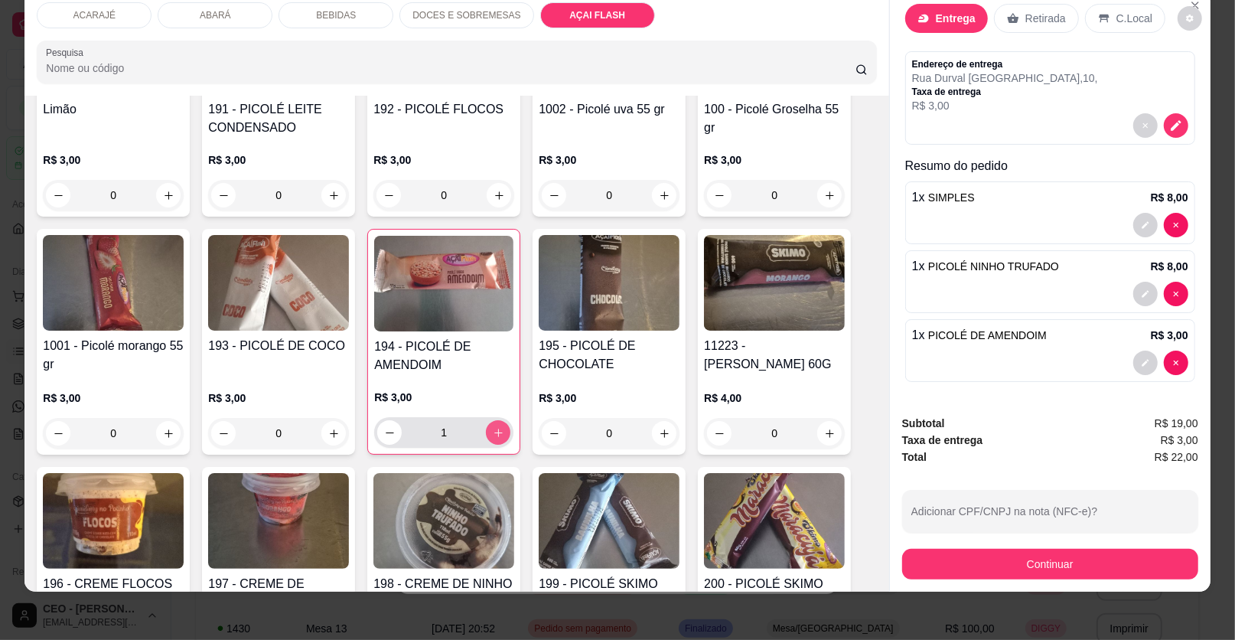
click at [493, 427] on icon "increase-product-quantity" at bounding box center [498, 432] width 11 height 11
type input "2"
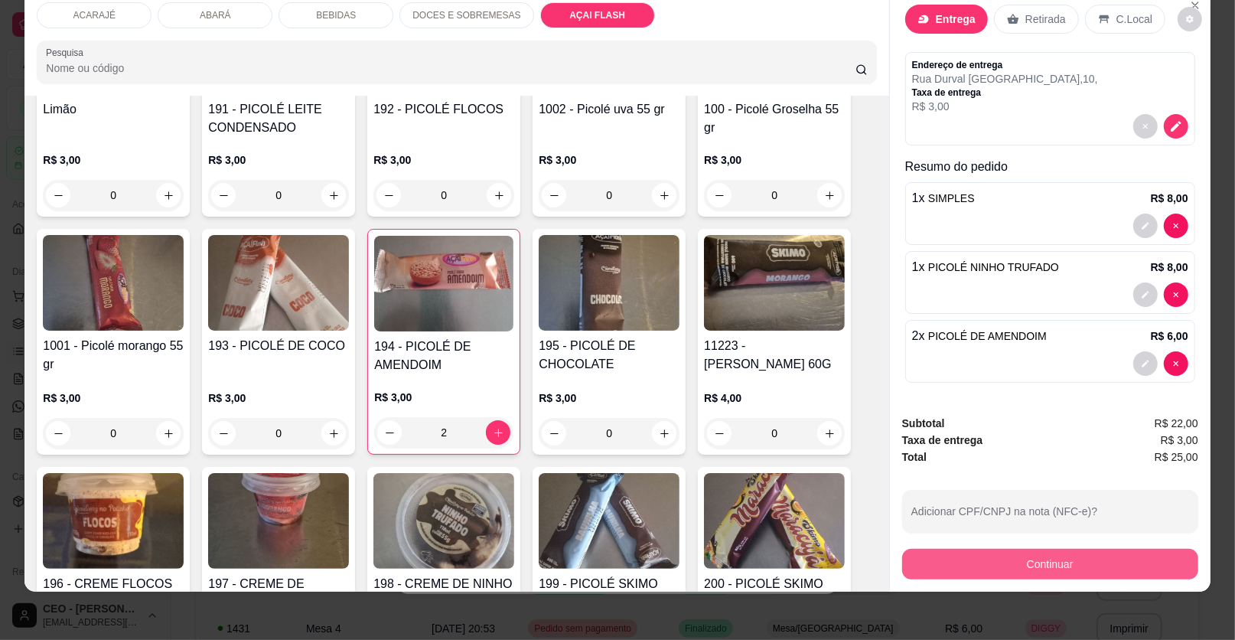
click at [1031, 562] on button "Continuar" at bounding box center [1050, 564] width 296 height 31
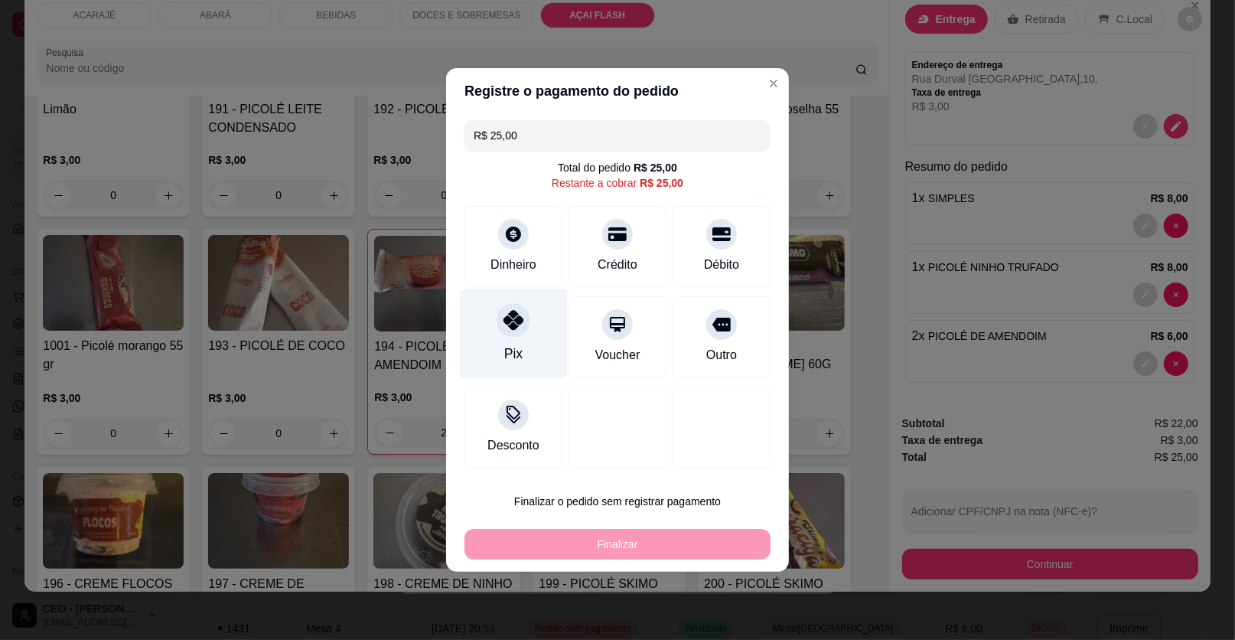
drag, startPoint x: 520, startPoint y: 338, endPoint x: 530, endPoint y: 346, distance: 13.0
click at [521, 338] on div "Pix" at bounding box center [514, 334] width 108 height 90
type input "R$ 0,00"
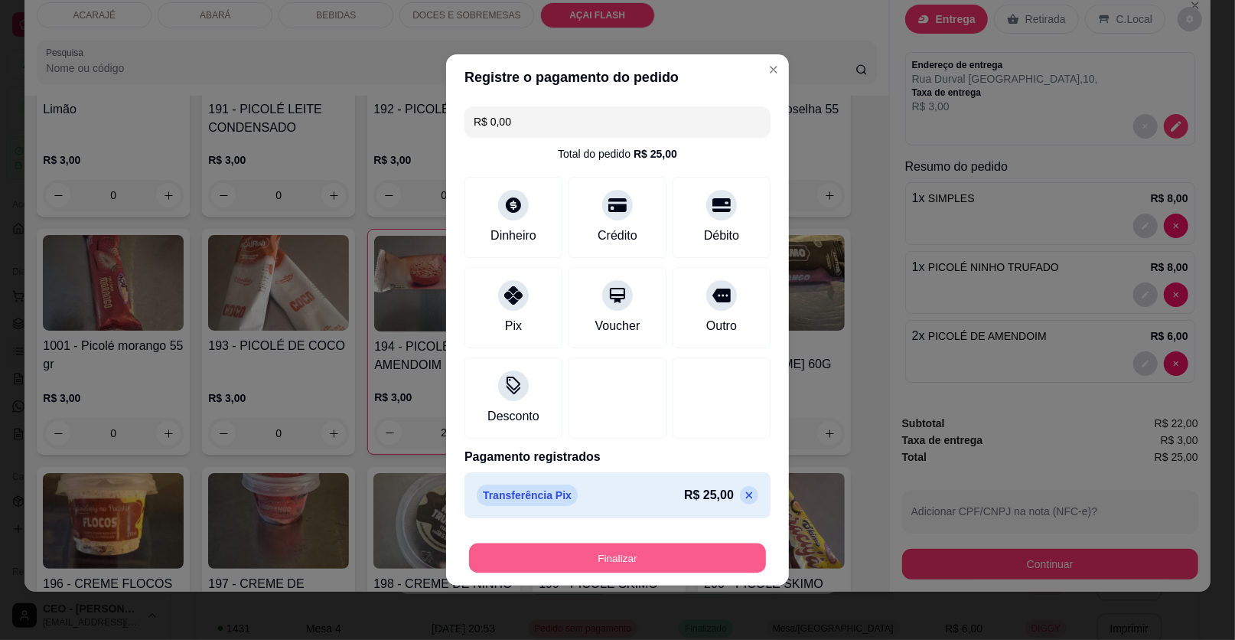
click at [611, 559] on button "Finalizar" at bounding box center [617, 558] width 297 height 30
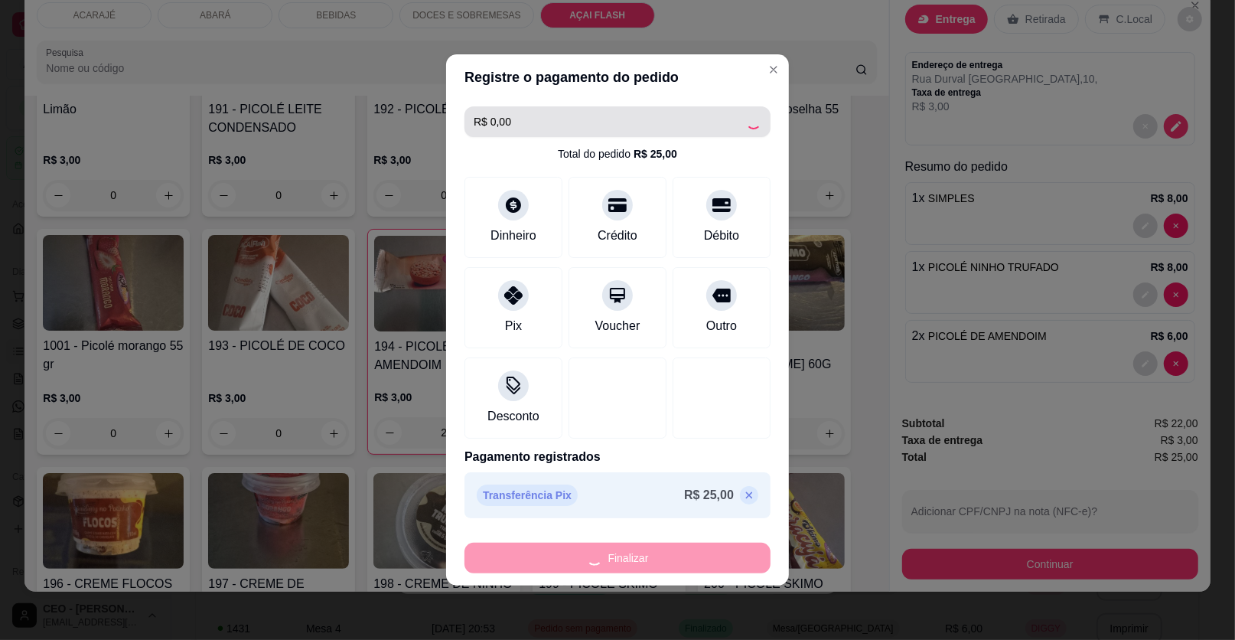
type input "0"
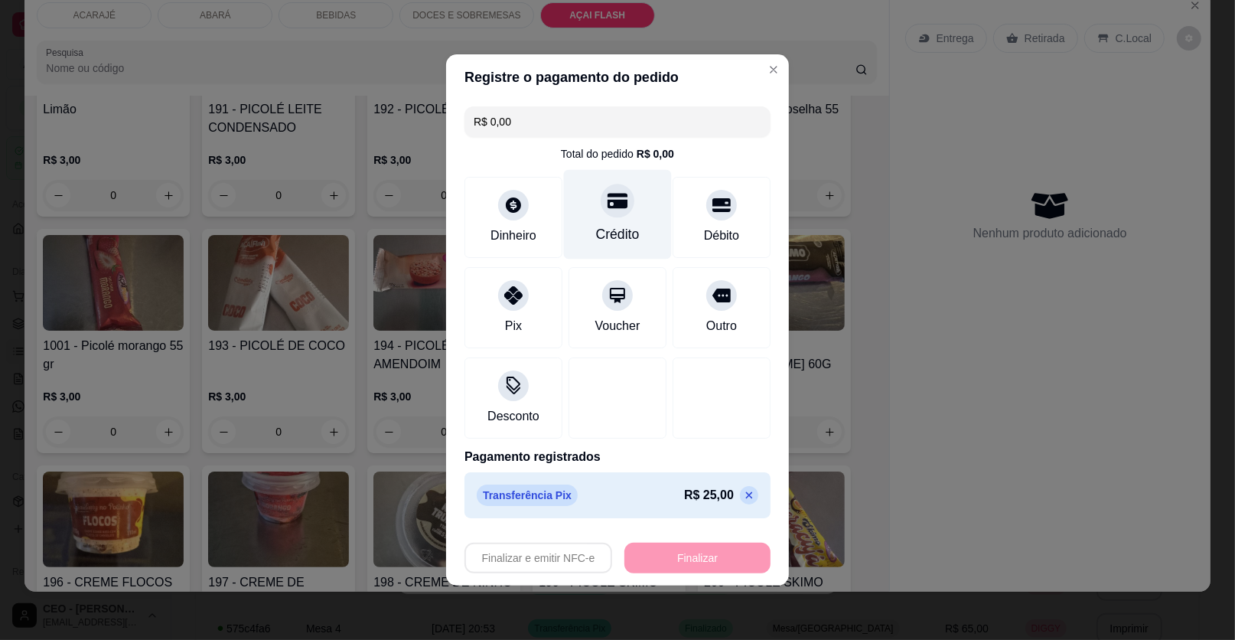
type input "-R$ 25,00"
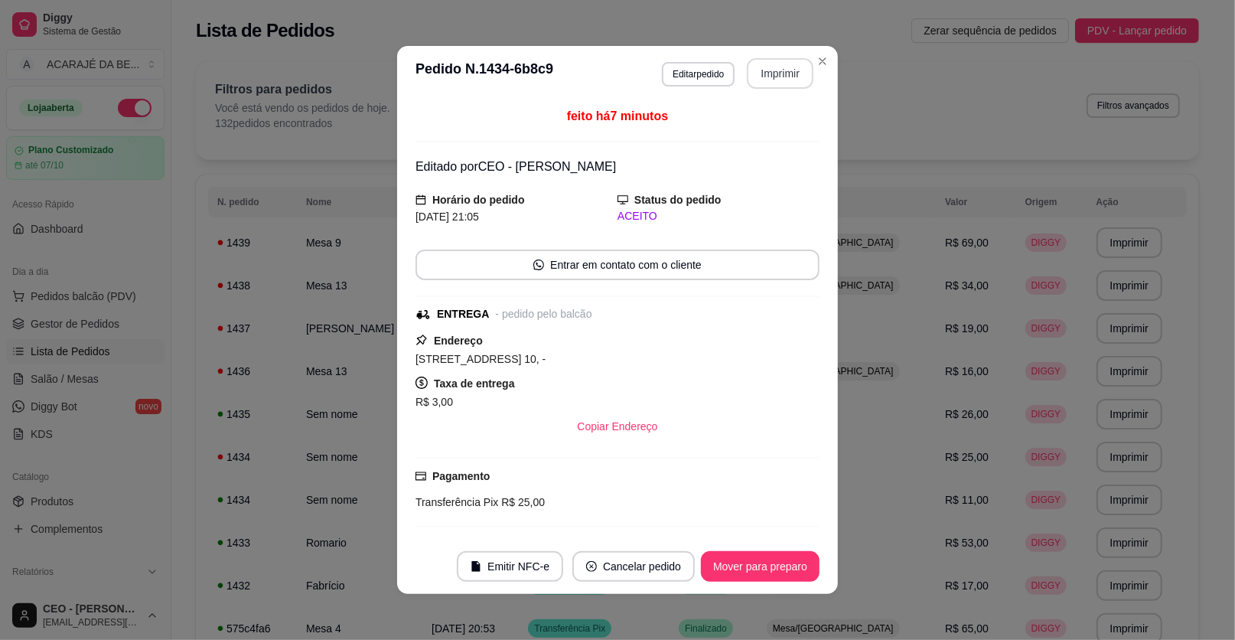
click at [748, 71] on button "Imprimir" at bounding box center [780, 73] width 67 height 31
click at [783, 573] on button "Mover para preparo" at bounding box center [760, 566] width 119 height 31
click at [783, 573] on div "Mover para preparo" at bounding box center [750, 566] width 140 height 31
click at [784, 572] on div "Mover para preparo" at bounding box center [750, 566] width 140 height 31
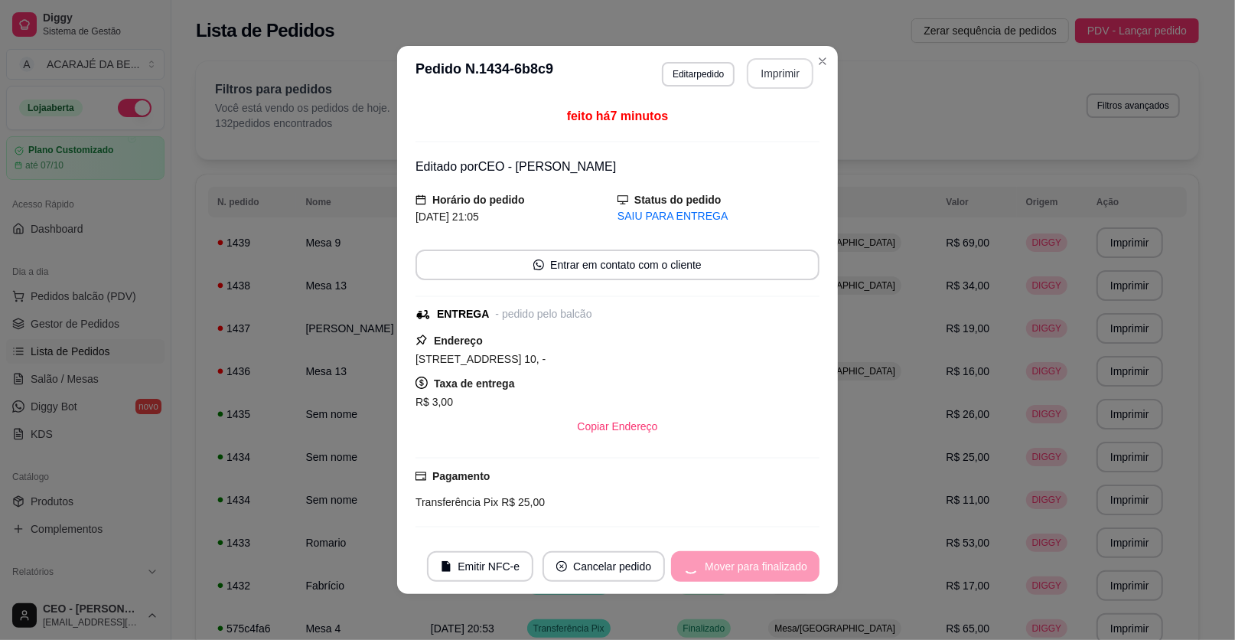
click at [785, 572] on div "Mover para finalizado" at bounding box center [745, 566] width 148 height 31
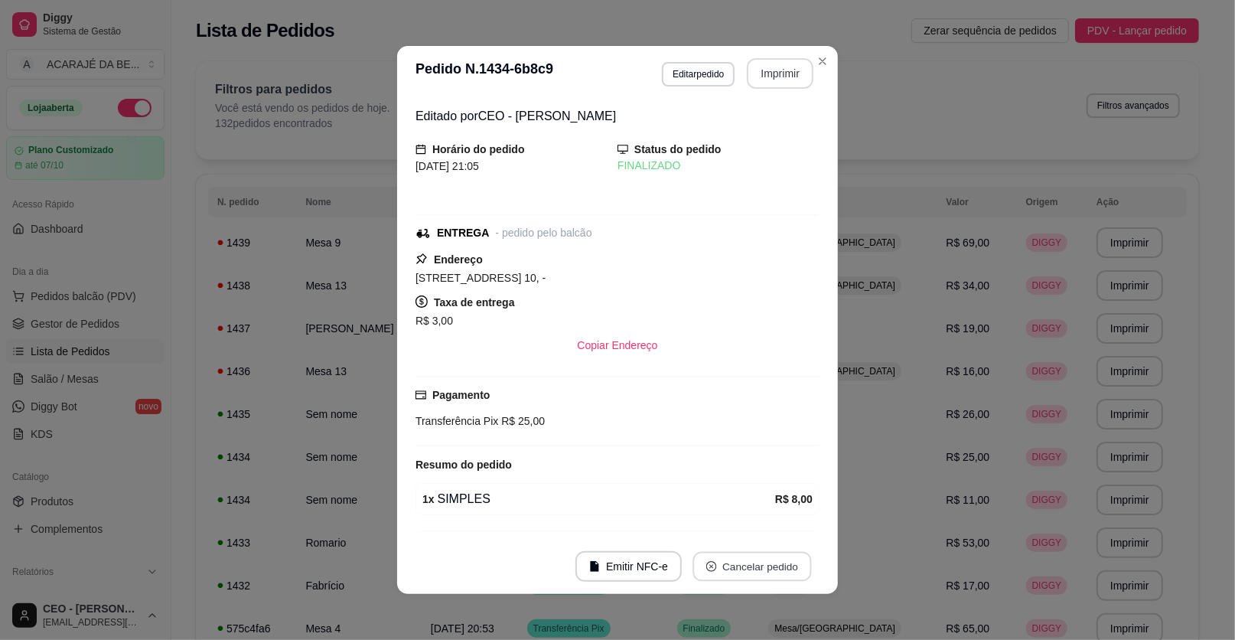
click at [786, 572] on button "Cancelar pedido" at bounding box center [752, 567] width 119 height 30
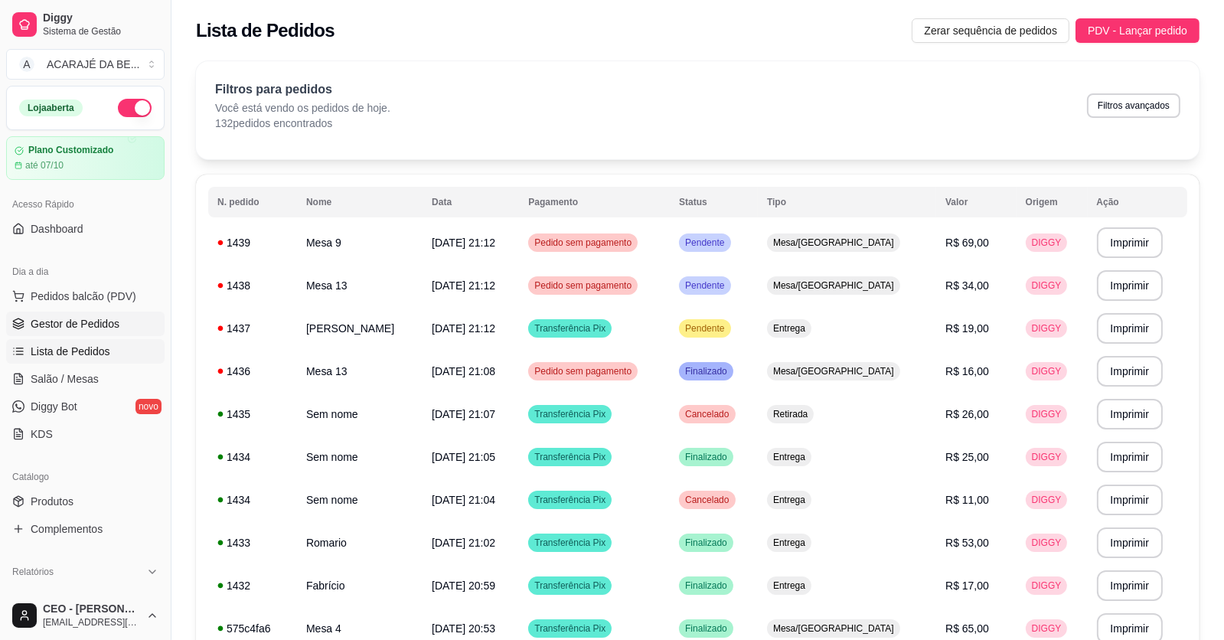
click at [57, 327] on span "Gestor de Pedidos" at bounding box center [75, 323] width 89 height 15
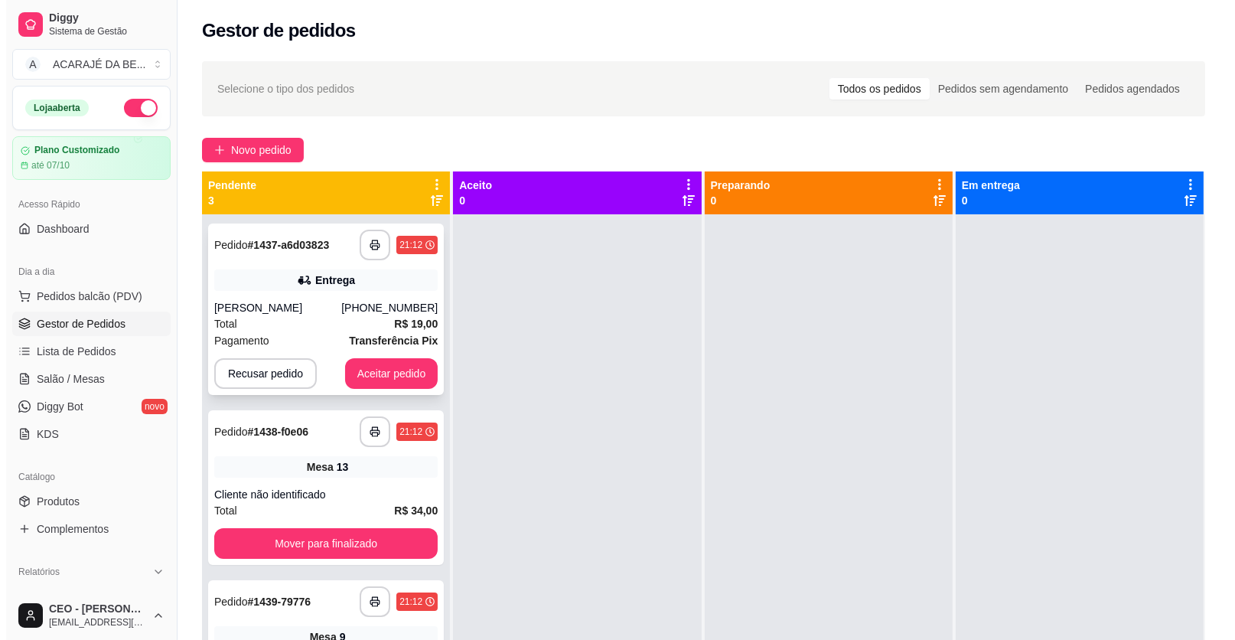
scroll to position [43, 0]
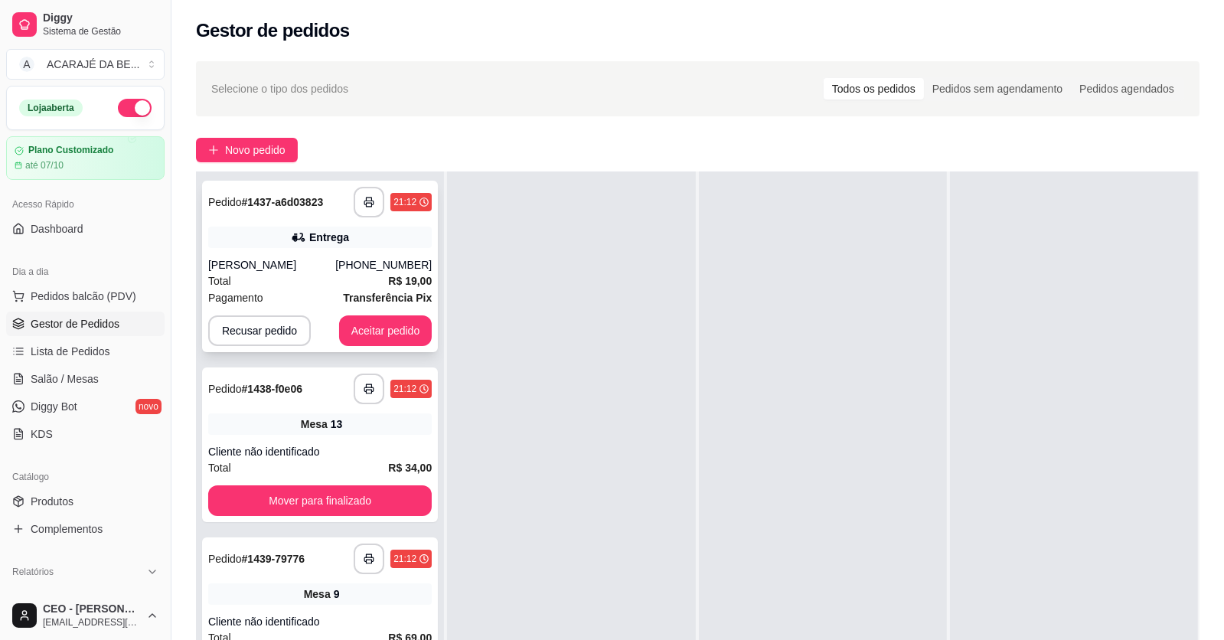
click at [285, 243] on div "Entrega" at bounding box center [319, 237] width 223 height 21
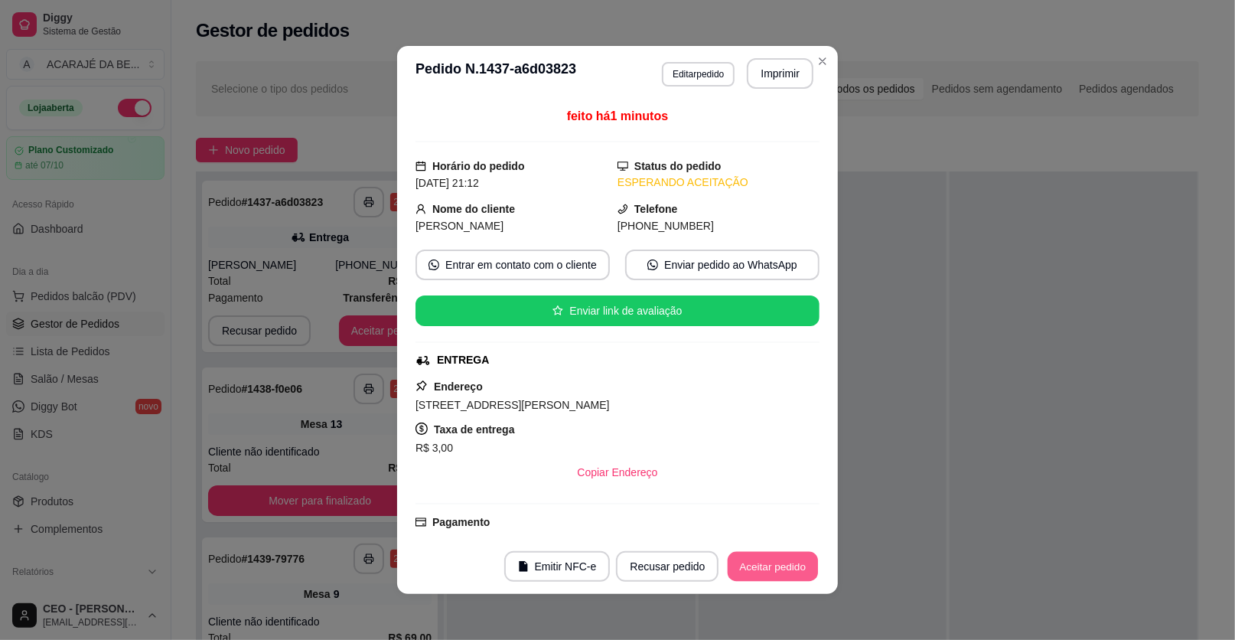
click at [771, 574] on button "Aceitar pedido" at bounding box center [773, 567] width 90 height 30
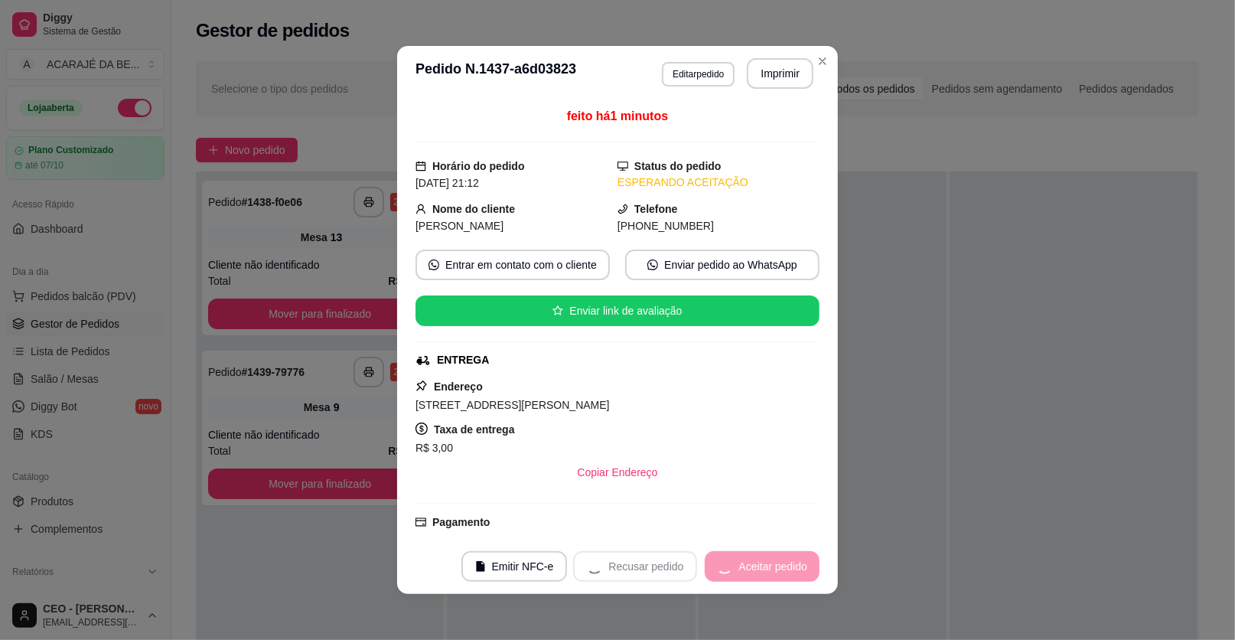
scroll to position [0, 0]
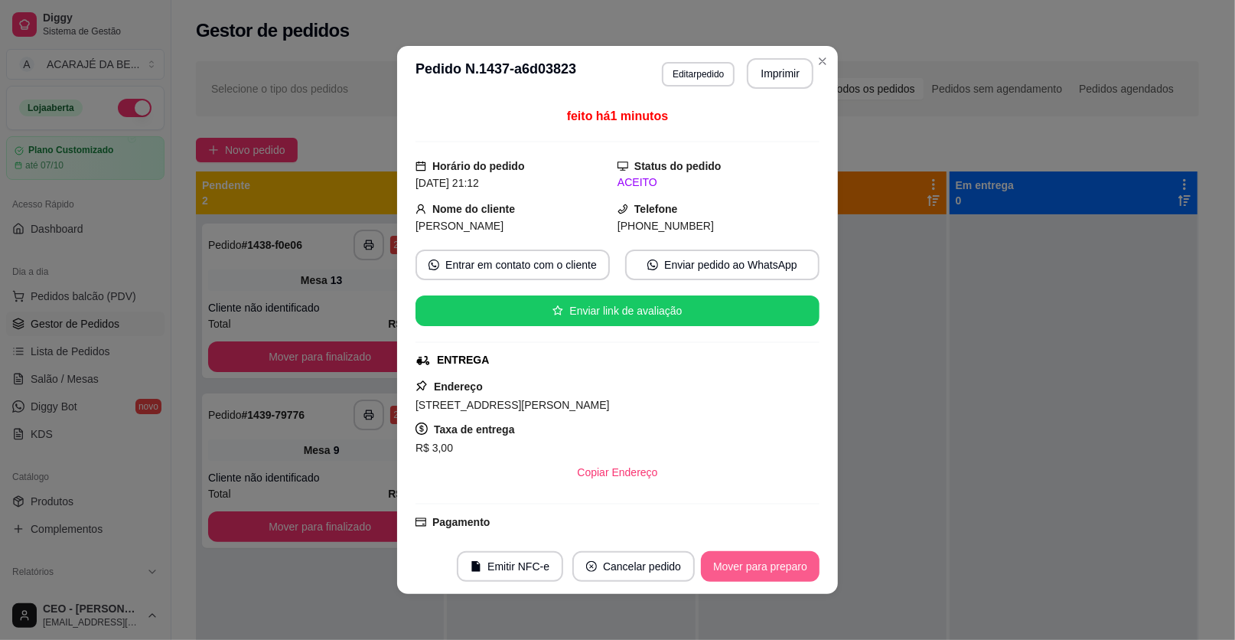
click at [771, 574] on button "Mover para preparo" at bounding box center [760, 566] width 119 height 31
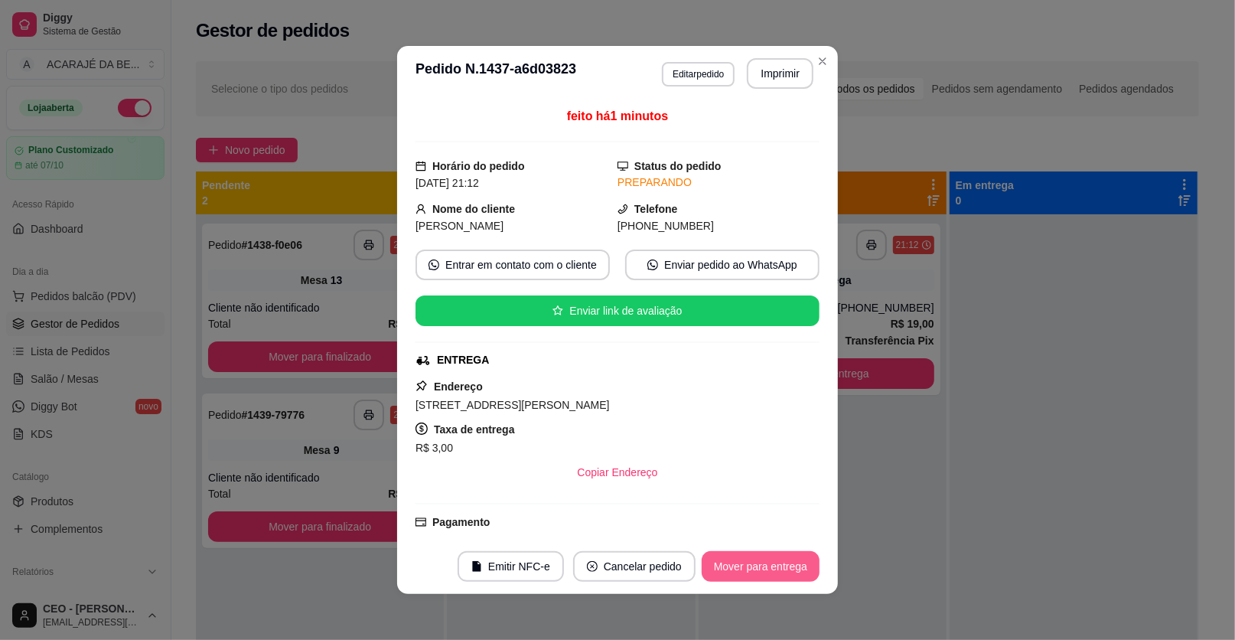
click at [769, 575] on button "Mover para entrega" at bounding box center [761, 566] width 118 height 31
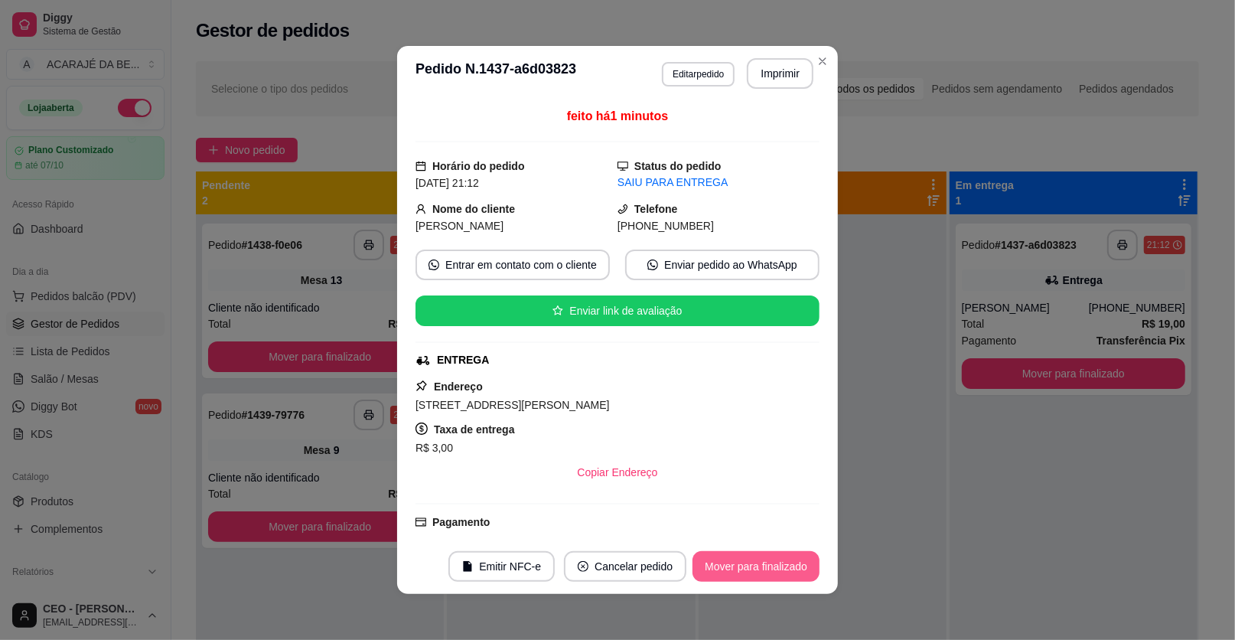
click at [768, 576] on button "Mover para finalizado" at bounding box center [756, 566] width 127 height 31
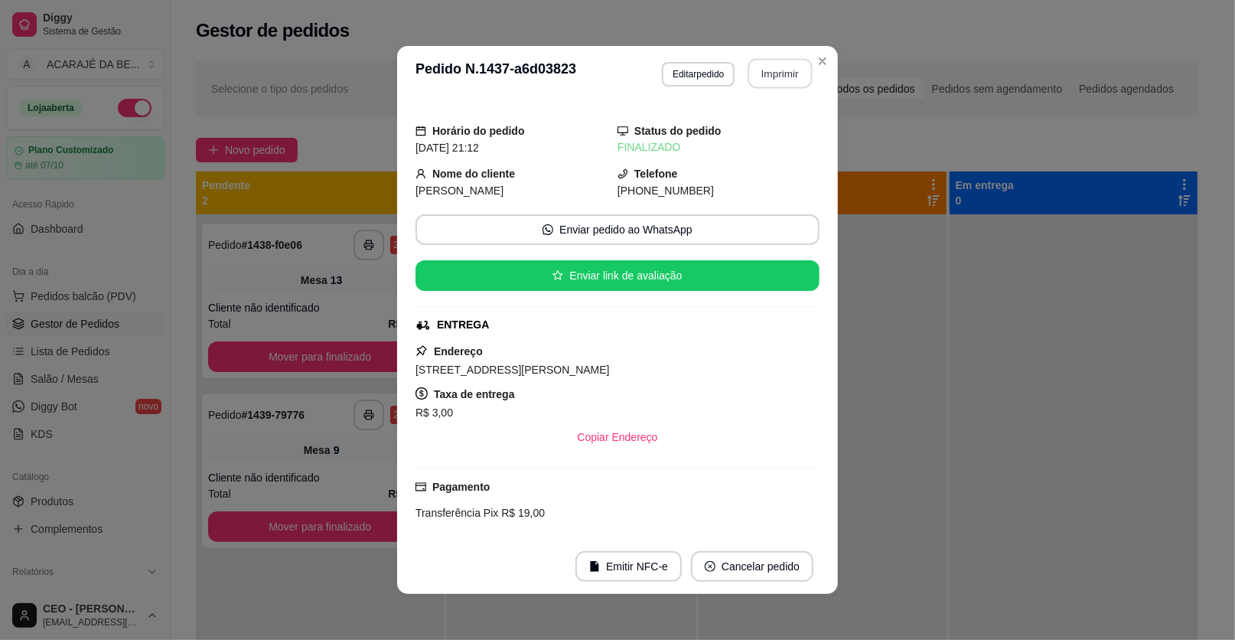
click at [766, 72] on button "Imprimir" at bounding box center [780, 74] width 64 height 30
click at [163, 293] on div "**********" at bounding box center [617, 320] width 1235 height 640
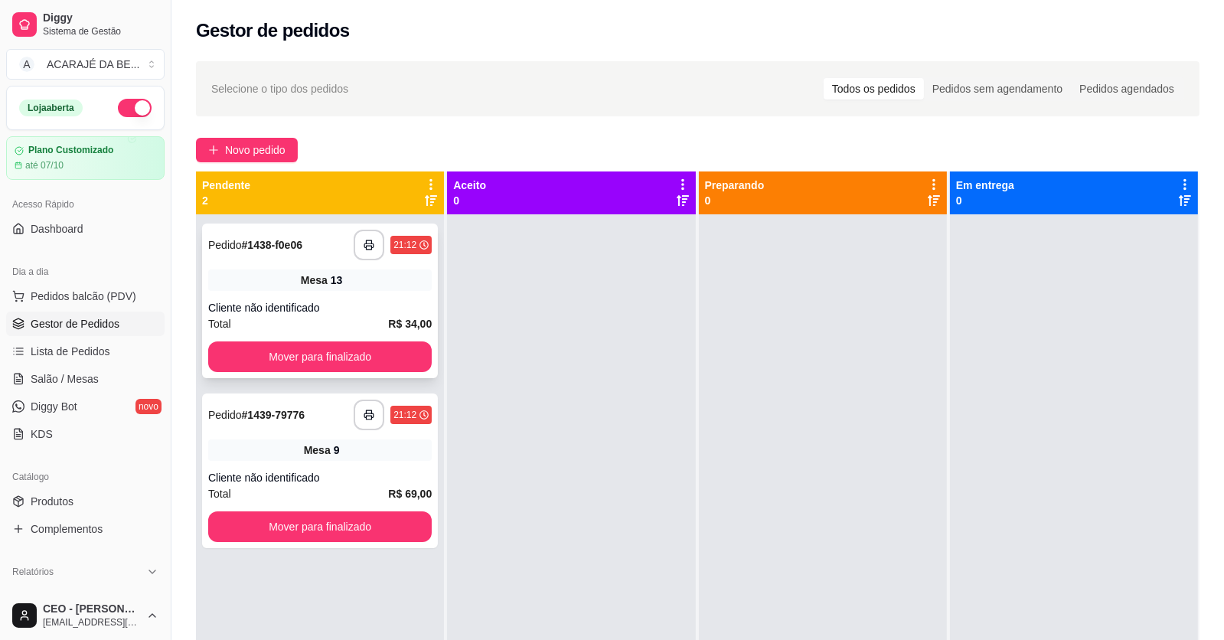
click at [257, 263] on div "**********" at bounding box center [320, 300] width 236 height 155
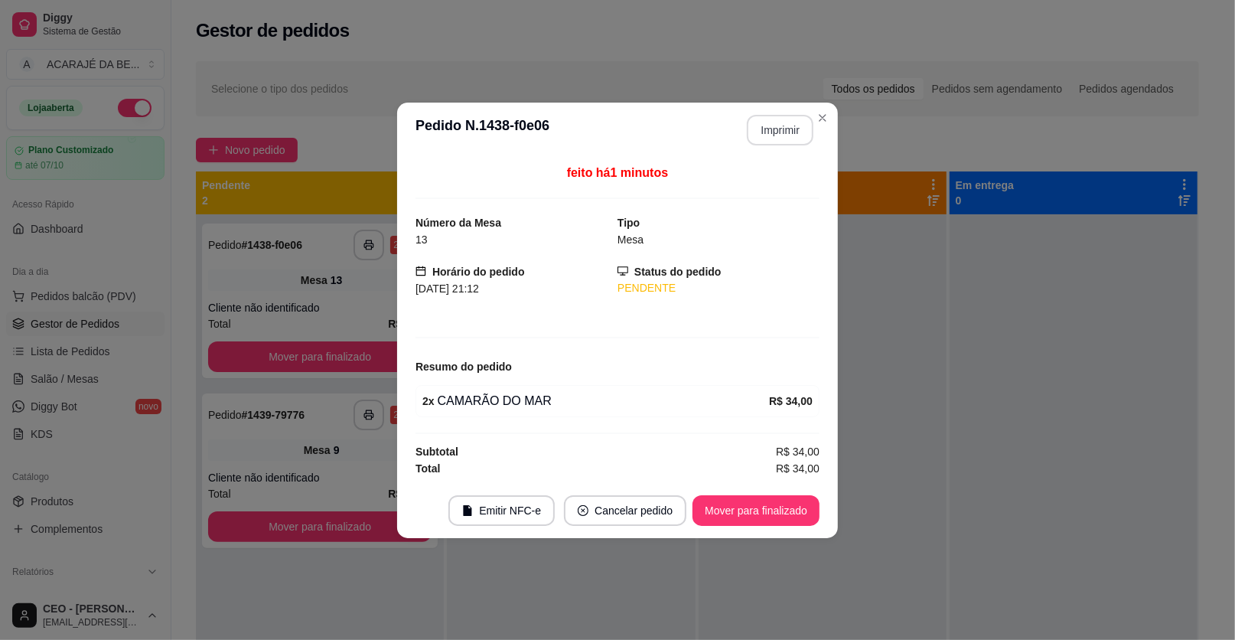
click at [781, 135] on button "Imprimir" at bounding box center [780, 130] width 67 height 31
click at [778, 501] on button "Mover para finalizado" at bounding box center [756, 510] width 123 height 30
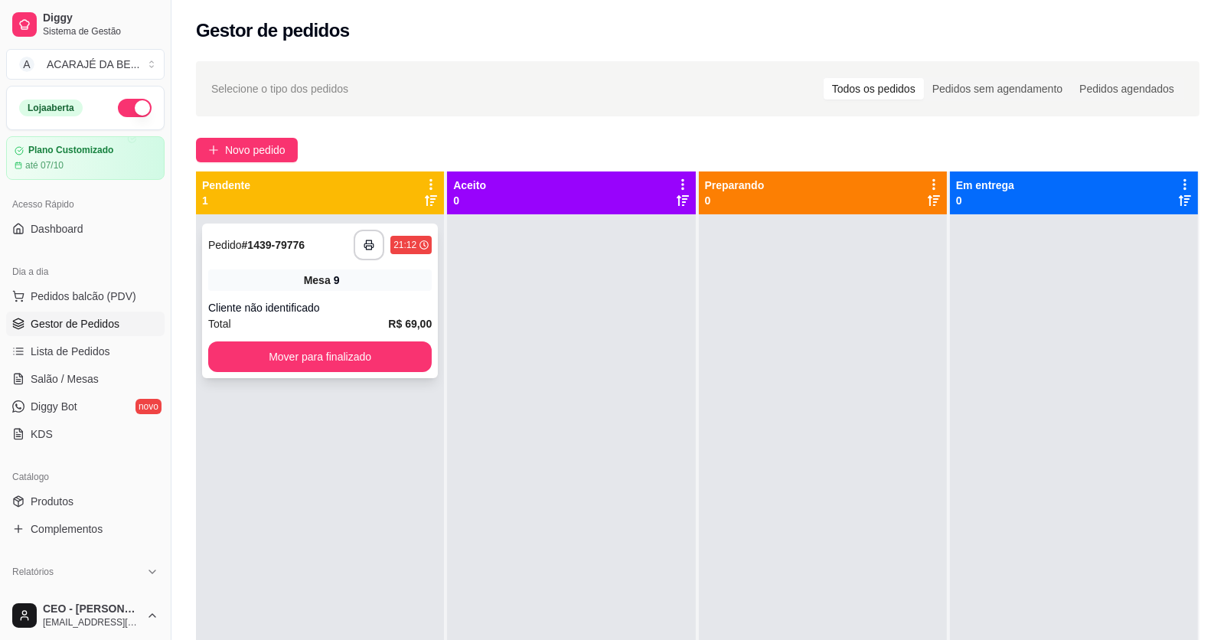
click at [353, 306] on div "Cliente não identificado" at bounding box center [319, 307] width 223 height 15
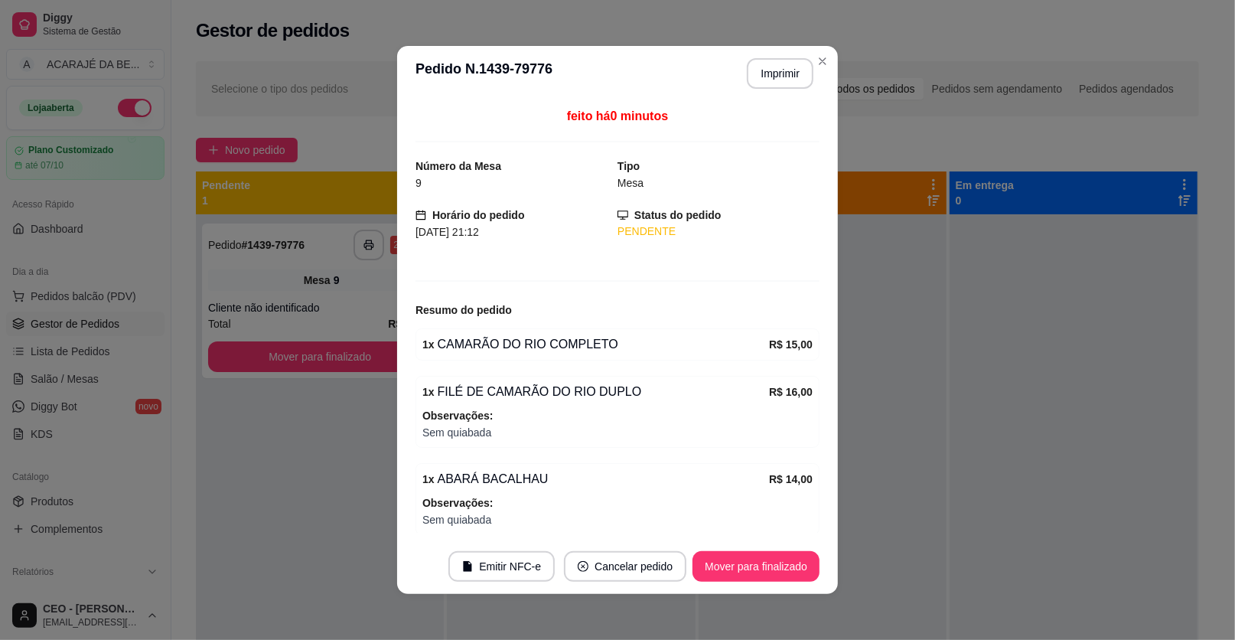
click at [771, 55] on header "**********" at bounding box center [617, 73] width 441 height 55
click at [759, 74] on button "Imprimir" at bounding box center [780, 73] width 67 height 31
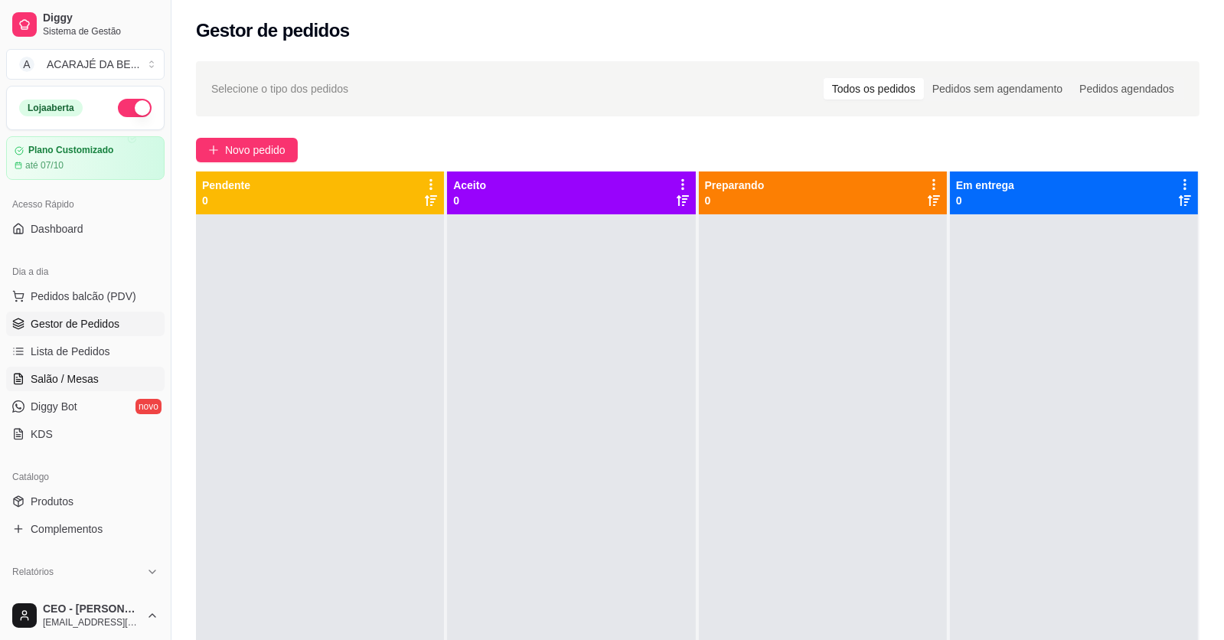
click at [60, 374] on span "Salão / Mesas" at bounding box center [65, 378] width 68 height 15
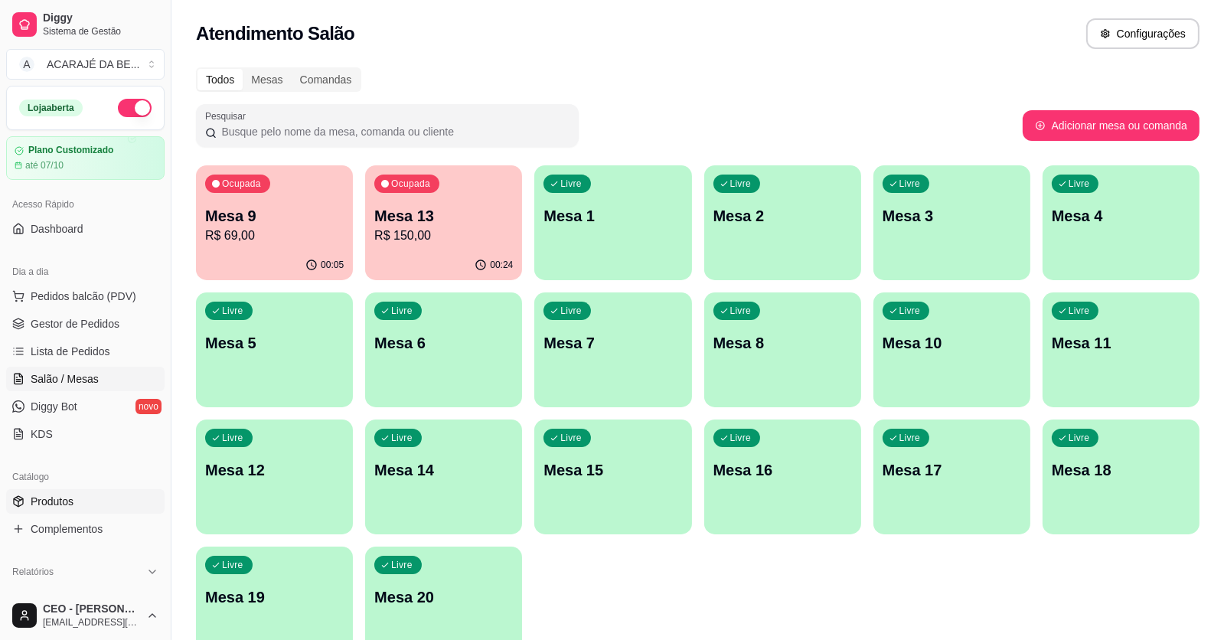
click at [114, 508] on link "Produtos" at bounding box center [85, 501] width 158 height 24
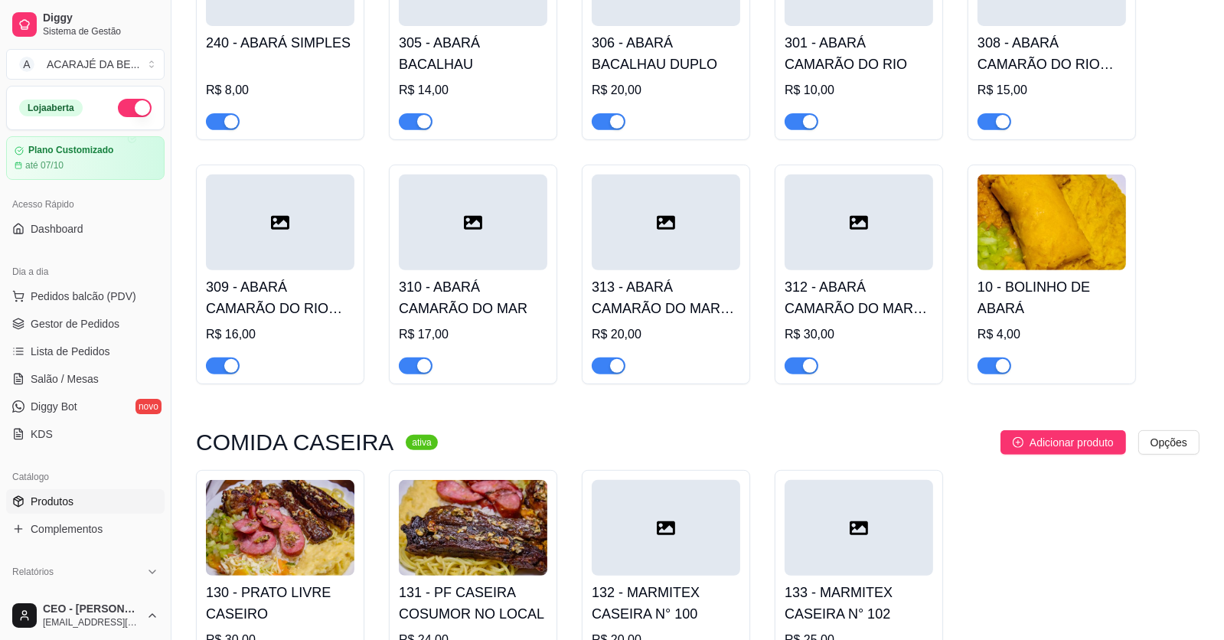
scroll to position [842, 0]
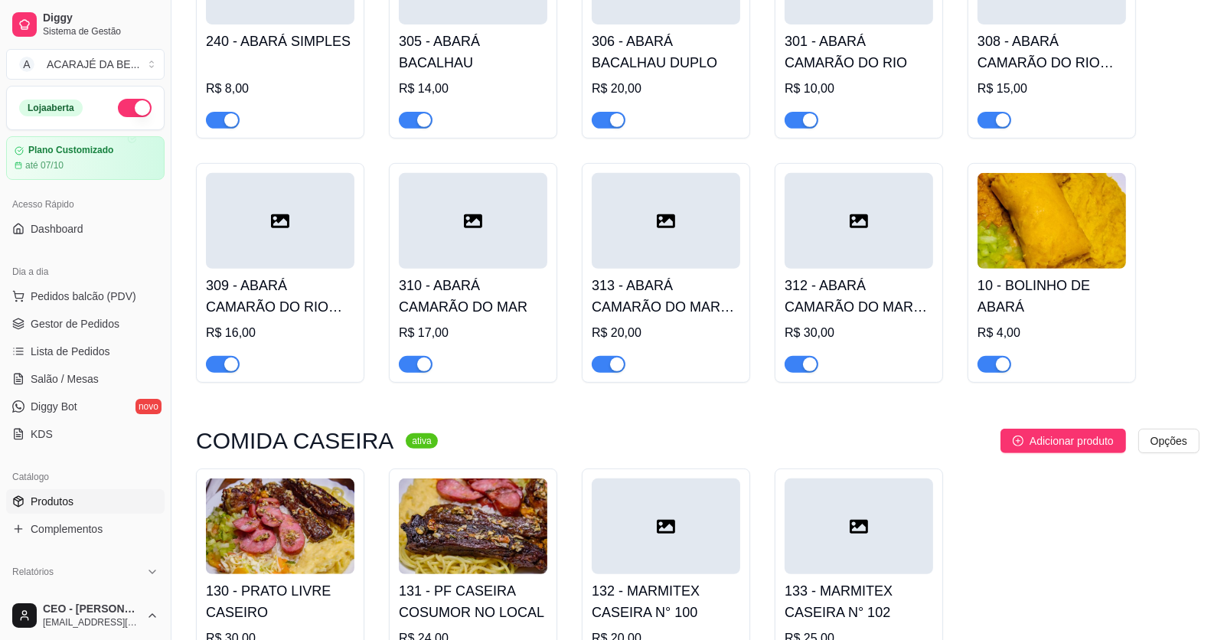
click at [1003, 116] on div "button" at bounding box center [1003, 120] width 14 height 14
click at [1003, 371] on div "button" at bounding box center [1003, 364] width 14 height 14
click at [788, 366] on span "button" at bounding box center [801, 364] width 34 height 17
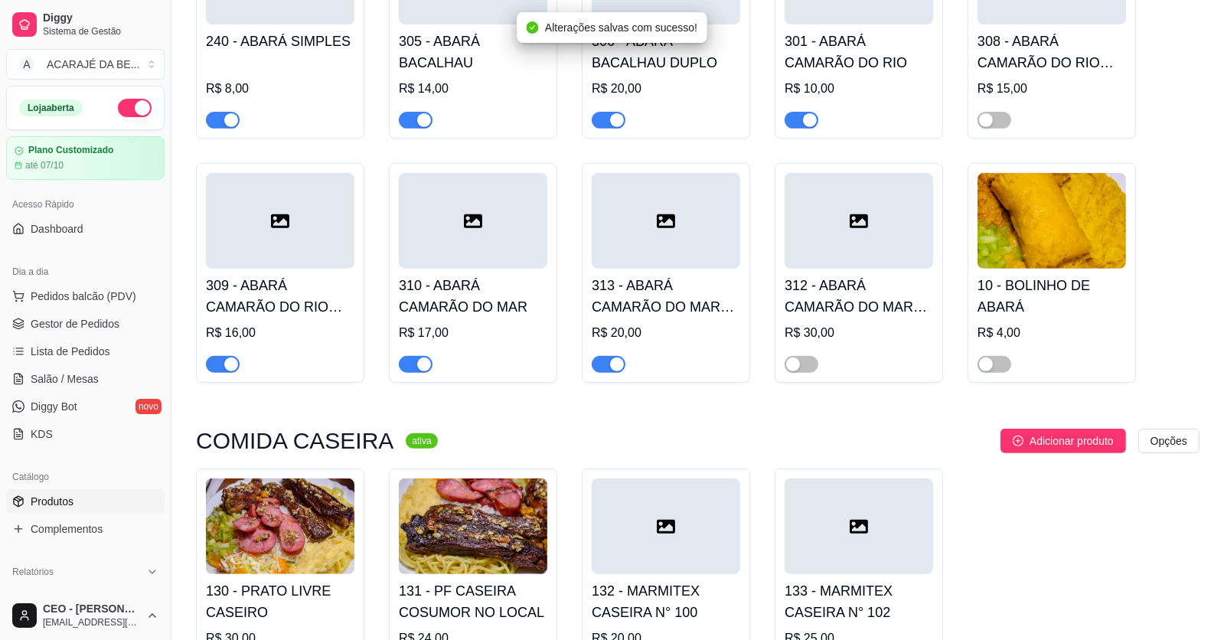
click at [797, 128] on span "button" at bounding box center [801, 120] width 34 height 17
click at [605, 128] on span "button" at bounding box center [609, 120] width 34 height 17
click at [618, 360] on div "button" at bounding box center [617, 364] width 14 height 14
drag, startPoint x: 426, startPoint y: 366, endPoint x: 416, endPoint y: 357, distance: 13.0
click at [423, 366] on div "button" at bounding box center [424, 364] width 14 height 14
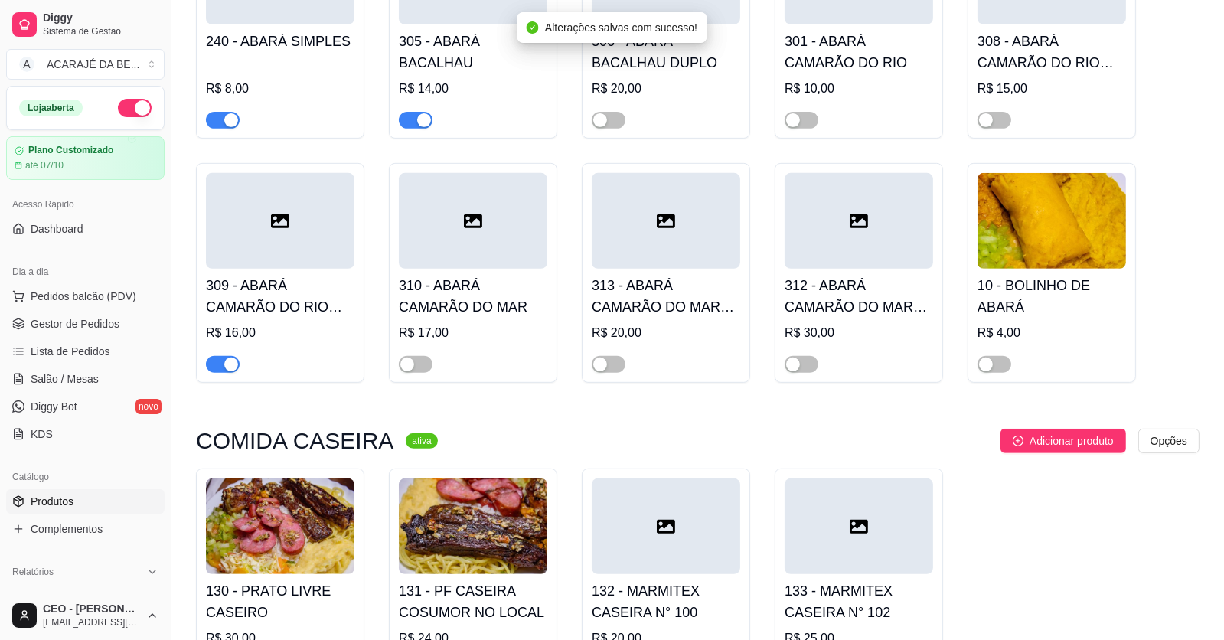
click at [423, 119] on div "button" at bounding box center [424, 120] width 14 height 14
click at [211, 124] on span "button" at bounding box center [223, 120] width 34 height 17
drag, startPoint x: 223, startPoint y: 369, endPoint x: 240, endPoint y: 318, distance: 54.2
click at [221, 369] on span "button" at bounding box center [223, 364] width 34 height 17
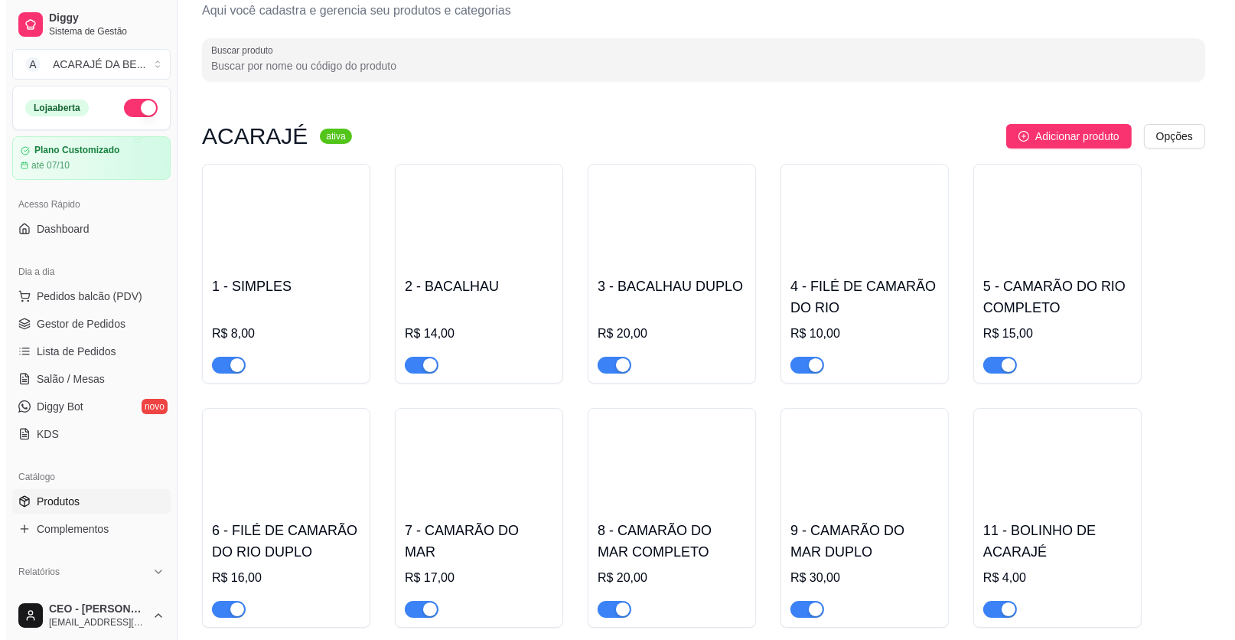
scroll to position [0, 0]
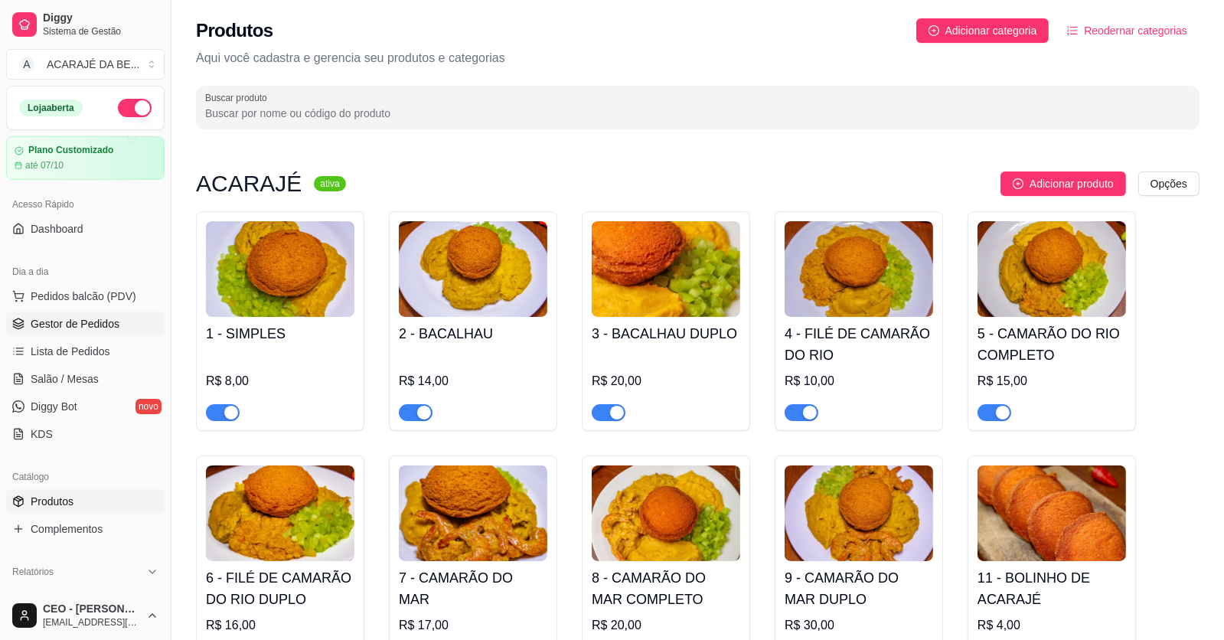
click at [88, 324] on span "Gestor de Pedidos" at bounding box center [75, 323] width 89 height 15
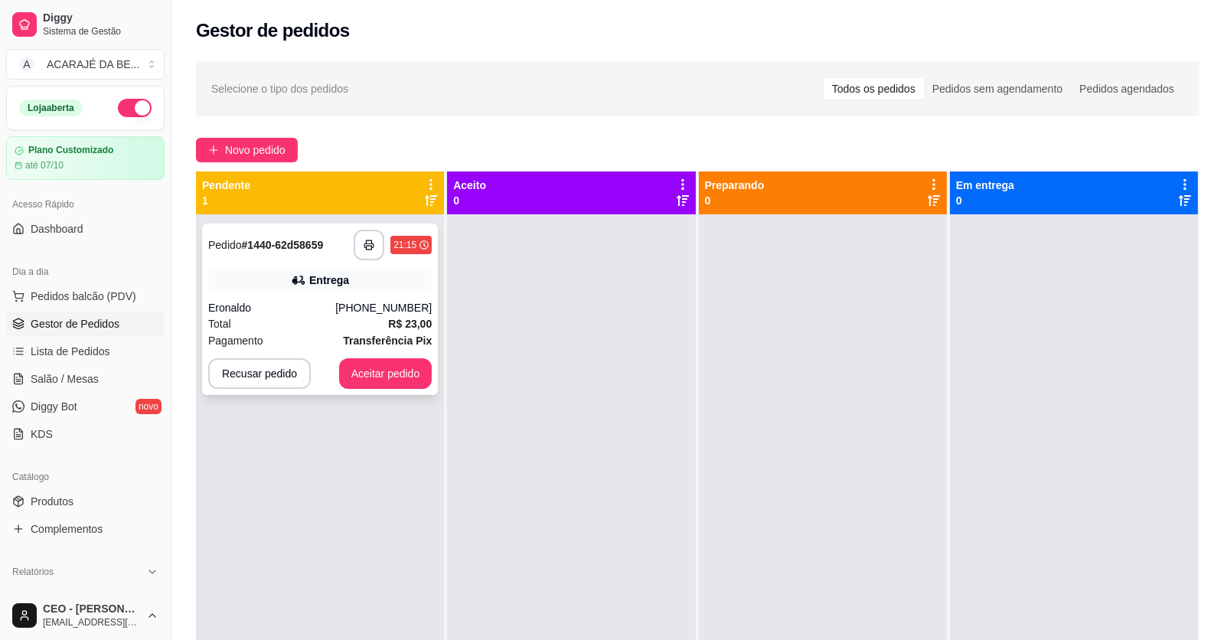
click at [328, 272] on div "Entrega" at bounding box center [329, 279] width 40 height 15
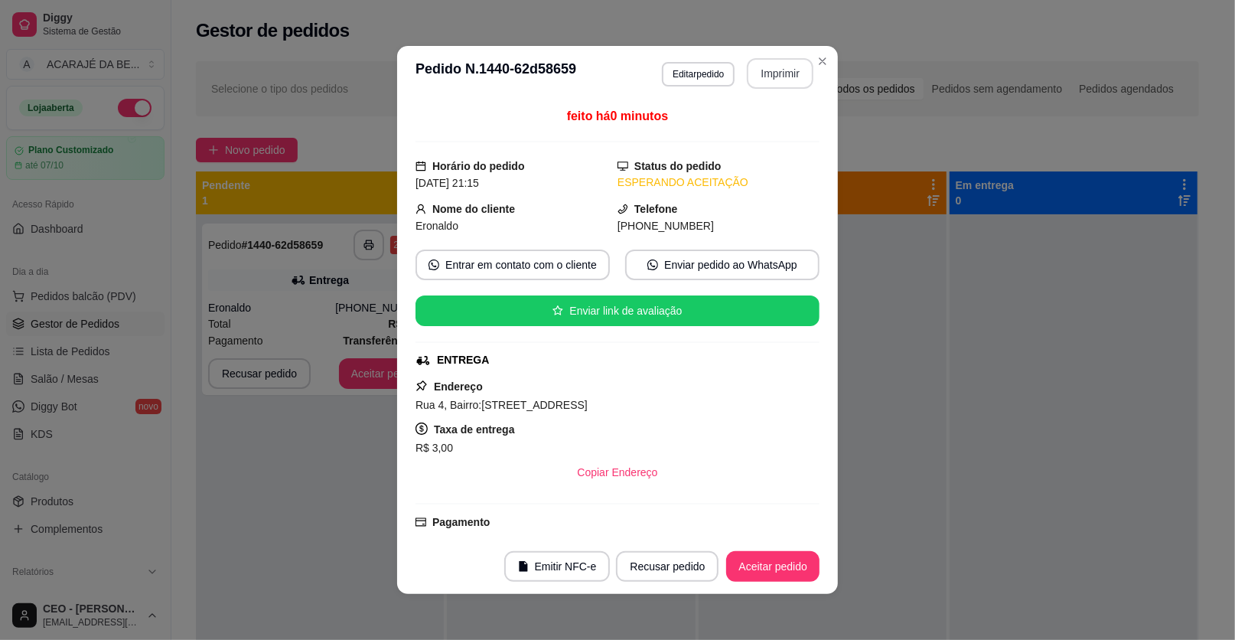
click at [785, 72] on button "Imprimir" at bounding box center [780, 73] width 67 height 31
click at [763, 567] on button "Aceitar pedido" at bounding box center [772, 566] width 93 height 31
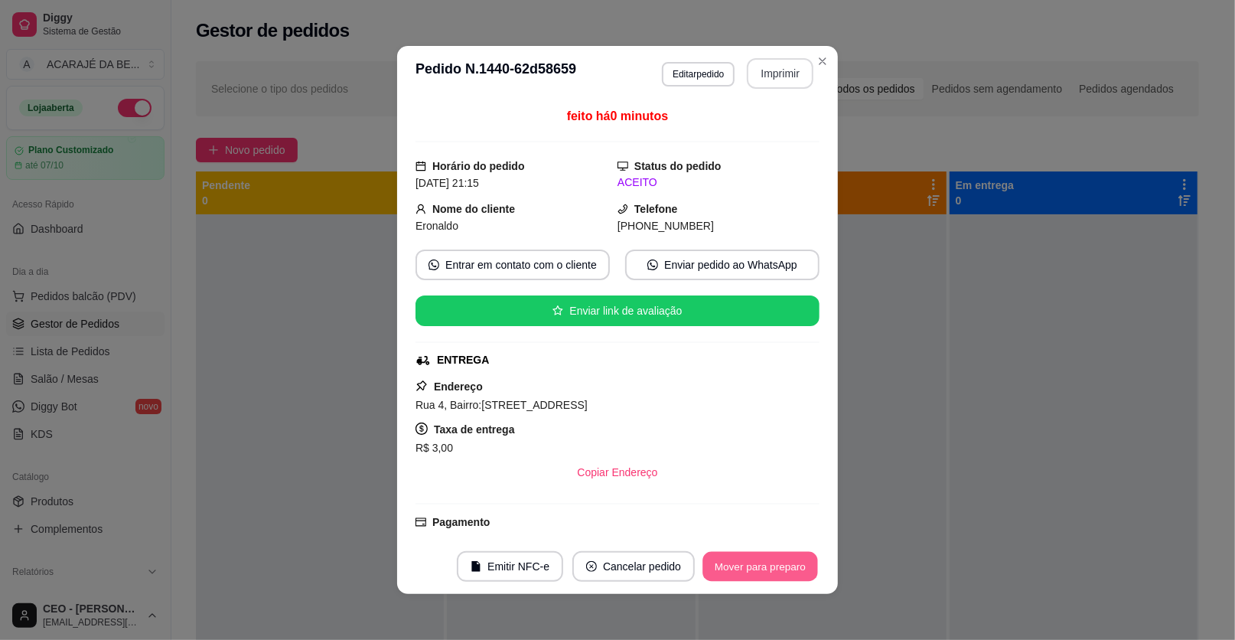
click at [763, 567] on button "Mover para preparo" at bounding box center [760, 567] width 115 height 30
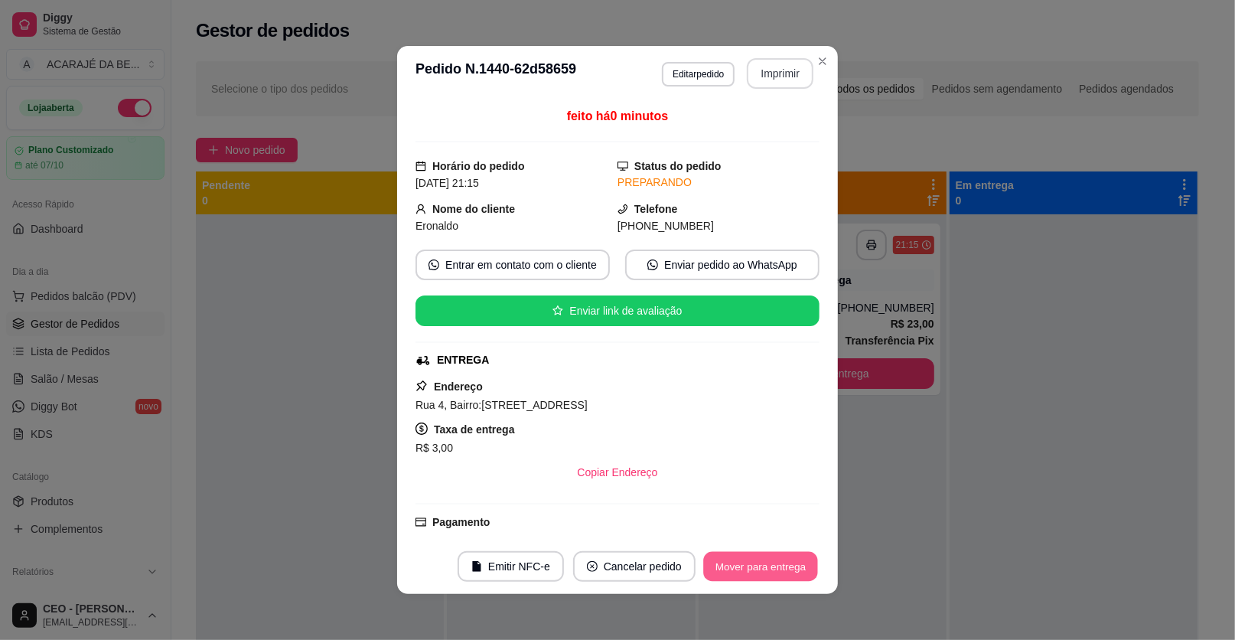
click at [763, 557] on button "Mover para entrega" at bounding box center [760, 567] width 115 height 30
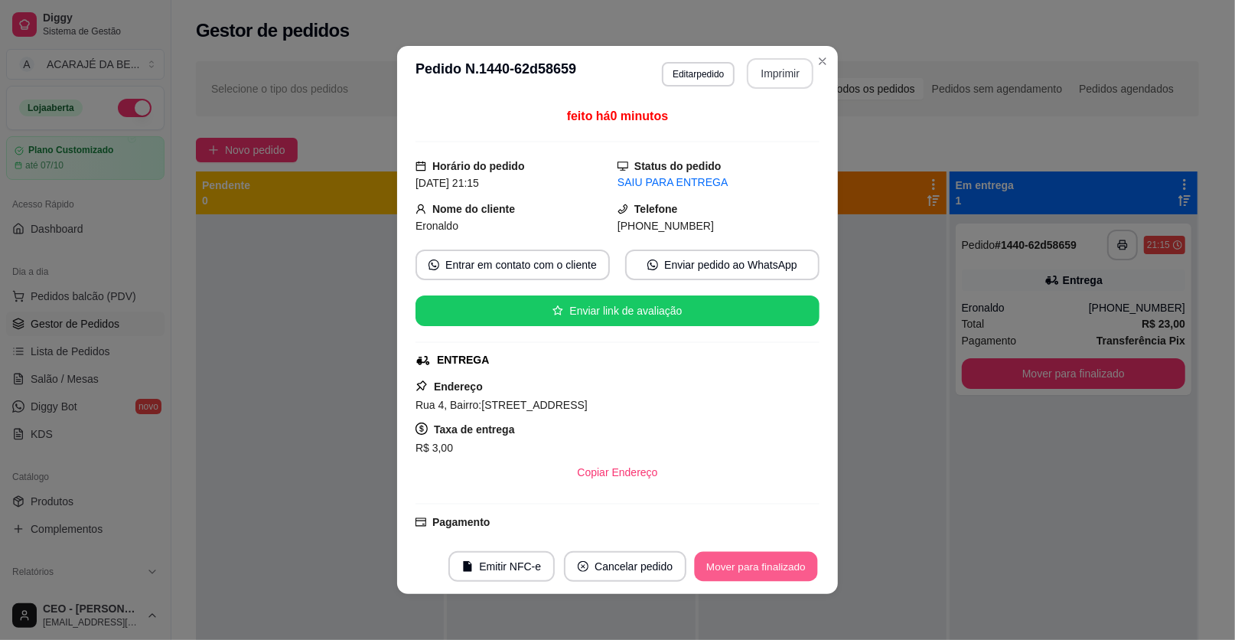
click at [763, 557] on button "Mover para finalizado" at bounding box center [756, 567] width 123 height 30
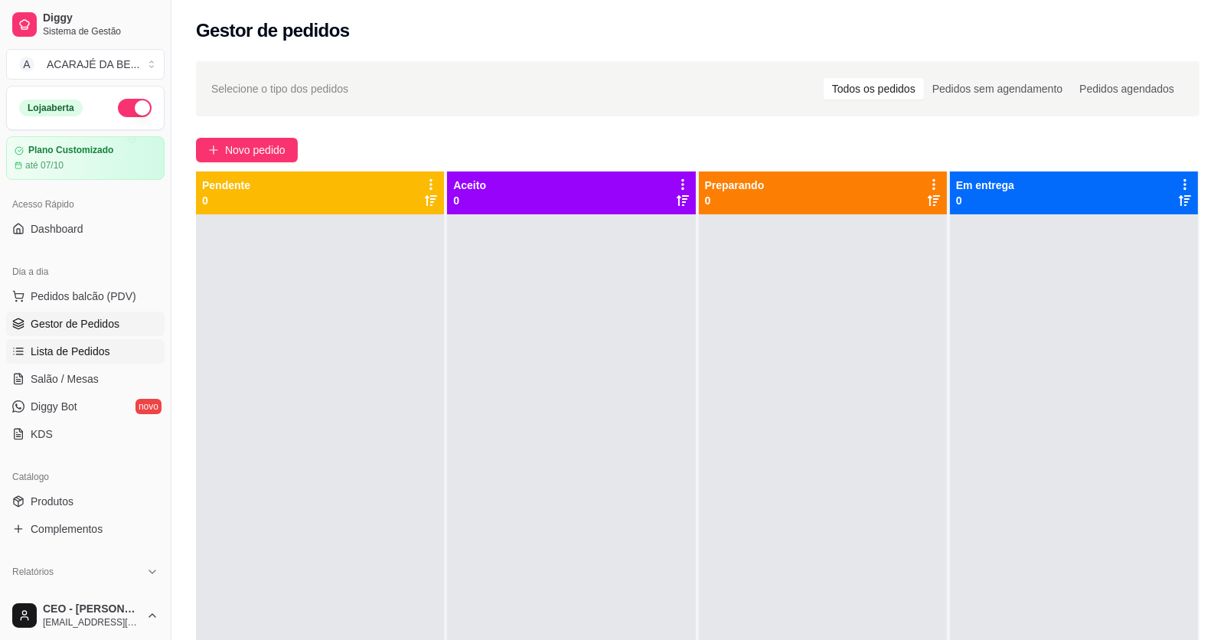
click at [60, 352] on span "Lista de Pedidos" at bounding box center [71, 351] width 80 height 15
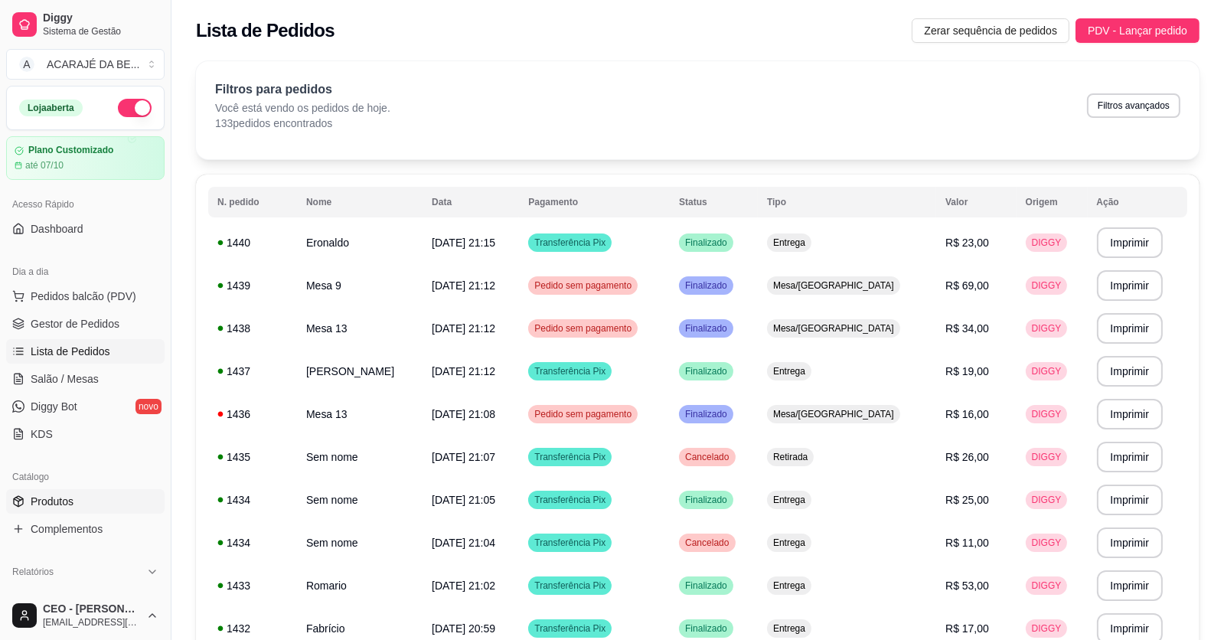
click at [34, 497] on span "Produtos" at bounding box center [52, 501] width 43 height 15
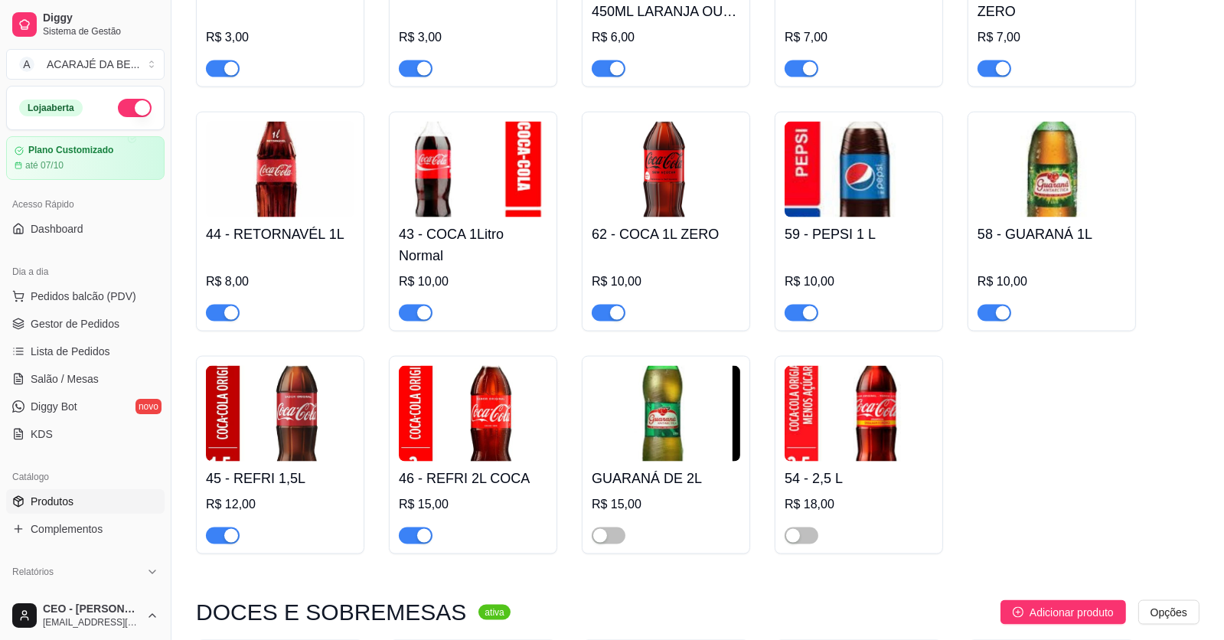
scroll to position [2907, 0]
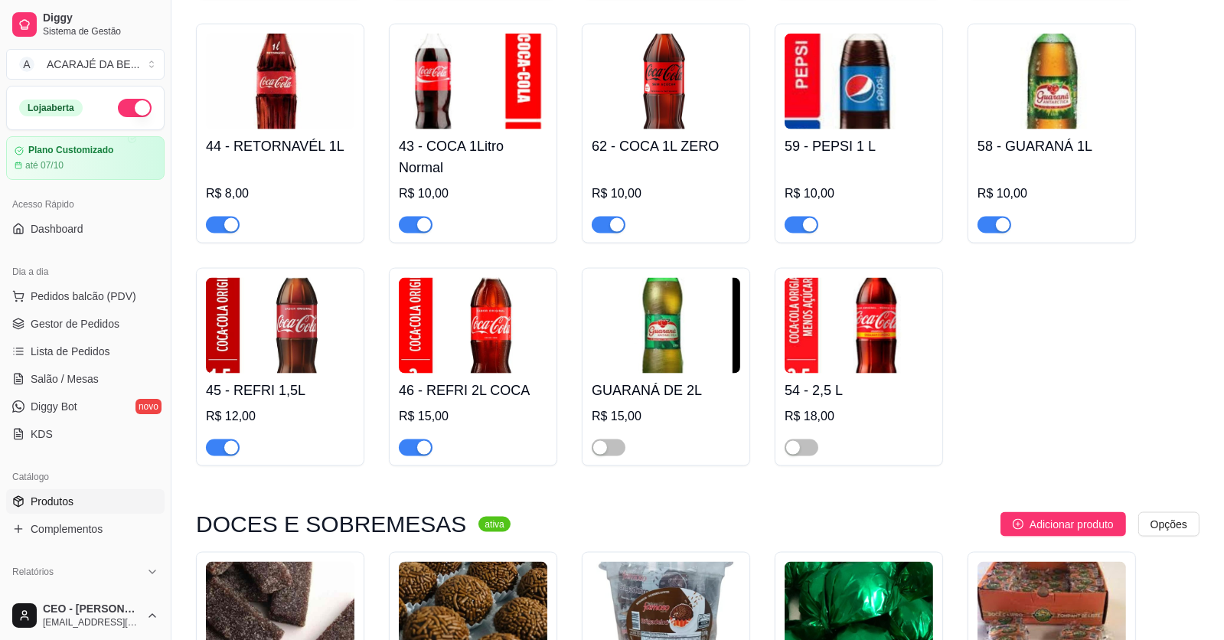
click at [426, 455] on div "button" at bounding box center [424, 448] width 14 height 14
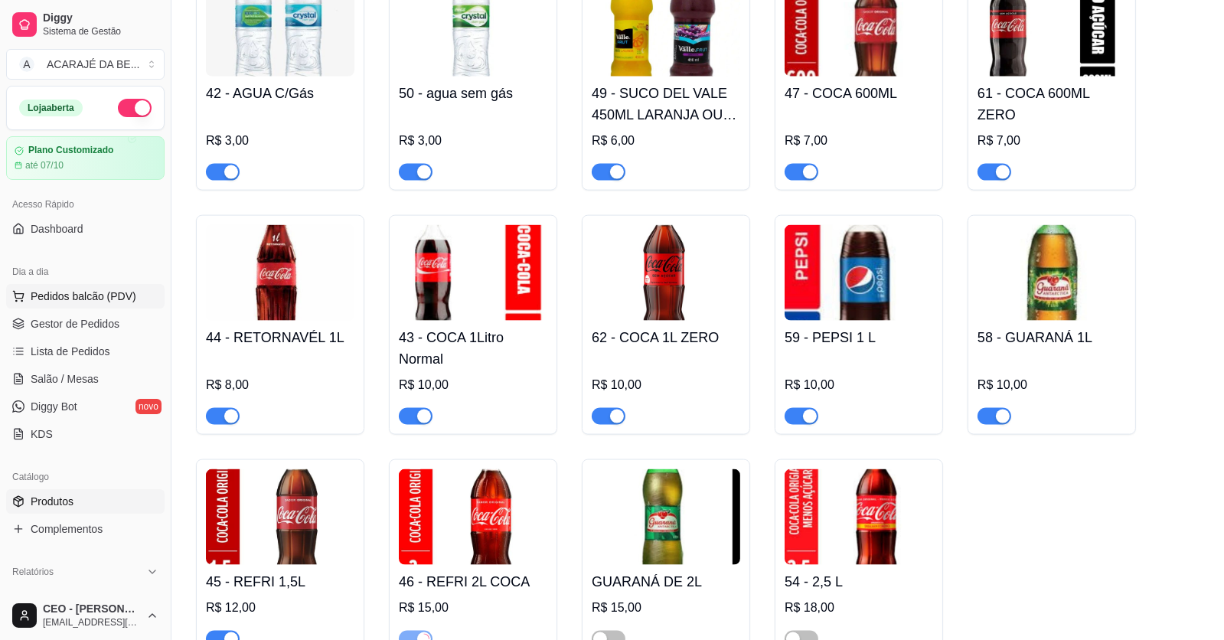
scroll to position [2525, 0]
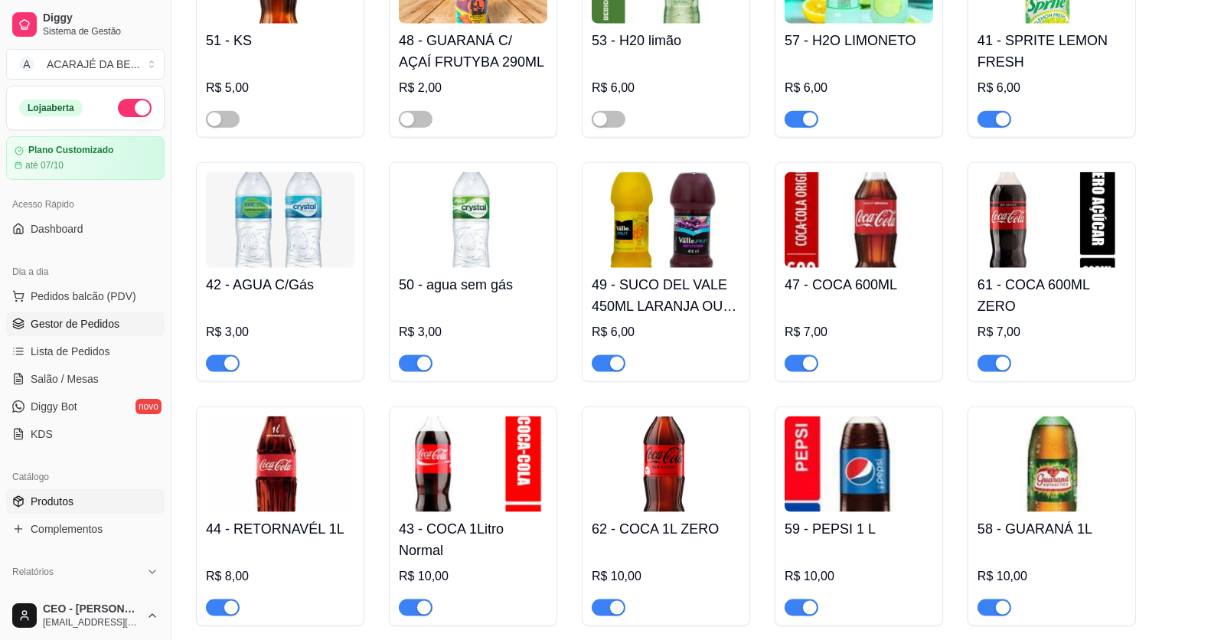
click at [44, 321] on span "Gestor de Pedidos" at bounding box center [75, 323] width 89 height 15
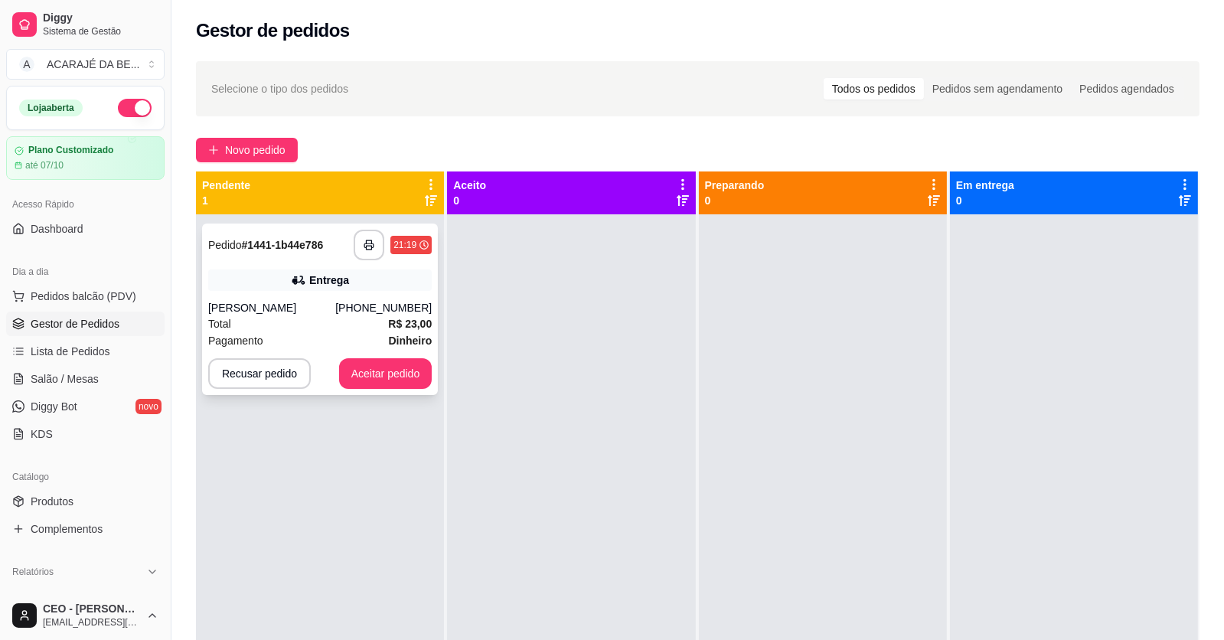
click at [201, 253] on div "**********" at bounding box center [320, 534] width 248 height 640
click at [276, 301] on div "Érica" at bounding box center [271, 307] width 127 height 15
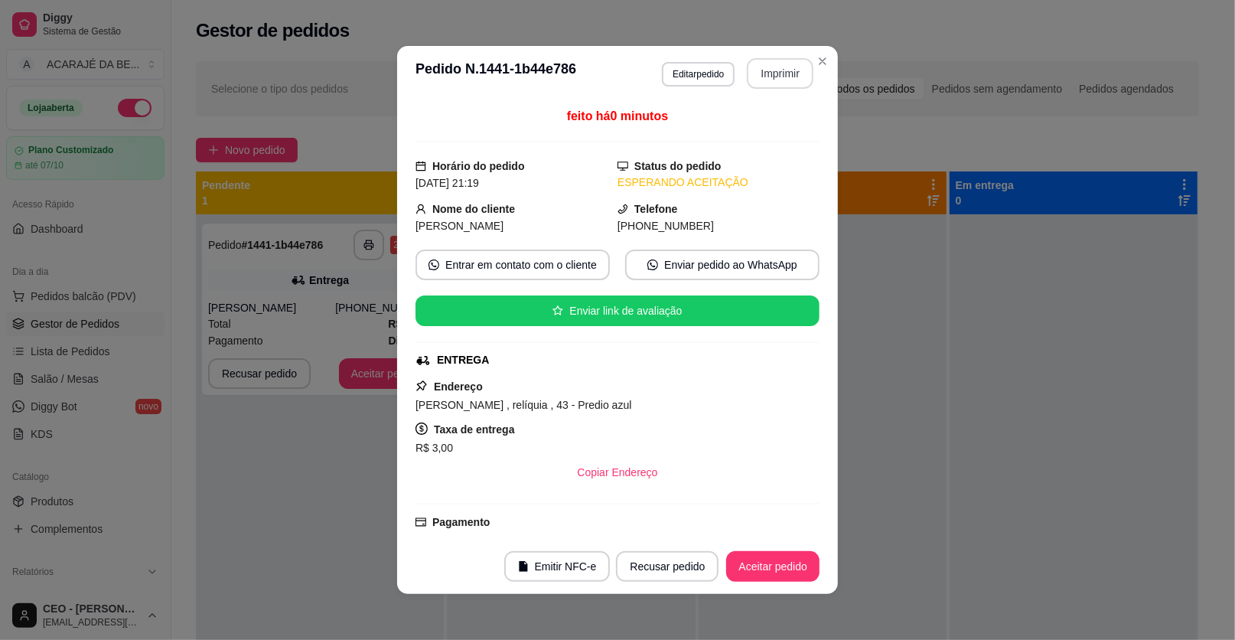
click at [775, 73] on button "Imprimir" at bounding box center [780, 73] width 67 height 31
click at [789, 563] on button "Aceitar pedido" at bounding box center [772, 566] width 93 height 31
click at [789, 563] on div "Recusar pedido Aceitar pedido" at bounding box center [696, 566] width 246 height 31
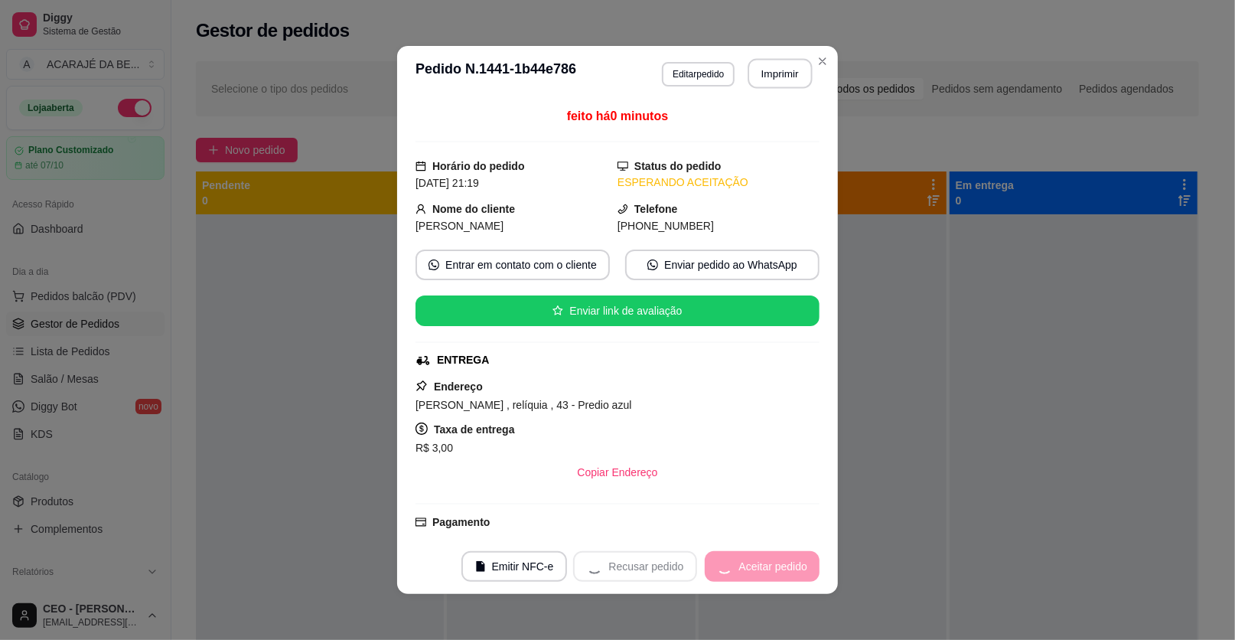
click at [789, 563] on div "Recusar pedido Aceitar pedido" at bounding box center [696, 566] width 246 height 31
click at [789, 563] on button "Mover para preparo" at bounding box center [760, 567] width 115 height 30
click at [789, 563] on div "Mover para preparo" at bounding box center [750, 566] width 140 height 31
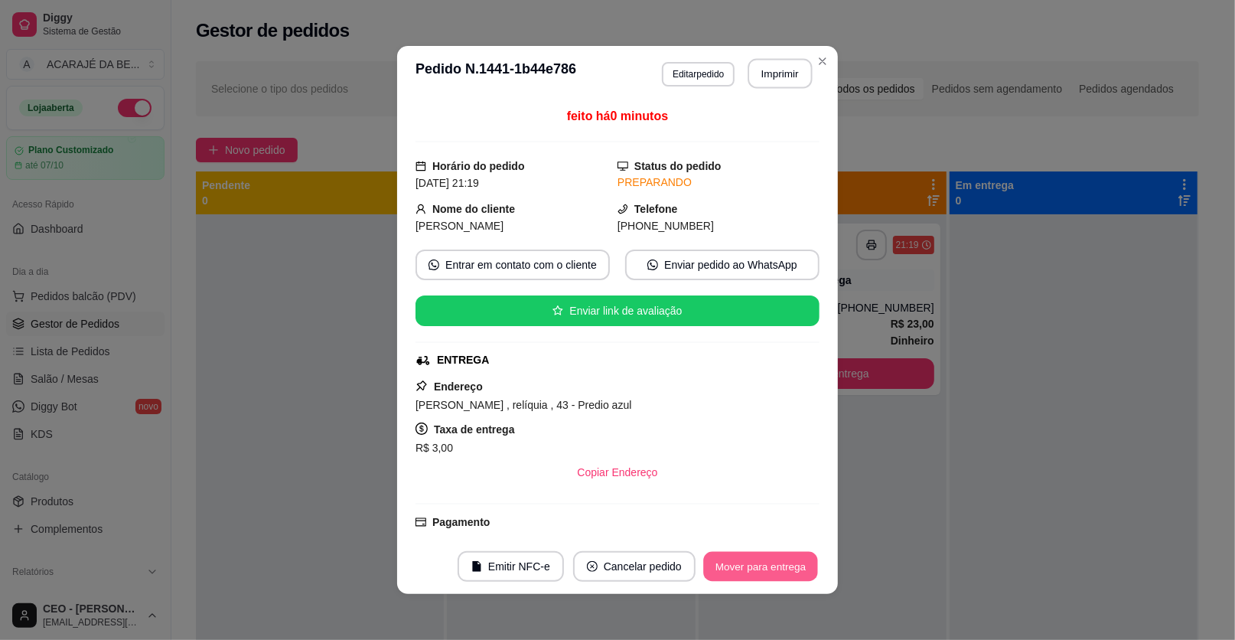
click at [789, 563] on button "Mover para entrega" at bounding box center [760, 567] width 115 height 30
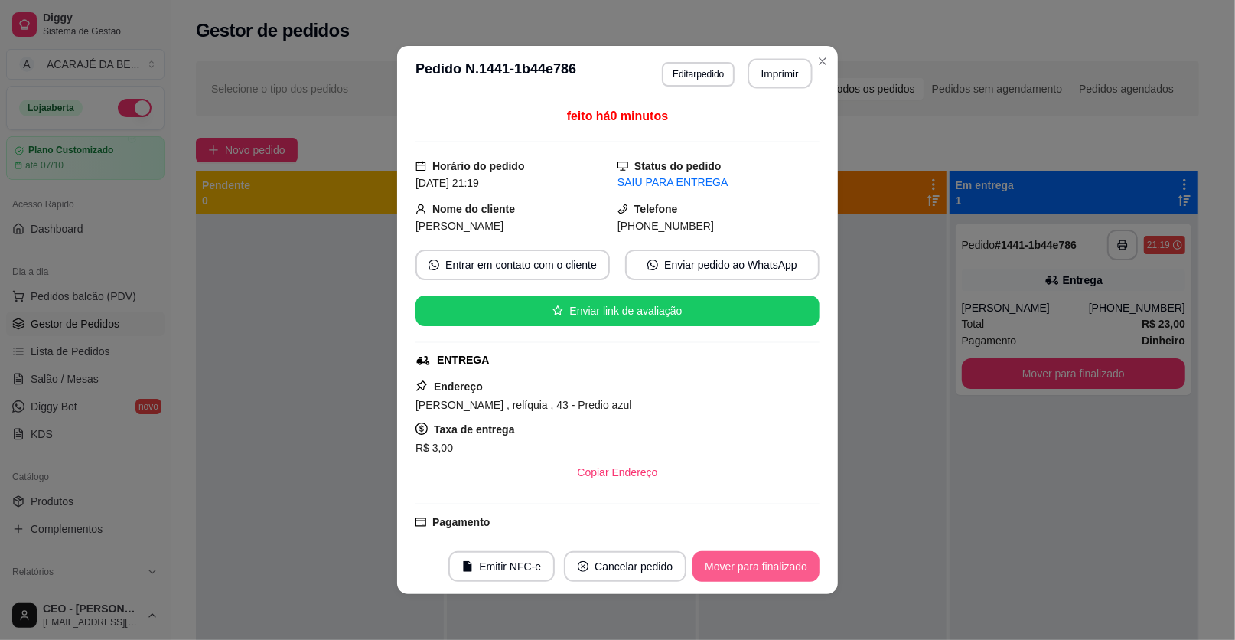
click at [780, 556] on button "Mover para finalizado" at bounding box center [756, 566] width 127 height 31
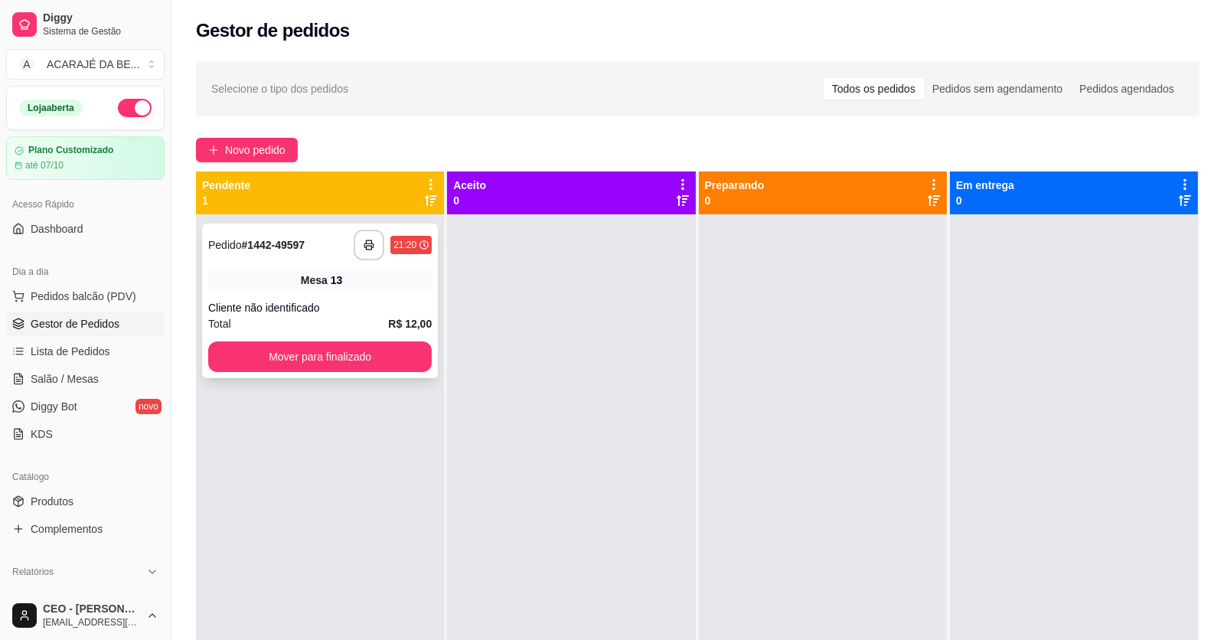
click at [324, 240] on div "**********" at bounding box center [319, 245] width 223 height 31
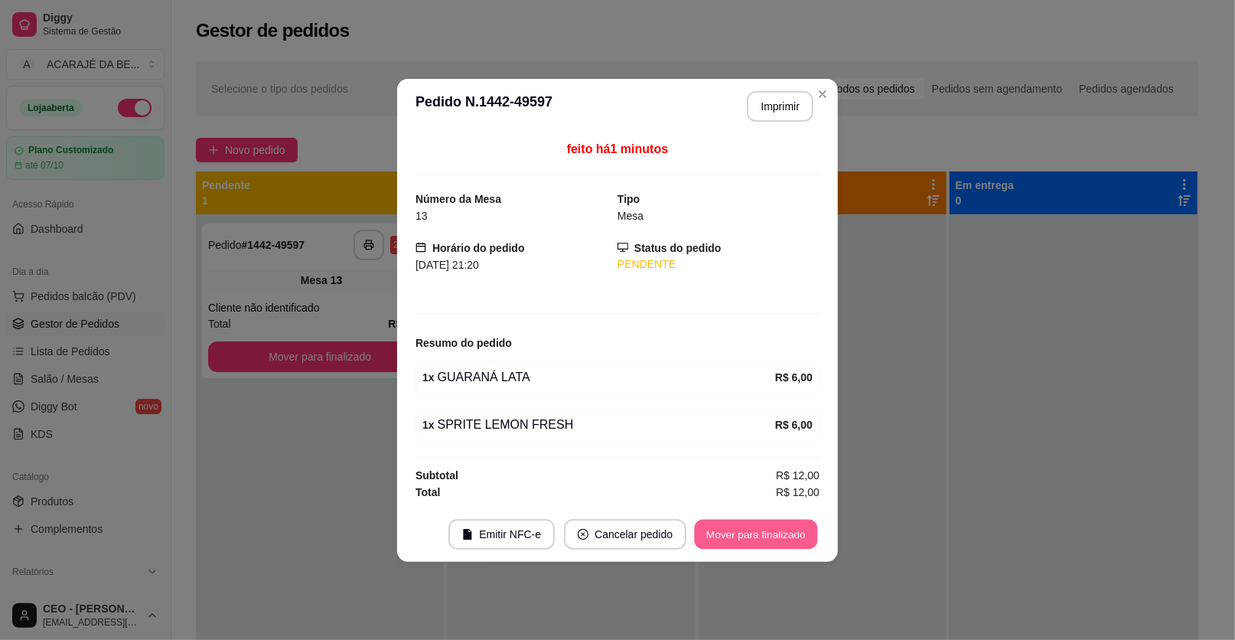
click at [733, 529] on button "Mover para finalizado" at bounding box center [756, 534] width 123 height 30
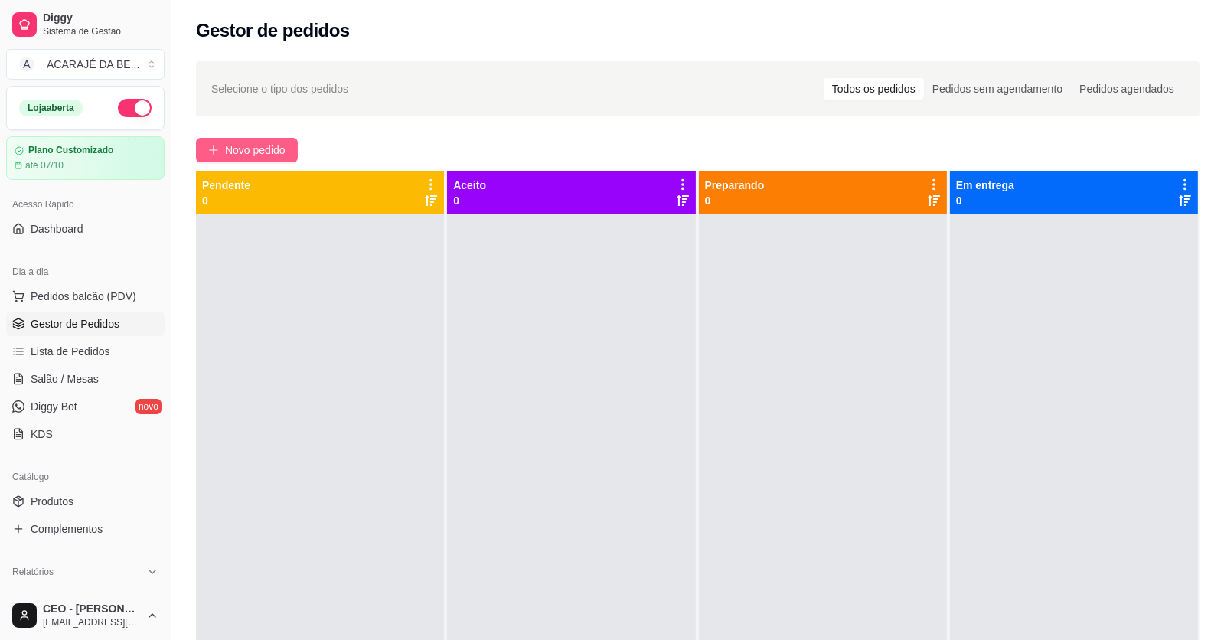
click at [246, 153] on span "Novo pedido" at bounding box center [255, 150] width 60 height 17
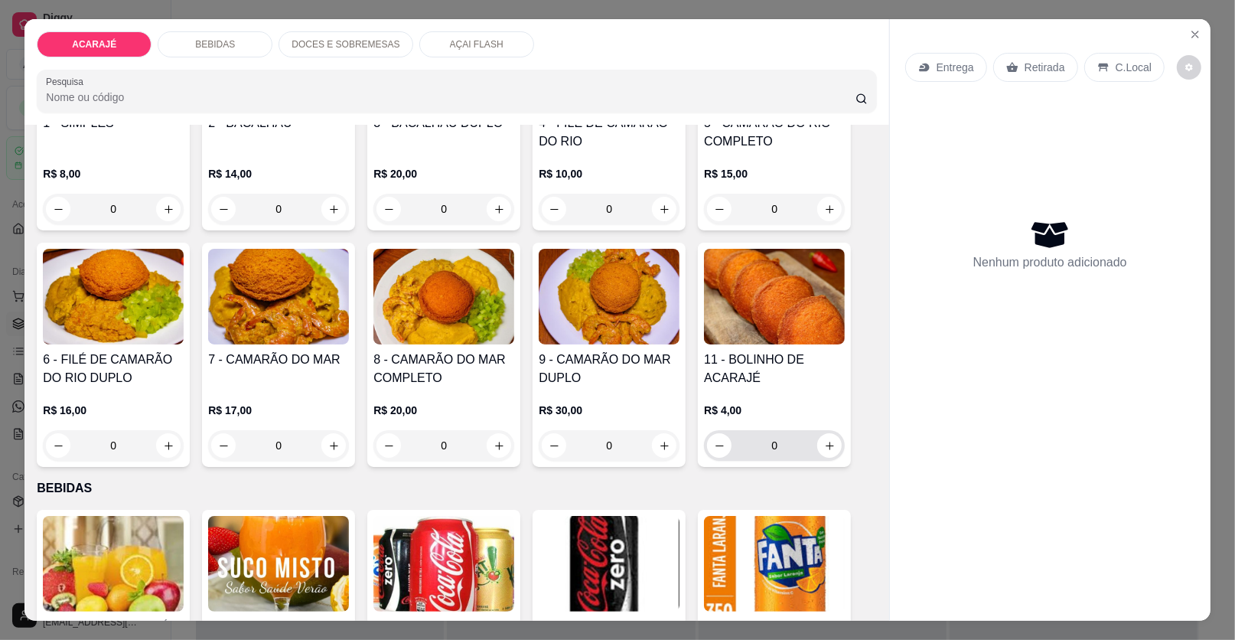
scroll to position [230, 0]
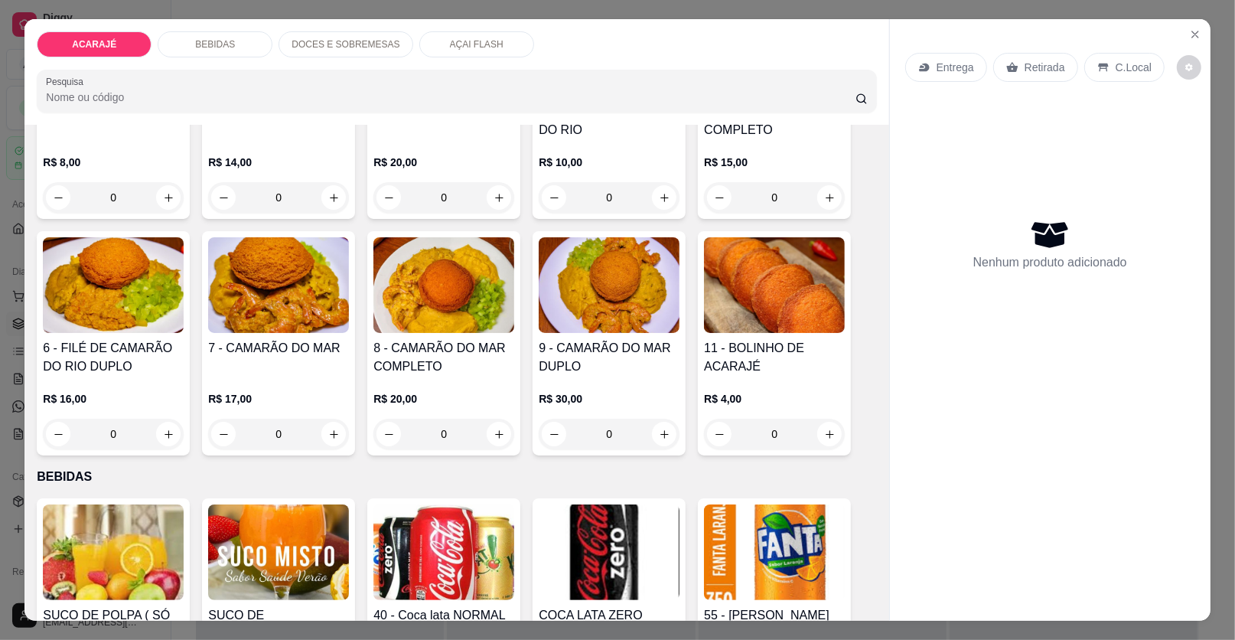
click at [271, 357] on div "7 - CAMARÃO DO MAR" at bounding box center [278, 357] width 141 height 37
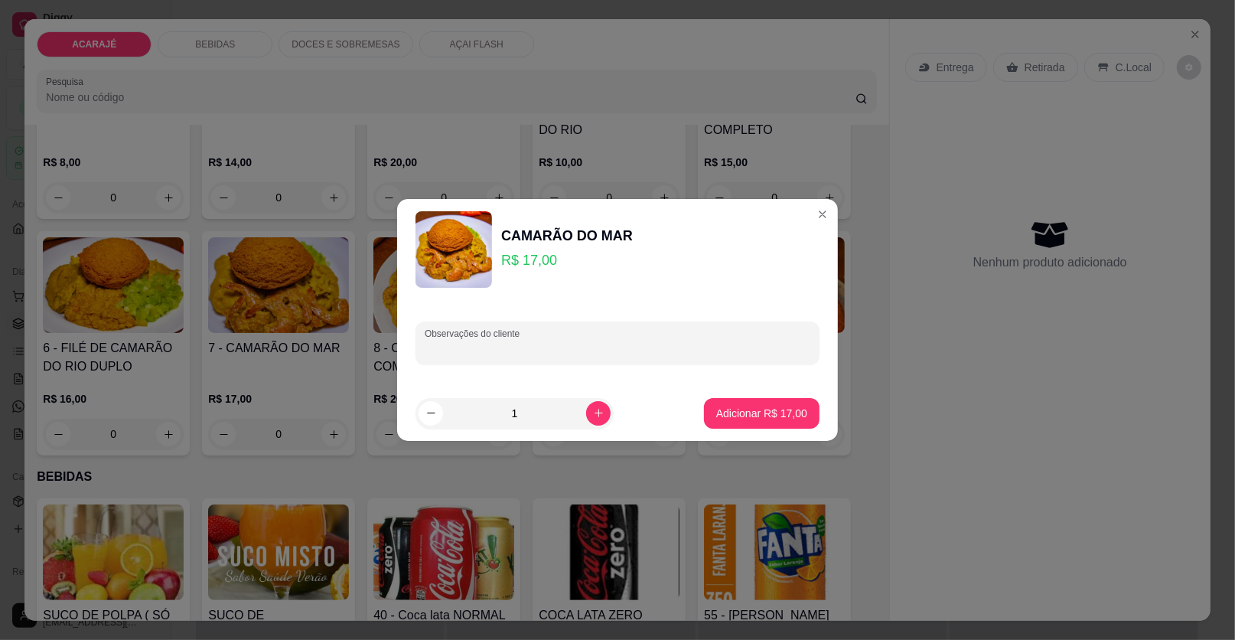
click at [663, 344] on input "Observações do cliente" at bounding box center [618, 348] width 386 height 15
type input "s salada e s quiabo"
click at [758, 411] on p "Adicionar R$ 17,00" at bounding box center [761, 413] width 91 height 15
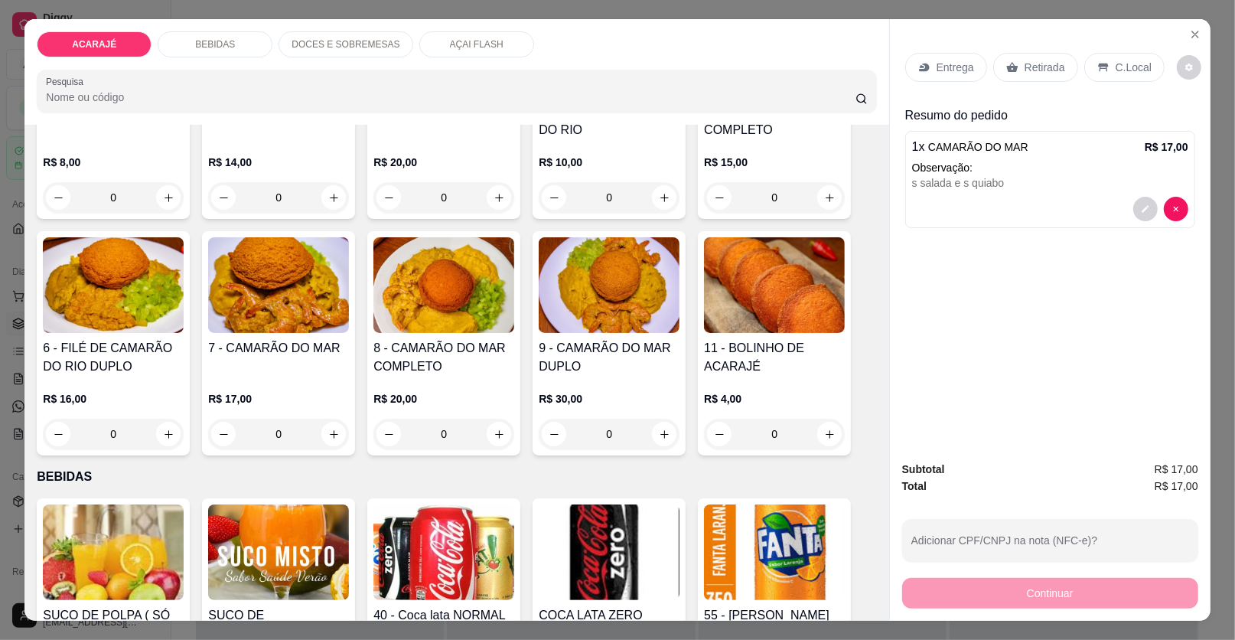
click at [1006, 60] on div "Retirada" at bounding box center [1035, 67] width 85 height 29
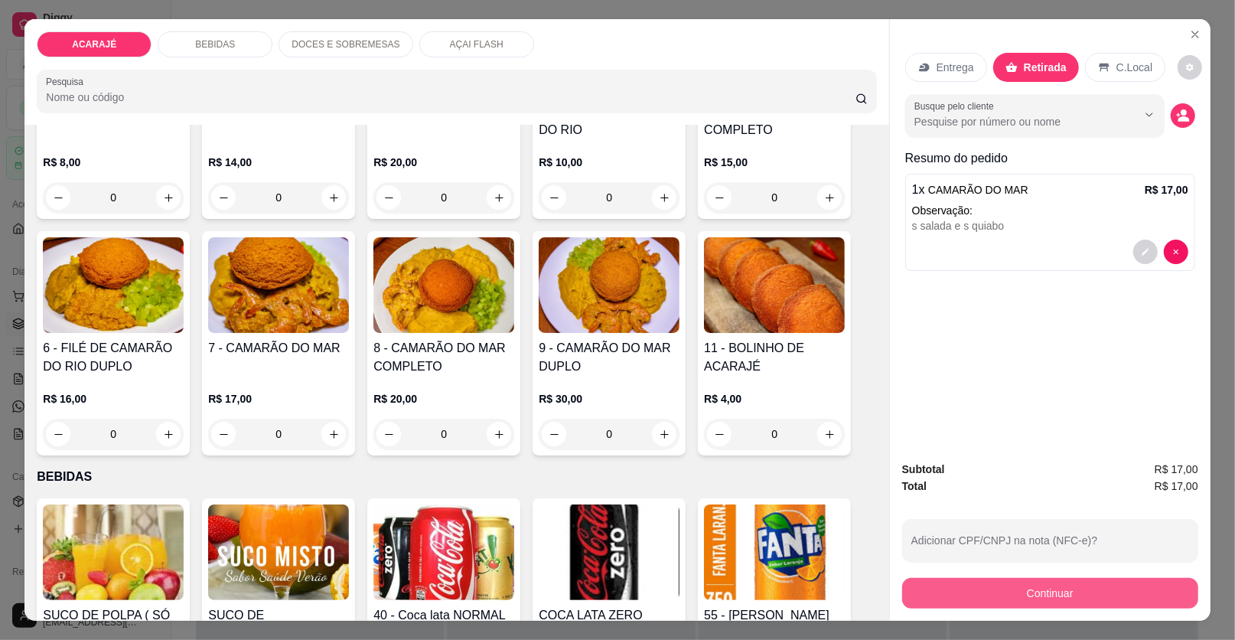
click at [998, 588] on button "Continuar" at bounding box center [1050, 593] width 296 height 31
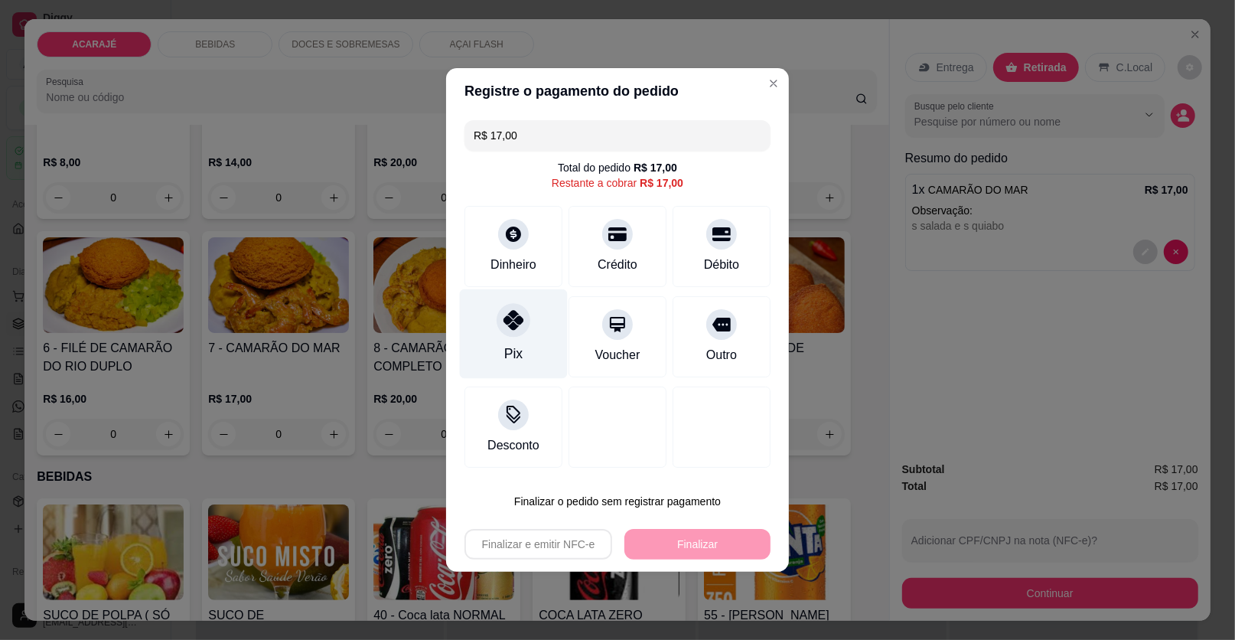
click at [491, 362] on div "Pix" at bounding box center [514, 334] width 108 height 90
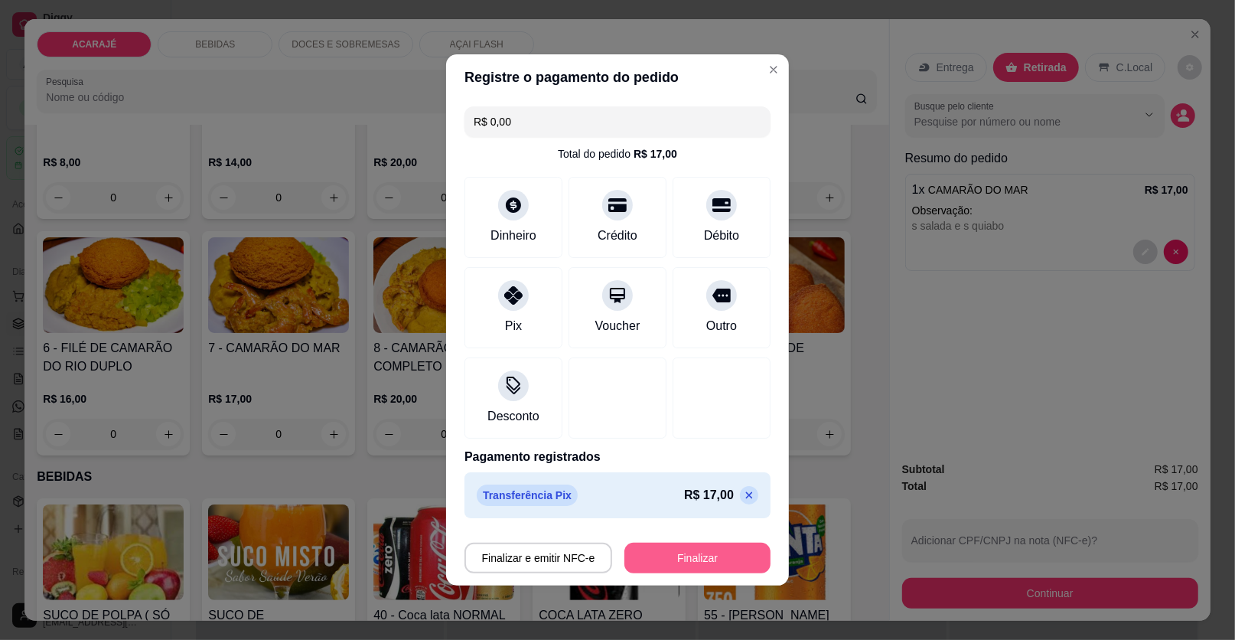
click at [693, 564] on button "Finalizar" at bounding box center [697, 558] width 146 height 31
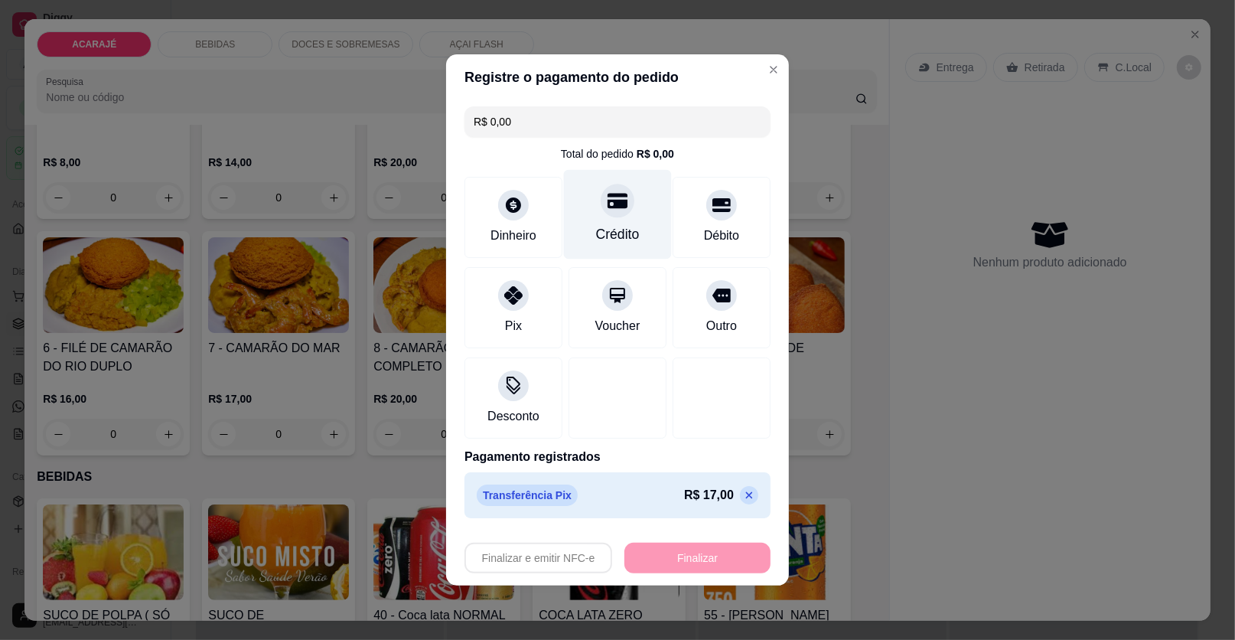
type input "-R$ 17,00"
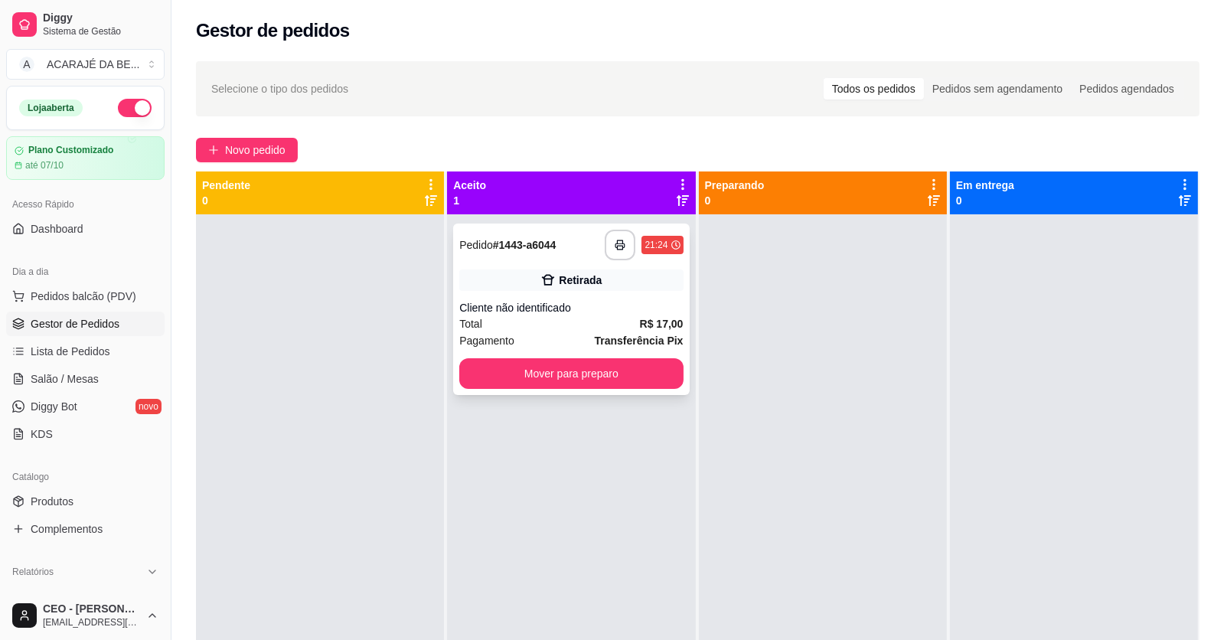
click at [526, 304] on div "Cliente não identificado" at bounding box center [570, 307] width 223 height 15
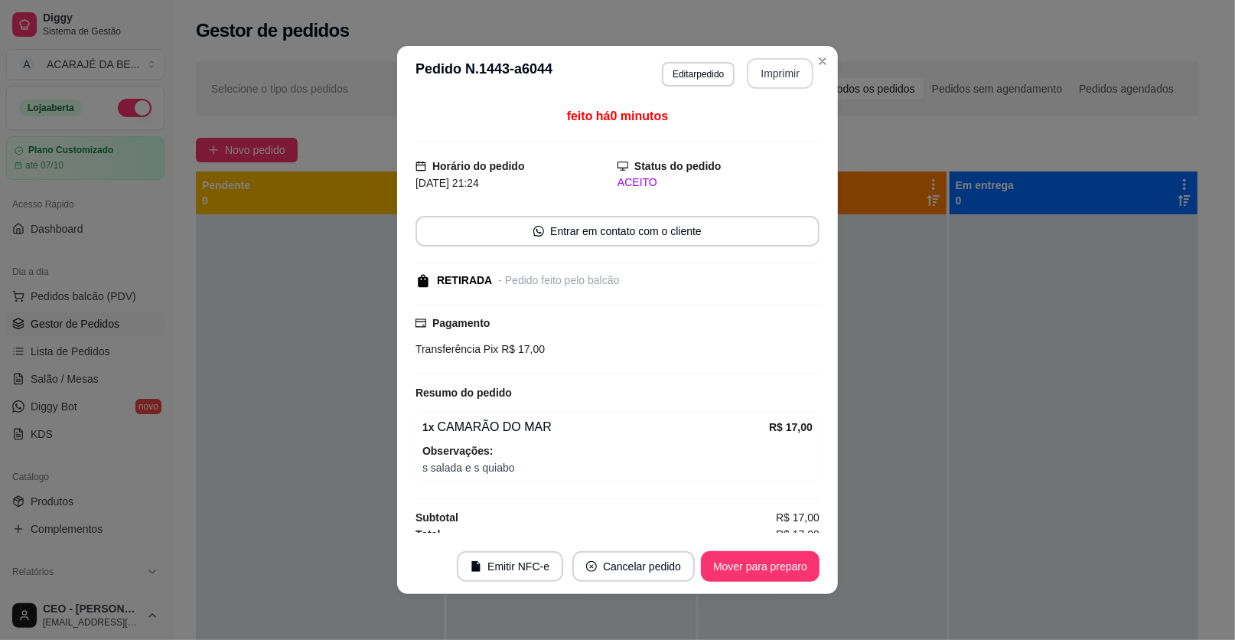
click at [747, 77] on button "Imprimir" at bounding box center [780, 73] width 67 height 31
click at [779, 554] on button "Mover para preparo" at bounding box center [760, 566] width 119 height 31
click at [778, 564] on div "Mover para preparo" at bounding box center [750, 566] width 140 height 31
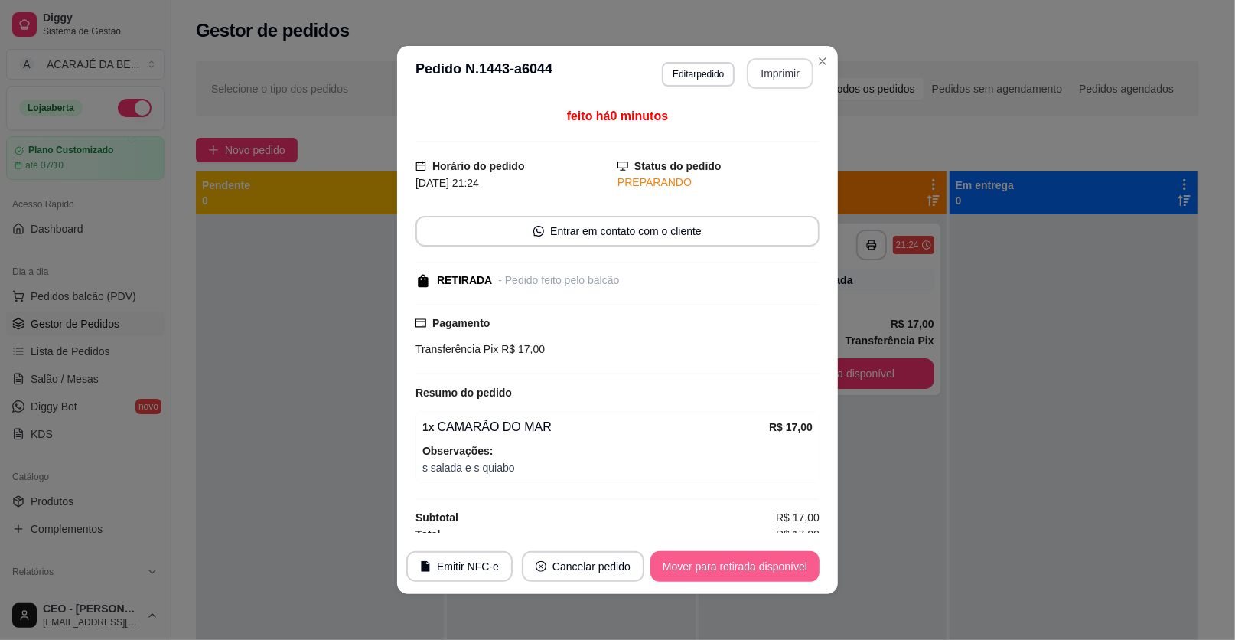
click at [778, 565] on button "Mover para retirada disponível" at bounding box center [735, 566] width 169 height 31
click at [778, 565] on div "Mover para retirada disponível" at bounding box center [724, 566] width 191 height 31
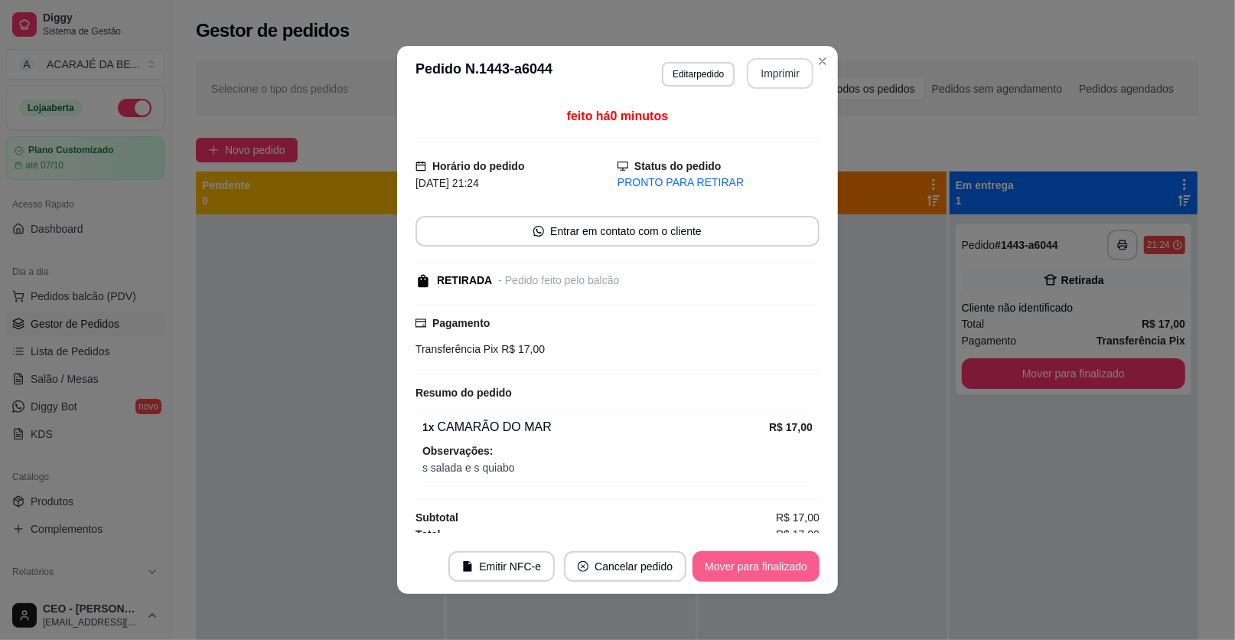
click at [778, 563] on button "Mover para finalizado" at bounding box center [756, 566] width 127 height 31
click at [778, 563] on div "Mover para finalizado" at bounding box center [745, 566] width 148 height 31
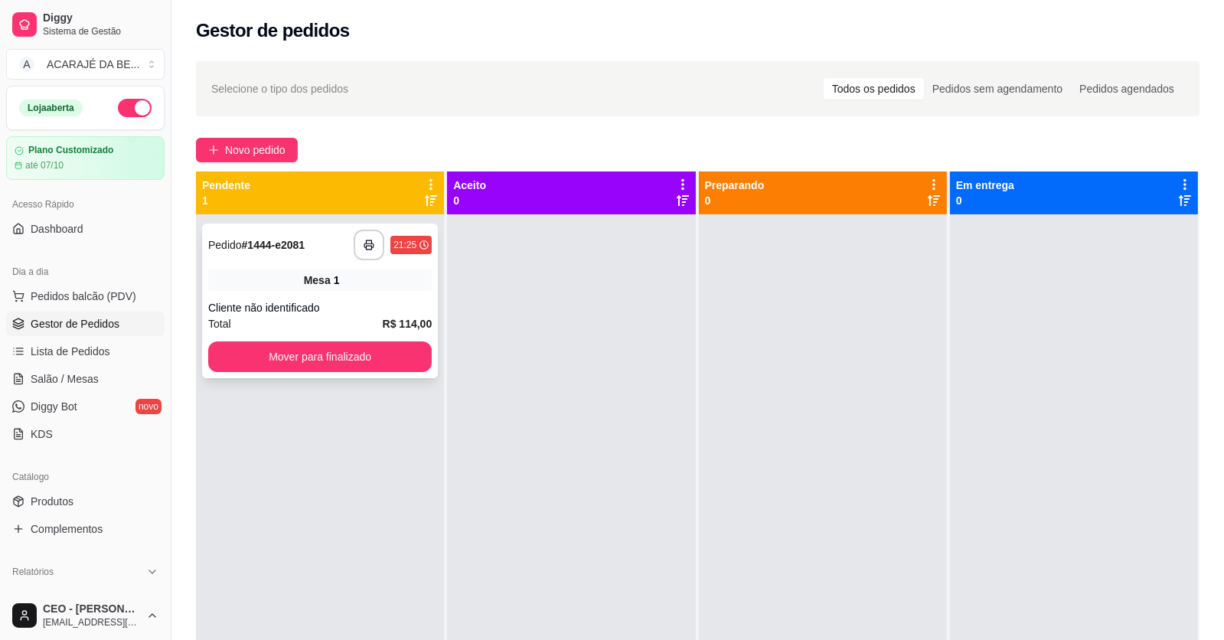
click at [367, 284] on div "Mesa 1" at bounding box center [319, 279] width 223 height 21
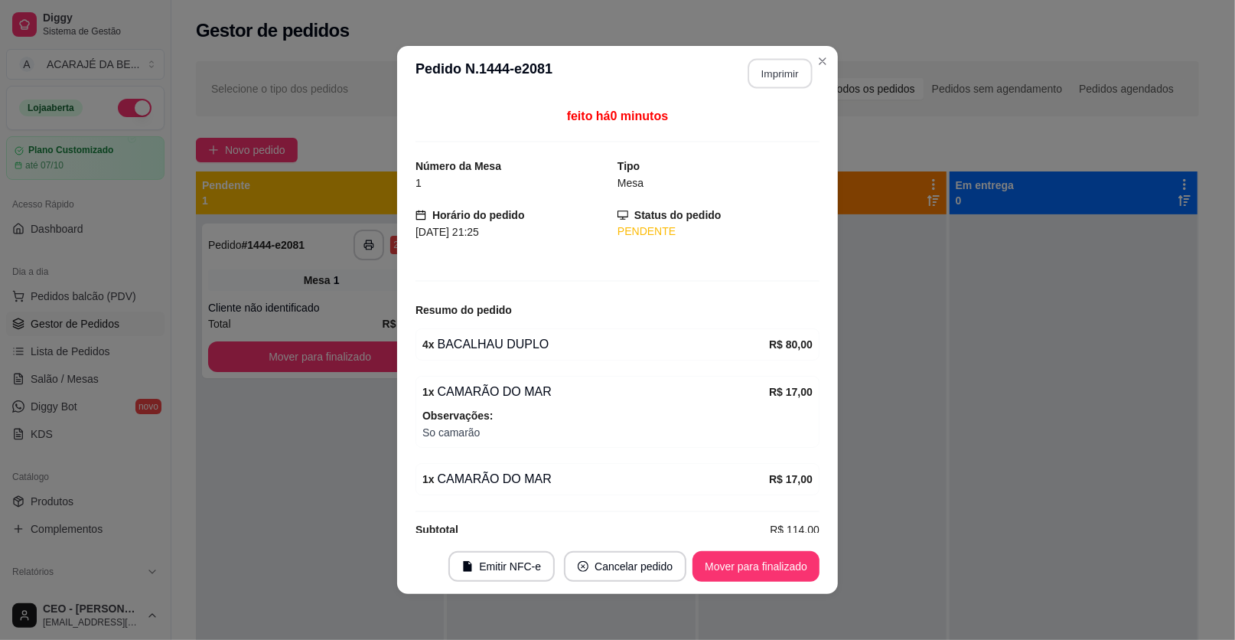
click at [769, 65] on button "Imprimir" at bounding box center [780, 74] width 64 height 30
click at [718, 557] on button "Mover para finalizado" at bounding box center [756, 567] width 123 height 30
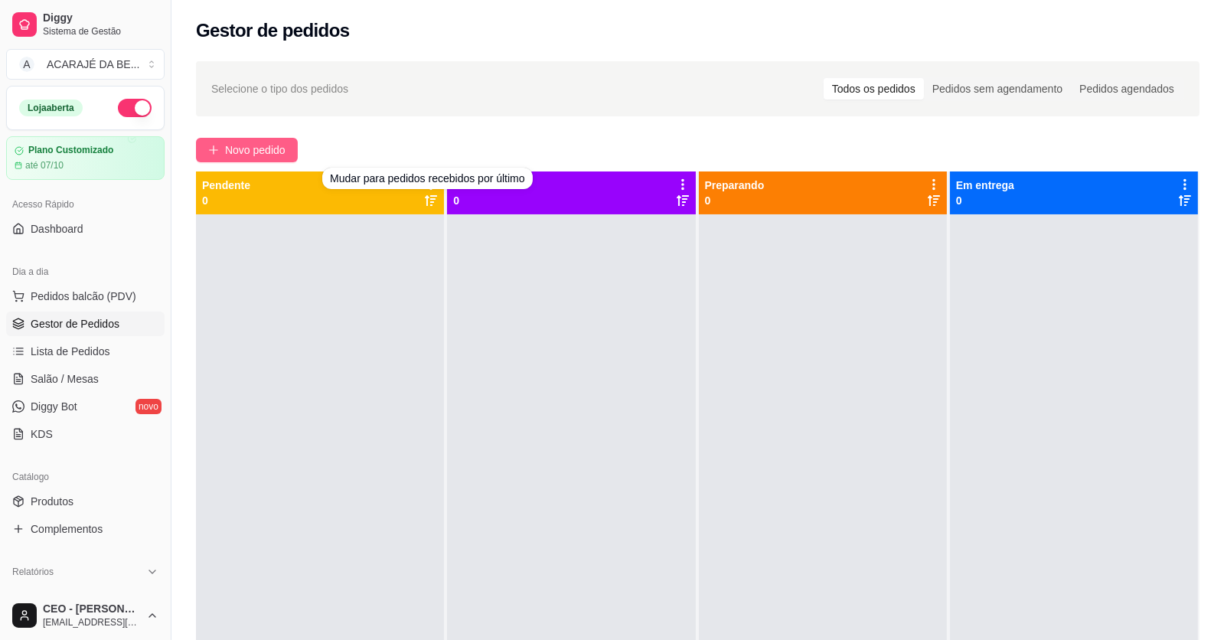
click at [220, 144] on button "Novo pedido" at bounding box center [247, 150] width 102 height 24
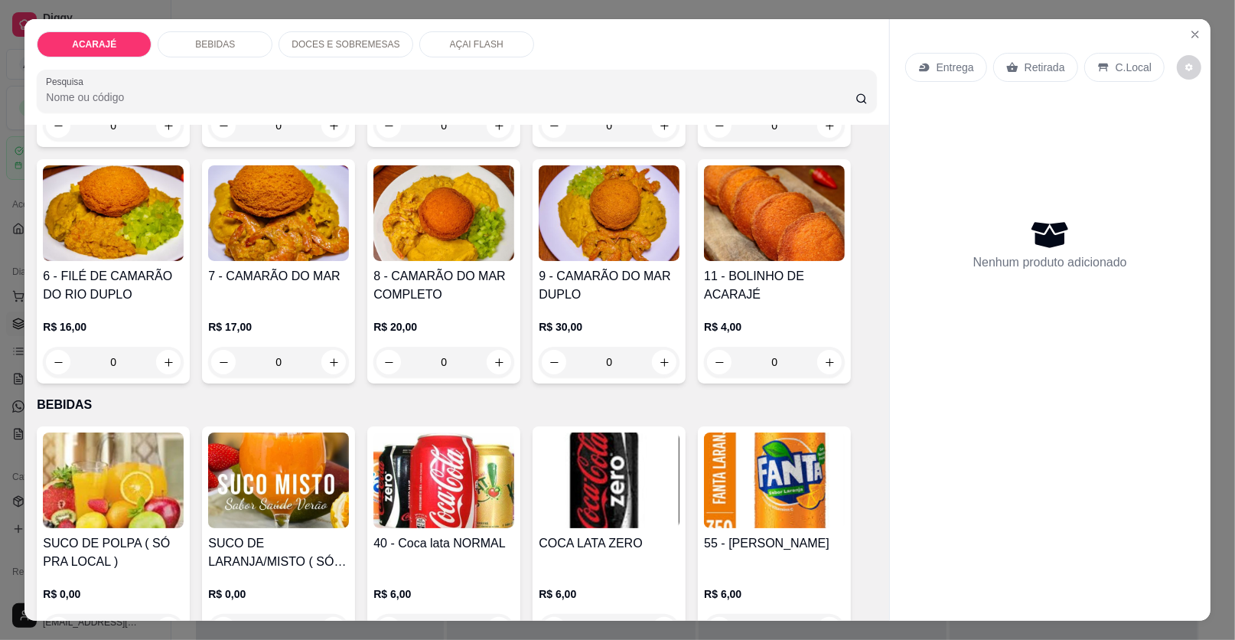
scroll to position [230, 0]
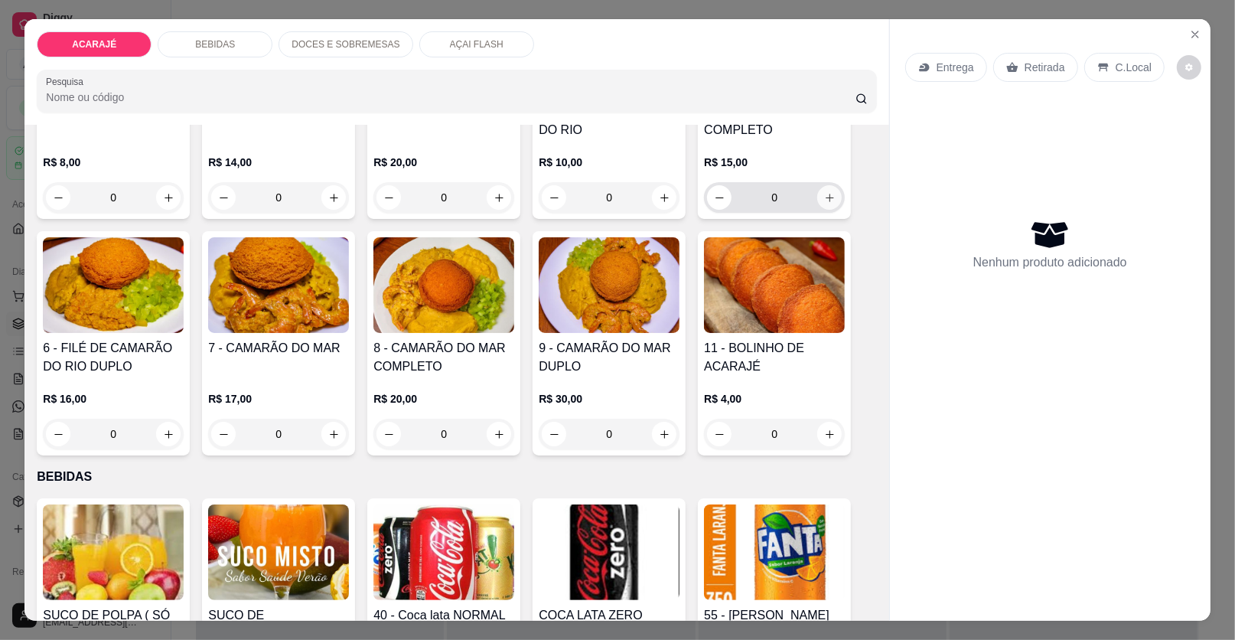
click at [830, 204] on button "increase-product-quantity" at bounding box center [829, 197] width 24 height 24
type input "1"
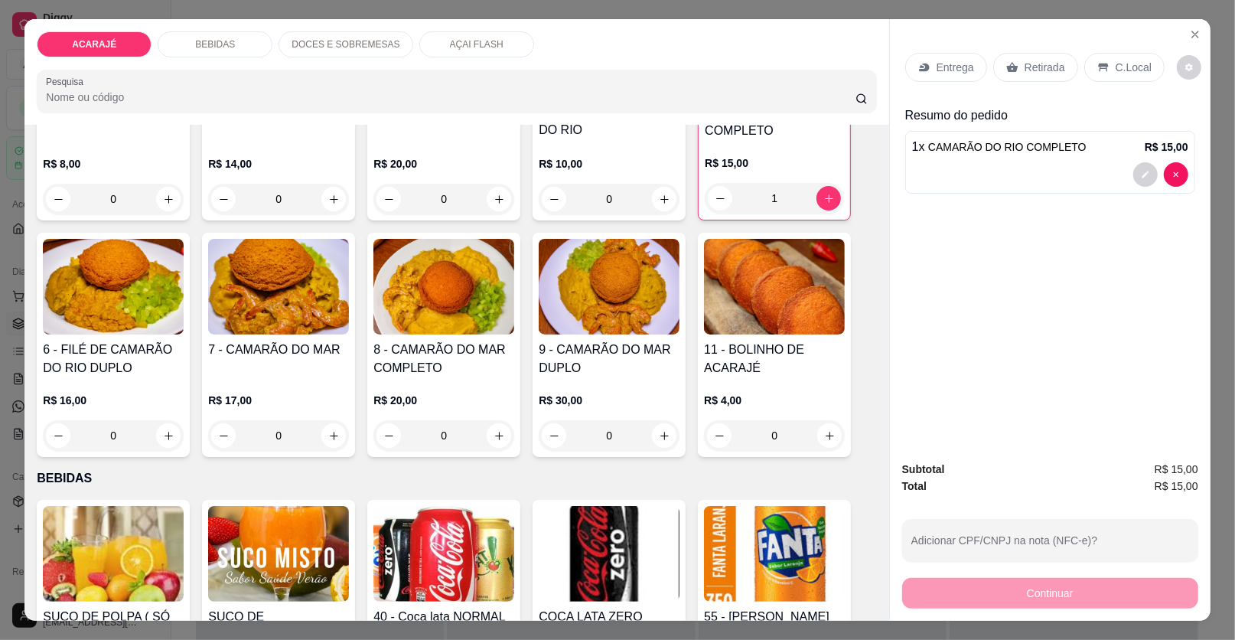
click at [1026, 72] on p "Retirada" at bounding box center [1045, 67] width 41 height 15
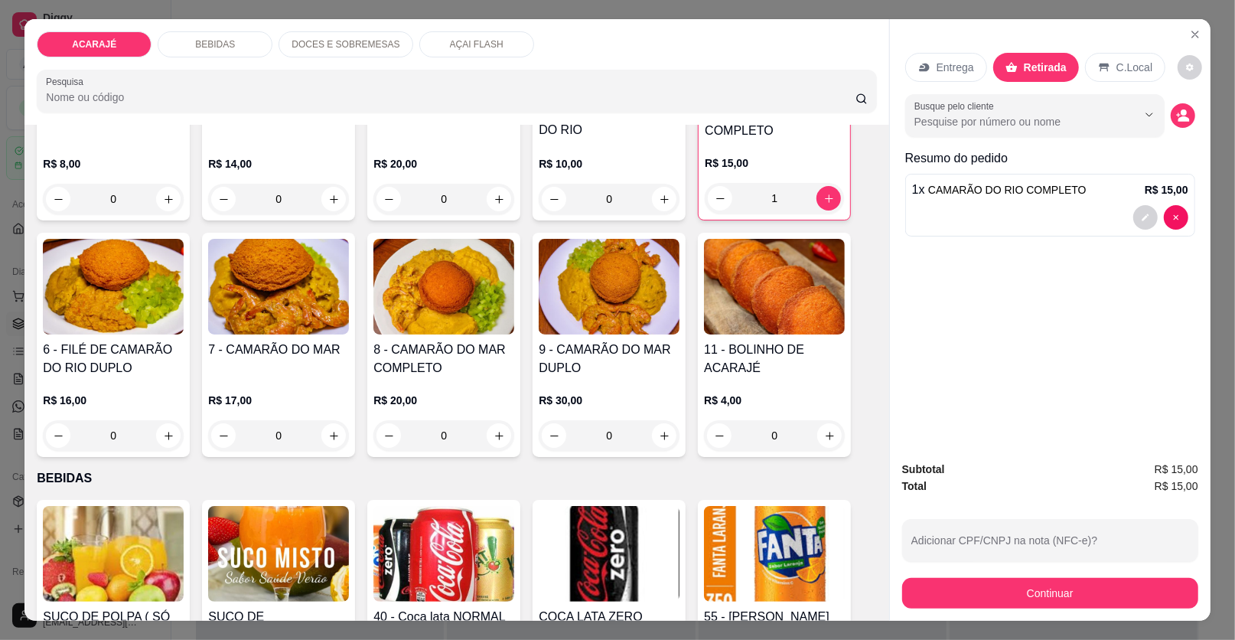
click at [335, 48] on p "DOCES E SOBREMESAS" at bounding box center [346, 44] width 108 height 12
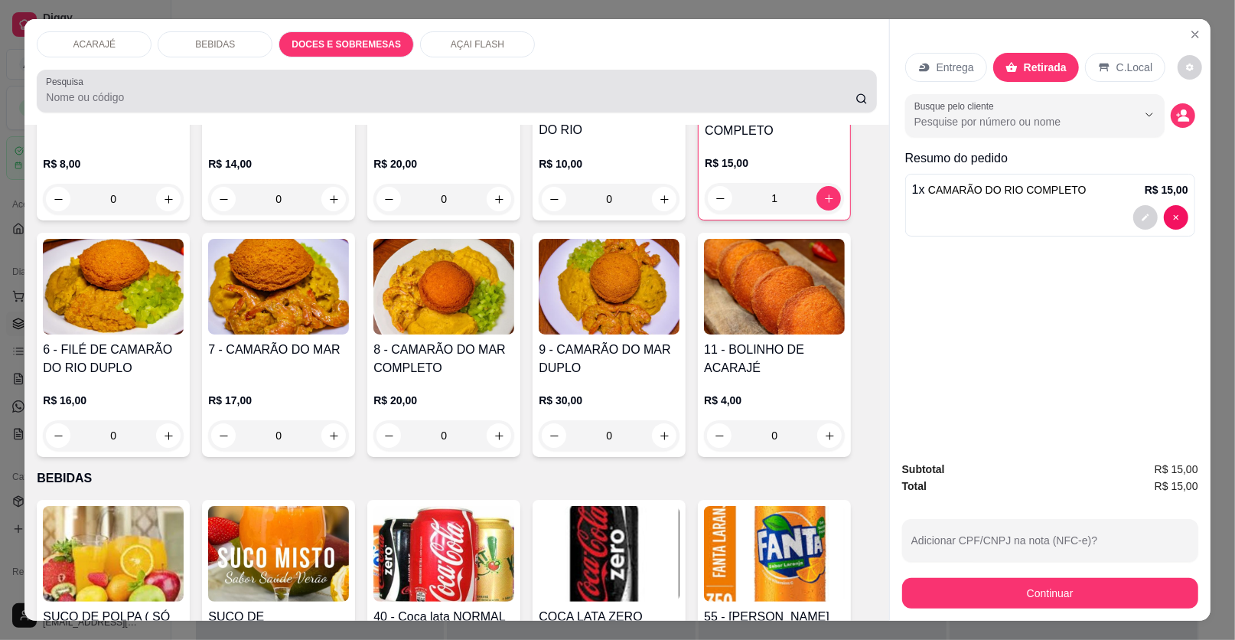
scroll to position [29, 0]
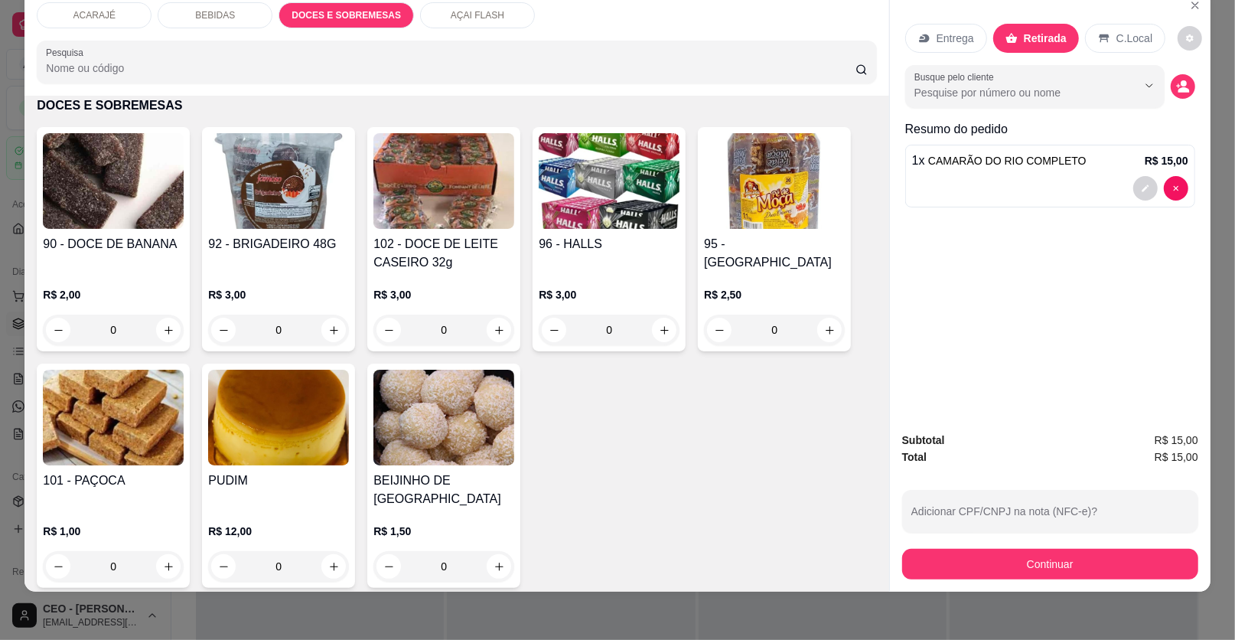
click at [223, 17] on p "BEBIDAS" at bounding box center [215, 15] width 40 height 12
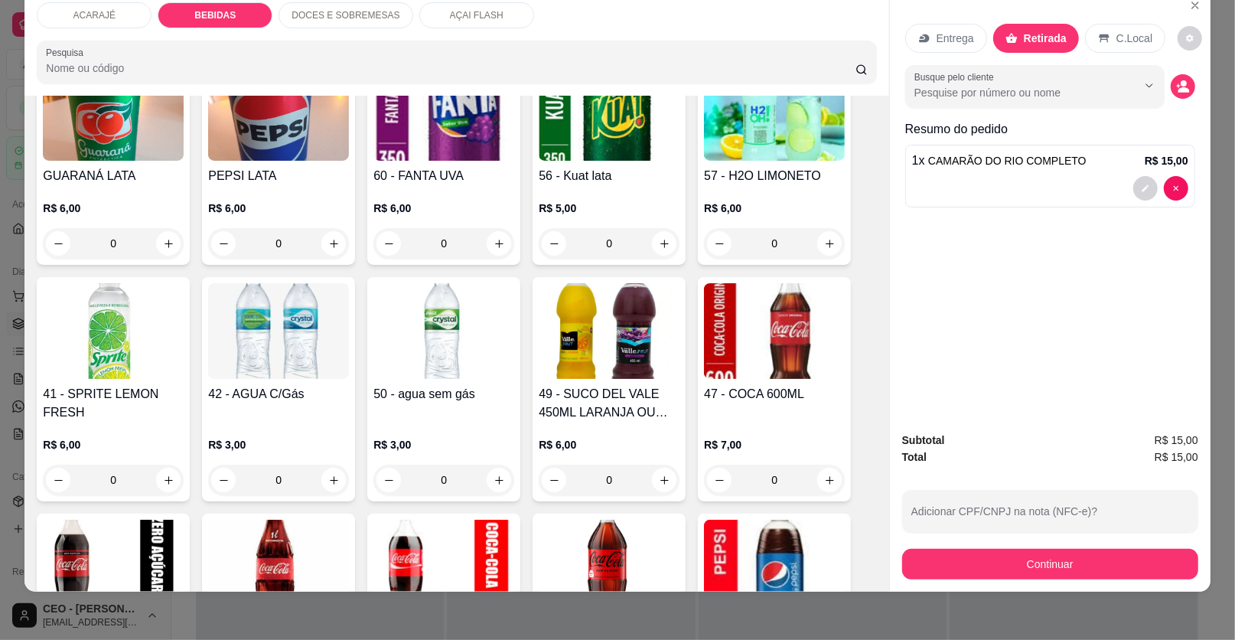
scroll to position [879, 0]
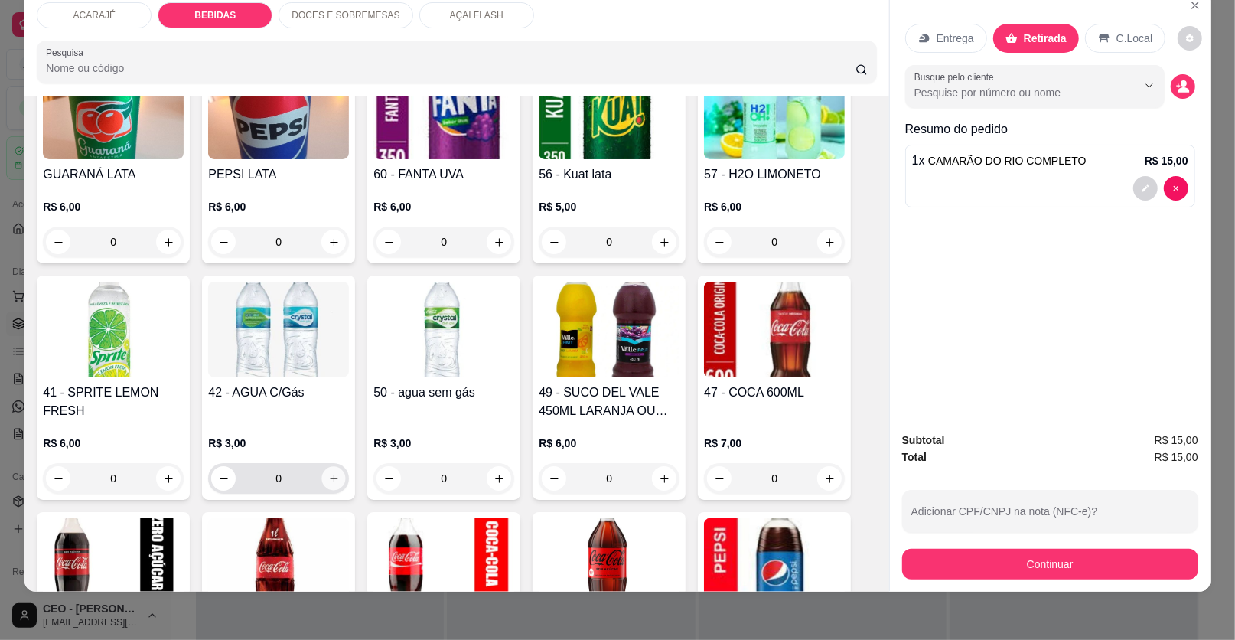
click at [328, 475] on icon "increase-product-quantity" at bounding box center [333, 478] width 11 height 11
type input "1"
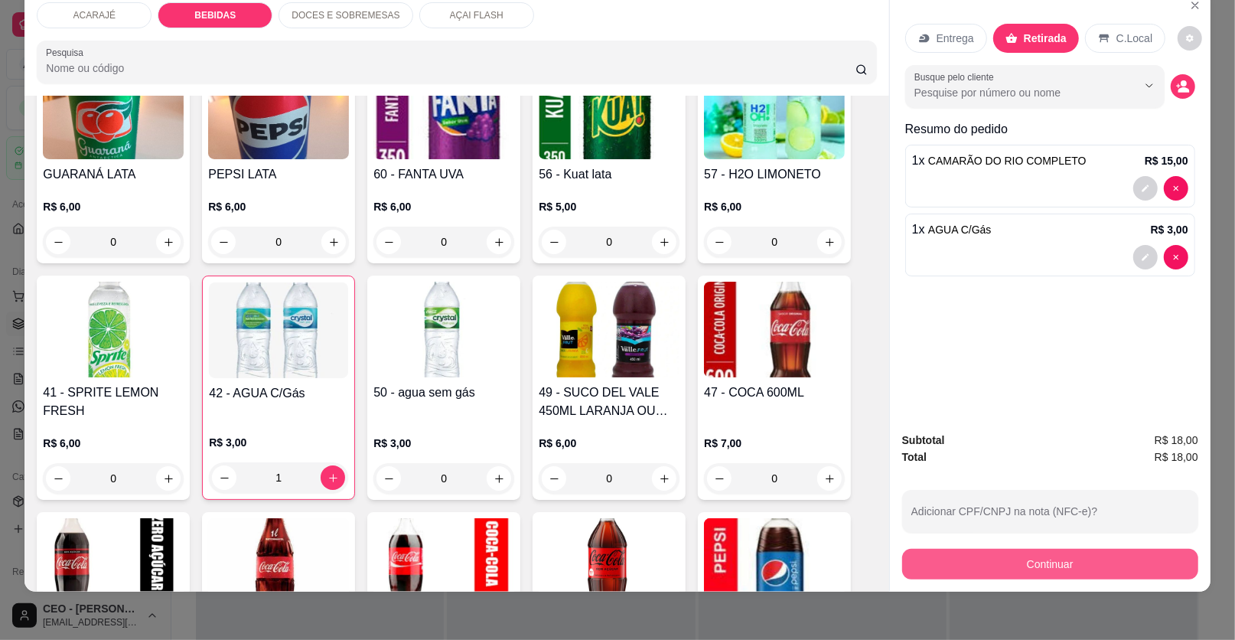
click at [1050, 572] on button "Continuar" at bounding box center [1050, 564] width 296 height 31
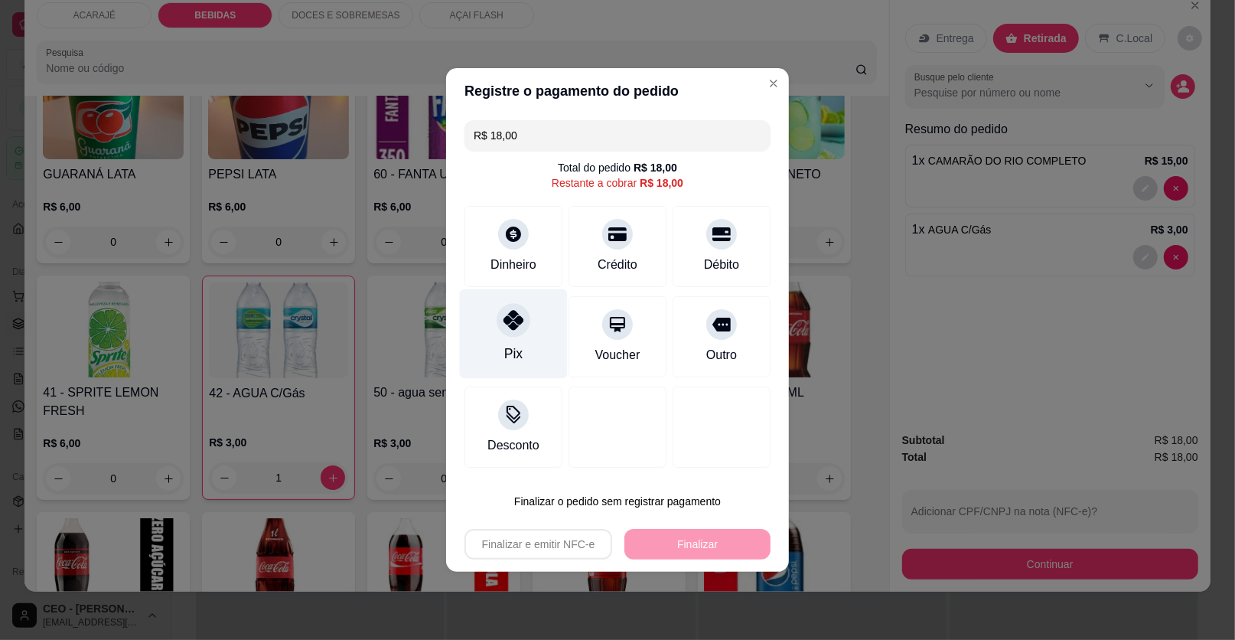
click at [503, 334] on div at bounding box center [514, 320] width 34 height 34
type input "R$ 0,00"
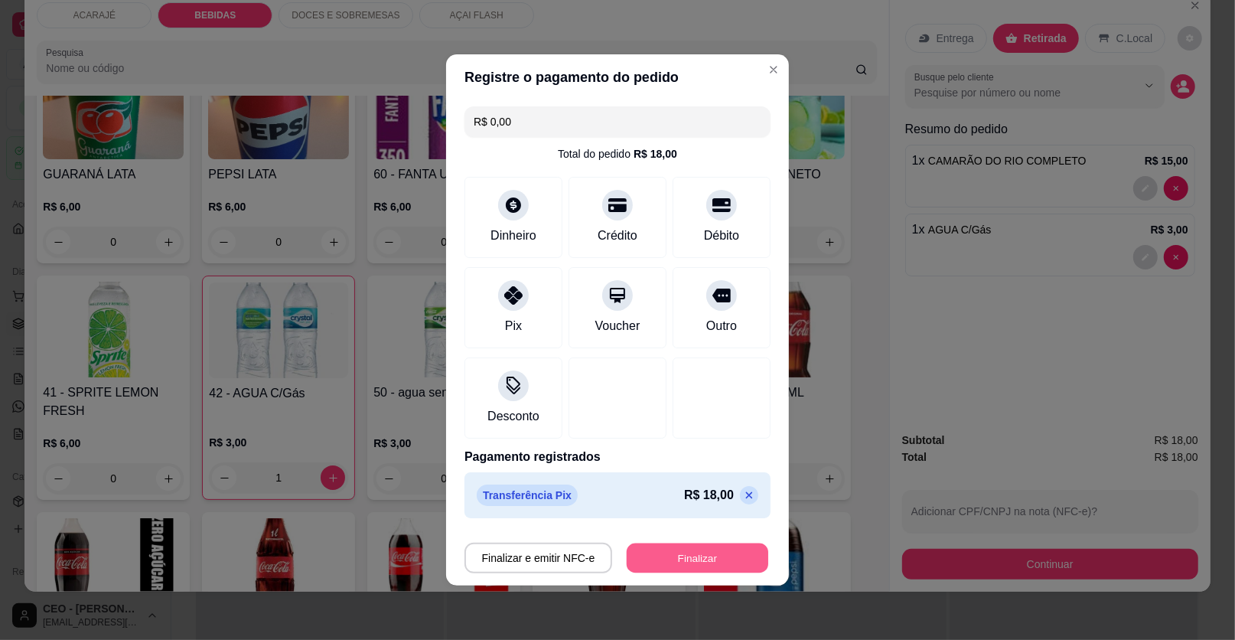
click at [643, 555] on button "Finalizar" at bounding box center [698, 558] width 142 height 30
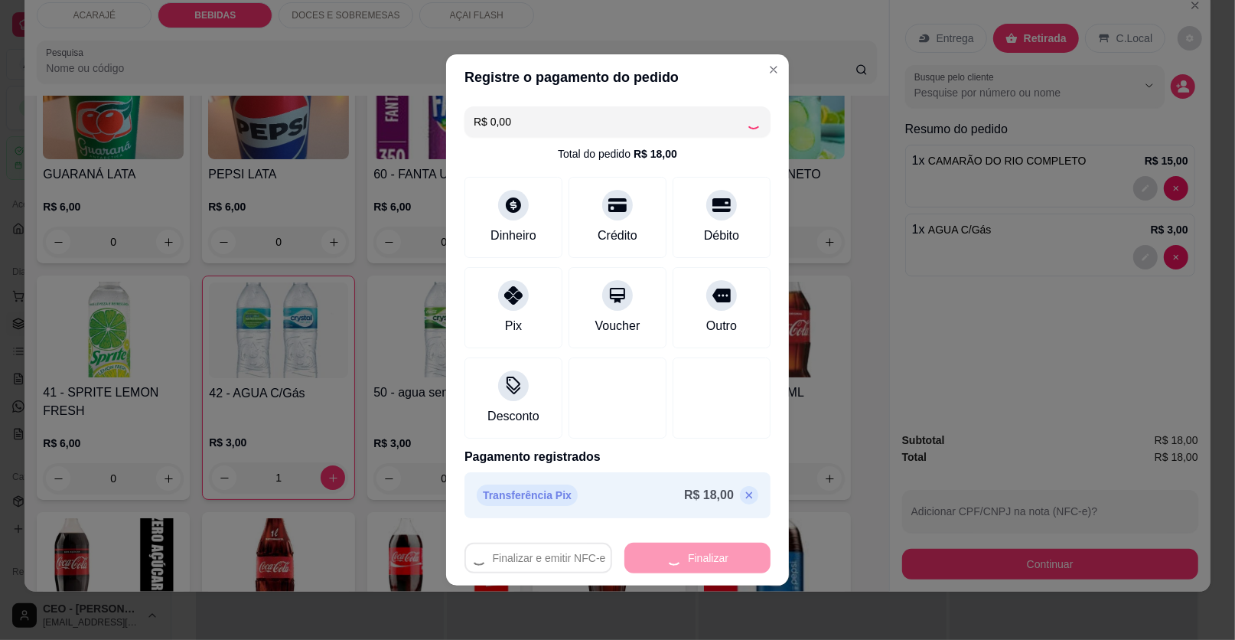
type input "0"
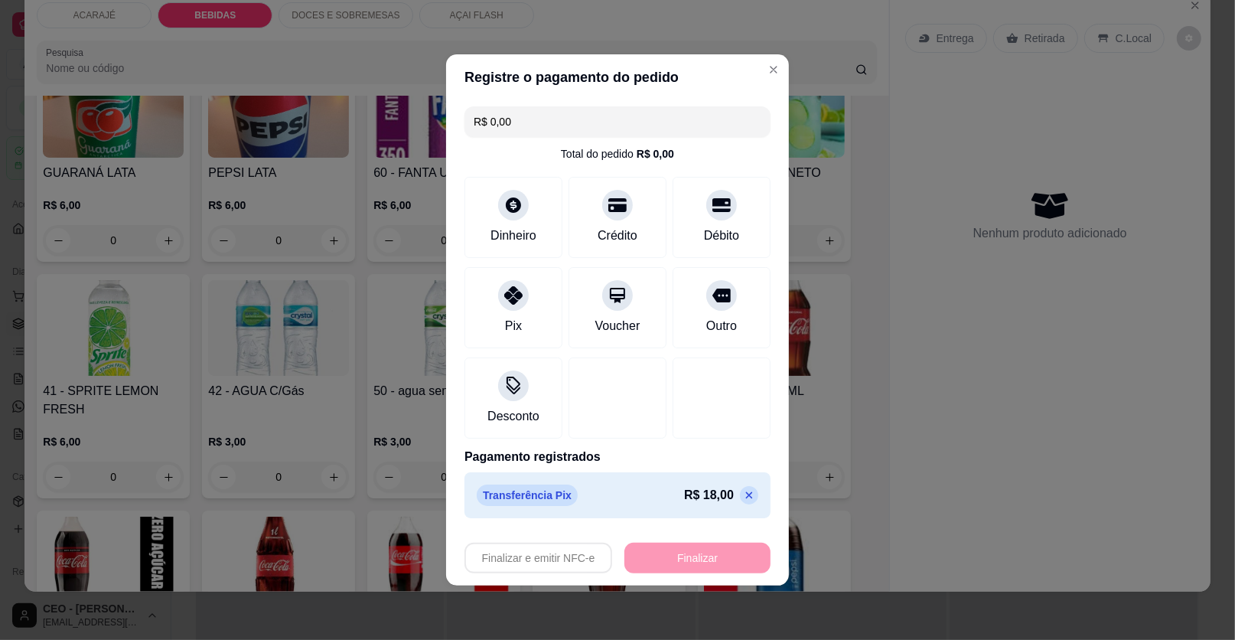
type input "-R$ 18,00"
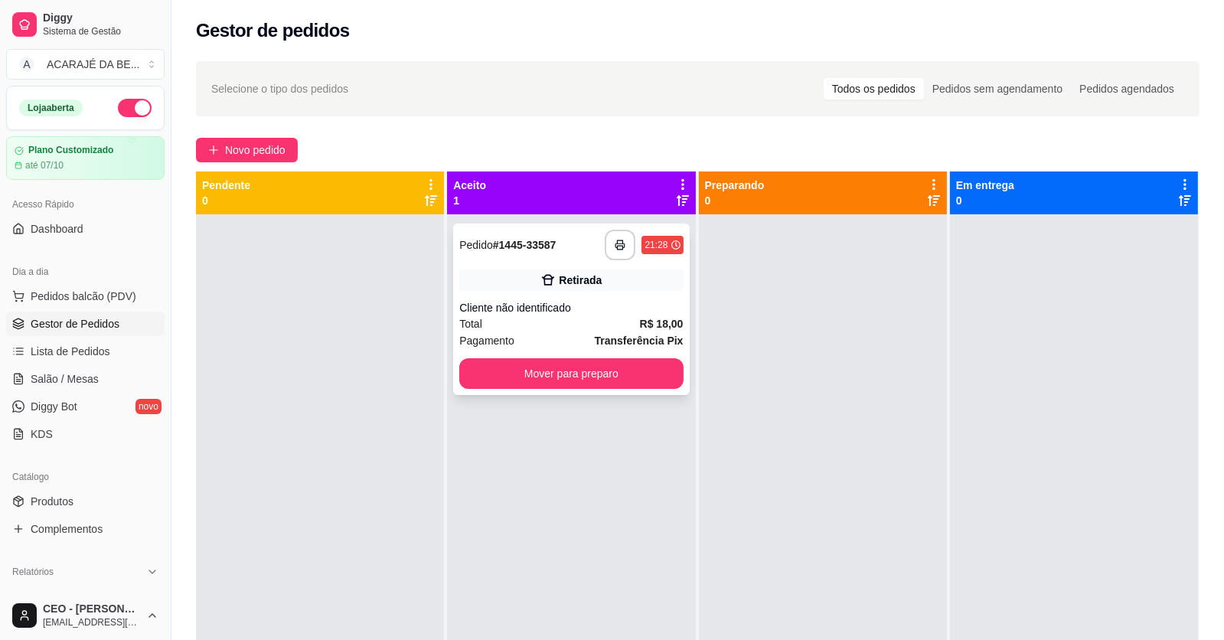
click at [495, 302] on div "Cliente não identificado" at bounding box center [570, 307] width 223 height 15
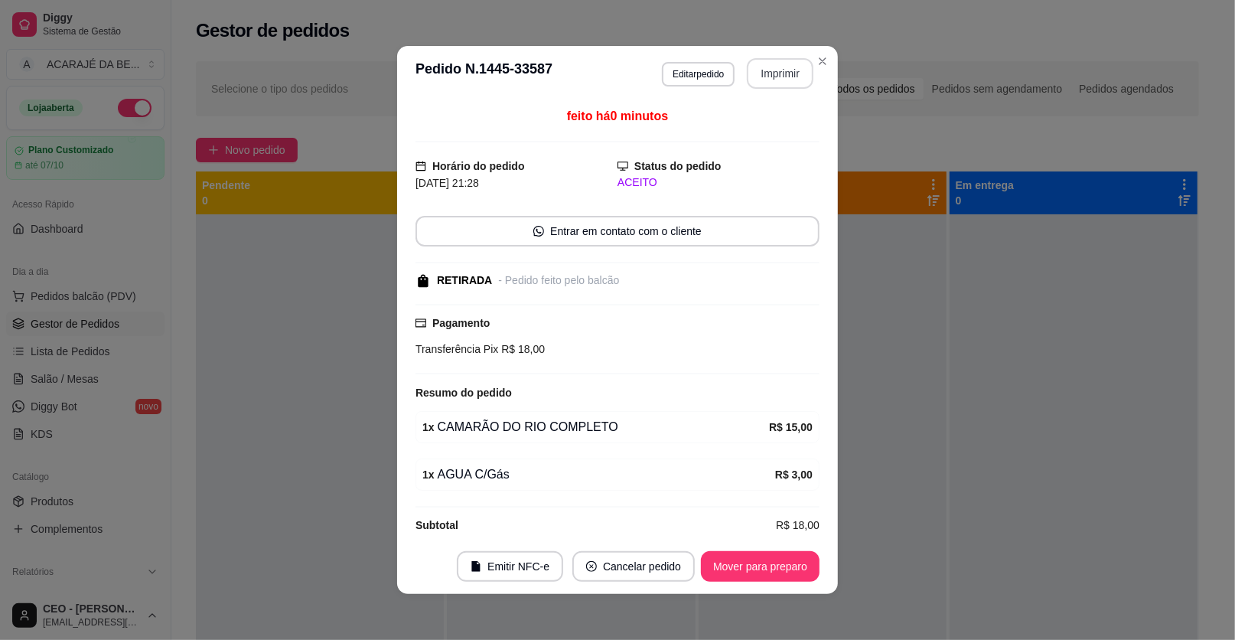
click at [769, 74] on button "Imprimir" at bounding box center [780, 73] width 67 height 31
click at [758, 574] on button "Mover para preparo" at bounding box center [760, 566] width 119 height 31
click at [748, 568] on div "Mover para preparo" at bounding box center [750, 566] width 140 height 31
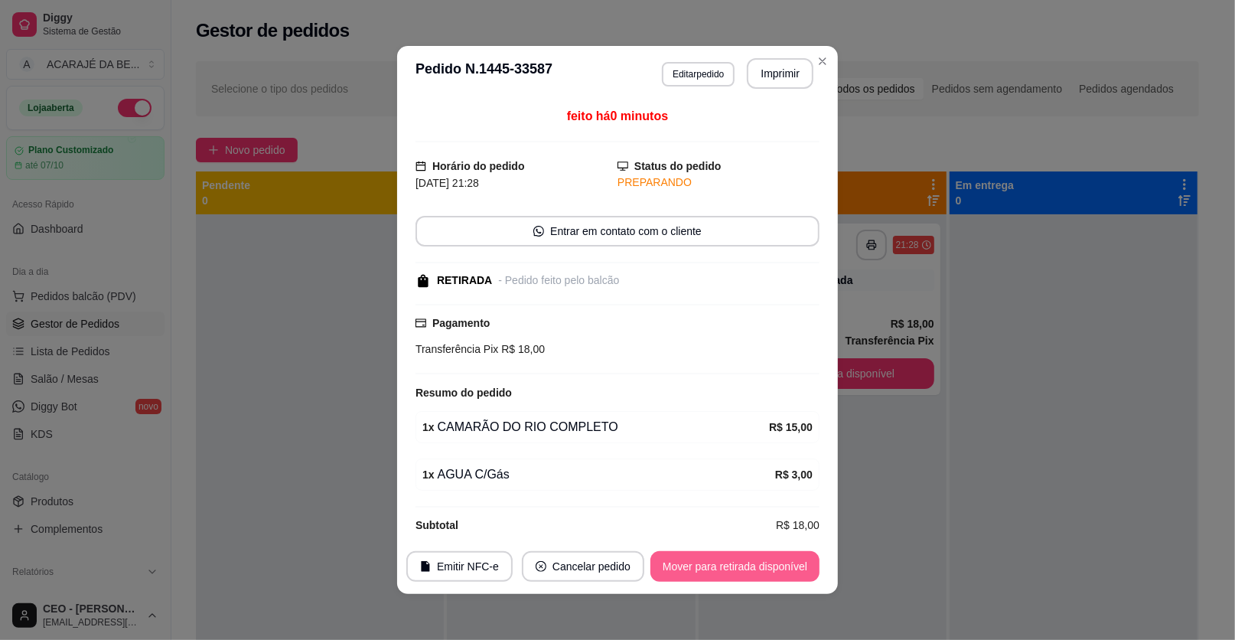
click at [748, 568] on button "Mover para retirada disponível" at bounding box center [735, 566] width 169 height 31
click at [748, 568] on div "Mover para retirada disponível" at bounding box center [724, 566] width 191 height 31
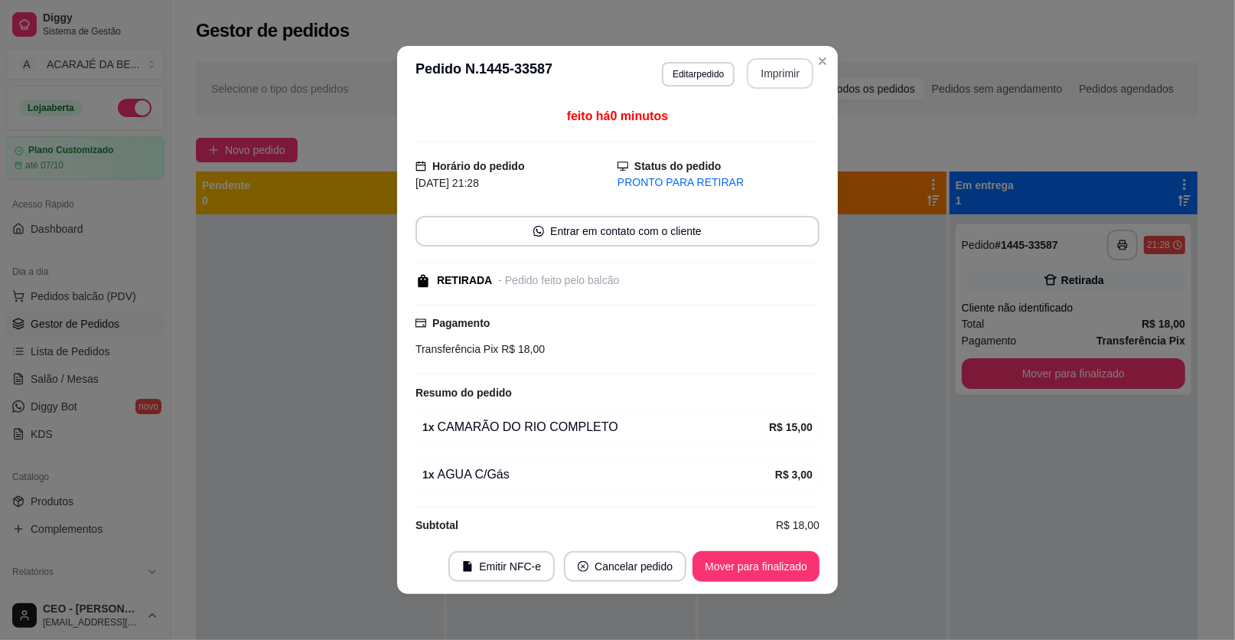
click at [771, 70] on button "Imprimir" at bounding box center [780, 73] width 67 height 31
click at [798, 558] on button "Mover para finalizado" at bounding box center [756, 567] width 123 height 30
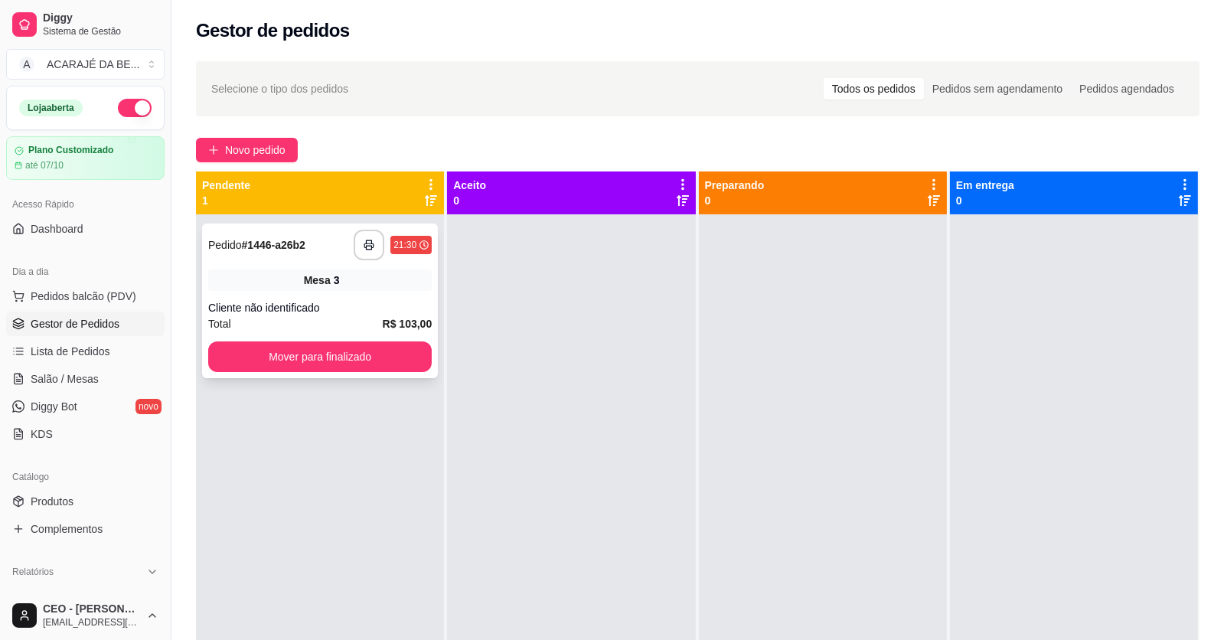
click at [294, 279] on div "Mesa 3" at bounding box center [319, 279] width 223 height 21
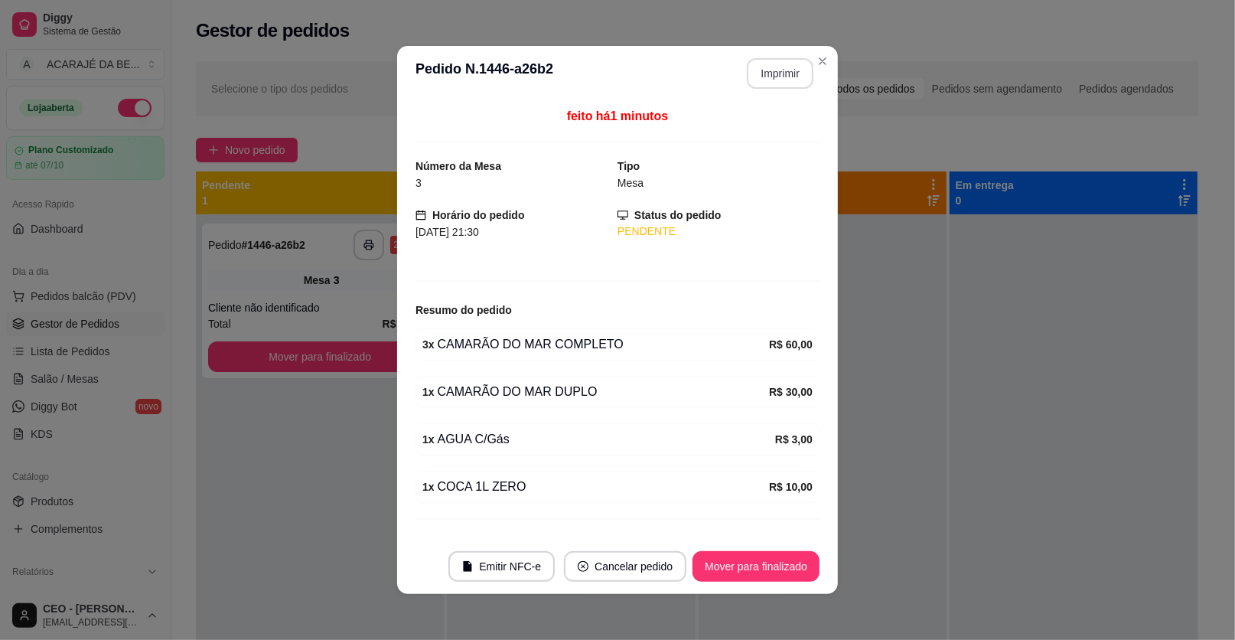
click at [751, 78] on button "Imprimir" at bounding box center [780, 73] width 67 height 31
click at [741, 563] on button "Mover para finalizado" at bounding box center [756, 566] width 127 height 31
click at [729, 563] on button "Mover para finalizado" at bounding box center [756, 566] width 127 height 31
click at [729, 563] on div "Mover para finalizado" at bounding box center [745, 566] width 148 height 31
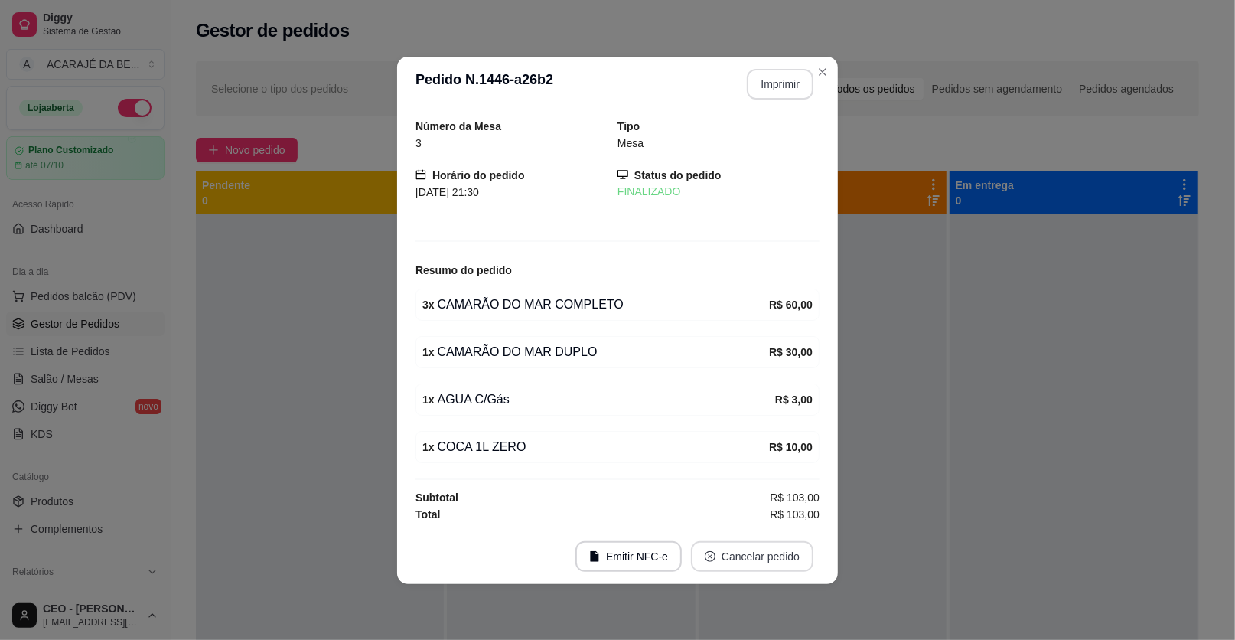
click at [729, 563] on button "Cancelar pedido" at bounding box center [752, 556] width 122 height 31
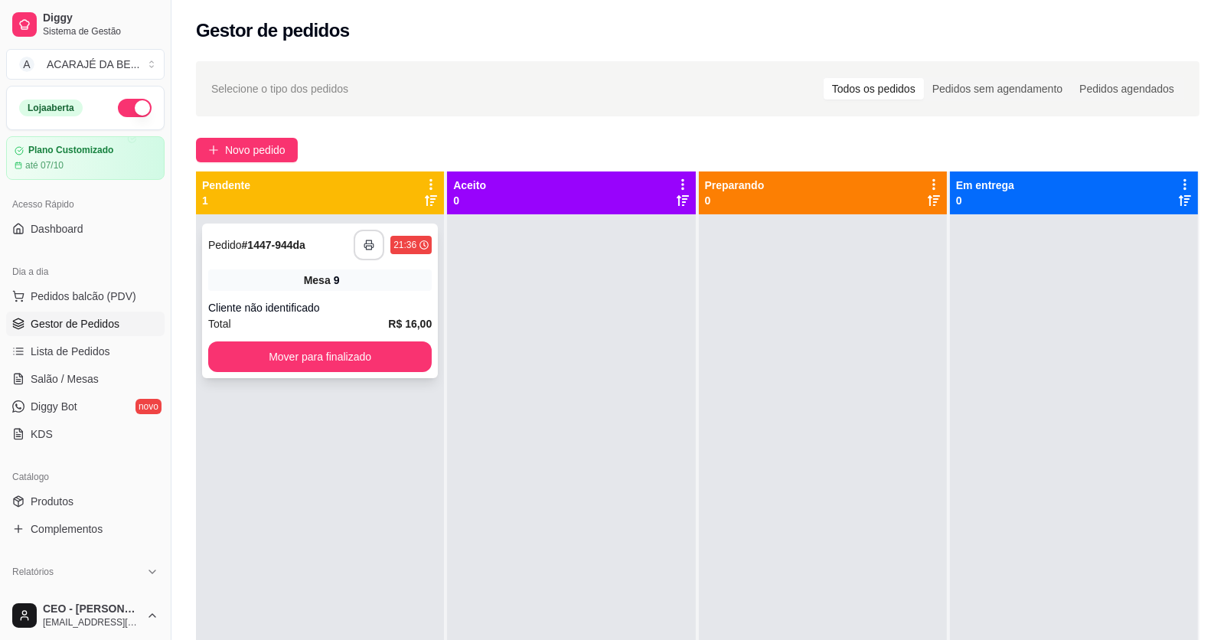
click at [371, 254] on button "button" at bounding box center [369, 245] width 31 height 31
click at [376, 354] on button "Mover para finalizado" at bounding box center [319, 356] width 223 height 31
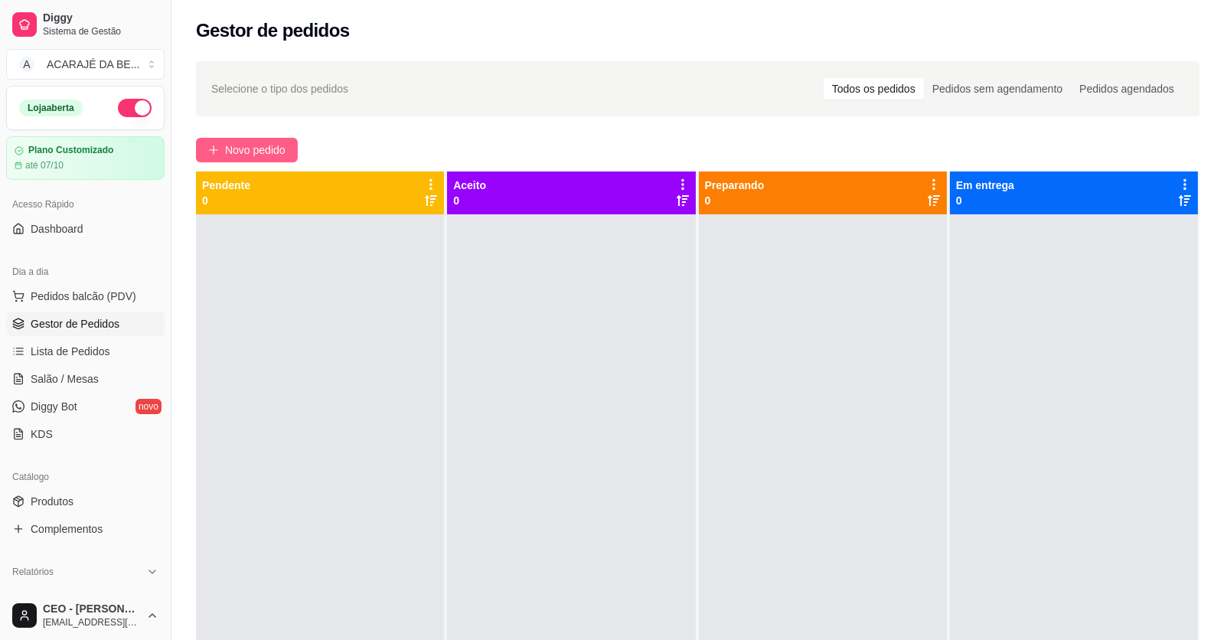
click at [260, 150] on span "Novo pedido" at bounding box center [255, 150] width 60 height 17
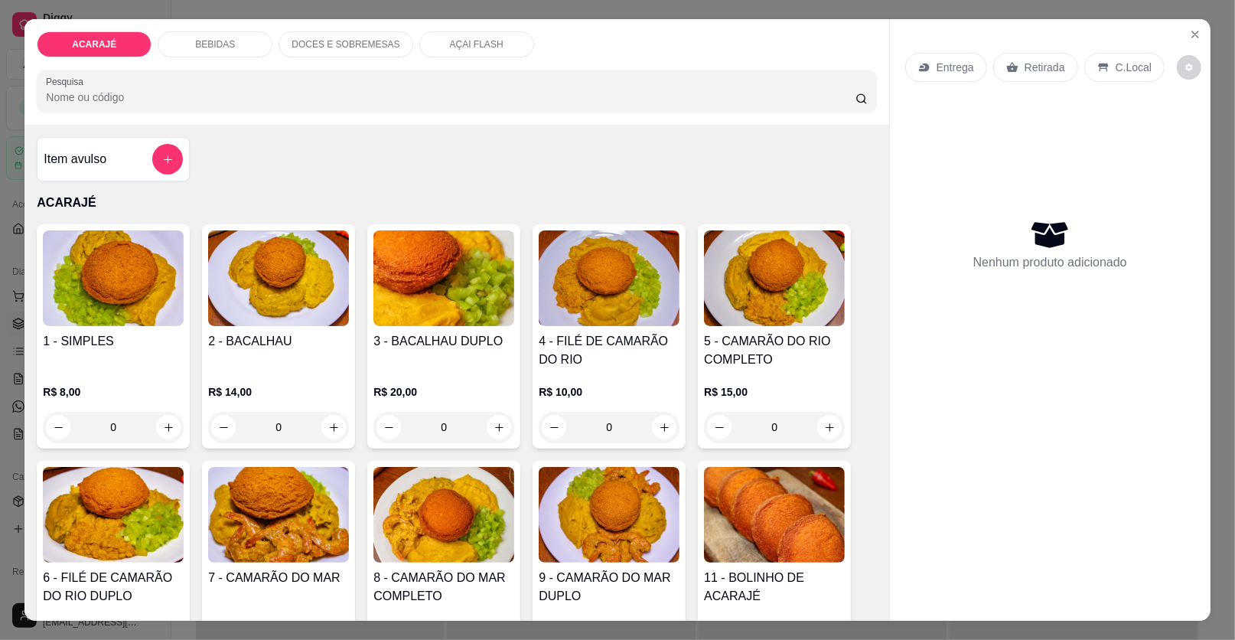
scroll to position [230, 0]
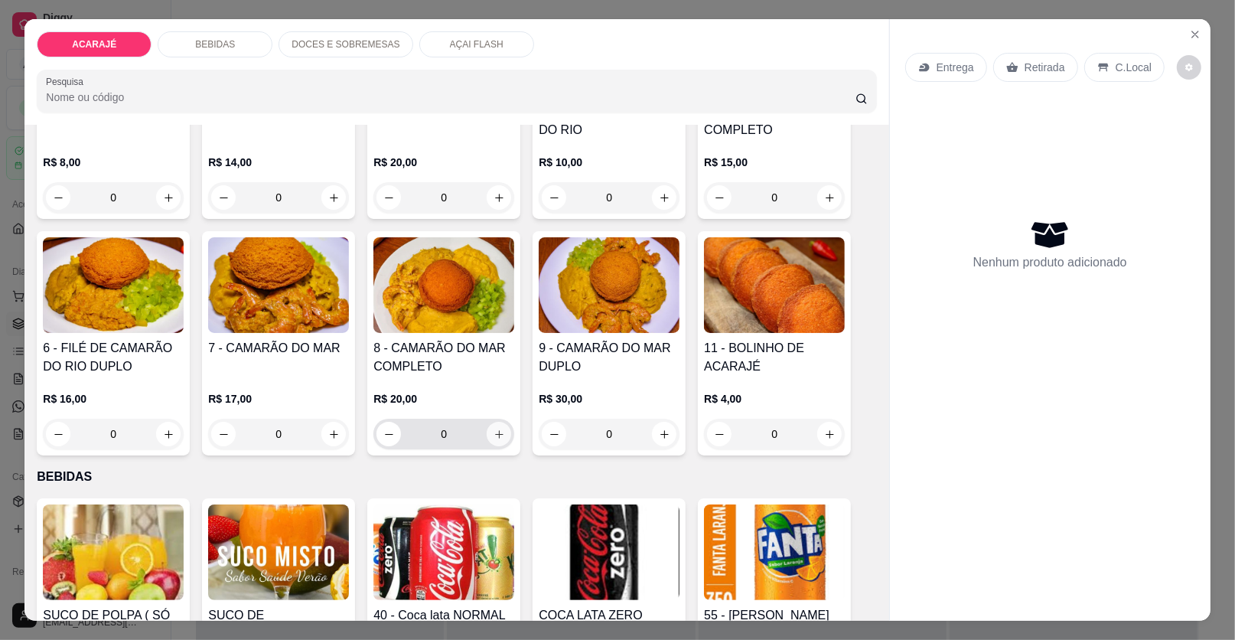
click at [495, 434] on icon "increase-product-quantity" at bounding box center [499, 434] width 8 height 8
type input "1"
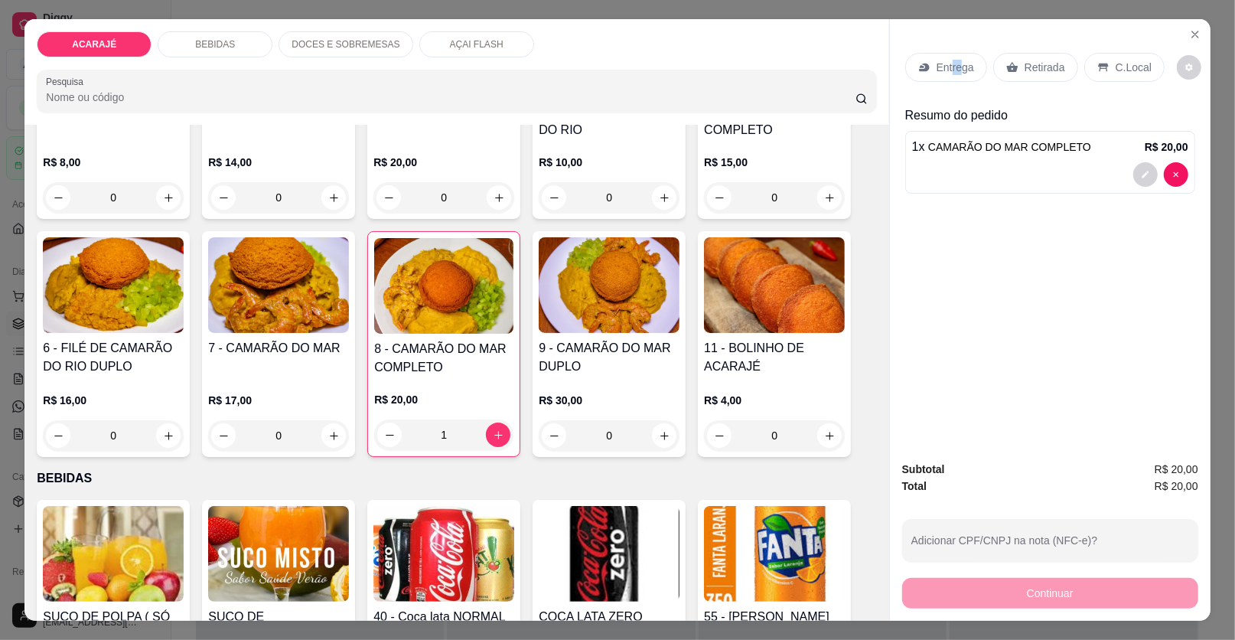
click at [954, 60] on div "Entrega" at bounding box center [946, 67] width 82 height 29
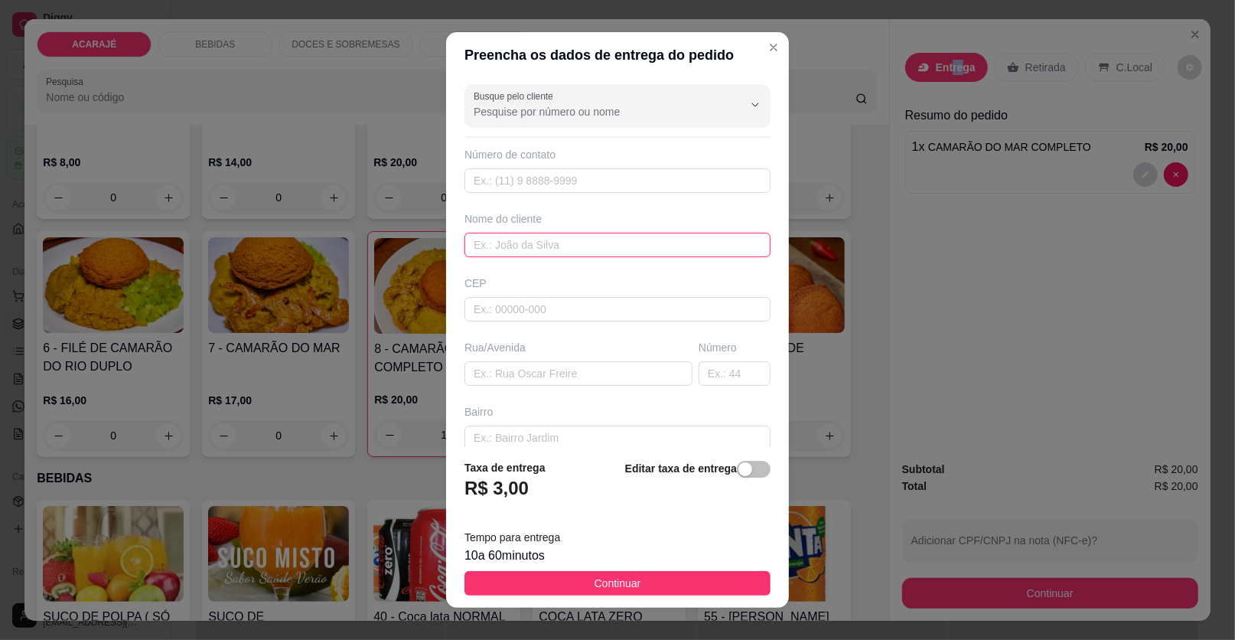
click at [557, 246] on input "text" at bounding box center [618, 245] width 306 height 24
type input "reporter thiago"
click at [519, 380] on input "text" at bounding box center [579, 373] width 228 height 24
paste input "Rua h numero 31 próximo a praça do trabalhador casa de Tiago repórter"
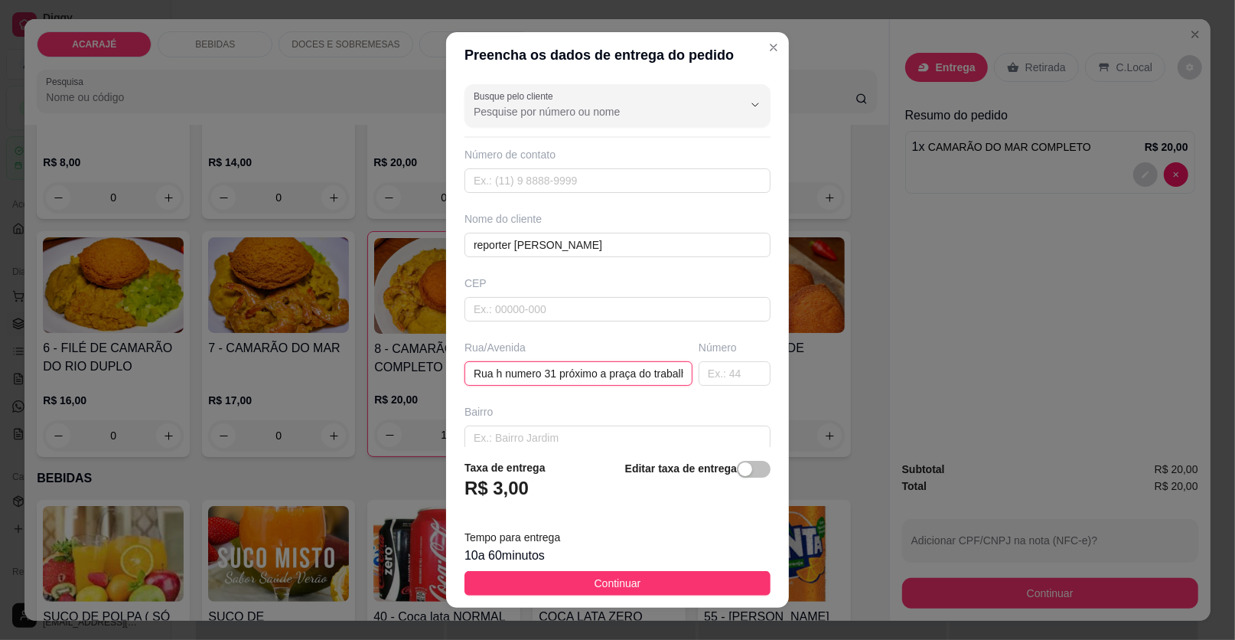
scroll to position [0, 150]
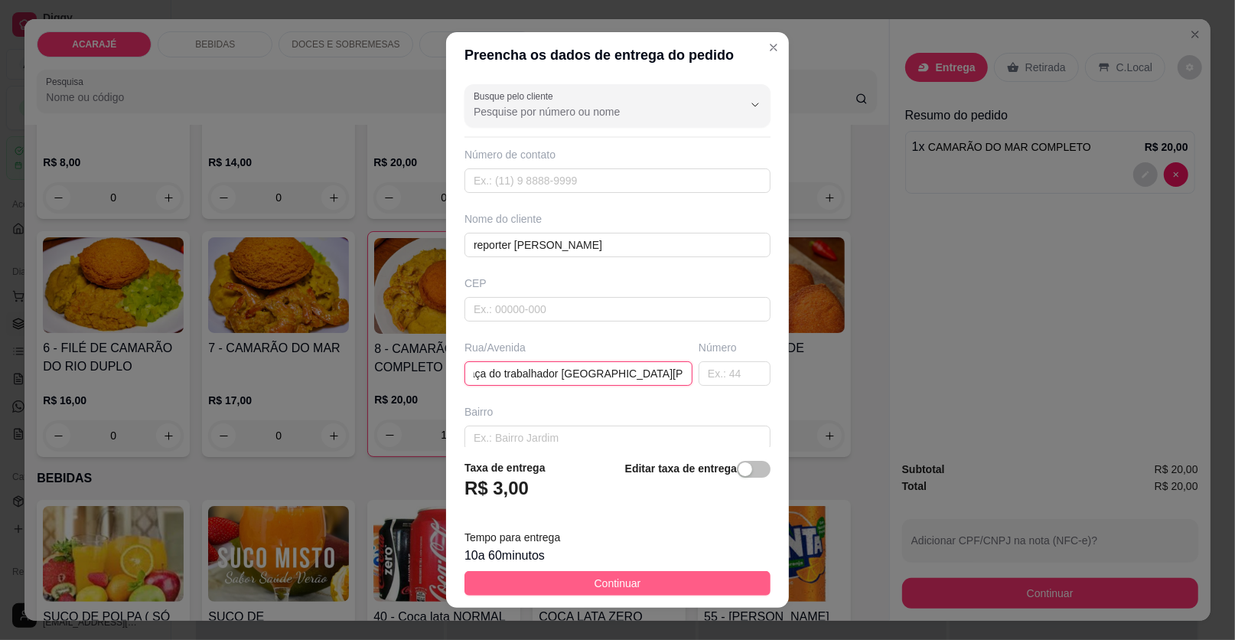
type input "Rua h numero 31 próximo a praça do trabalhador casa de Tiago repórter"
click at [619, 576] on span "Continuar" at bounding box center [618, 583] width 47 height 17
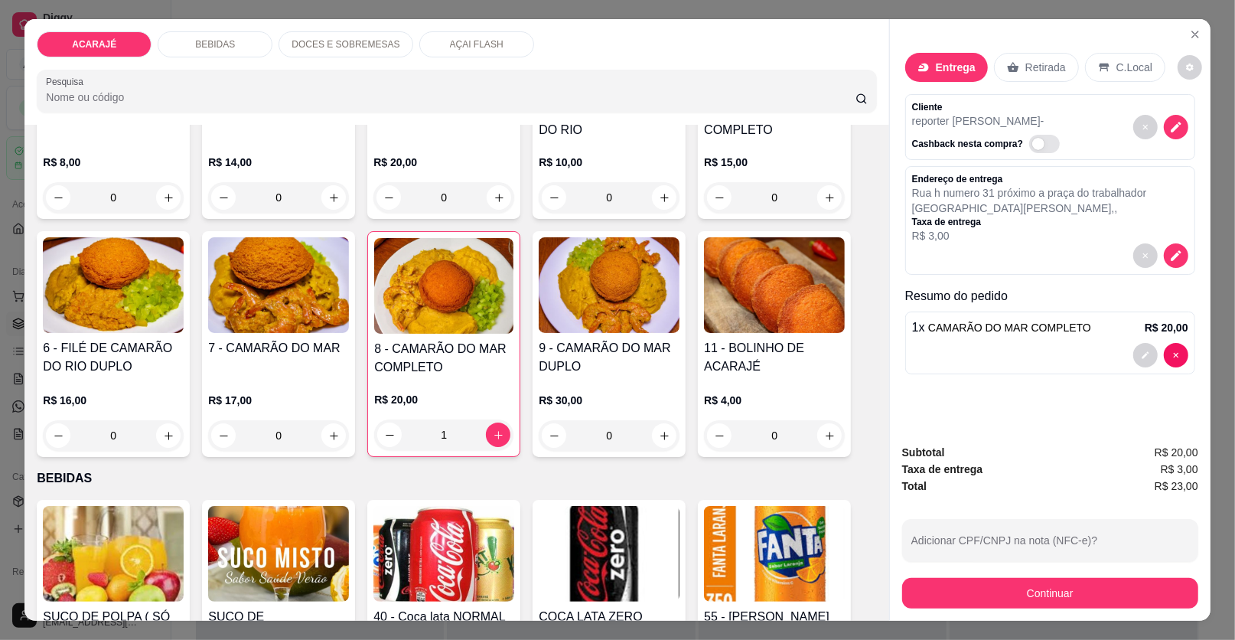
click at [1027, 584] on button "Continuar" at bounding box center [1050, 593] width 296 height 31
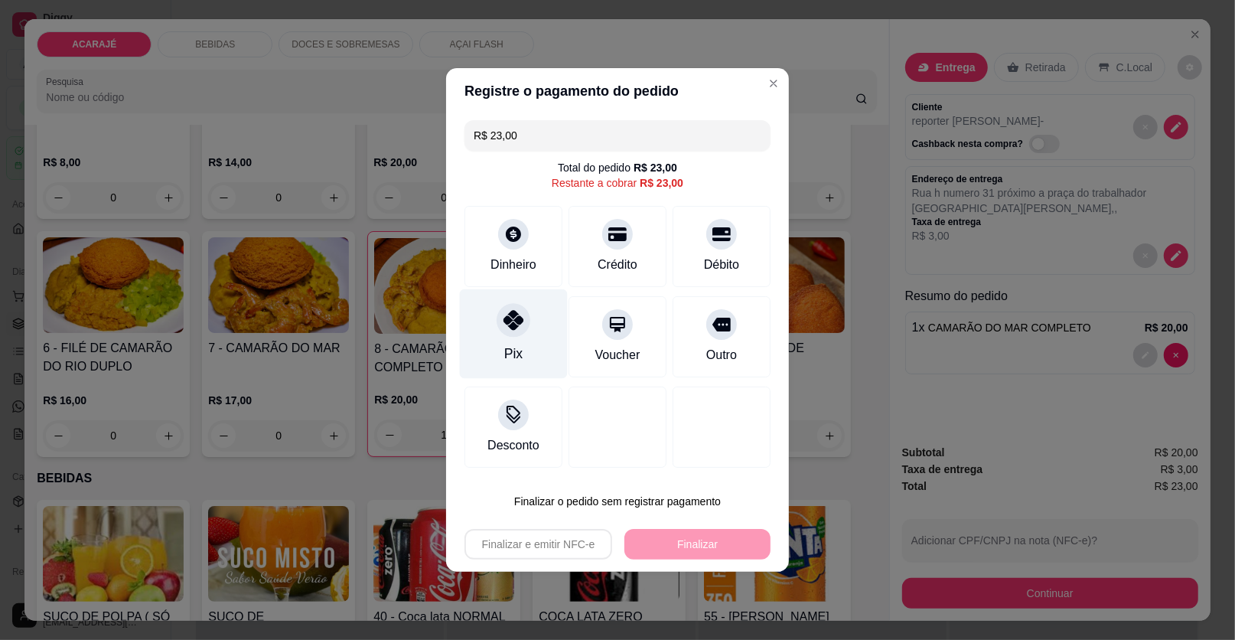
click at [505, 345] on div "Pix" at bounding box center [513, 354] width 18 height 20
type input "R$ 0,00"
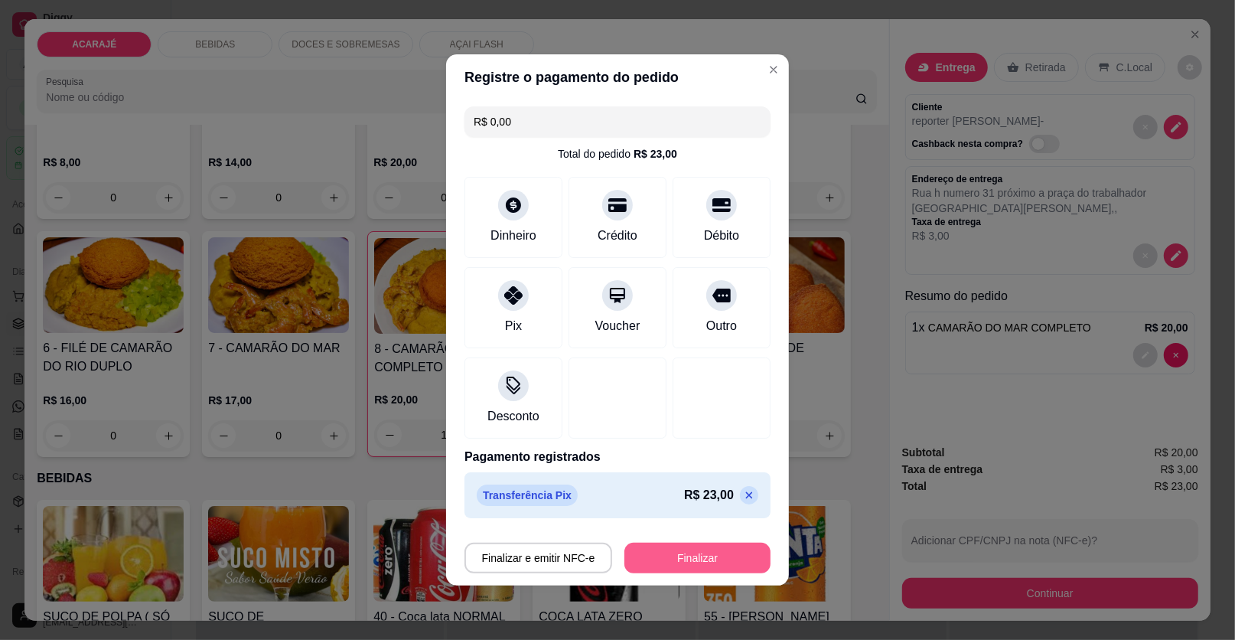
click at [685, 565] on button "Finalizar" at bounding box center [697, 558] width 146 height 31
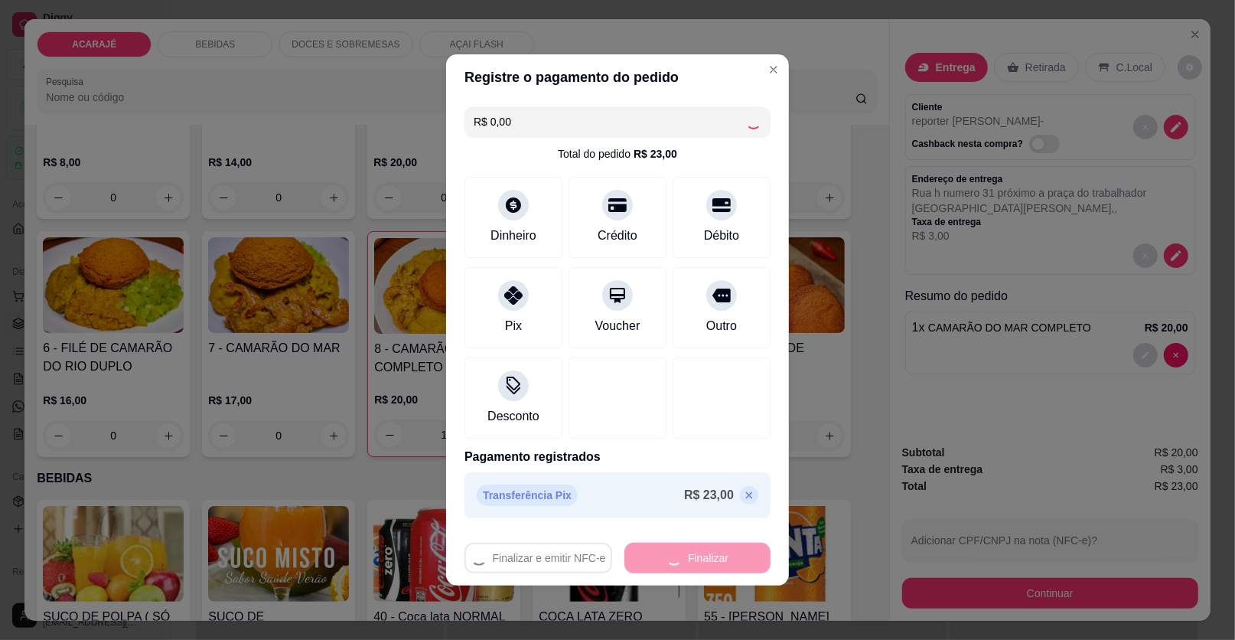
type input "0"
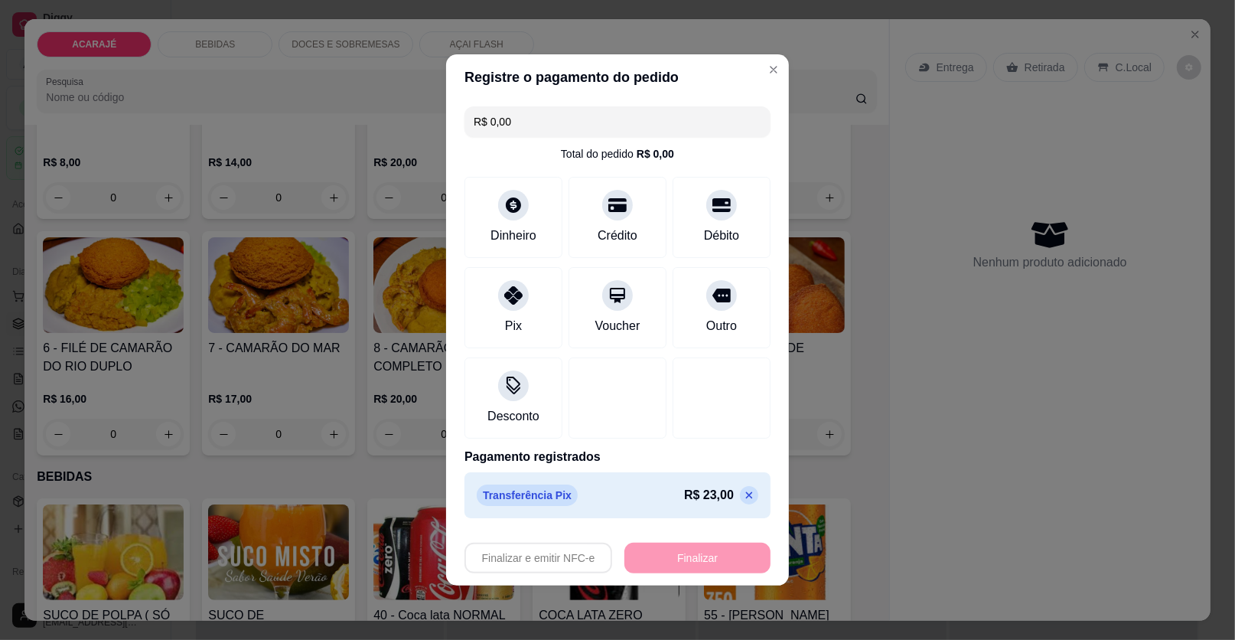
type input "-R$ 23,00"
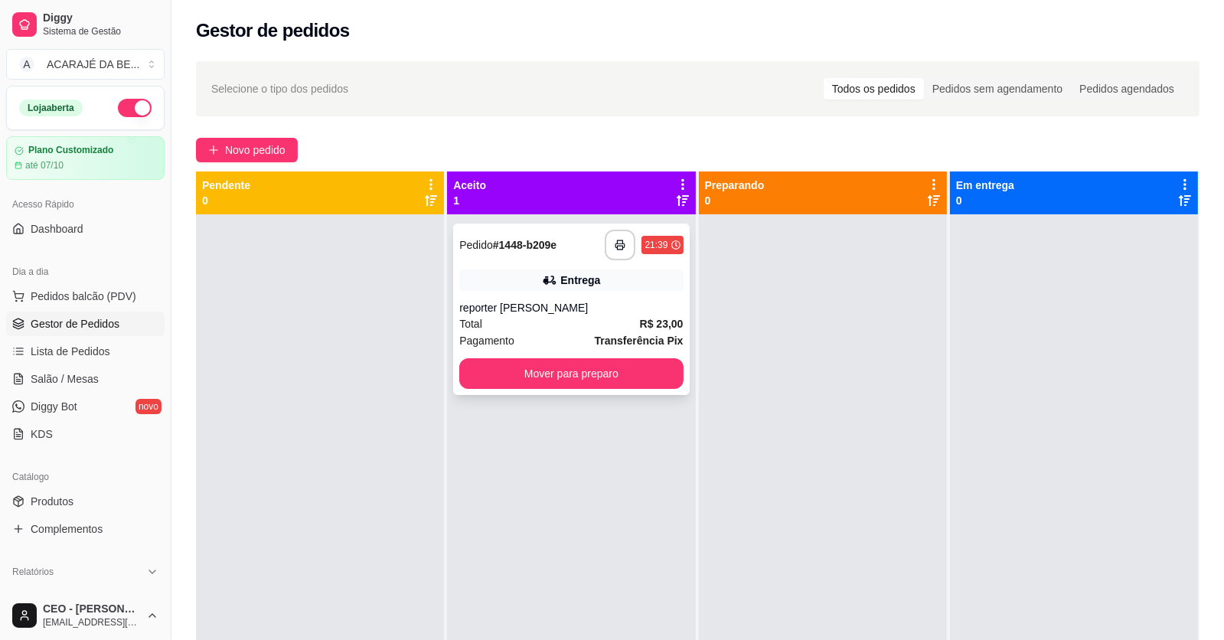
click at [531, 296] on div "**********" at bounding box center [571, 308] width 236 height 171
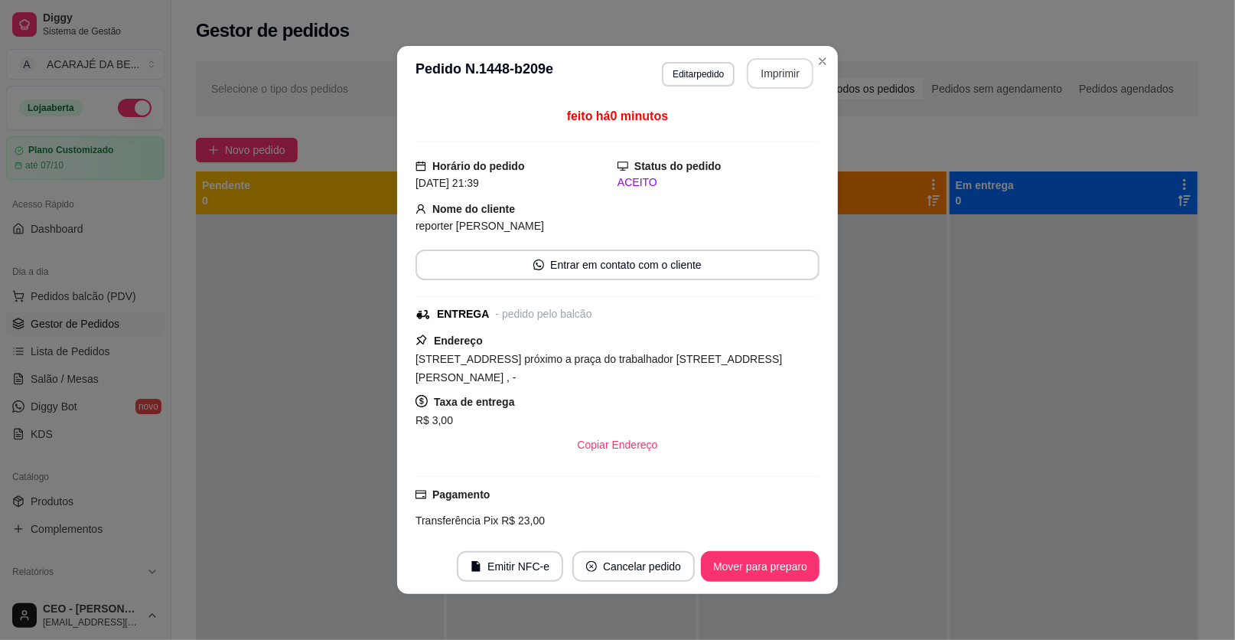
click at [753, 75] on button "Imprimir" at bounding box center [780, 73] width 67 height 31
click at [742, 564] on button "Mover para preparo" at bounding box center [760, 567] width 115 height 30
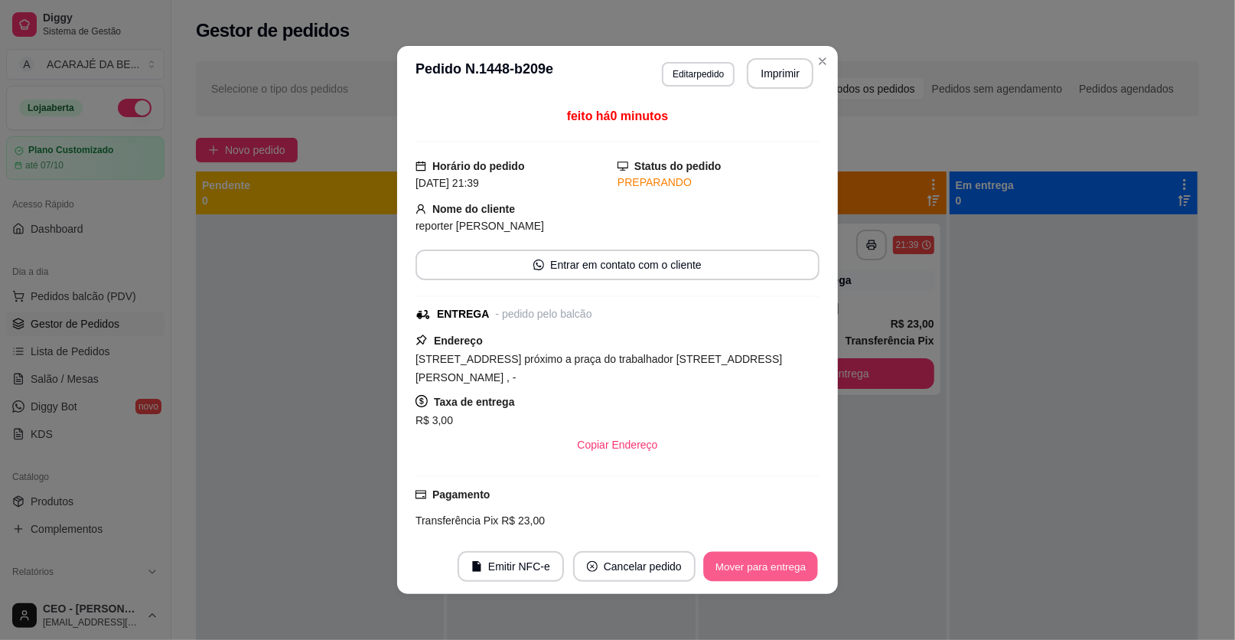
click at [746, 563] on button "Mover para entrega" at bounding box center [760, 567] width 115 height 30
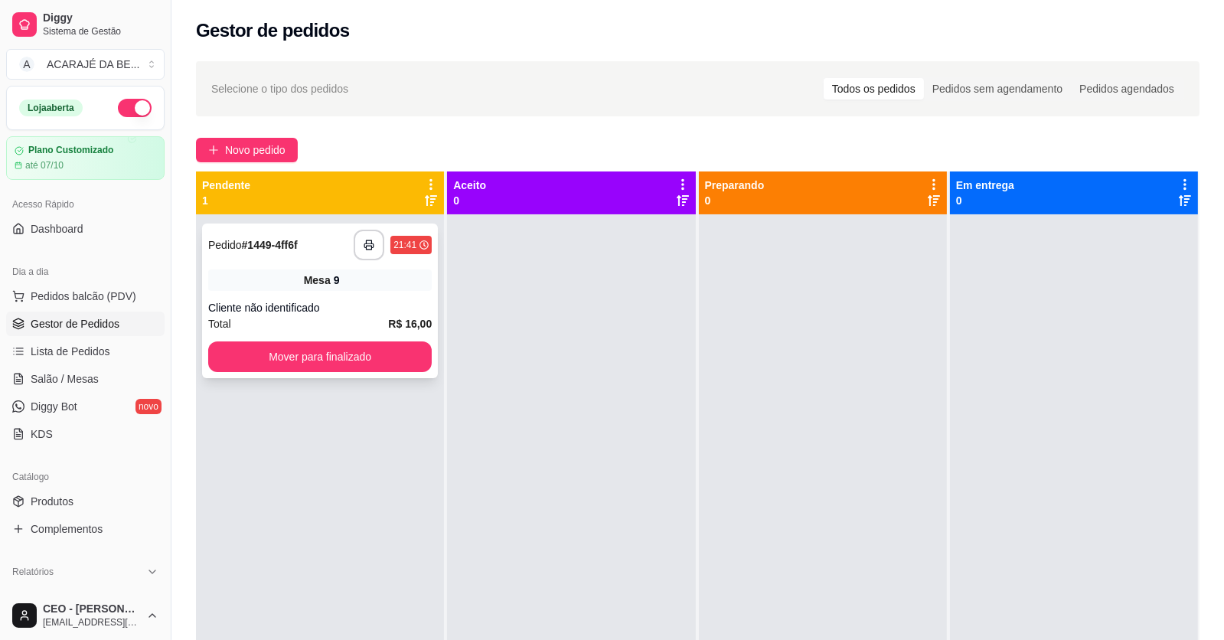
click at [302, 292] on div "**********" at bounding box center [320, 300] width 236 height 155
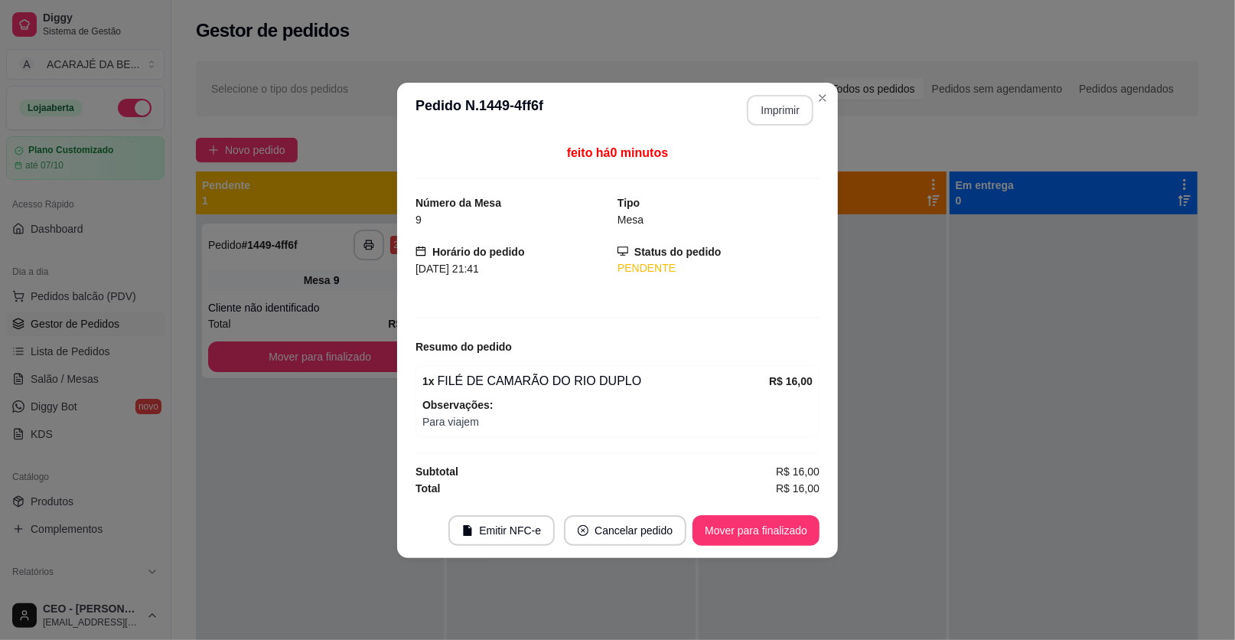
click at [761, 100] on button "Imprimir" at bounding box center [780, 110] width 67 height 31
click at [805, 527] on button "Mover para finalizado" at bounding box center [756, 530] width 123 height 30
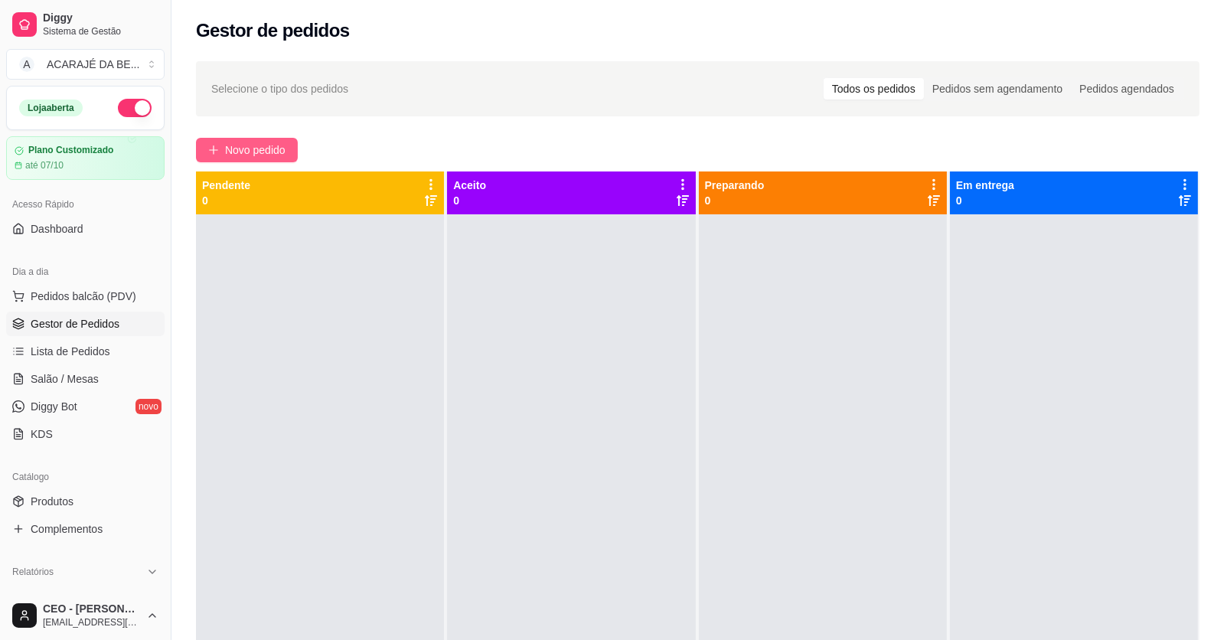
click at [227, 142] on span "Novo pedido" at bounding box center [255, 150] width 60 height 17
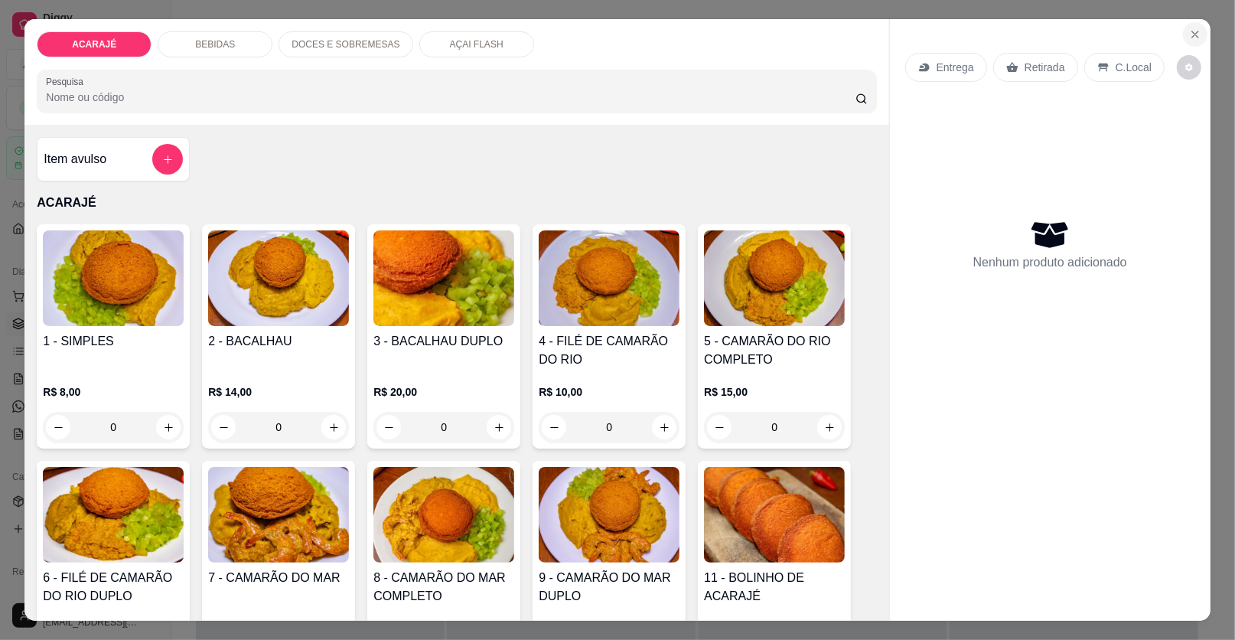
click at [1189, 28] on icon "Close" at bounding box center [1195, 34] width 12 height 12
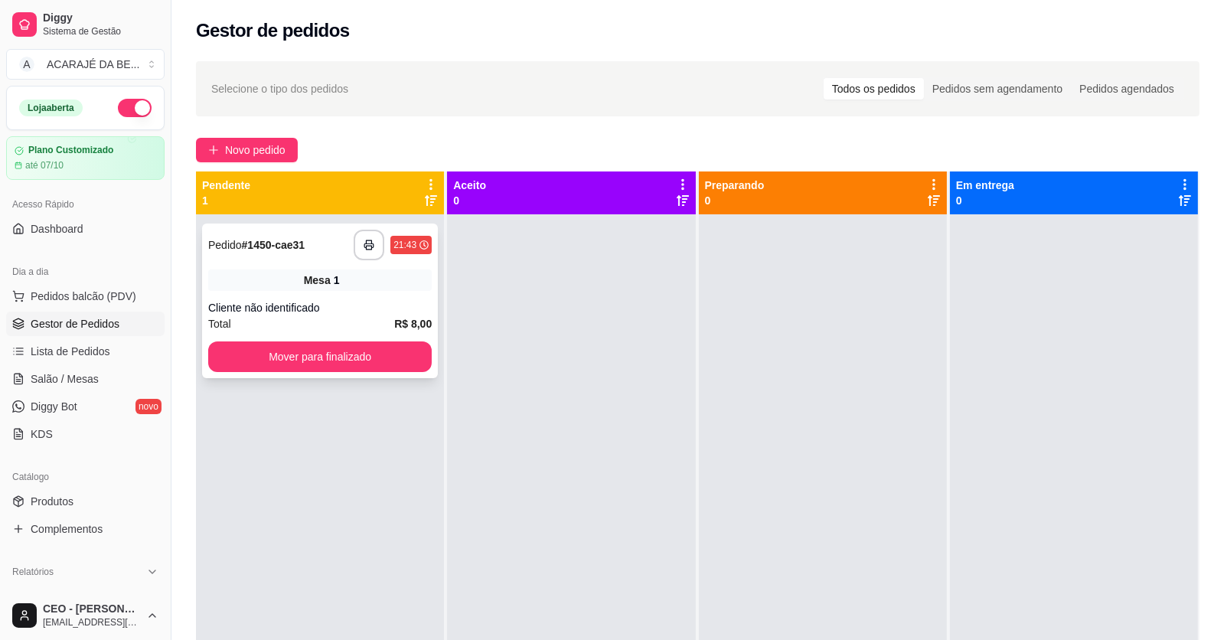
click at [340, 277] on div "Mesa 1" at bounding box center [319, 279] width 223 height 21
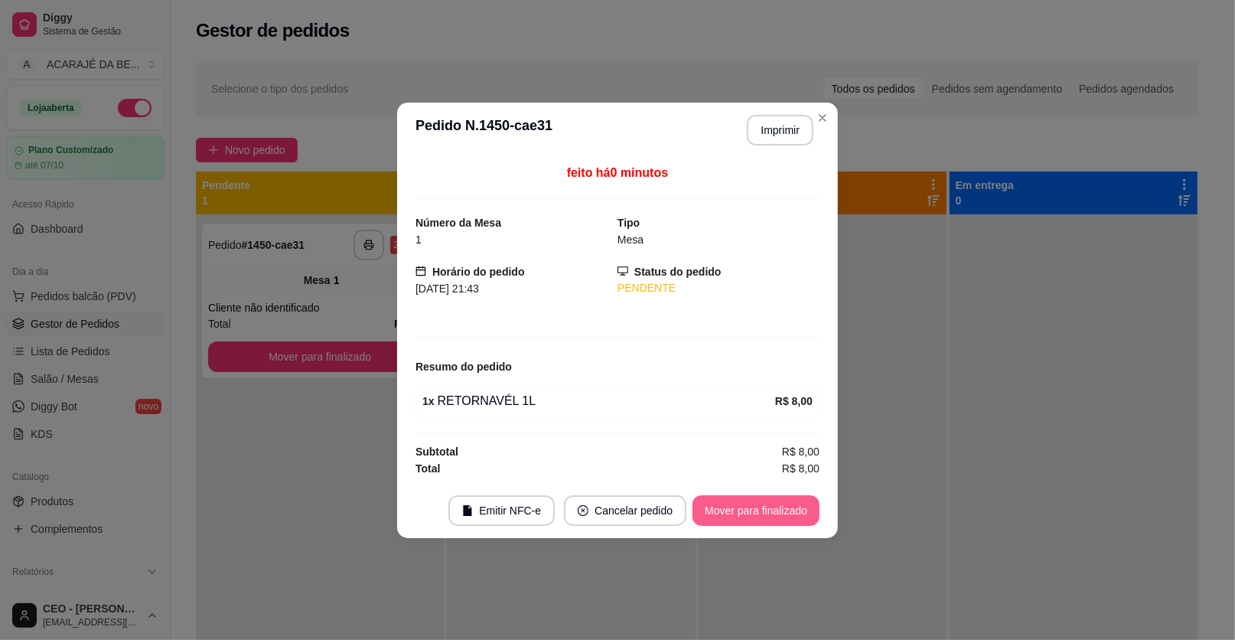
click at [733, 523] on button "Mover para finalizado" at bounding box center [756, 510] width 127 height 31
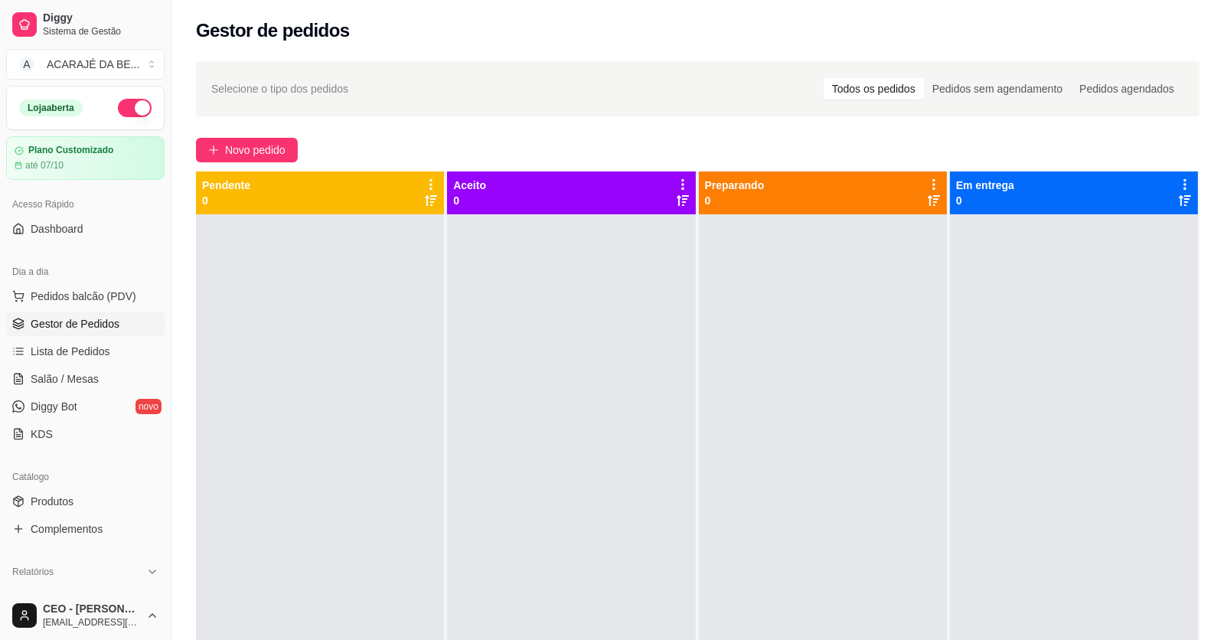
click at [278, 135] on div "Selecione o tipo dos pedidos Todos os pedidos Pedidos sem agendamento Pedidos a…" at bounding box center [697, 441] width 1052 height 778
click at [279, 140] on button "Novo pedido" at bounding box center [247, 150] width 102 height 24
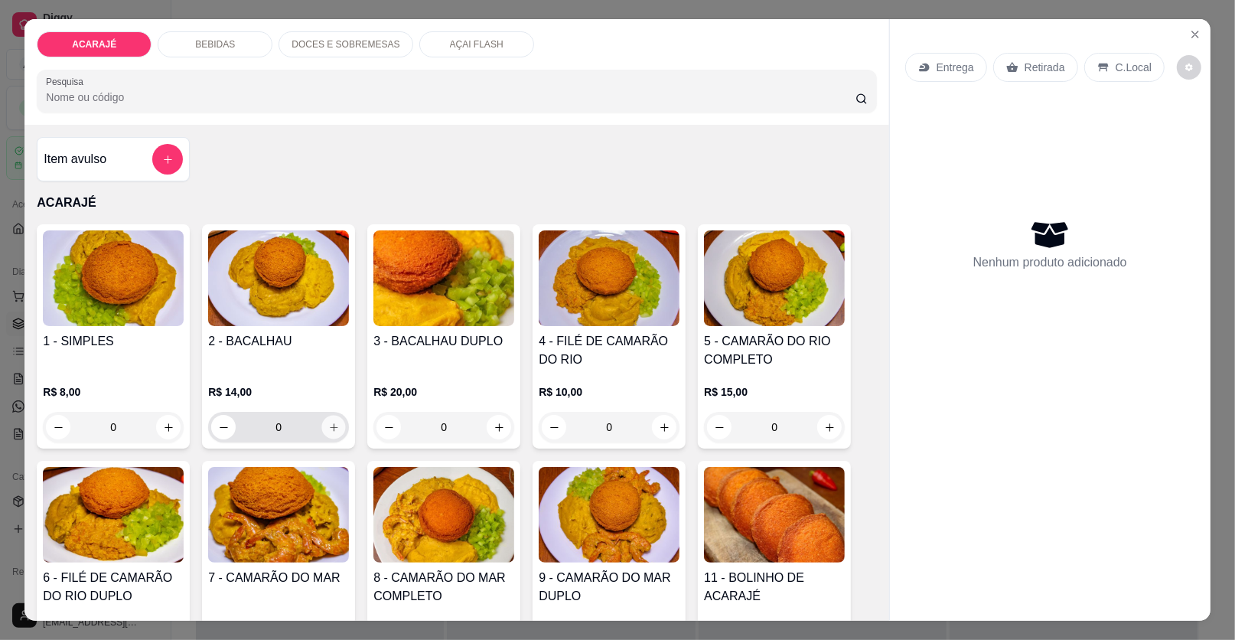
click at [322, 426] on button "increase-product-quantity" at bounding box center [334, 428] width 24 height 24
type input "1"
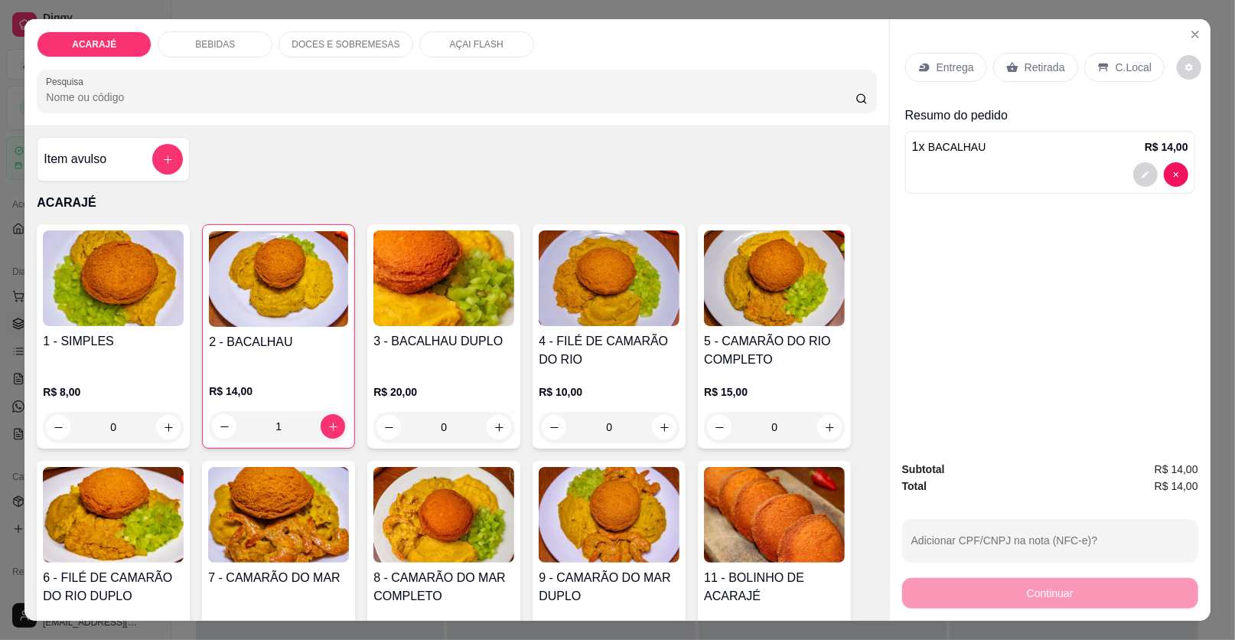
click at [1032, 77] on div "Retirada" at bounding box center [1035, 67] width 85 height 29
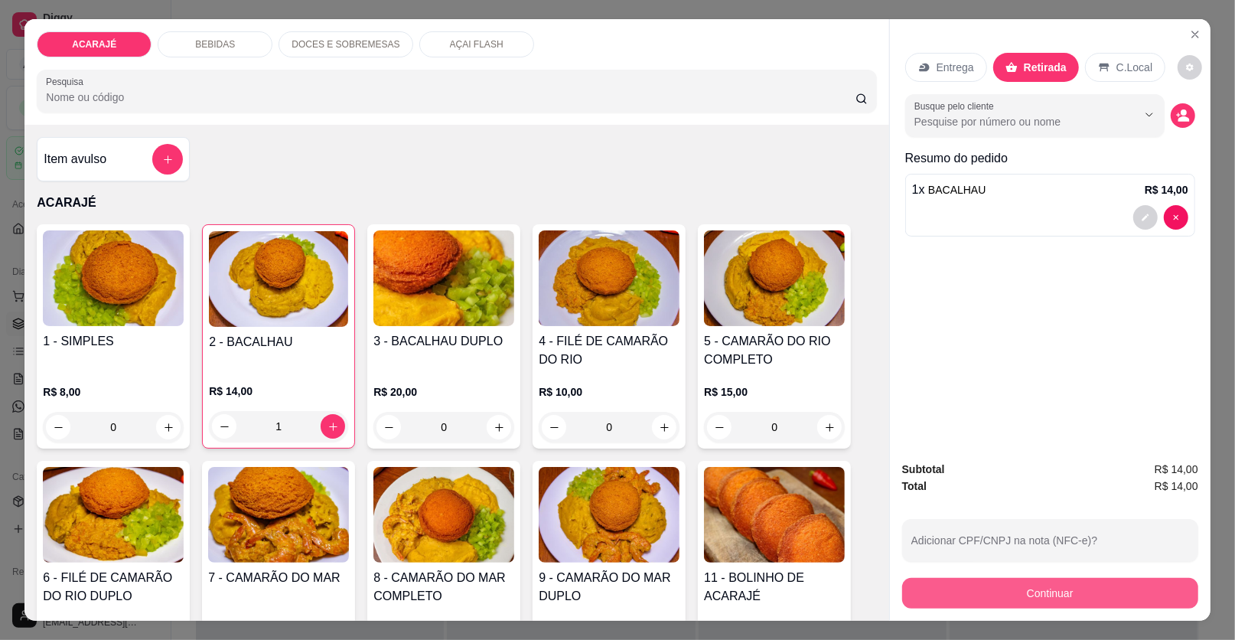
click at [964, 587] on button "Continuar" at bounding box center [1050, 593] width 296 height 31
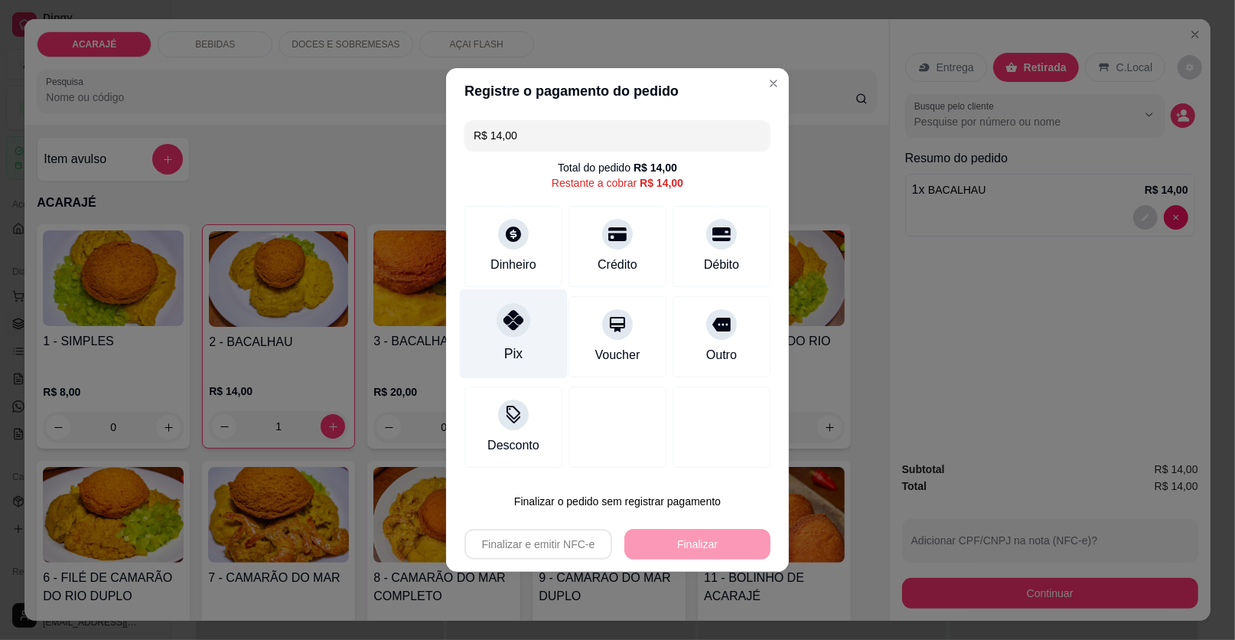
click at [514, 324] on icon at bounding box center [514, 320] width 20 height 20
type input "R$ 0,00"
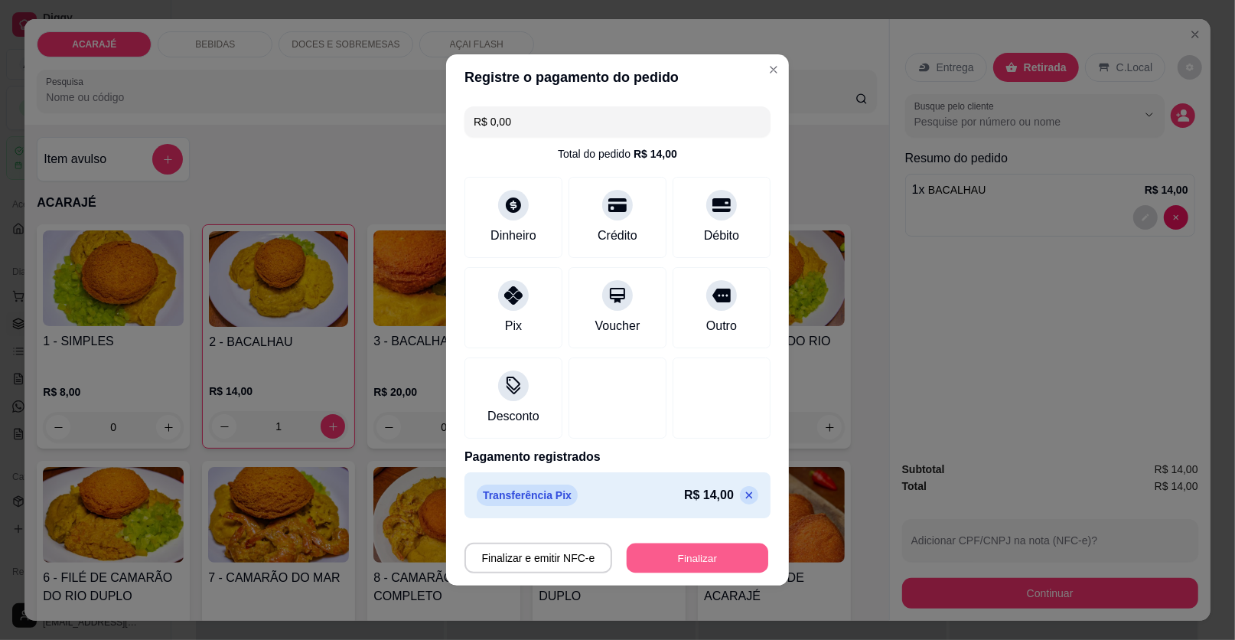
click at [703, 561] on button "Finalizar" at bounding box center [698, 558] width 142 height 30
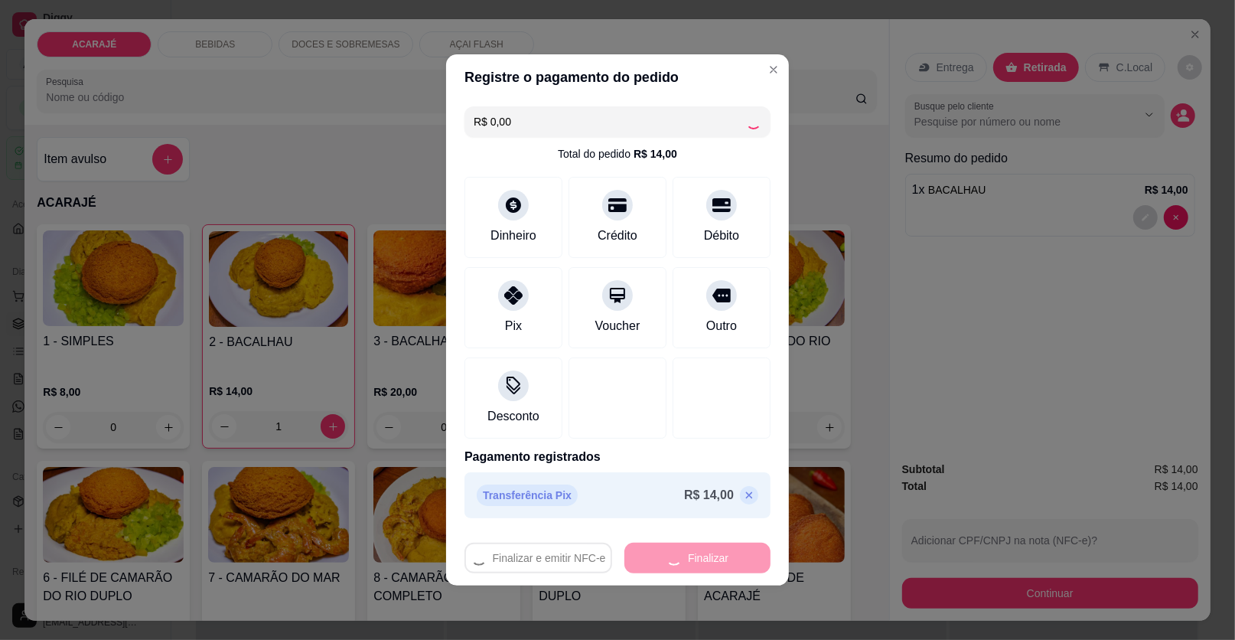
type input "0"
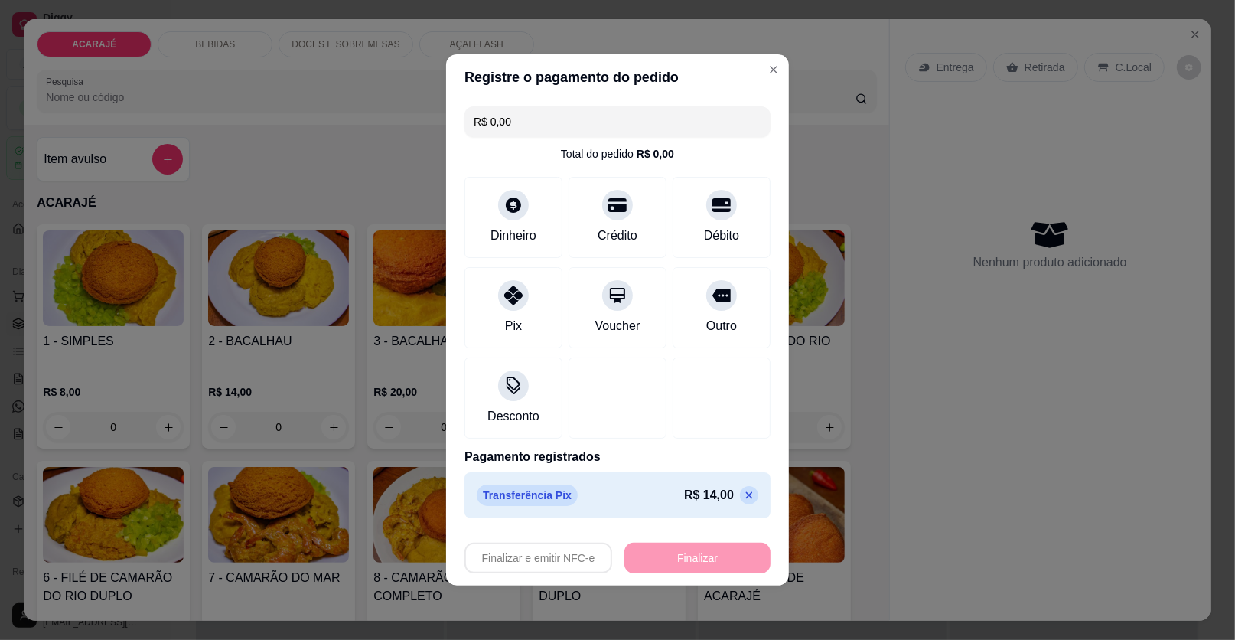
type input "-R$ 14,00"
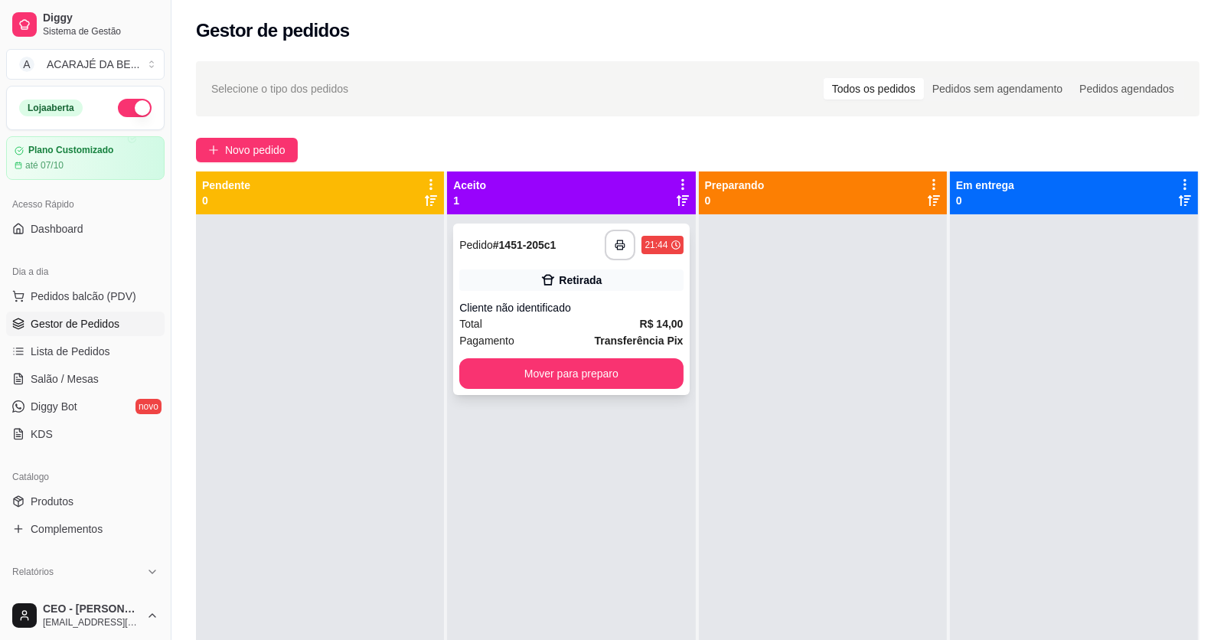
click at [571, 328] on div "Total R$ 14,00" at bounding box center [570, 323] width 223 height 17
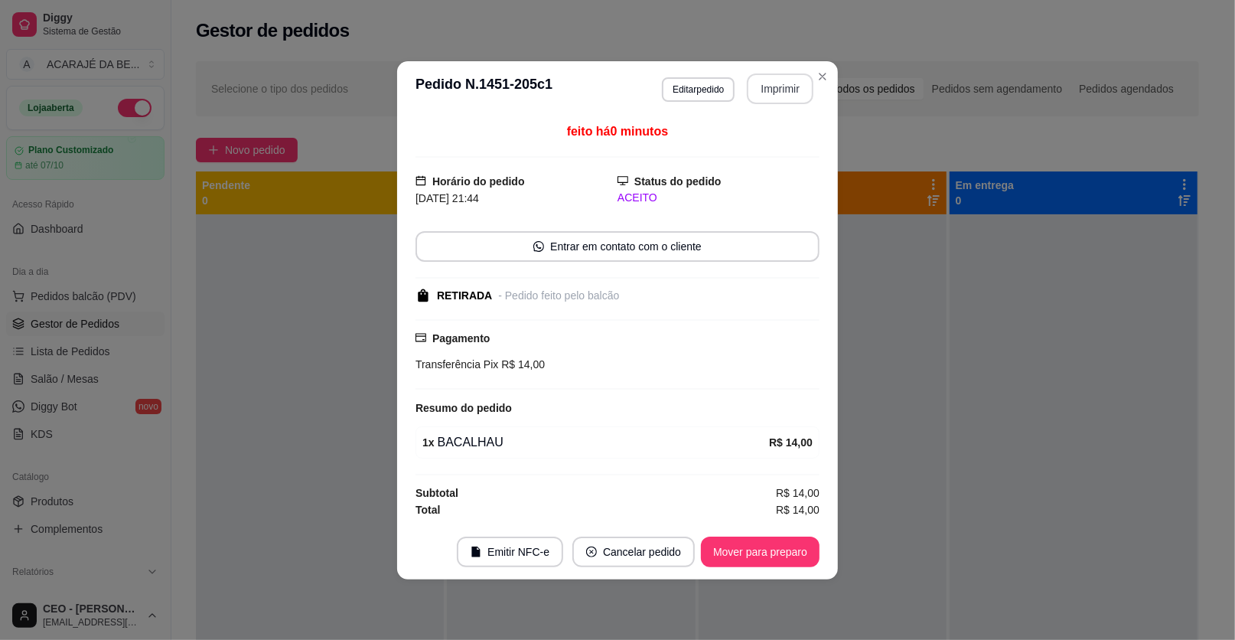
click at [773, 84] on button "Imprimir" at bounding box center [780, 88] width 67 height 31
click at [713, 549] on button "Mover para preparo" at bounding box center [760, 551] width 119 height 31
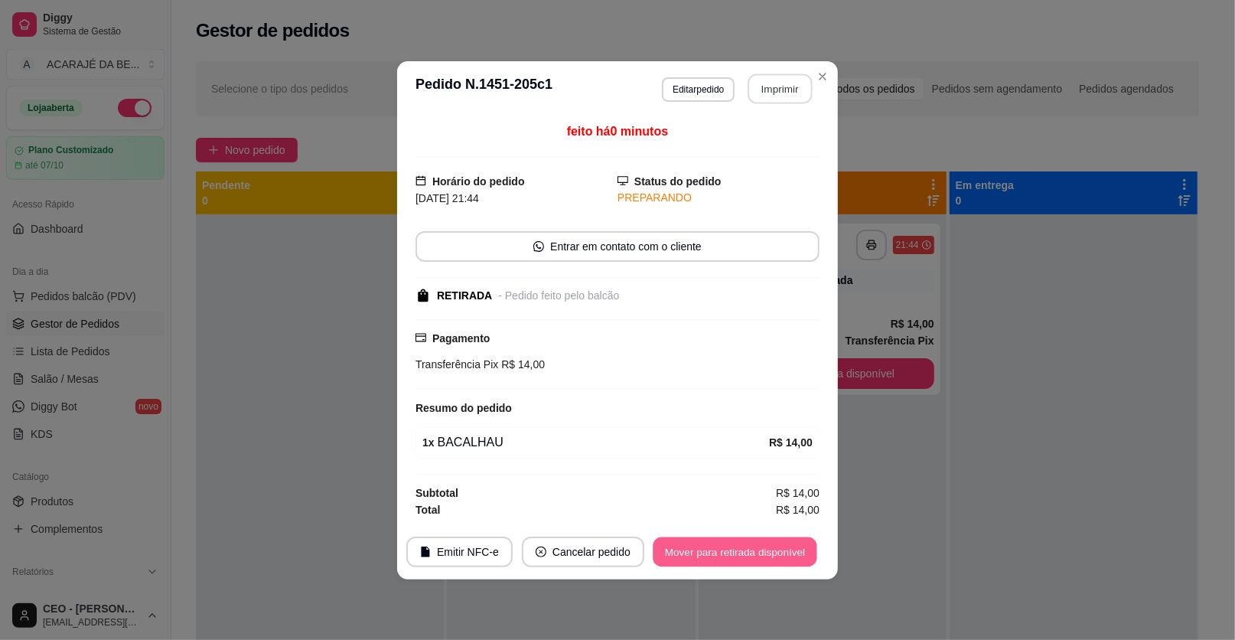
click at [732, 539] on button "Mover para retirada disponível" at bounding box center [735, 551] width 164 height 30
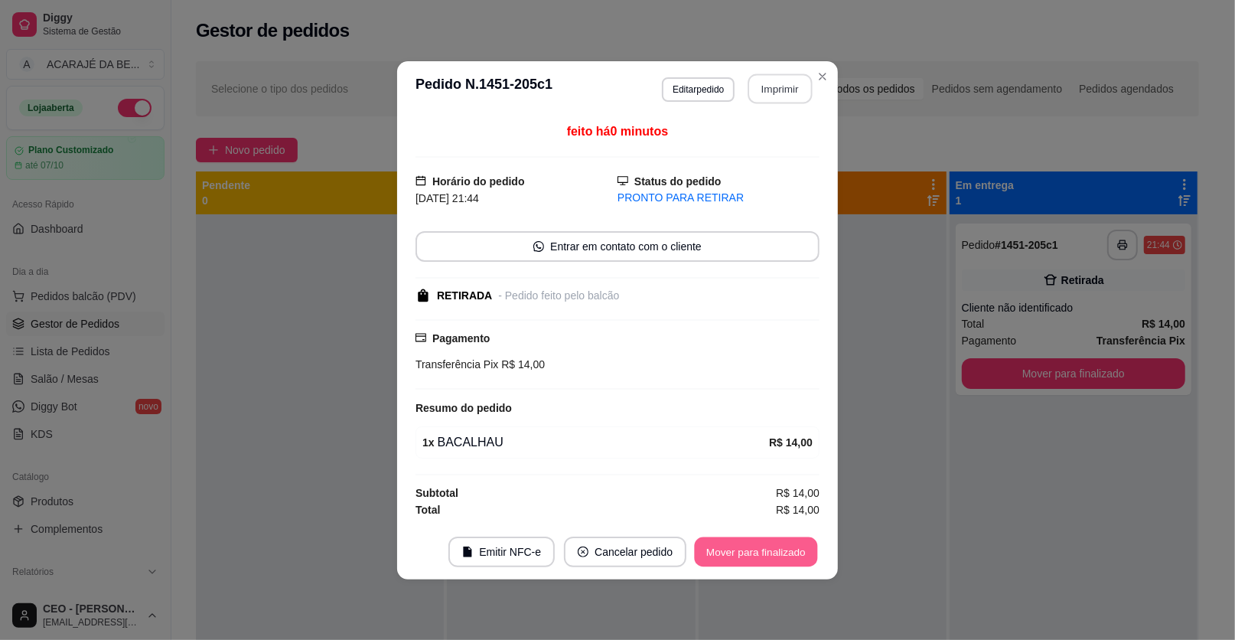
click at [732, 539] on button "Mover para finalizado" at bounding box center [756, 551] width 123 height 30
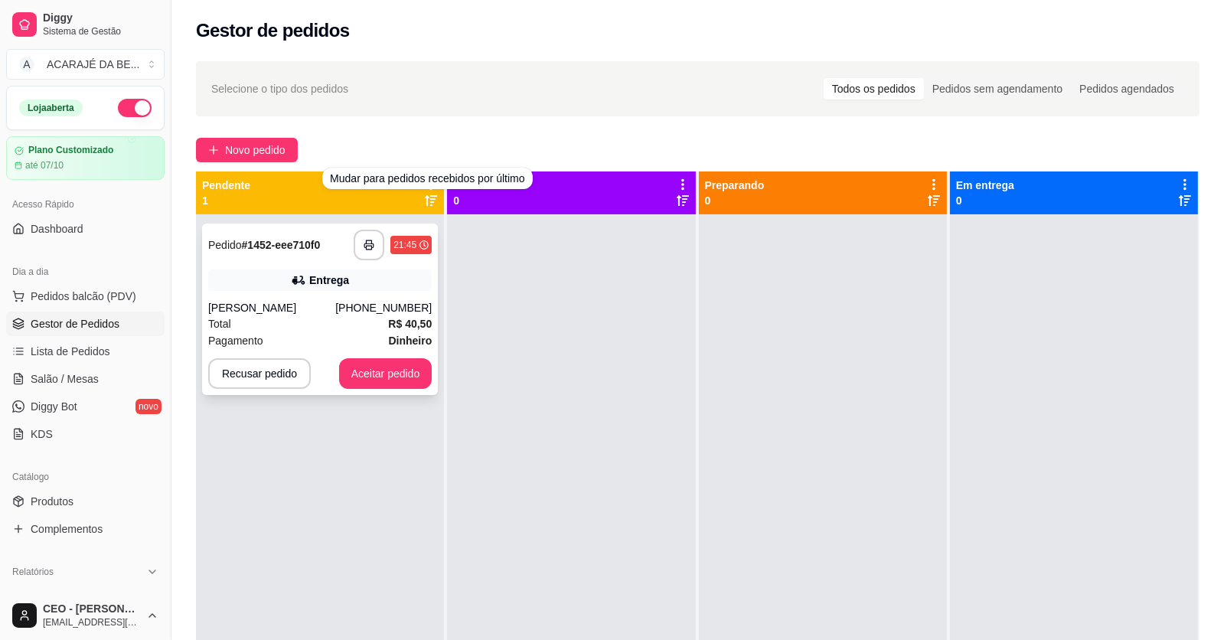
click at [369, 256] on button "button" at bounding box center [369, 245] width 31 height 31
click at [239, 316] on div "Total R$ 40,50" at bounding box center [319, 323] width 223 height 17
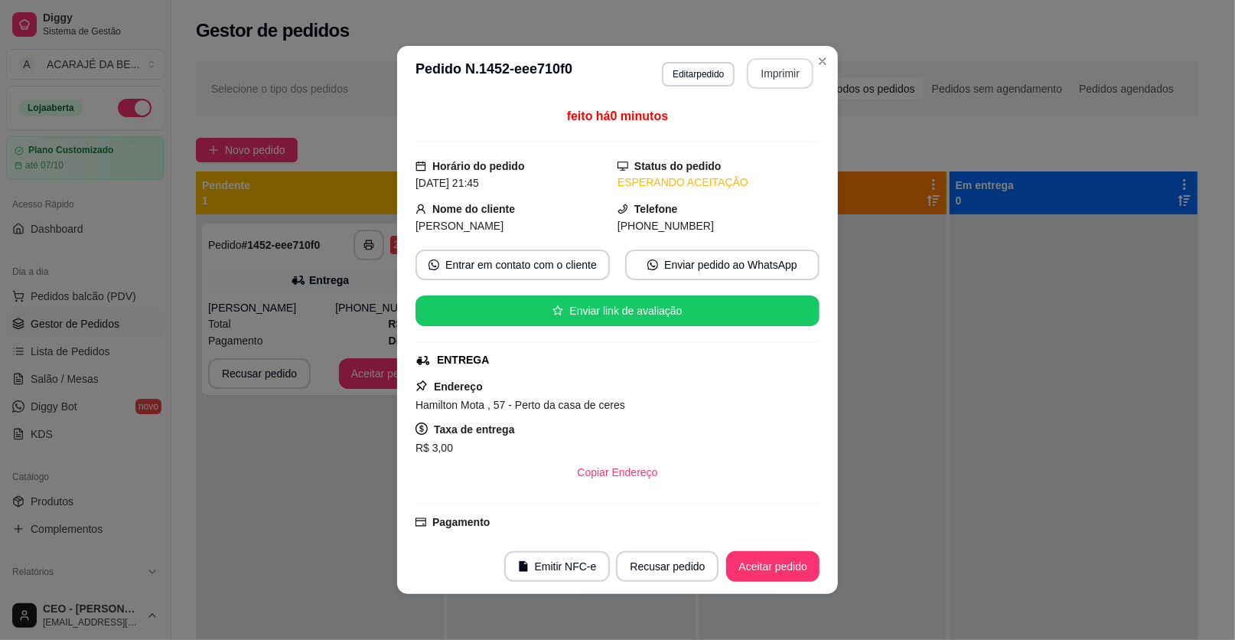
click at [768, 68] on button "Imprimir" at bounding box center [780, 73] width 67 height 31
click at [777, 562] on button "Aceitar pedido" at bounding box center [772, 566] width 93 height 31
click at [773, 563] on div "Recusar pedido Aceitar pedido" at bounding box center [718, 566] width 204 height 31
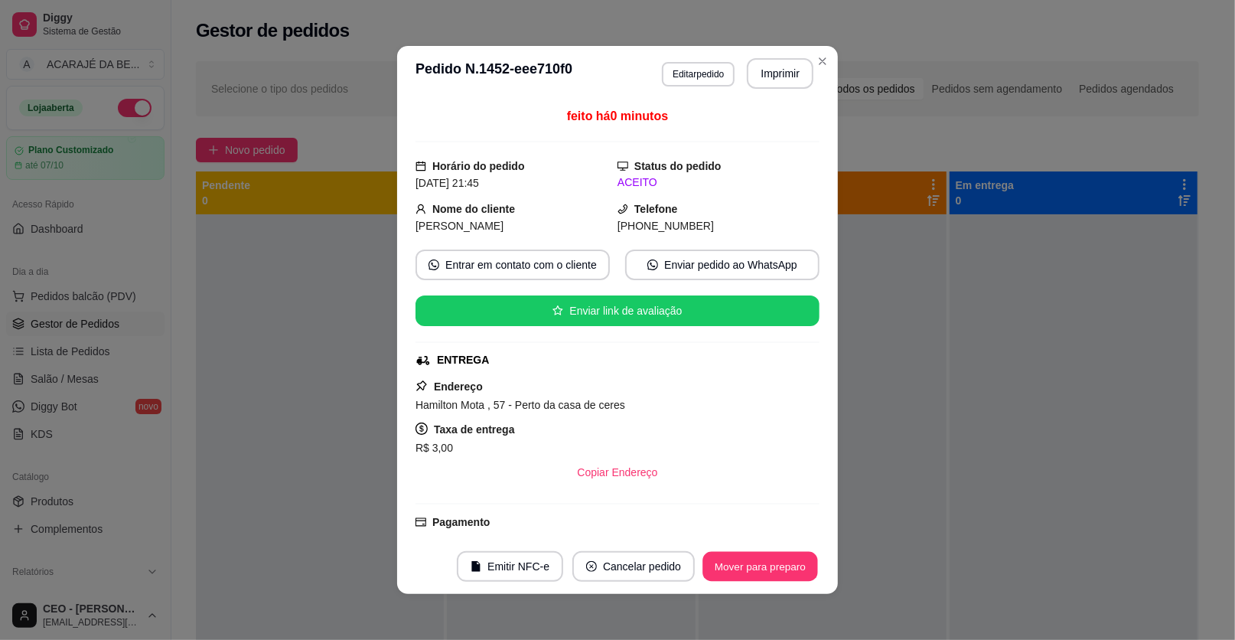
click at [773, 565] on button "Mover para preparo" at bounding box center [760, 567] width 115 height 30
click at [772, 567] on div "Mover para preparo" at bounding box center [750, 566] width 140 height 31
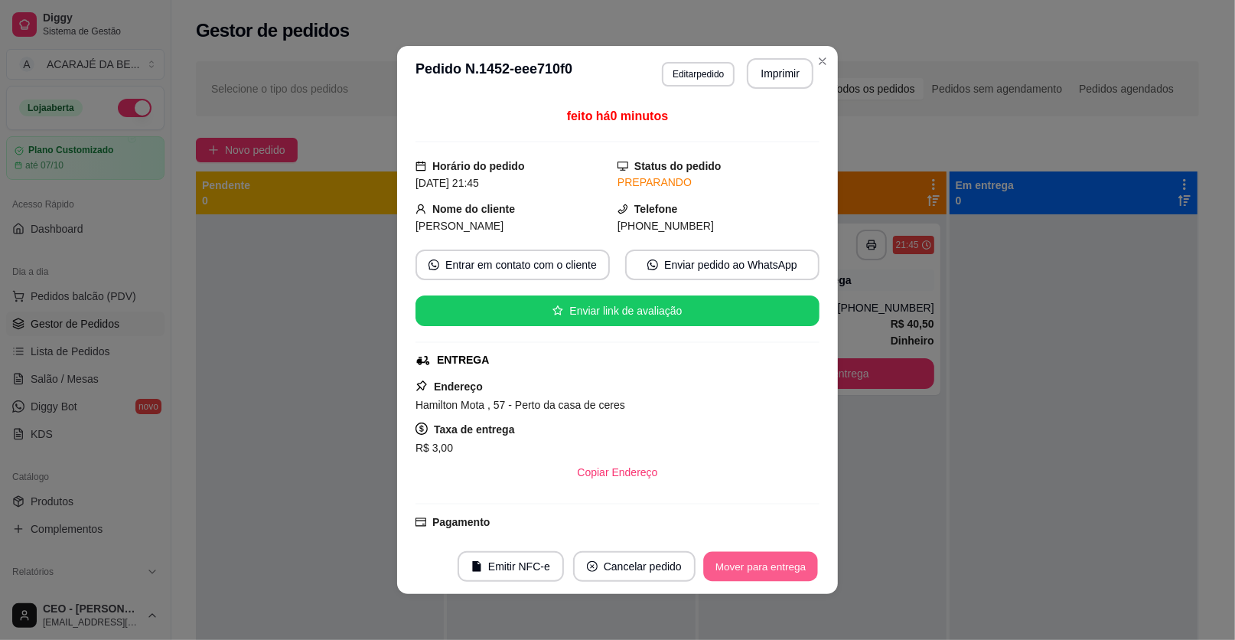
click at [772, 567] on button "Mover para entrega" at bounding box center [760, 567] width 115 height 30
click at [772, 567] on div "Mover para entrega" at bounding box center [761, 566] width 118 height 31
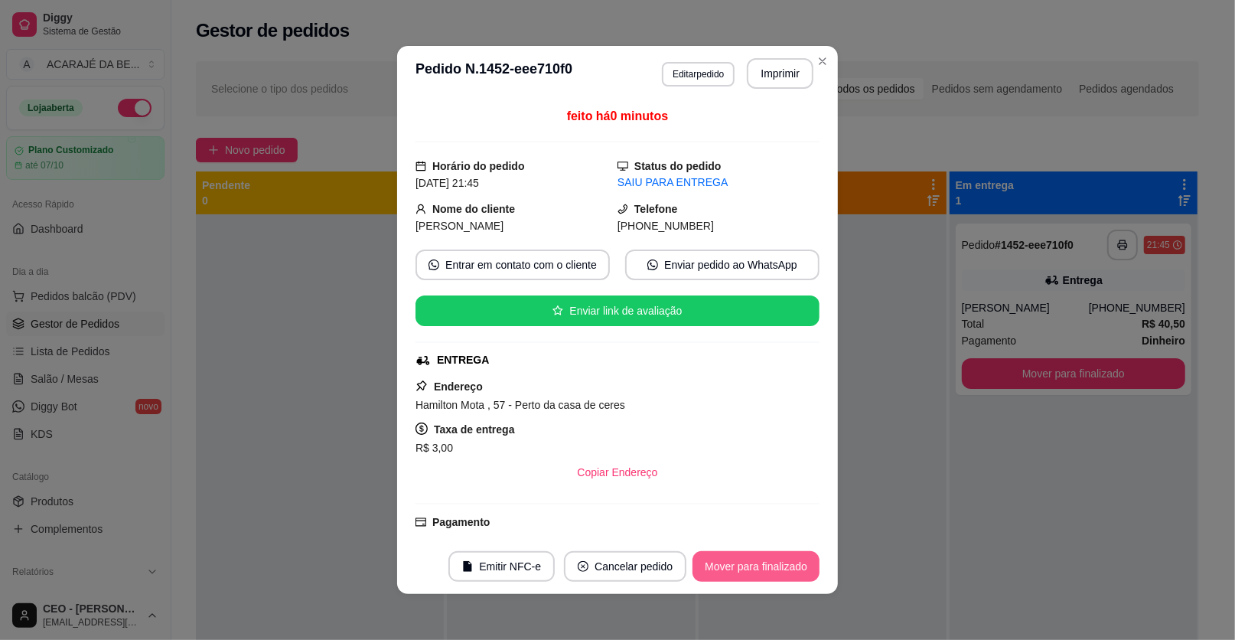
click at [768, 575] on button "Mover para finalizado" at bounding box center [756, 566] width 127 height 31
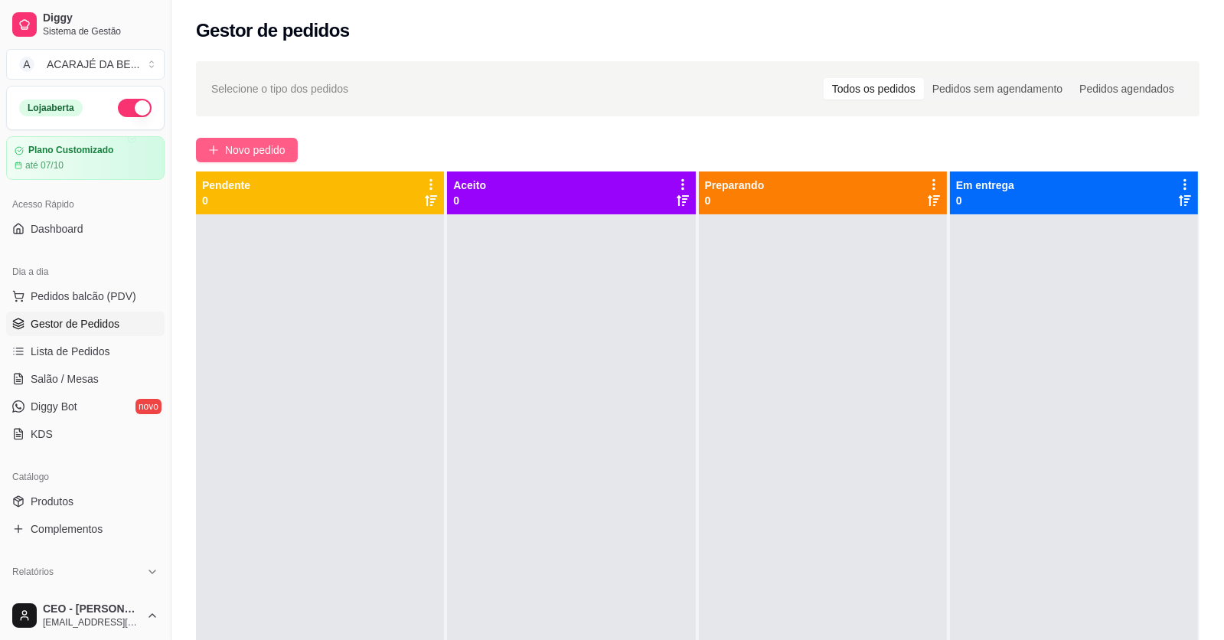
click at [213, 141] on button "Novo pedido" at bounding box center [247, 150] width 102 height 24
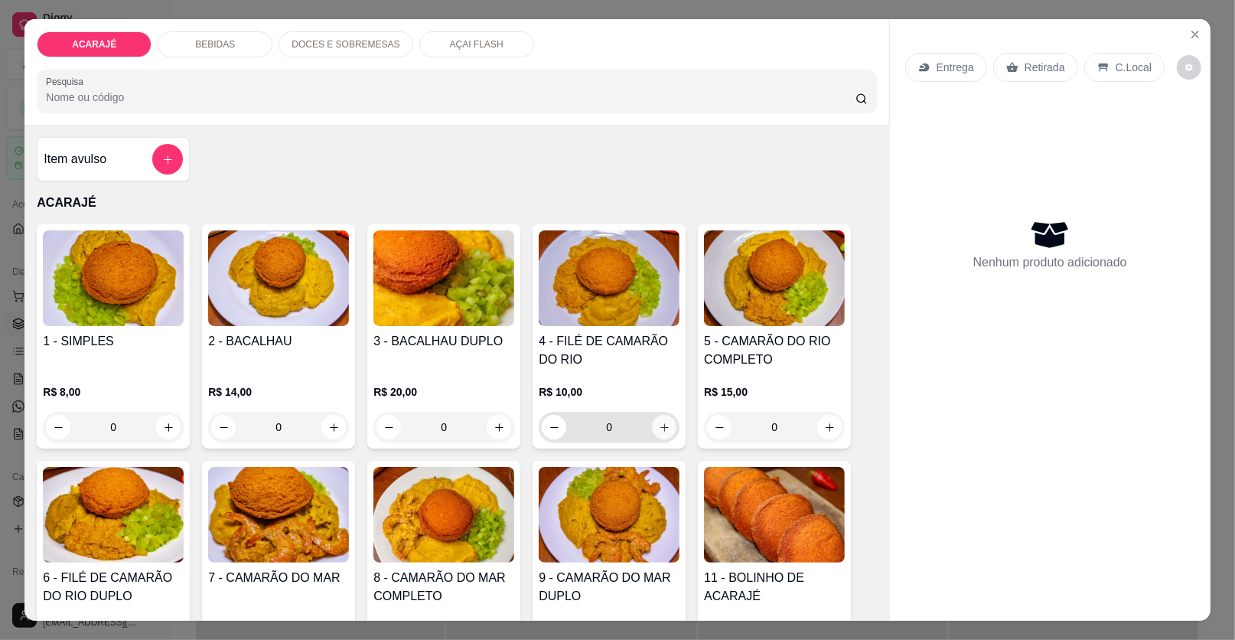
click at [657, 419] on button "increase-product-quantity" at bounding box center [664, 427] width 24 height 24
click at [656, 419] on button "increase-product-quantity" at bounding box center [664, 427] width 24 height 24
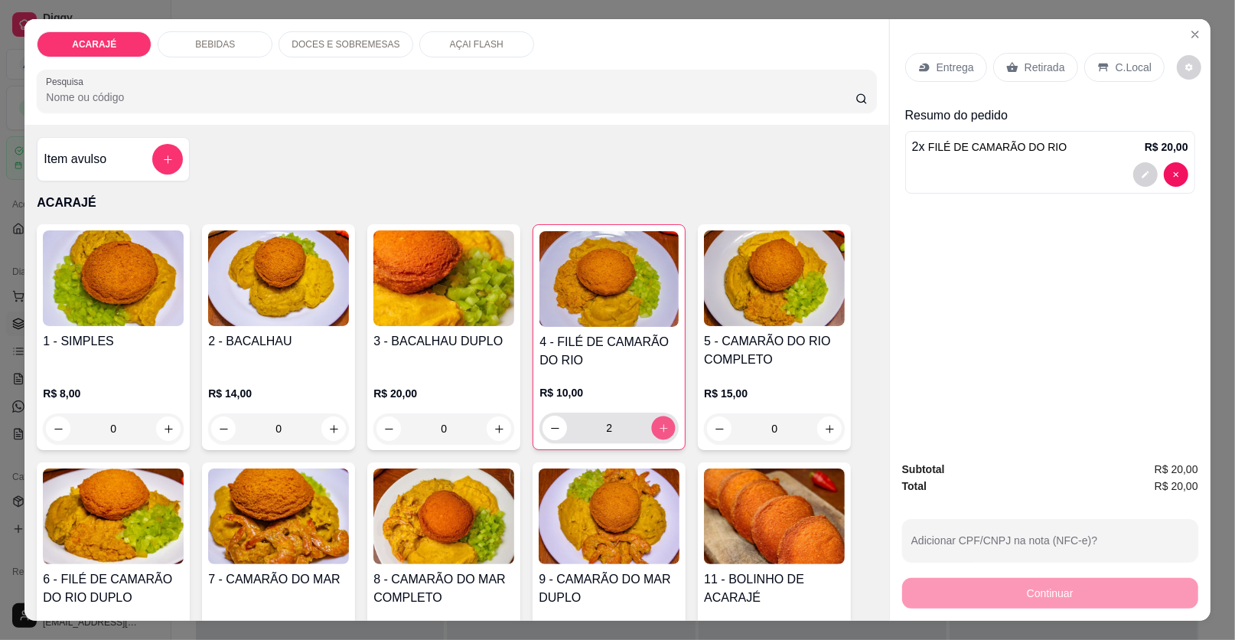
click at [656, 419] on button "increase-product-quantity" at bounding box center [664, 428] width 24 height 24
type input "3"
click at [499, 428] on button "increase-product-quantity" at bounding box center [499, 428] width 24 height 24
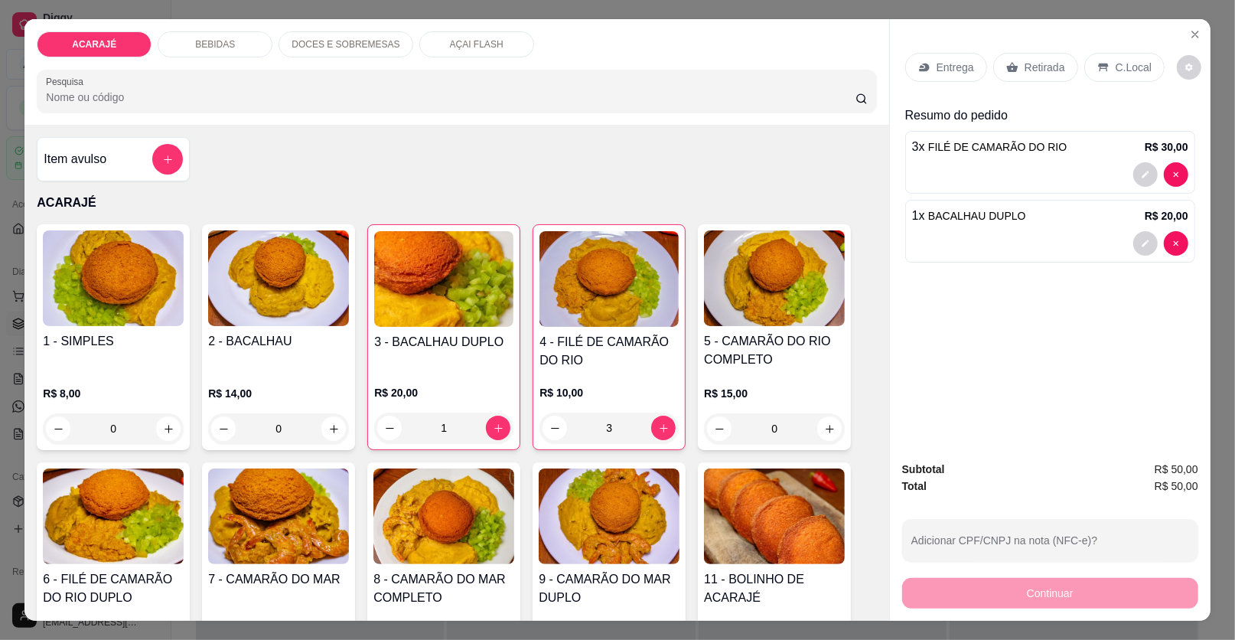
click at [1037, 67] on p "Retirada" at bounding box center [1045, 67] width 41 height 15
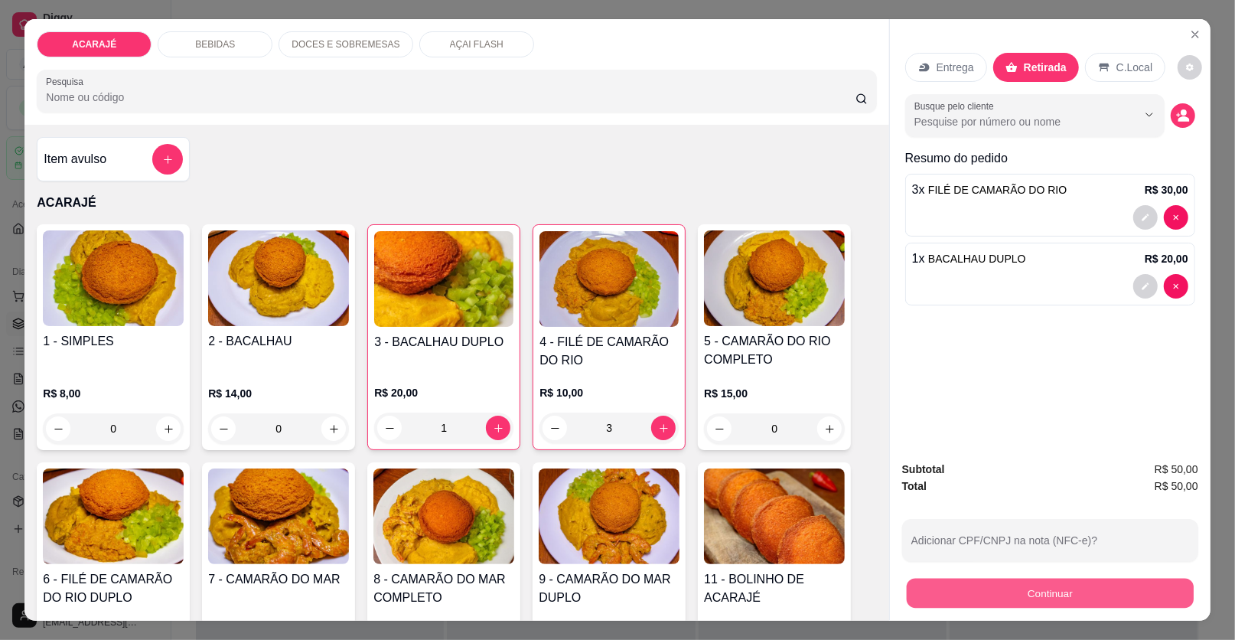
click at [974, 581] on button "Continuar" at bounding box center [1050, 594] width 287 height 30
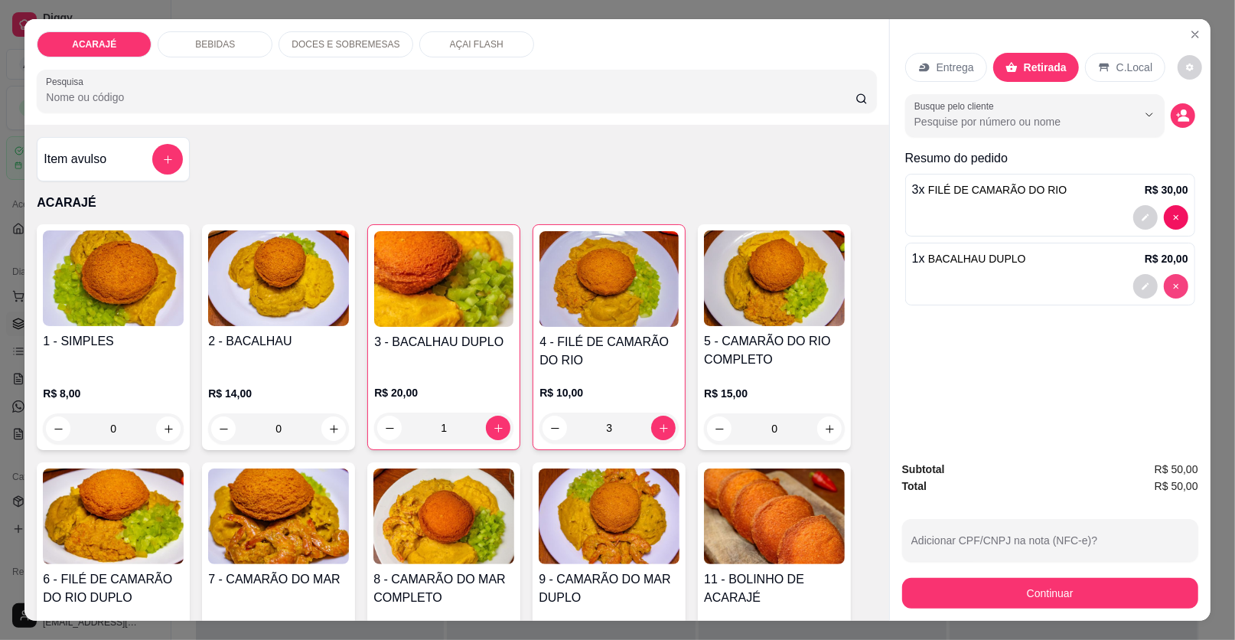
type input "0"
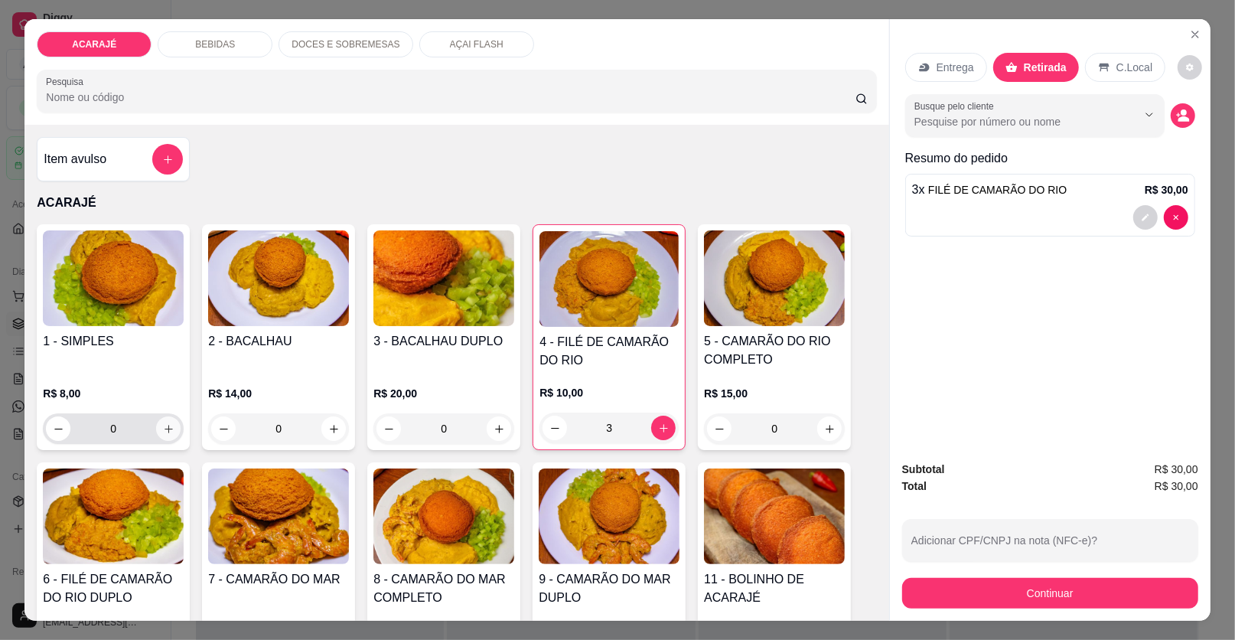
click at [164, 429] on icon "increase-product-quantity" at bounding box center [168, 428] width 11 height 11
type input "1"
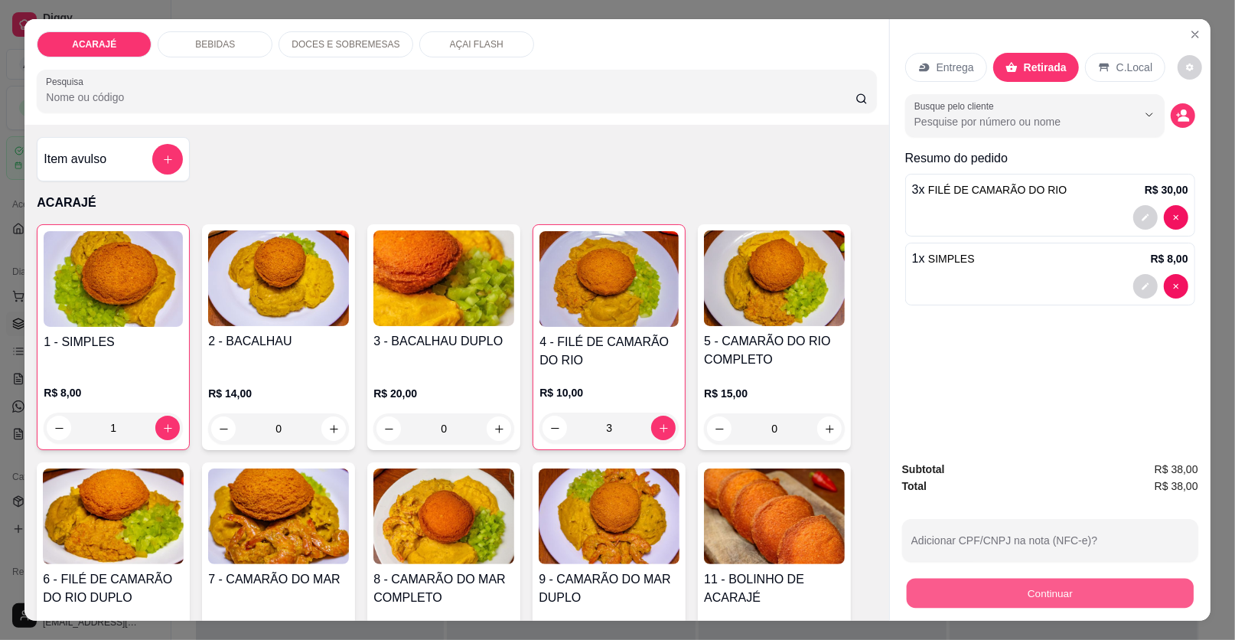
click at [1043, 595] on button "Continuar" at bounding box center [1050, 594] width 287 height 30
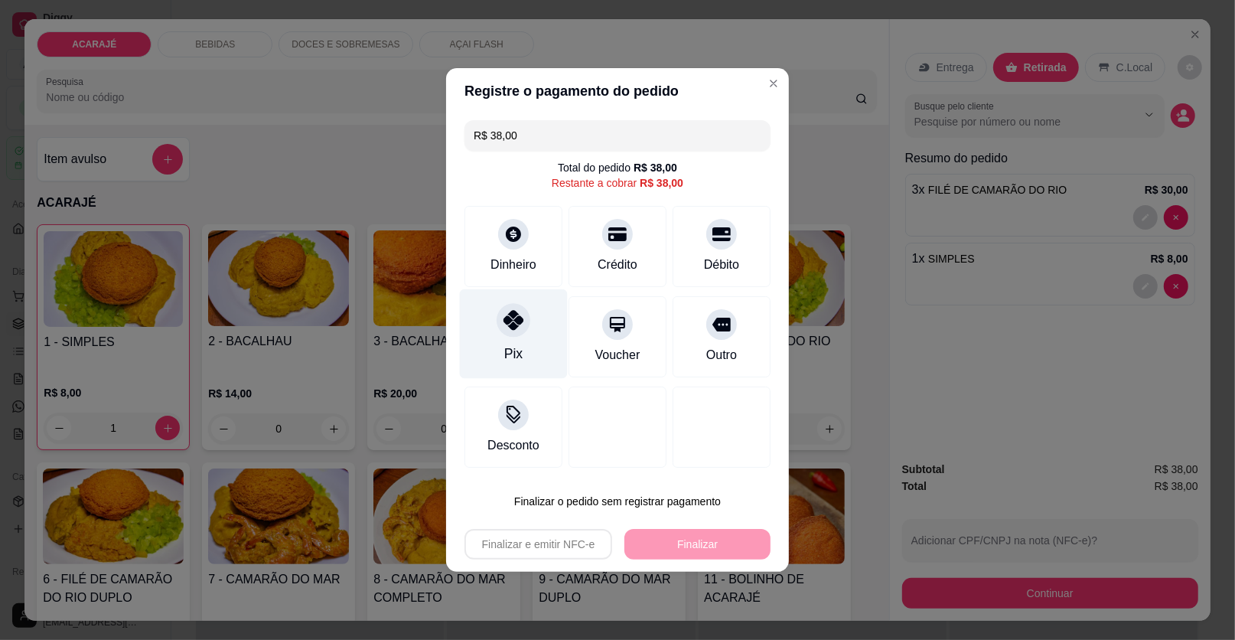
drag, startPoint x: 501, startPoint y: 330, endPoint x: 530, endPoint y: 334, distance: 29.3
click at [504, 331] on div at bounding box center [514, 320] width 34 height 34
type input "R$ 0,00"
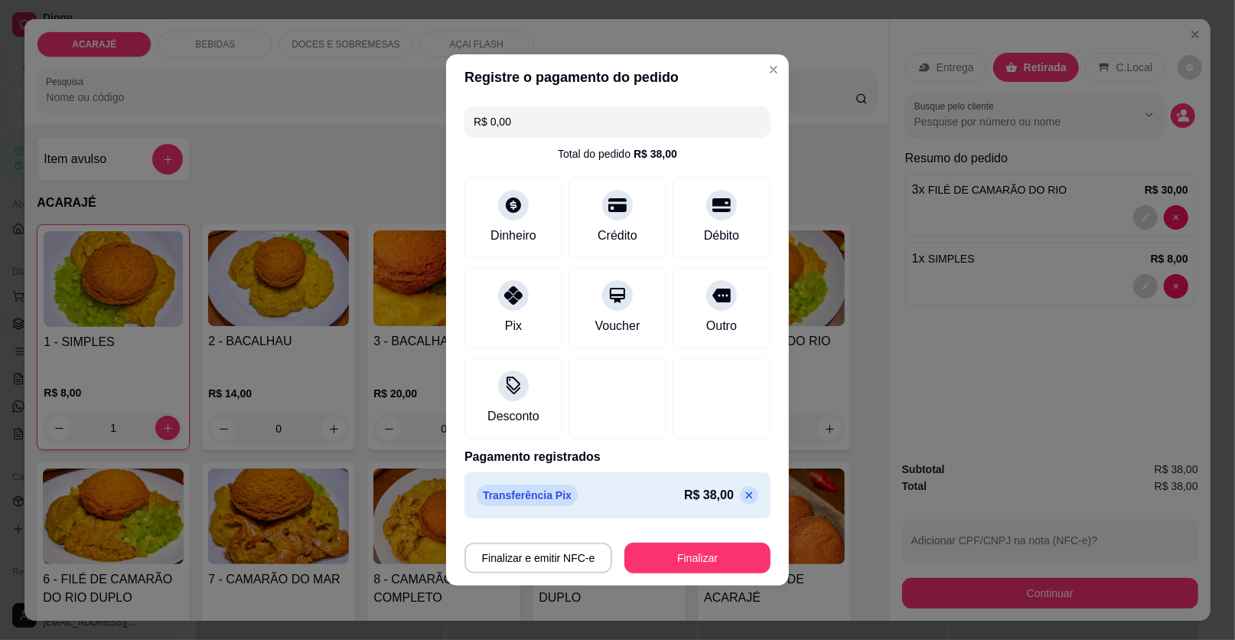
click at [681, 571] on button "Finalizar" at bounding box center [697, 558] width 146 height 31
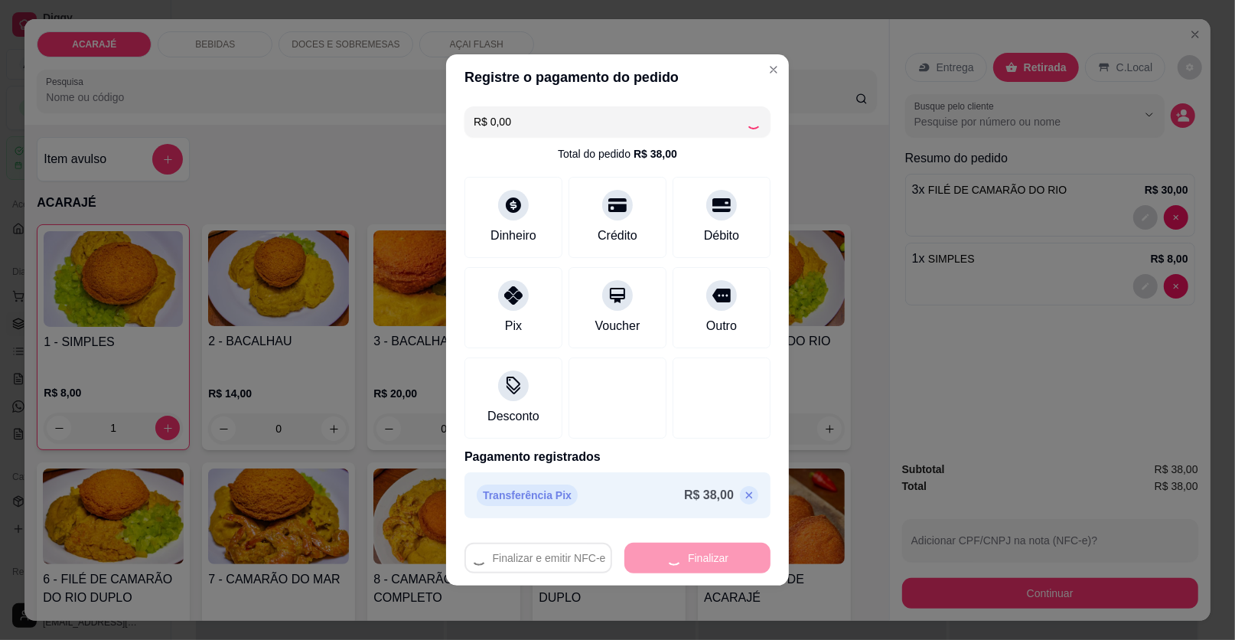
type input "0"
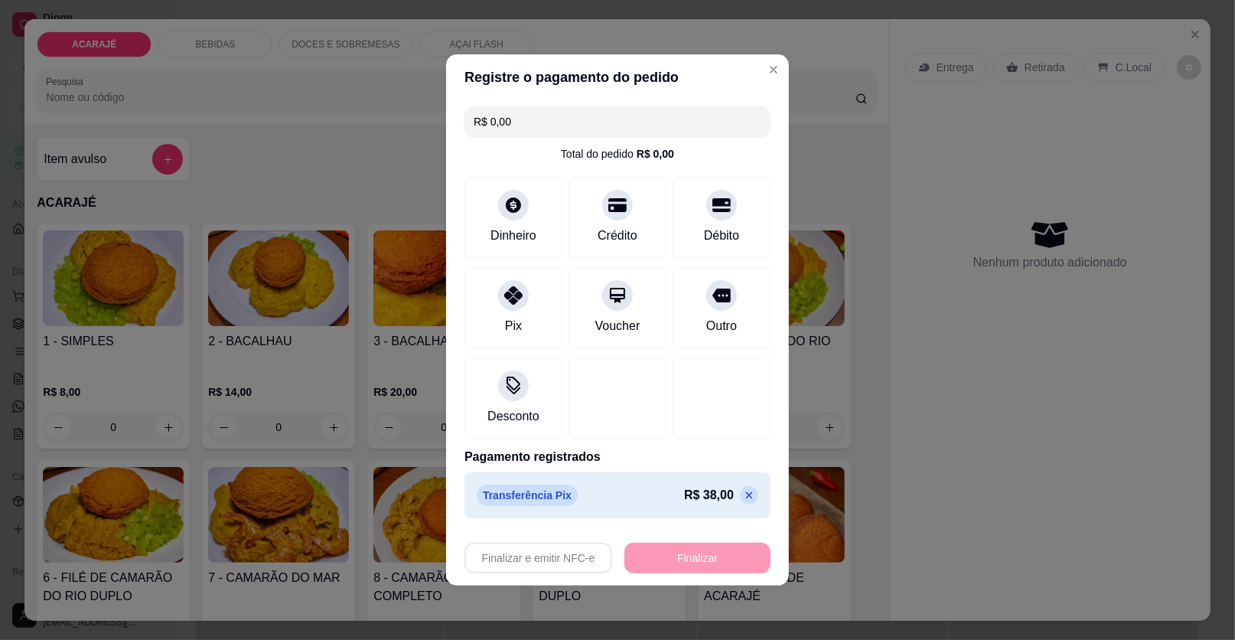
type input "-R$ 38,00"
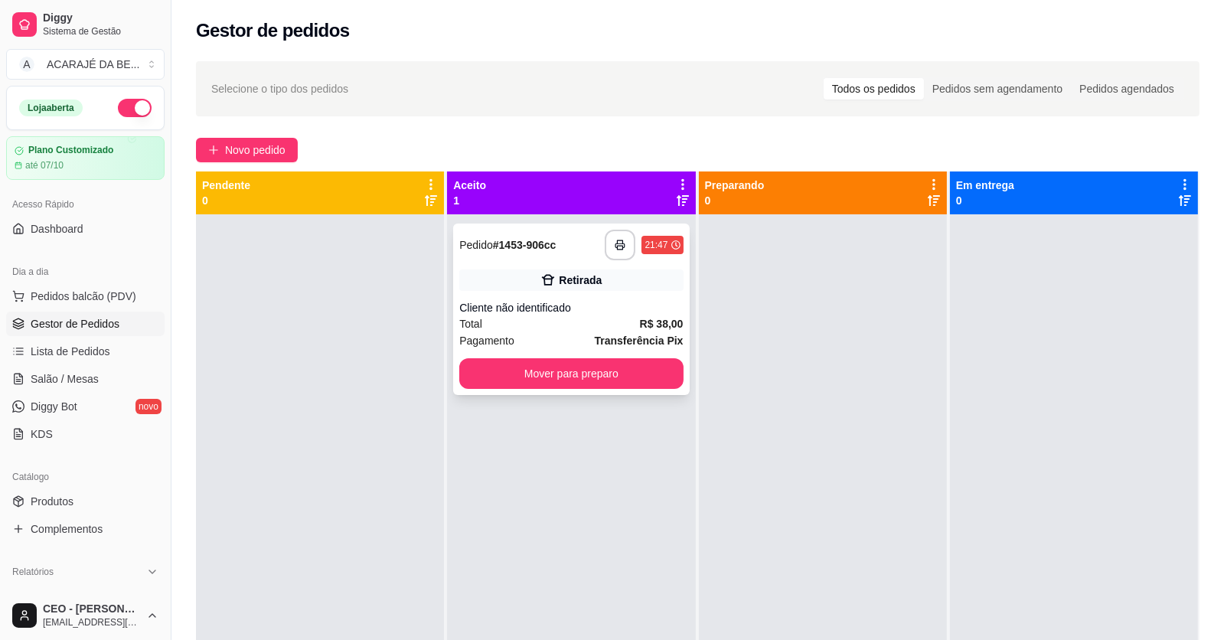
click at [617, 328] on div "**********" at bounding box center [571, 308] width 236 height 171
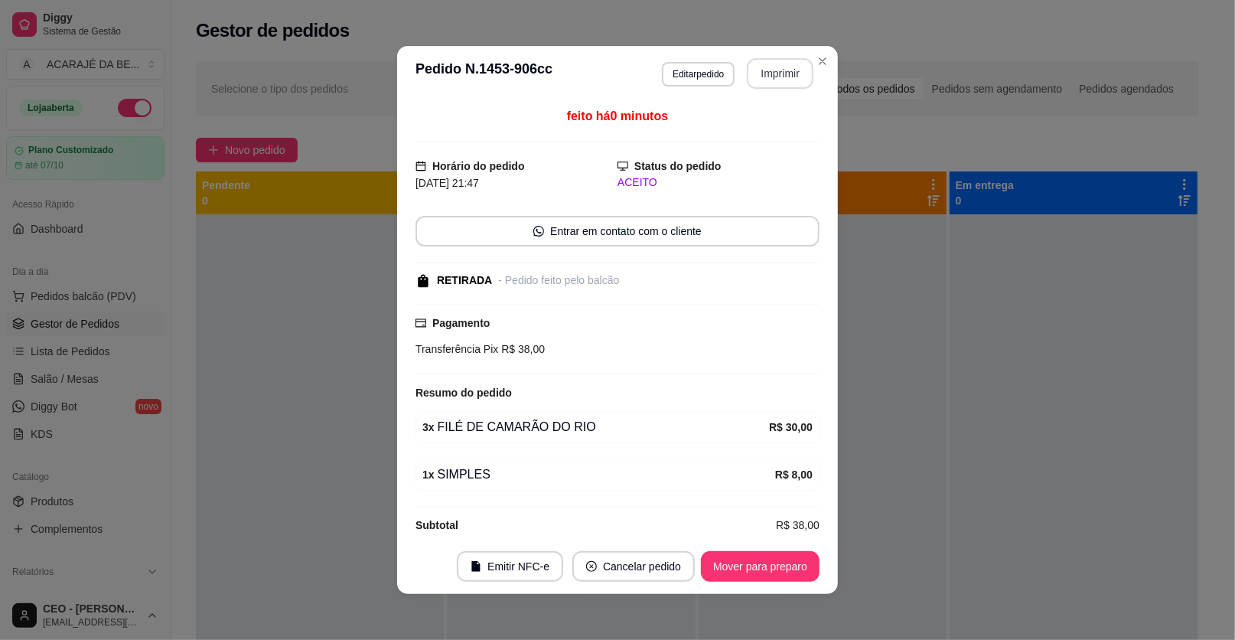
click at [762, 76] on button "Imprimir" at bounding box center [780, 73] width 67 height 31
click at [729, 562] on button "Mover para preparo" at bounding box center [760, 566] width 119 height 31
click at [728, 565] on button "Mover para preparo" at bounding box center [760, 567] width 115 height 30
click at [728, 565] on div "Mover para preparo" at bounding box center [750, 566] width 140 height 31
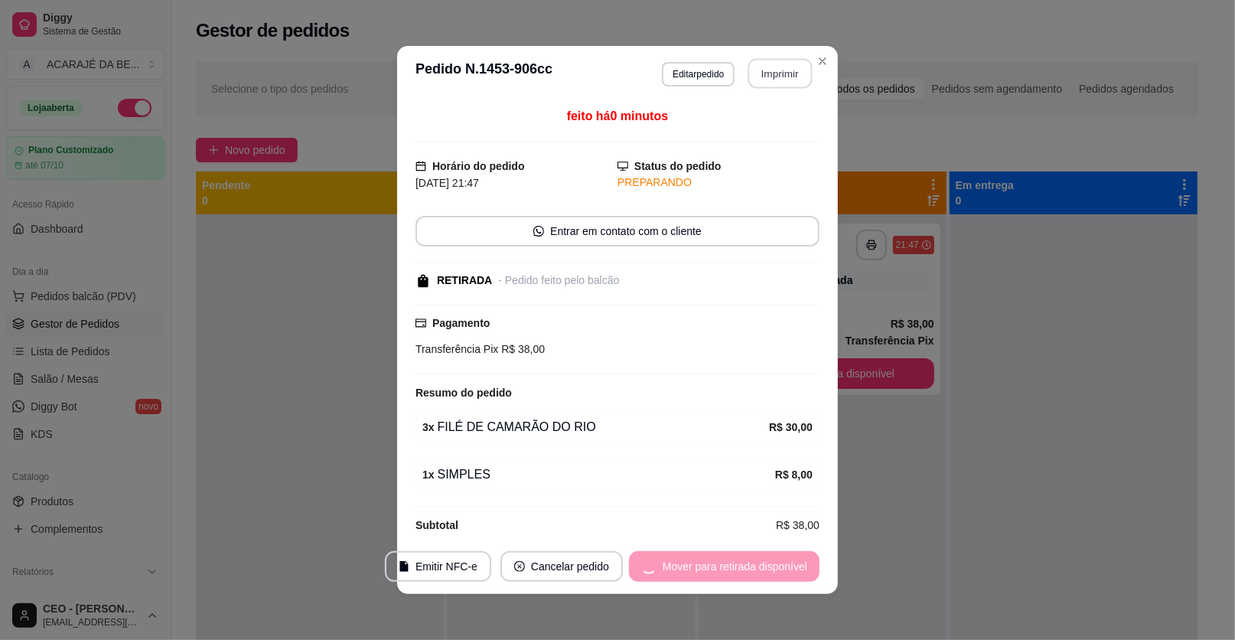
click at [728, 565] on div "Mover para retirada disponível" at bounding box center [724, 566] width 191 height 31
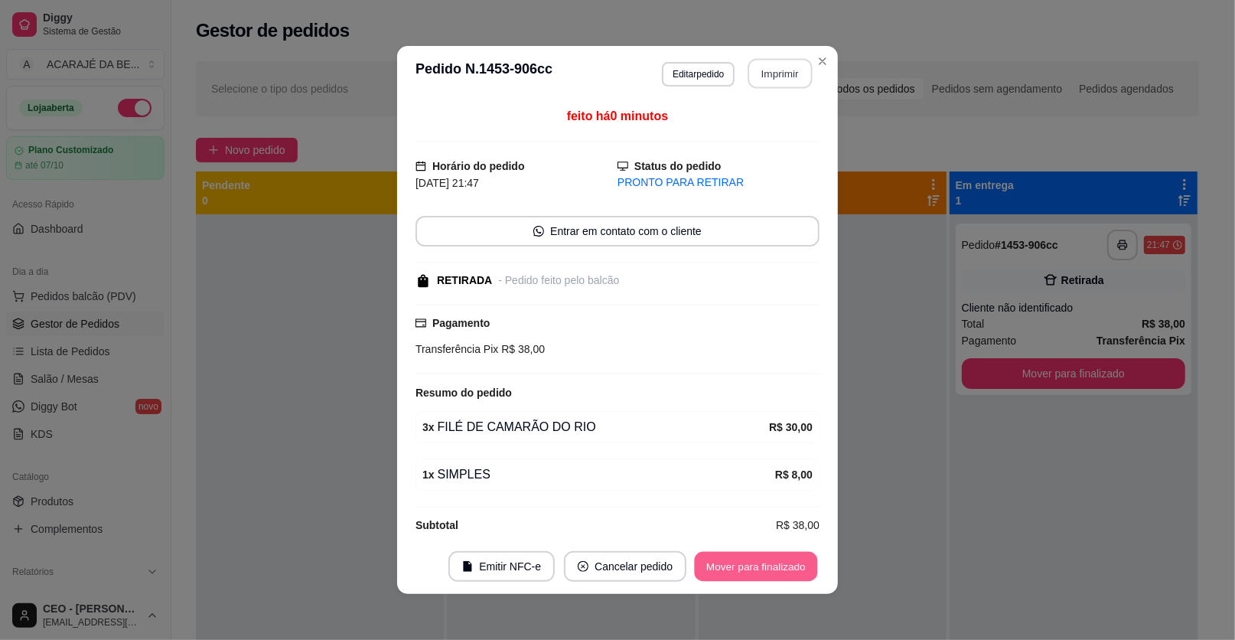
click at [728, 565] on button "Mover para finalizado" at bounding box center [756, 567] width 123 height 30
click at [728, 565] on div "Mover para finalizado" at bounding box center [756, 566] width 127 height 31
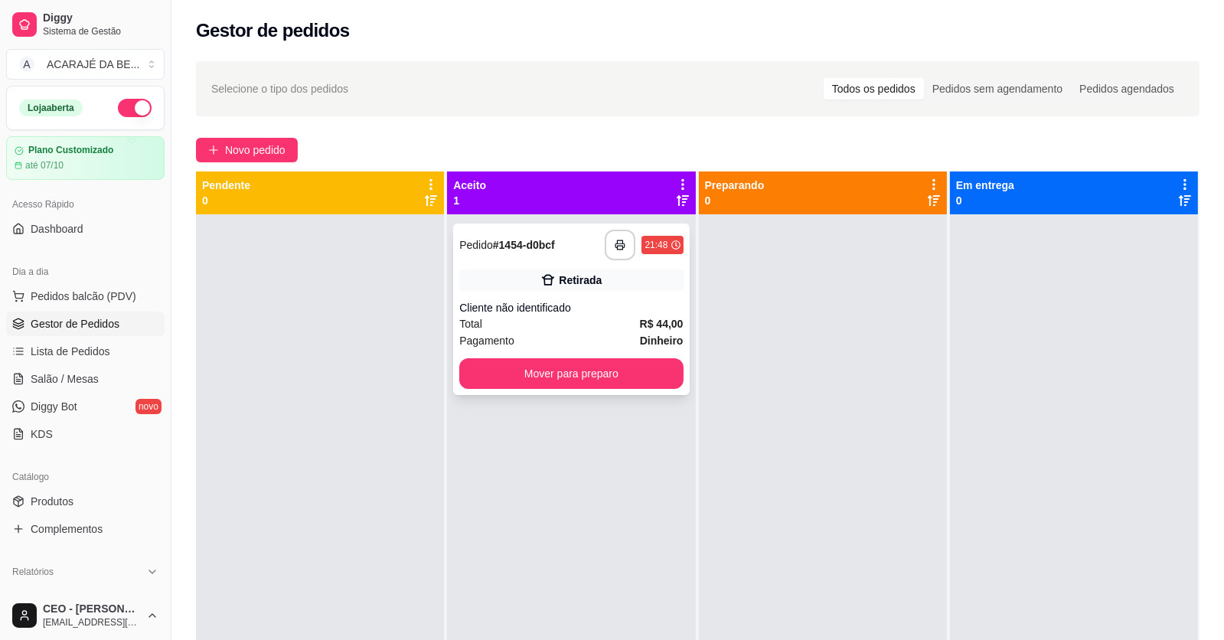
click at [573, 302] on div "Cliente não identificado" at bounding box center [570, 307] width 223 height 15
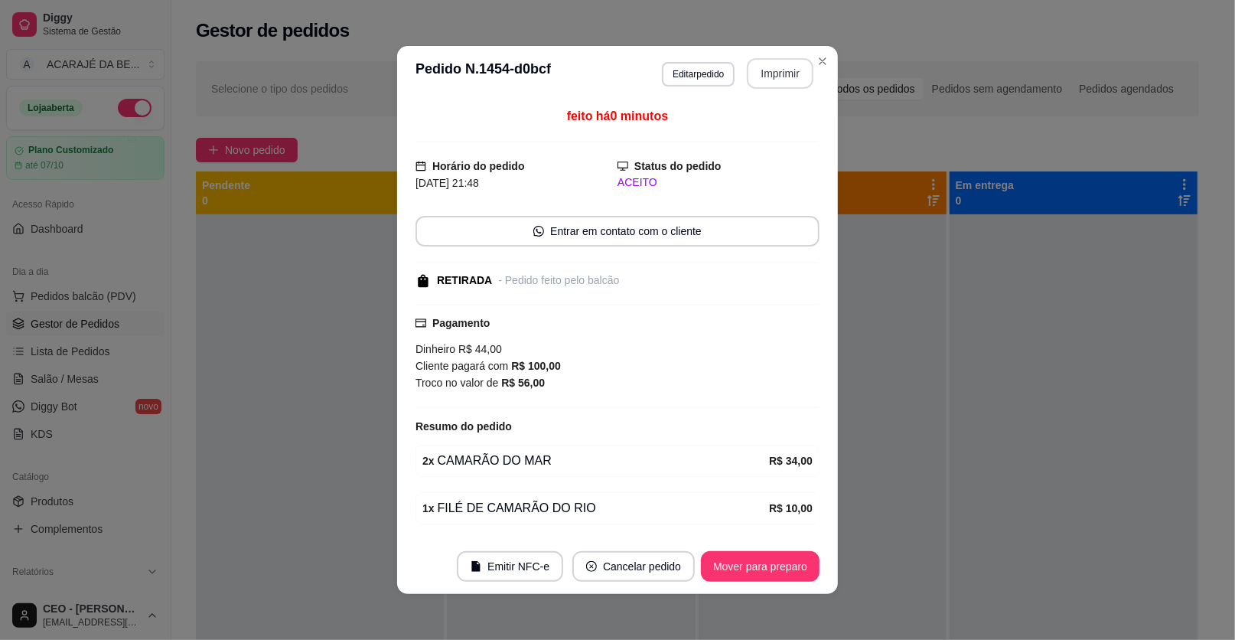
click at [763, 67] on button "Imprimir" at bounding box center [780, 73] width 67 height 31
drag, startPoint x: 589, startPoint y: 227, endPoint x: 579, endPoint y: 214, distance: 15.3
drag, startPoint x: 579, startPoint y: 214, endPoint x: 584, endPoint y: 206, distance: 9.6
click at [584, 206] on div "feito há 0 minutos Horário do pedido 30/09/2025 21:48 Status do pedido ACEITO E…" at bounding box center [618, 320] width 404 height 426
click at [755, 556] on button "Mover para preparo" at bounding box center [760, 566] width 119 height 31
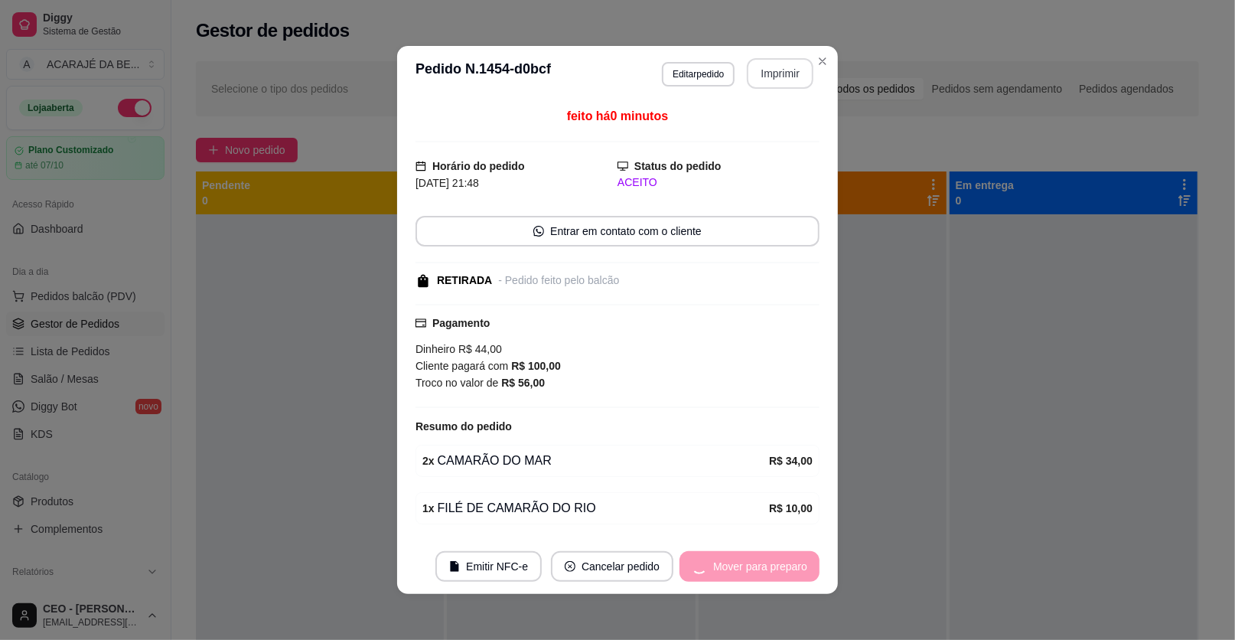
click at [761, 563] on div "Mover para preparo" at bounding box center [750, 566] width 140 height 31
click at [761, 559] on div "Mover para preparo" at bounding box center [750, 566] width 140 height 31
click at [765, 531] on section "**********" at bounding box center [617, 320] width 441 height 548
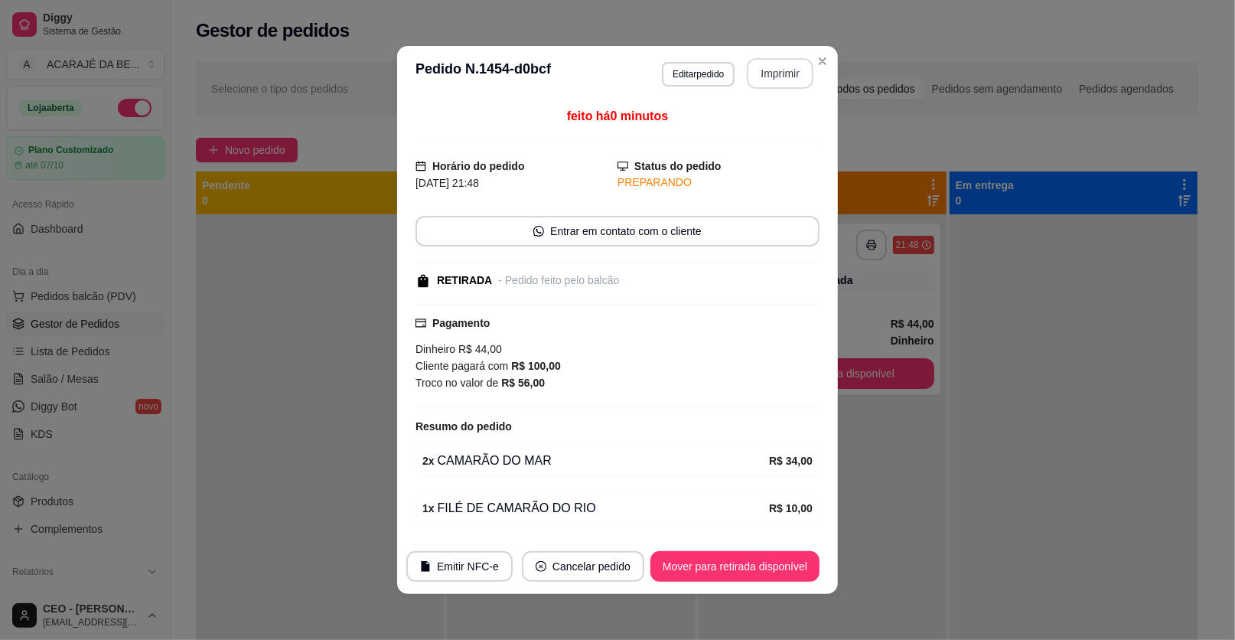
drag, startPoint x: 765, startPoint y: 523, endPoint x: 755, endPoint y: 514, distance: 13.5
click at [765, 511] on div "1 x FILÉ DE CAMARÃO DO RIO R$ 10,00" at bounding box center [618, 508] width 404 height 32
click at [765, 565] on button "Mover para retirada disponível" at bounding box center [735, 566] width 169 height 31
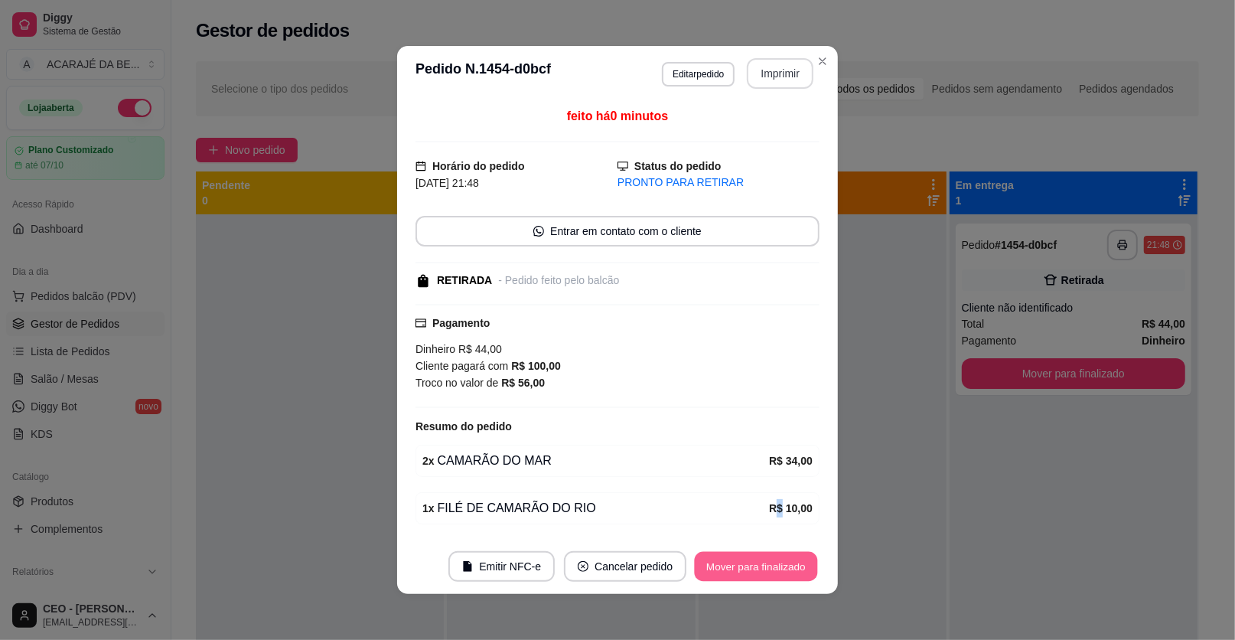
click at [755, 562] on button "Mover para finalizado" at bounding box center [756, 567] width 123 height 30
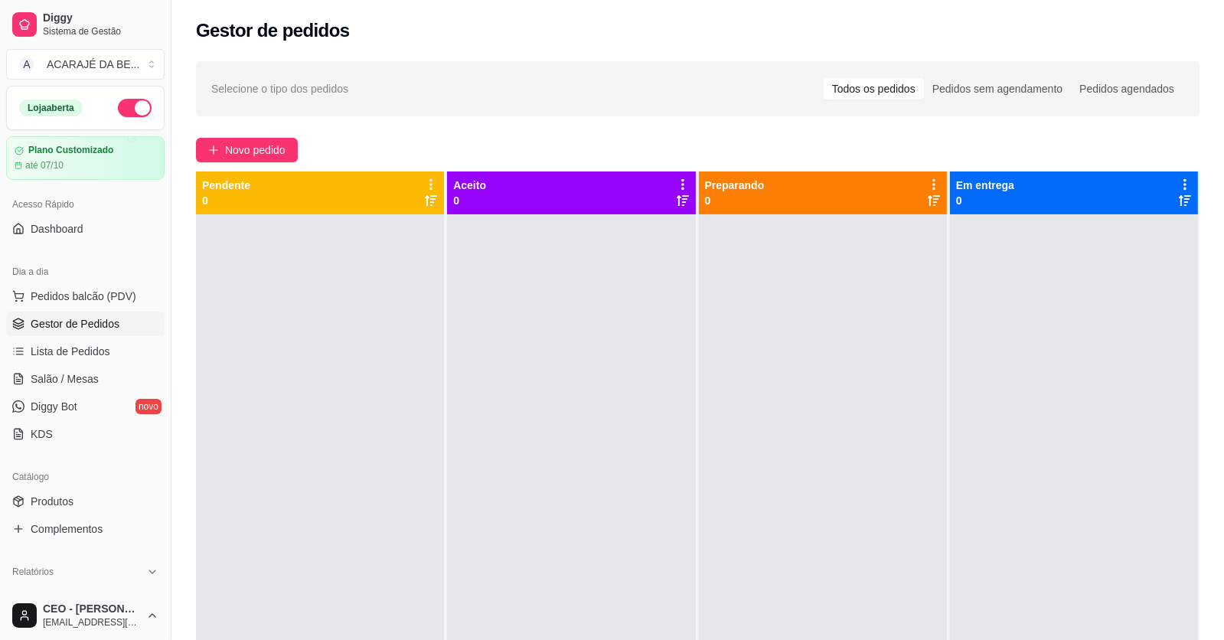
click at [96, 390] on ul "Pedidos balcão (PDV) Gestor de Pedidos Lista de Pedidos Salão / Mesas Diggy Bot…" at bounding box center [85, 365] width 158 height 162
click at [94, 386] on link "Salão / Mesas" at bounding box center [85, 379] width 158 height 24
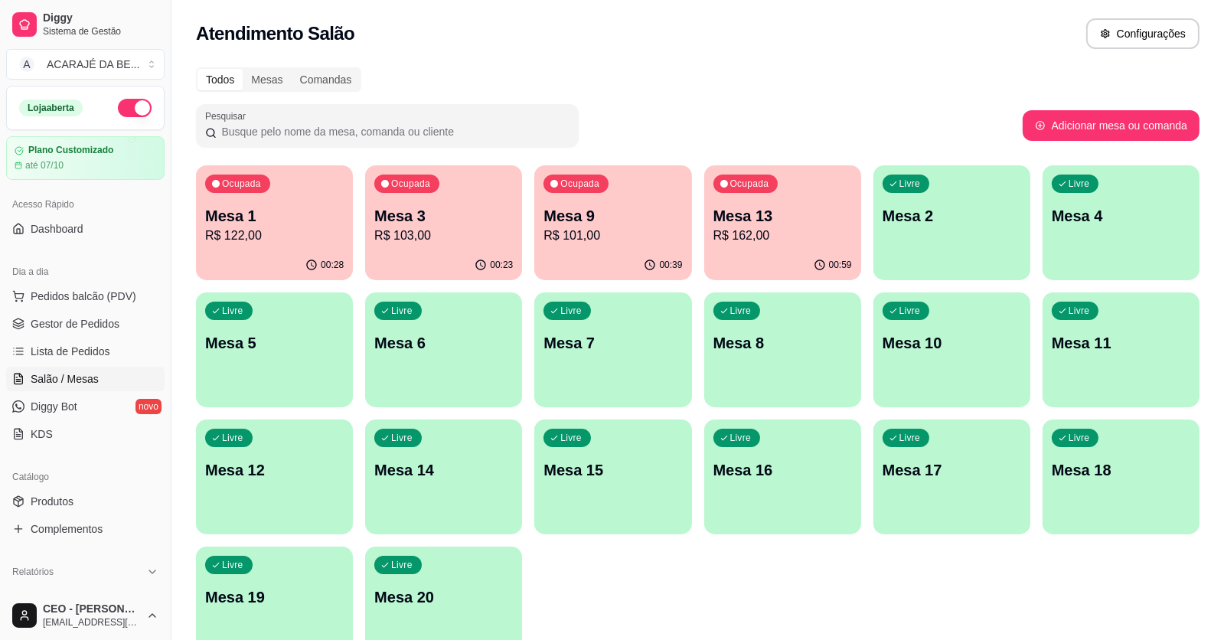
click at [254, 241] on p "R$ 122,00" at bounding box center [274, 236] width 139 height 18
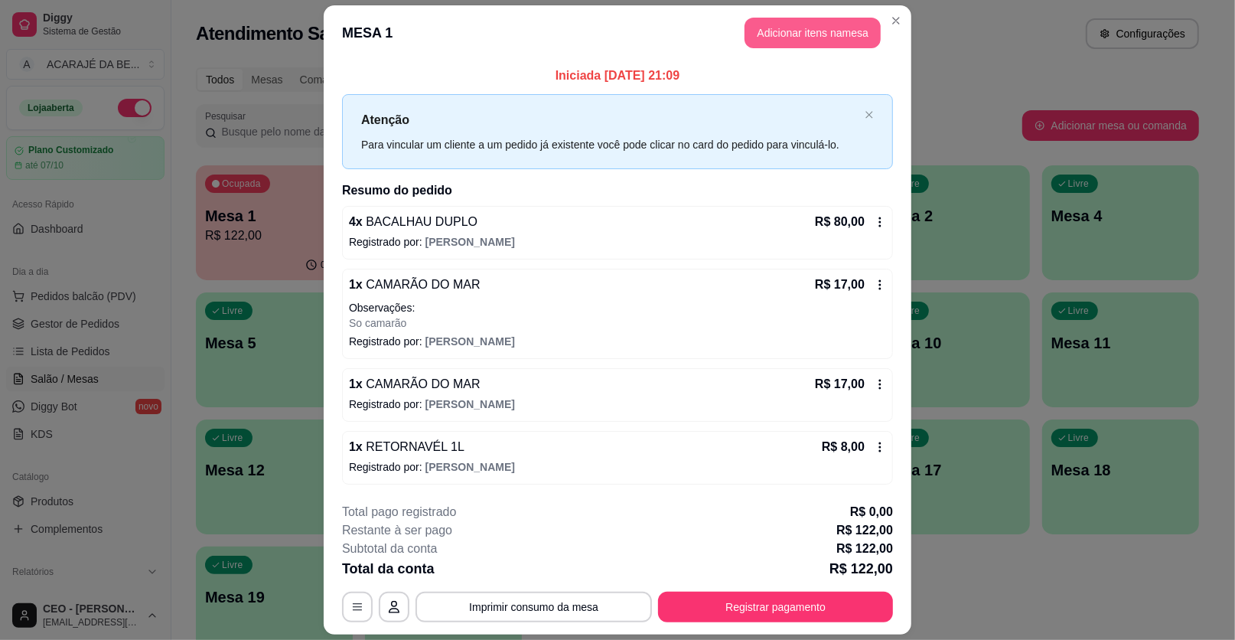
click at [789, 32] on button "Adicionar itens na mesa" at bounding box center [813, 33] width 136 height 31
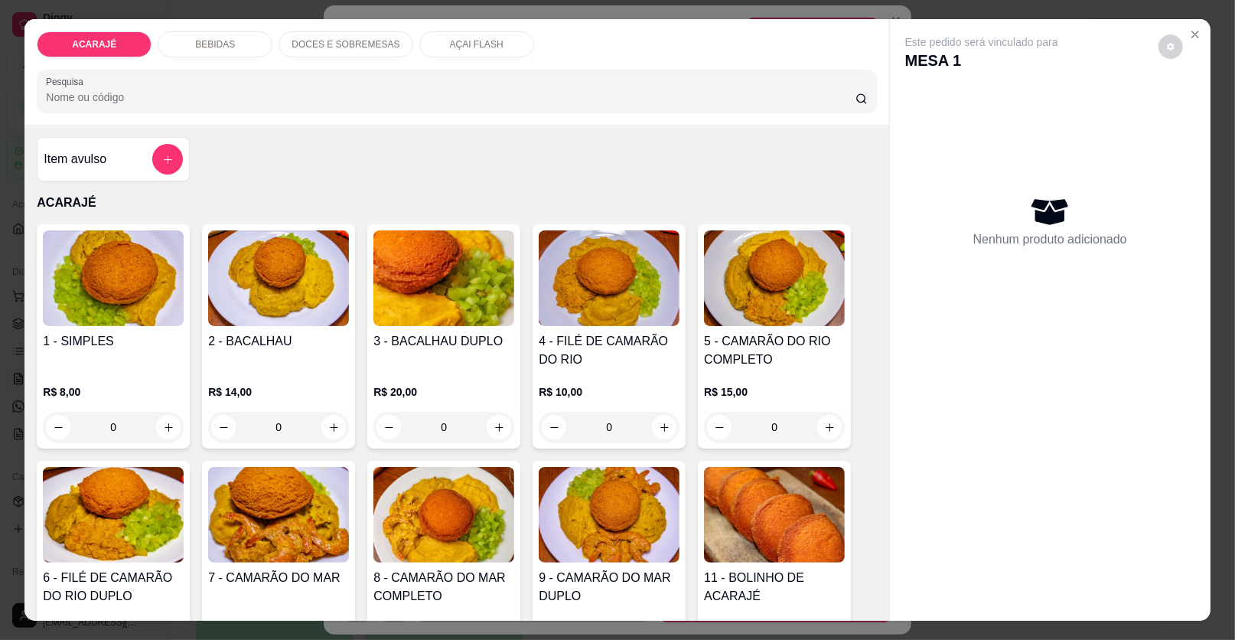
click at [237, 49] on div "BEBIDAS" at bounding box center [215, 44] width 115 height 26
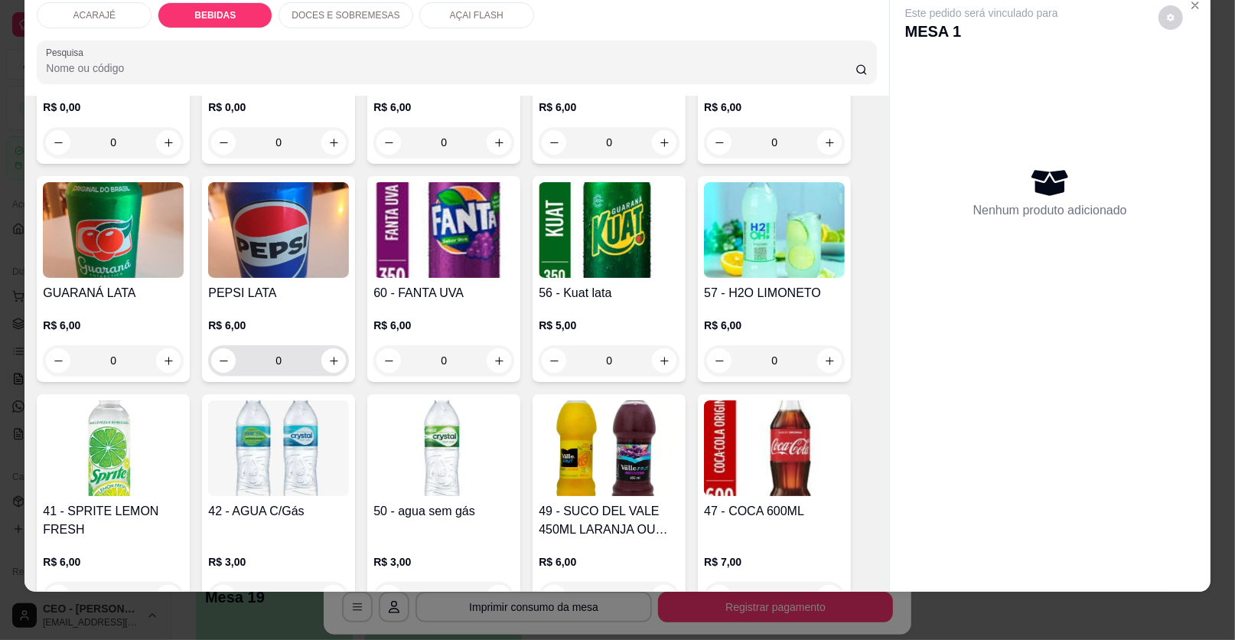
scroll to position [801, 0]
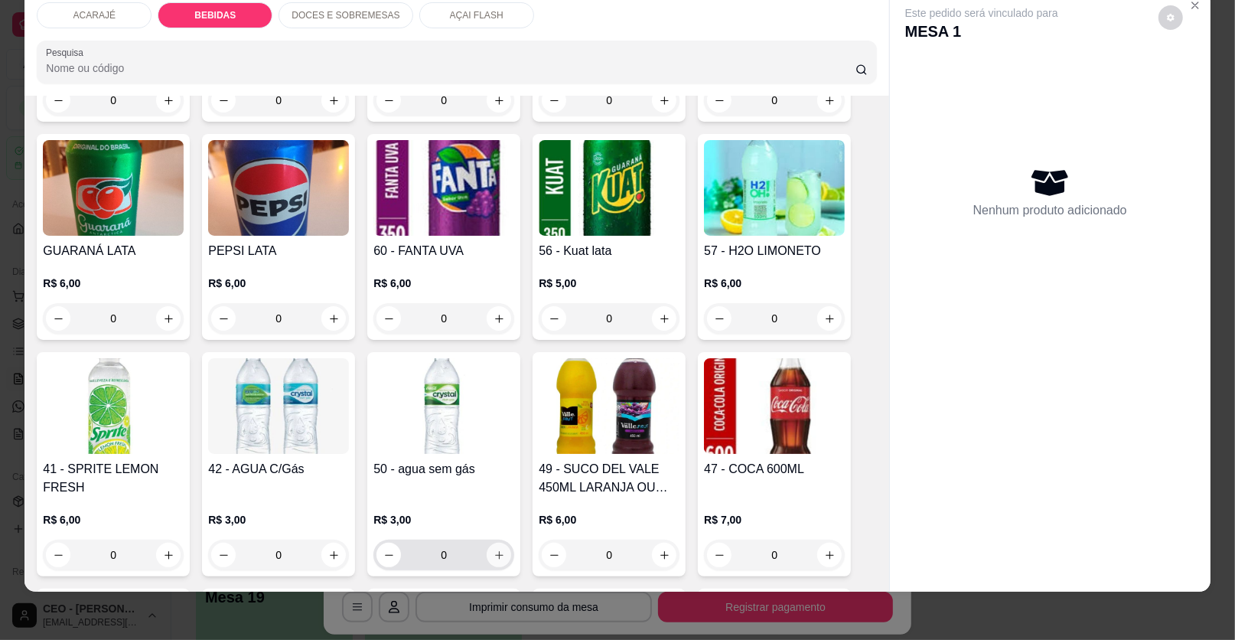
click at [490, 546] on button "increase-product-quantity" at bounding box center [499, 555] width 24 height 24
type input "1"
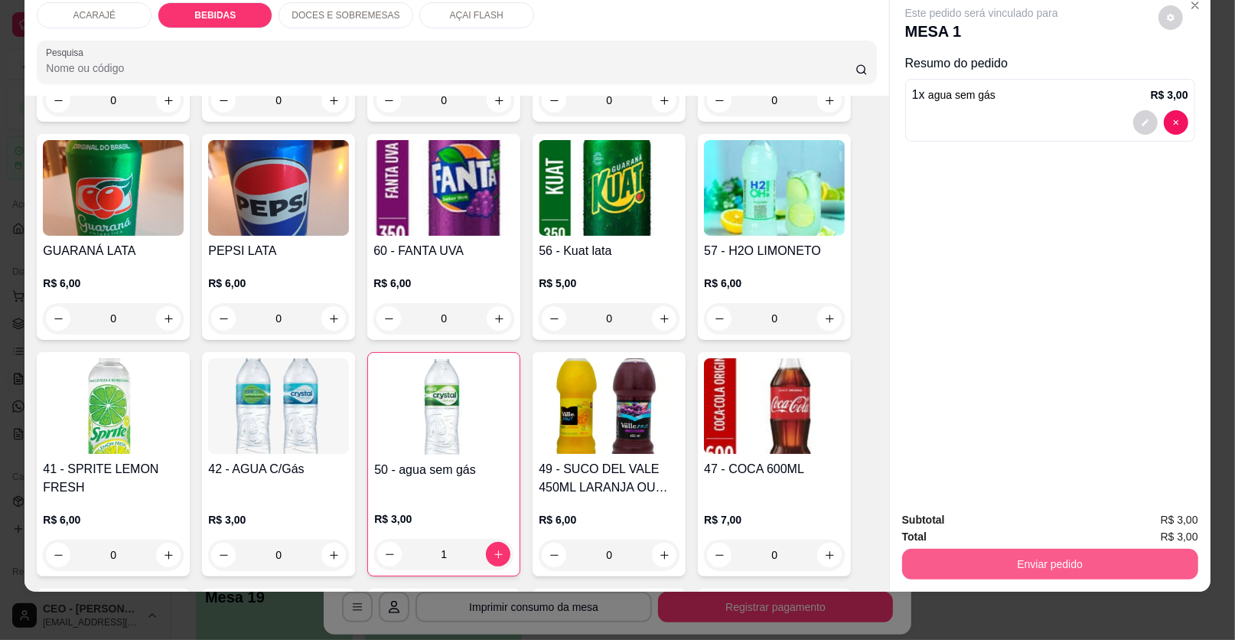
click at [983, 567] on button "Enviar pedido" at bounding box center [1050, 564] width 296 height 31
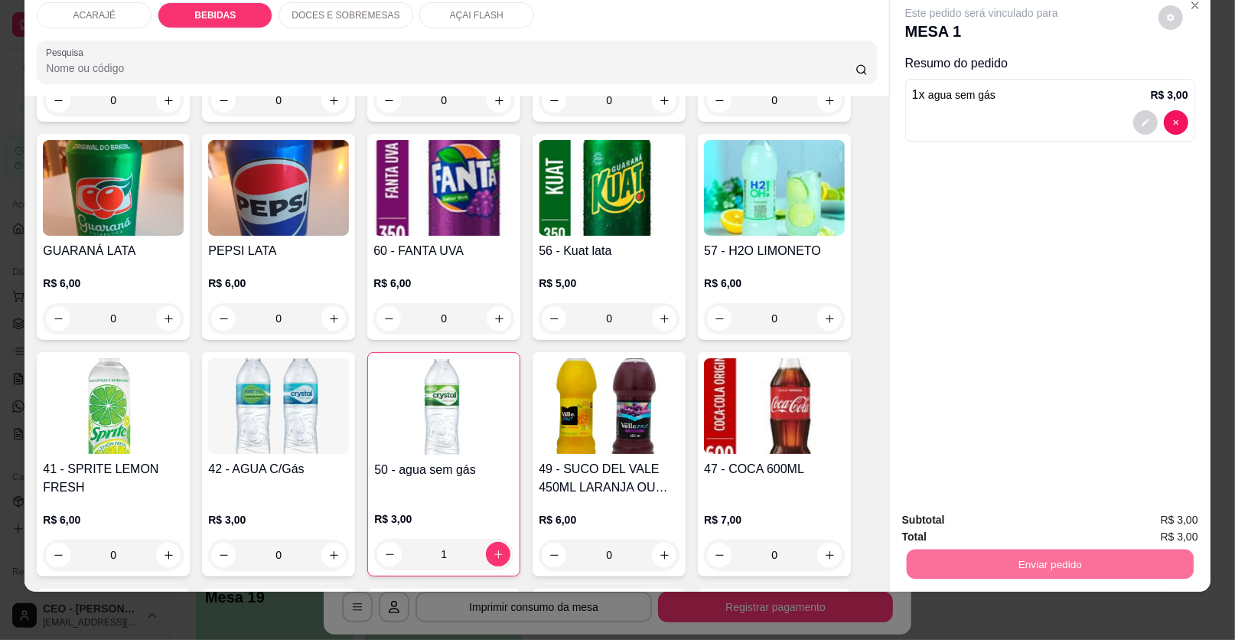
click at [1143, 519] on button "Enviar pedido" at bounding box center [1158, 525] width 86 height 29
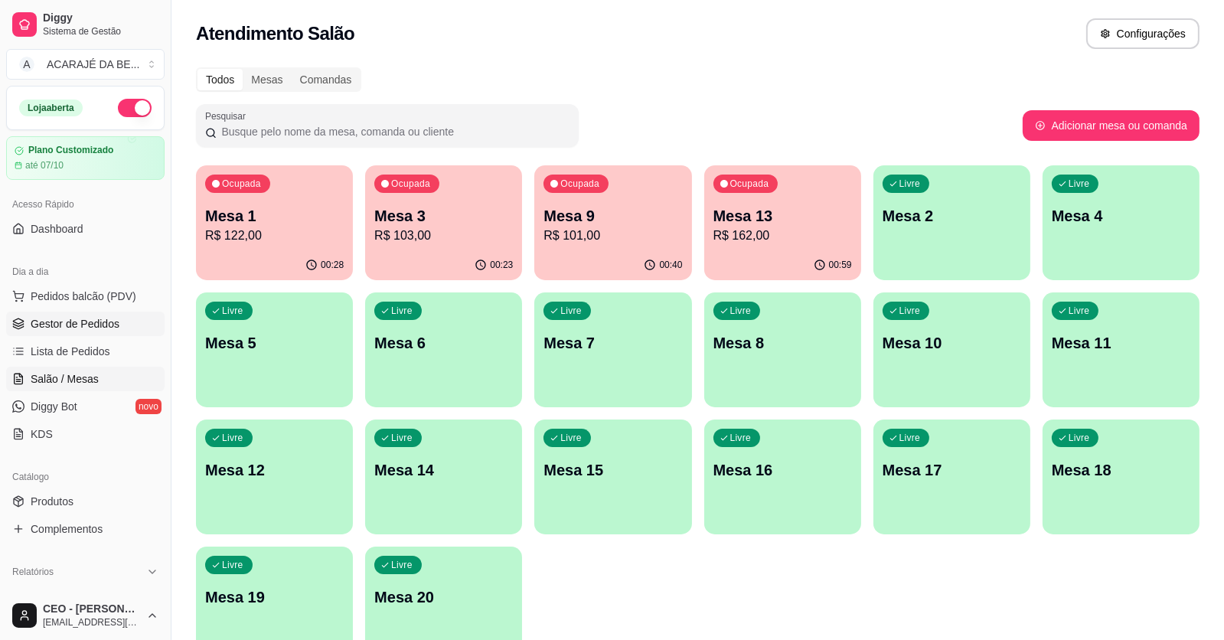
click at [54, 317] on span "Gestor de Pedidos" at bounding box center [75, 323] width 89 height 15
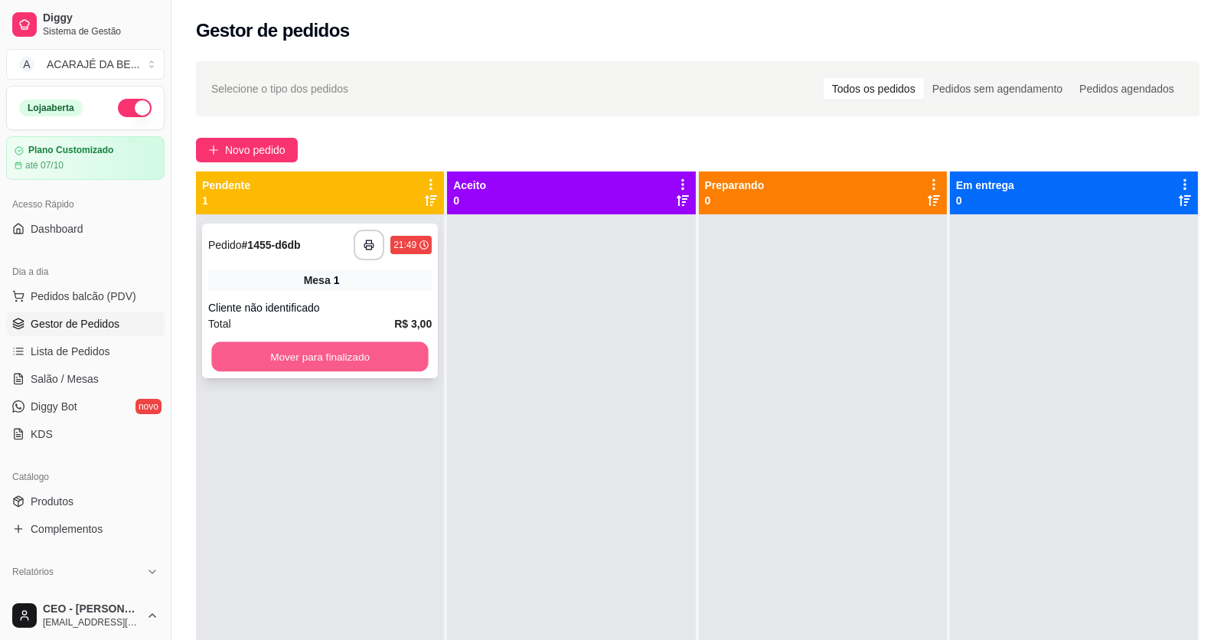
click at [369, 364] on button "Mover para finalizado" at bounding box center [319, 357] width 217 height 30
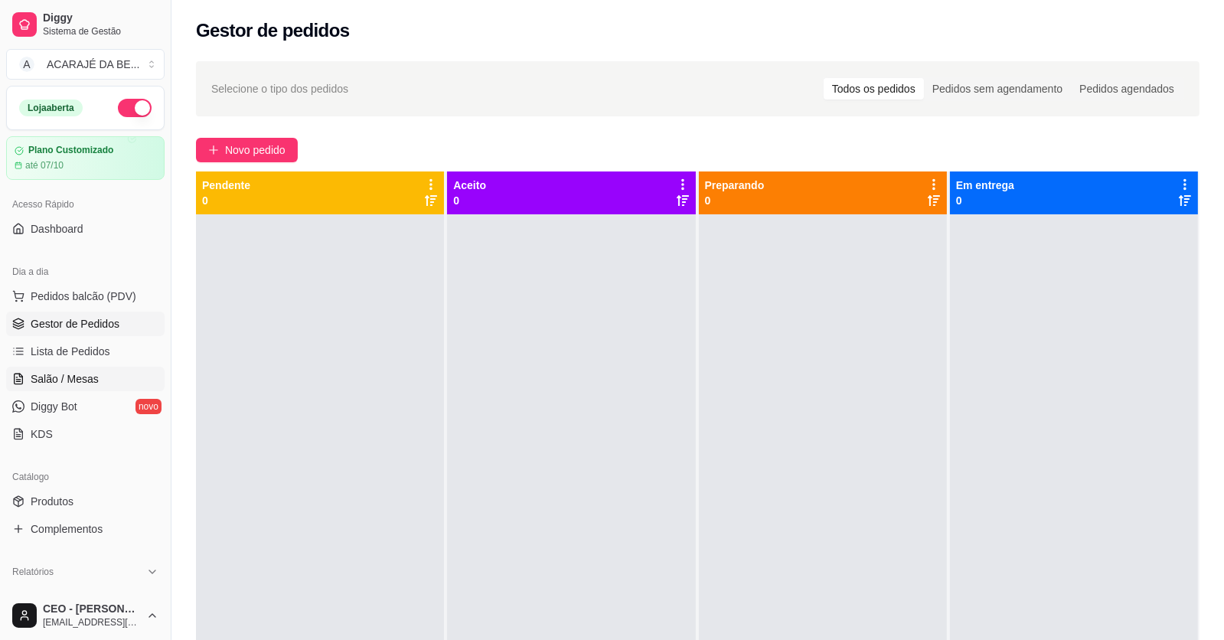
click at [79, 371] on span "Salão / Mesas" at bounding box center [65, 378] width 68 height 15
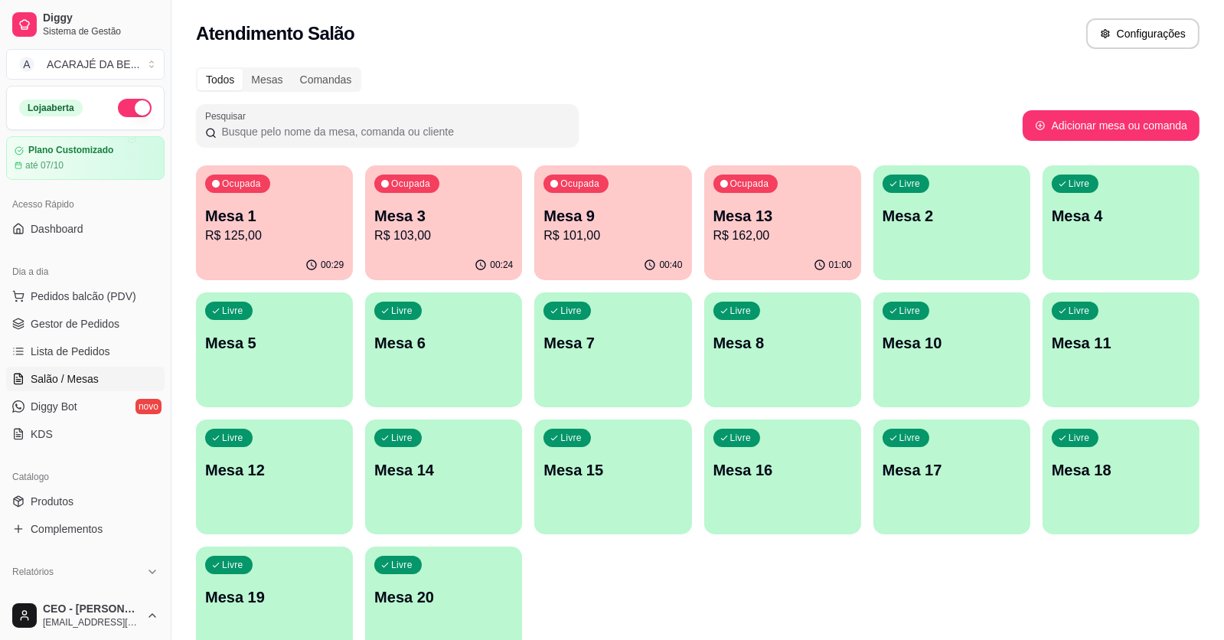
click at [759, 191] on div "Ocupada Mesa 13 R$ 162,00" at bounding box center [782, 207] width 157 height 85
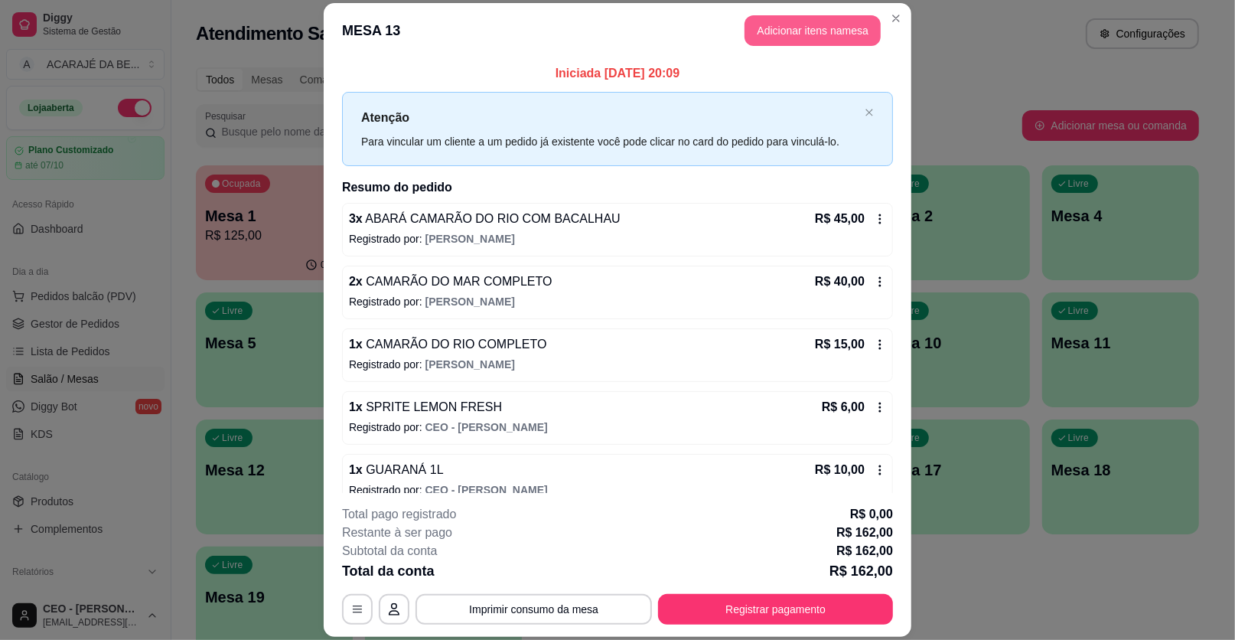
click at [814, 38] on button "Adicionar itens na mesa" at bounding box center [813, 30] width 136 height 31
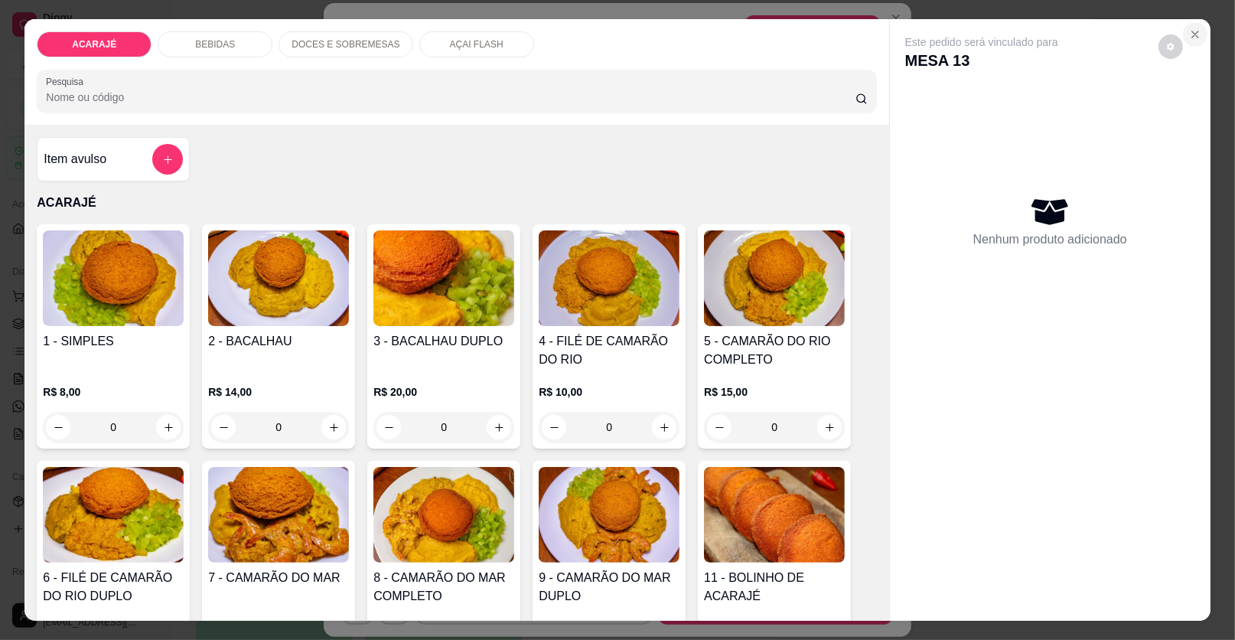
click at [1189, 38] on icon "Close" at bounding box center [1195, 34] width 12 height 12
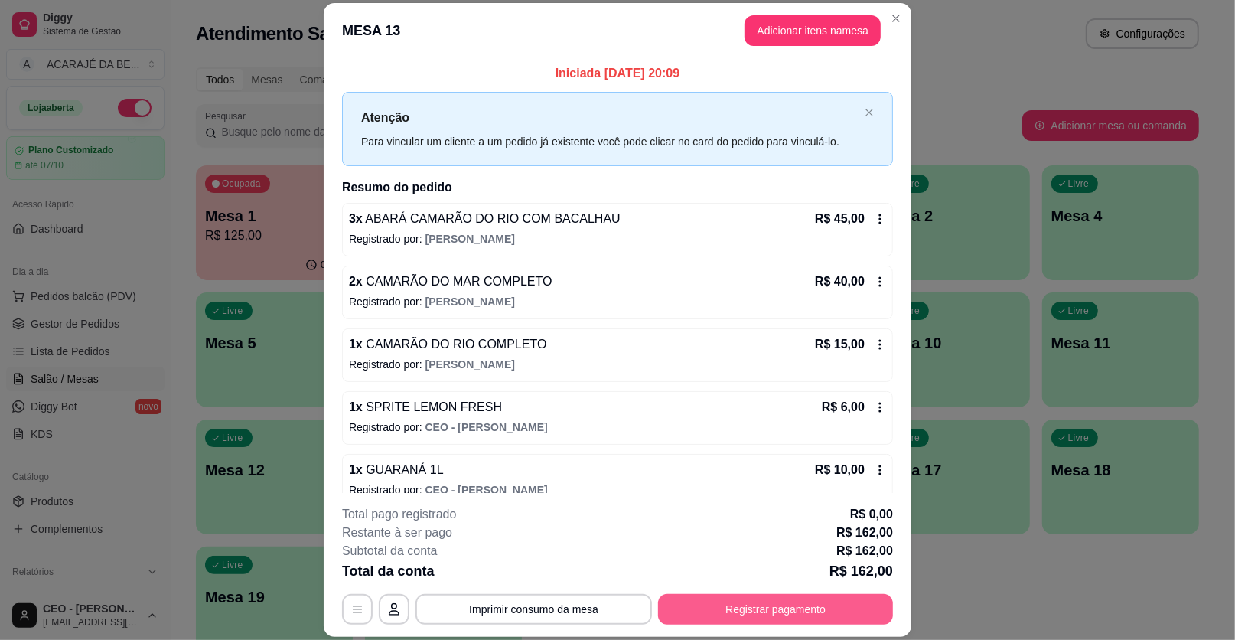
click at [807, 608] on button "Registrar pagamento" at bounding box center [775, 609] width 235 height 31
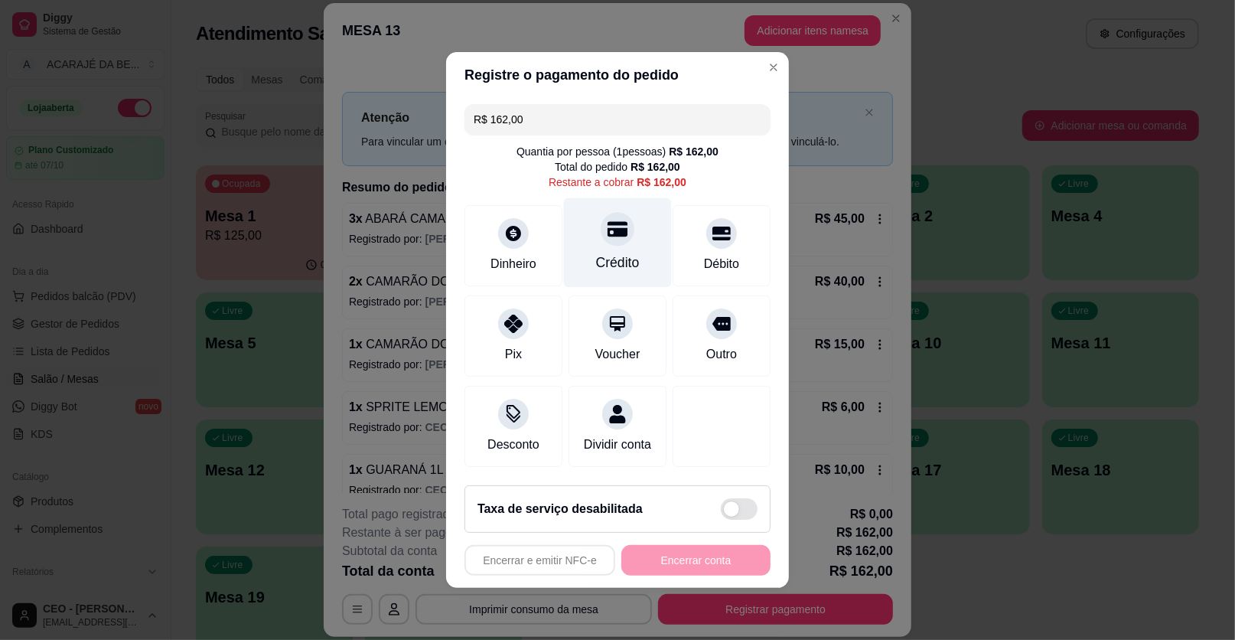
click at [614, 261] on div "Crédito" at bounding box center [618, 263] width 44 height 20
type input "R$ 0,00"
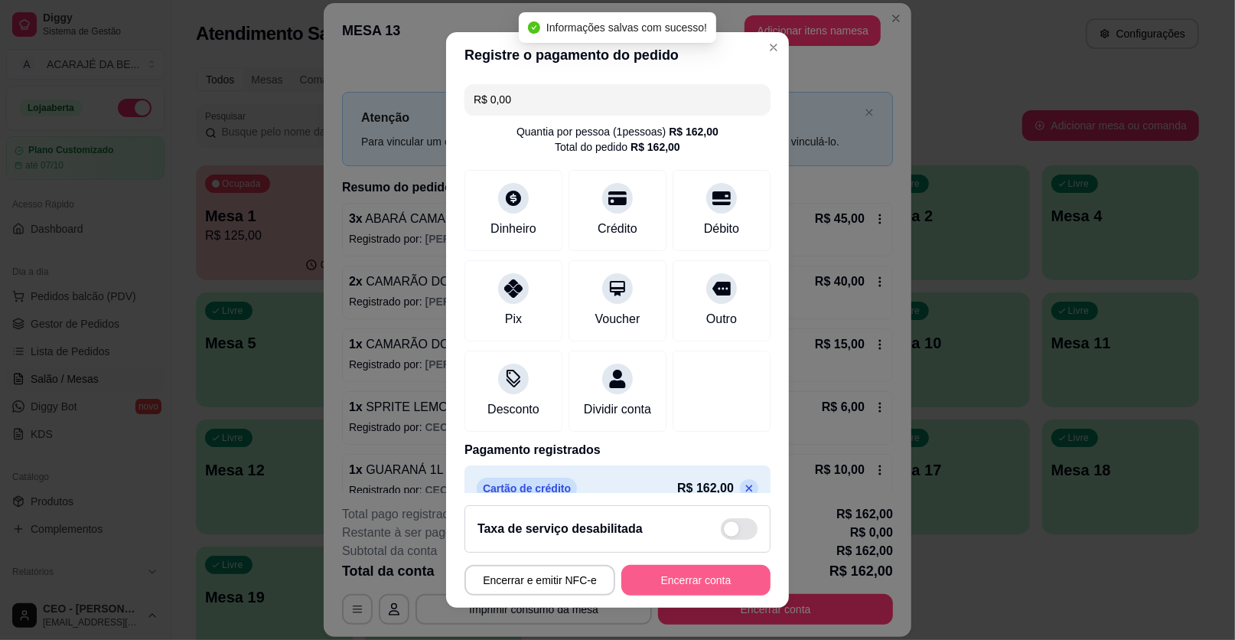
click at [687, 572] on button "Encerrar conta" at bounding box center [695, 580] width 149 height 31
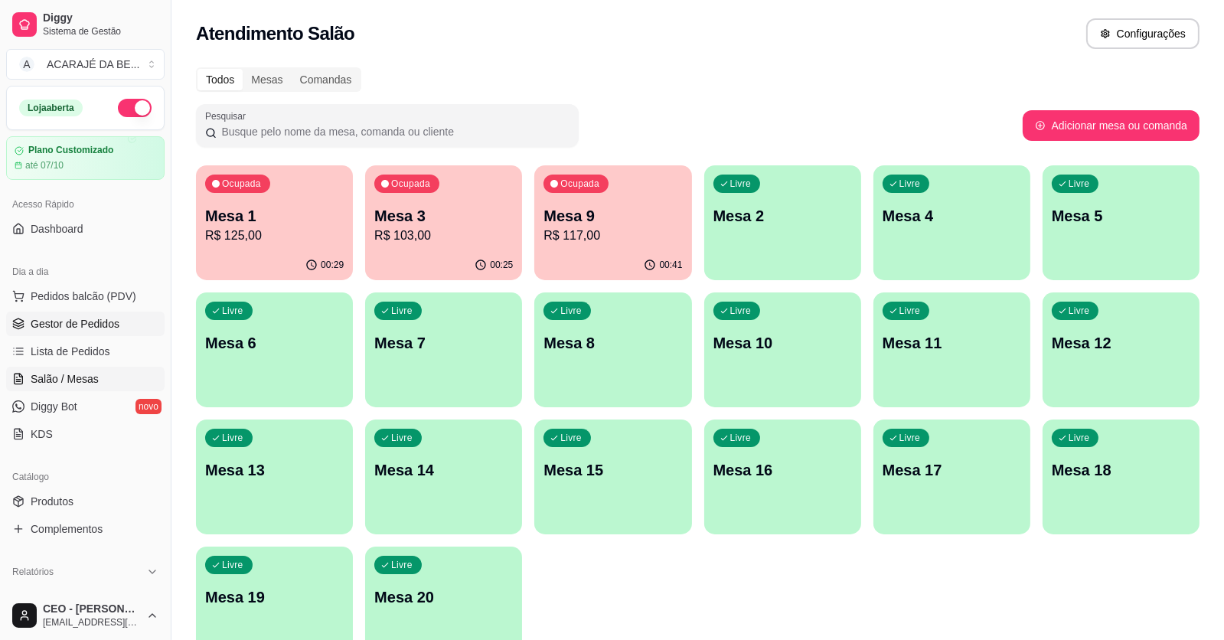
click at [117, 321] on link "Gestor de Pedidos" at bounding box center [85, 323] width 158 height 24
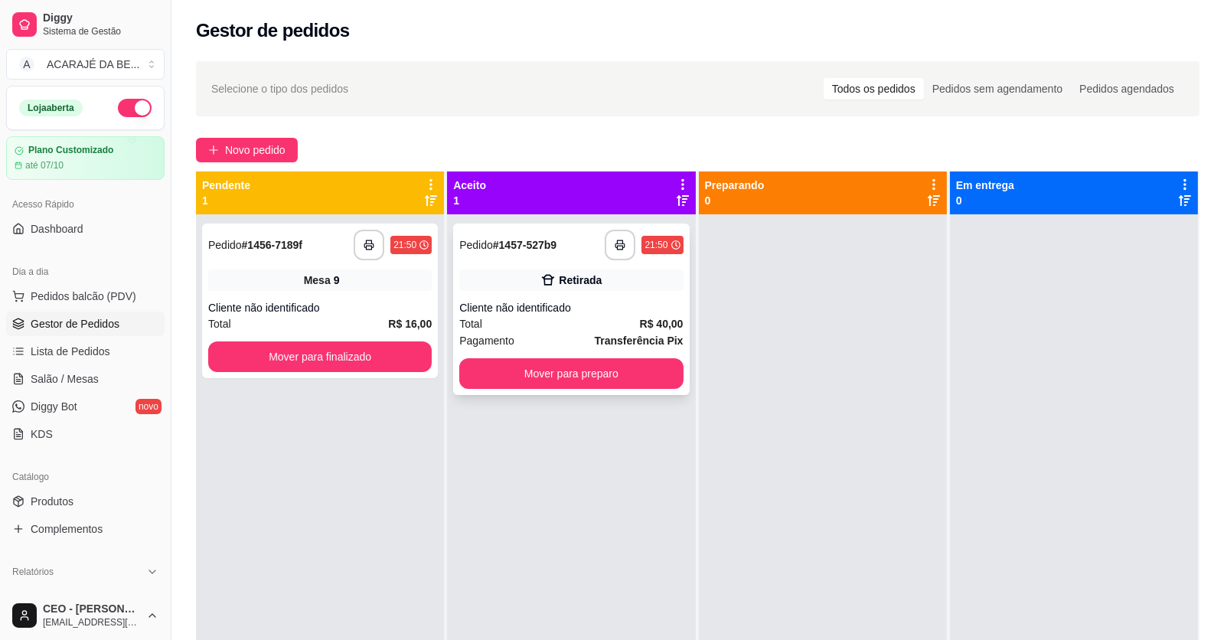
click at [543, 310] on div "Cliente não identificado" at bounding box center [570, 307] width 223 height 15
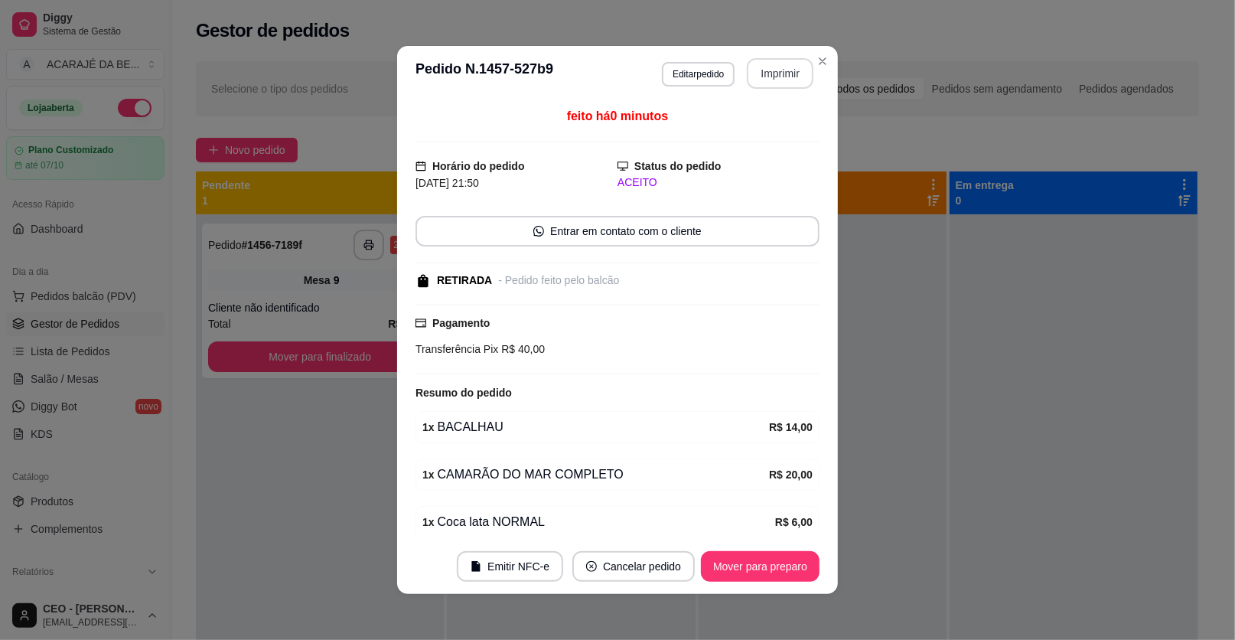
click at [781, 66] on button "Imprimir" at bounding box center [780, 73] width 67 height 31
click at [765, 564] on button "Mover para preparo" at bounding box center [760, 566] width 119 height 31
click at [765, 564] on div "Mover para preparo" at bounding box center [750, 566] width 140 height 31
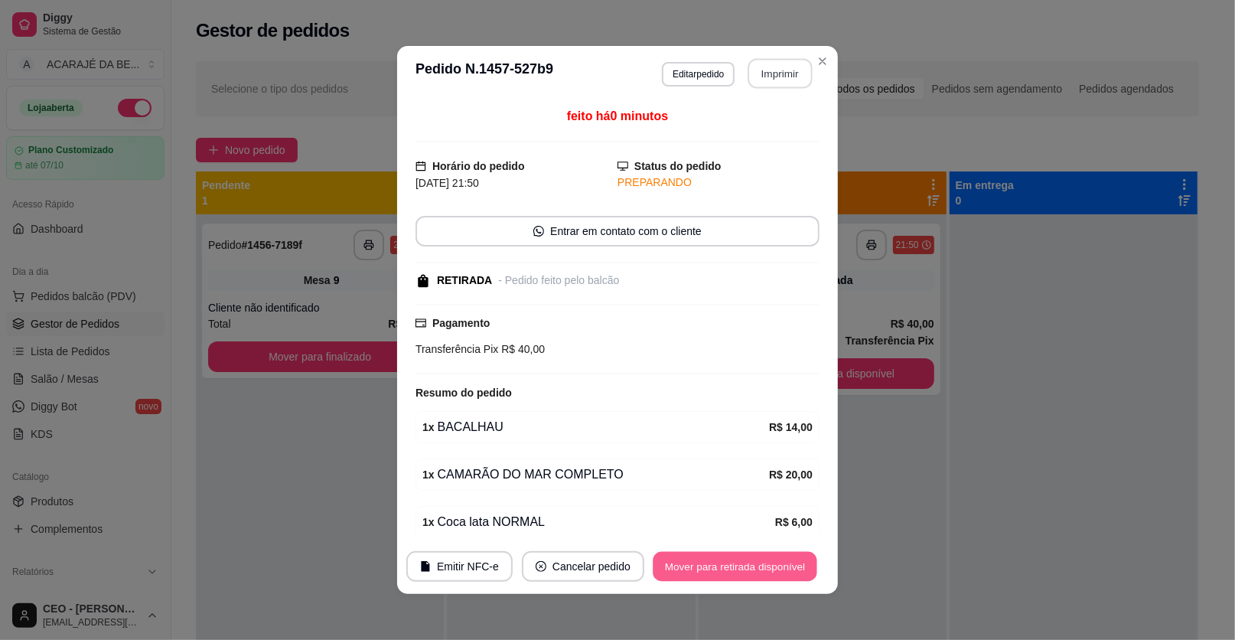
click at [748, 579] on button "Mover para retirada disponível" at bounding box center [735, 567] width 164 height 30
click at [746, 578] on div "Mover para retirada disponível" at bounding box center [724, 566] width 191 height 31
click at [746, 577] on div "Mover para retirada disponível" at bounding box center [724, 566] width 191 height 31
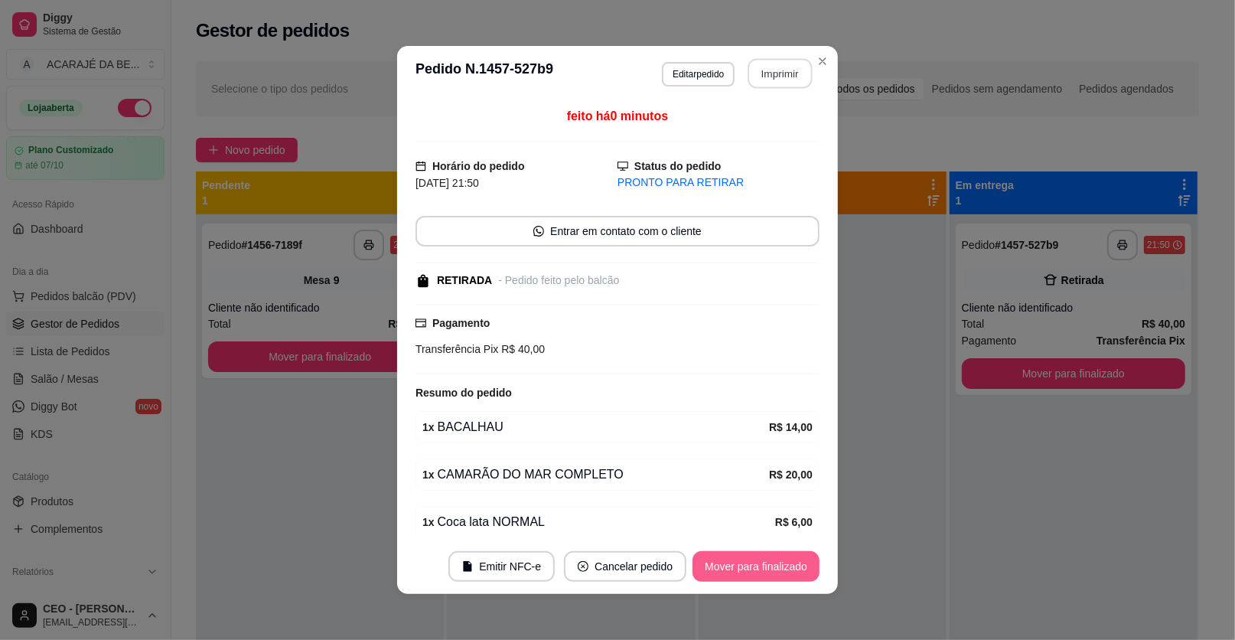
click at [746, 577] on button "Mover para finalizado" at bounding box center [756, 566] width 127 height 31
click at [746, 577] on div "Mover para finalizado" at bounding box center [745, 566] width 148 height 31
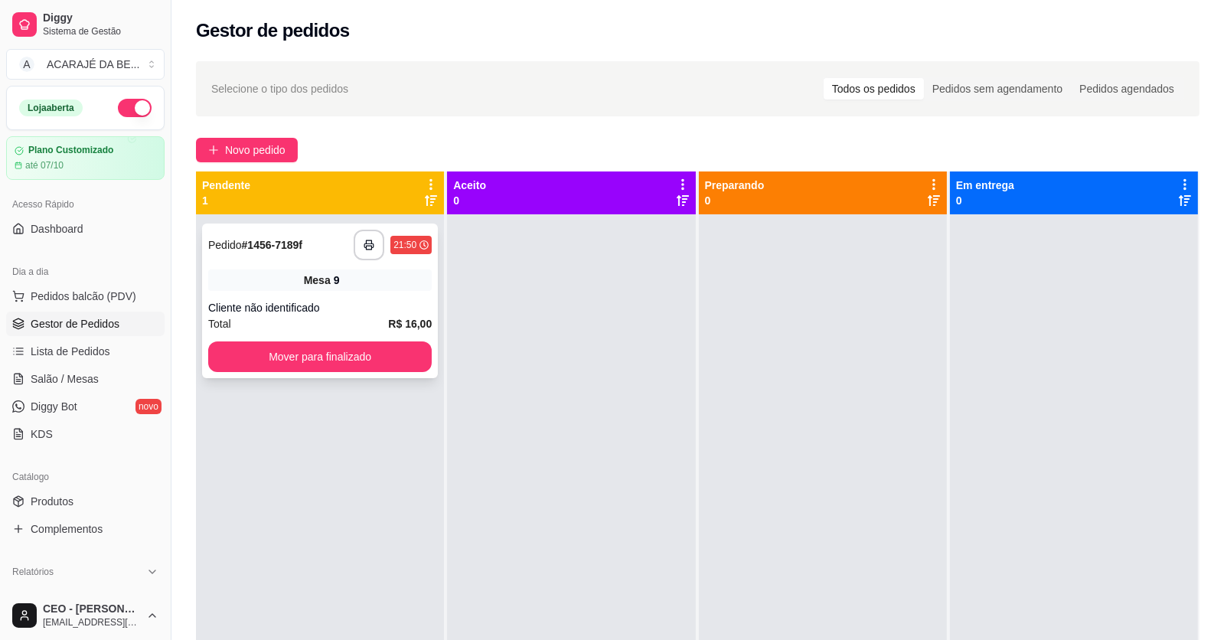
click at [264, 279] on div "Mesa 9" at bounding box center [319, 279] width 223 height 21
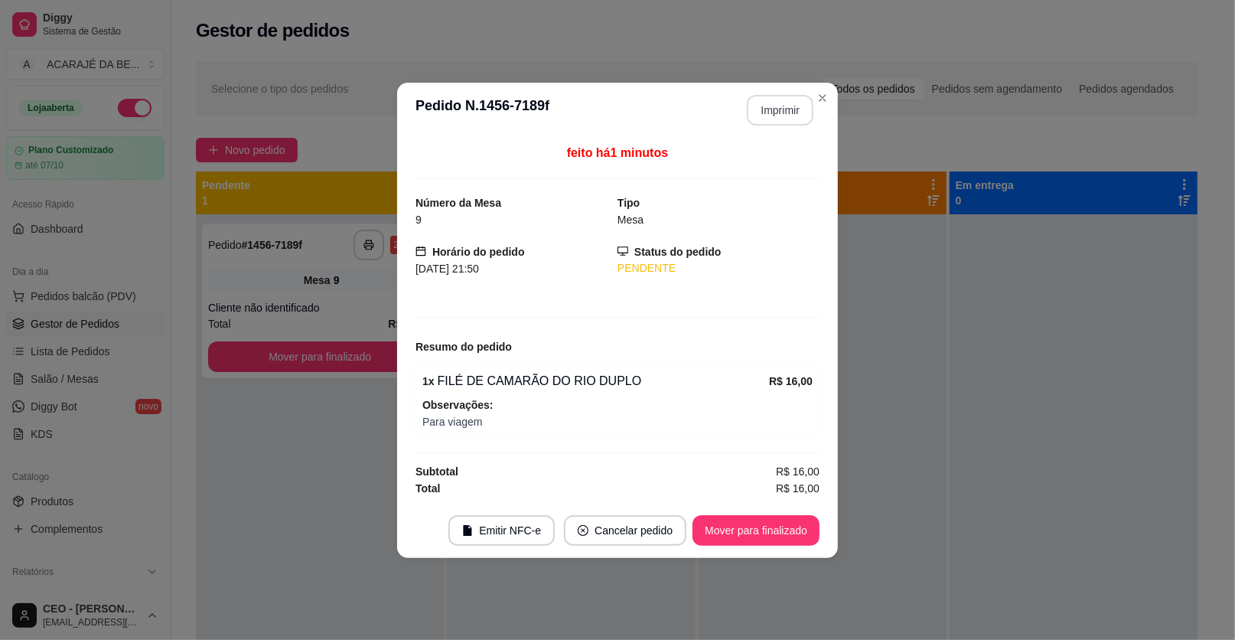
click at [779, 113] on button "Imprimir" at bounding box center [780, 110] width 67 height 31
click at [732, 521] on button "Mover para finalizado" at bounding box center [756, 530] width 127 height 31
click at [737, 523] on div "Mover para finalizado" at bounding box center [745, 530] width 148 height 31
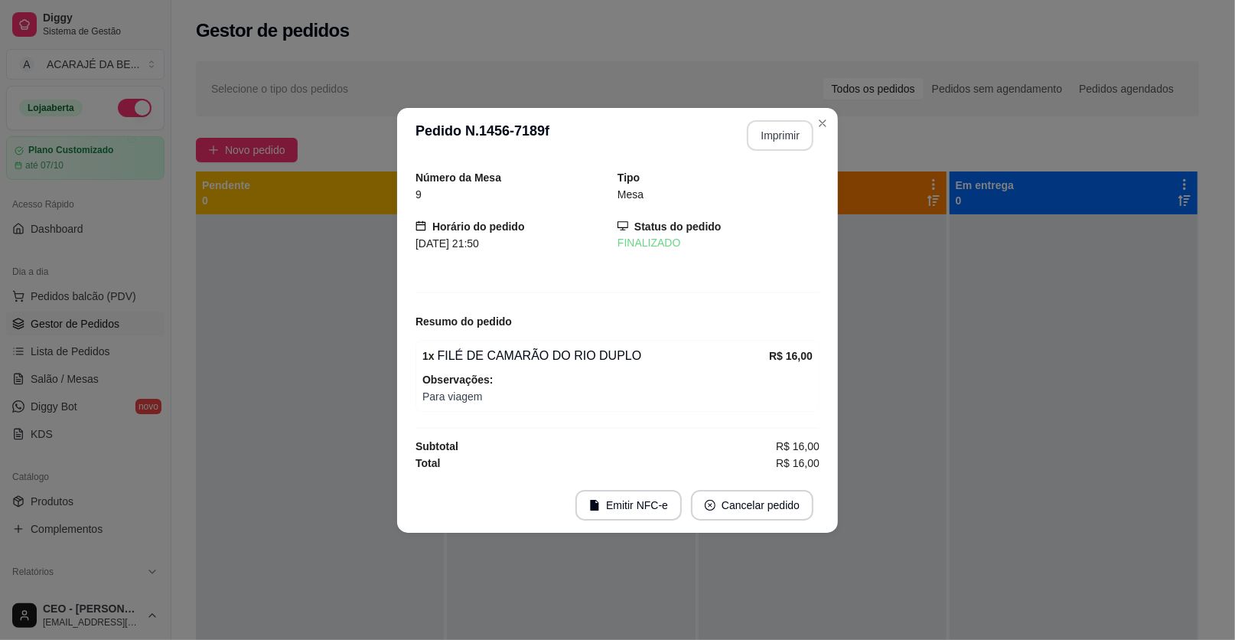
click at [736, 523] on footer "Emitir NFC-e Cancelar pedido" at bounding box center [617, 505] width 441 height 55
click at [735, 523] on footer "Emitir NFC-e Cancelar pedido" at bounding box center [617, 505] width 441 height 55
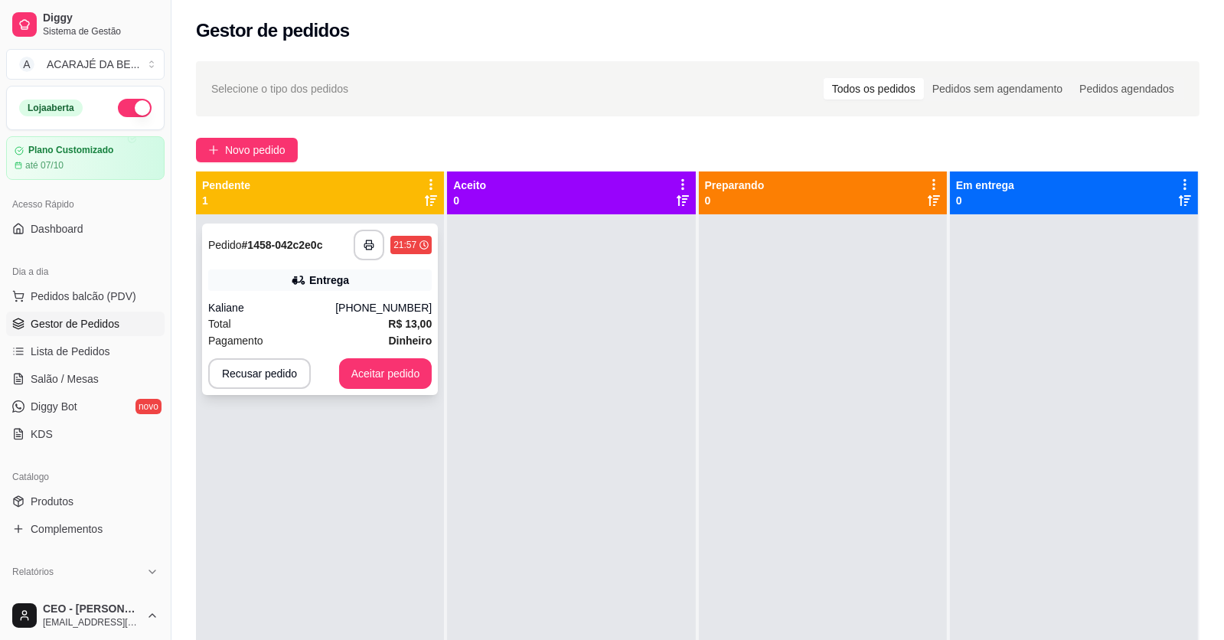
drag, startPoint x: 153, startPoint y: 259, endPoint x: 204, endPoint y: 257, distance: 51.3
click at [161, 261] on div "Loja aberta Plano Customizado até 07/10 Acesso Rápido Dashboard Dia a dia Pedid…" at bounding box center [85, 338] width 171 height 505
click at [210, 257] on div "**********" at bounding box center [320, 308] width 236 height 171
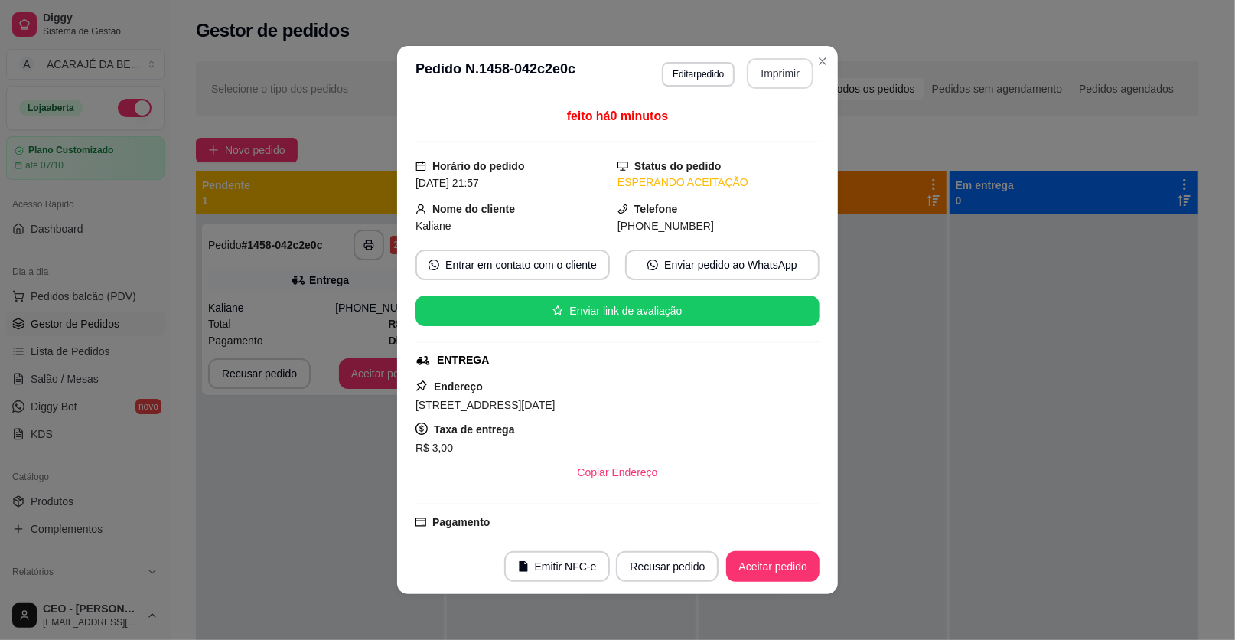
click at [755, 86] on button "Imprimir" at bounding box center [780, 73] width 67 height 31
click at [747, 564] on button "Aceitar pedido" at bounding box center [772, 566] width 93 height 31
click at [748, 563] on button "Aceitar pedido" at bounding box center [772, 566] width 93 height 31
click at [748, 563] on div "Recusar pedido Aceitar pedido" at bounding box center [696, 566] width 246 height 31
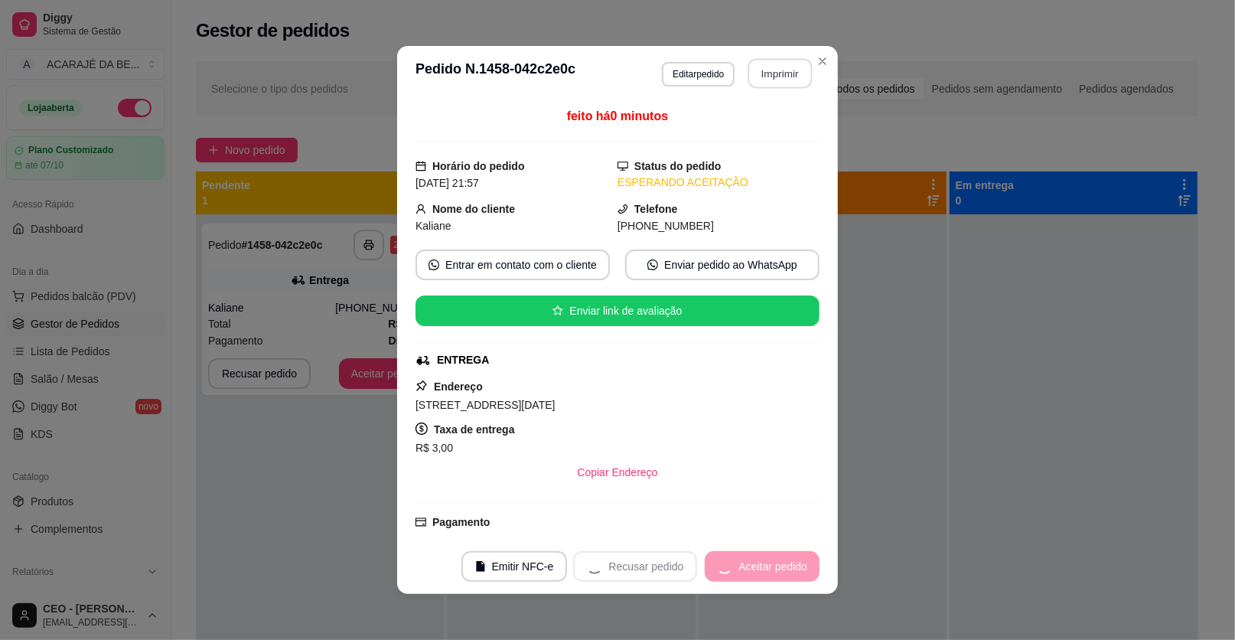
click at [748, 563] on div "Recusar pedido Aceitar pedido" at bounding box center [696, 566] width 246 height 31
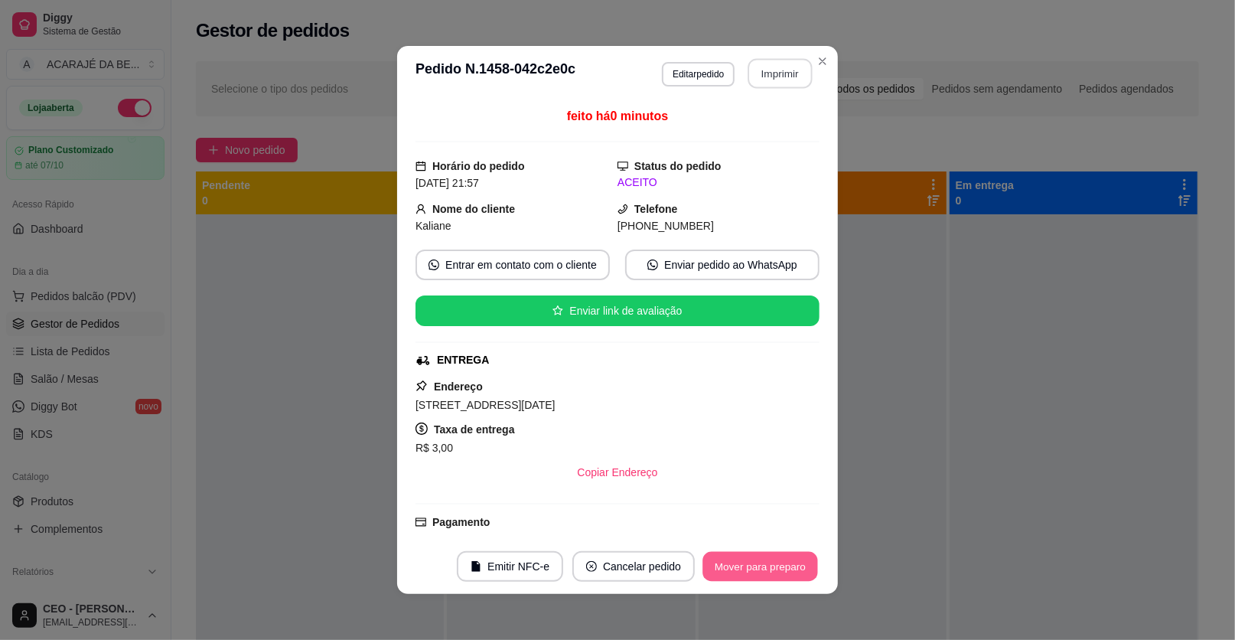
click at [748, 563] on button "Mover para preparo" at bounding box center [760, 567] width 115 height 30
click at [748, 563] on div "Mover para preparo" at bounding box center [750, 566] width 140 height 31
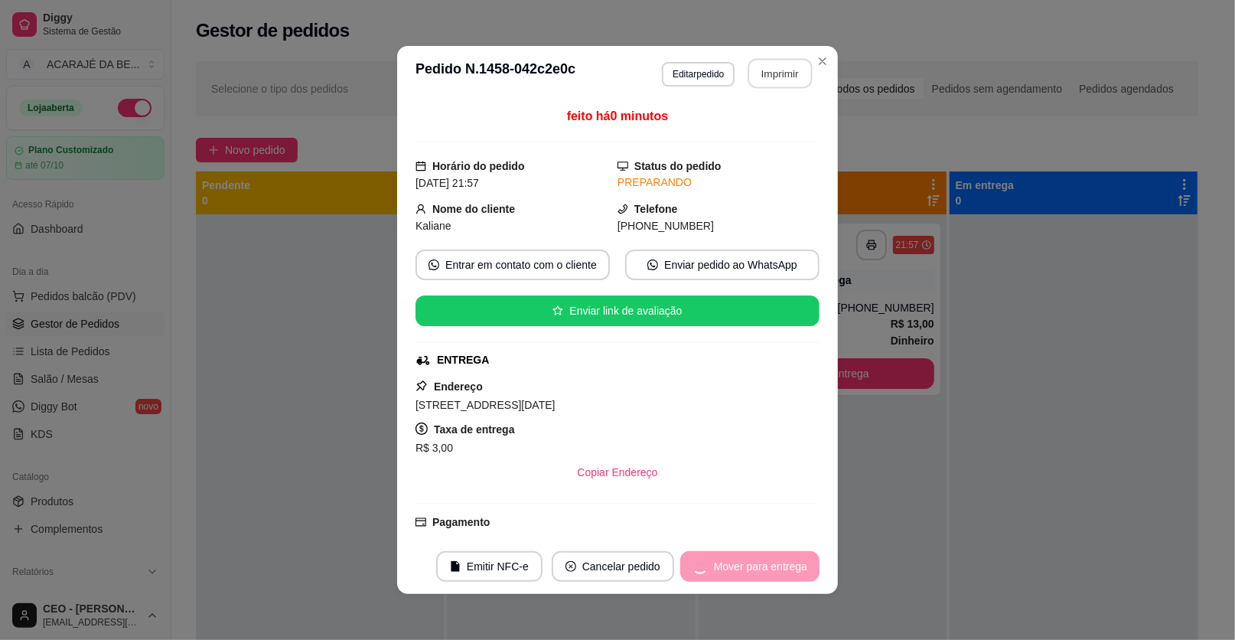
click at [748, 563] on div "Mover para entrega" at bounding box center [749, 566] width 139 height 31
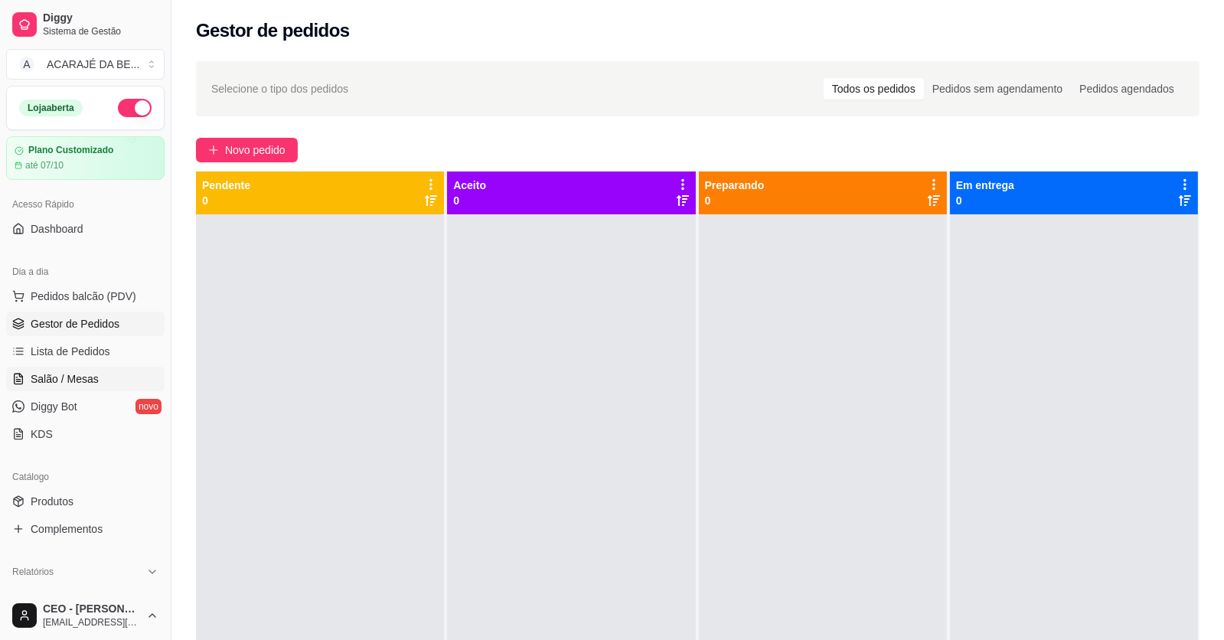
click at [81, 376] on span "Salão / Mesas" at bounding box center [65, 378] width 68 height 15
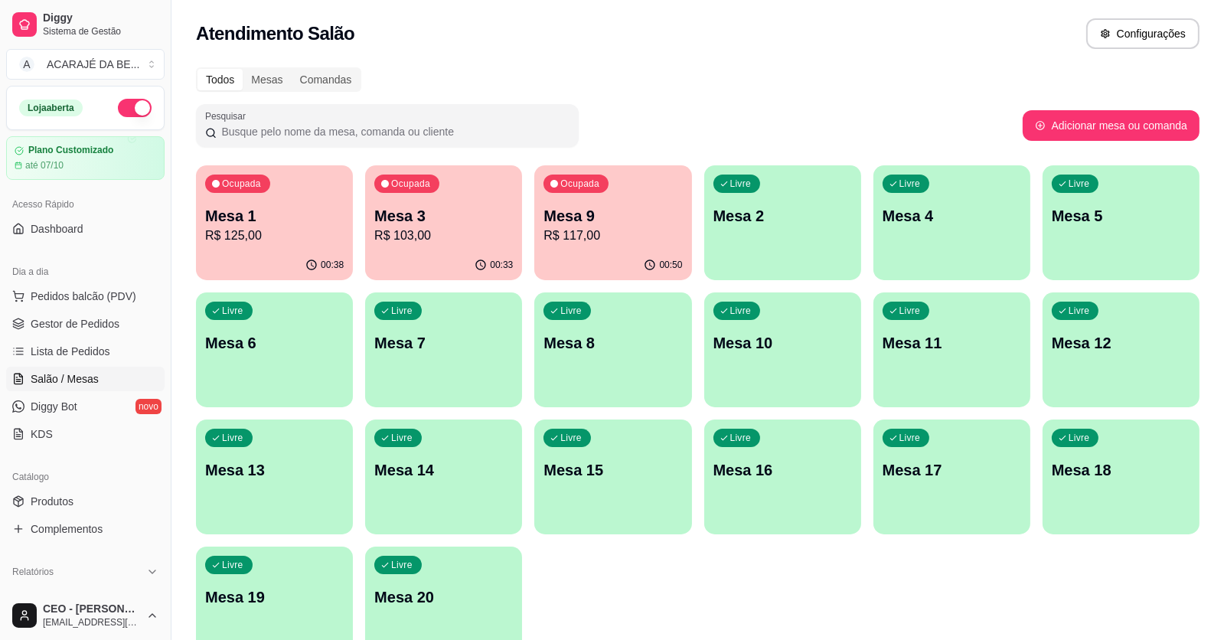
click at [242, 225] on p "Mesa 1" at bounding box center [274, 215] width 139 height 21
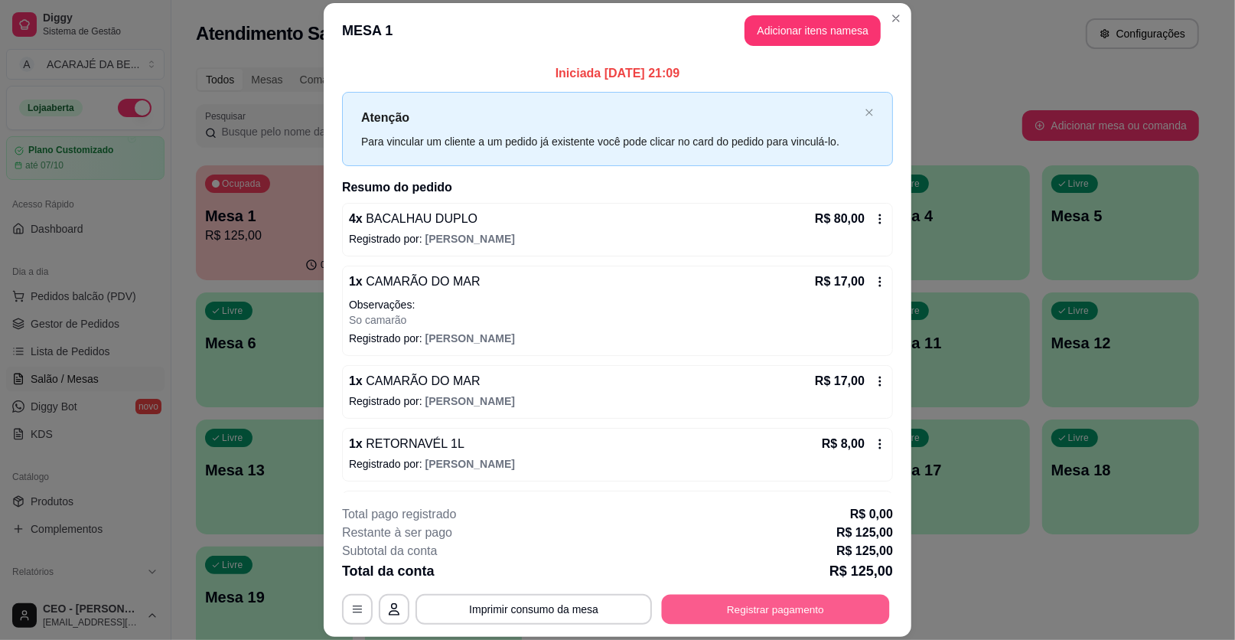
click at [714, 605] on button "Registrar pagamento" at bounding box center [776, 609] width 228 height 30
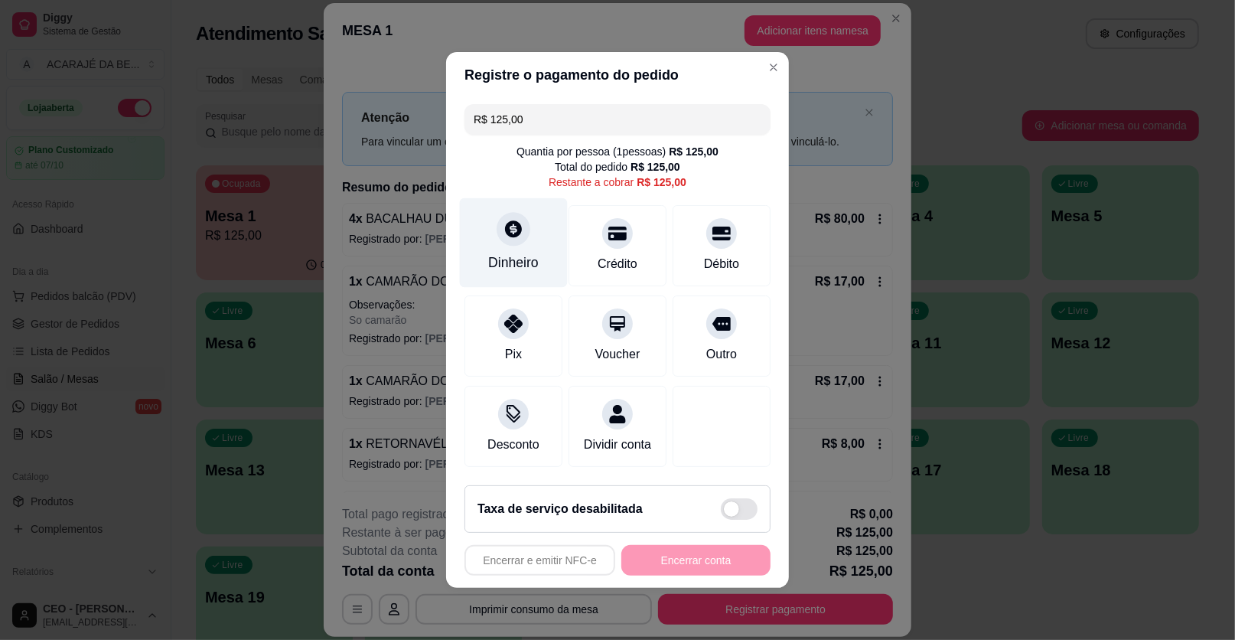
click at [523, 255] on div "Dinheiro" at bounding box center [513, 263] width 51 height 20
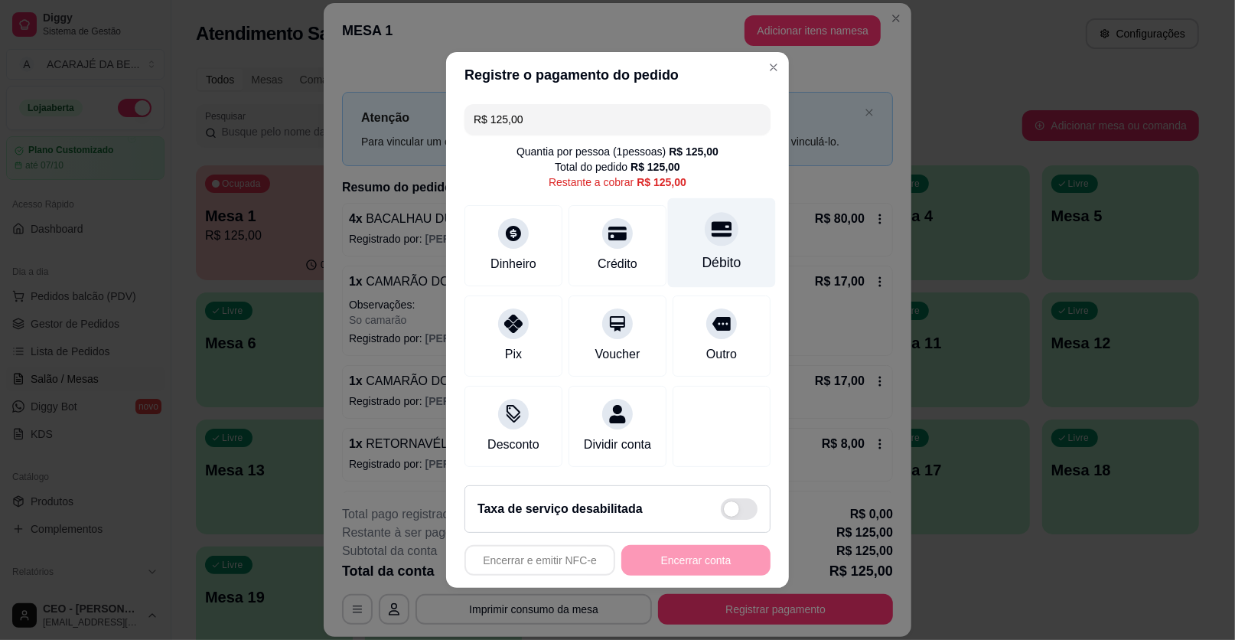
click at [668, 264] on div "Débito" at bounding box center [722, 243] width 108 height 90
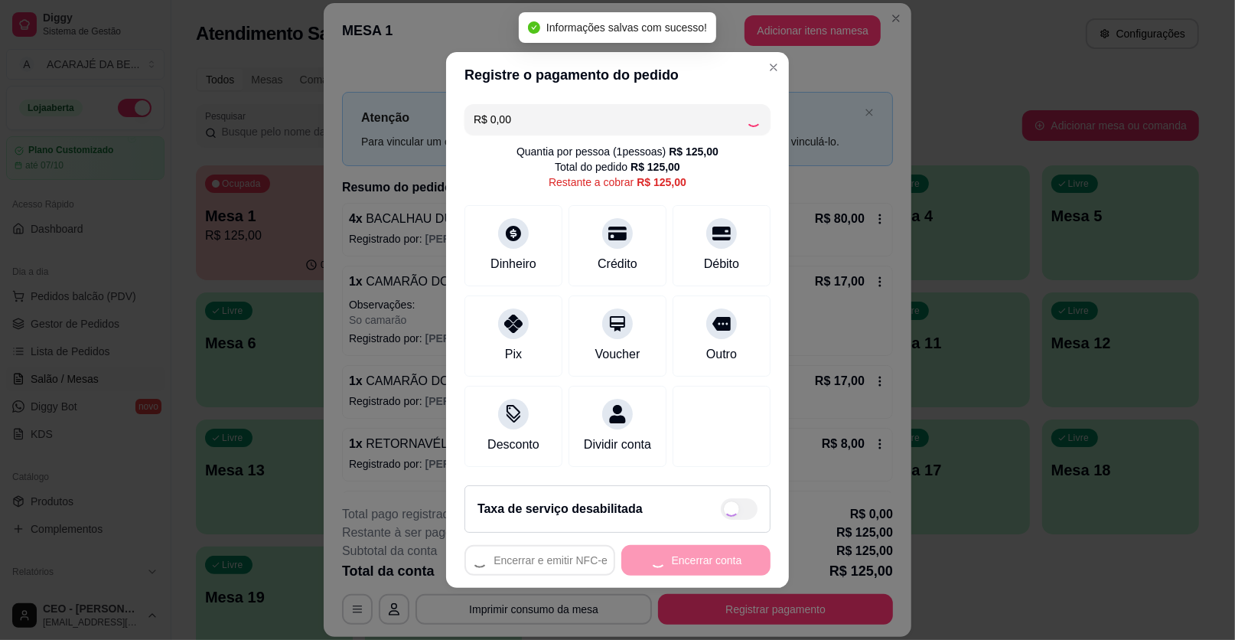
click at [643, 252] on div "R$ 0,00 Quantia por pessoa ( 1 pessoas) R$ 125,00 Total do pedido R$ 125,00 Res…" at bounding box center [617, 285] width 343 height 375
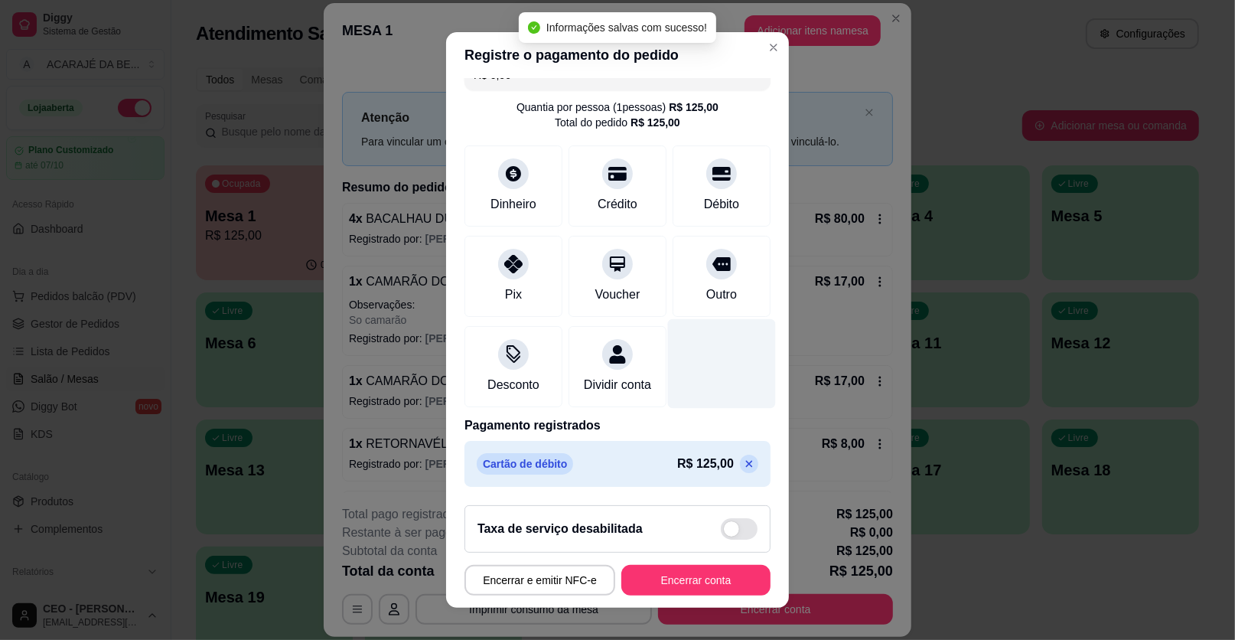
scroll to position [41, 0]
click at [740, 467] on p at bounding box center [749, 464] width 18 height 18
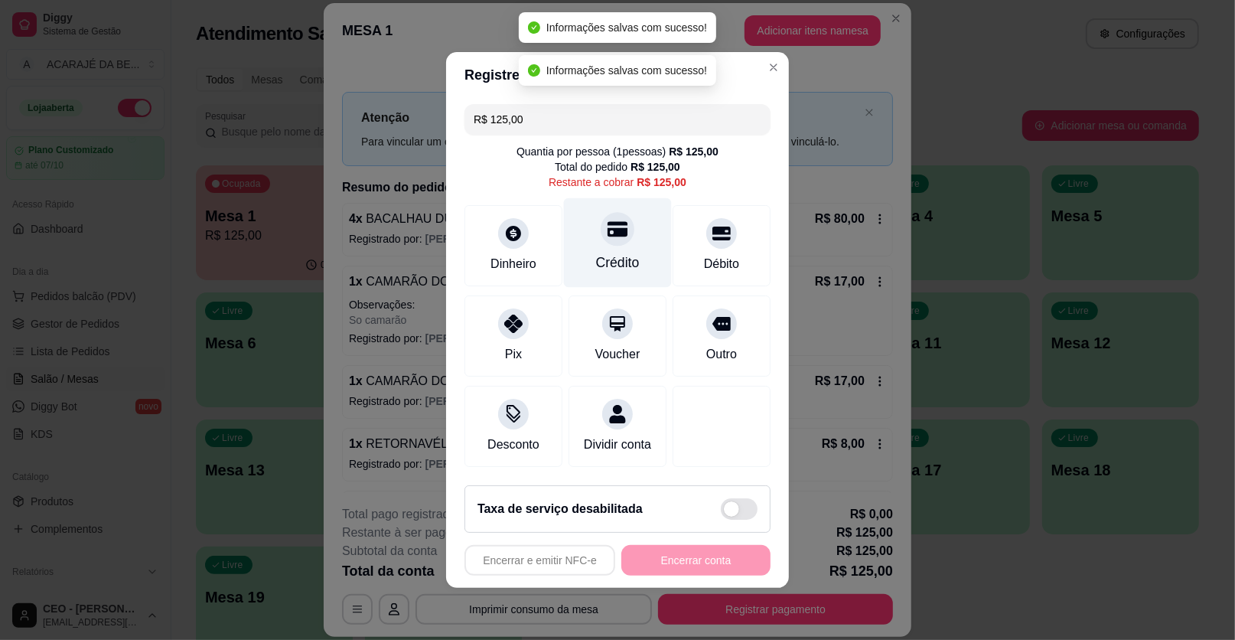
scroll to position [0, 0]
drag, startPoint x: 609, startPoint y: 225, endPoint x: 636, endPoint y: 246, distance: 34.3
click at [613, 225] on icon at bounding box center [618, 229] width 20 height 15
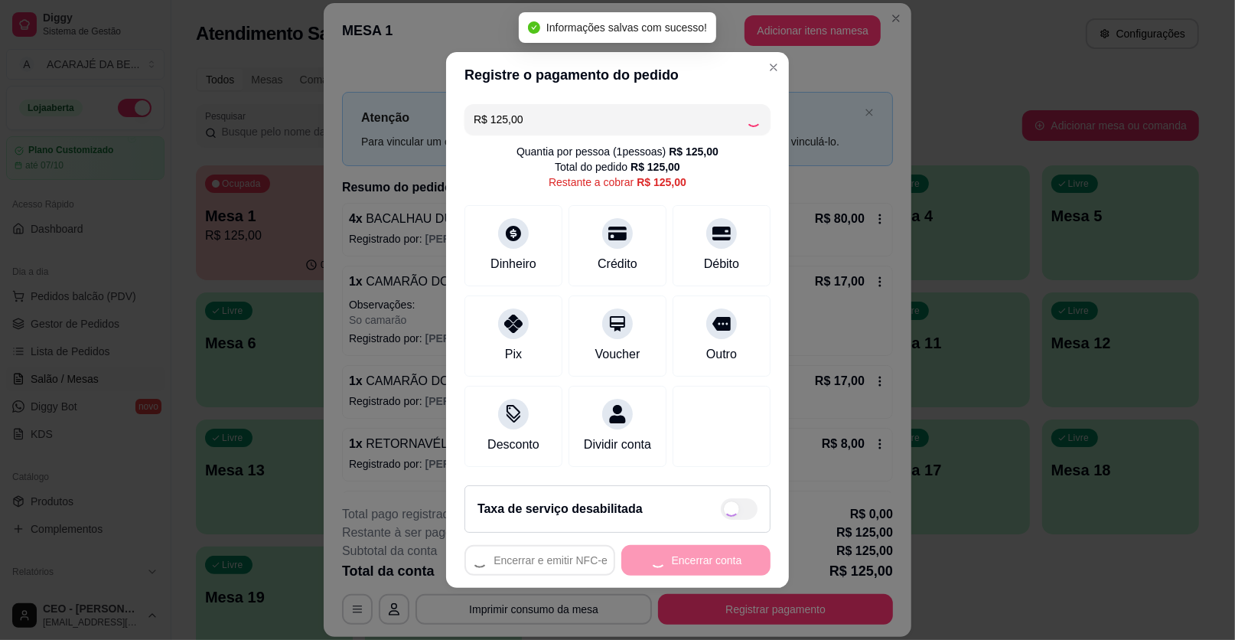
type input "R$ 0,00"
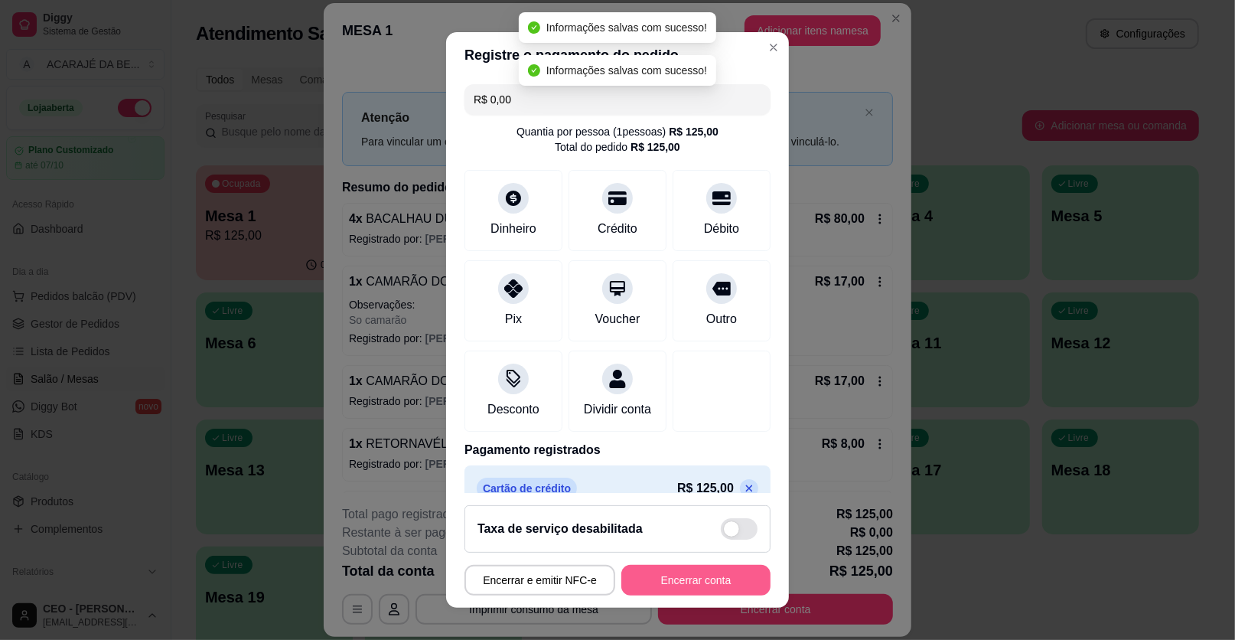
click at [699, 569] on button "Encerrar conta" at bounding box center [695, 580] width 149 height 31
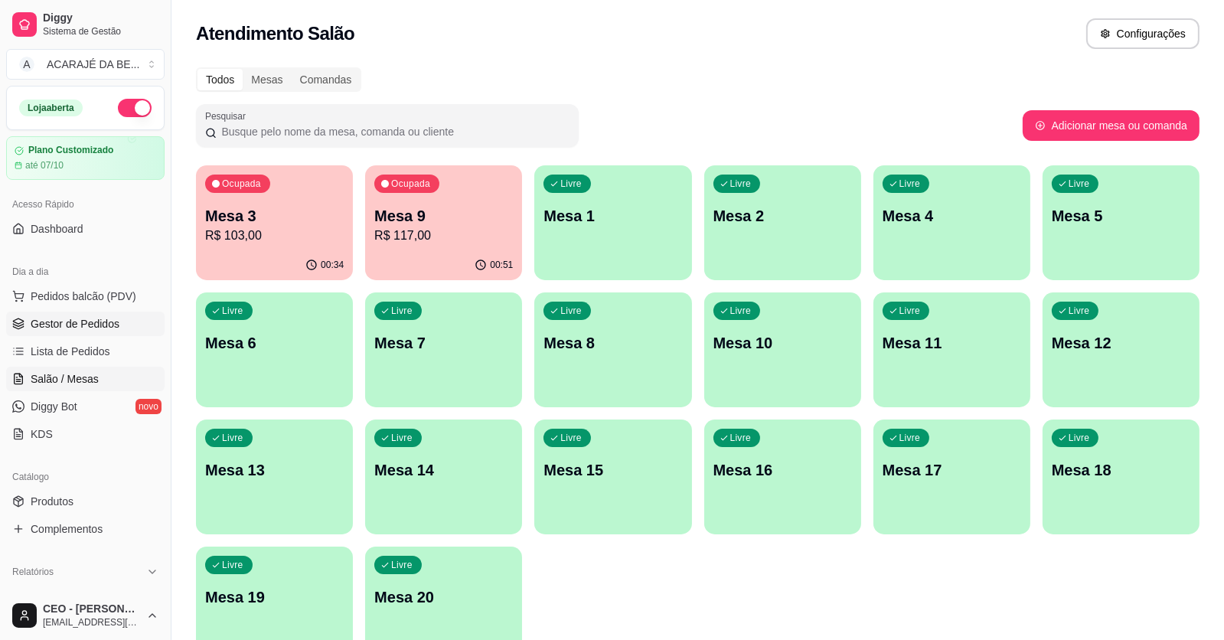
click at [97, 324] on span "Gestor de Pedidos" at bounding box center [75, 323] width 89 height 15
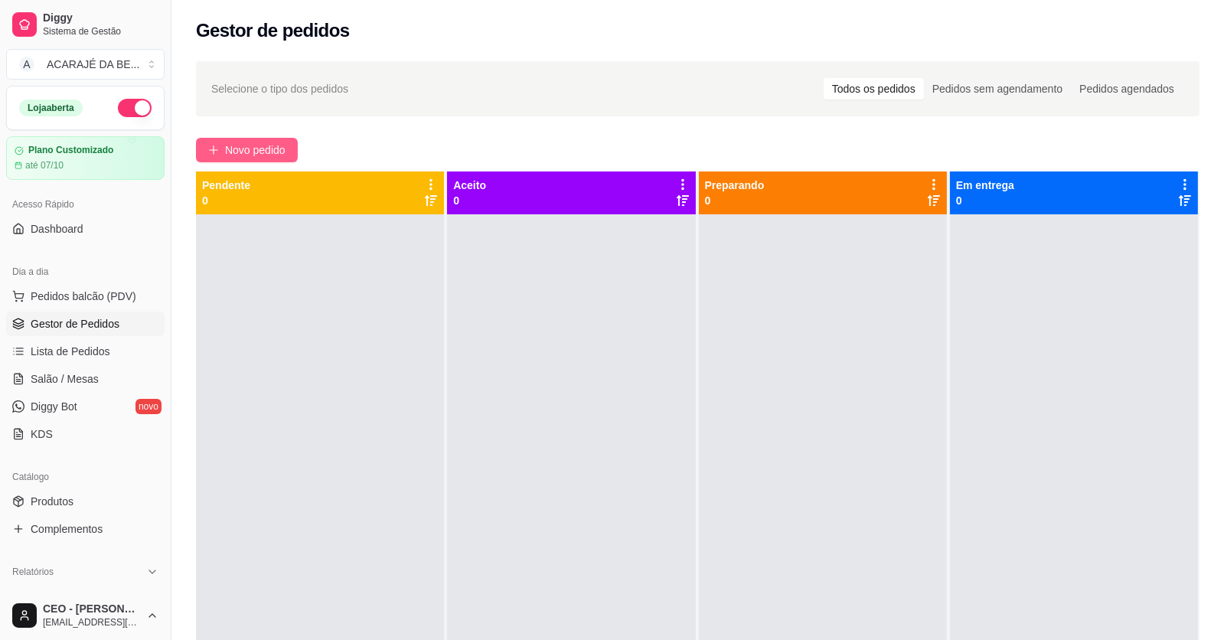
click at [249, 138] on button "Novo pedido" at bounding box center [247, 150] width 102 height 24
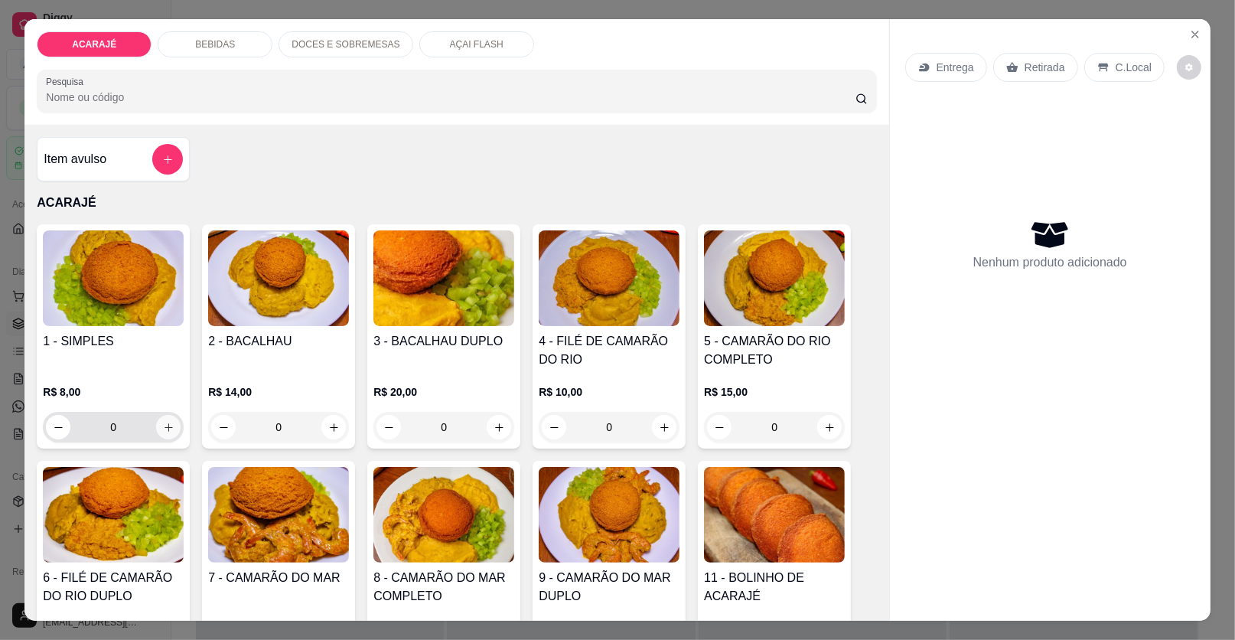
click at [163, 424] on icon "increase-product-quantity" at bounding box center [168, 427] width 11 height 11
type input "1"
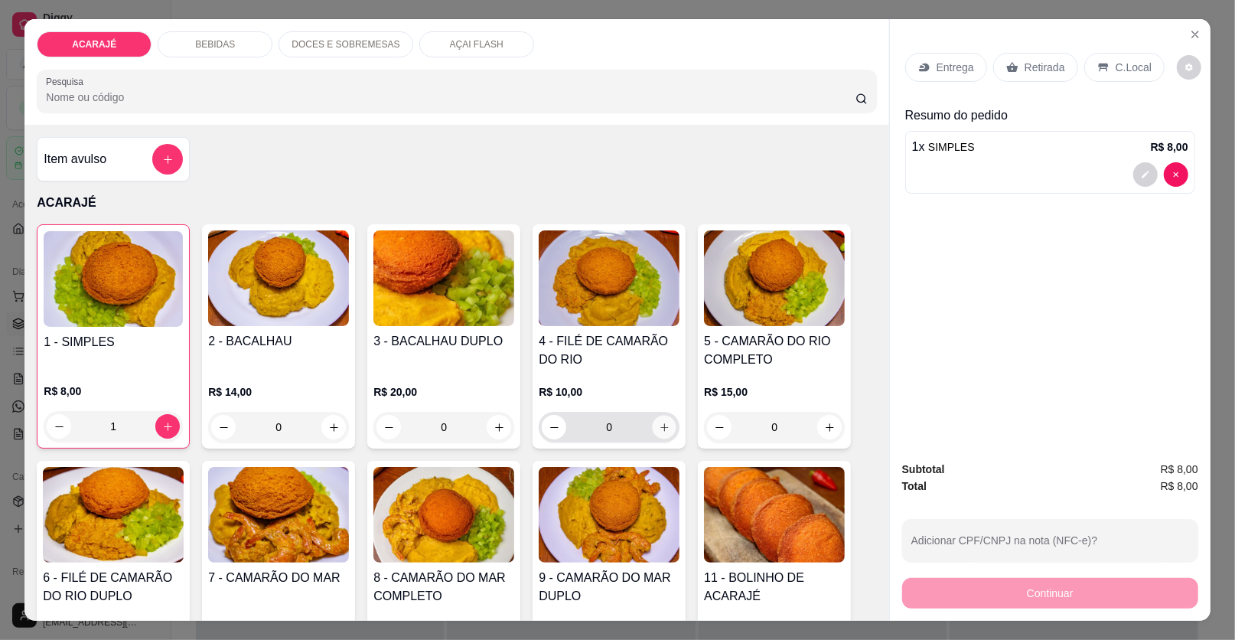
click at [659, 425] on icon "increase-product-quantity" at bounding box center [664, 427] width 11 height 11
type input "1"
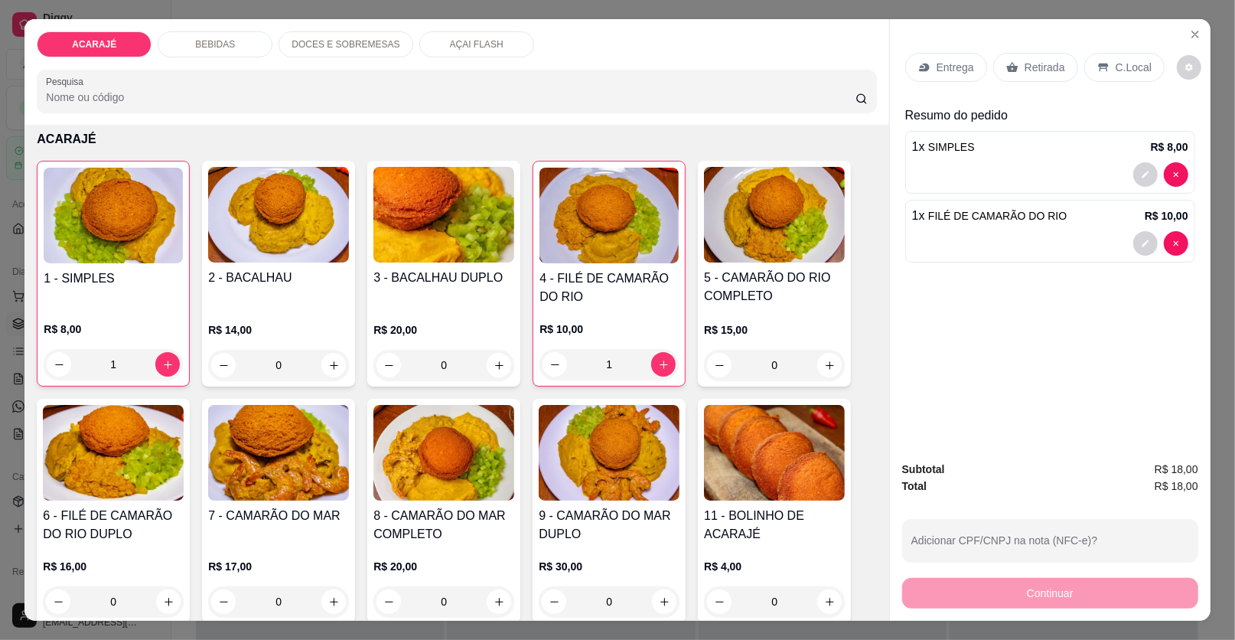
scroll to position [76, 0]
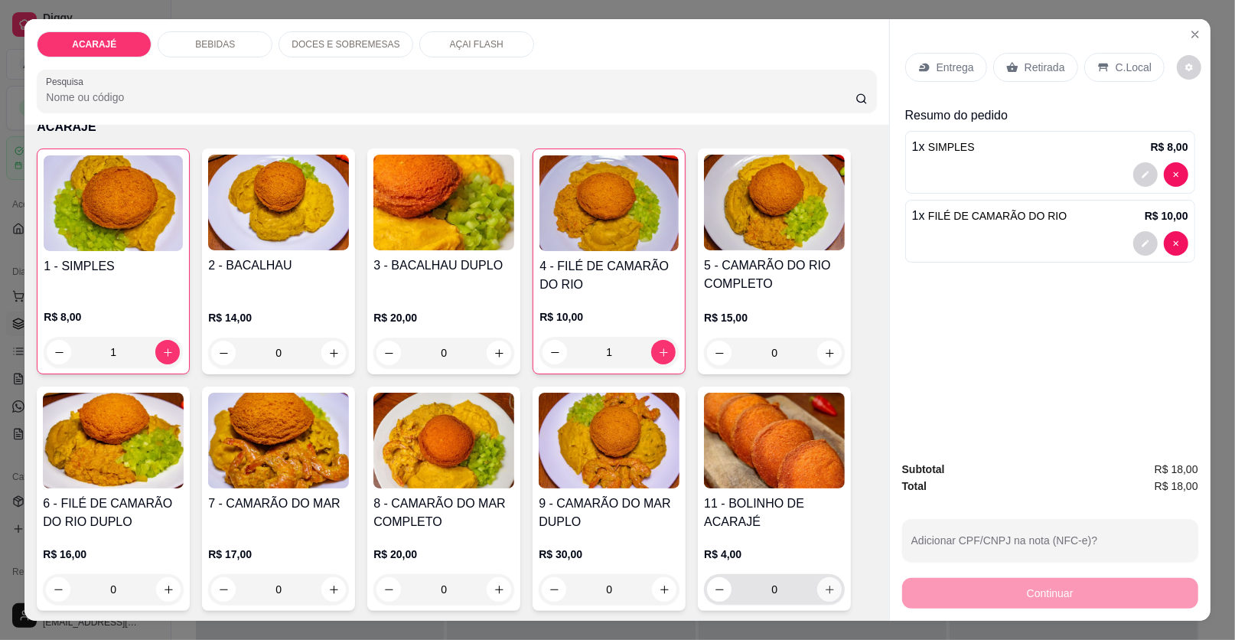
click at [827, 585] on icon "increase-product-quantity" at bounding box center [829, 589] width 11 height 11
type input "1"
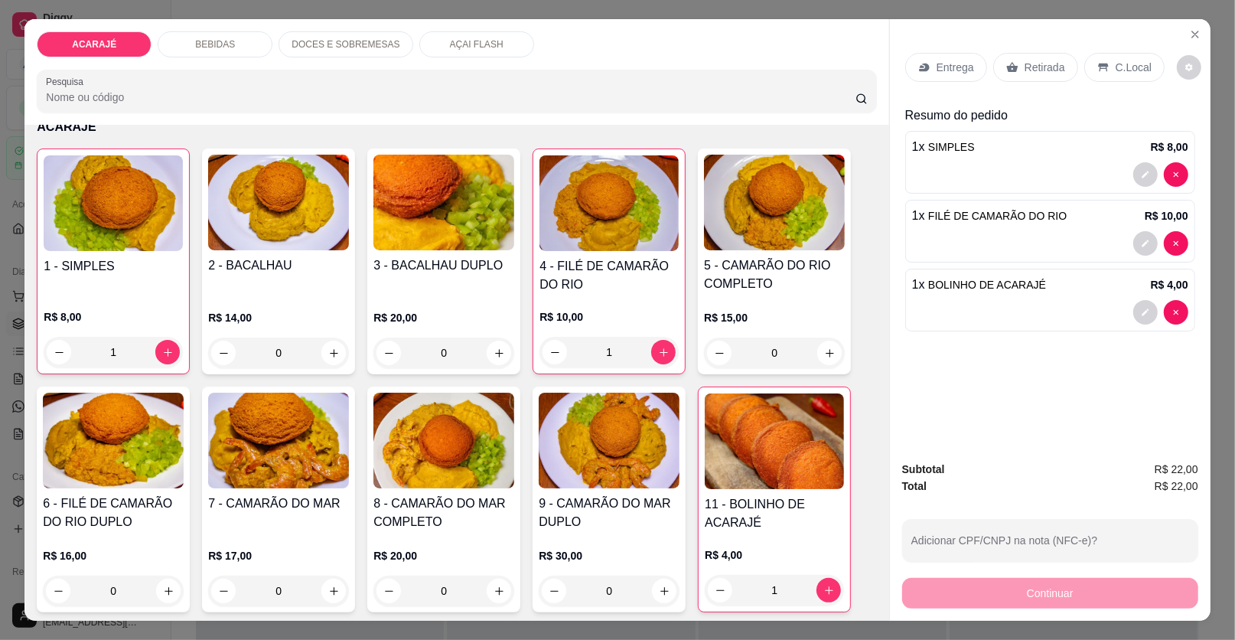
click at [938, 68] on p "Entrega" at bounding box center [956, 67] width 38 height 15
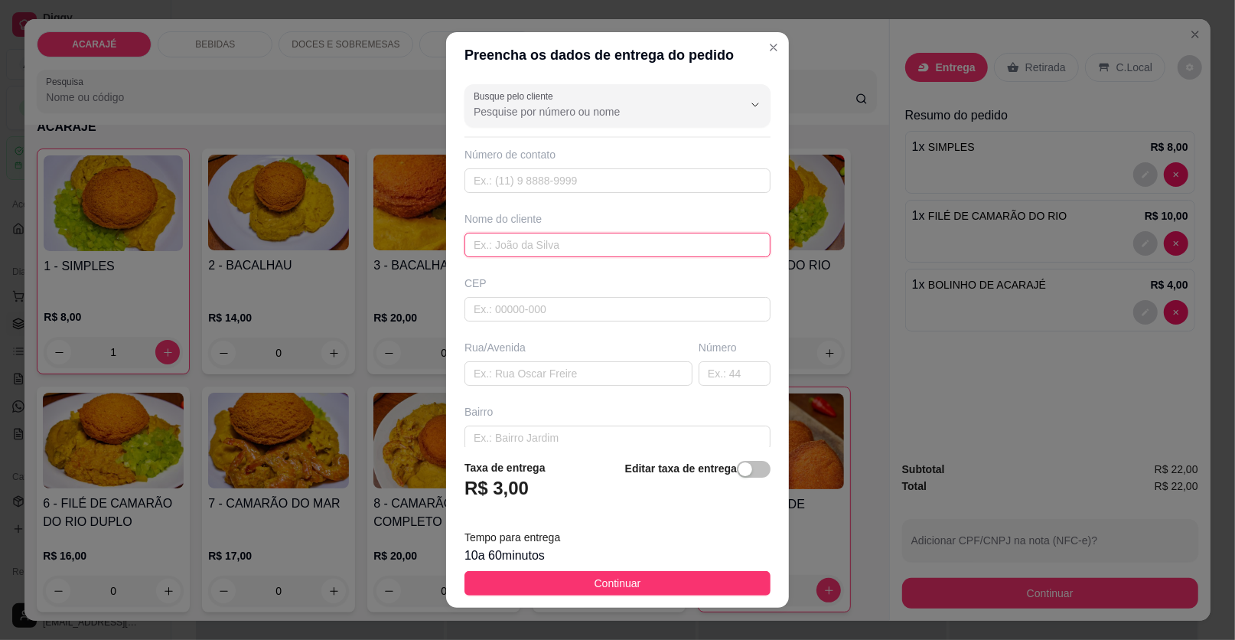
click at [582, 240] on input "text" at bounding box center [618, 245] width 306 height 24
type input "paula"
click at [543, 373] on input "text" at bounding box center [579, 373] width 228 height 24
paste input "Rua 3 bairro relíquia"
type input "Rua 3 bairro relíquia"
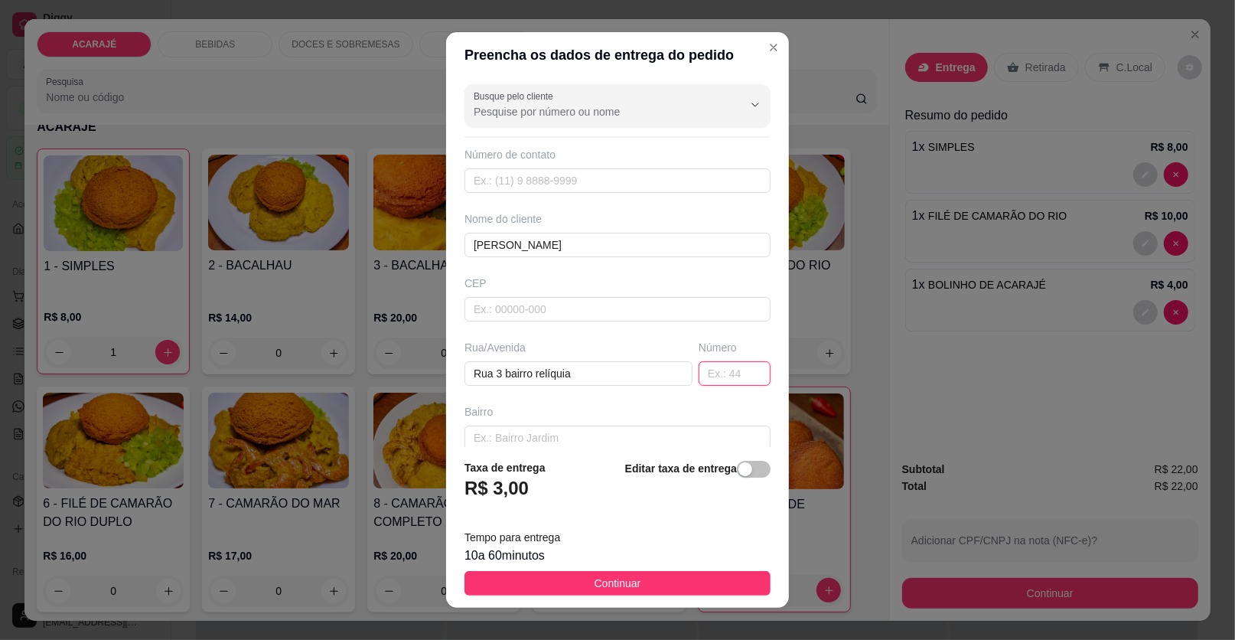
click at [699, 363] on input "text" at bounding box center [735, 373] width 72 height 24
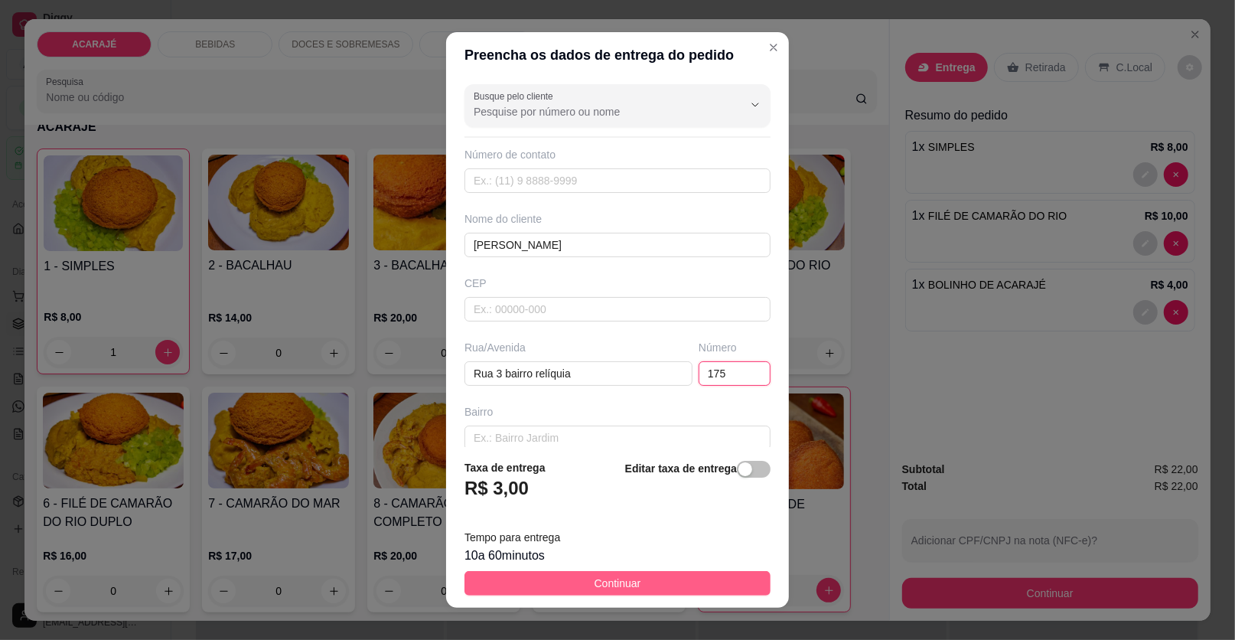
type input "175"
click at [616, 572] on button "Continuar" at bounding box center [618, 583] width 306 height 24
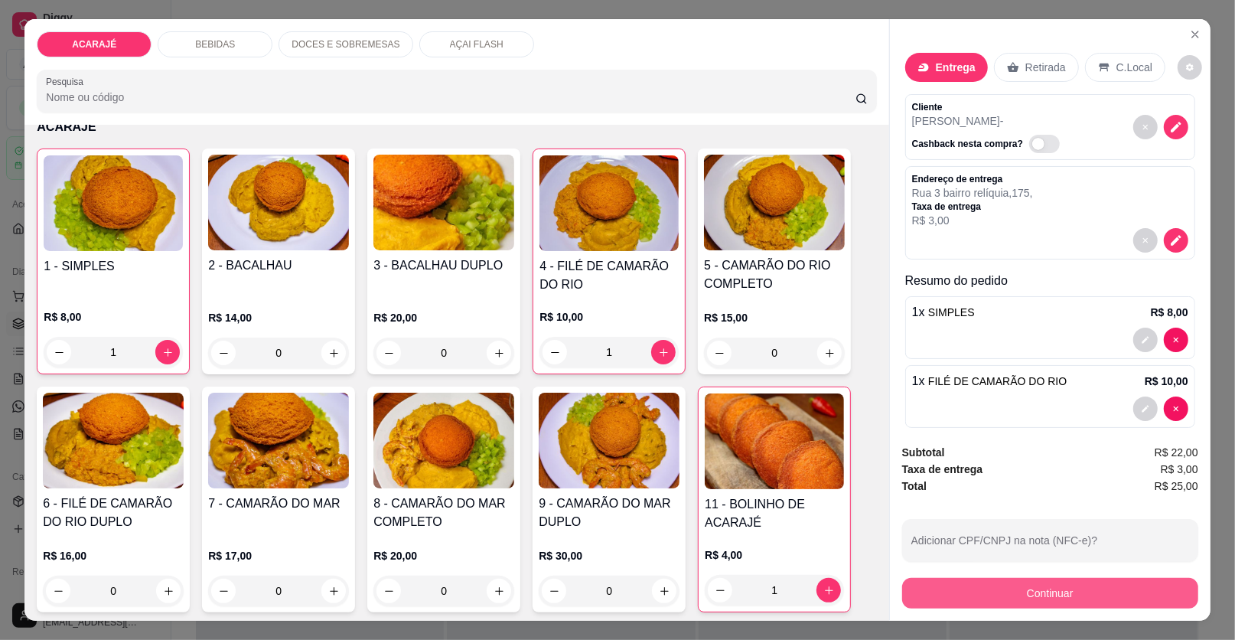
click at [1095, 584] on button "Continuar" at bounding box center [1050, 593] width 296 height 31
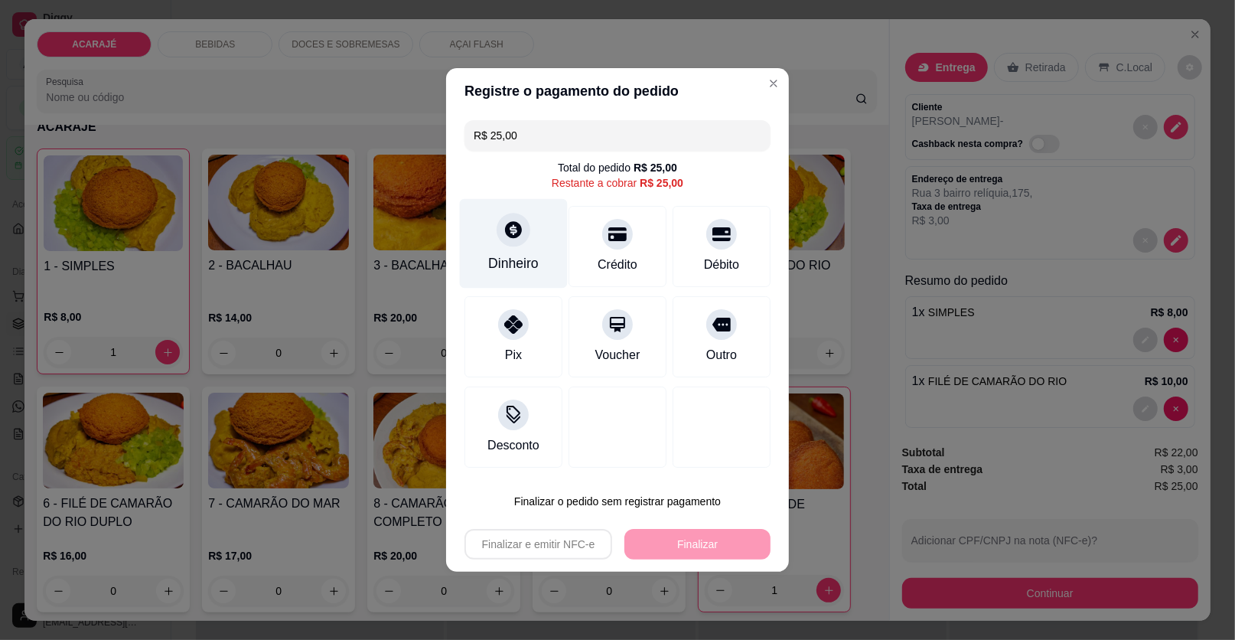
click at [523, 247] on div "Dinheiro" at bounding box center [514, 244] width 108 height 90
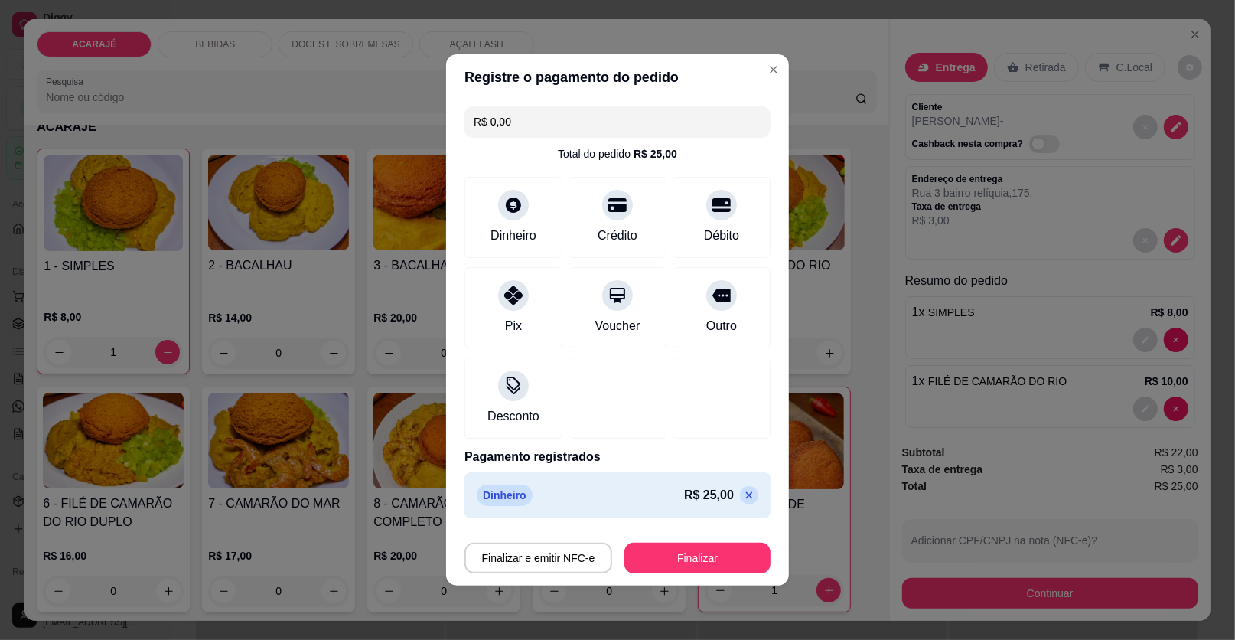
type input "R$ 0,00"
click at [691, 549] on button "Finalizar" at bounding box center [698, 558] width 142 height 30
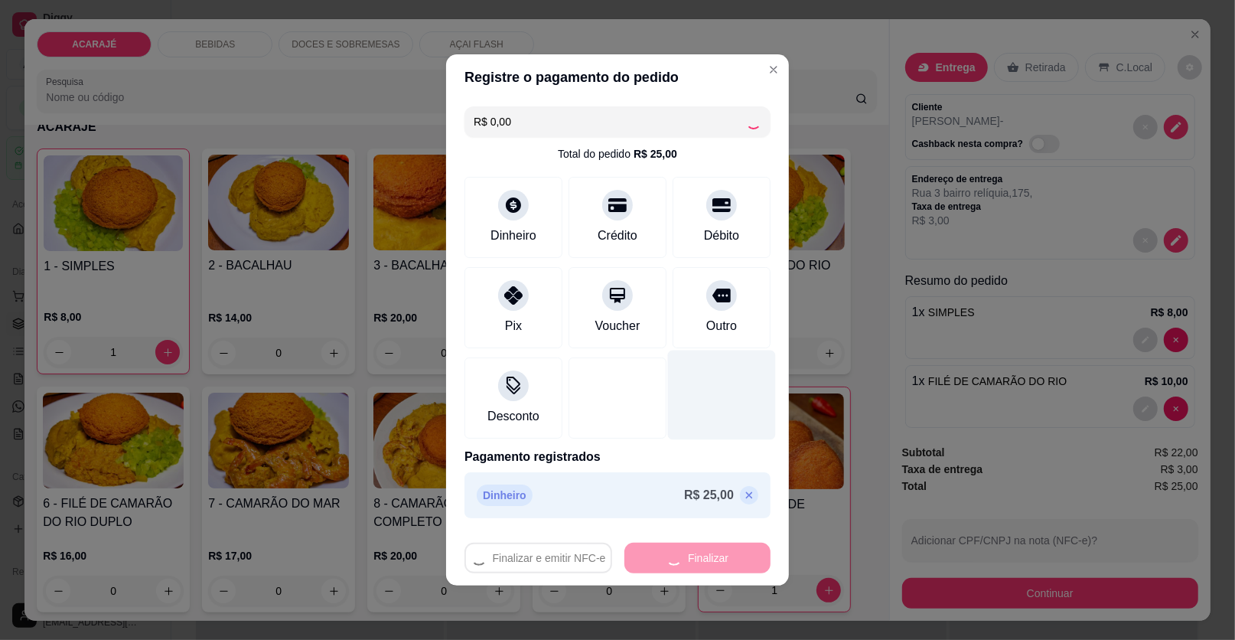
type input "0"
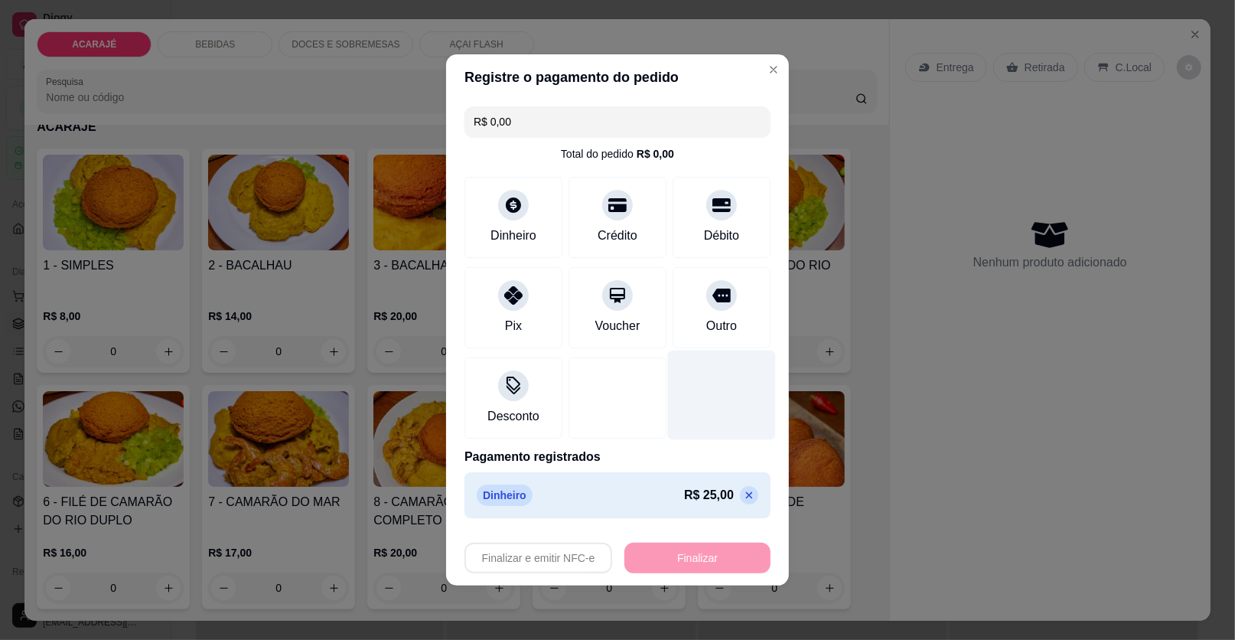
type input "-R$ 25,00"
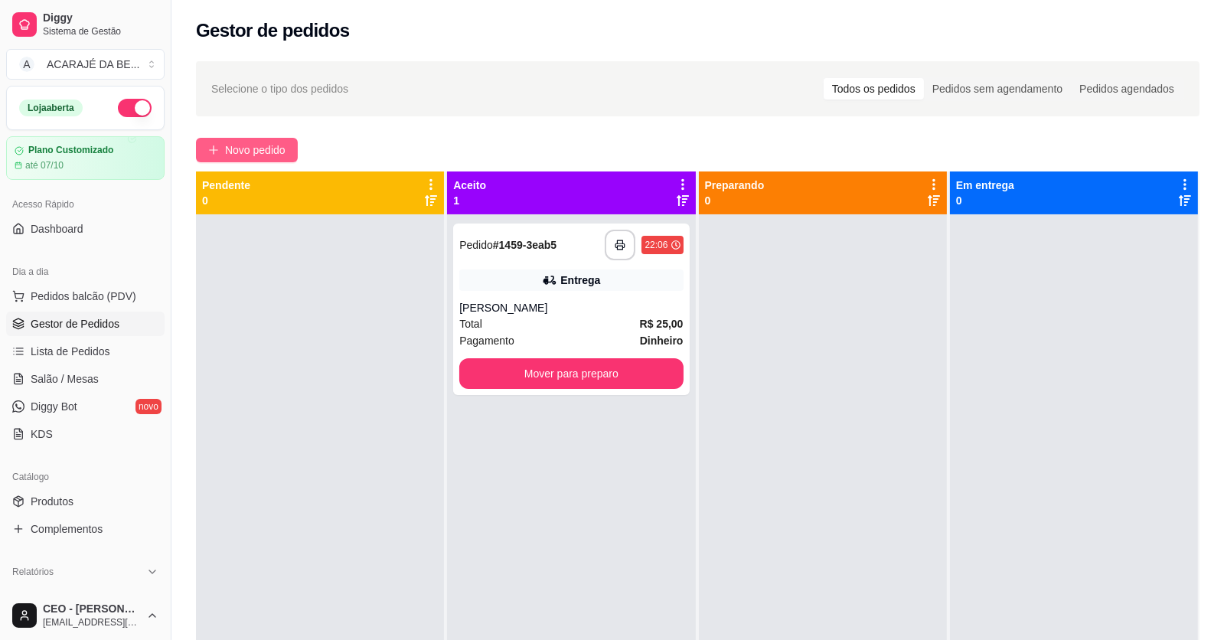
click at [233, 145] on span "Novo pedido" at bounding box center [255, 150] width 60 height 17
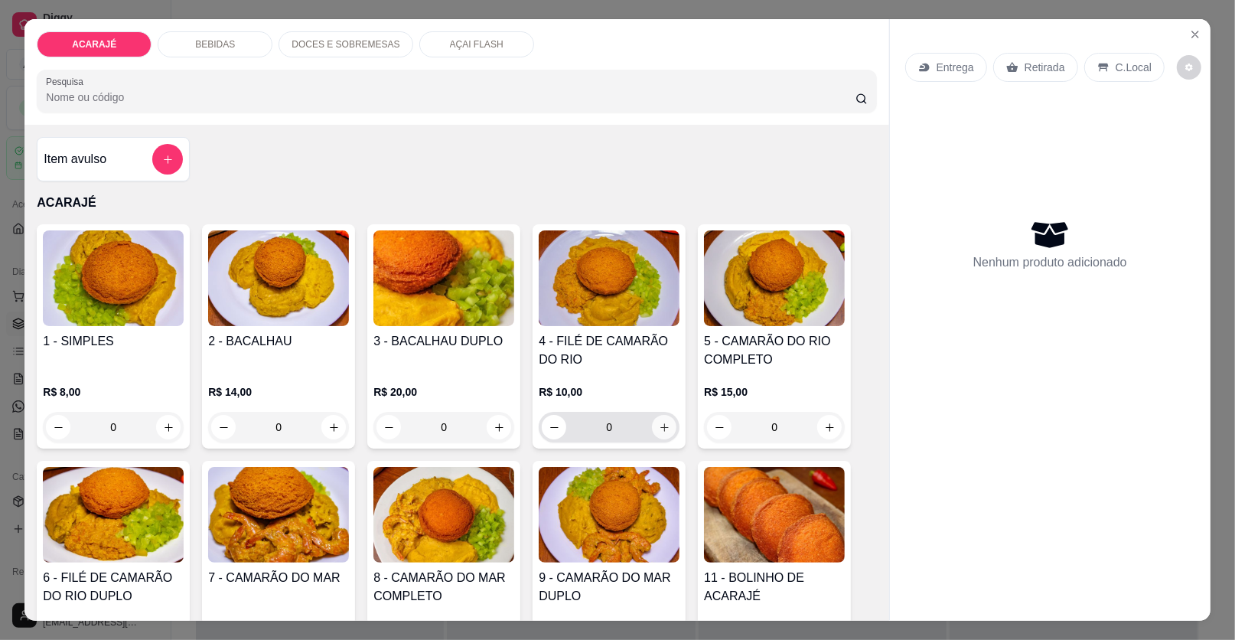
click at [659, 422] on icon "increase-product-quantity" at bounding box center [664, 427] width 11 height 11
click at [652, 420] on button "increase-product-quantity" at bounding box center [664, 427] width 24 height 24
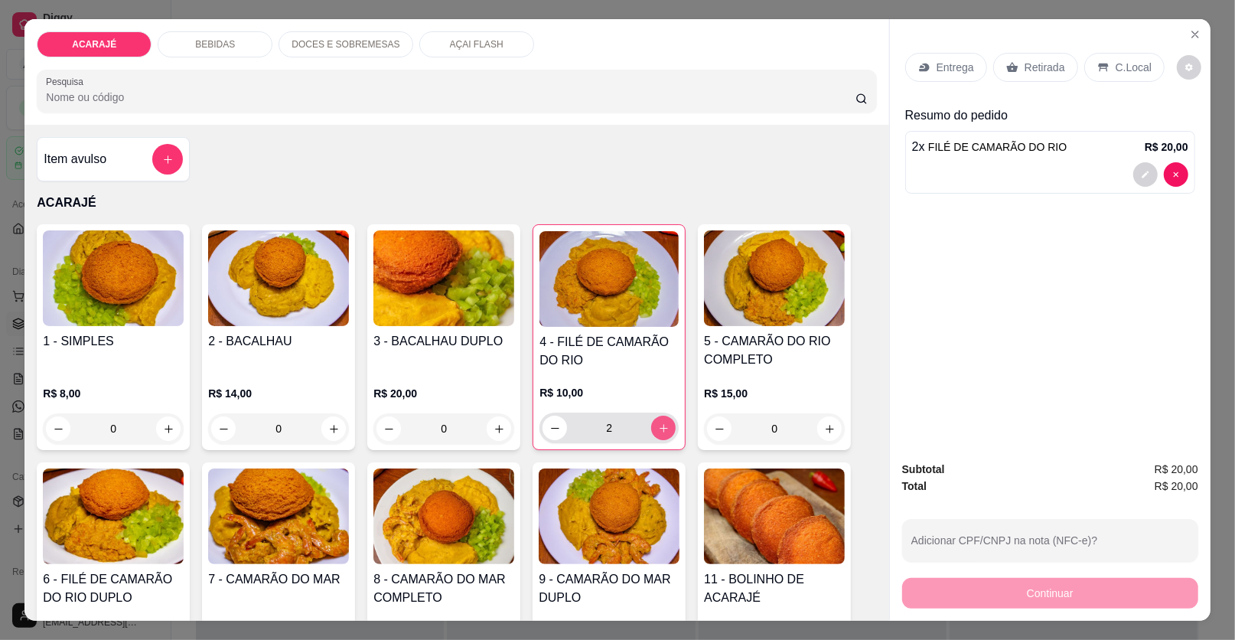
type input "2"
click at [1012, 65] on div "Retirada" at bounding box center [1035, 67] width 85 height 29
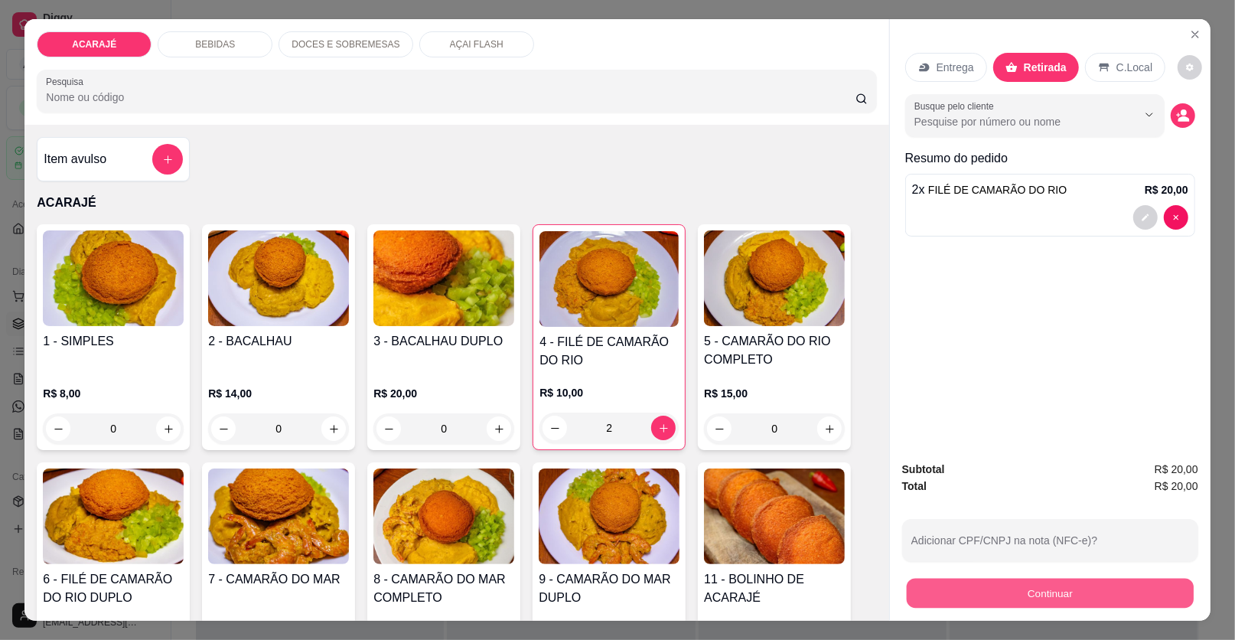
click at [992, 569] on div "Subtotal R$ 20,00 Total R$ 20,00 Adicionar CPF/CNPJ na nota (NFC-e)? Continuar" at bounding box center [1050, 535] width 296 height 148
click at [1088, 587] on button "Continuar" at bounding box center [1050, 593] width 296 height 31
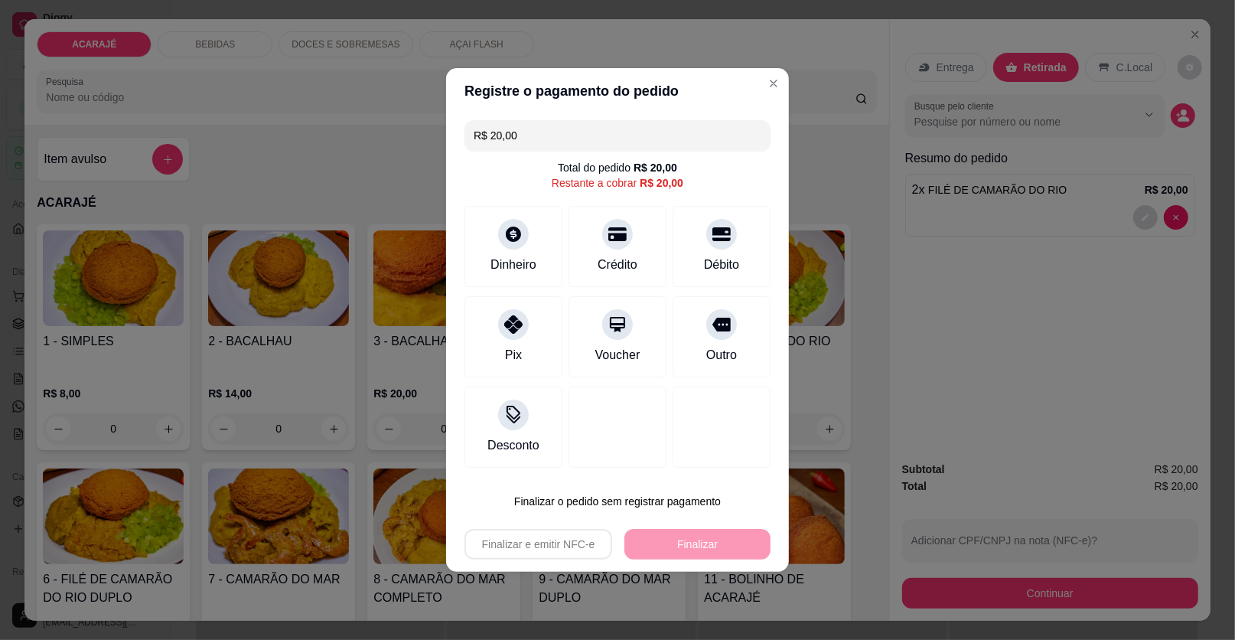
drag, startPoint x: 709, startPoint y: 324, endPoint x: 660, endPoint y: 350, distance: 55.5
click at [713, 327] on icon at bounding box center [722, 324] width 18 height 18
type input "R$ 0,00"
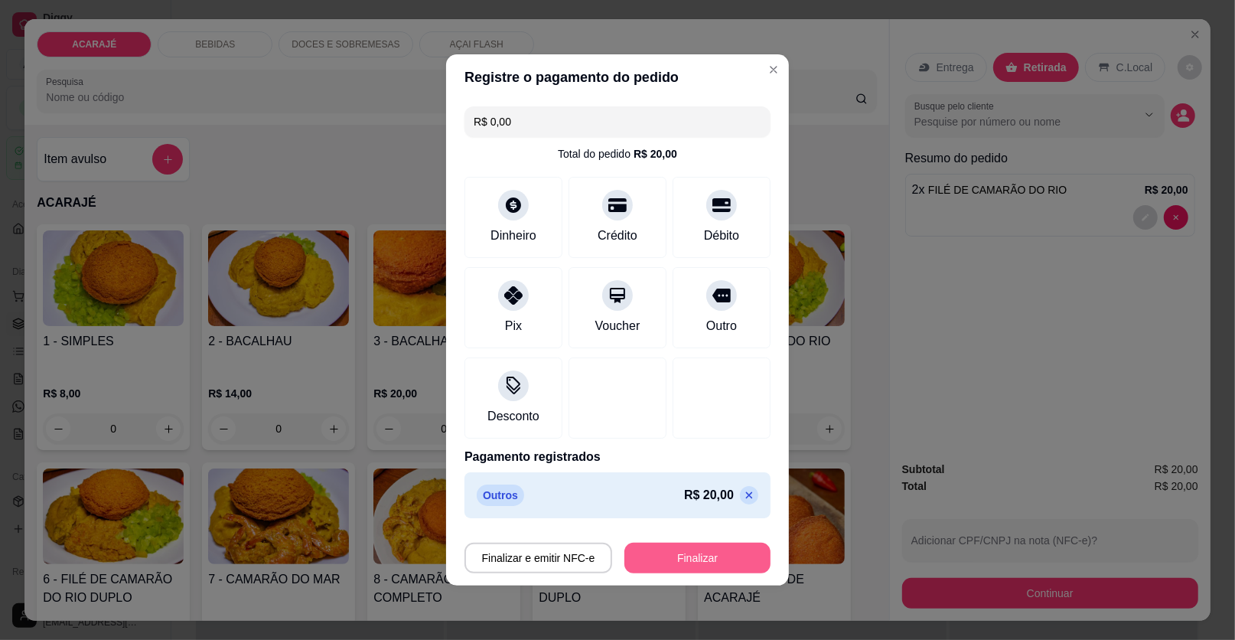
click at [669, 547] on button "Finalizar" at bounding box center [697, 558] width 146 height 31
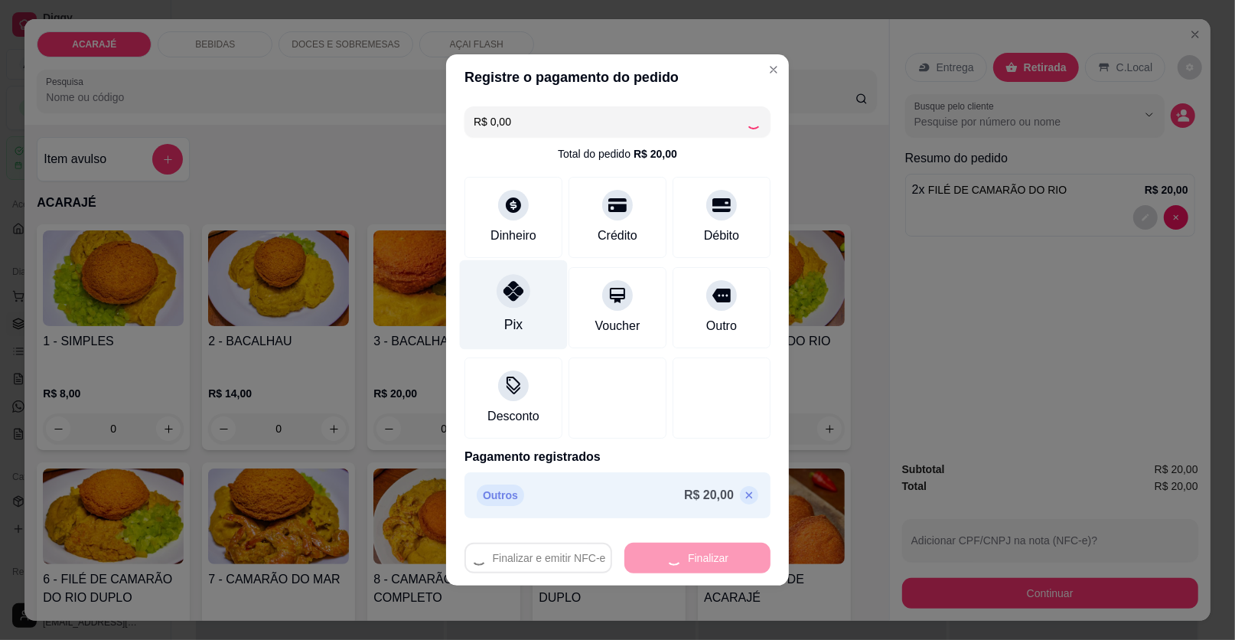
type input "0"
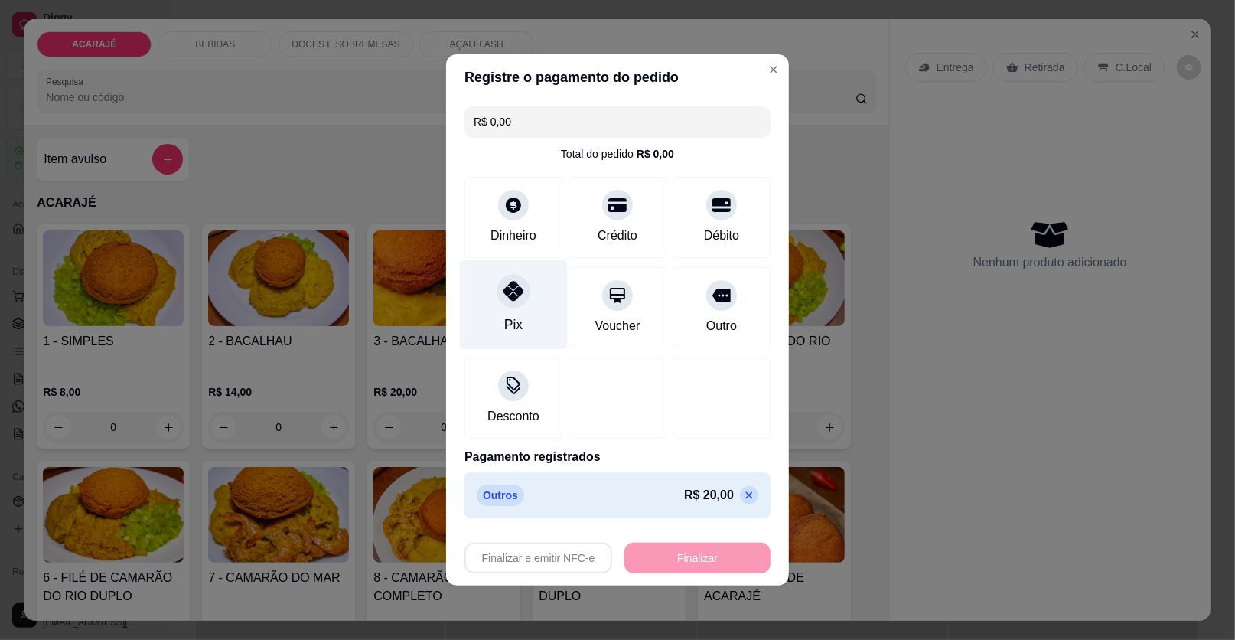
type input "-R$ 20,00"
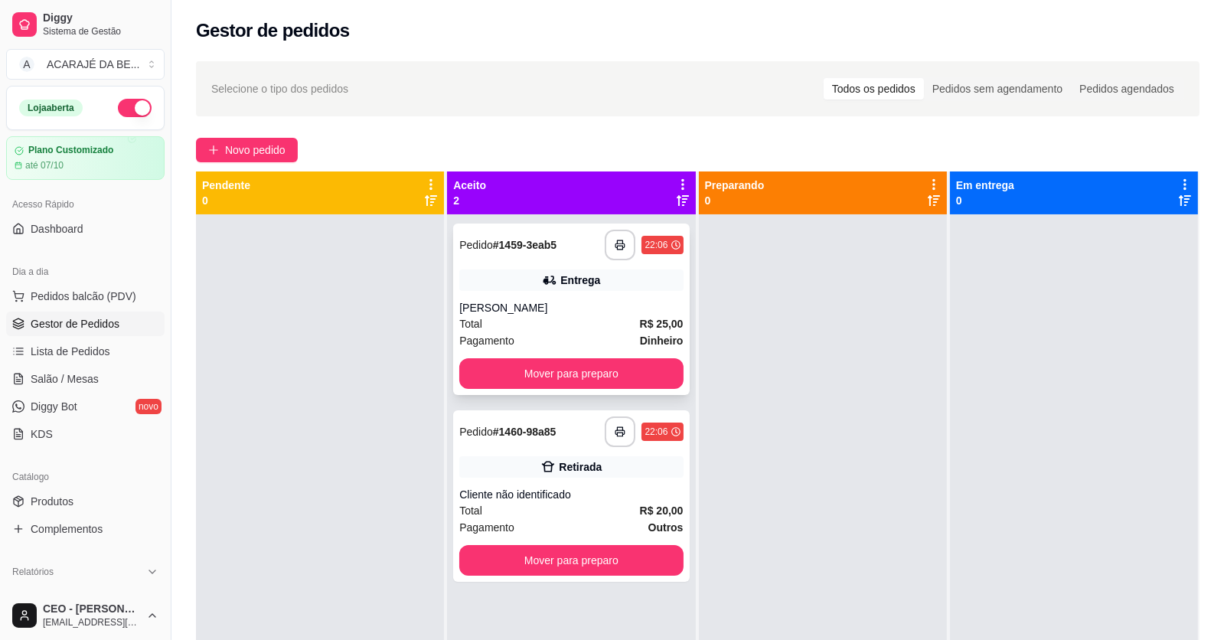
click at [507, 318] on div "Total R$ 25,00" at bounding box center [570, 323] width 223 height 17
click at [583, 475] on div "Retirada" at bounding box center [570, 466] width 223 height 21
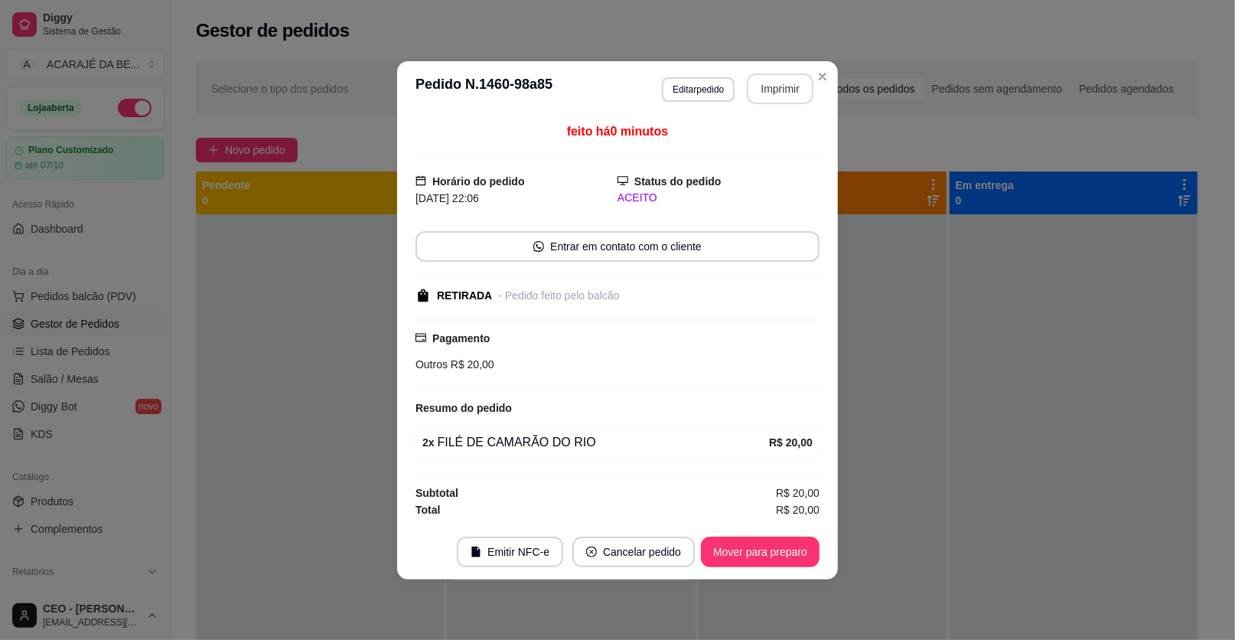
click at [800, 80] on button "Imprimir" at bounding box center [780, 88] width 67 height 31
click at [755, 557] on button "Mover para preparo" at bounding box center [760, 551] width 119 height 31
click at [755, 556] on div "Mover para preparo" at bounding box center [750, 551] width 140 height 31
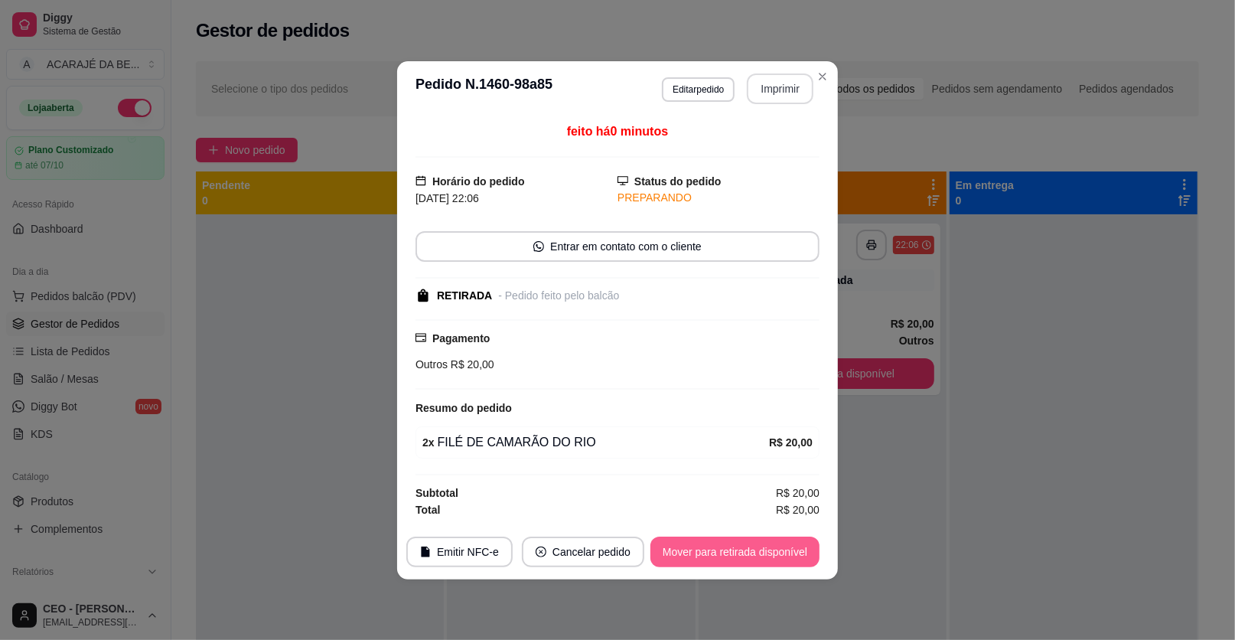
click at [753, 555] on button "Mover para retirada disponível" at bounding box center [735, 551] width 169 height 31
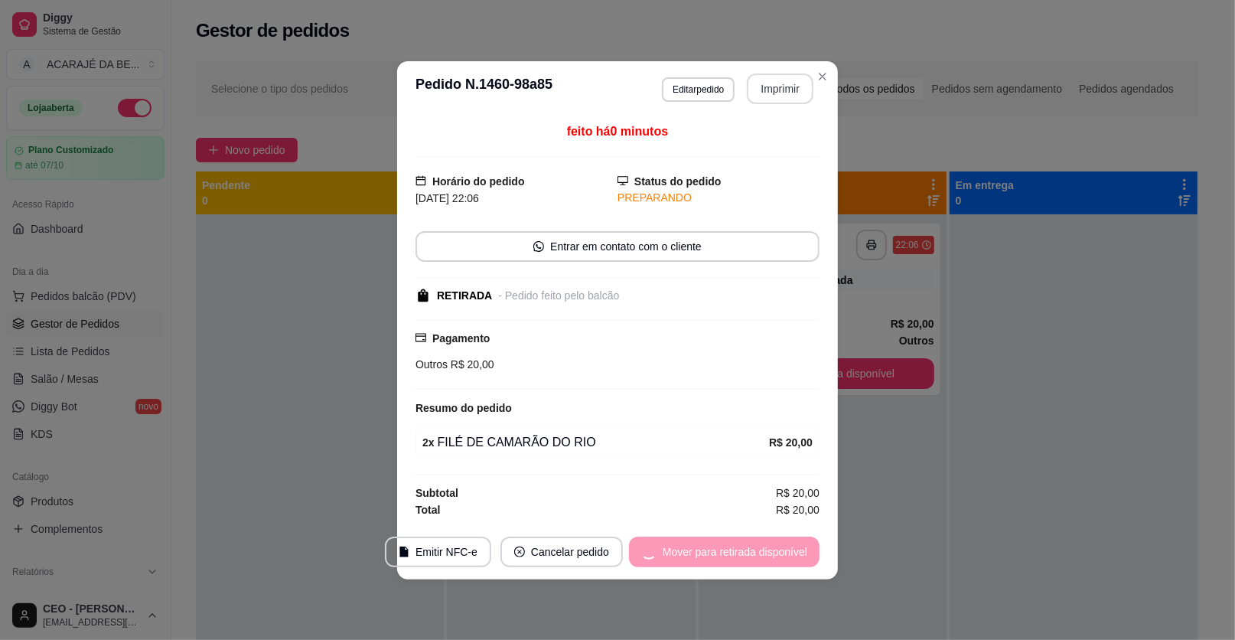
click at [752, 555] on div "Mover para retirada disponível" at bounding box center [724, 551] width 191 height 31
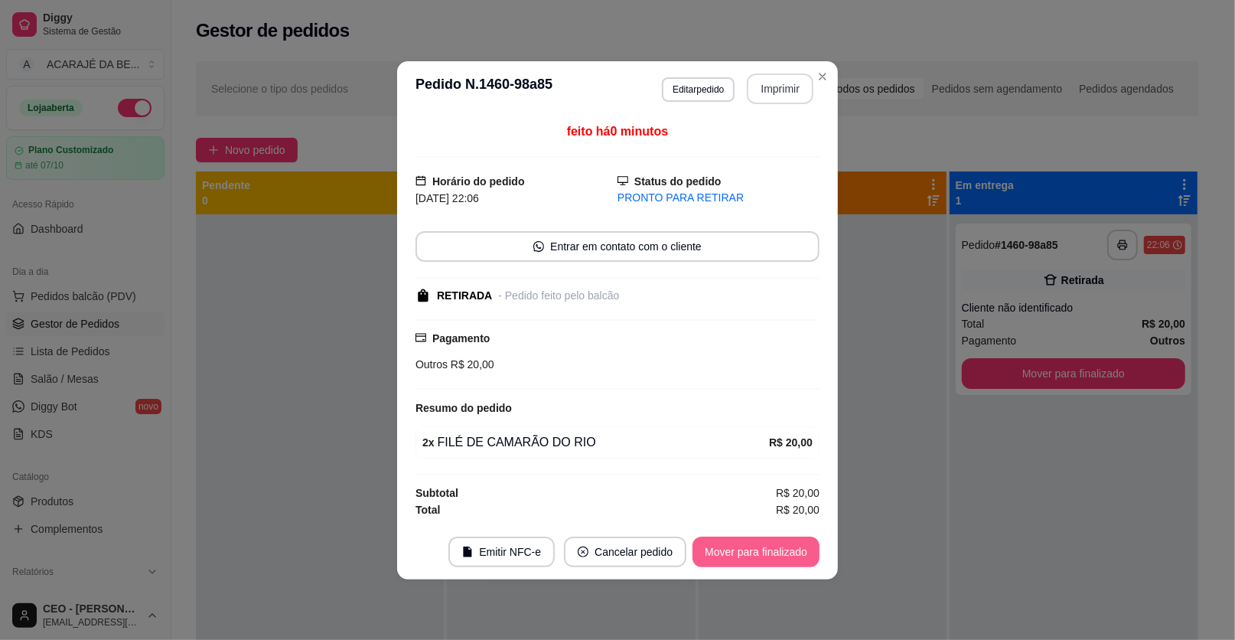
click at [752, 556] on button "Mover para finalizado" at bounding box center [756, 551] width 127 height 31
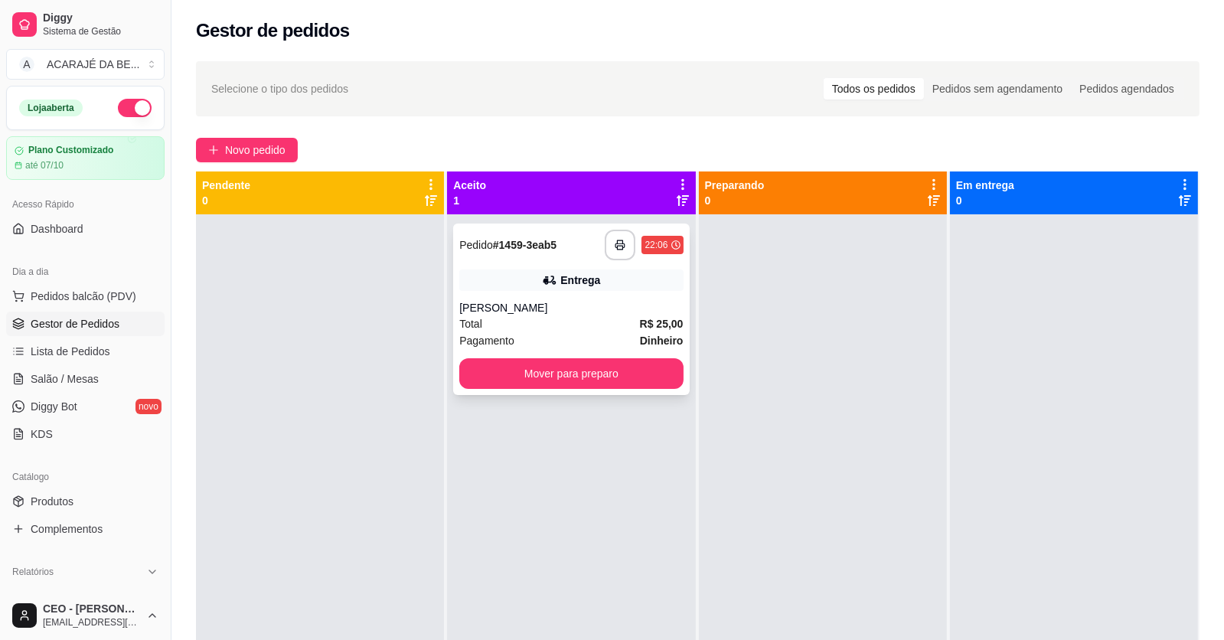
click at [504, 273] on div "Entrega" at bounding box center [570, 279] width 223 height 21
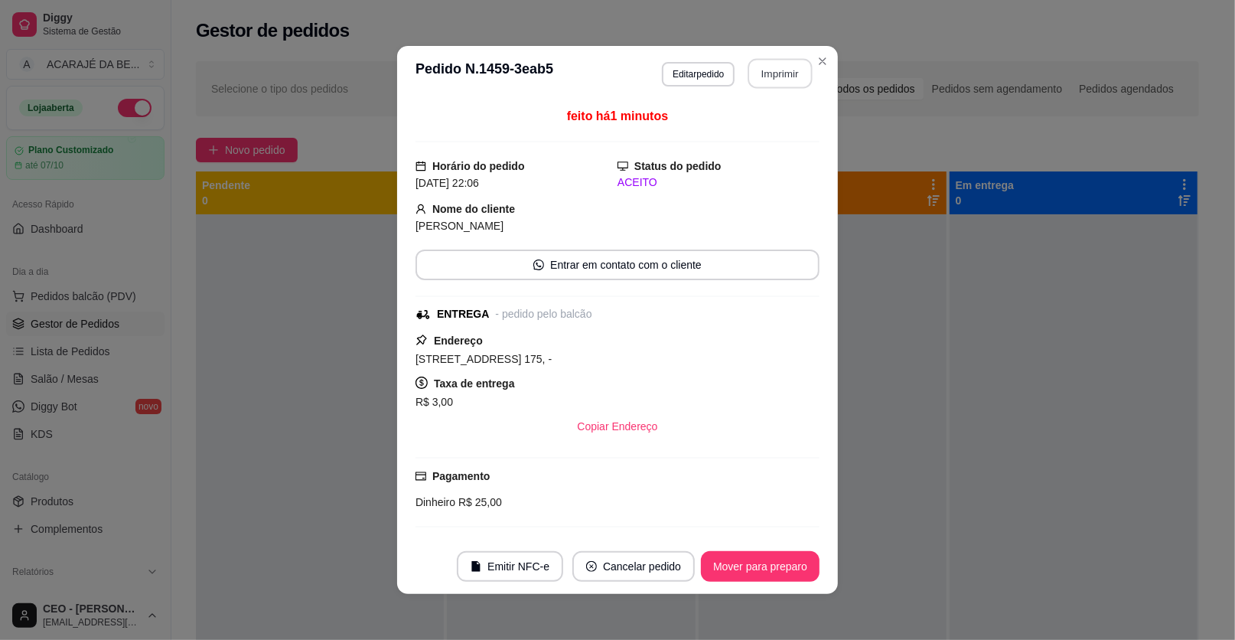
click at [774, 60] on button "Imprimir" at bounding box center [780, 74] width 64 height 30
click at [765, 567] on button "Mover para preparo" at bounding box center [760, 566] width 119 height 31
click at [765, 567] on div "Mover para preparo" at bounding box center [750, 566] width 140 height 31
click at [759, 566] on div "Mover para preparo" at bounding box center [750, 566] width 140 height 31
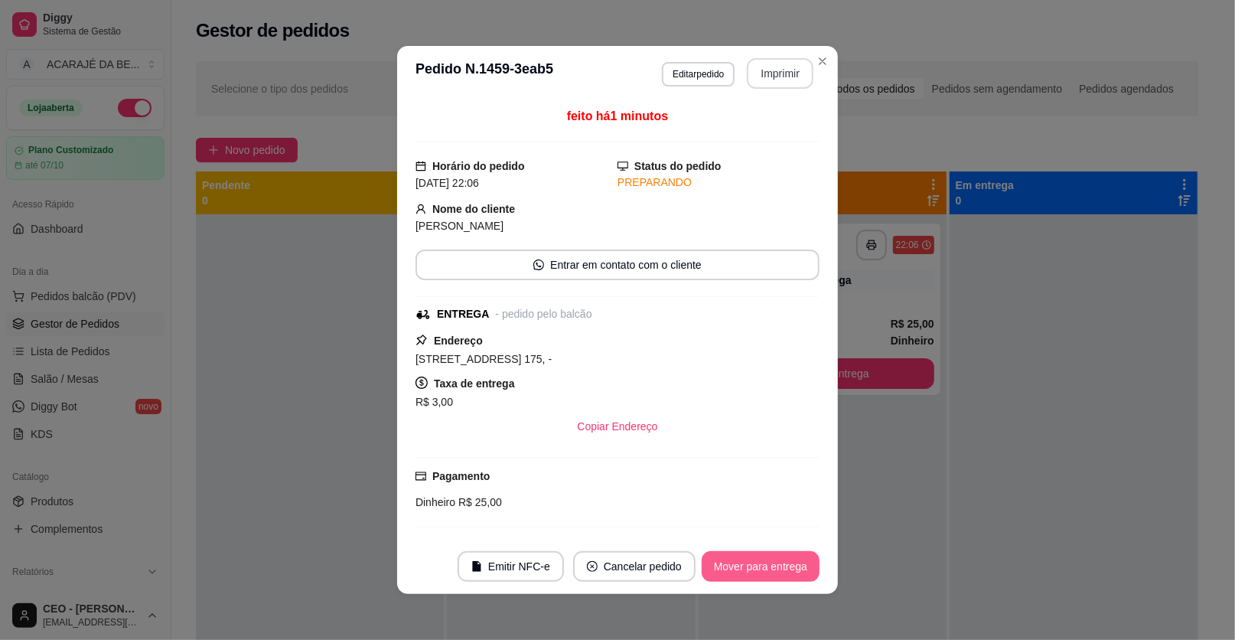
click at [755, 566] on button "Mover para entrega" at bounding box center [761, 566] width 118 height 31
click at [748, 574] on div "Mover para entrega" at bounding box center [749, 566] width 139 height 31
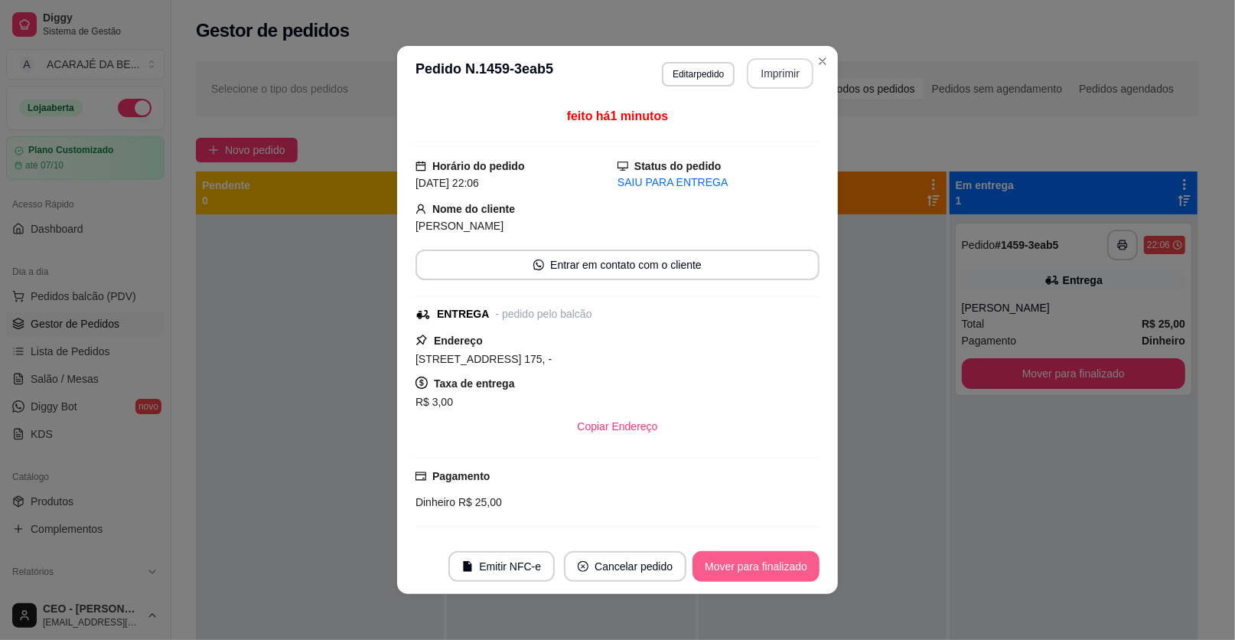
click at [748, 574] on button "Mover para finalizado" at bounding box center [756, 566] width 127 height 31
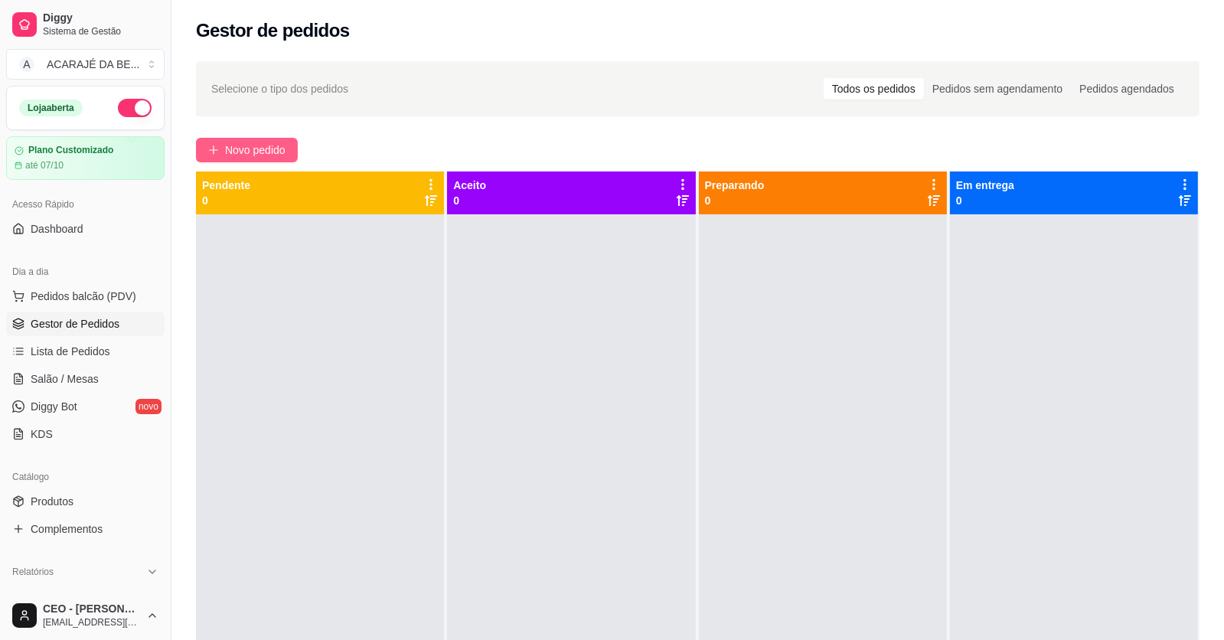
click at [230, 150] on span "Novo pedido" at bounding box center [255, 150] width 60 height 17
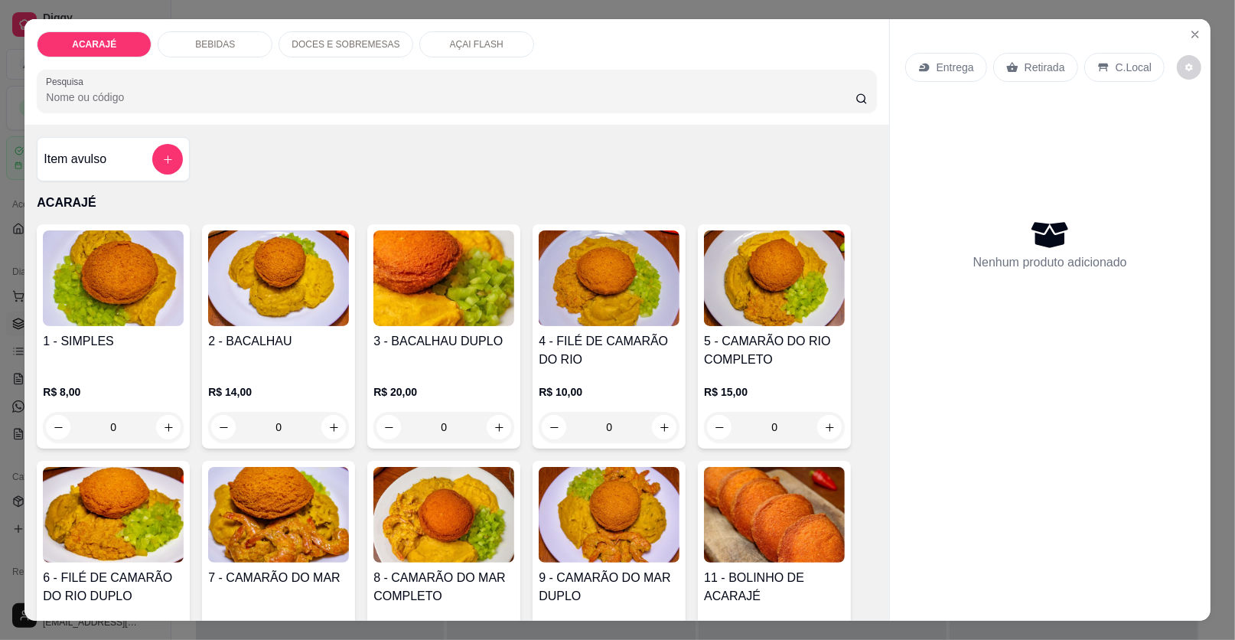
drag, startPoint x: 192, startPoint y: 34, endPoint x: 324, endPoint y: 56, distance: 134.1
click at [191, 34] on div "BEBIDAS" at bounding box center [215, 44] width 115 height 26
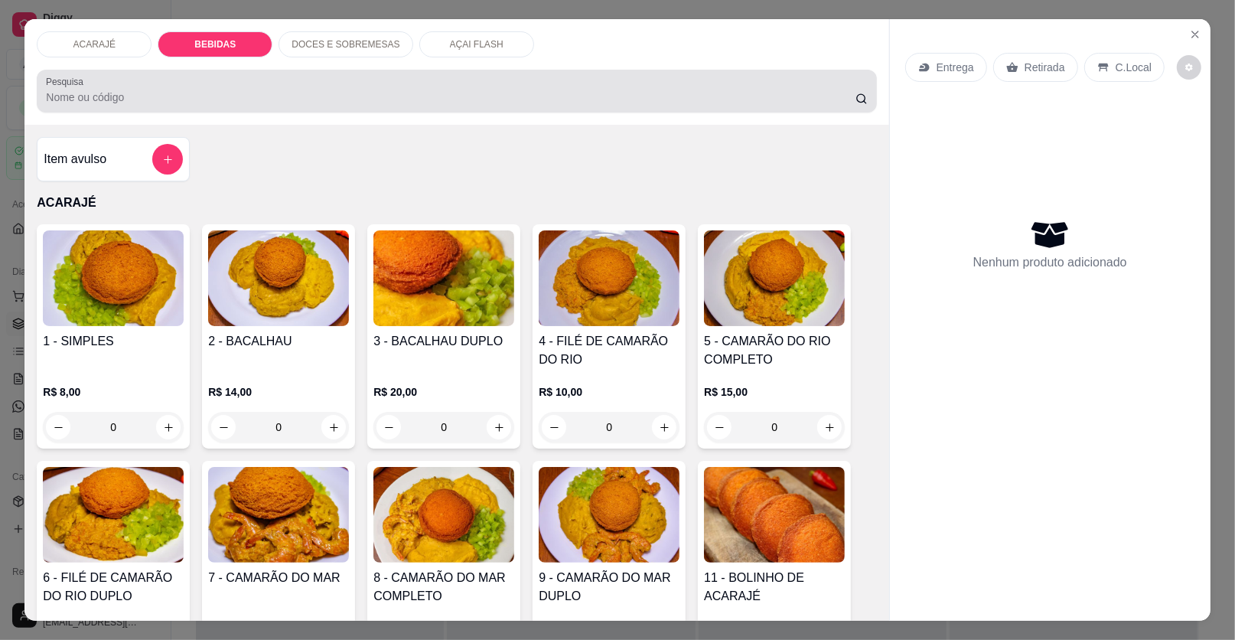
scroll to position [29, 0]
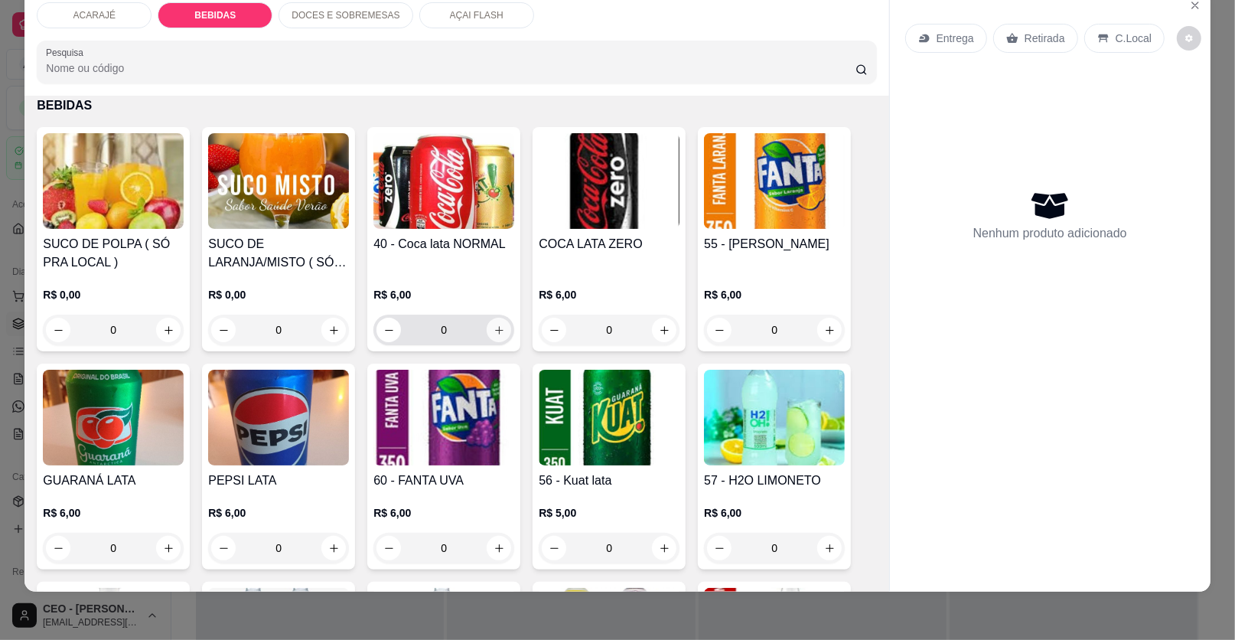
click at [500, 324] on button "increase-product-quantity" at bounding box center [499, 330] width 24 height 24
type input "1"
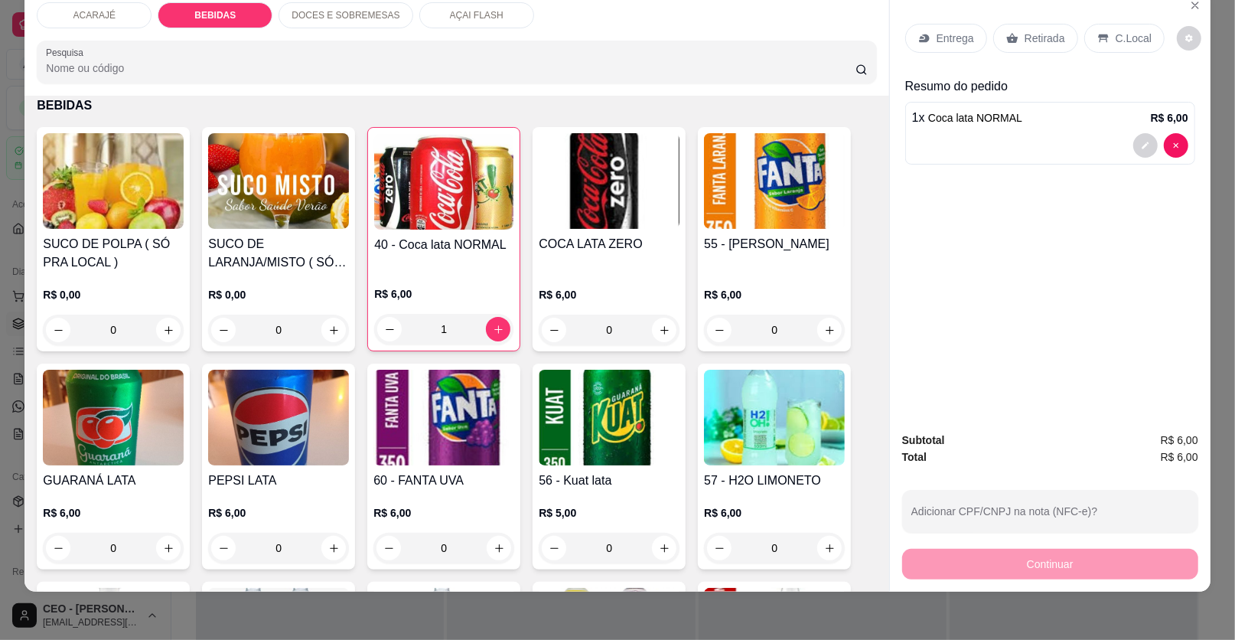
click at [1031, 15] on div "Entrega Retirada C.Local" at bounding box center [1050, 38] width 290 height 54
click at [1030, 39] on p "Retirada" at bounding box center [1045, 38] width 41 height 15
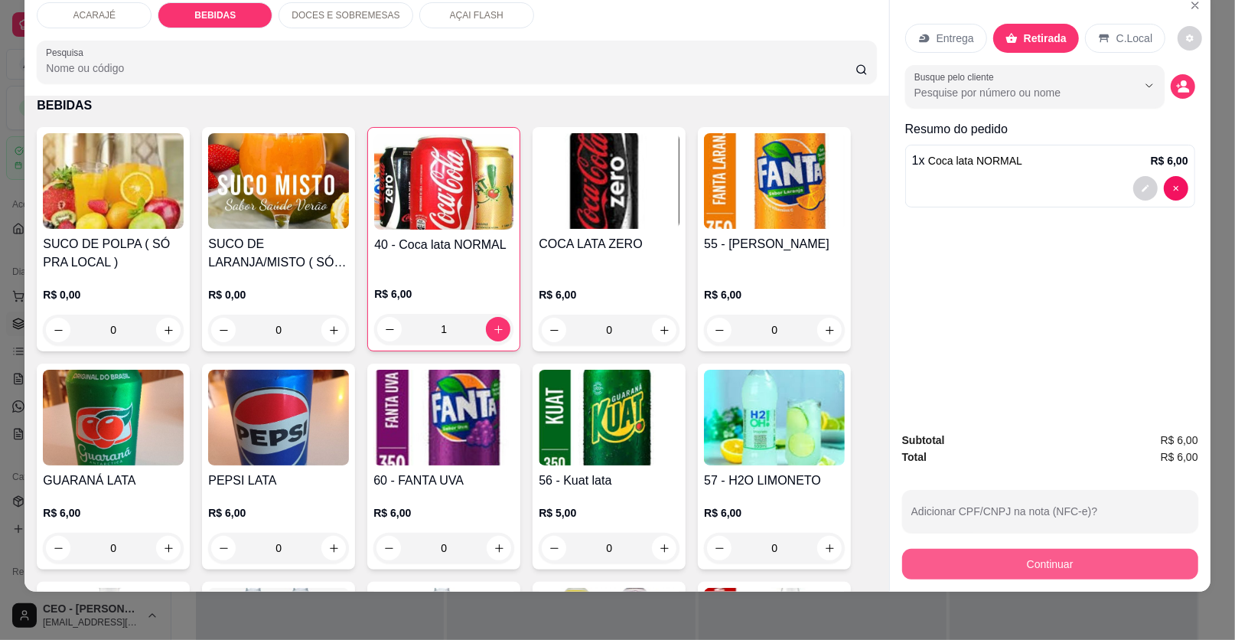
click at [1033, 555] on button "Continuar" at bounding box center [1050, 564] width 296 height 31
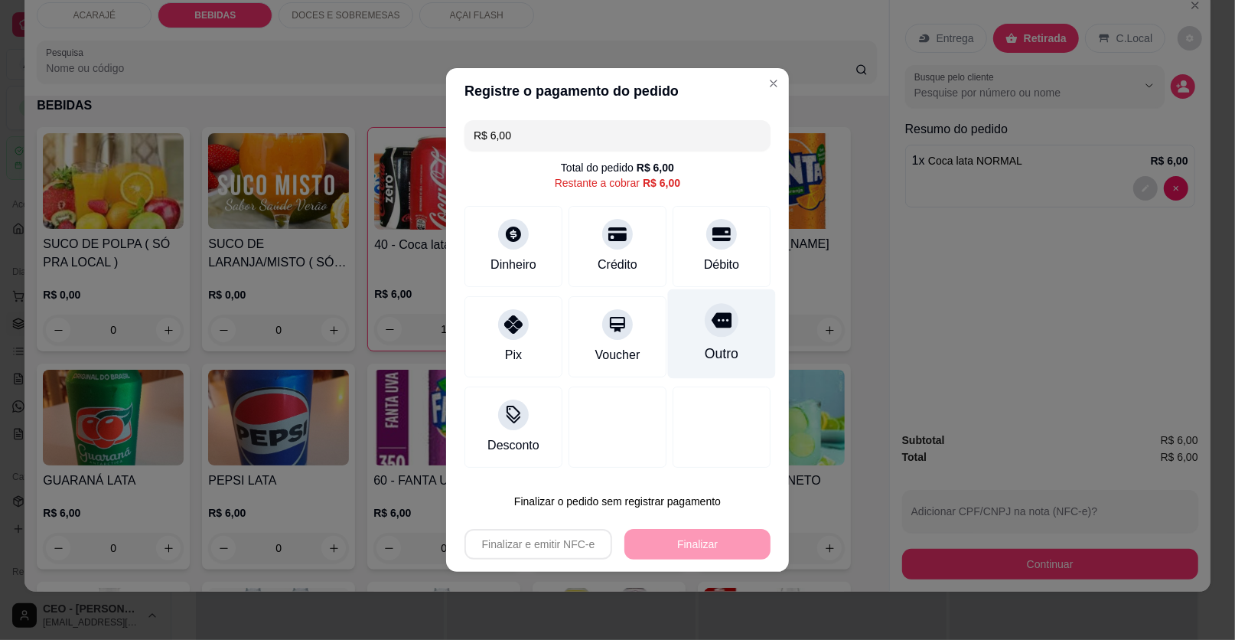
click at [713, 312] on icon at bounding box center [722, 320] width 20 height 20
type input "R$ 0,00"
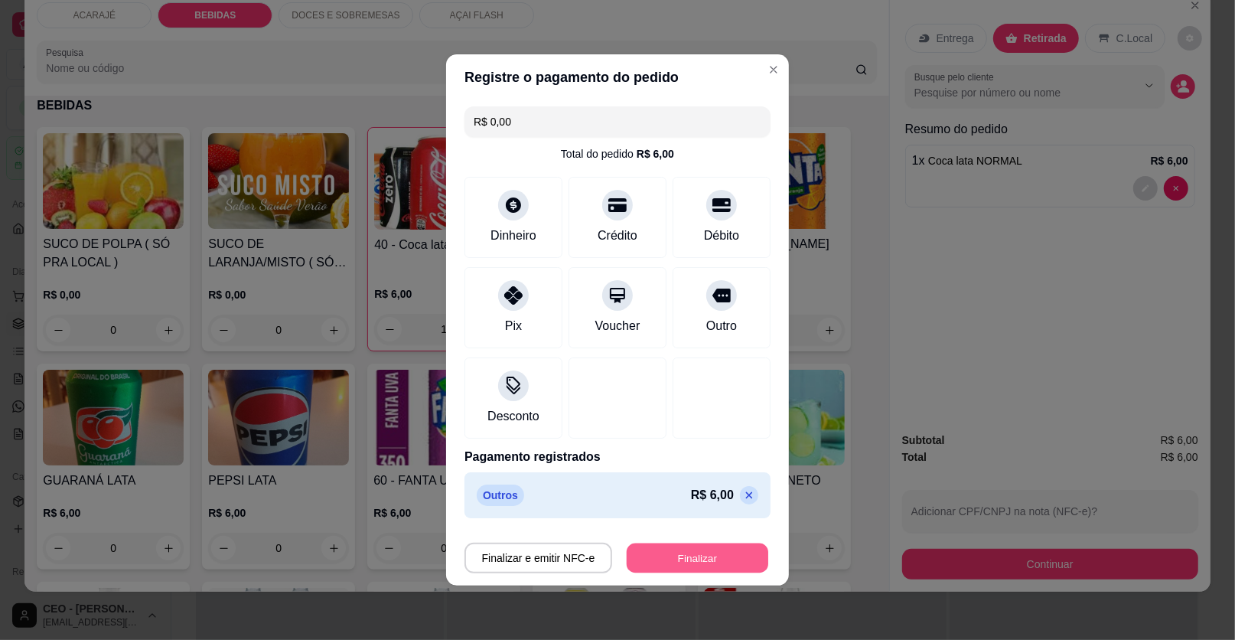
click at [682, 548] on button "Finalizar" at bounding box center [698, 558] width 142 height 30
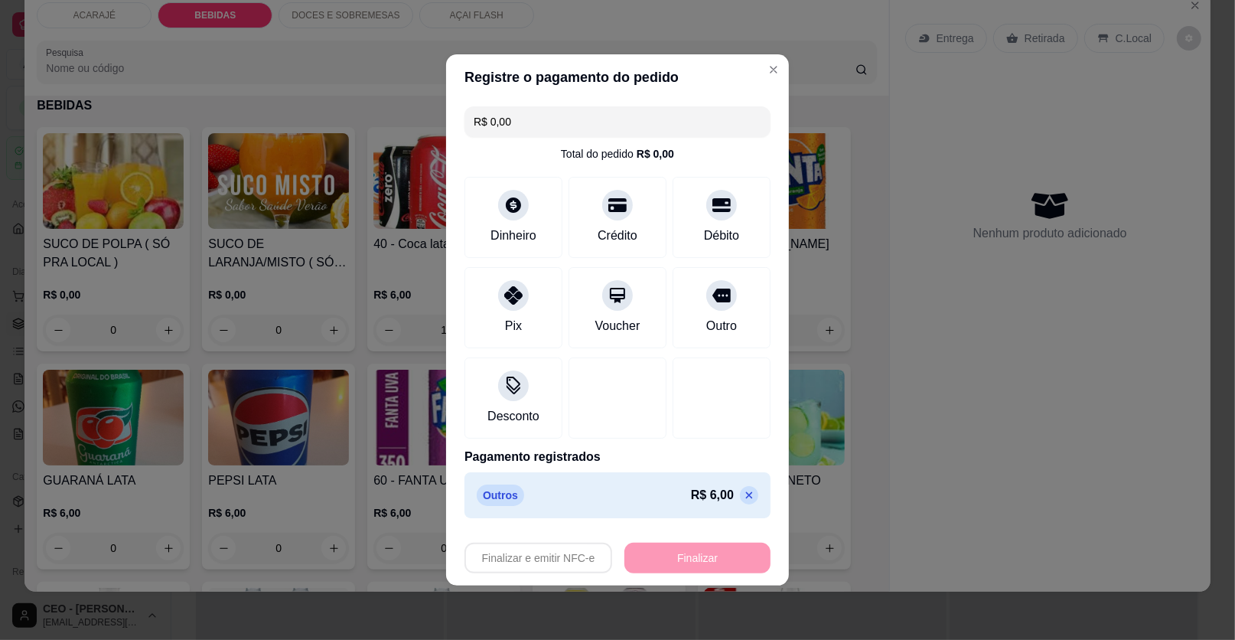
type input "0"
type input "-R$ 6,00"
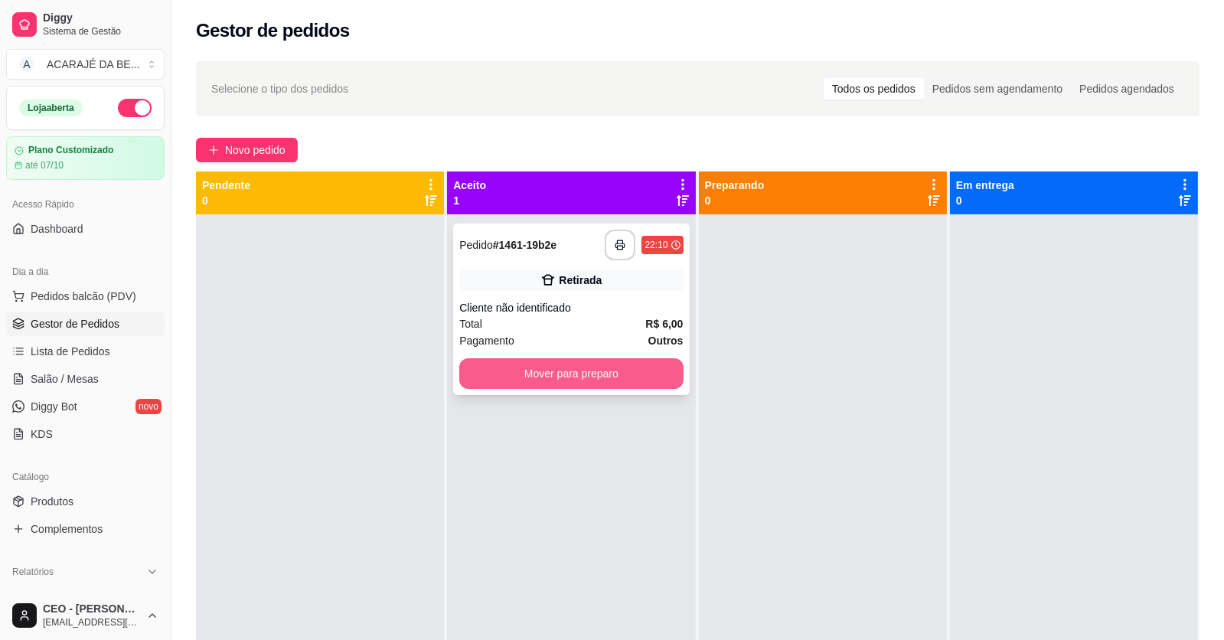
click at [494, 366] on button "Mover para preparo" at bounding box center [570, 373] width 223 height 31
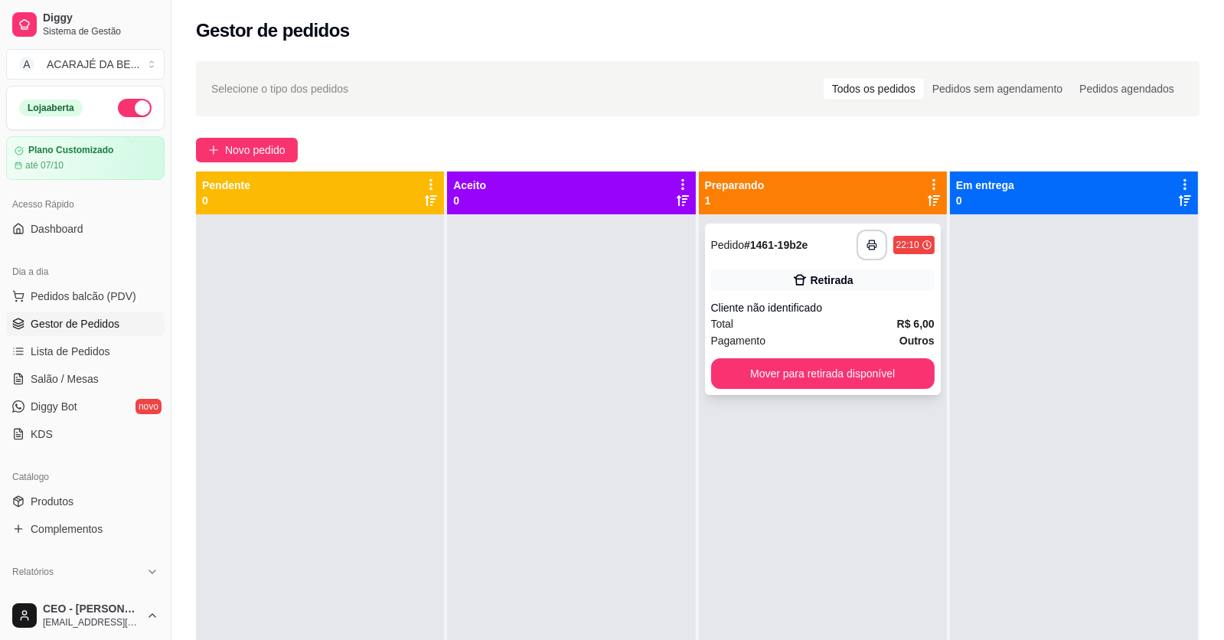
click at [721, 356] on div "**********" at bounding box center [823, 308] width 236 height 171
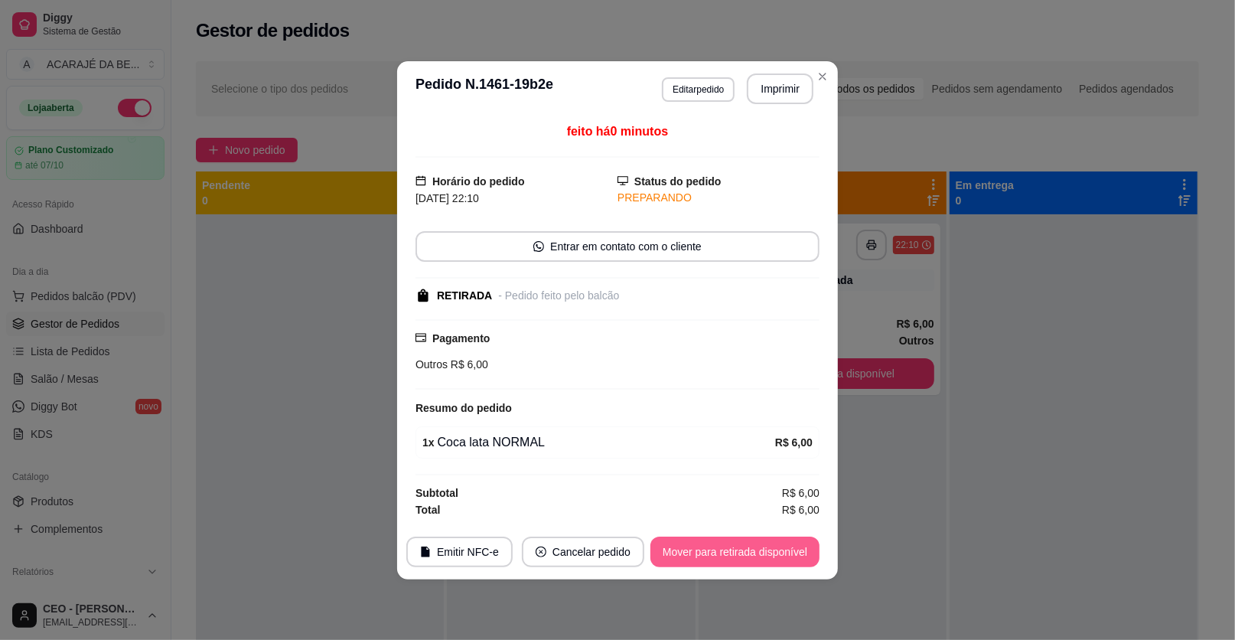
click at [748, 547] on button "Mover para retirada disponível" at bounding box center [735, 551] width 169 height 31
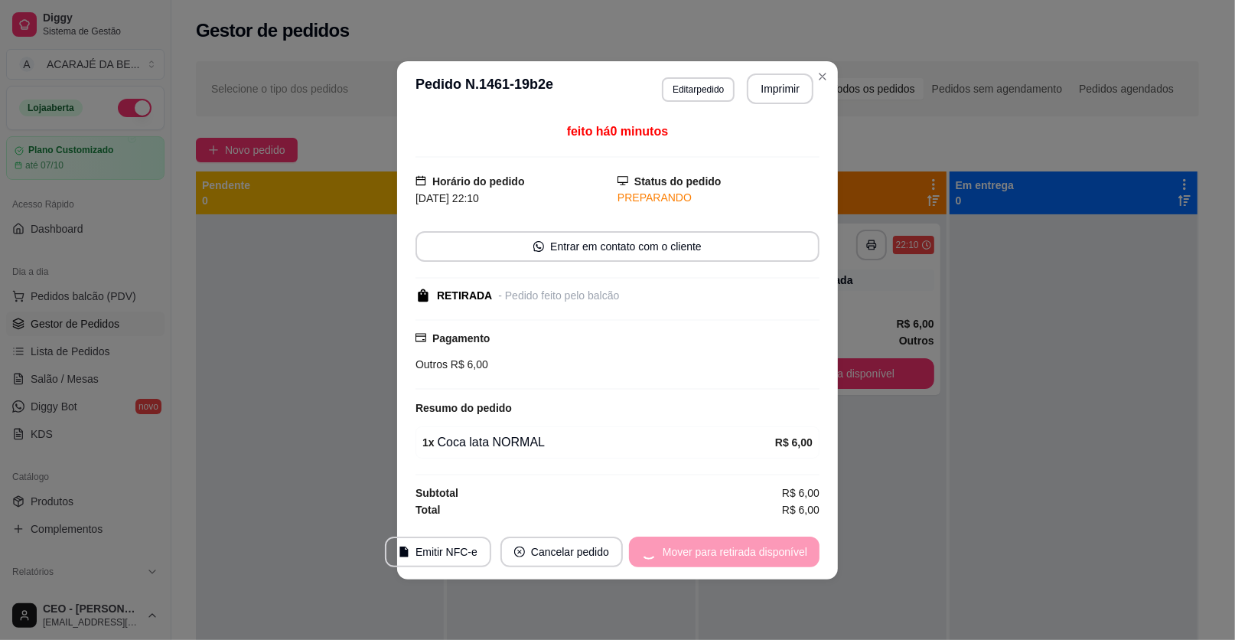
click at [745, 547] on div "Mover para retirada disponível" at bounding box center [724, 551] width 191 height 31
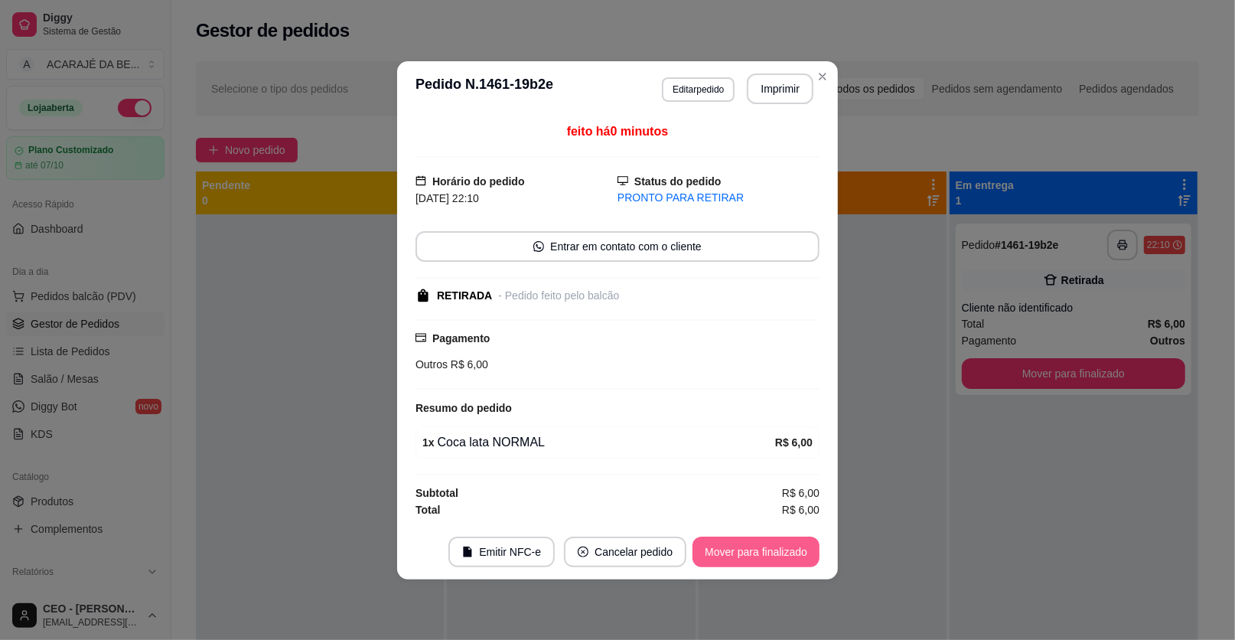
click at [745, 546] on button "Mover para finalizado" at bounding box center [756, 551] width 127 height 31
click at [745, 546] on div "Mover para finalizado" at bounding box center [745, 551] width 148 height 31
click at [744, 545] on footer "Emitir NFC-e Cancelar pedido Mover para finalizado" at bounding box center [617, 551] width 441 height 55
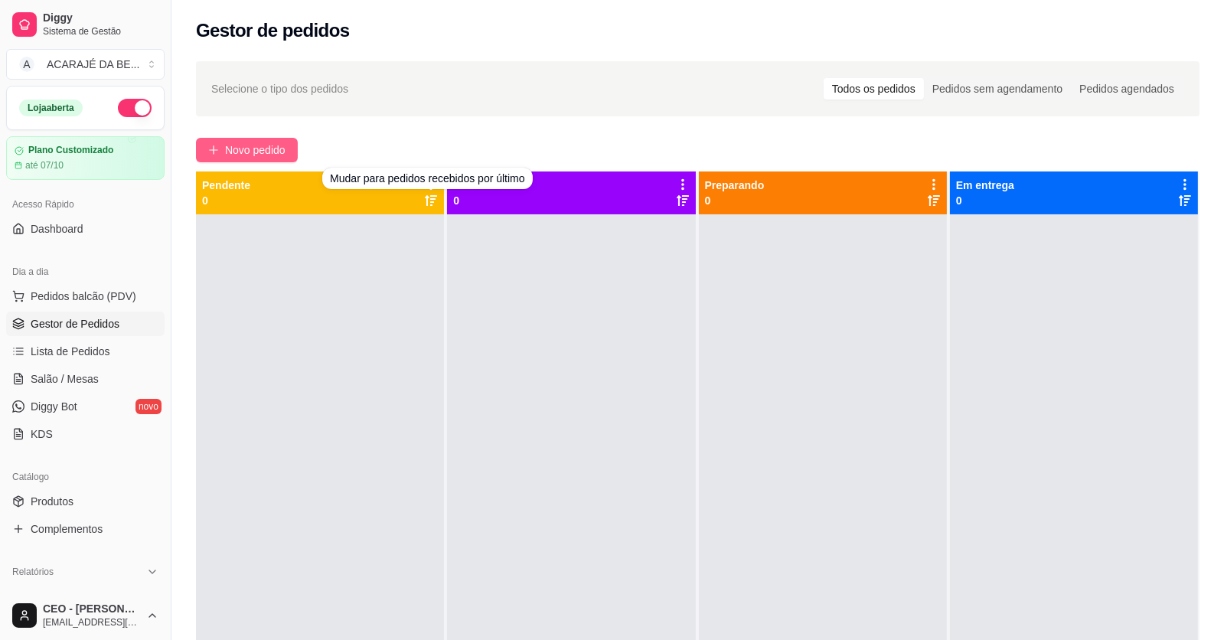
click at [289, 152] on button "Novo pedido" at bounding box center [247, 150] width 102 height 24
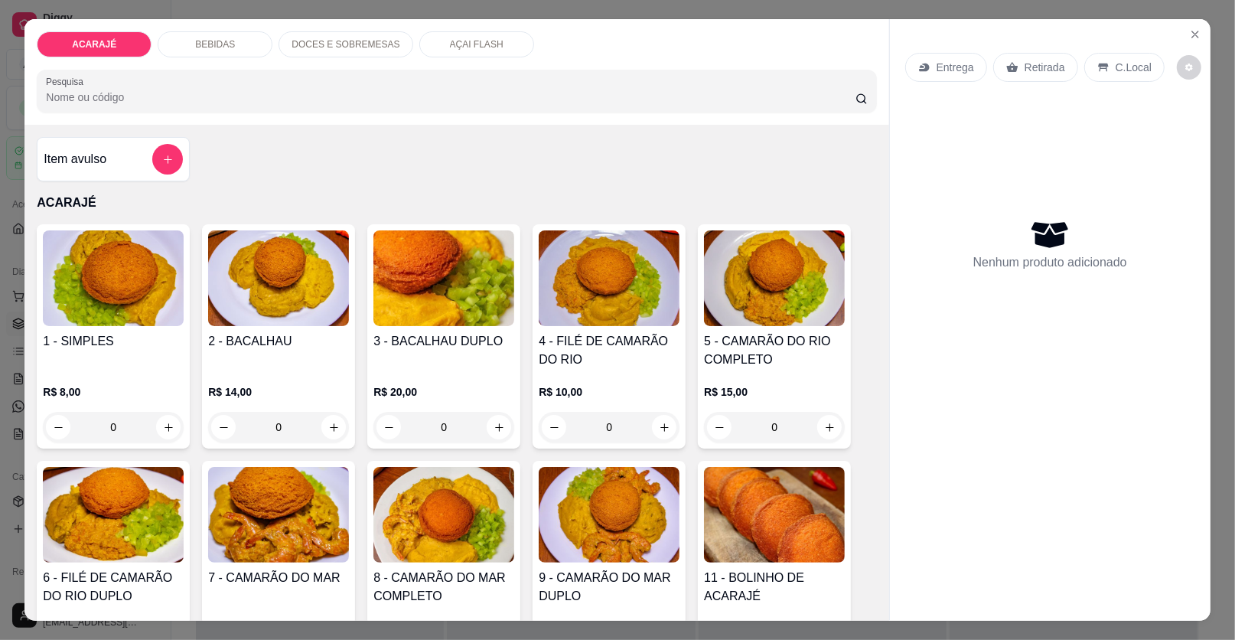
click at [167, 152] on button "add-separate-item" at bounding box center [167, 159] width 31 height 31
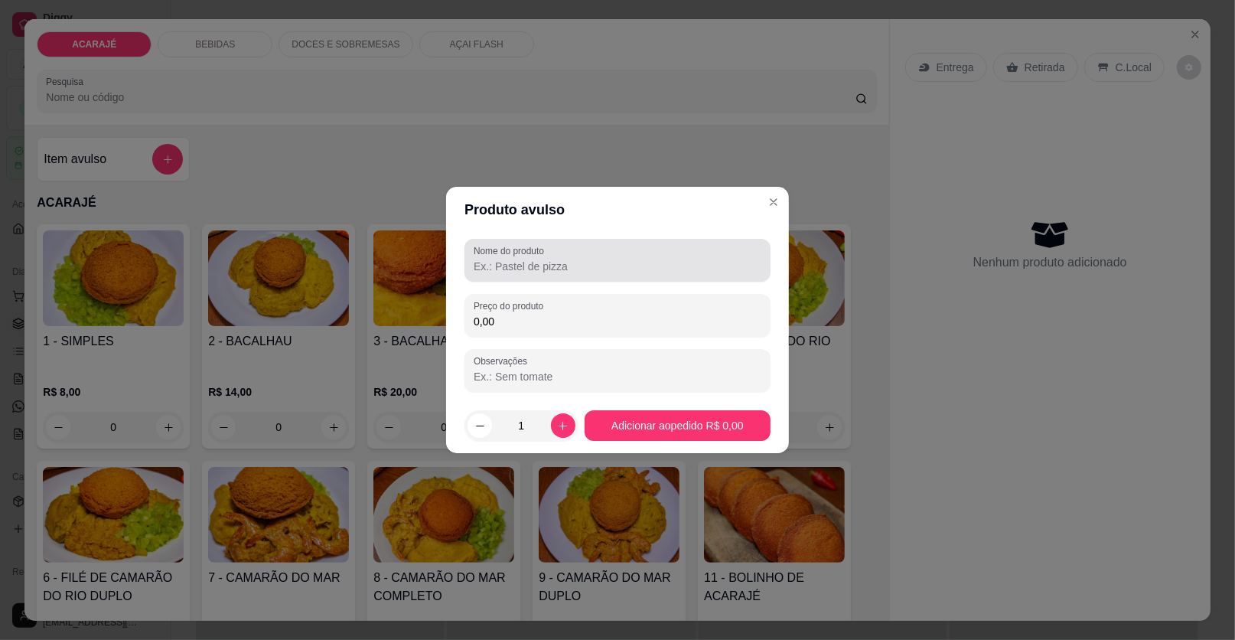
click at [534, 266] on input "Nome do produto" at bounding box center [618, 266] width 288 height 15
type input "intera"
click at [548, 320] on input "0,00" at bounding box center [618, 321] width 288 height 15
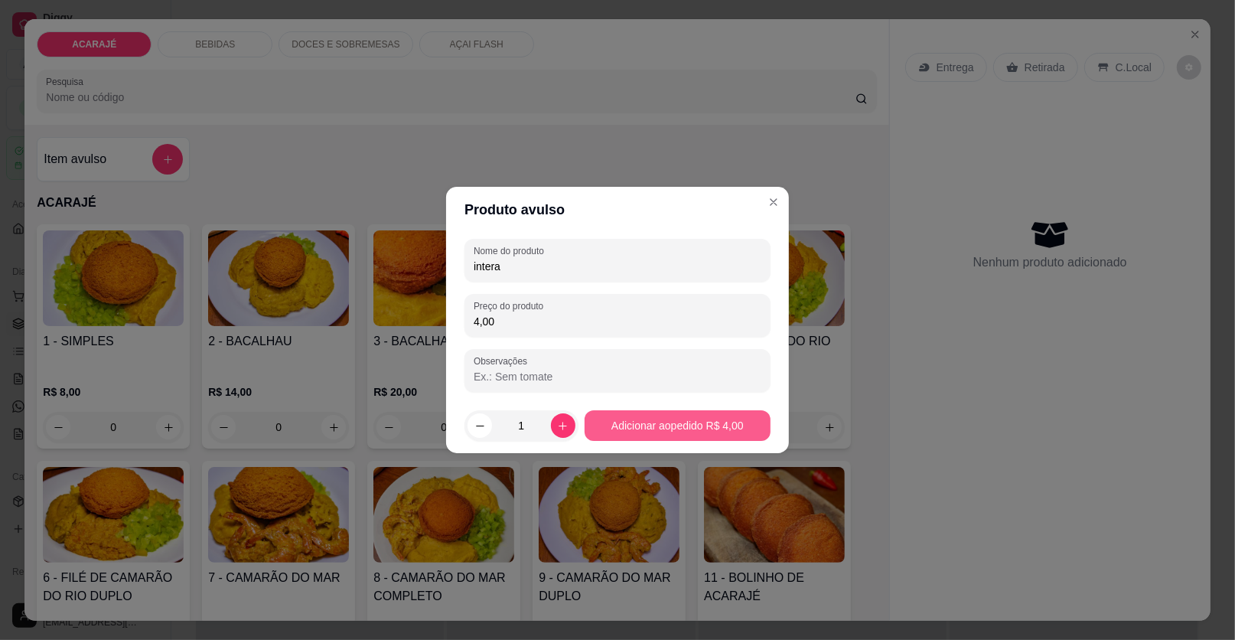
type input "4,00"
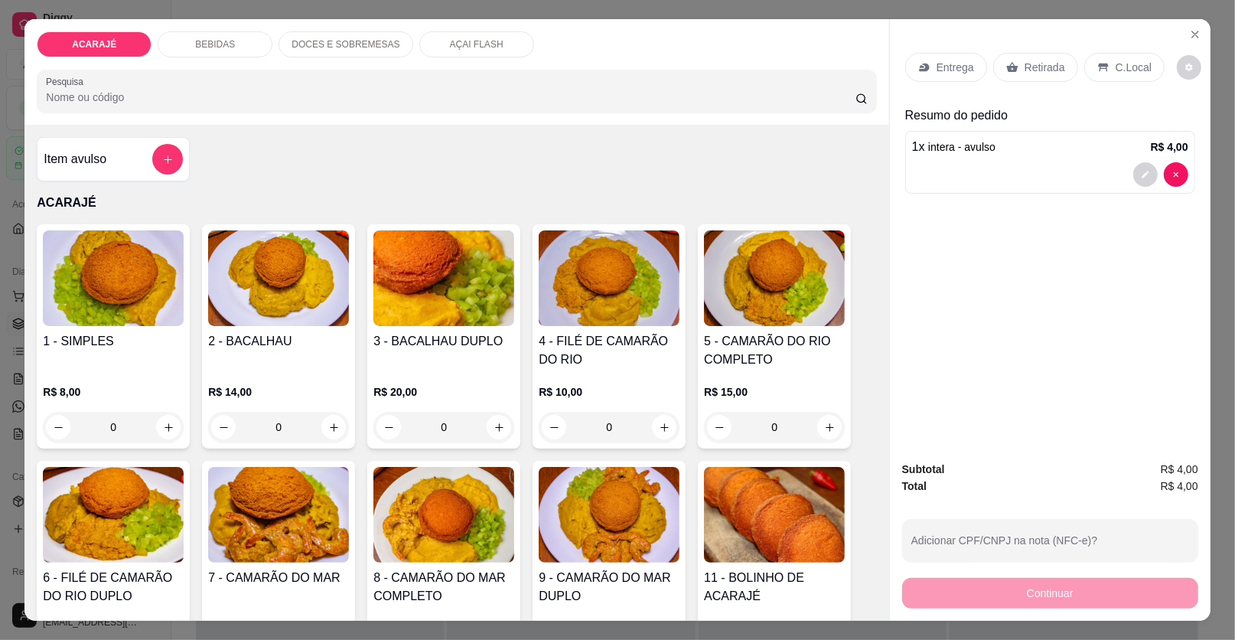
click at [1016, 57] on div "Retirada" at bounding box center [1035, 67] width 85 height 29
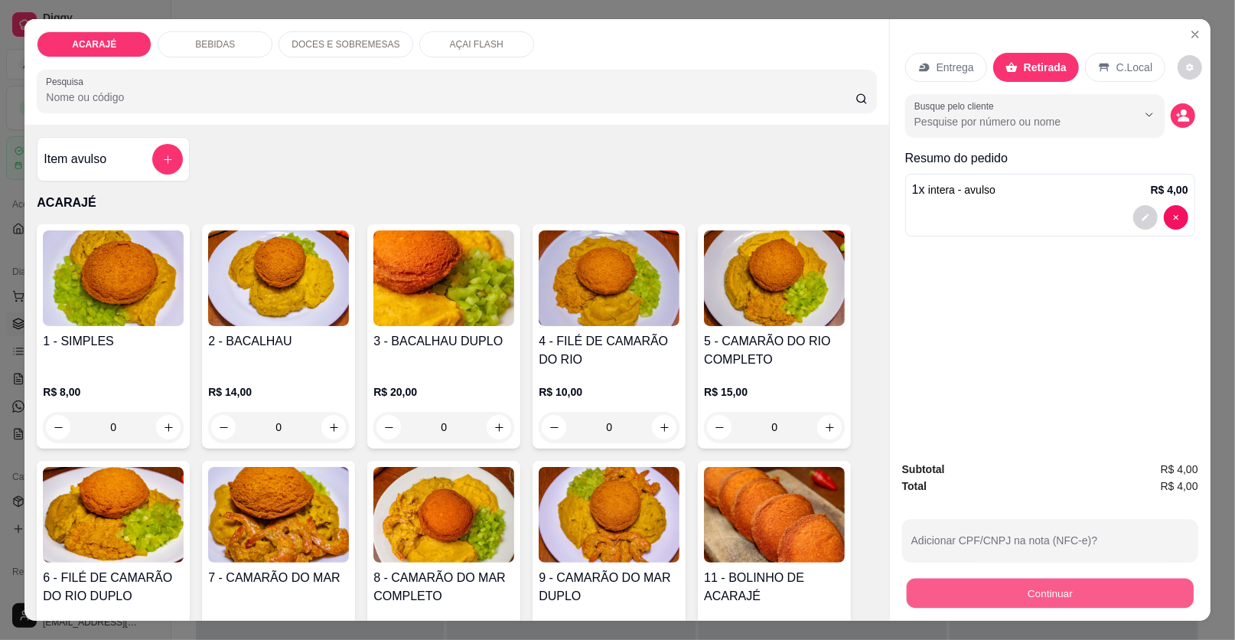
click at [1039, 591] on button "Continuar" at bounding box center [1050, 594] width 287 height 30
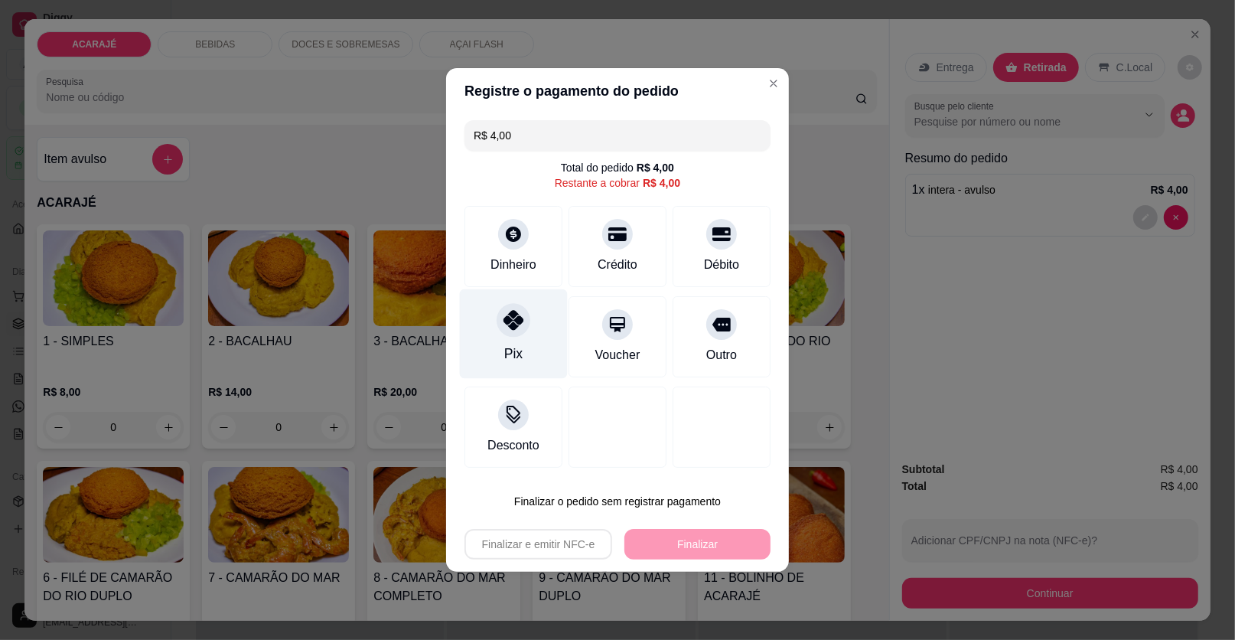
drag, startPoint x: 497, startPoint y: 318, endPoint x: 510, endPoint y: 318, distance: 12.2
click at [501, 318] on div at bounding box center [514, 320] width 34 height 34
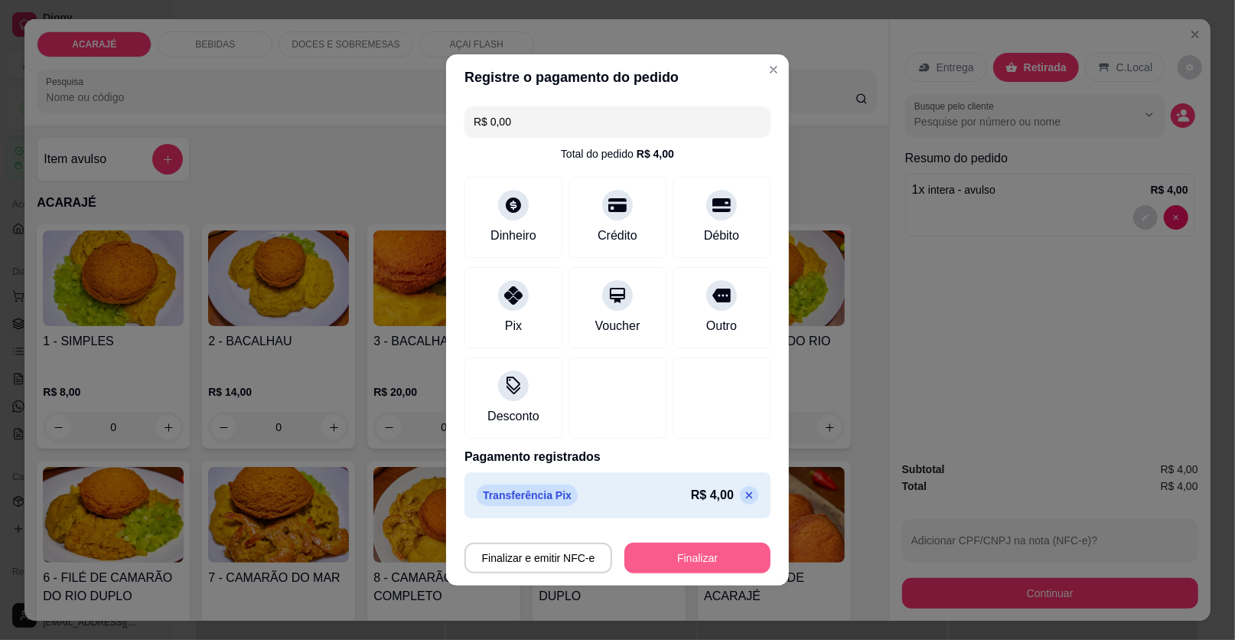
click at [699, 549] on button "Finalizar" at bounding box center [697, 558] width 146 height 31
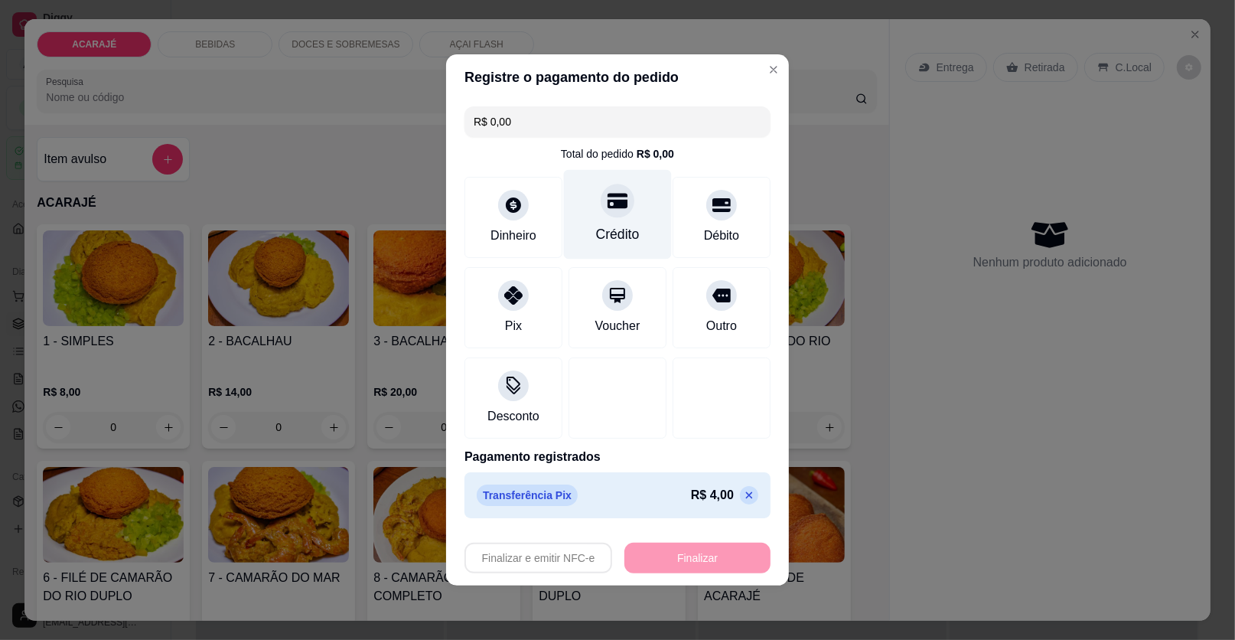
type input "-R$ 4,00"
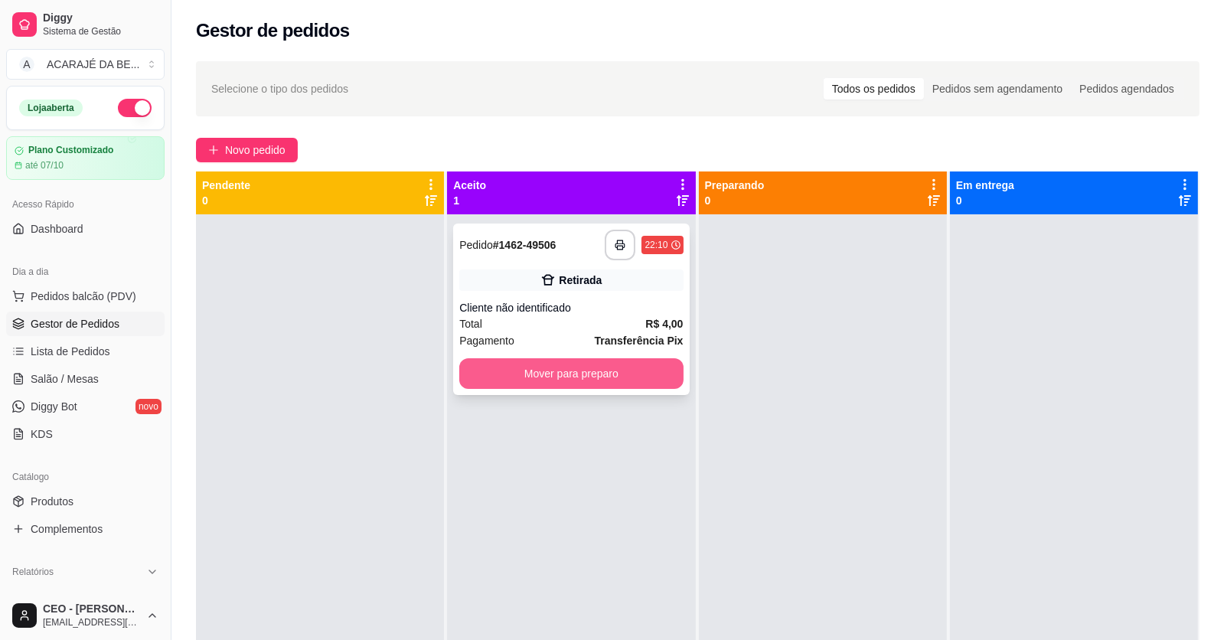
click at [582, 373] on button "Mover para preparo" at bounding box center [570, 373] width 223 height 31
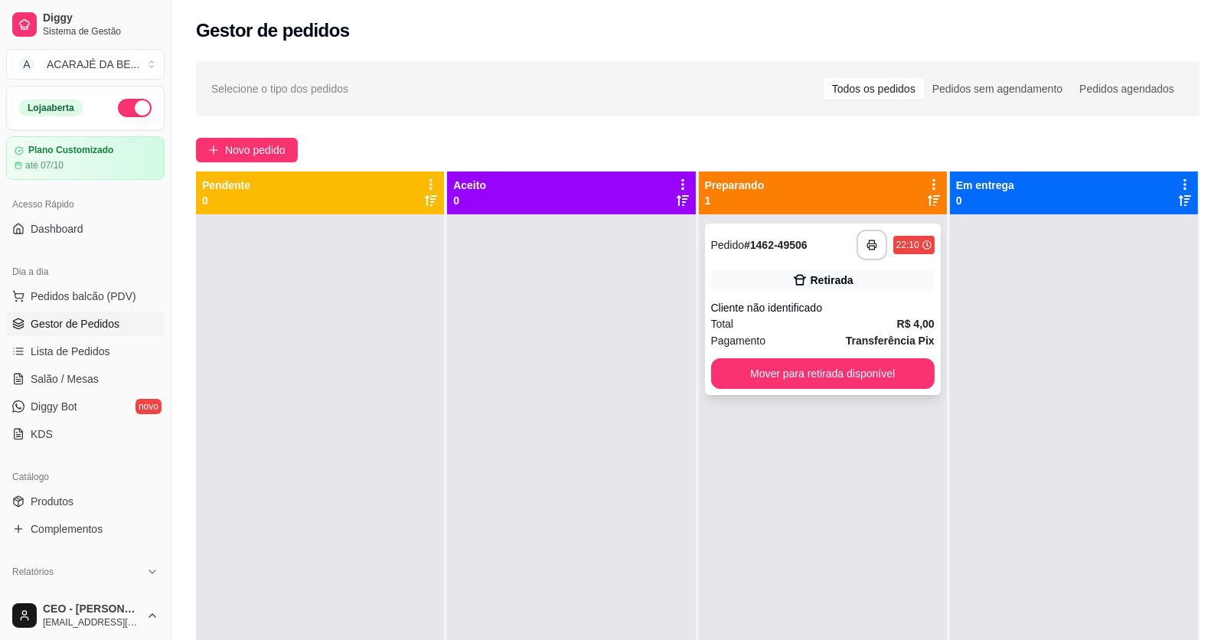
click at [709, 354] on div "**********" at bounding box center [823, 308] width 236 height 171
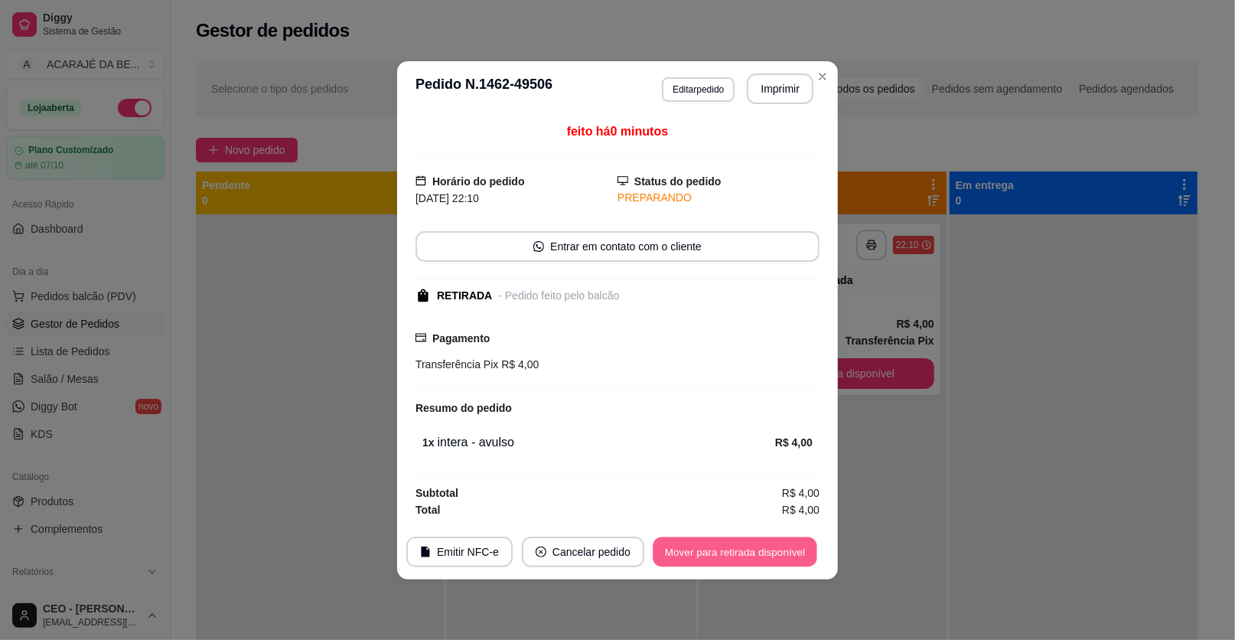
click at [785, 550] on button "Mover para retirada disponível" at bounding box center [735, 551] width 164 height 30
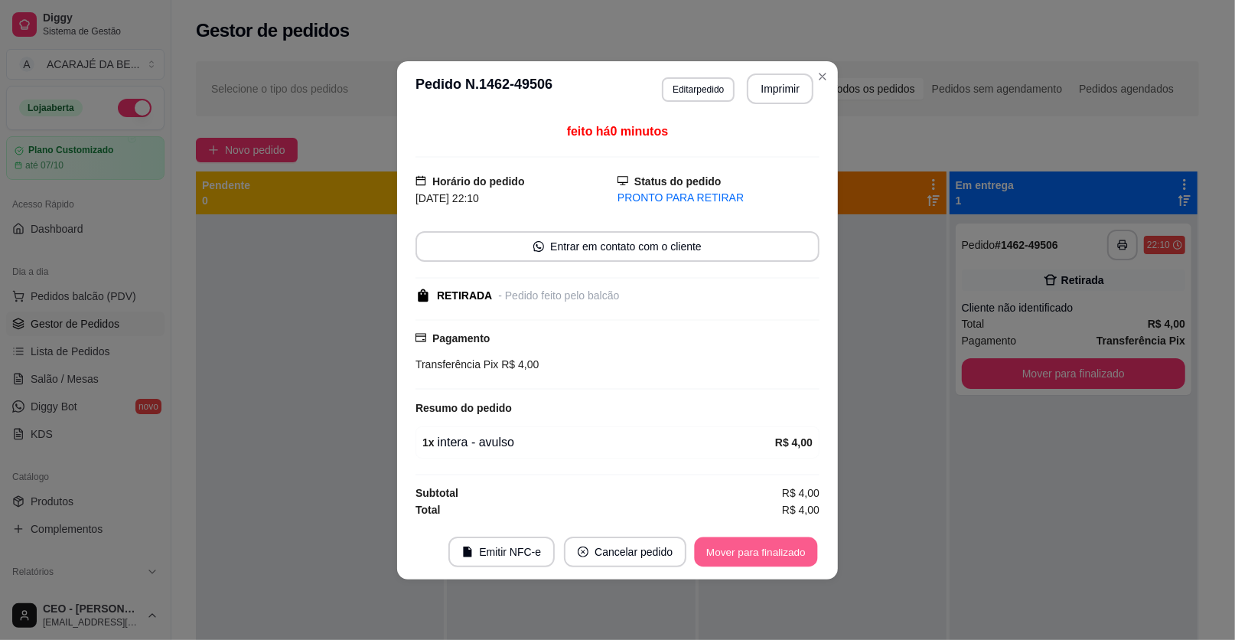
click at [789, 544] on button "Mover para finalizado" at bounding box center [756, 551] width 123 height 30
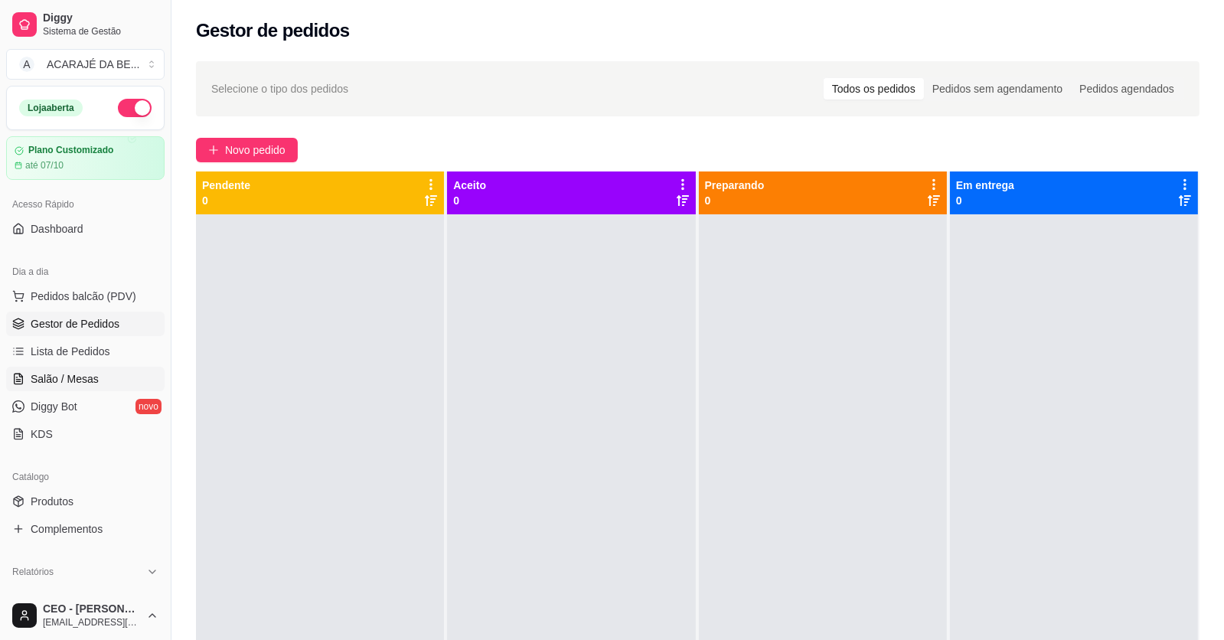
click at [84, 380] on span "Salão / Mesas" at bounding box center [65, 378] width 68 height 15
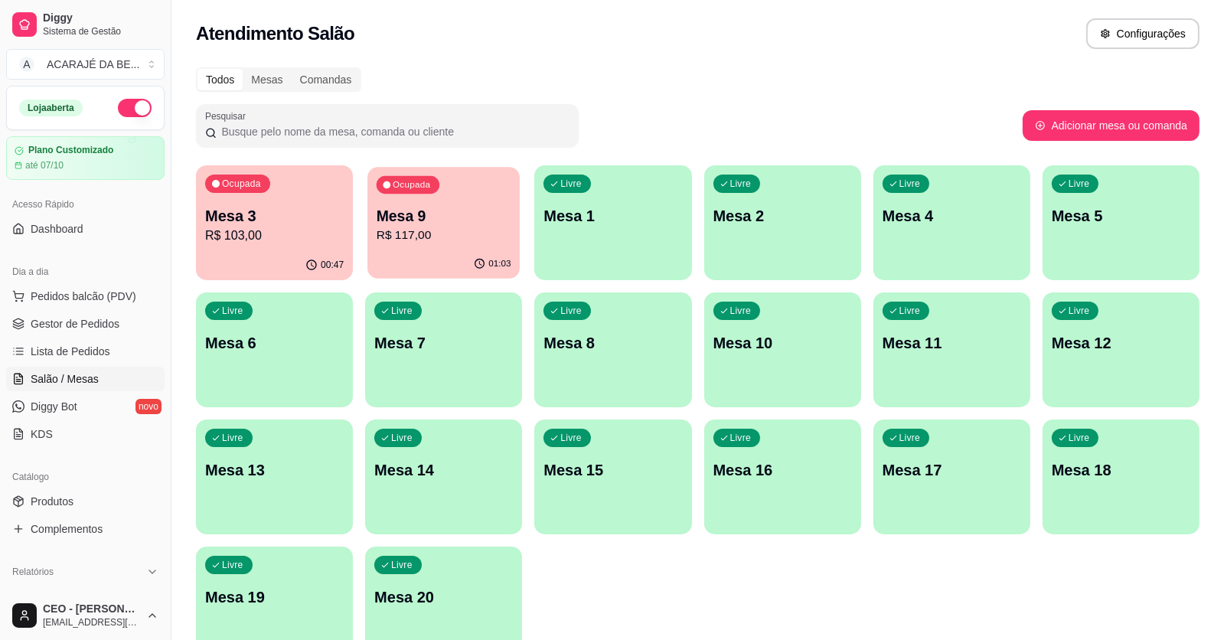
click at [408, 219] on p "Mesa 9" at bounding box center [444, 216] width 135 height 21
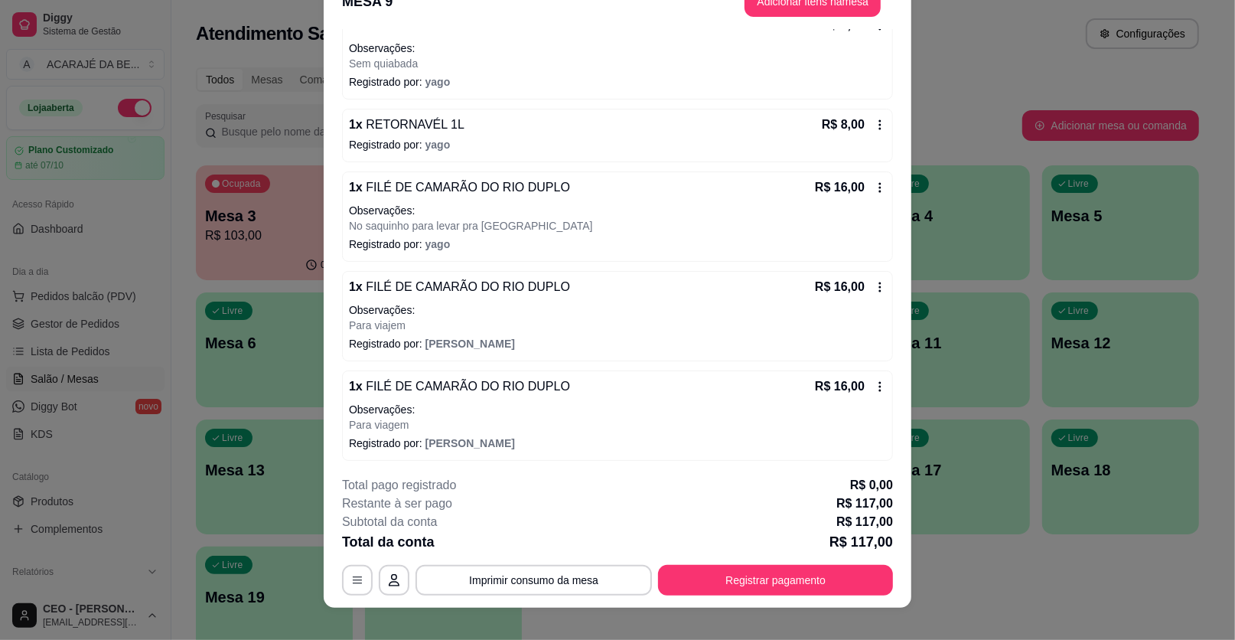
scroll to position [45, 0]
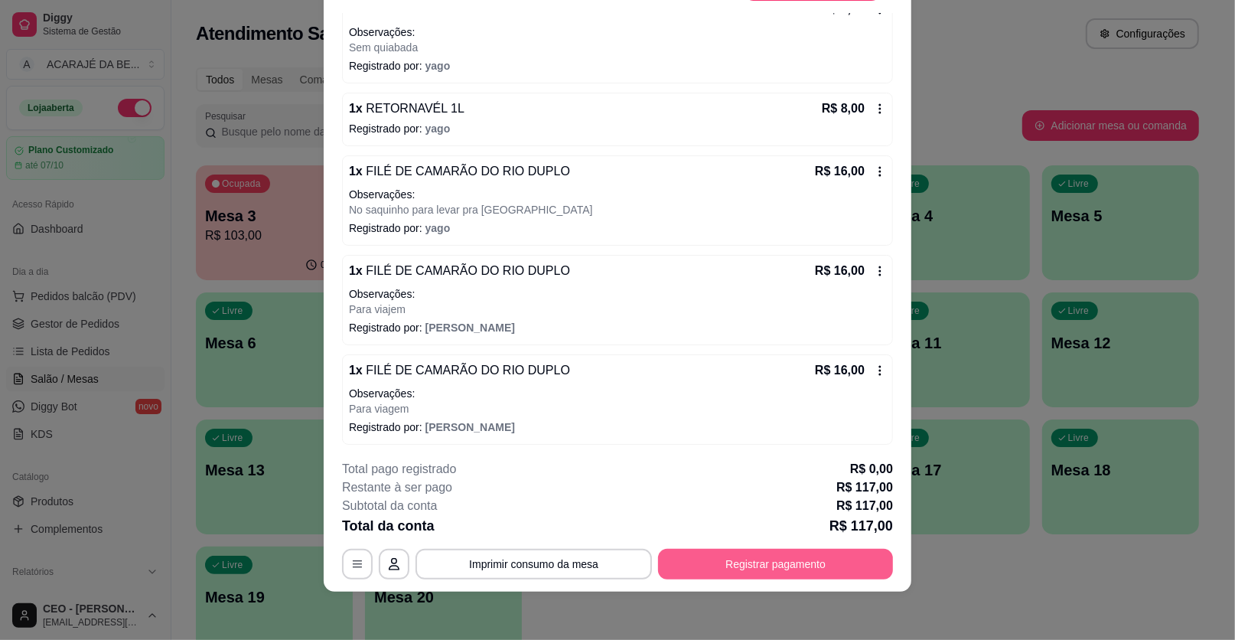
click at [693, 557] on button "Registrar pagamento" at bounding box center [775, 564] width 235 height 31
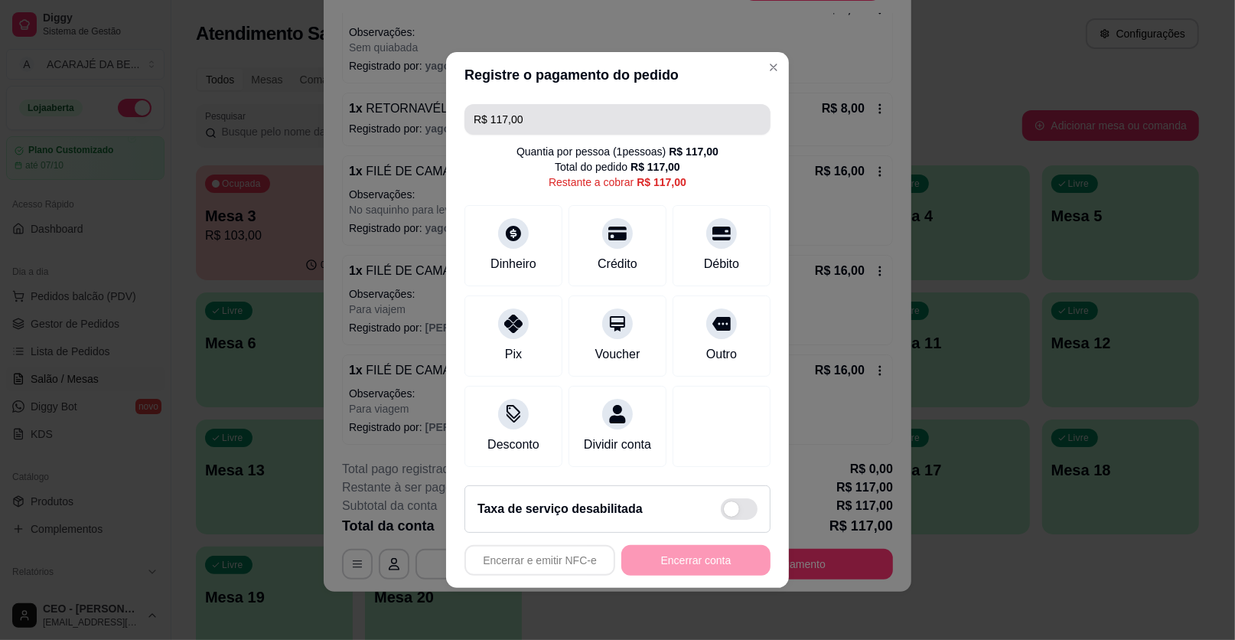
click at [547, 128] on input "R$ 117,00" at bounding box center [618, 119] width 288 height 31
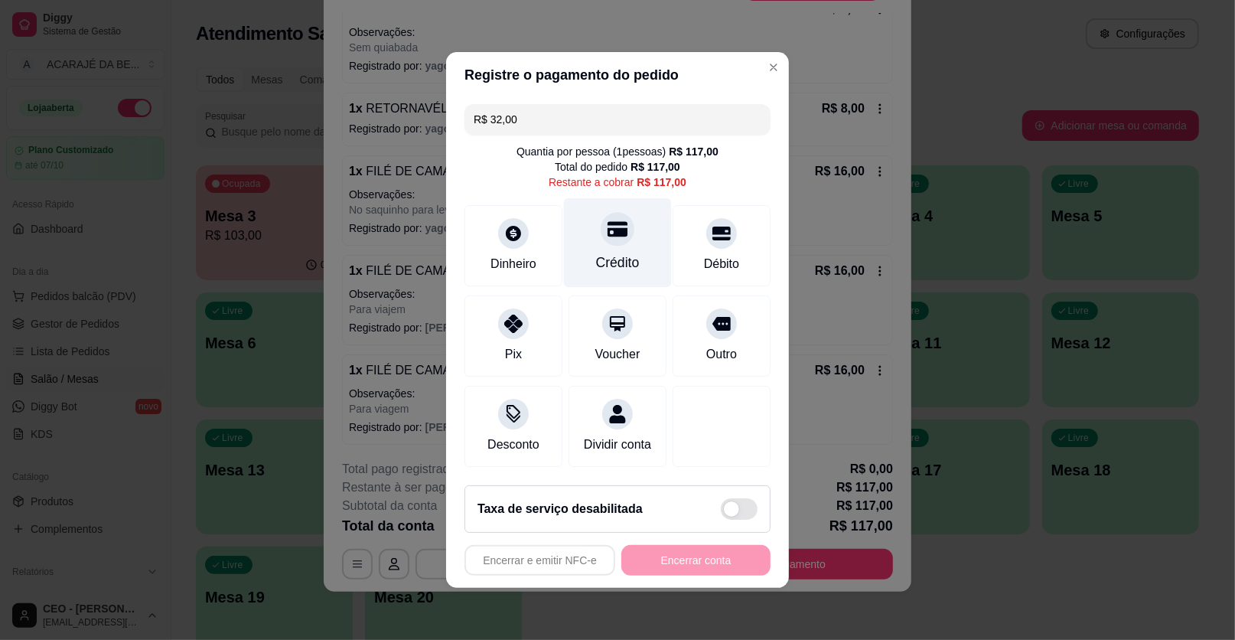
click at [631, 241] on div "Crédito" at bounding box center [618, 243] width 108 height 90
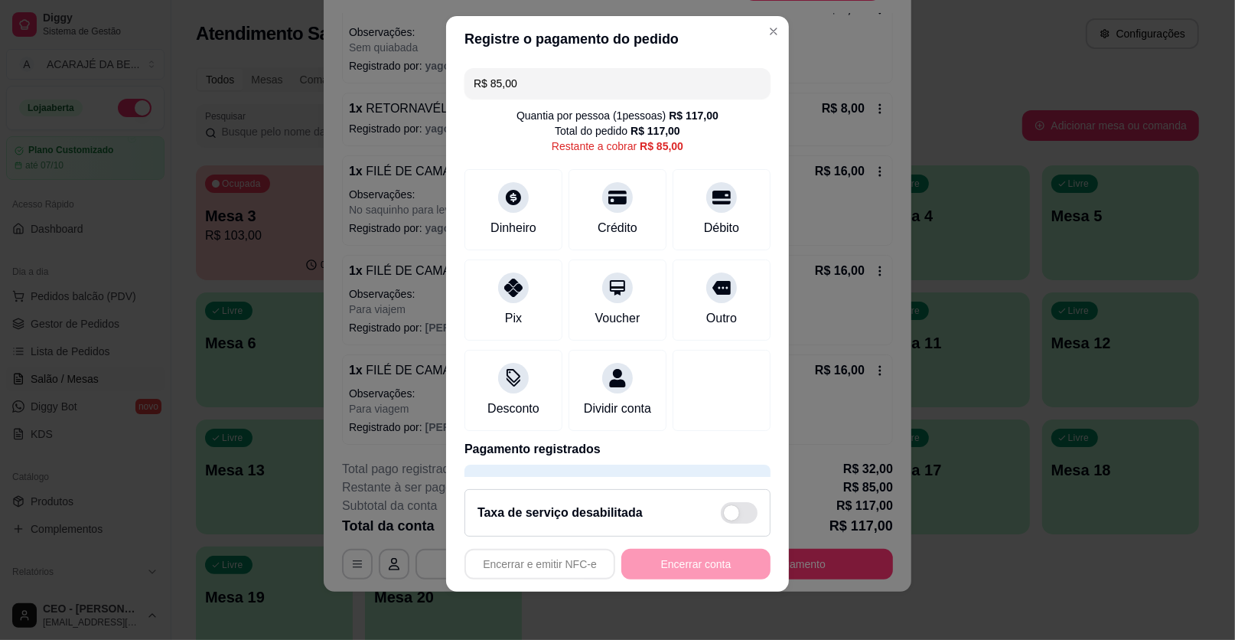
scroll to position [0, 0]
click at [576, 70] on input "R$ 85,00" at bounding box center [618, 83] width 288 height 31
click at [712, 197] on icon at bounding box center [722, 192] width 20 height 15
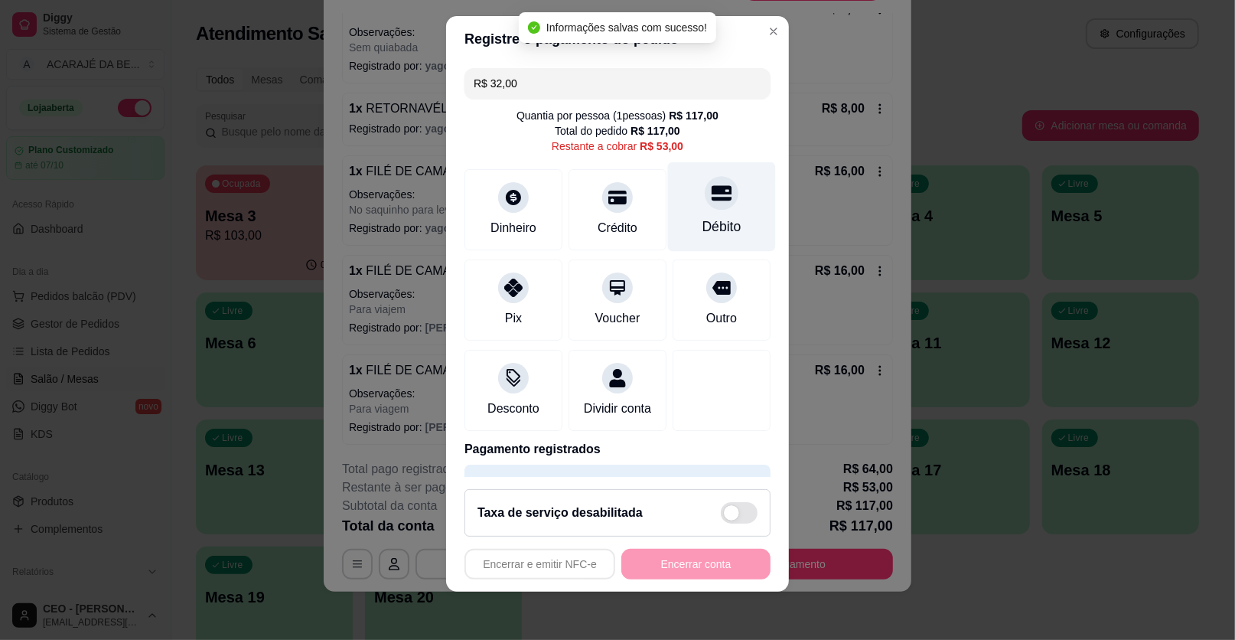
type input "R$ 53,00"
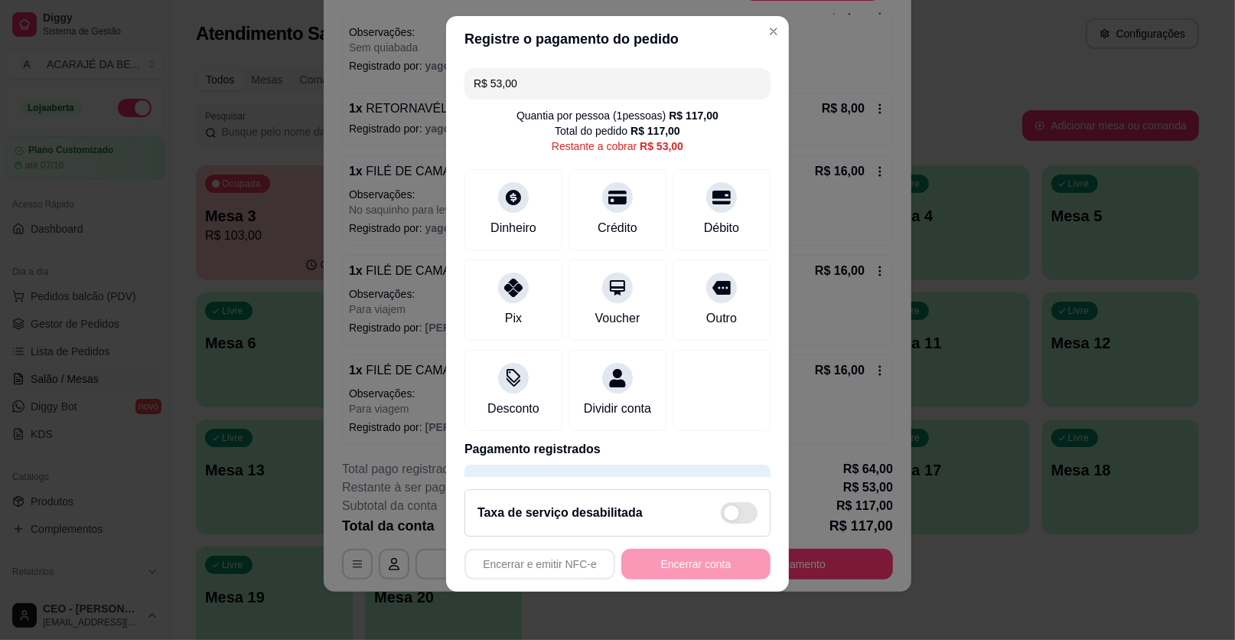
click at [646, 88] on input "R$ 53,00" at bounding box center [618, 83] width 288 height 31
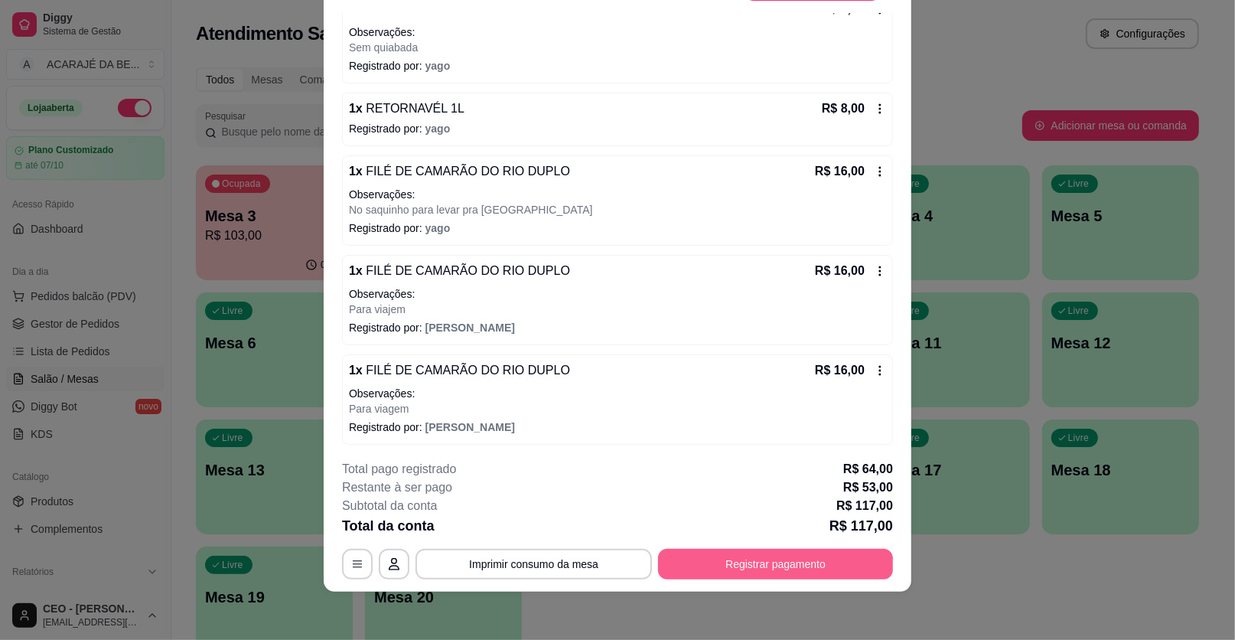
click at [776, 567] on button "Registrar pagamento" at bounding box center [775, 564] width 235 height 31
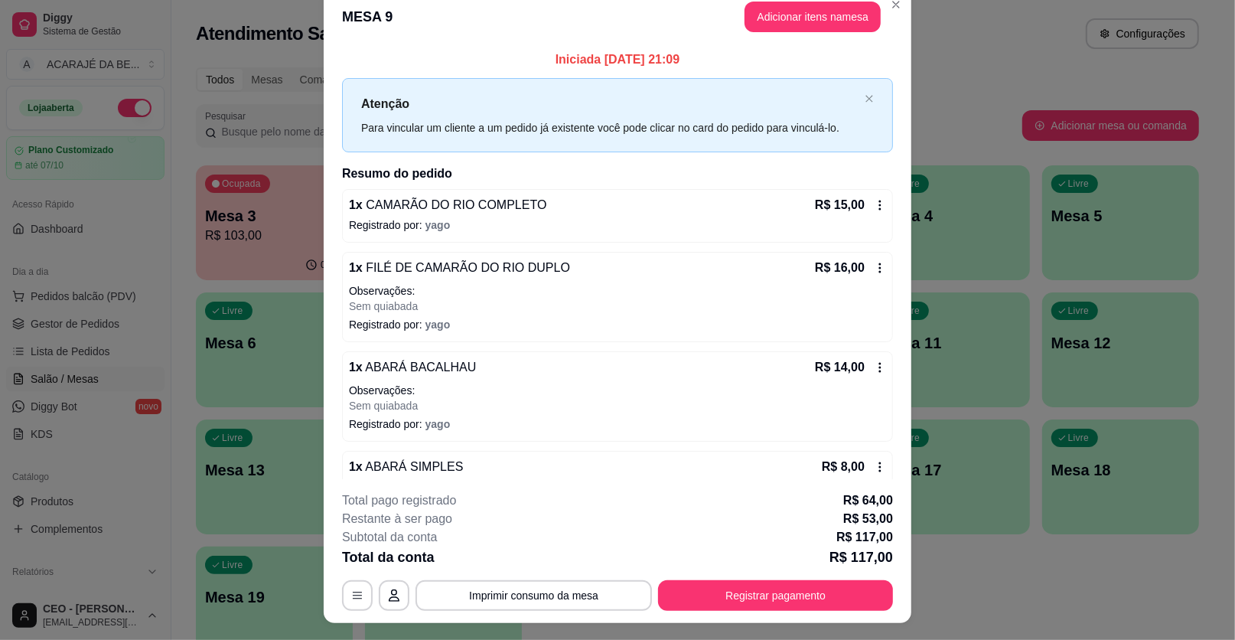
scroll to position [0, 0]
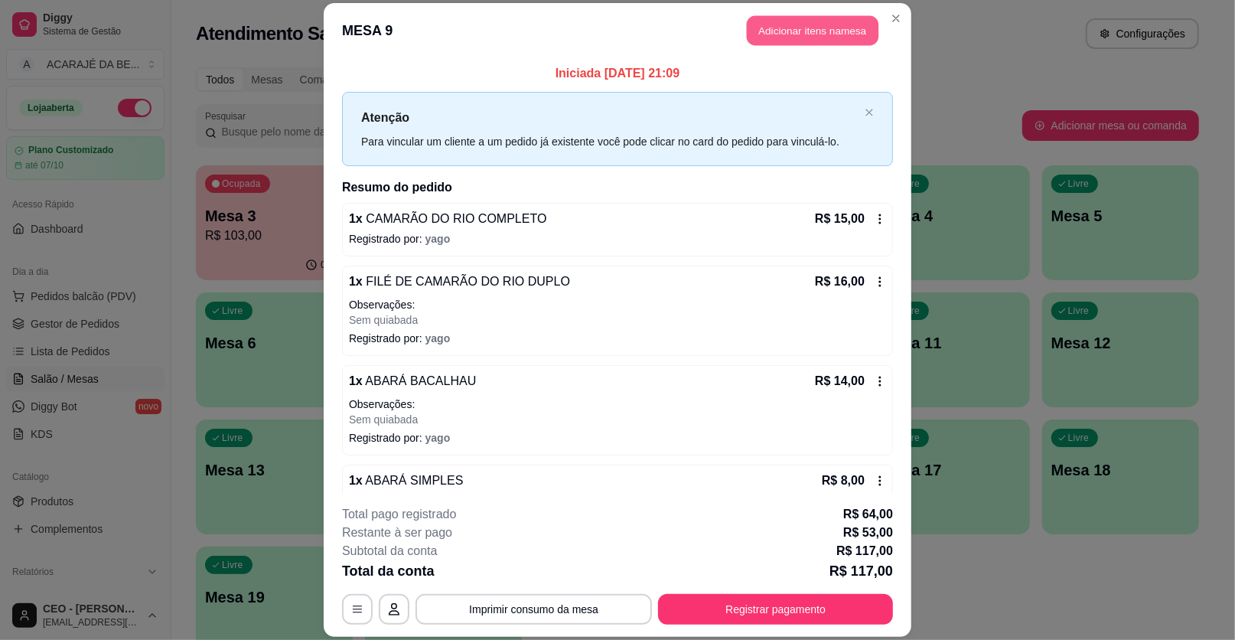
click at [818, 25] on button "Adicionar itens na mesa" at bounding box center [813, 31] width 132 height 30
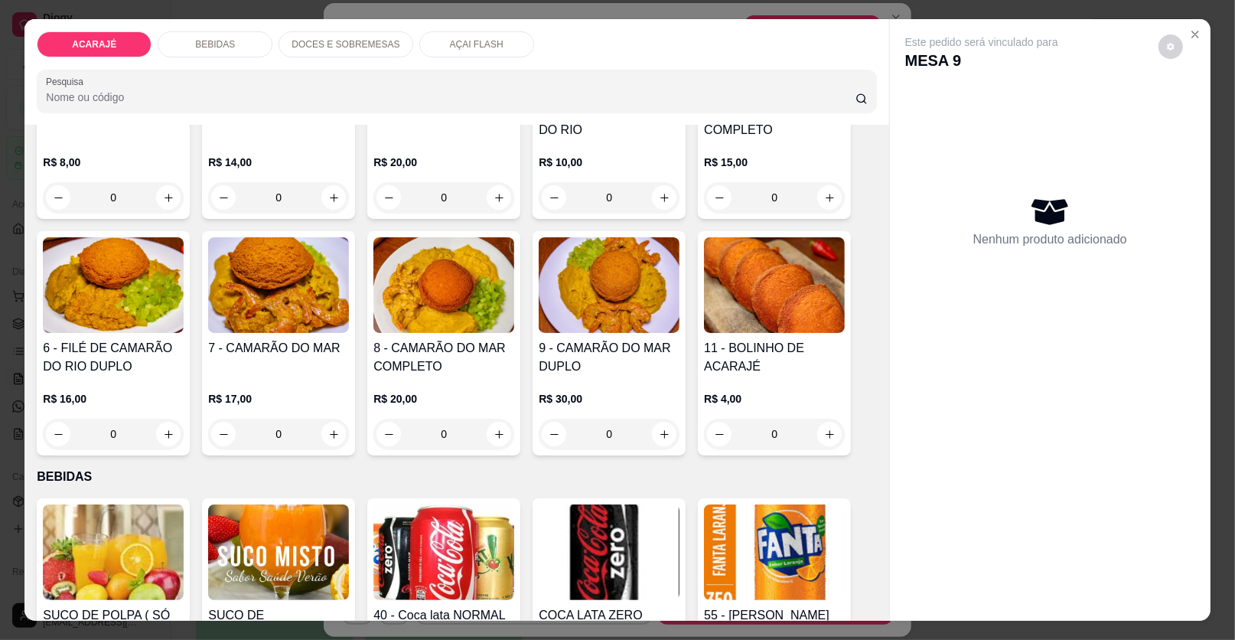
scroll to position [765, 0]
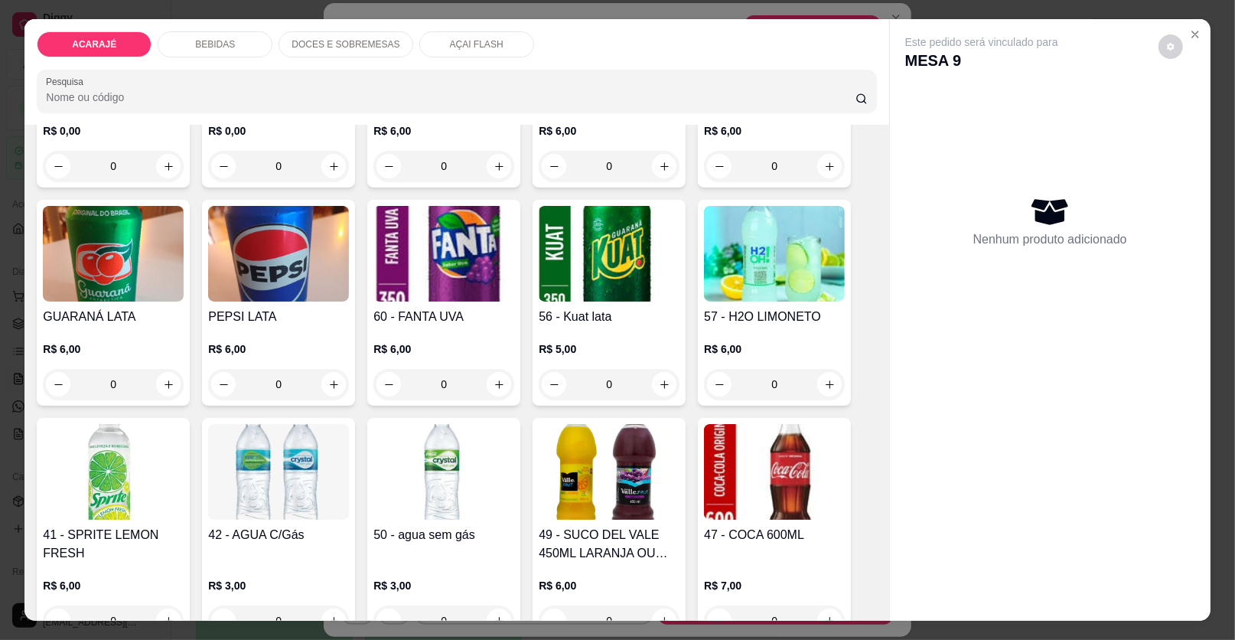
click at [344, 44] on p "DOCES E SOBREMESAS" at bounding box center [346, 44] width 108 height 12
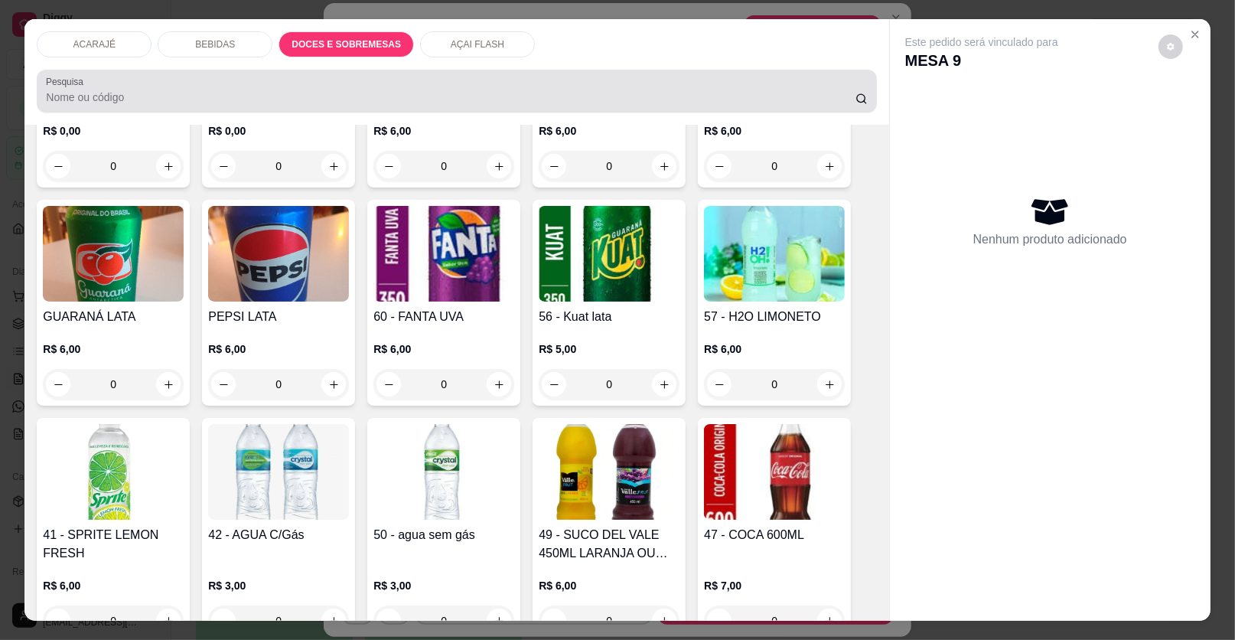
scroll to position [29, 0]
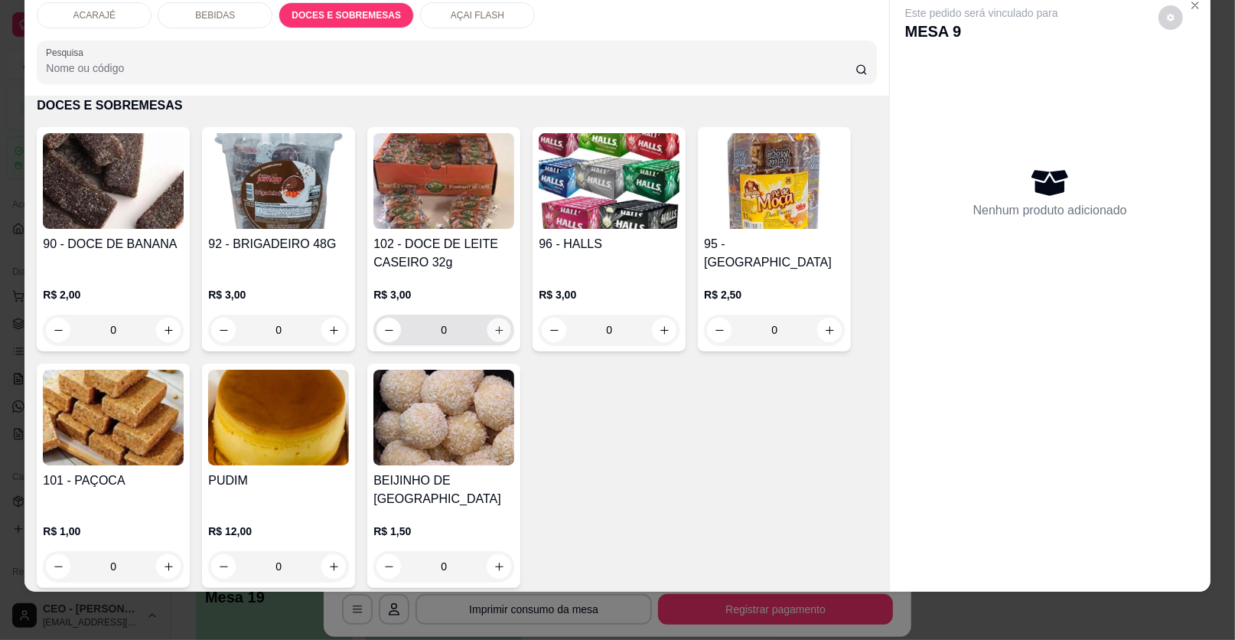
click at [501, 325] on button "increase-product-quantity" at bounding box center [500, 330] width 24 height 24
type input "1"
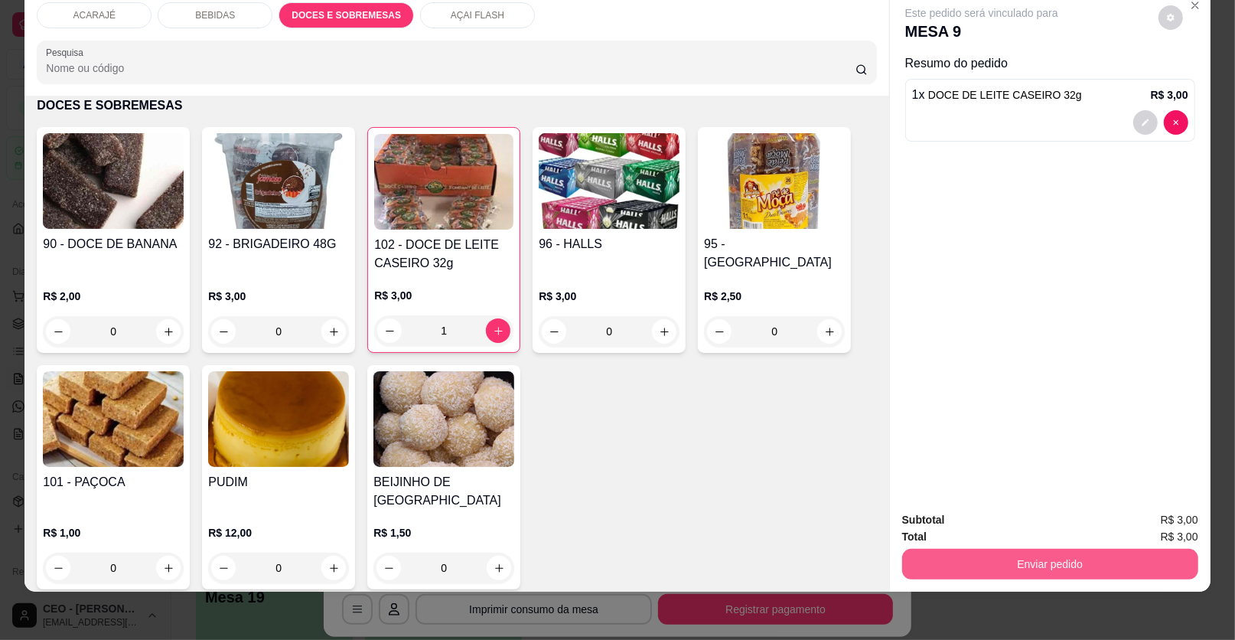
click at [1051, 559] on button "Enviar pedido" at bounding box center [1050, 564] width 296 height 31
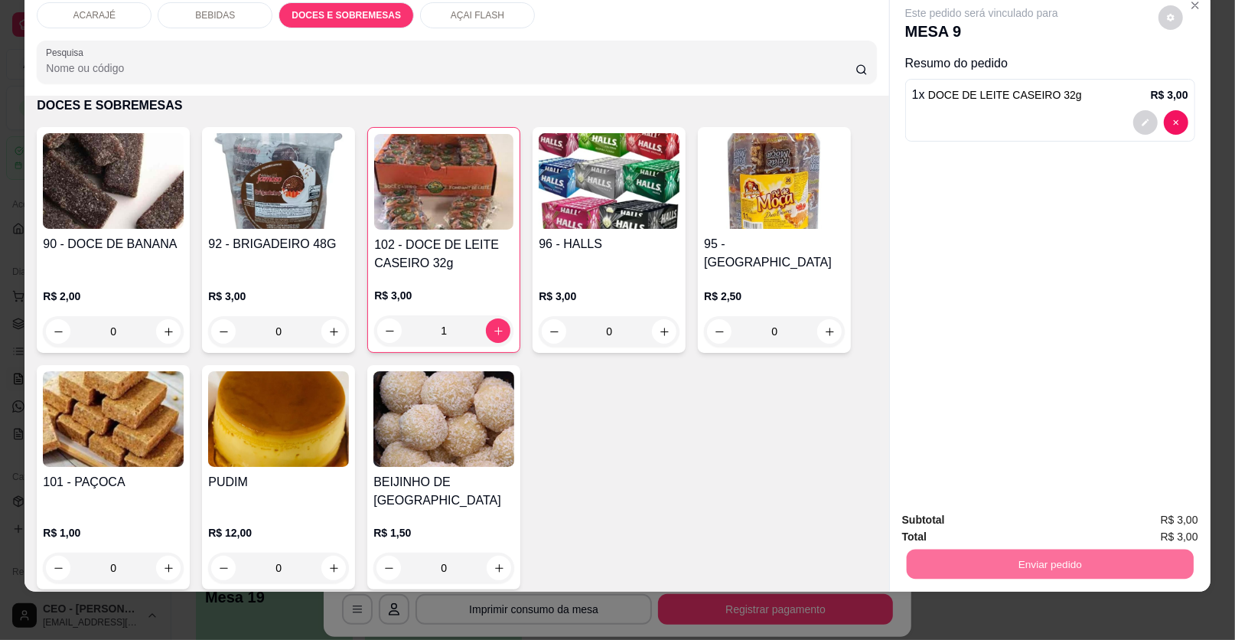
click at [1129, 519] on button "Enviar pedido" at bounding box center [1159, 525] width 84 height 28
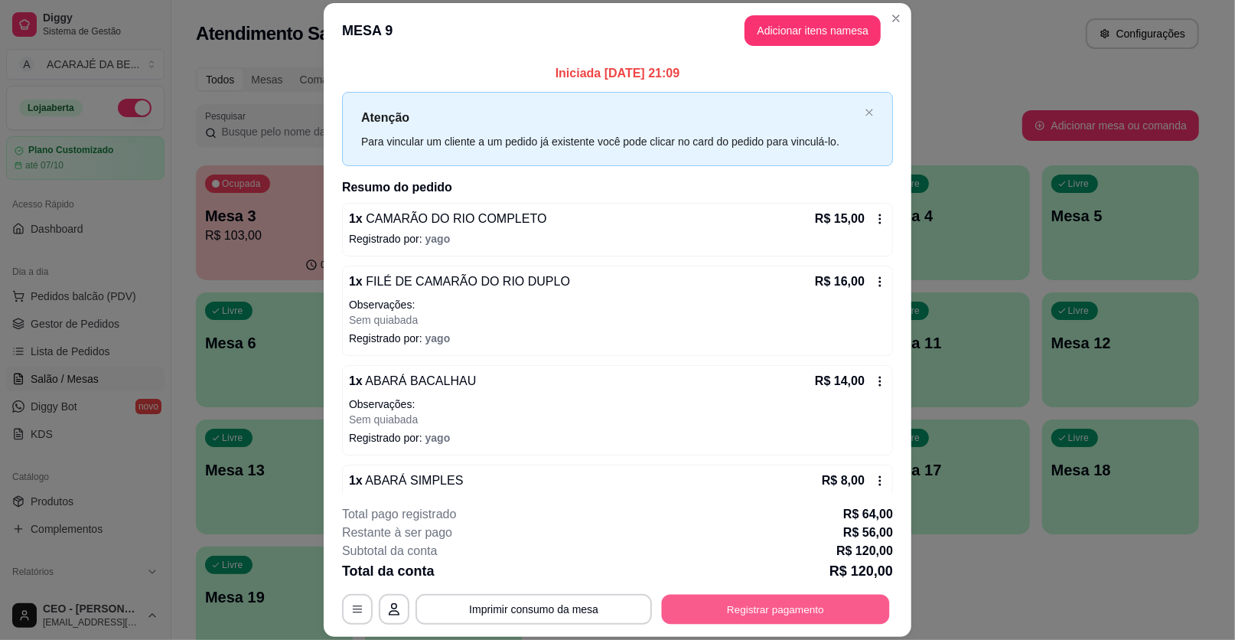
click at [721, 607] on button "Registrar pagamento" at bounding box center [776, 609] width 228 height 30
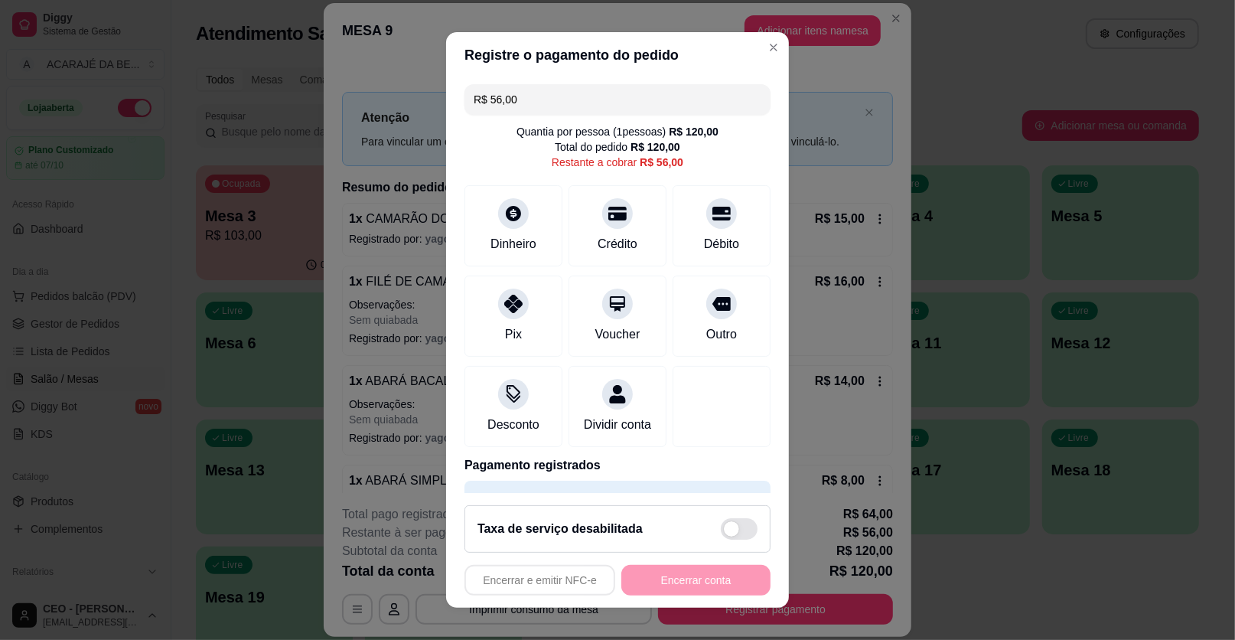
click at [563, 97] on input "R$ 56,00" at bounding box center [618, 99] width 288 height 31
click at [494, 240] on div "Dinheiro" at bounding box center [513, 243] width 51 height 20
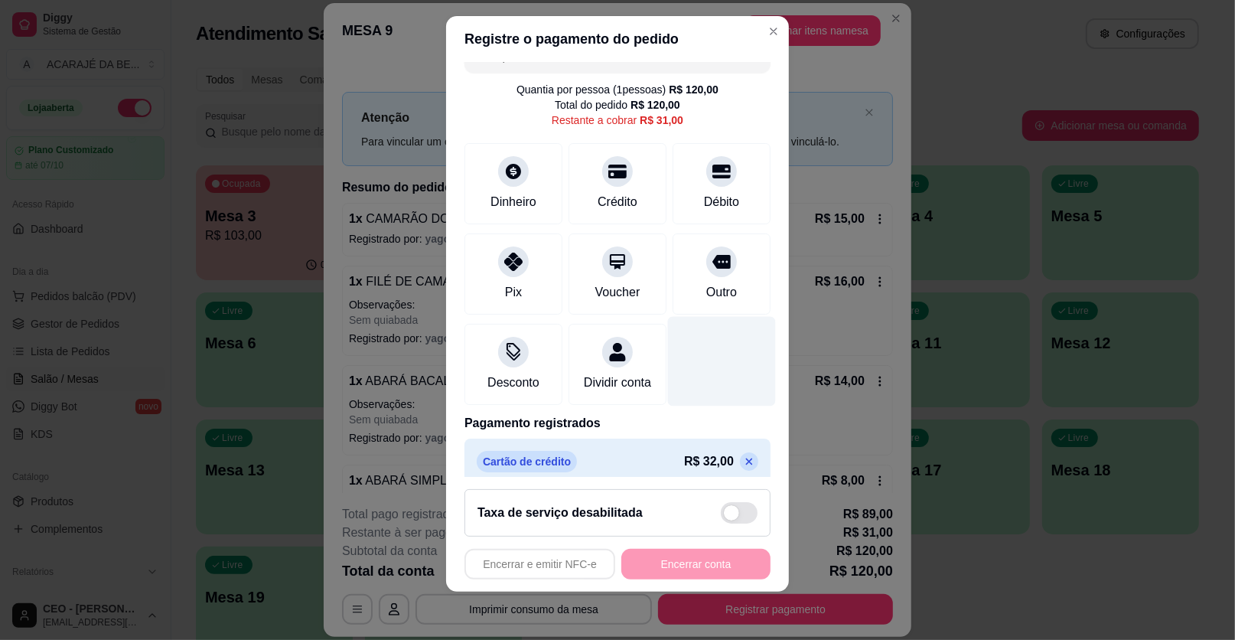
scroll to position [0, 0]
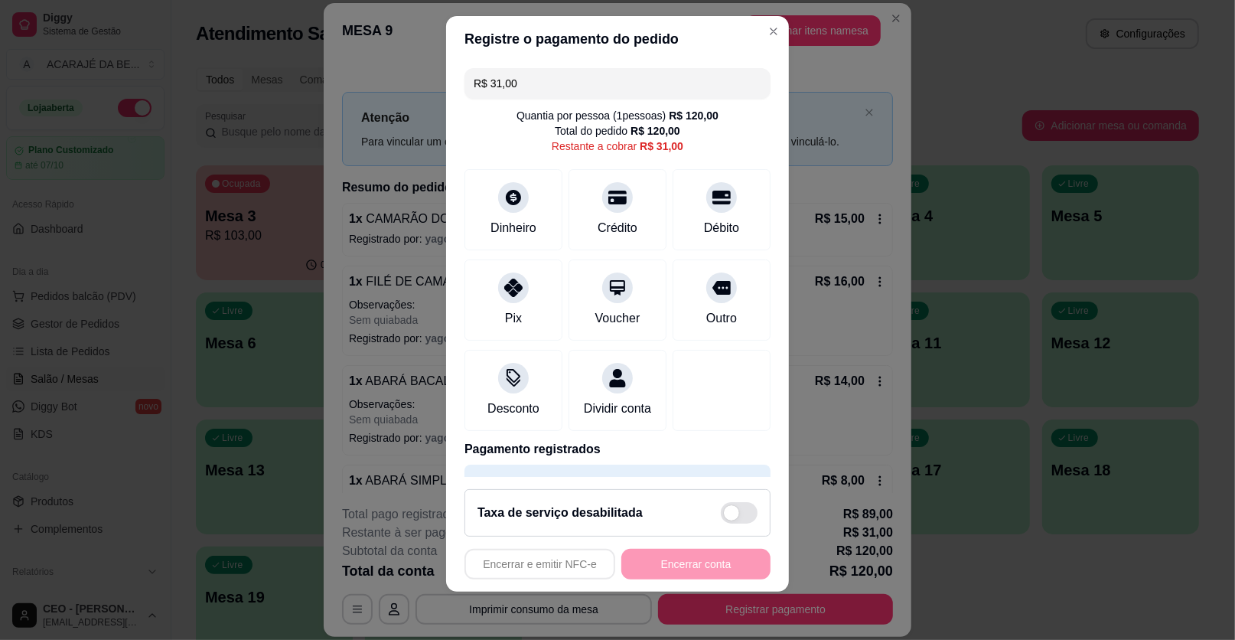
click at [716, 84] on input "R$ 31,00" at bounding box center [618, 83] width 288 height 31
click at [517, 202] on div at bounding box center [514, 193] width 34 height 34
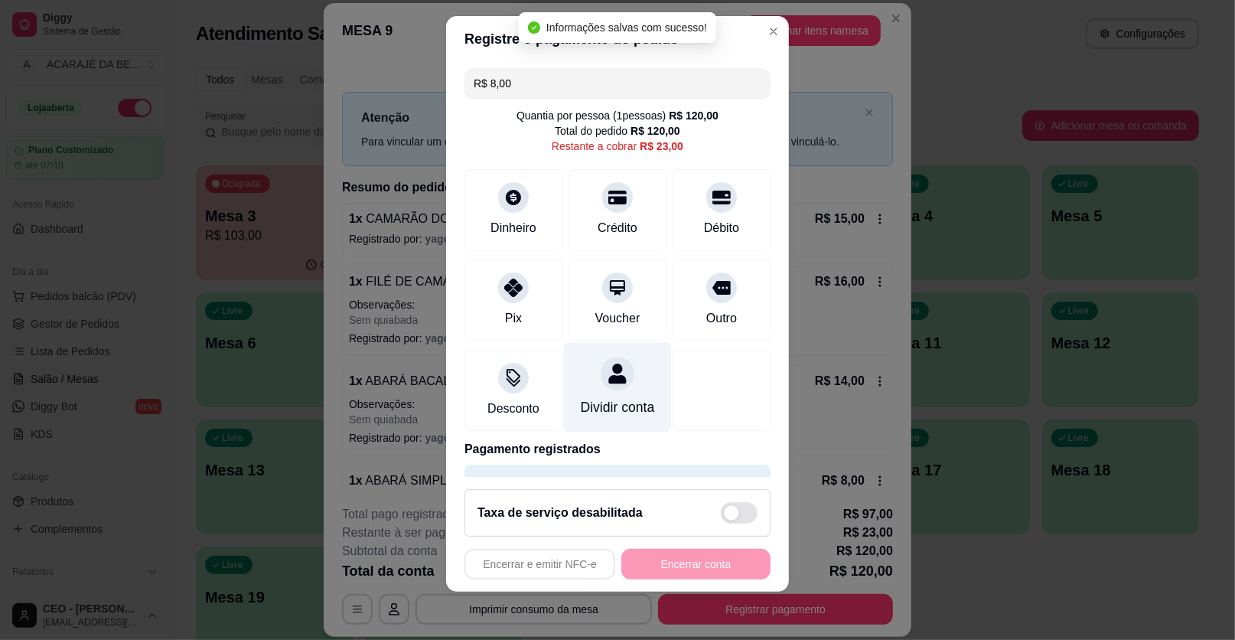
type input "R$ 23,00"
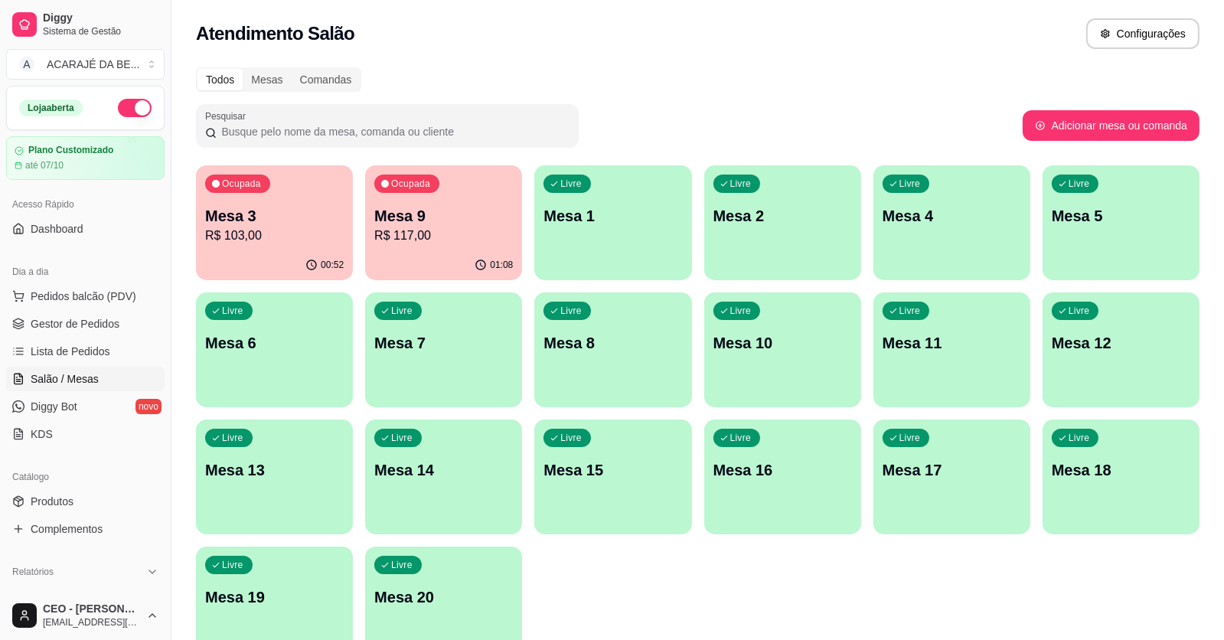
click at [80, 328] on span "Gestor de Pedidos" at bounding box center [75, 323] width 89 height 15
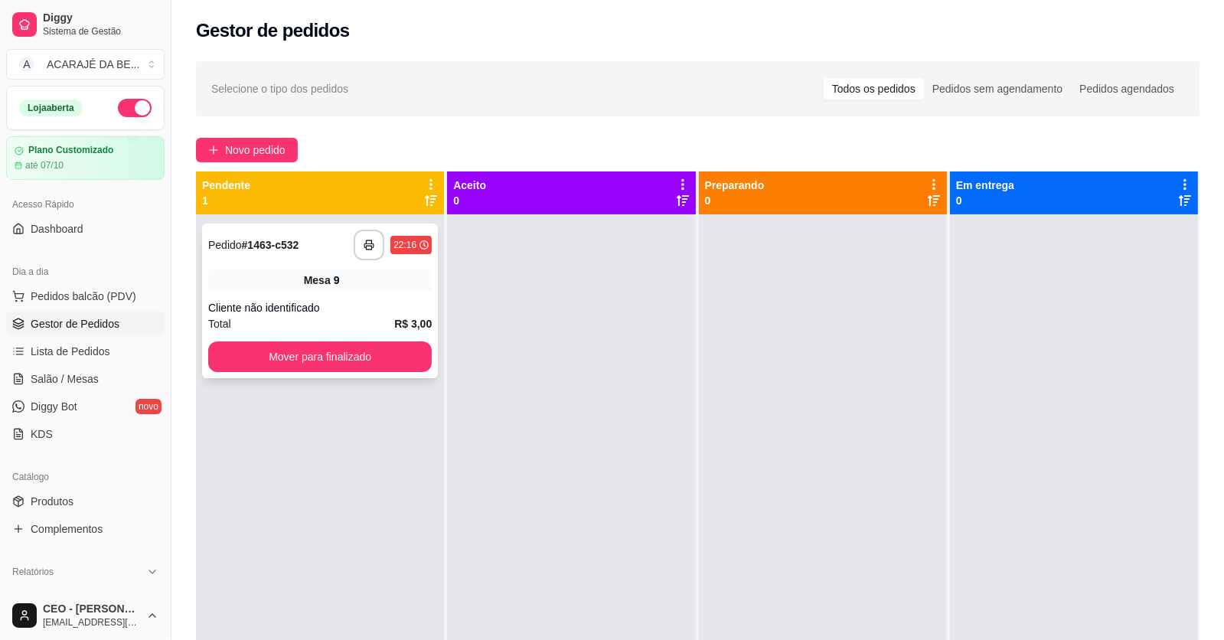
click at [266, 297] on div "**********" at bounding box center [320, 300] width 236 height 155
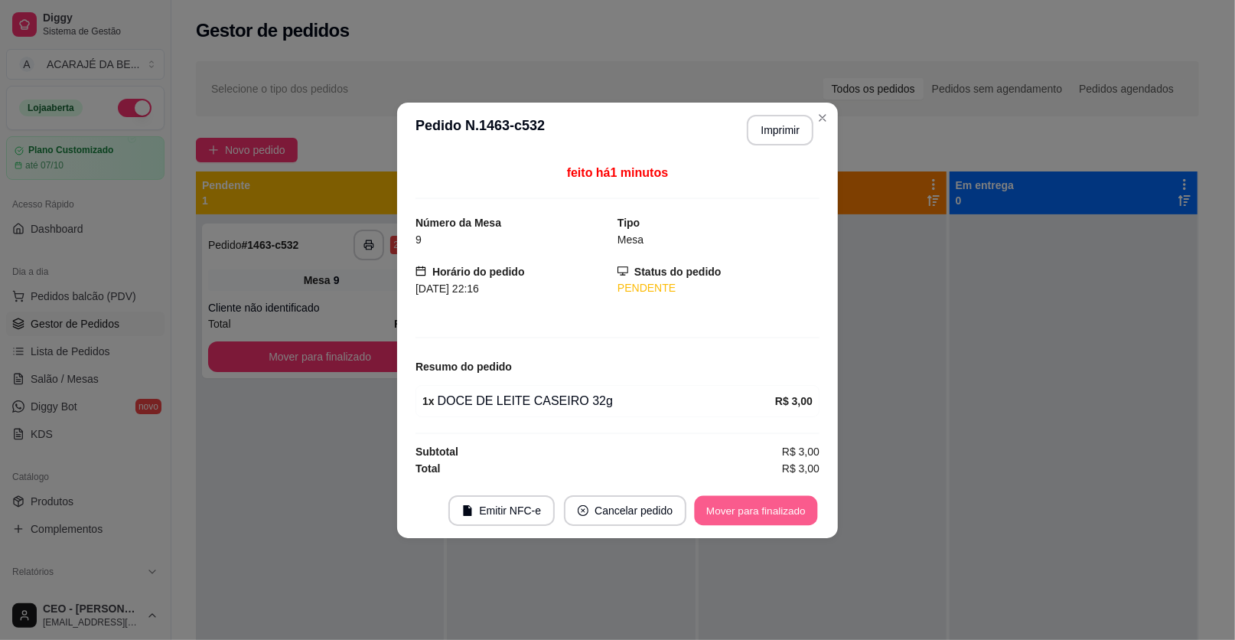
click at [725, 495] on button "Mover para finalizado" at bounding box center [756, 510] width 123 height 30
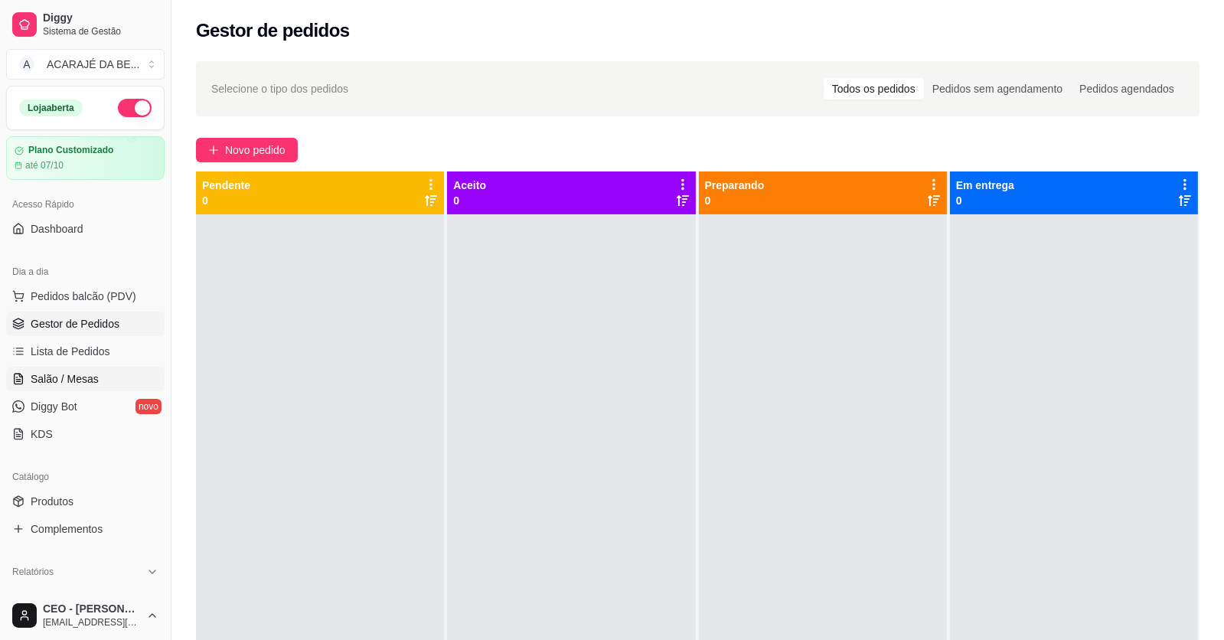
click at [70, 384] on span "Salão / Mesas" at bounding box center [65, 378] width 68 height 15
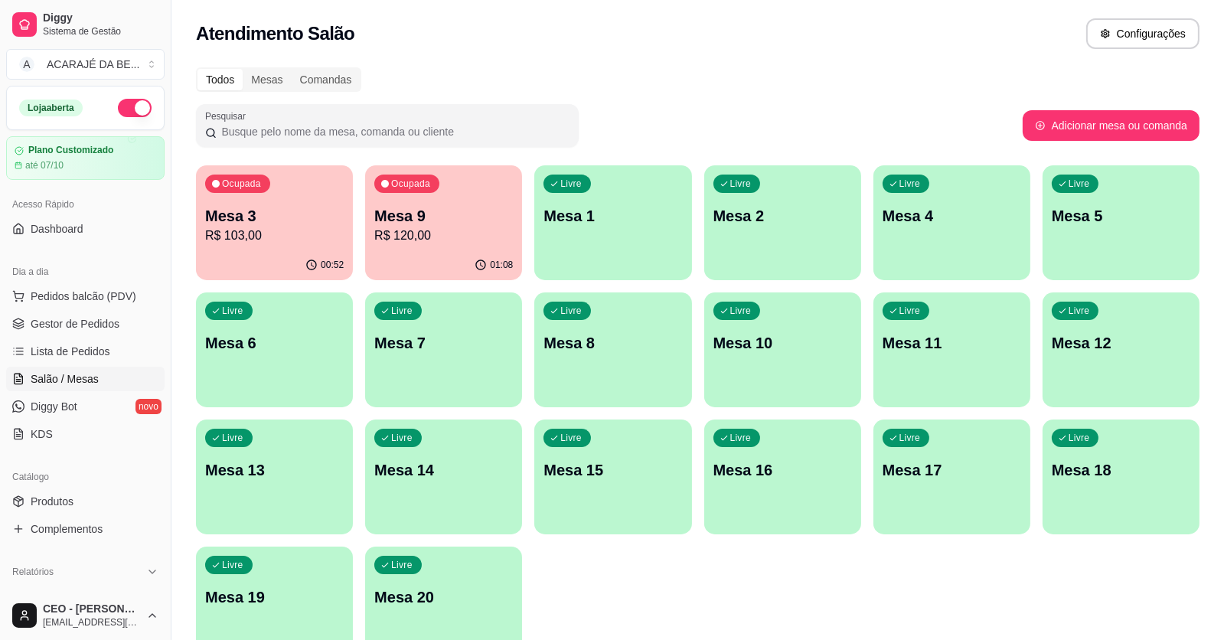
click at [399, 228] on p "R$ 120,00" at bounding box center [443, 236] width 139 height 18
click at [399, 228] on body "Diggy Sistema de Gestão A ACARAJÉ DA BE ... Loja aberta Plano Customizado até 0…" at bounding box center [612, 320] width 1224 height 640
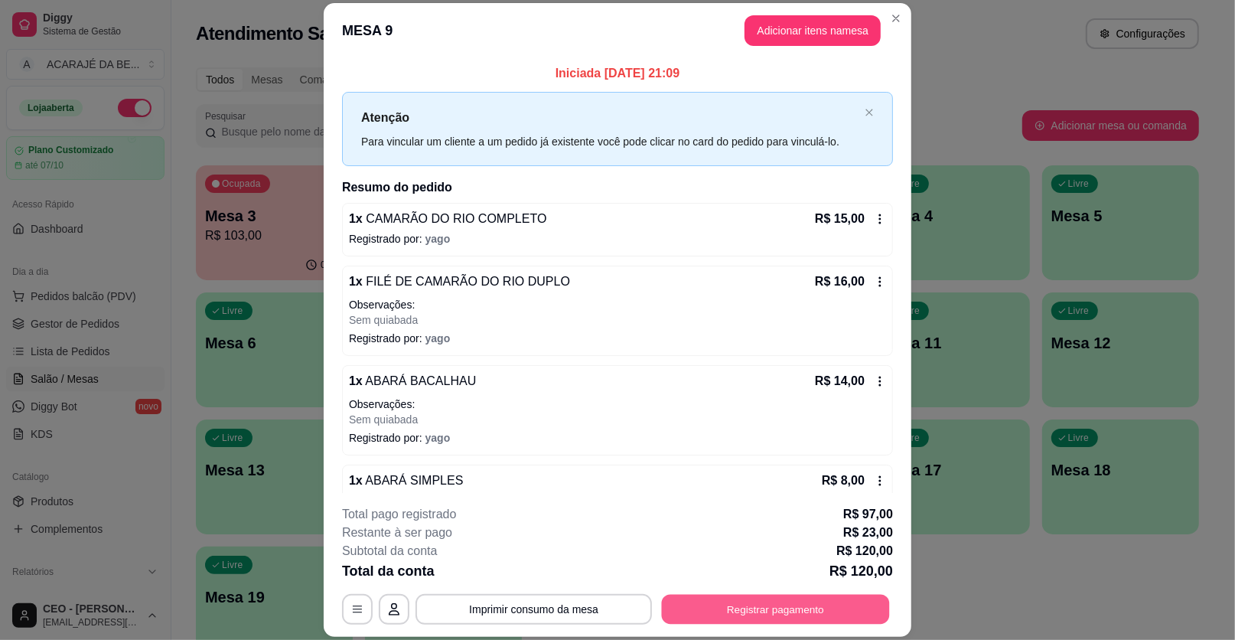
click at [687, 618] on button "Registrar pagamento" at bounding box center [776, 609] width 228 height 30
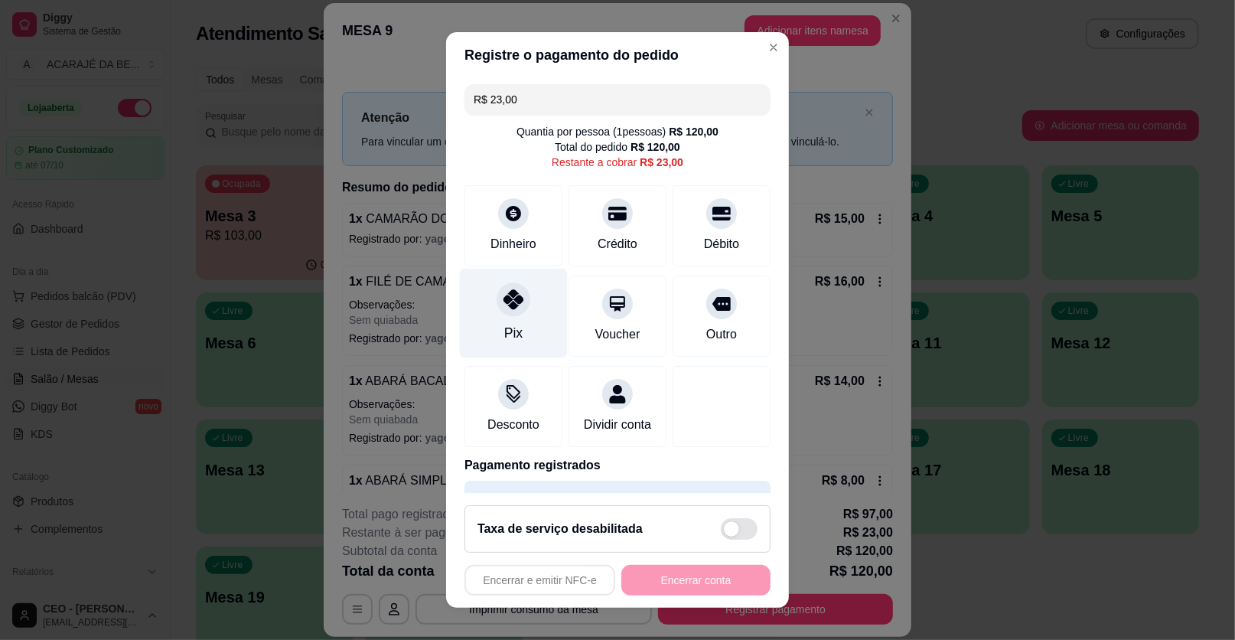
click at [524, 298] on div "Pix" at bounding box center [514, 314] width 108 height 90
type input "R$ 0,00"
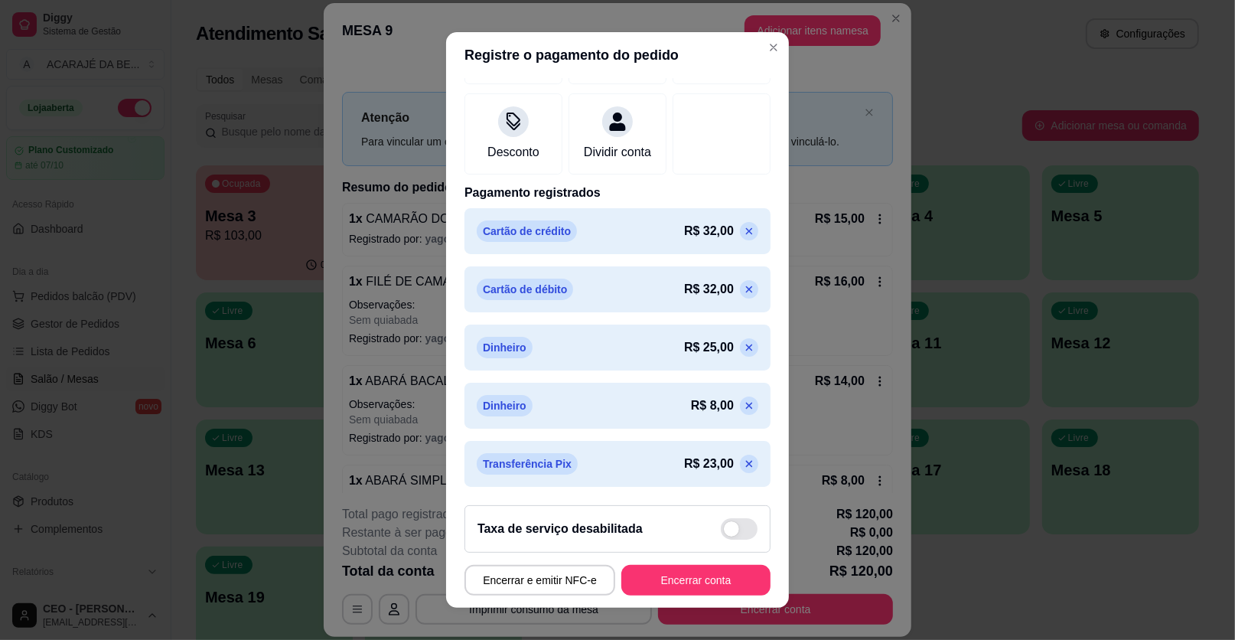
scroll to position [16, 0]
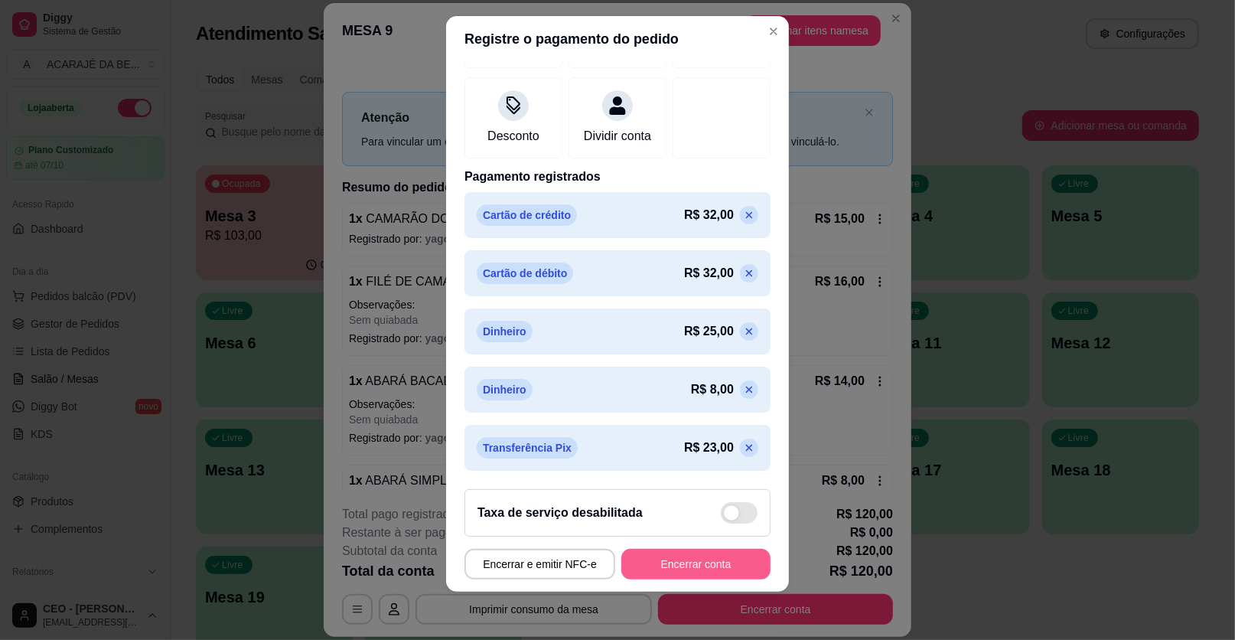
click at [645, 564] on button "Encerrar conta" at bounding box center [695, 564] width 149 height 31
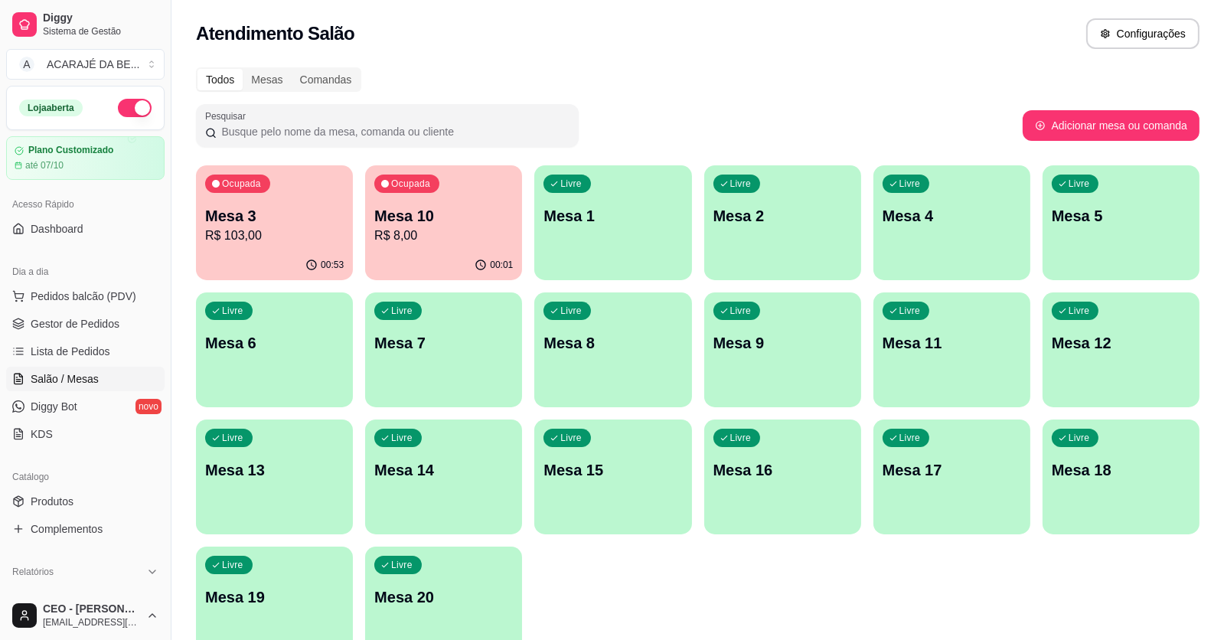
click at [301, 210] on p "Mesa 3" at bounding box center [274, 215] width 139 height 21
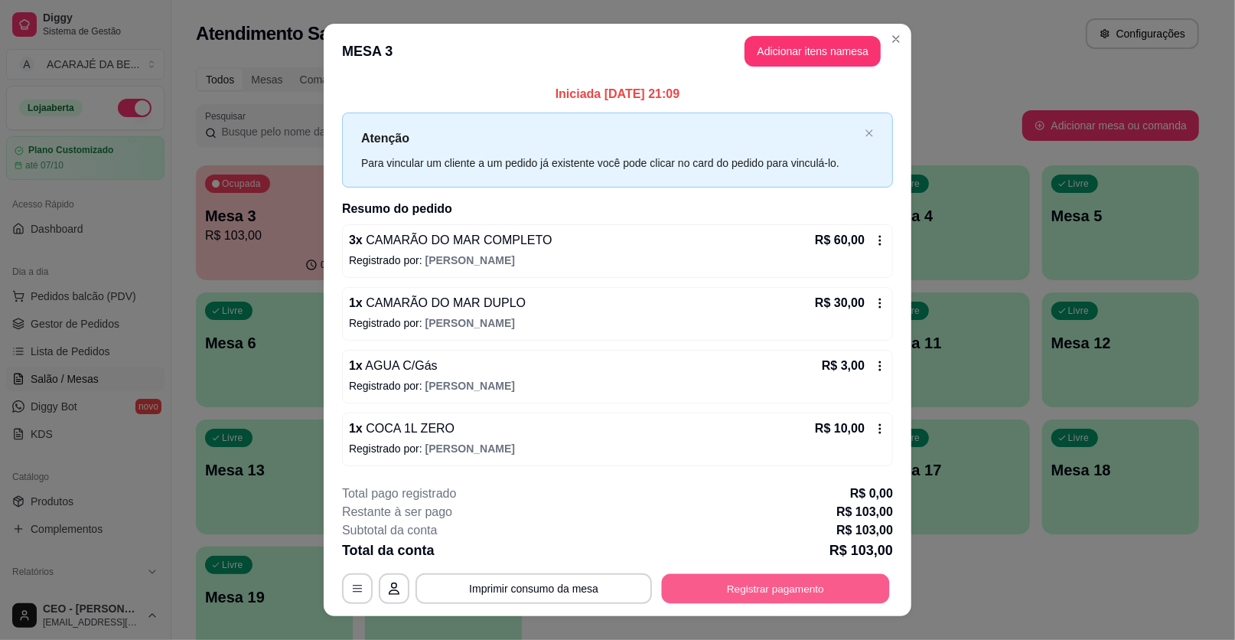
click at [743, 585] on button "Registrar pagamento" at bounding box center [776, 588] width 228 height 30
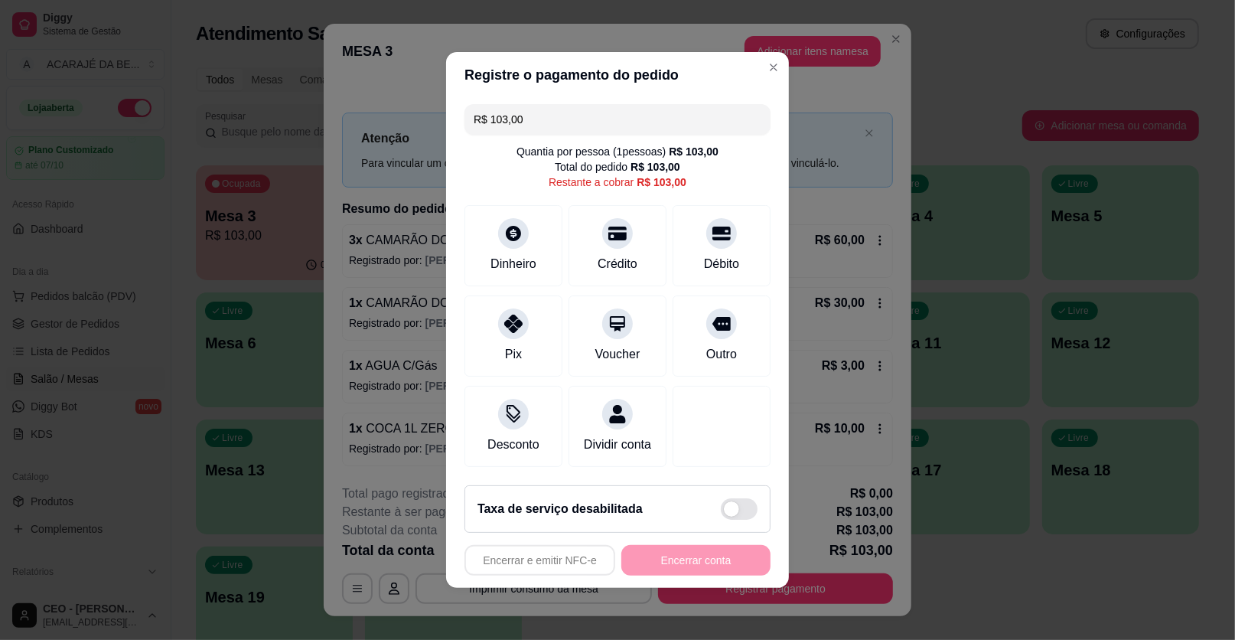
click at [553, 122] on input "R$ 103,00" at bounding box center [618, 119] width 288 height 31
click at [706, 263] on div "Débito" at bounding box center [722, 263] width 39 height 20
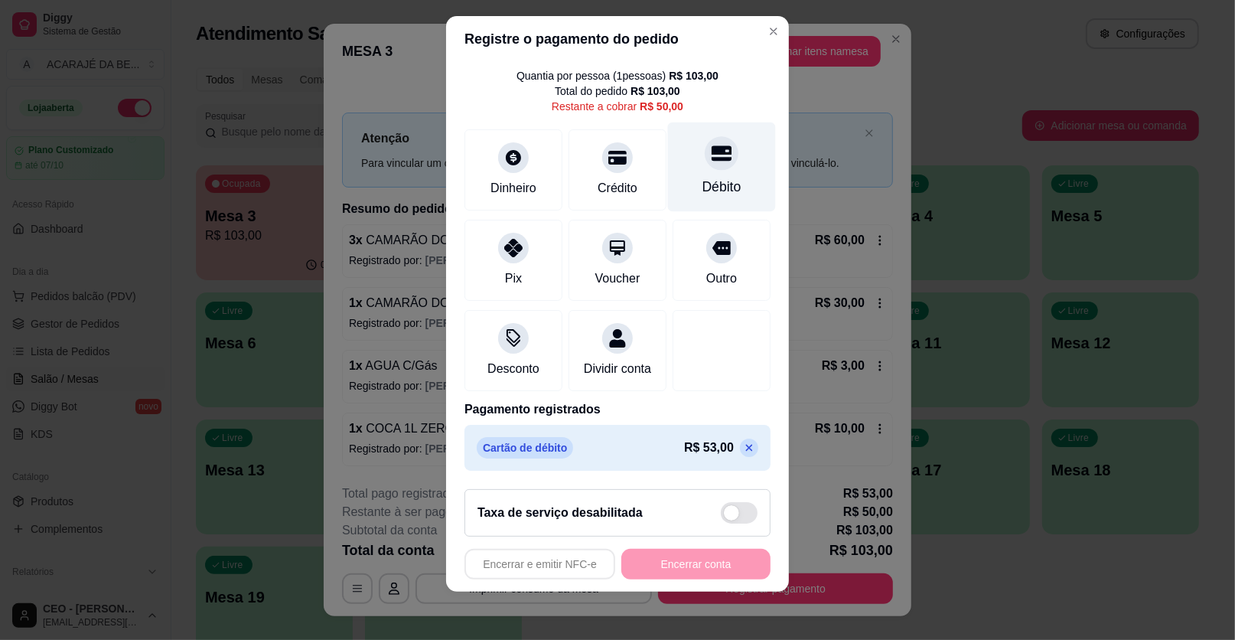
click at [669, 131] on div "Débito" at bounding box center [722, 167] width 108 height 90
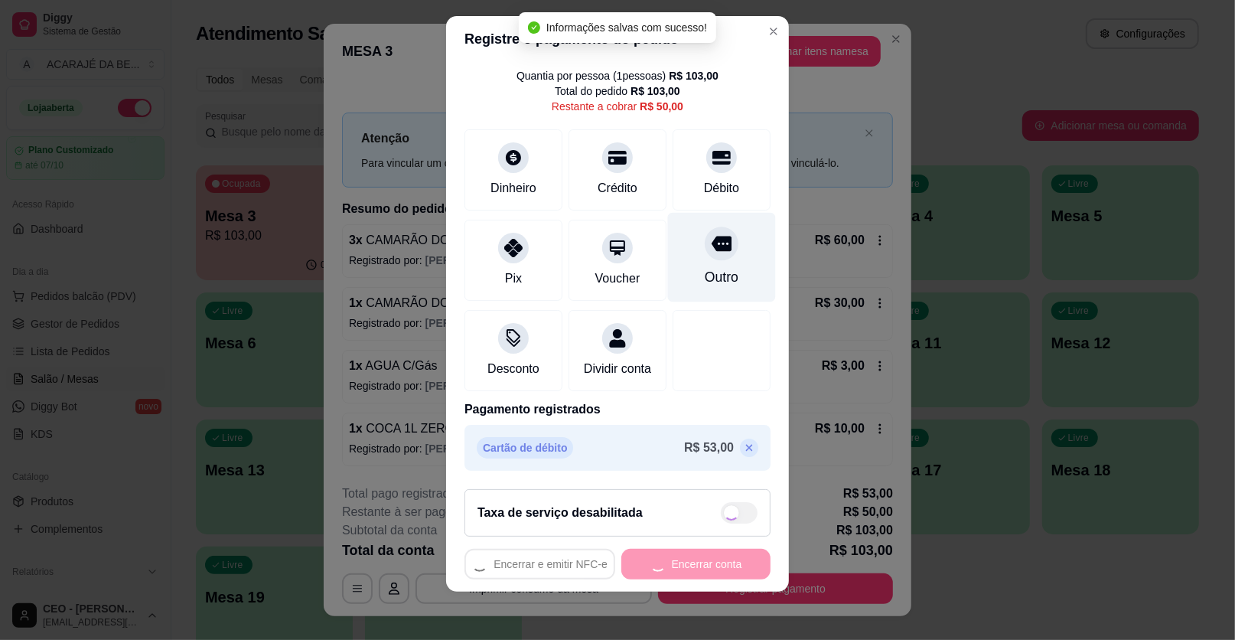
type input "R$ 0,00"
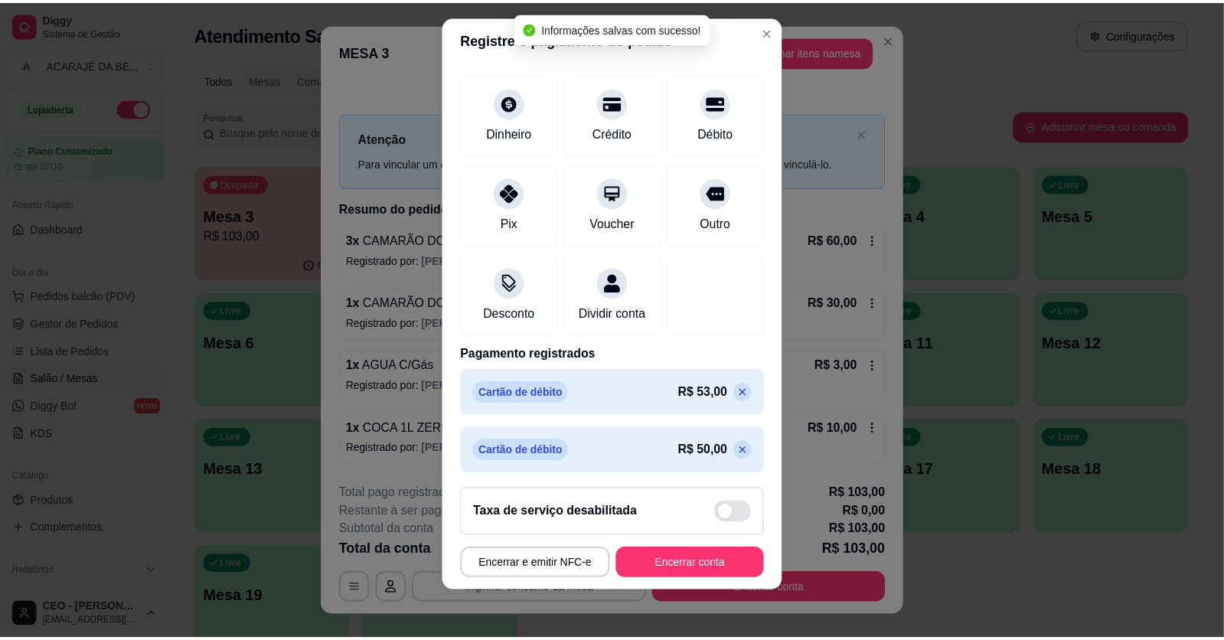
scroll to position [99, 0]
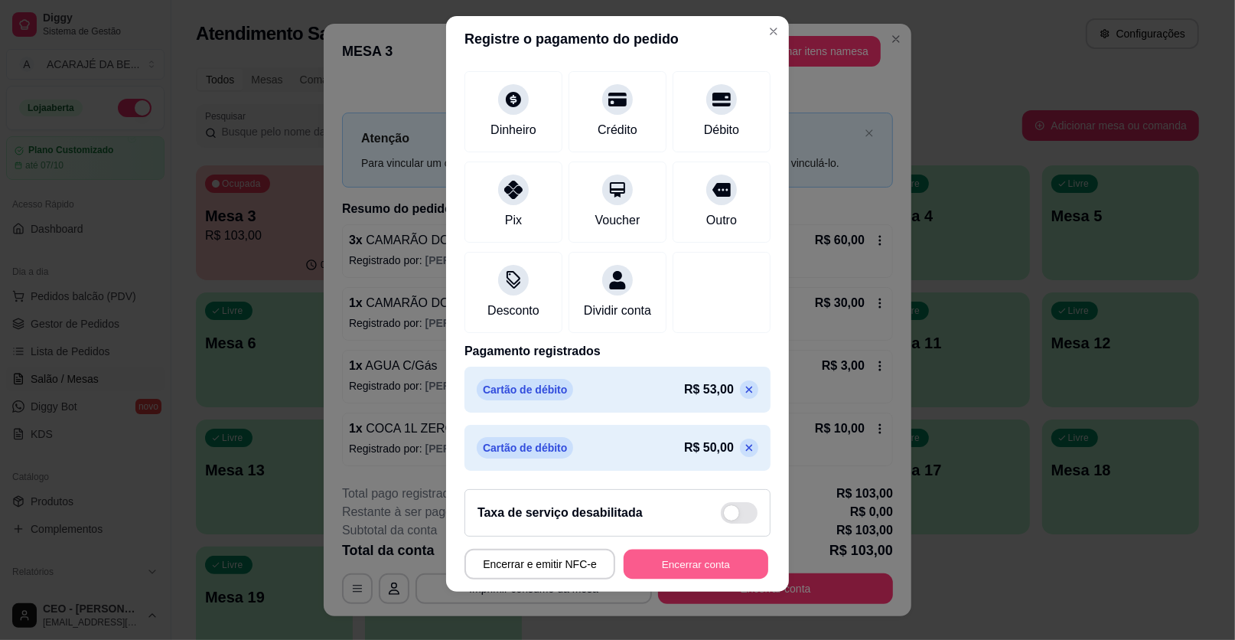
click at [706, 566] on button "Encerrar conta" at bounding box center [696, 564] width 145 height 30
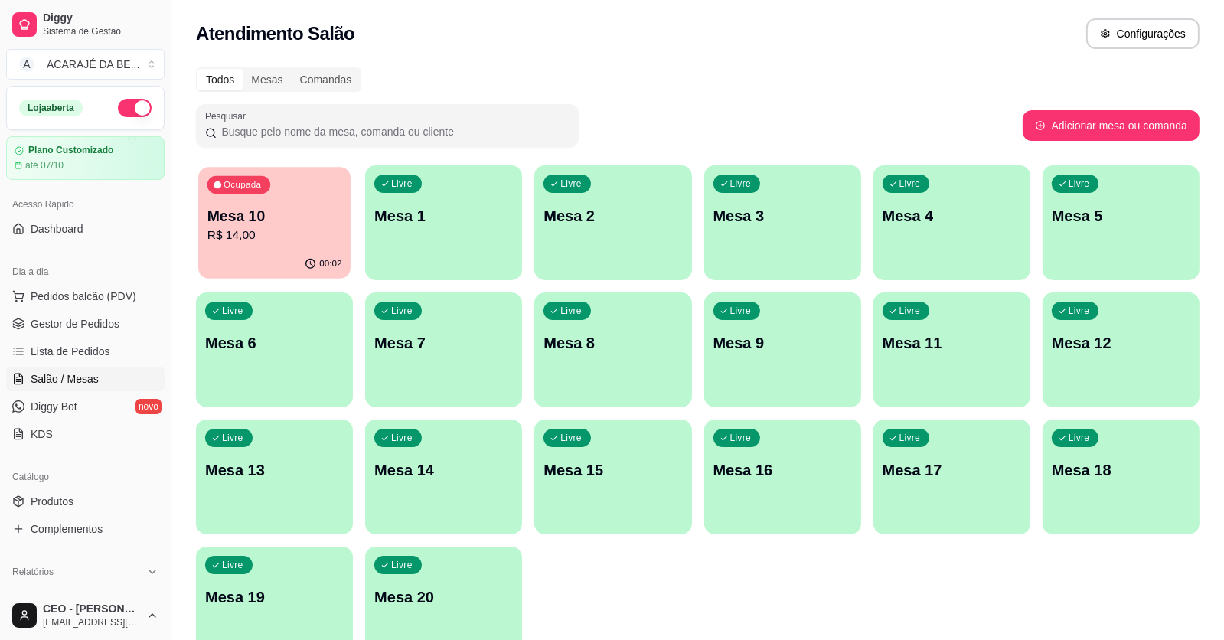
click at [232, 227] on p "R$ 14,00" at bounding box center [274, 236] width 135 height 18
click at [81, 325] on span "Gestor de Pedidos" at bounding box center [75, 323] width 89 height 15
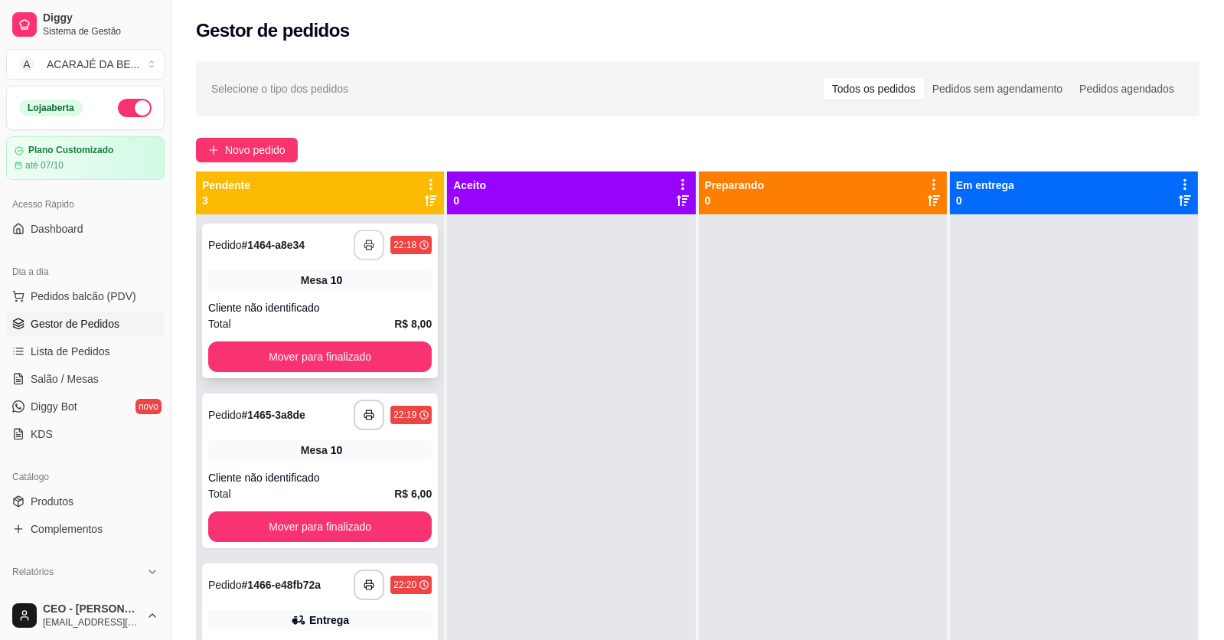
click at [364, 238] on button "button" at bounding box center [369, 245] width 31 height 31
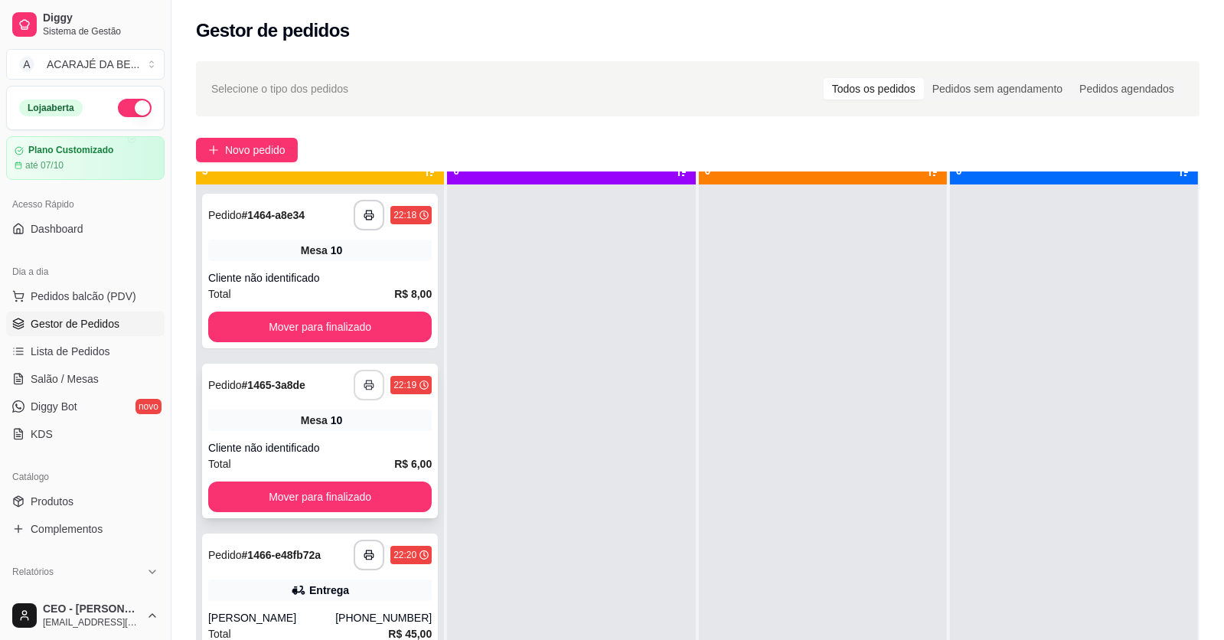
scroll to position [43, 0]
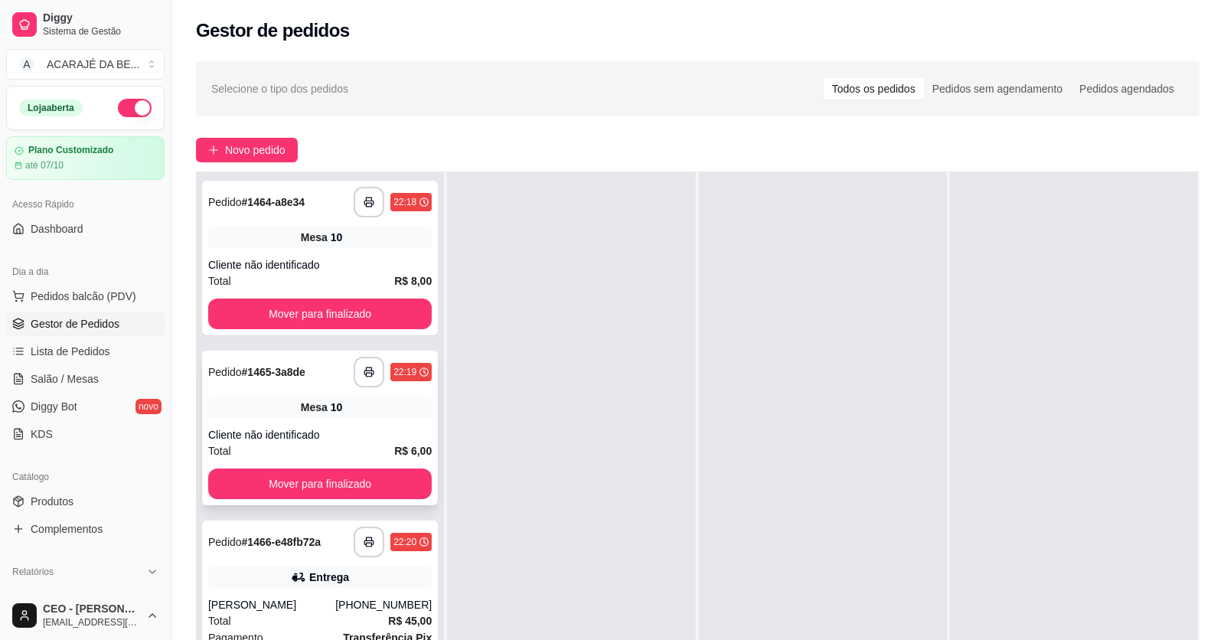
click at [370, 427] on div "Cliente não identificado" at bounding box center [319, 434] width 223 height 15
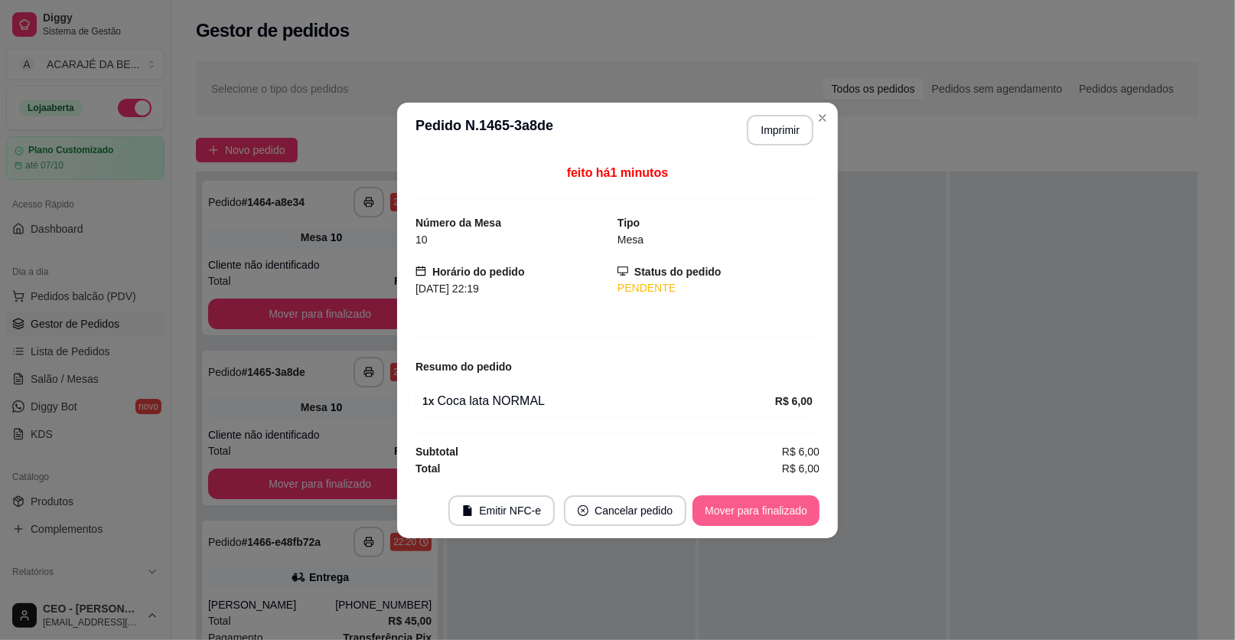
click at [711, 499] on button "Mover para finalizado" at bounding box center [756, 510] width 127 height 31
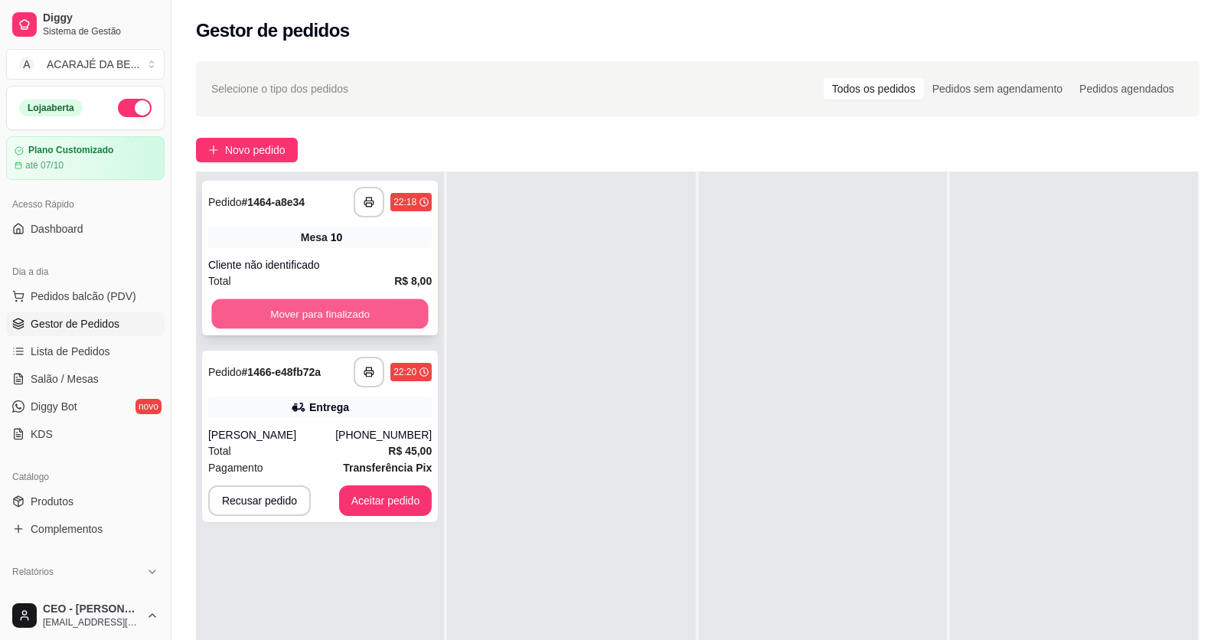
click at [262, 316] on button "Mover para finalizado" at bounding box center [319, 314] width 217 height 30
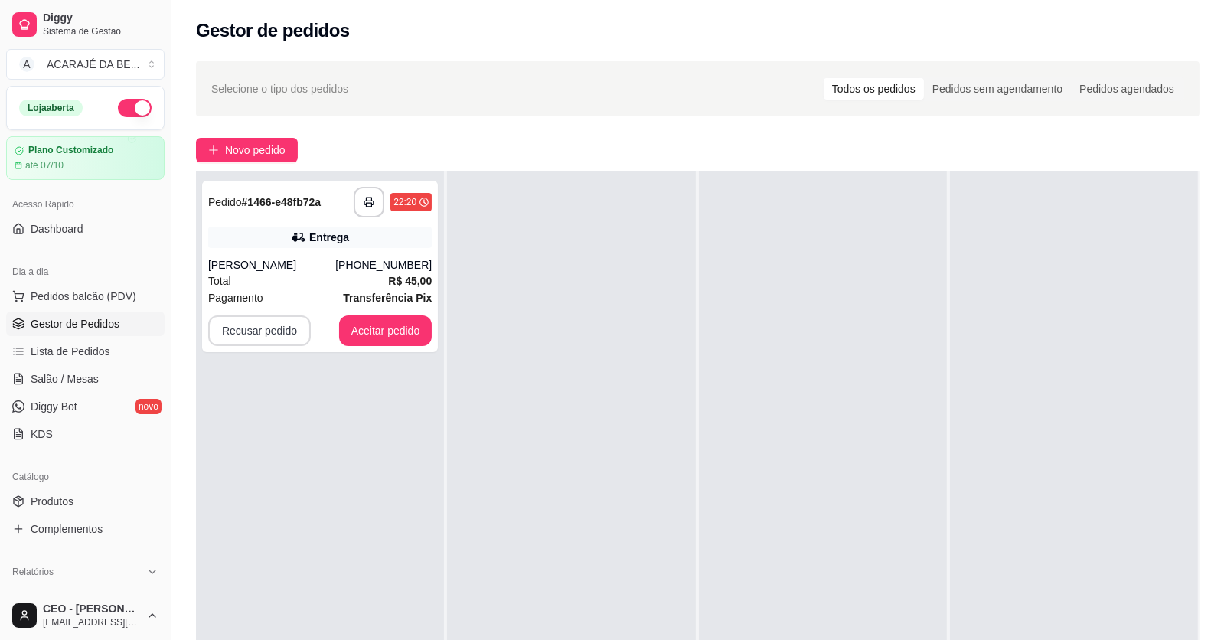
scroll to position [0, 0]
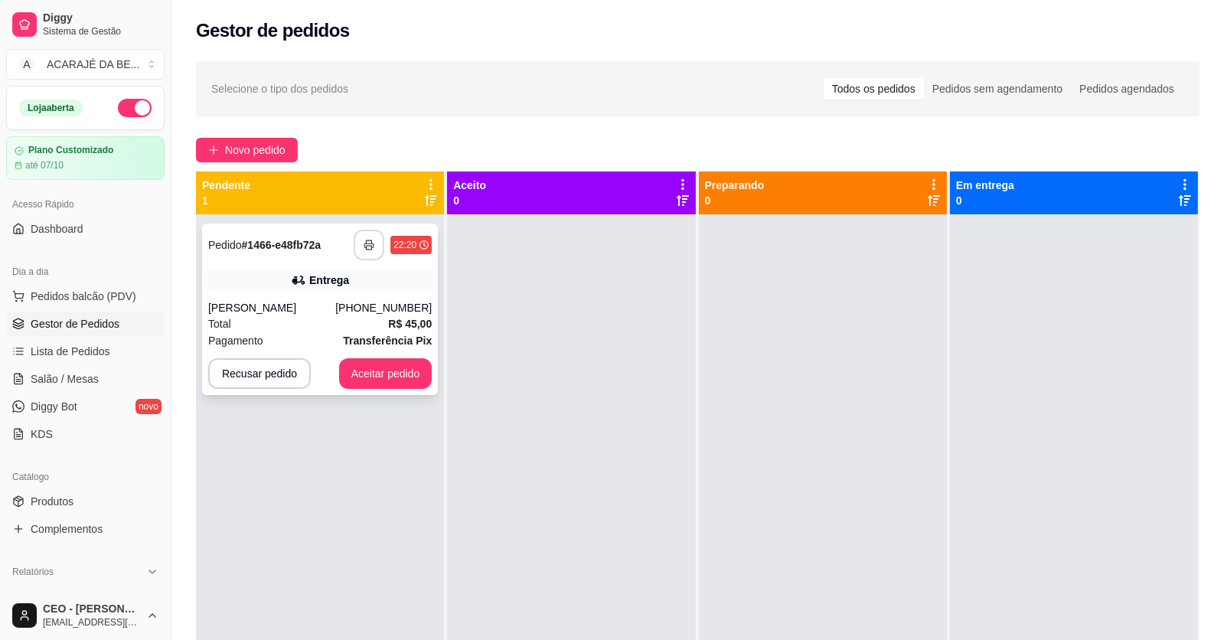
click at [373, 250] on button "button" at bounding box center [369, 245] width 31 height 31
click at [383, 339] on strong "Transferência Pix" at bounding box center [387, 340] width 89 height 12
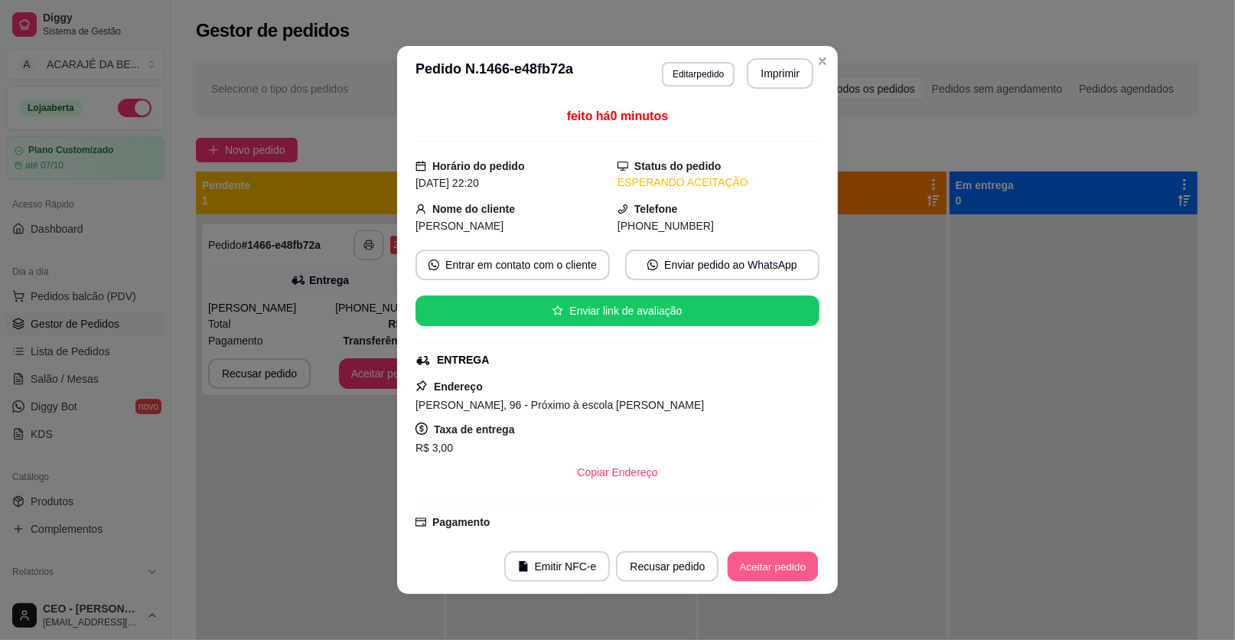
click at [764, 565] on button "Aceitar pedido" at bounding box center [773, 567] width 90 height 30
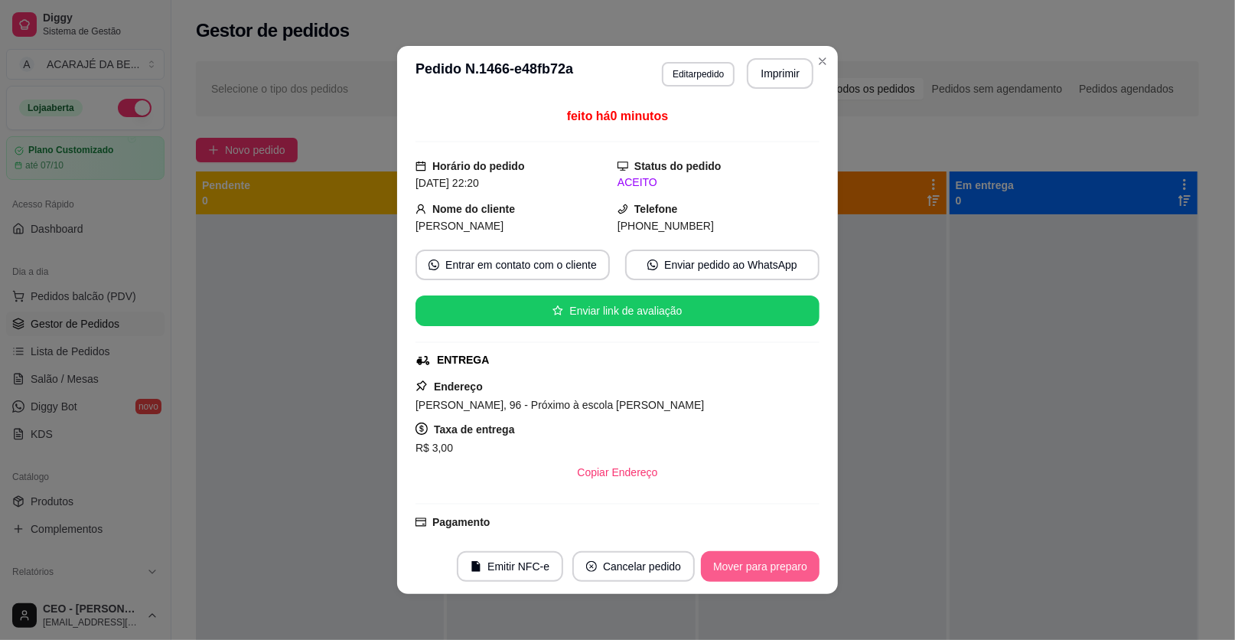
click at [781, 565] on button "Mover para preparo" at bounding box center [760, 566] width 119 height 31
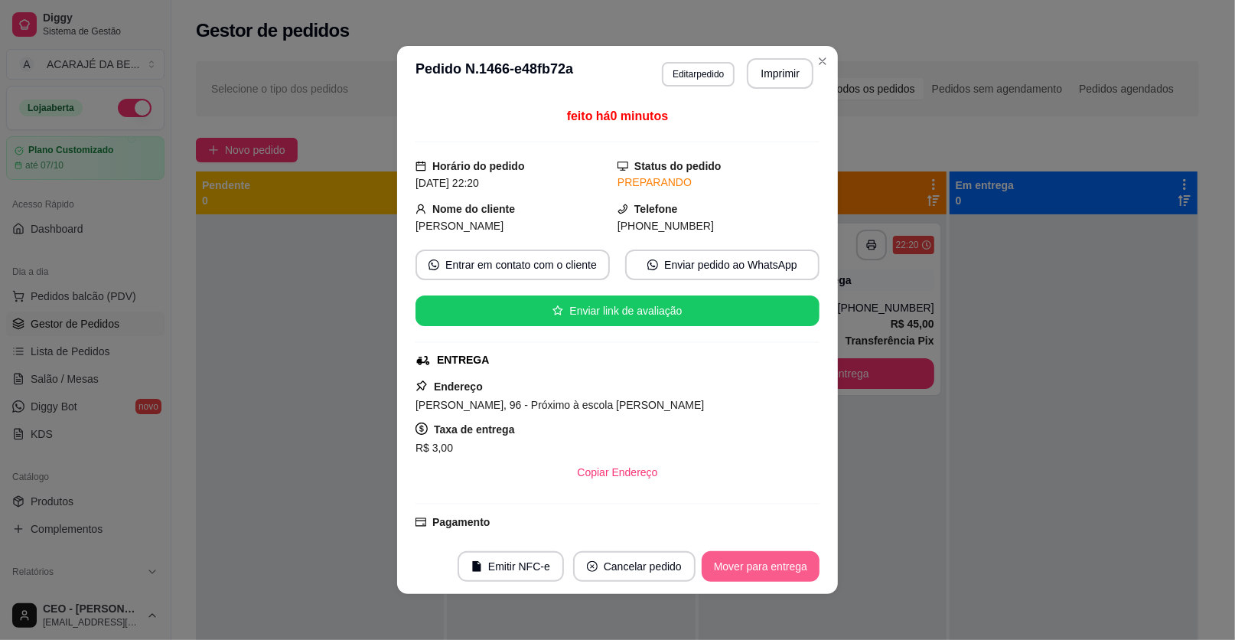
click at [782, 566] on button "Mover para entrega" at bounding box center [761, 566] width 118 height 31
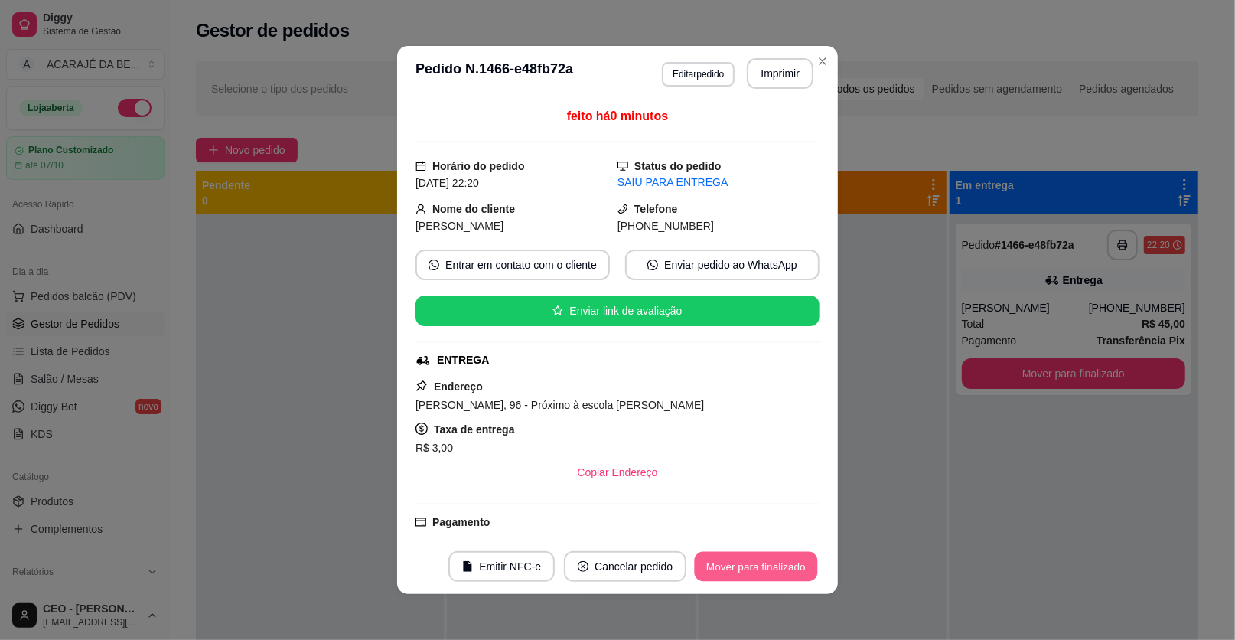
click at [778, 561] on button "Mover para finalizado" at bounding box center [756, 567] width 123 height 30
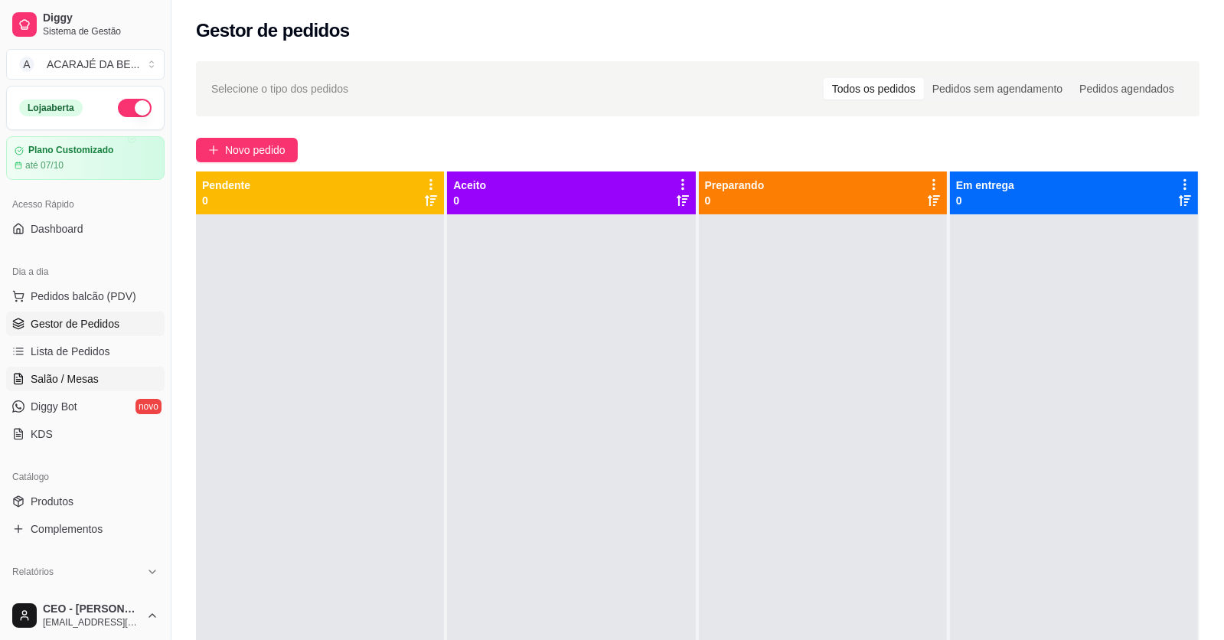
click at [80, 371] on span "Salão / Mesas" at bounding box center [65, 378] width 68 height 15
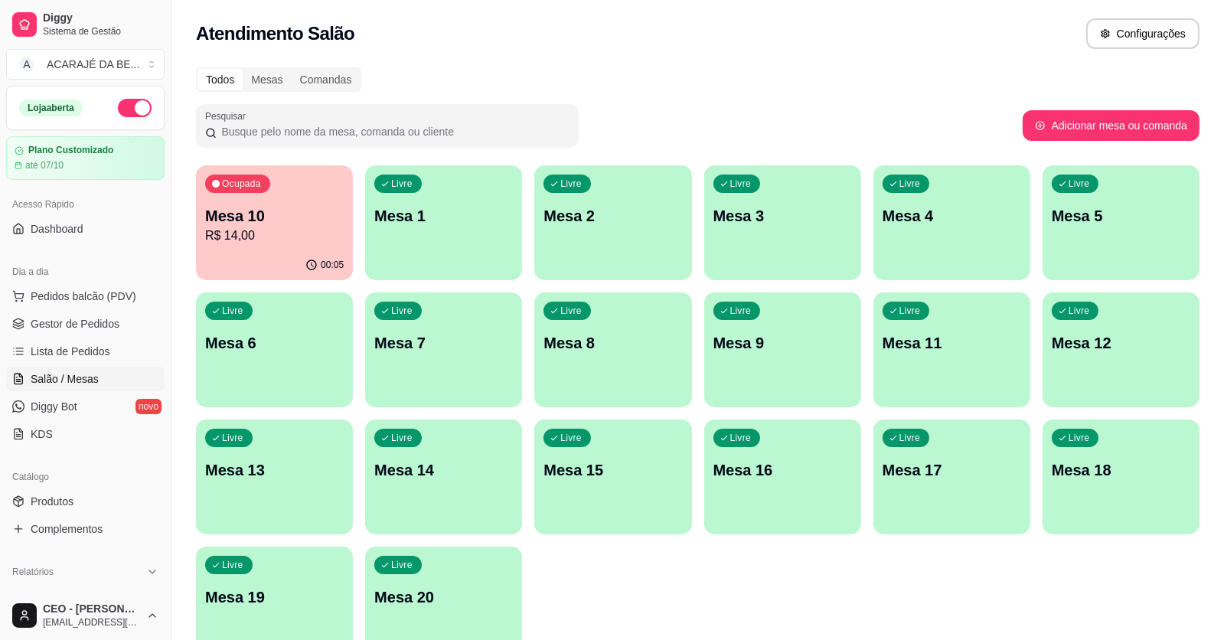
click at [313, 214] on p "Mesa 10" at bounding box center [274, 215] width 139 height 21
click at [78, 328] on span "Gestor de Pedidos" at bounding box center [75, 323] width 89 height 15
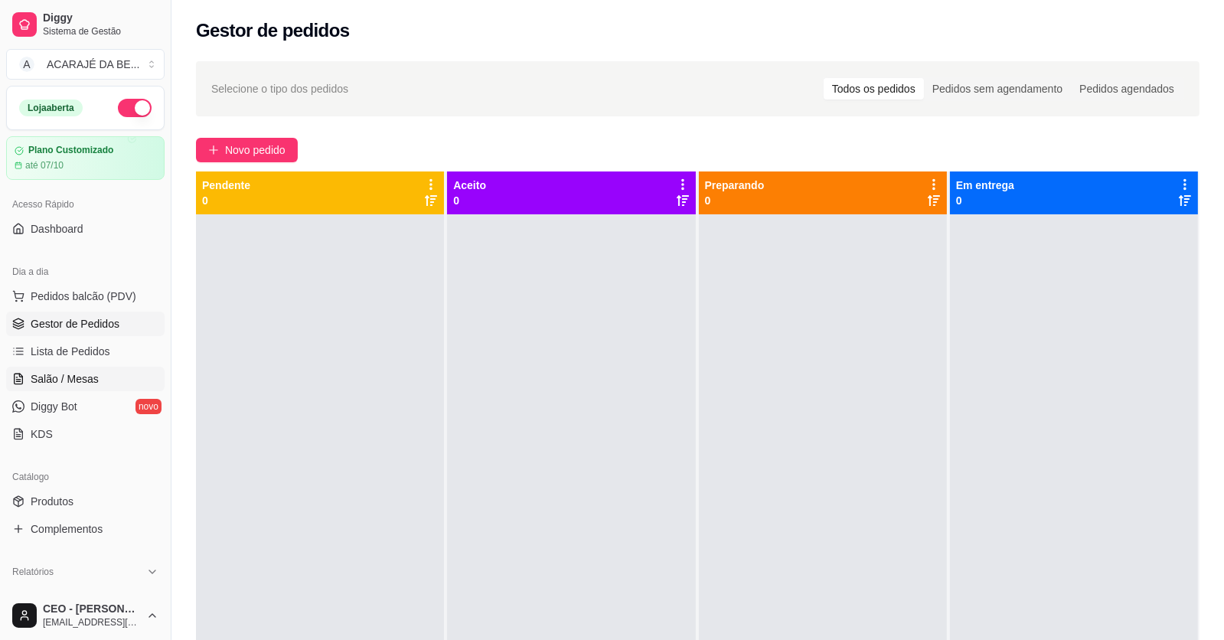
click at [48, 379] on span "Salão / Mesas" at bounding box center [65, 378] width 68 height 15
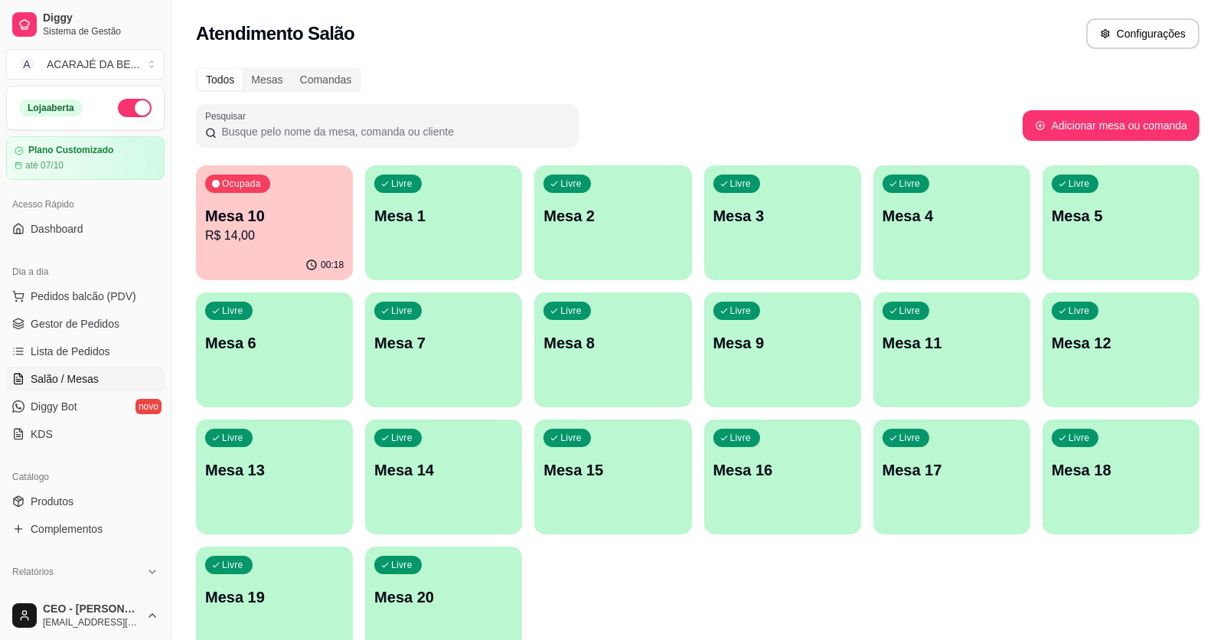
click at [304, 274] on div "00:18" at bounding box center [274, 265] width 157 height 30
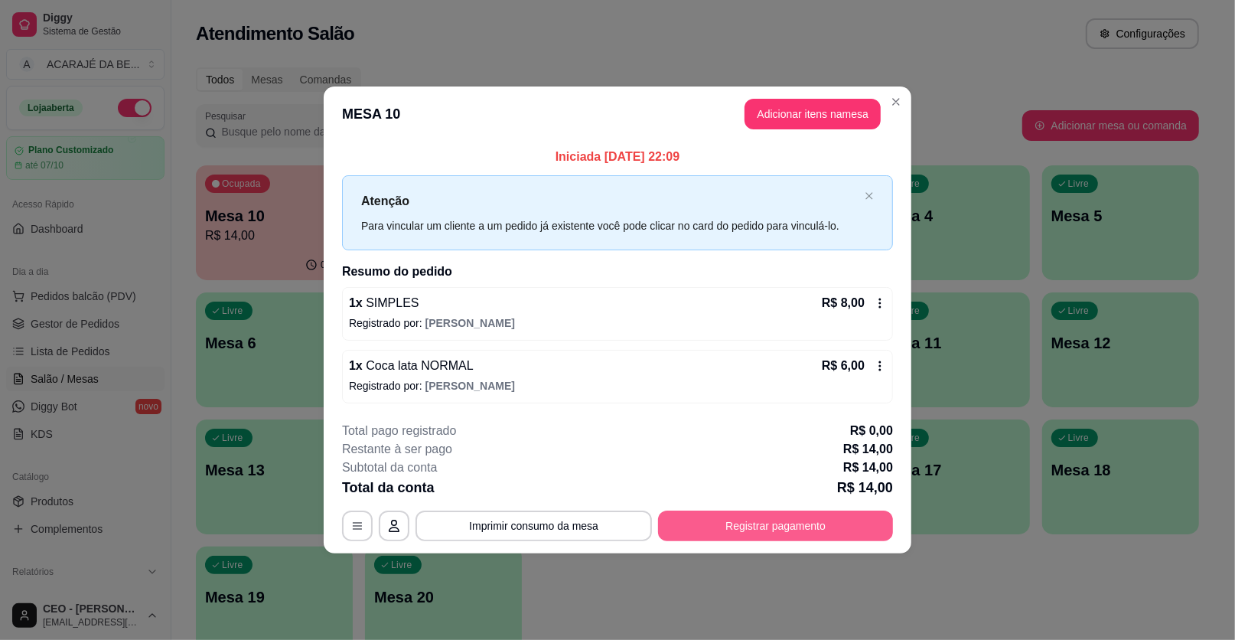
click at [709, 523] on button "Registrar pagamento" at bounding box center [775, 525] width 235 height 31
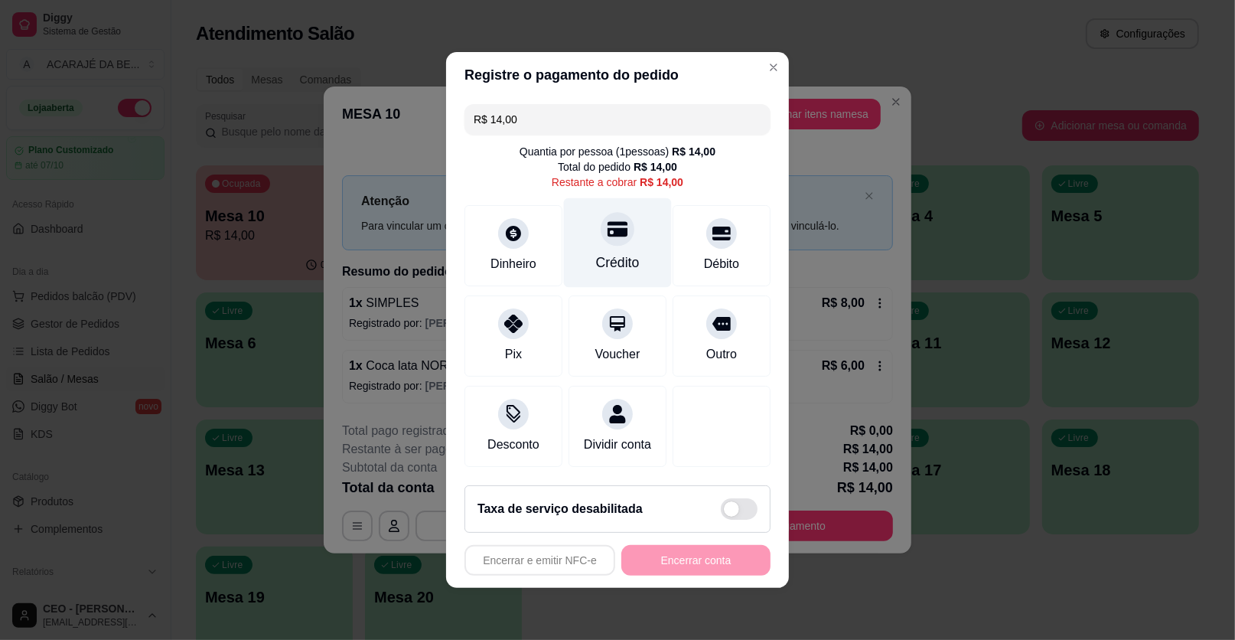
click at [620, 263] on div "Crédito" at bounding box center [618, 263] width 44 height 20
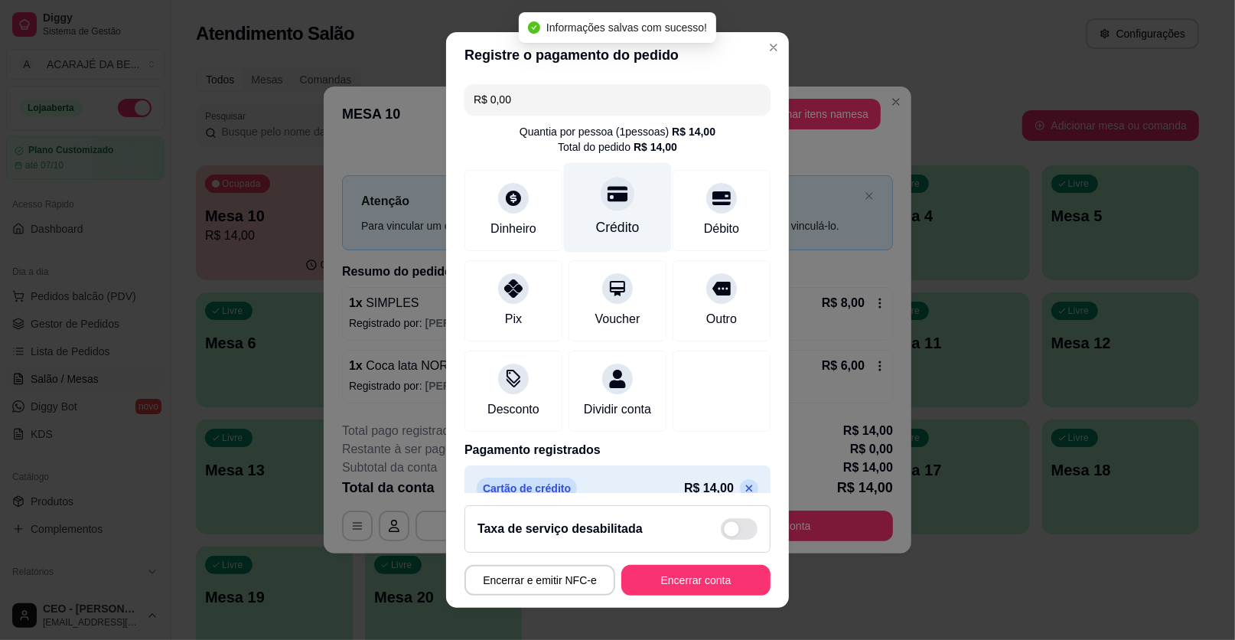
type input "R$ 0,00"
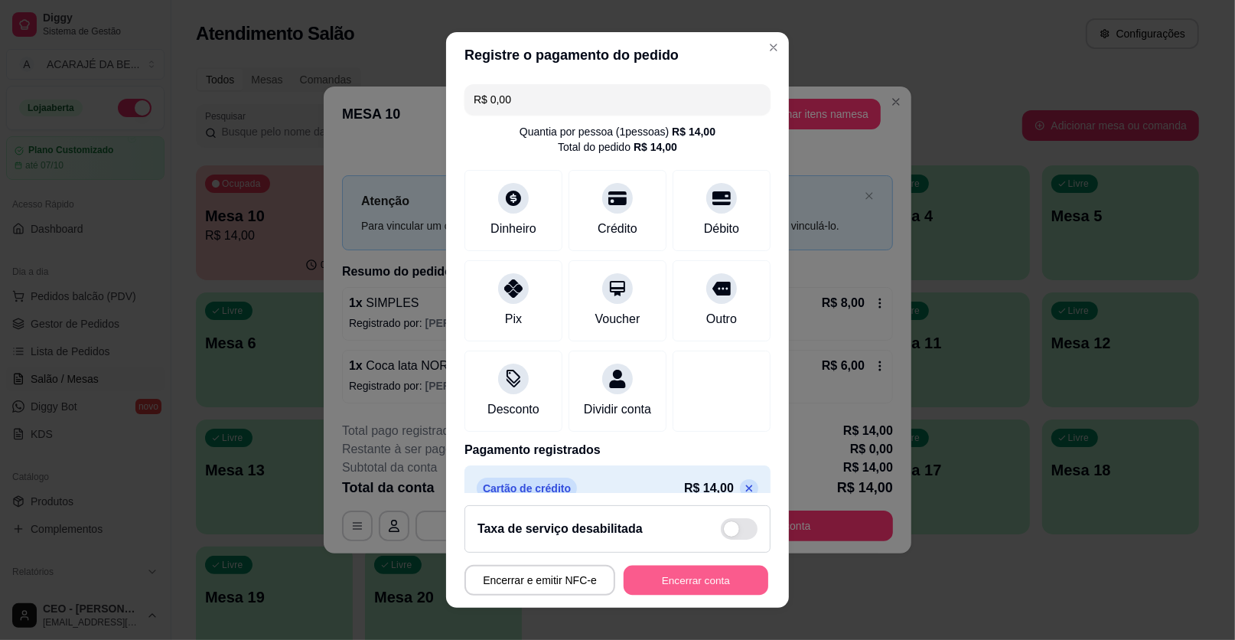
click at [673, 580] on button "Encerrar conta" at bounding box center [696, 581] width 145 height 30
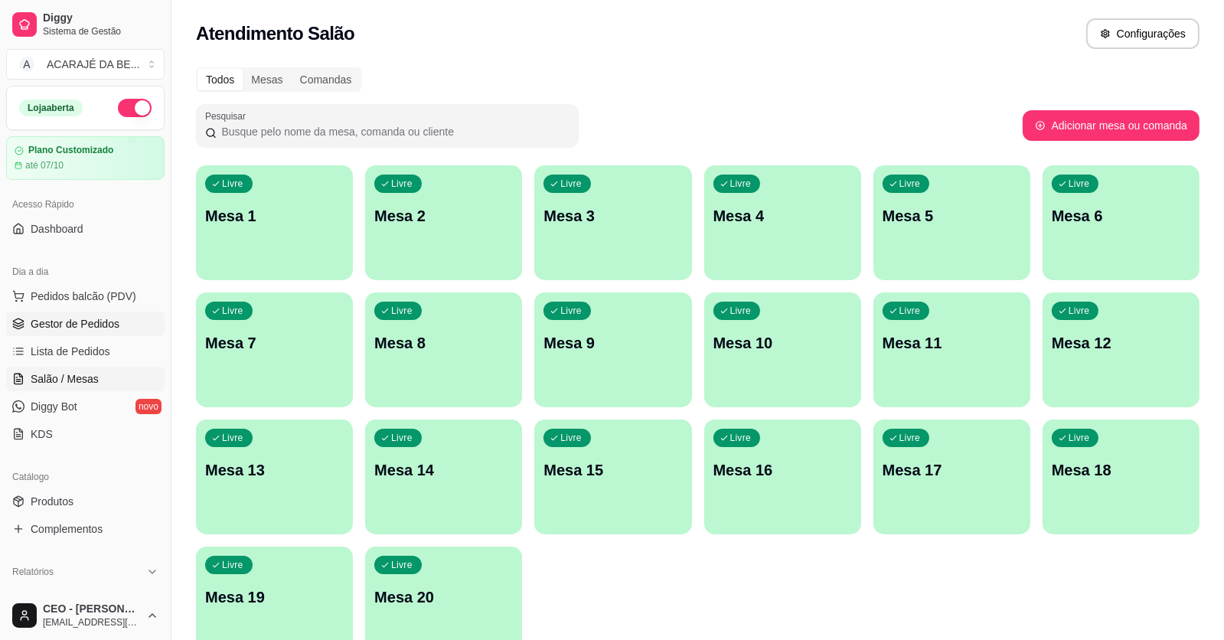
click at [95, 318] on span "Gestor de Pedidos" at bounding box center [75, 323] width 89 height 15
